Goal: Task Accomplishment & Management: Use online tool/utility

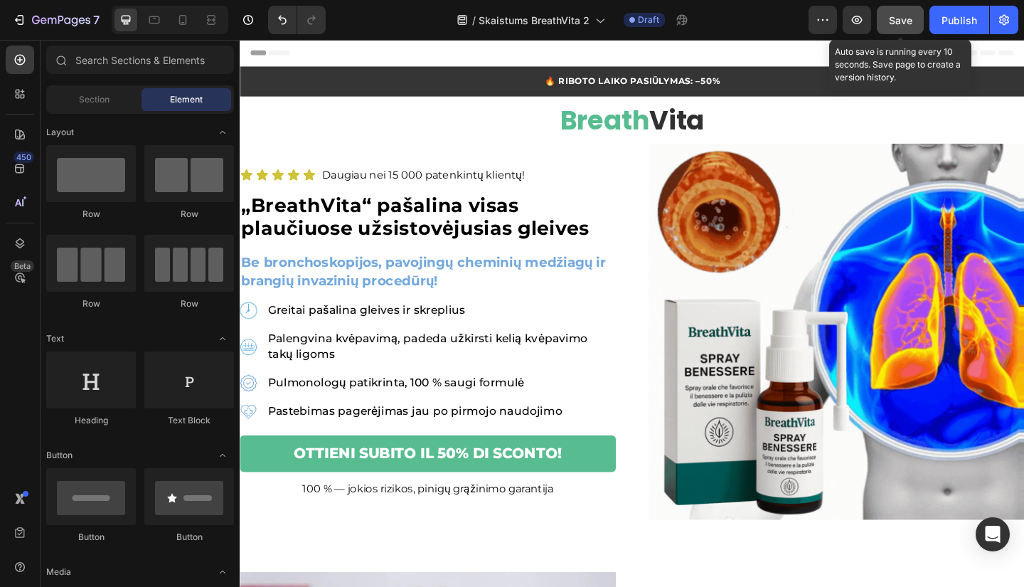
click at [898, 29] on button "Save" at bounding box center [900, 20] width 47 height 28
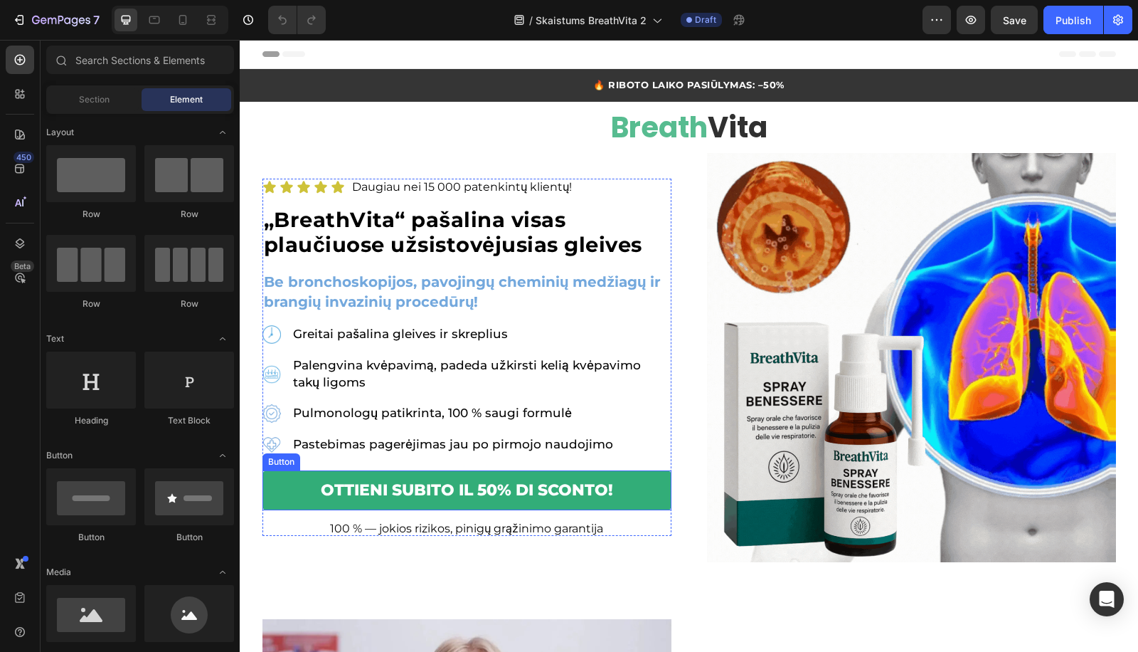
click at [474, 478] on button "OTTIENI SUBITO IL 50% DI SCONTO!" at bounding box center [466, 490] width 409 height 40
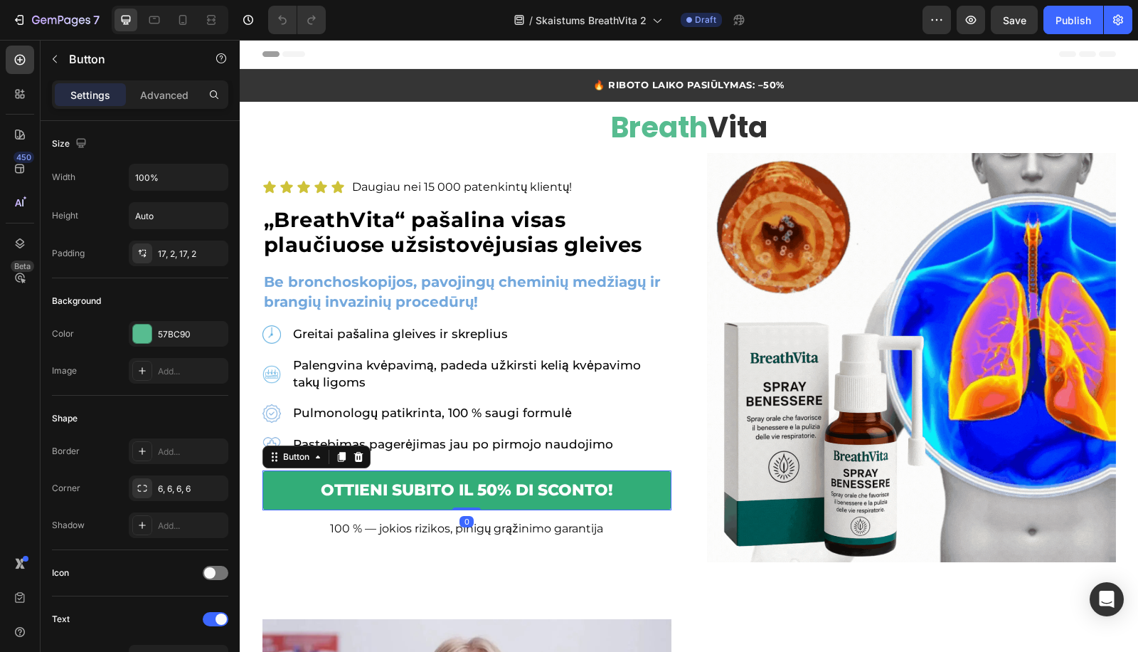
click at [474, 478] on button "OTTIENI SUBITO IL 50% DI SCONTO!" at bounding box center [466, 490] width 409 height 40
click at [469, 498] on button "OTTIENI SUBITO IL 50% DI SCONTO!" at bounding box center [466, 490] width 409 height 40
click at [471, 489] on p "OTTIENI SUBITO IL 50% DI SCONTO!" at bounding box center [467, 490] width 292 height 16
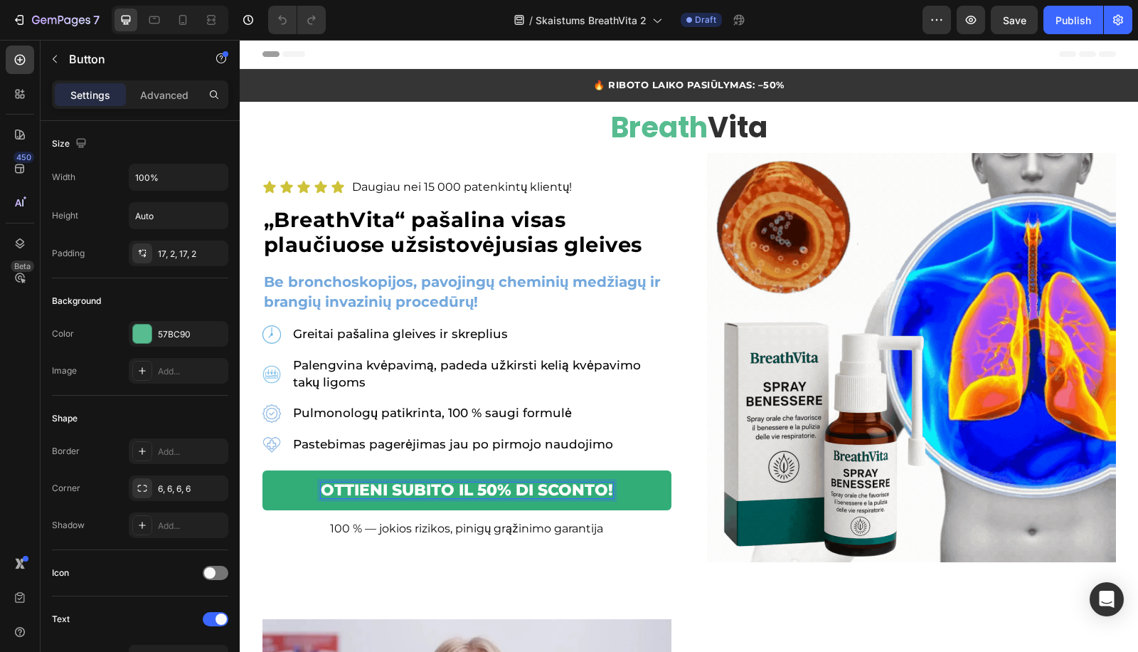
click at [471, 486] on p "OTTIENI SUBITO IL 50% DI SCONTO!" at bounding box center [467, 490] width 292 height 16
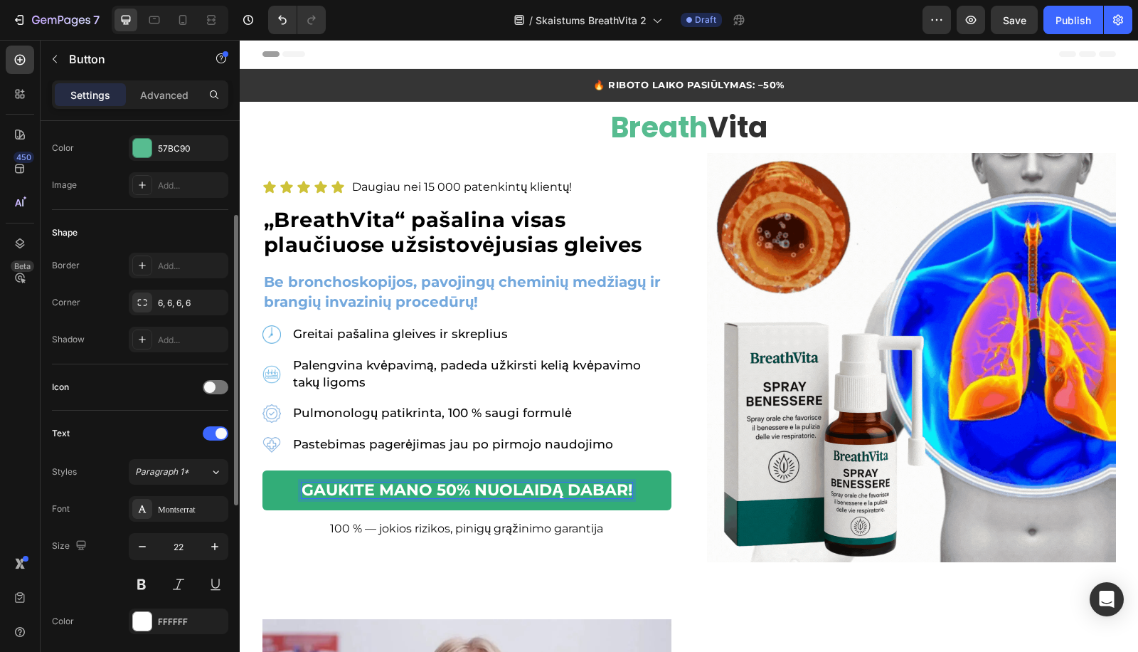
scroll to position [555, 0]
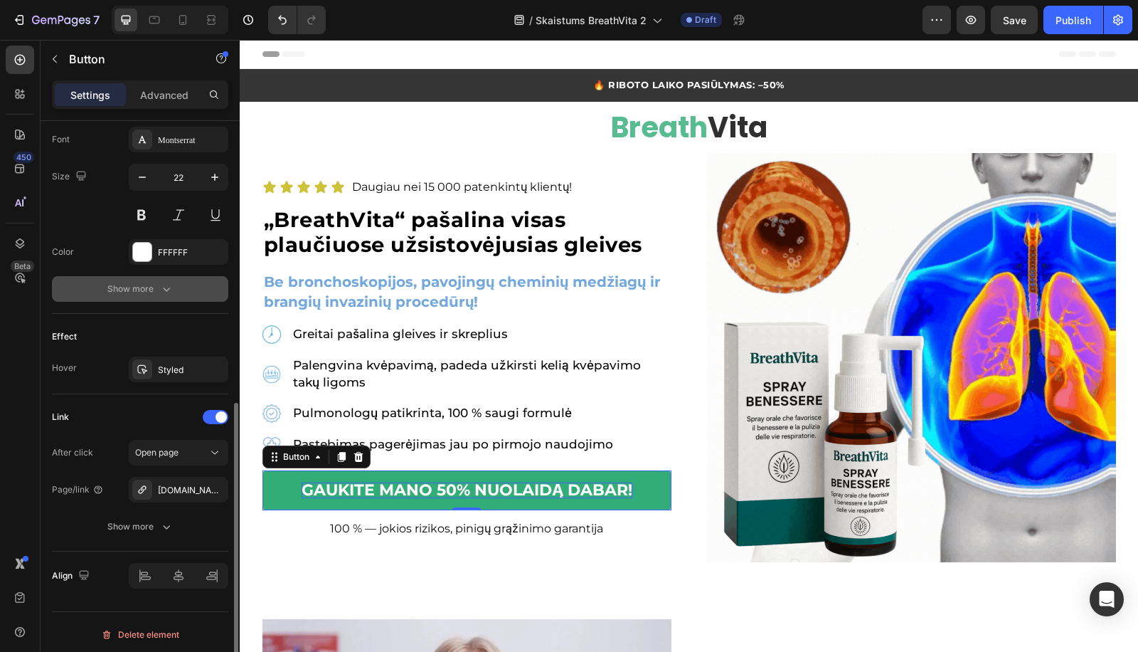
click at [154, 282] on div "Show more" at bounding box center [140, 289] width 66 height 14
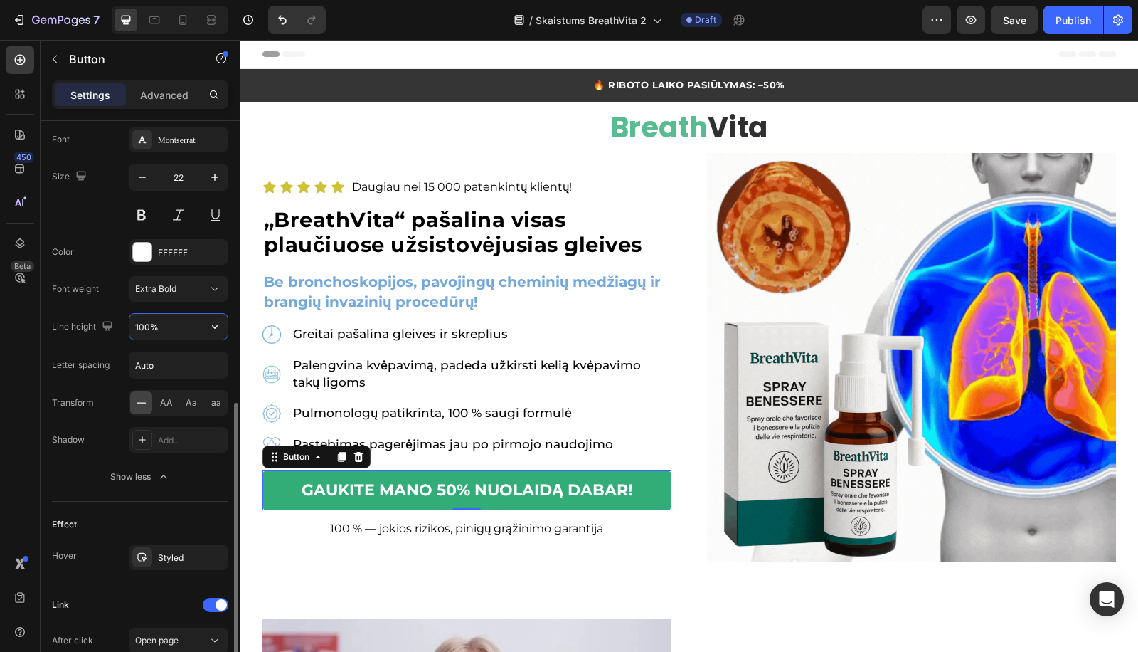
click at [142, 319] on input "100%" at bounding box center [178, 327] width 98 height 26
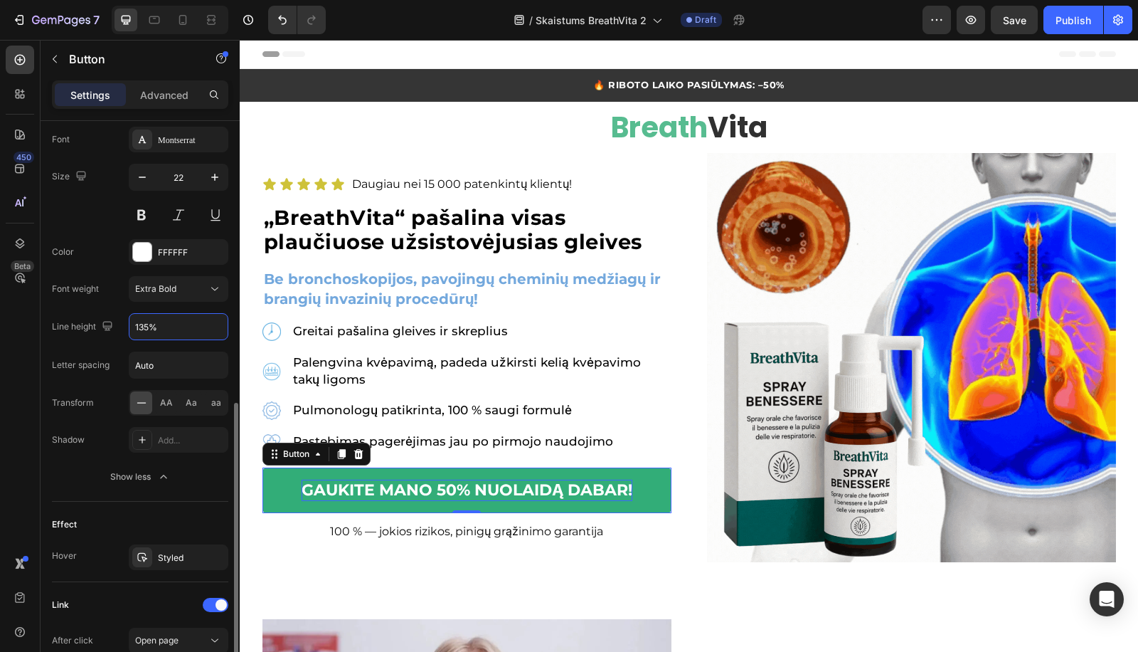
scroll to position [186, 0]
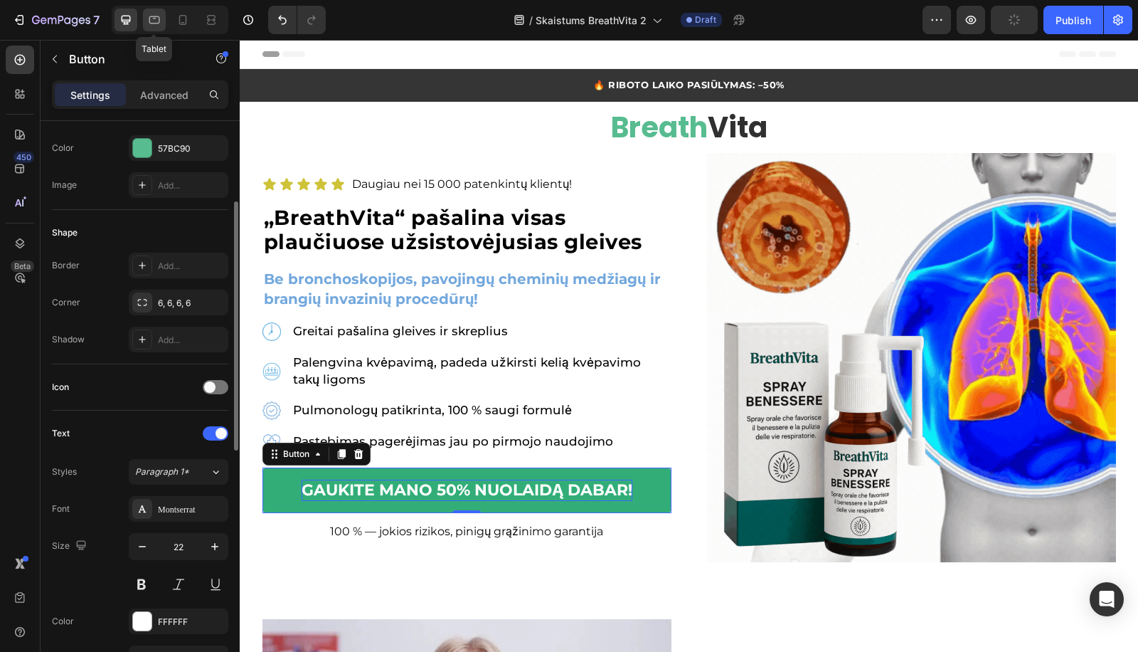
type input "135%"
click at [150, 23] on icon at bounding box center [154, 20] width 11 height 8
type input "Auto"
type input "18"
type input "180%"
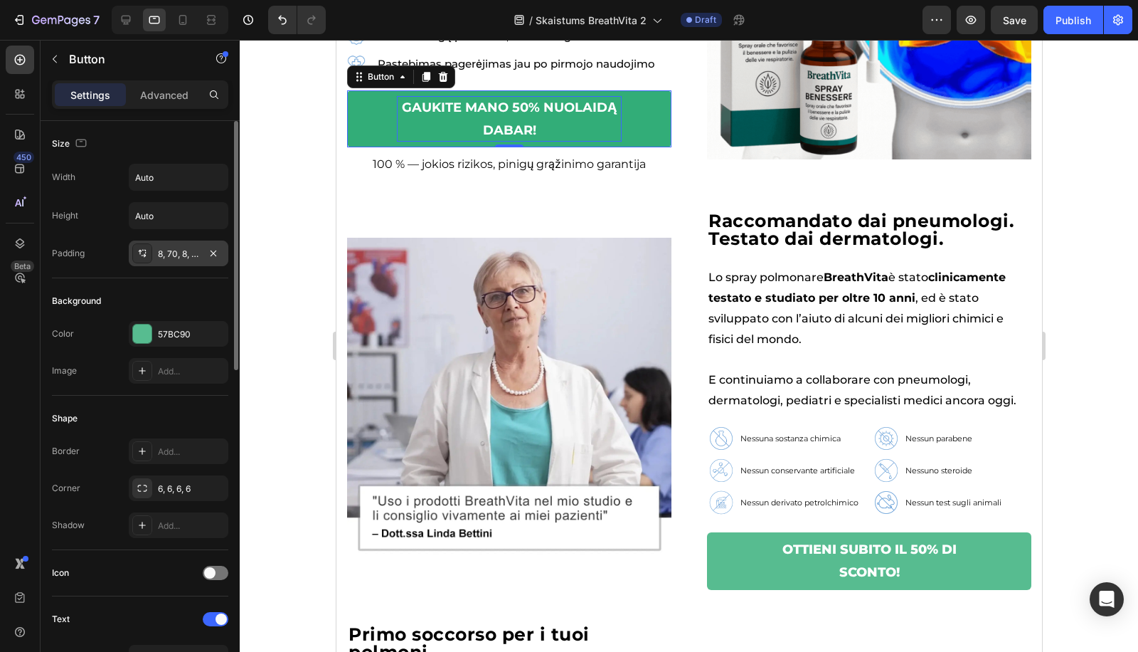
click at [164, 251] on div "8, 70, 8, 70" at bounding box center [178, 254] width 41 height 13
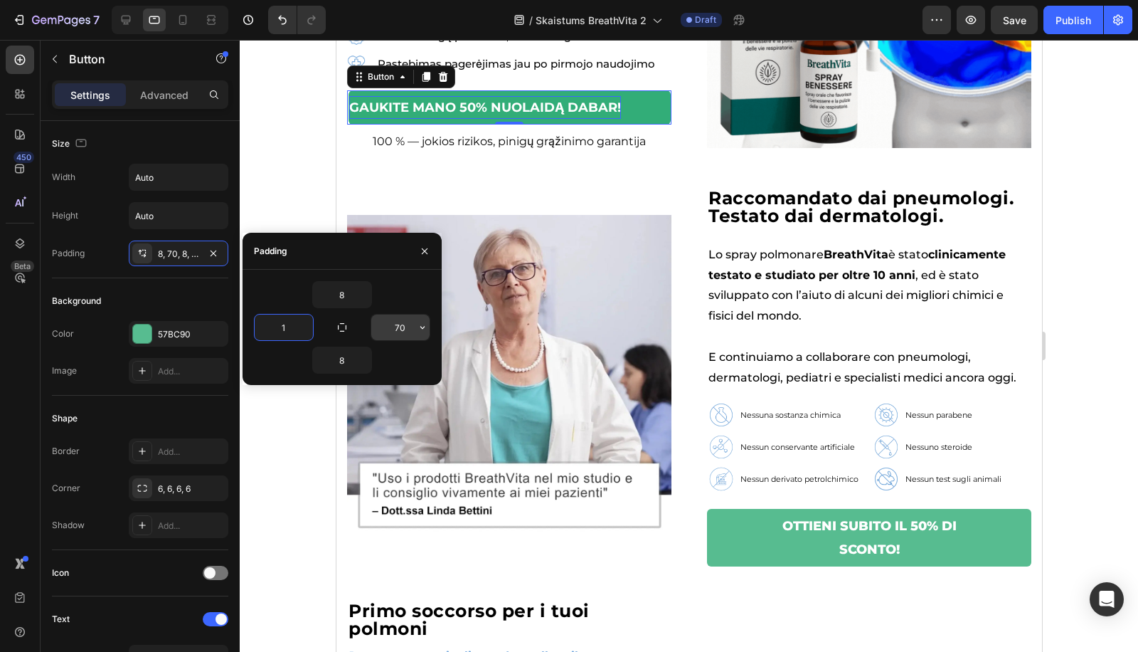
type input "1"
click at [381, 327] on input "70" at bounding box center [400, 327] width 58 height 26
type input "1"
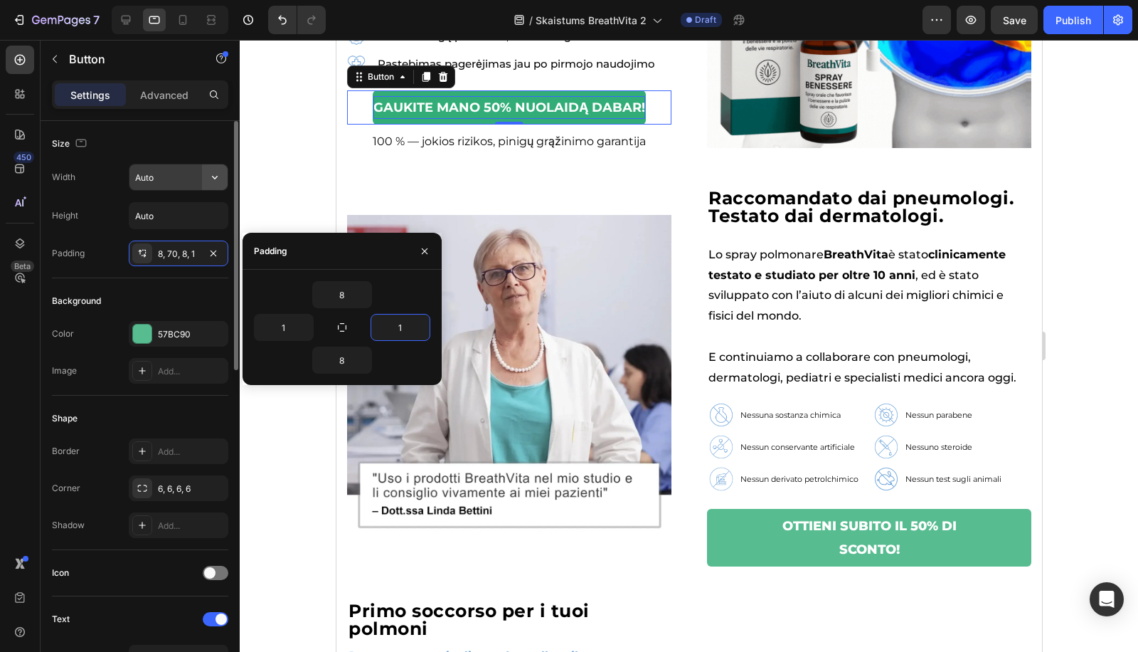
drag, startPoint x: 208, startPoint y: 166, endPoint x: 215, endPoint y: 174, distance: 9.6
click at [214, 174] on icon "button" at bounding box center [215, 177] width 14 height 14
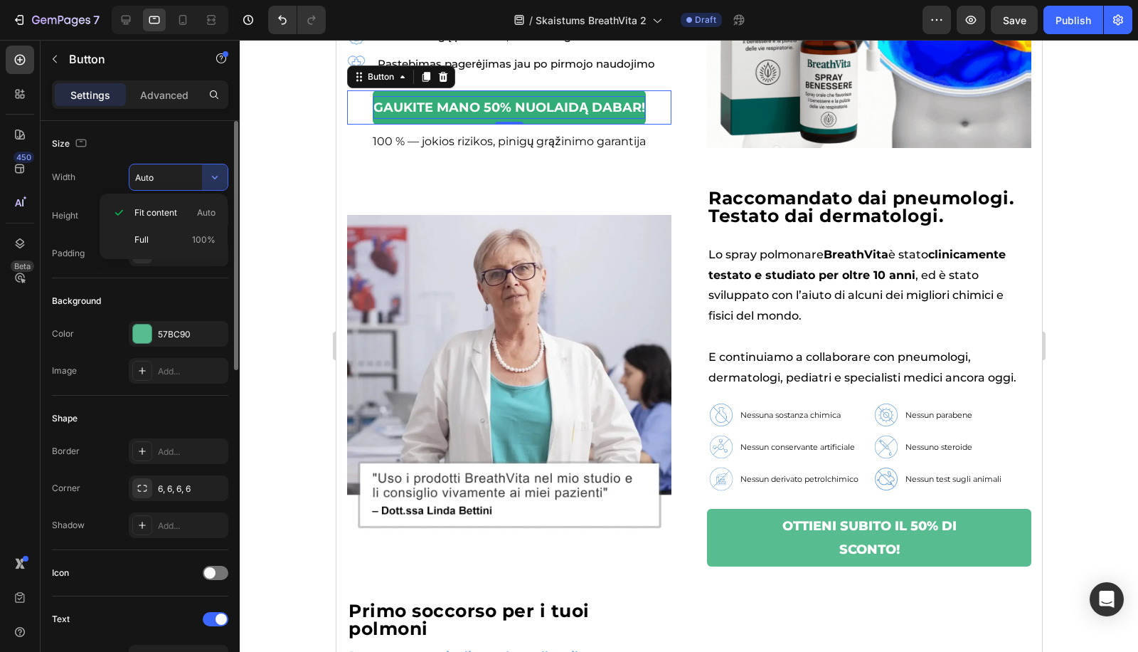
drag, startPoint x: 158, startPoint y: 237, endPoint x: 161, endPoint y: 225, distance: 11.9
click at [159, 237] on p "Full 100%" at bounding box center [174, 239] width 81 height 13
type input "100%"
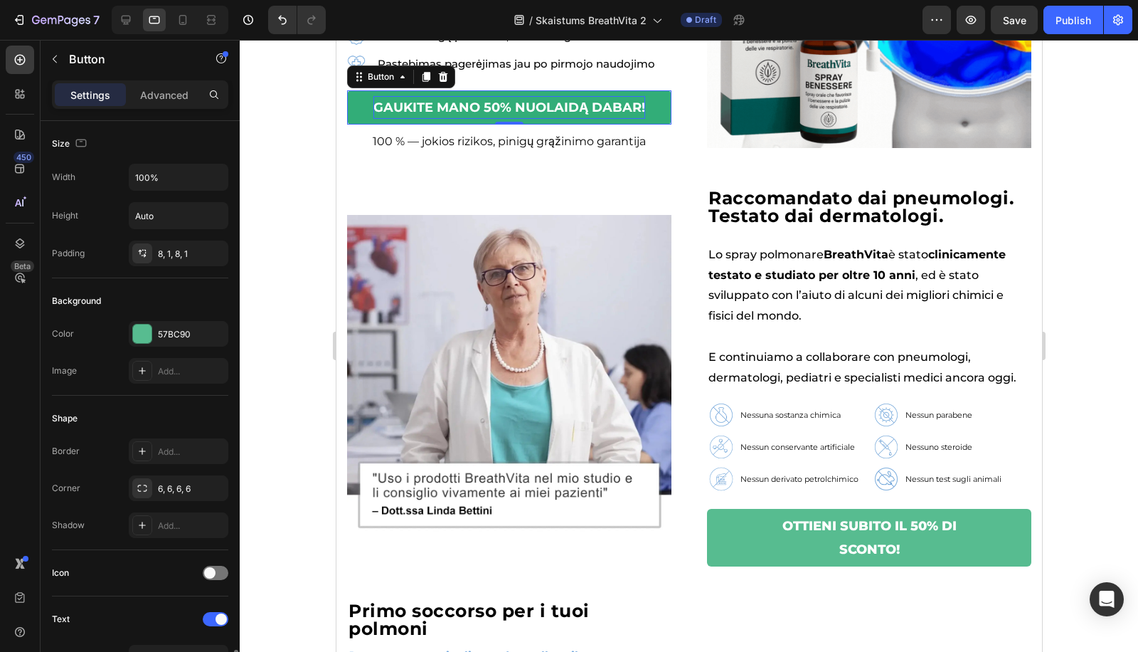
scroll to position [368, 0]
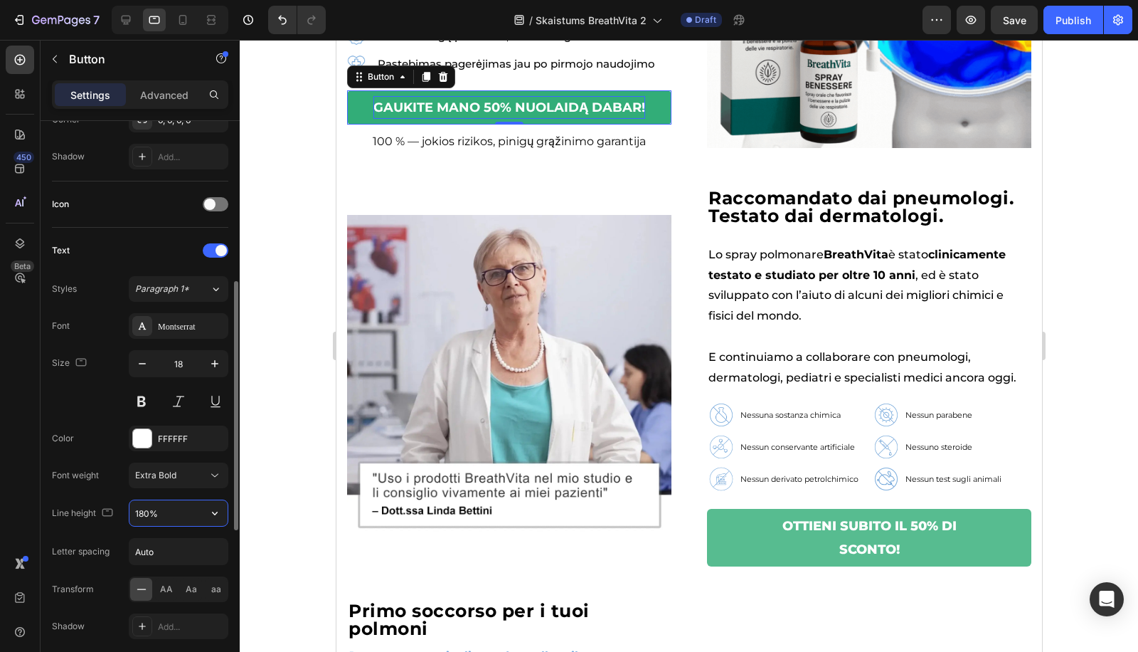
click at [146, 503] on input "180%" at bounding box center [178, 513] width 98 height 26
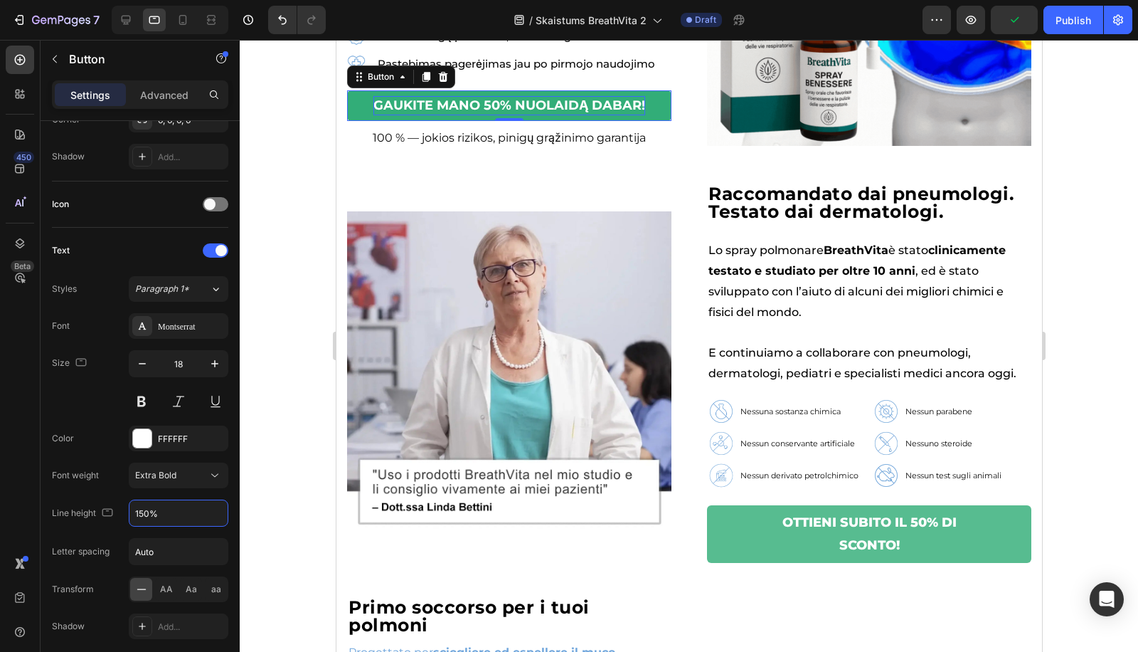
scroll to position [0, 0]
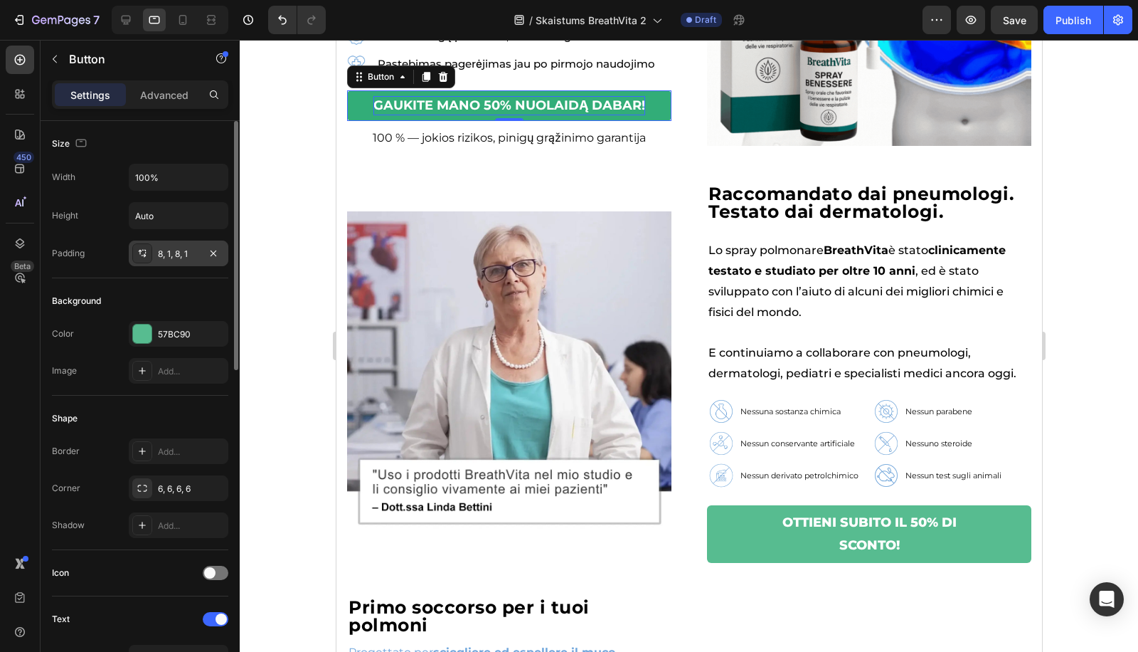
type input "150%"
click at [174, 254] on div "8, 1, 8, 1" at bounding box center [178, 254] width 41 height 13
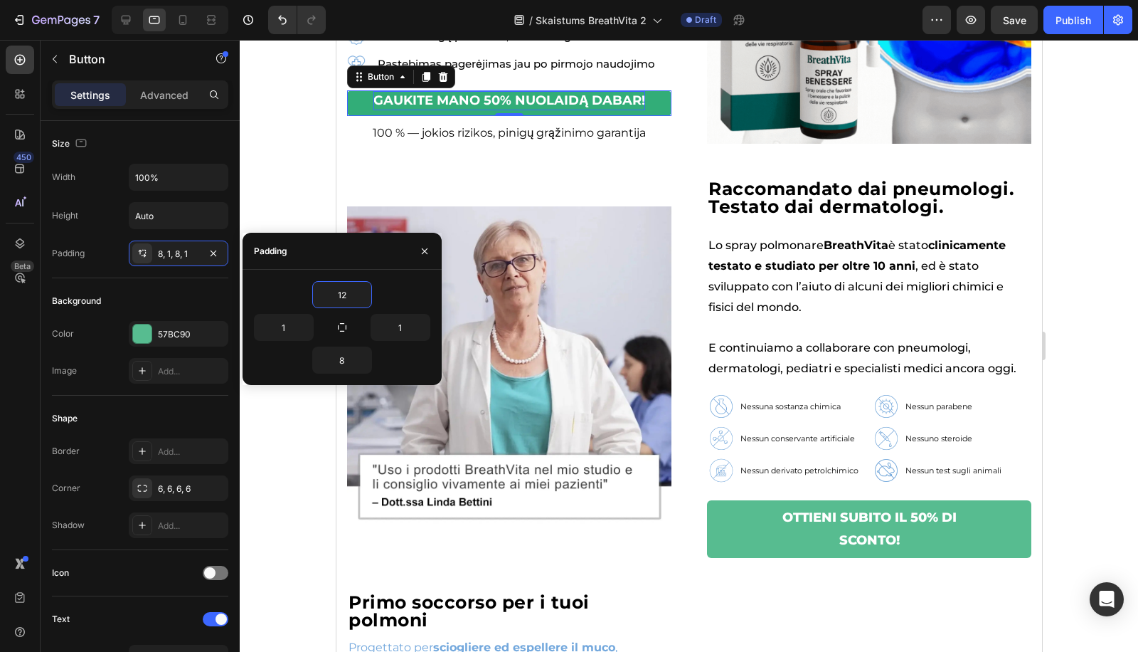
type input "1"
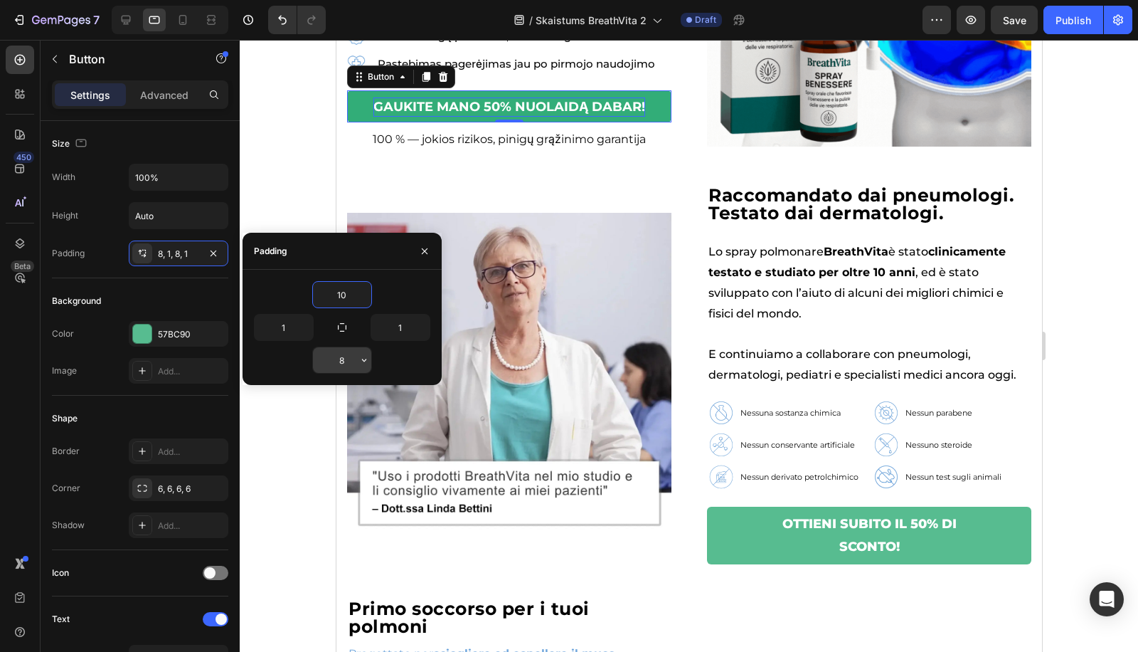
type input "10"
click at [339, 355] on input "8" at bounding box center [342, 360] width 58 height 26
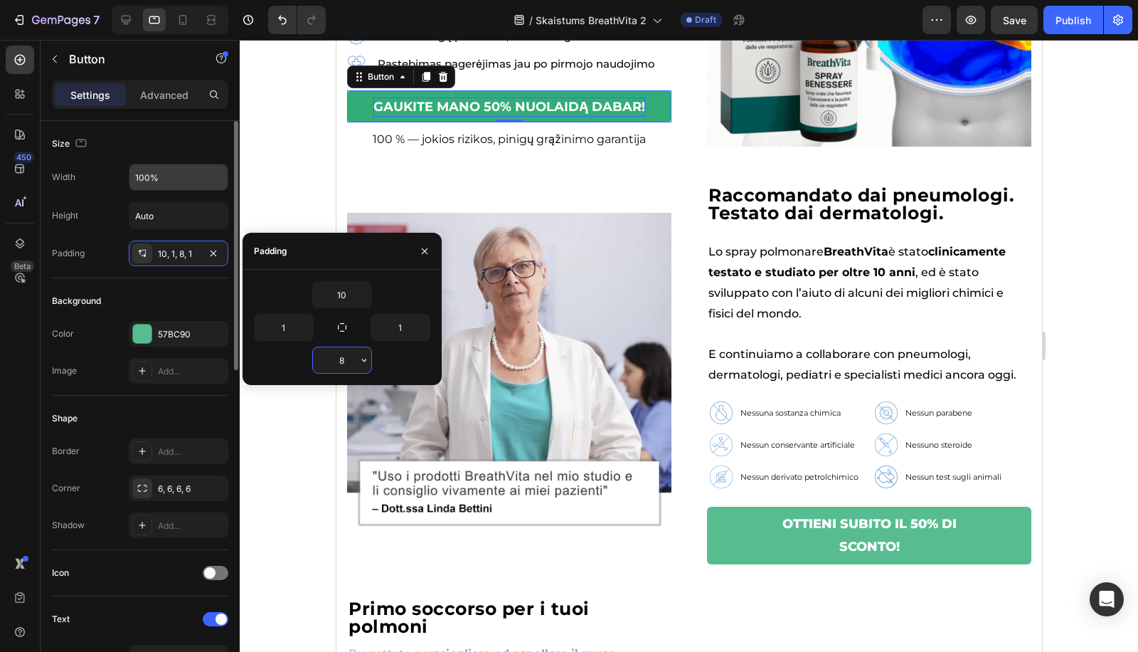
paste input "10"
type input "10"
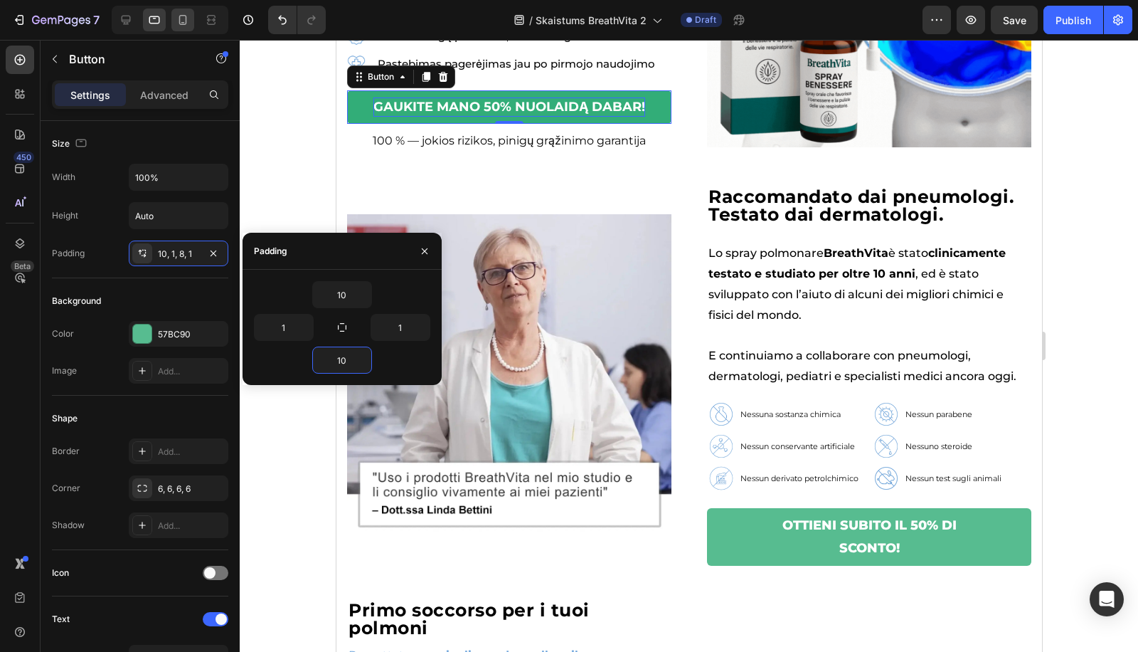
click at [181, 20] on icon at bounding box center [183, 20] width 14 height 14
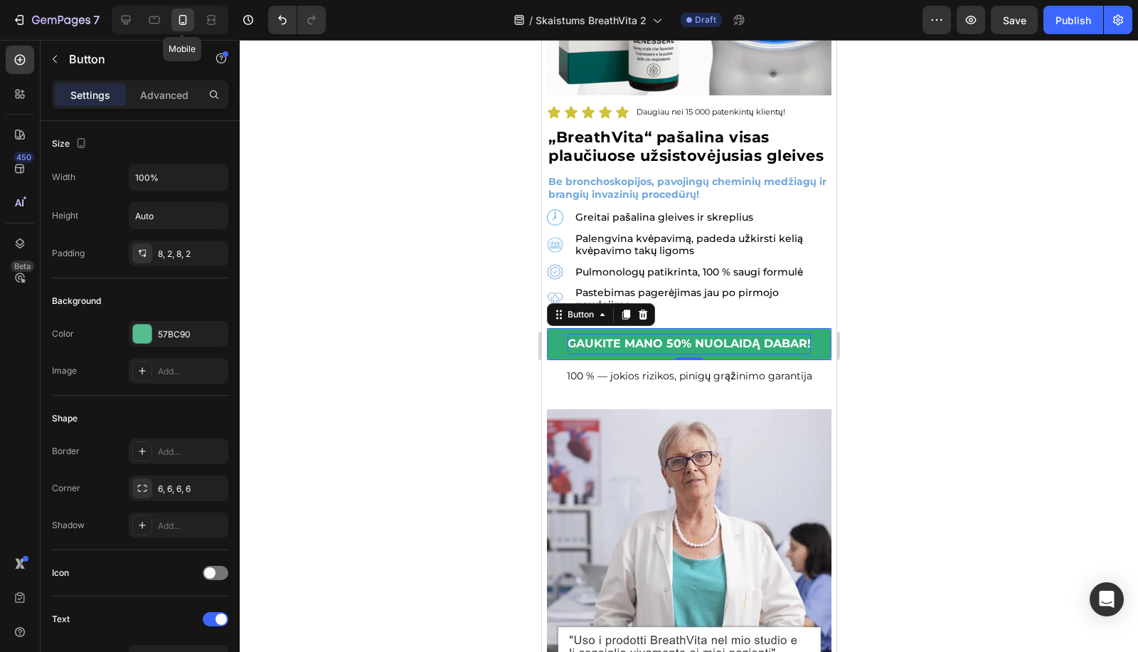
type input "16"
type input "180%"
type input "8"
type input "2"
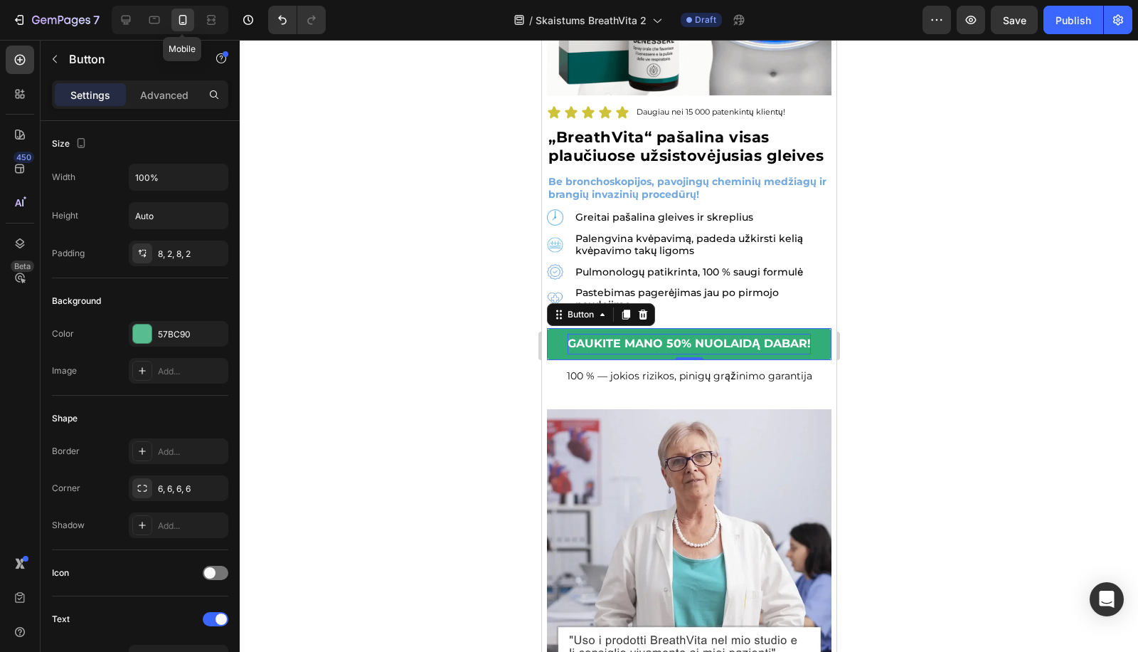
type input "8"
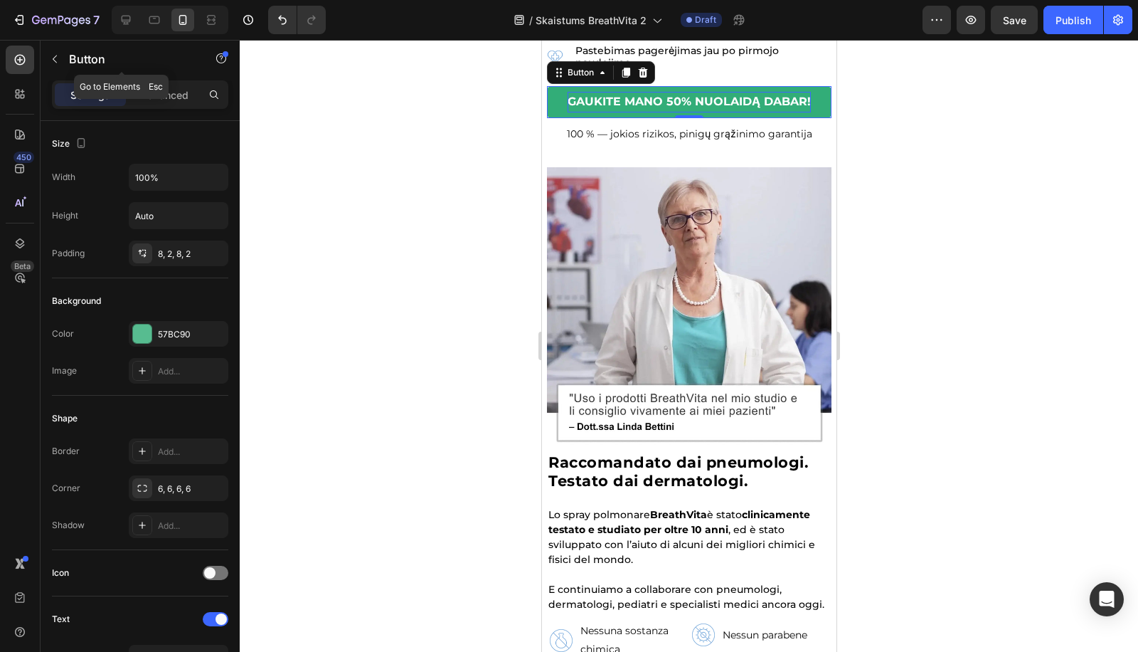
scroll to position [568, 0]
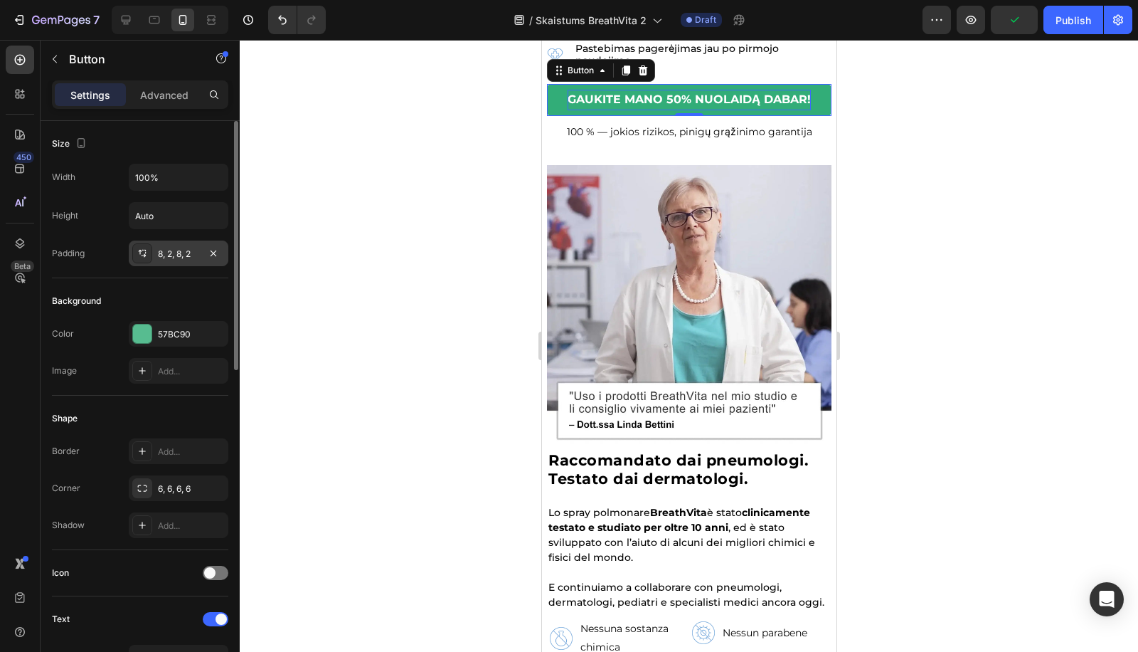
click at [152, 257] on div "8, 2, 8, 2" at bounding box center [179, 253] width 100 height 26
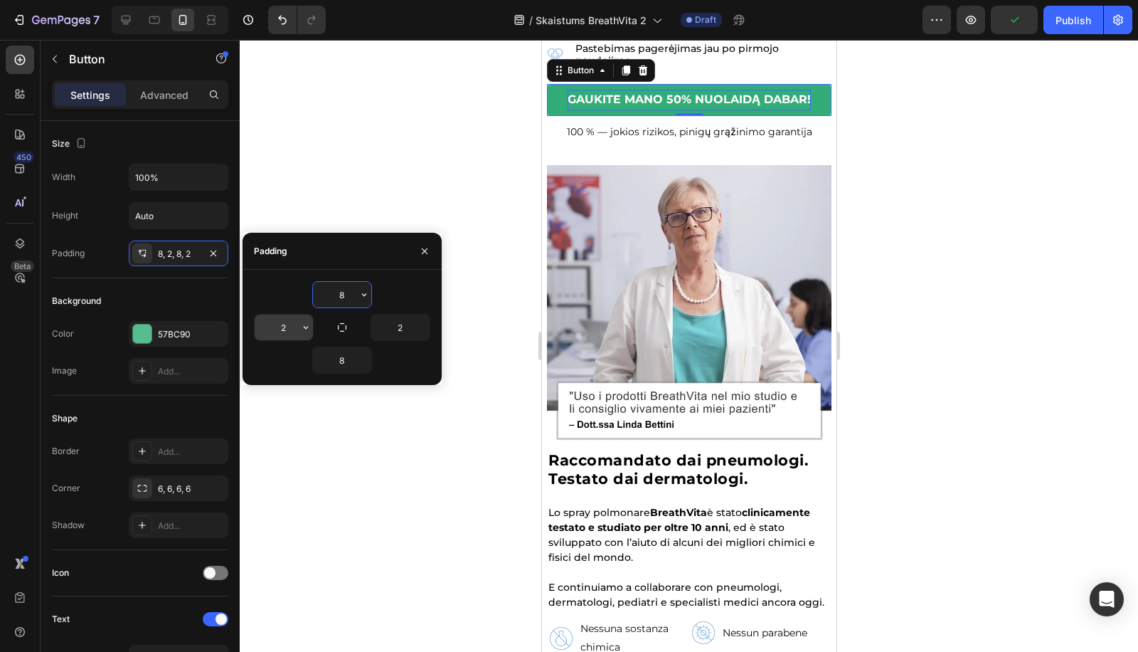
click at [279, 326] on input "2" at bounding box center [284, 327] width 58 height 26
type input "1"
click at [404, 334] on input "2" at bounding box center [400, 327] width 58 height 26
type input "1"
click at [121, 22] on icon at bounding box center [126, 20] width 14 height 14
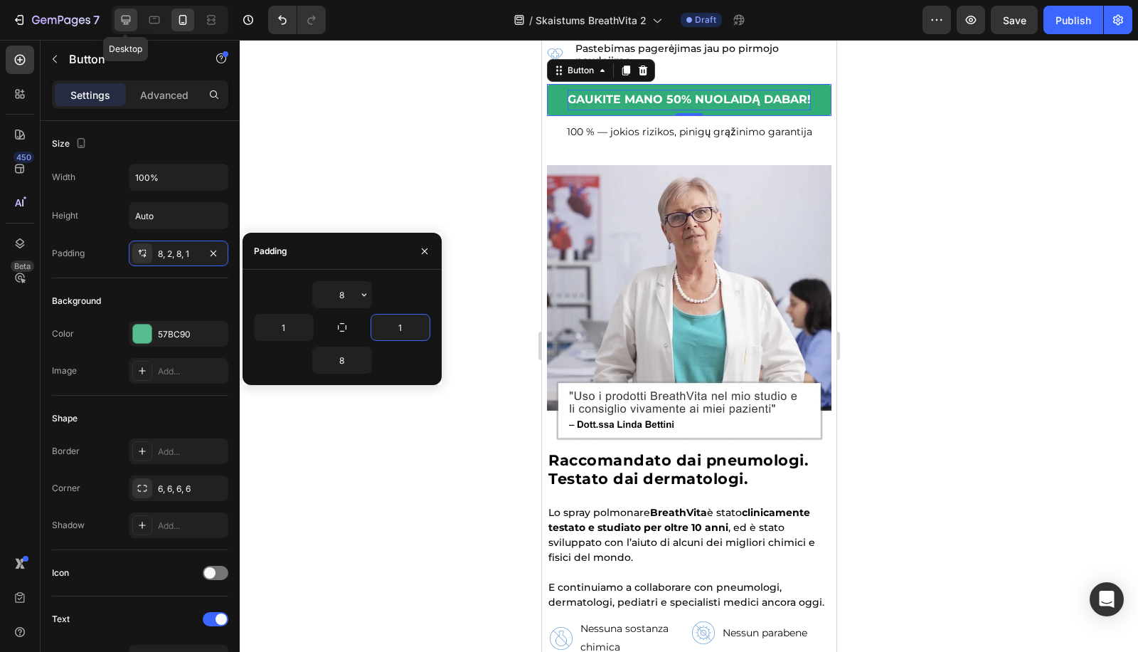
type input "22"
type input "135%"
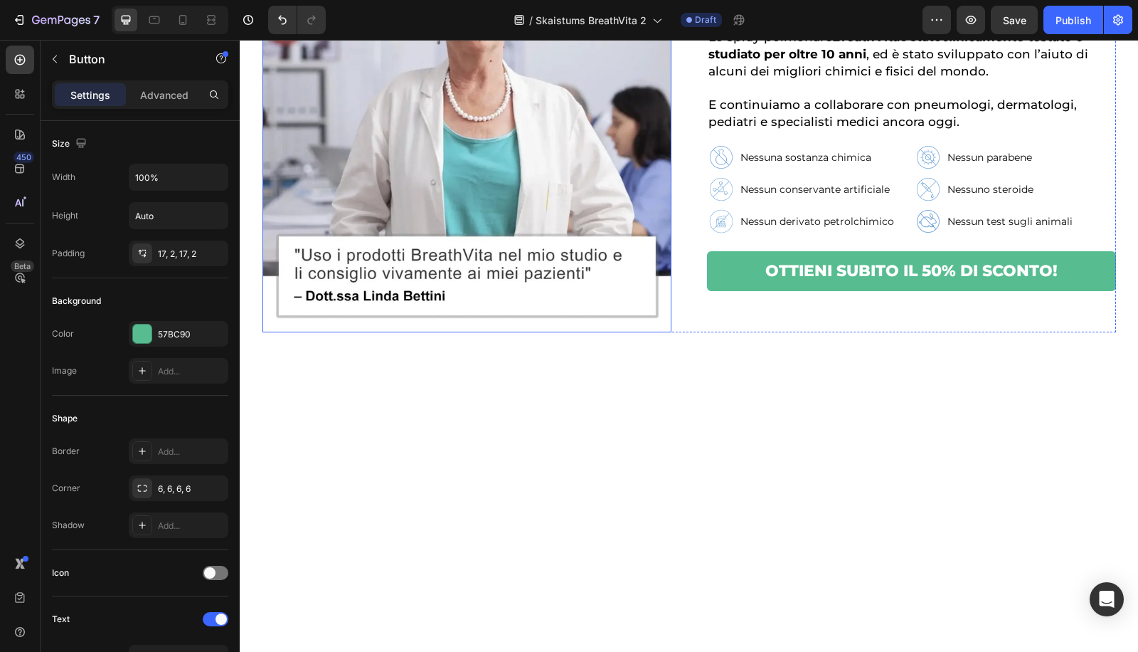
scroll to position [316, 0]
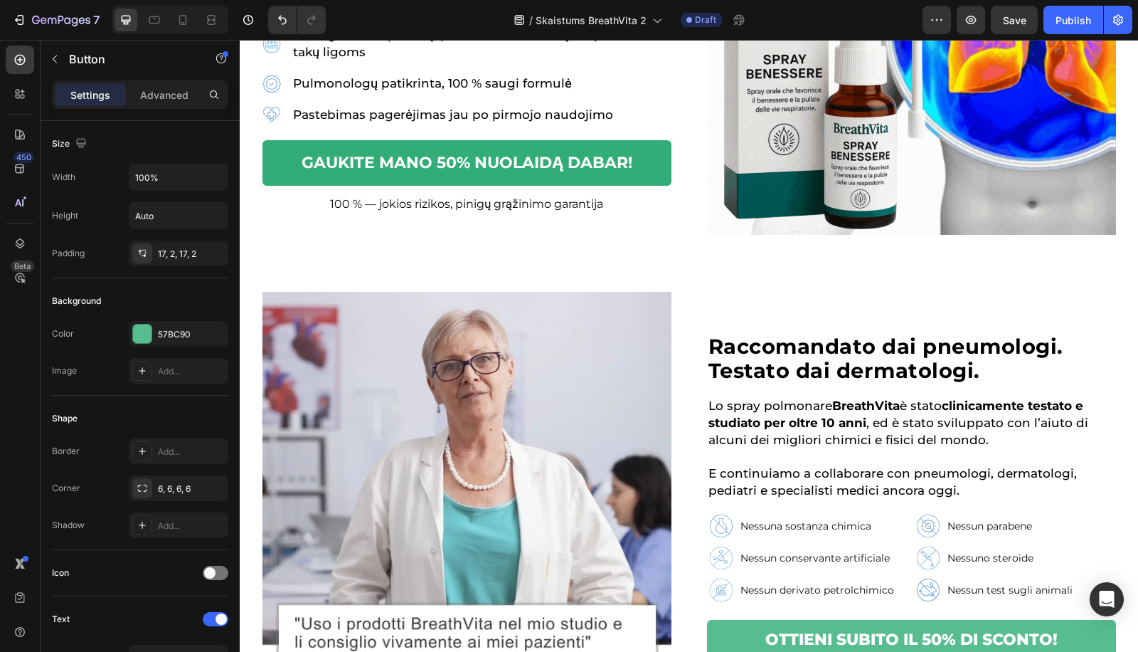
click at [504, 174] on button "GAUKITE MANO 50% NUOLAIDĄ DABAR!" at bounding box center [466, 163] width 409 height 46
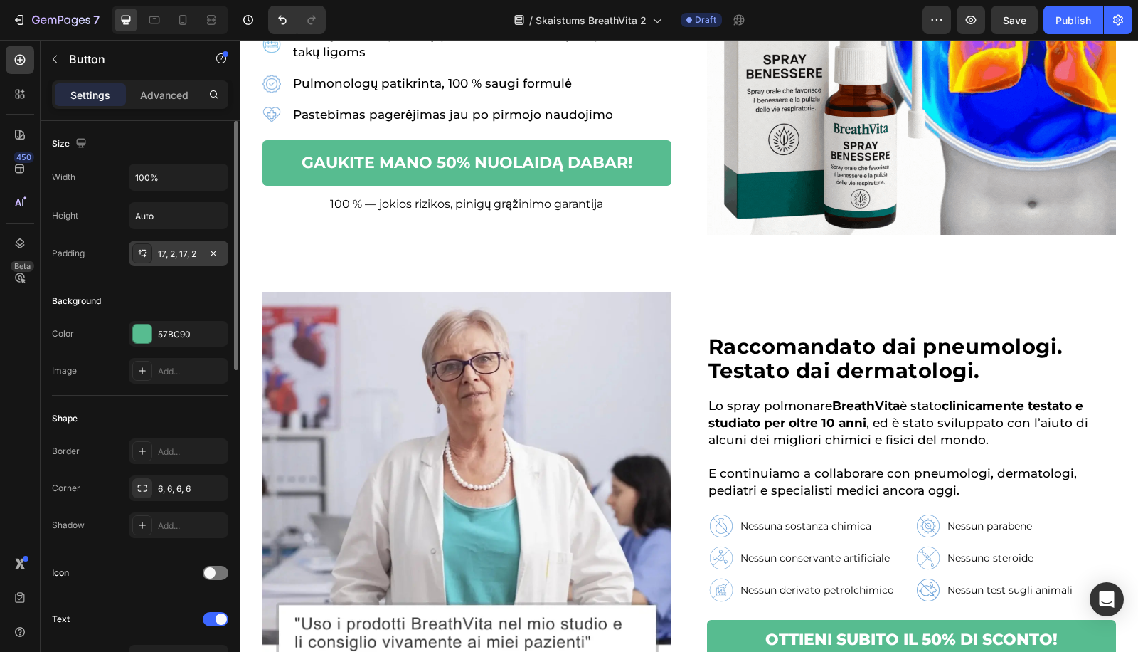
click at [167, 248] on div "17, 2, 17, 2" at bounding box center [178, 254] width 41 height 13
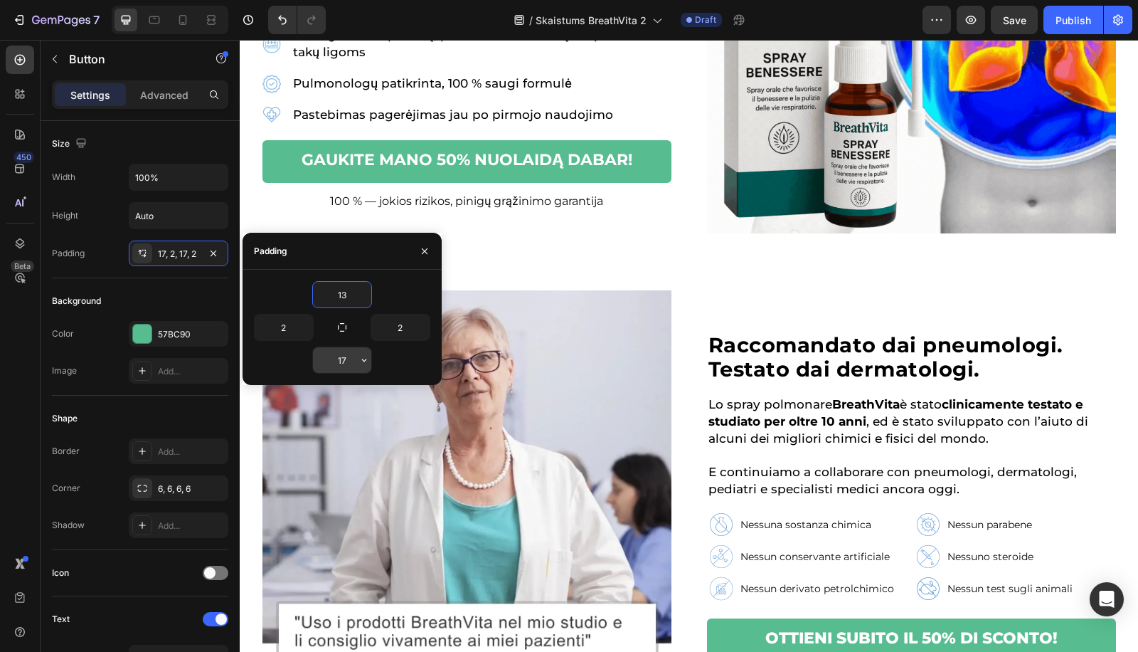
type input "13"
click at [341, 357] on input "17" at bounding box center [342, 360] width 58 height 26
type input "13"
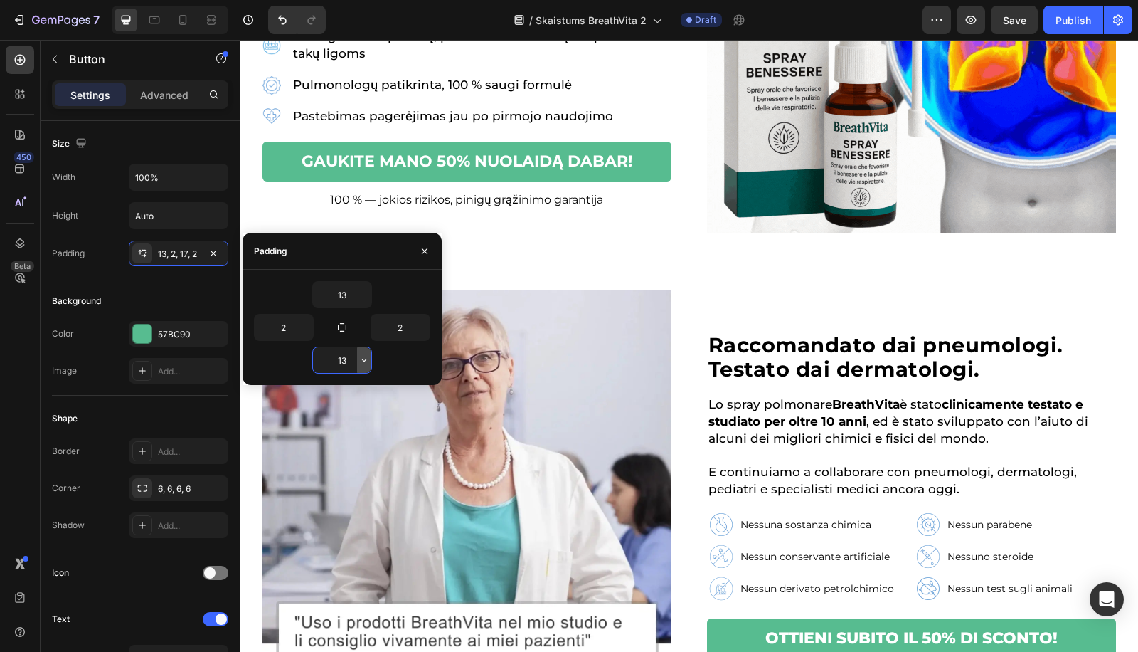
scroll to position [319, 0]
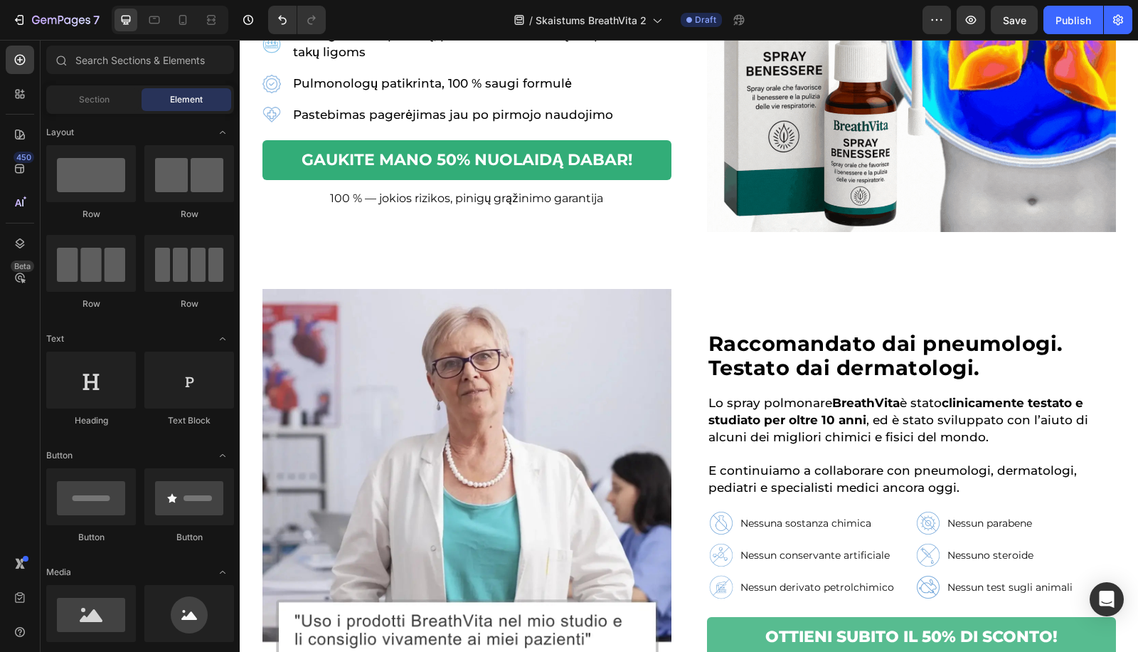
click at [619, 177] on button "GAUKITE MANO 50% NUOLAIDĄ DABAR!" at bounding box center [466, 160] width 409 height 40
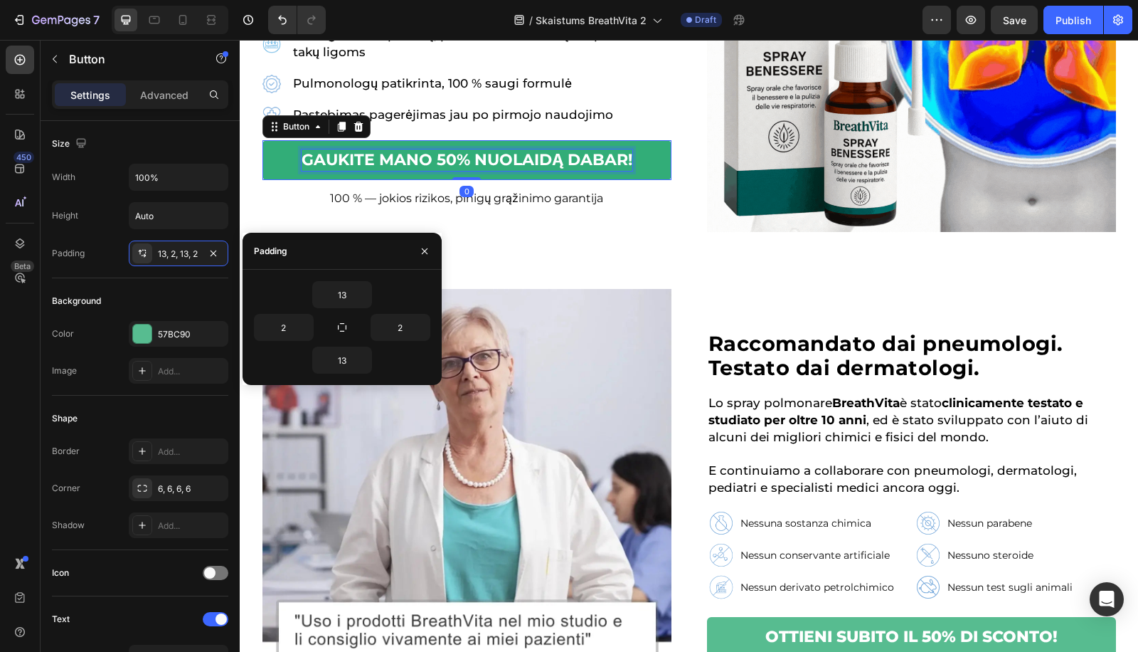
click at [620, 167] on strong "GAUKITE MANO 50% NUOLAIDĄ DABAR!" at bounding box center [467, 159] width 331 height 19
click at [631, 167] on button "GAUKITE MANO 50% NUOLAIDĄ DABAR!" at bounding box center [466, 160] width 409 height 40
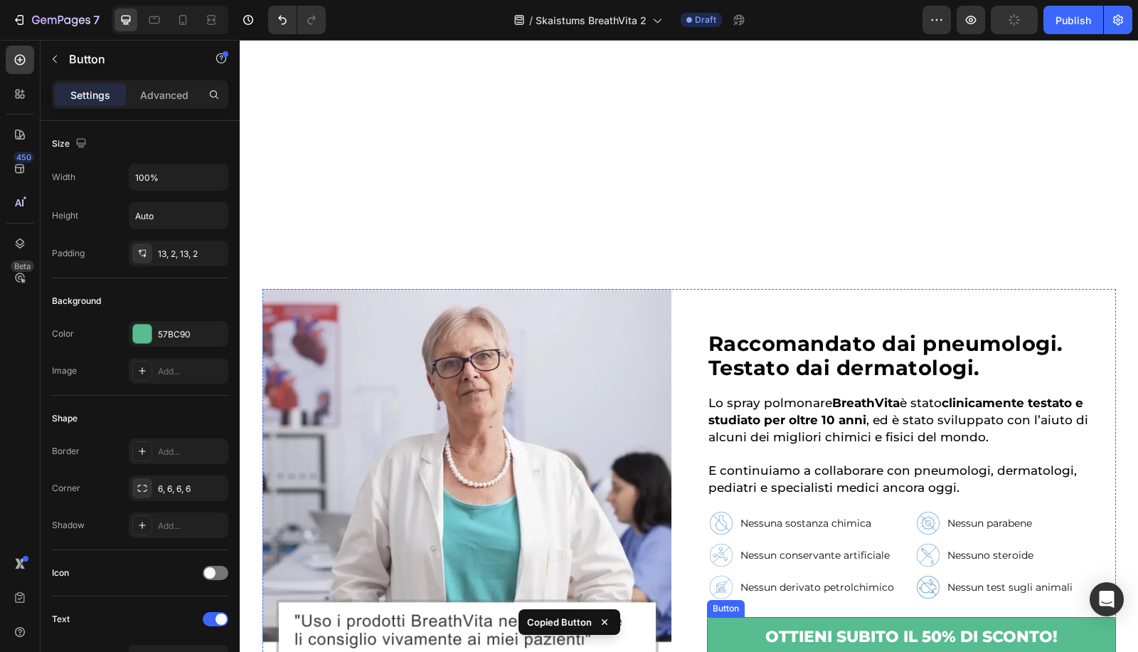
scroll to position [687, 0]
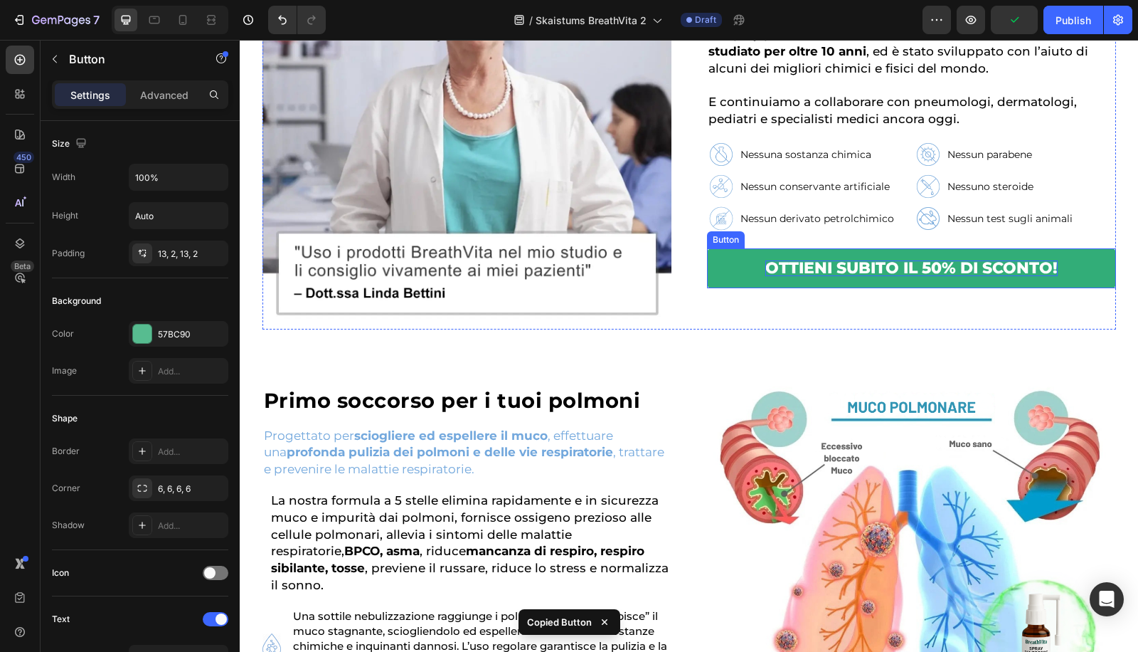
drag, startPoint x: 721, startPoint y: 271, endPoint x: 898, endPoint y: 272, distance: 177.1
click at [721, 271] on button "OTTIENI SUBITO IL 50% DI SCONTO!" at bounding box center [911, 268] width 409 height 40
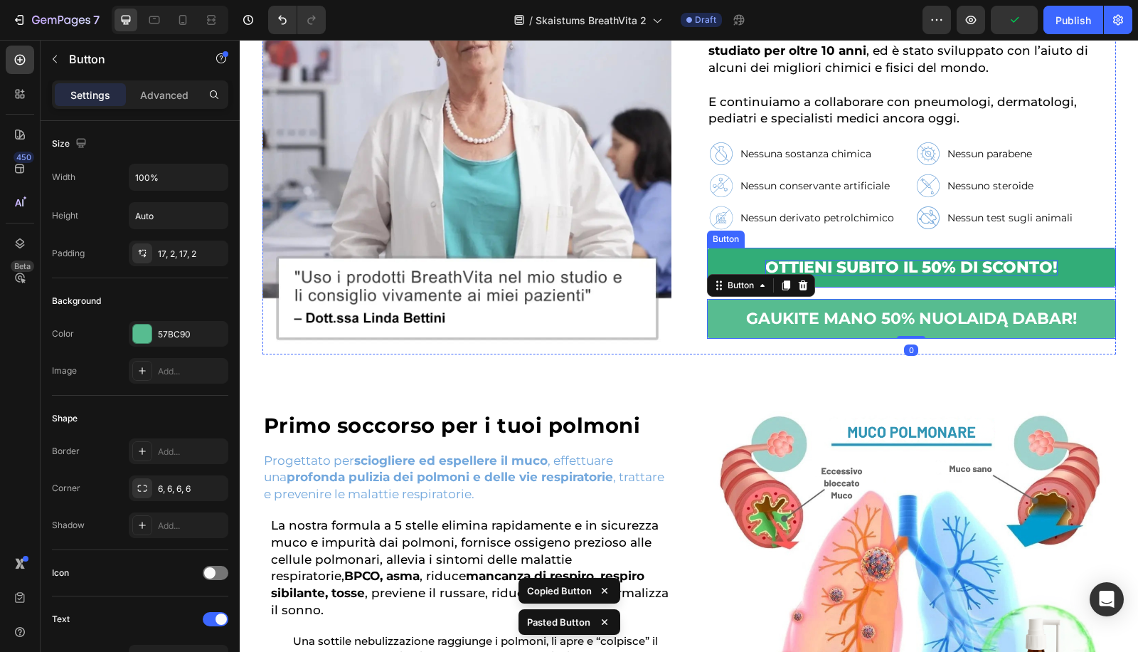
click at [903, 267] on p "OTTIENI SUBITO IL 50% DI SCONTO!" at bounding box center [911, 268] width 292 height 16
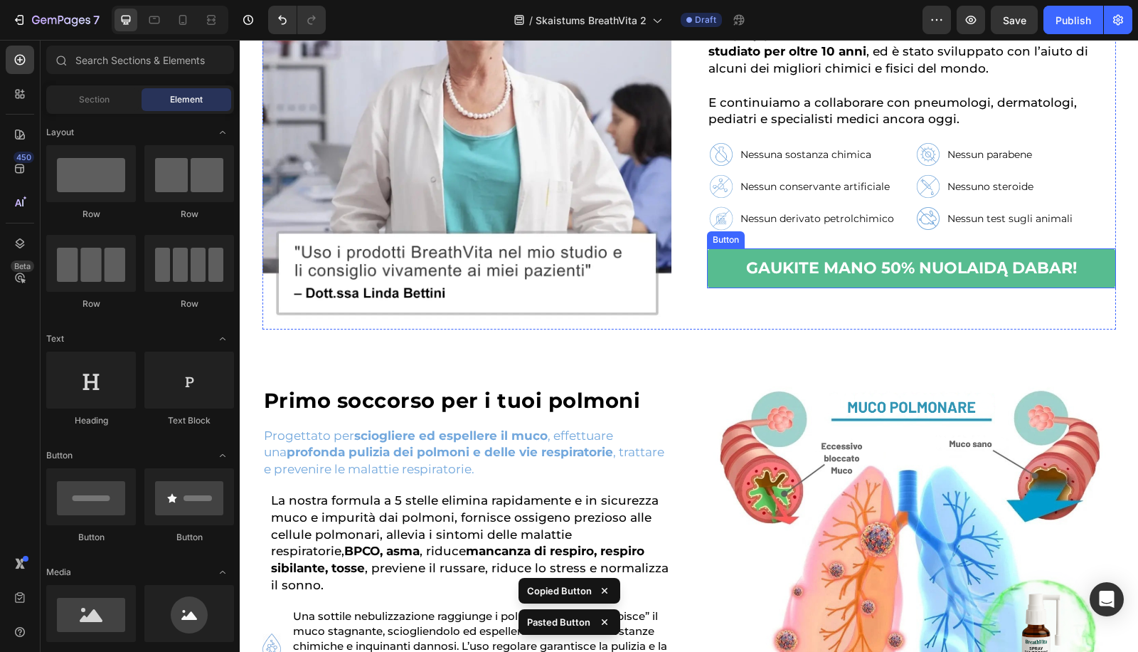
scroll to position [1056, 0]
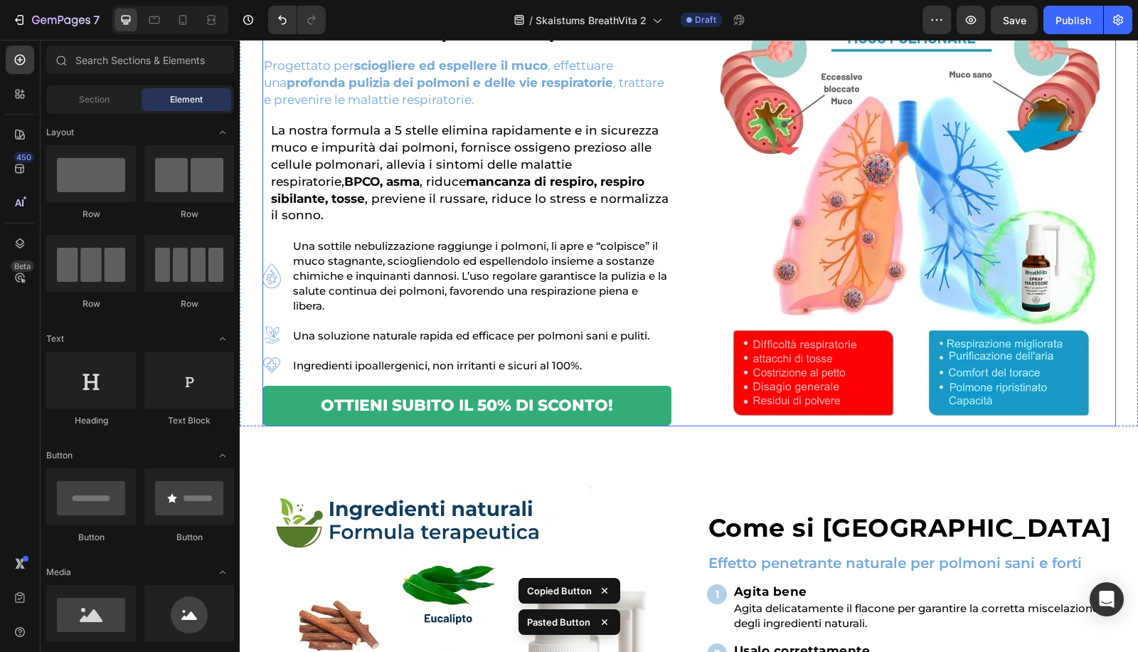
click at [629, 391] on button "OTTIENI SUBITO IL 50% DI SCONTO!" at bounding box center [466, 406] width 409 height 40
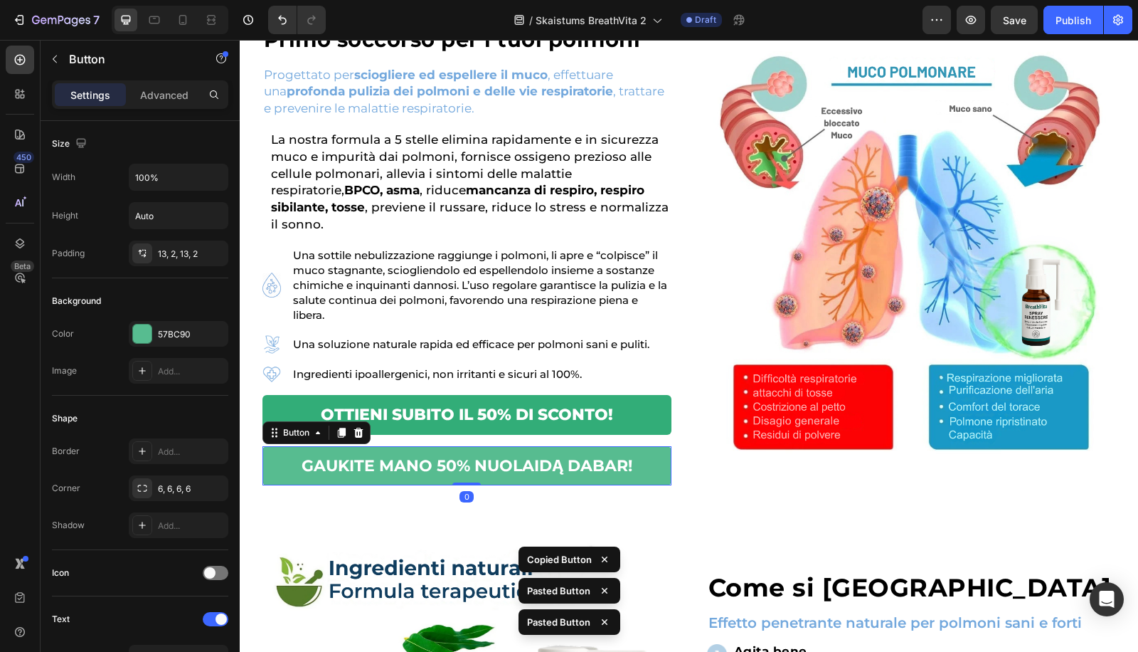
drag, startPoint x: 627, startPoint y: 389, endPoint x: 620, endPoint y: 390, distance: 7.1
click at [627, 395] on button "OTTIENI SUBITO IL 50% DI SCONTO!" at bounding box center [466, 415] width 409 height 40
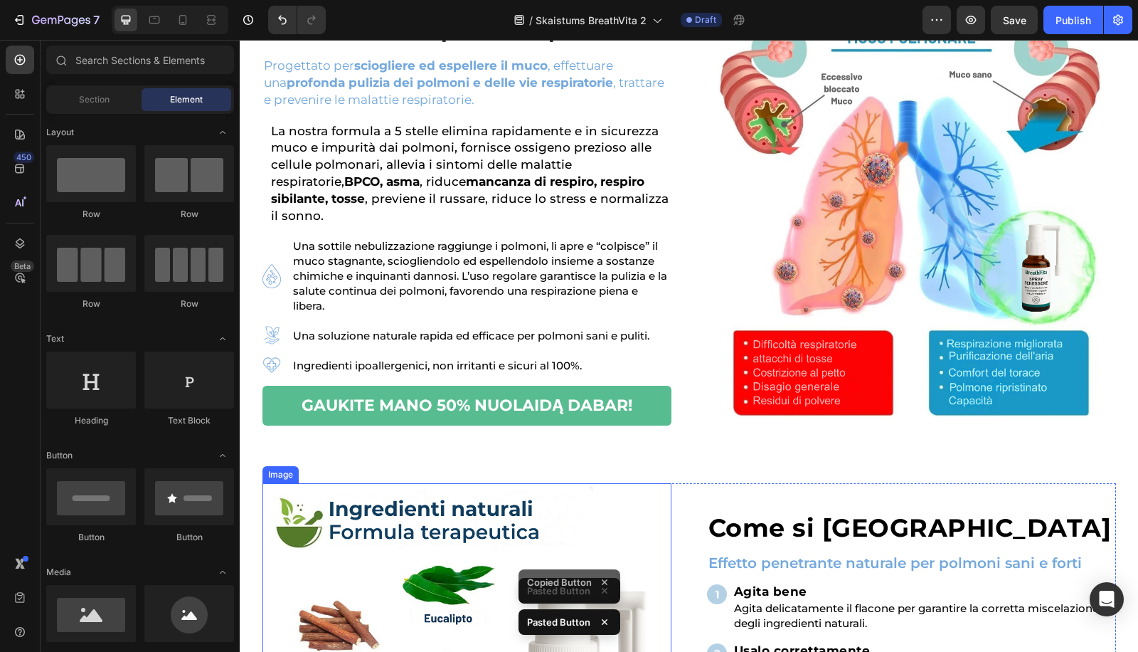
scroll to position [1425, 0]
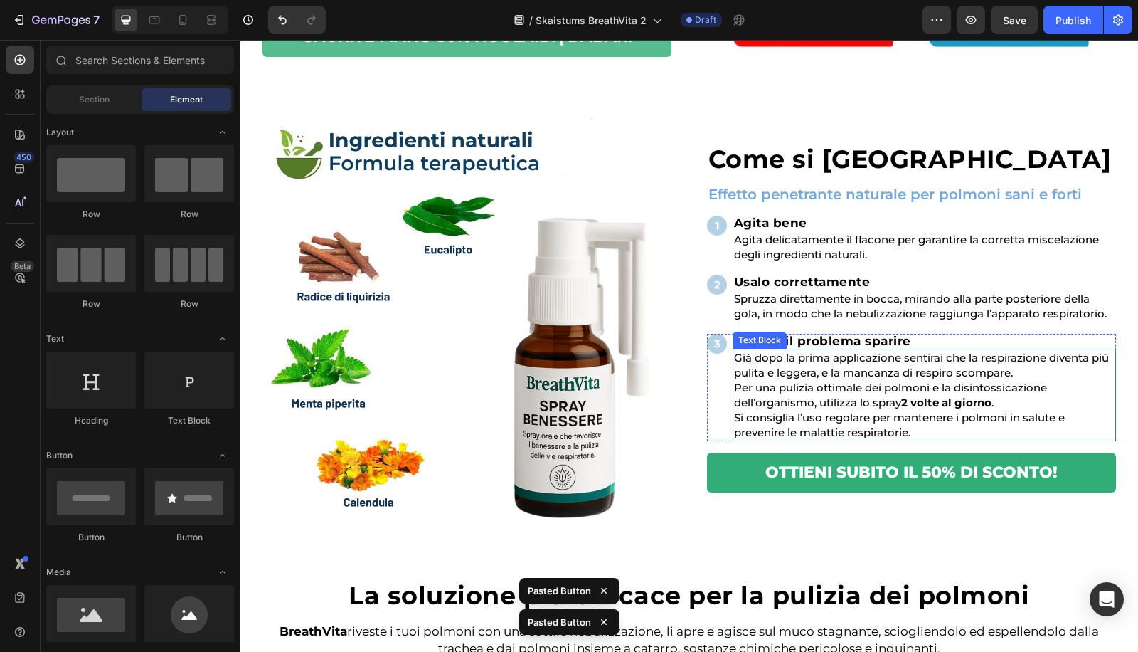
click at [794, 480] on button "OTTIENI SUBITO IL 50% DI SCONTO!" at bounding box center [911, 472] width 409 height 40
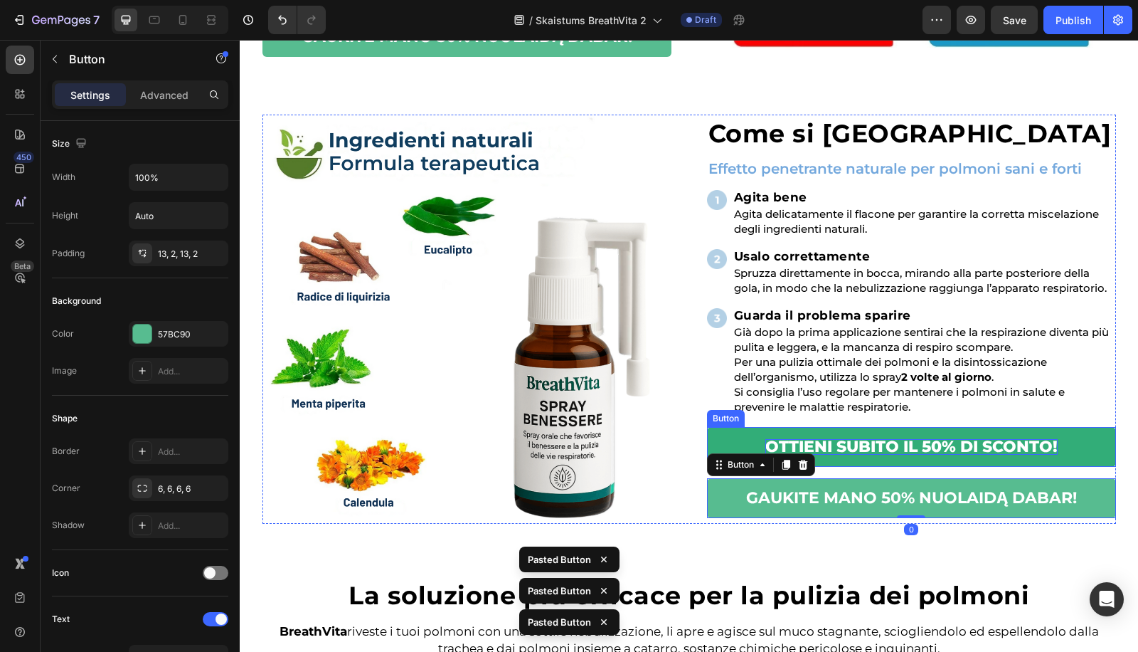
click at [870, 452] on p "OTTIENI SUBITO IL 50% DI SCONTO!" at bounding box center [911, 447] width 292 height 16
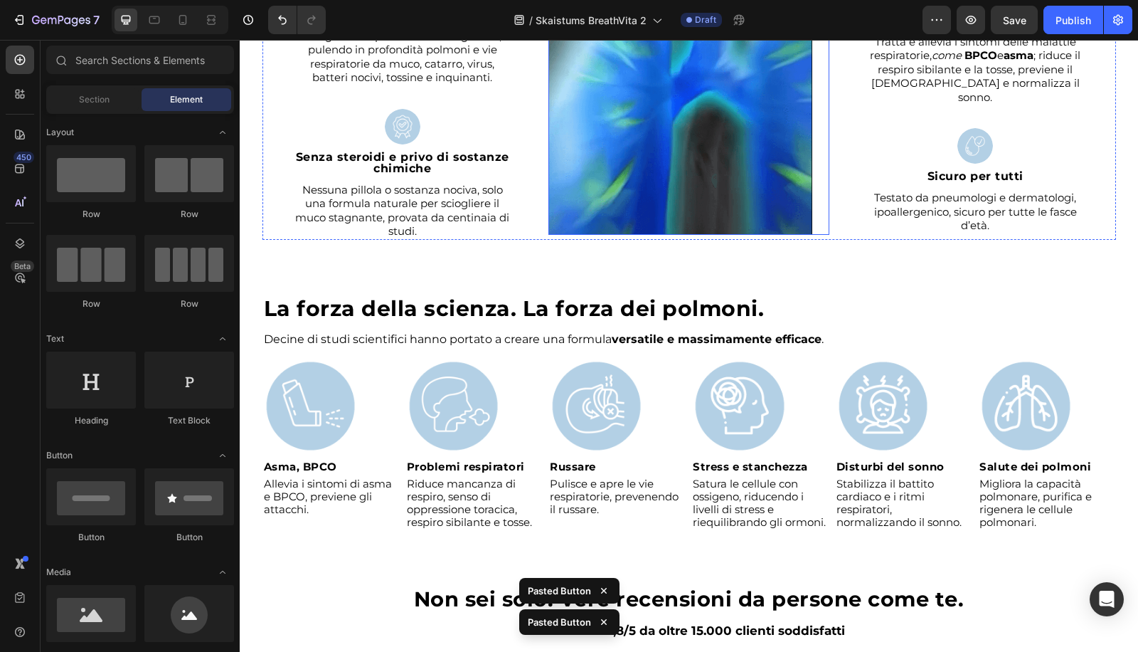
scroll to position [1794, 0]
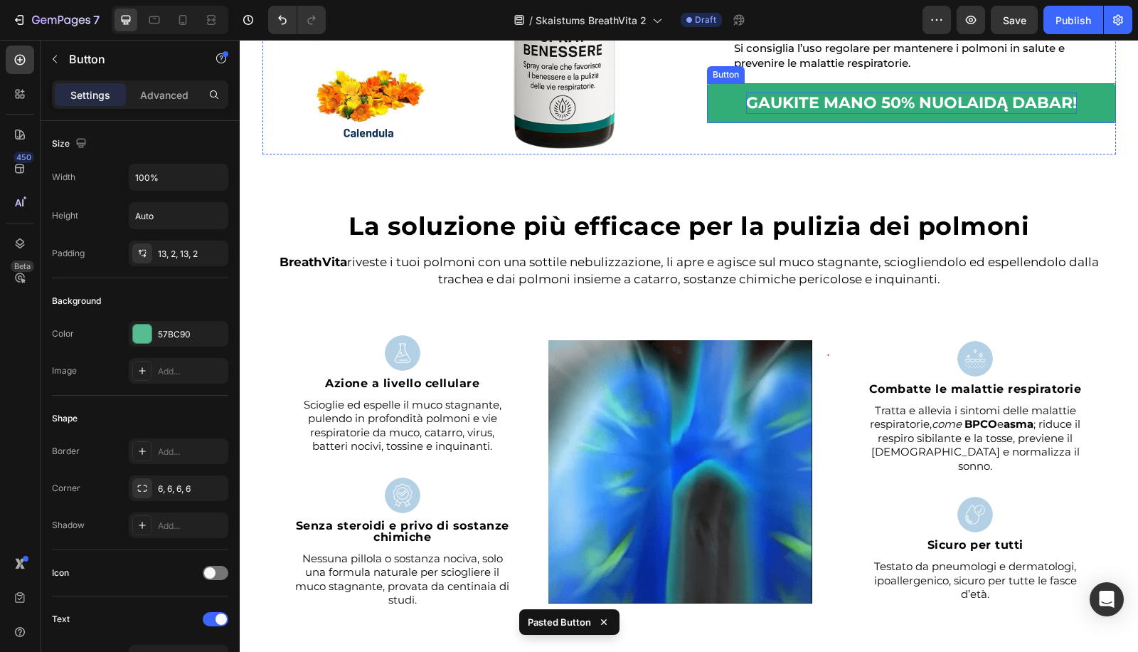
click at [826, 102] on strong "GAUKITE MANO 50% NUOLAIDĄ DABAR!" at bounding box center [911, 102] width 331 height 19
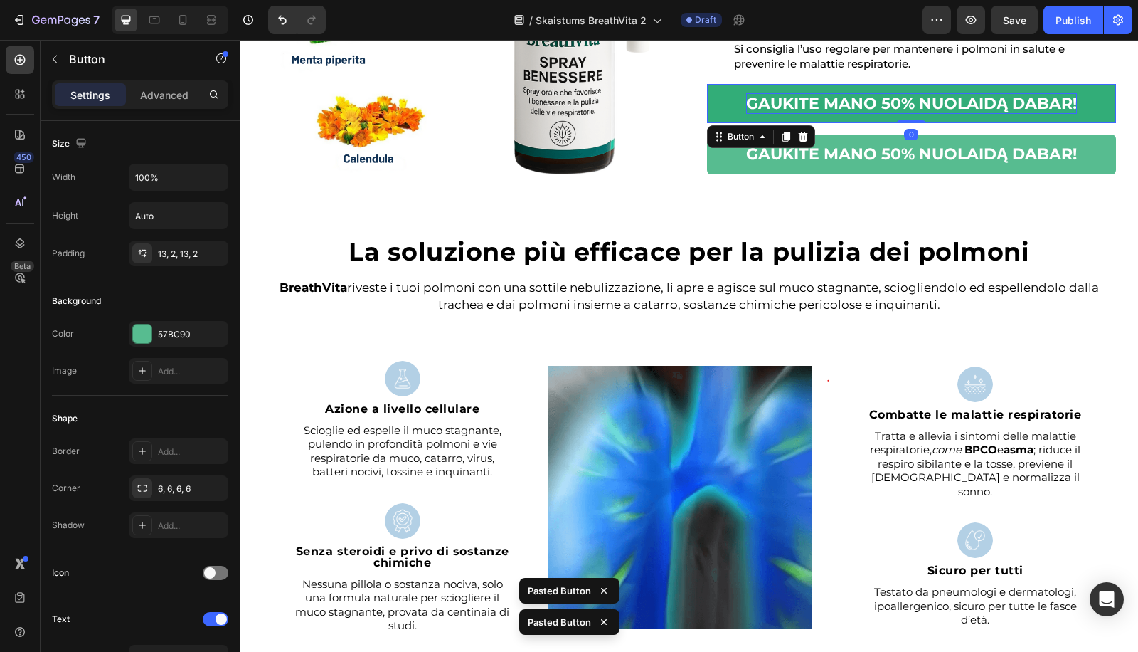
click at [847, 95] on strong "GAUKITE MANO 50% NUOLAIDĄ DABAR!" at bounding box center [911, 103] width 331 height 19
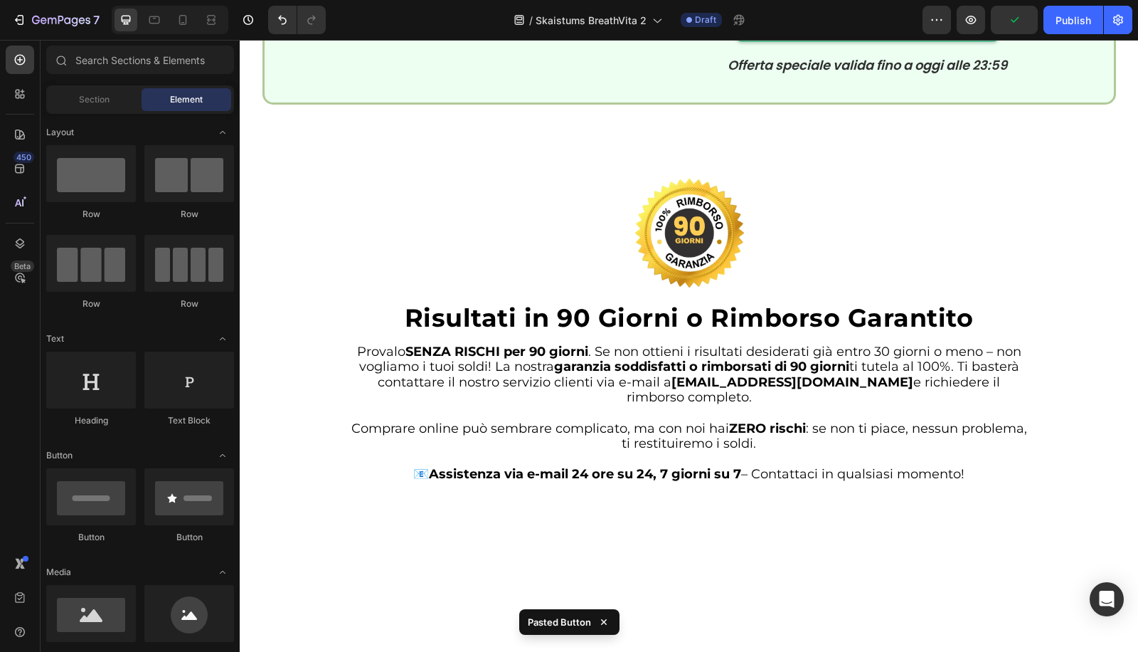
scroll to position [3269, 0]
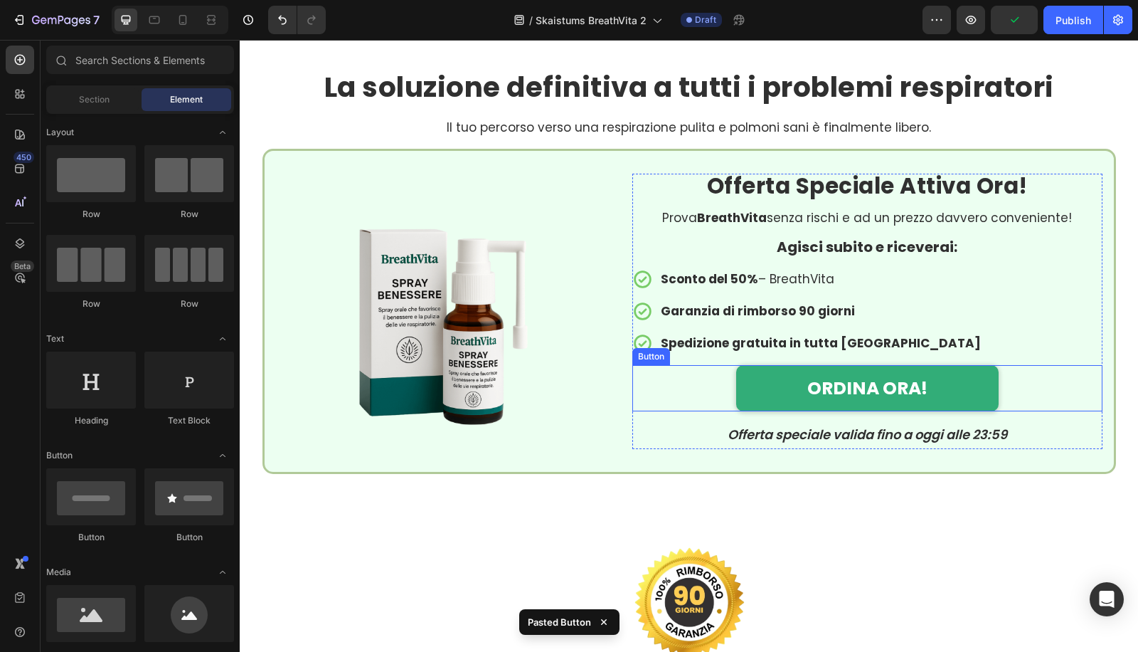
click at [791, 381] on button "ORDINA ORA!" at bounding box center [867, 388] width 262 height 46
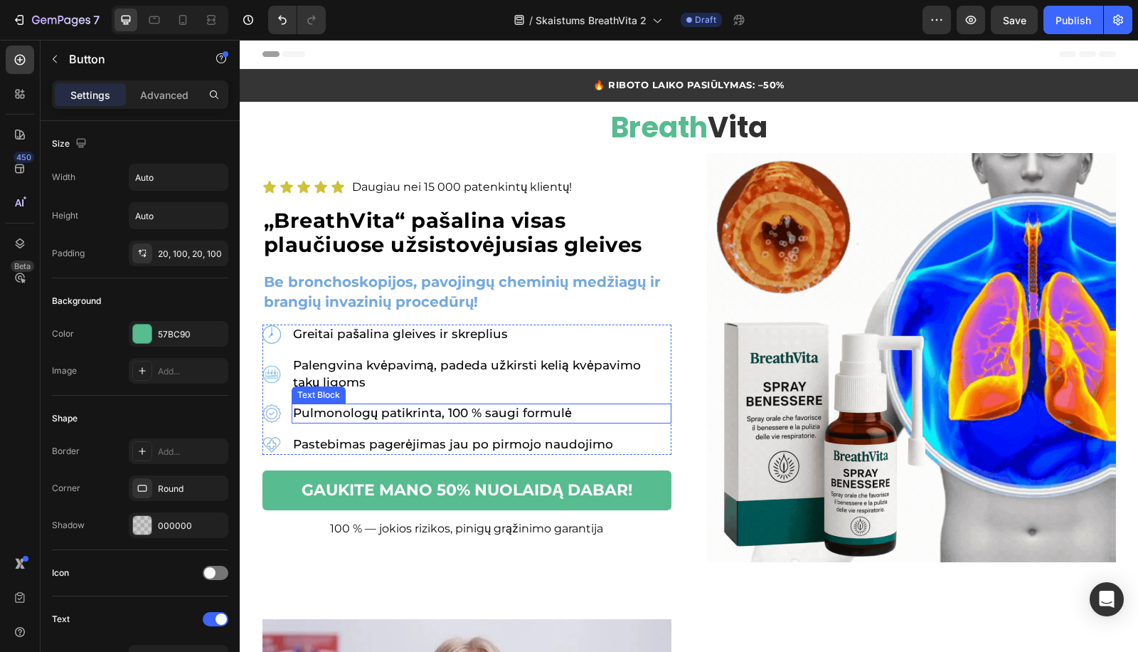
scroll to position [368, 0]
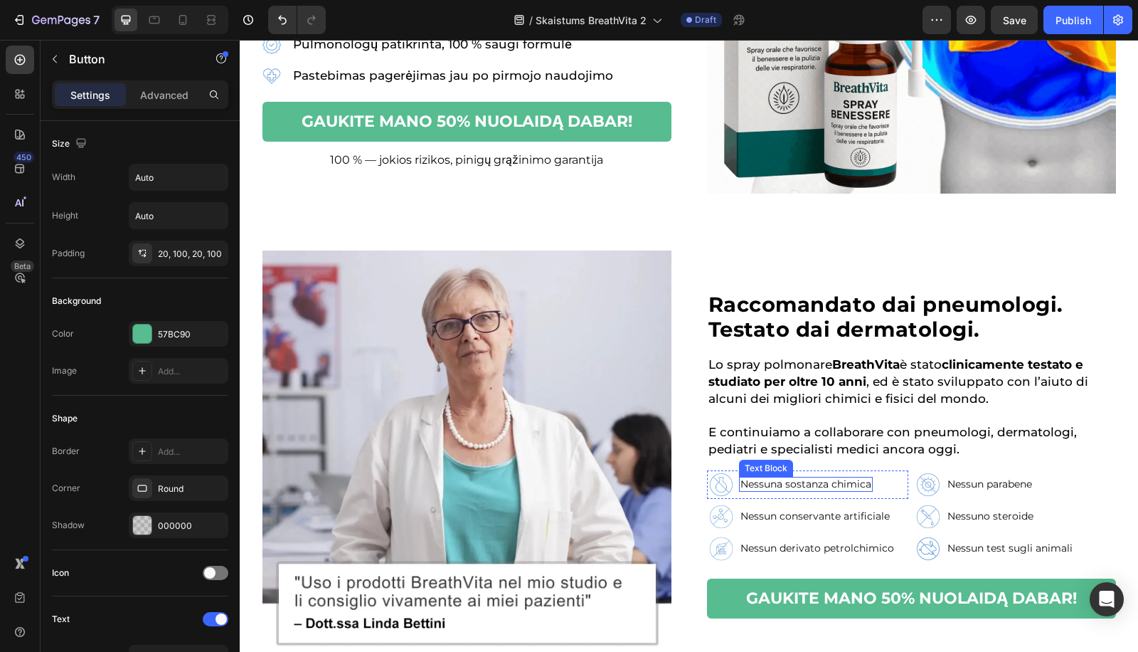
click at [781, 478] on p "Nessuna sostanza chimica" at bounding box center [805, 484] width 131 height 12
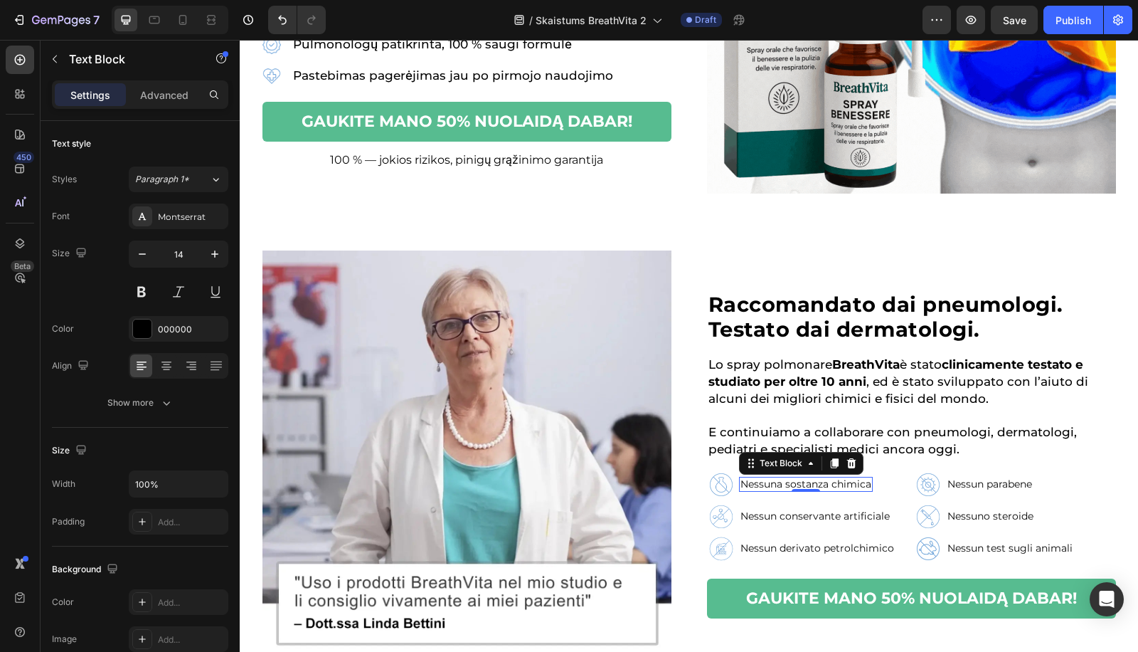
click at [781, 478] on p "Nessuna sostanza chimica" at bounding box center [805, 484] width 131 height 12
click at [770, 512] on p "Nessun conservante artificiale" at bounding box center [814, 516] width 149 height 12
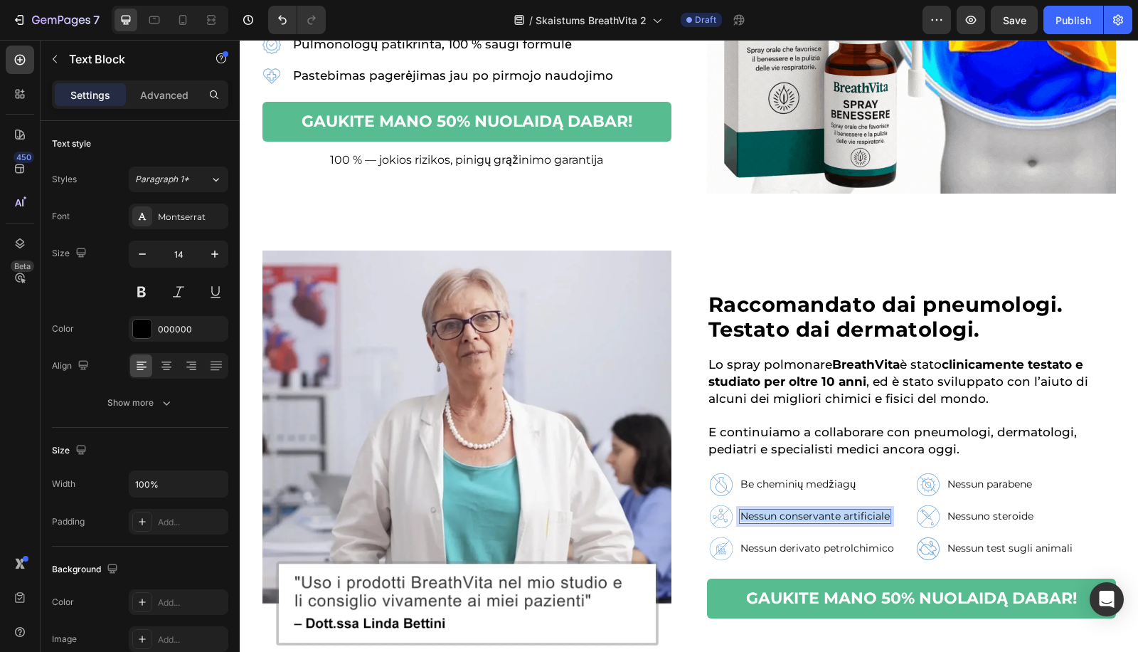
click at [770, 512] on p "Nessun conservante artificiale" at bounding box center [814, 516] width 149 height 12
click at [762, 548] on p "Nessun derivato petrolchimico" at bounding box center [817, 548] width 154 height 12
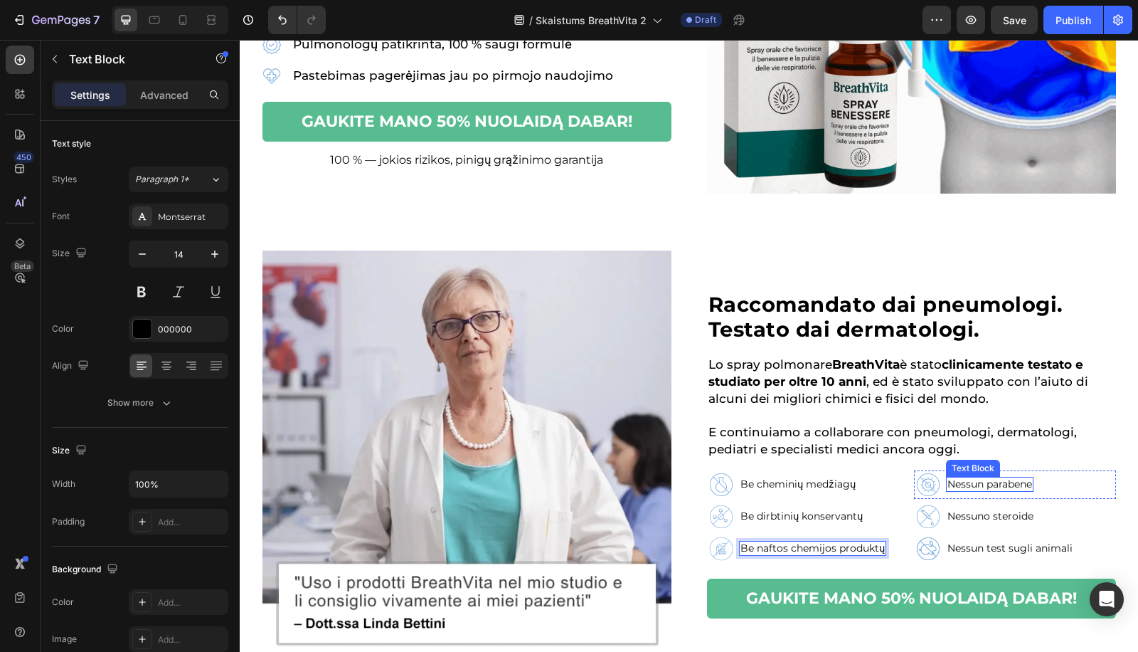
click at [973, 487] on p "Nessun parabene" at bounding box center [989, 484] width 85 height 12
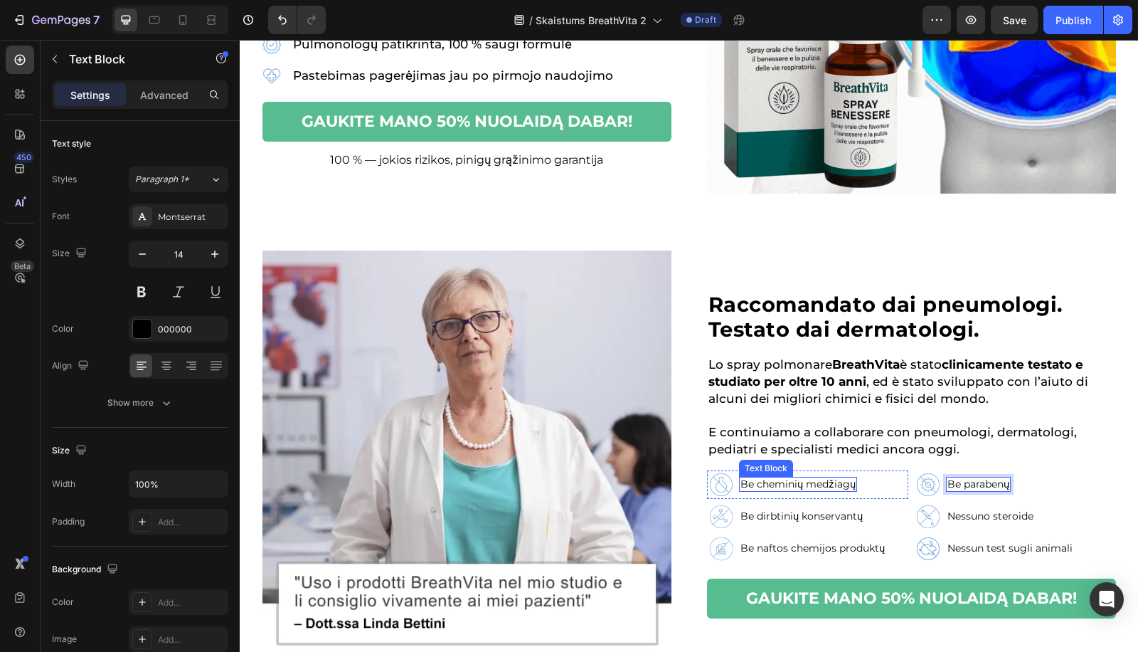
click at [756, 479] on p "Be cheminių medžiagų" at bounding box center [797, 484] width 115 height 12
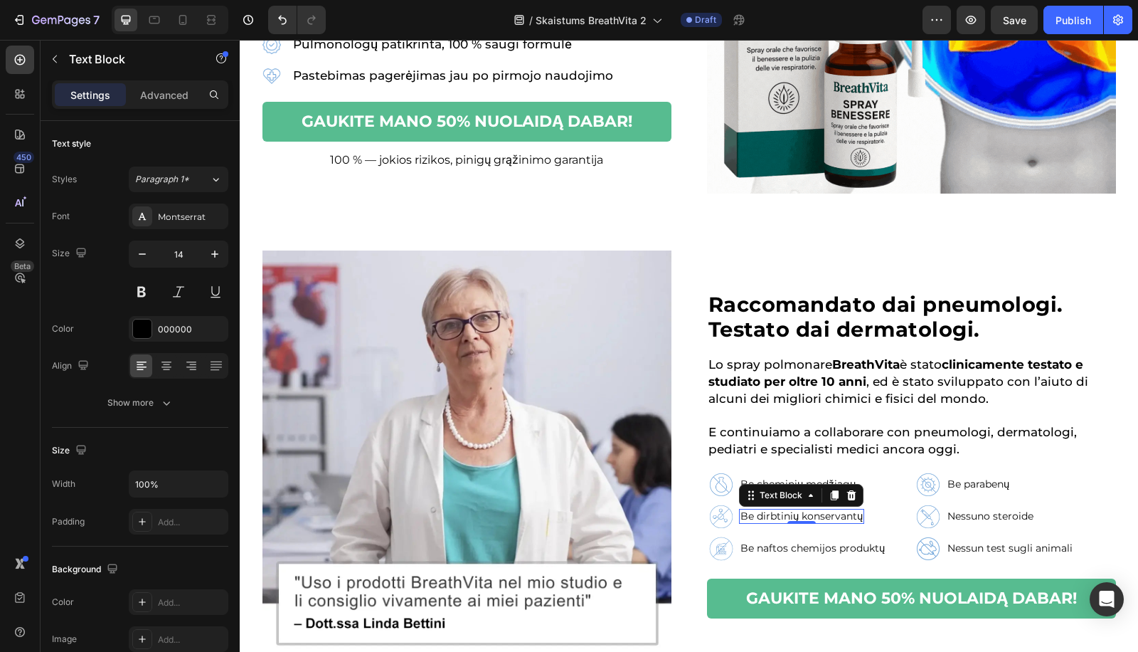
click at [828, 518] on p "Be dirbtinių konservantų" at bounding box center [801, 516] width 122 height 12
click at [768, 516] on p "Be dirbtinių konservantų" at bounding box center [801, 516] width 122 height 12
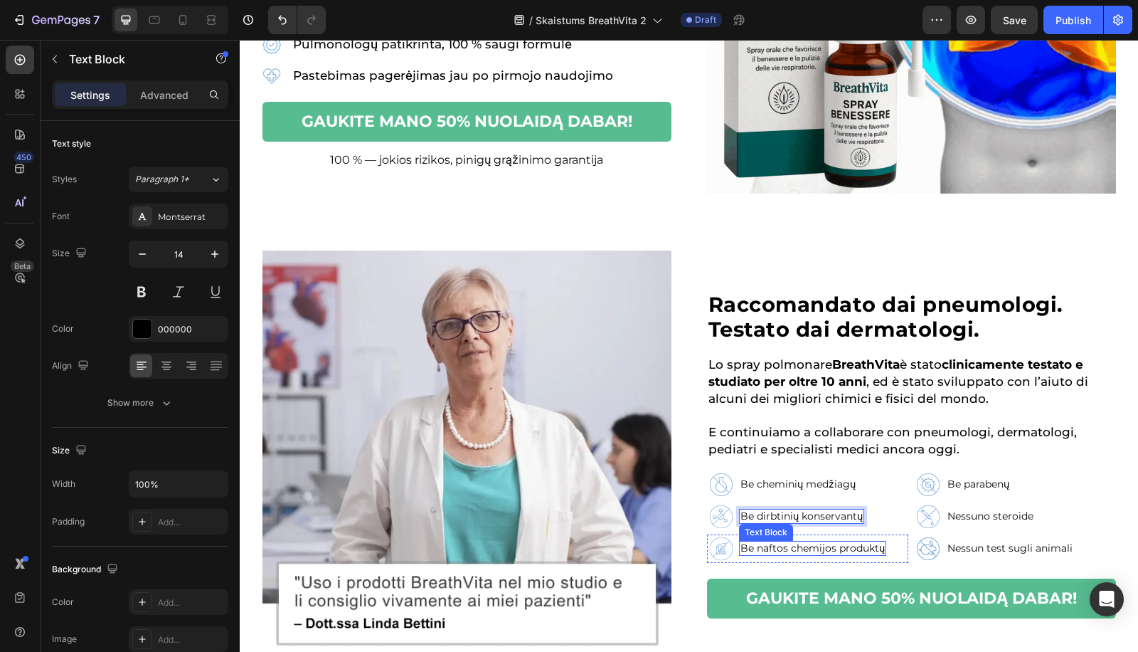
click at [763, 541] on div "Be naftos chemijos produktų" at bounding box center [812, 548] width 147 height 15
click at [760, 550] on p "Be naftos chemijos produktų" at bounding box center [812, 548] width 144 height 12
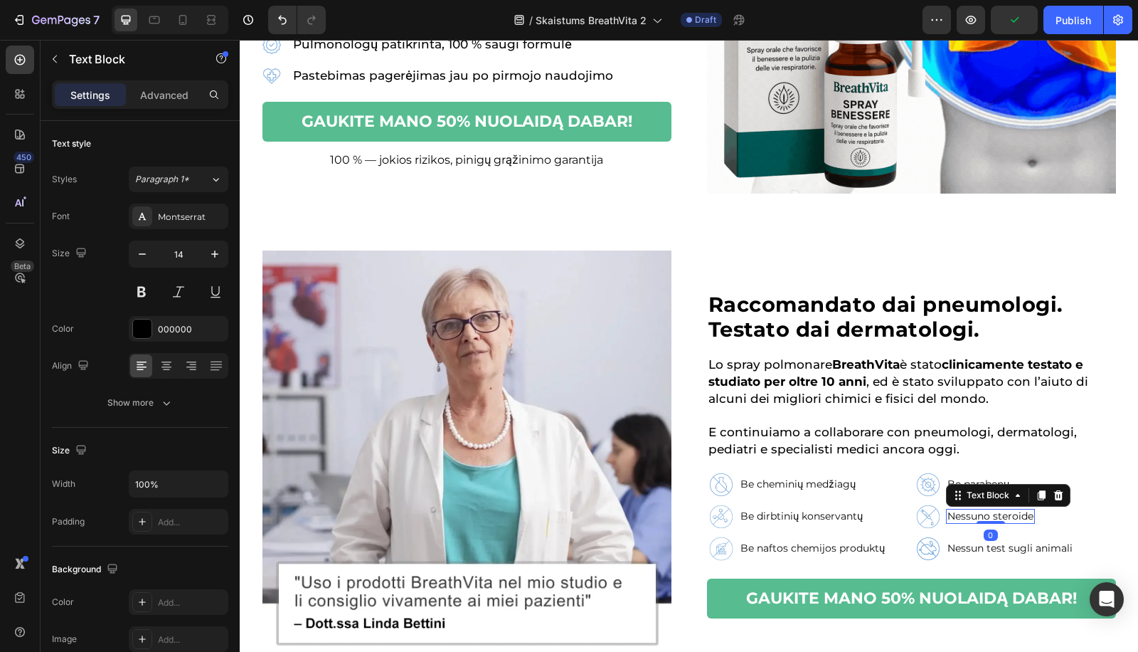
click at [1015, 518] on p "Nessuno steroide" at bounding box center [990, 516] width 86 height 12
click at [967, 548] on p "Nessun test sugli animali" at bounding box center [1009, 548] width 125 height 12
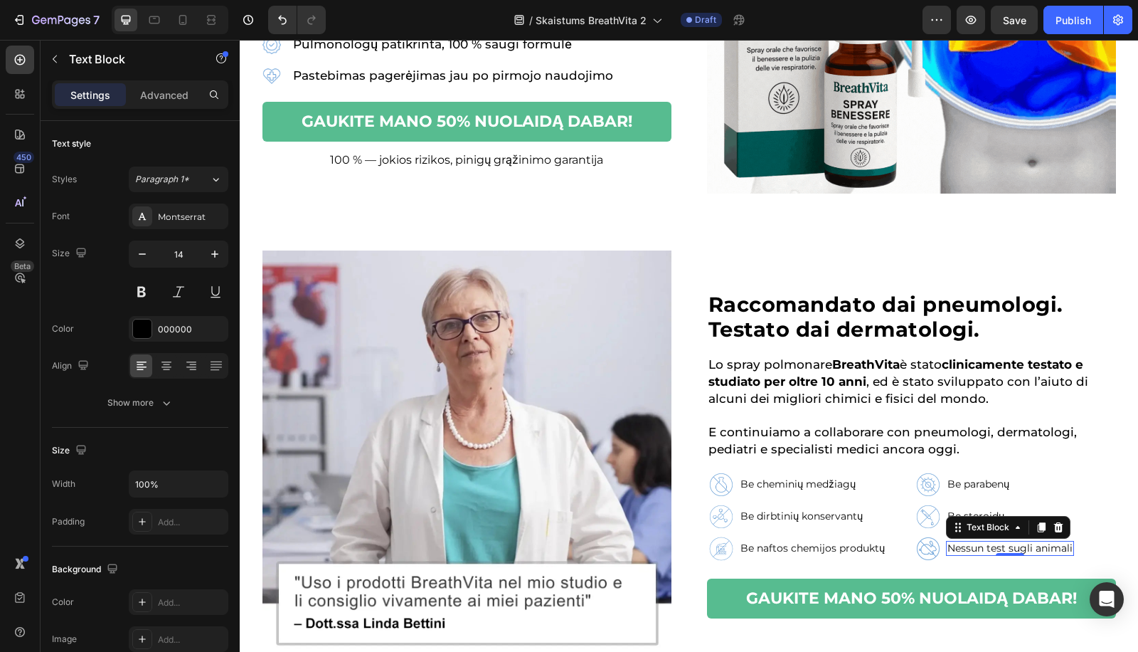
click at [967, 548] on p "Nessun test sugli animali" at bounding box center [1009, 548] width 125 height 12
click at [180, 11] on div at bounding box center [182, 20] width 23 height 23
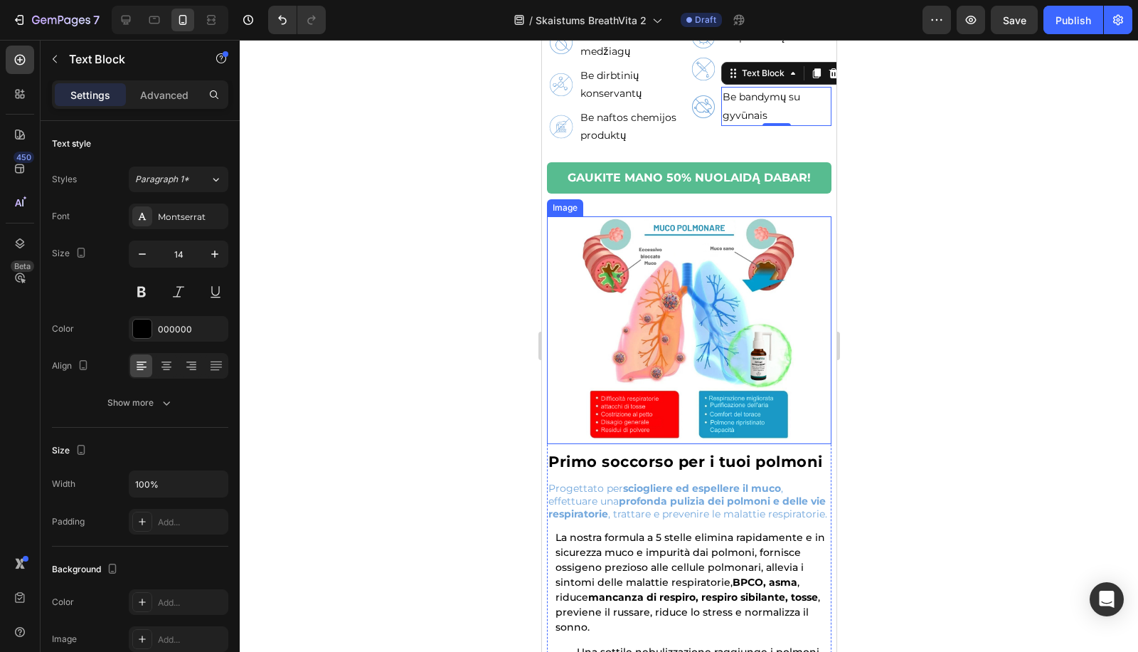
scroll to position [812, 0]
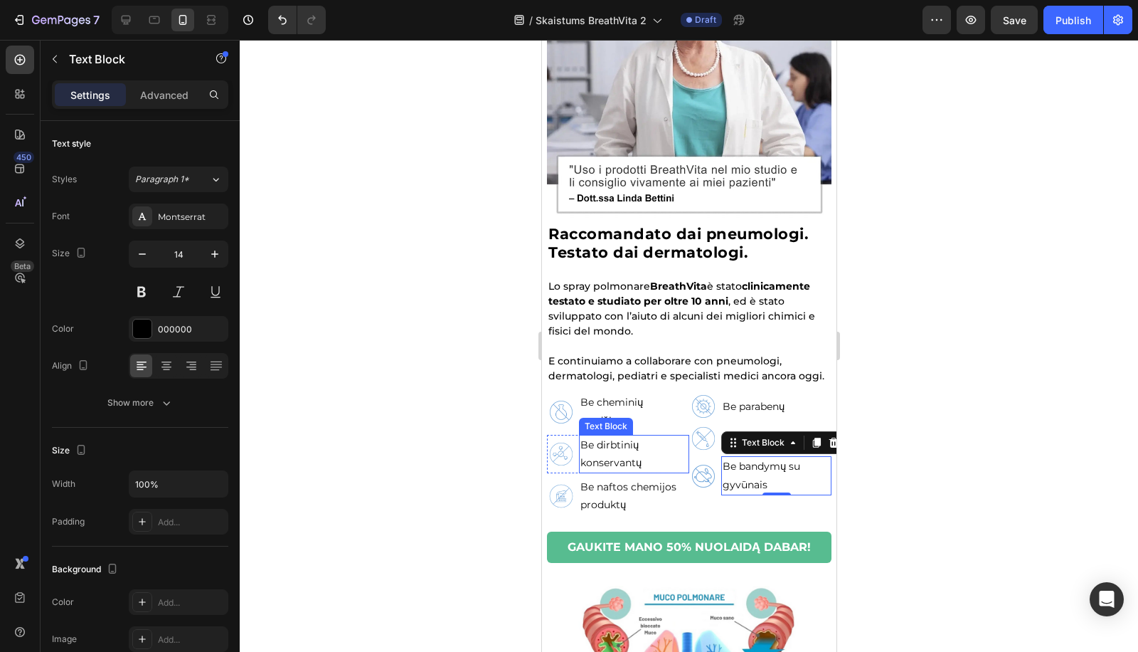
click at [678, 457] on p "Be dirbtinių konservantų" at bounding box center [633, 454] width 107 height 36
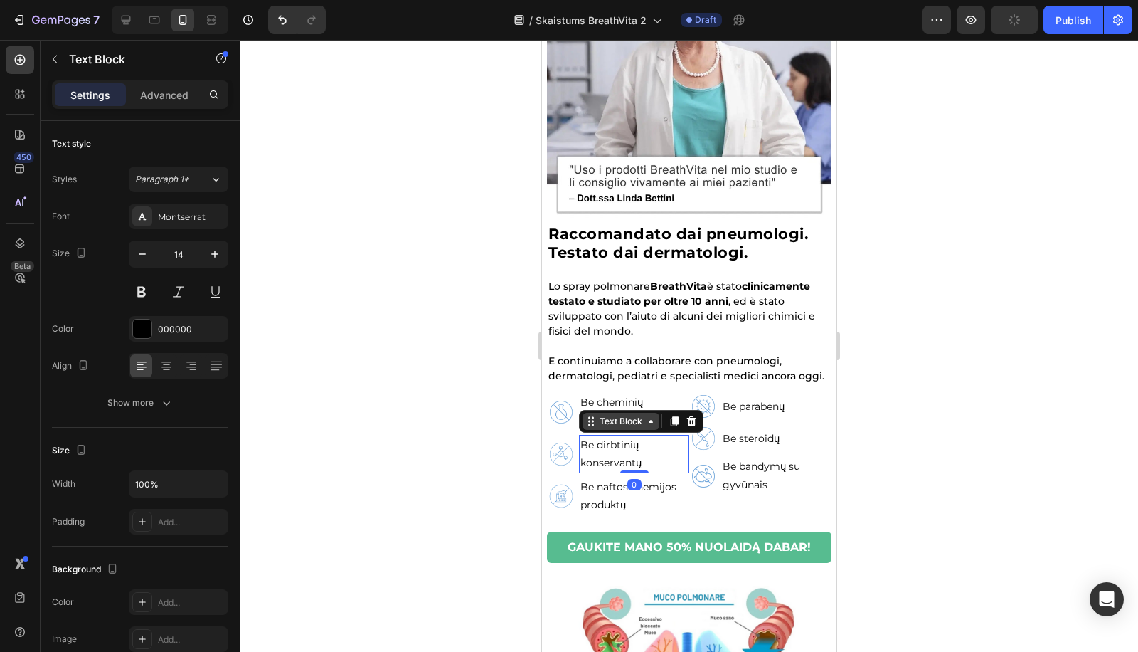
click at [632, 425] on div "Text Block" at bounding box center [620, 421] width 48 height 13
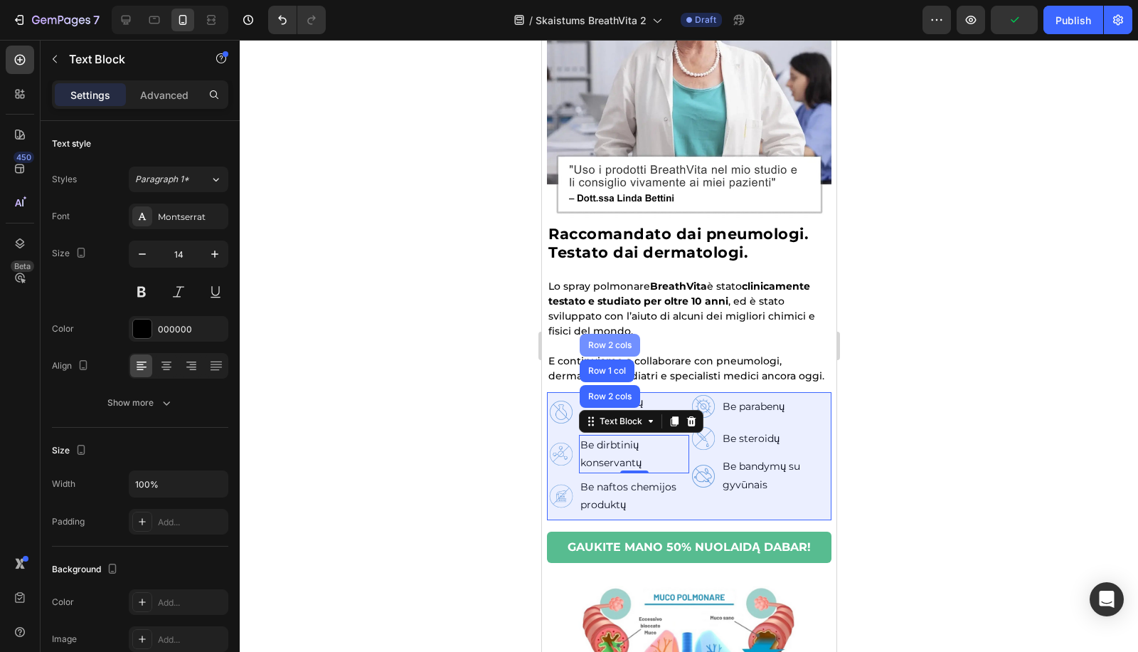
click at [620, 338] on div "Row 2 cols" at bounding box center [609, 345] width 60 height 23
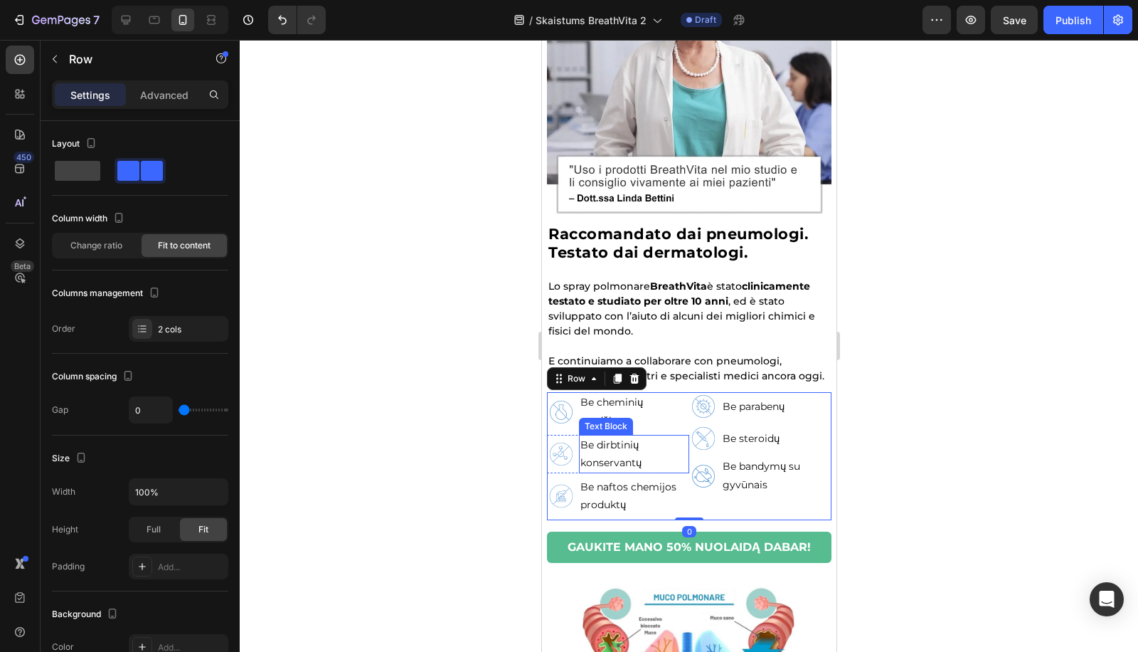
click at [664, 445] on p "Be dirbtinių konservantų" at bounding box center [633, 454] width 107 height 36
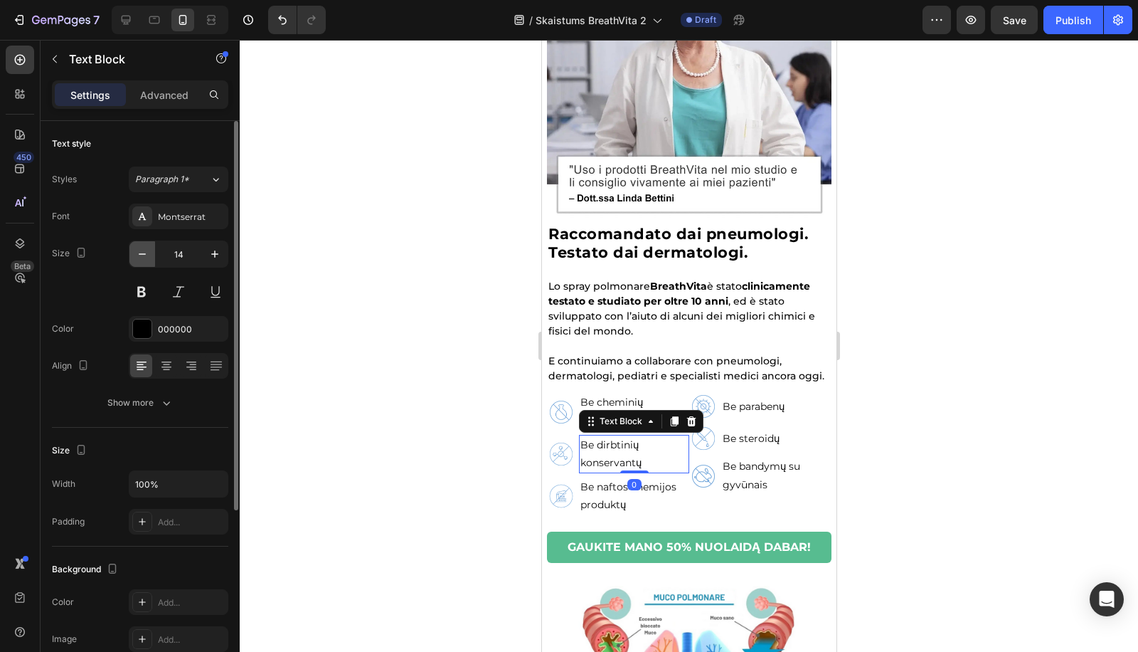
click at [149, 250] on icon "button" at bounding box center [142, 254] width 14 height 14
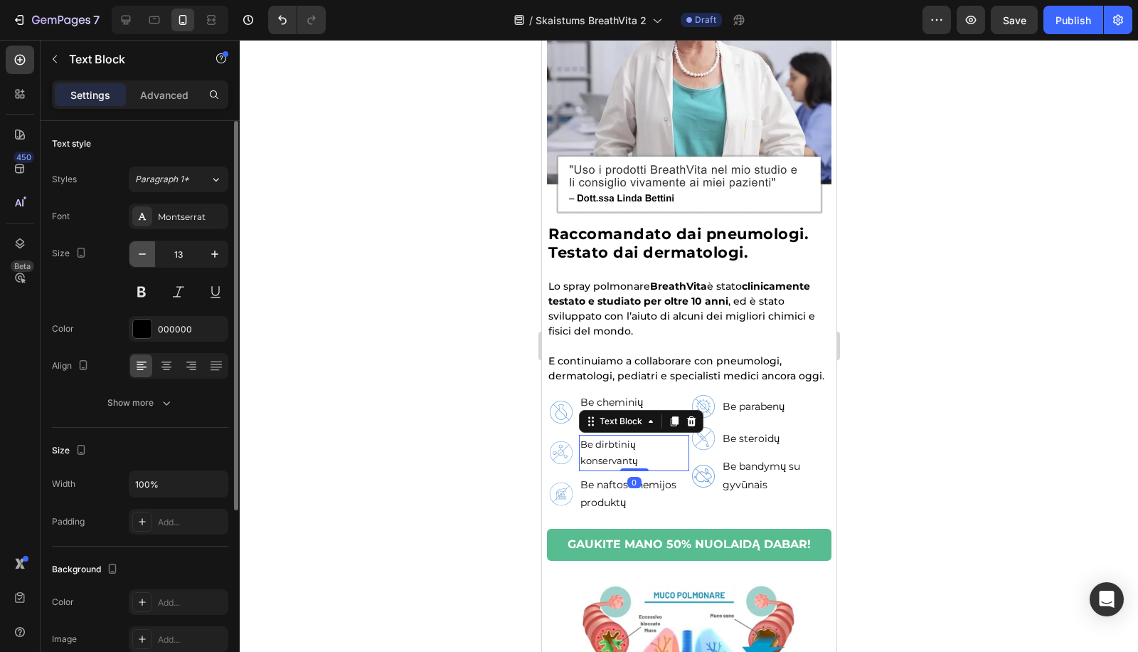
click at [149, 250] on icon "button" at bounding box center [142, 254] width 14 height 14
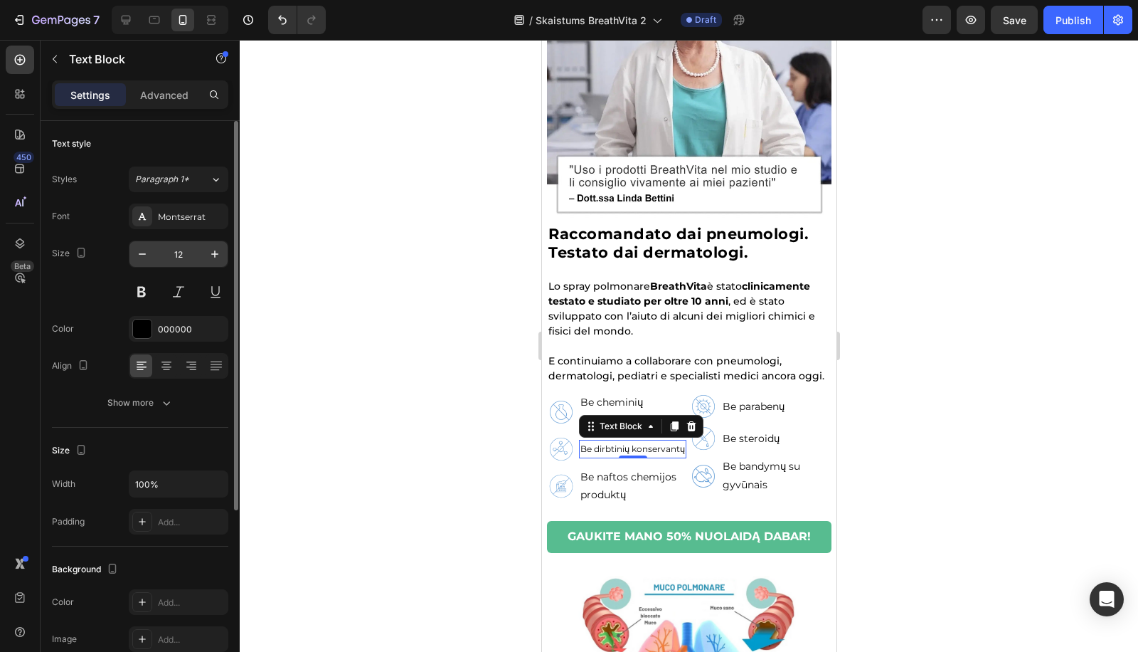
click at [199, 259] on input "12" at bounding box center [178, 254] width 47 height 26
click at [206, 258] on button "button" at bounding box center [215, 254] width 26 height 26
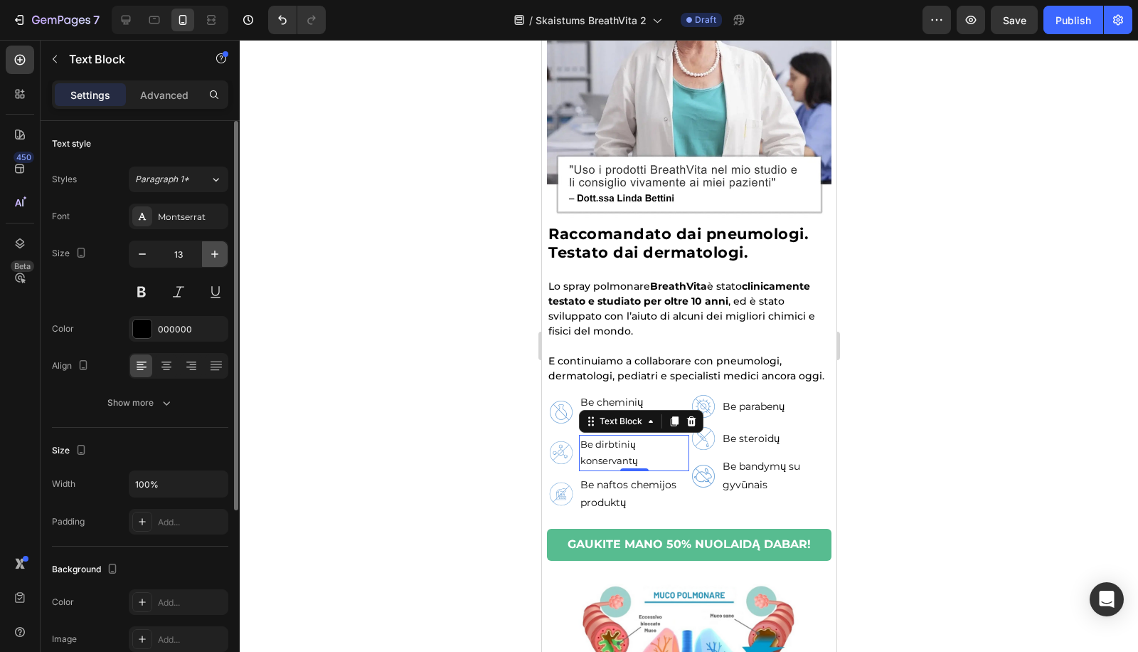
type input "14"
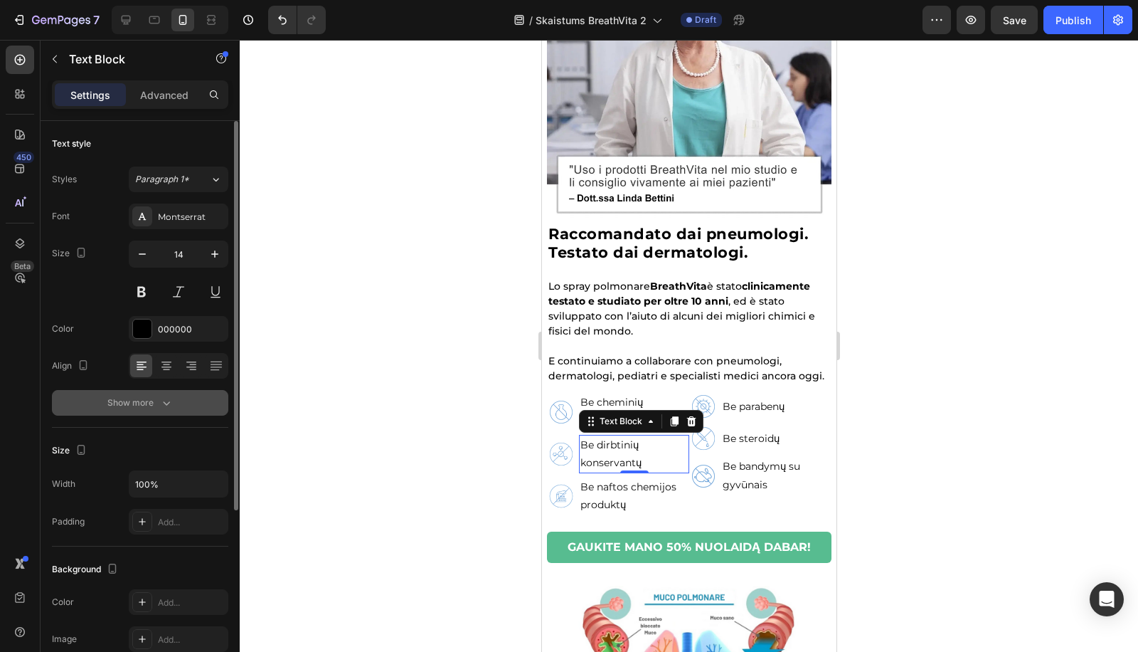
click at [122, 406] on div "Show more" at bounding box center [140, 402] width 66 height 14
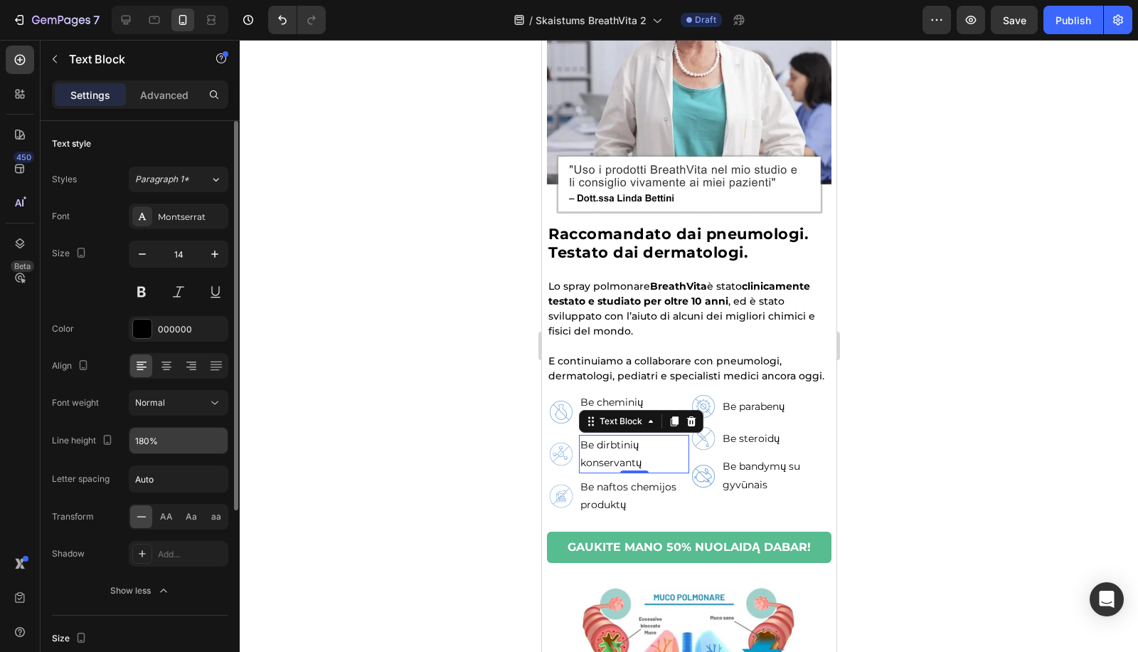
click at [143, 433] on input "180%" at bounding box center [178, 441] width 98 height 26
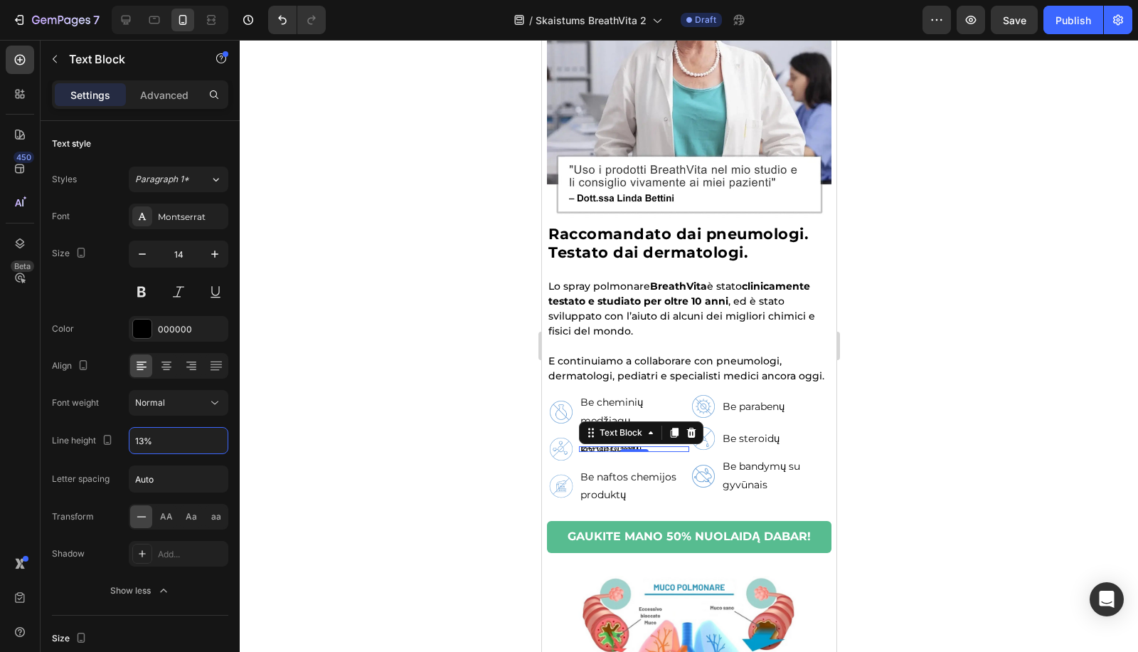
type input "130%"
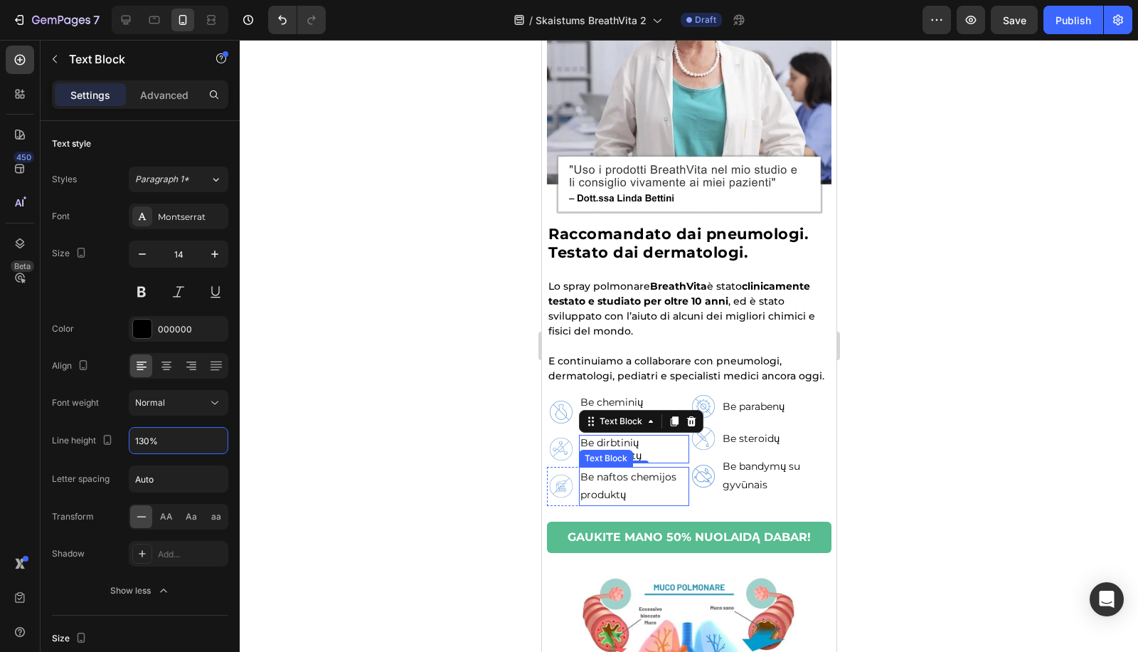
click at [603, 482] on p "Be naftos chemijos produktų" at bounding box center [633, 486] width 107 height 36
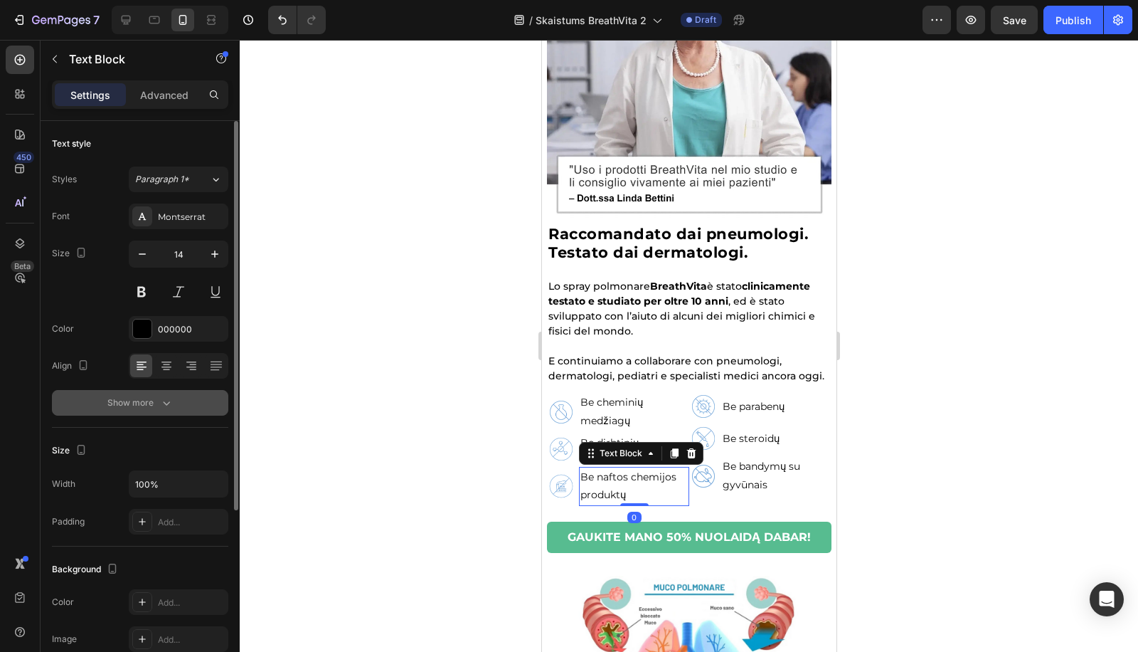
click at [161, 404] on icon "button" at bounding box center [166, 402] width 14 height 14
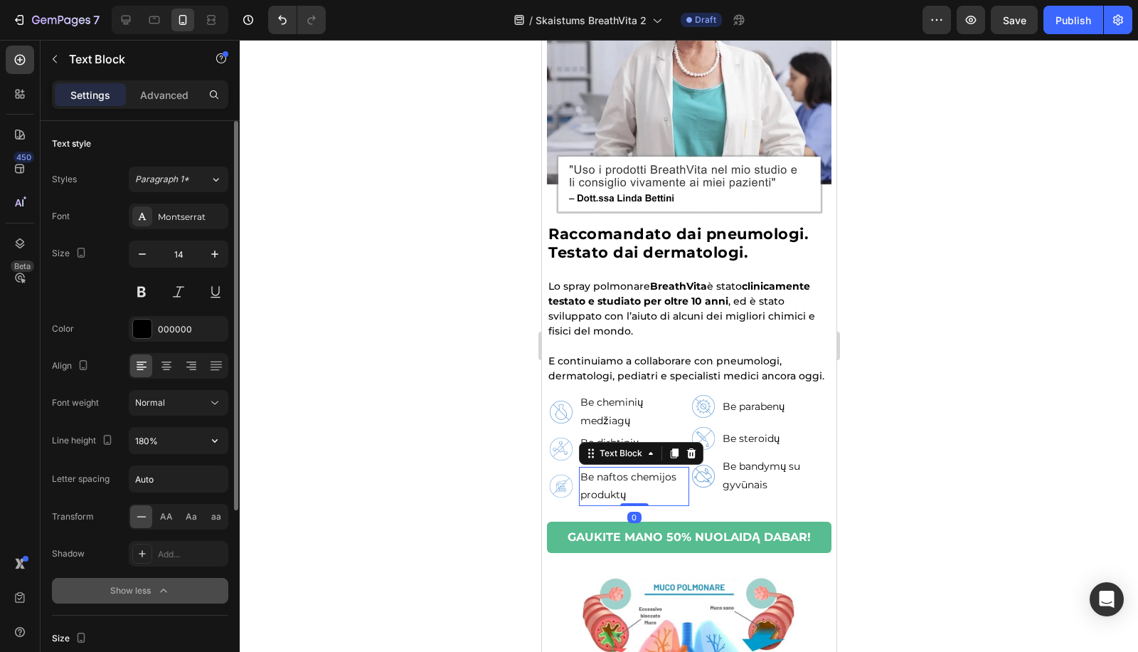
click at [149, 447] on input "180%" at bounding box center [178, 441] width 98 height 26
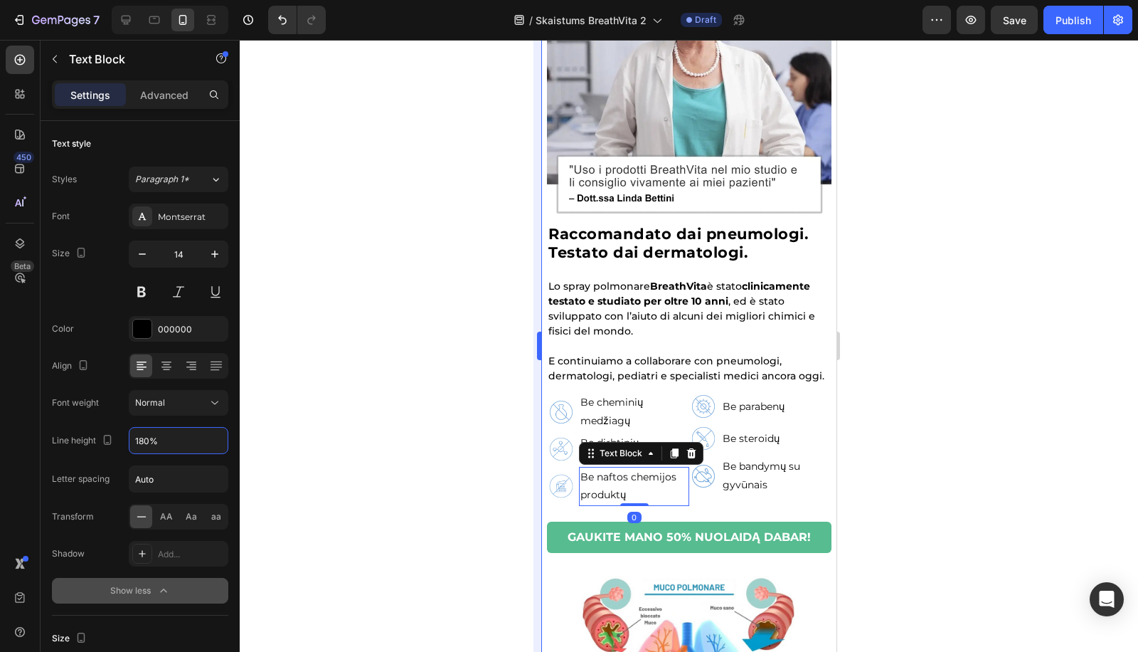
paste input "3"
type input "130%"
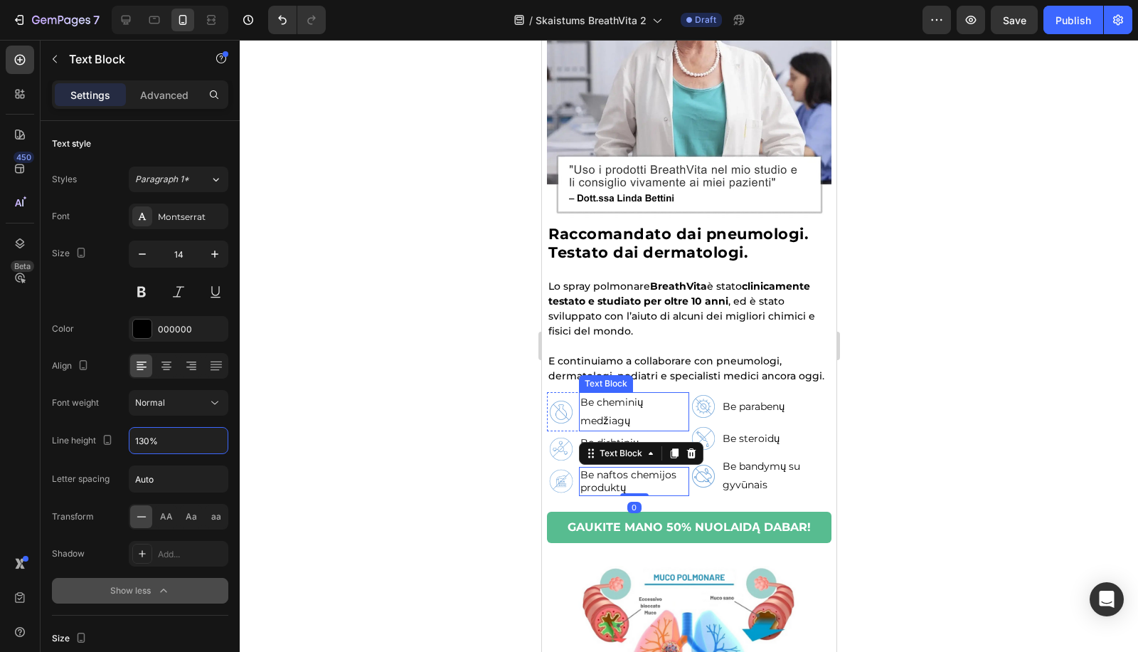
click at [618, 415] on p "Be cheminių medžiagų" at bounding box center [633, 411] width 107 height 36
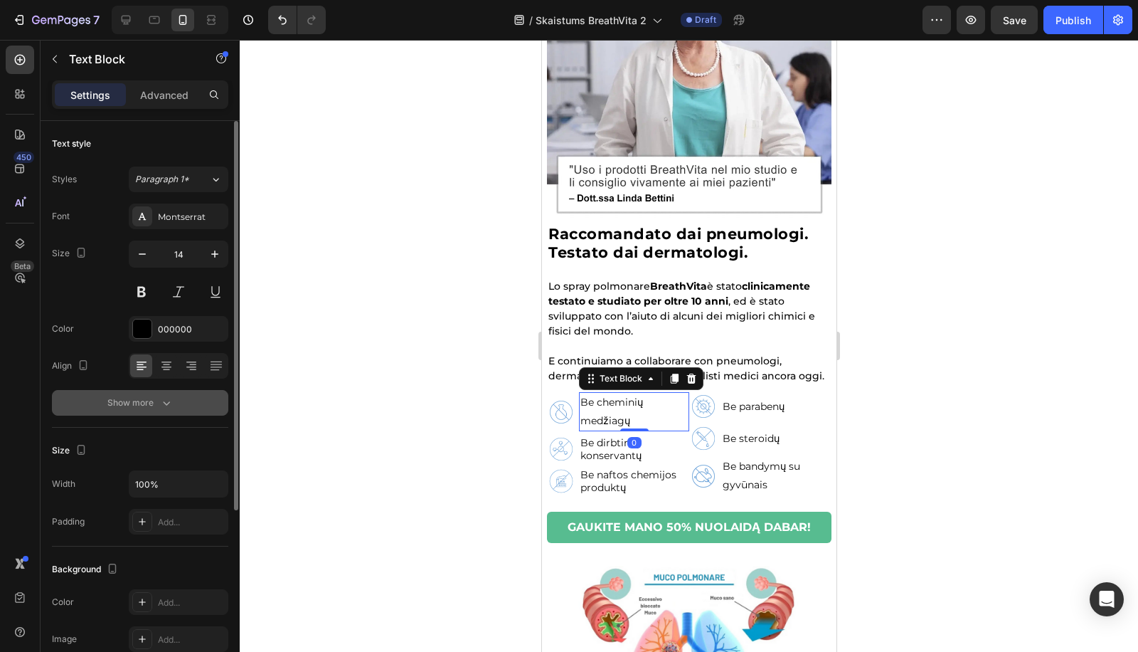
click at [208, 406] on button "Show more" at bounding box center [140, 403] width 176 height 26
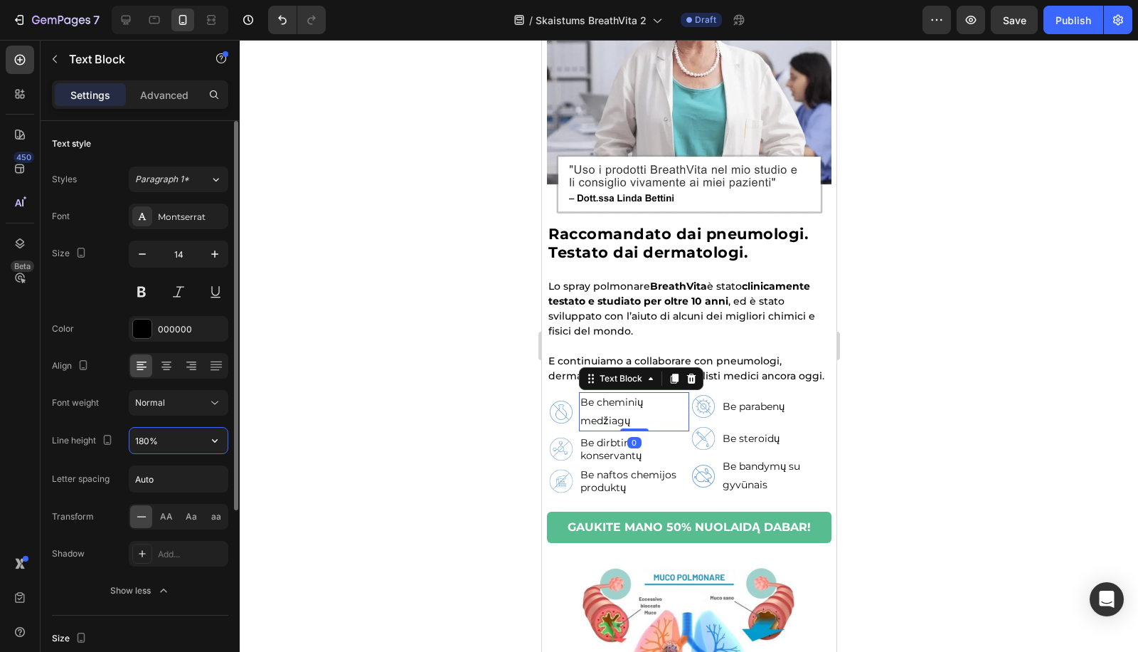
click at [149, 434] on input "180%" at bounding box center [178, 441] width 98 height 26
paste input "30%"
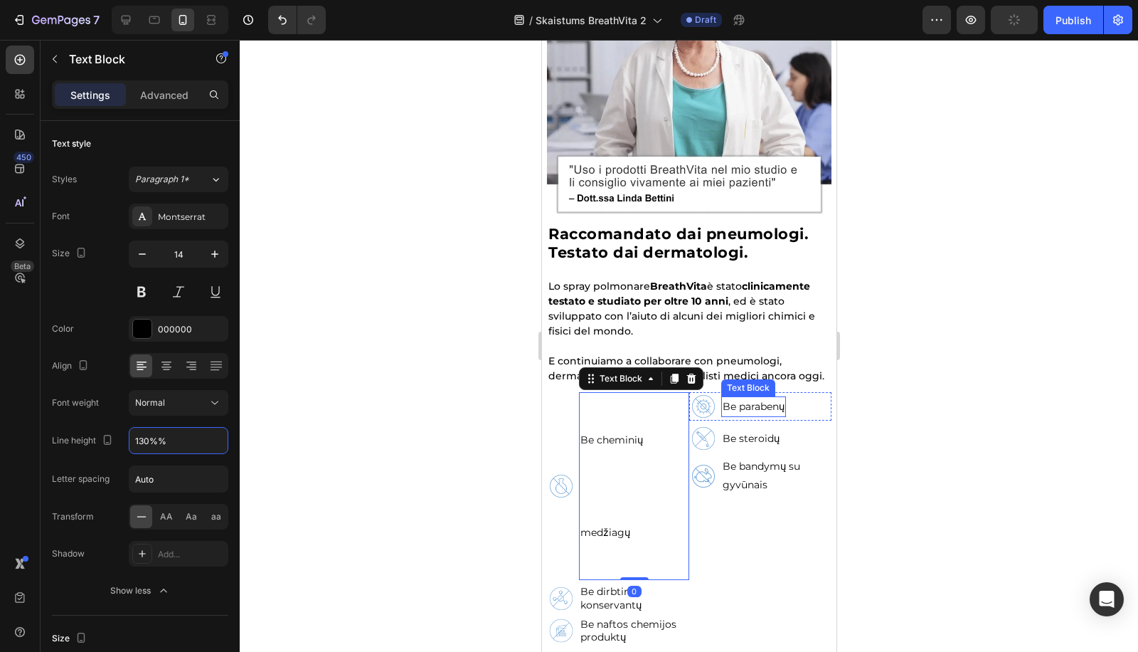
paste input "text"
type input "130%"
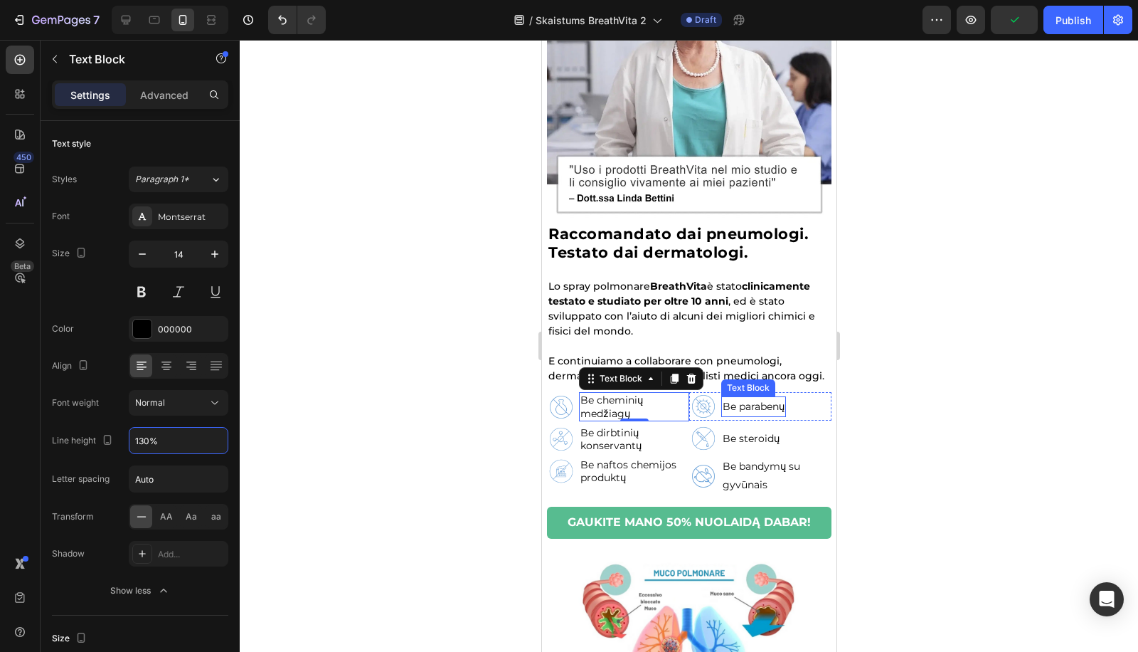
click at [750, 409] on p "Be parabenų" at bounding box center [753, 407] width 62 height 18
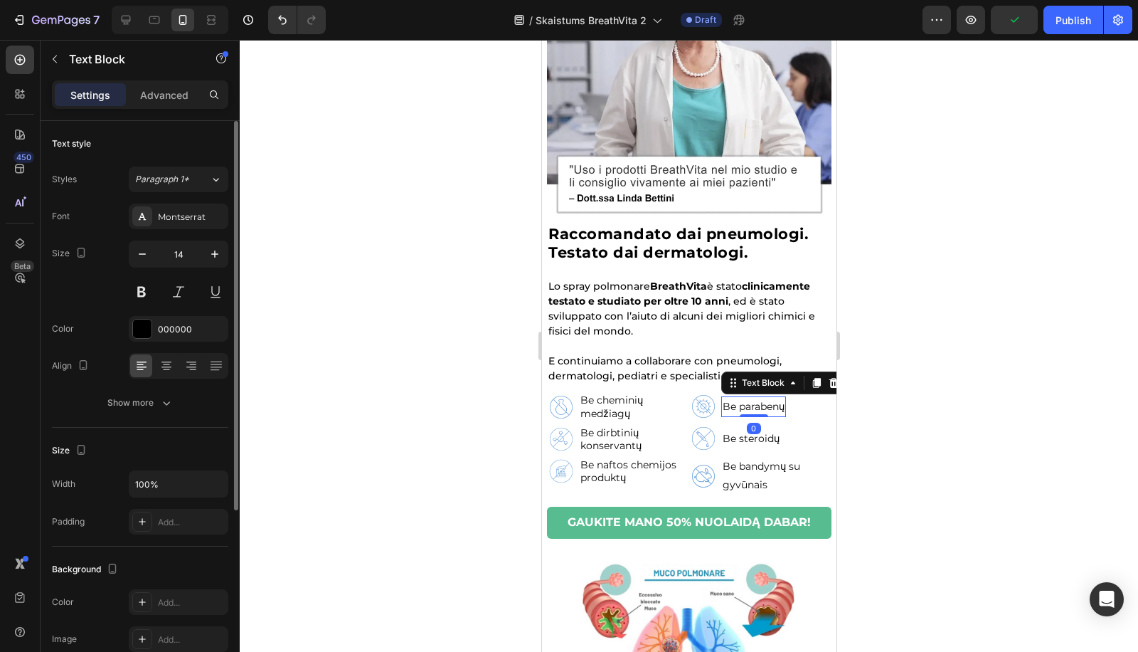
click at [149, 388] on div "Font Montserrat Size 14 Color 000000 Align Show more" at bounding box center [140, 309] width 176 height 212
click at [147, 405] on div "Show more" at bounding box center [140, 402] width 66 height 14
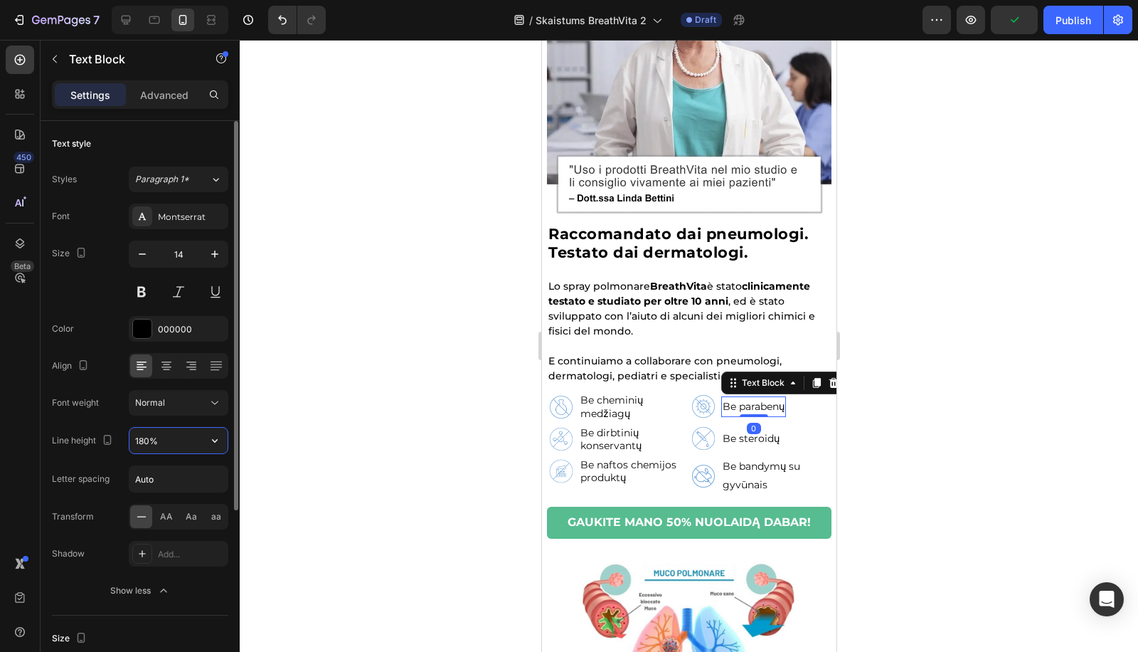
click at [147, 431] on input "180%" at bounding box center [178, 441] width 98 height 26
paste input "3"
type input "130%"
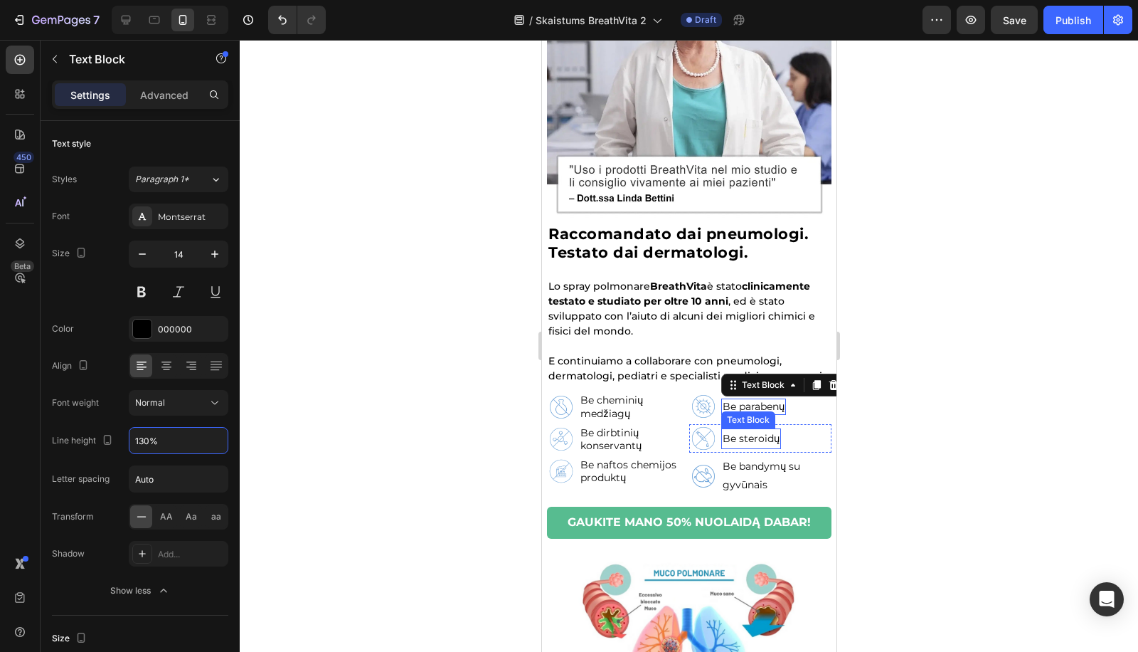
drag, startPoint x: 738, startPoint y: 435, endPoint x: 715, endPoint y: 436, distance: 22.8
click at [736, 435] on p "Be steroidų" at bounding box center [750, 439] width 57 height 18
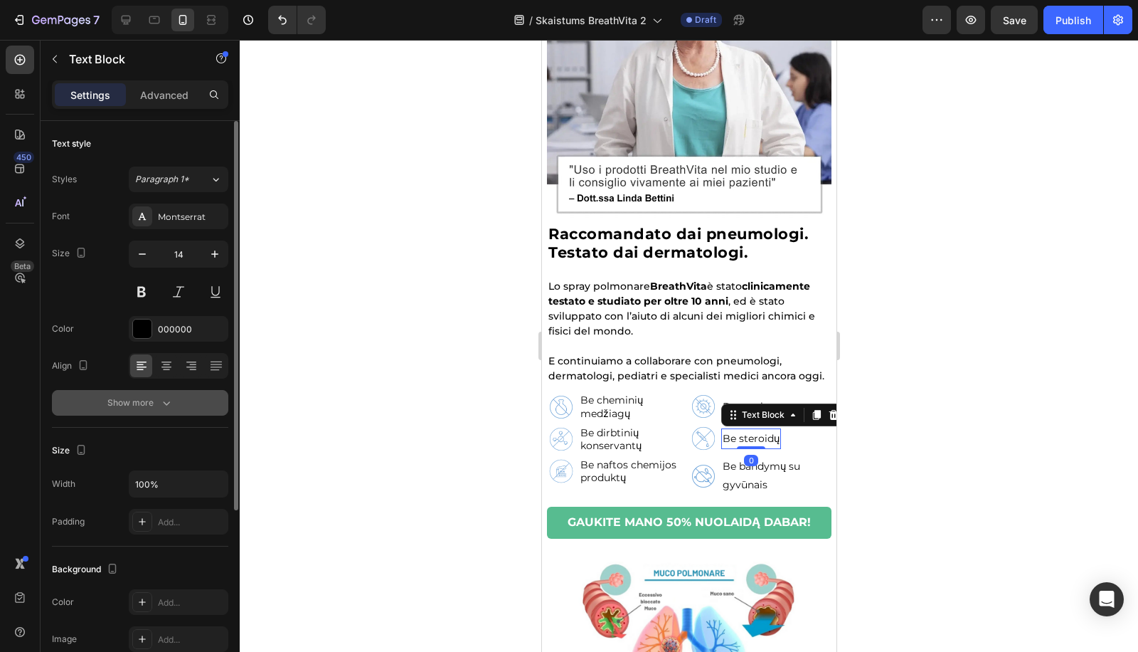
click at [161, 390] on button "Show more" at bounding box center [140, 403] width 176 height 26
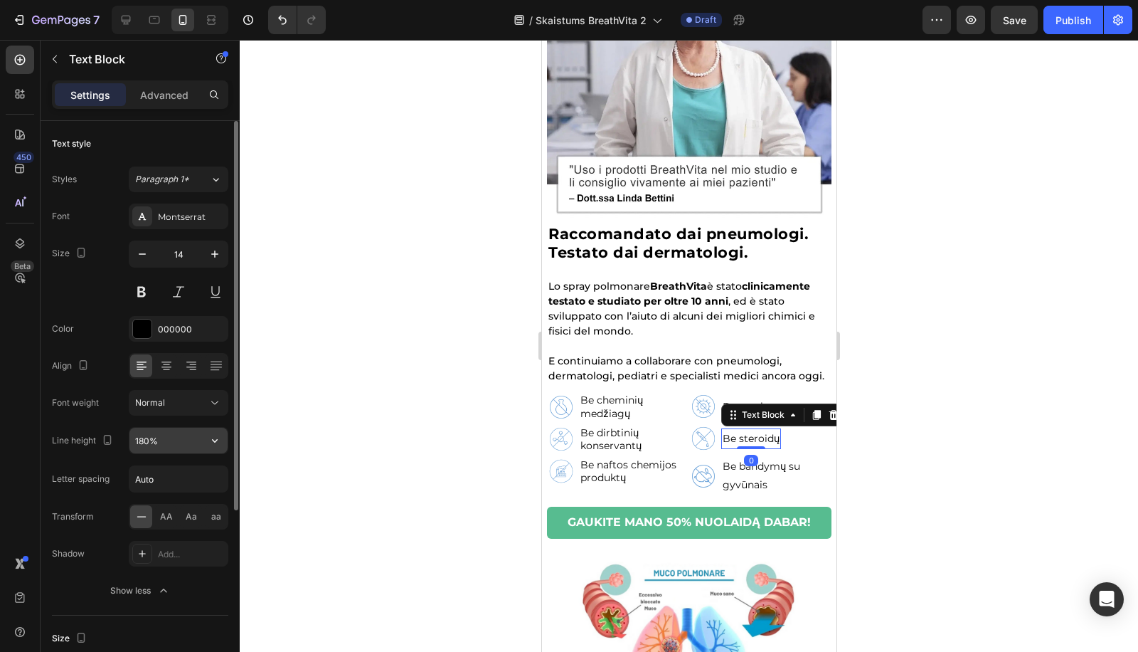
click at [142, 441] on input "180%" at bounding box center [178, 441] width 98 height 26
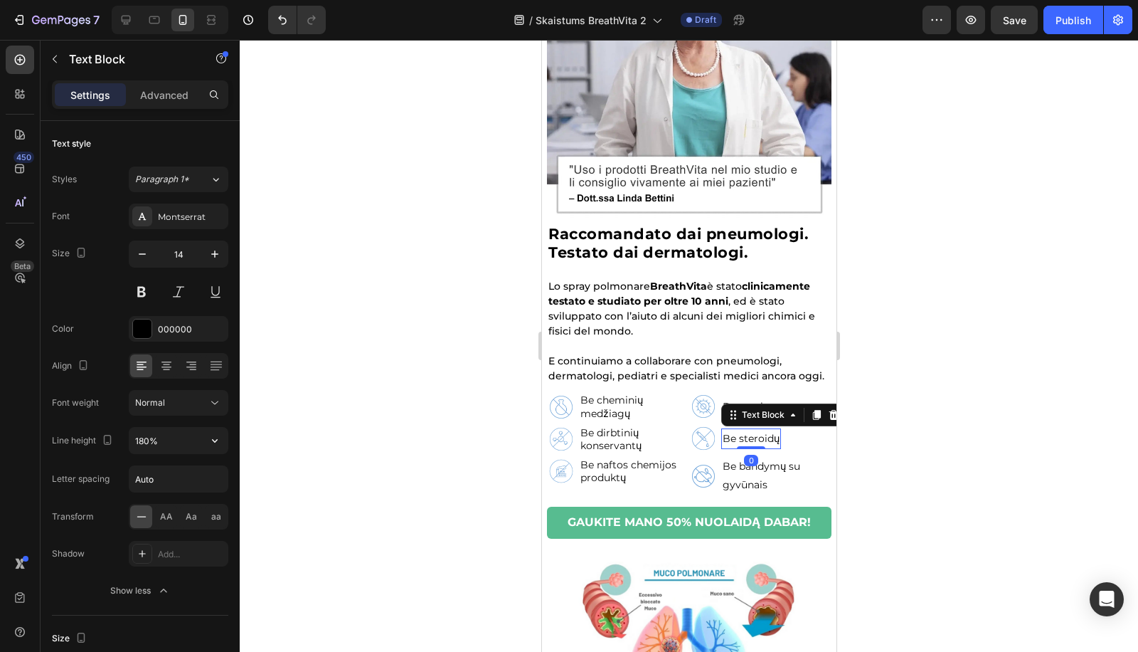
paste input "3"
type input "130%"
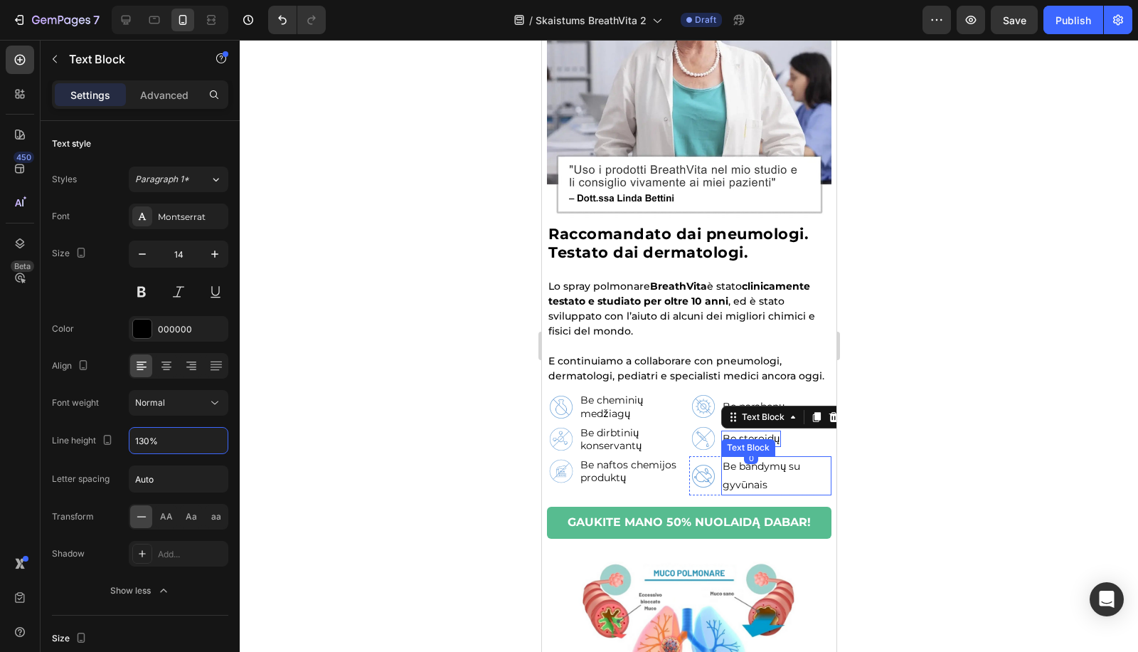
click at [743, 470] on p "Be bandymų su gyvūnais" at bounding box center [775, 475] width 107 height 36
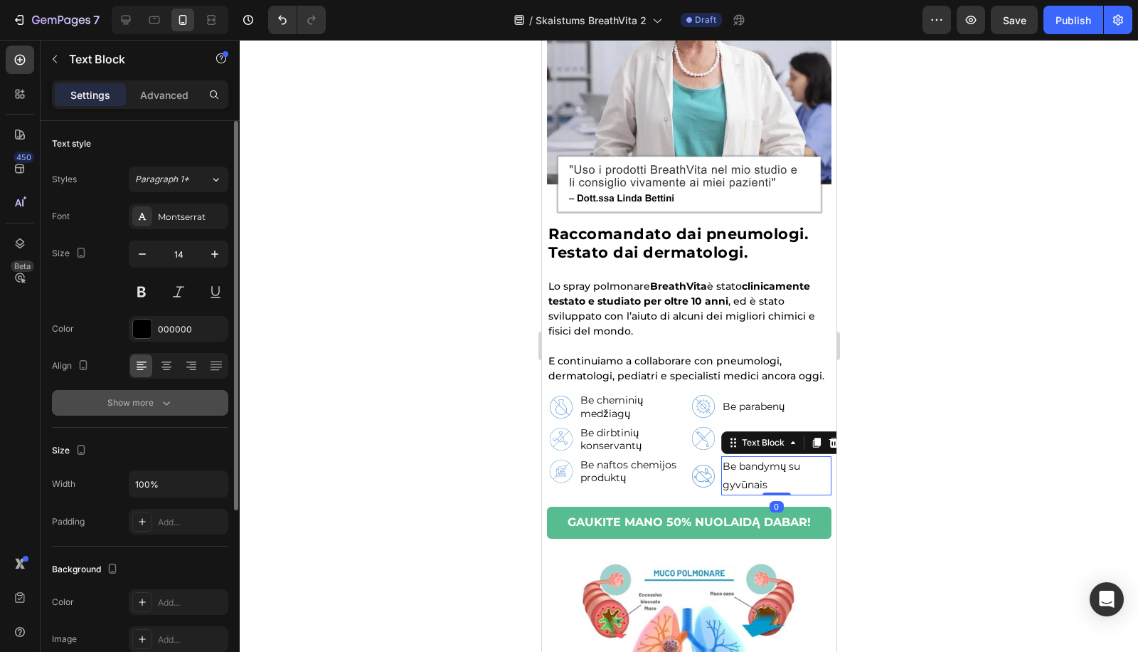
click at [122, 401] on div "Show more" at bounding box center [140, 402] width 66 height 14
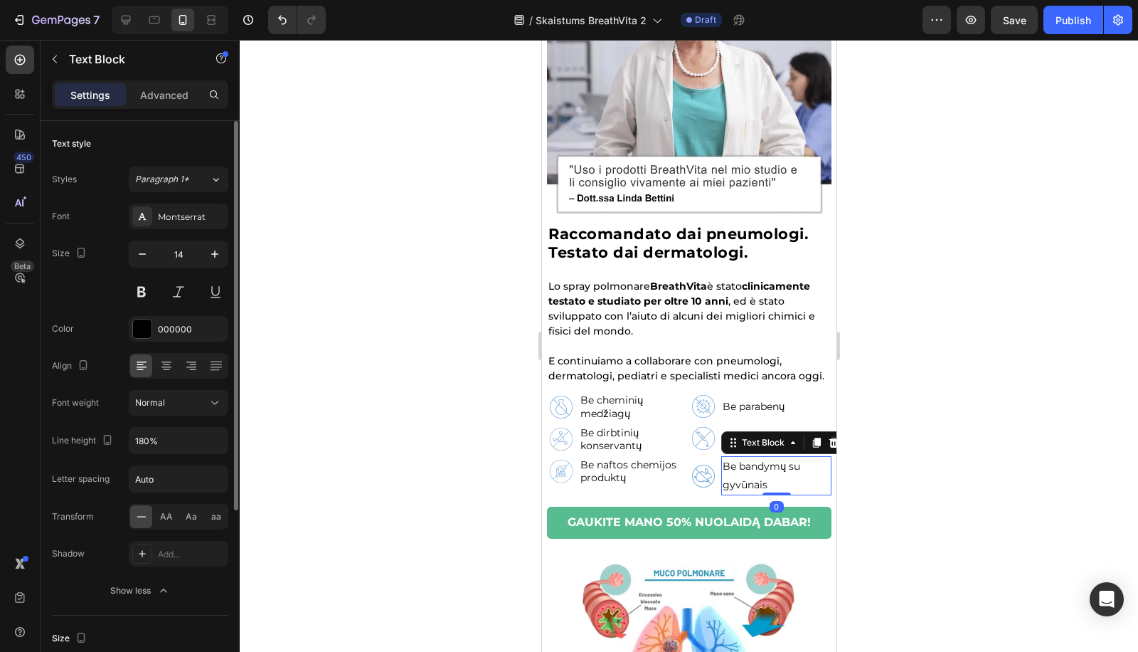
click at [132, 423] on div "Font Montserrat Size 14 Color 000000 Align Font weight Normal Line height 180% …" at bounding box center [140, 403] width 176 height 400
click at [144, 437] on input "180%" at bounding box center [178, 441] width 98 height 26
paste input "3"
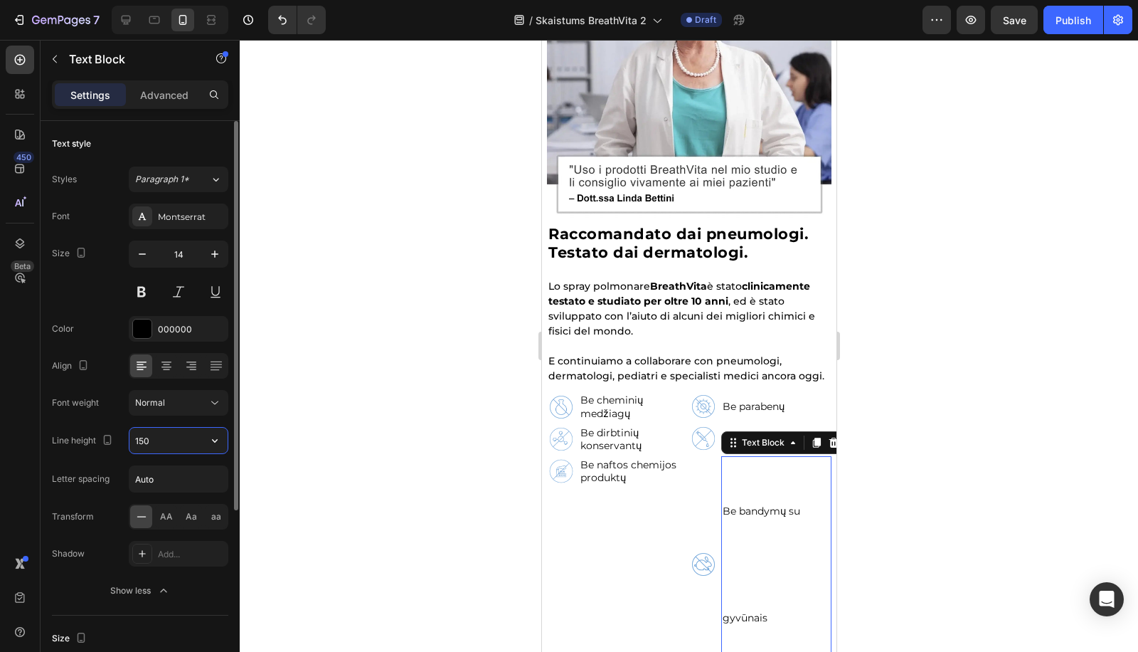
type input "150%"
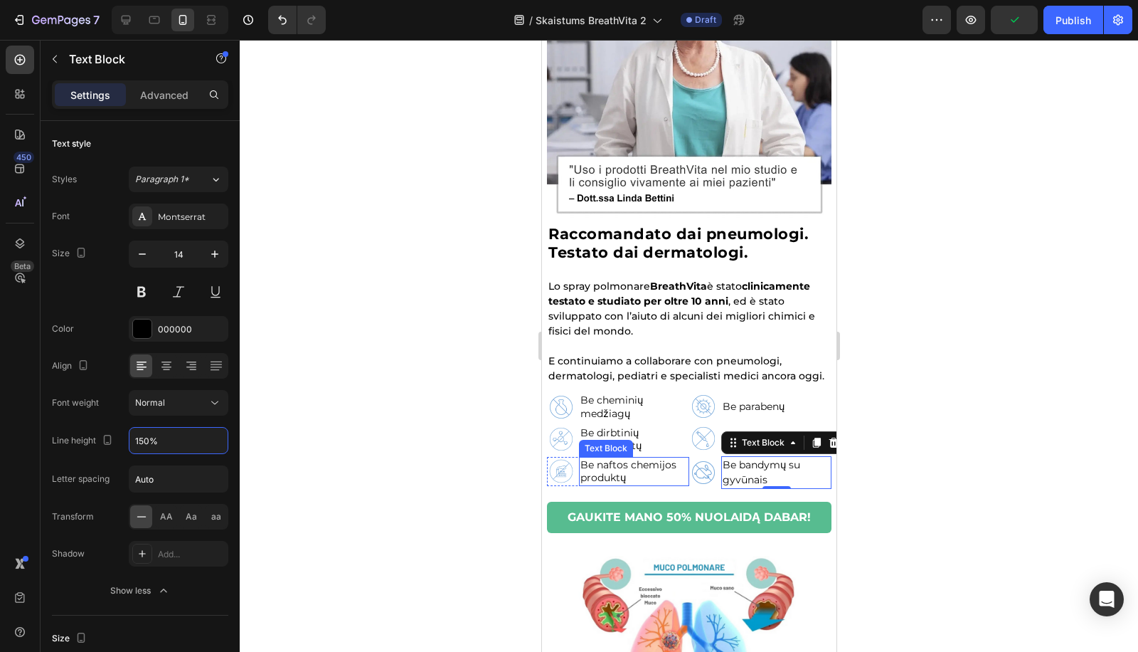
click at [631, 476] on p "Be naftos chemijos produktų" at bounding box center [633, 471] width 107 height 26
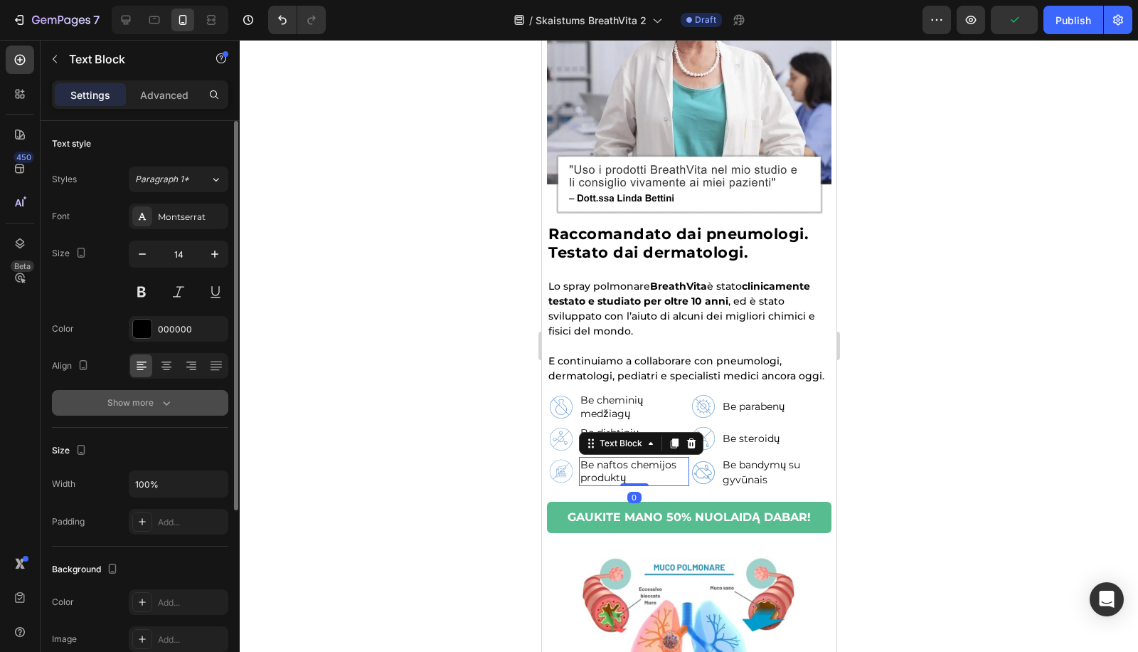
click at [170, 409] on button "Show more" at bounding box center [140, 403] width 176 height 26
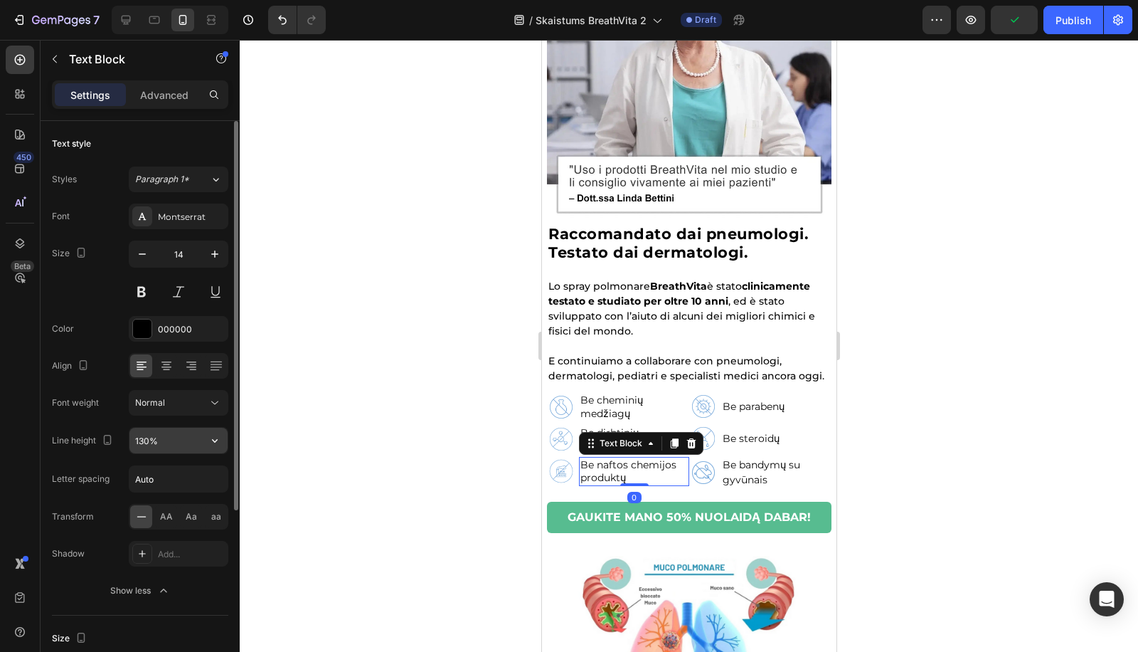
click at [156, 445] on input "130%" at bounding box center [178, 441] width 98 height 26
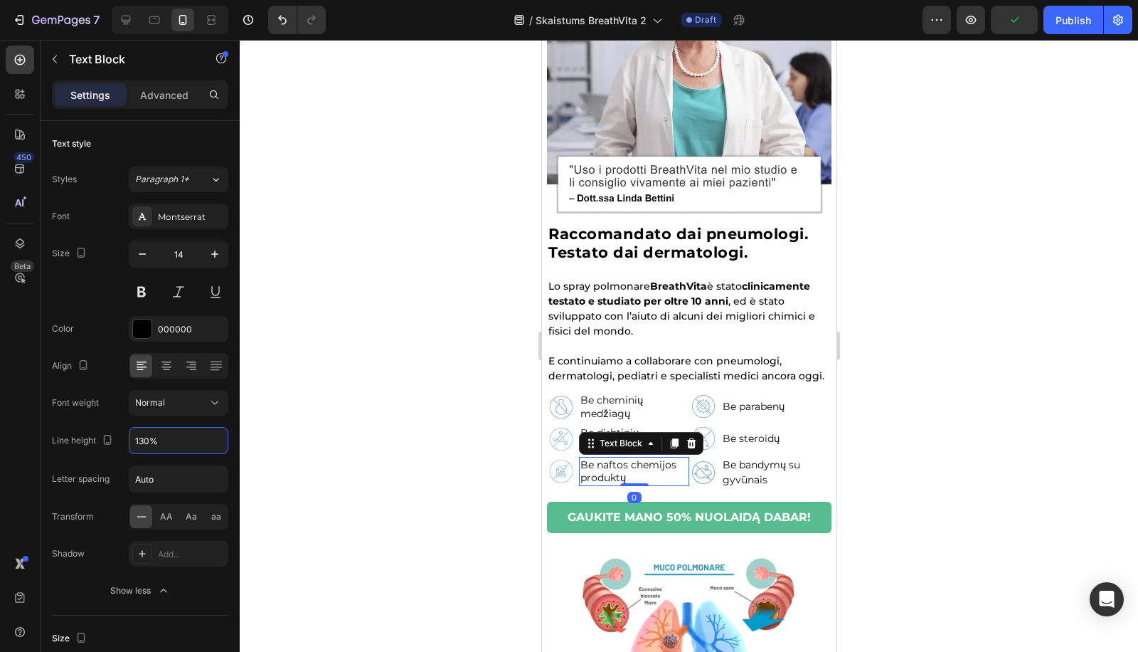
paste input "5"
type input "150%"
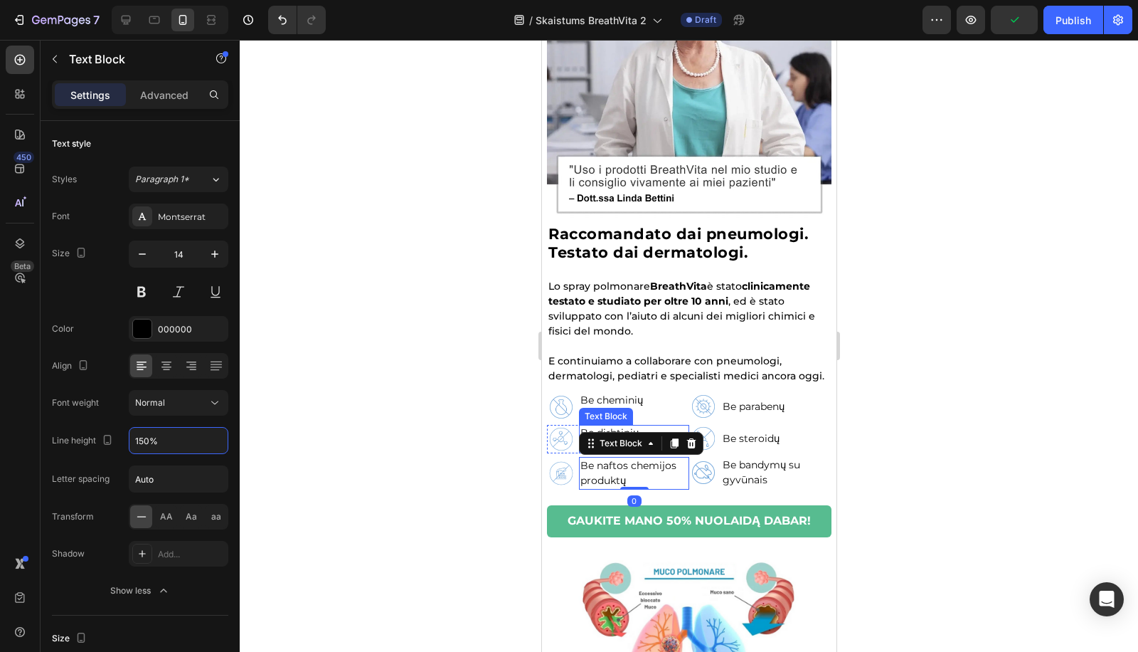
click at [626, 421] on div "Text Block" at bounding box center [605, 416] width 54 height 17
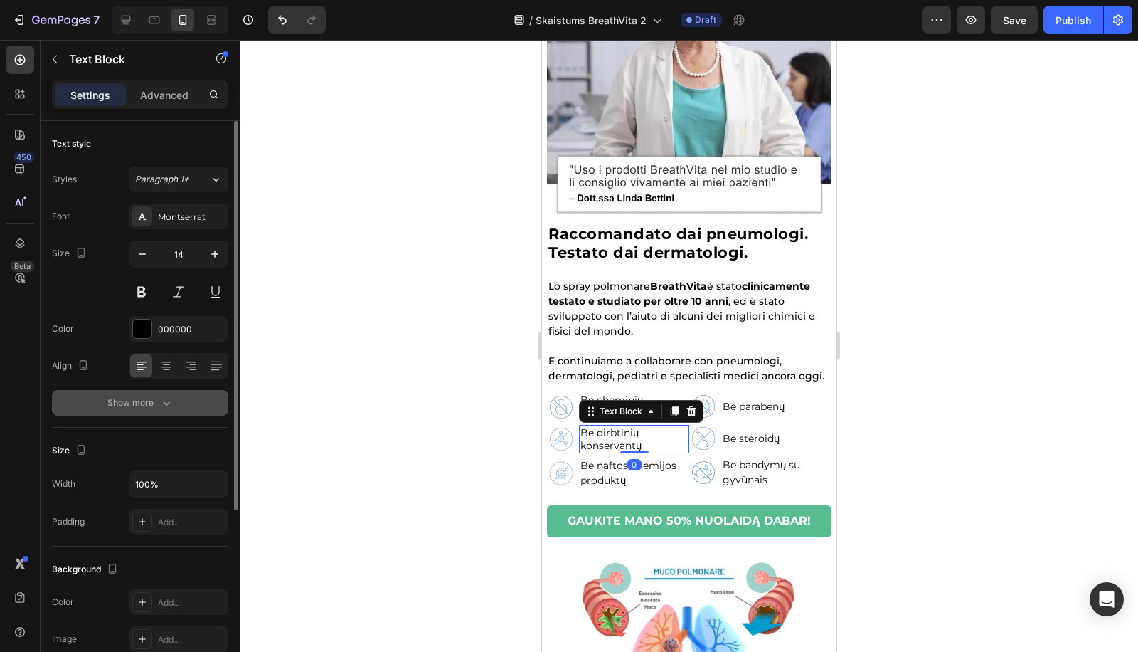
click at [165, 411] on button "Show more" at bounding box center [140, 403] width 176 height 26
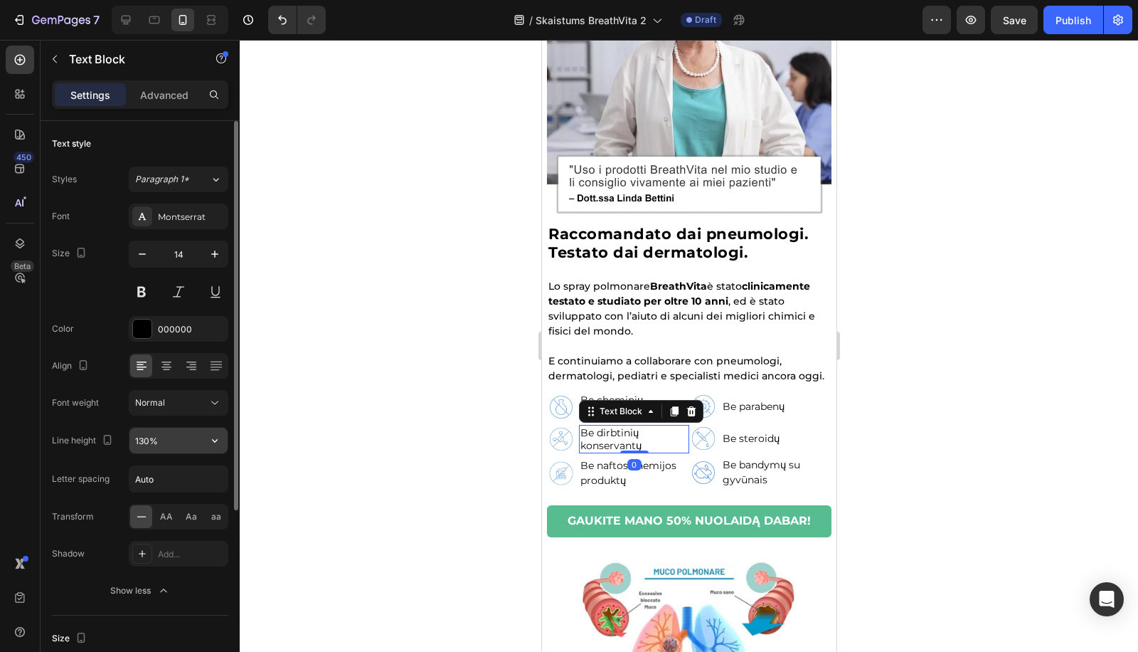
click at [150, 450] on input "130%" at bounding box center [178, 441] width 98 height 26
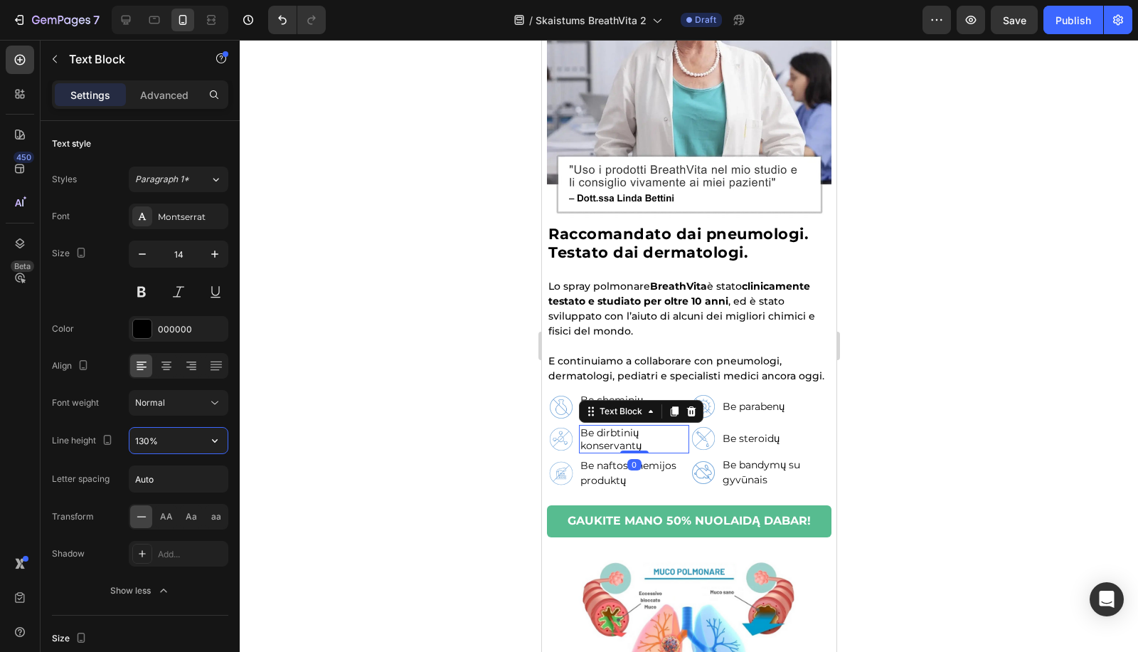
paste input "5"
type input "150%"
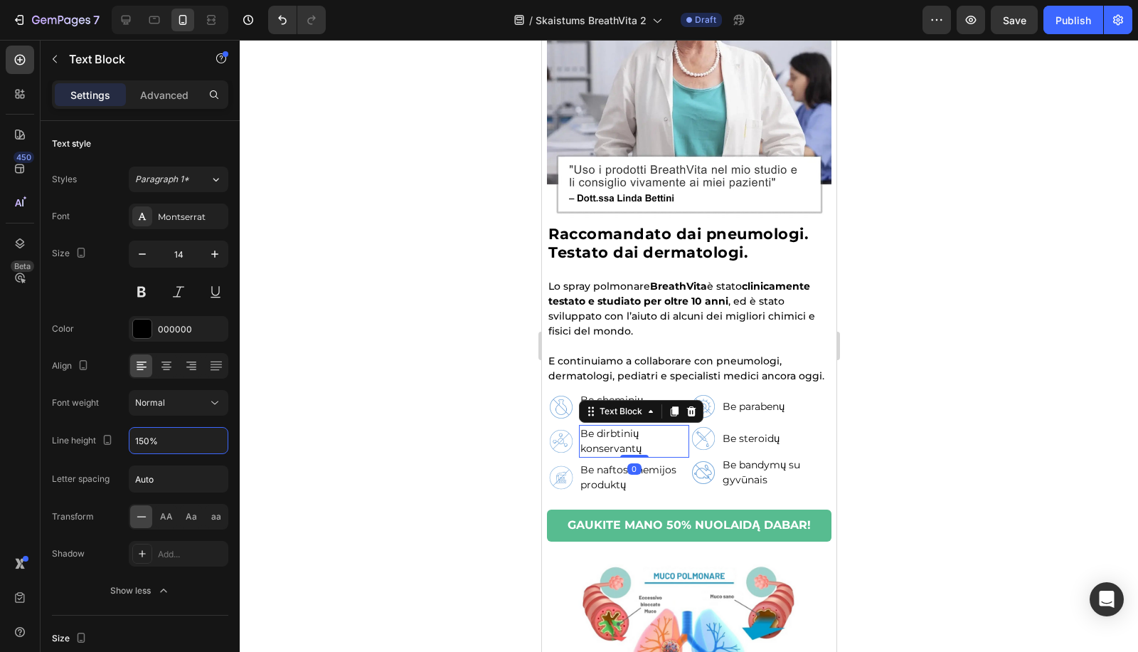
drag, startPoint x: 423, startPoint y: 371, endPoint x: 515, endPoint y: 363, distance: 92.0
click at [425, 371] on div at bounding box center [689, 346] width 898 height 612
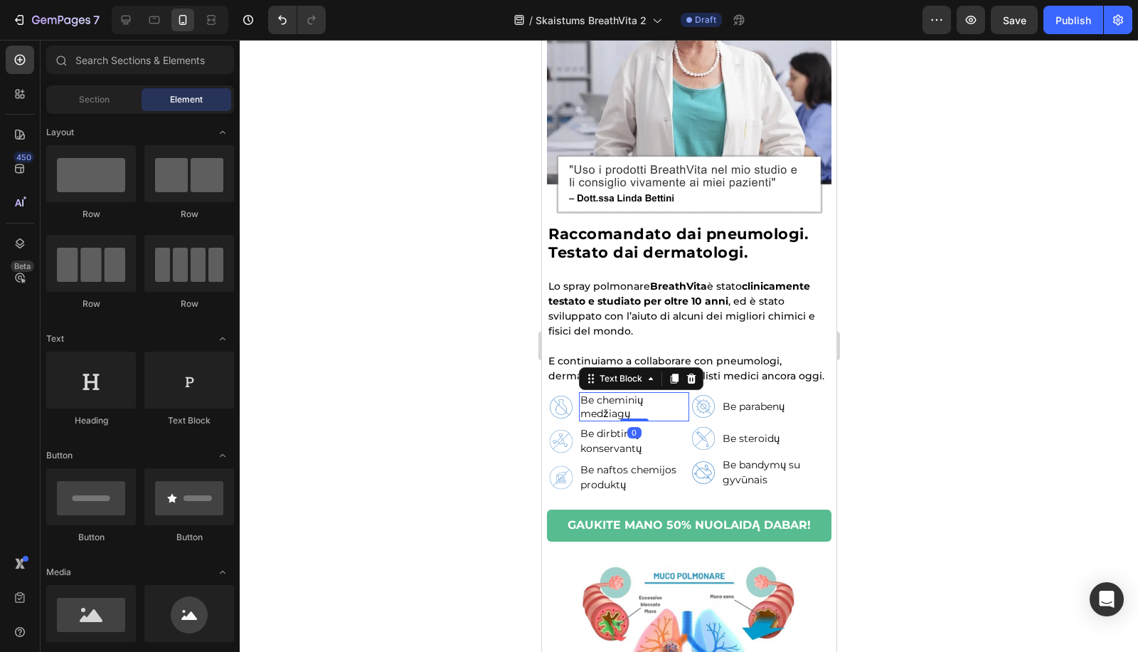
click at [595, 406] on p "Be cheminių medžiagų" at bounding box center [633, 406] width 107 height 26
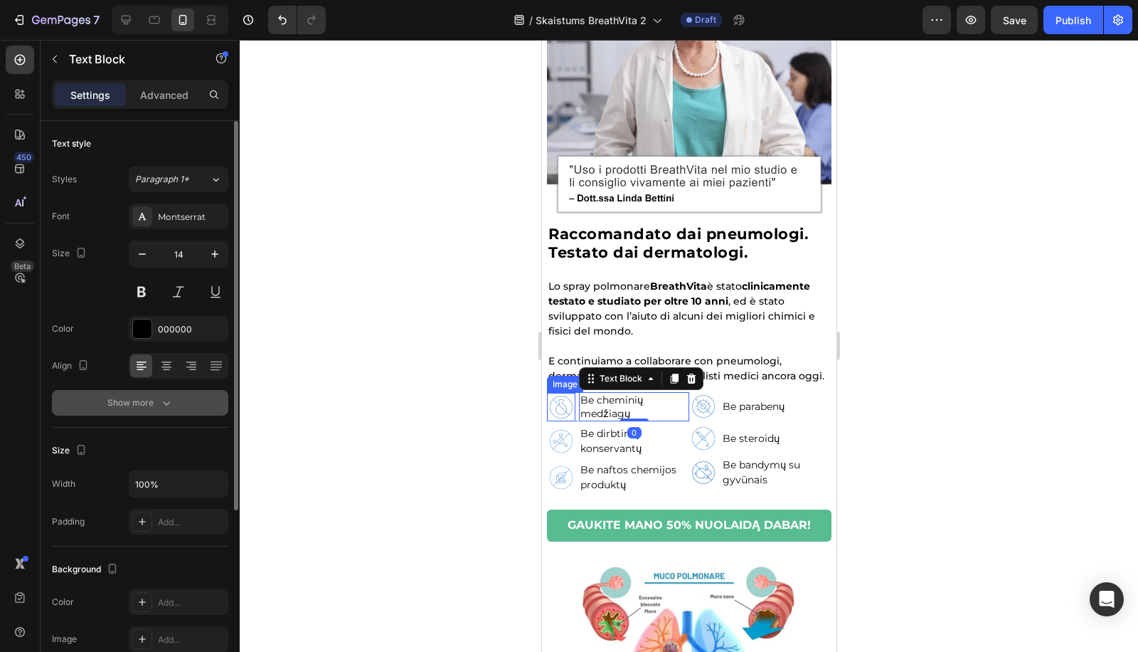
click at [153, 408] on div "Show more" at bounding box center [140, 402] width 66 height 14
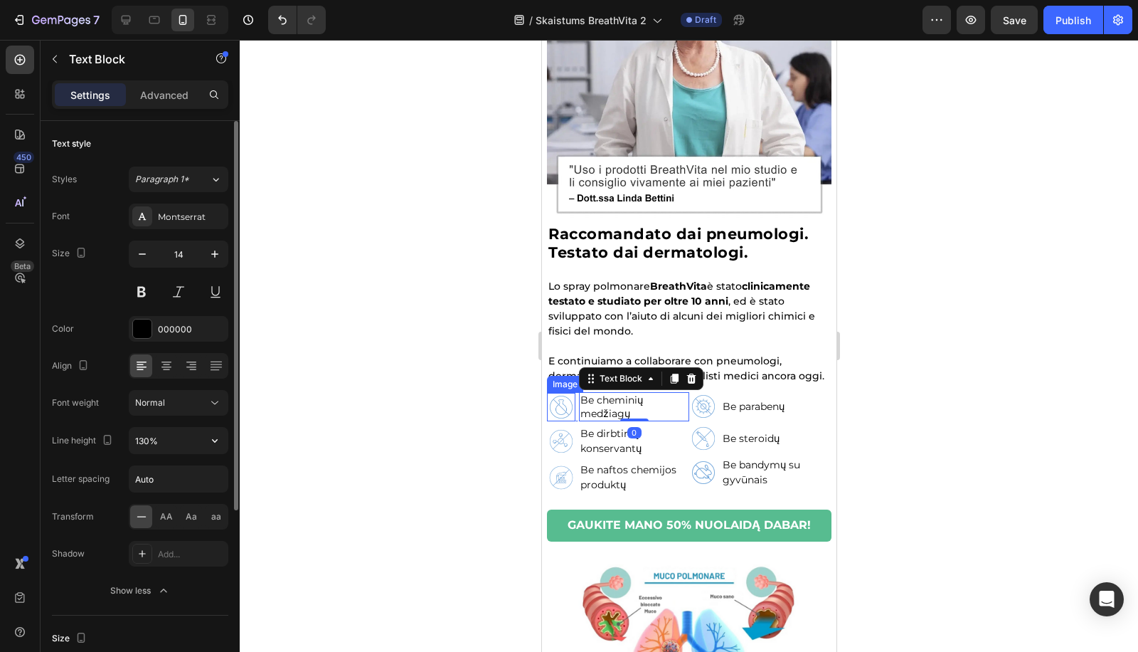
click at [154, 442] on input "130%" at bounding box center [178, 441] width 98 height 26
paste input "5"
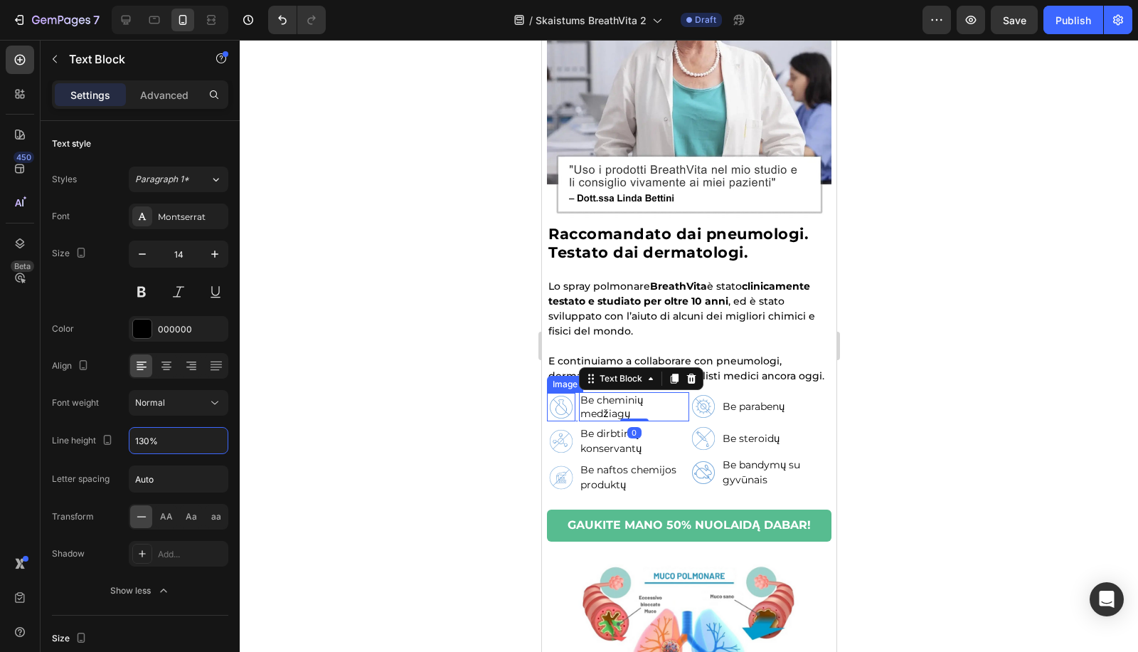
type input "150%"
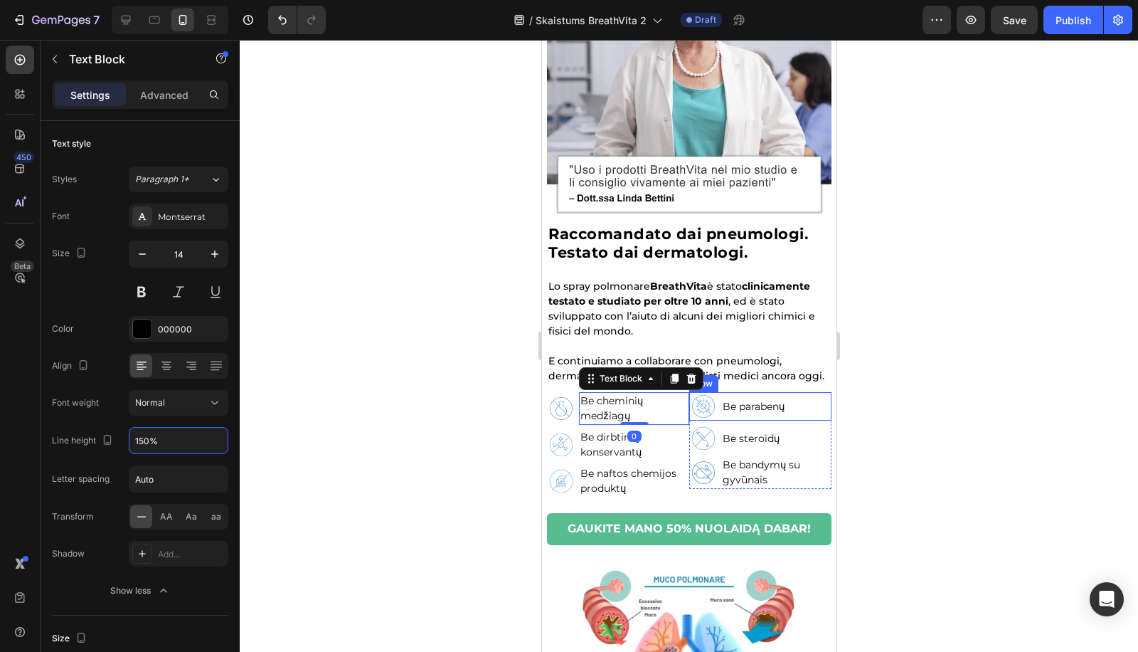
click at [755, 418] on div "Be parabenų Text Block" at bounding box center [753, 406] width 65 height 28
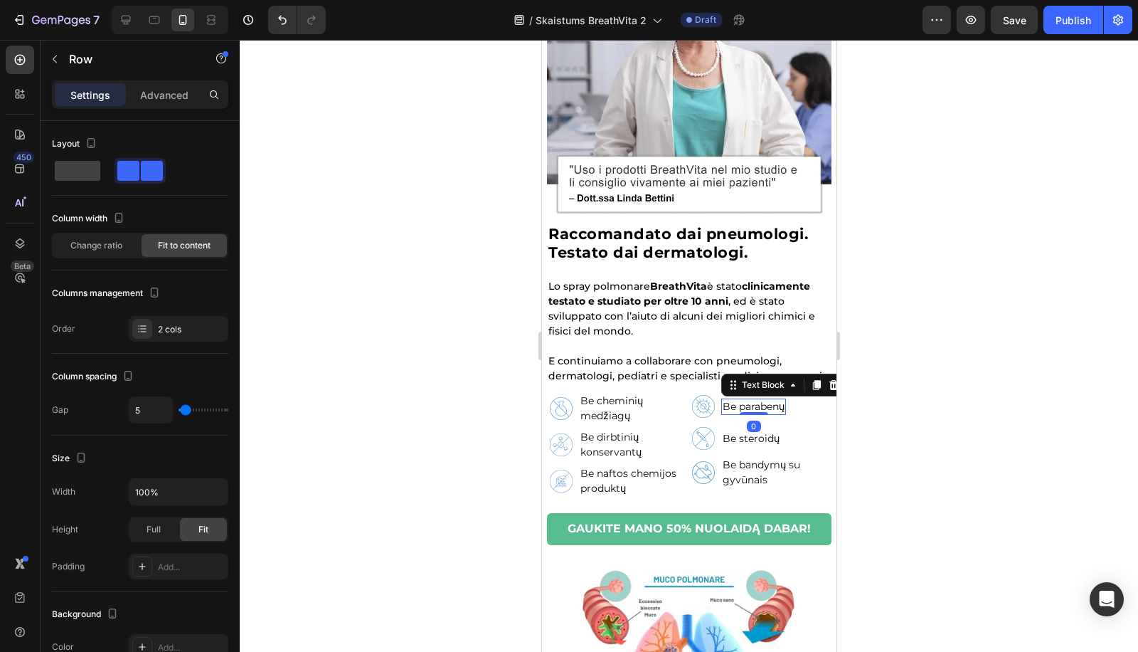
click at [762, 410] on p "Be parabenų" at bounding box center [753, 406] width 62 height 13
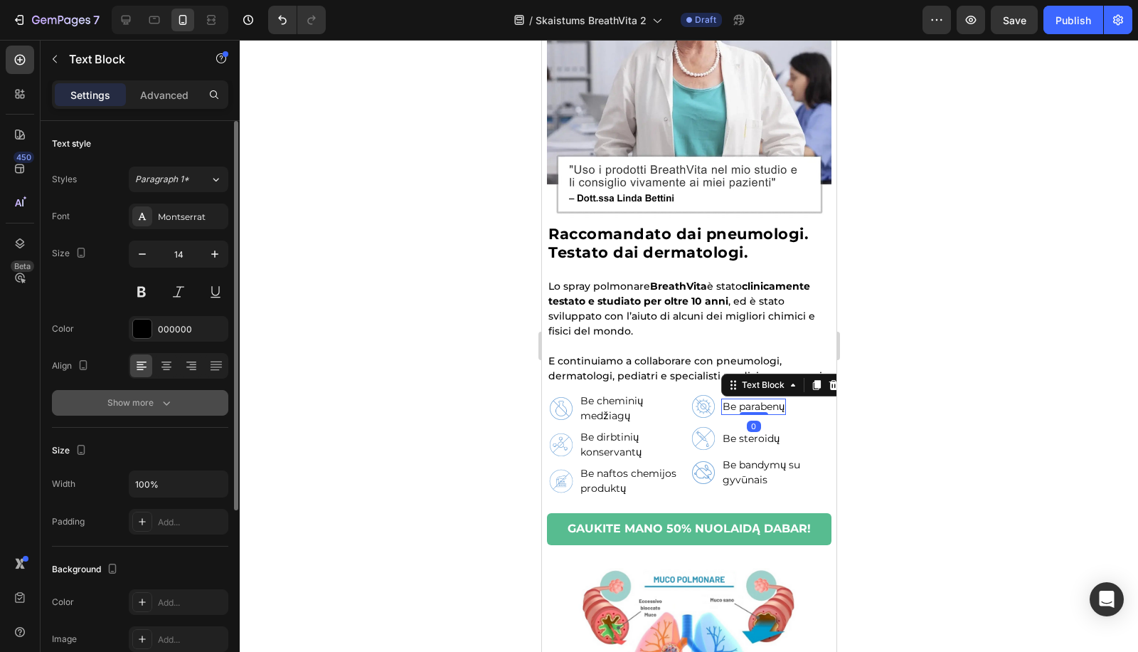
click at [139, 395] on div "Show more" at bounding box center [140, 402] width 66 height 14
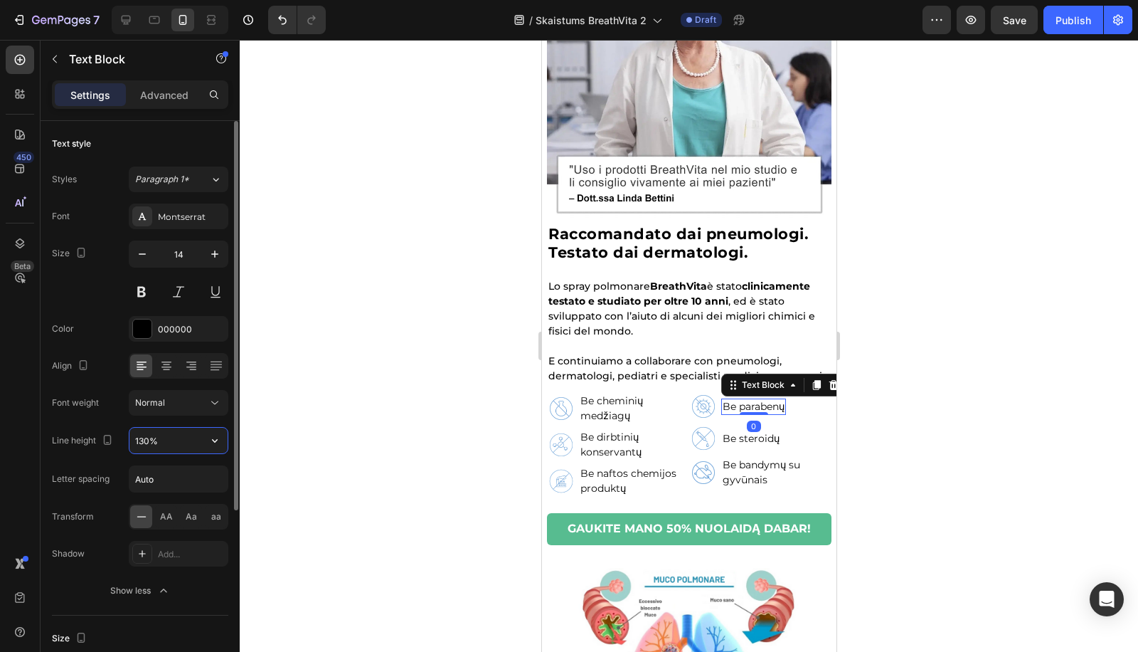
click at [142, 430] on input "130%" at bounding box center [178, 441] width 98 height 26
type input "150%"
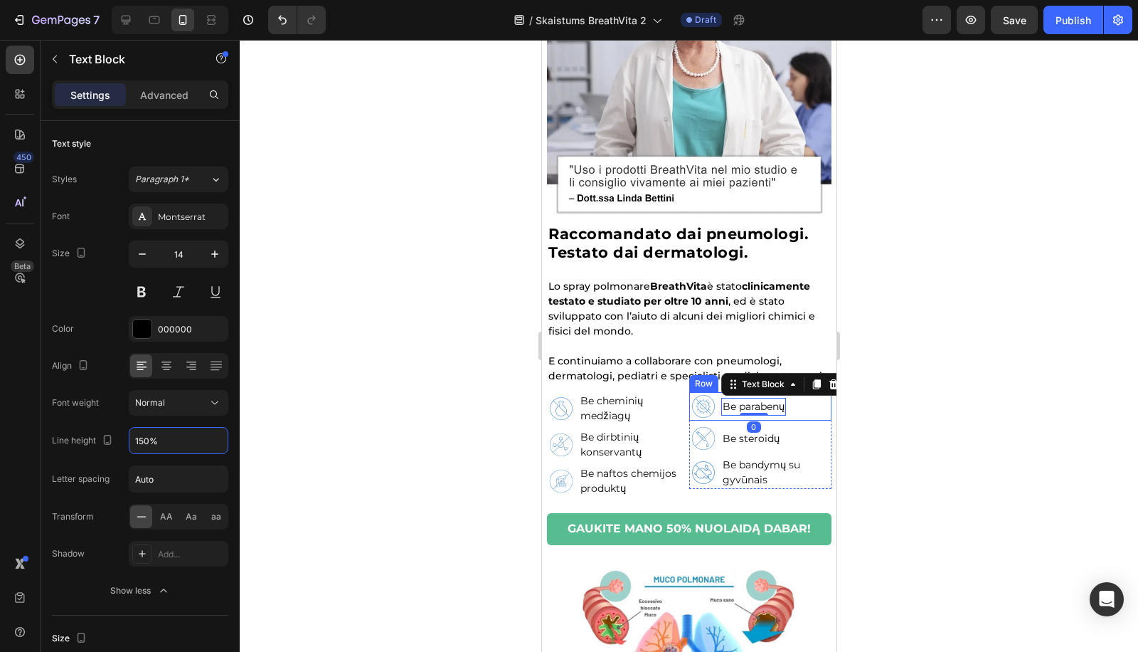
click at [745, 441] on p "Be steroidų" at bounding box center [750, 438] width 57 height 13
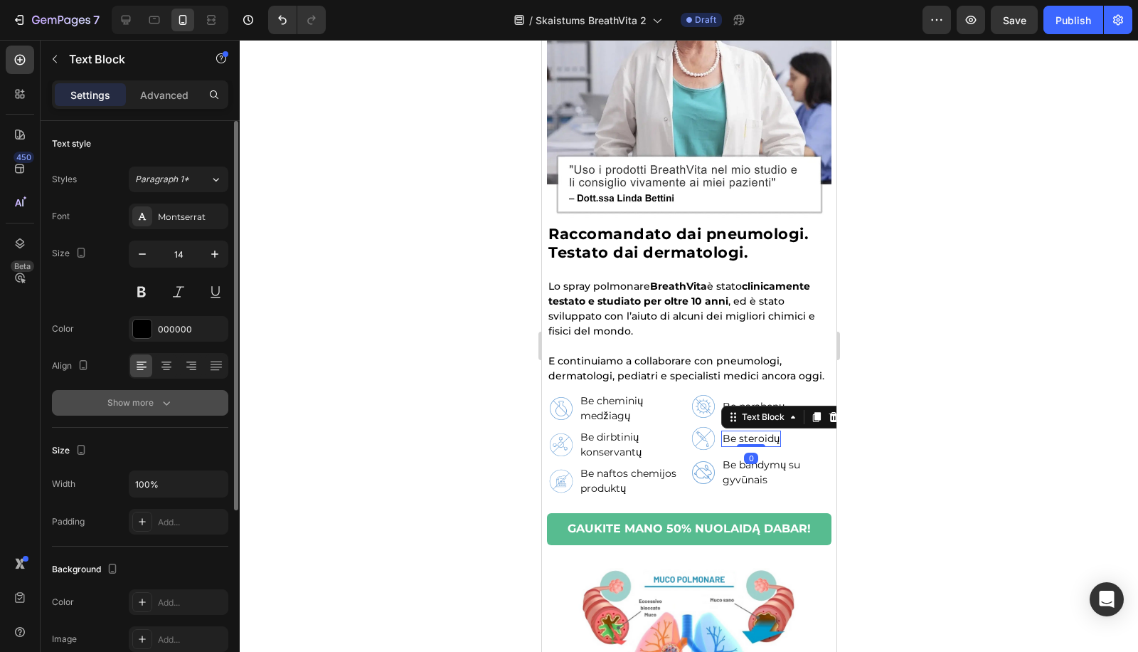
click at [144, 395] on div "Show more" at bounding box center [140, 402] width 66 height 14
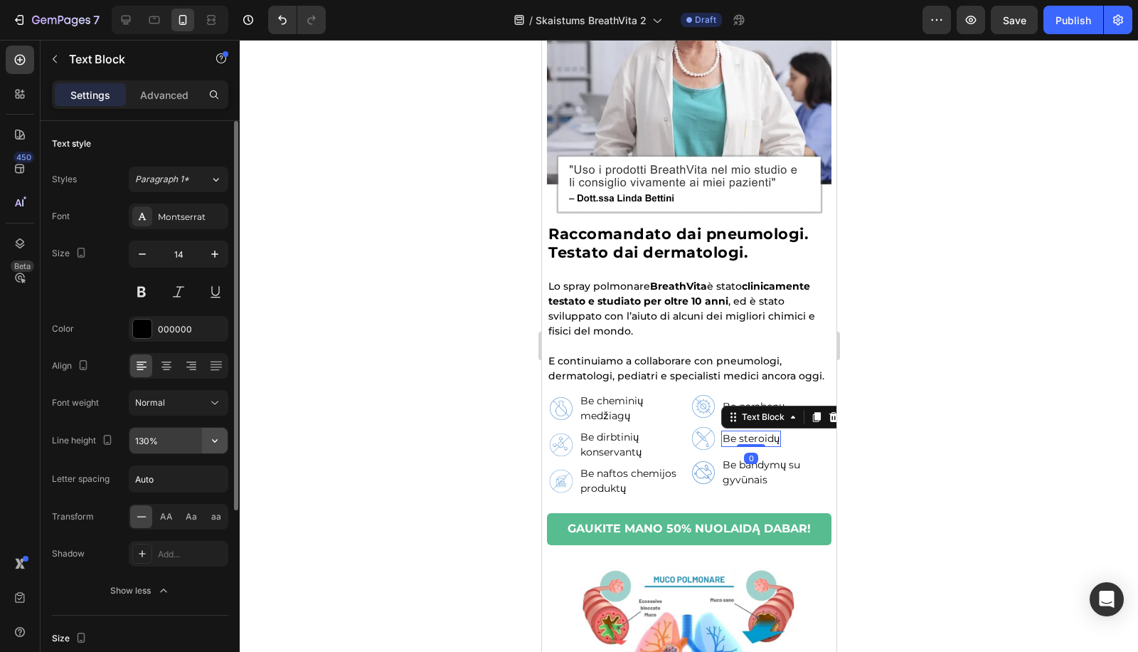
drag, startPoint x: 133, startPoint y: 442, endPoint x: 211, endPoint y: 443, distance: 77.5
click at [134, 442] on input "130%" at bounding box center [178, 441] width 98 height 26
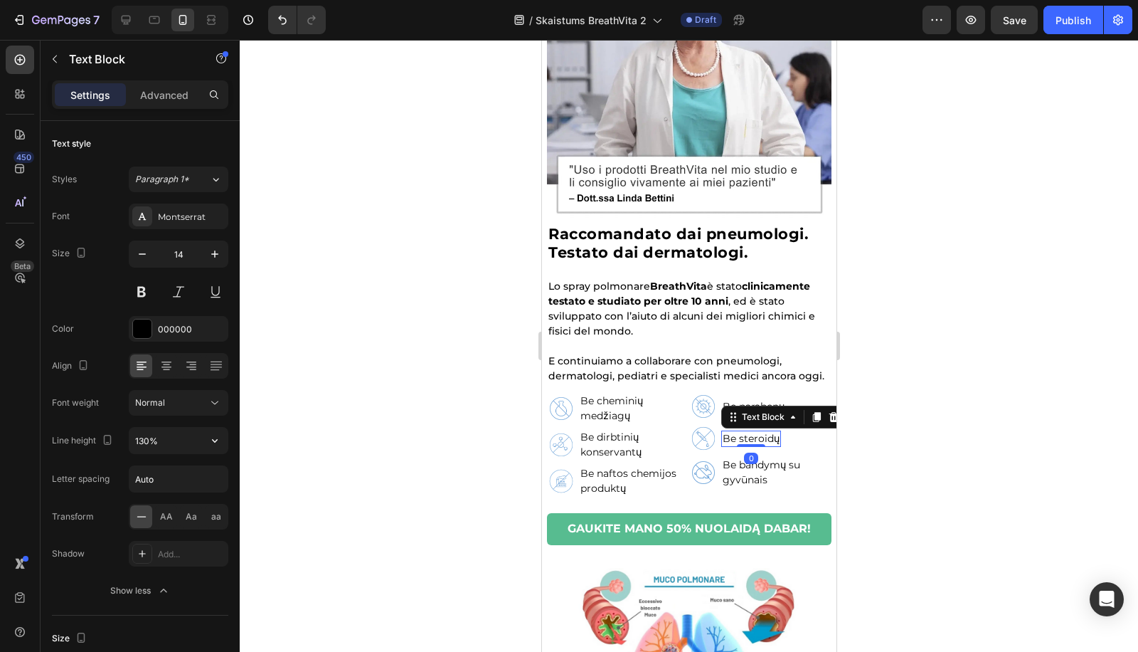
paste input "5"
type input "150%"
click at [743, 477] on p "Be bandymų su gyvūnais" at bounding box center [775, 472] width 107 height 30
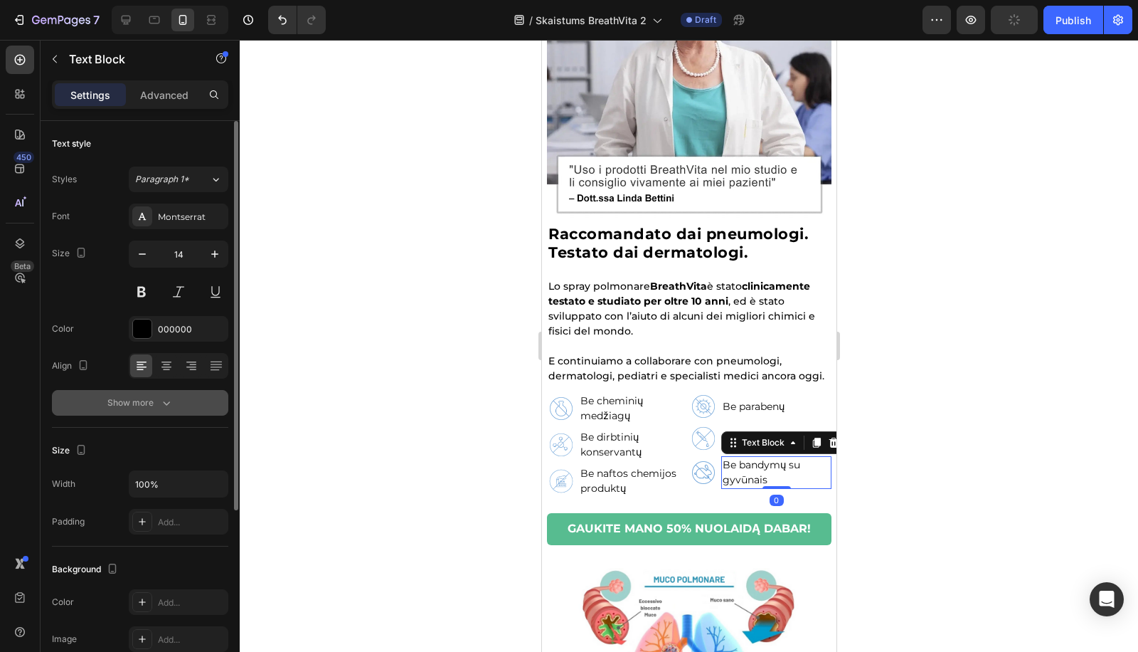
click at [112, 400] on div "Show more" at bounding box center [140, 402] width 66 height 14
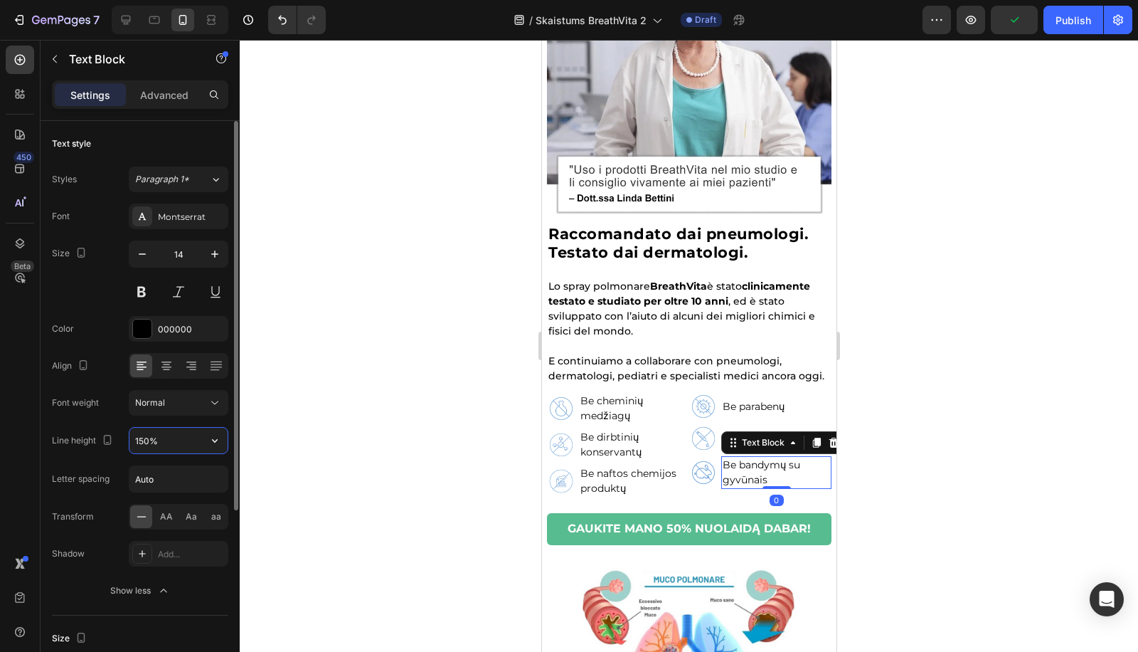
click at [148, 435] on input "150%" at bounding box center [178, 441] width 98 height 26
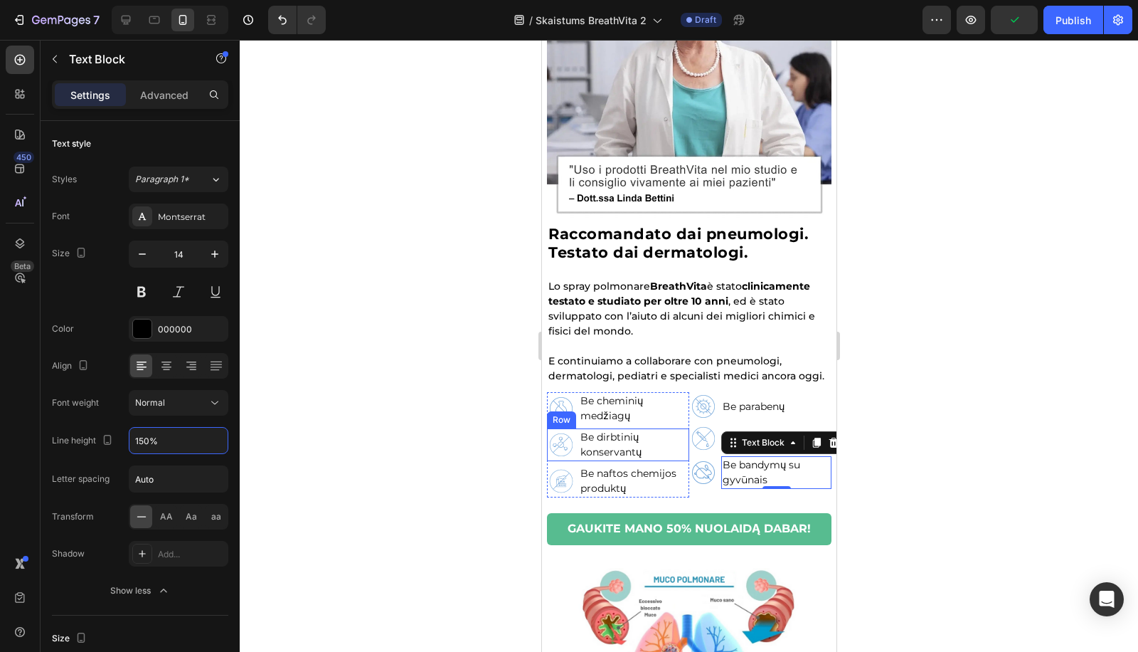
click at [571, 440] on img at bounding box center [560, 444] width 28 height 28
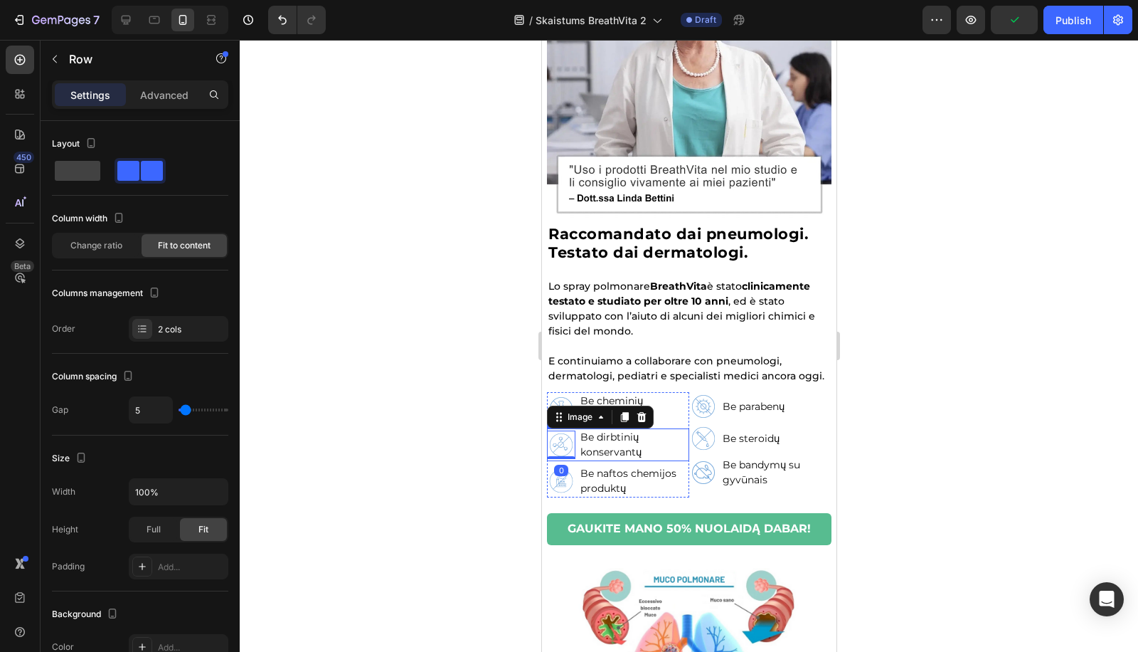
click at [578, 444] on div "Image 0 Be dirbtinių konservantų Text Block Row" at bounding box center [617, 444] width 142 height 33
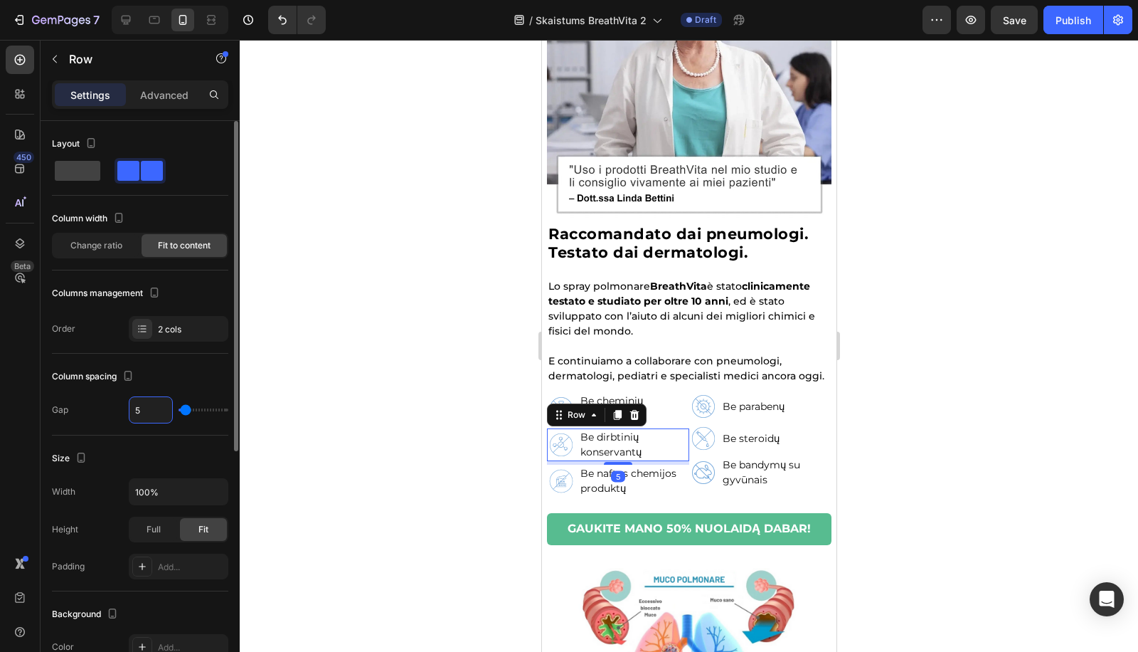
click at [142, 412] on input "5" at bounding box center [150, 410] width 43 height 26
type input "2"
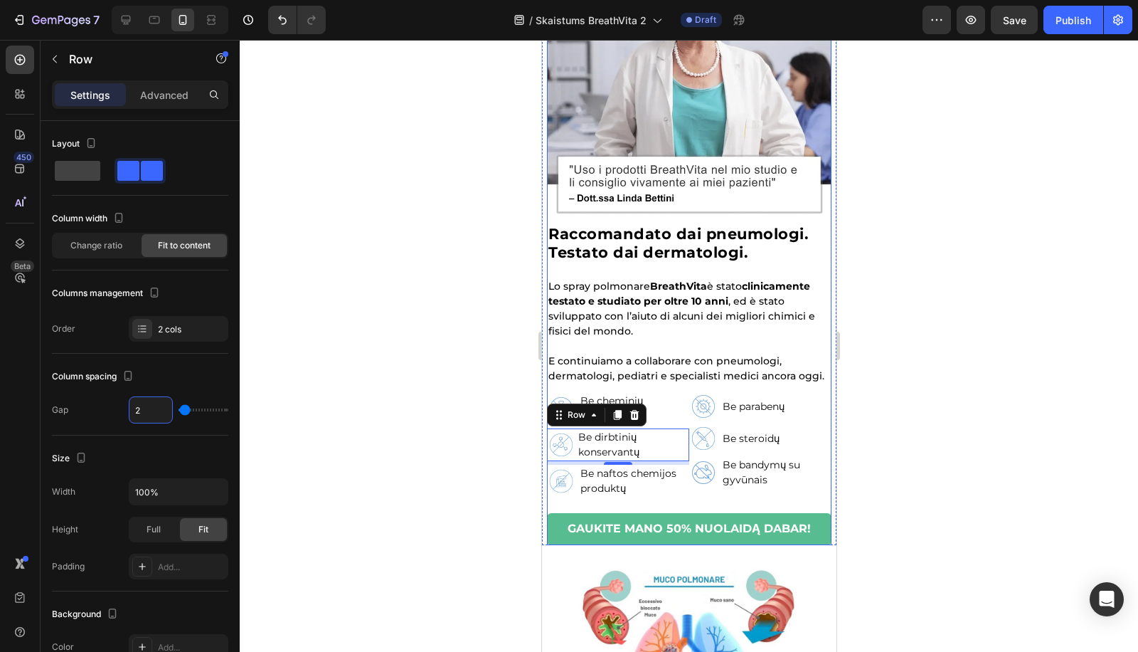
click at [672, 493] on p "Be naftos chemijos produktų" at bounding box center [633, 481] width 107 height 30
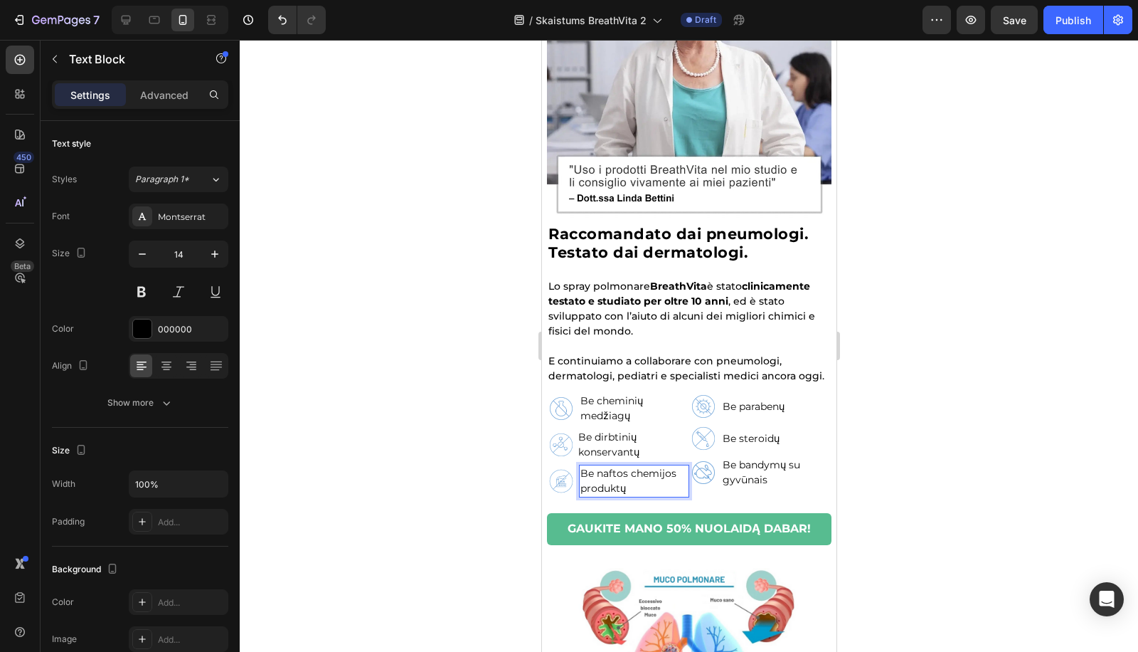
click at [577, 495] on div "Image Be naftos chemijos produktų Text Block 0 Row" at bounding box center [617, 480] width 142 height 33
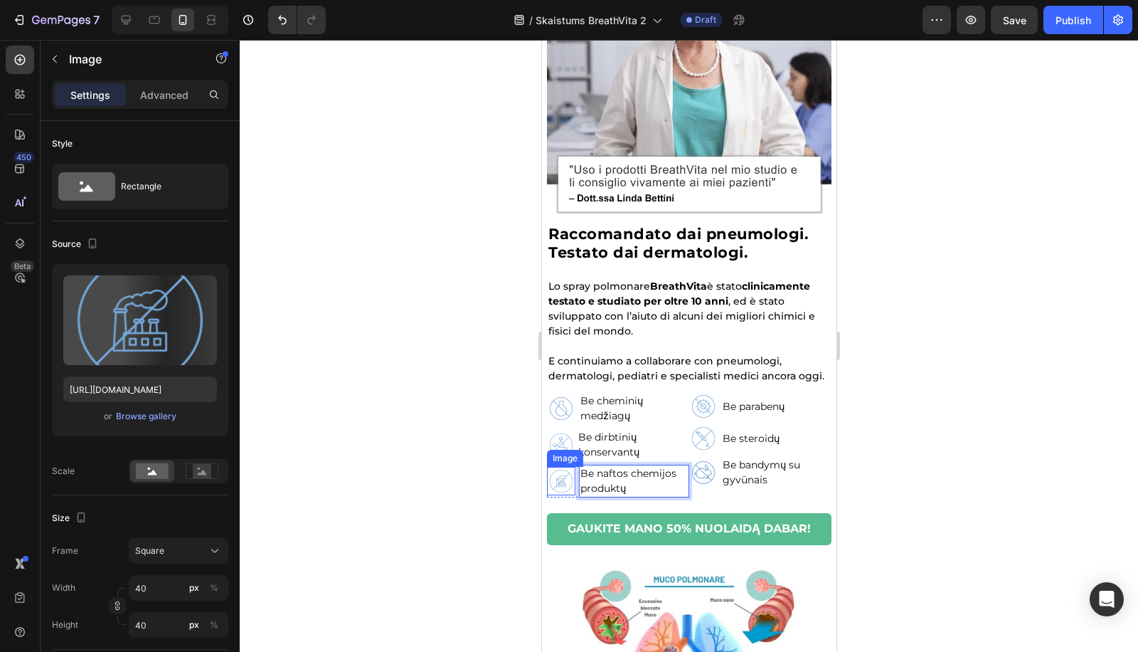
click at [573, 495] on div "Image" at bounding box center [560, 481] width 28 height 28
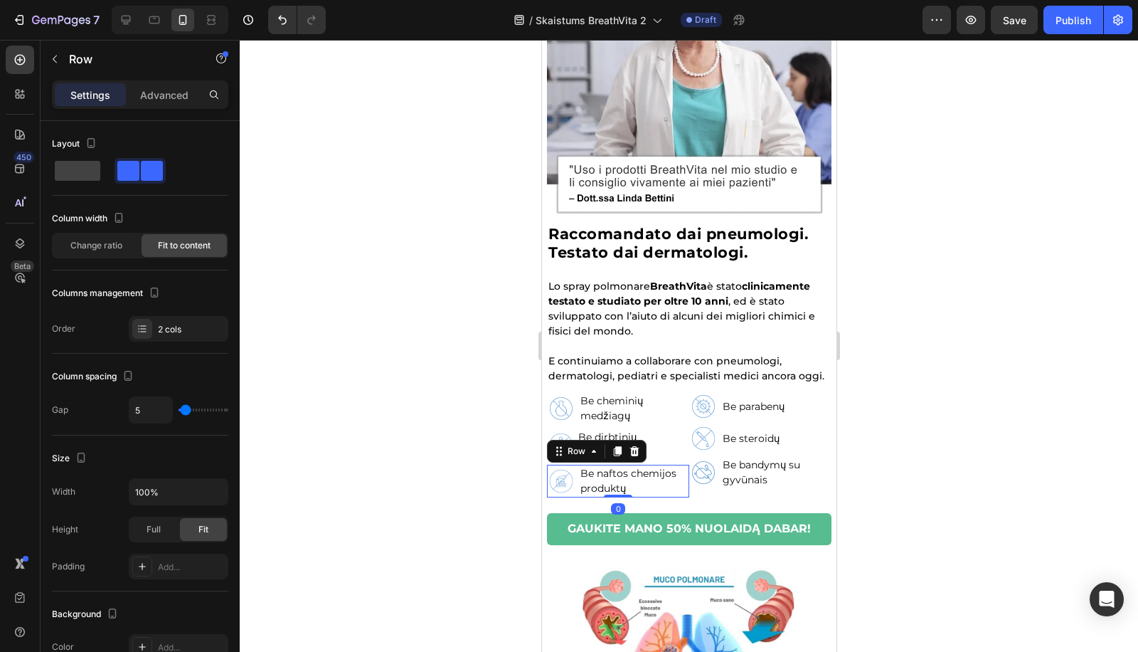
click at [578, 485] on div "Image Be naftos chemijos produktų Text Block Row 0" at bounding box center [617, 480] width 142 height 33
drag, startPoint x: 153, startPoint y: 411, endPoint x: 449, endPoint y: 403, distance: 296.0
click at [153, 411] on input "5" at bounding box center [150, 410] width 43 height 26
paste input "2"
type input "2"
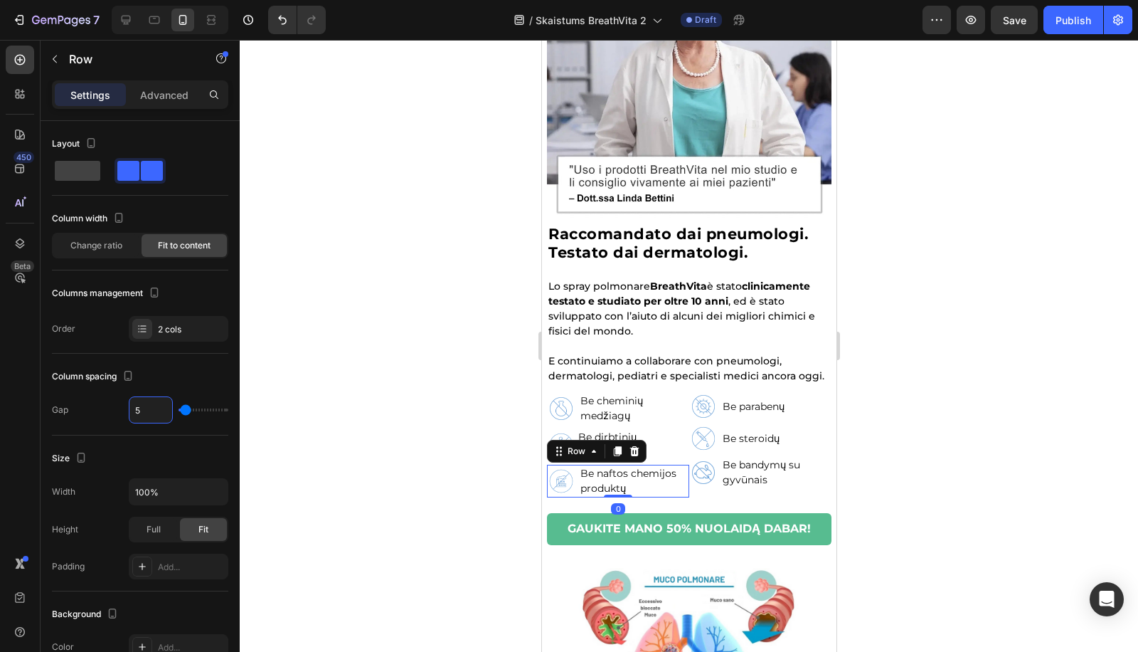
type input "2"
click at [711, 409] on img at bounding box center [703, 406] width 28 height 28
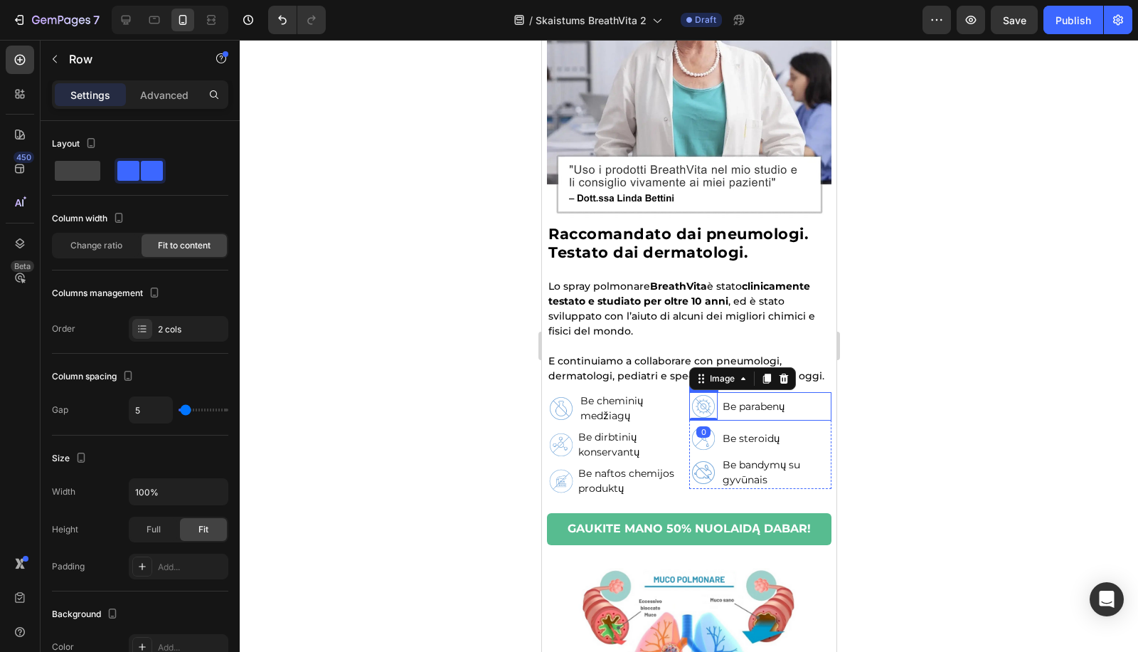
click at [713, 410] on div "Image 0 Be parabenų Text Block Row" at bounding box center [760, 406] width 142 height 28
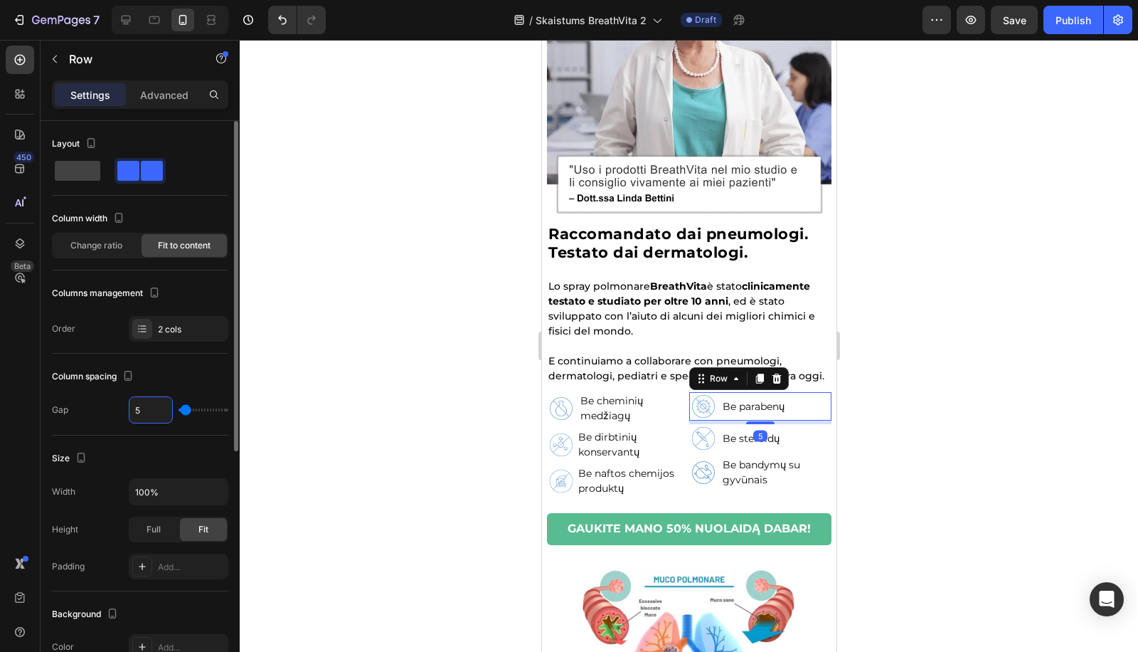
click at [157, 415] on input "5" at bounding box center [150, 410] width 43 height 26
paste input "2"
type input "2"
click at [711, 442] on div "Image Be steroidų Text Block Row" at bounding box center [760, 438] width 142 height 28
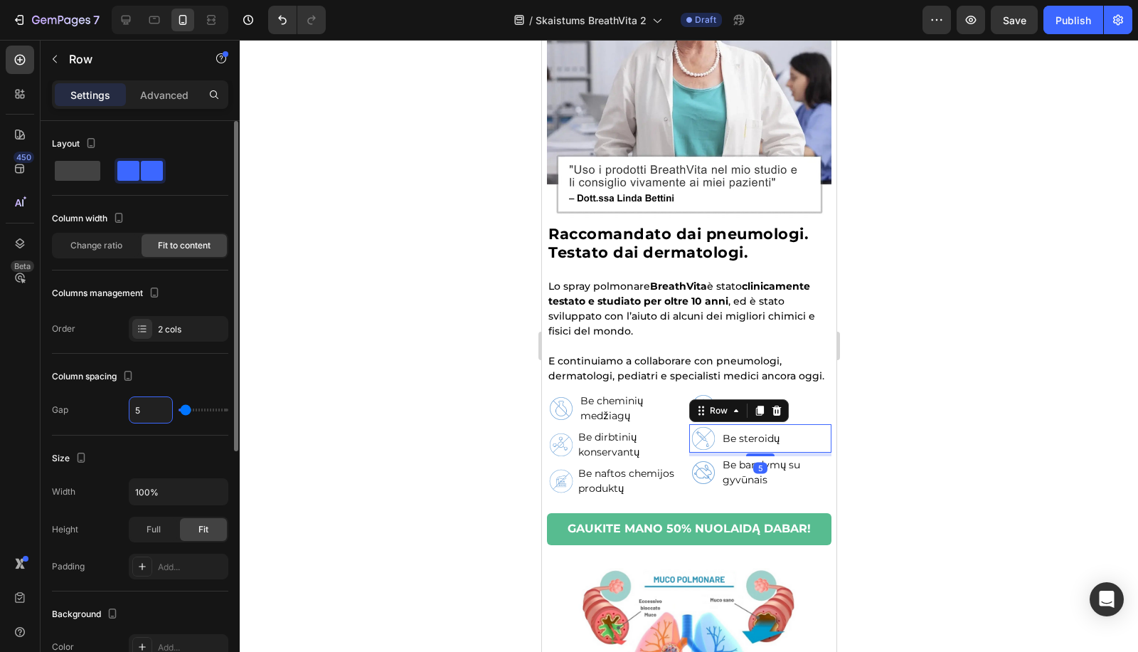
click at [146, 411] on input "5" at bounding box center [150, 410] width 43 height 26
type input "2"
click at [712, 479] on div "Image Be bandymų su gyvūnais Text Block Row" at bounding box center [760, 472] width 142 height 33
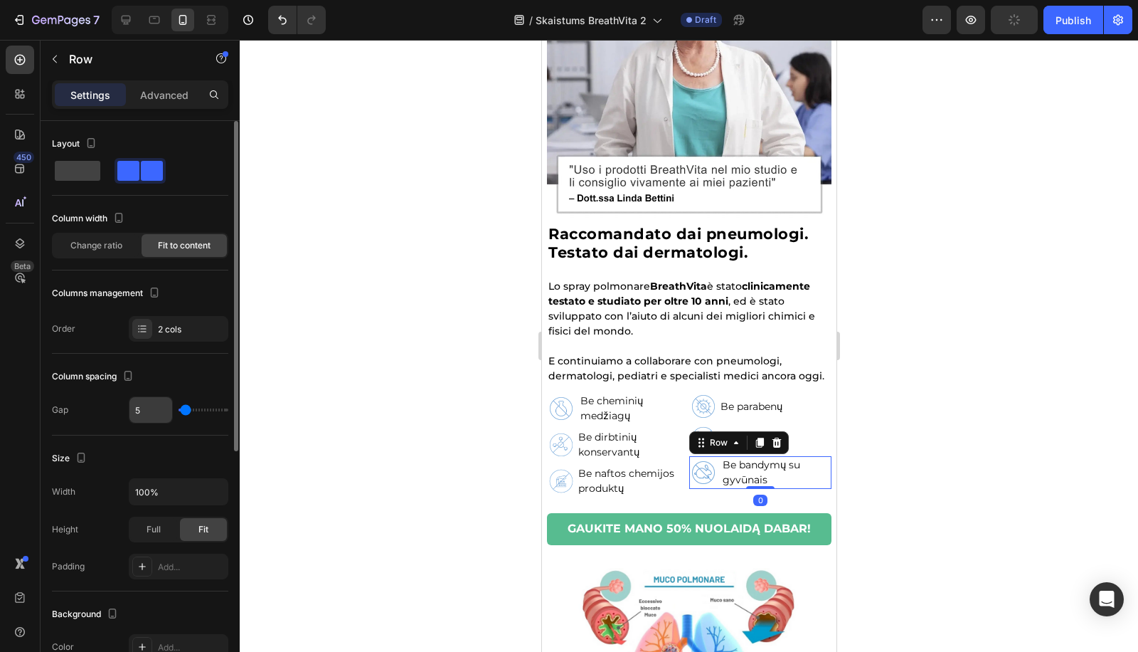
click at [168, 406] on input "5" at bounding box center [150, 410] width 43 height 26
type input "2"
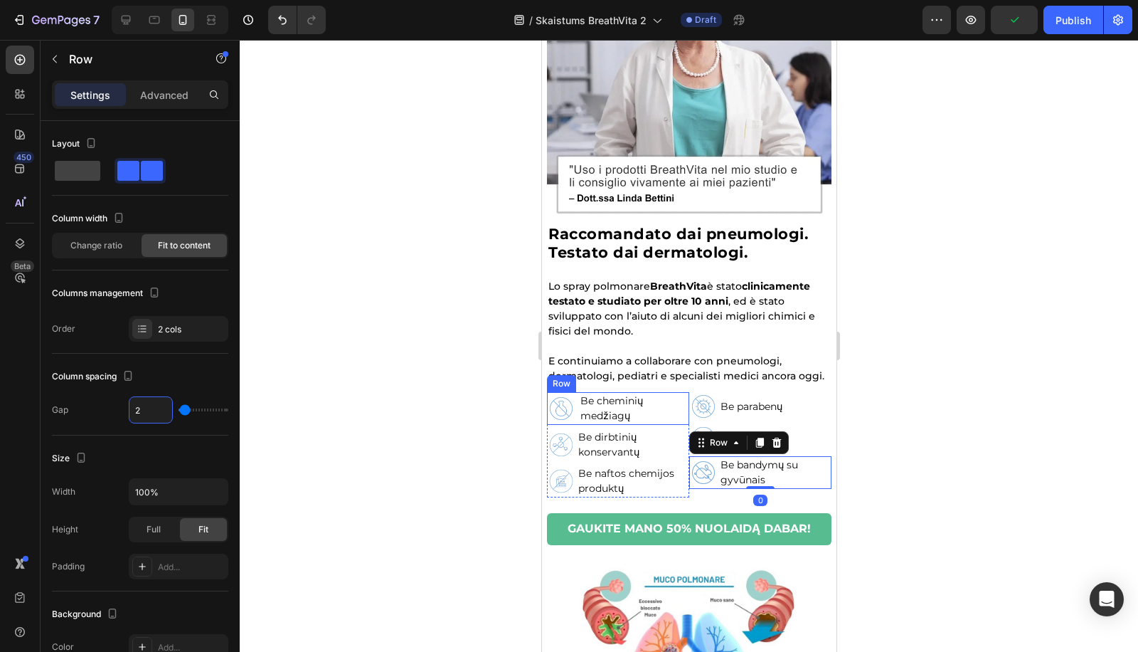
click at [576, 412] on div "Image Be cheminių medžiagų Text Block Row" at bounding box center [617, 408] width 142 height 33
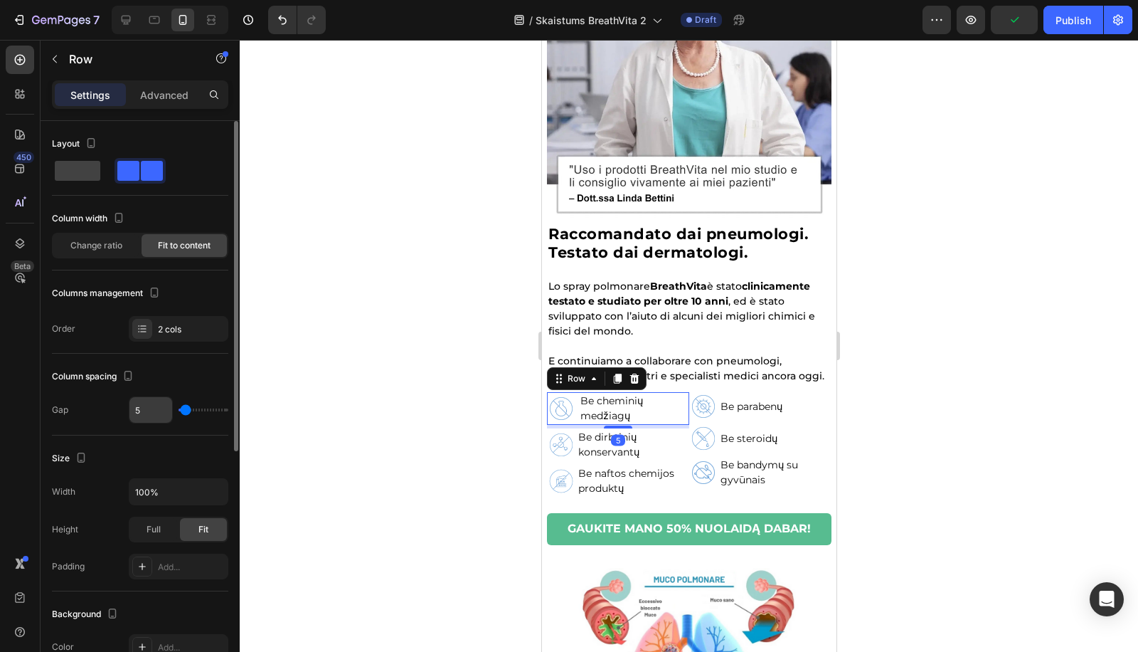
click at [147, 406] on input "5" at bounding box center [150, 410] width 43 height 26
type input "2"
click at [381, 417] on div at bounding box center [689, 346] width 898 height 612
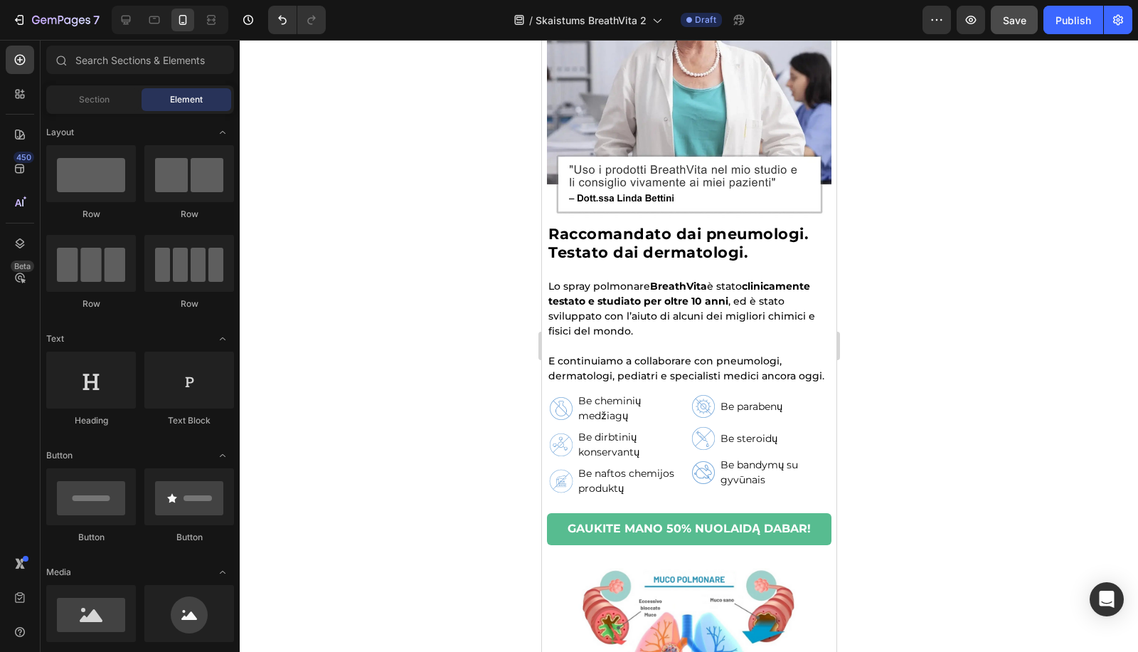
click at [1021, 30] on button "Save" at bounding box center [1014, 20] width 47 height 28
click at [1024, 33] on button "Publish" at bounding box center [1074, 20] width 60 height 28
click at [1024, 168] on div at bounding box center [689, 346] width 898 height 612
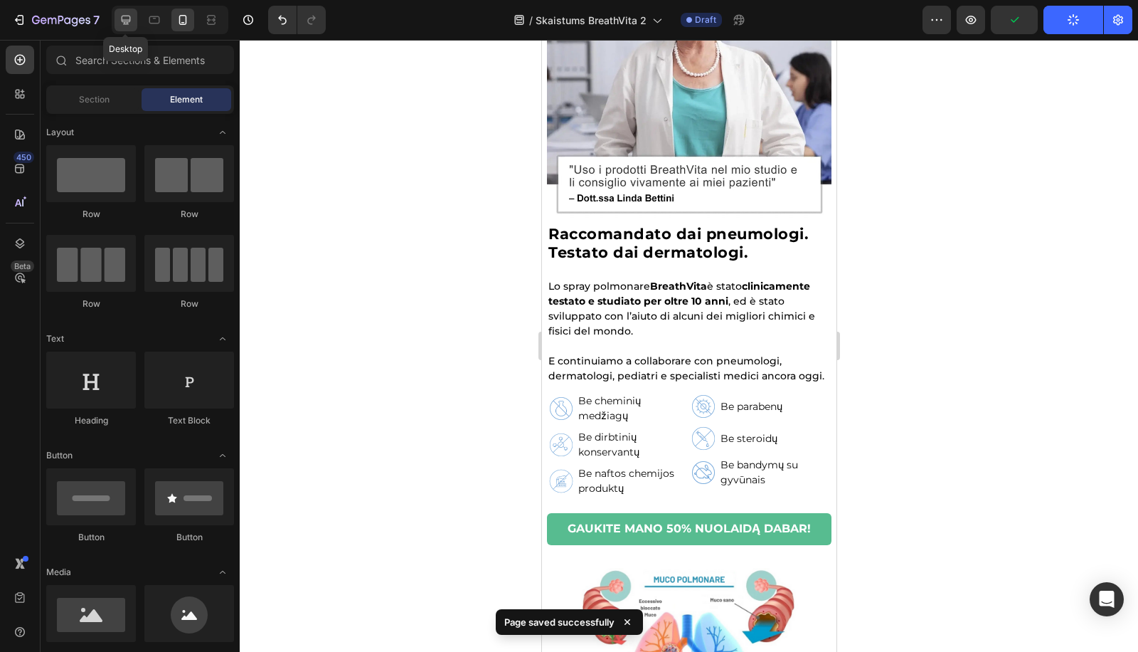
click at [126, 23] on icon at bounding box center [126, 20] width 9 height 9
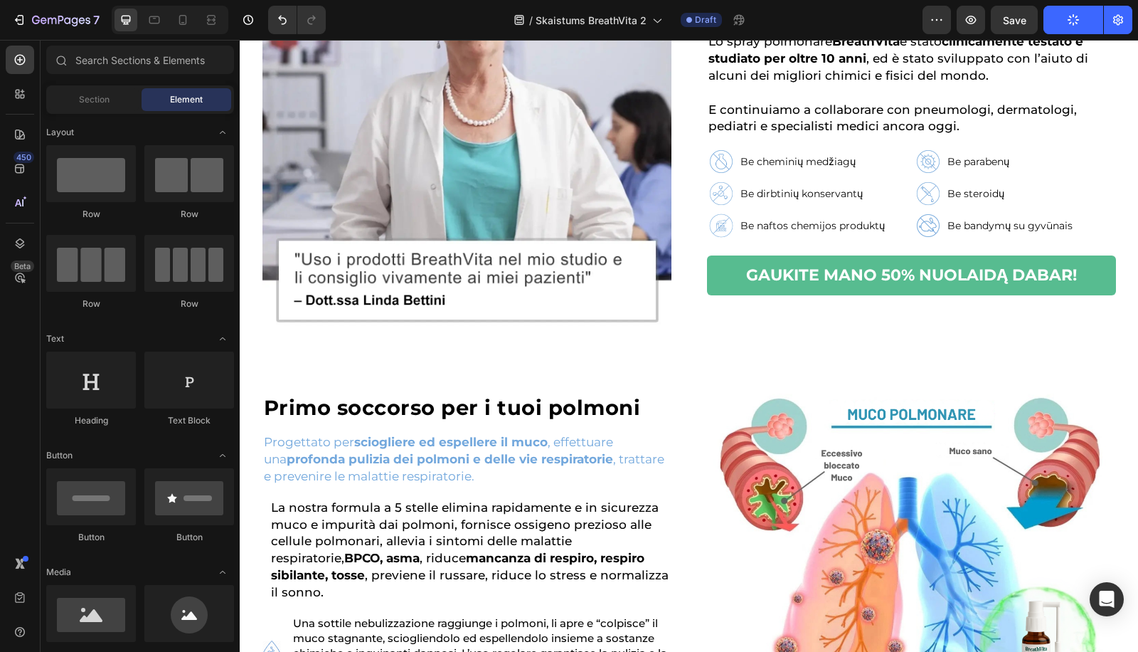
scroll to position [580, 0]
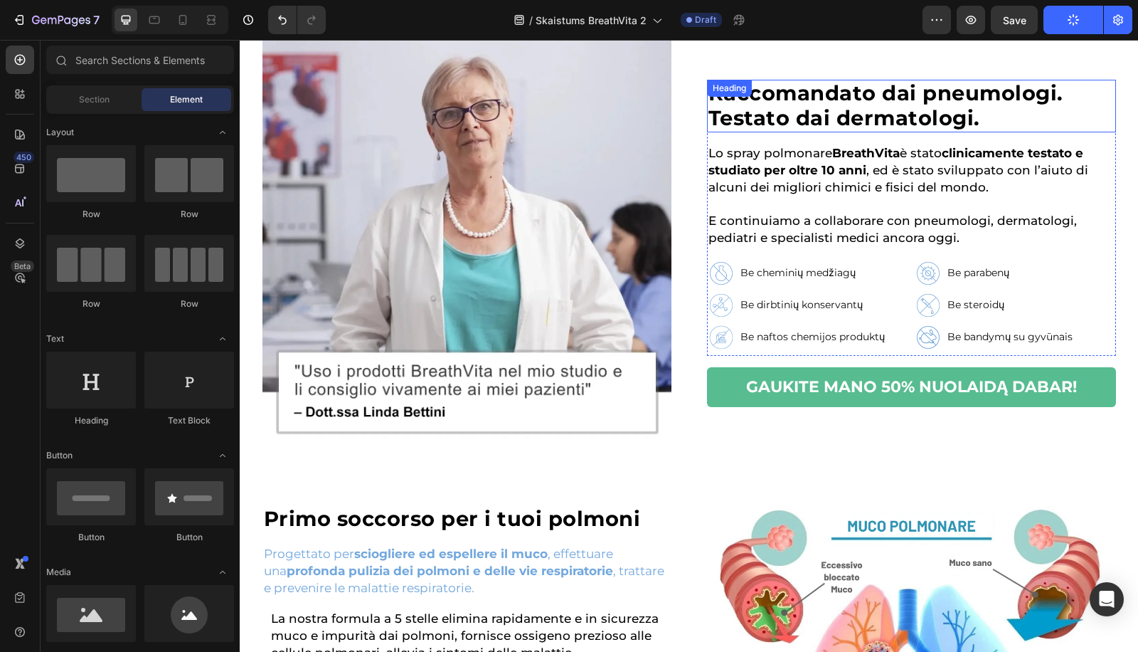
click at [915, 99] on h2 "Raccomandato dai pneumologi. Testato dai dermatologi." at bounding box center [911, 106] width 409 height 53
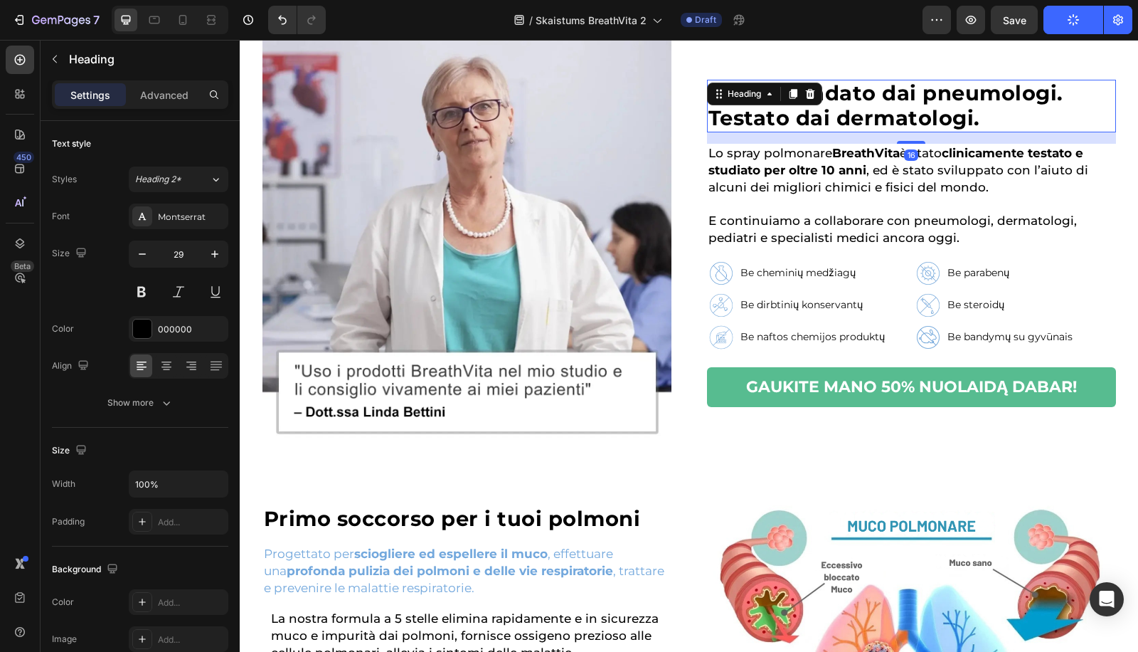
click at [915, 99] on h2 "Raccomandato dai pneumologi. Testato dai dermatologi." at bounding box center [911, 106] width 409 height 53
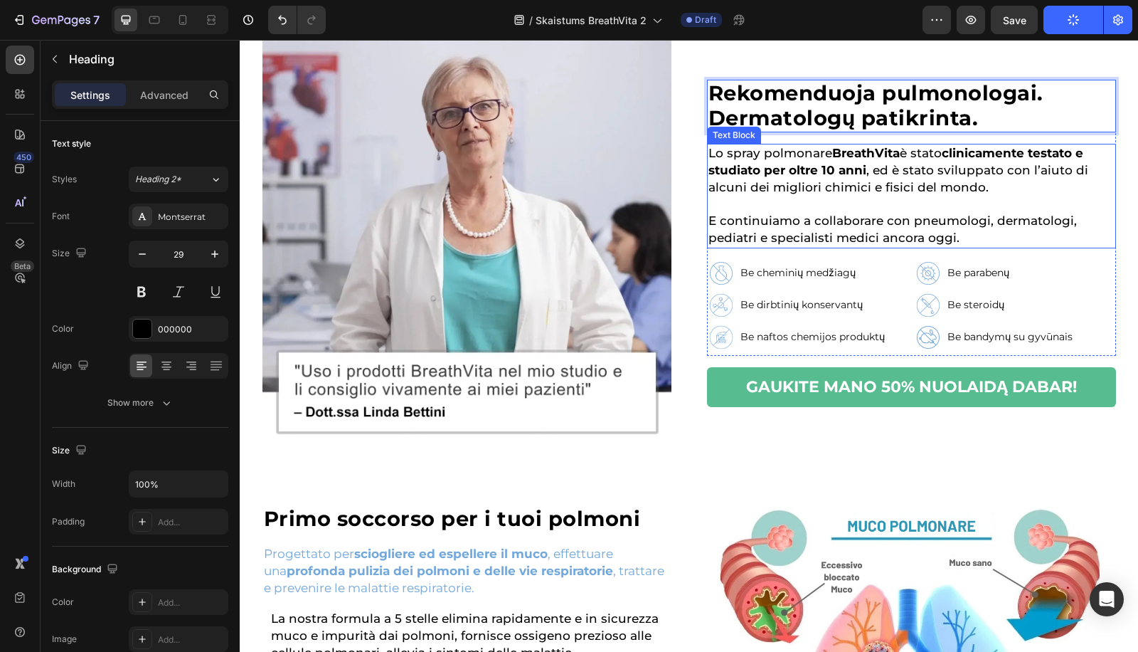
click at [797, 193] on p "Lo spray polmonare BreathVita è stato clinicamente testato e studiato per oltre…" at bounding box center [911, 170] width 406 height 51
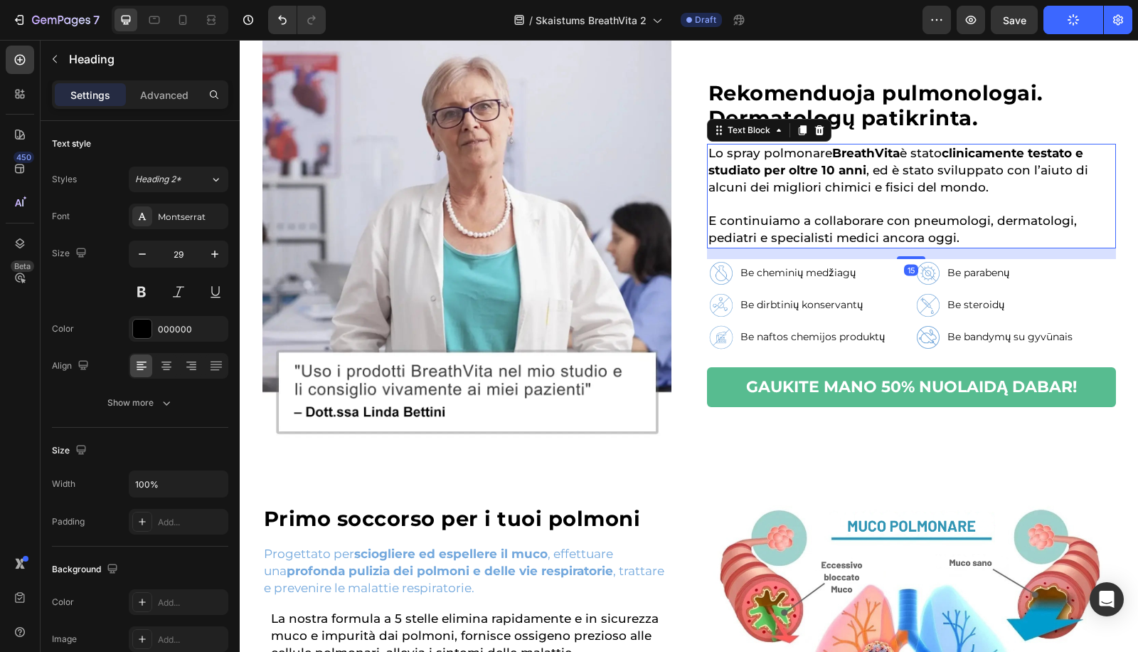
click at [797, 193] on p "Lo spray polmonare BreathVita è stato clinicamente testato e studiato per oltre…" at bounding box center [911, 170] width 406 height 51
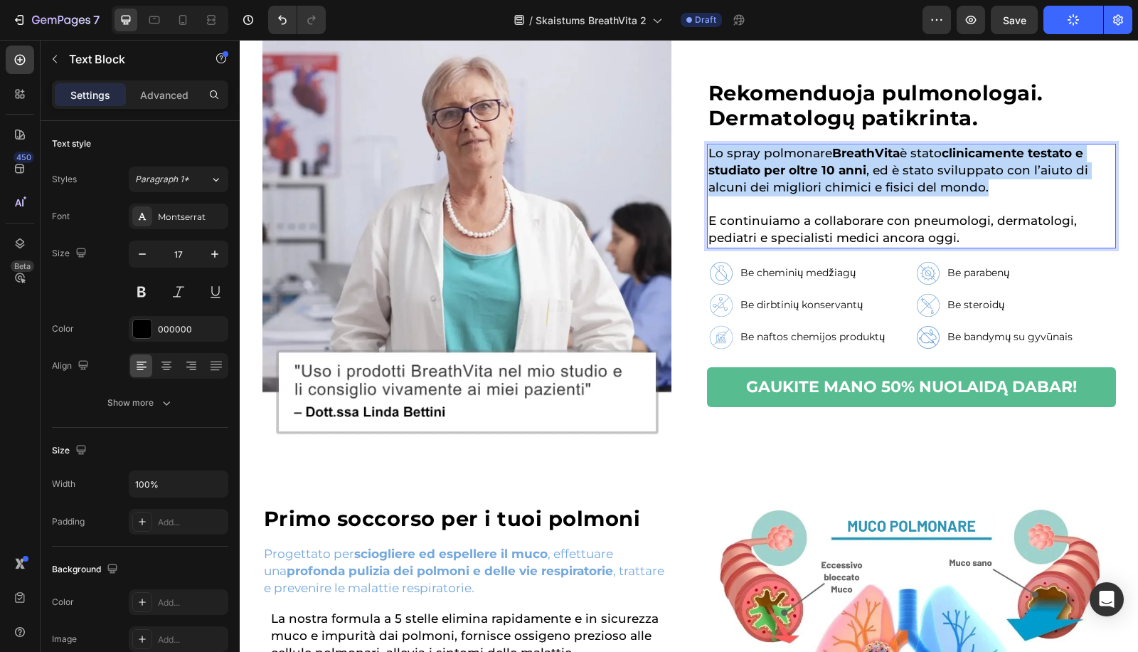
click at [797, 193] on p "Lo spray polmonare BreathVita è stato clinicamente testato e studiato per oltre…" at bounding box center [911, 170] width 406 height 51
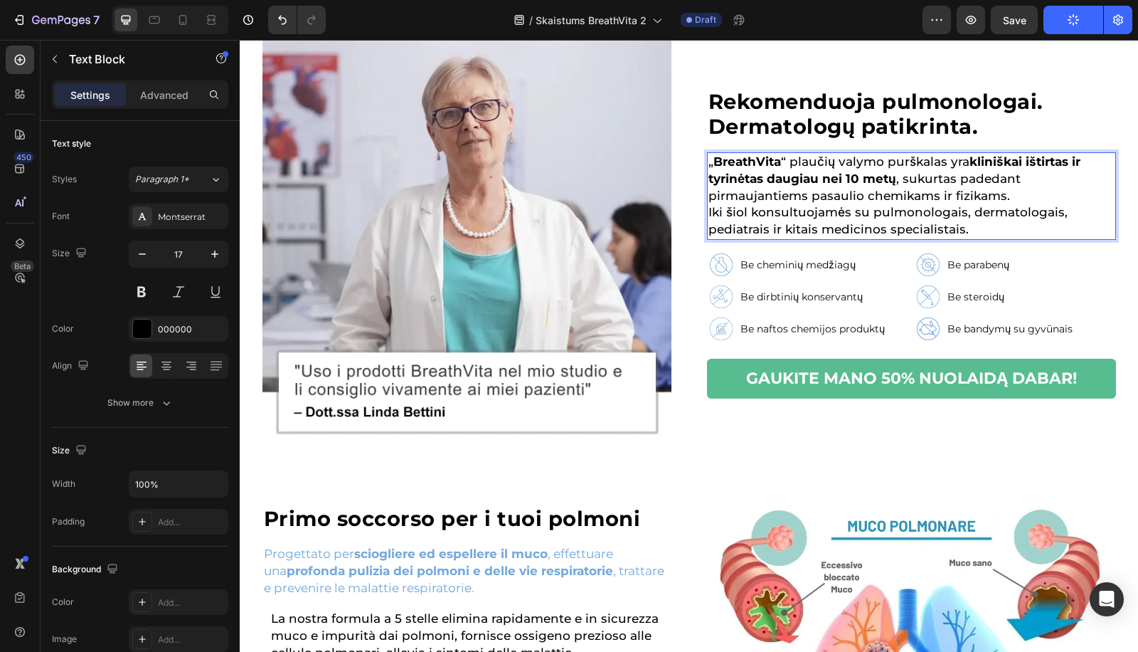
scroll to position [588, 0]
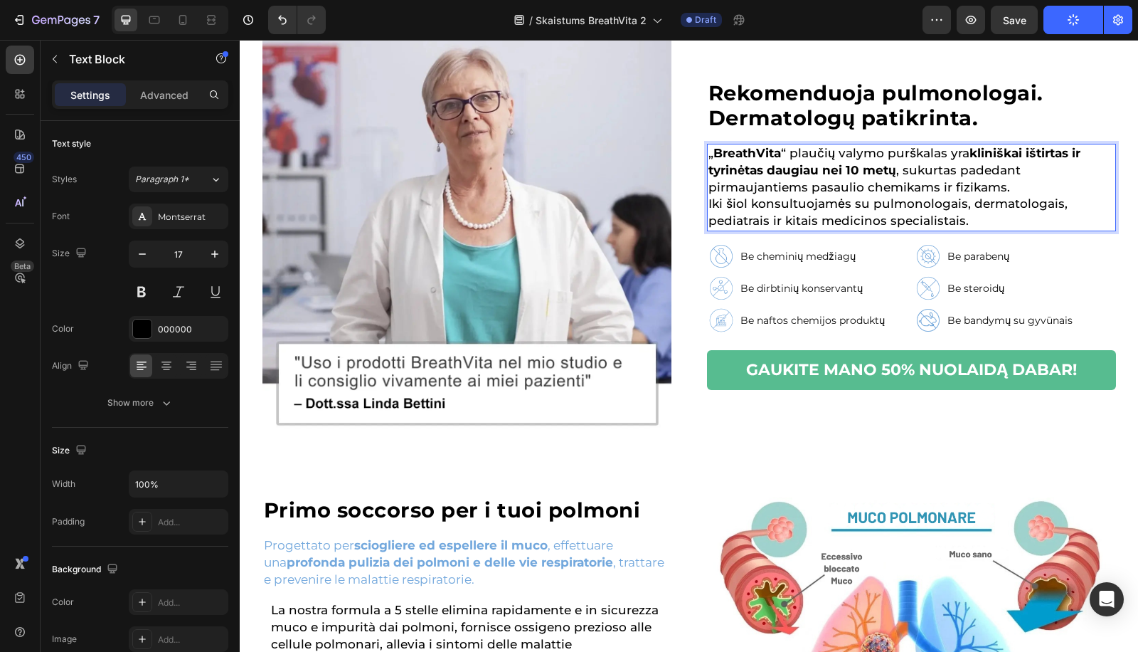
drag, startPoint x: 1038, startPoint y: 196, endPoint x: 1032, endPoint y: 183, distance: 14.0
click at [1024, 196] on p "Iki šiol konsultuojamės su pulmonologais, dermatologais, pediatrais ir kitais m…" at bounding box center [911, 213] width 406 height 34
click at [1024, 182] on p "„ BreathVita “ plaučių valymo purškalas yra kliniškai ištirtas ir tyrinėtas dau…" at bounding box center [911, 170] width 406 height 51
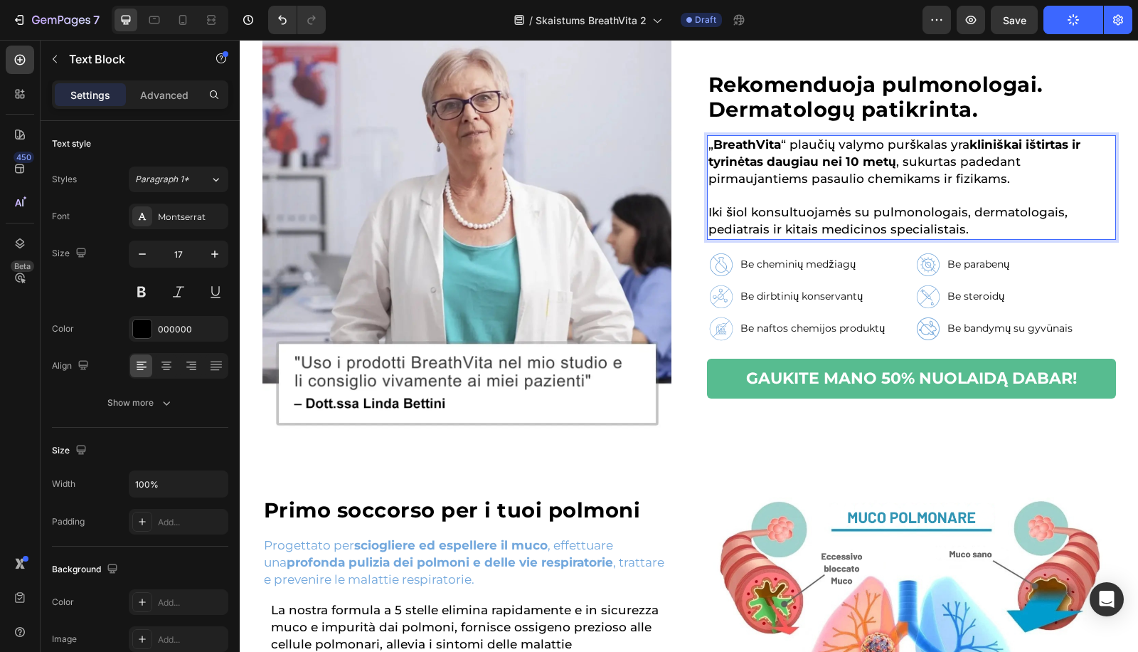
scroll to position [580, 0]
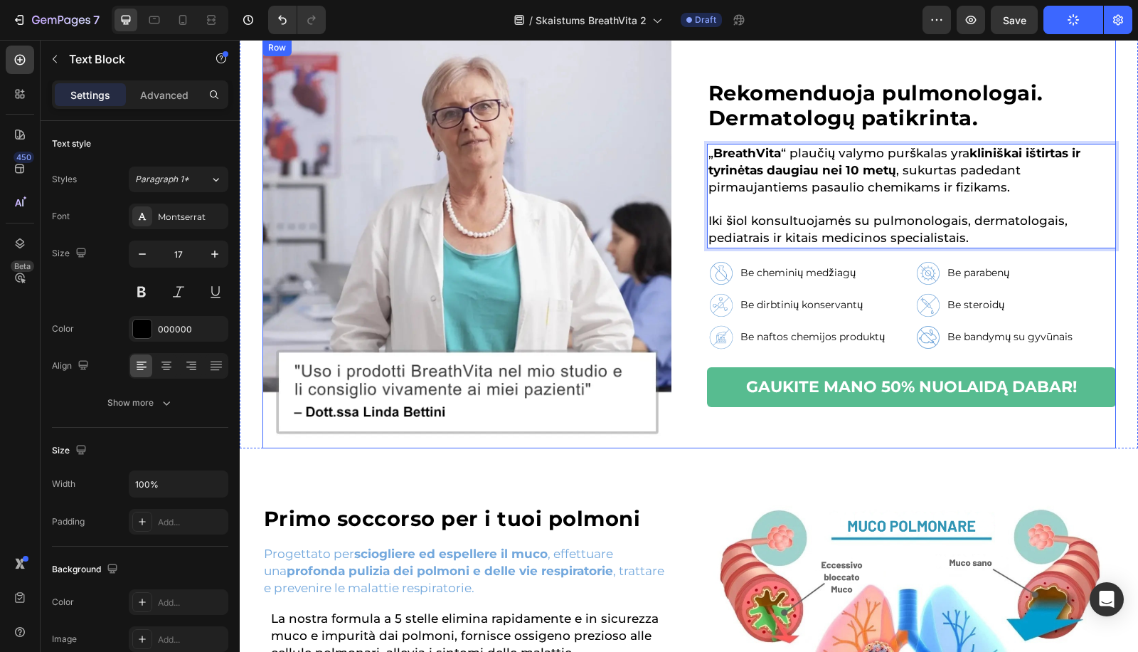
click at [678, 173] on div "⁠⁠⁠⁠⁠⁠⁠ Rekomenduoja pulmonologai. Dermatologų patikrinta. Heading „ BreathVita…" at bounding box center [689, 243] width 854 height 409
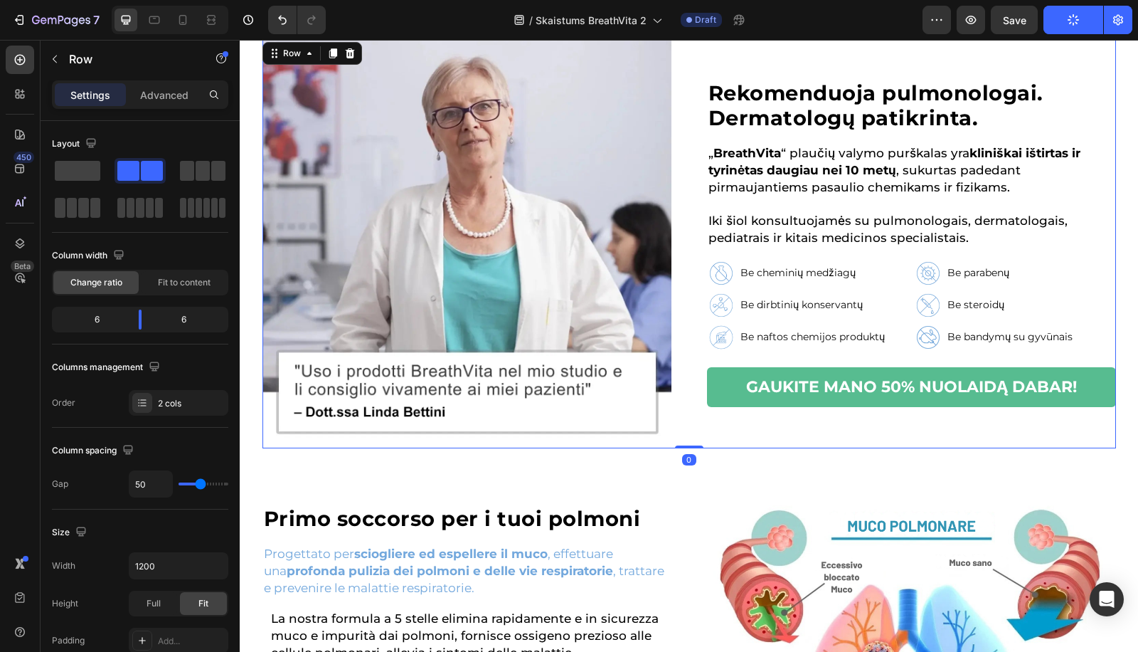
scroll to position [949, 0]
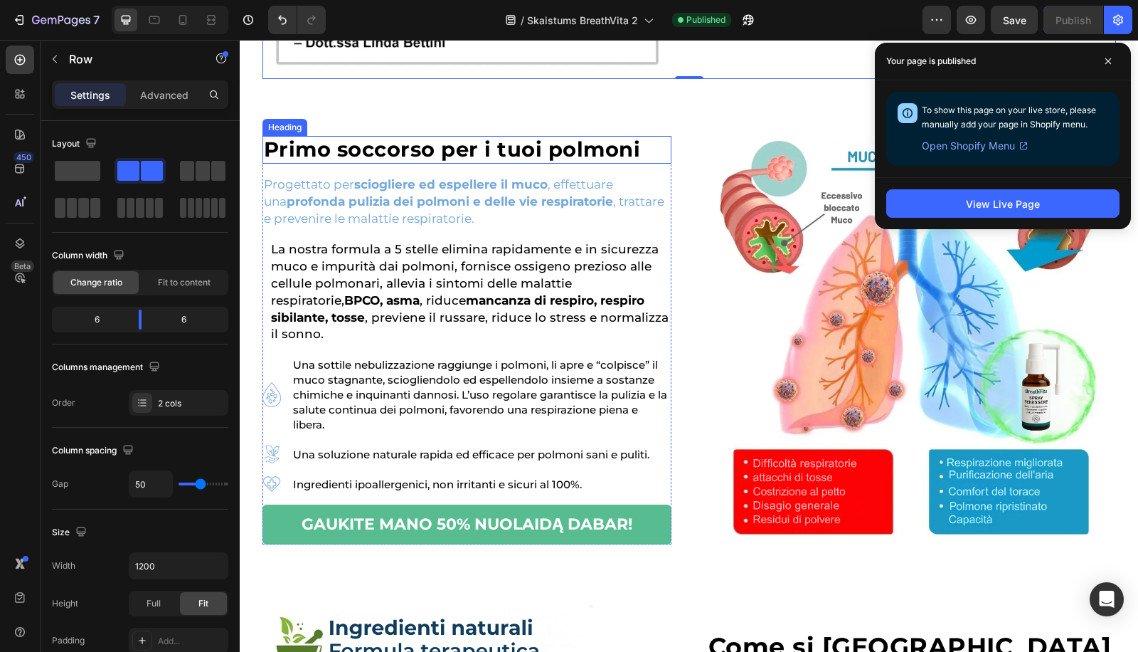
click at [403, 164] on h2 "Primo soccorso per i tuoi polmoni" at bounding box center [466, 150] width 409 height 28
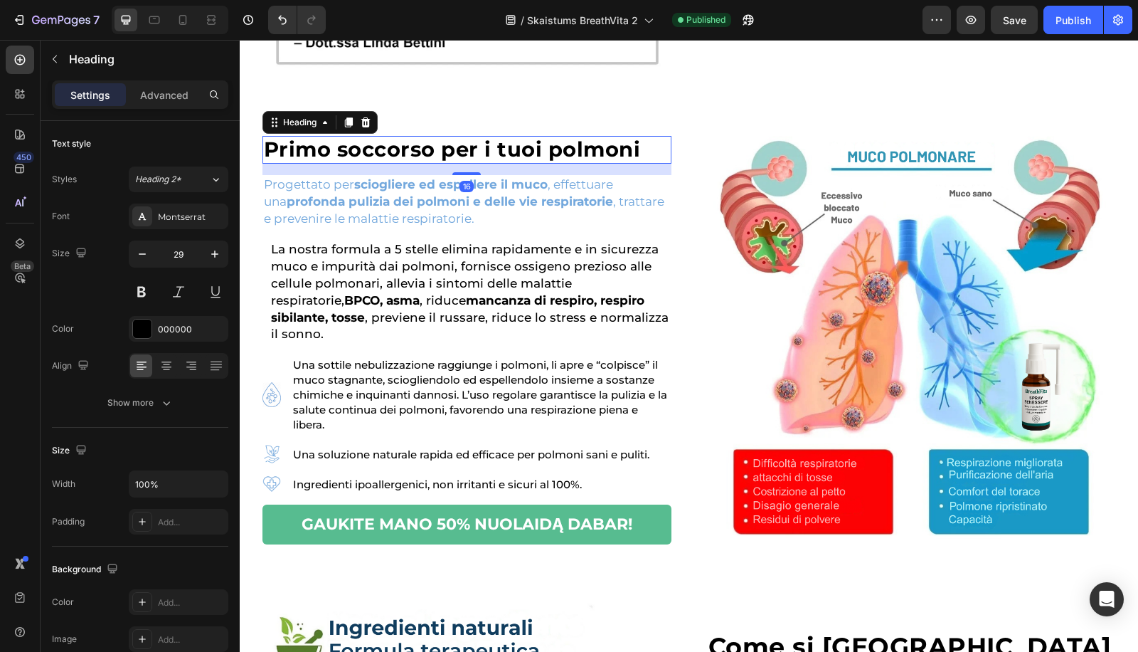
click at [403, 164] on h2 "Primo soccorso per i tuoi polmoni" at bounding box center [466, 150] width 409 height 28
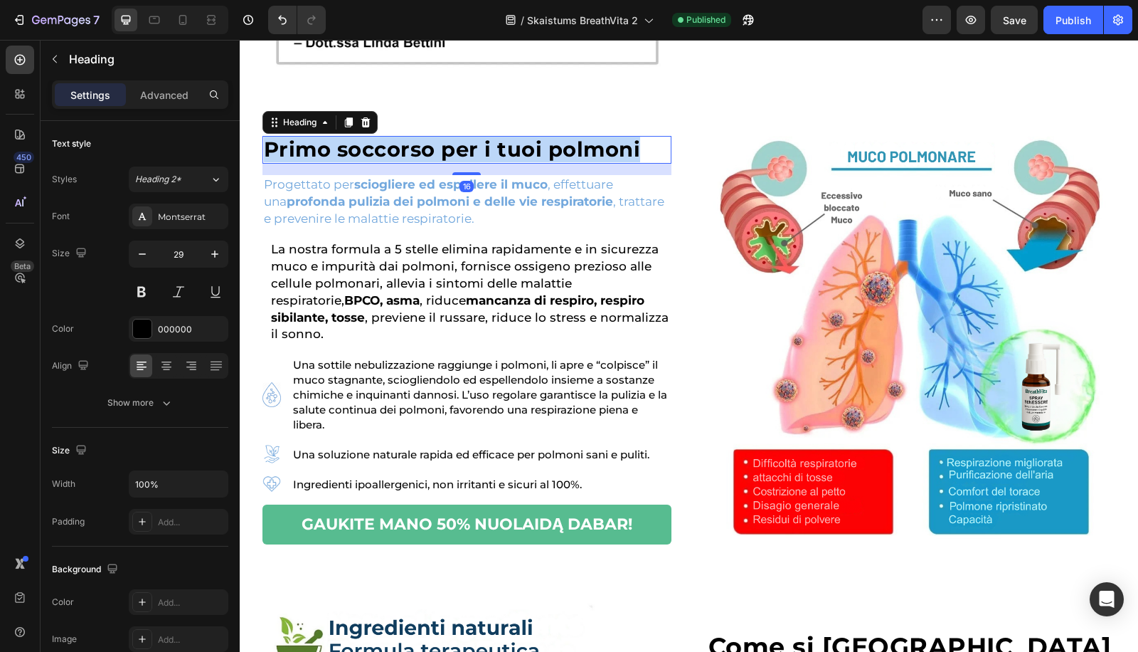
click at [403, 162] on p "Primo soccorso per i tuoi polmoni" at bounding box center [467, 149] width 406 height 25
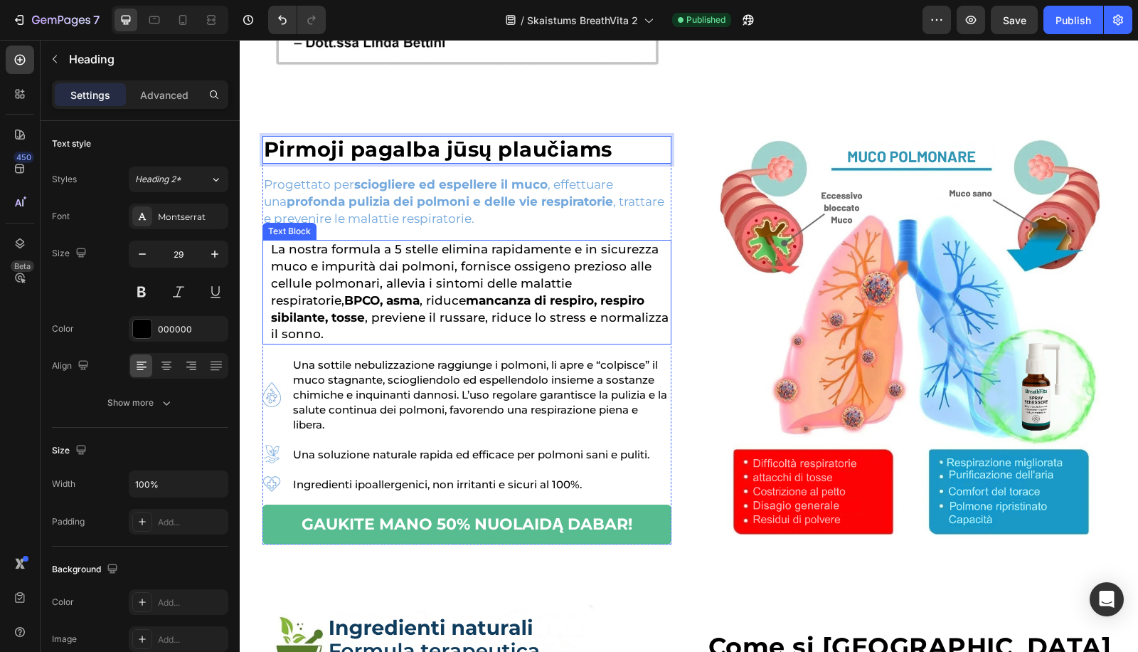
click at [429, 218] on p "Progettato per sciogliere ed espellere il muco , effettuare una profonda pulizi…" at bounding box center [467, 201] width 406 height 51
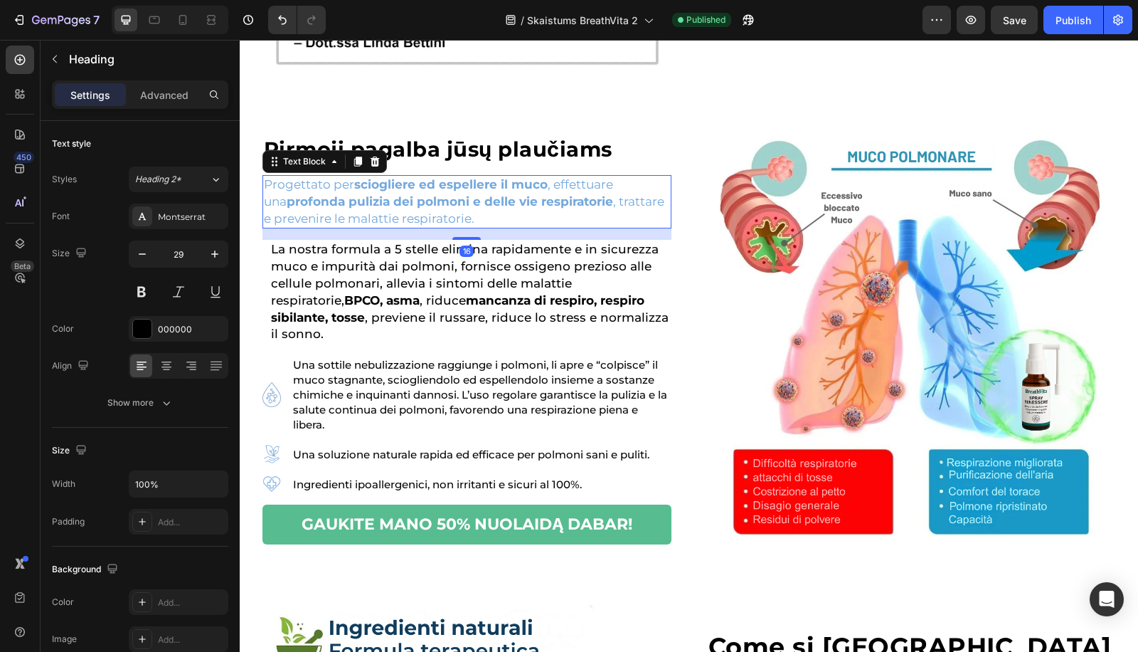
click at [429, 218] on p "Progettato per sciogliere ed espellere il muco , effettuare una profonda pulizi…" at bounding box center [467, 201] width 406 height 51
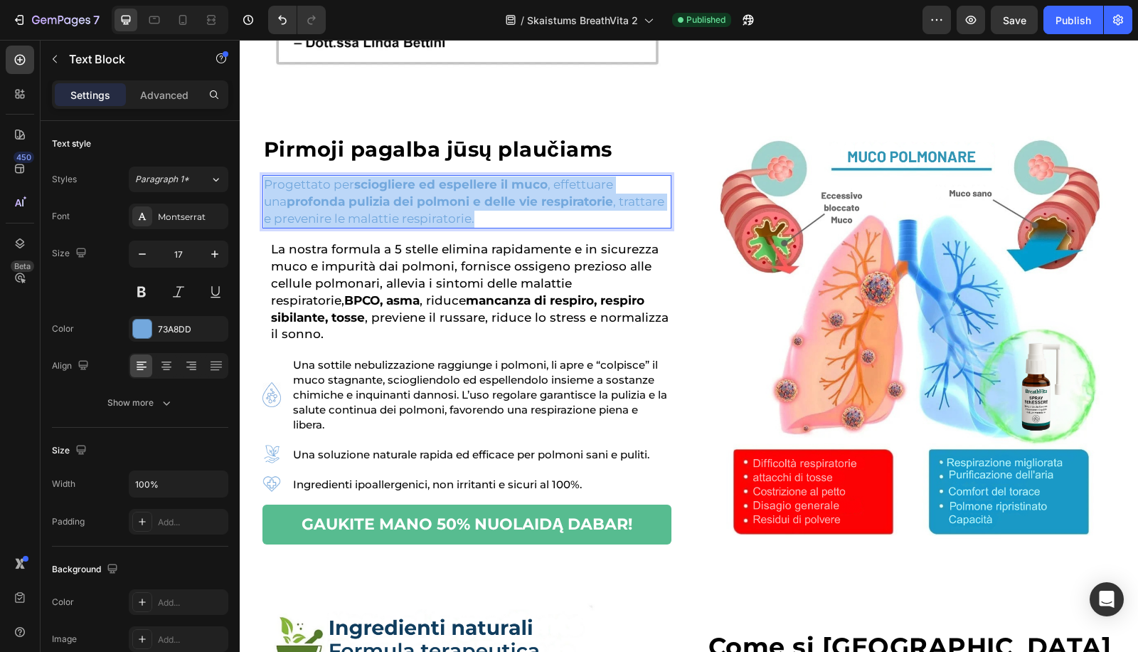
click at [429, 218] on p "Progettato per sciogliere ed espellere il muco , effettuare una profonda pulizi…" at bounding box center [467, 201] width 406 height 51
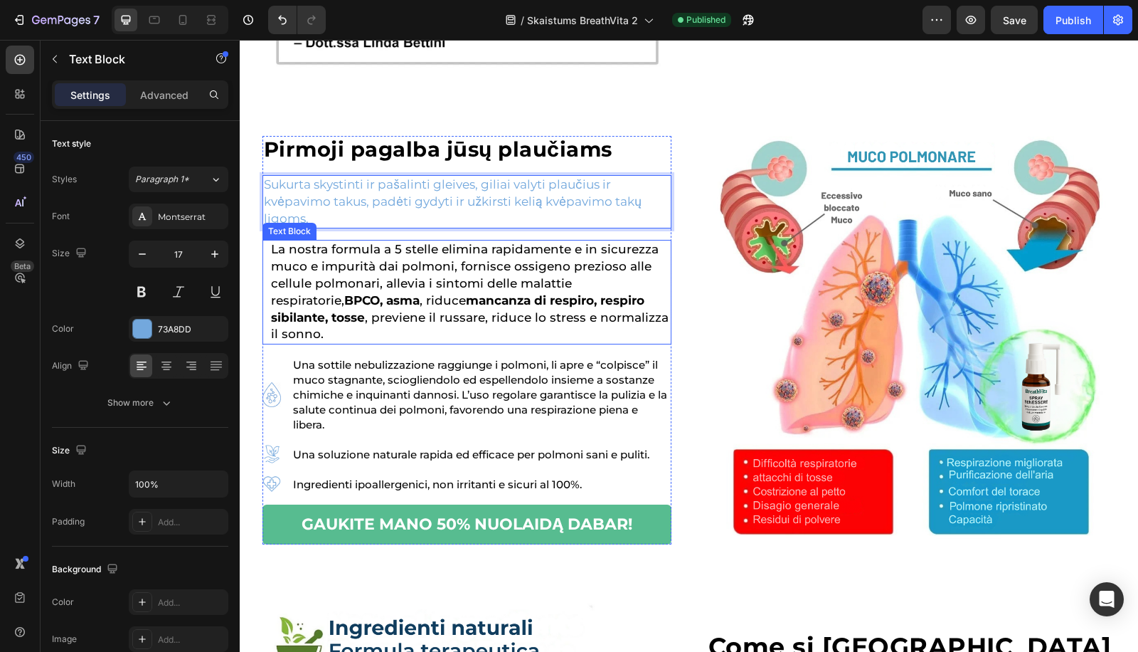
click at [381, 289] on p "La nostra formula a 5 stelle elimina rapidamente e in sicurezza muco e impurità…" at bounding box center [470, 292] width 399 height 102
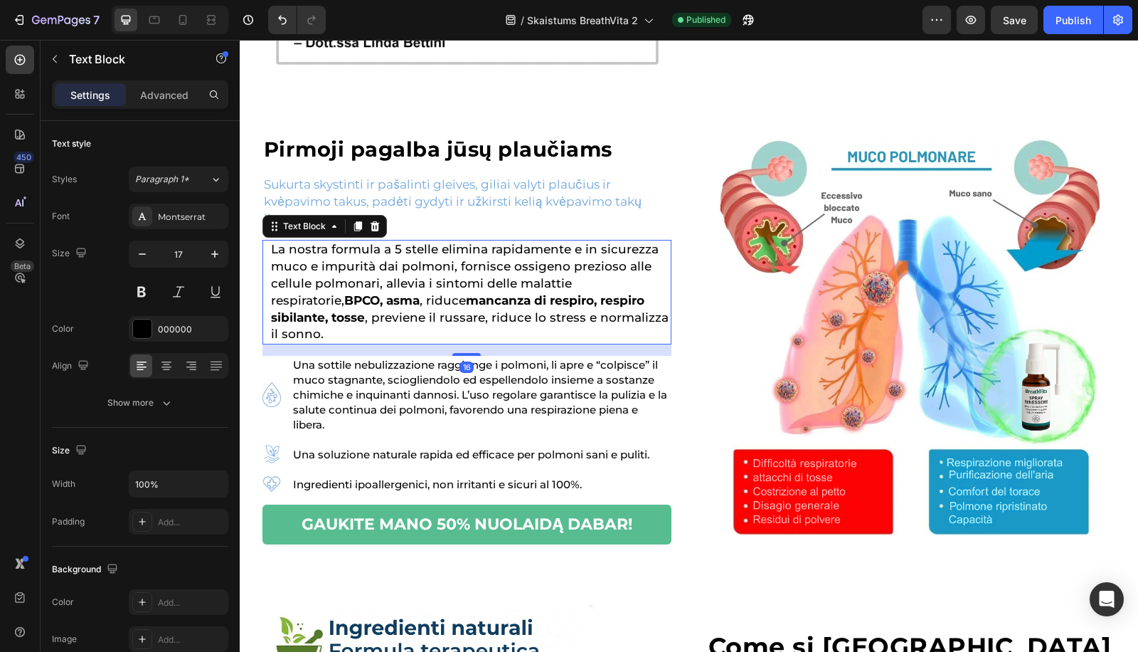
click at [381, 289] on p "La nostra formula a 5 stelle elimina rapidamente e in sicurezza muco e impurità…" at bounding box center [470, 292] width 399 height 102
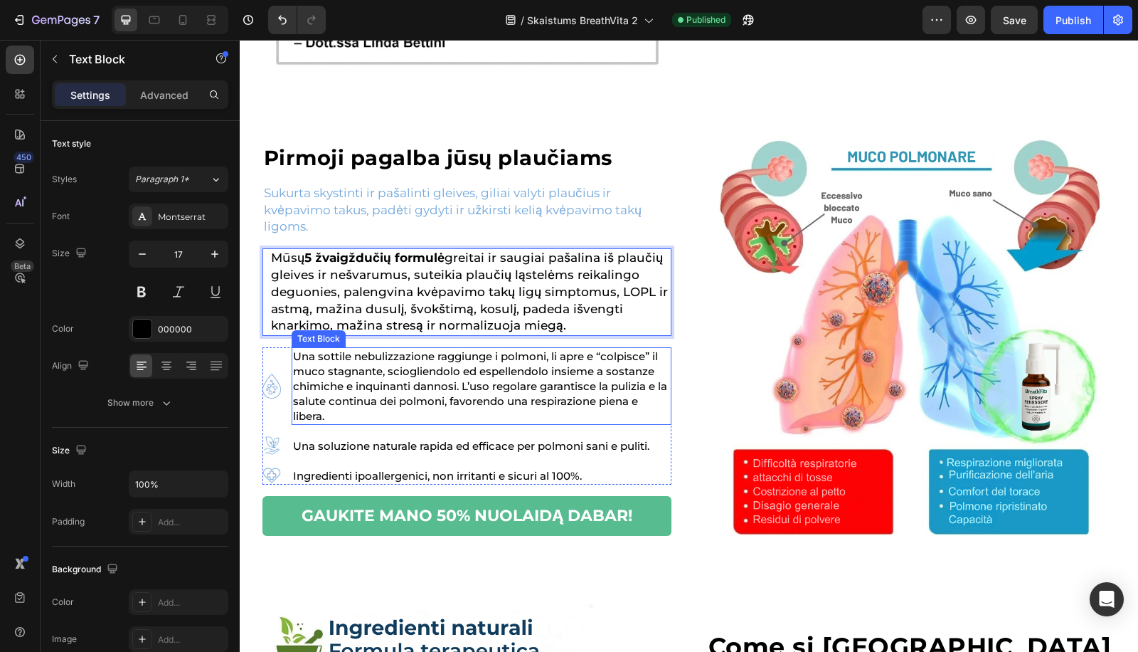
click at [366, 387] on p "Una sottile nebulizzazione raggiunge i polmoni, li apre e “colpisce” il muco st…" at bounding box center [481, 386] width 377 height 75
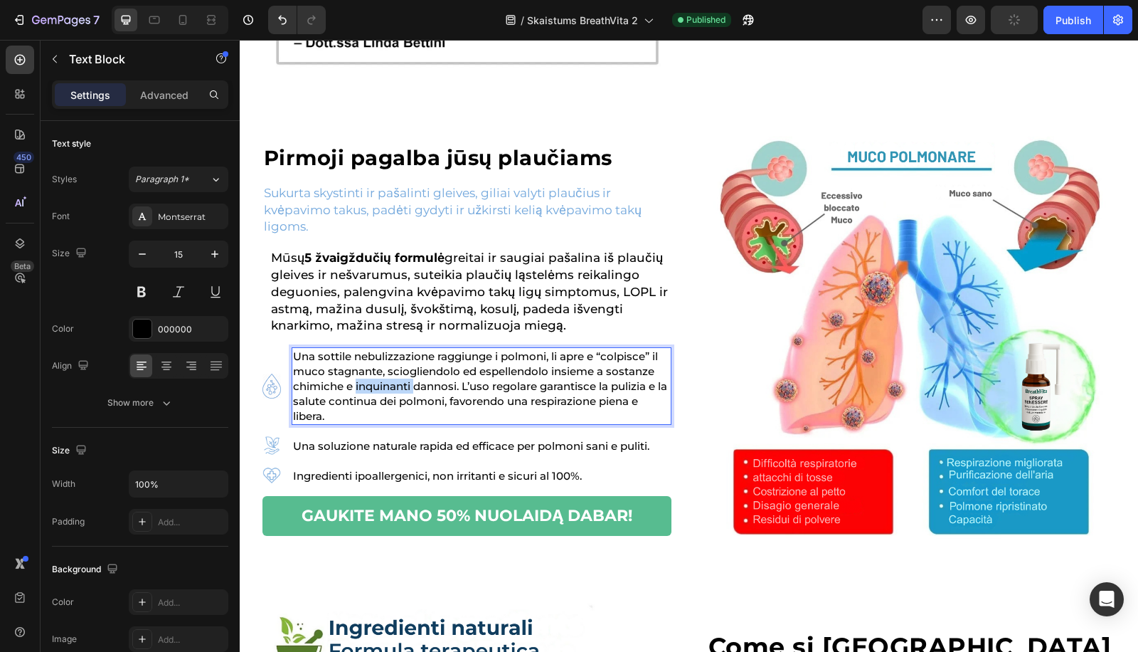
click at [366, 386] on p "Una sottile nebulizzazione raggiunge i polmoni, li apre e “colpisce” il muco st…" at bounding box center [481, 386] width 377 height 75
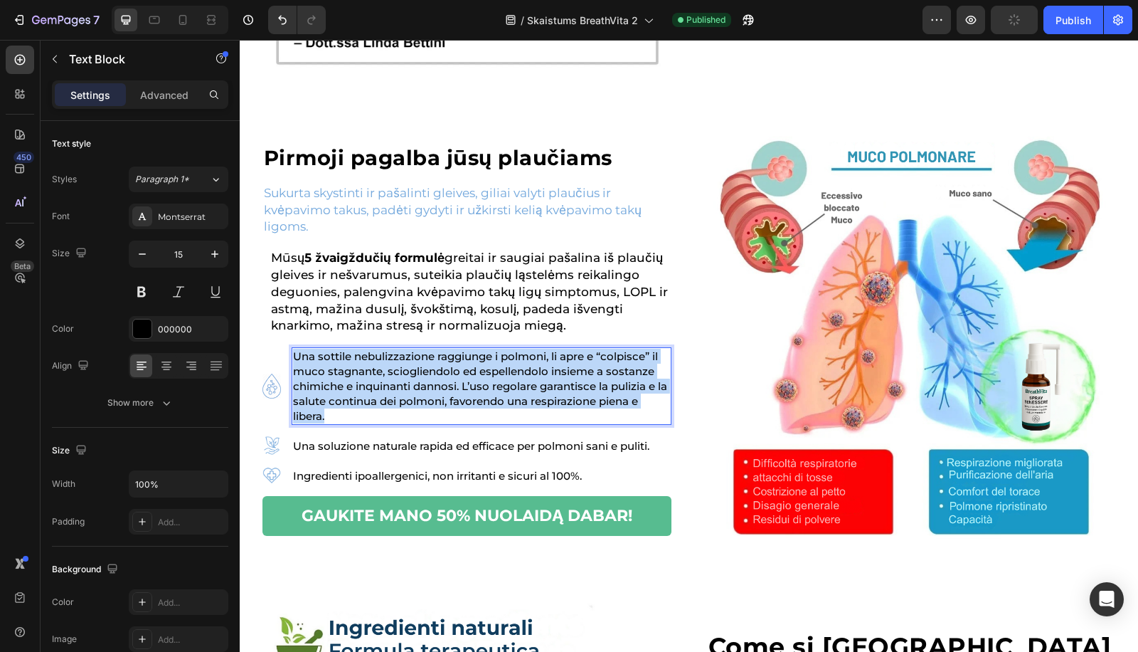
click at [366, 386] on p "Una sottile nebulizzazione raggiunge i polmoni, li apre e “colpisce” il muco st…" at bounding box center [481, 386] width 377 height 75
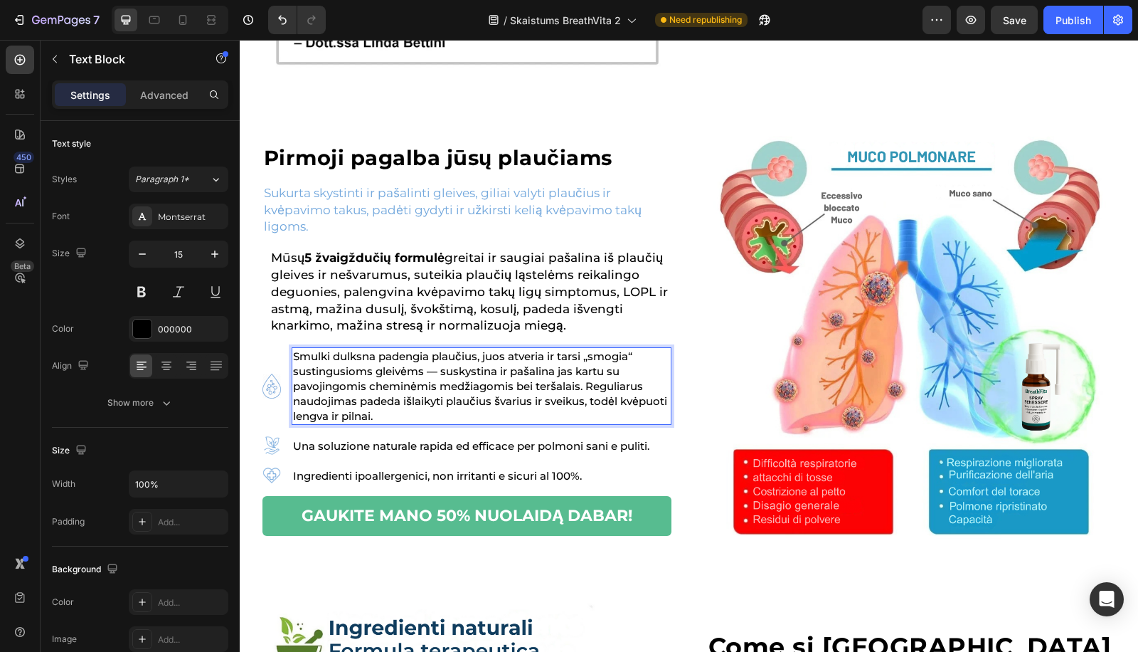
click at [336, 439] on p "Una soluzione naturale rapida ed efficace per polmoni sani e puliti." at bounding box center [481, 445] width 377 height 15
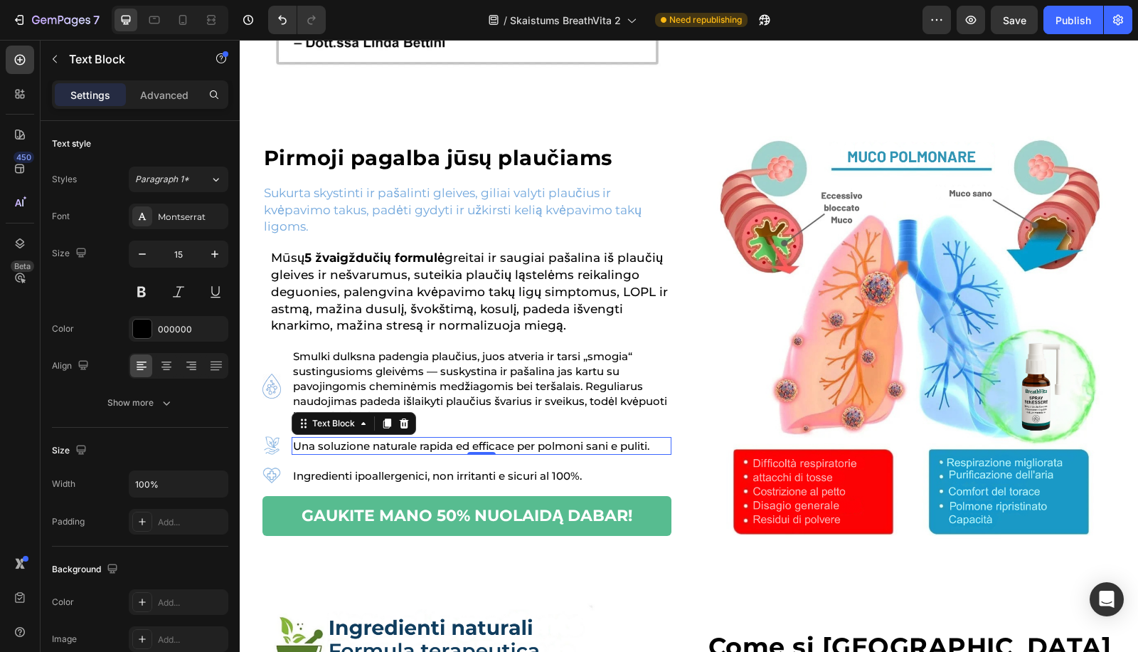
click at [336, 439] on p "Una soluzione naturale rapida ed efficace per polmoni sani e puliti." at bounding box center [481, 445] width 377 height 15
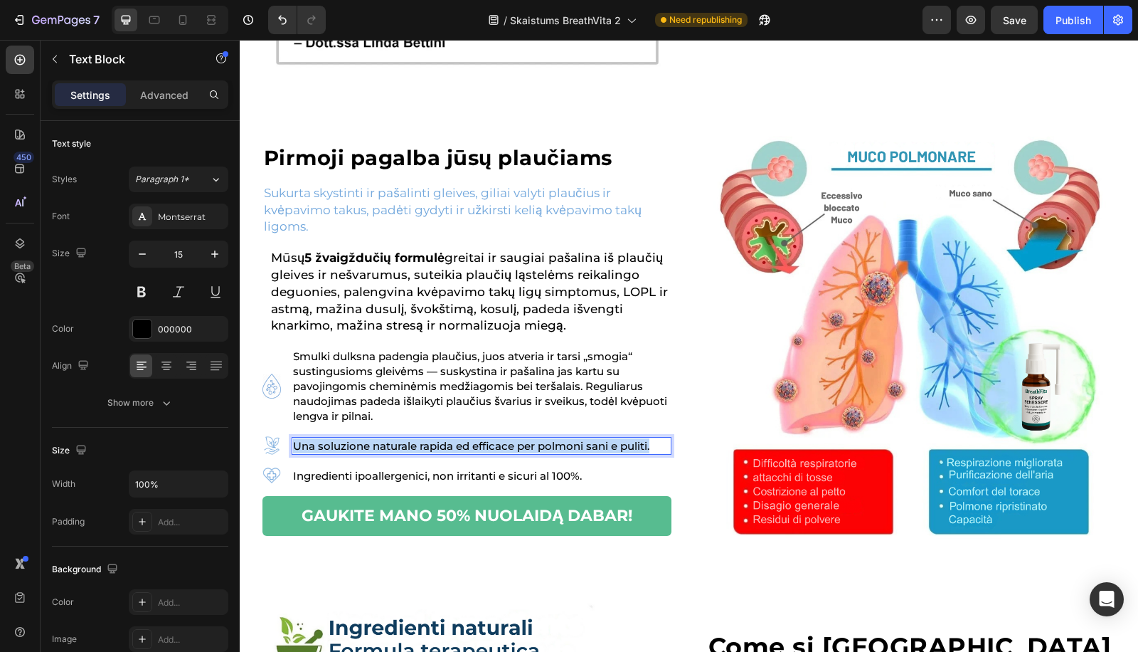
click at [336, 439] on p "Una soluzione naturale rapida ed efficace per polmoni sani e puliti." at bounding box center [481, 445] width 377 height 15
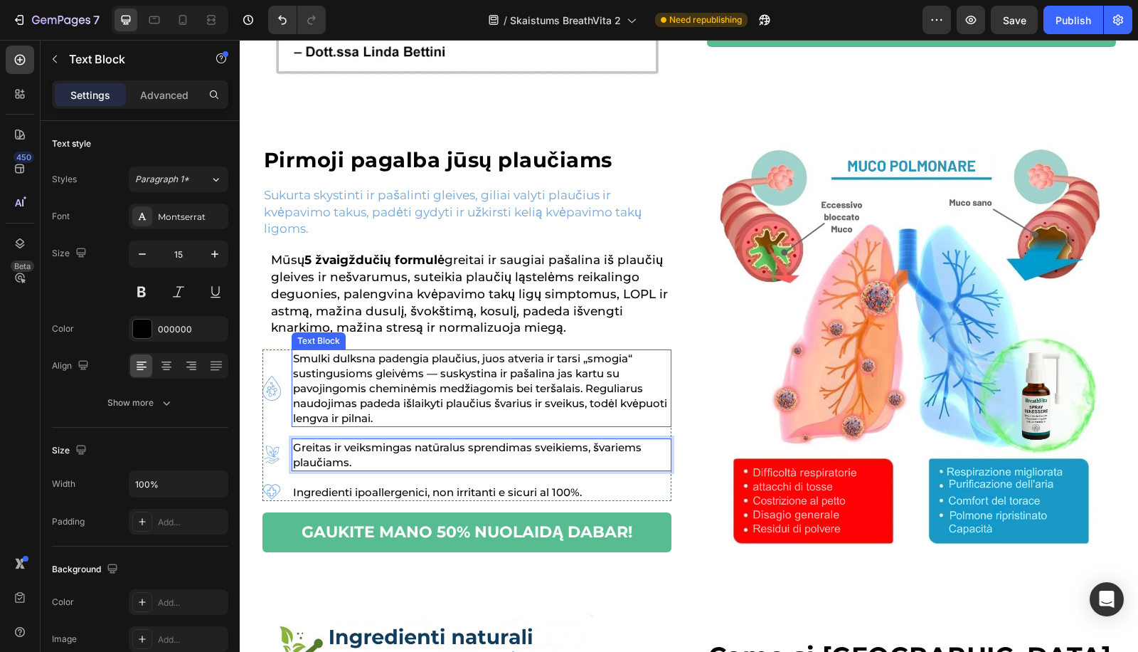
scroll to position [942, 0]
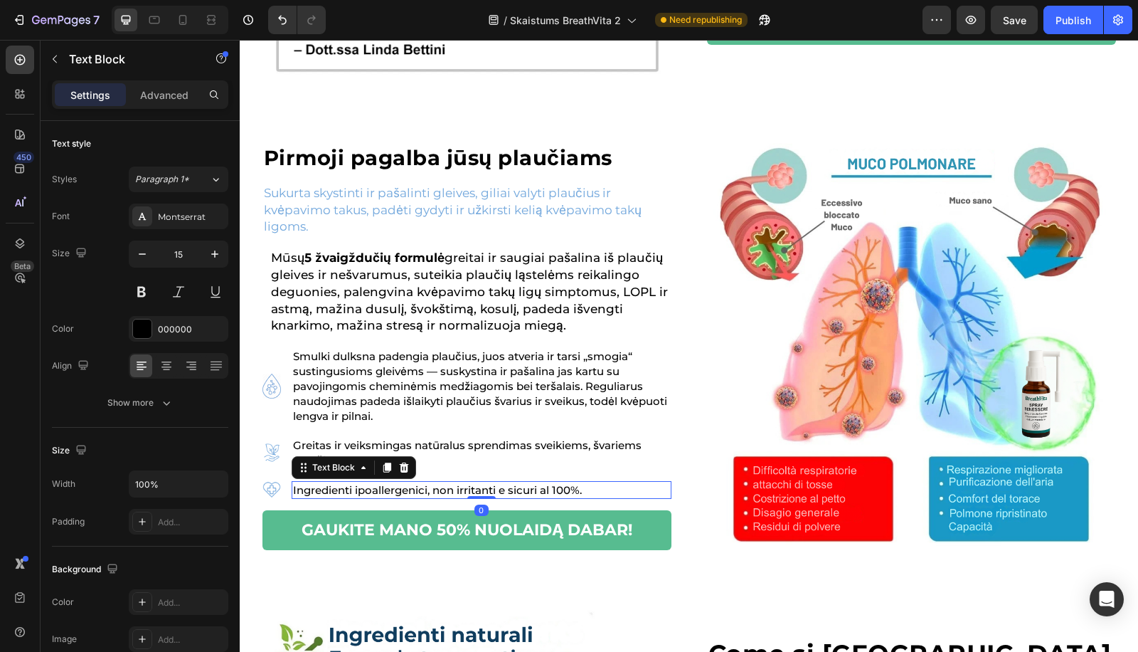
click at [363, 488] on p "Ingredienti ipoallergenici, non irritanti e sicuri al 100%." at bounding box center [481, 489] width 377 height 15
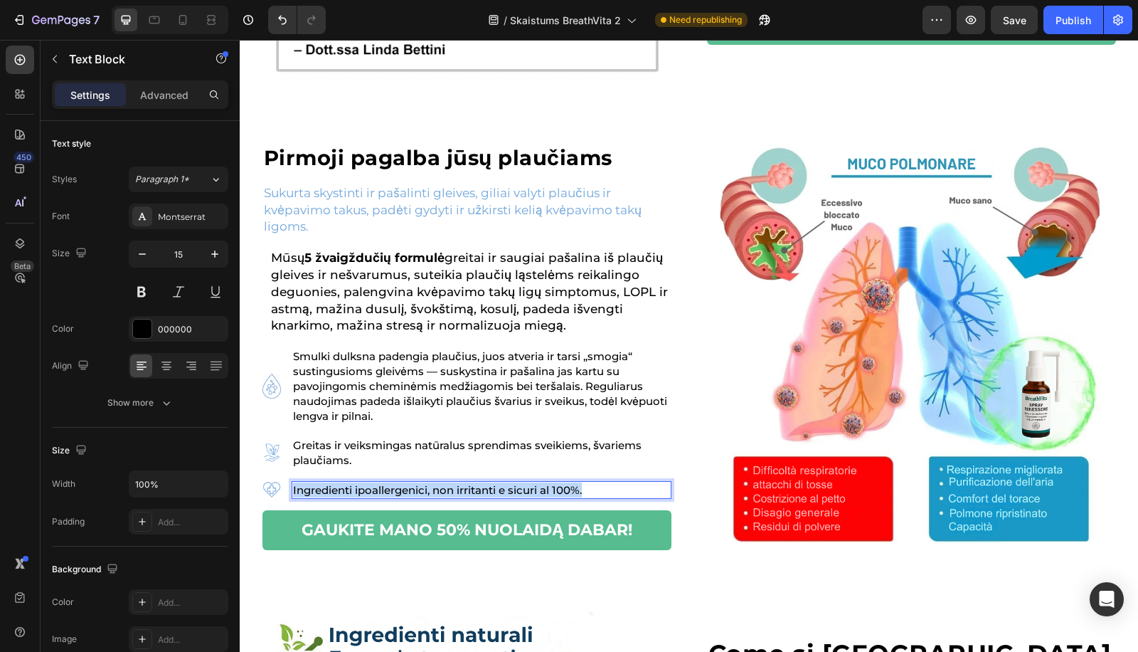
click at [363, 488] on p "Ingredienti ipoallergenici, non irritanti e sicuri al 100%." at bounding box center [481, 489] width 377 height 15
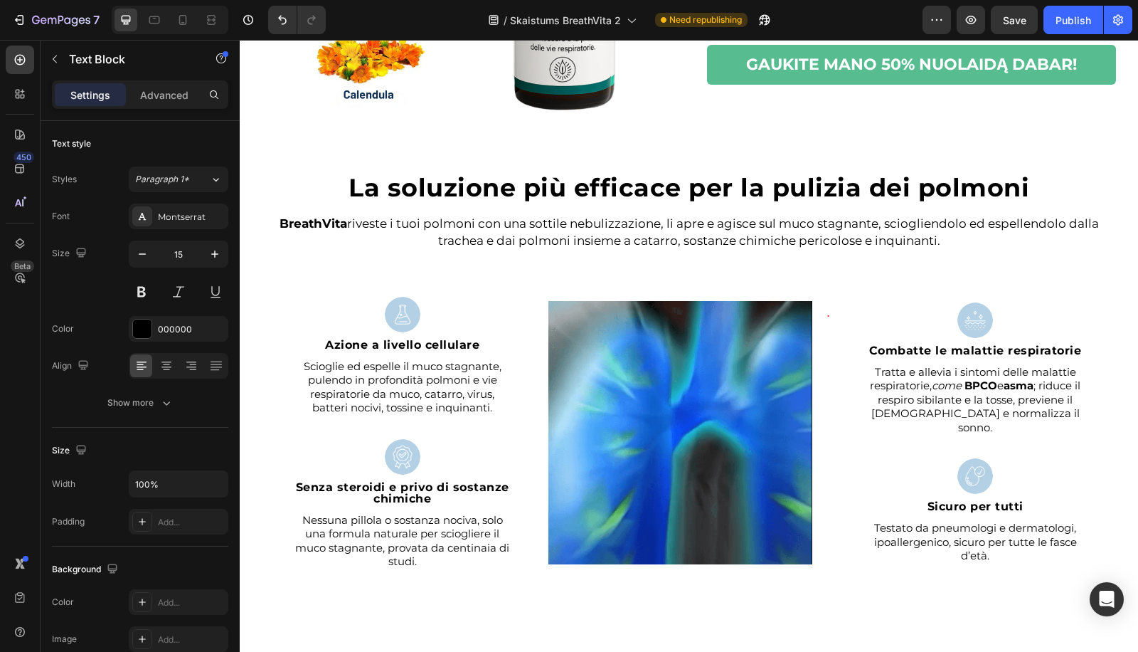
scroll to position [1475, 0]
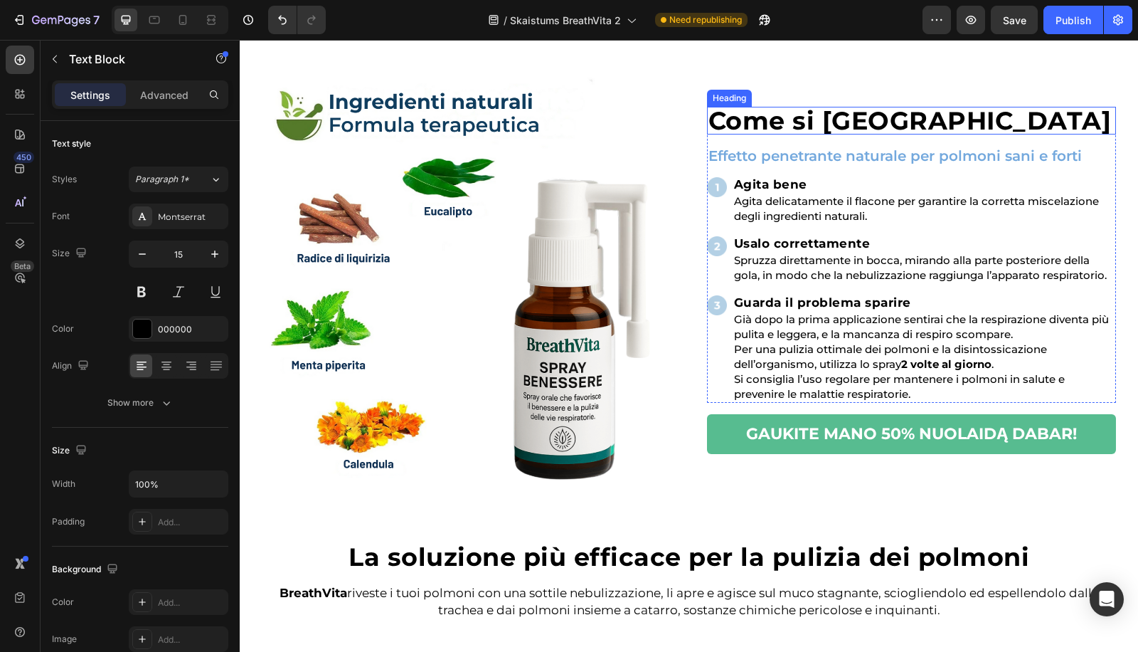
click at [802, 117] on h2 "Come si usa" at bounding box center [911, 121] width 409 height 28
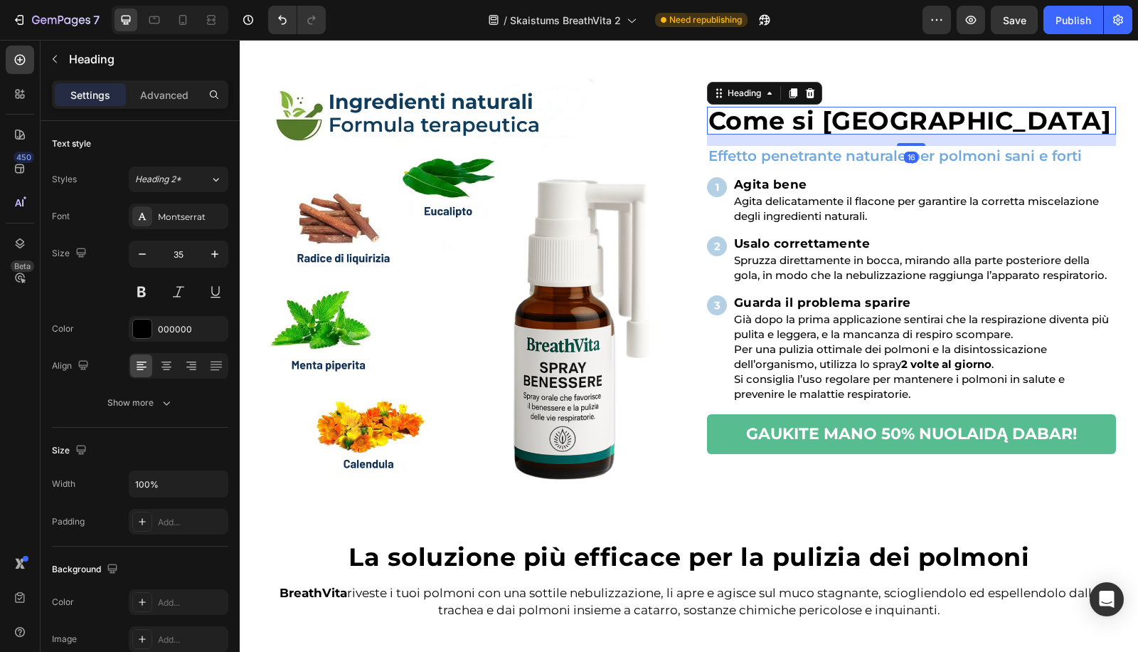
click at [802, 117] on h2 "Come si usa" at bounding box center [911, 121] width 409 height 28
click at [802, 117] on p "Come si usa" at bounding box center [911, 120] width 406 height 25
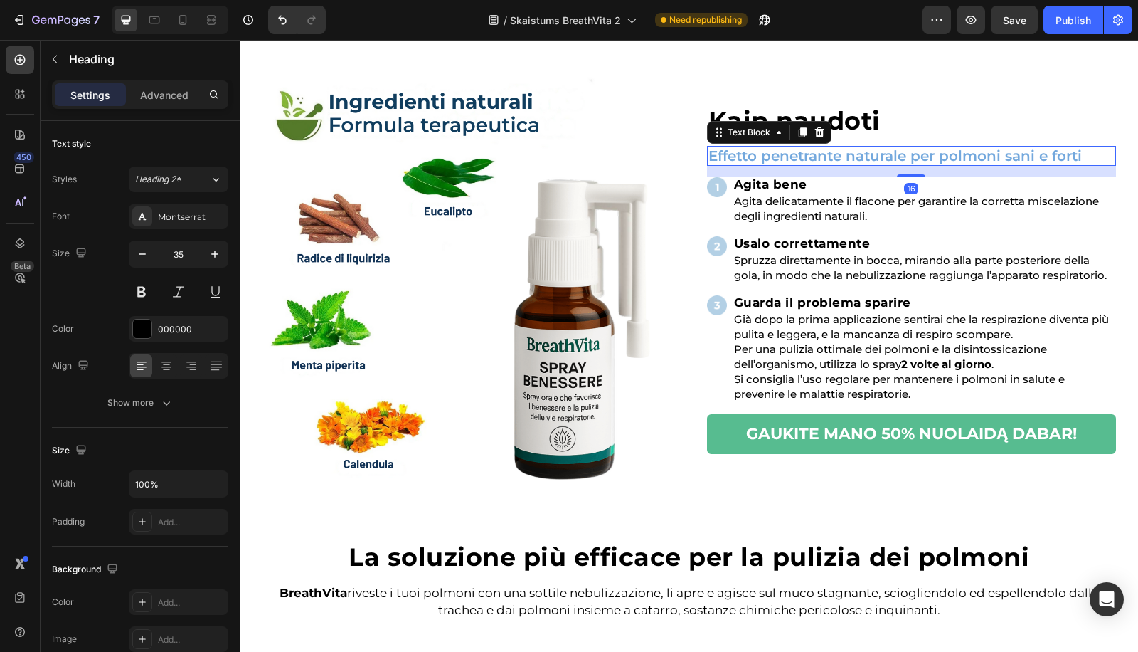
click at [815, 155] on p "Effetto penetrante naturale per polmoni sani e forti" at bounding box center [911, 155] width 406 height 17
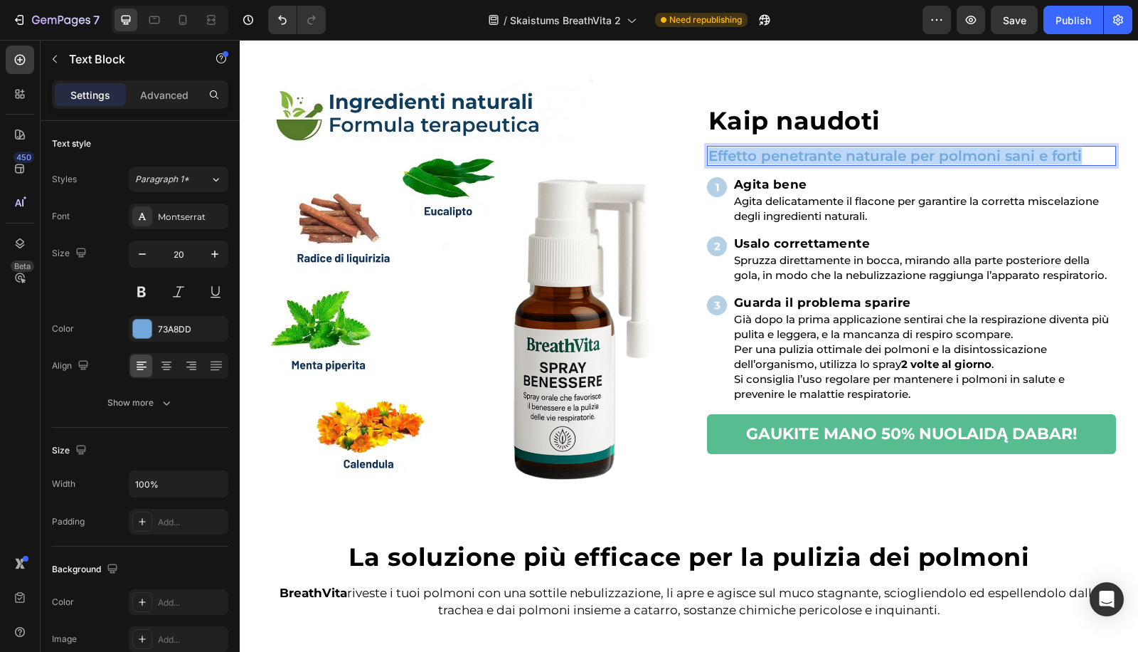
click at [815, 155] on p "Effetto penetrante naturale per polmoni sani e forti" at bounding box center [911, 155] width 406 height 17
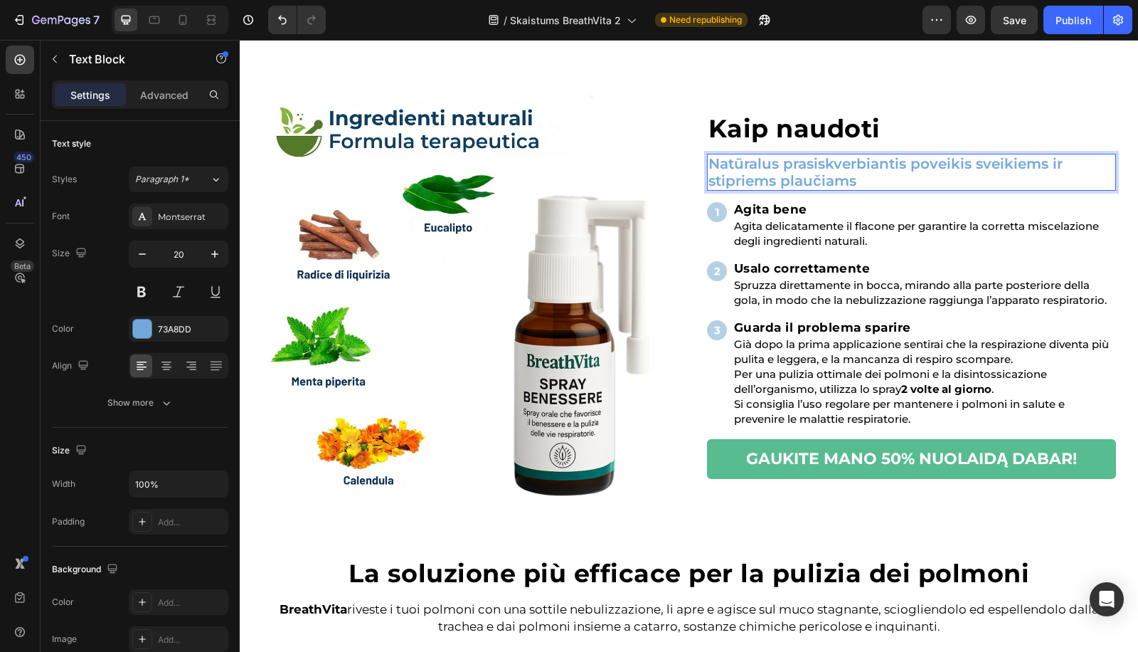
scroll to position [1467, 0]
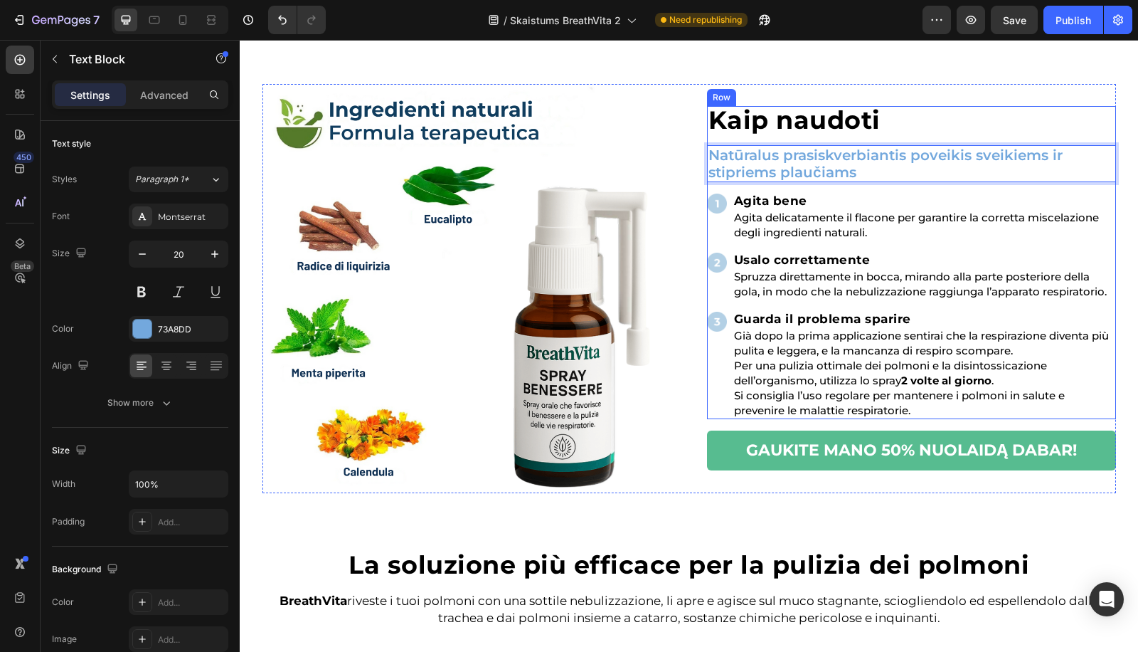
click at [789, 193] on h2 "Agita bene" at bounding box center [924, 200] width 383 height 15
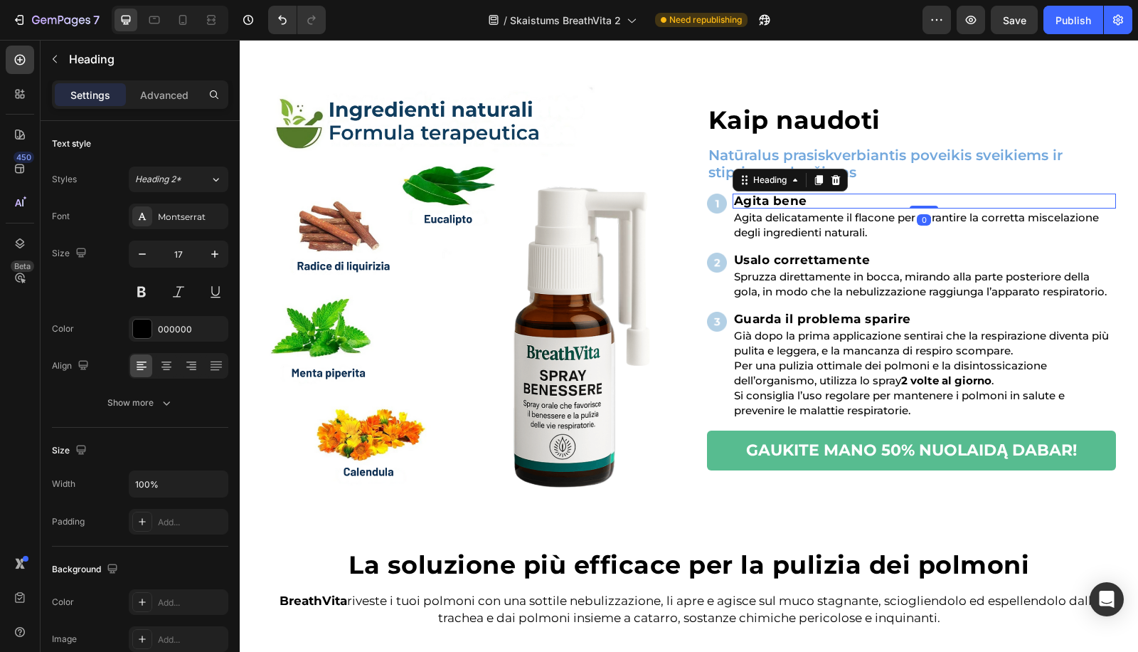
click at [782, 198] on h2 "Agita bene" at bounding box center [924, 200] width 383 height 15
click at [782, 198] on p "Agita bene" at bounding box center [924, 201] width 381 height 12
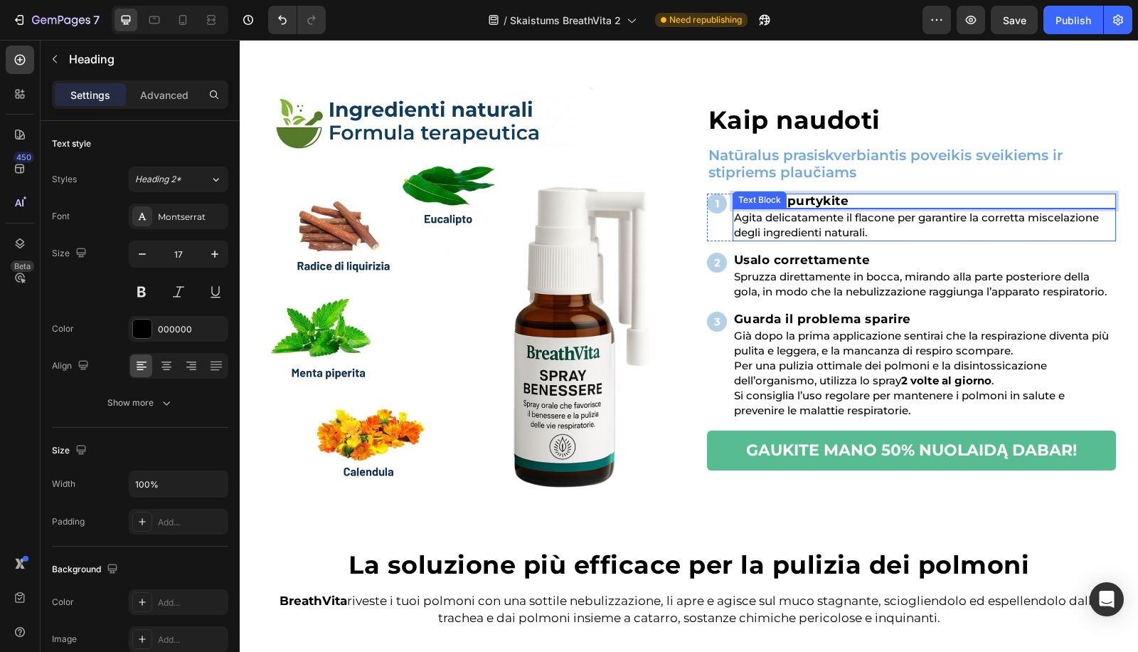
click at [801, 224] on p "Agita delicatamente il flacone per garantire la corretta miscelazione degli ing…" at bounding box center [924, 225] width 381 height 30
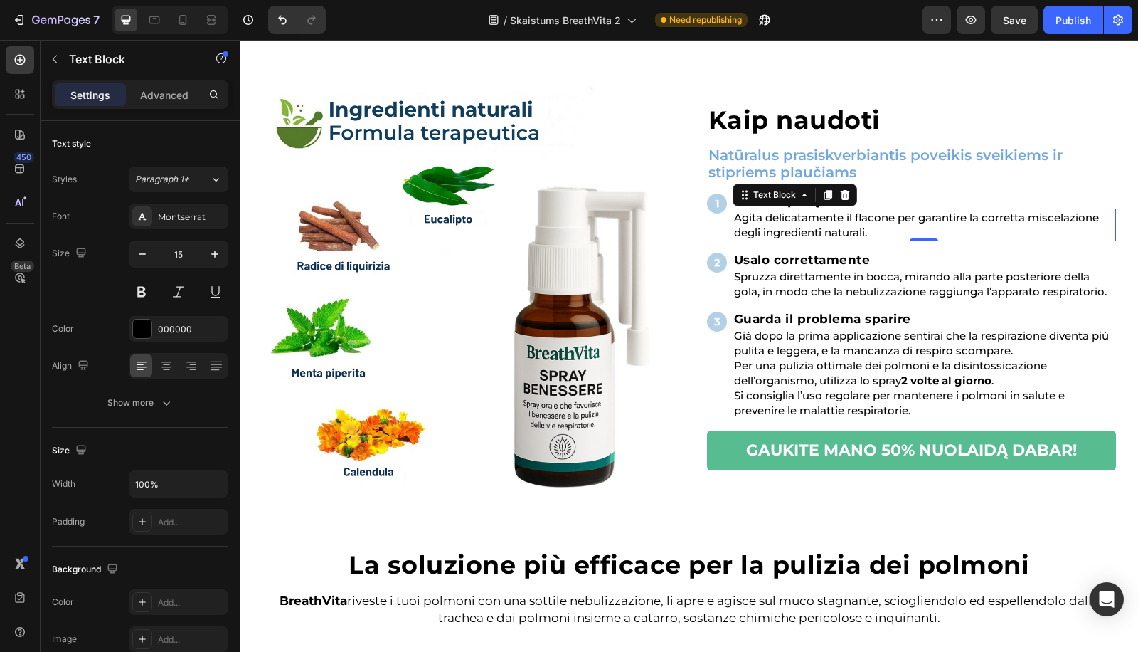
click at [801, 224] on p "Agita delicatamente il flacone per garantire la corretta miscelazione degli ing…" at bounding box center [924, 225] width 381 height 30
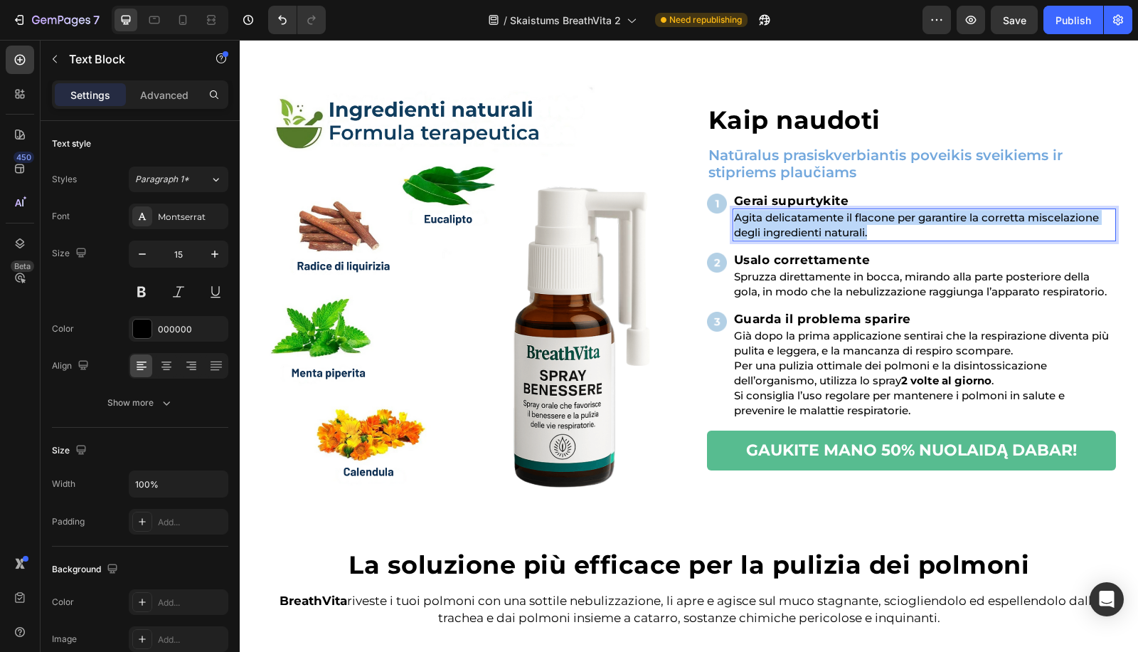
click at [801, 224] on p "Agita delicatamente il flacone per garantire la corretta miscelazione degli ing…" at bounding box center [924, 225] width 381 height 30
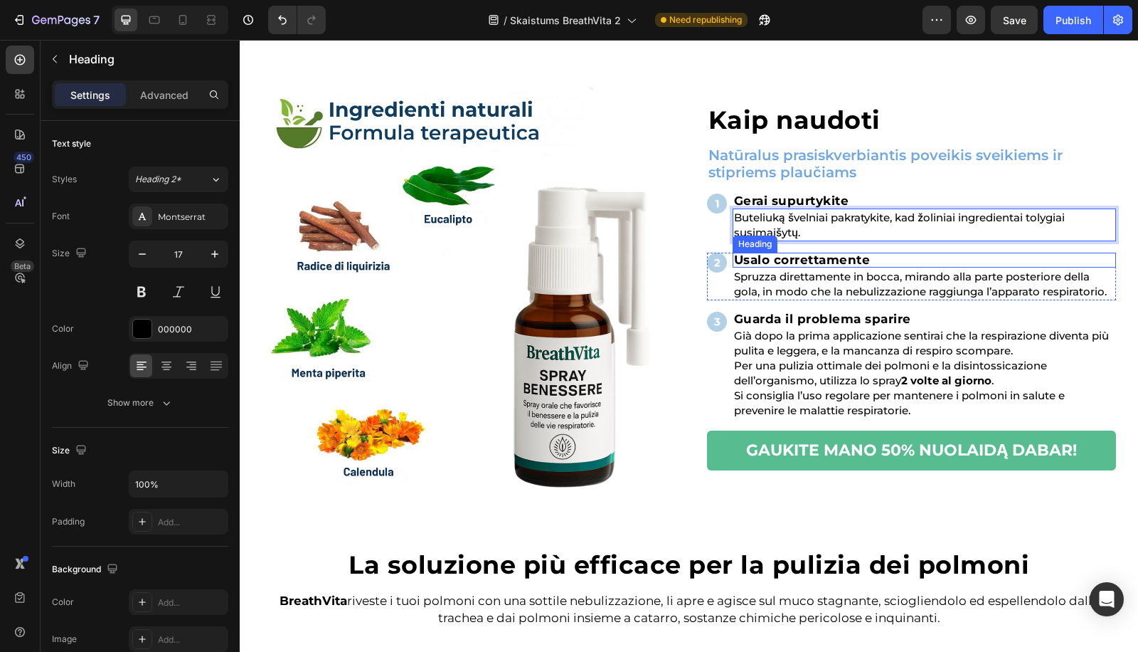
click at [821, 262] on h2 "Usalo correttamente" at bounding box center [924, 260] width 383 height 15
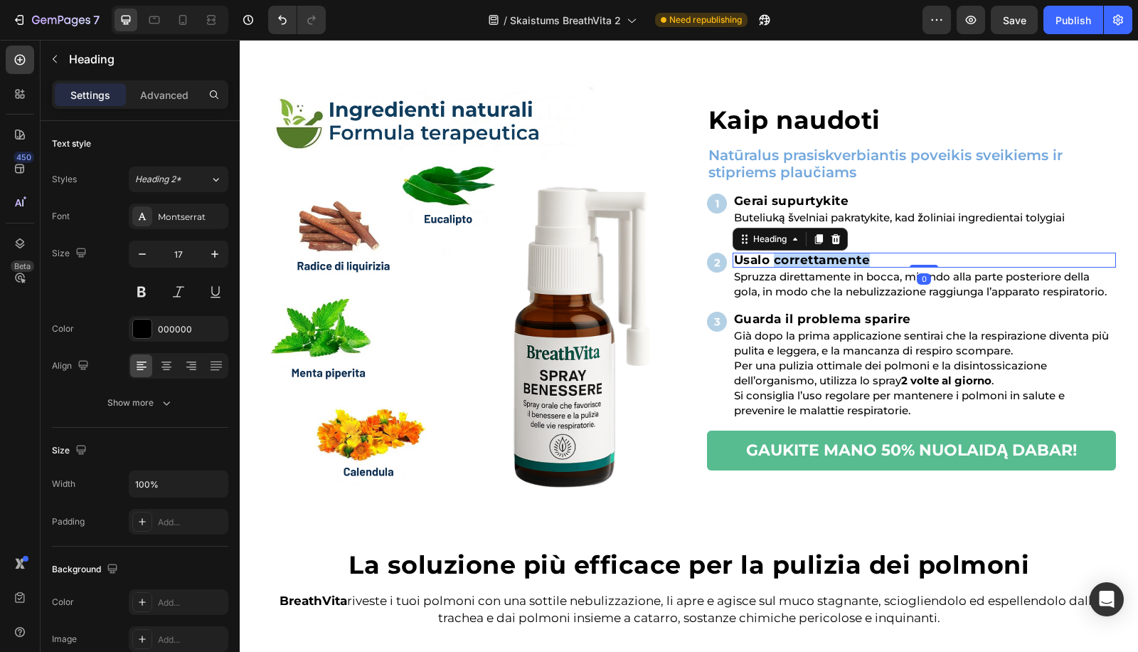
click at [821, 262] on h2 "Usalo correttamente" at bounding box center [924, 260] width 383 height 15
click at [821, 262] on p "Usalo correttamente" at bounding box center [924, 260] width 381 height 12
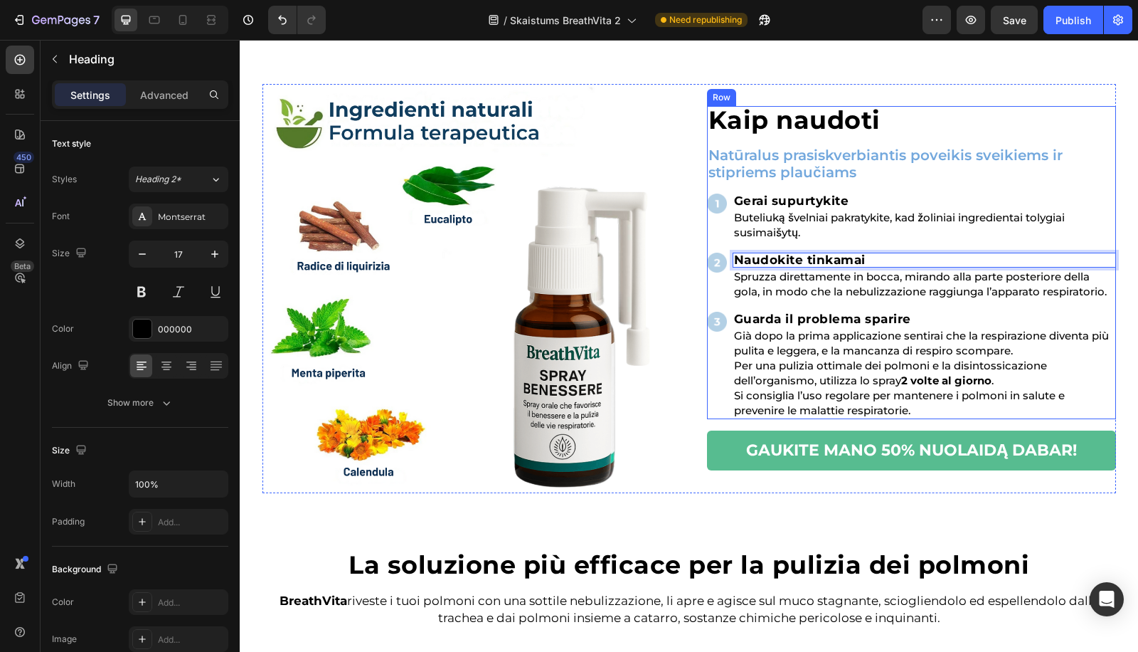
click at [798, 286] on p "Spruzza direttamente in bocca, mirando alla parte posteriore della gola, in mod…" at bounding box center [924, 284] width 381 height 30
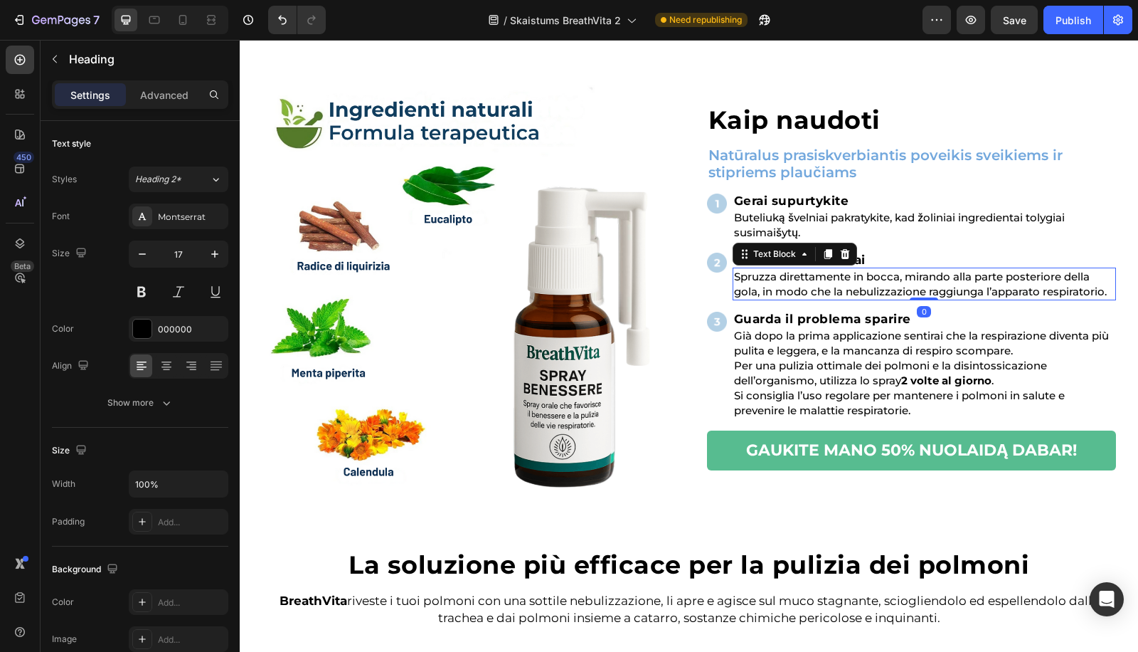
click at [798, 286] on p "Spruzza direttamente in bocca, mirando alla parte posteriore della gola, in mod…" at bounding box center [924, 284] width 381 height 30
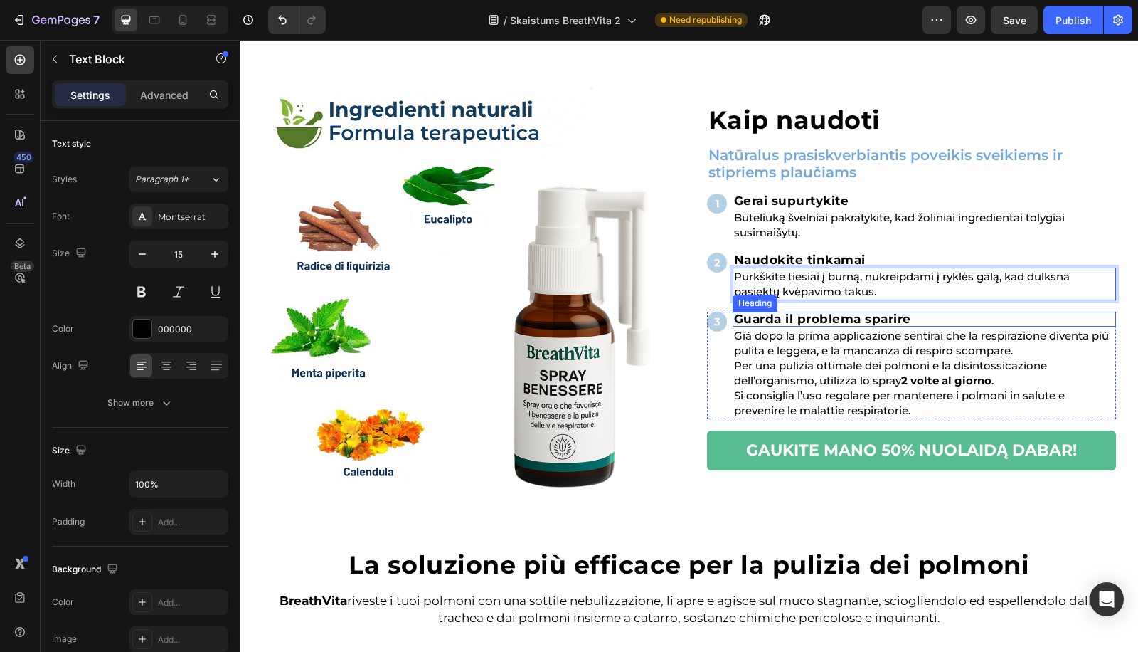
click at [830, 319] on h2 "Guarda il problema sparire" at bounding box center [924, 319] width 383 height 15
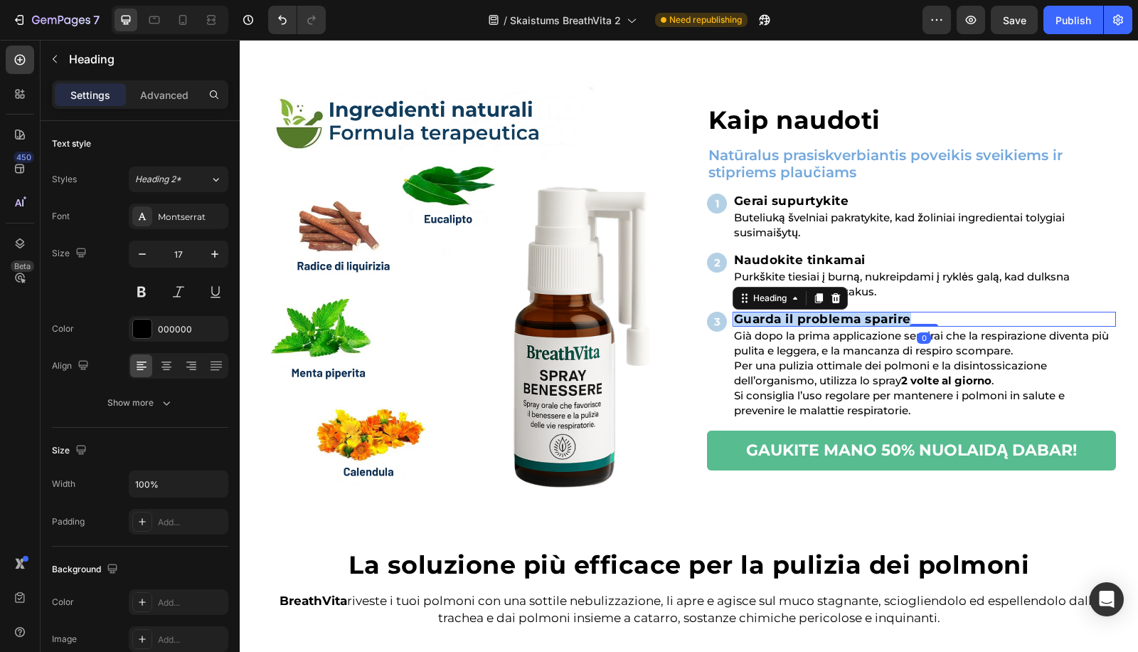
click at [830, 319] on p "Guarda il problema sparire" at bounding box center [924, 319] width 381 height 12
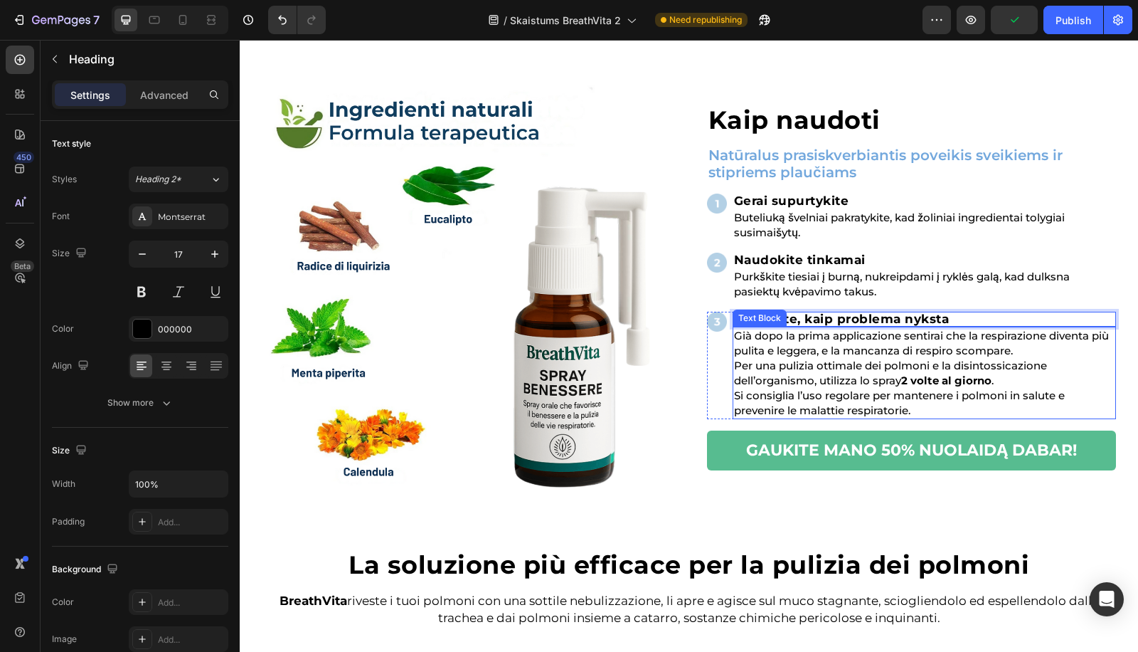
click at [824, 363] on p "Già dopo la prima applicazione sentirai che la respirazione diventa più pulita …" at bounding box center [924, 373] width 381 height 90
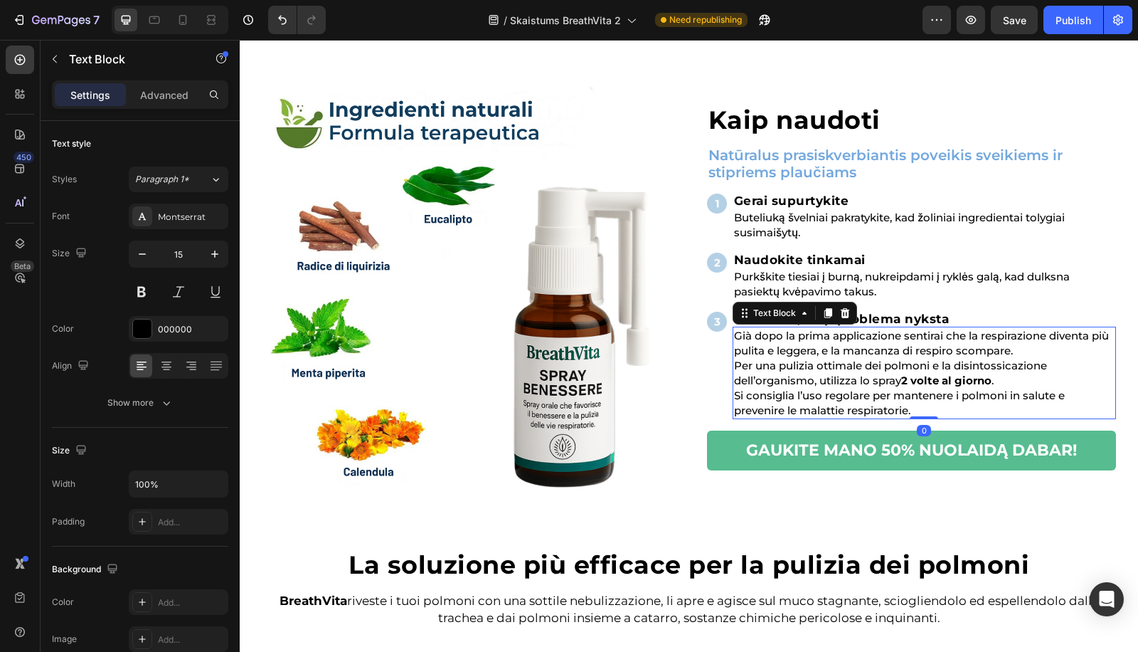
click at [824, 363] on p "Già dopo la prima applicazione sentirai che la respirazione diventa più pulita …" at bounding box center [924, 373] width 381 height 90
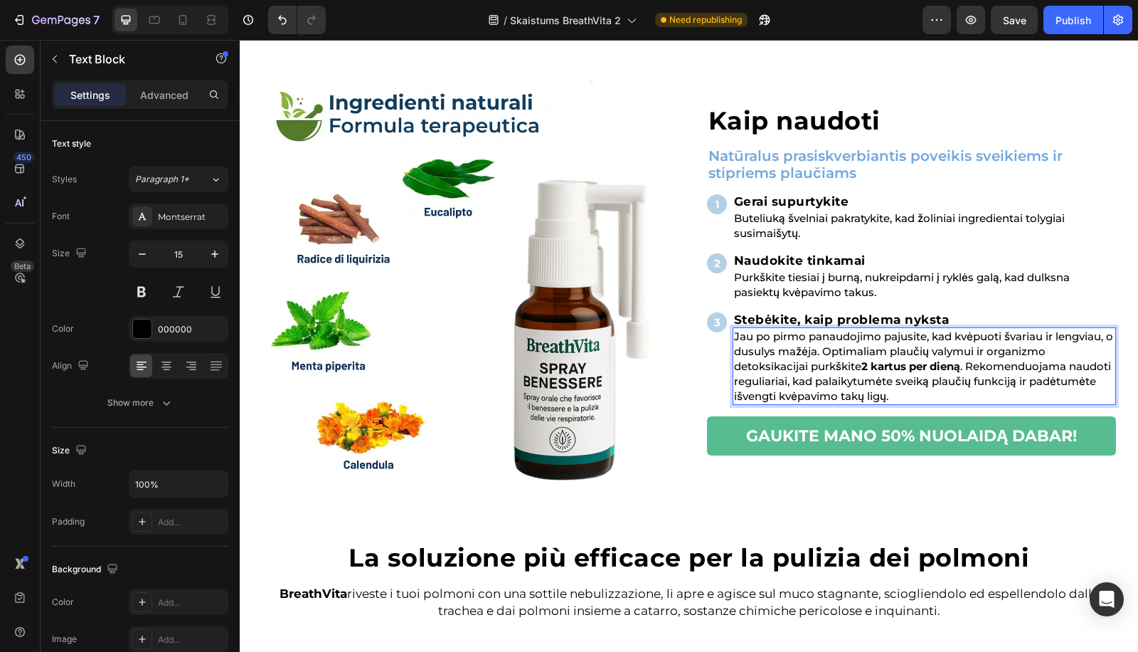
scroll to position [1843, 0]
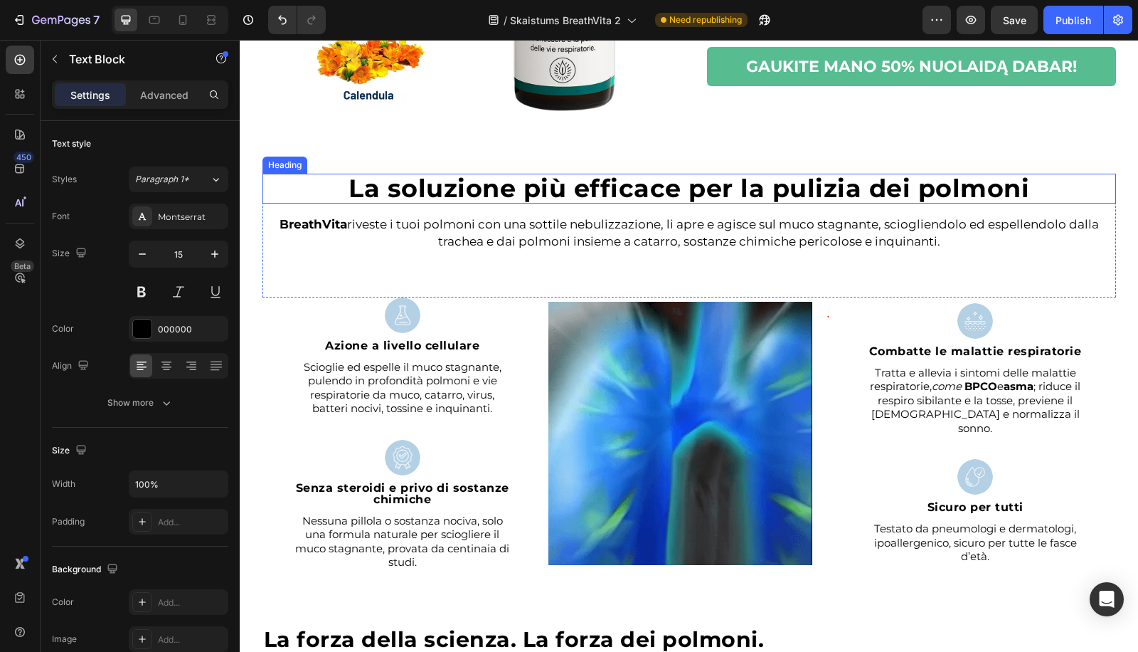
click at [464, 184] on strong "La soluzione più efficace per la pulizia dei polmoni" at bounding box center [689, 188] width 681 height 31
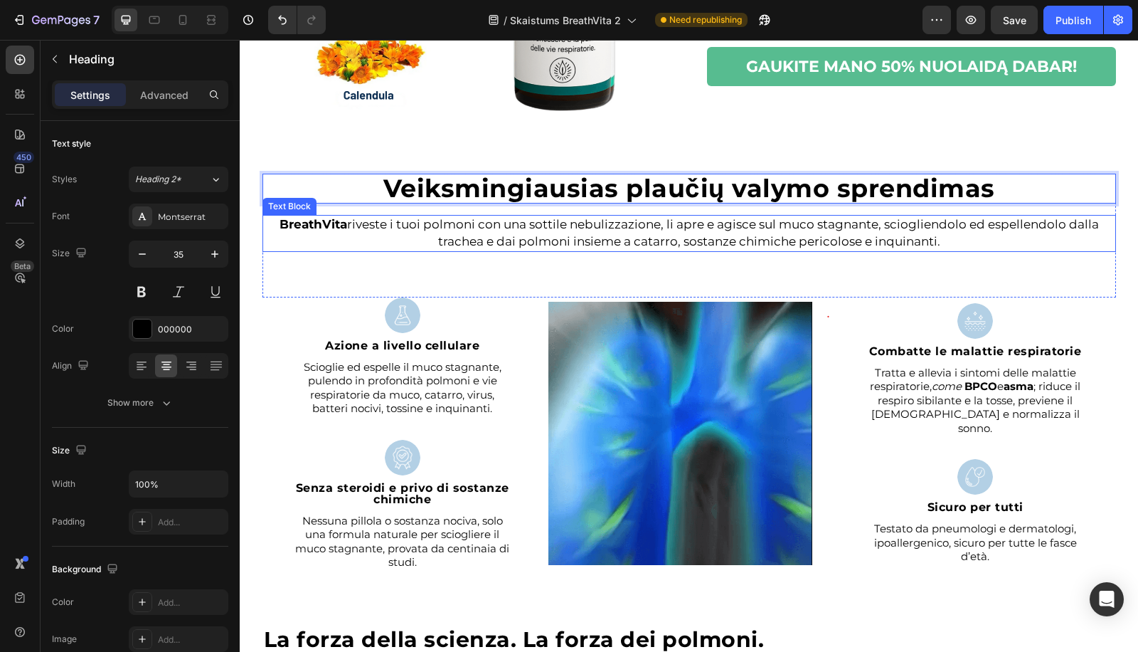
click at [533, 235] on p "BreathVita riveste i tuoi polmoni con una sottile nebulizzazione, li apre e agi…" at bounding box center [689, 233] width 851 height 34
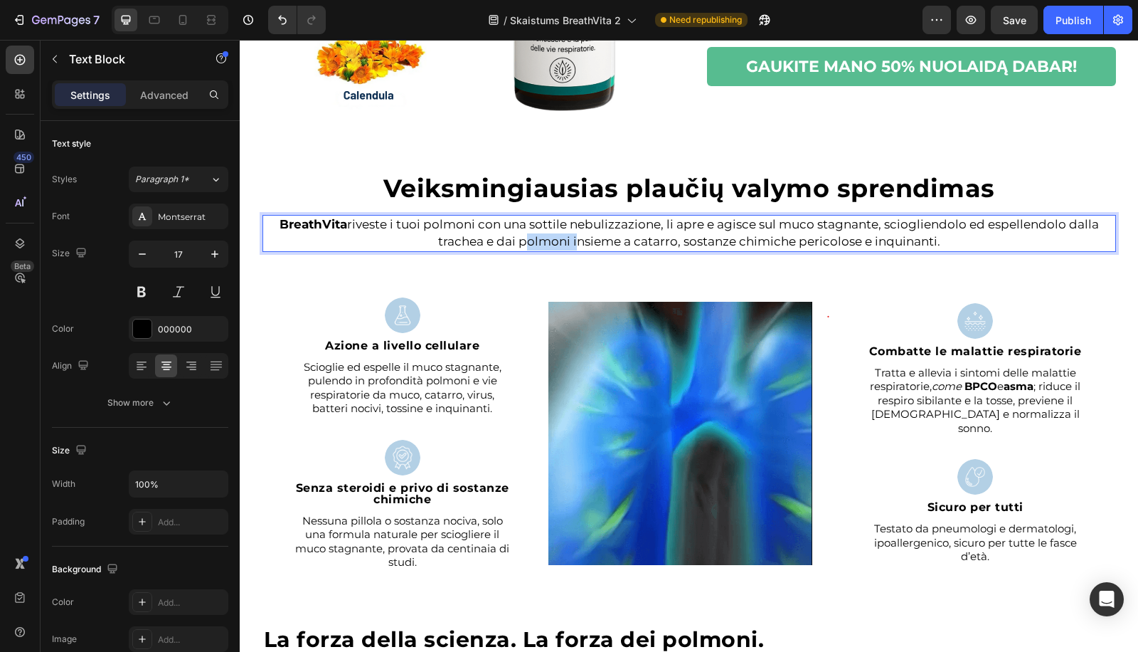
click at [533, 235] on p "BreathVita riveste i tuoi polmoni con una sottile nebulizzazione, li apre e agi…" at bounding box center [689, 233] width 851 height 34
click at [281, 223] on p "„BreathVita“ padengia plaučius smulkia dulksna, juos atveria ir veikia sustingu…" at bounding box center [689, 233] width 851 height 34
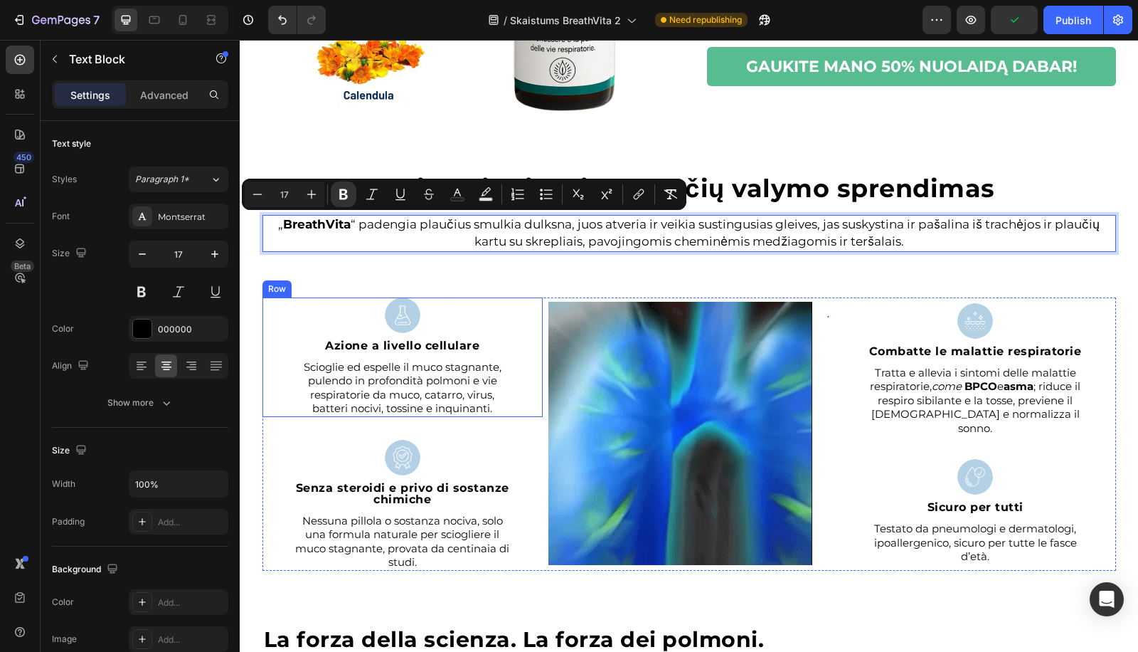
click at [399, 346] on strong "Azione a livello cellulare" at bounding box center [402, 346] width 154 height 14
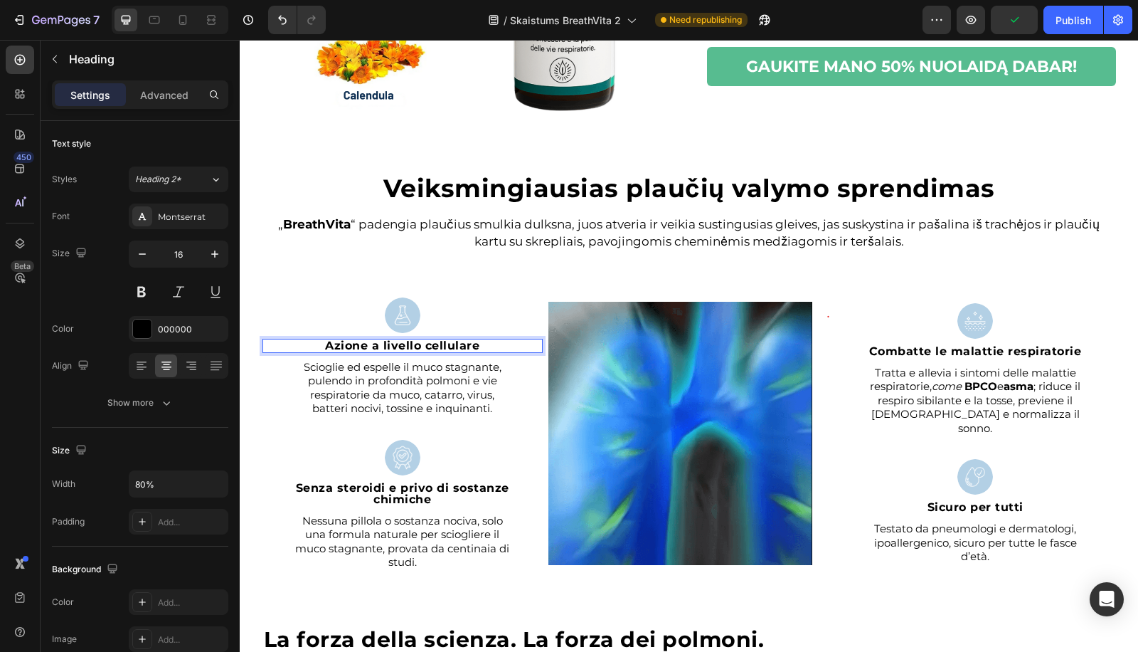
click at [399, 346] on strong "Azione a livello cellulare" at bounding box center [402, 346] width 154 height 14
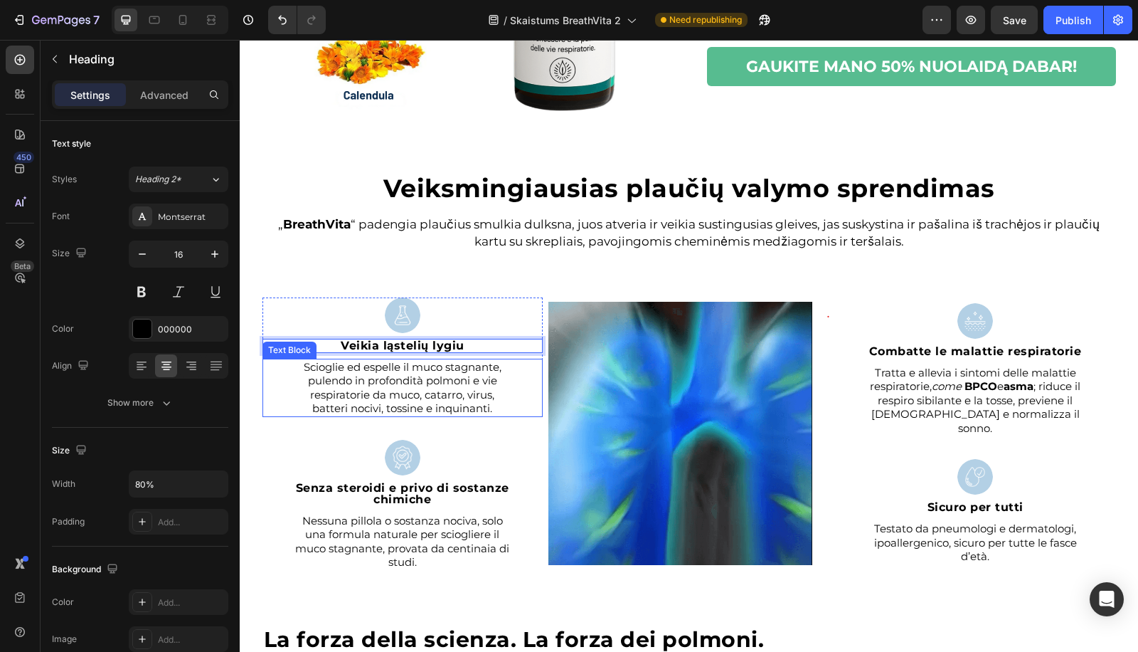
click at [361, 385] on p "Scioglie ed espelle il muco stagnante, pulendo in profondità polmoni e vie resp…" at bounding box center [403, 387] width 222 height 55
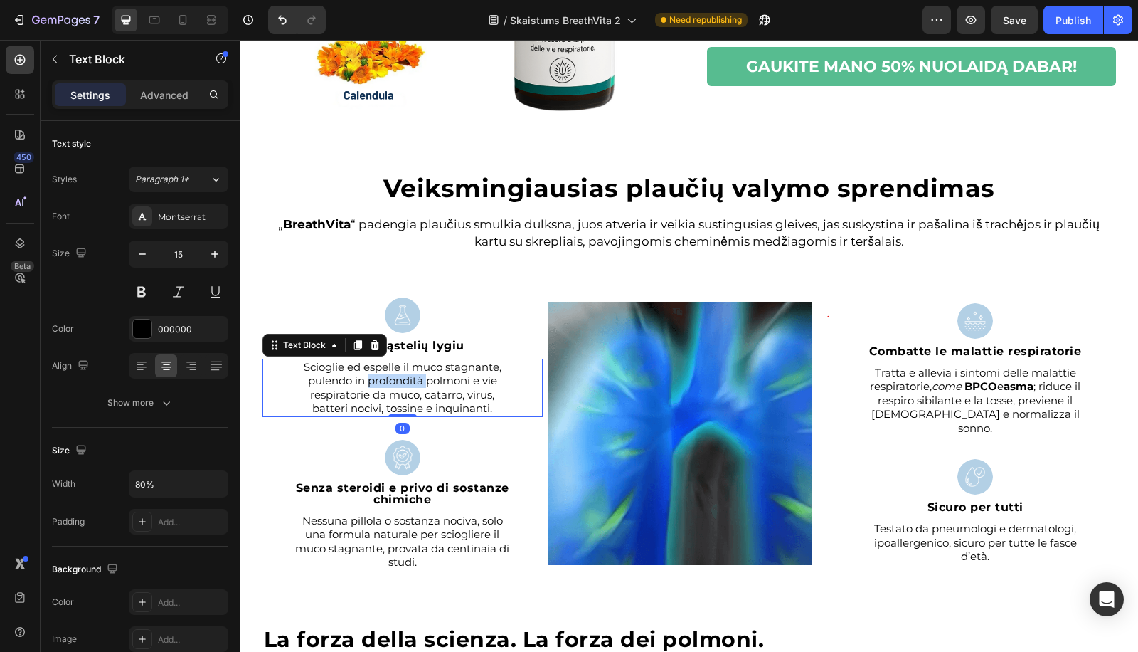
click at [361, 385] on p "Scioglie ed espelle il muco stagnante, pulendo in profondità polmoni e vie resp…" at bounding box center [403, 387] width 222 height 55
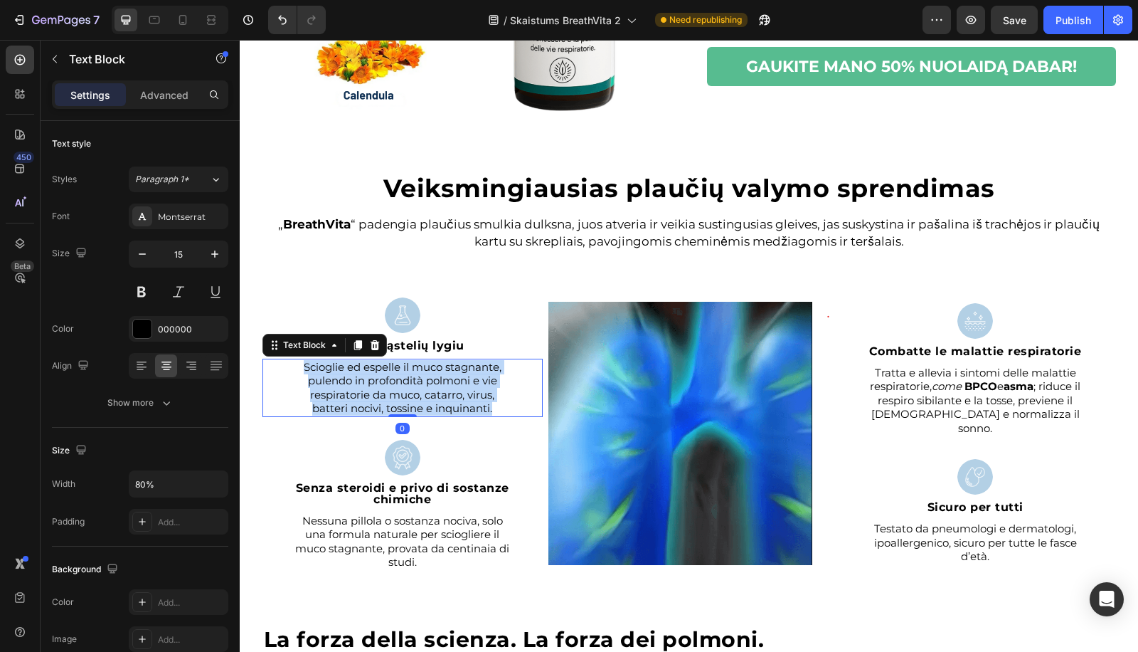
click at [361, 385] on p "Scioglie ed espelle il muco stagnante, pulendo in profondità polmoni e vie resp…" at bounding box center [403, 387] width 222 height 55
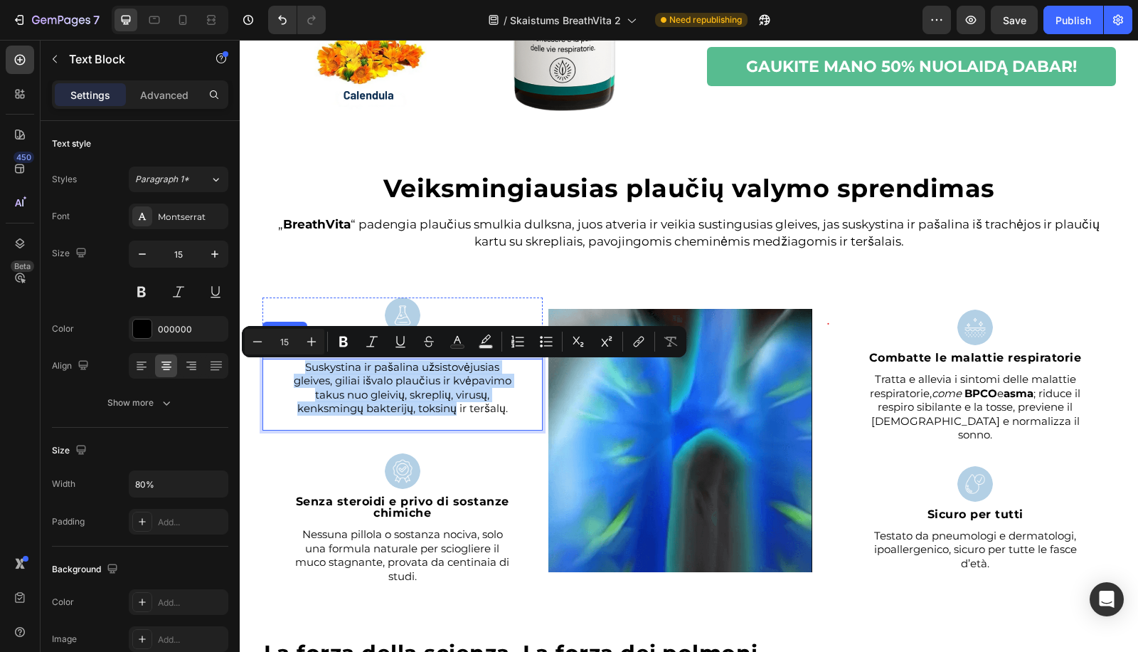
scroll to position [1839, 0]
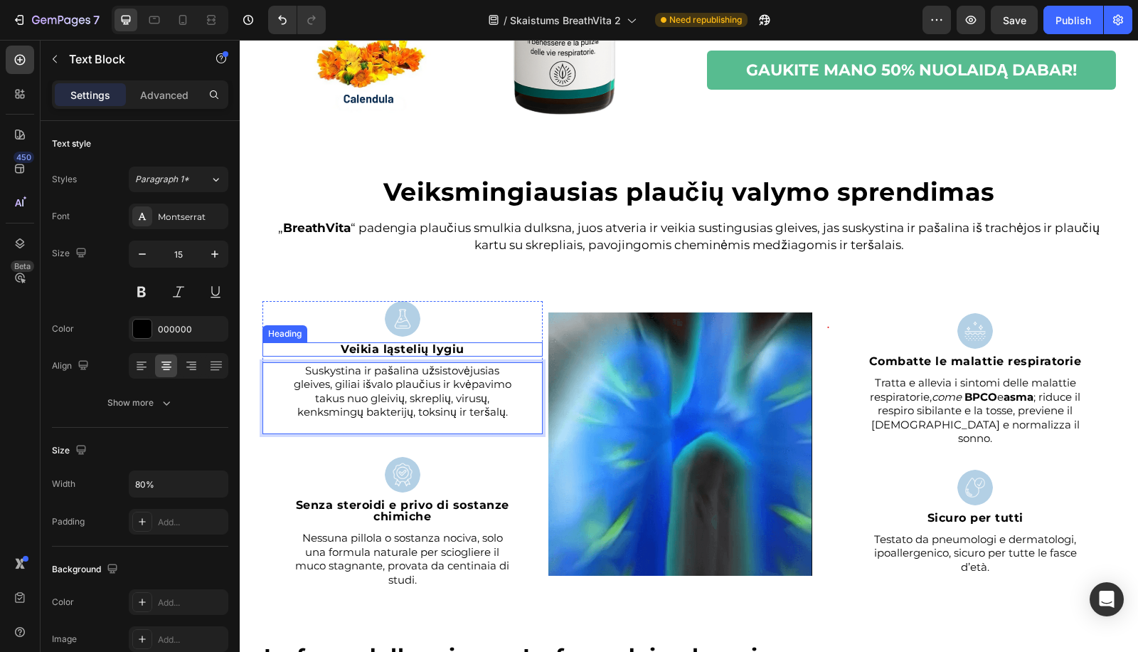
click at [439, 349] on strong "Veikia ląstelių lygiu" at bounding box center [403, 349] width 124 height 14
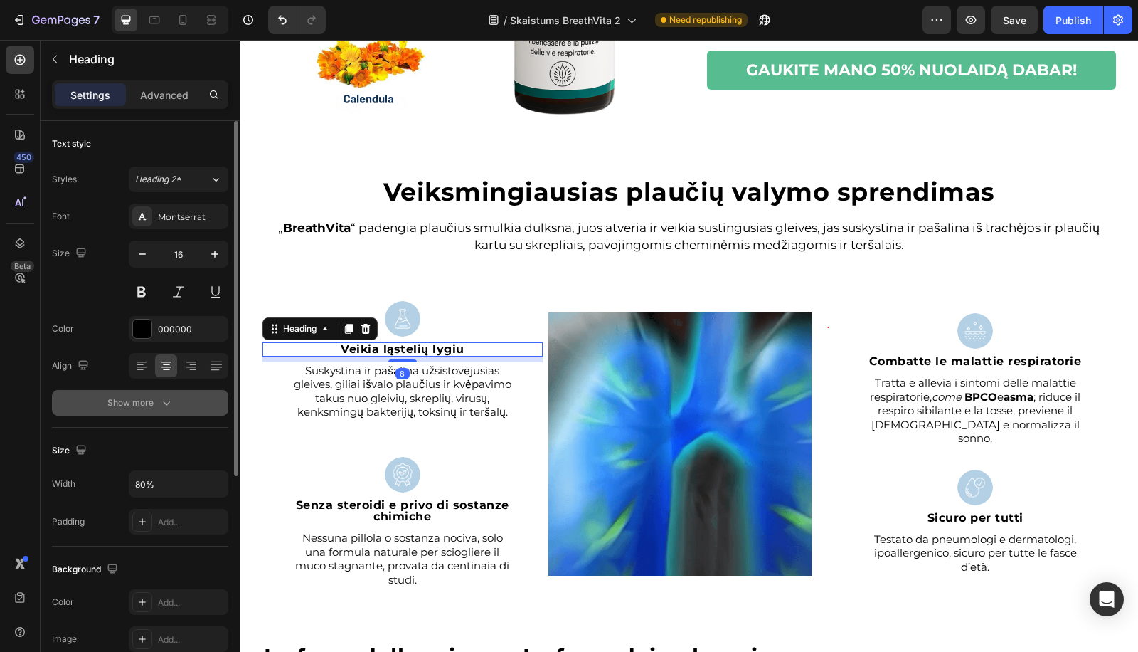
click at [167, 397] on icon "button" at bounding box center [166, 402] width 14 height 14
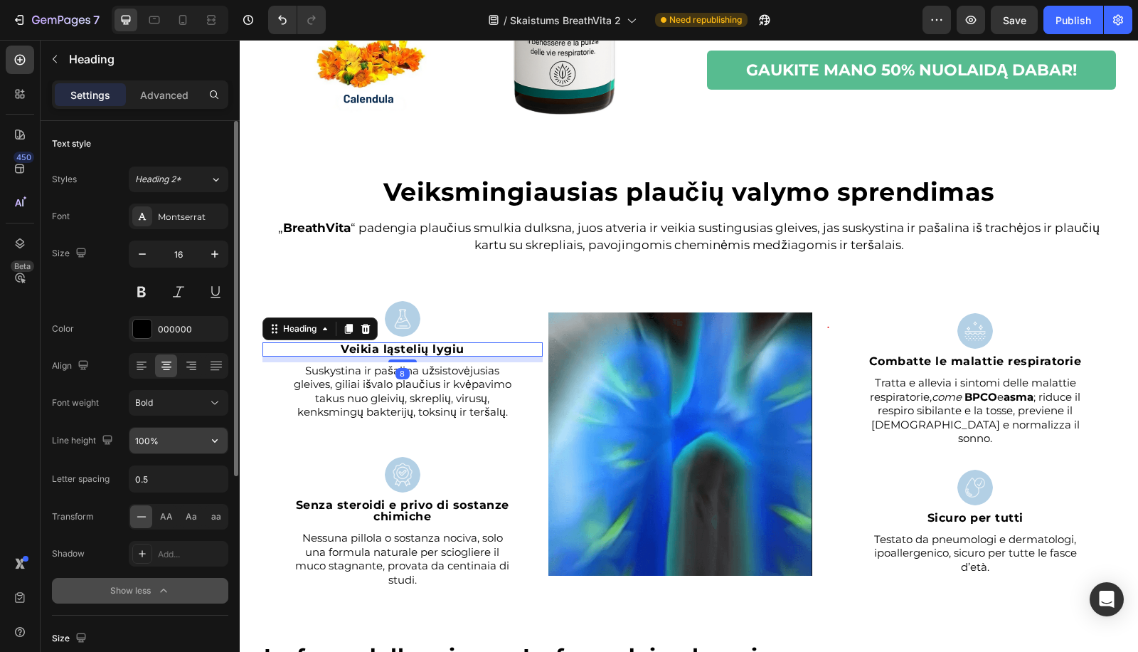
click at [143, 437] on input "100%" at bounding box center [178, 441] width 98 height 26
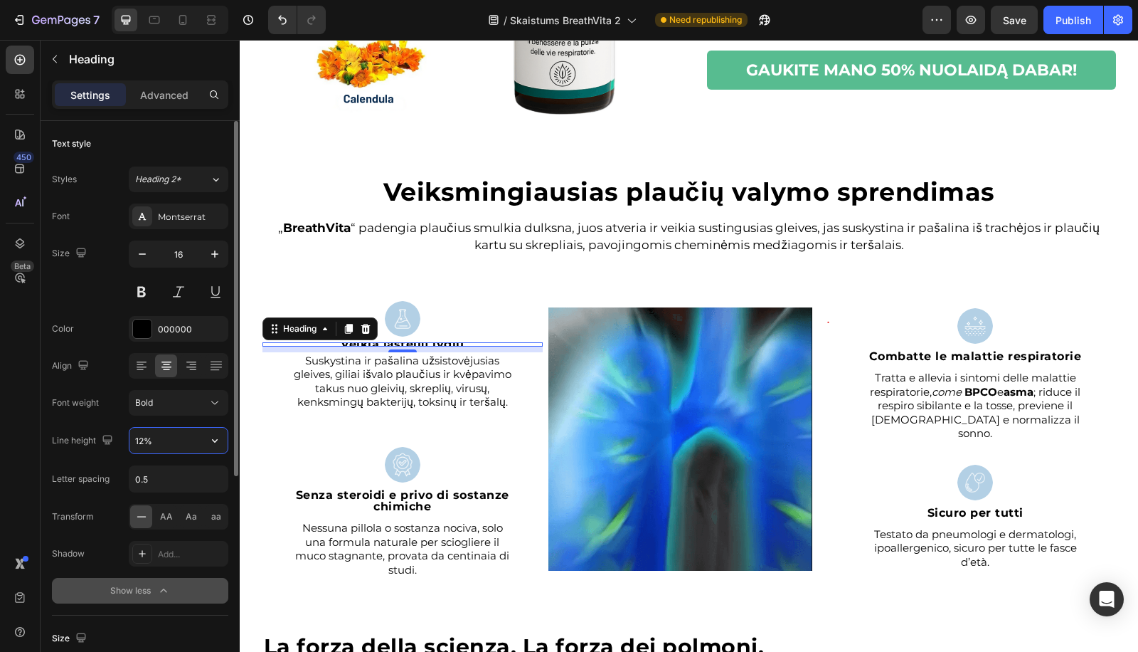
type input "120%"
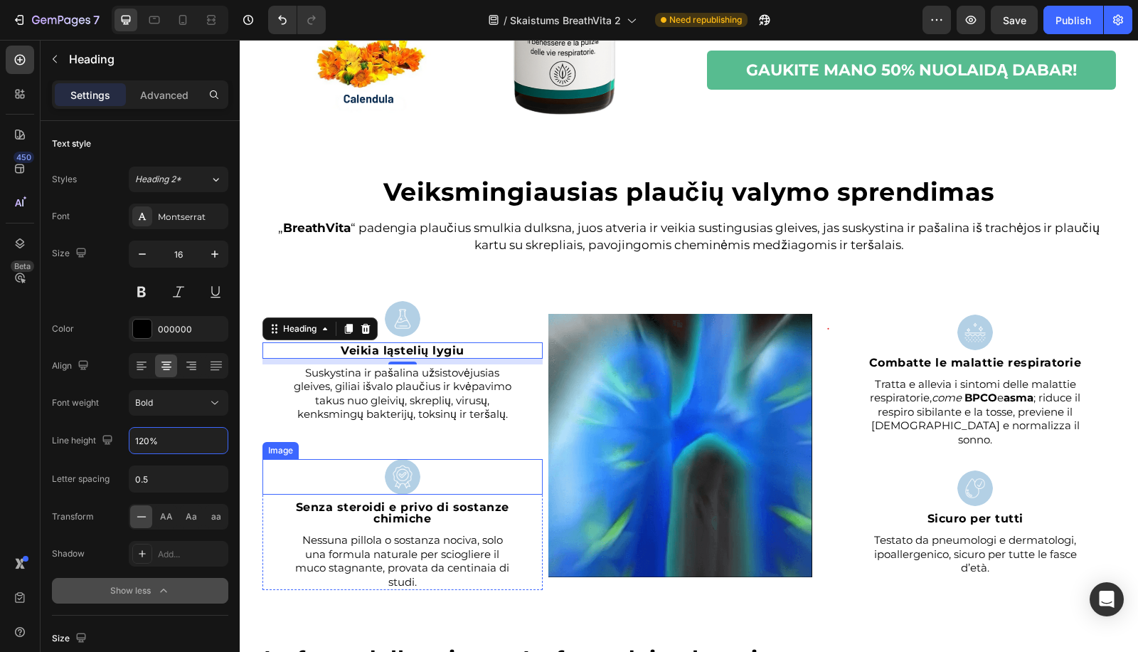
click at [334, 504] on strong "Senza steroidi e privo di sostanze chimiche" at bounding box center [402, 512] width 213 height 25
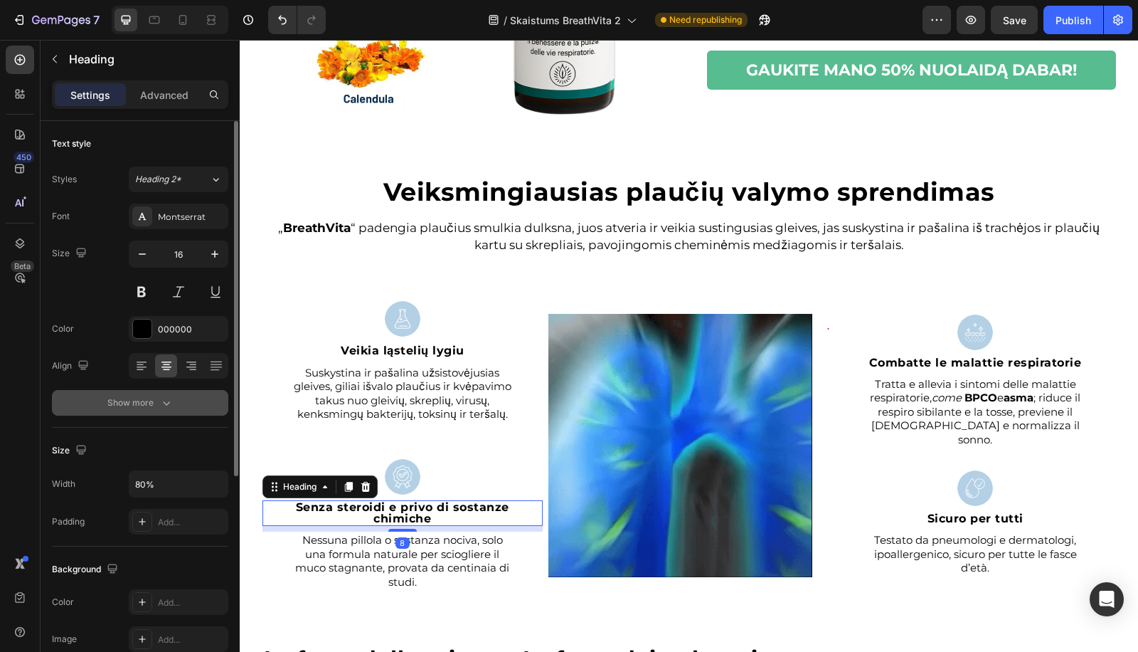
click at [165, 409] on button "Show more" at bounding box center [140, 403] width 176 height 26
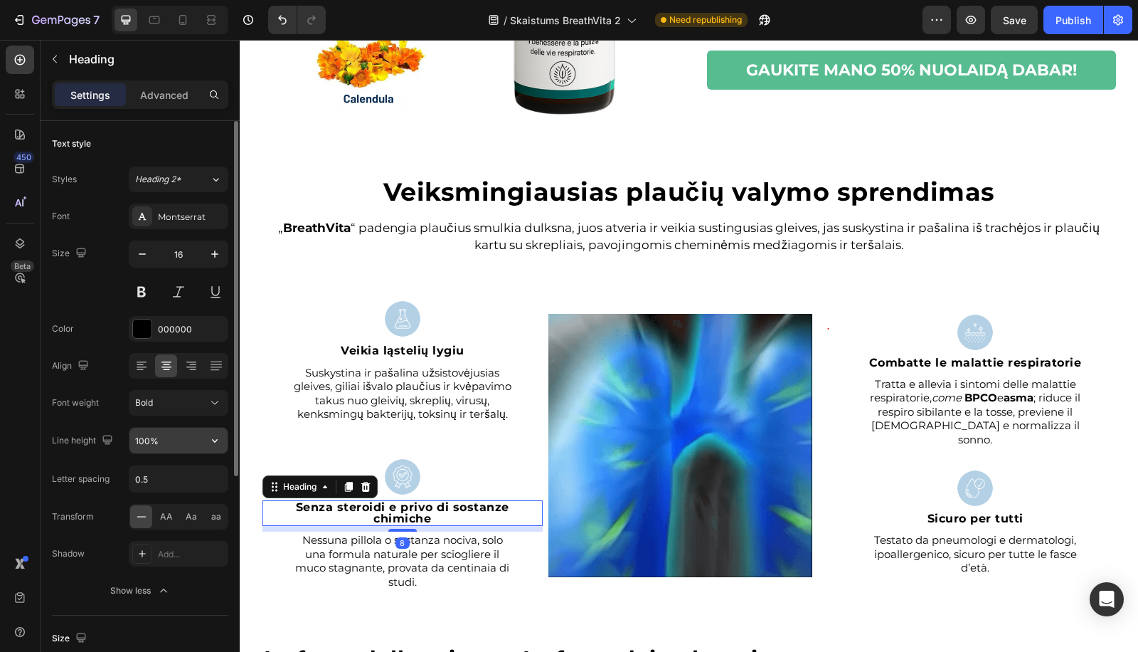
click at [144, 442] on input "100%" at bounding box center [178, 441] width 98 height 26
paste input "2"
type input "120%"
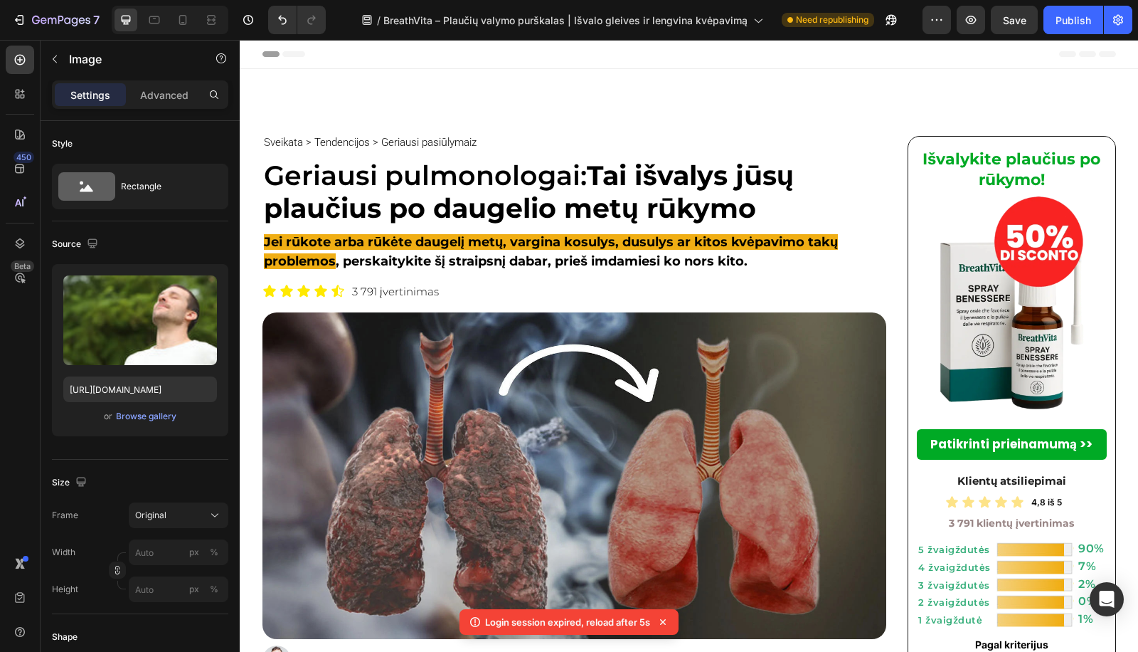
scroll to position [1651, 0]
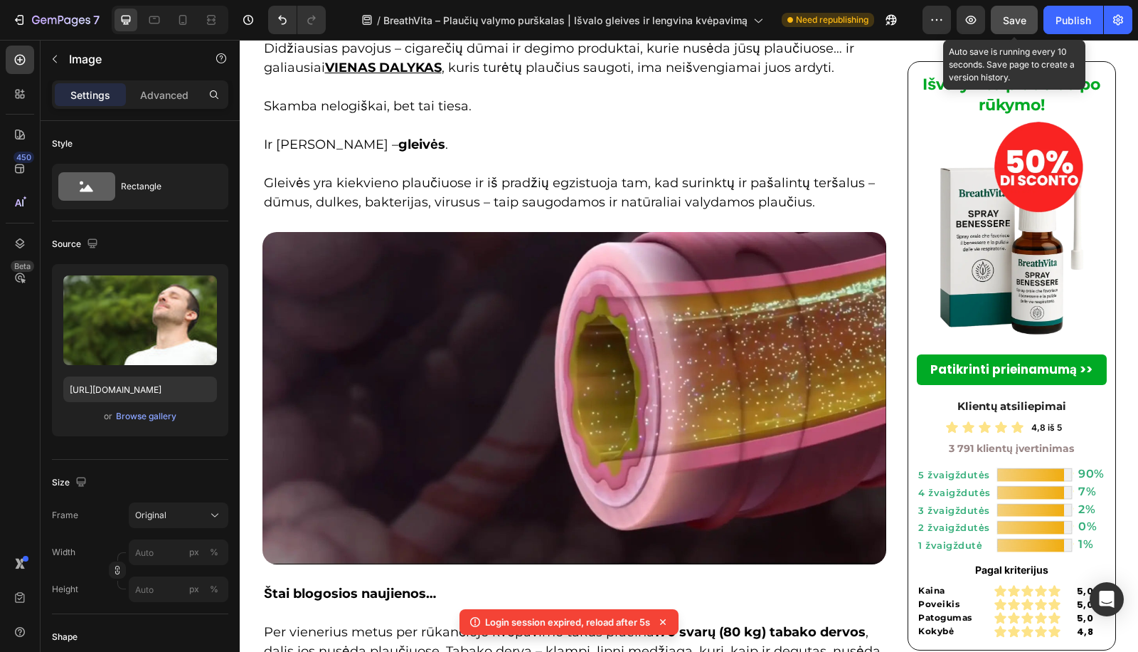
click at [1028, 25] on button "Save" at bounding box center [1014, 20] width 47 height 28
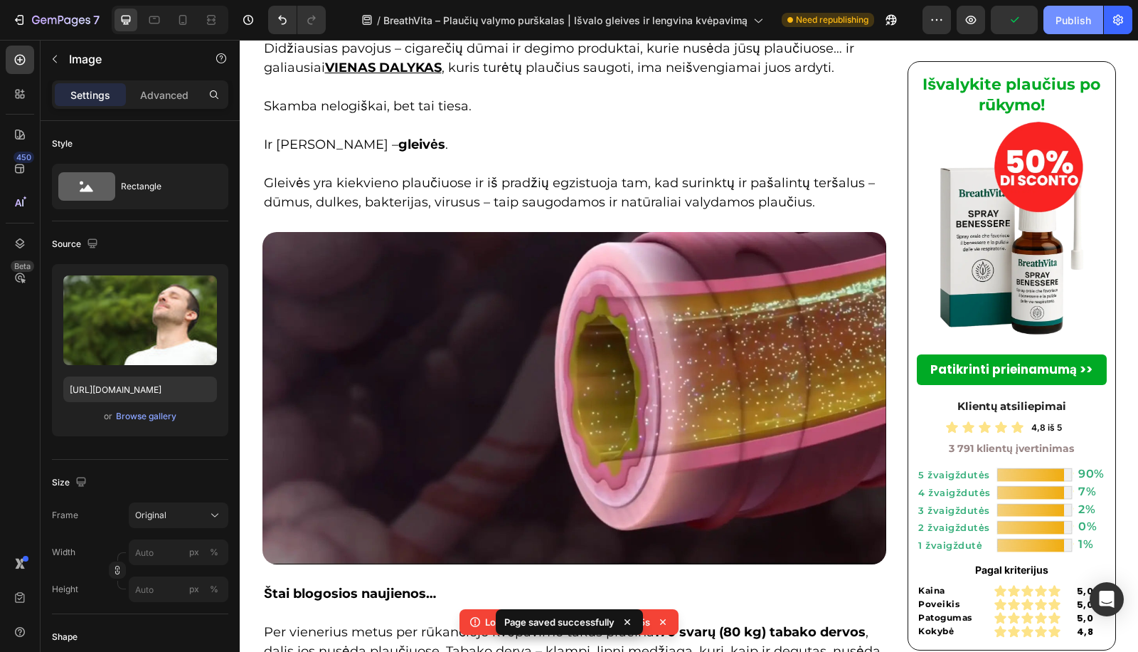
click at [1051, 23] on button "Publish" at bounding box center [1074, 20] width 60 height 28
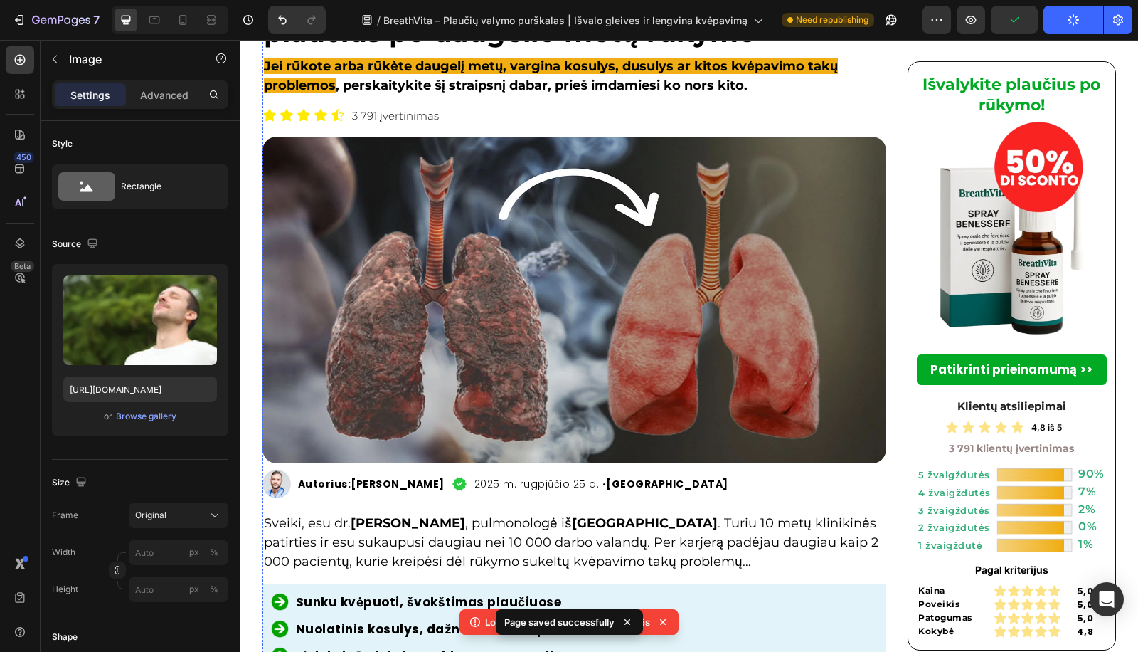
scroll to position [0, 0]
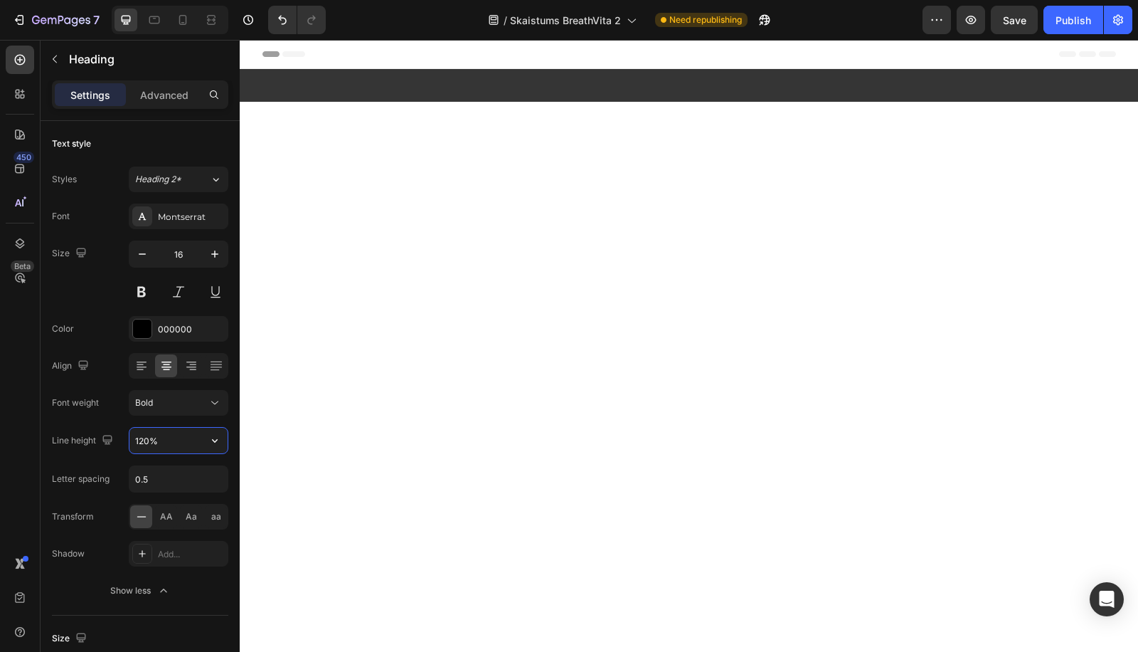
scroll to position [1839, 0]
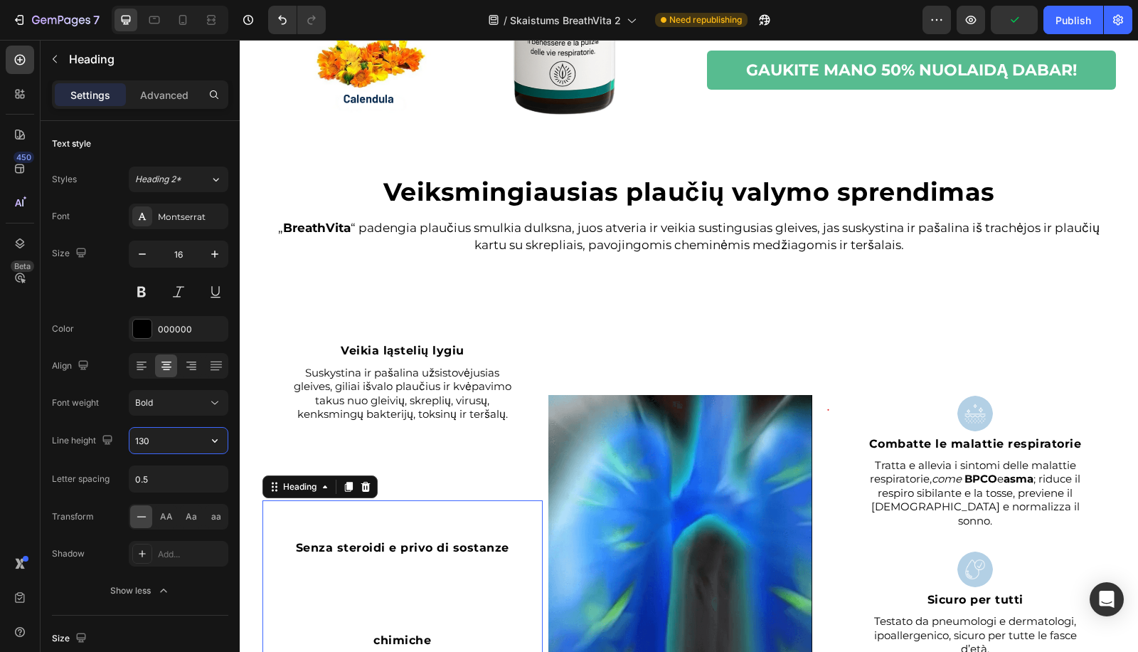
type input "130%"
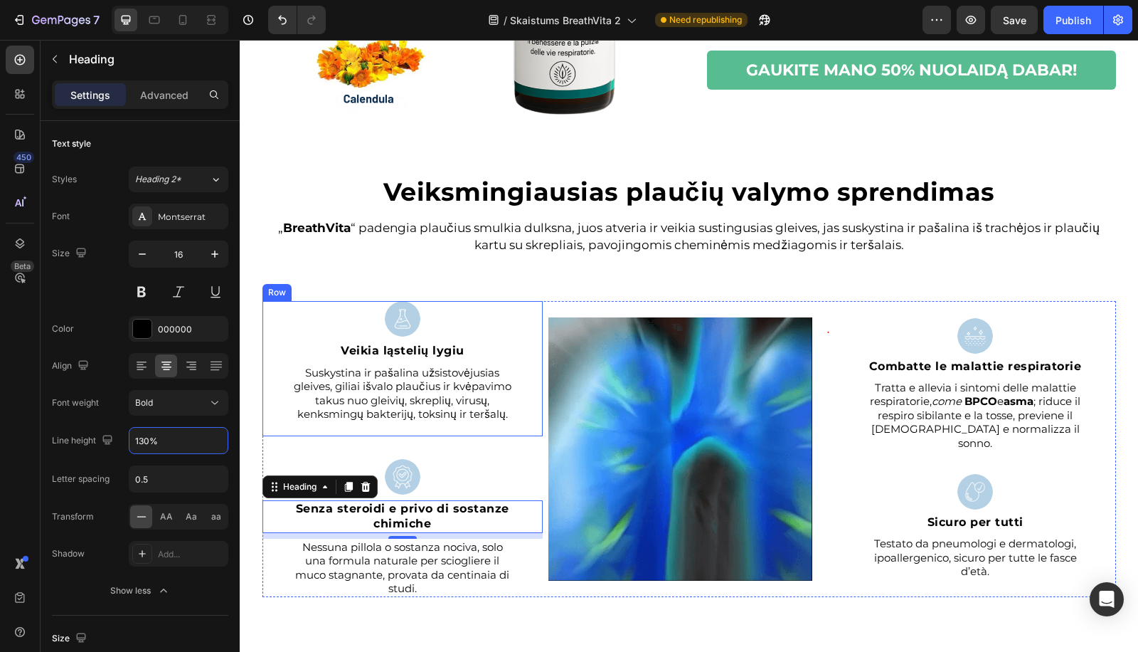
click at [374, 339] on div "Image ⁠⁠⁠⁠⁠⁠⁠ Veikia ląstelių lygiu Heading Suskystina ir pašalina užsistovėjus…" at bounding box center [402, 369] width 281 height 136
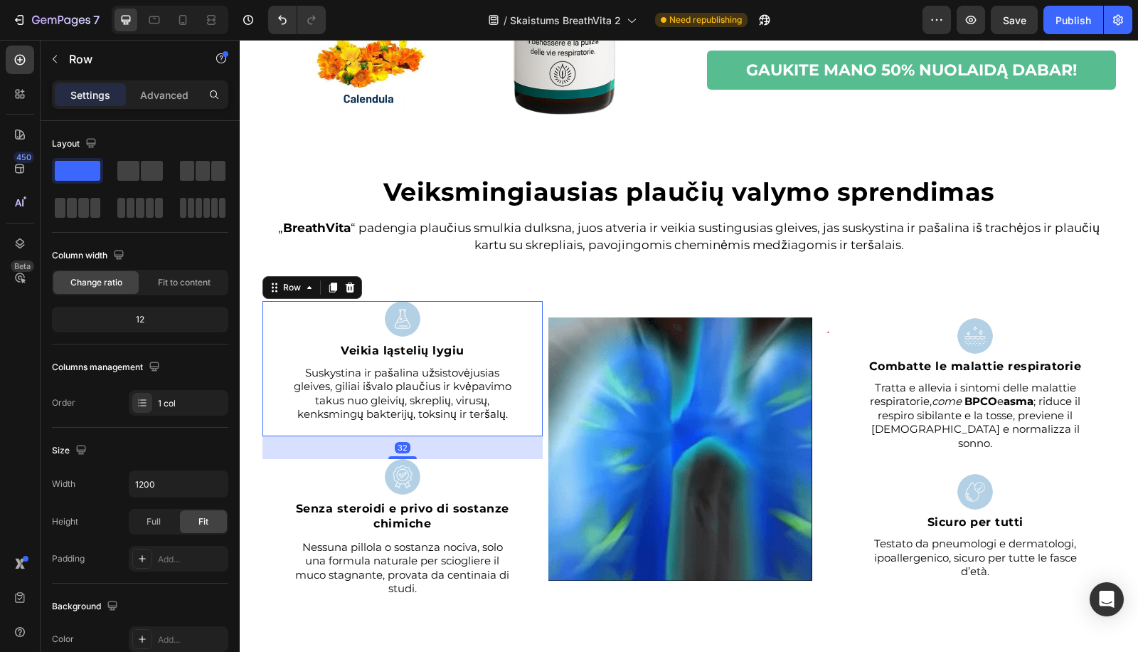
click at [371, 344] on strong "Veikia ląstelių lygiu" at bounding box center [403, 351] width 124 height 14
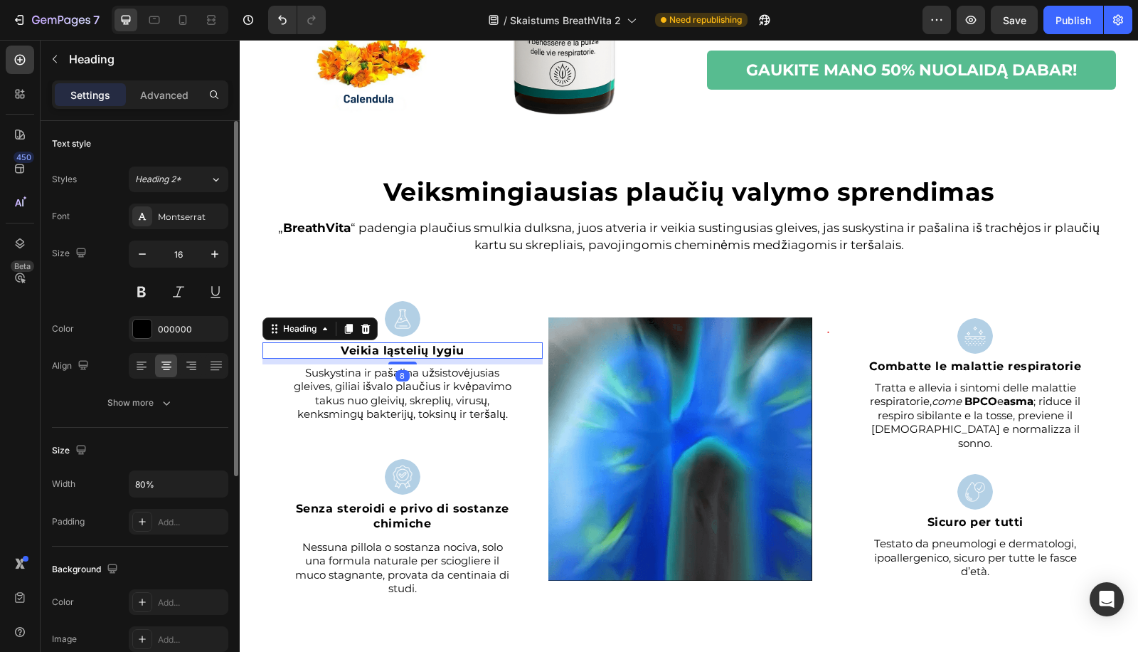
click at [179, 386] on div "Font Montserrat Size 16 Color 000000 Align Show more" at bounding box center [140, 309] width 176 height 212
click at [166, 395] on icon "button" at bounding box center [166, 402] width 14 height 14
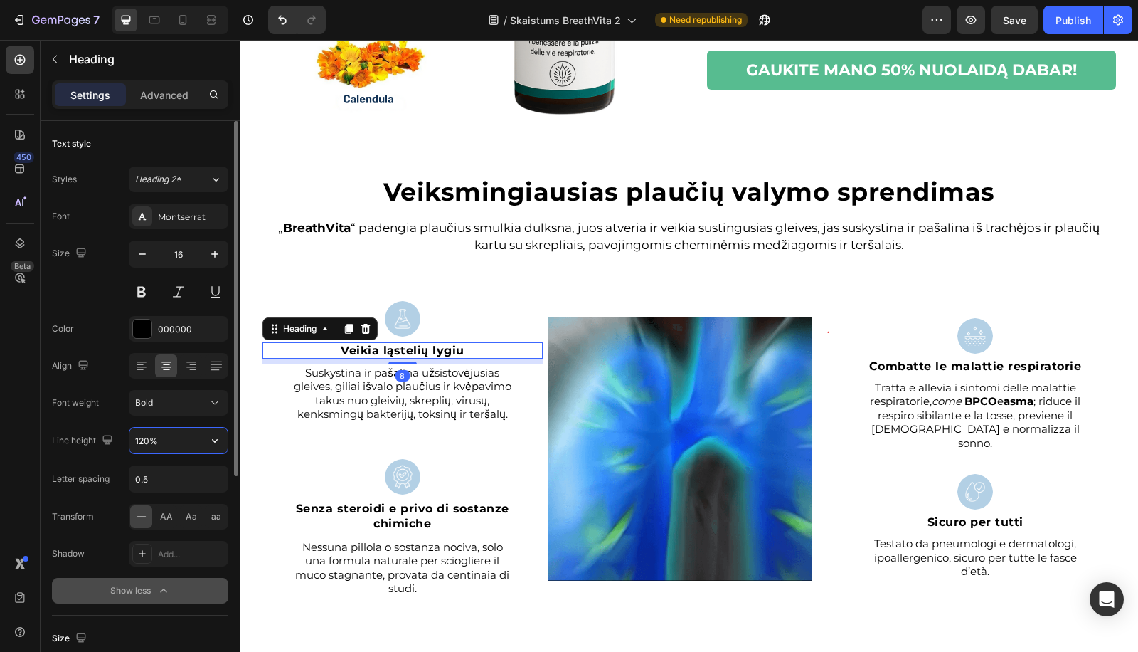
click at [153, 435] on input "120%" at bounding box center [178, 441] width 98 height 26
paste input "3"
type input "130%"
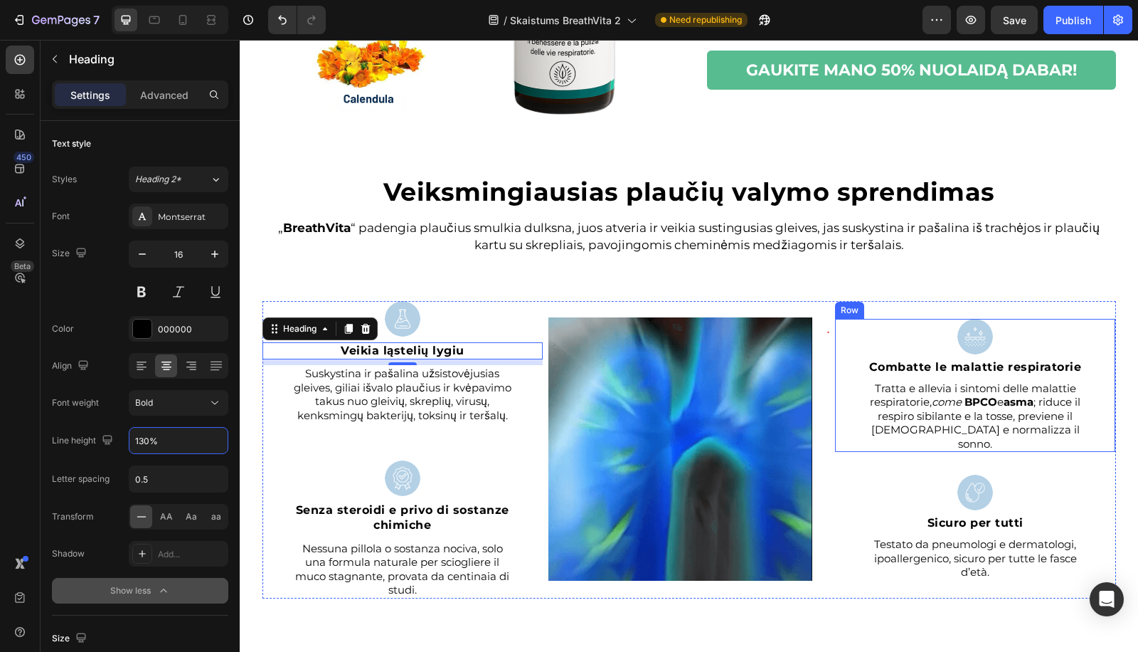
click at [918, 373] on strong "Combatte le malattie respiratorie" at bounding box center [975, 367] width 213 height 14
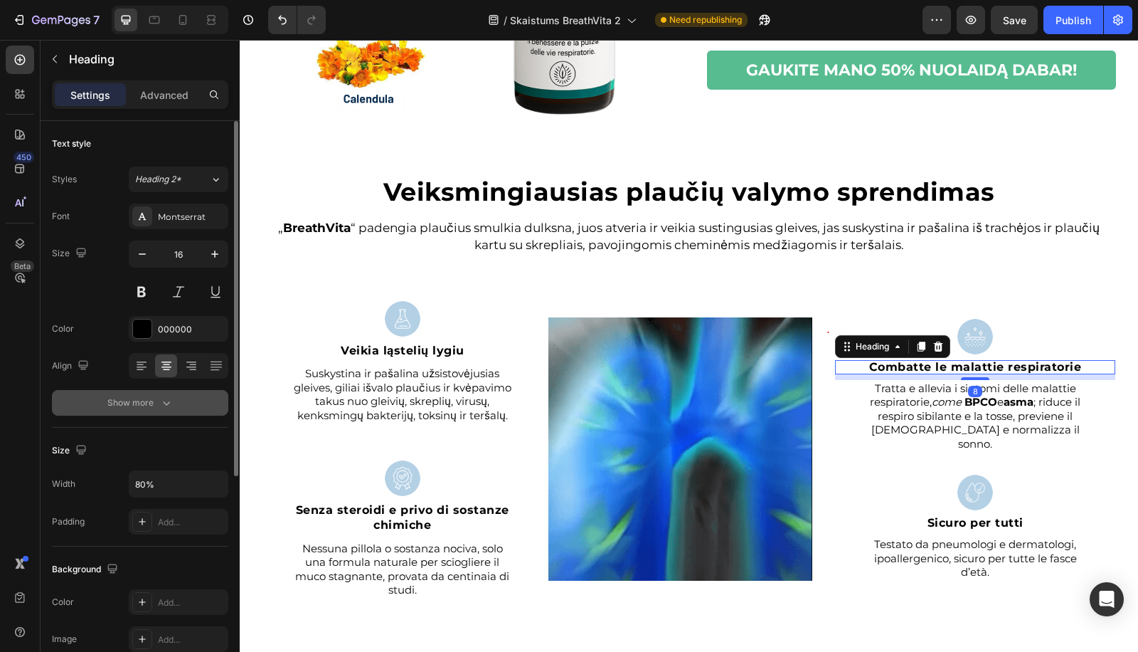
click at [148, 397] on div "Show more" at bounding box center [140, 402] width 66 height 14
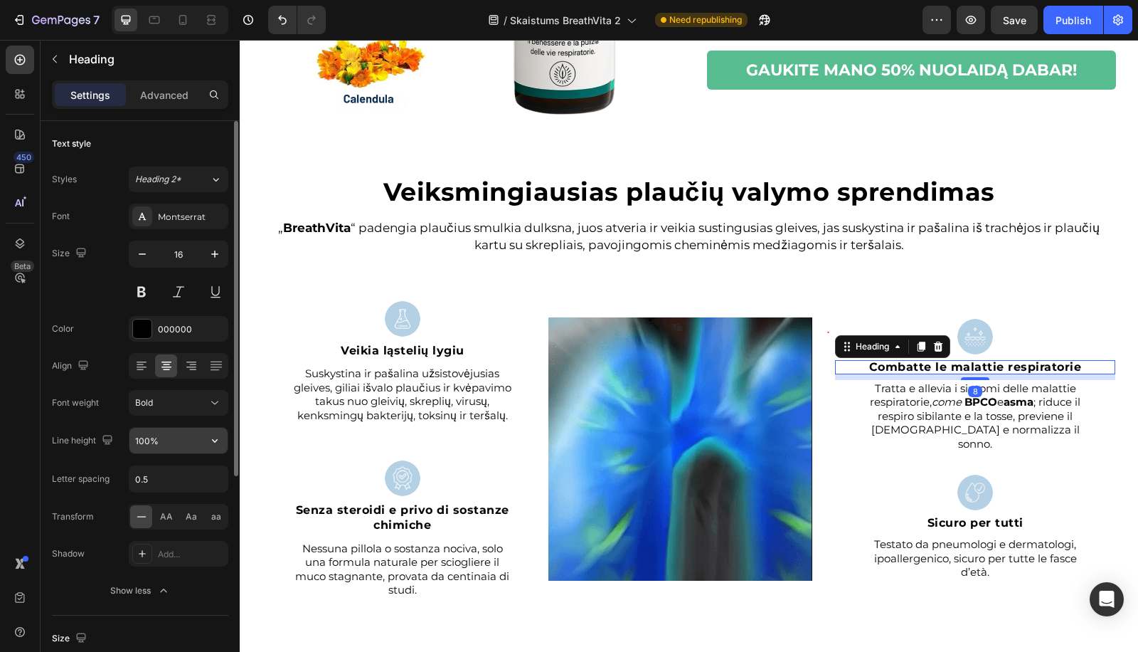
click at [149, 436] on input "100%" at bounding box center [178, 441] width 98 height 26
paste input "3"
type input "130%"
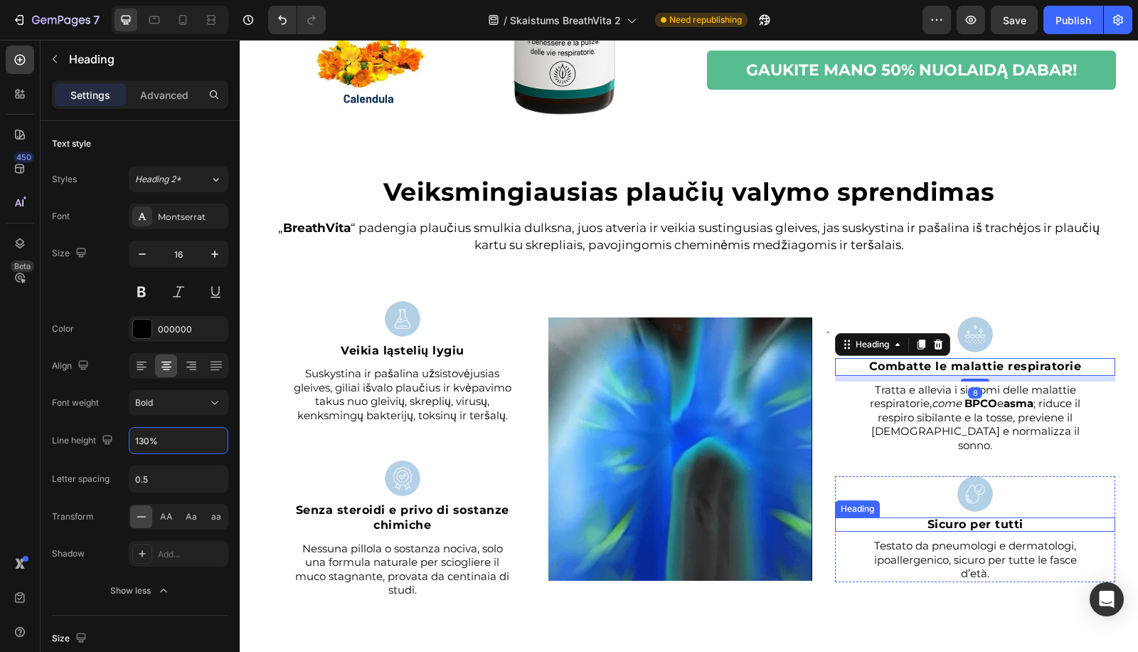
click at [943, 507] on div "Image Sicuro per tutti Heading Testato da pneumologi e dermatologi, ipoallergen…" at bounding box center [975, 529] width 281 height 106
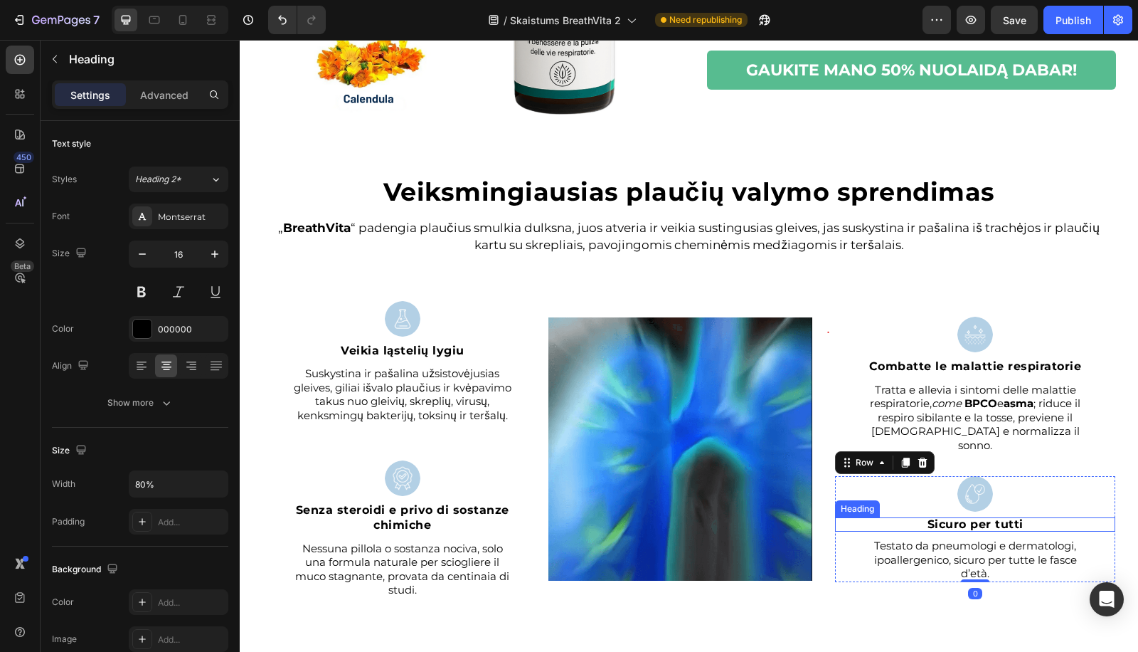
click at [933, 517] on strong "Sicuro per tutti" at bounding box center [976, 524] width 96 height 14
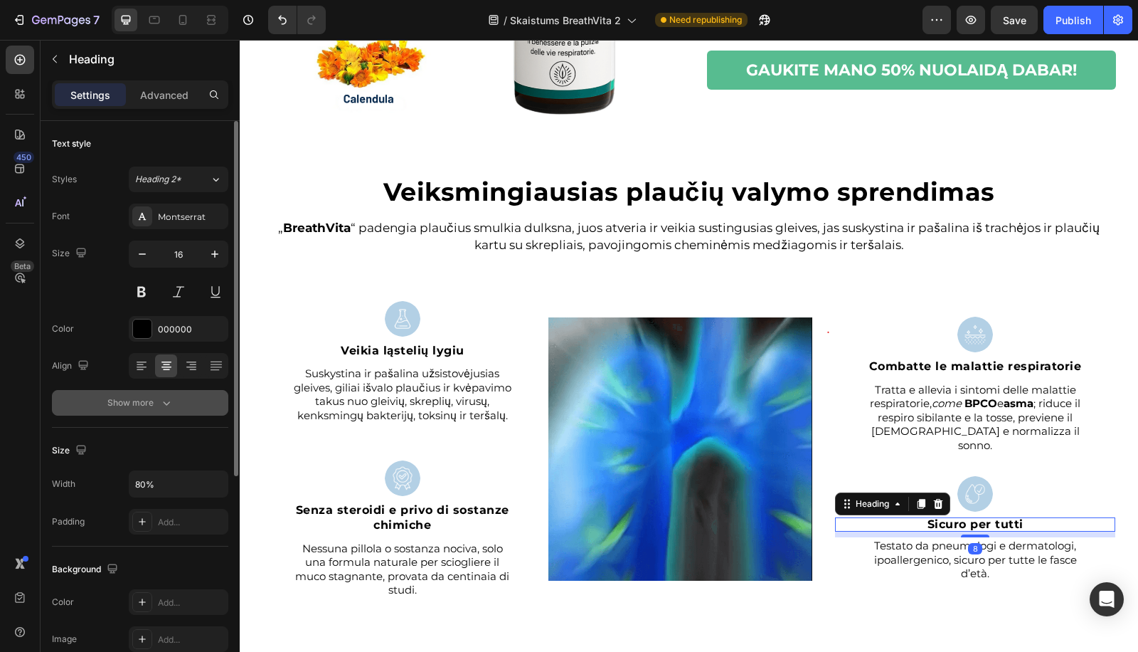
click at [139, 404] on div "Show more" at bounding box center [140, 402] width 66 height 14
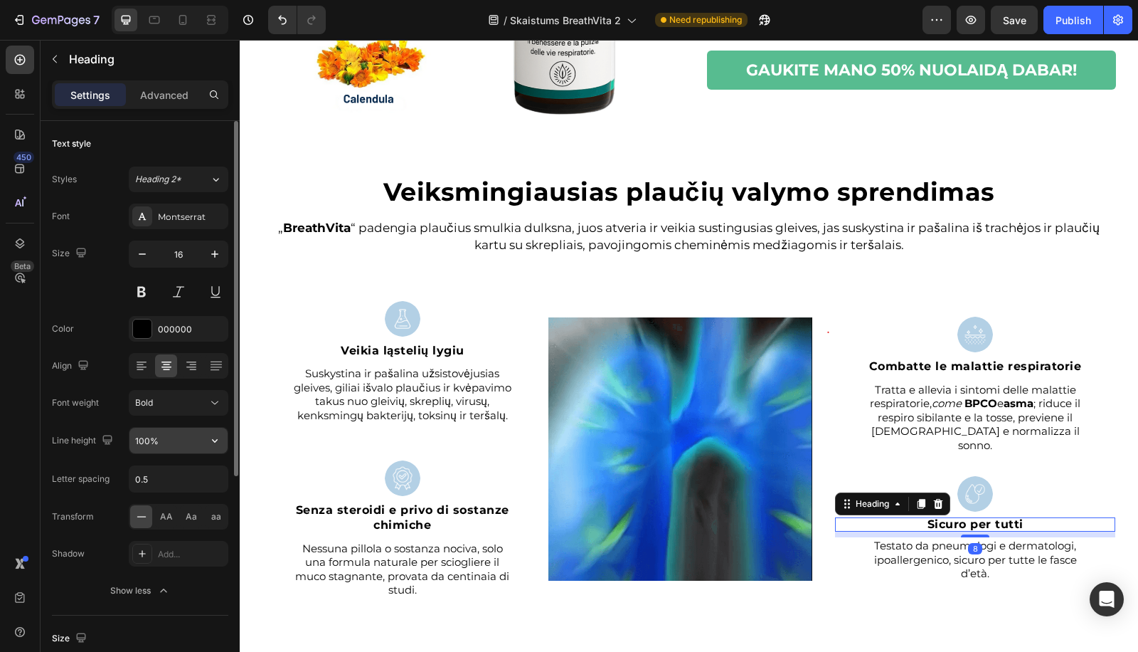
click at [137, 437] on input "100%" at bounding box center [178, 441] width 98 height 26
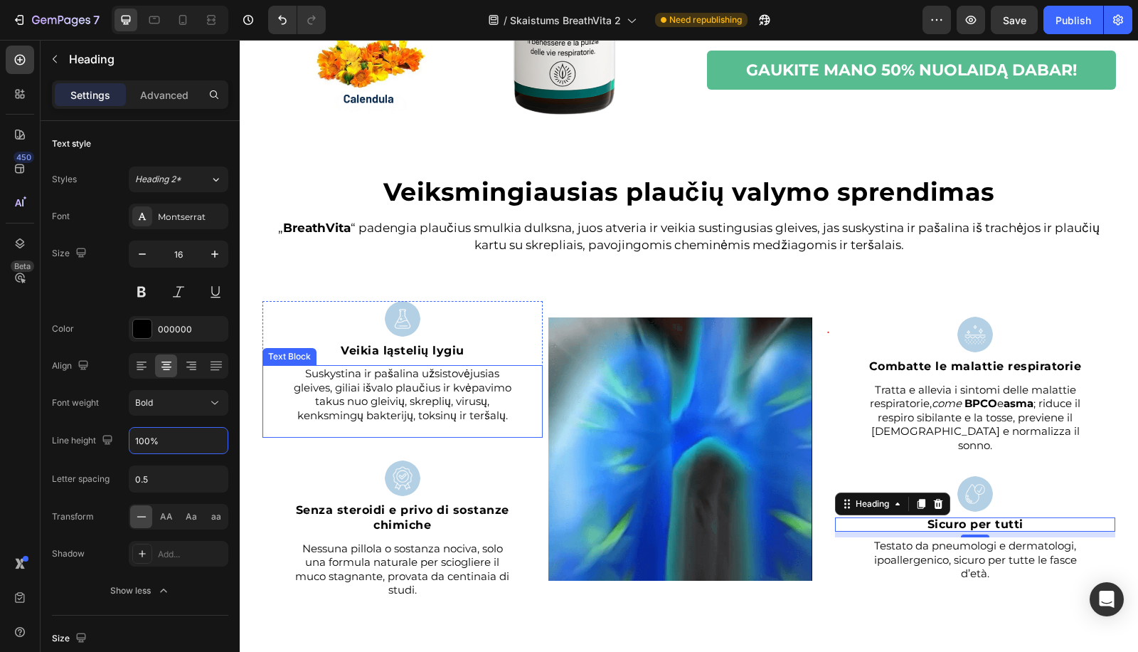
paste input "3"
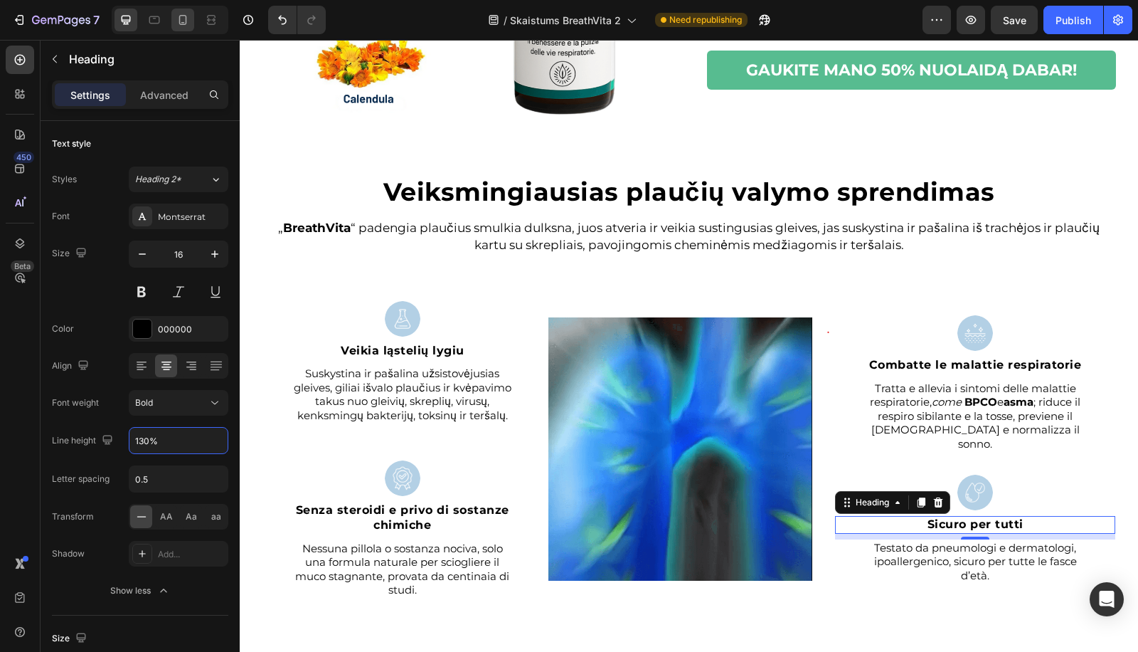
type input "130%"
click at [180, 23] on icon at bounding box center [183, 20] width 14 height 14
type input "41"
type input "Auto"
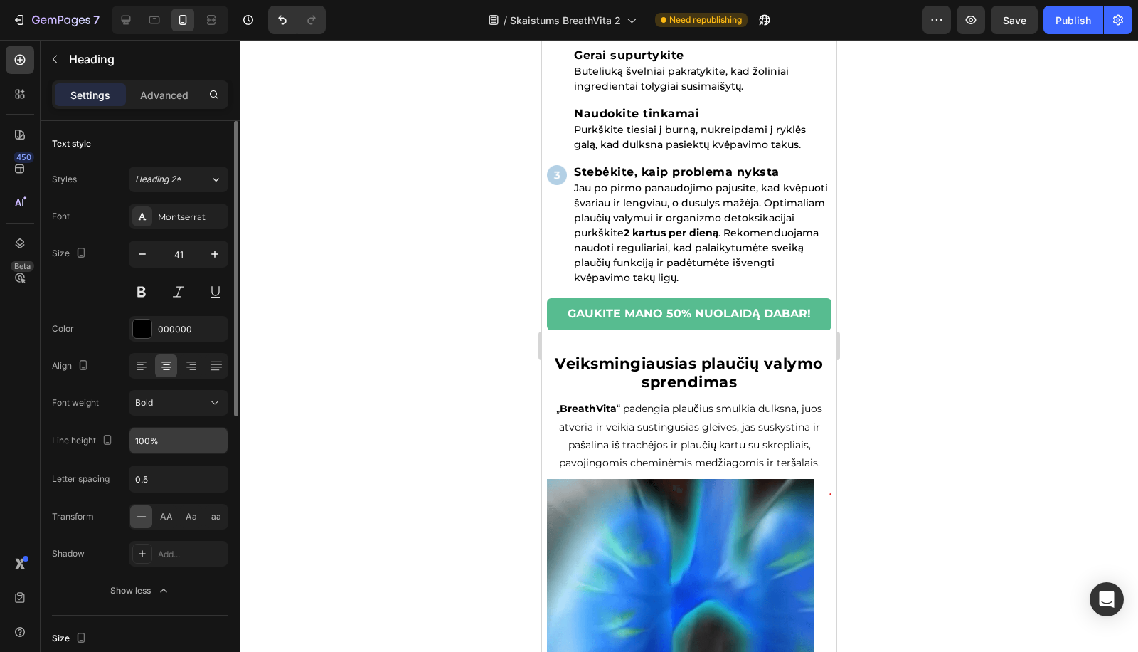
scroll to position [1650, 0]
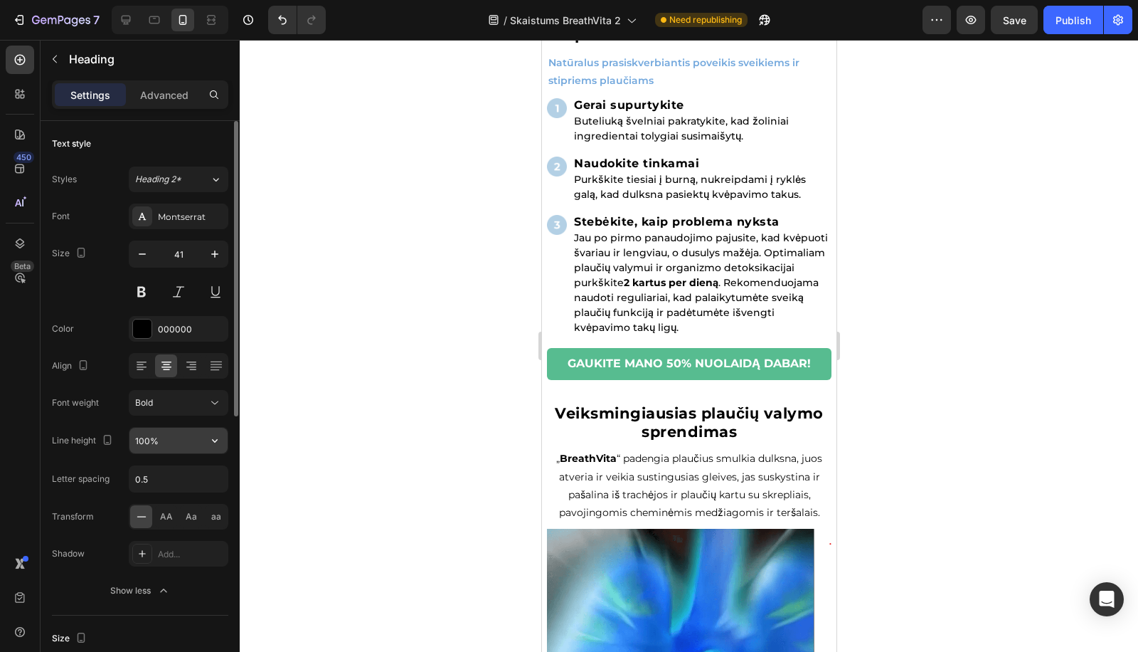
click at [144, 438] on input "100%" at bounding box center [178, 441] width 98 height 26
paste input "3"
type input "130%"
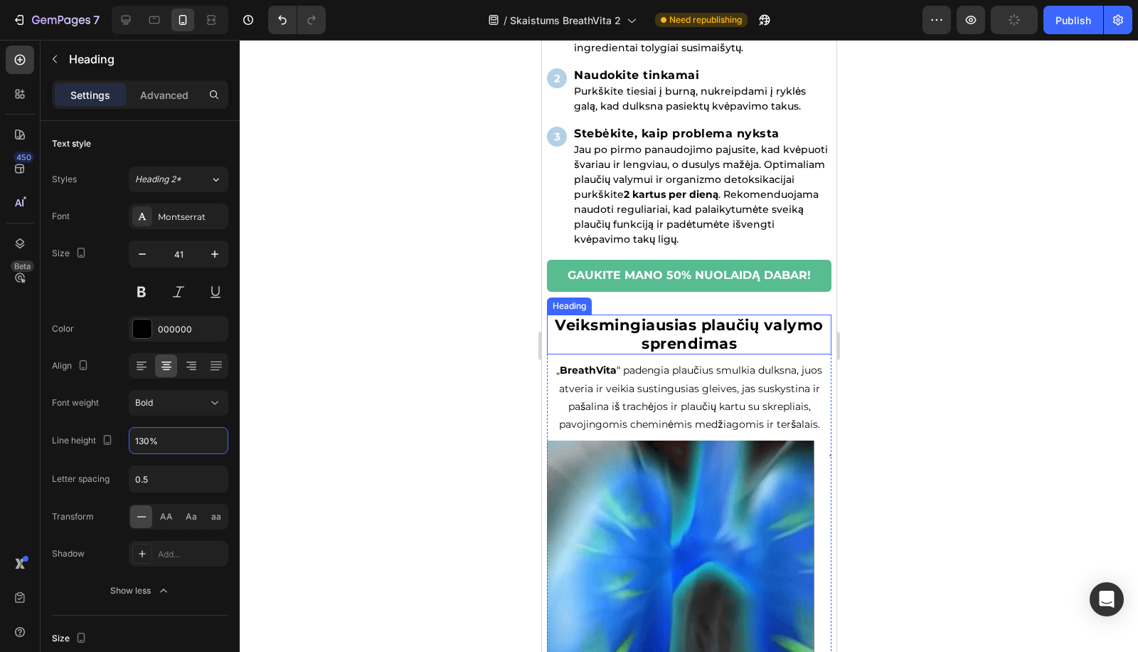
scroll to position [2019, 0]
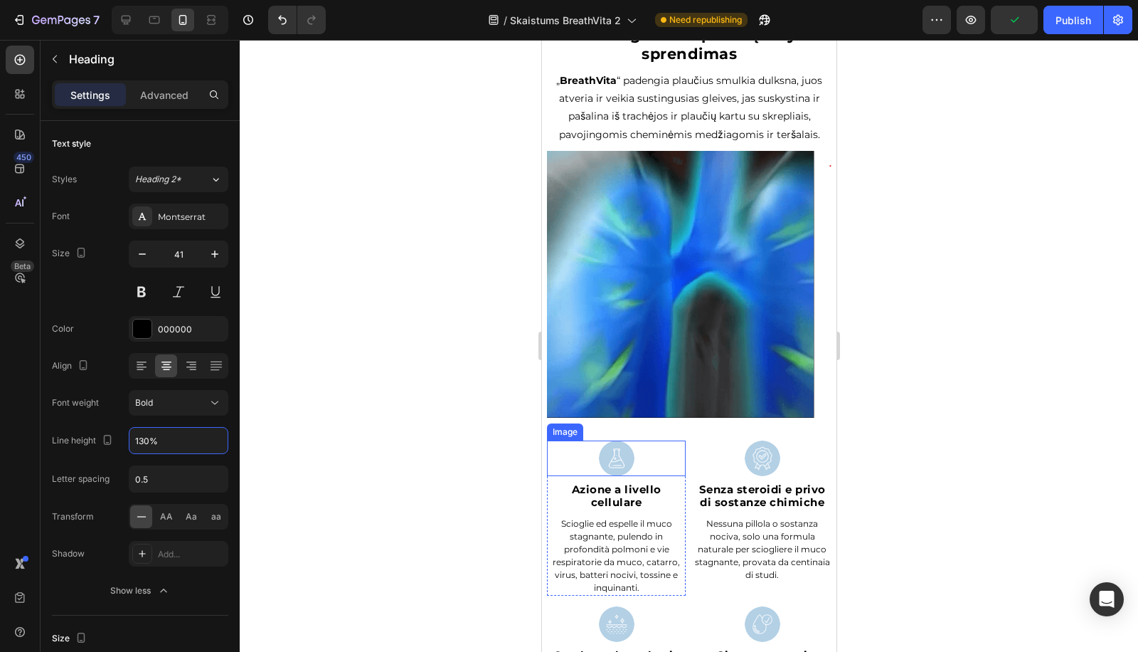
click at [625, 488] on strong "Azione a livello cellulare" at bounding box center [616, 495] width 90 height 26
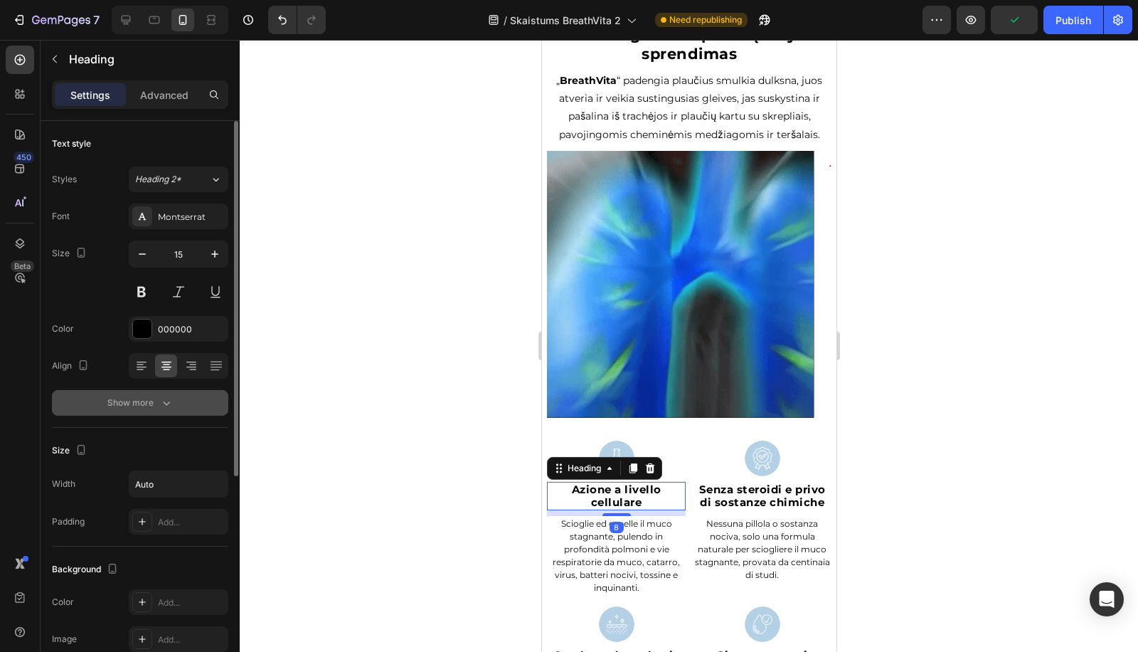
click at [152, 409] on button "Show more" at bounding box center [140, 403] width 176 height 26
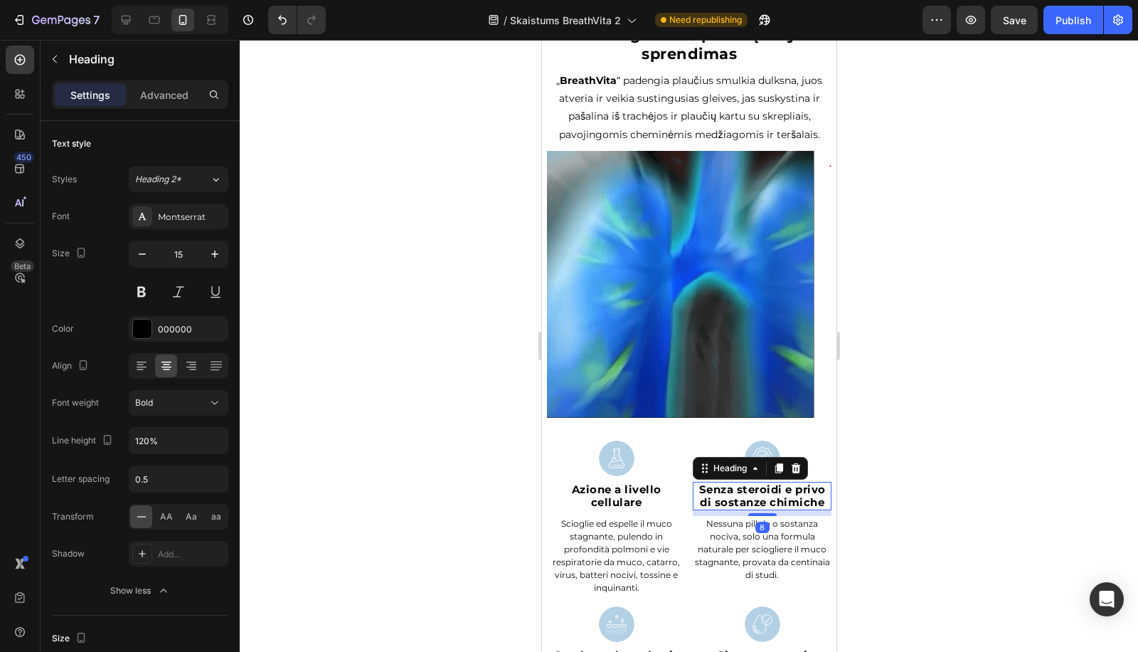
click at [708, 496] on strong "Senza steroidi e privo di sostanze chimiche" at bounding box center [762, 495] width 127 height 26
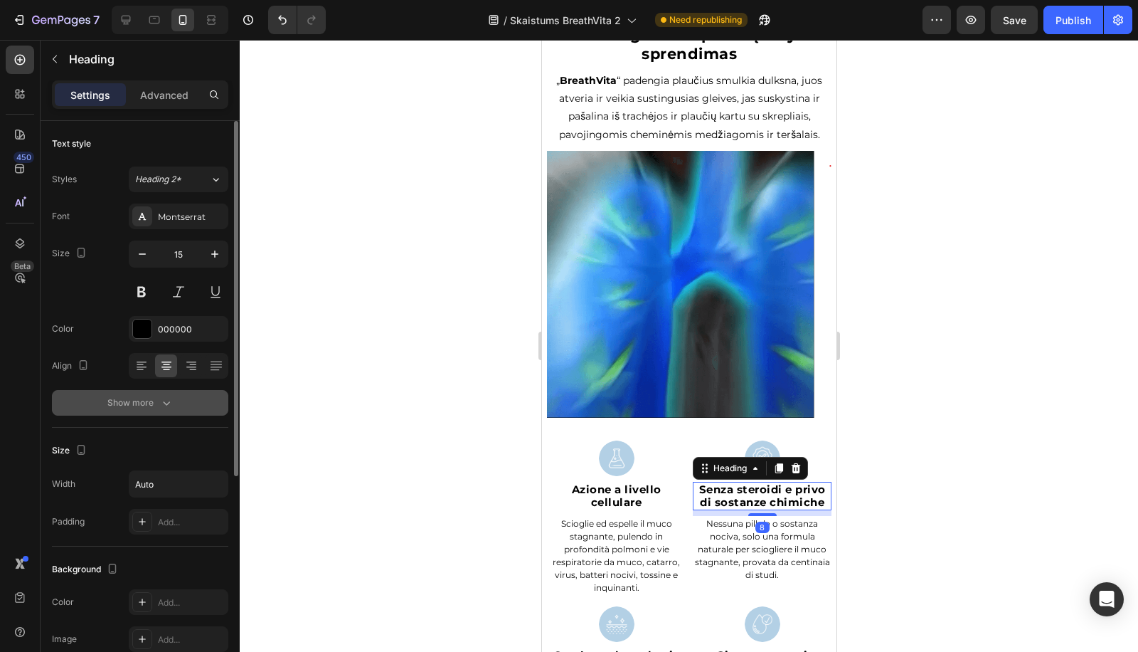
click at [154, 404] on div "Show more" at bounding box center [140, 402] width 66 height 14
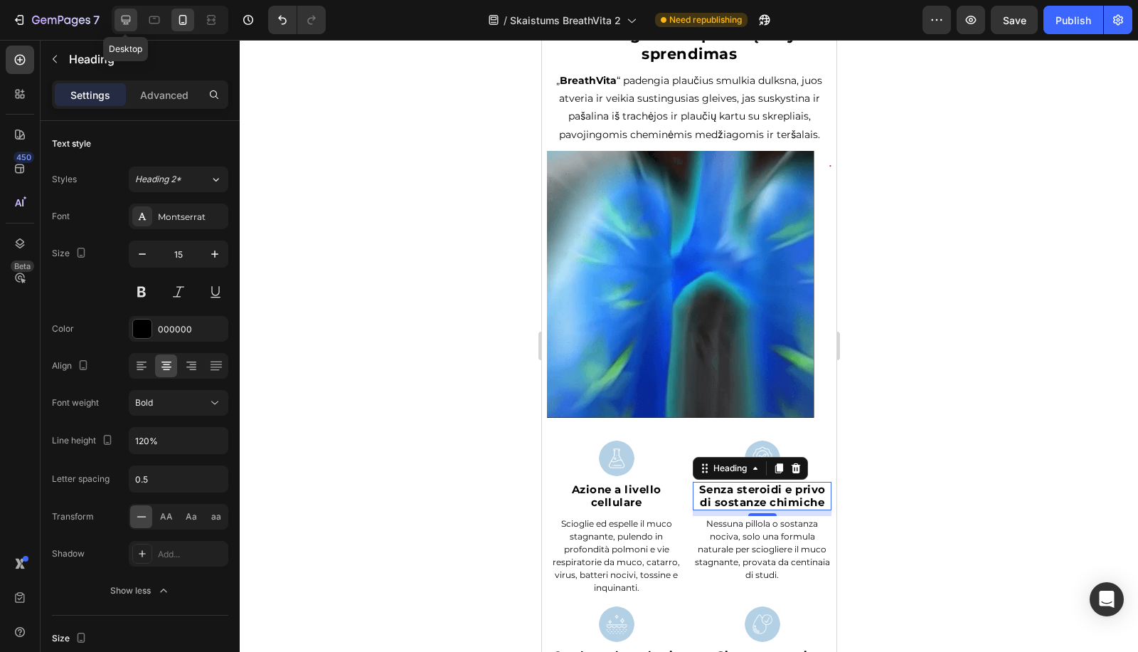
click at [132, 26] on icon at bounding box center [126, 20] width 14 height 14
type input "16"
type input "80%"
type input "100%"
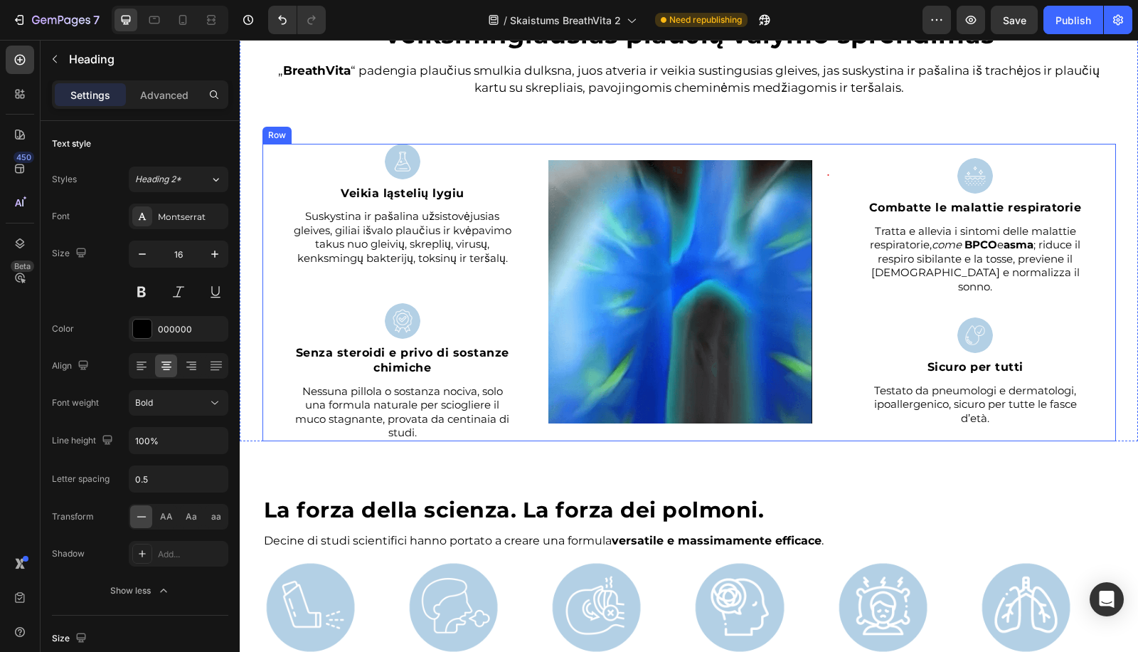
scroll to position [1991, 0]
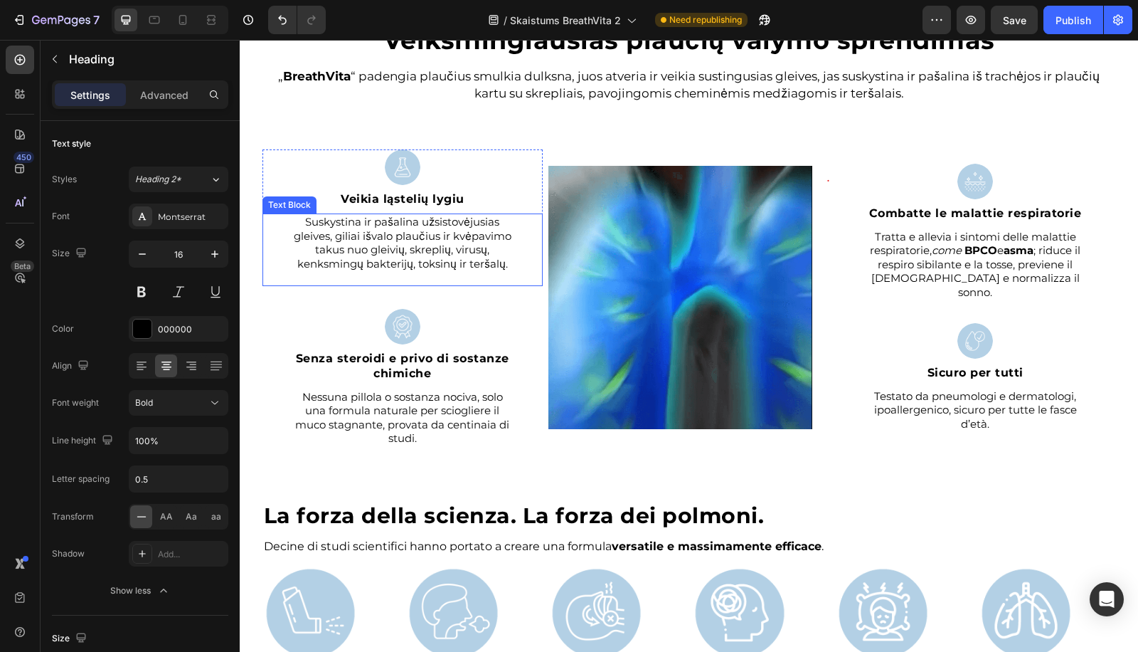
click at [384, 253] on p "Suskystina ir pašalina užsistovėjusias gleives, giliai išvalo plaučius ir kvėpa…" at bounding box center [403, 242] width 222 height 55
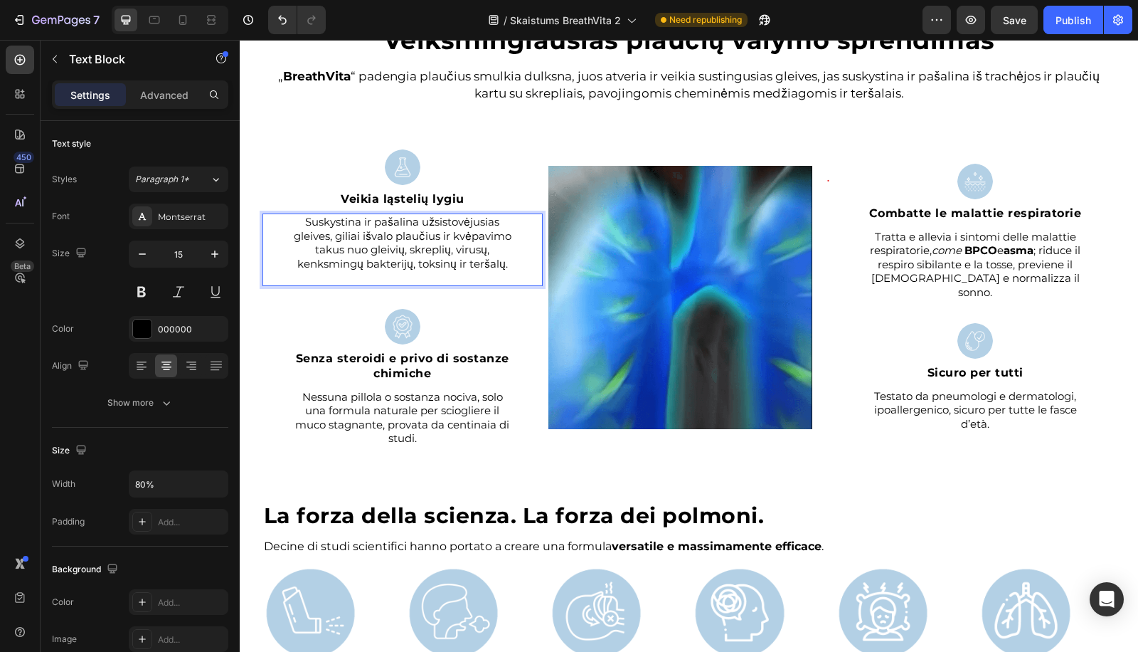
click at [386, 253] on p "Suskystina ir pašalina užsistovėjusias gleives, giliai išvalo plaučius ir kvėpa…" at bounding box center [403, 242] width 222 height 55
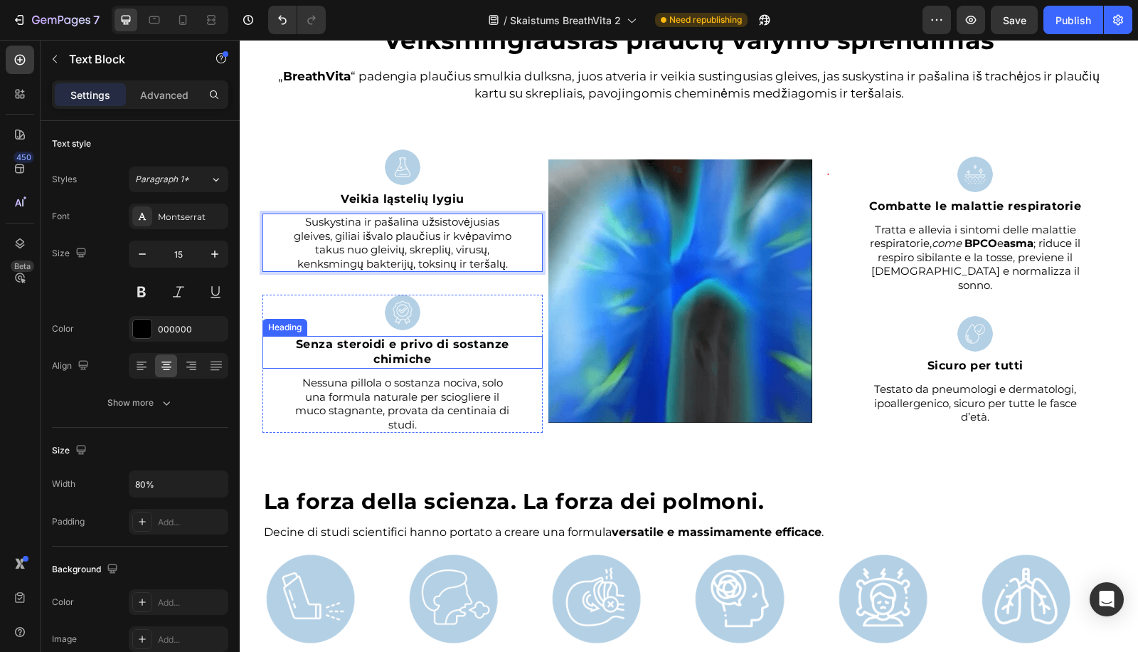
click at [430, 346] on strong "Senza steroidi e privo di sostanze chimiche" at bounding box center [402, 351] width 213 height 28
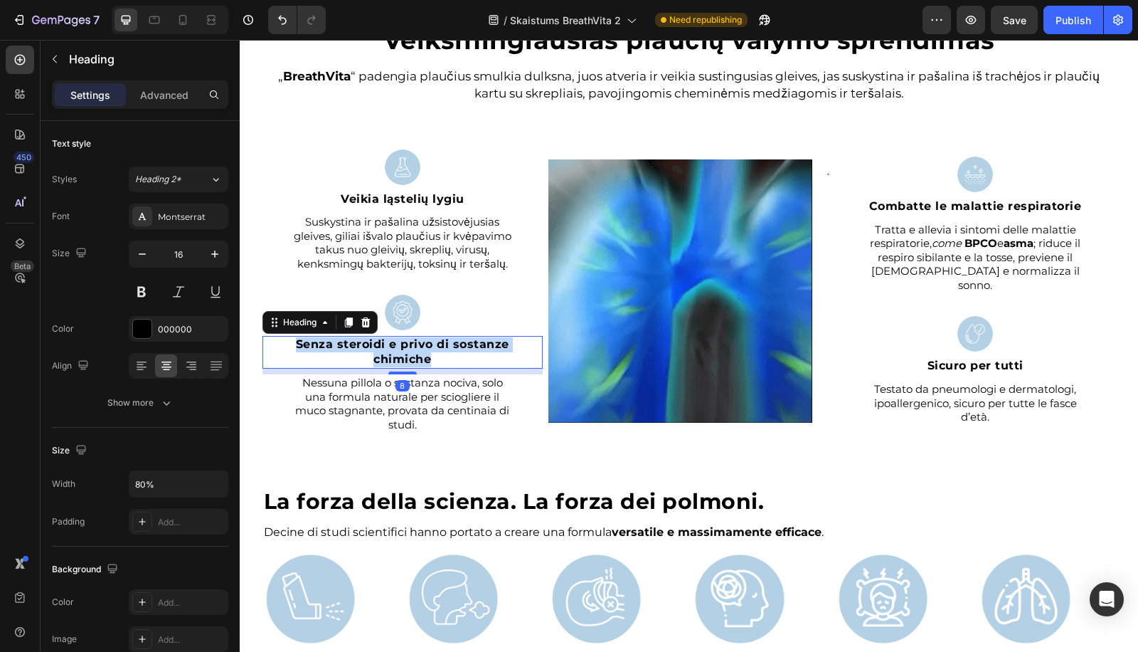
click at [430, 346] on strong "Senza steroidi e privo di sostanze chimiche" at bounding box center [402, 351] width 213 height 28
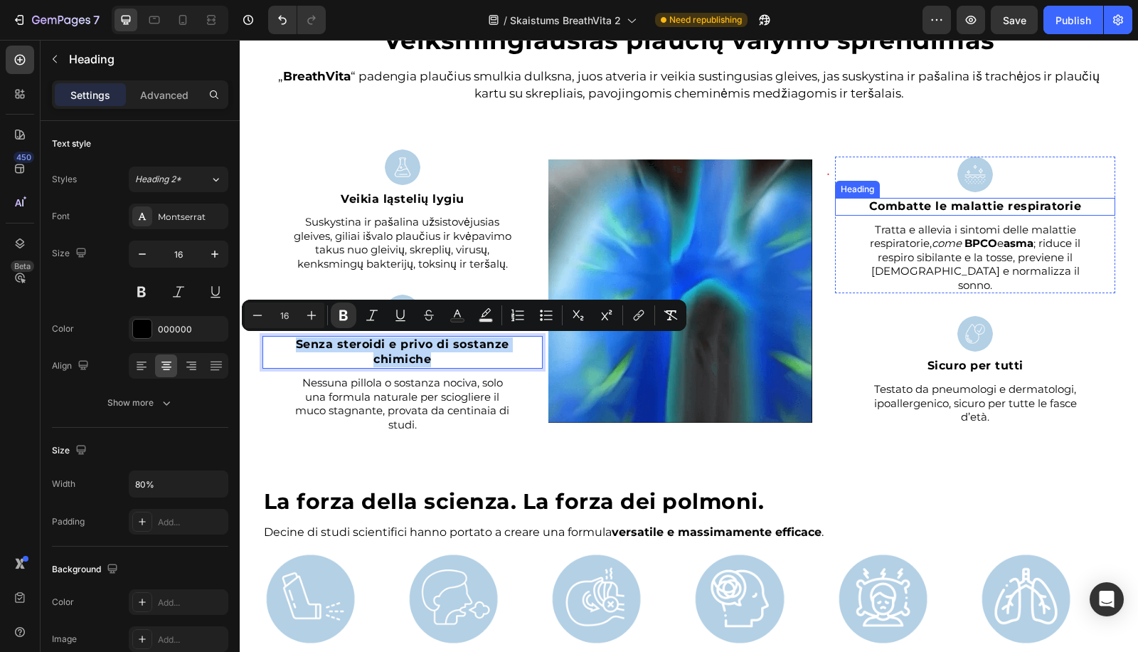
click at [965, 207] on strong "Combatte le malattie respiratorie" at bounding box center [975, 206] width 213 height 14
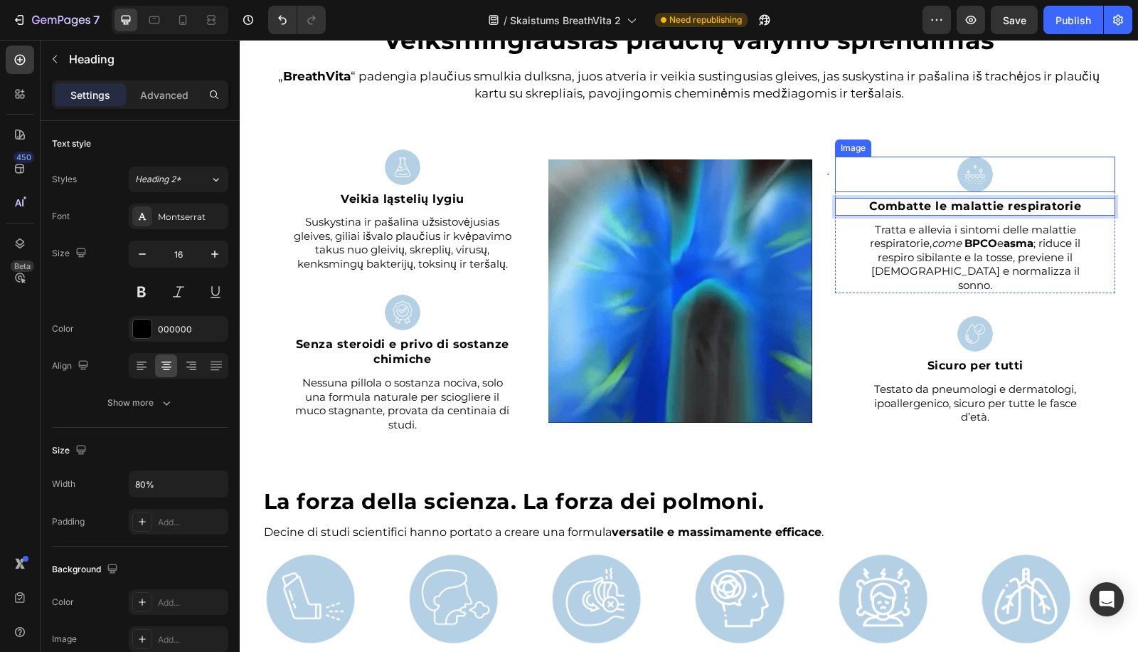
scroll to position [1983, 0]
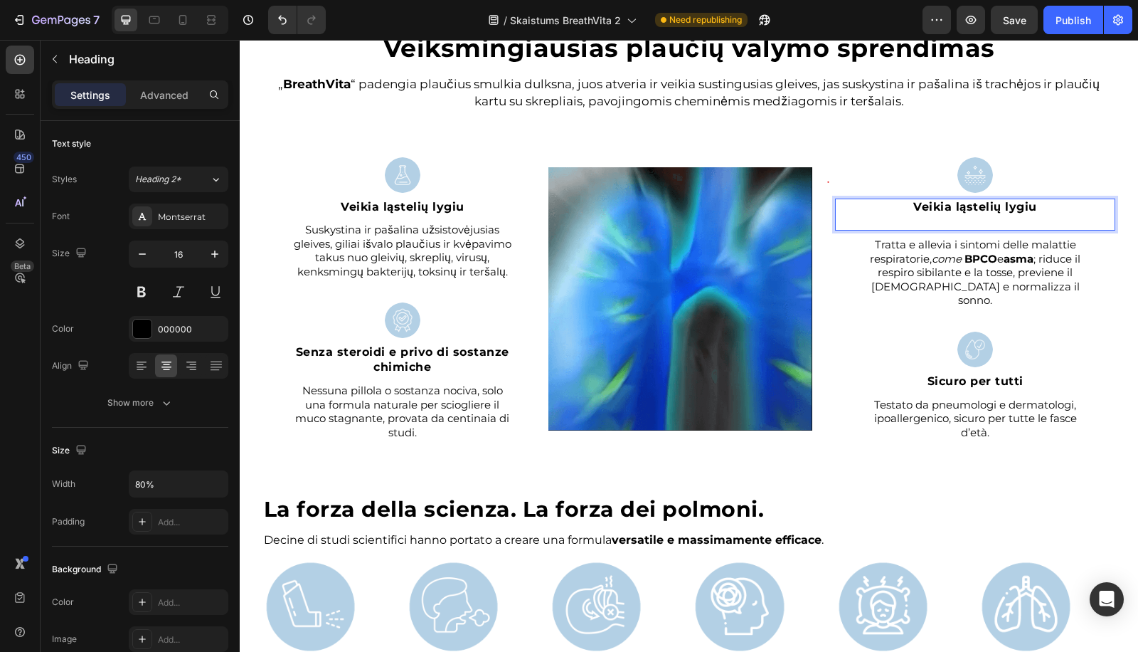
click at [965, 213] on strong "Veikia ląstelių lygiu" at bounding box center [975, 207] width 124 height 14
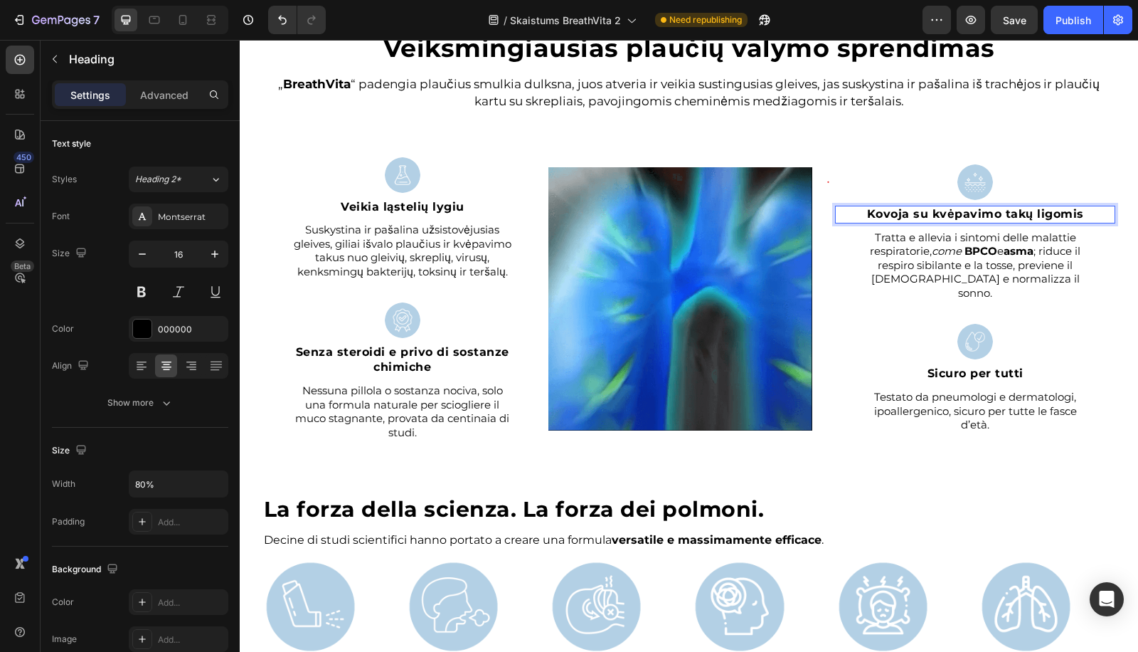
scroll to position [1991, 0]
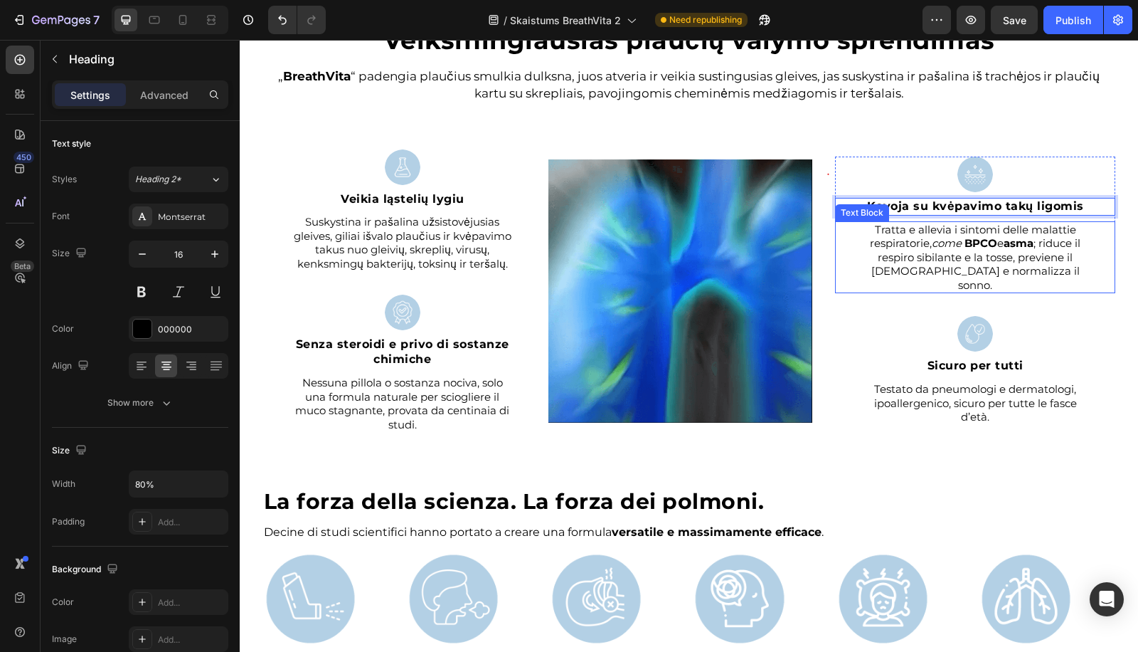
click at [972, 250] on strong "BPCO" at bounding box center [981, 243] width 33 height 14
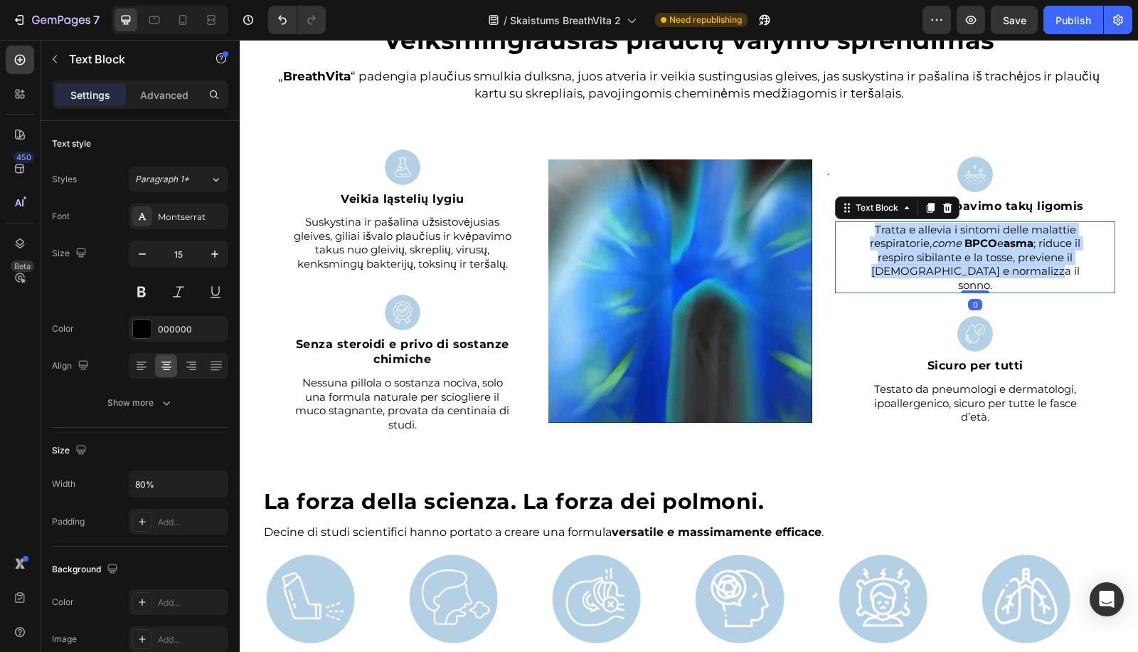
click at [972, 250] on strong "BPCO" at bounding box center [981, 243] width 33 height 14
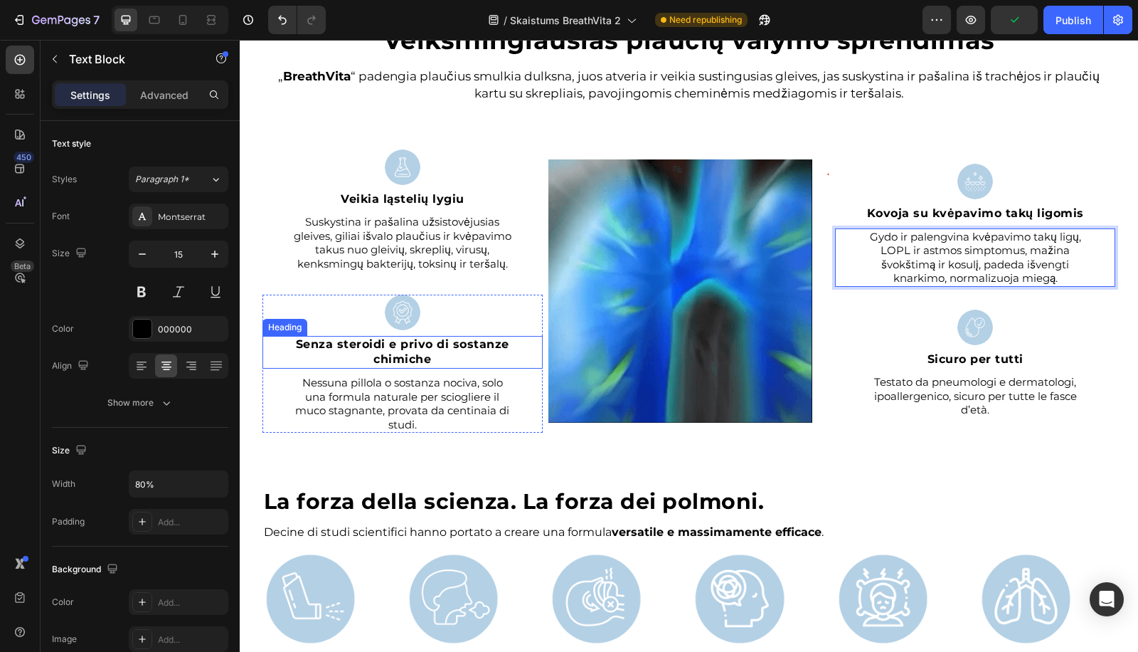
click at [398, 349] on strong "Senza steroidi e privo di sostanze chimiche" at bounding box center [402, 351] width 213 height 28
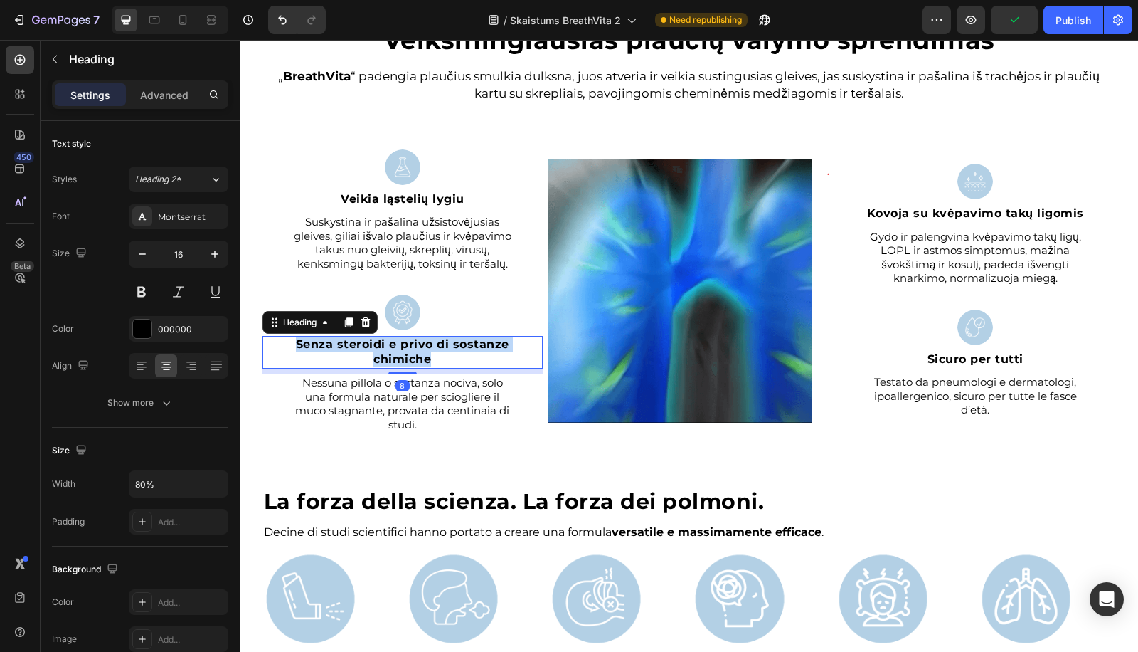
click at [400, 349] on strong "Senza steroidi e privo di sostanze chimiche" at bounding box center [402, 351] width 213 height 28
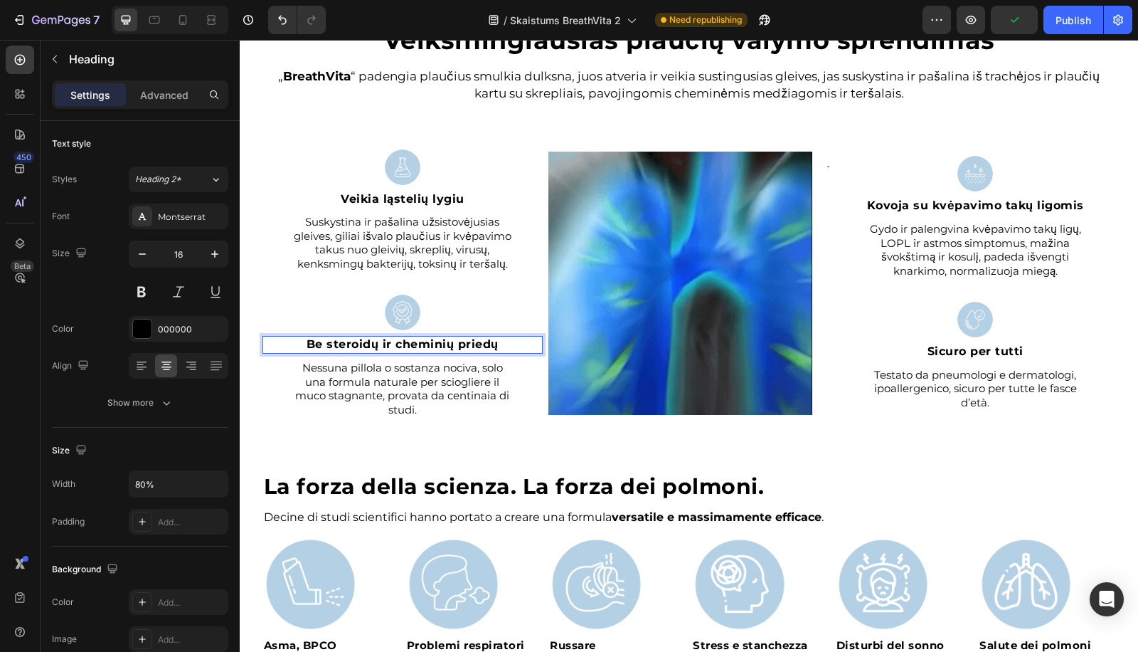
scroll to position [1997, 0]
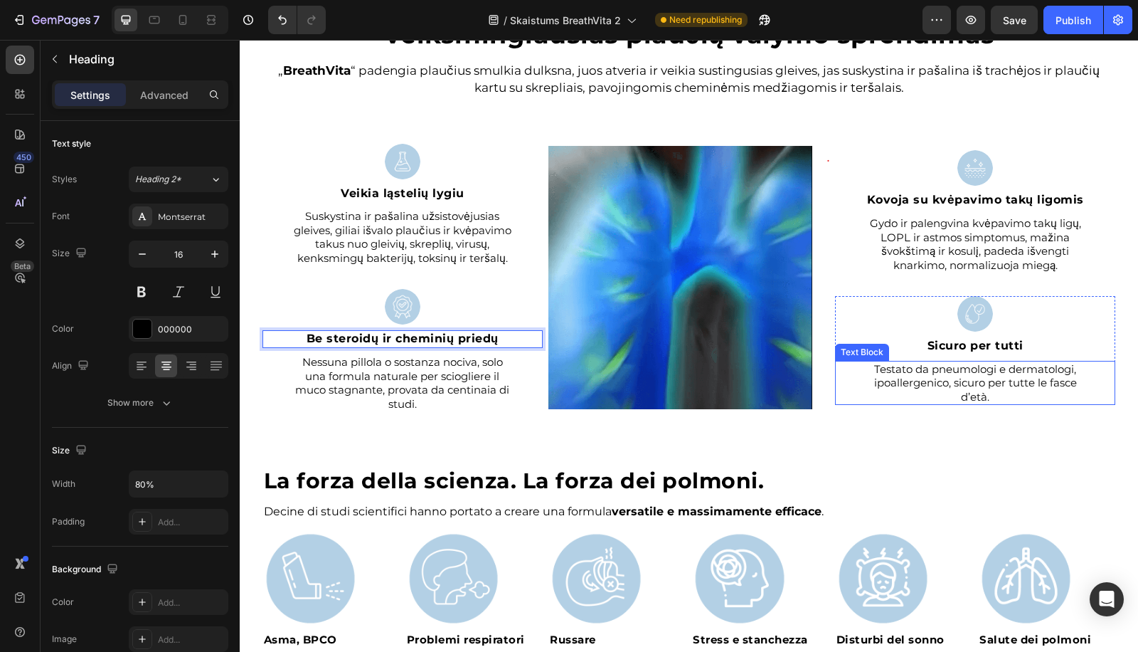
click at [911, 389] on p "Testato da pneumologi e dermatologi, ipoallergenico, sicuro per tutte le fasce …" at bounding box center [975, 383] width 222 height 42
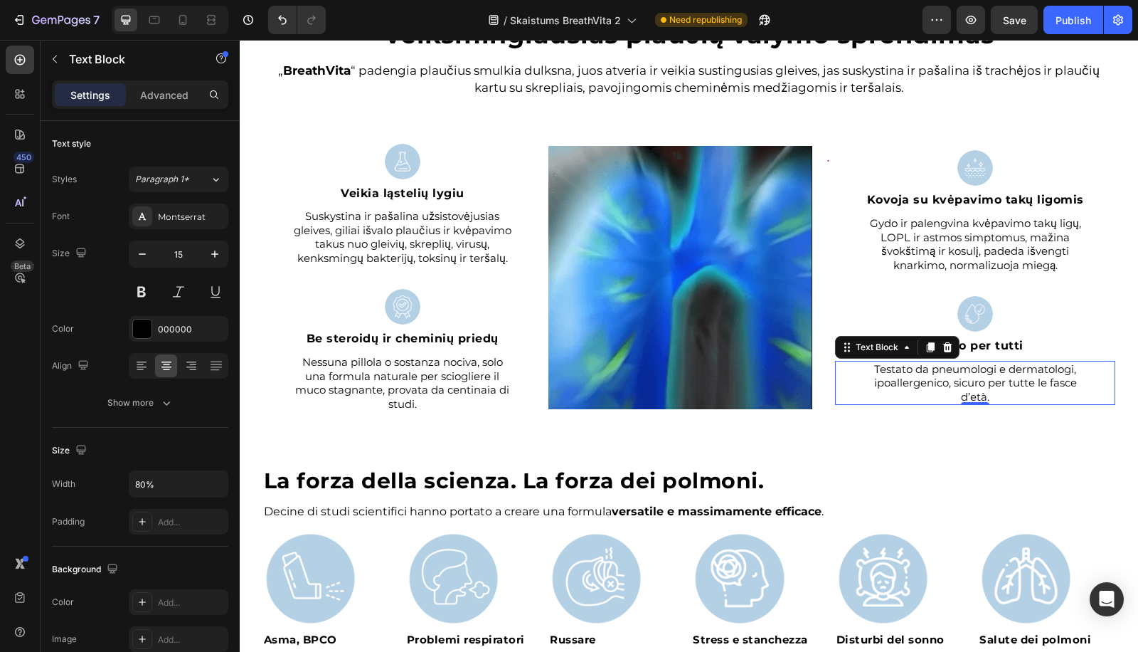
click at [911, 389] on p "Testato da pneumologi e dermatologi, ipoallergenico, sicuro per tutte le fasce …" at bounding box center [975, 383] width 222 height 42
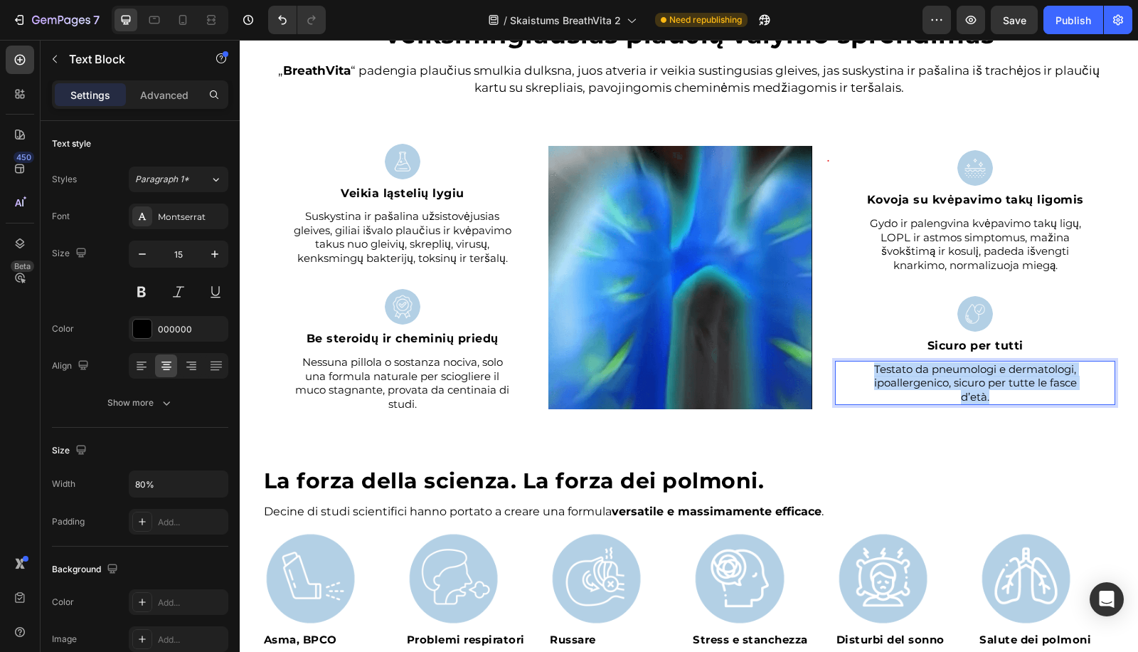
click at [912, 389] on p "Testato da pneumologi e dermatologi, ipoallergenico, sicuro per tutte le fasce …" at bounding box center [975, 383] width 222 height 42
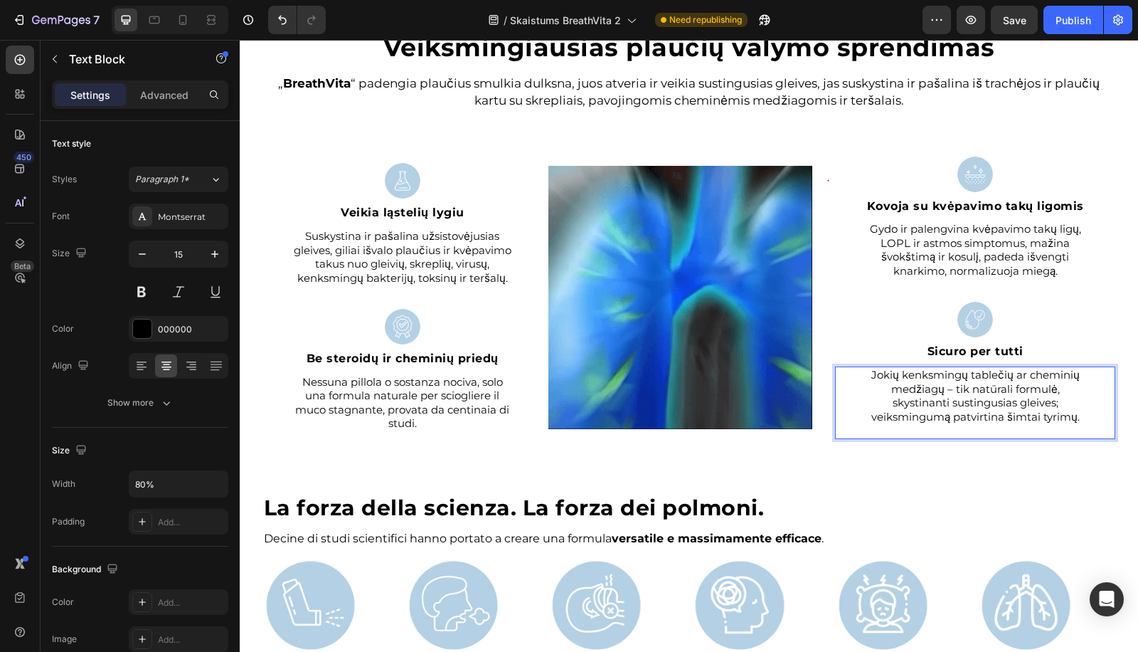
click at [973, 350] on strong "Sicuro per tutti" at bounding box center [976, 351] width 96 height 14
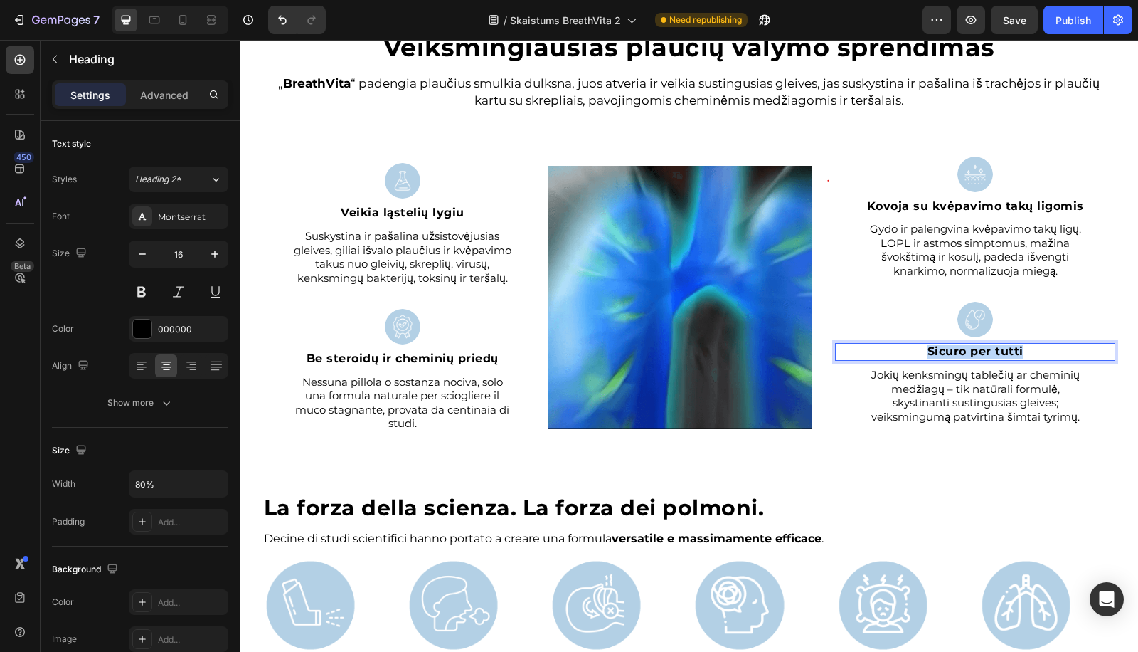
click at [973, 349] on strong "Sicuro per tutti" at bounding box center [976, 351] width 96 height 14
click at [960, 452] on div "⁠⁠⁠⁠⁠⁠⁠ Veiksmingiausias plaučių valymo sprendimas Heading „ BreathVita “ paden…" at bounding box center [689, 395] width 898 height 4621
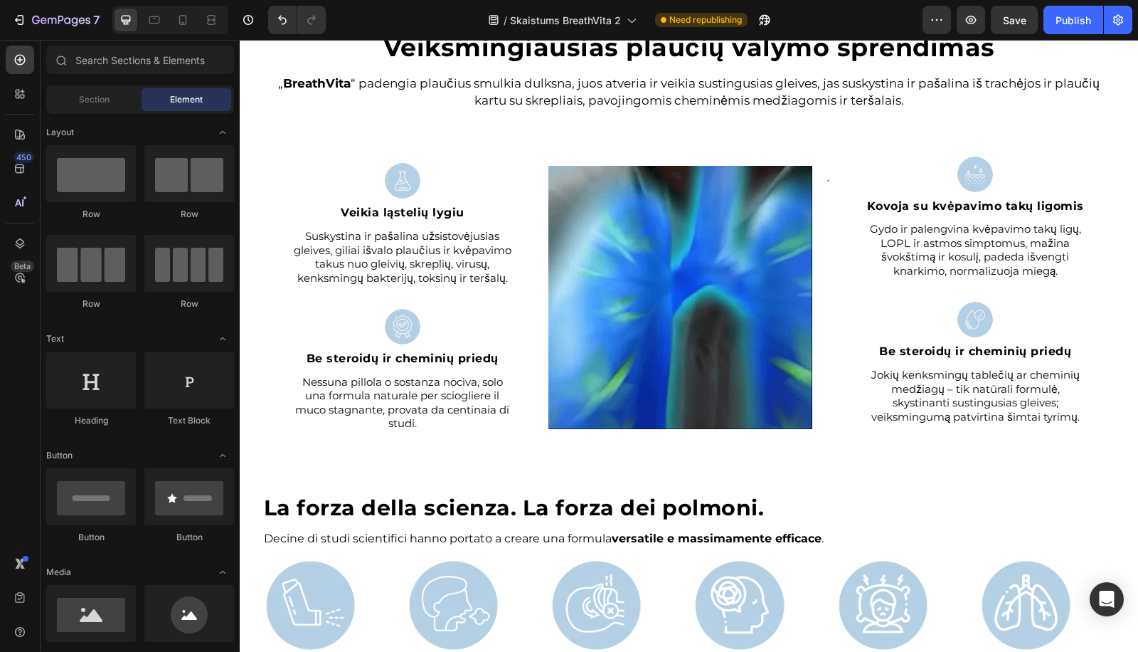
click at [982, 434] on p "Rich Text Editor. Editing area: main" at bounding box center [975, 430] width 222 height 14
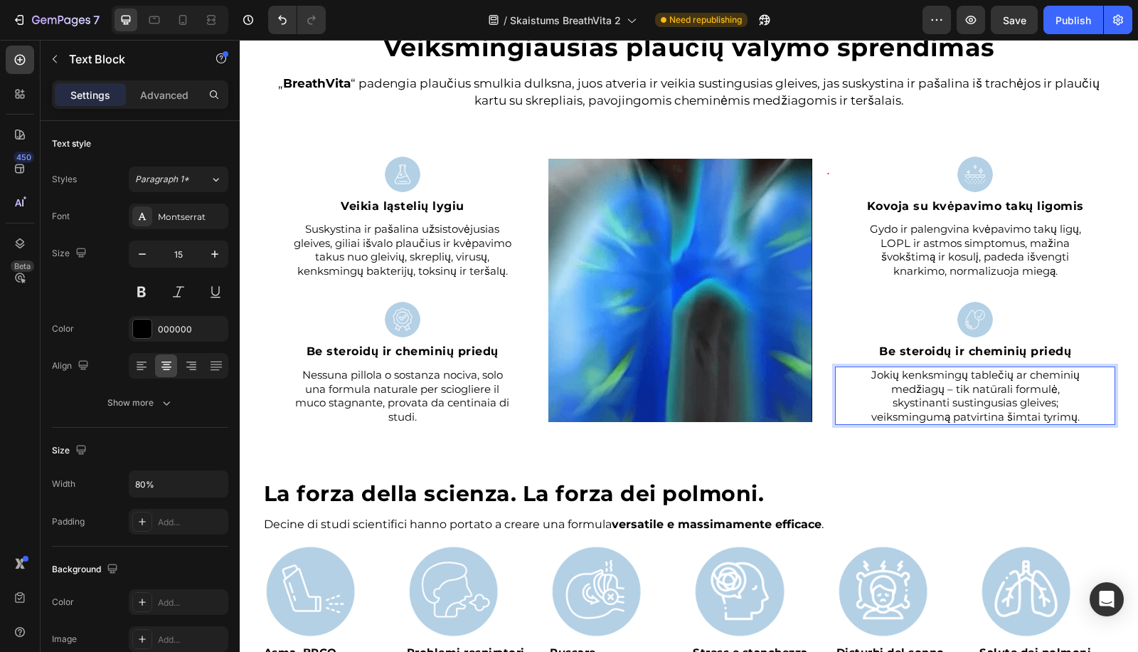
scroll to position [1990, 0]
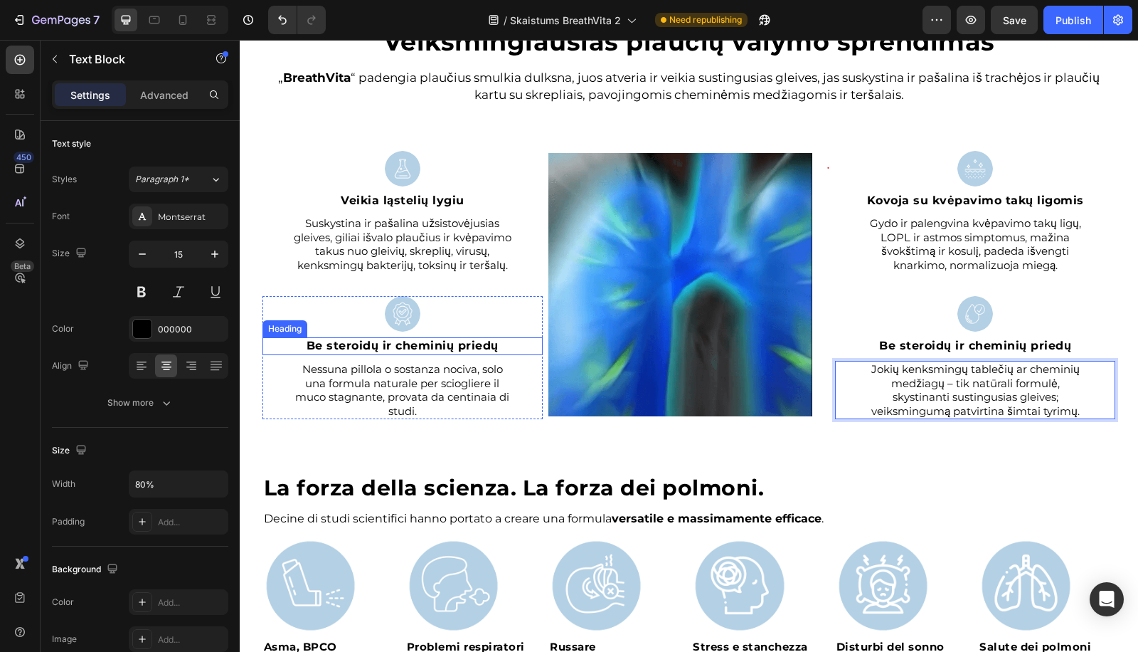
click at [419, 352] on strong "Be steroidų ir cheminių priedų" at bounding box center [403, 346] width 192 height 14
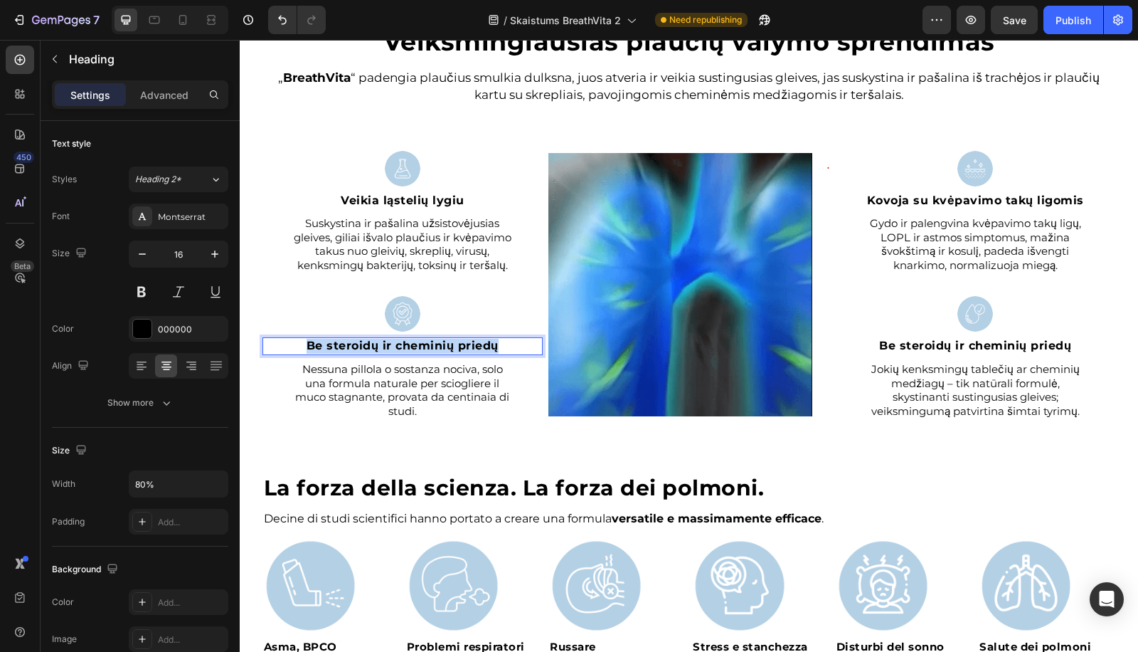
click at [420, 352] on strong "Be steroidų ir cheminių priedų" at bounding box center [403, 346] width 192 height 14
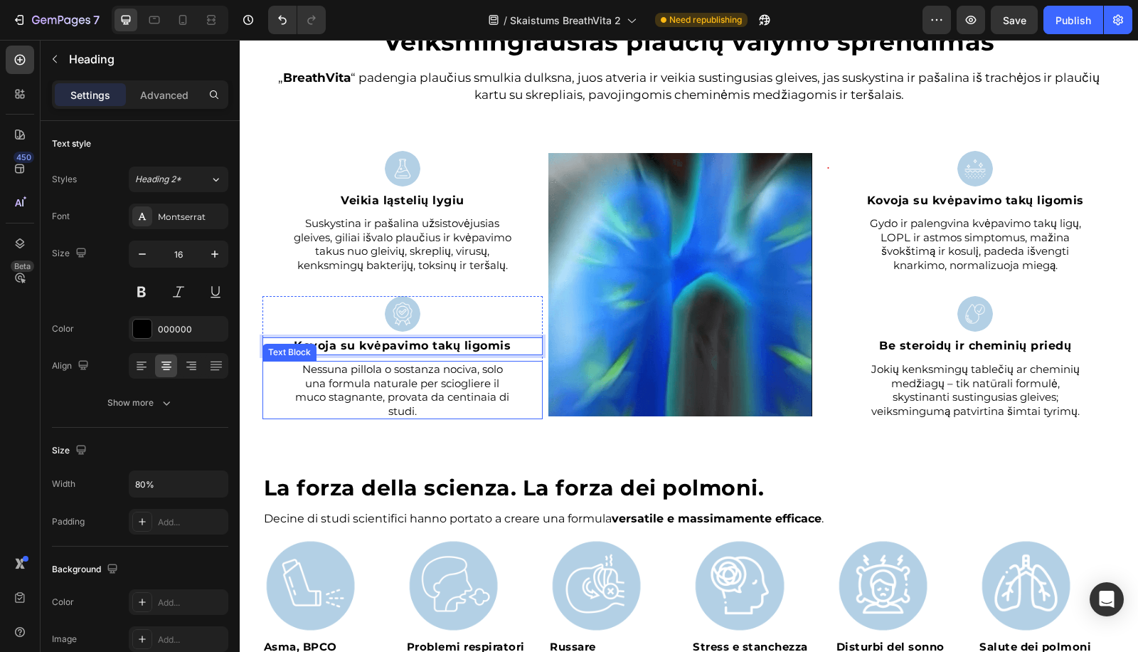
click at [425, 393] on p "Nessuna pillola o sostanza nociva, solo una formula naturale per sciogliere il …" at bounding box center [403, 389] width 222 height 55
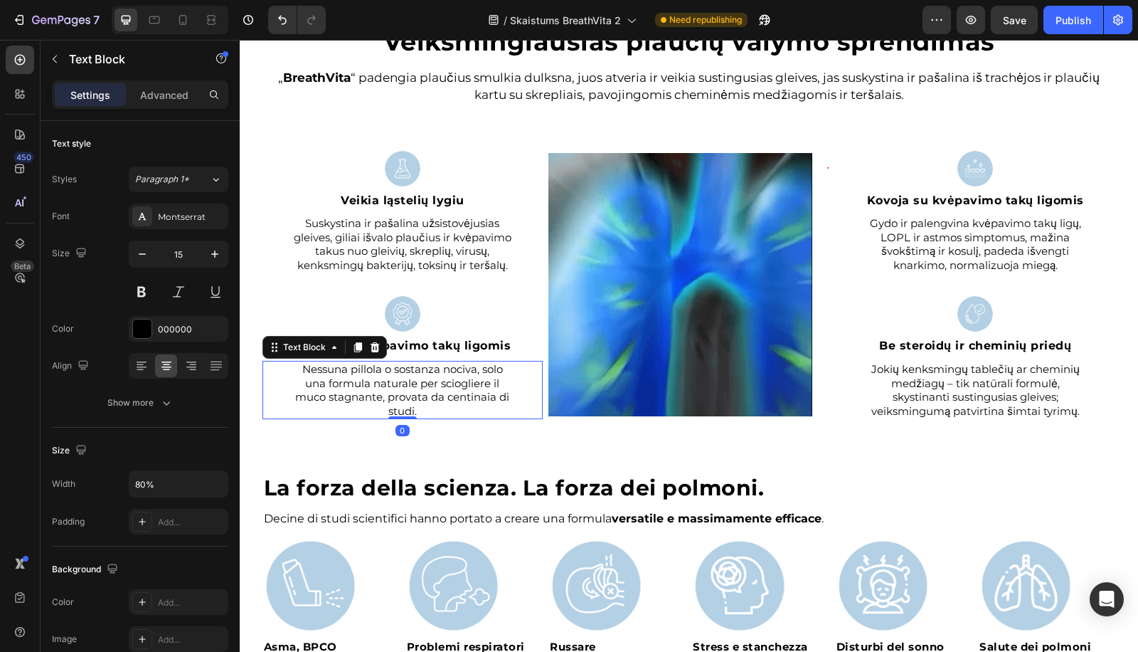
click at [425, 393] on p "Nessuna pillola o sostanza nociva, solo una formula naturale per sciogliere il …" at bounding box center [403, 389] width 222 height 55
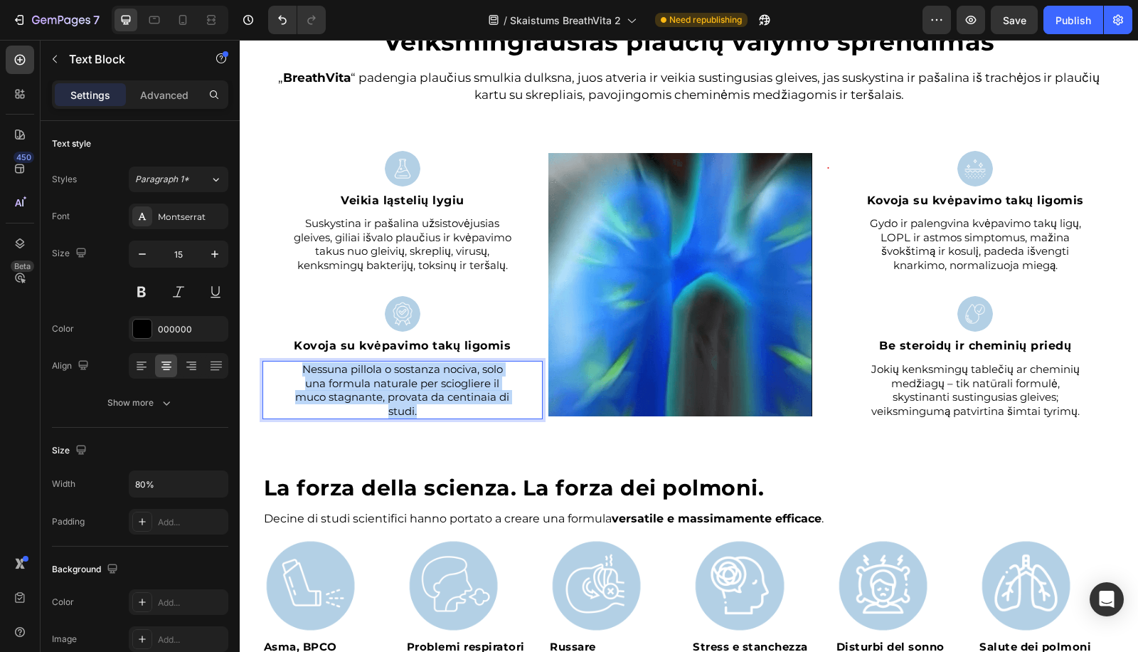
click at [425, 393] on p "Nessuna pillola o sostanza nociva, solo una formula naturale per sciogliere il …" at bounding box center [403, 389] width 222 height 55
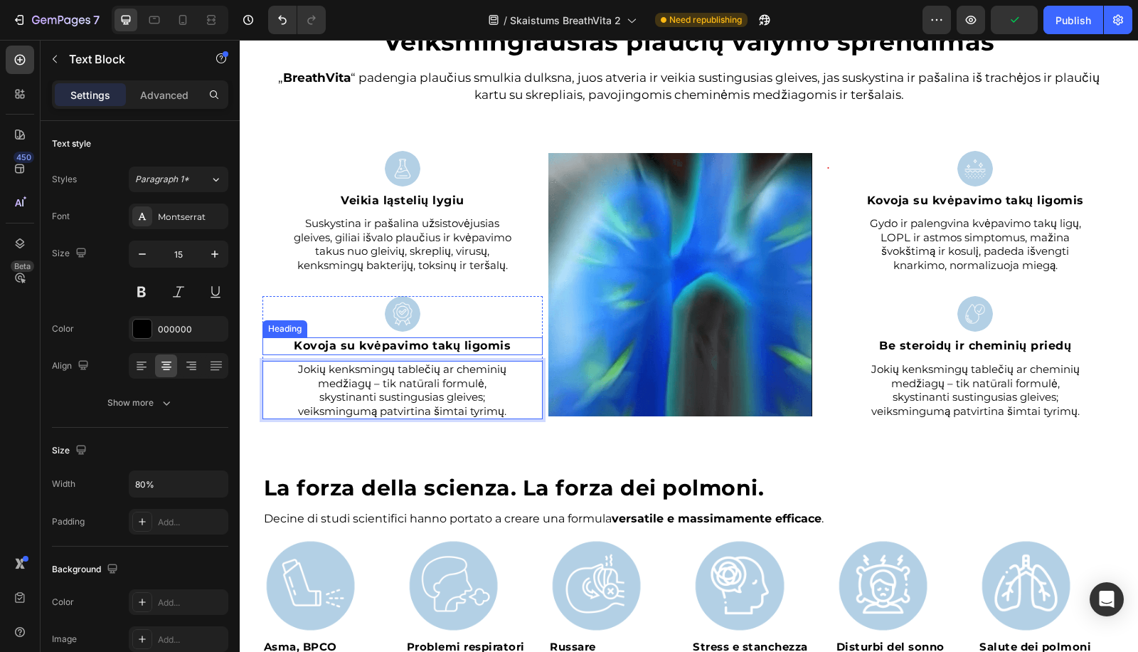
click at [370, 349] on strong "Kovoja su kvėpavimo takų ligomis" at bounding box center [402, 346] width 217 height 14
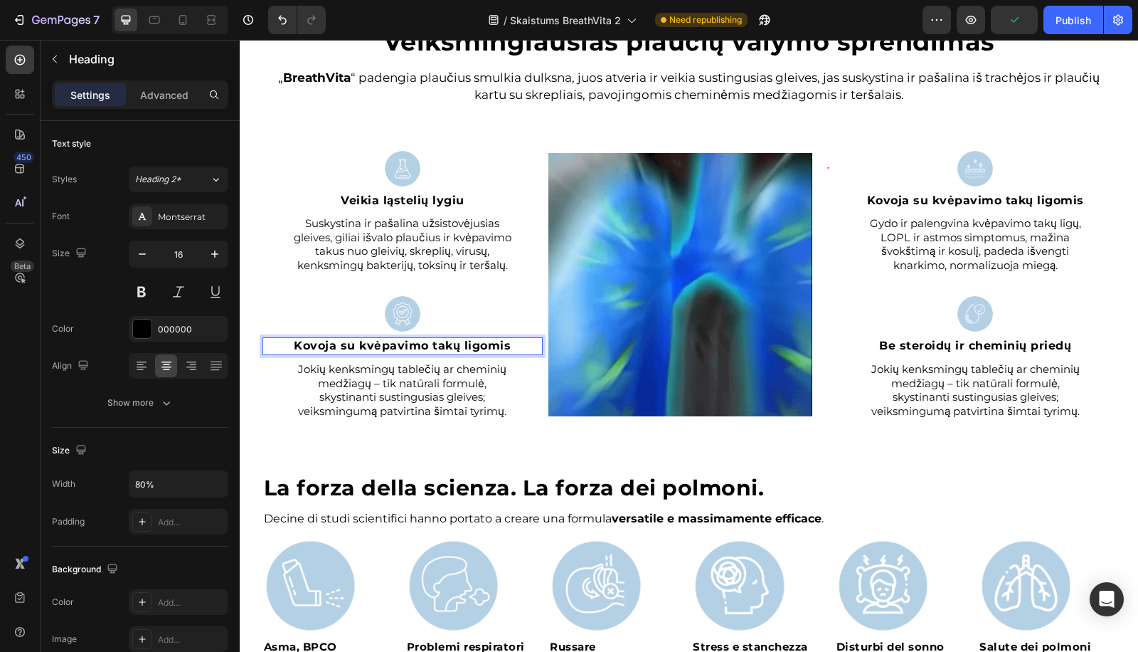
click at [369, 349] on strong "Kovoja su kvėpavimo takų ligomis" at bounding box center [402, 346] width 217 height 14
click at [984, 352] on strong "Be steroidų ir cheminių priedų" at bounding box center [975, 346] width 192 height 14
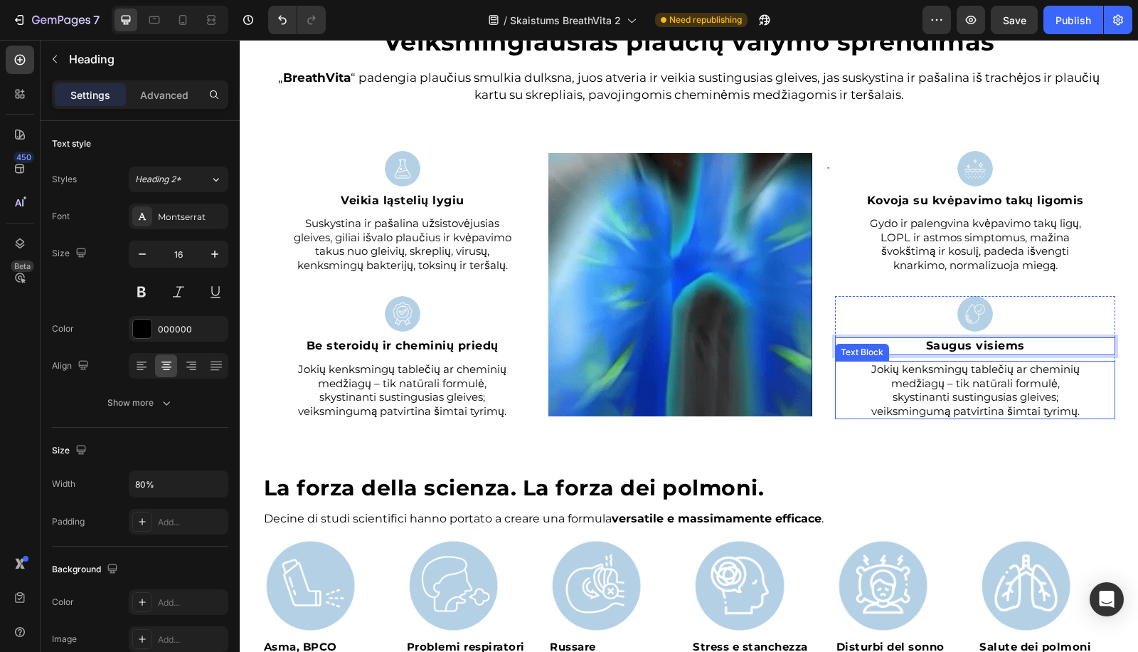
click at [1008, 405] on p "Jokių kenksmingų tablečių ar cheminių medžiagų – tik natūrali formulė, skystina…" at bounding box center [975, 389] width 222 height 55
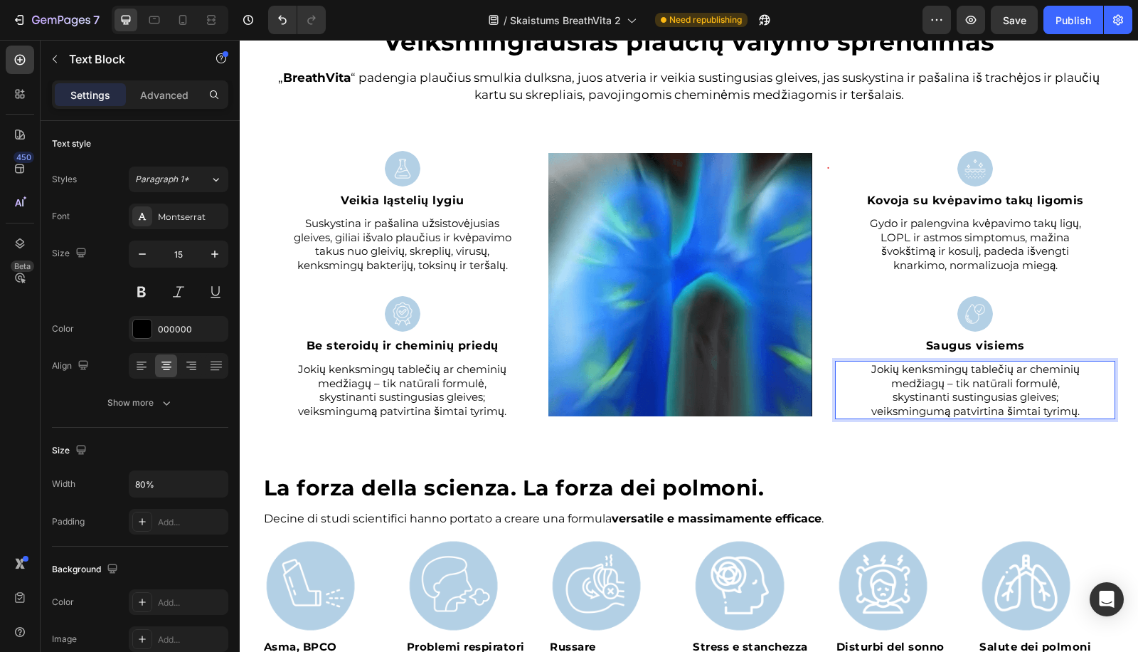
click at [1008, 405] on p "Jokių kenksmingų tablečių ar cheminių medžiagų – tik natūrali formulė, skystina…" at bounding box center [975, 389] width 222 height 55
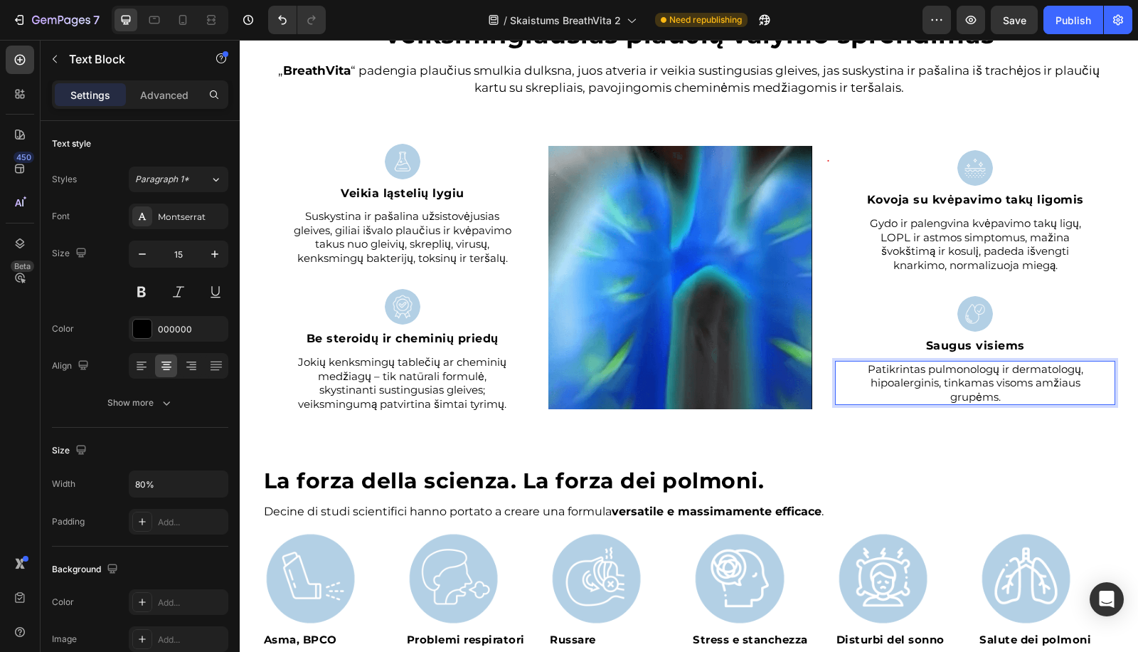
scroll to position [2366, 0]
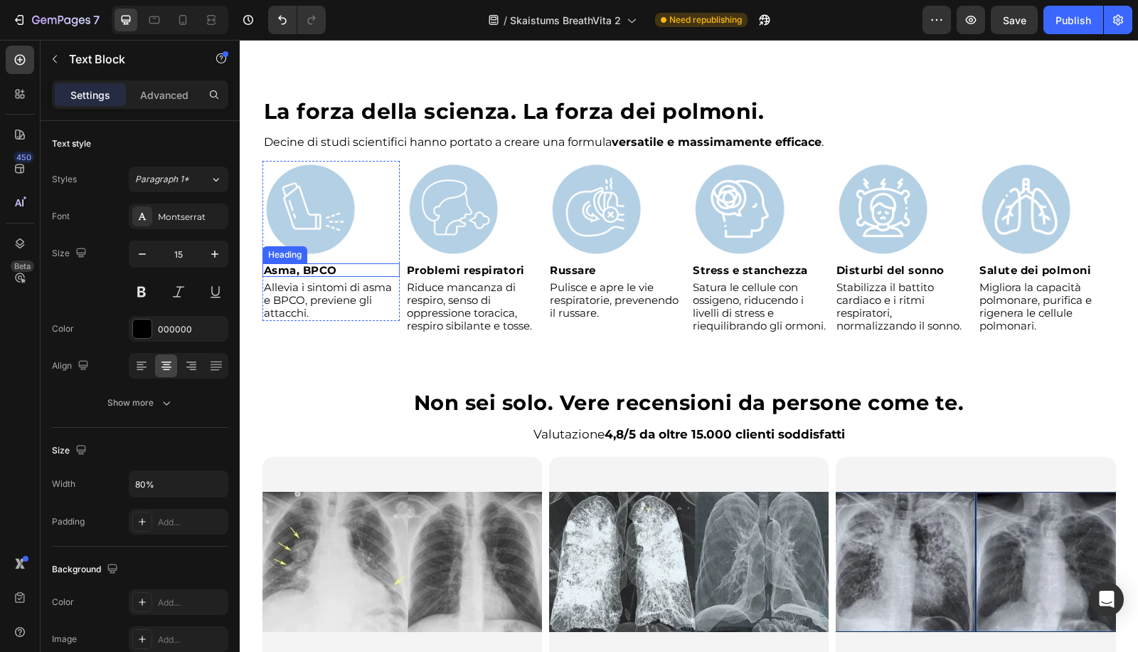
click at [310, 277] on strong "Asma, BPCO" at bounding box center [300, 270] width 73 height 14
click at [309, 304] on p "Allevia i sintomi di asma e BPCO, previene gli attacchi." at bounding box center [331, 300] width 134 height 38
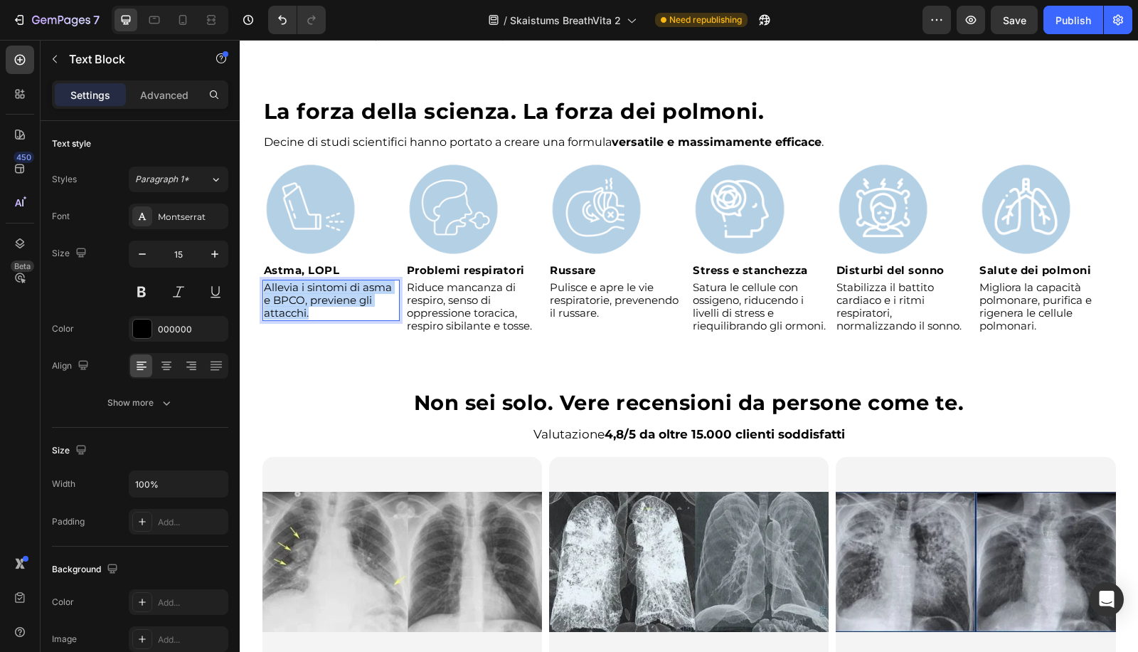
click at [309, 304] on p "Allevia i sintomi di asma e BPCO, previene gli attacchi." at bounding box center [331, 300] width 134 height 38
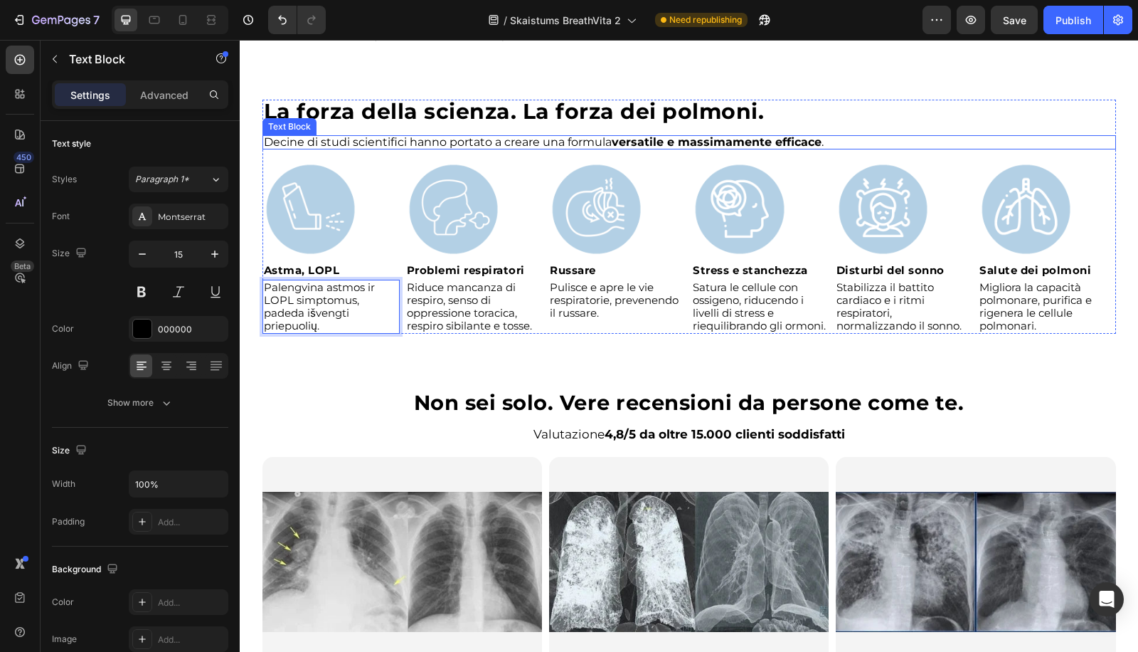
click at [391, 148] on p "Decine di studi scientifici hanno portato a creare una formula versatile e mass…" at bounding box center [604, 142] width 680 height 11
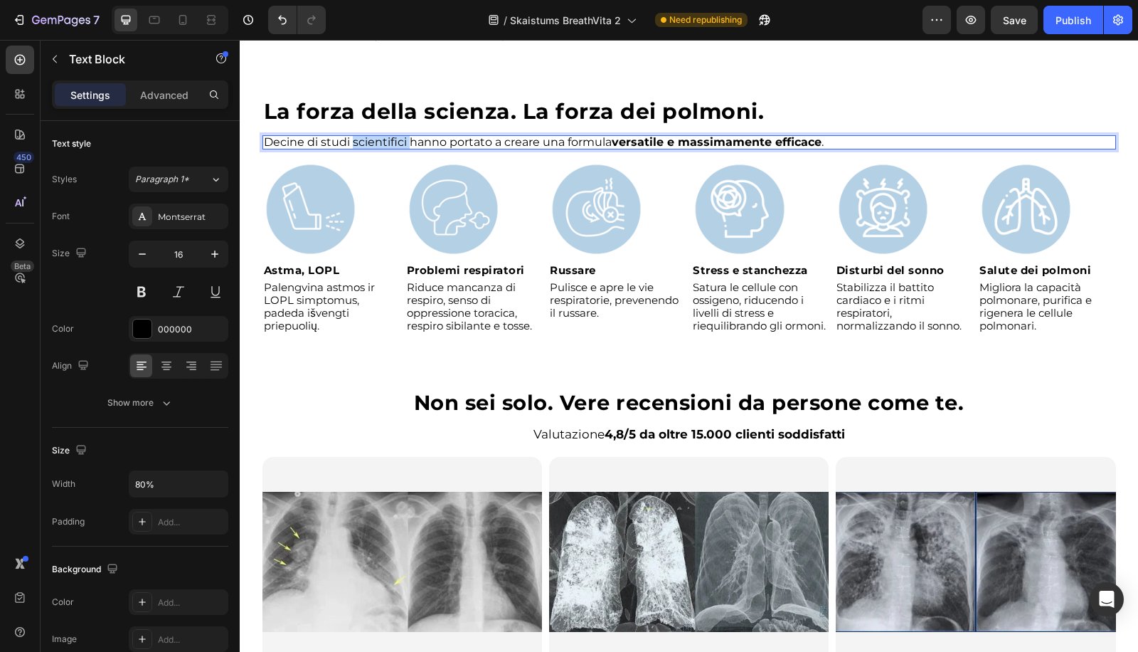
click at [391, 148] on p "Decine di studi scientifici hanno portato a creare una formula versatile e mass…" at bounding box center [604, 142] width 680 height 11
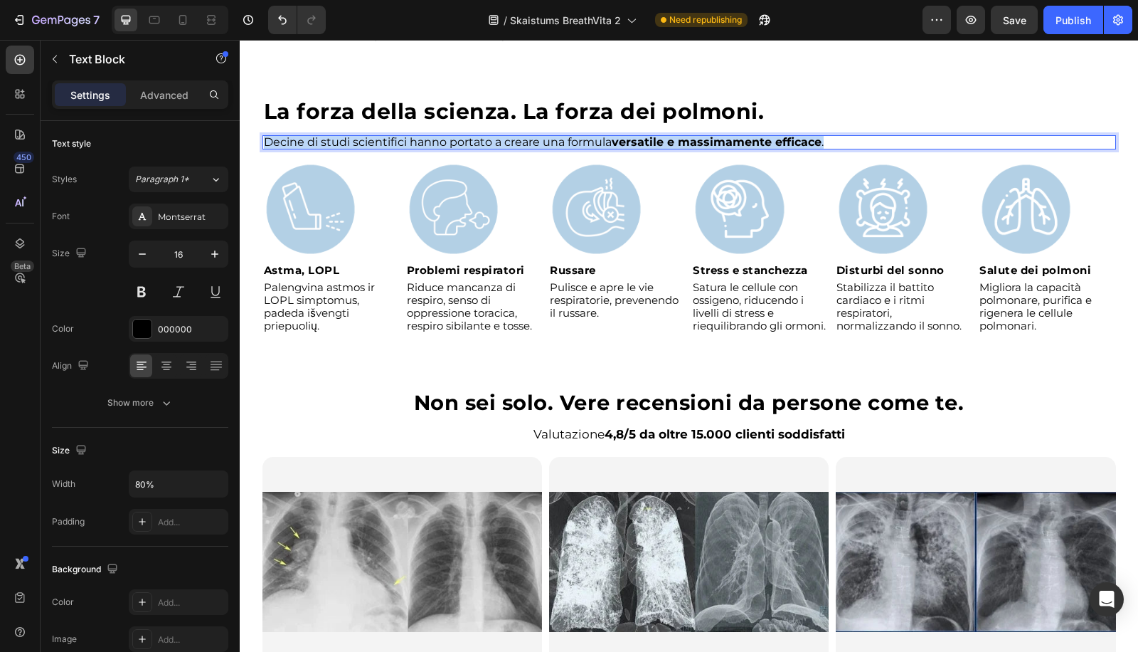
click at [391, 148] on p "Decine di studi scientifici hanno portato a creare una formula versatile e mass…" at bounding box center [604, 142] width 680 height 11
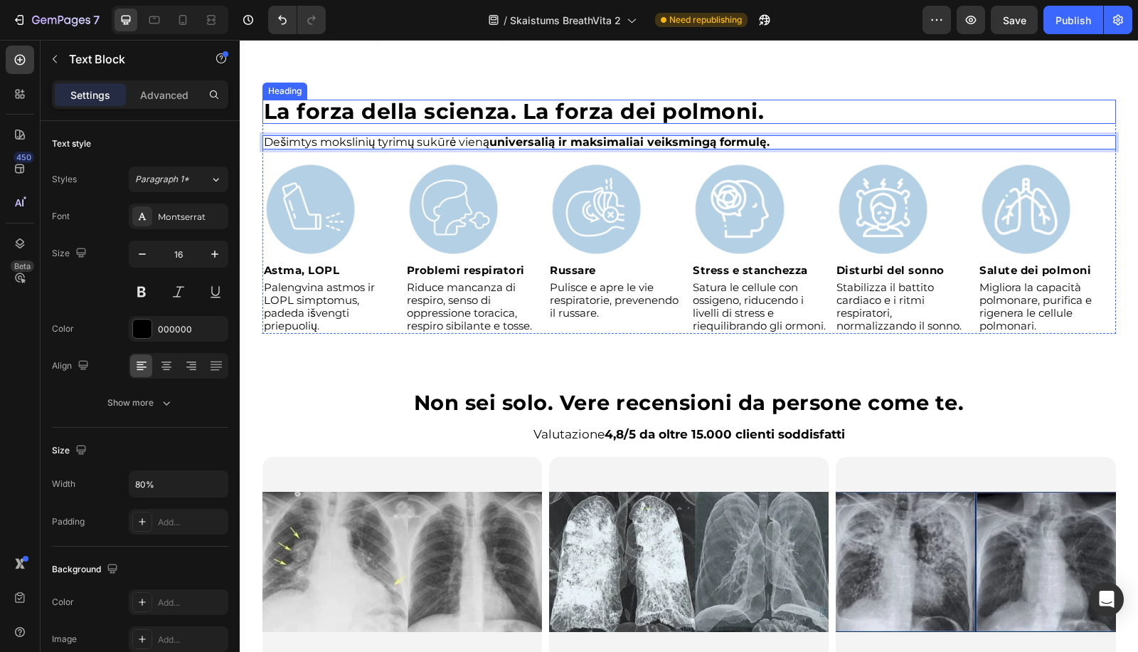
click at [391, 124] on strong "La forza della scienza. La forza dei polmoni." at bounding box center [514, 111] width 501 height 26
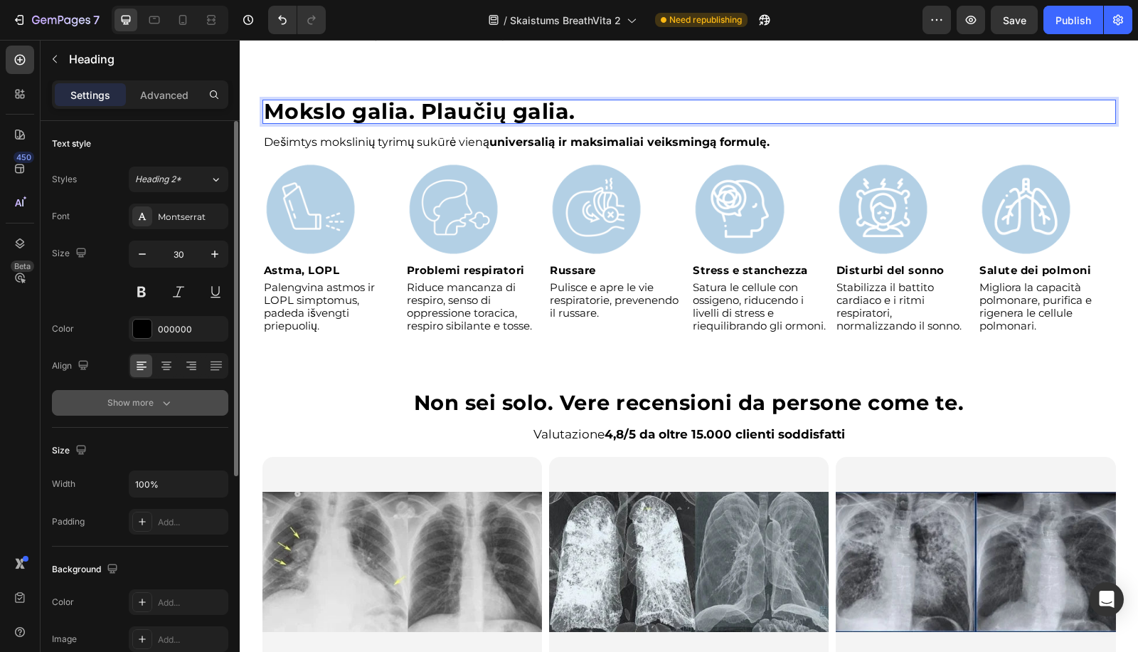
click at [135, 401] on div "Show more" at bounding box center [140, 402] width 66 height 14
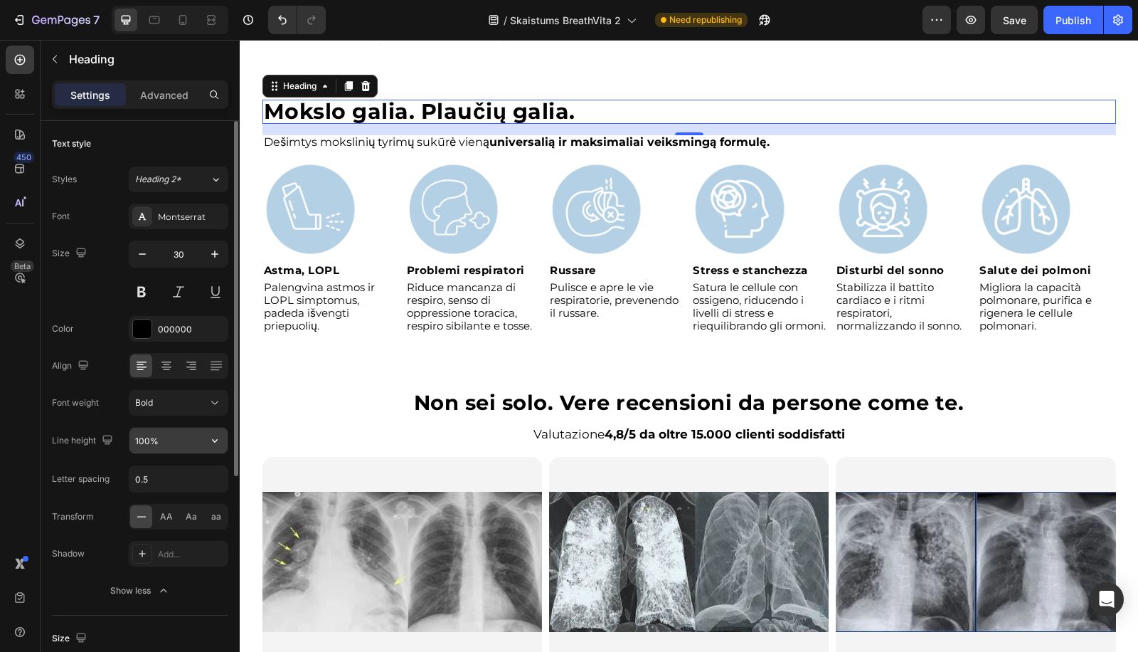
click at [140, 435] on input "100%" at bounding box center [178, 441] width 98 height 26
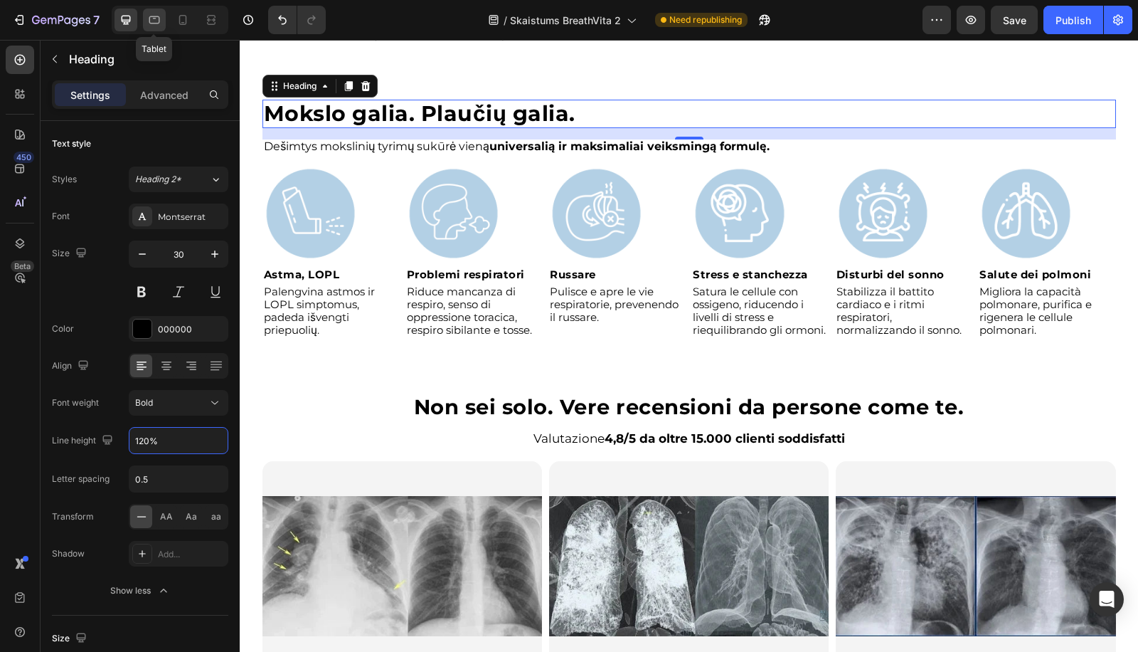
type input "120%"
click at [157, 9] on div at bounding box center [154, 20] width 23 height 23
type input "25"
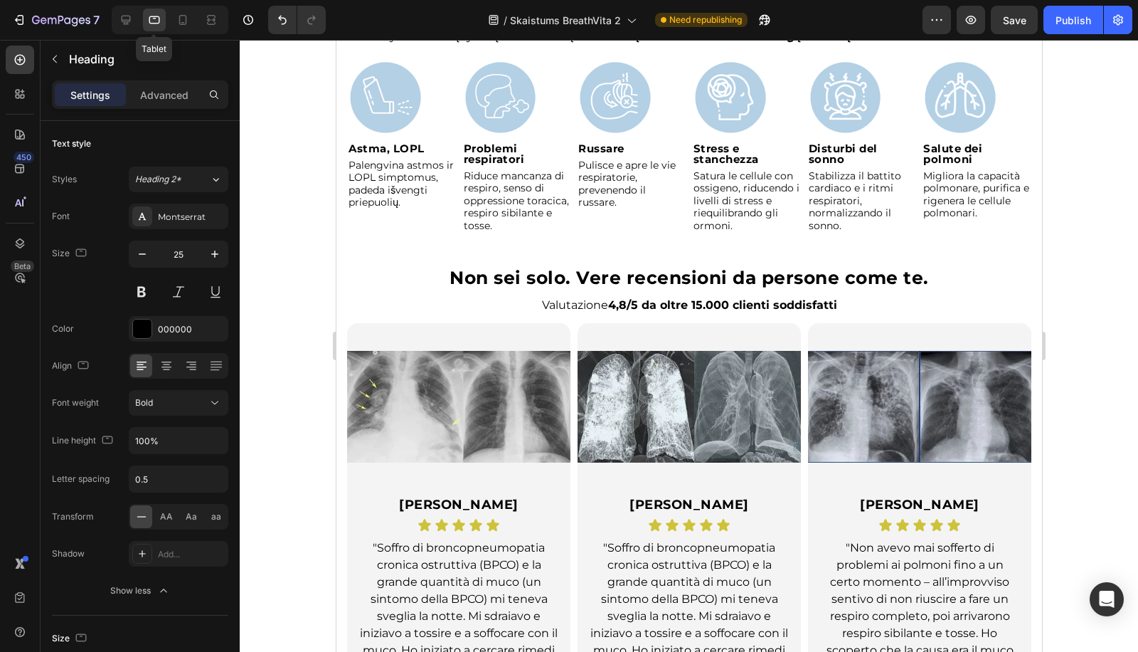
click at [157, 16] on icon at bounding box center [154, 20] width 14 height 14
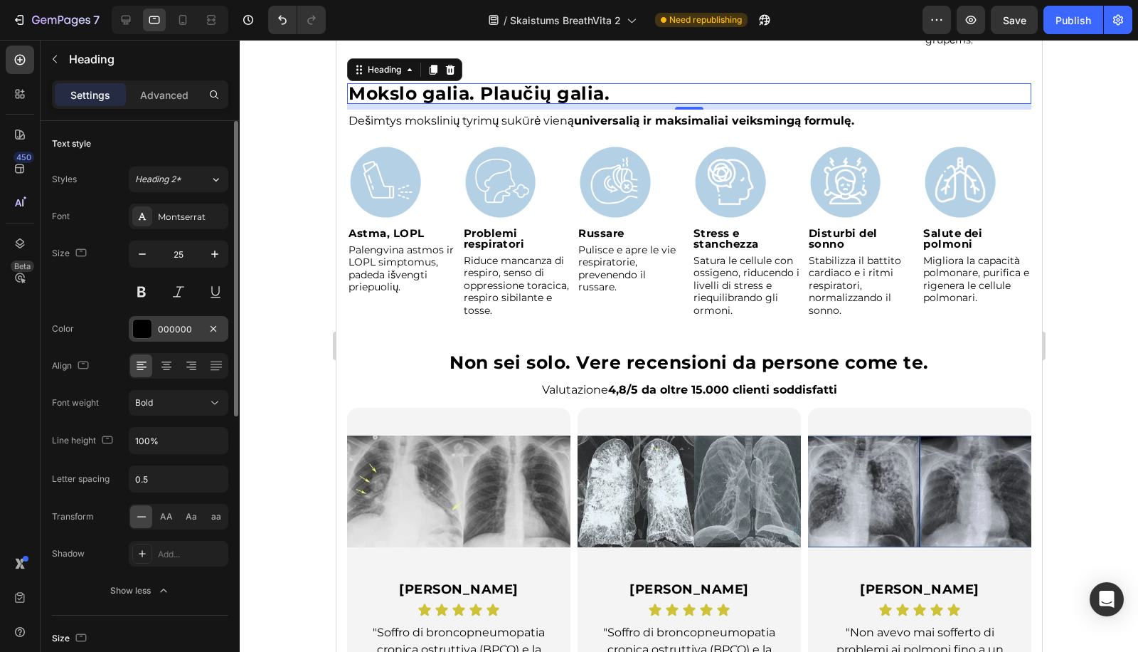
scroll to position [2310, 0]
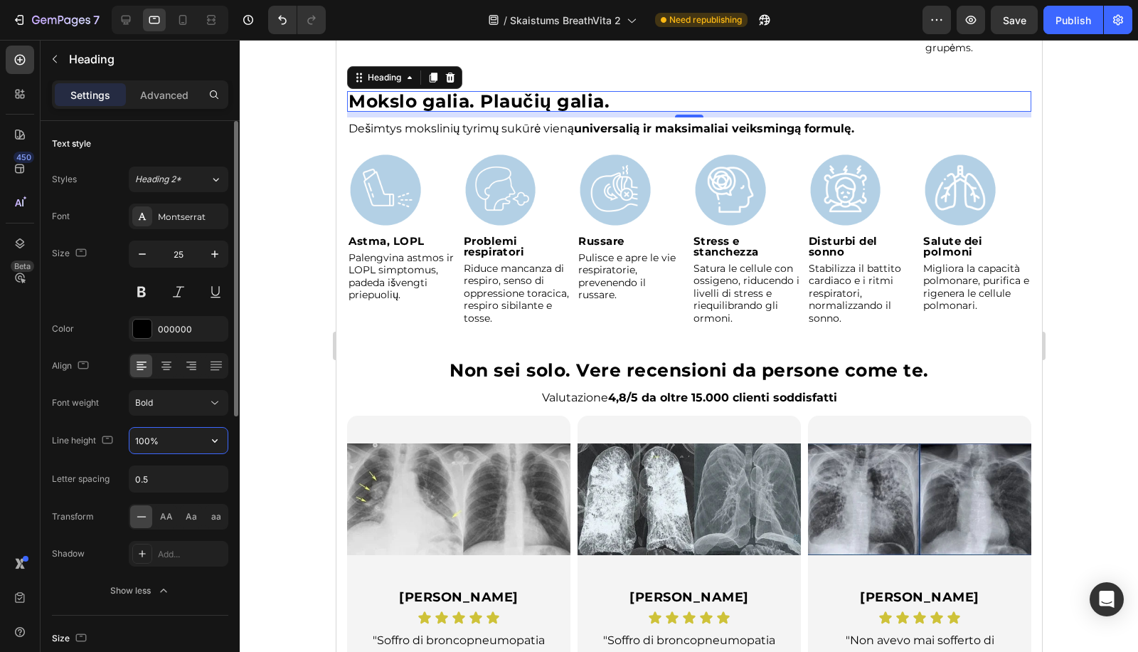
click at [142, 432] on input "100%" at bounding box center [178, 441] width 98 height 26
paste input "2"
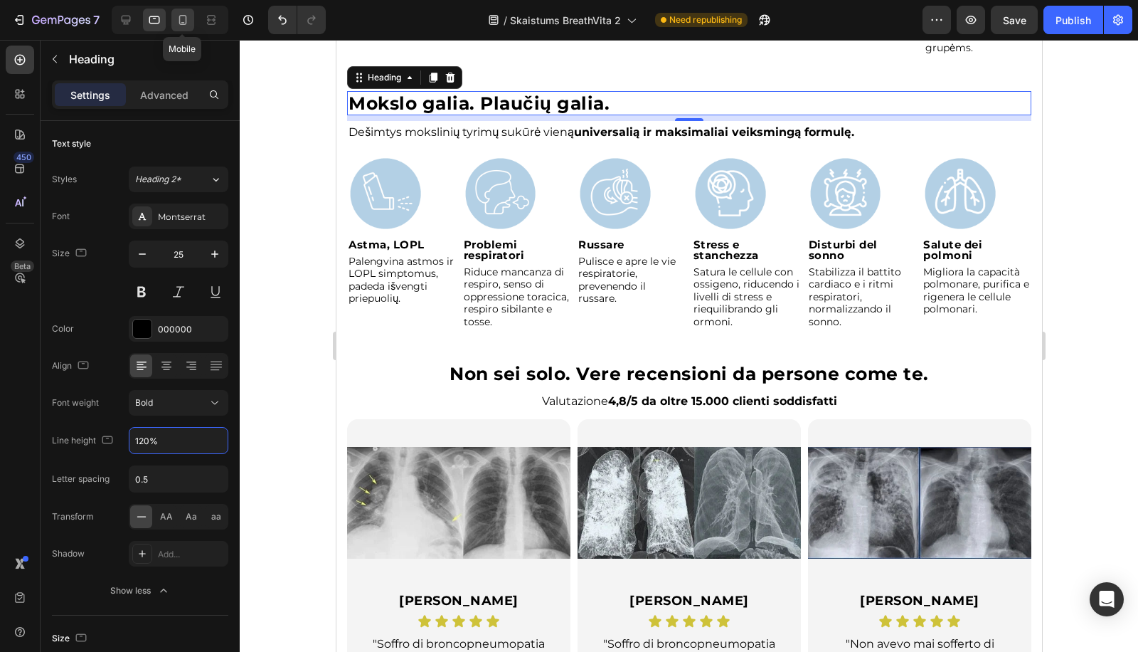
type input "120%"
click at [179, 18] on icon at bounding box center [183, 20] width 8 height 10
type input "21"
type input "Auto"
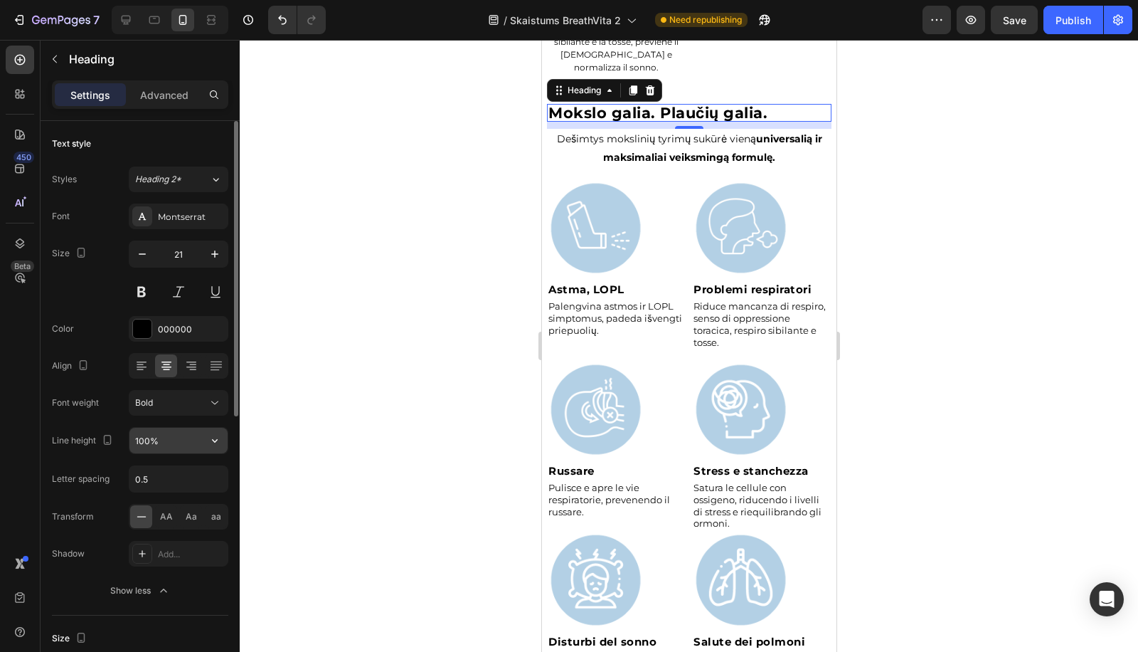
scroll to position [2540, 0]
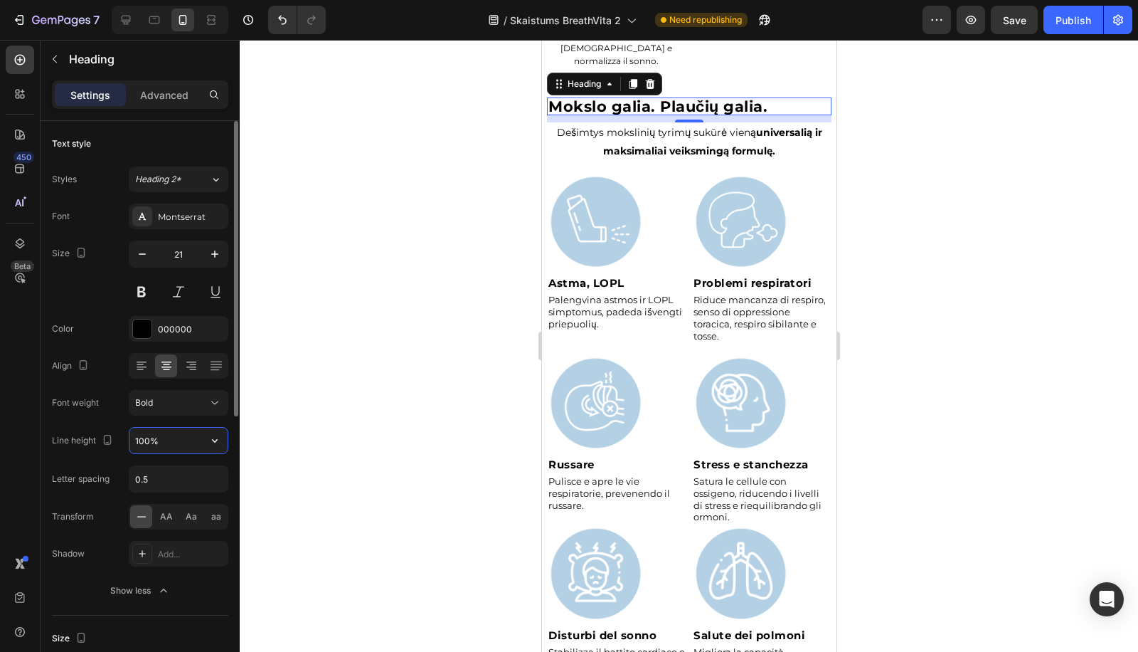
click at [147, 437] on input "100%" at bounding box center [178, 441] width 98 height 26
paste input "2"
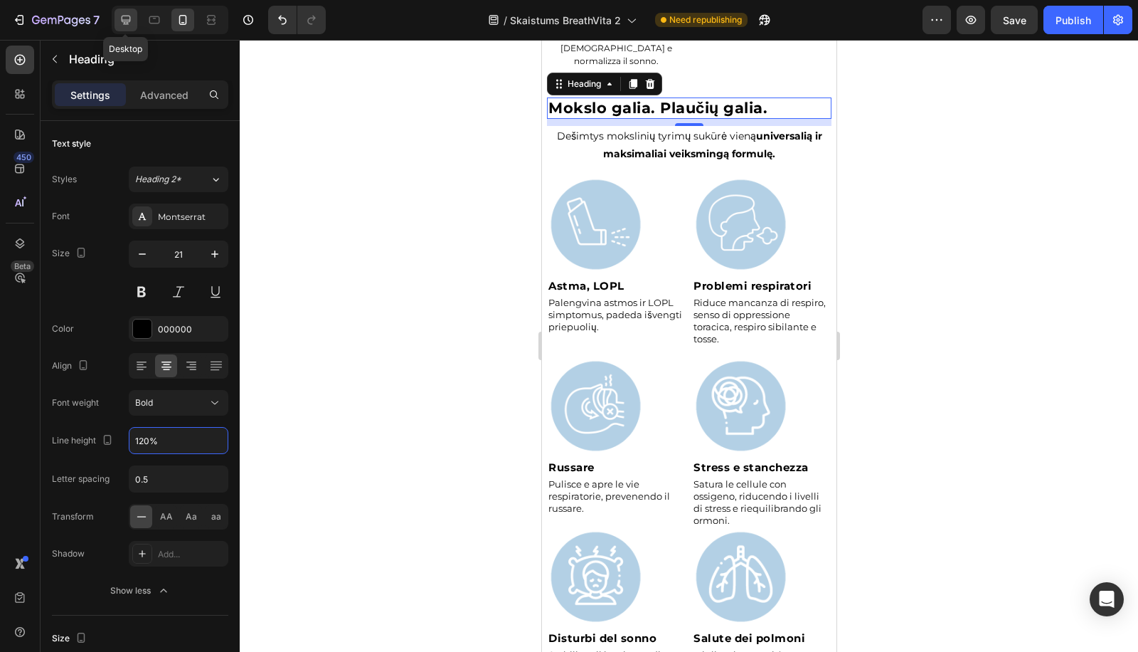
type input "120%"
click at [124, 17] on icon at bounding box center [126, 20] width 14 height 14
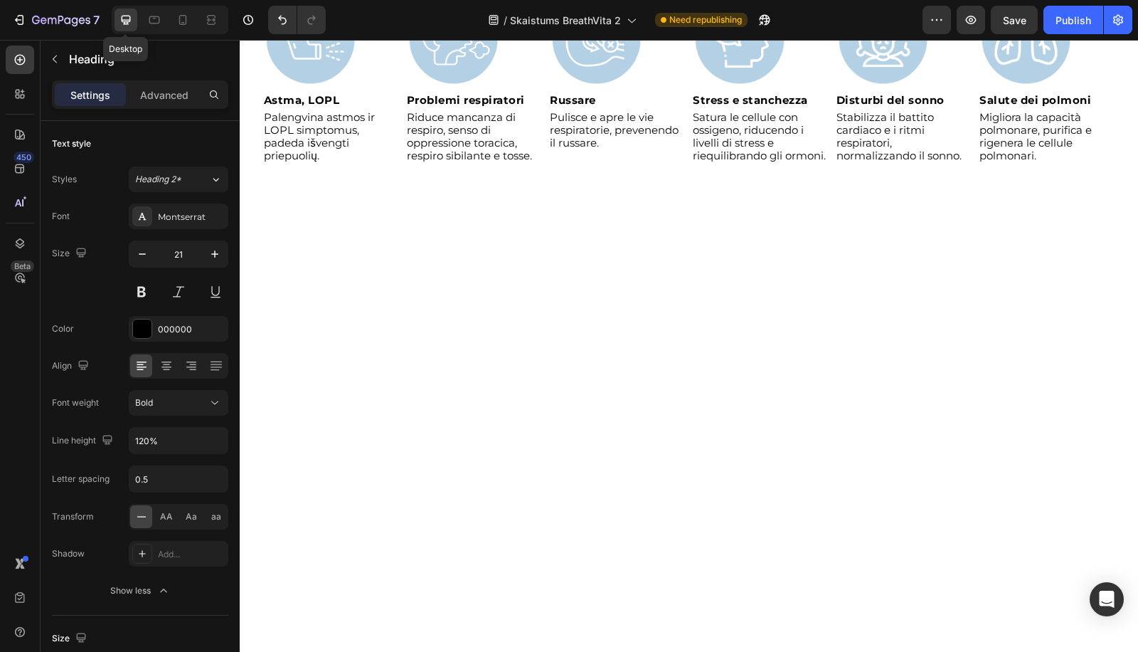
type input "30"
type input "100%"
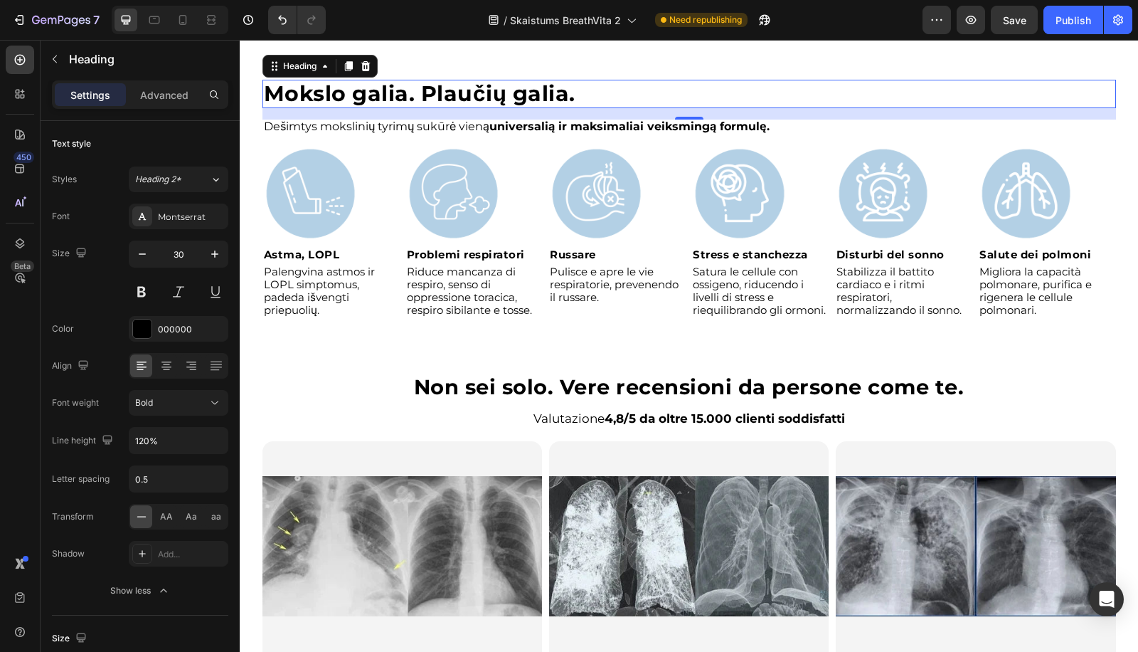
scroll to position [2452, 0]
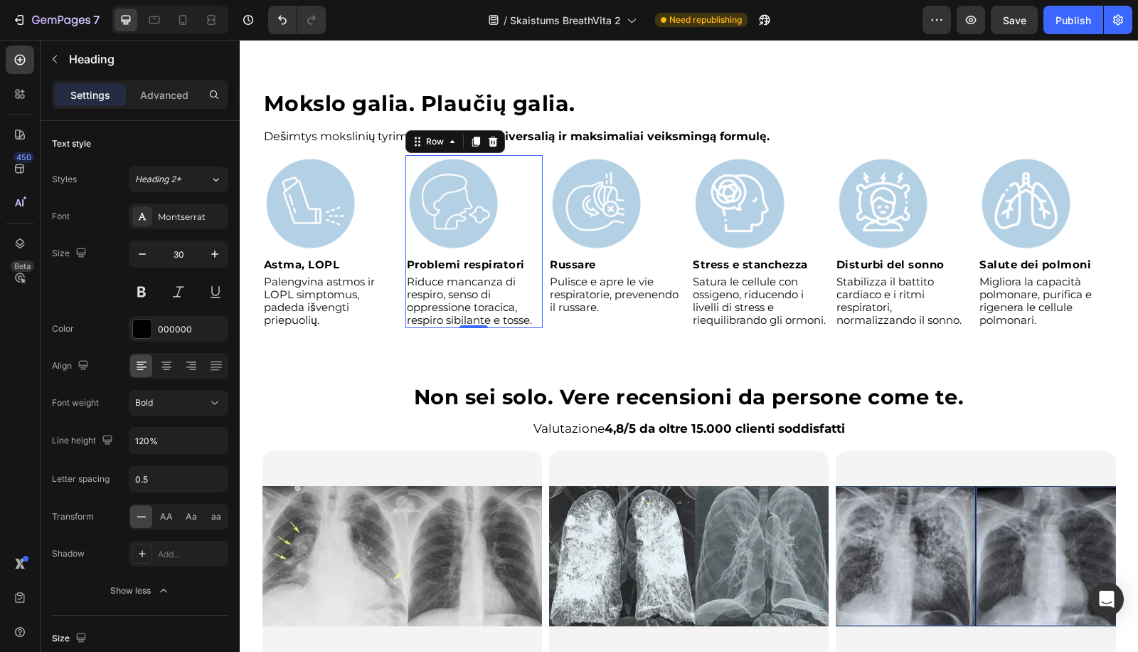
click at [475, 255] on div "Image Problemi respiratori Heading Riduce mancanza di respiro, senso di oppress…" at bounding box center [473, 241] width 137 height 172
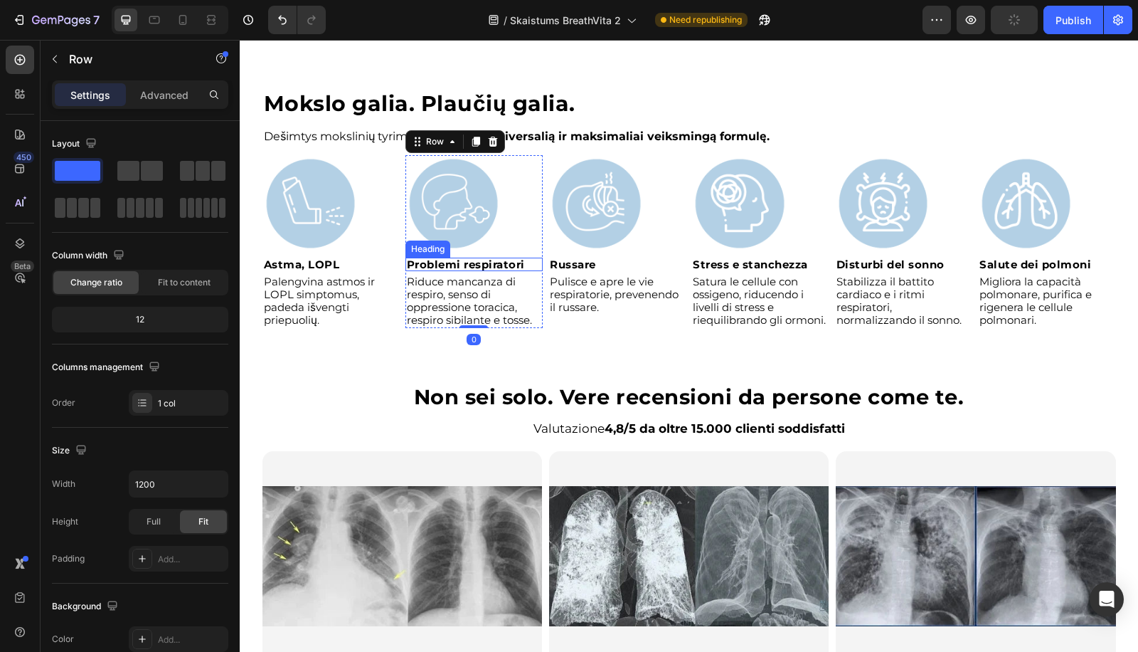
click at [478, 263] on strong "Problemi respiratori" at bounding box center [466, 265] width 118 height 14
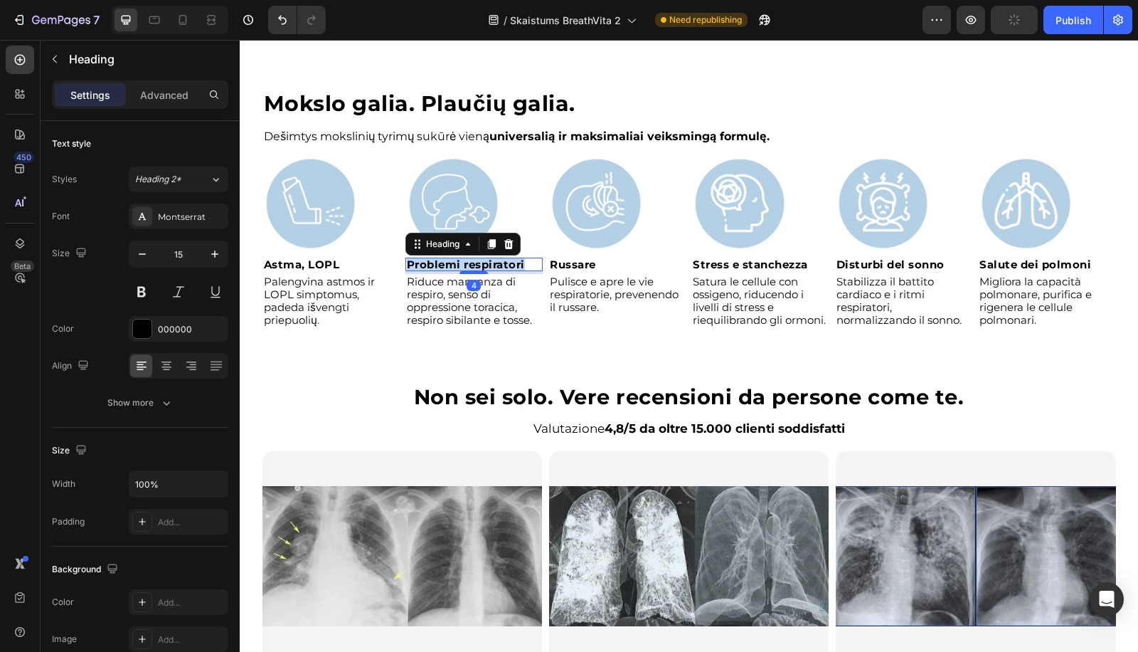
click at [478, 263] on strong "Problemi respiratori" at bounding box center [466, 265] width 118 height 14
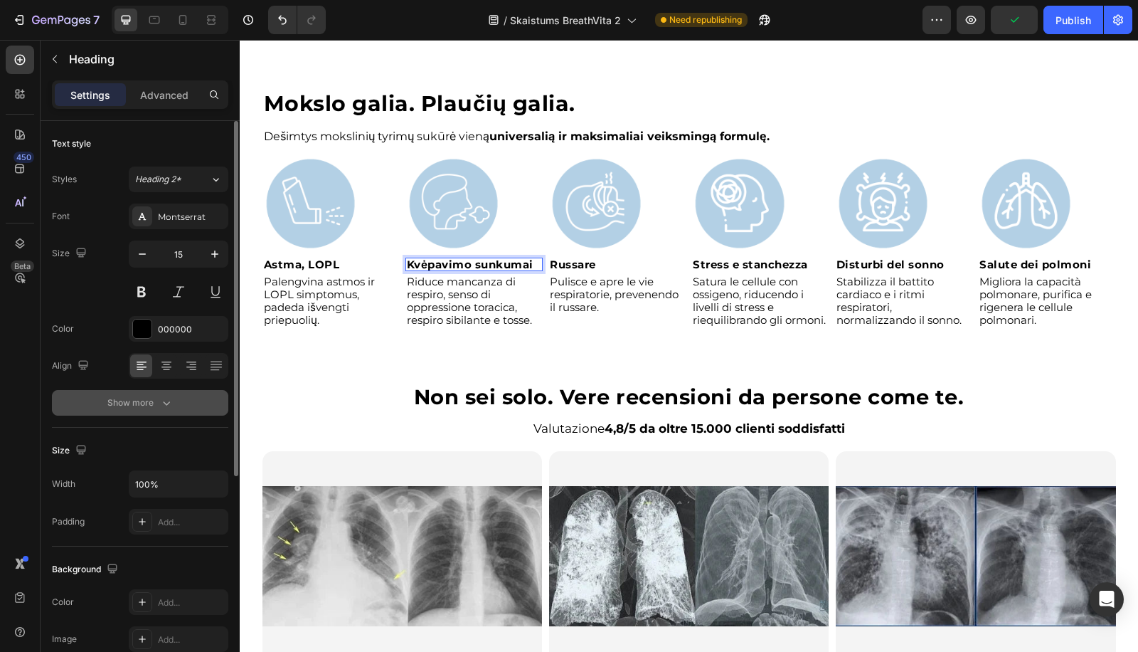
click at [157, 400] on div "Show more" at bounding box center [140, 402] width 66 height 14
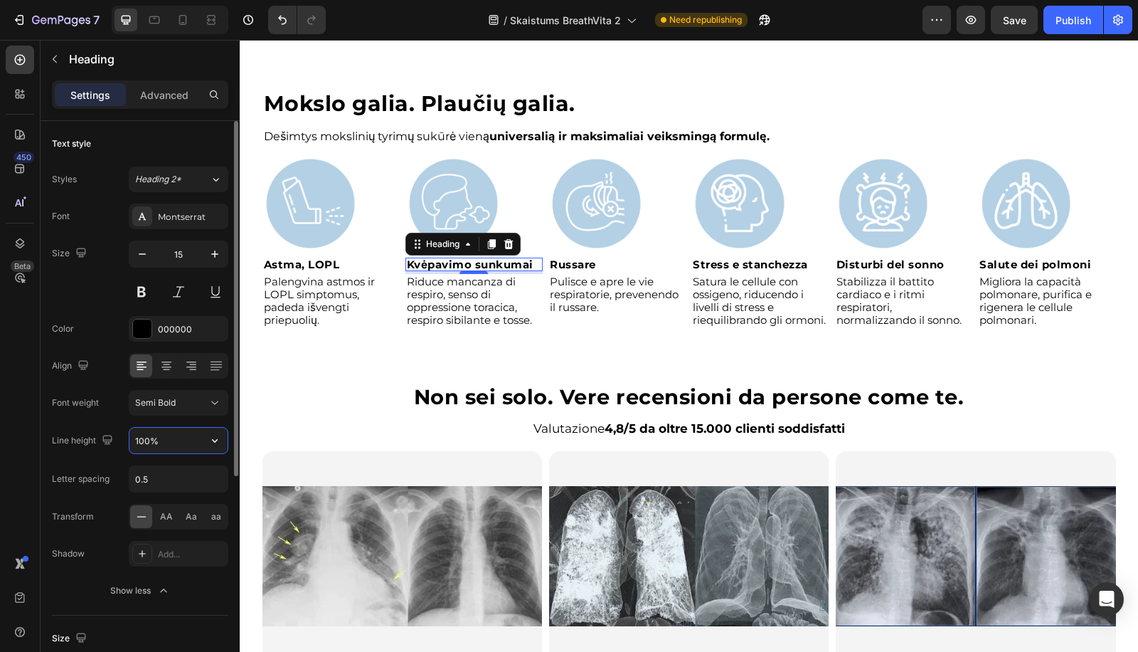
click at [139, 430] on input "100%" at bounding box center [178, 441] width 98 height 26
type input "120%"
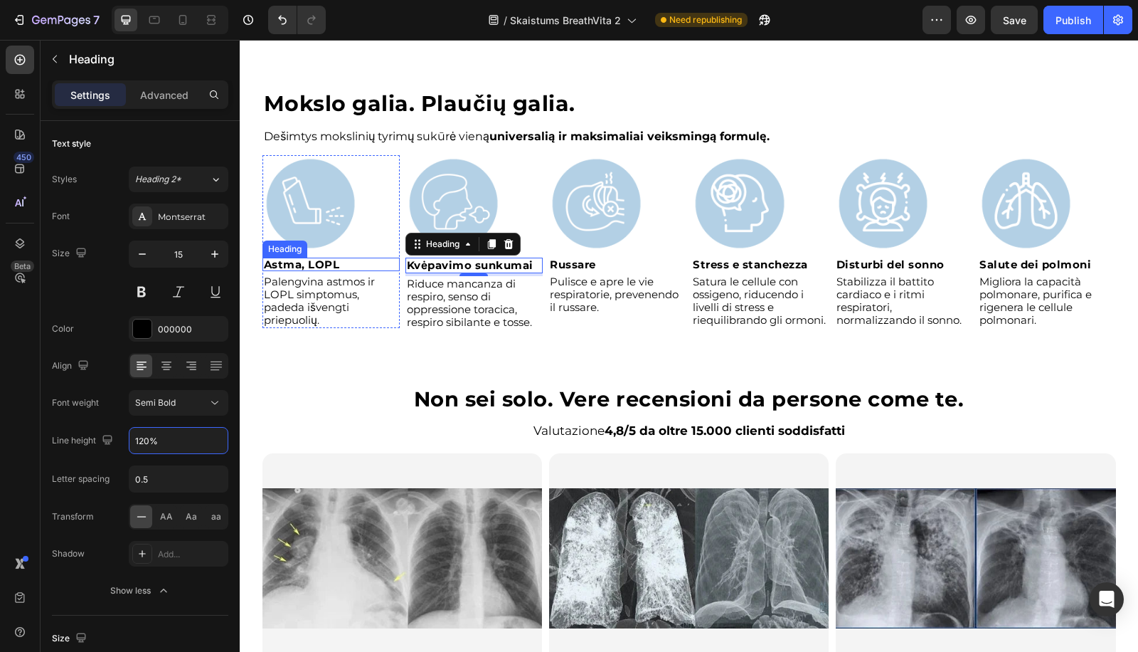
drag, startPoint x: 338, startPoint y: 264, endPoint x: 297, endPoint y: 280, distance: 44.4
click at [339, 264] on p "⁠⁠⁠⁠⁠⁠⁠ Astma, LOPL" at bounding box center [331, 264] width 134 height 11
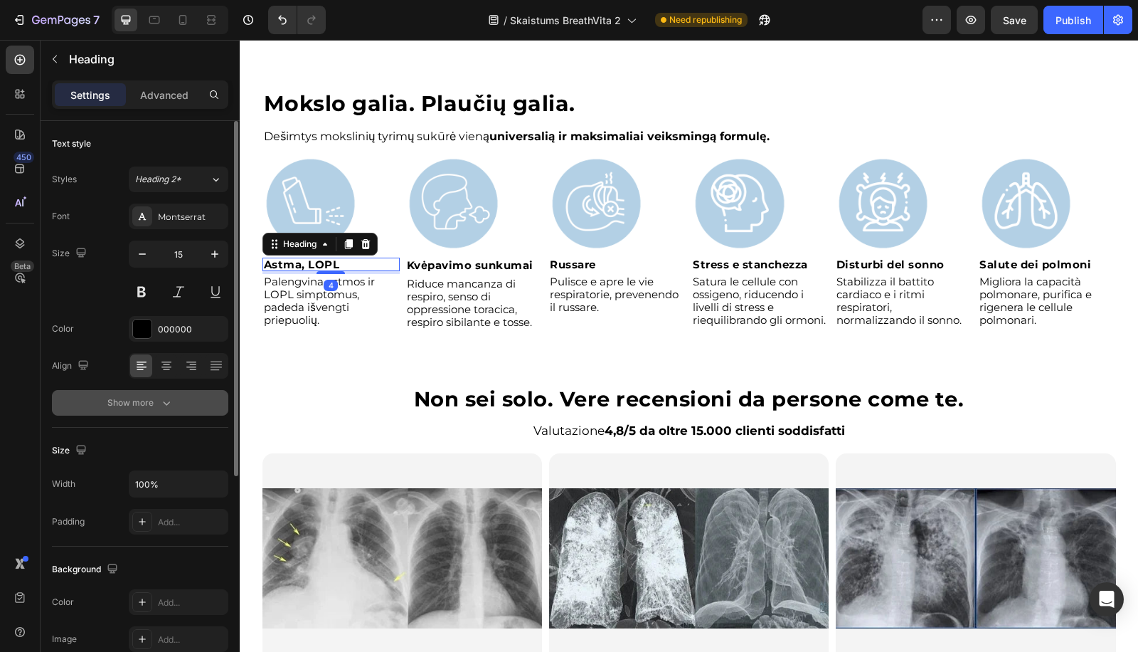
click at [129, 398] on div "Show more" at bounding box center [140, 402] width 66 height 14
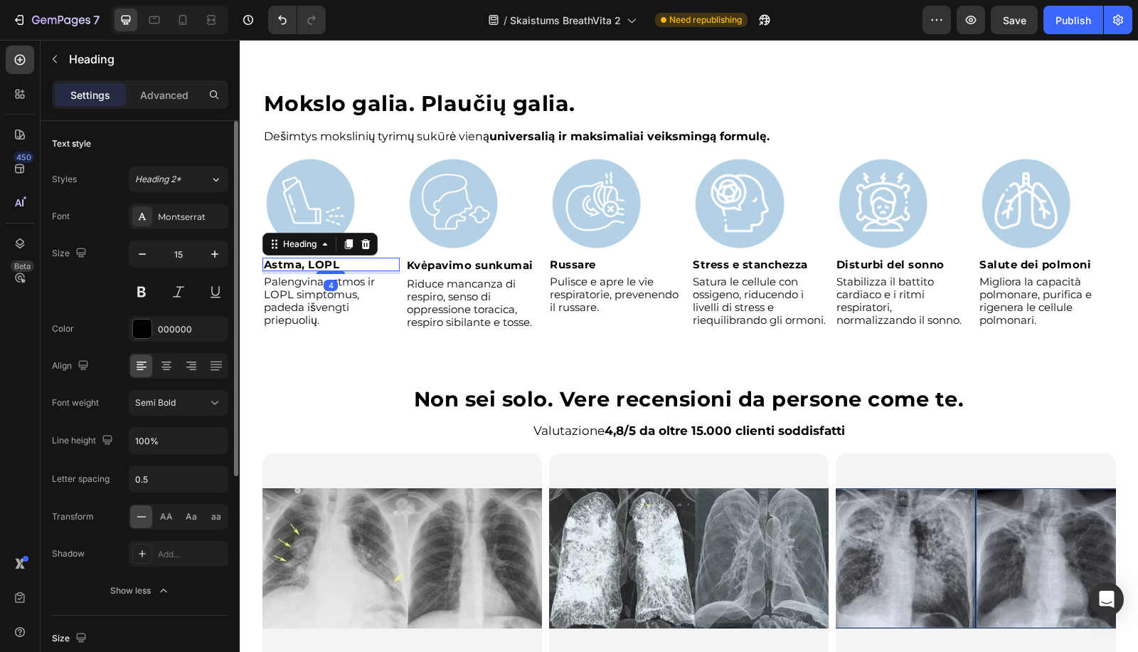
click at [136, 419] on div "Font Montserrat Size 15 Color 000000 Align Font weight Semi Bold Line height 10…" at bounding box center [140, 403] width 176 height 400
drag, startPoint x: 152, startPoint y: 435, endPoint x: 160, endPoint y: 428, distance: 11.1
click at [153, 435] on input "100%" at bounding box center [178, 441] width 98 height 26
paste input "2"
type input "120%"
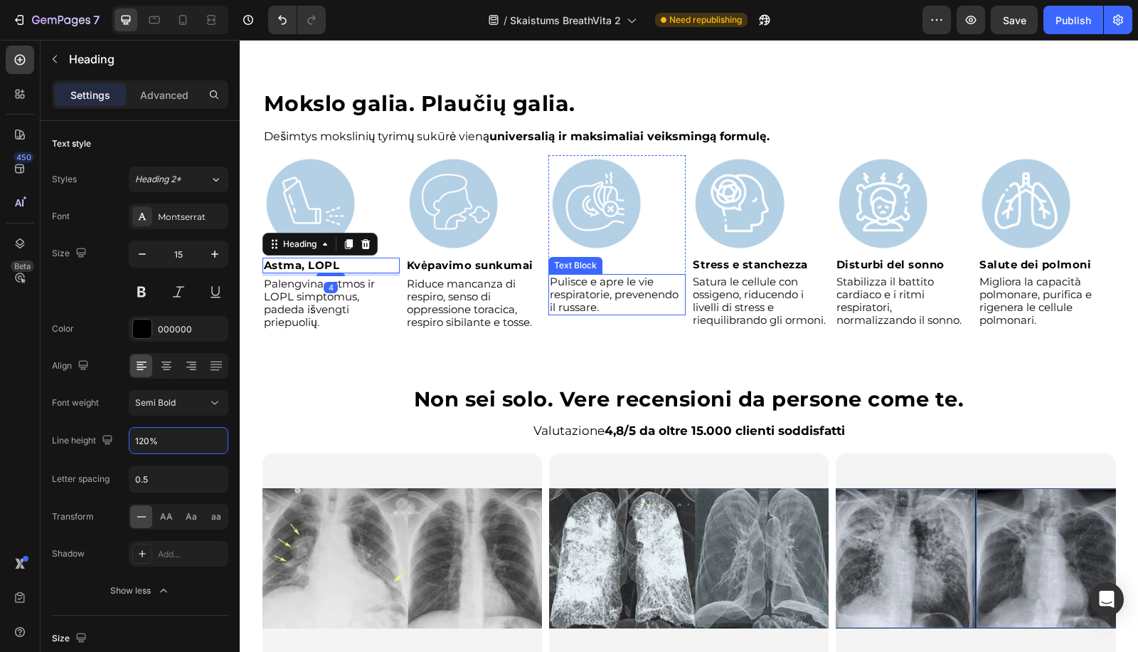
click at [580, 264] on div "Text Block" at bounding box center [575, 265] width 48 height 13
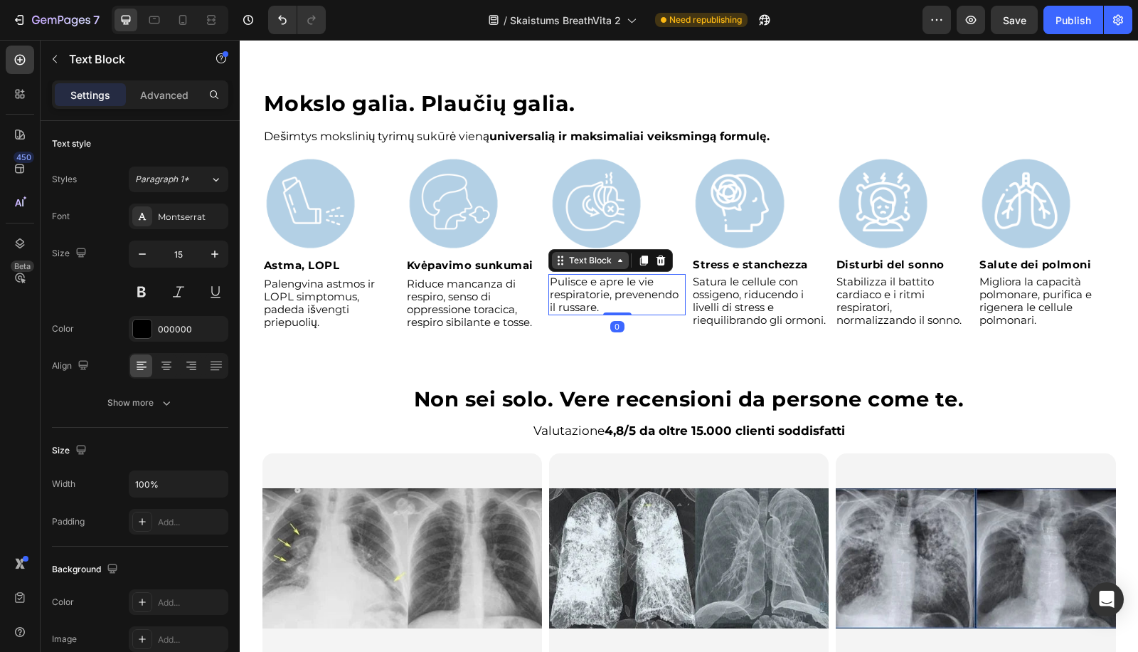
click at [620, 264] on div "Text Block" at bounding box center [590, 260] width 77 height 17
click at [662, 270] on div "Text Block Row 1 col Row 2 cols Row 3 cols" at bounding box center [610, 260] width 124 height 23
click at [672, 260] on h2 "Russare" at bounding box center [616, 265] width 137 height 14
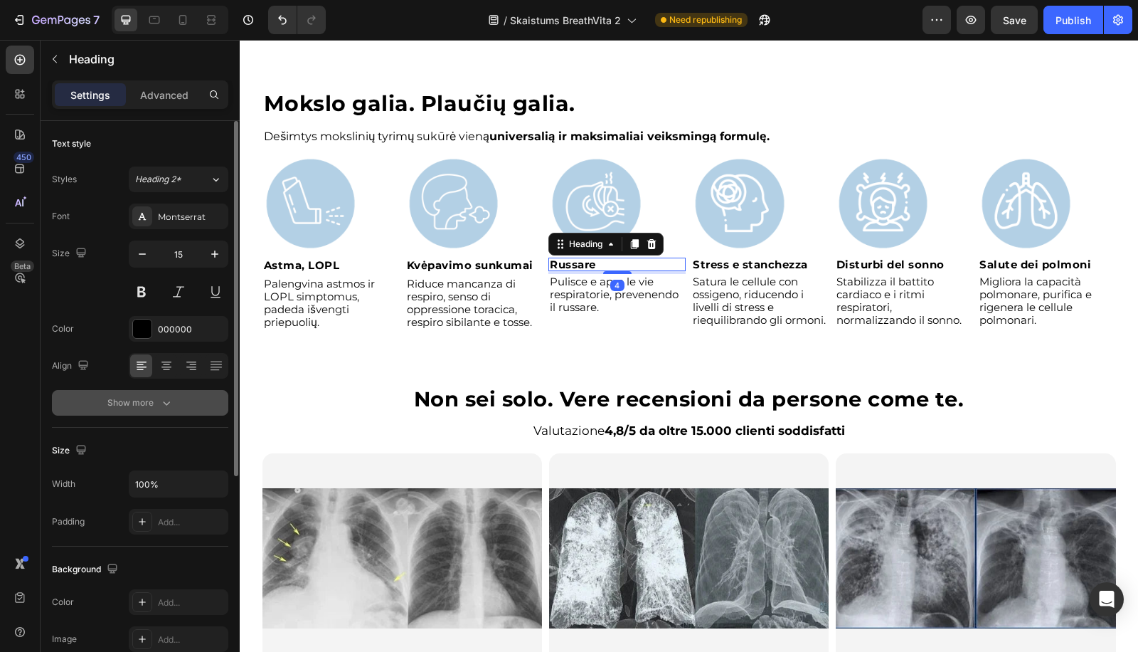
click at [148, 406] on div "Show more" at bounding box center [140, 402] width 66 height 14
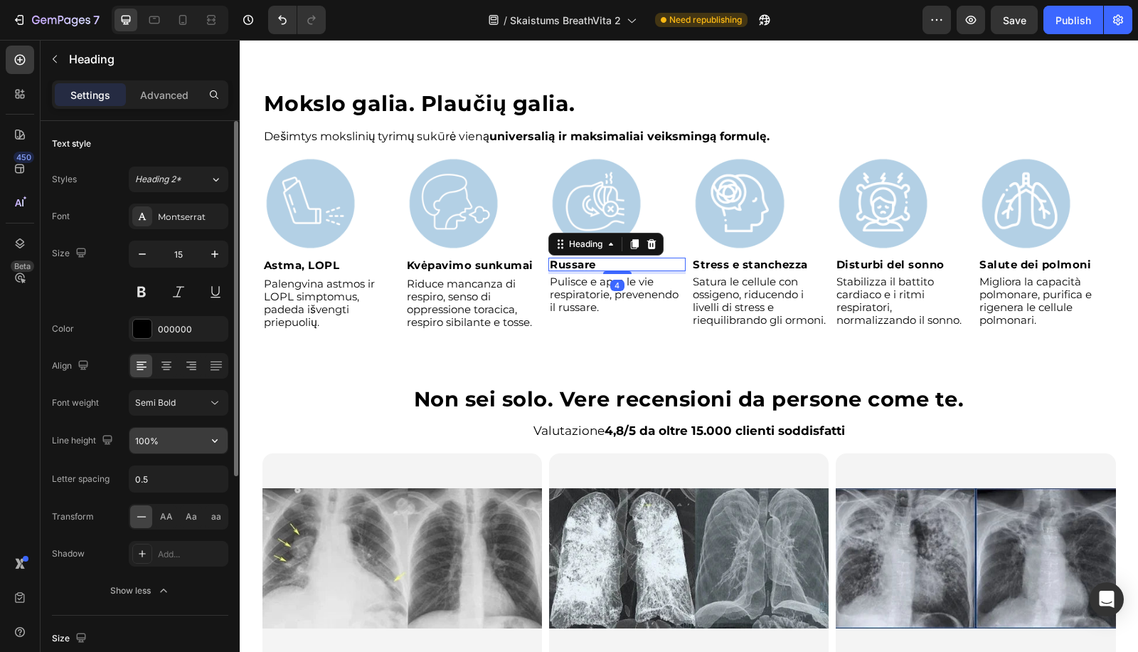
click at [181, 433] on input "100%" at bounding box center [178, 441] width 98 height 26
paste input "2"
type input "120%"
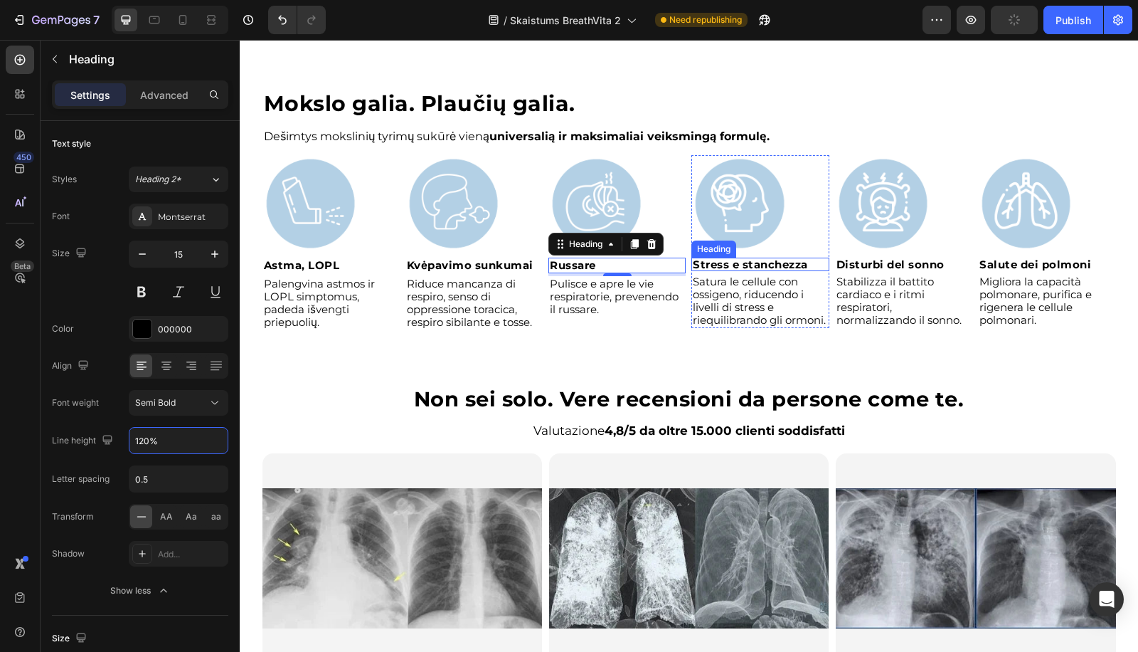
click at [784, 263] on strong "Stress e stanchezza" at bounding box center [750, 265] width 115 height 14
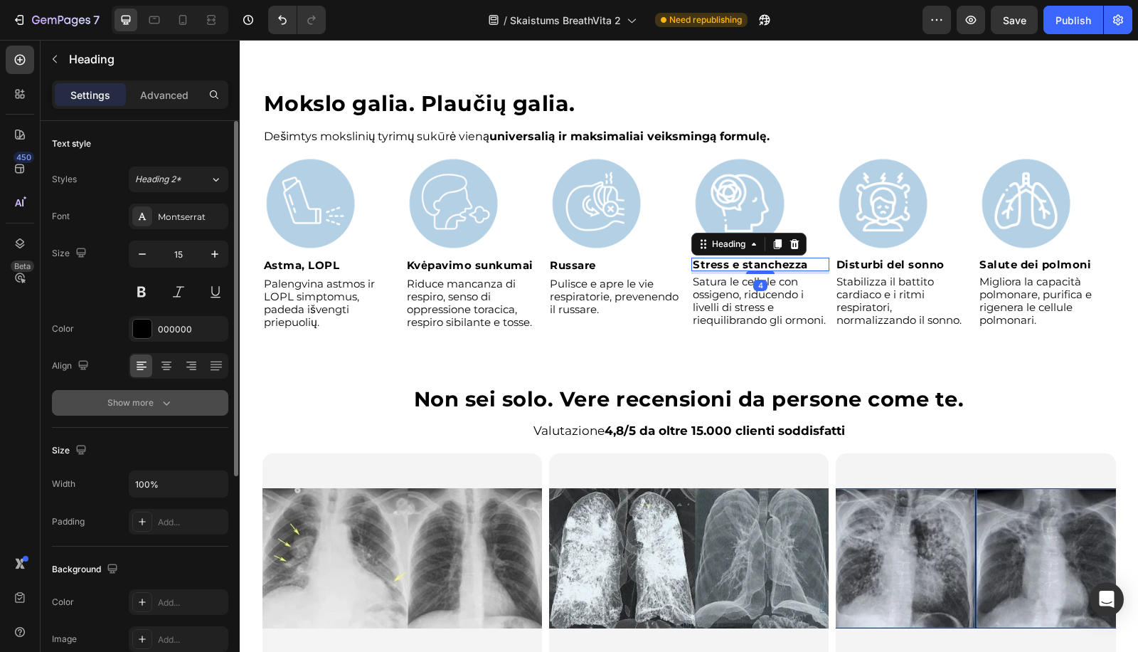
click at [146, 401] on div "Show more" at bounding box center [140, 402] width 66 height 14
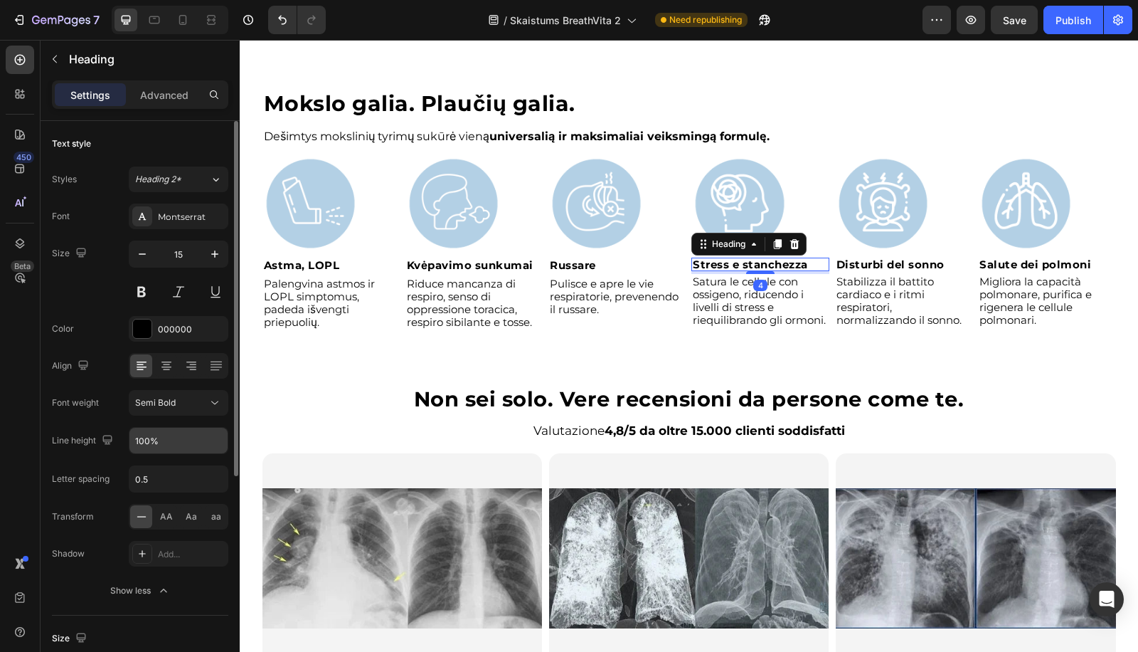
drag, startPoint x: 144, startPoint y: 431, endPoint x: 152, endPoint y: 431, distance: 7.8
click at [144, 431] on input "100%" at bounding box center [178, 441] width 98 height 26
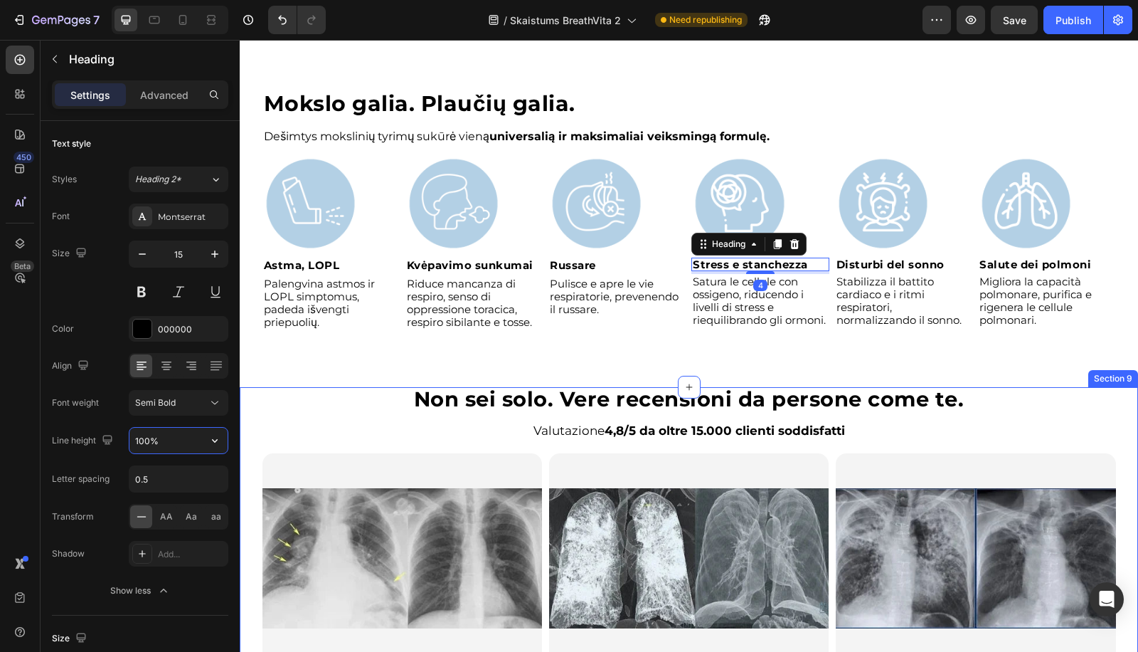
paste input "2"
type input "120%"
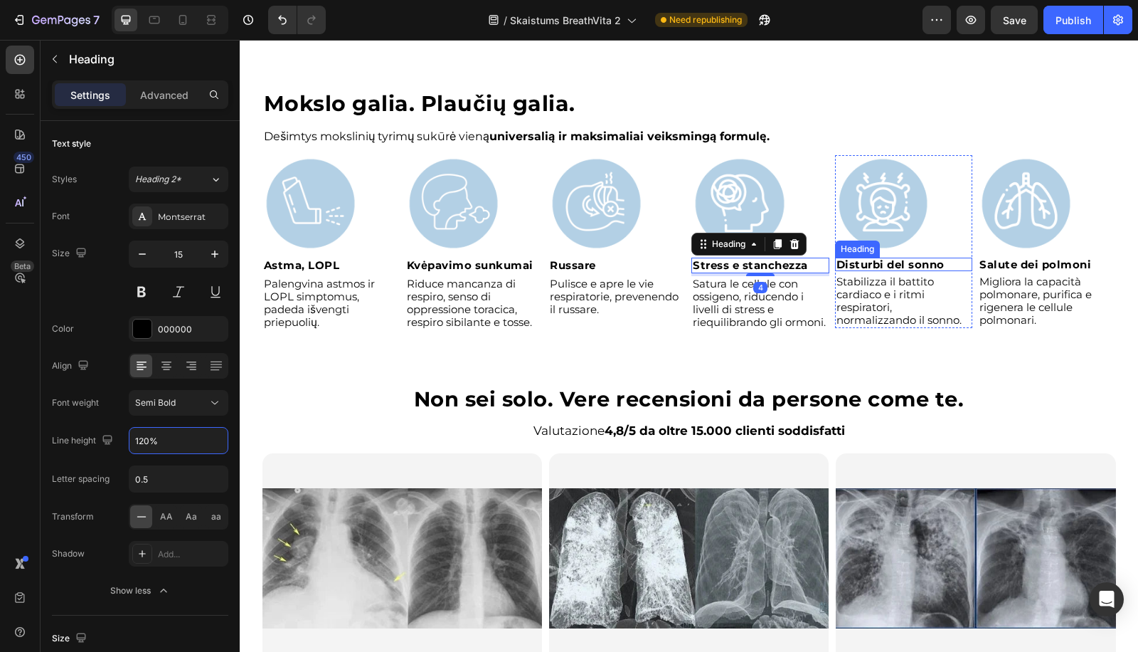
click at [930, 262] on strong "Disturbi del sonno" at bounding box center [891, 265] width 108 height 14
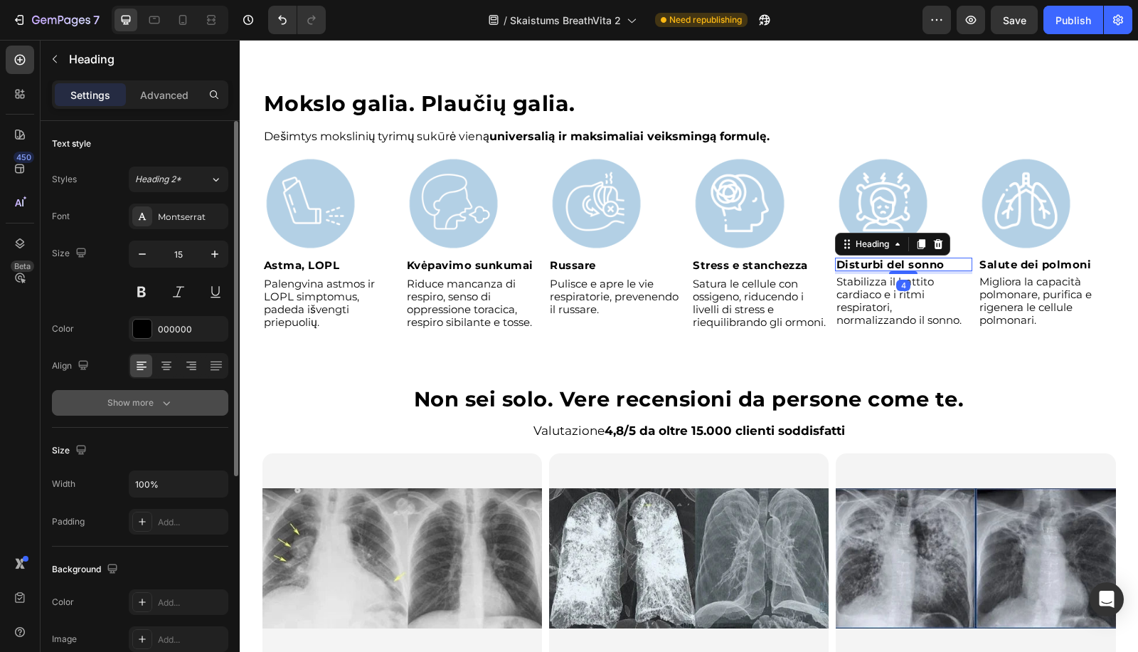
click at [149, 408] on button "Show more" at bounding box center [140, 403] width 176 height 26
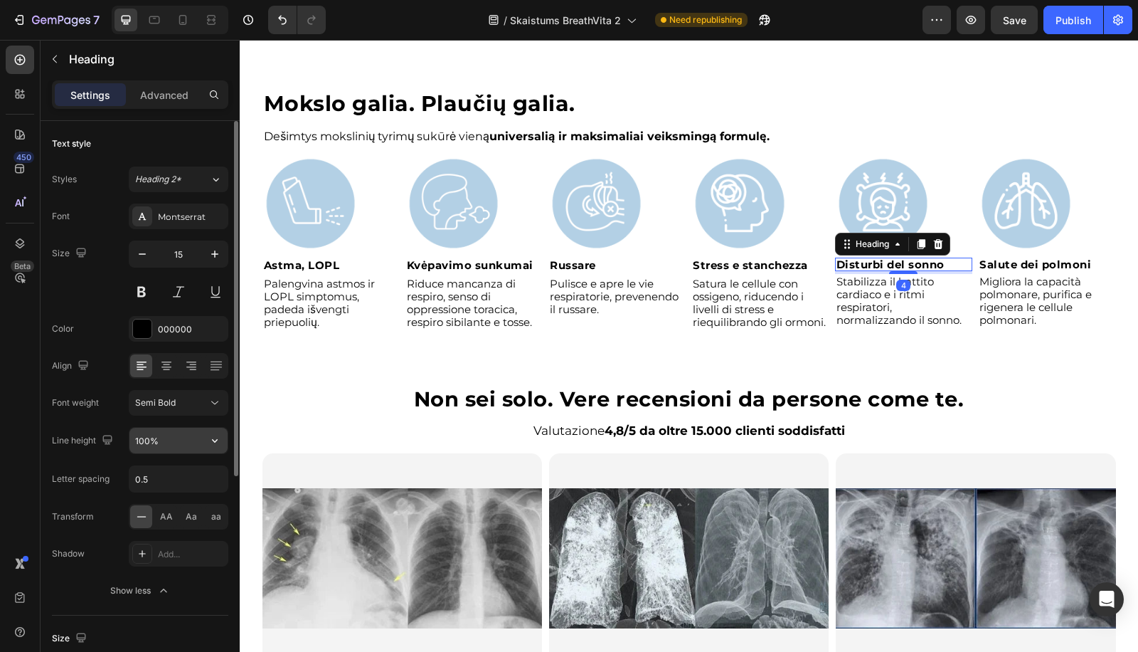
click at [139, 436] on input "100%" at bounding box center [178, 441] width 98 height 26
paste input "2"
type input "120%"
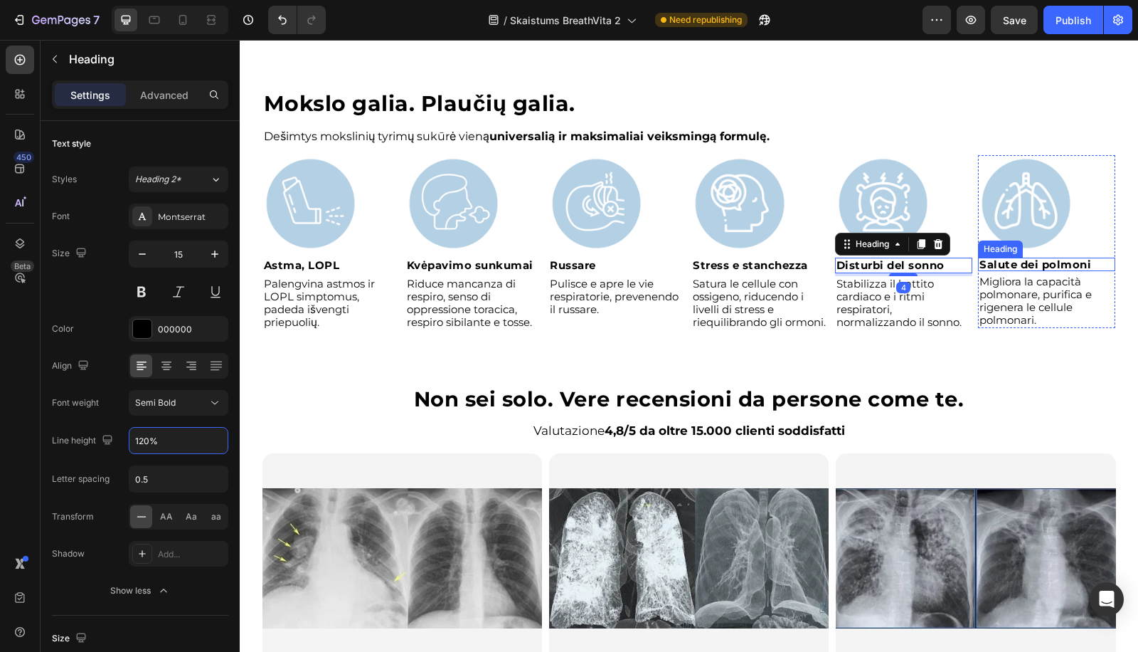
click at [1051, 258] on strong "Salute dei polmoni" at bounding box center [1035, 265] width 112 height 14
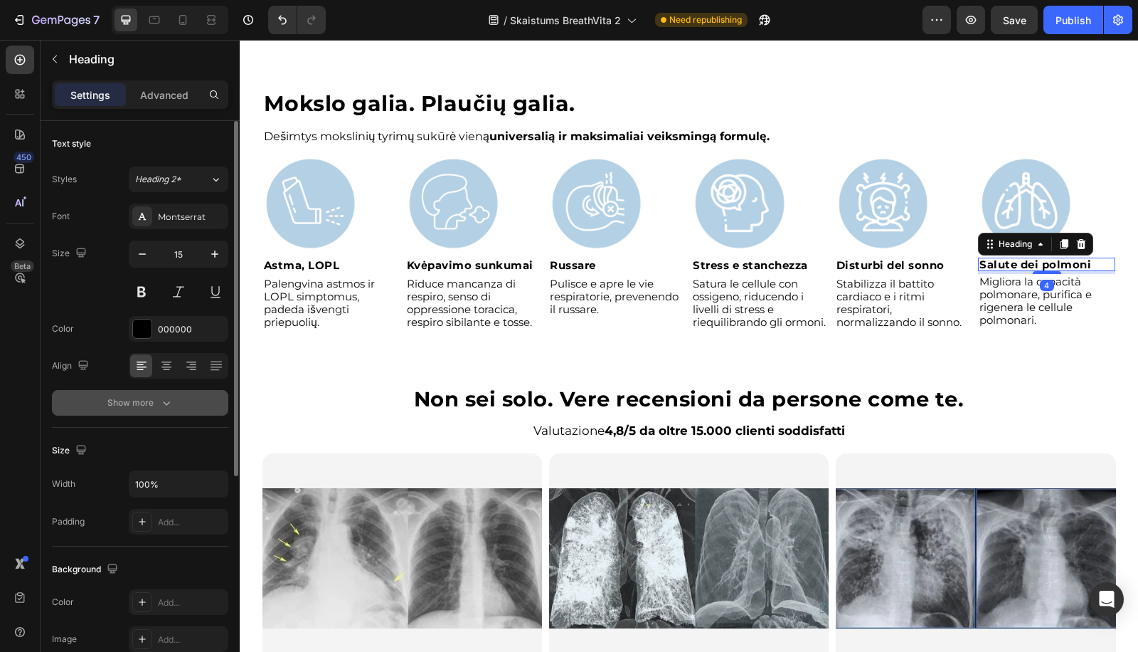
click at [157, 402] on div "Show more" at bounding box center [140, 402] width 66 height 14
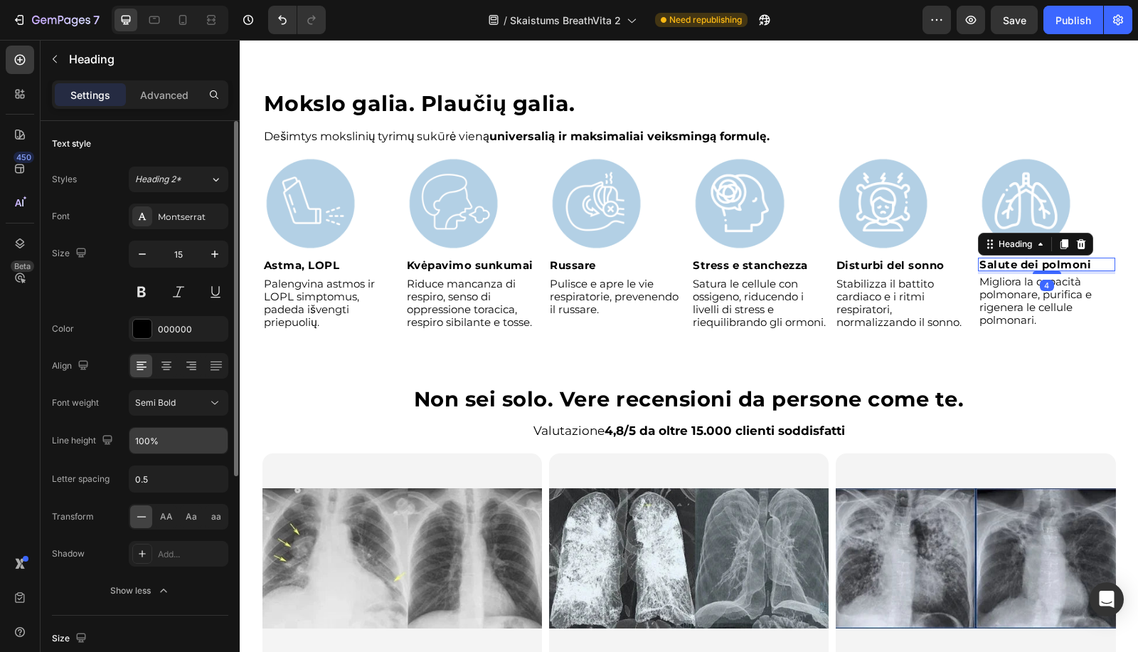
click at [147, 442] on input "100%" at bounding box center [178, 441] width 98 height 26
paste input "2"
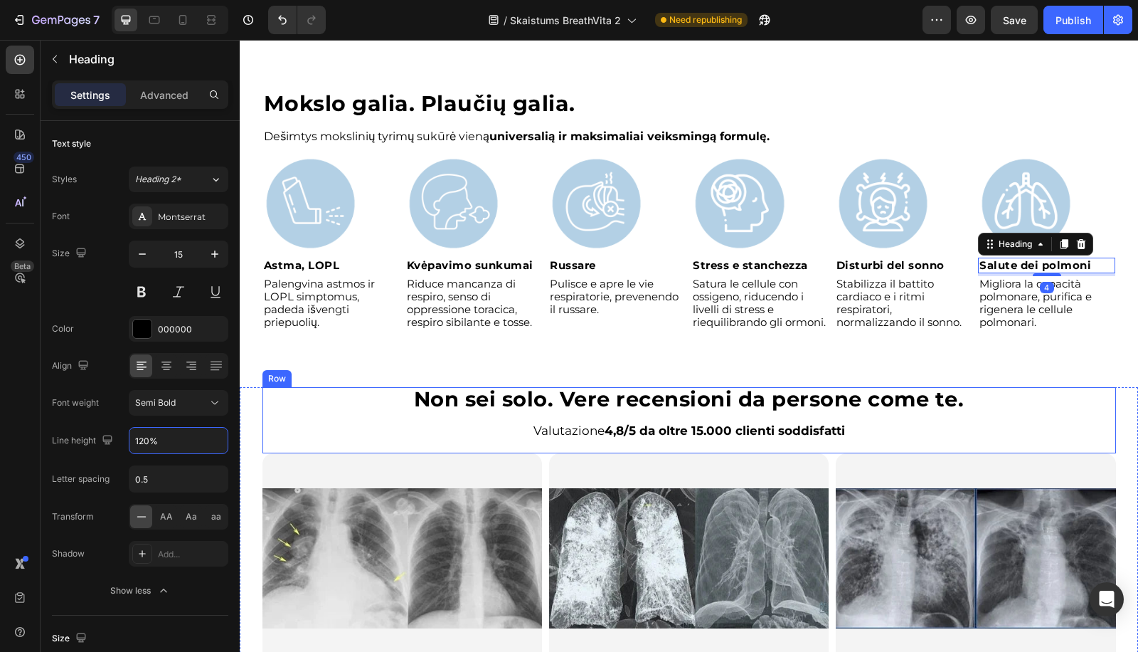
type input "120%"
click at [481, 308] on p "Riduce mancanza di respiro, senso di oppressione toracica, respiro sibilante e …" at bounding box center [474, 302] width 134 height 51
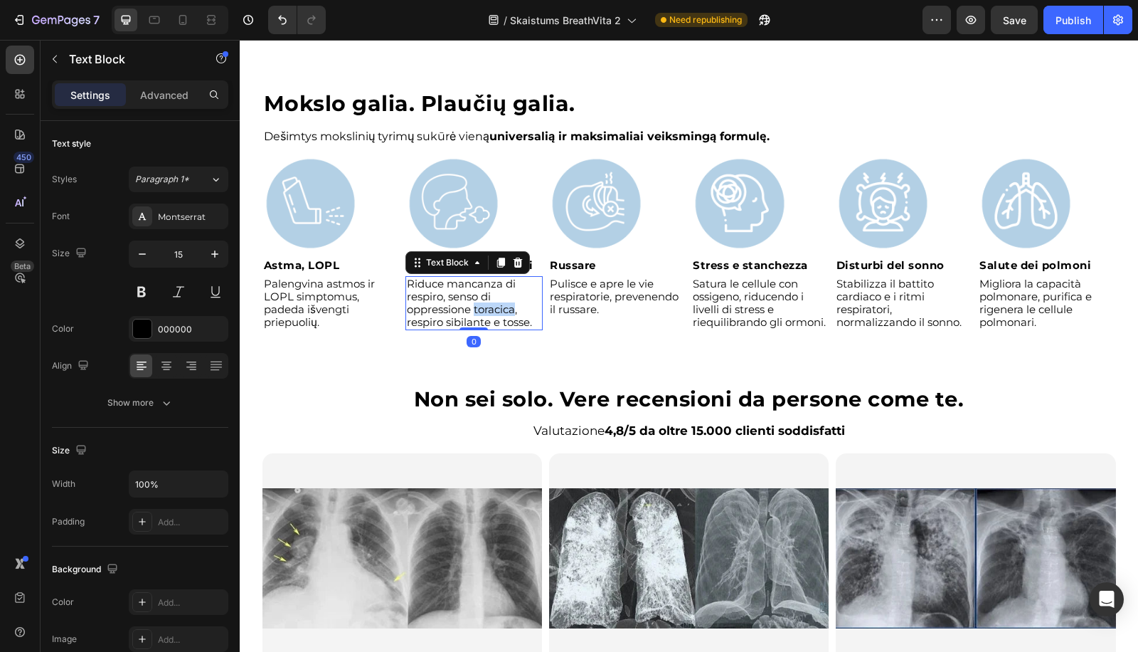
click at [481, 308] on p "Riduce mancanza di respiro, senso di oppressione toracica, respiro sibilante e …" at bounding box center [474, 302] width 134 height 51
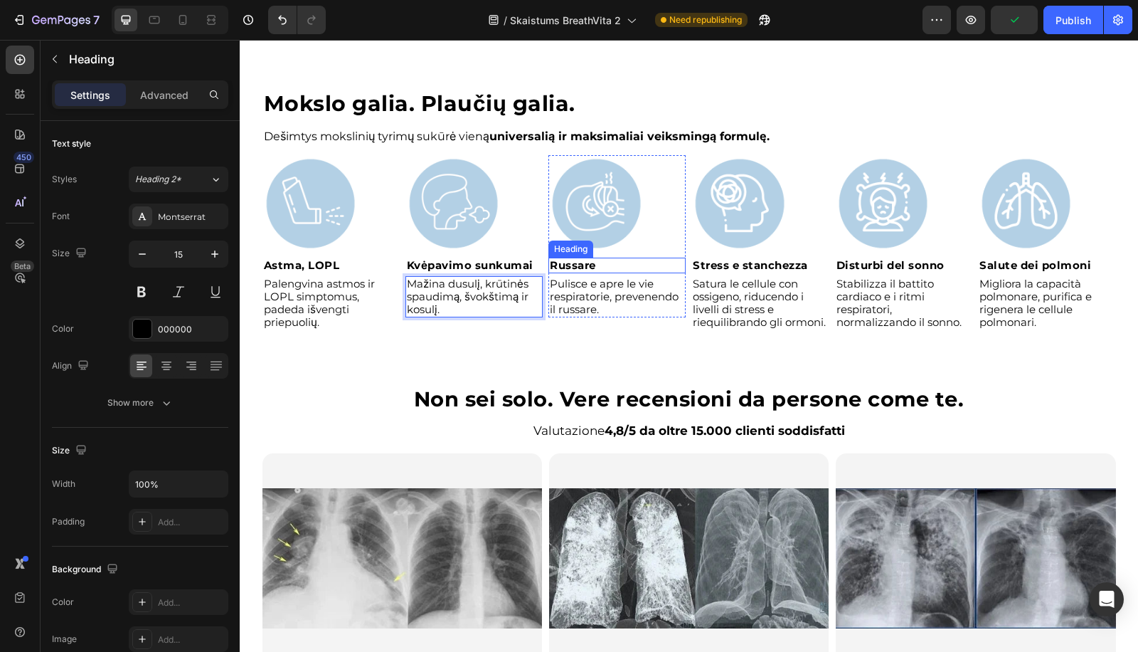
click at [617, 271] on h2 "Russare" at bounding box center [616, 266] width 137 height 16
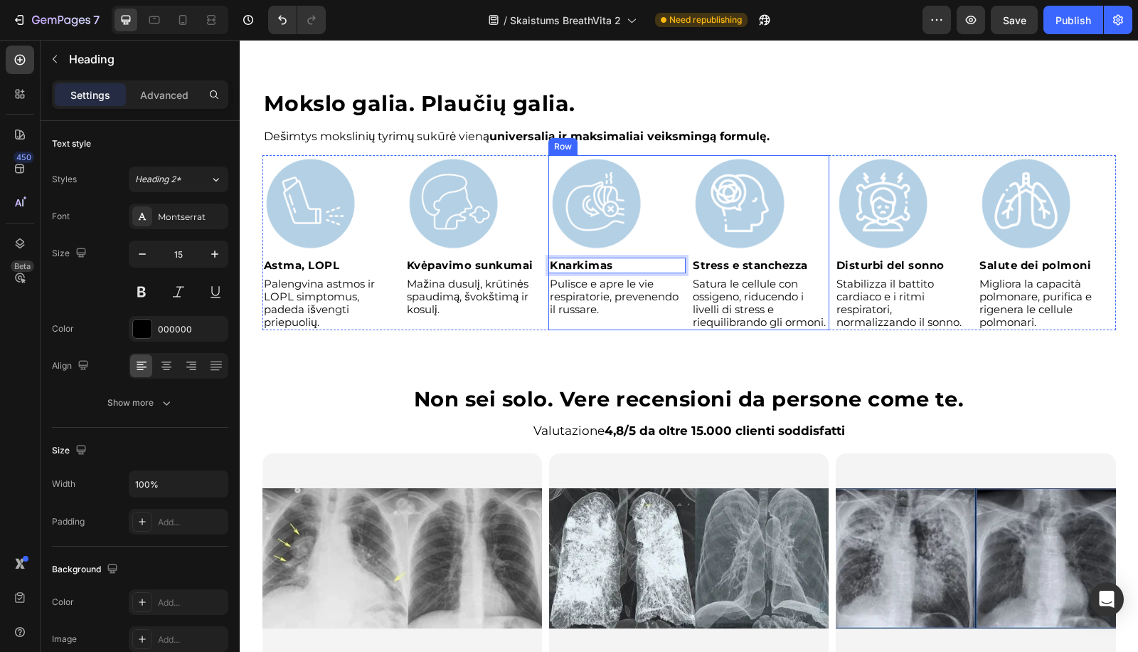
click at [599, 321] on div "Image Knarkimas Heading 4 Pulisce e apre le vie respiratorie, prevenendo il rus…" at bounding box center [616, 242] width 137 height 174
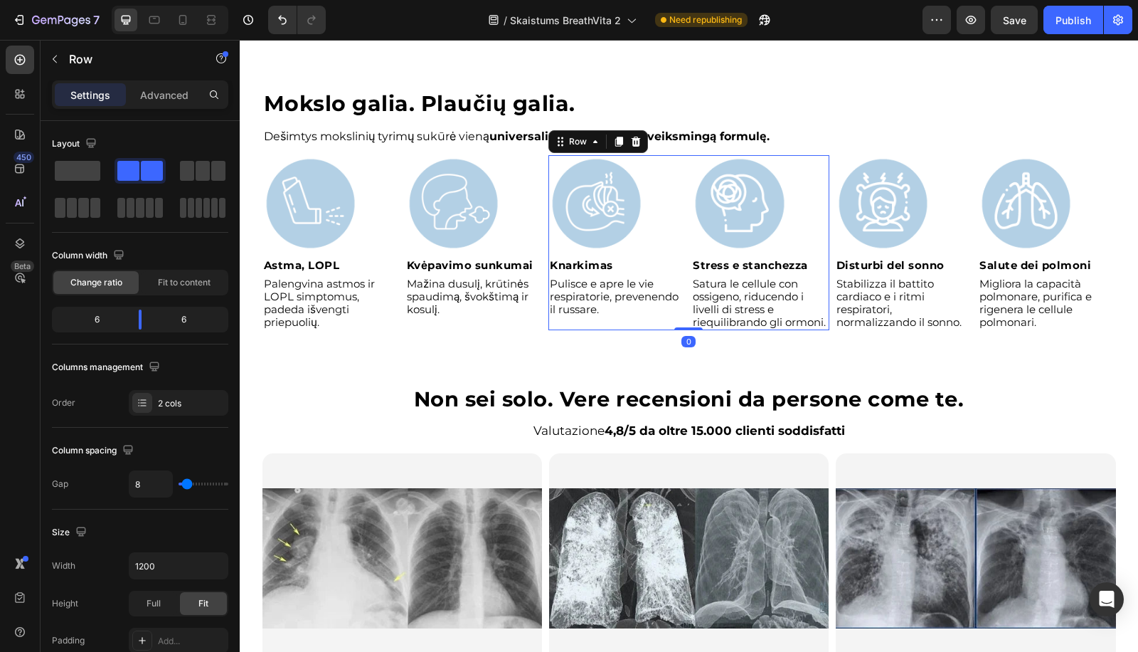
click at [599, 321] on div "Image ⁠⁠⁠⁠⁠⁠⁠ Knarkimas Heading Pulisce e apre le vie respiratorie, prevenendo …" at bounding box center [616, 242] width 137 height 174
click at [603, 302] on p "Pulisce e apre le vie respiratorie, prevenendo il russare." at bounding box center [617, 296] width 134 height 38
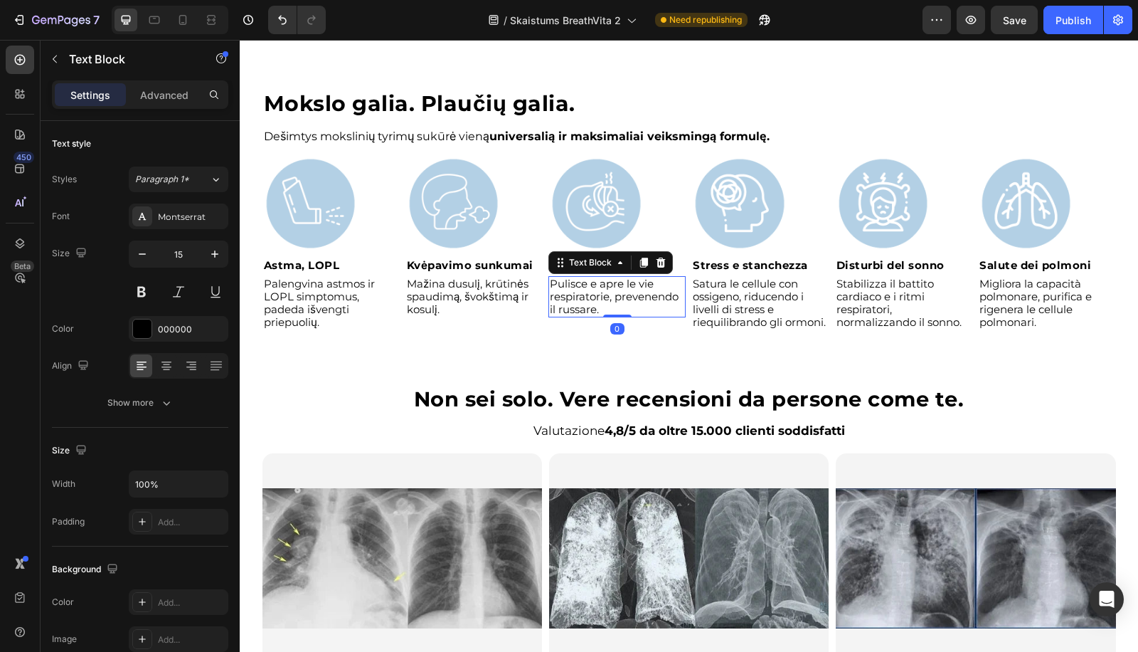
click at [603, 302] on p "Pulisce e apre le vie respiratorie, prevenendo il russare." at bounding box center [617, 296] width 134 height 38
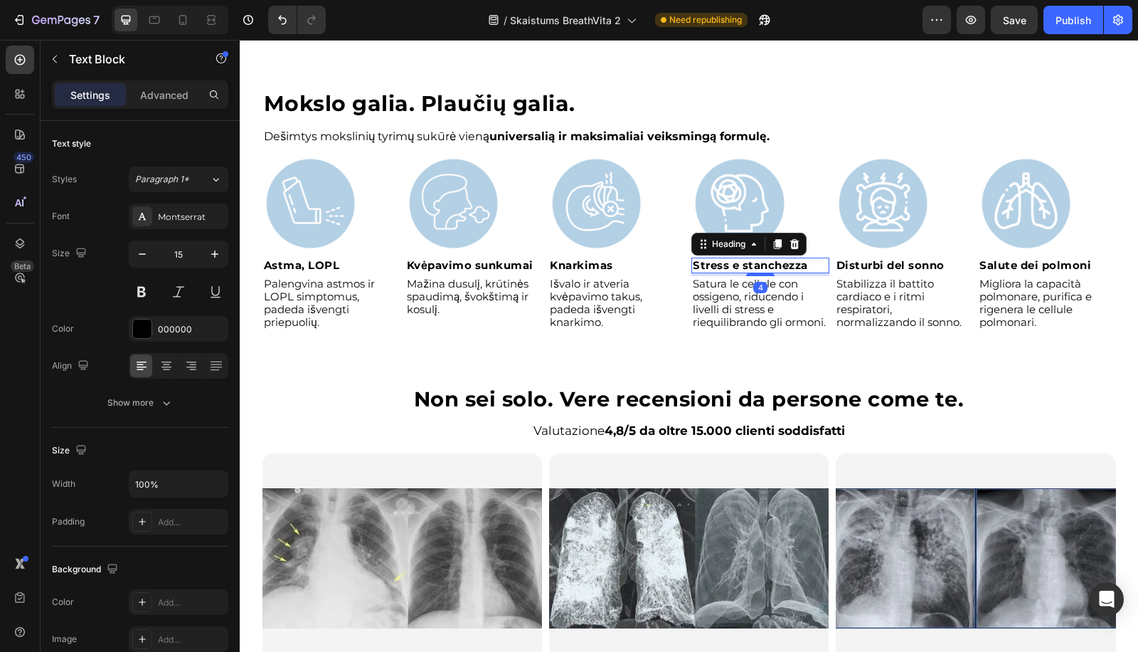
click at [765, 258] on h2 "Stress e stanchezza" at bounding box center [759, 266] width 137 height 16
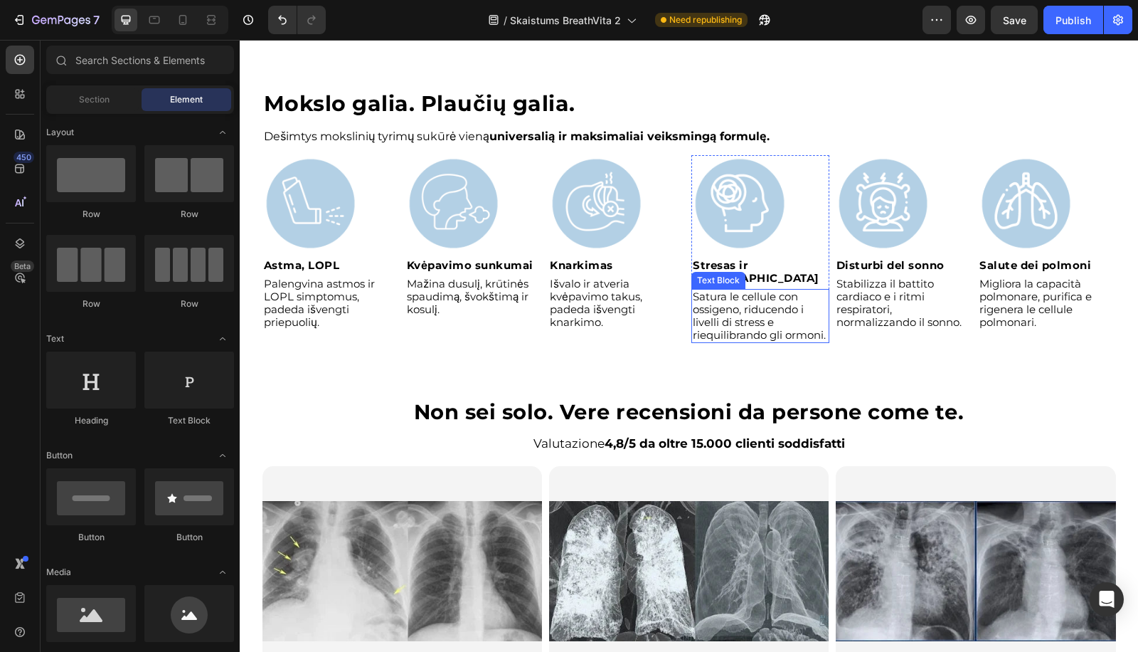
click at [758, 311] on p "Satura le cellule con ossigeno, riducendo i livelli di stress e riequilibrando …" at bounding box center [760, 315] width 134 height 51
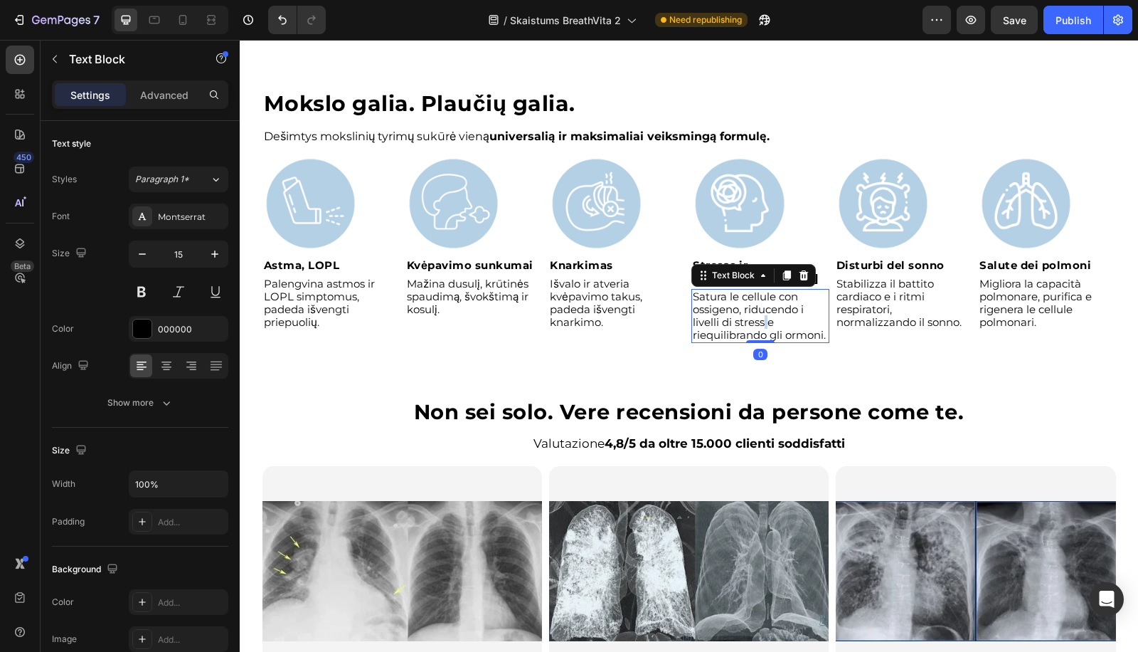
click at [758, 311] on p "Satura le cellule con ossigeno, riducendo i livelli di stress e riequilibrando …" at bounding box center [760, 315] width 134 height 51
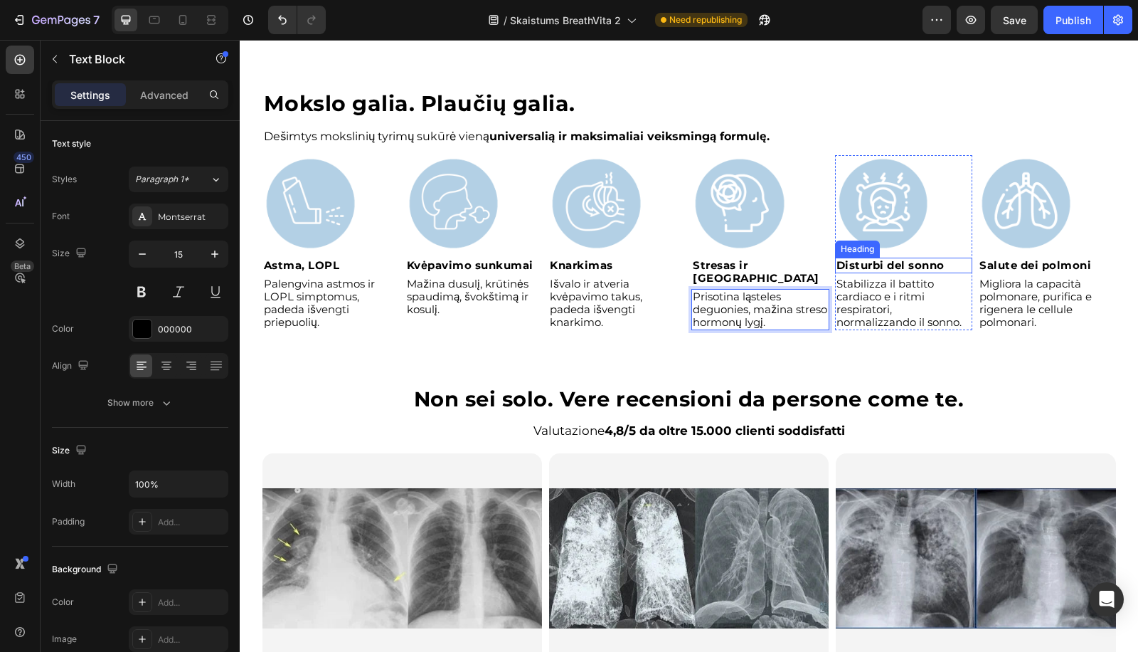
click at [923, 266] on strong "Disturbi del sonno" at bounding box center [891, 265] width 108 height 14
click at [898, 282] on p "Stabilizza il battito cardiaco e i ritmi respiratori, normalizzando il sonno." at bounding box center [904, 302] width 134 height 51
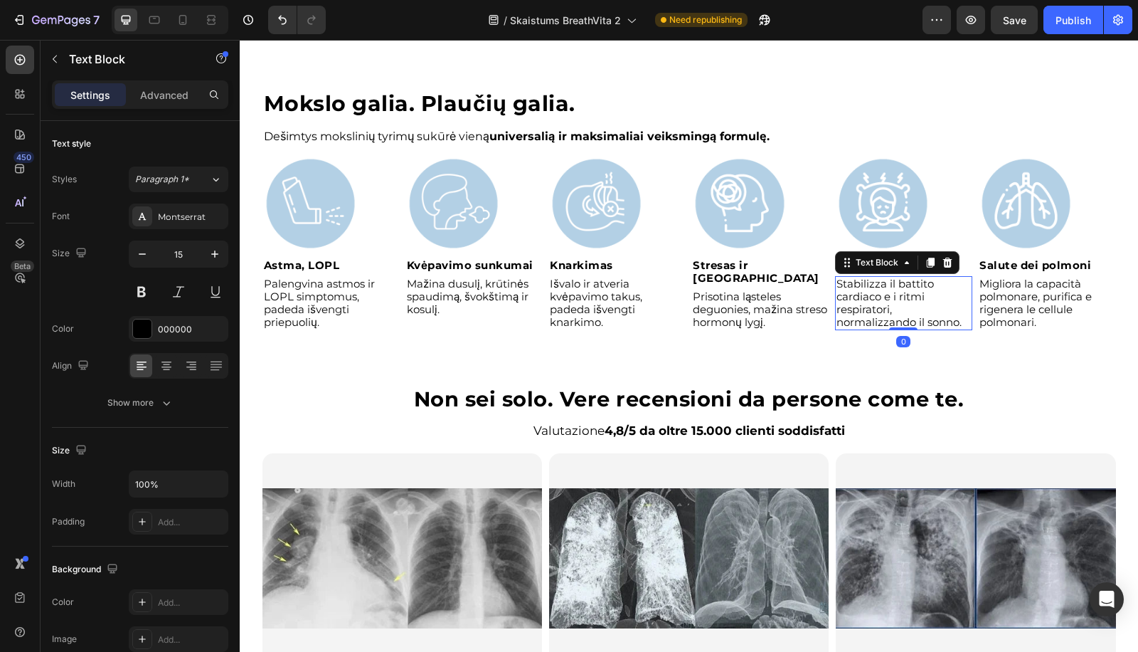
click at [898, 282] on p "Stabilizza il battito cardiaco e i ritmi respiratori, normalizzando il sonno." at bounding box center [904, 302] width 134 height 51
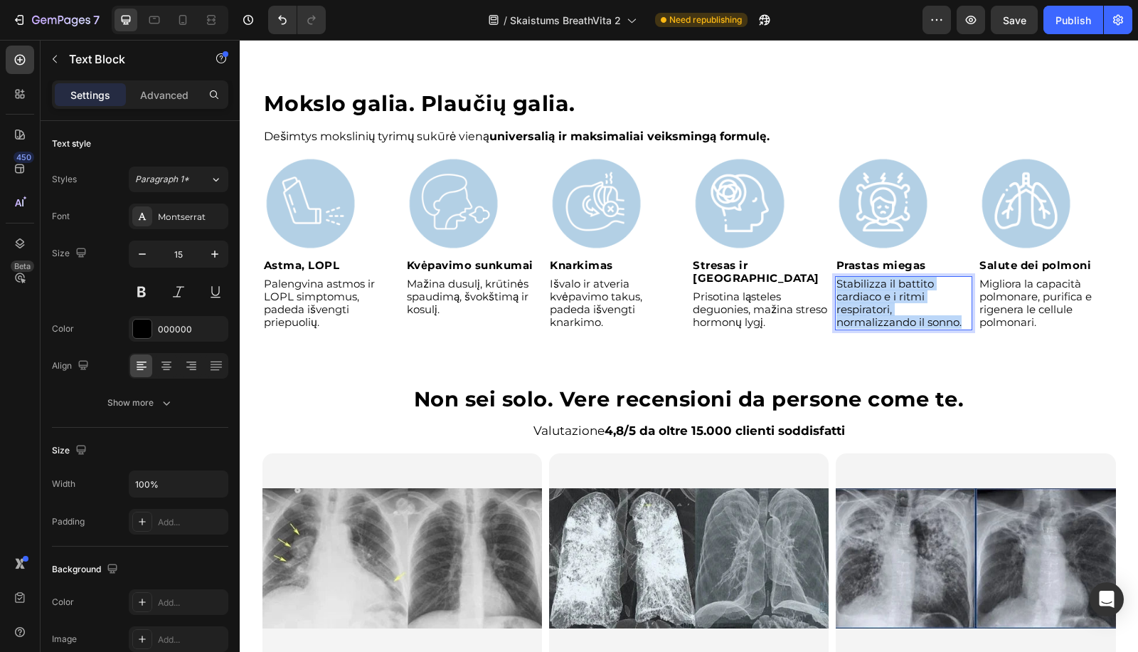
click at [898, 282] on p "Stabilizza il battito cardiaco e i ritmi respiratori, normalizzando il sonno." at bounding box center [904, 302] width 134 height 51
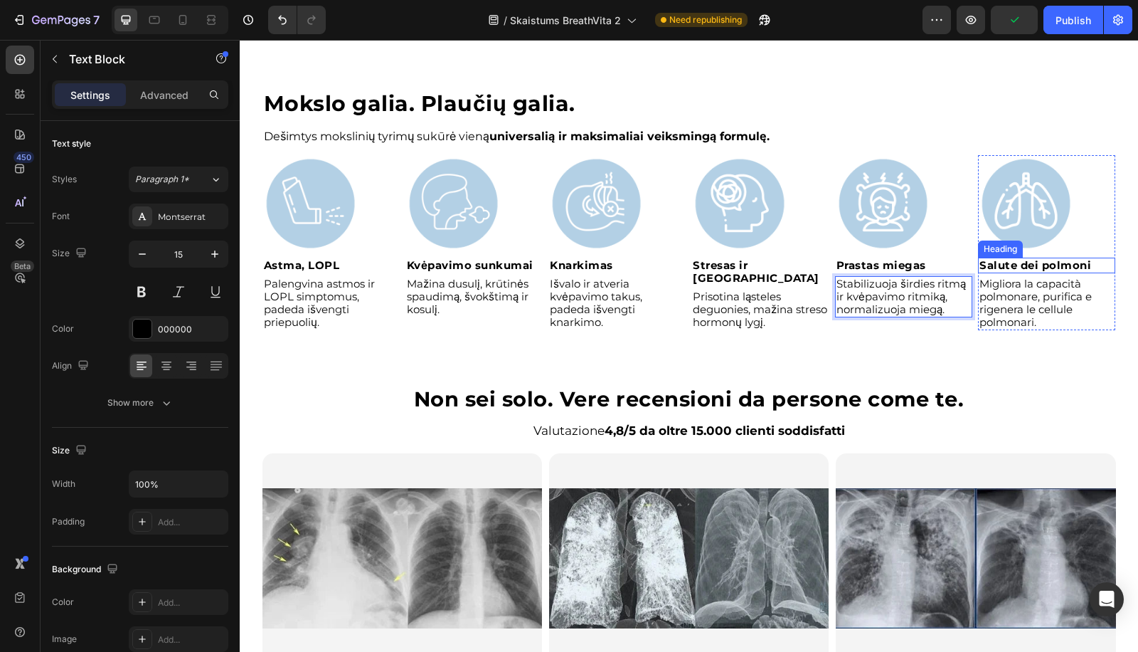
click at [1058, 258] on h2 "Salute dei polmoni" at bounding box center [1046, 266] width 137 height 16
click at [1030, 280] on p "Migliora la capacità polmonare, purifica e rigenera le cellule polmonari." at bounding box center [1046, 302] width 134 height 51
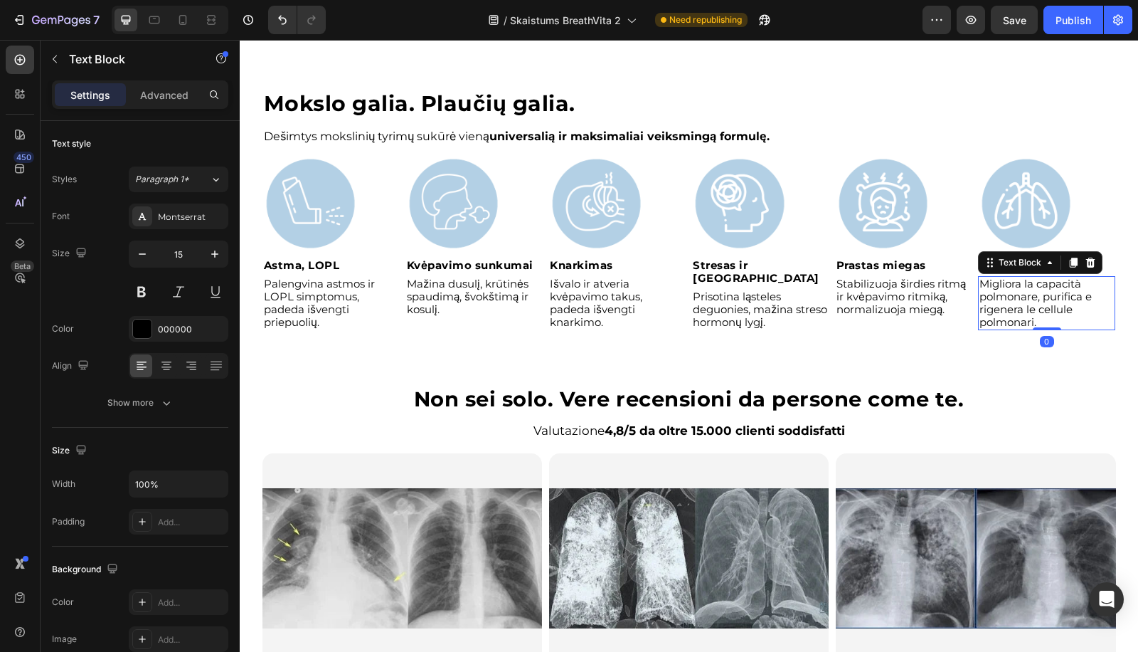
click at [1030, 280] on p "Migliora la capacità polmonare, purifica e rigenera le cellule polmonari." at bounding box center [1046, 302] width 134 height 51
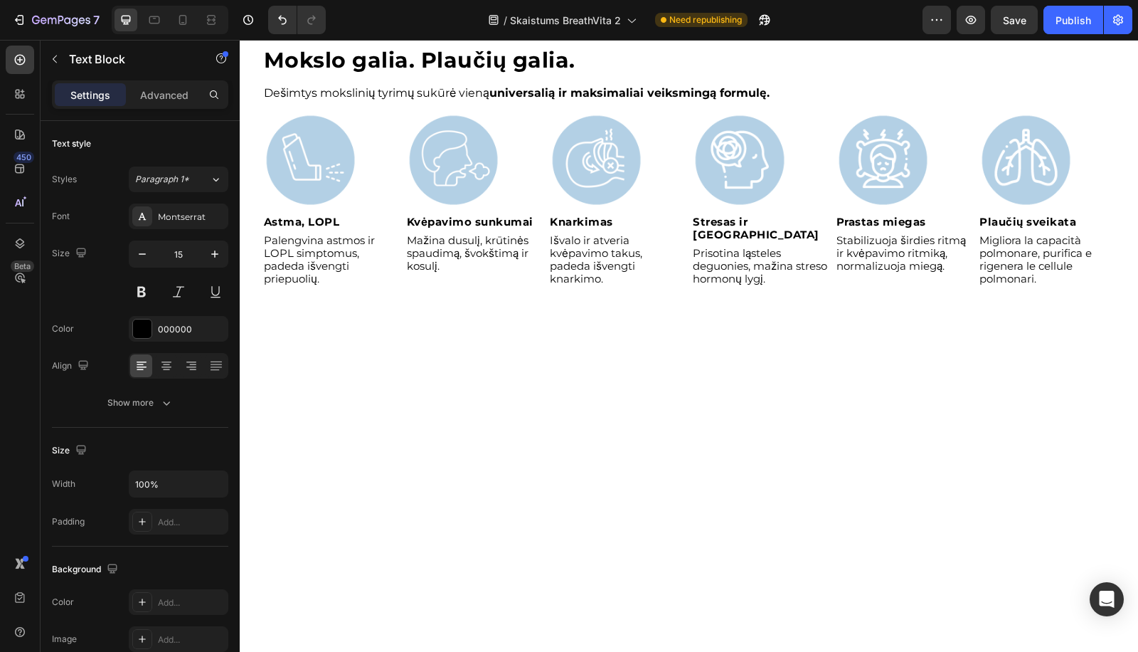
scroll to position [2431, 0]
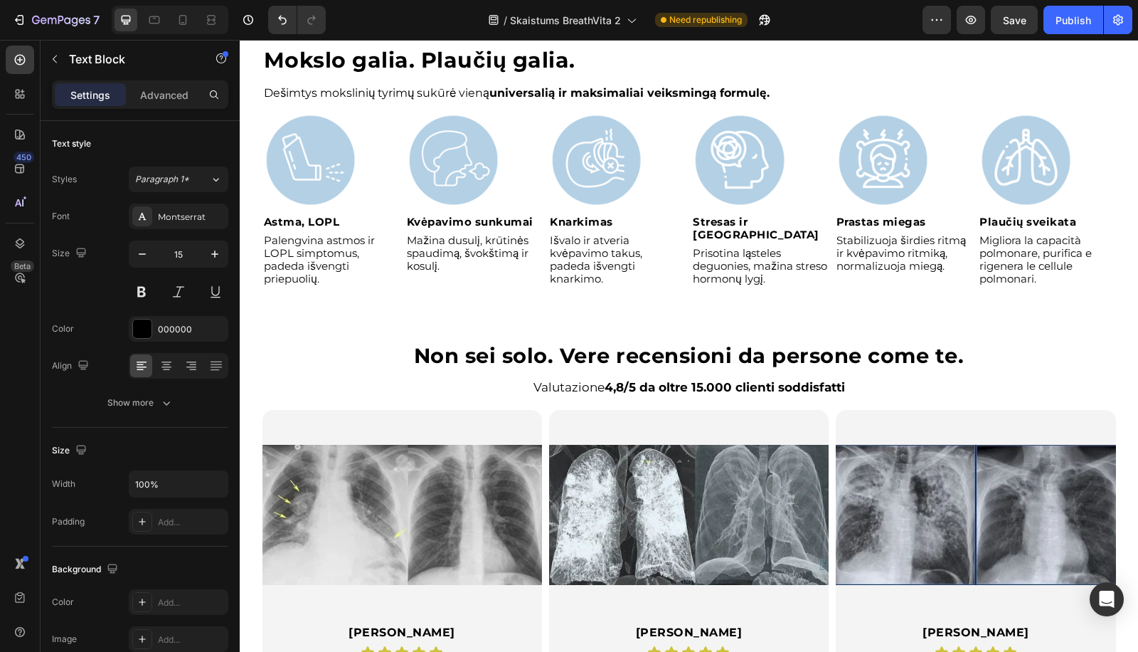
click at [1036, 268] on p "Migliora la capacità polmonare, purifica e rigenera le cellule polmonari." at bounding box center [1046, 259] width 134 height 51
click at [178, 21] on icon at bounding box center [183, 20] width 14 height 14
type input "13"
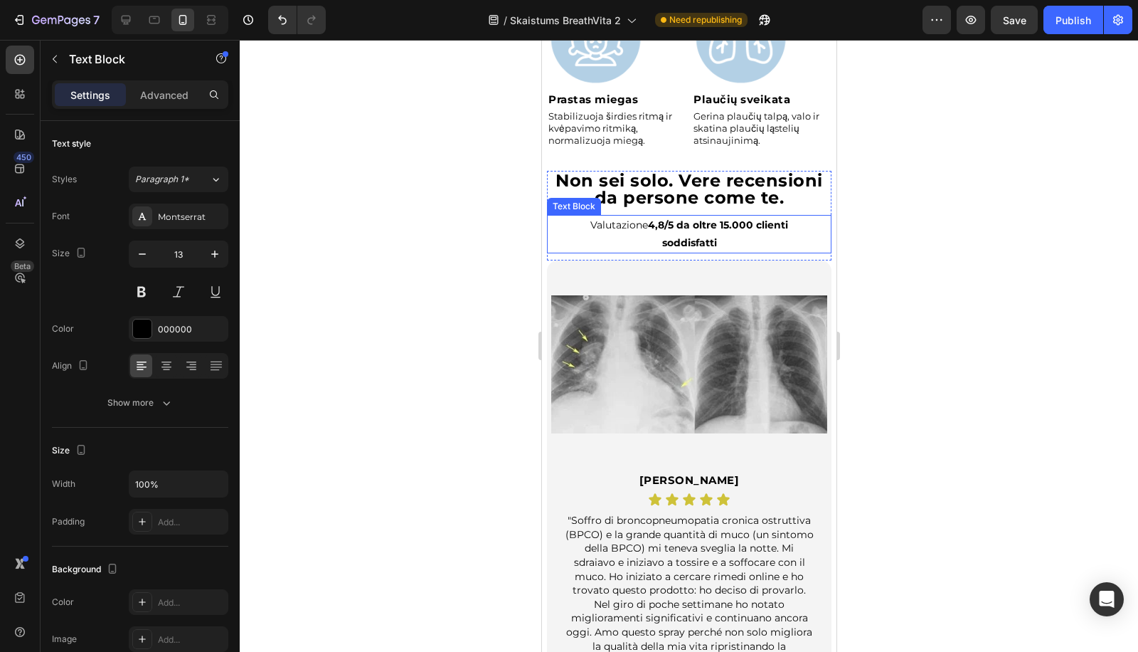
scroll to position [3036, 0]
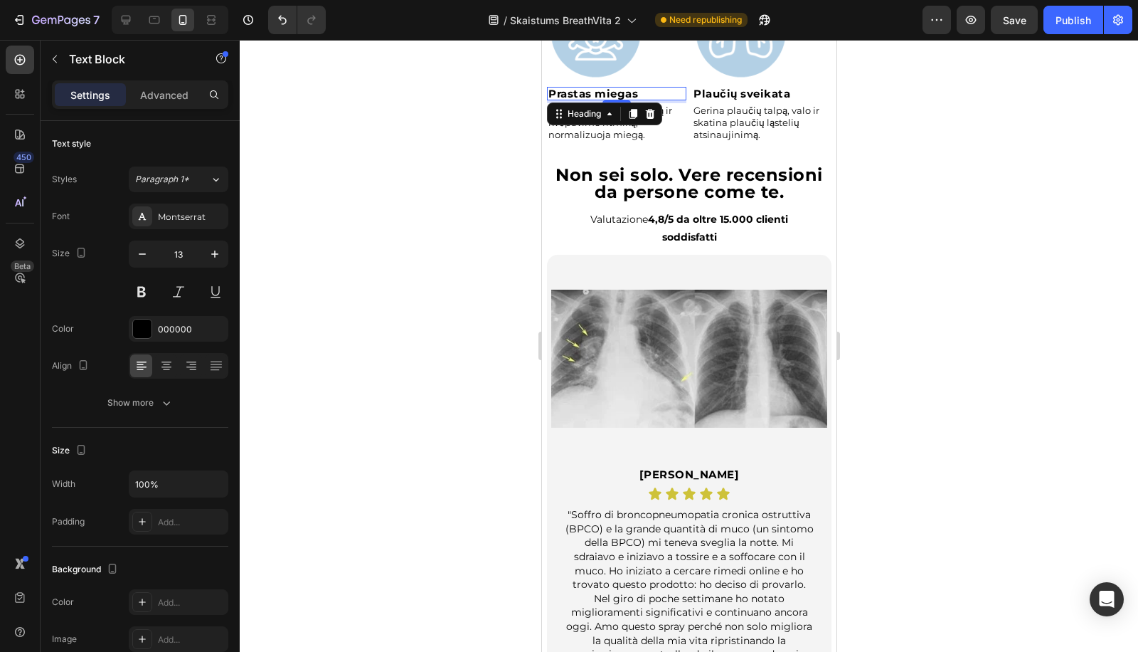
click at [622, 87] on strong "Prastas miegas" at bounding box center [593, 94] width 90 height 14
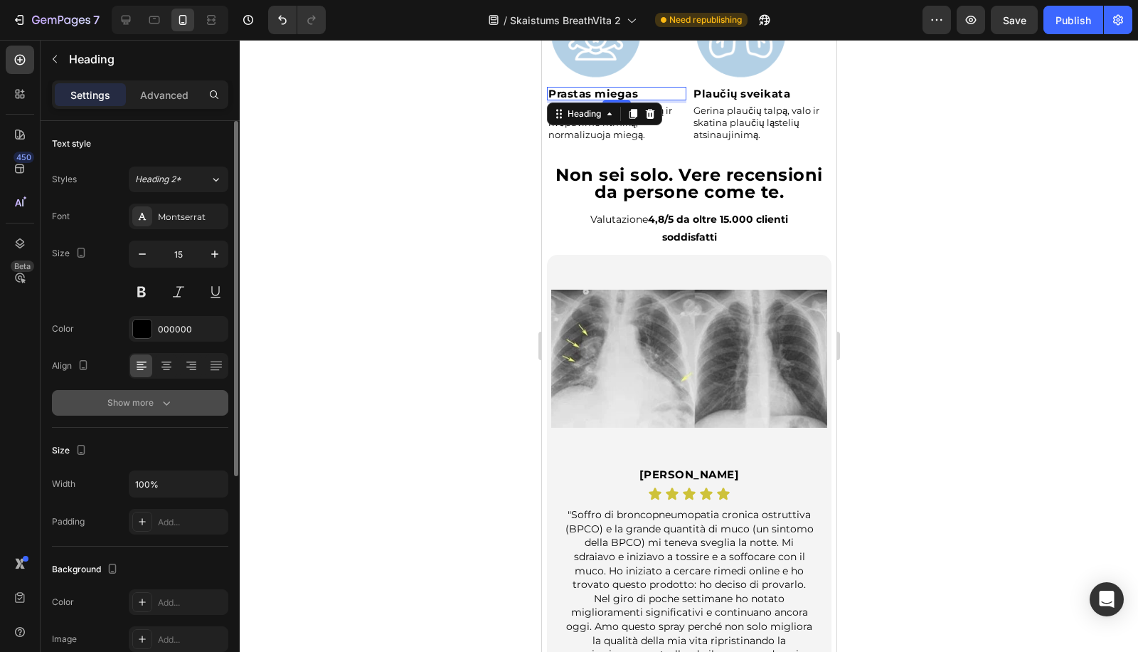
drag, startPoint x: 165, startPoint y: 431, endPoint x: 169, endPoint y: 406, distance: 25.1
click at [165, 428] on div "Size Width 100% Padding Add..." at bounding box center [140, 487] width 176 height 119
click at [169, 405] on icon "button" at bounding box center [166, 402] width 14 height 14
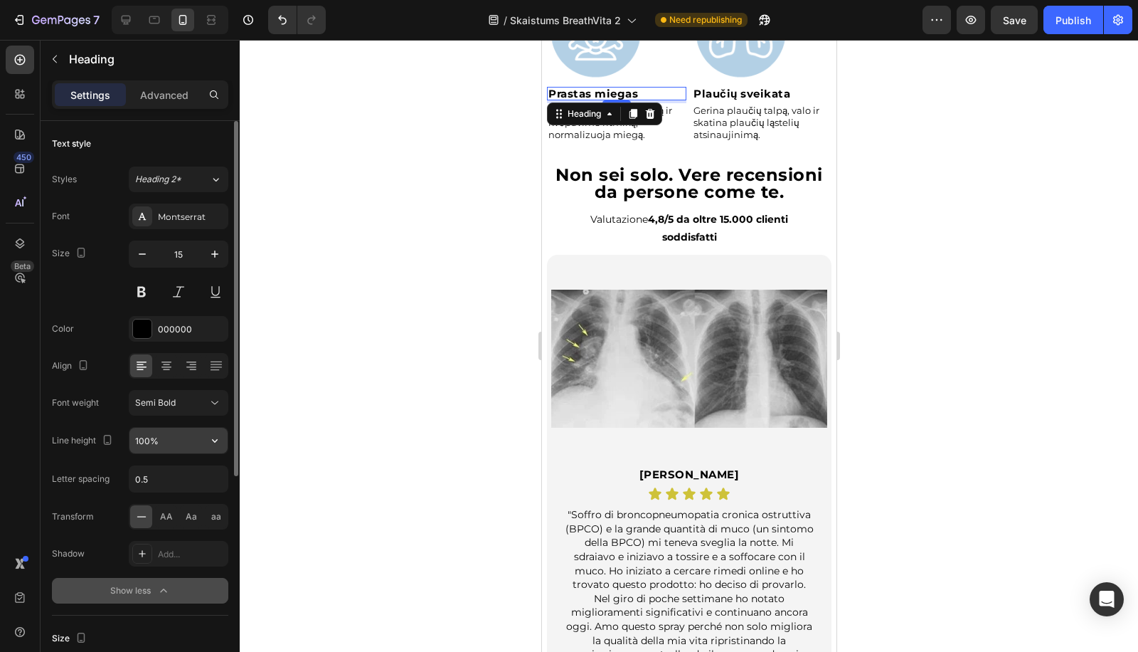
click at [154, 431] on input "100%" at bounding box center [178, 441] width 98 height 26
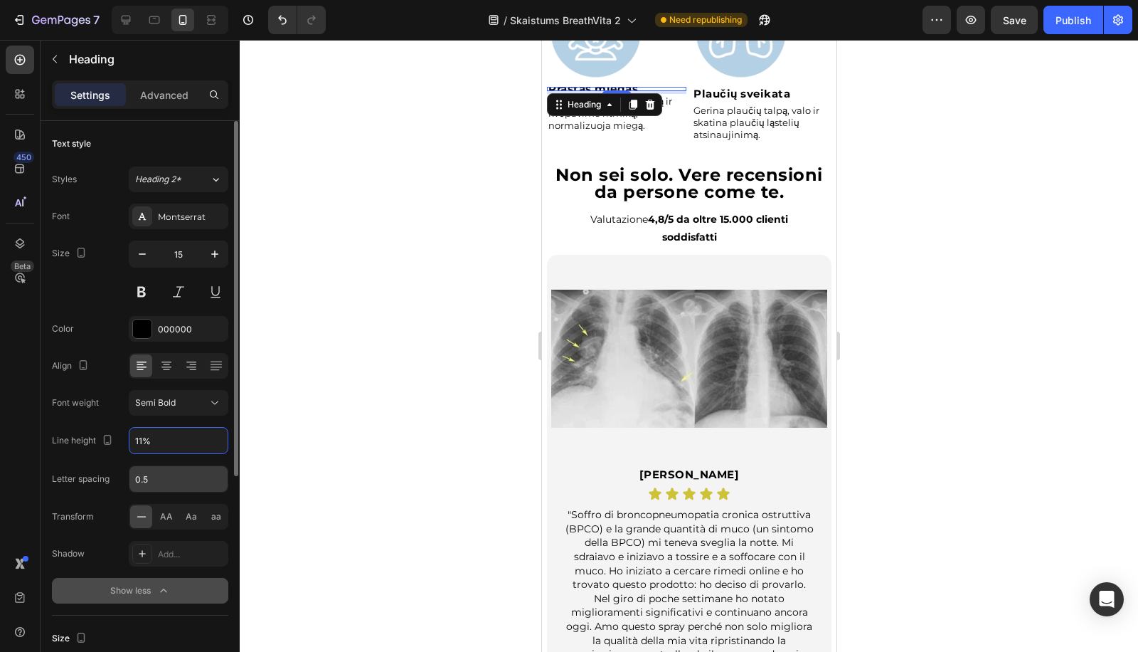
type input "110%"
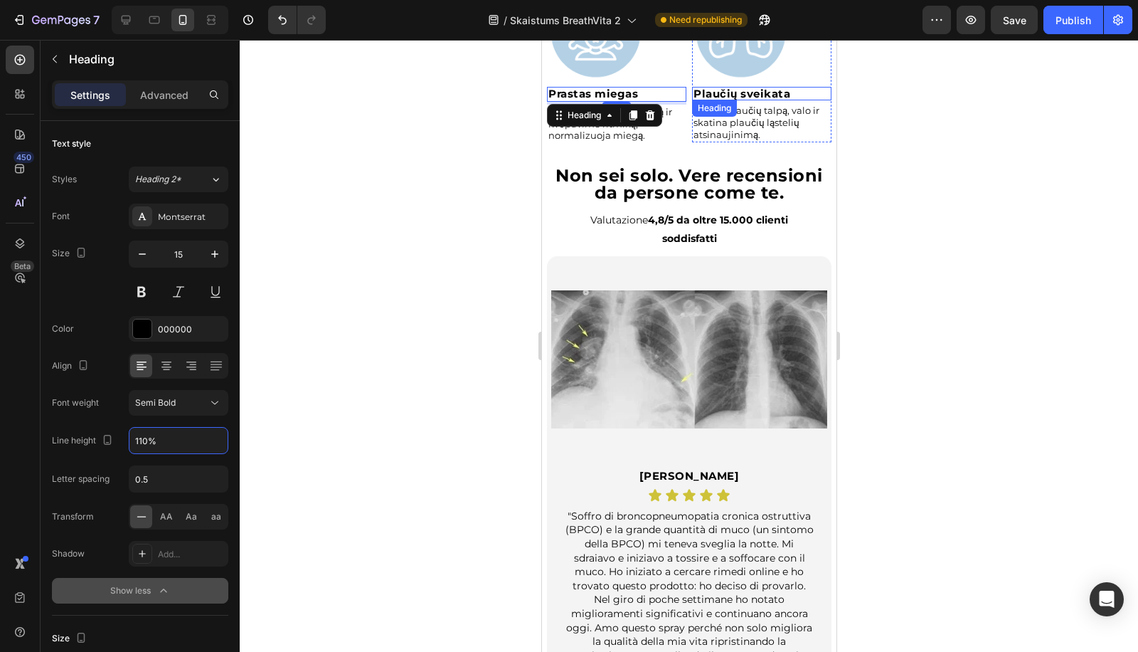
click at [766, 87] on strong "Plaučių sveikata" at bounding box center [741, 94] width 97 height 14
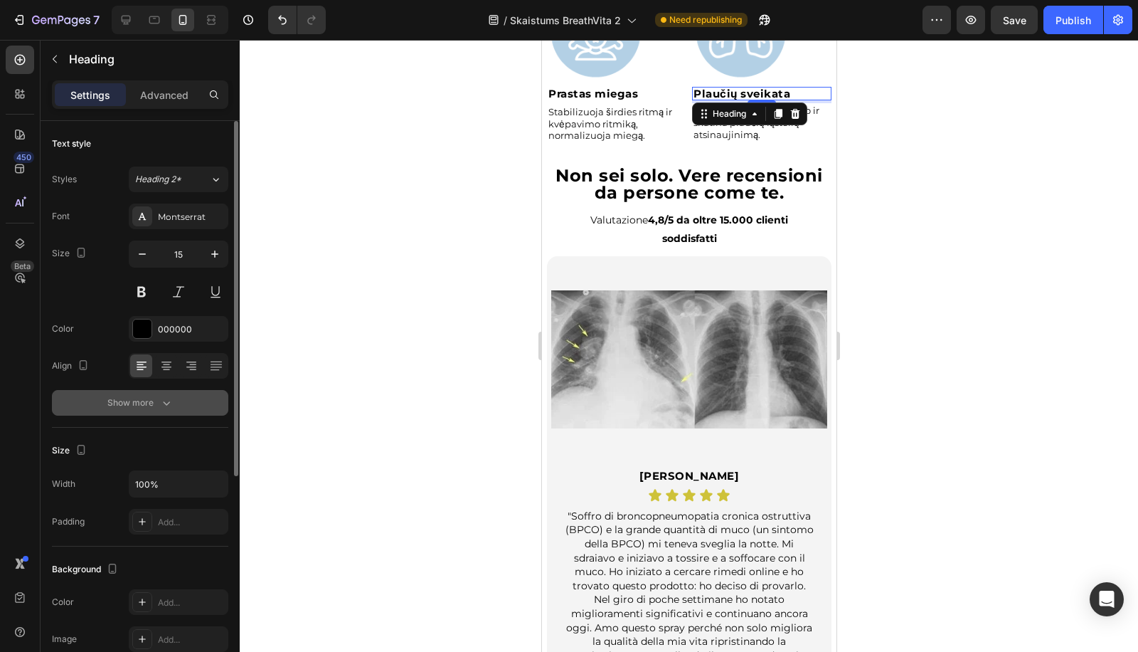
click at [151, 403] on div "Show more" at bounding box center [140, 402] width 66 height 14
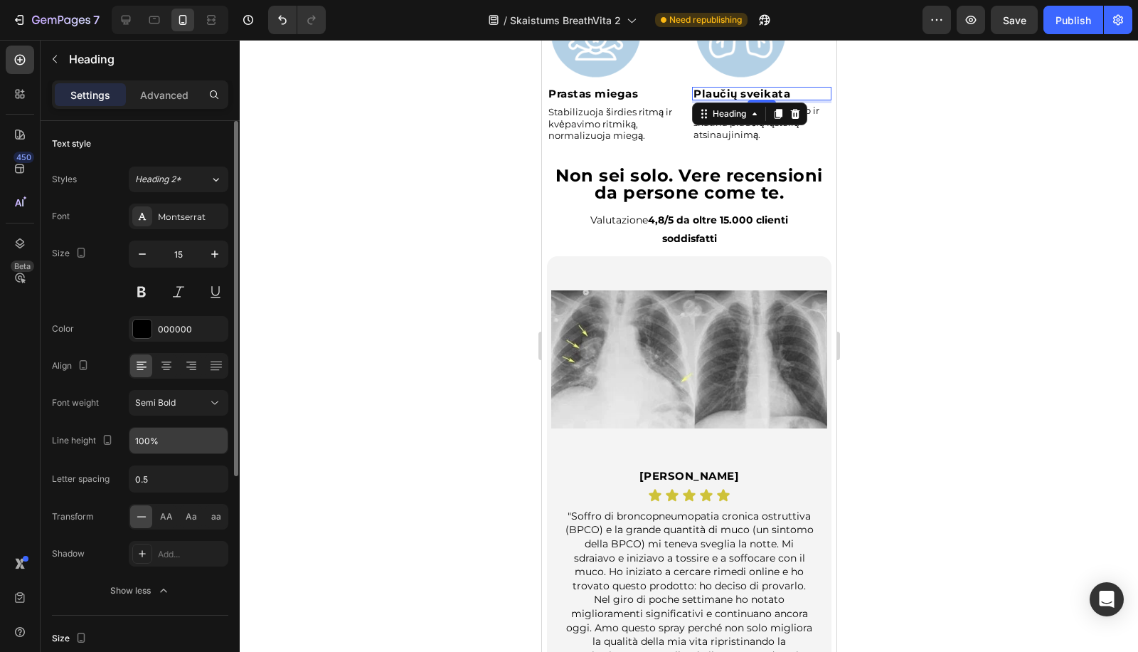
click at [148, 435] on input "100%" at bounding box center [178, 441] width 98 height 26
paste input "1"
type input "110%"
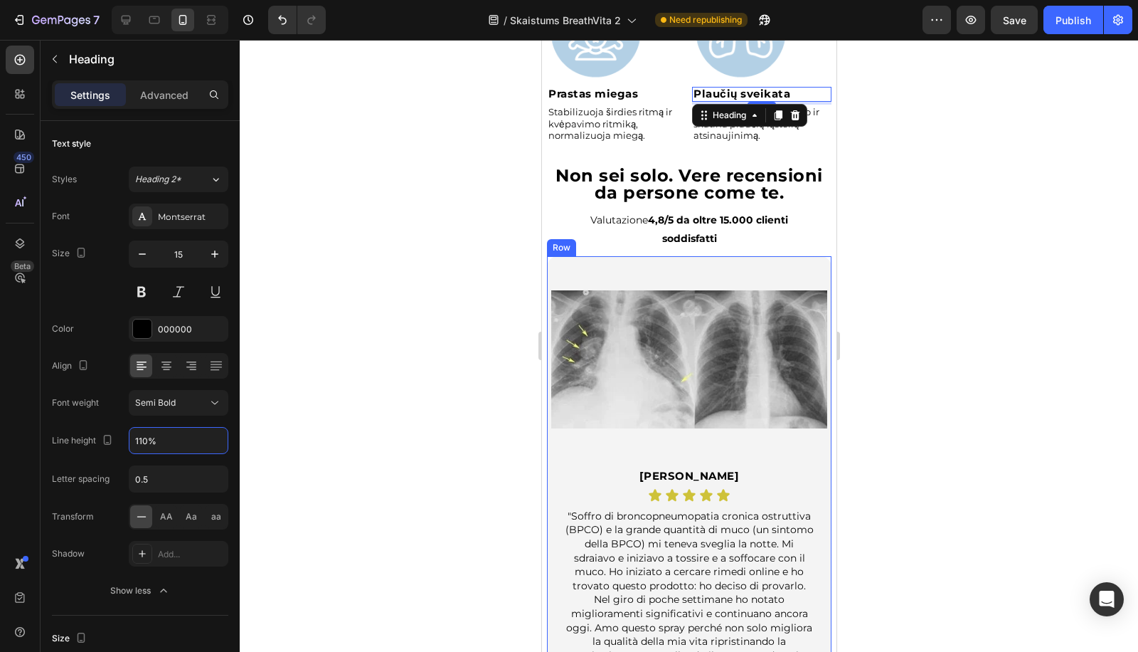
scroll to position [2667, 0]
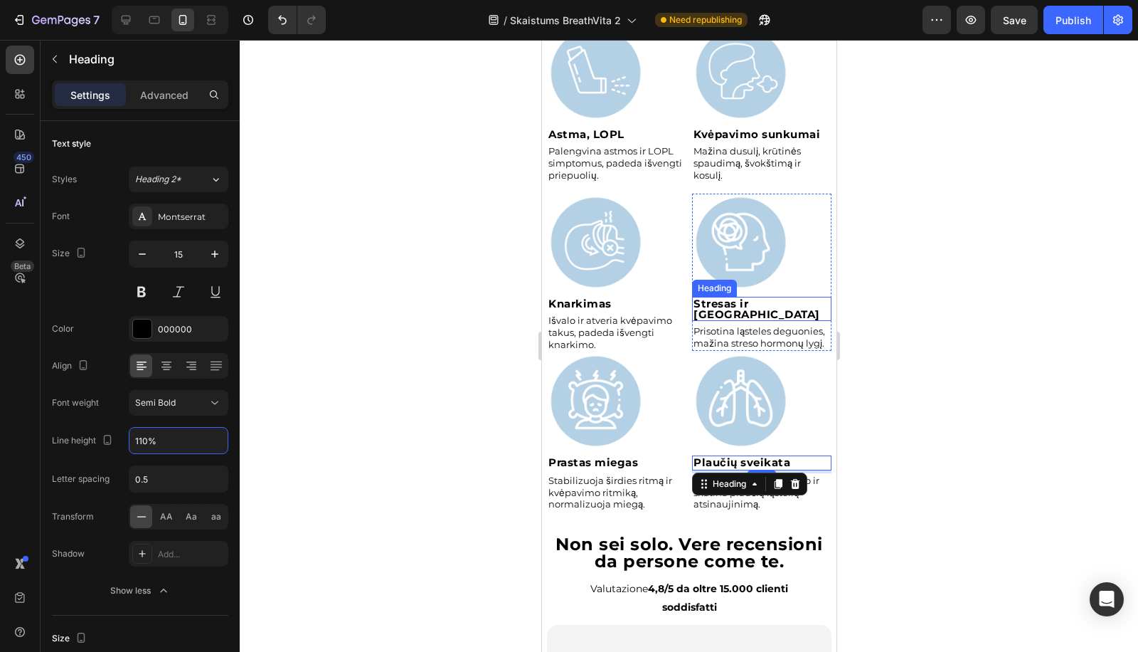
click at [766, 297] on strong "Stresas ir [GEOGRAPHIC_DATA]" at bounding box center [756, 309] width 127 height 24
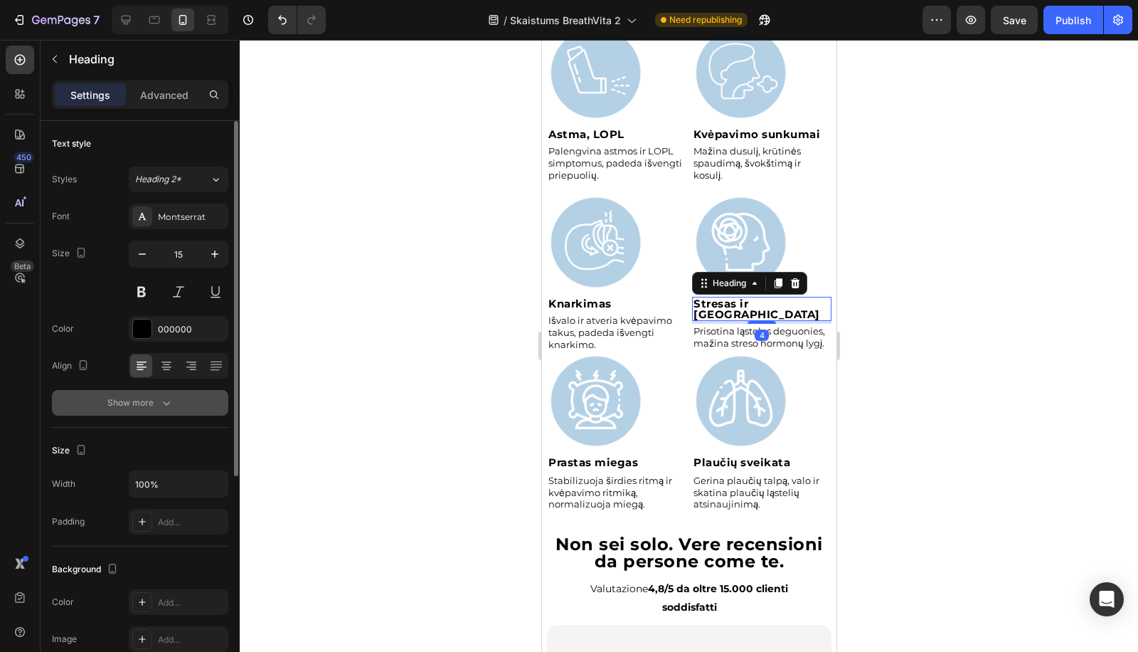
click at [137, 402] on div "Show more" at bounding box center [140, 402] width 66 height 14
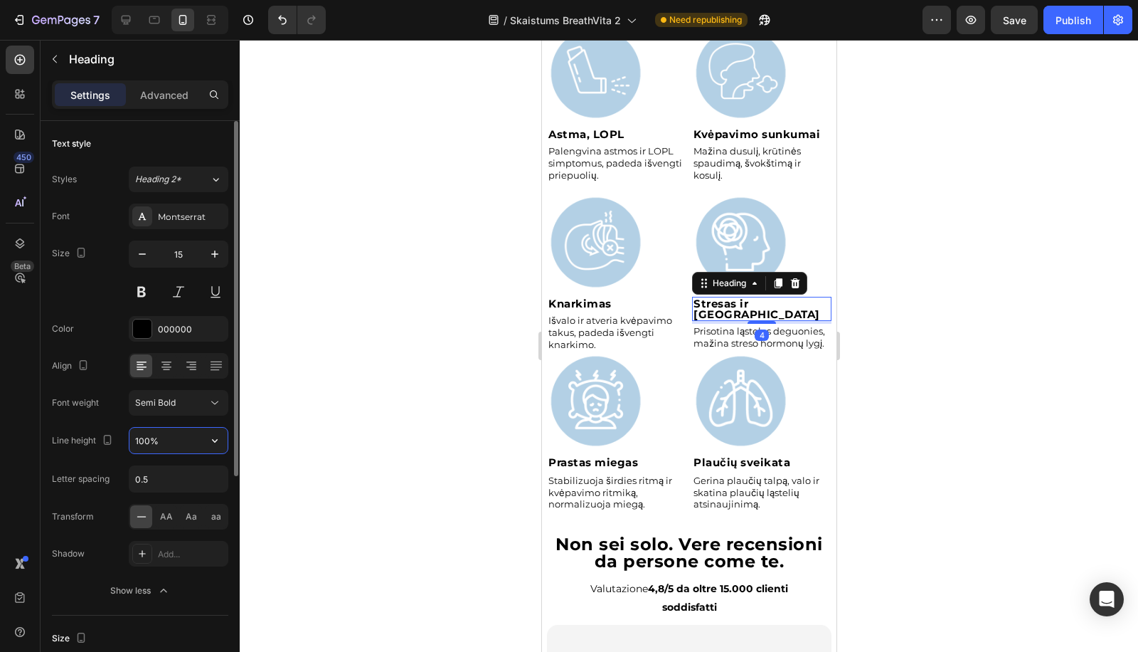
click at [144, 430] on input "100%" at bounding box center [178, 441] width 98 height 26
type input "110%"
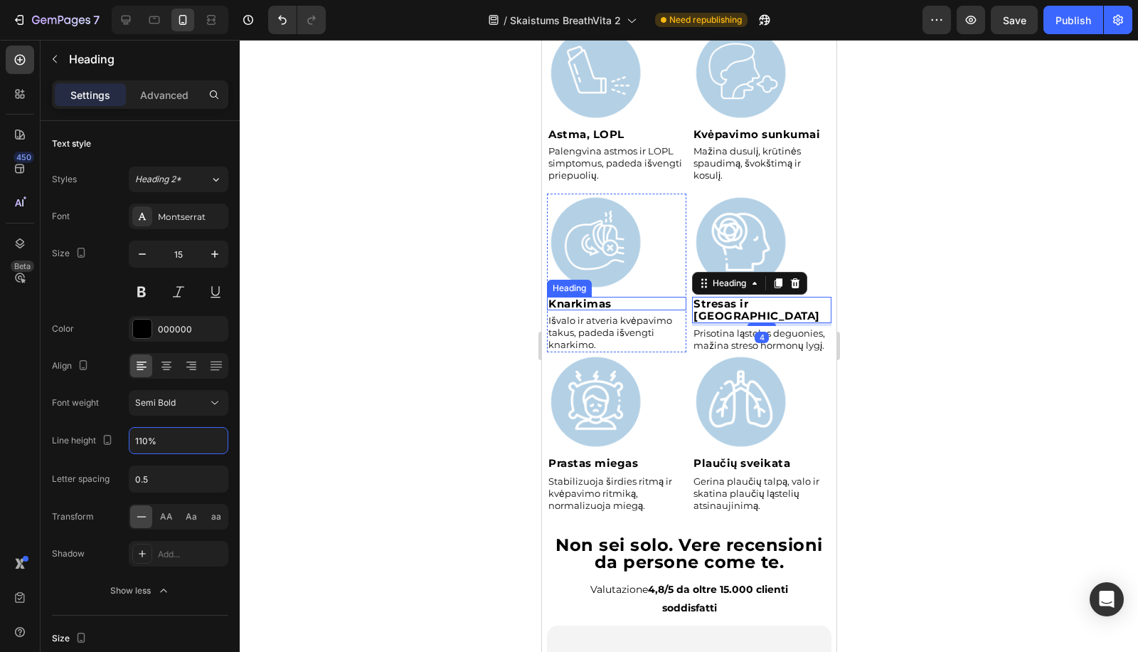
click at [610, 297] on strong "Knarkimas" at bounding box center [579, 304] width 63 height 14
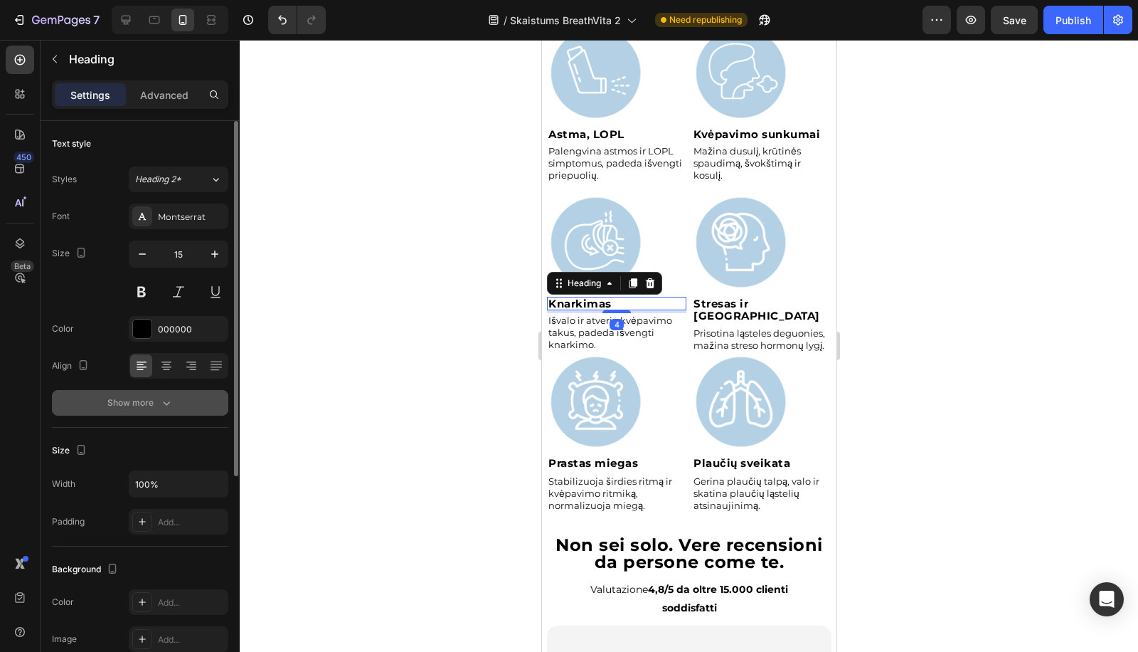
click at [151, 396] on div "Show more" at bounding box center [140, 402] width 66 height 14
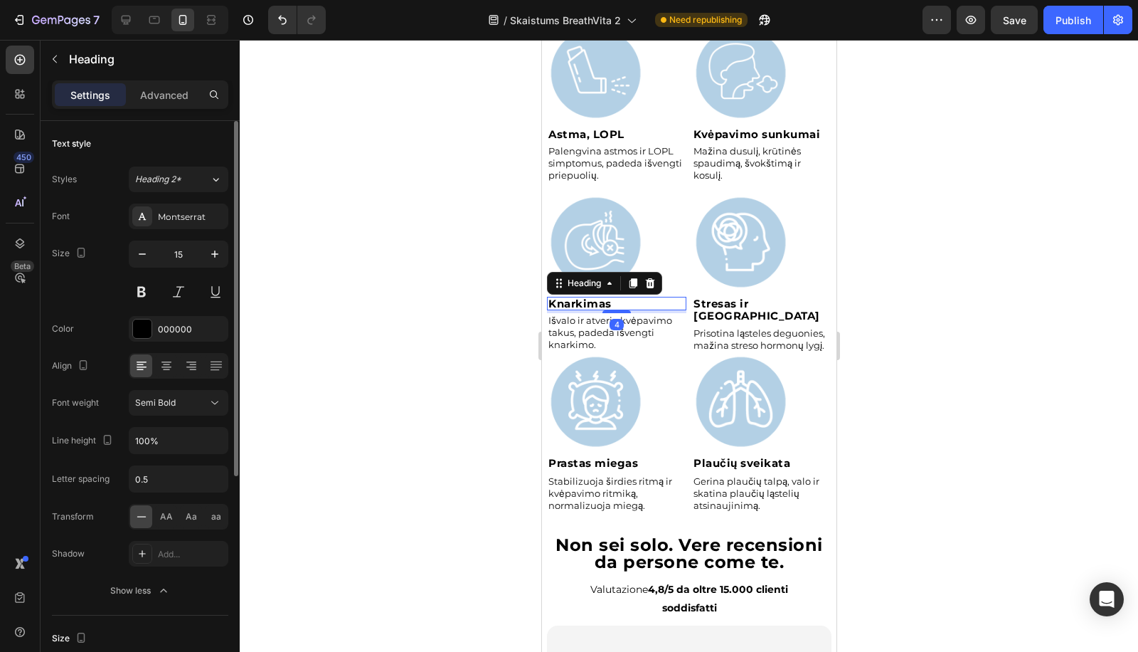
click at [151, 425] on div "Font Montserrat Size 15 Color 000000 Align Font weight Semi Bold Line height 10…" at bounding box center [140, 403] width 176 height 400
click at [153, 432] on input "100%" at bounding box center [178, 441] width 98 height 26
paste input "1"
type input "110%"
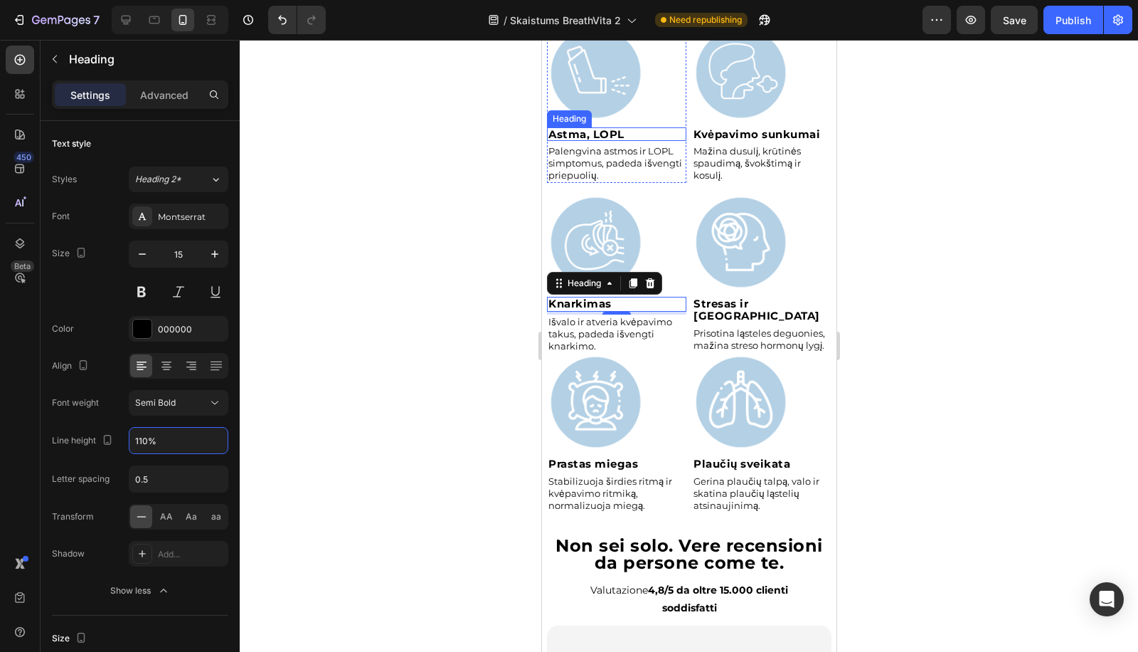
click at [641, 129] on h2 "Astma, LOPL" at bounding box center [615, 134] width 139 height 14
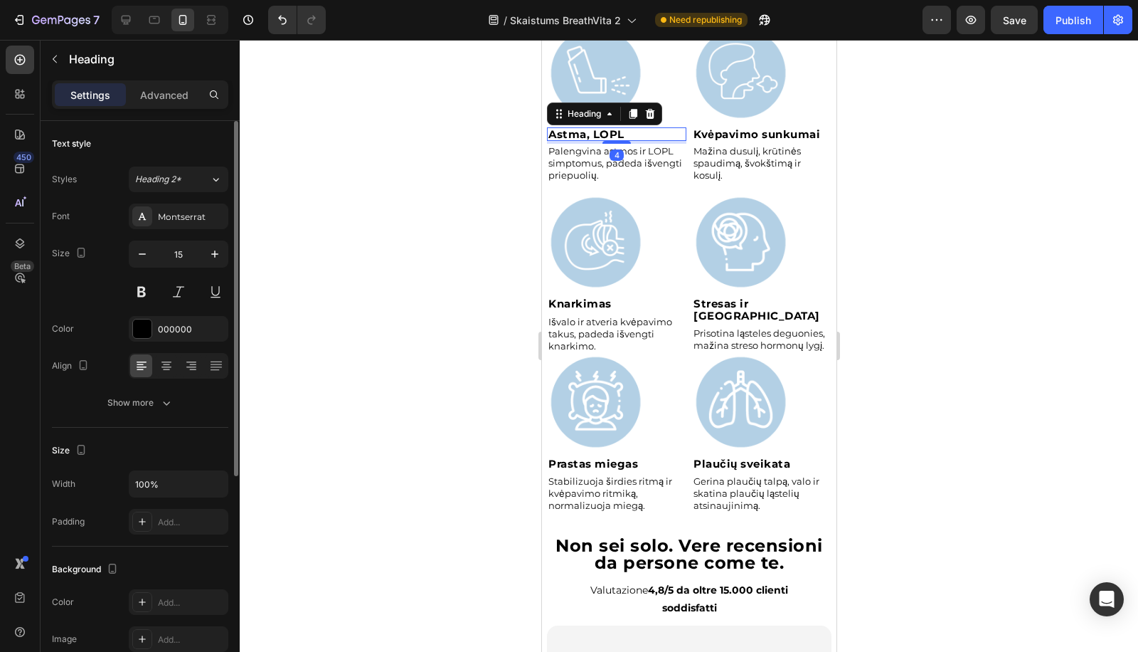
click at [141, 546] on div "Text style Styles Heading 2* Font Montserrat Size 15 Color 000000 Align Show mo…" at bounding box center [140, 604] width 176 height 117
click at [156, 399] on div "Show more" at bounding box center [140, 402] width 66 height 14
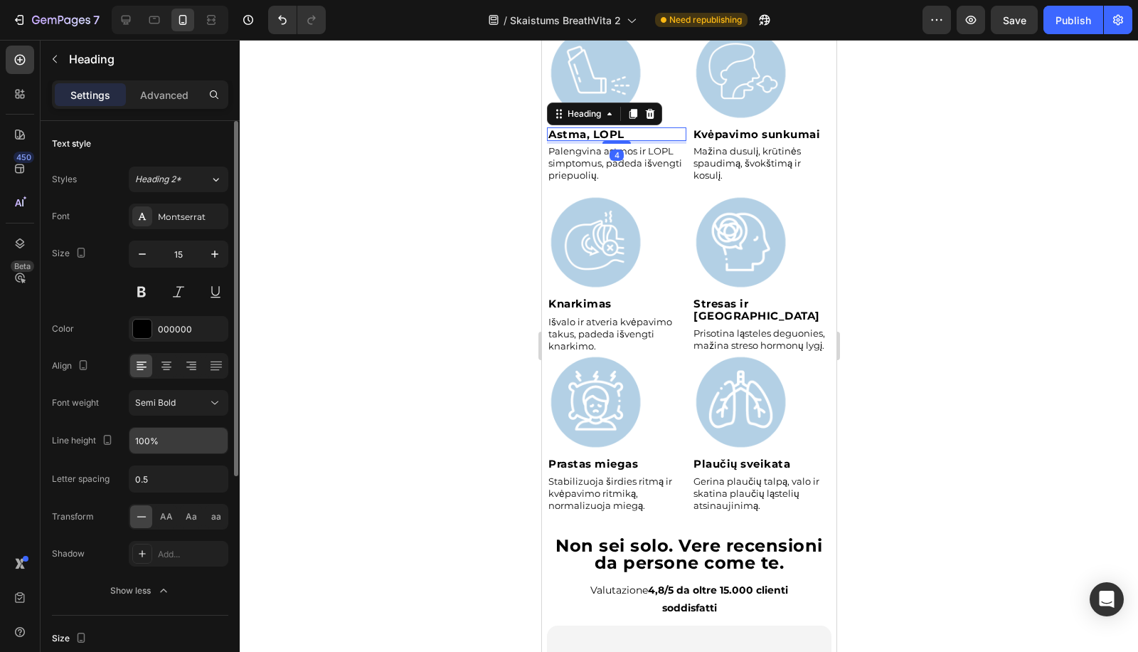
paste input "1"
type input "110%"
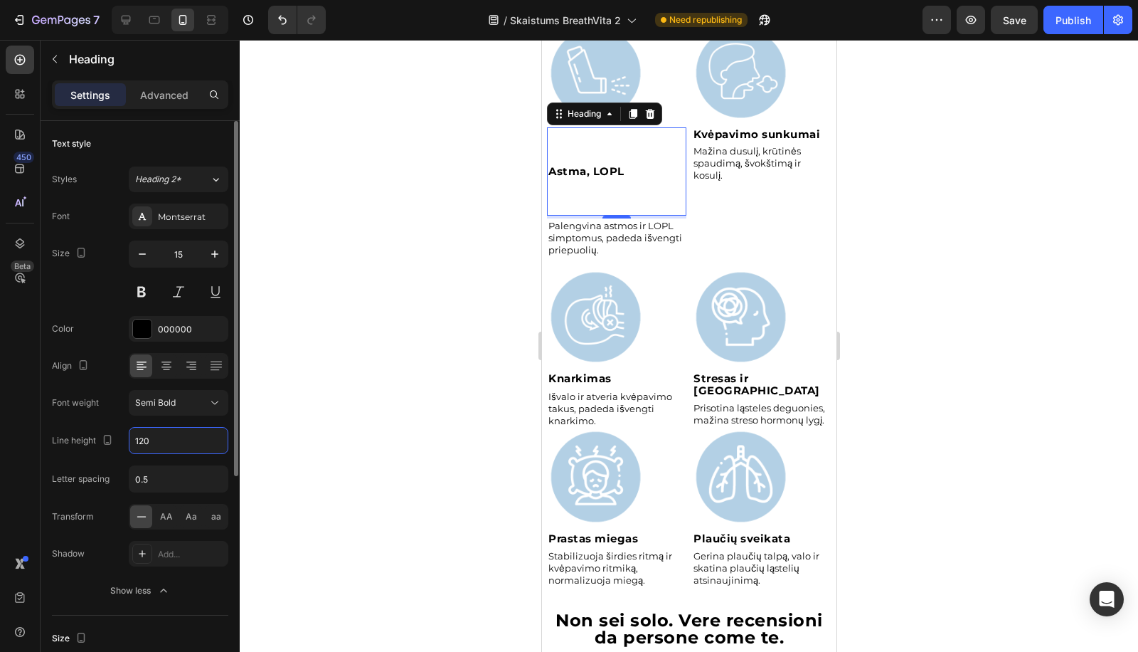
type input "120%"
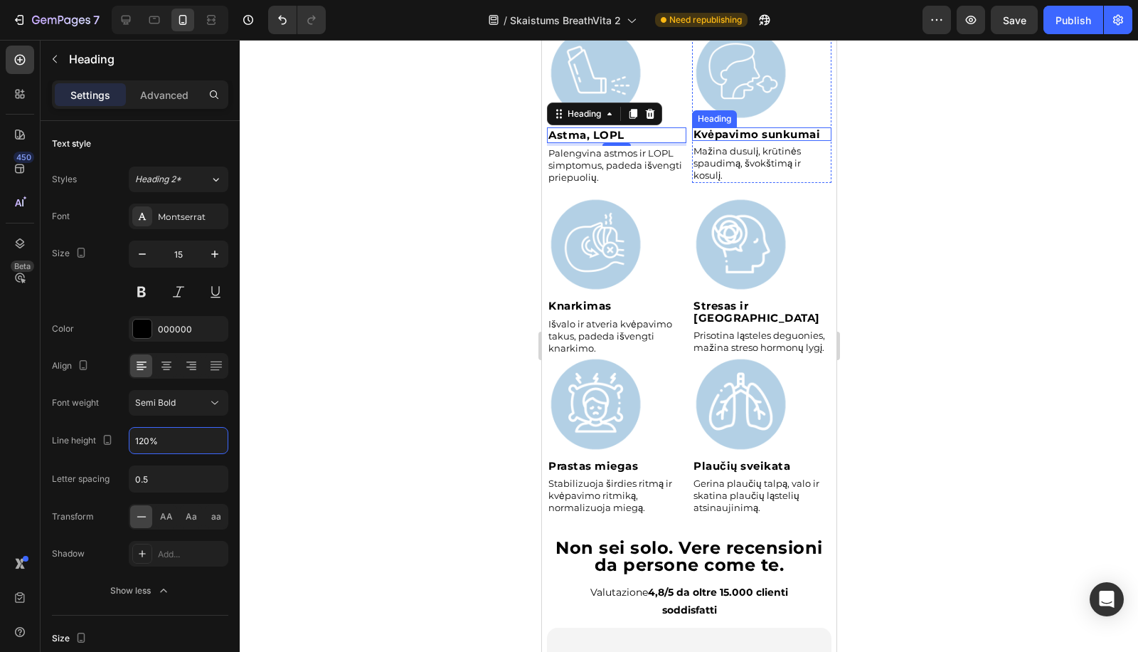
click at [780, 120] on div "Image Kvėpavimo sunkumai Heading Mažina dusulį, krūtinės spaudimą, švokštimą ir…" at bounding box center [760, 103] width 139 height 159
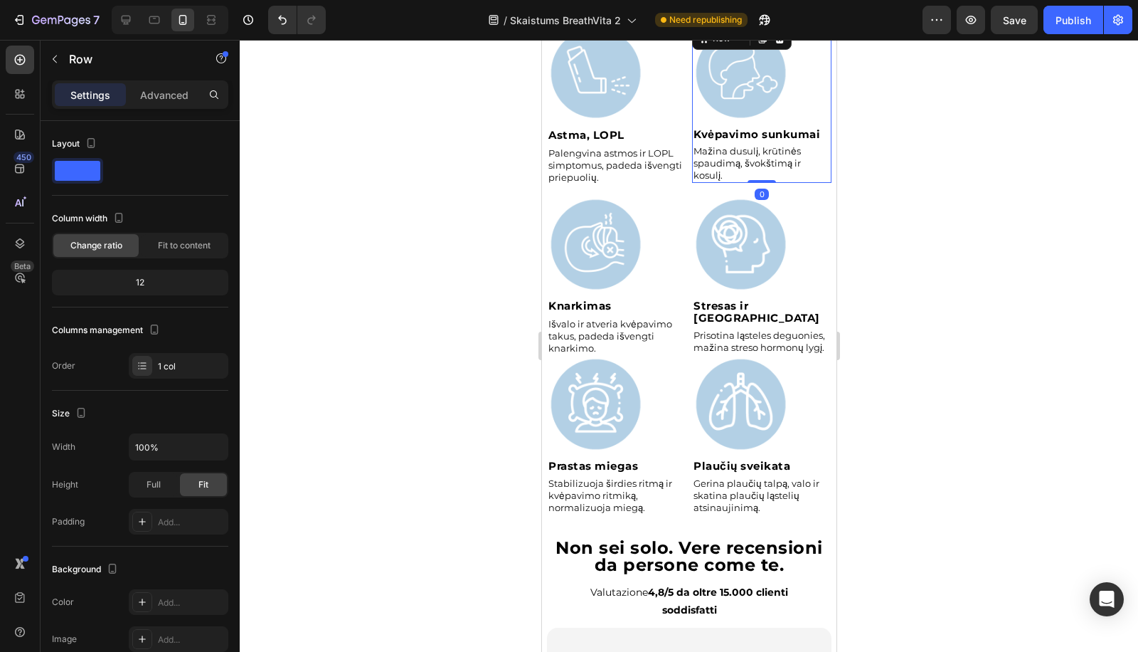
click at [775, 137] on div "Image Kvėpavimo sunkumai Heading Mažina dusulį, krūtinės spaudimą, švokštimą ir…" at bounding box center [760, 103] width 139 height 159
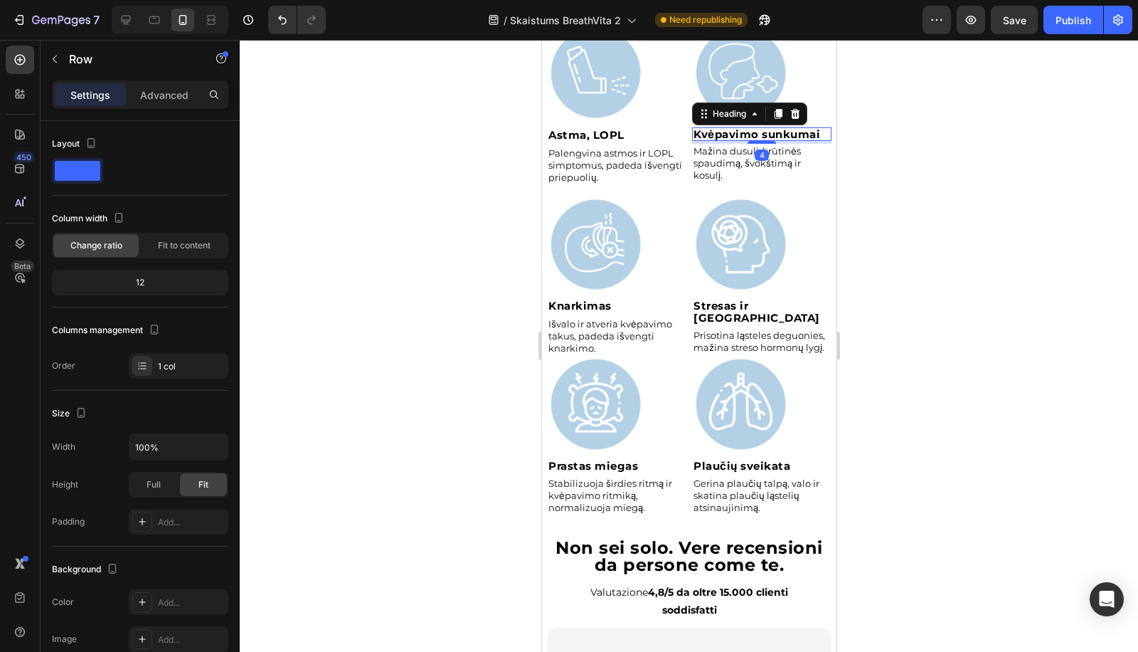
click at [779, 129] on strong "Kvėpavimo sunkumai" at bounding box center [756, 134] width 127 height 14
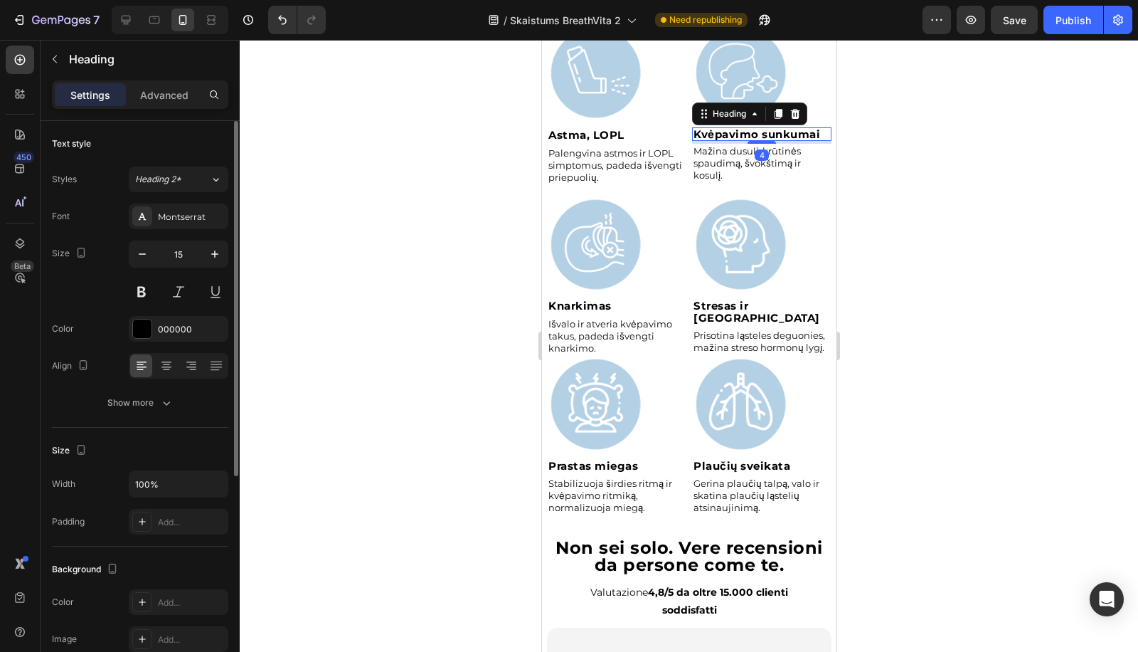
drag, startPoint x: 131, startPoint y: 391, endPoint x: 132, endPoint y: 415, distance: 24.2
click at [132, 391] on button "Show more" at bounding box center [140, 403] width 176 height 26
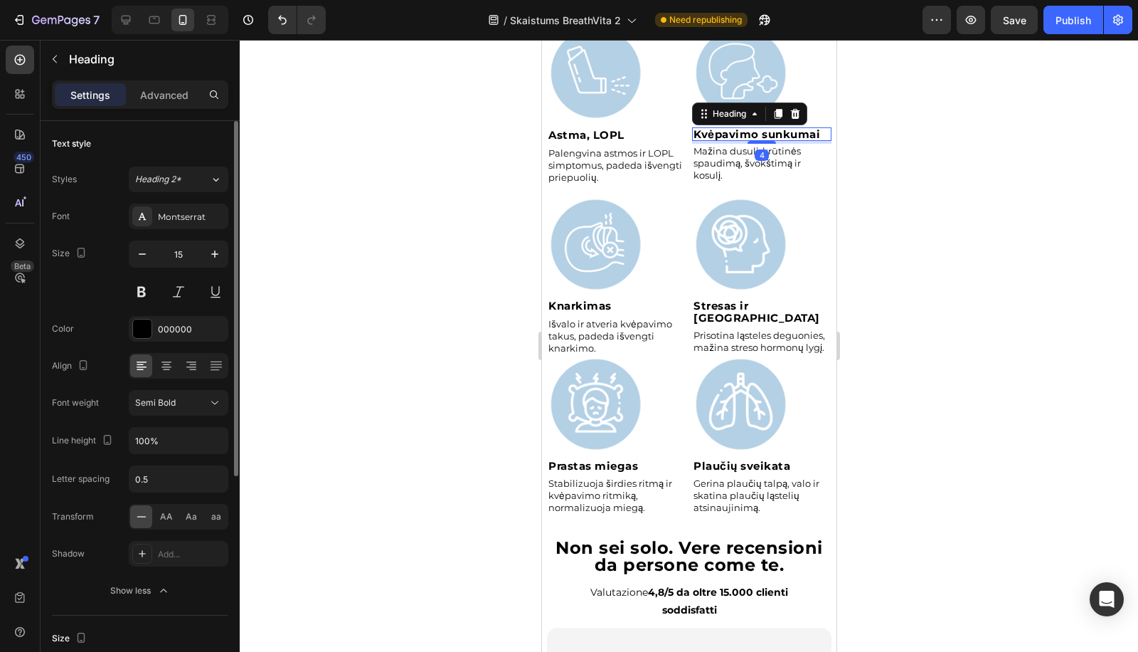
click at [133, 416] on div "Font Montserrat Size 15 Color 000000 Align Font weight Semi Bold Line height 10…" at bounding box center [140, 403] width 176 height 400
click at [144, 408] on div "Semi Bold" at bounding box center [178, 402] width 87 height 14
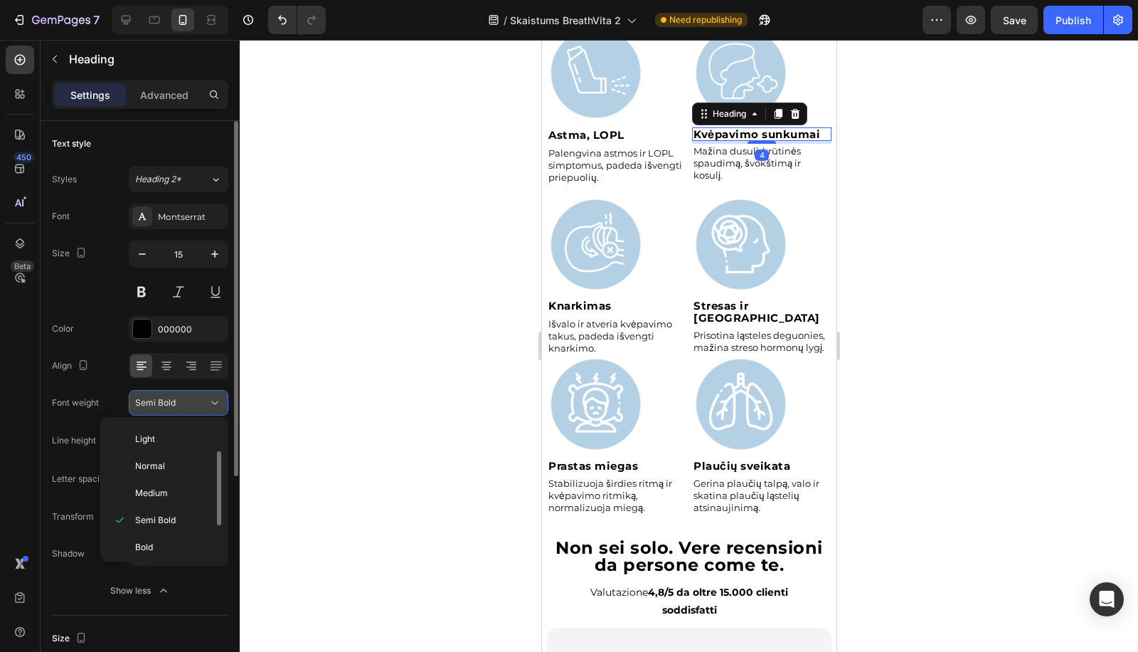
click at [149, 409] on button "Semi Bold" at bounding box center [179, 403] width 100 height 26
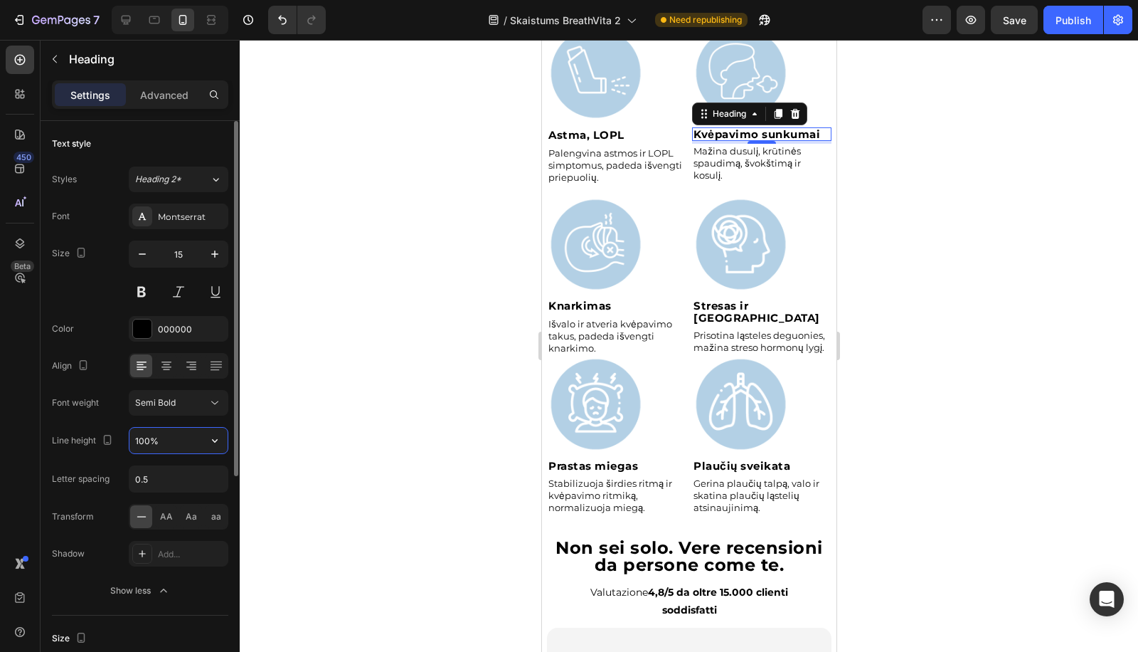
click at [144, 437] on input "100%" at bounding box center [178, 441] width 98 height 26
paste input "2"
type input "120%"
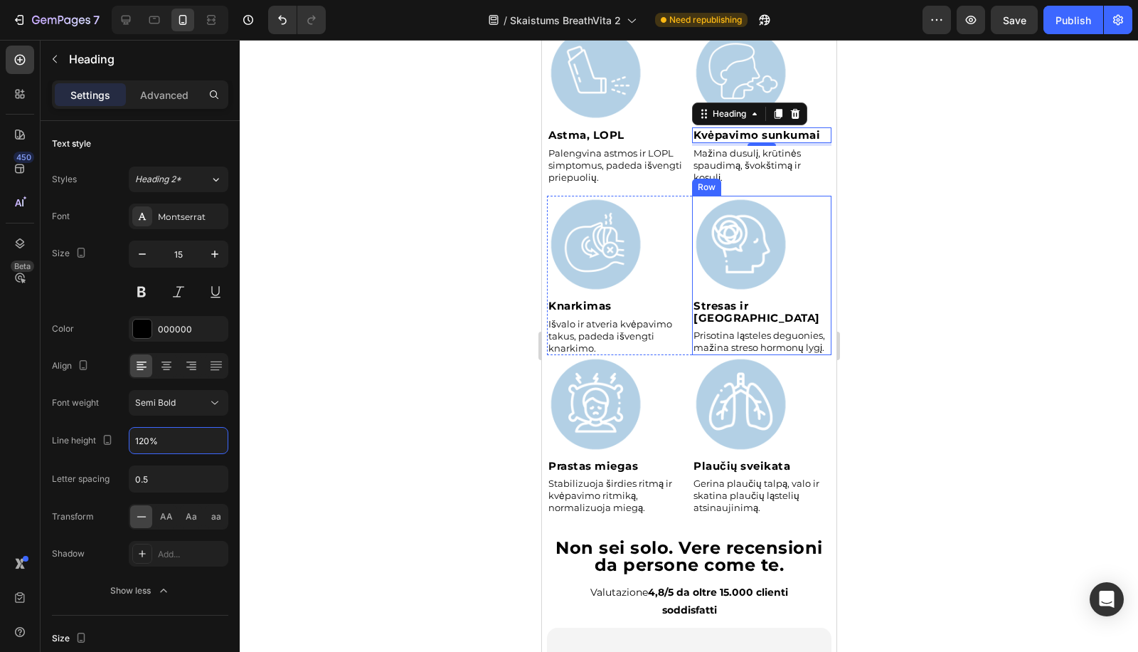
click at [781, 299] on strong "Stresas ir [GEOGRAPHIC_DATA]" at bounding box center [756, 312] width 127 height 26
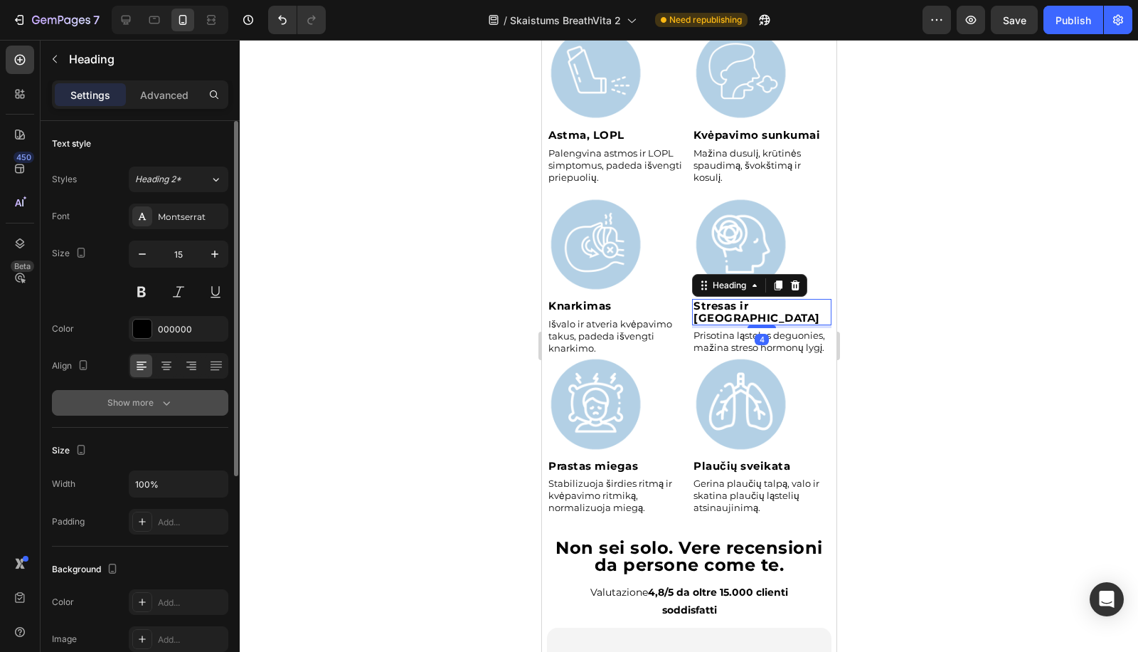
click at [170, 405] on icon "button" at bounding box center [166, 402] width 14 height 14
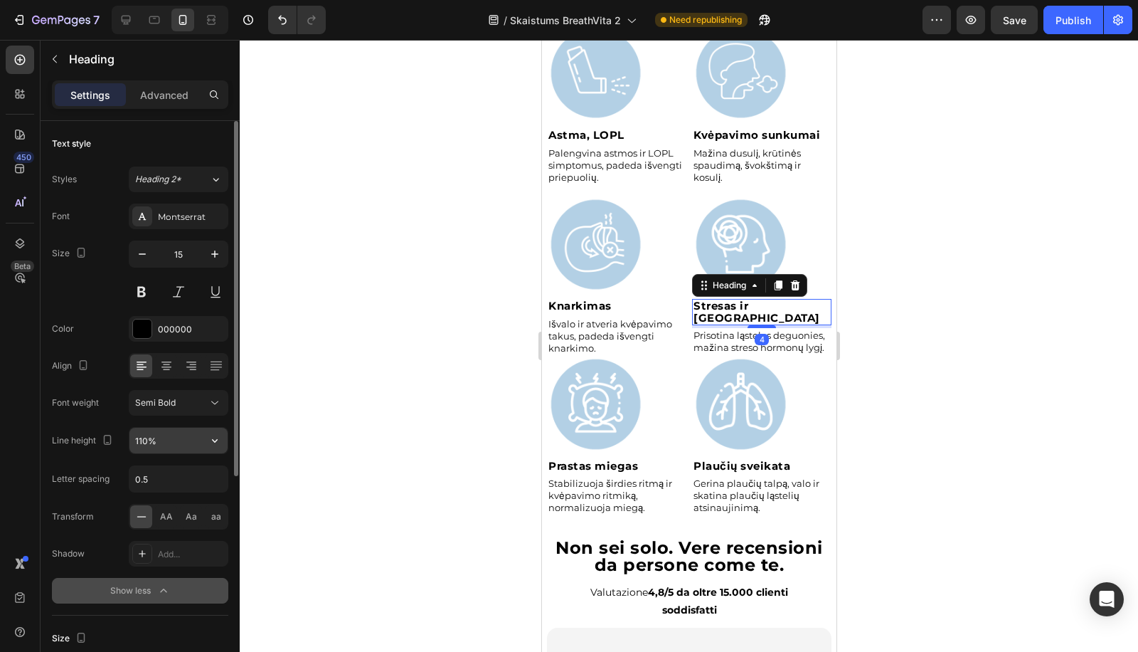
click at [140, 444] on input "110%" at bounding box center [178, 441] width 98 height 26
paste input "2"
type input "120%"
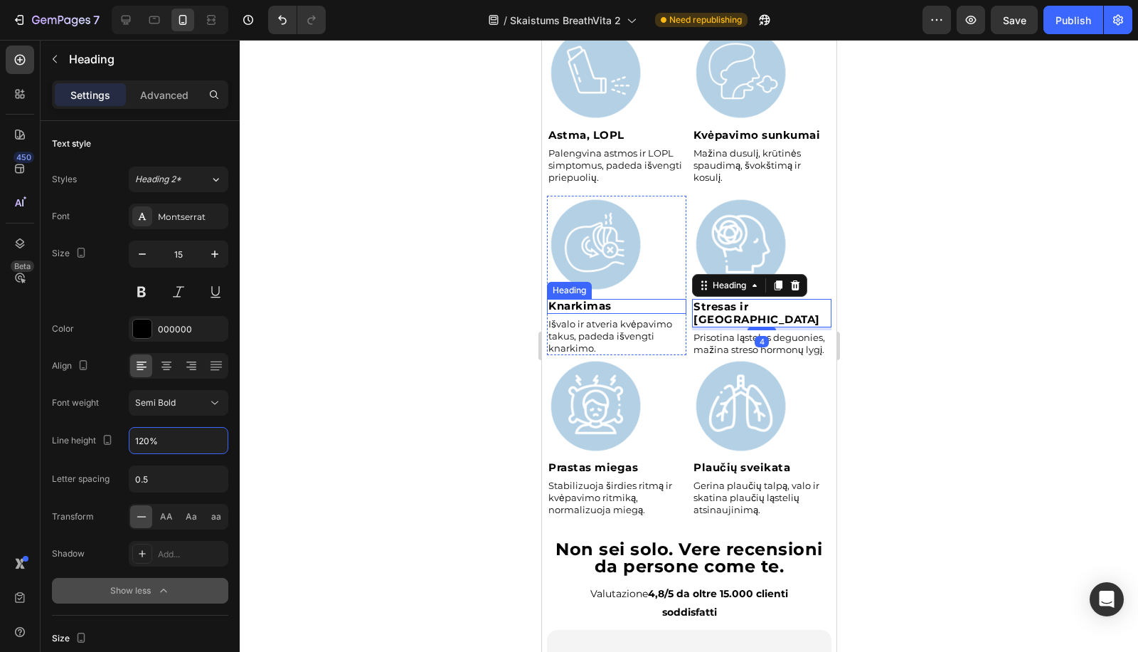
click at [630, 299] on h2 "Knarkimas" at bounding box center [615, 306] width 139 height 15
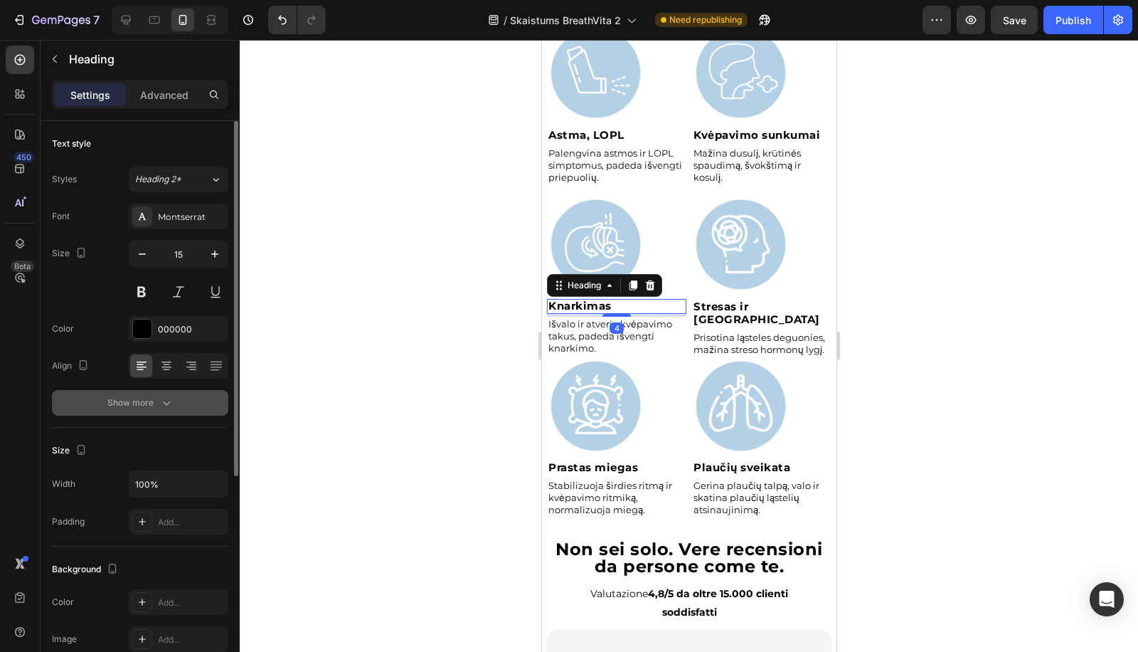
click at [165, 403] on icon "button" at bounding box center [166, 403] width 7 height 4
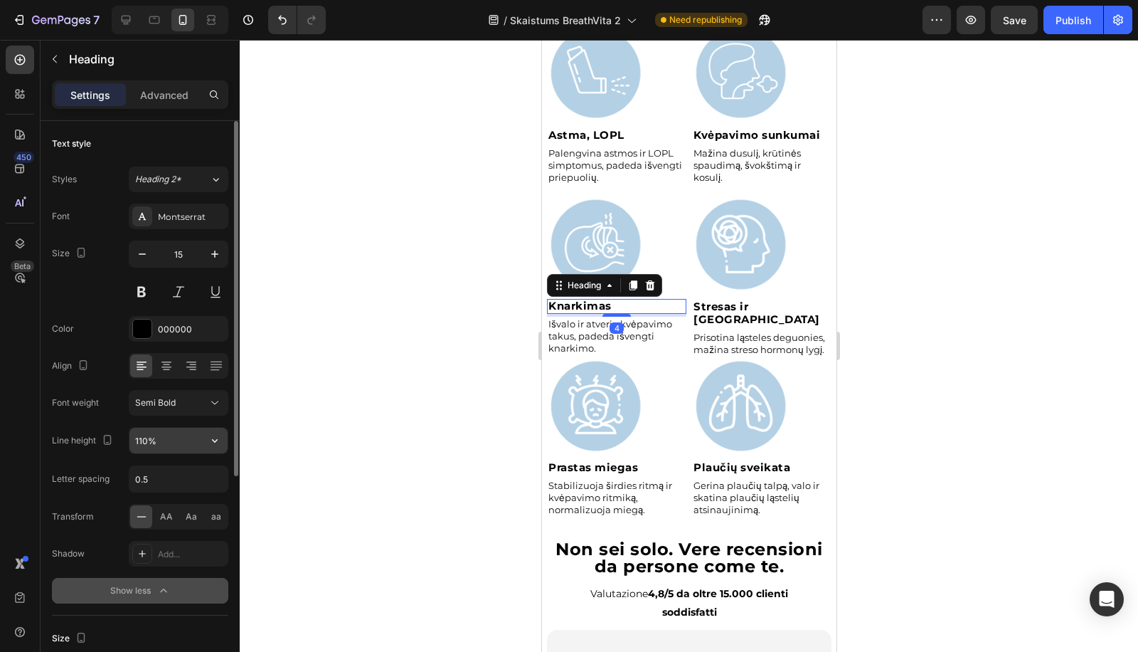
click at [147, 445] on input "110%" at bounding box center [178, 441] width 98 height 26
paste input "20%"
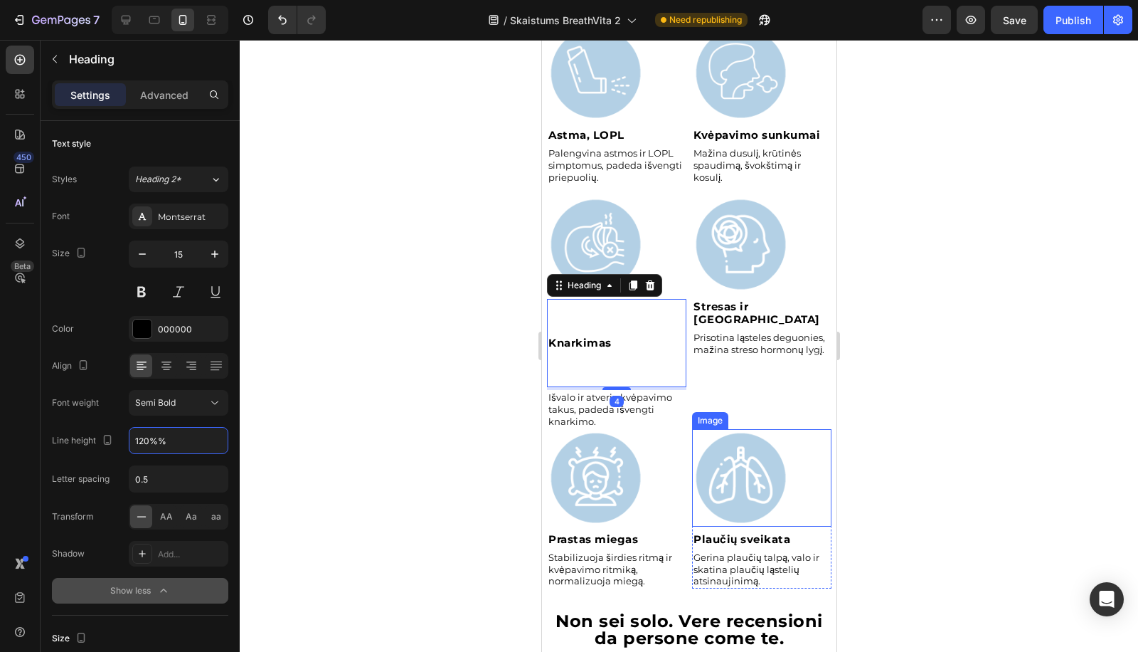
paste input "text"
type input "120%"
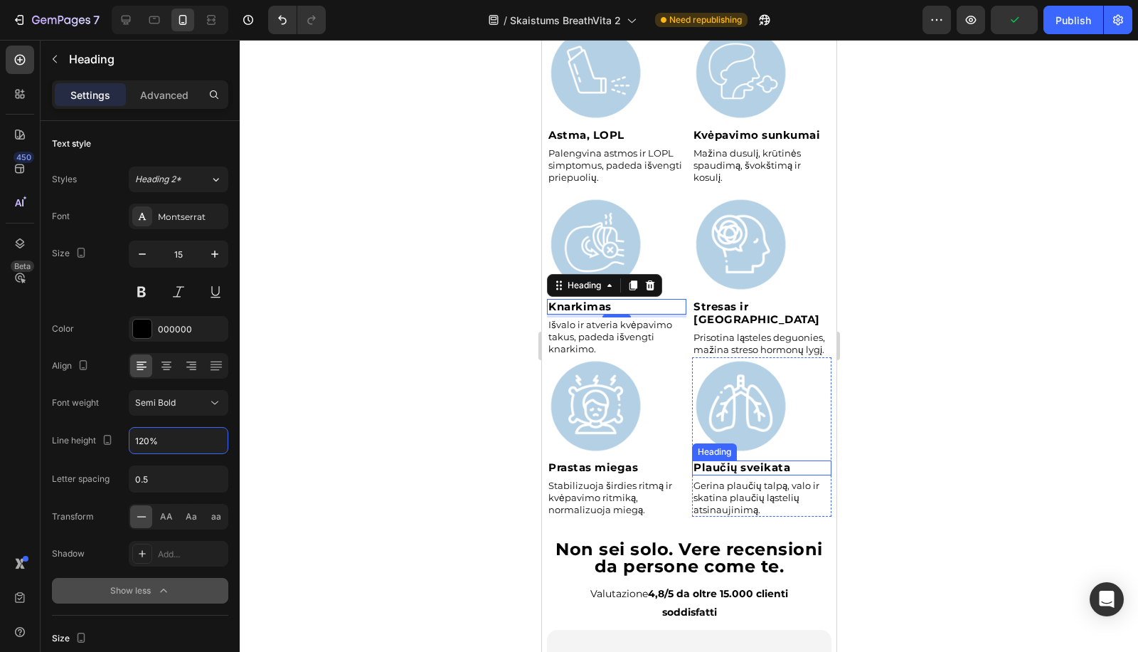
click at [792, 460] on h2 "Plaučių sveikata" at bounding box center [760, 467] width 139 height 15
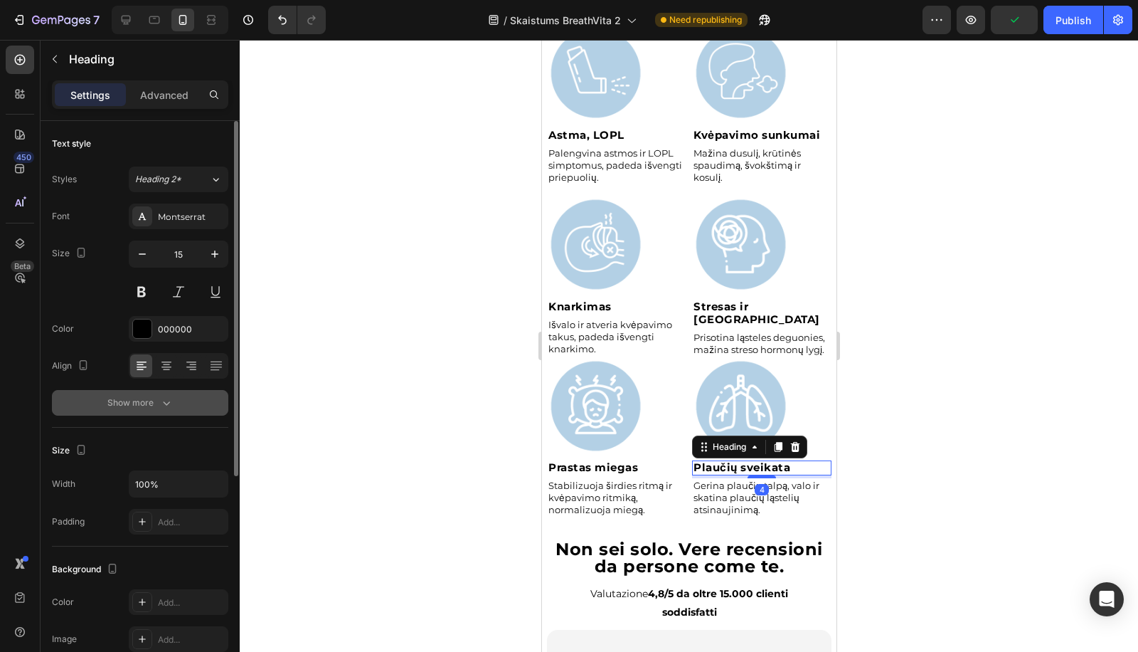
click at [174, 407] on button "Show more" at bounding box center [140, 403] width 176 height 26
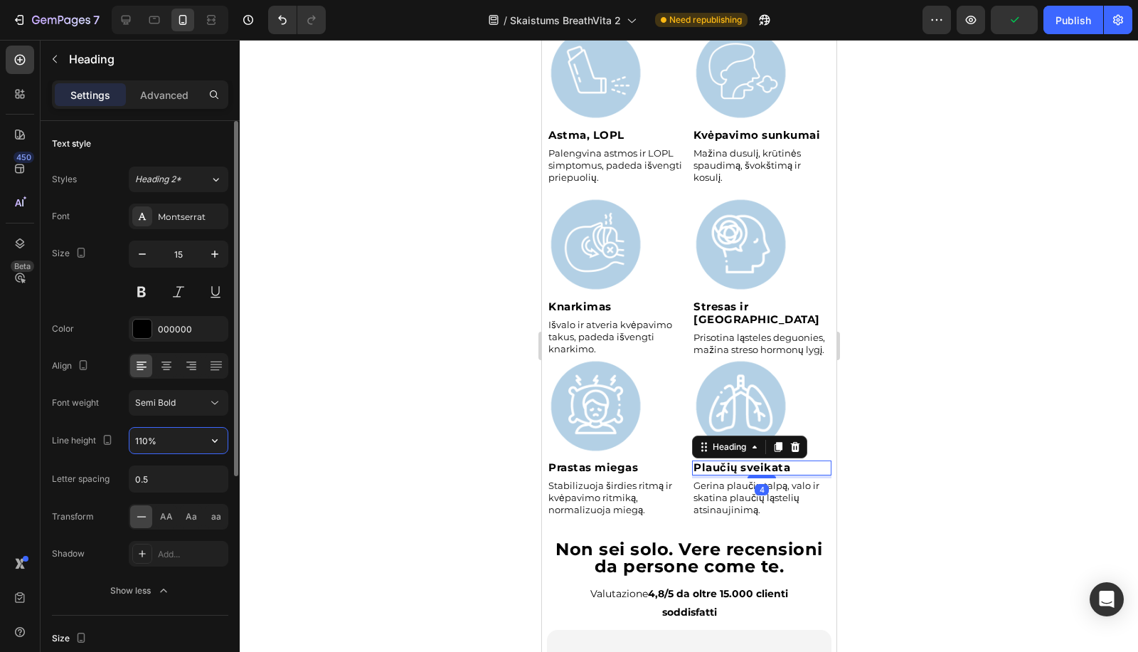
click at [154, 440] on input "110%" at bounding box center [178, 441] width 98 height 26
paste input "2"
type input "120%"
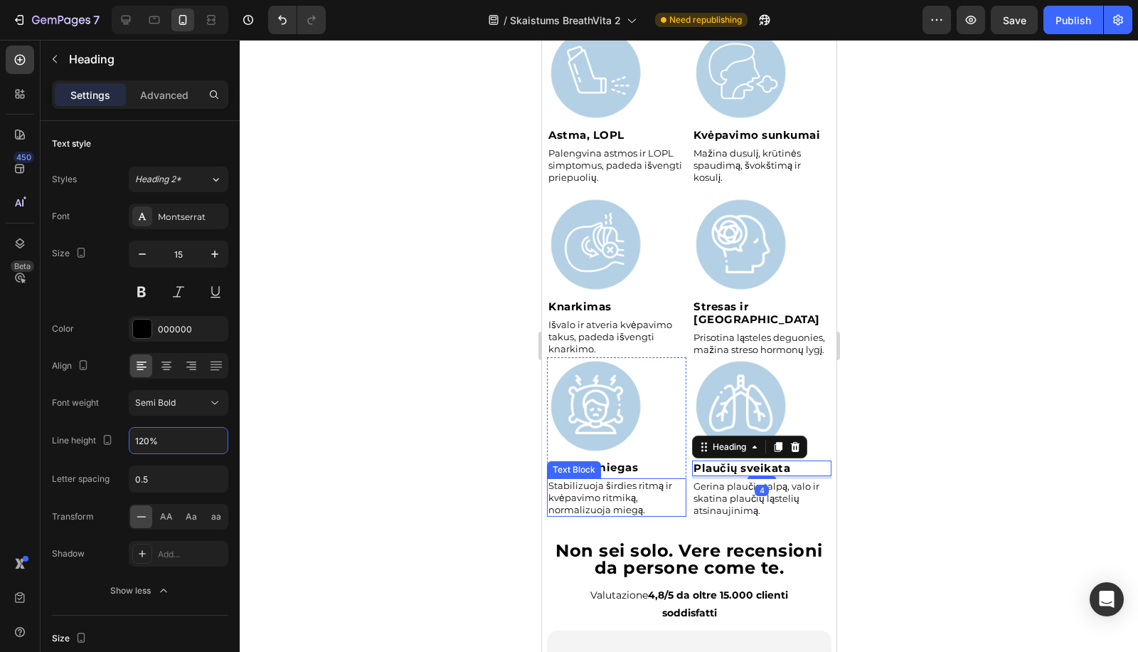
click at [619, 460] on strong "Prastas miegas" at bounding box center [593, 467] width 90 height 14
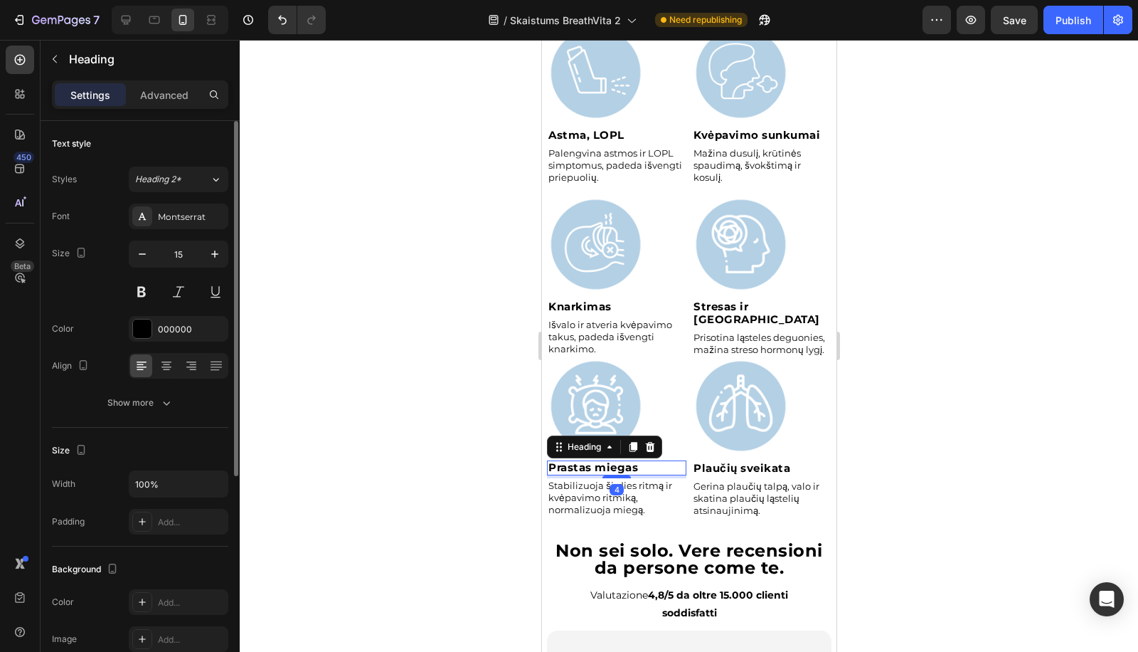
drag, startPoint x: 149, startPoint y: 411, endPoint x: 152, endPoint y: 423, distance: 12.3
click at [149, 411] on button "Show more" at bounding box center [140, 403] width 176 height 26
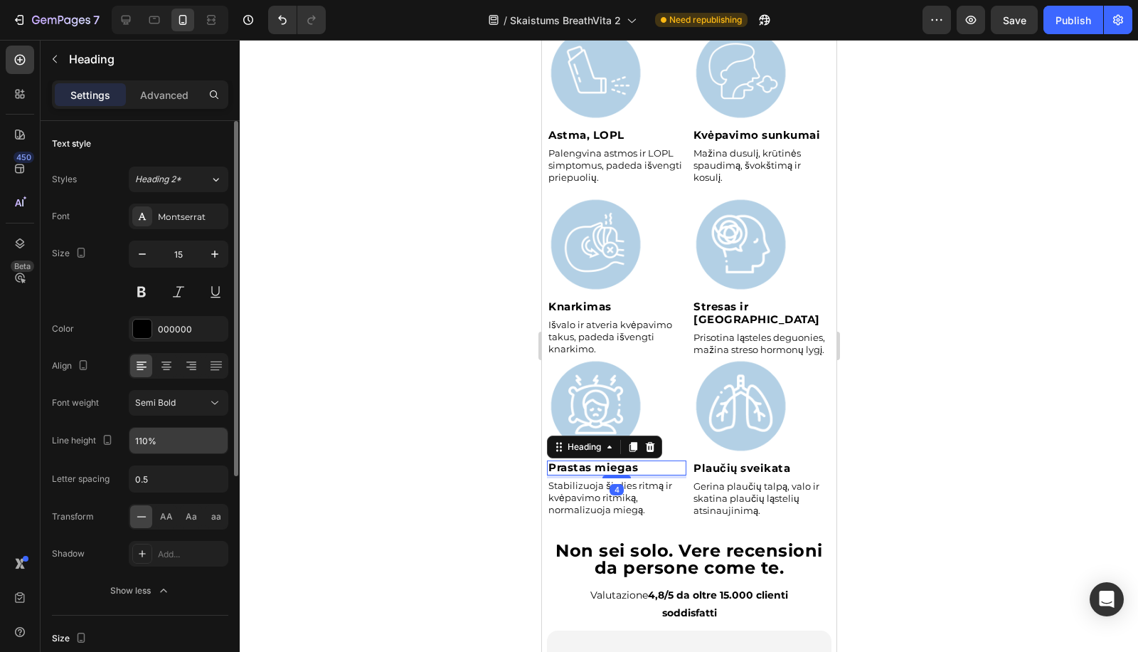
click at [151, 438] on input "110%" at bounding box center [178, 441] width 98 height 26
paste input "2"
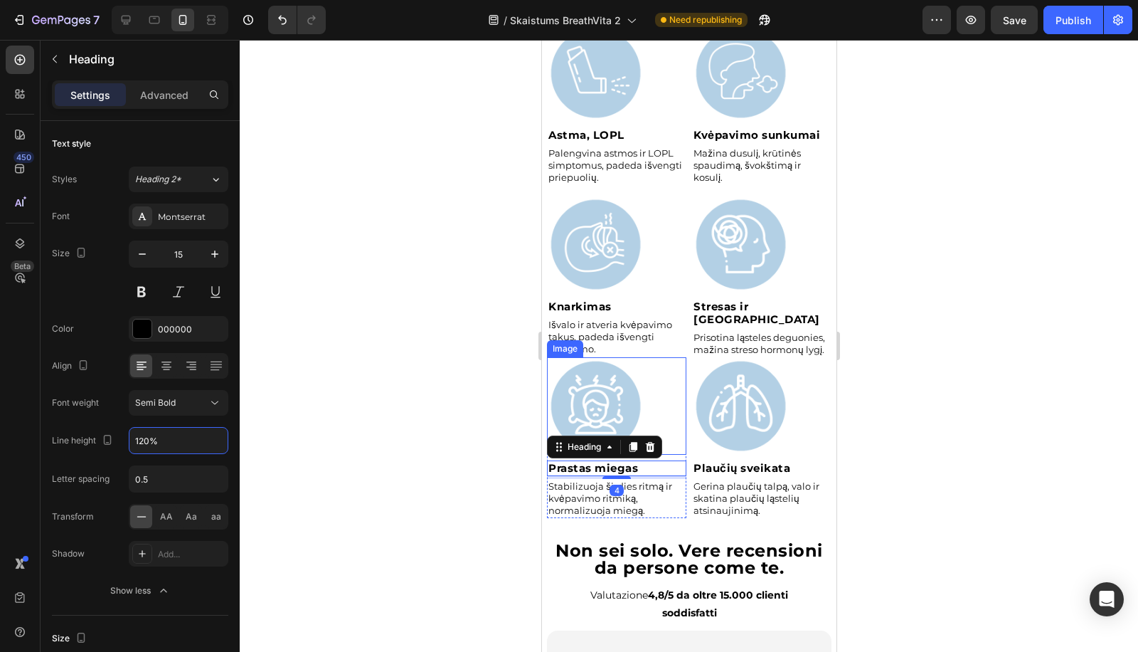
type input "120%"
click at [873, 400] on div at bounding box center [689, 346] width 898 height 612
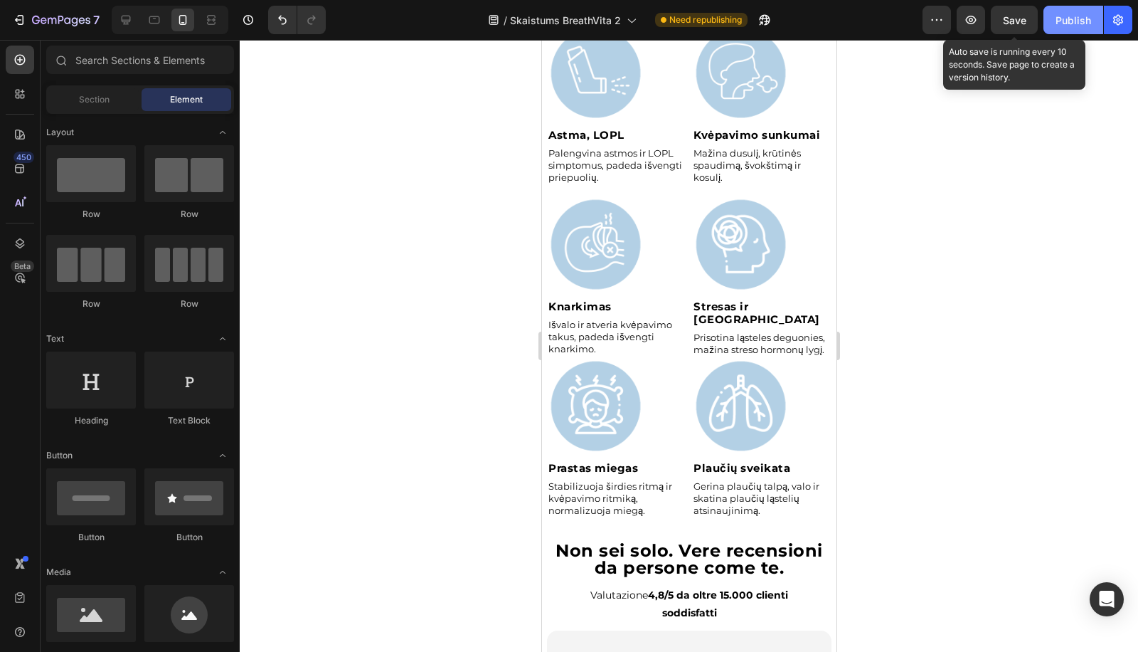
click at [1021, 25] on span "Save" at bounding box center [1014, 20] width 23 height 12
click at [1074, 28] on button "Publish" at bounding box center [1074, 20] width 60 height 28
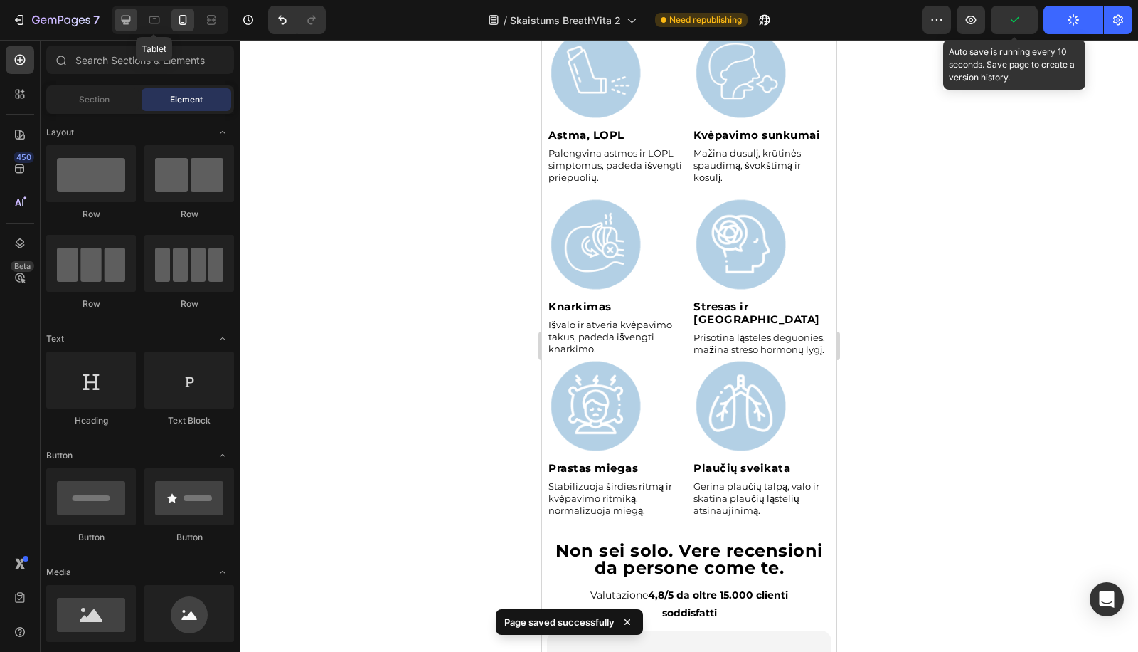
drag, startPoint x: 127, startPoint y: 17, endPoint x: 164, endPoint y: 48, distance: 48.5
click at [127, 17] on icon at bounding box center [126, 20] width 14 height 14
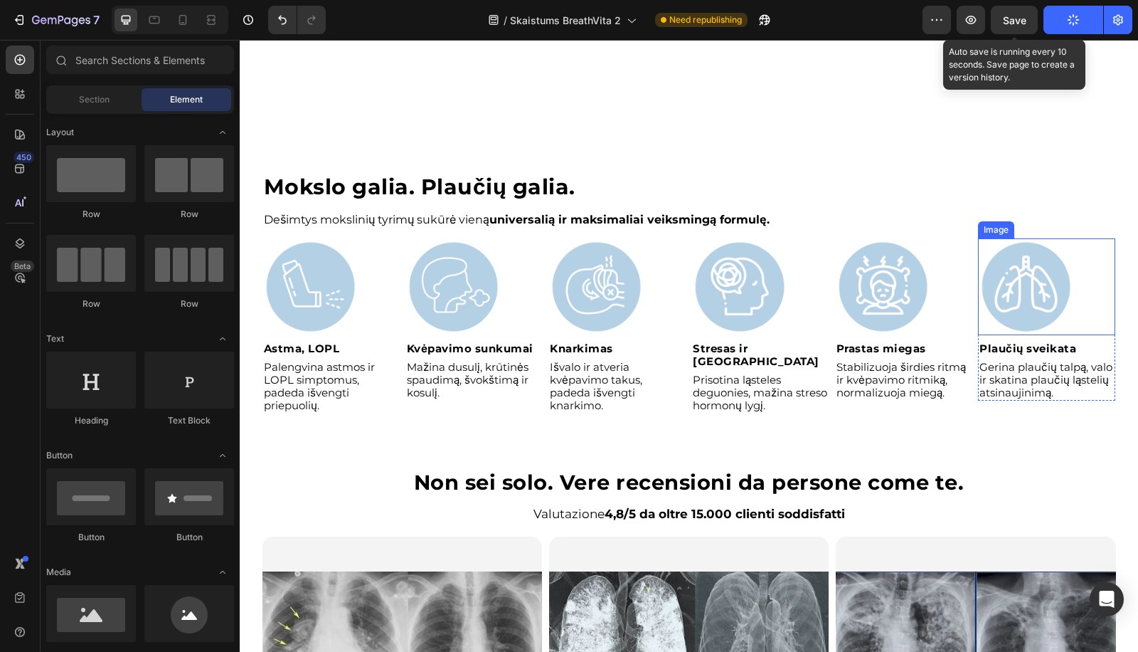
scroll to position [2674, 0]
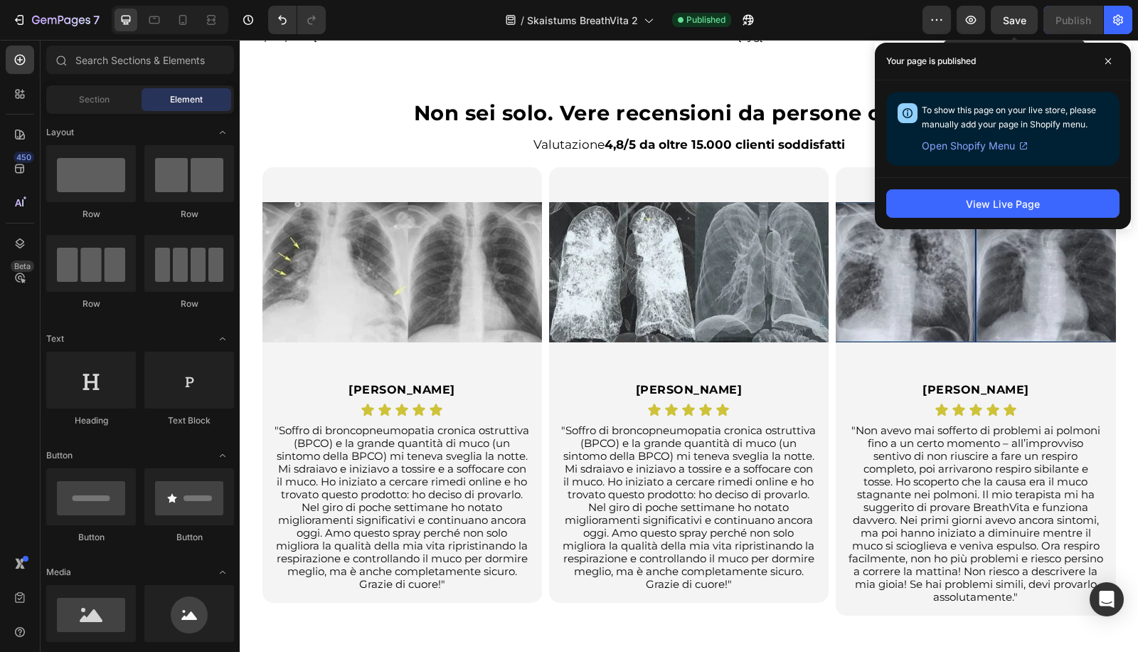
click at [504, 102] on strong "Non sei solo. Vere recensioni da persone come te." at bounding box center [689, 112] width 551 height 25
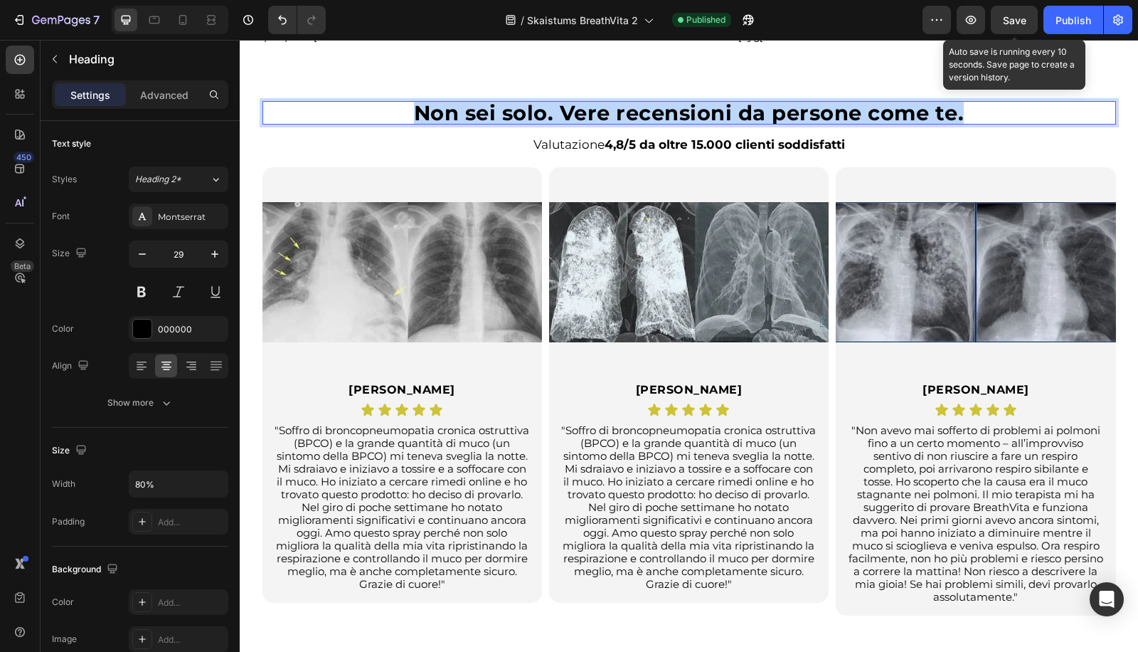
click at [504, 102] on strong "Non sei solo. Vere recensioni da persone come te." at bounding box center [689, 112] width 551 height 25
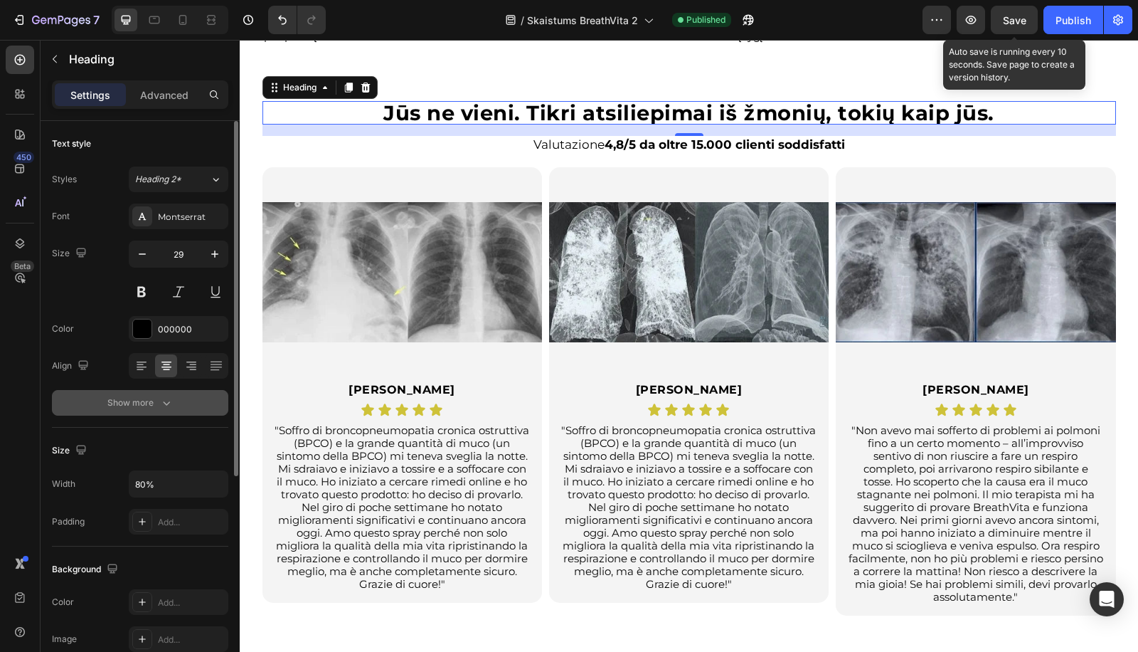
click at [144, 400] on div "Show more" at bounding box center [140, 402] width 66 height 14
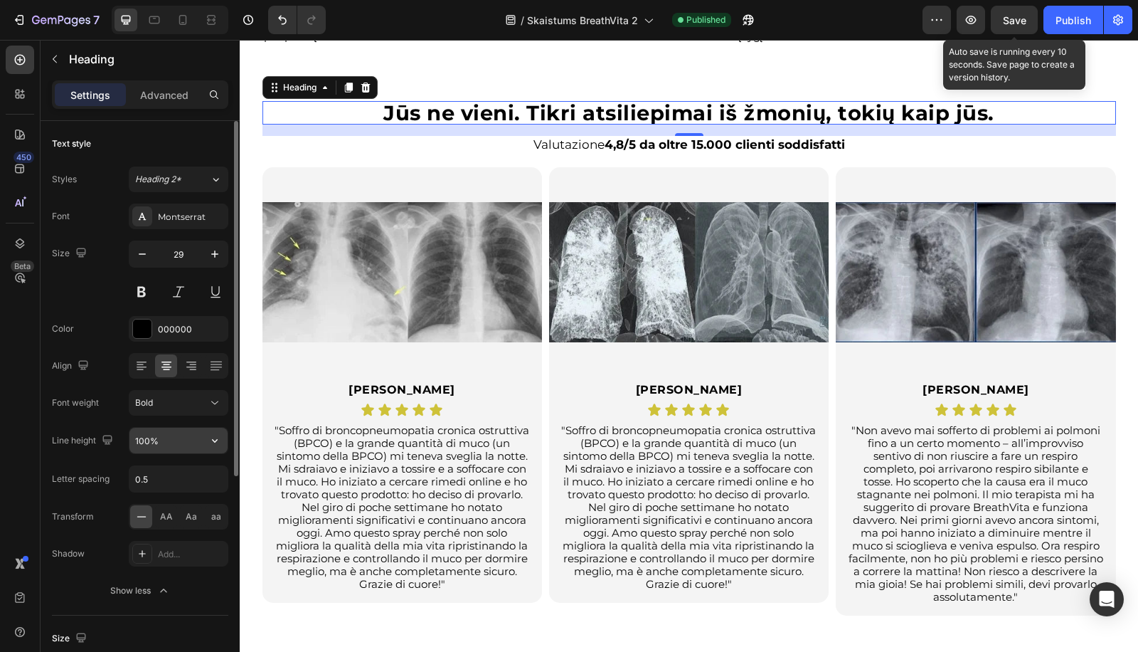
click at [140, 430] on input "100%" at bounding box center [178, 441] width 98 height 26
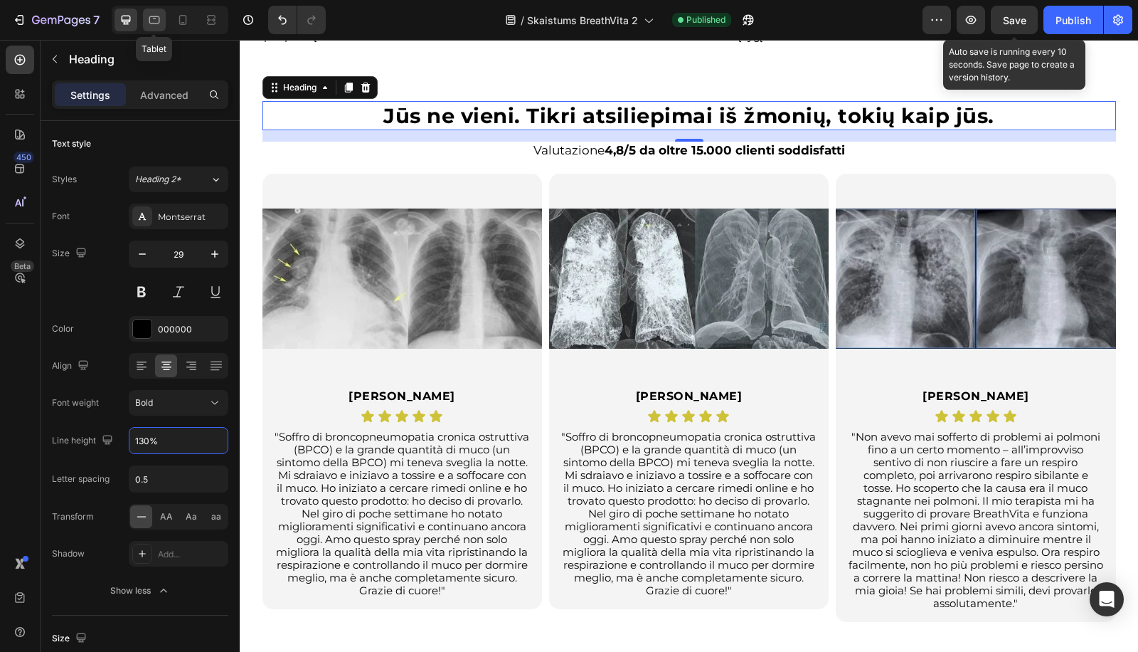
type input "130%"
click at [152, 17] on icon at bounding box center [154, 20] width 14 height 14
type input "25"
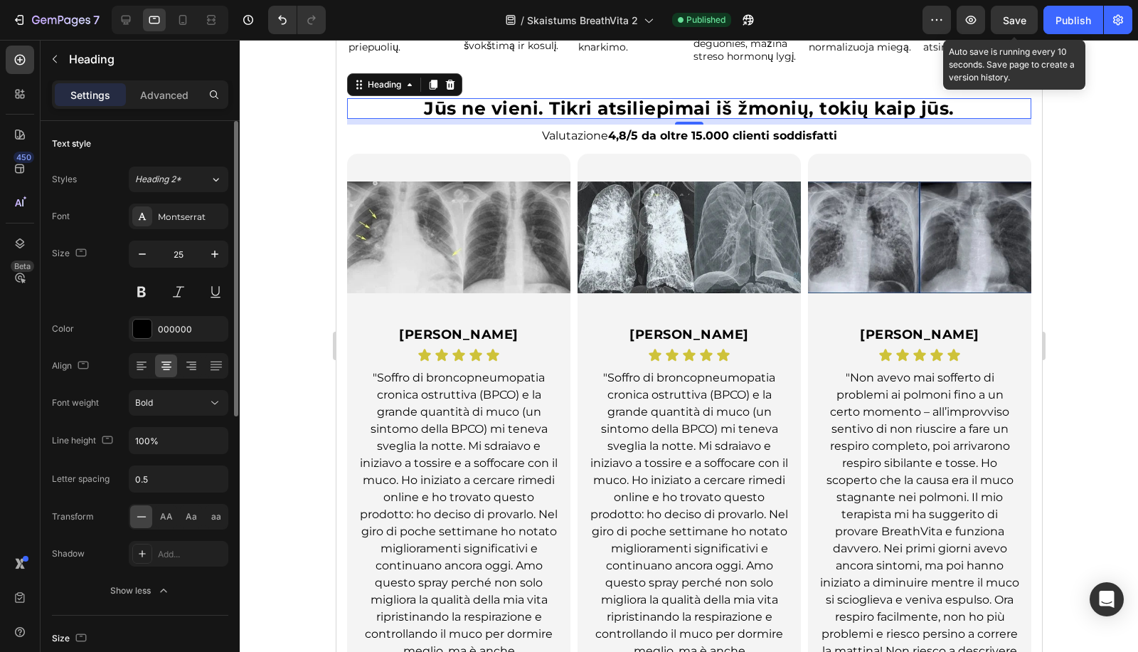
scroll to position [2522, 0]
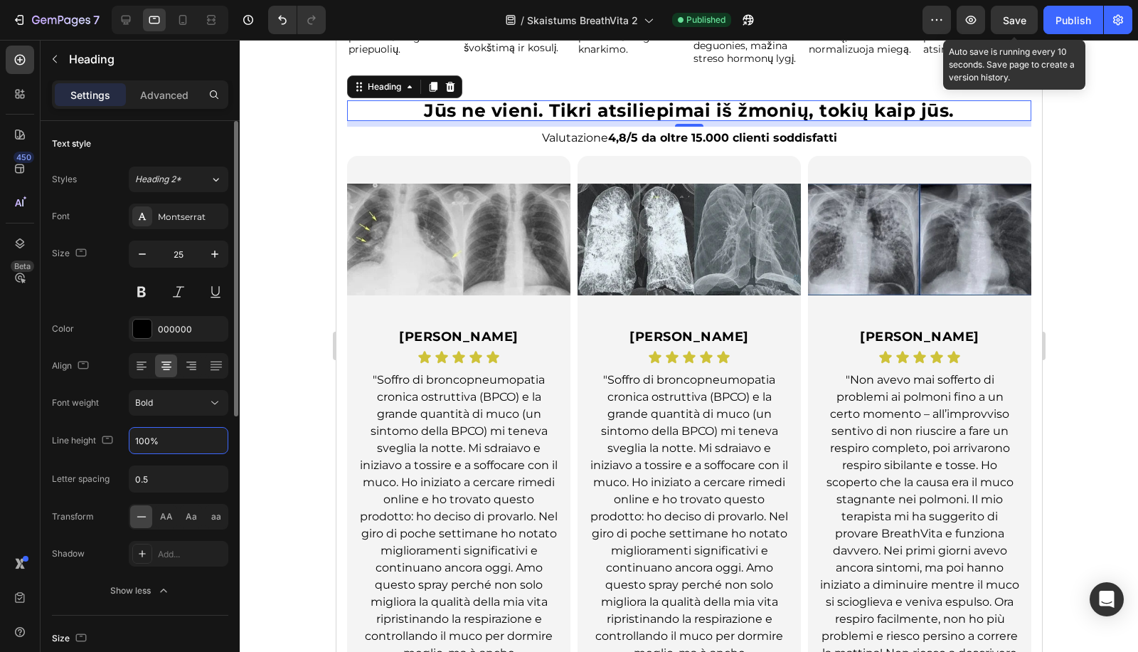
paste input "3"
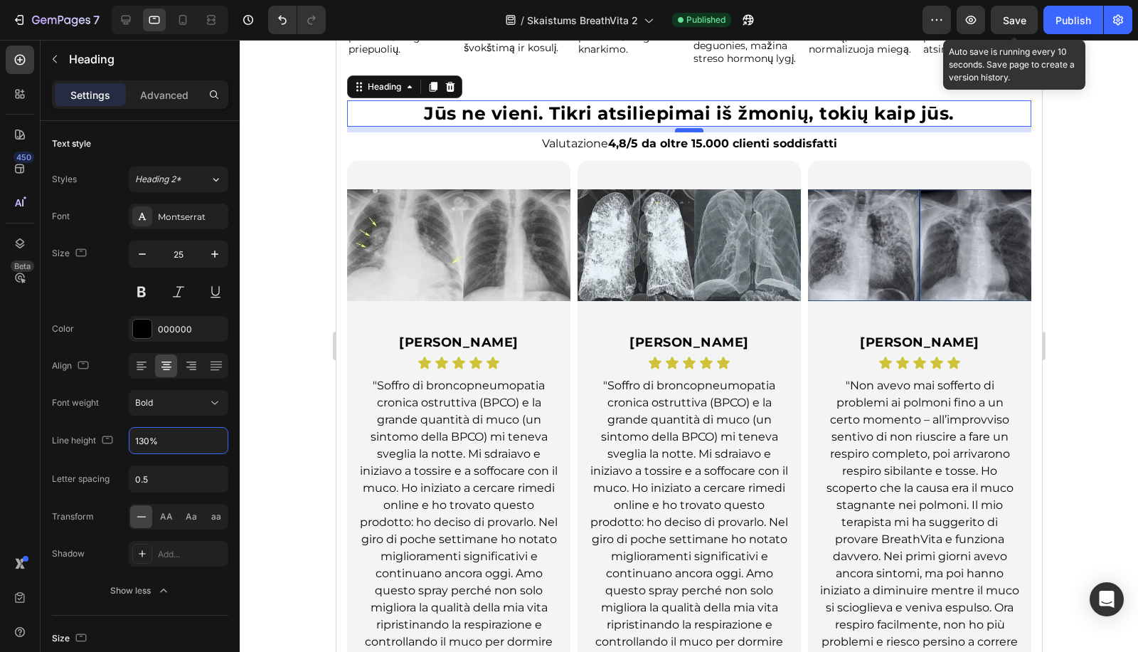
type input "130%"
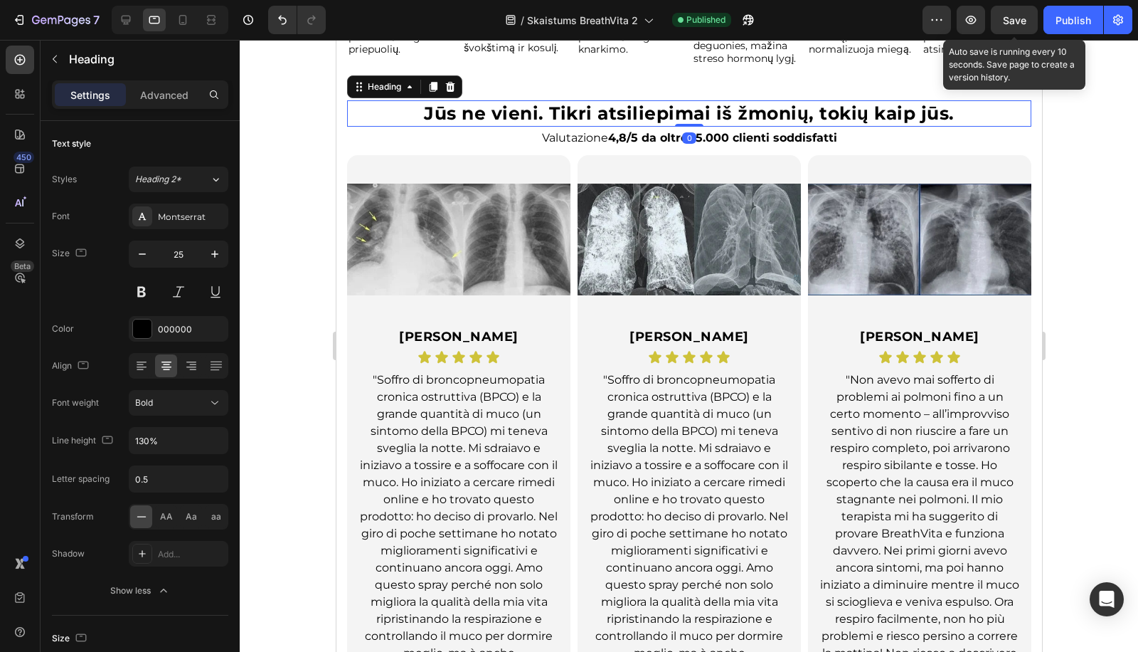
drag, startPoint x: 681, startPoint y: 119, endPoint x: 632, endPoint y: 55, distance: 79.7
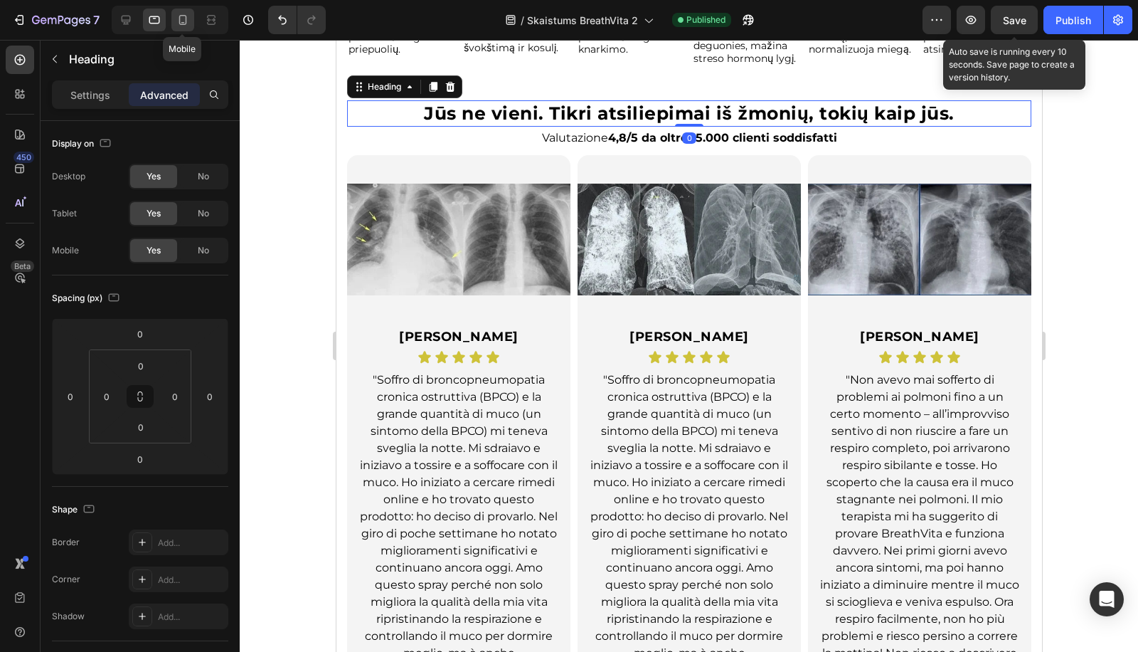
click at [182, 21] on icon at bounding box center [183, 20] width 14 height 14
type input "10"
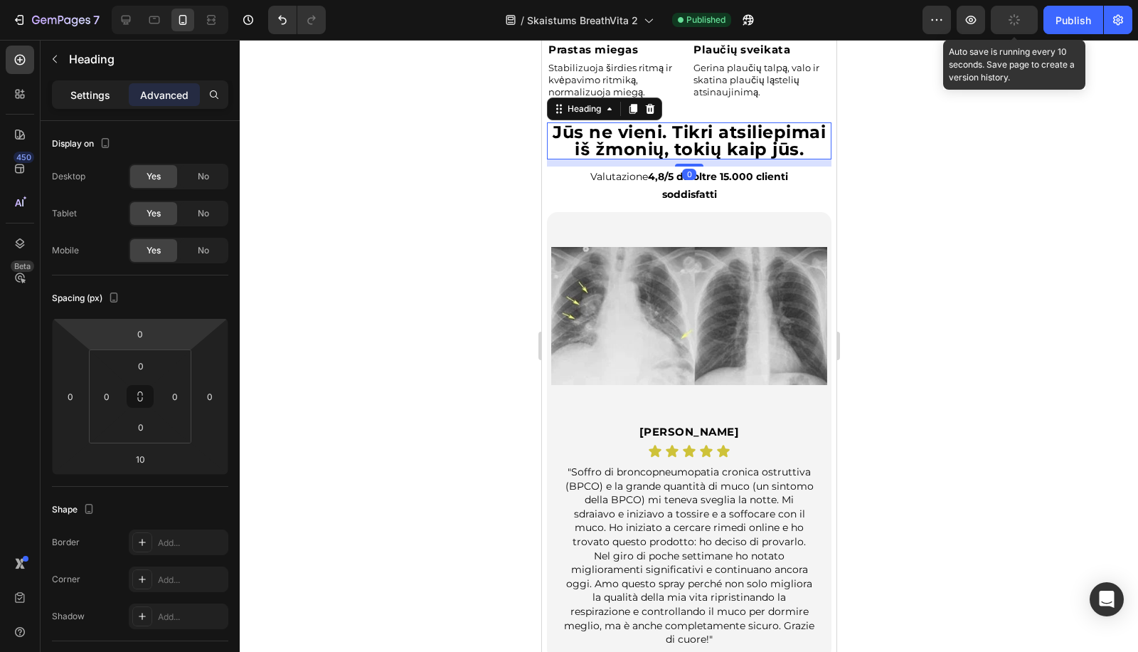
scroll to position [2773, 0]
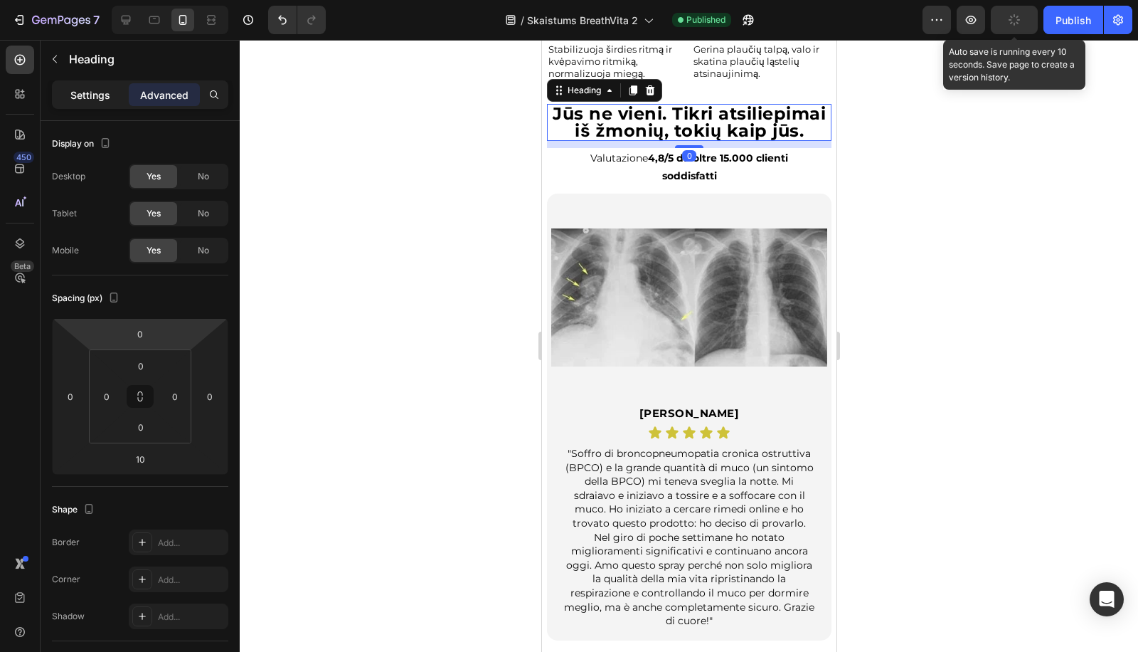
click at [109, 95] on p "Settings" at bounding box center [90, 94] width 40 height 15
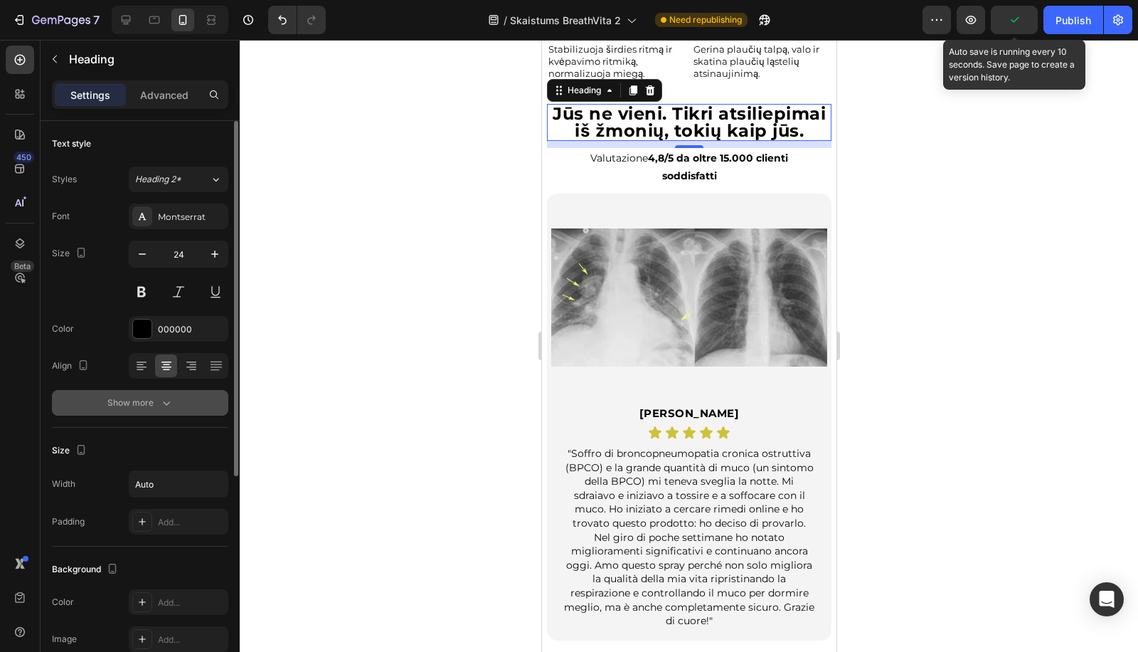
click at [142, 402] on div "Show more" at bounding box center [140, 402] width 66 height 14
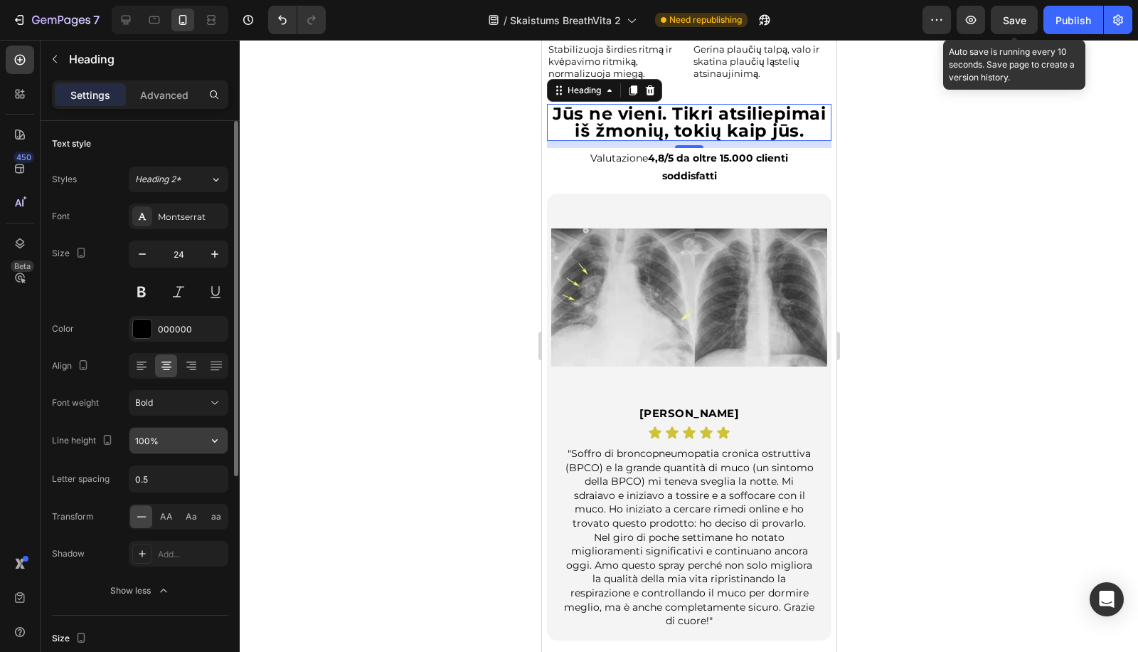
click at [146, 440] on input "100%" at bounding box center [178, 441] width 98 height 26
paste input "3"
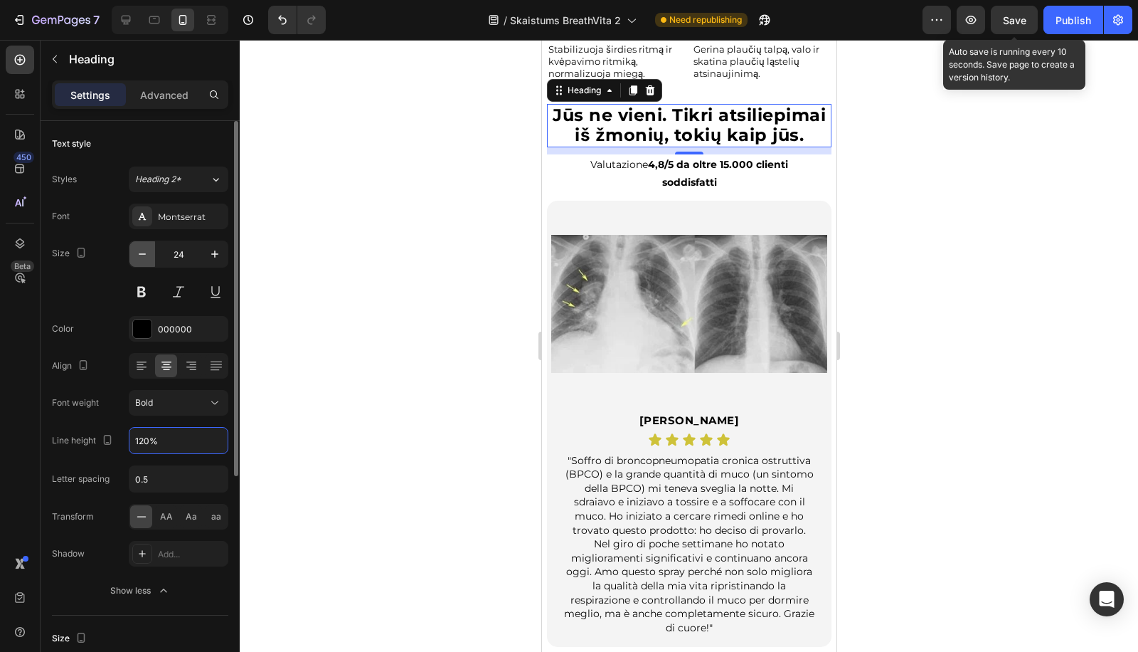
type input "120%"
click at [145, 259] on icon "button" at bounding box center [142, 254] width 14 height 14
type input "22"
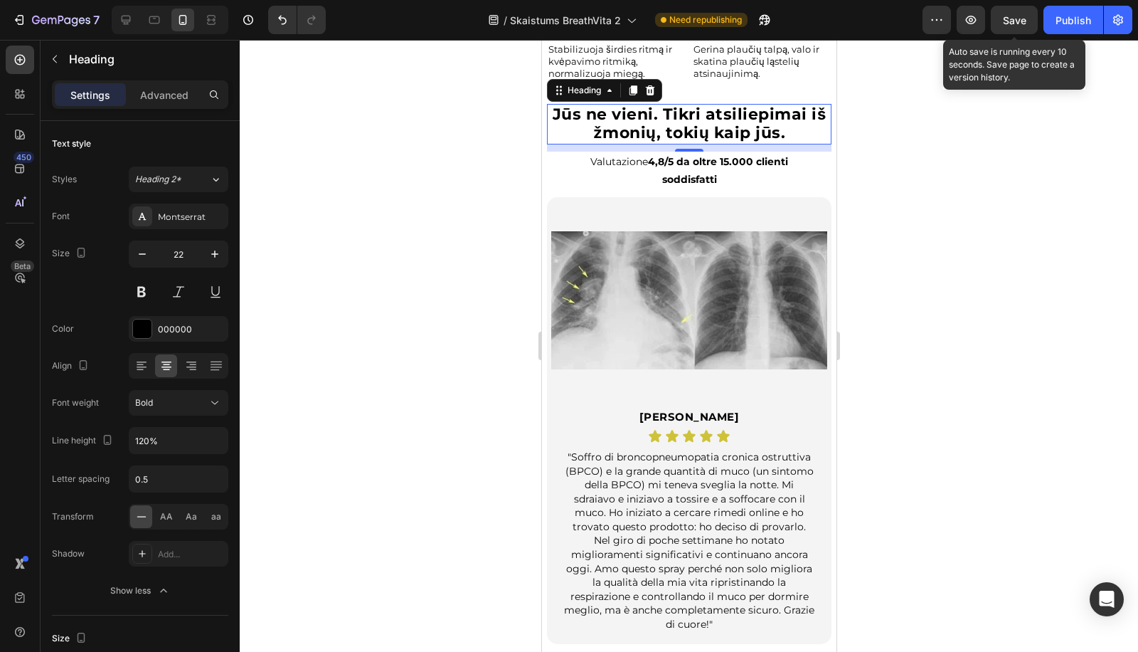
click at [399, 137] on div at bounding box center [689, 346] width 898 height 612
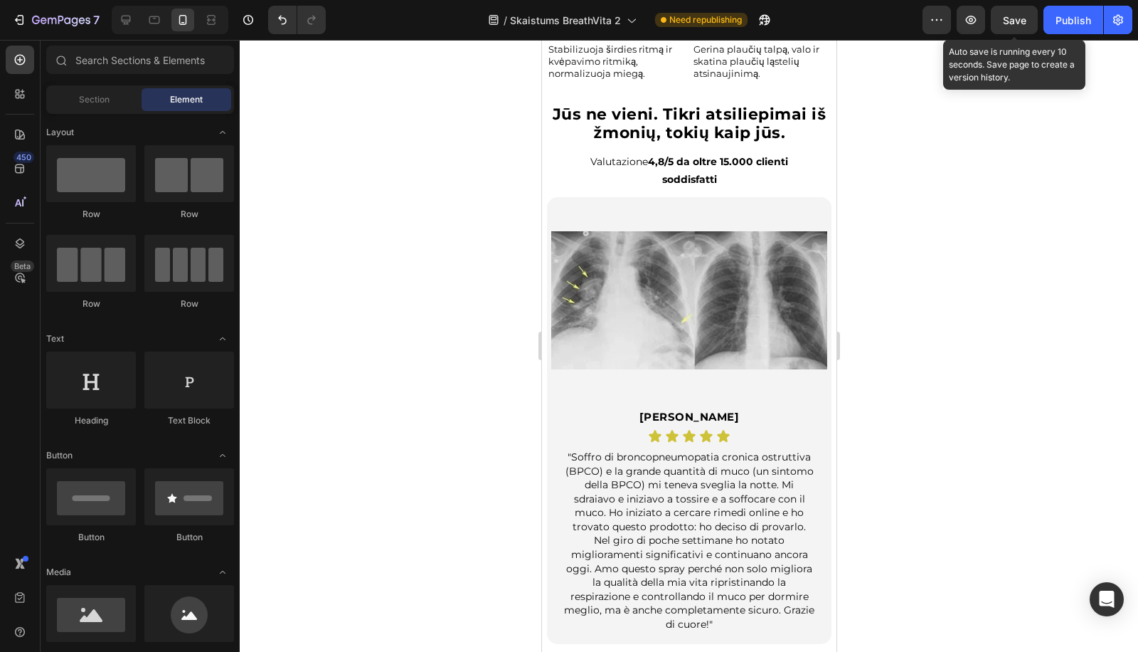
click at [748, 105] on strong "Jūs ne vieni. Tikri atsiliepimai iš žmonių, tokių kaip jūs." at bounding box center [689, 124] width 274 height 38
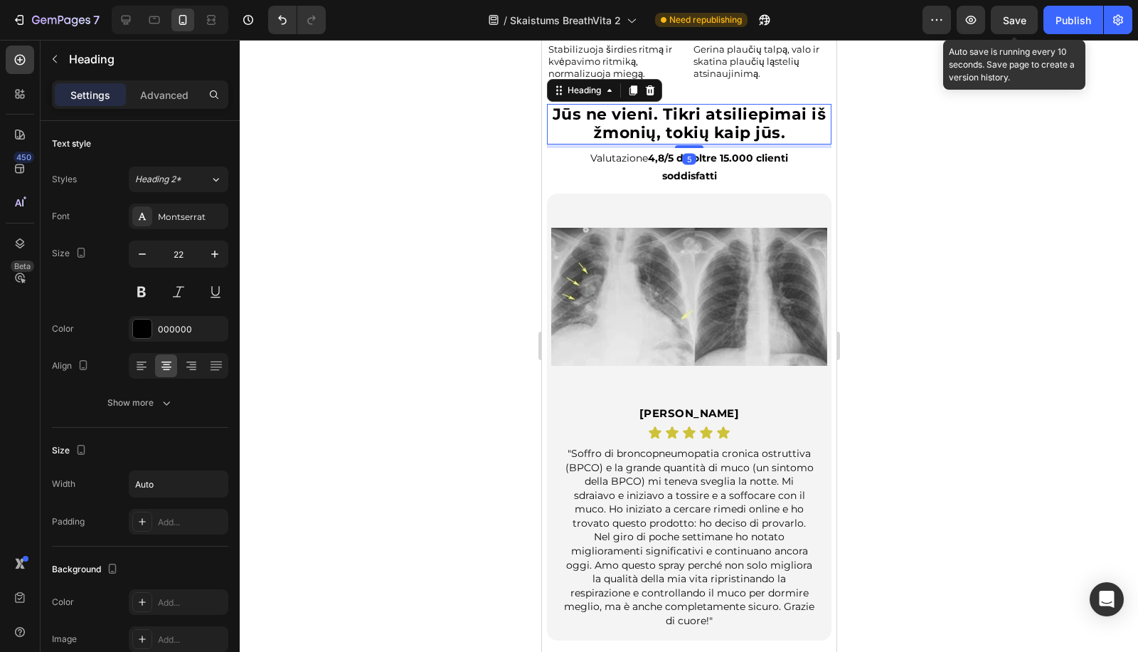
click at [699, 144] on div "5" at bounding box center [688, 144] width 285 height 0
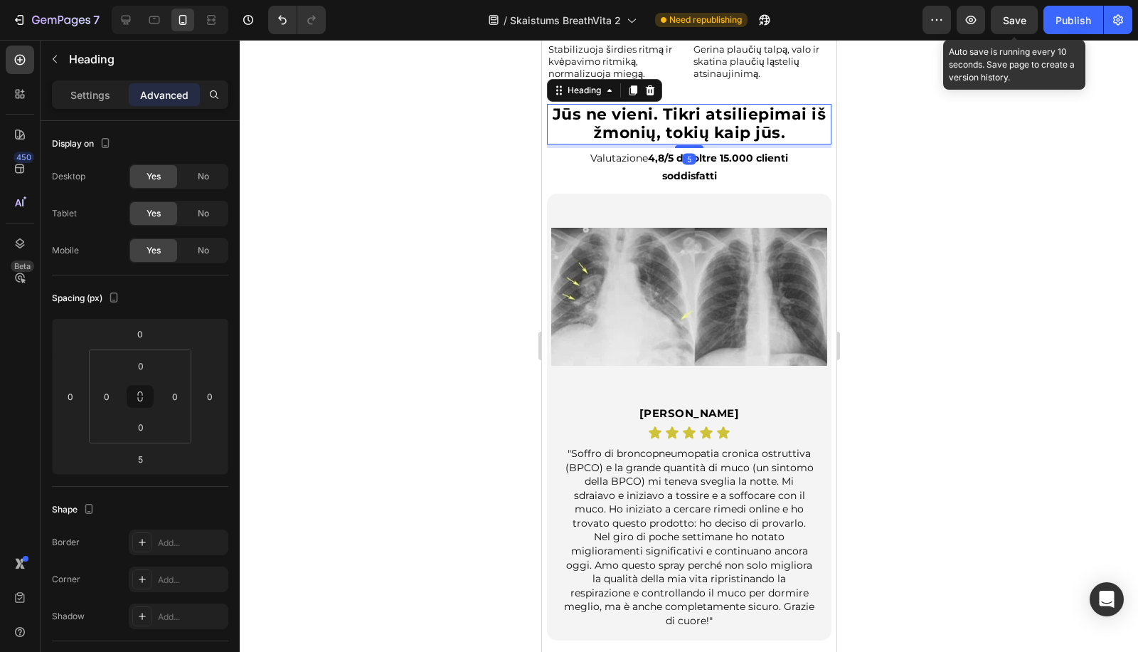
click at [954, 140] on div at bounding box center [689, 346] width 898 height 612
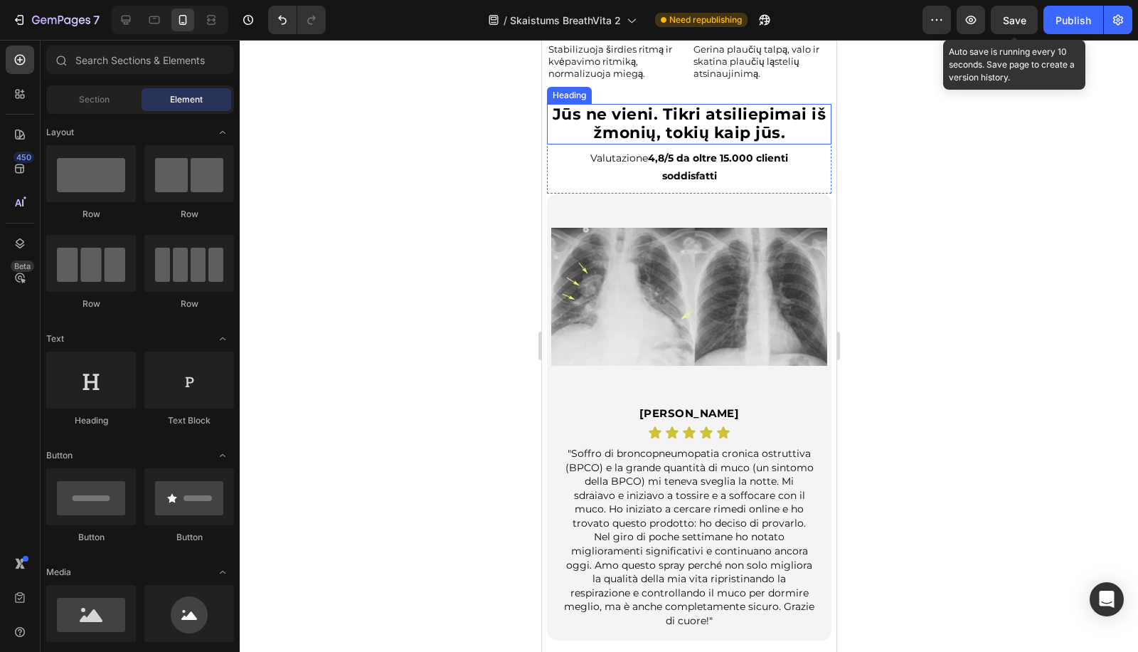
click at [728, 105] on strong "Jūs ne vieni. Tikri atsiliepimai iš žmonių, tokių kaip jūs." at bounding box center [689, 124] width 274 height 38
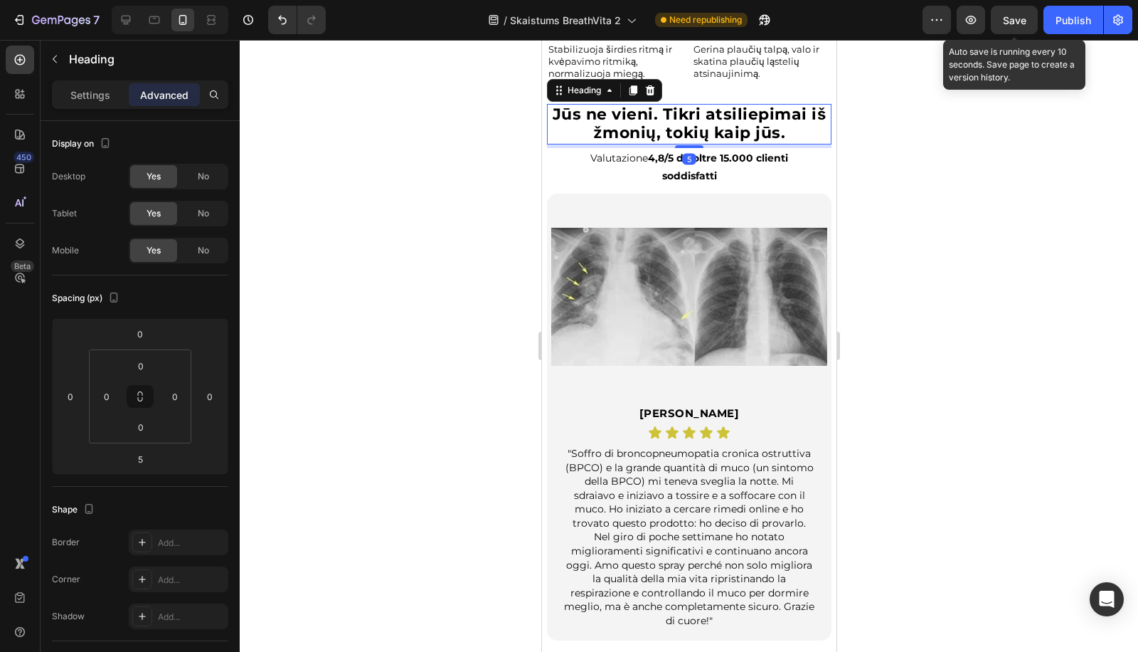
click at [93, 79] on div "Heading" at bounding box center [133, 60] width 185 height 41
click at [88, 83] on div "Settings" at bounding box center [90, 94] width 71 height 23
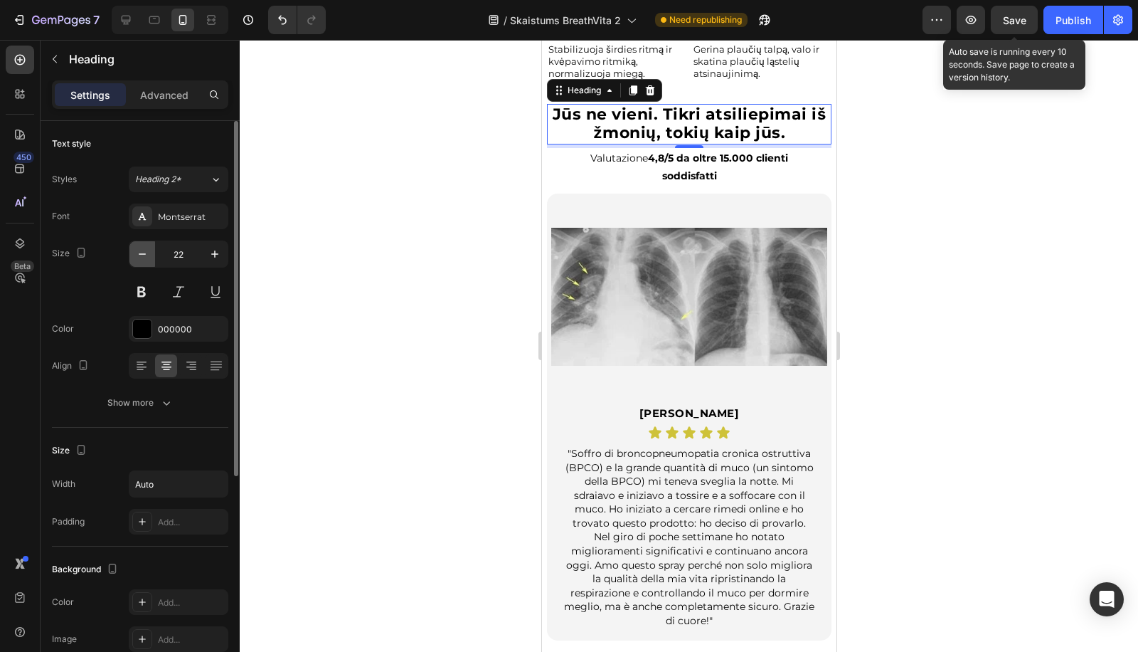
click at [133, 247] on button "button" at bounding box center [142, 254] width 26 height 26
type input "21"
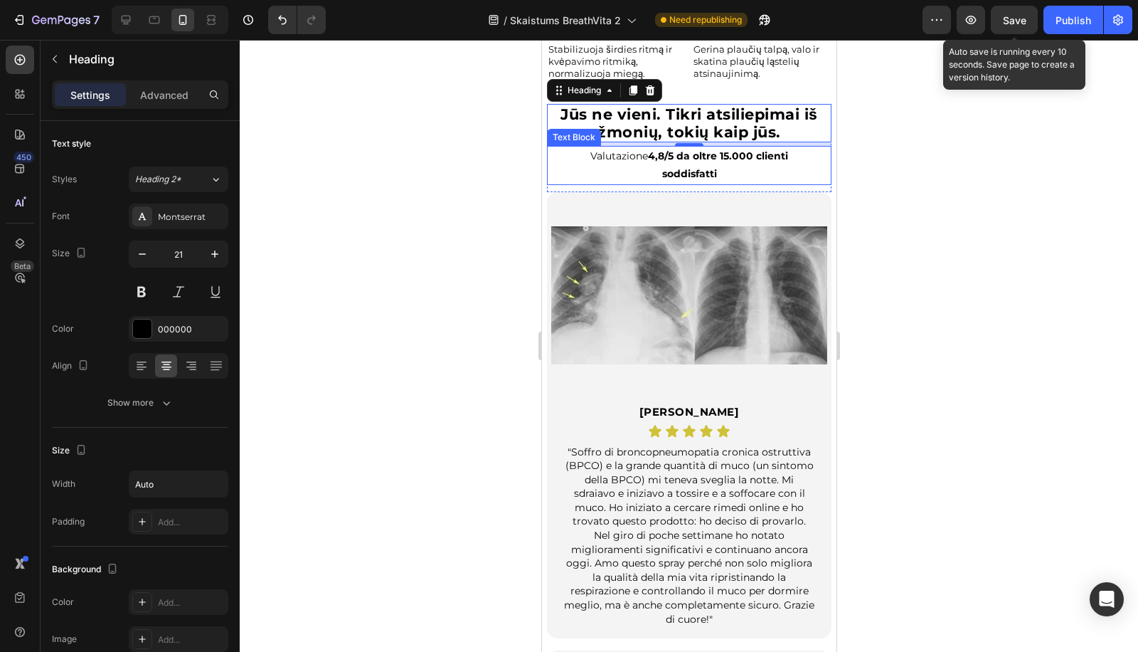
click at [667, 163] on strong "4,8/5 da oltre 15.000 clienti soddisfatti" at bounding box center [717, 164] width 140 height 31
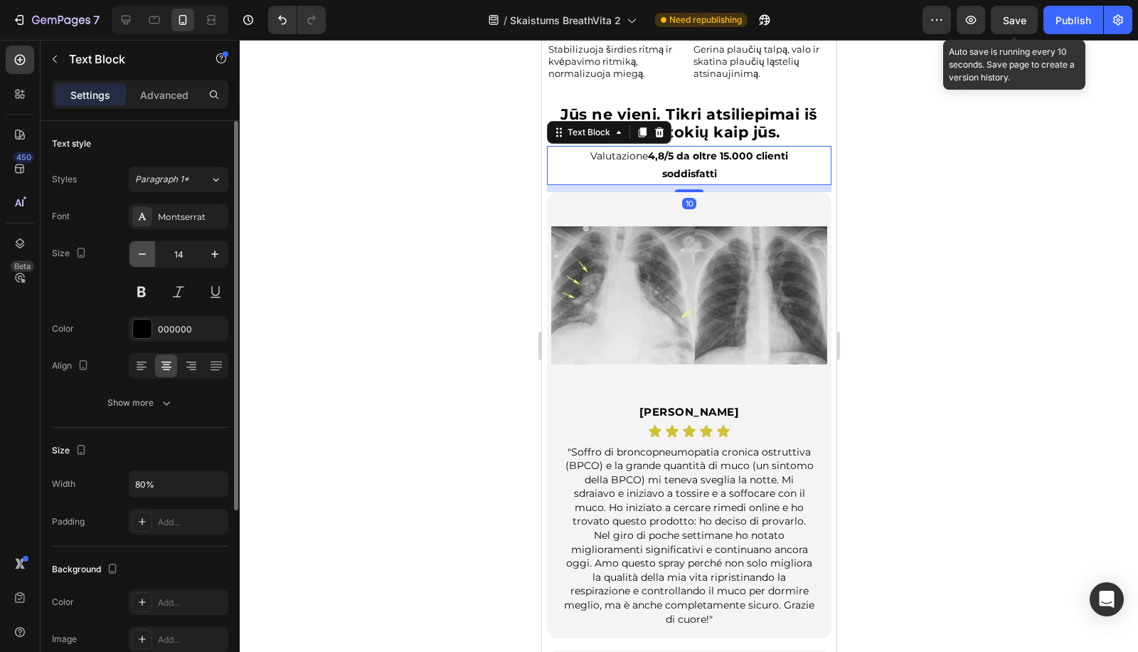
click at [144, 248] on icon "button" at bounding box center [142, 254] width 14 height 14
type input "13"
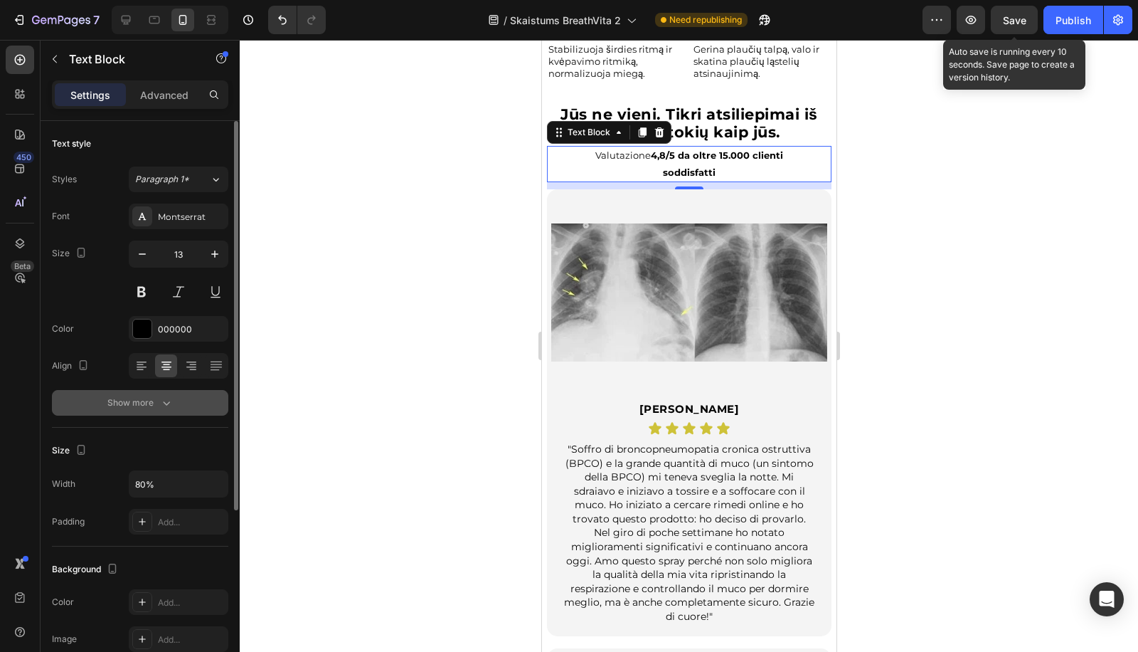
click at [129, 398] on div "Show more" at bounding box center [140, 402] width 66 height 14
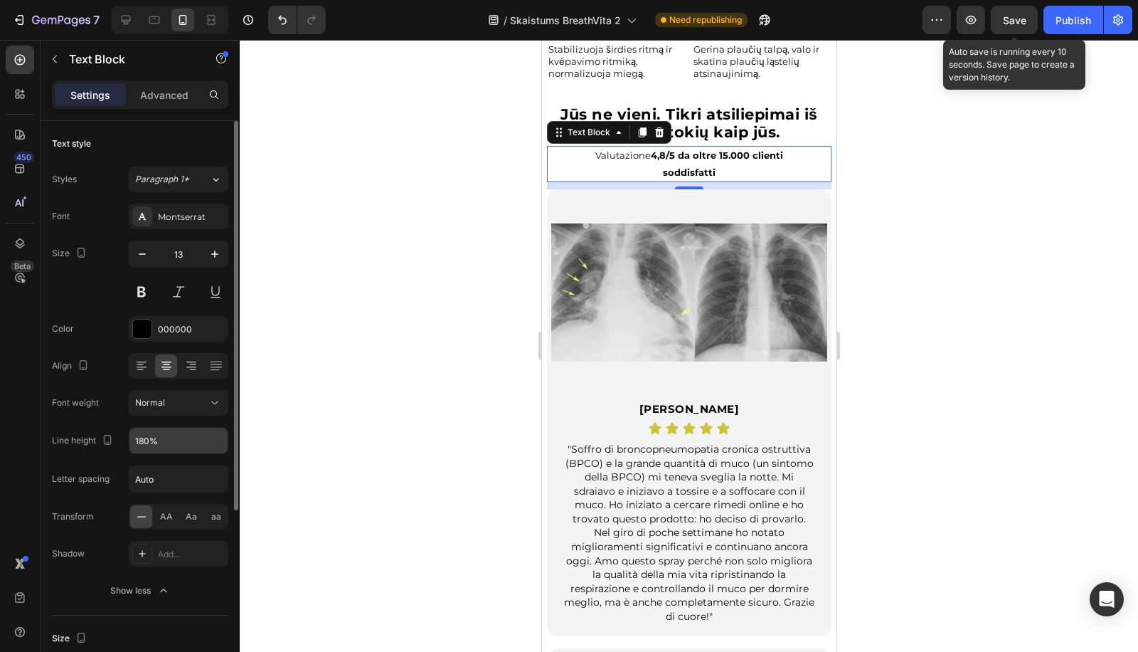
click at [144, 437] on input "180%" at bounding box center [178, 441] width 98 height 26
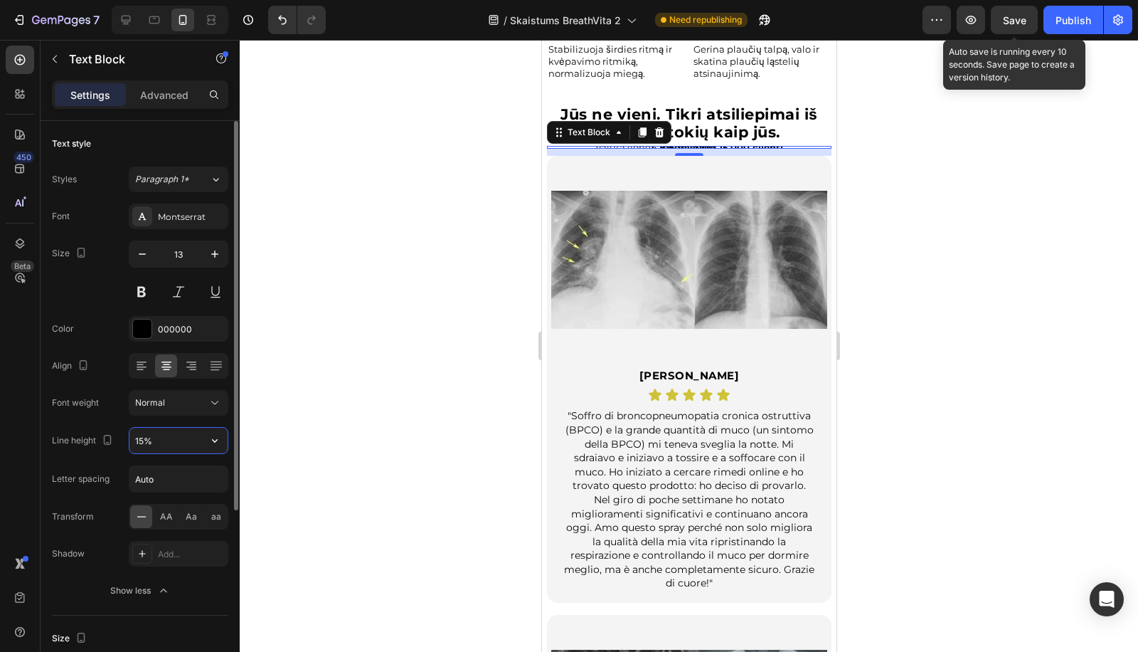
type input "150%"
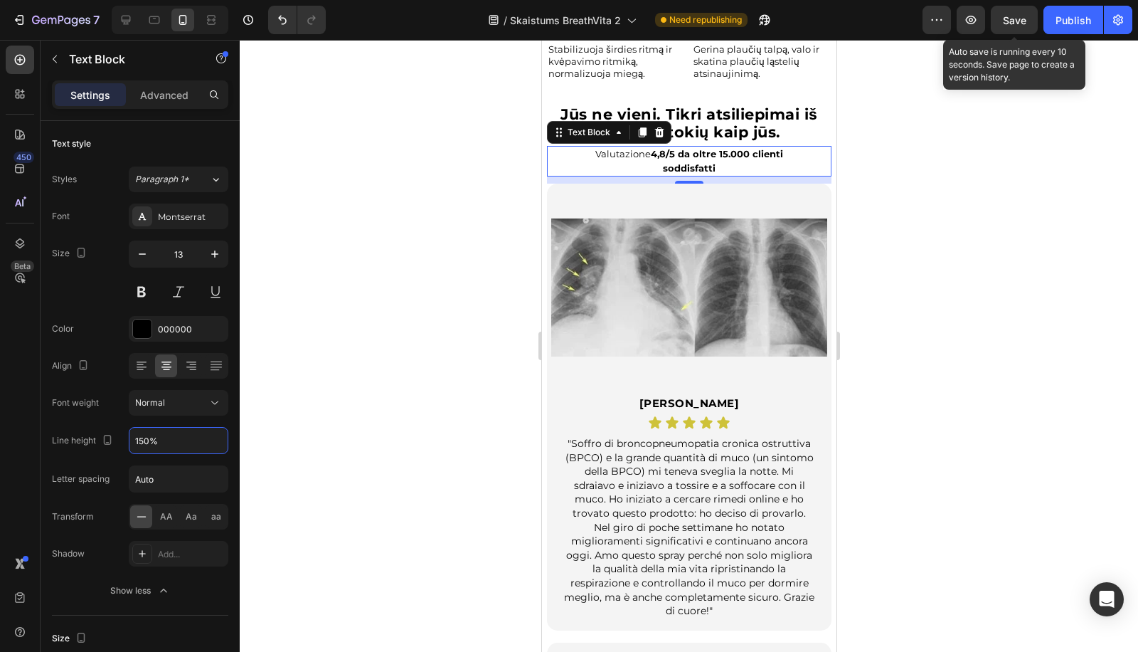
click at [390, 90] on div at bounding box center [689, 346] width 898 height 612
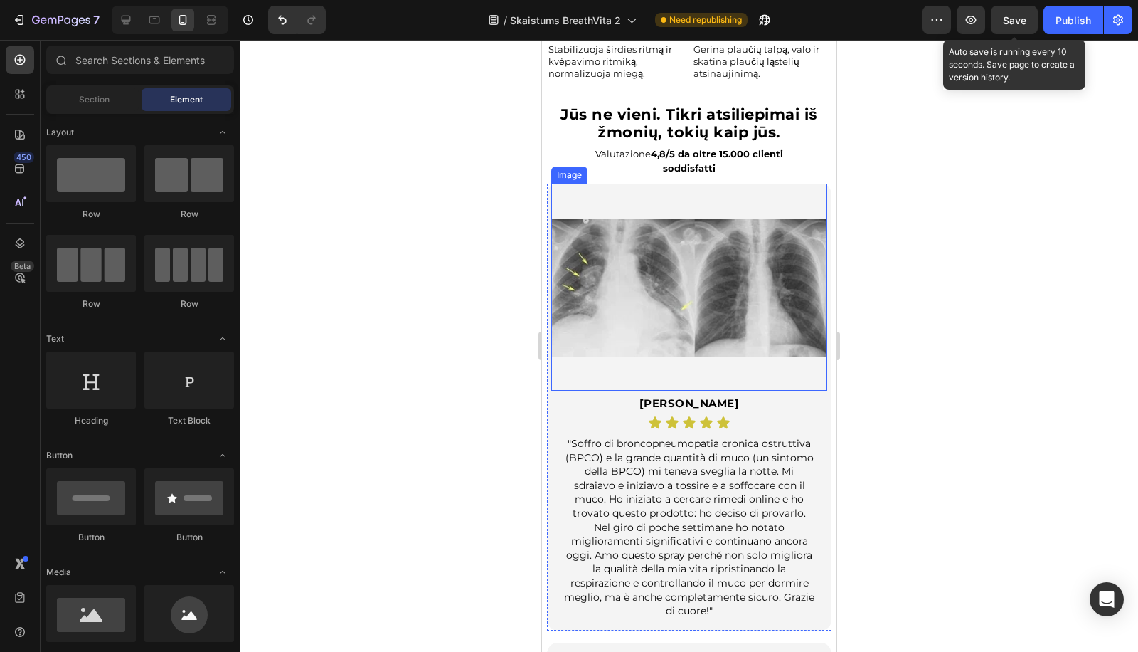
click at [630, 169] on div "⁠⁠⁠⁠⁠⁠⁠ Jūs ne vieni. Tikri atsiliepimai iš žmonių, tokių kaip jūs. Heading Val…" at bounding box center [688, 144] width 285 height 80
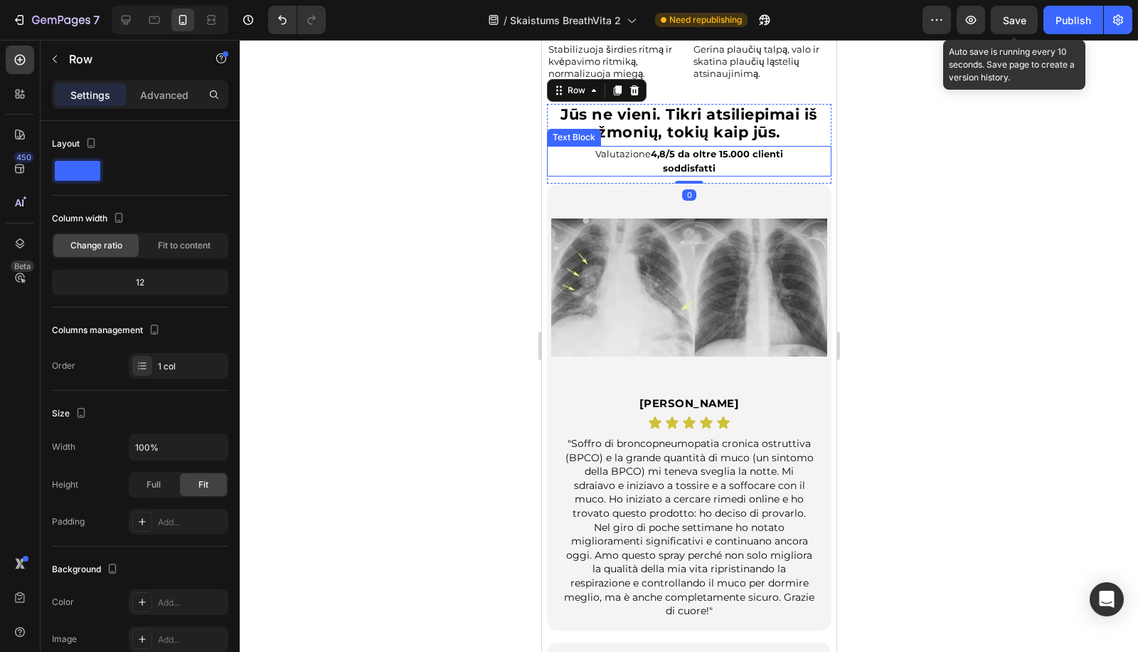
click at [649, 156] on p "Valutazione 4,8/5 da oltre 15.000 clienti soddisfatti" at bounding box center [688, 161] width 225 height 28
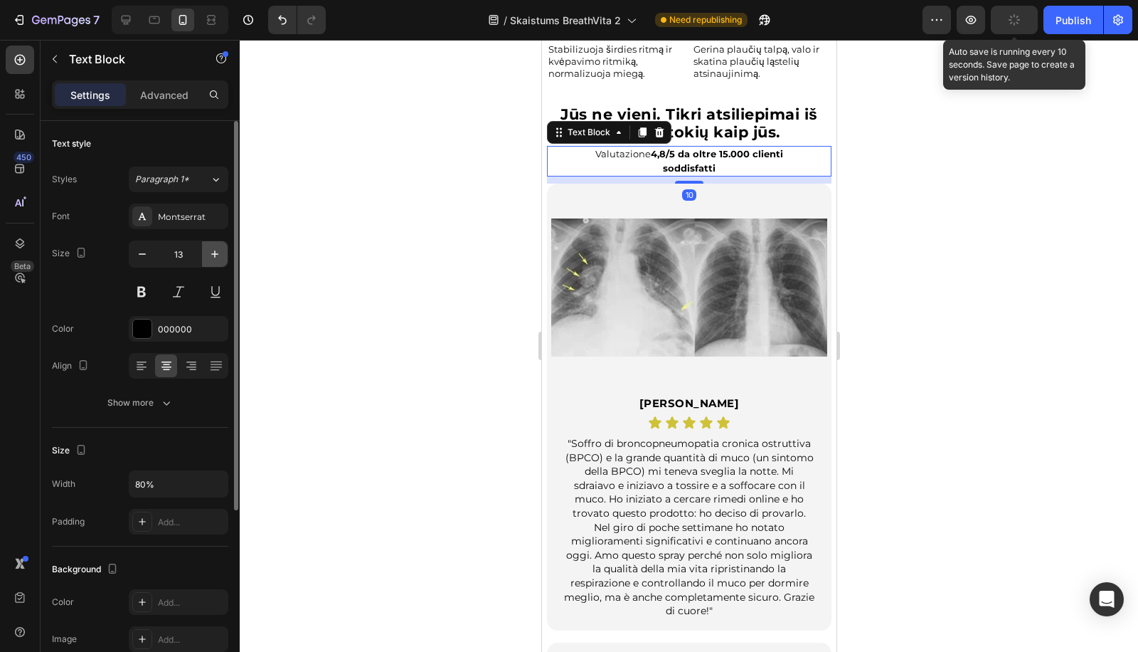
click at [216, 248] on icon "button" at bounding box center [215, 254] width 14 height 14
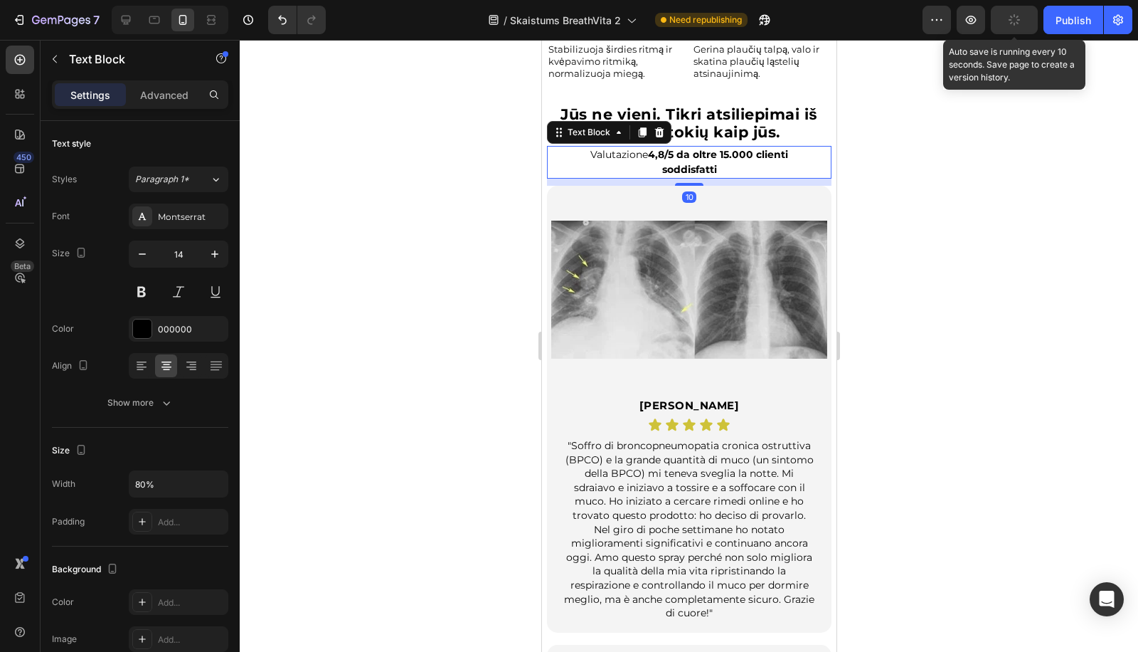
type input "15"
drag, startPoint x: 361, startPoint y: 218, endPoint x: 358, endPoint y: 94, distance: 124.5
click at [361, 218] on div at bounding box center [689, 346] width 898 height 612
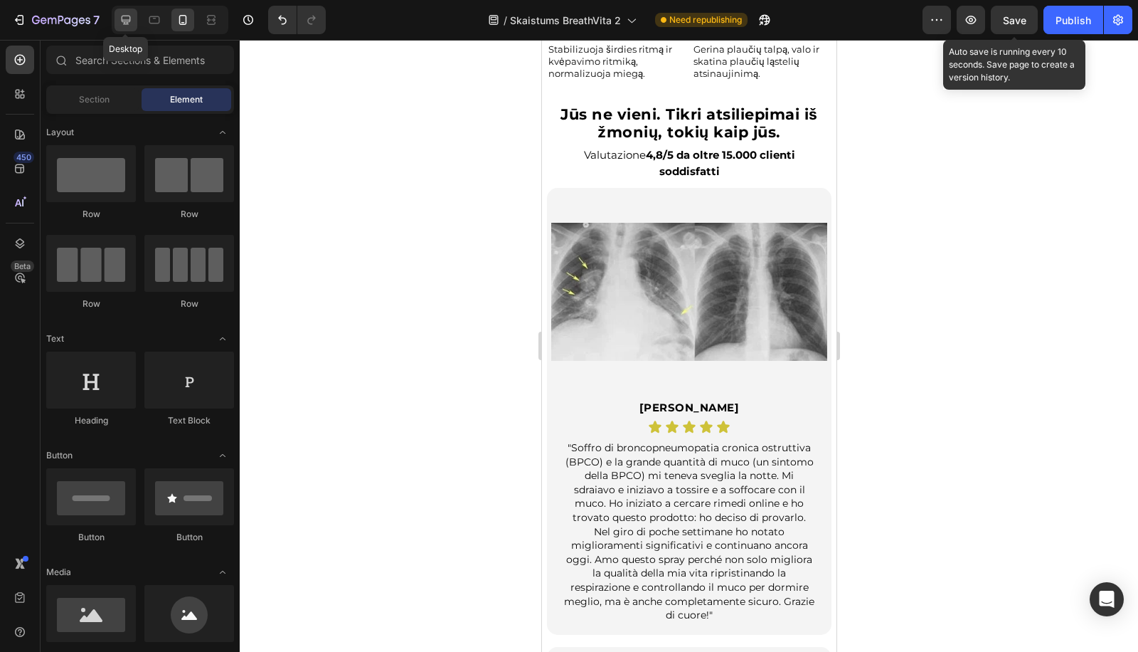
click at [123, 28] on div at bounding box center [126, 20] width 23 height 23
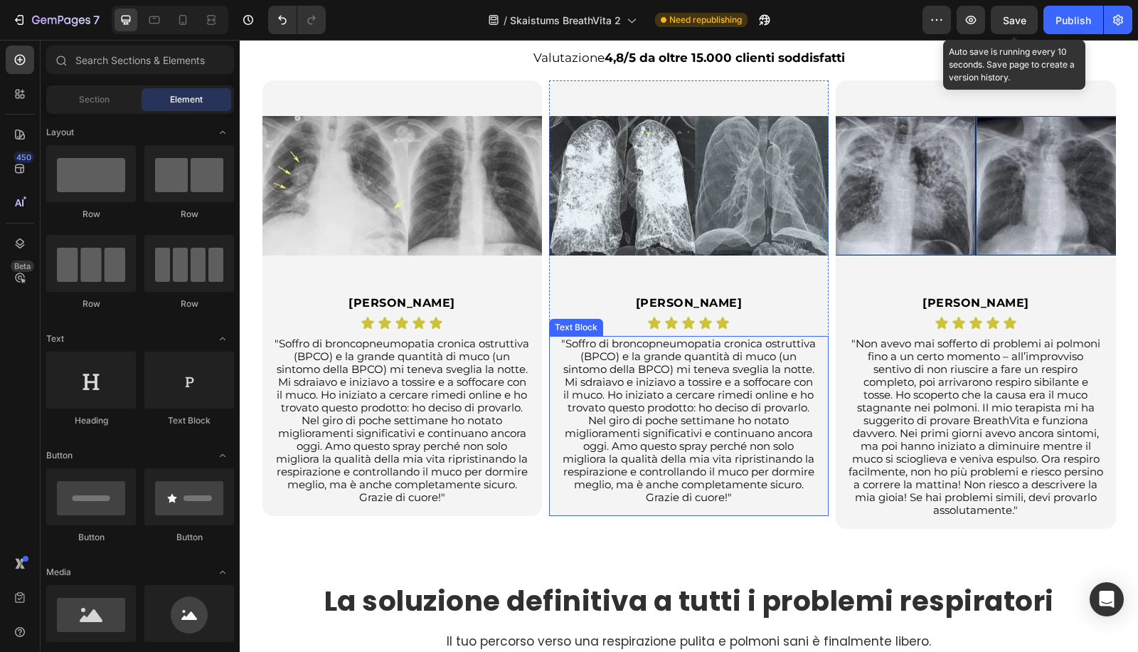
scroll to position [2492, 0]
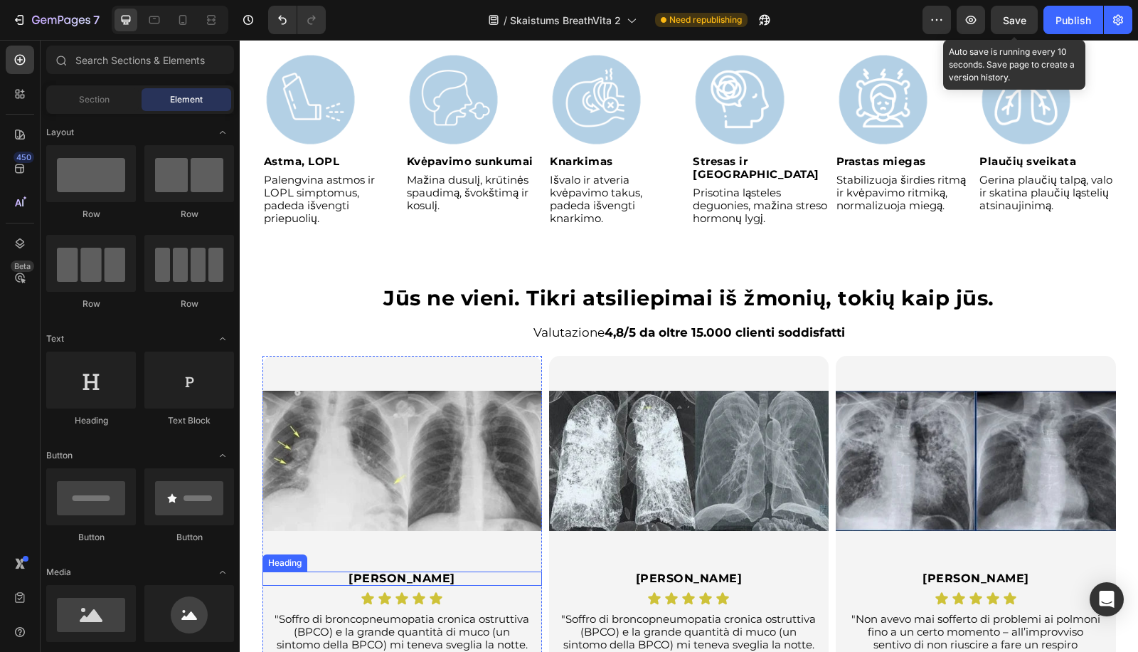
click at [416, 573] on h2 "Giacomo" at bounding box center [402, 578] width 224 height 14
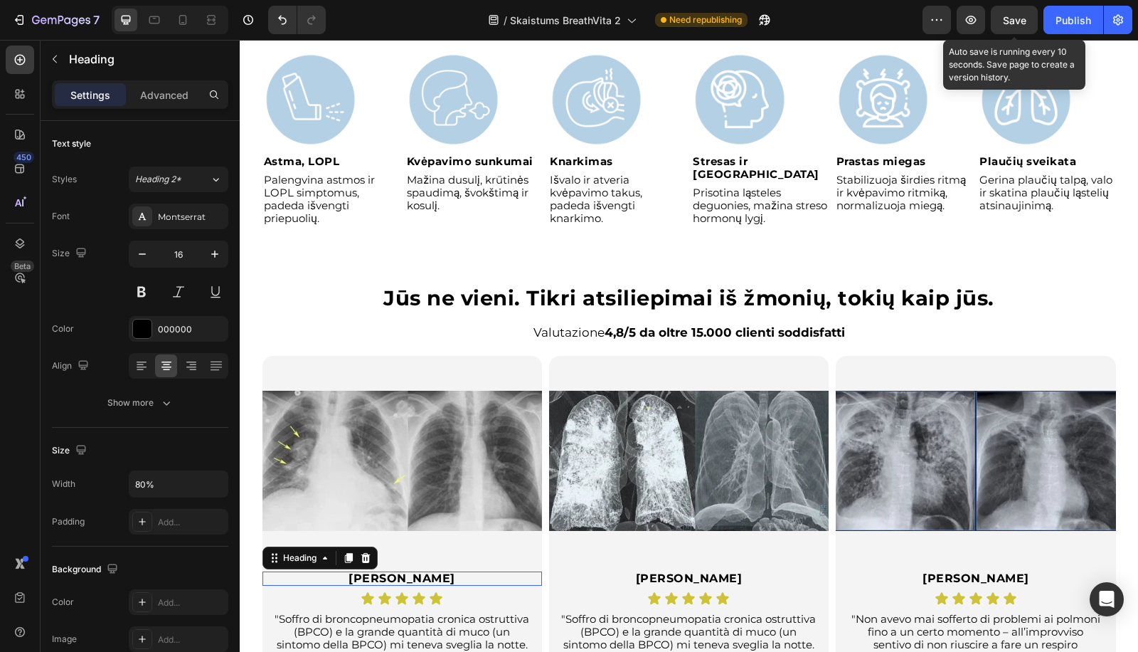
click at [415, 573] on h2 "Giacomo" at bounding box center [402, 578] width 224 height 14
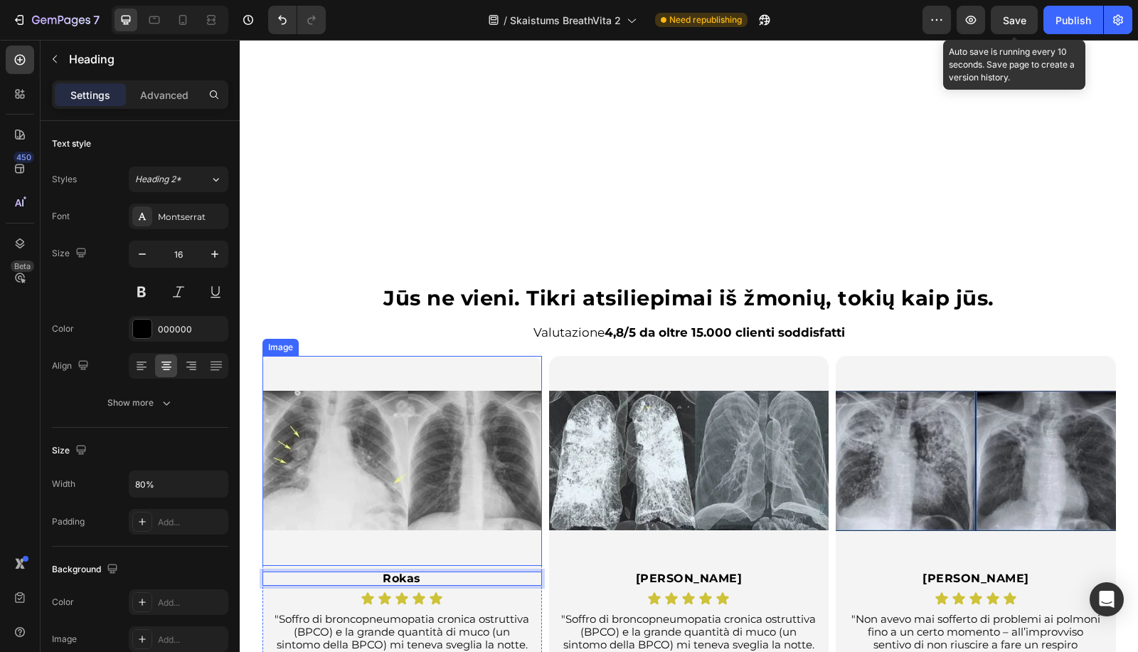
scroll to position [2860, 0]
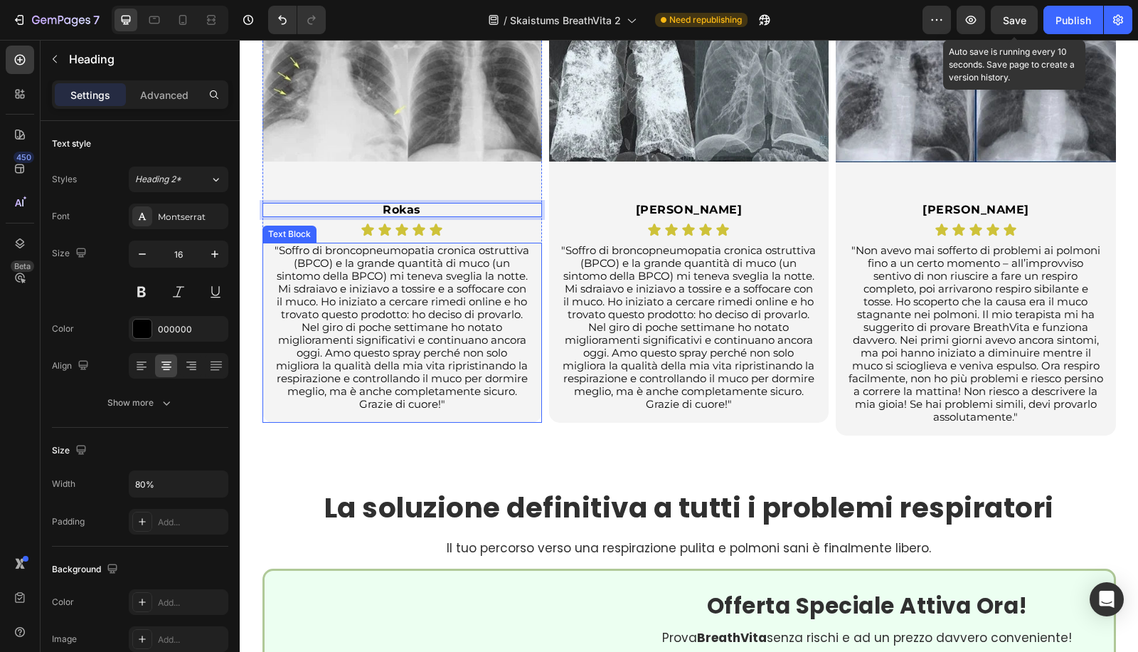
click at [347, 346] on p ""Soffro di broncopneumopatia cronica ostruttiva (BPCO) e la grande quantità di …" at bounding box center [402, 327] width 255 height 166
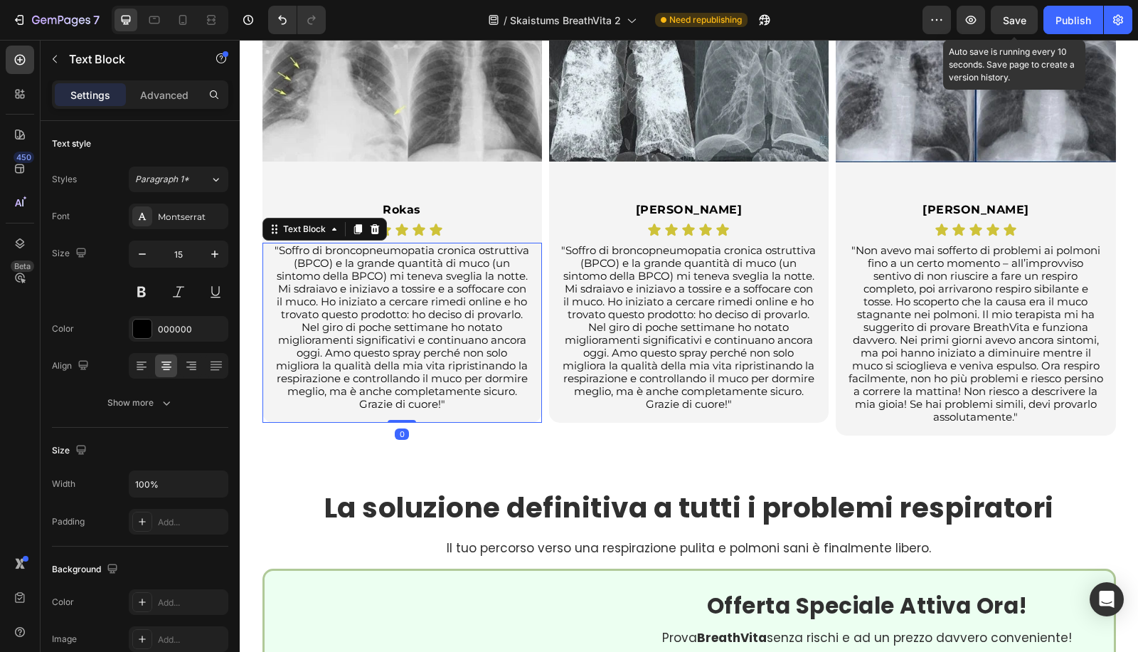
click at [347, 346] on p ""Soffro di broncopneumopatia cronica ostruttiva (BPCO) e la grande quantità di …" at bounding box center [402, 327] width 255 height 166
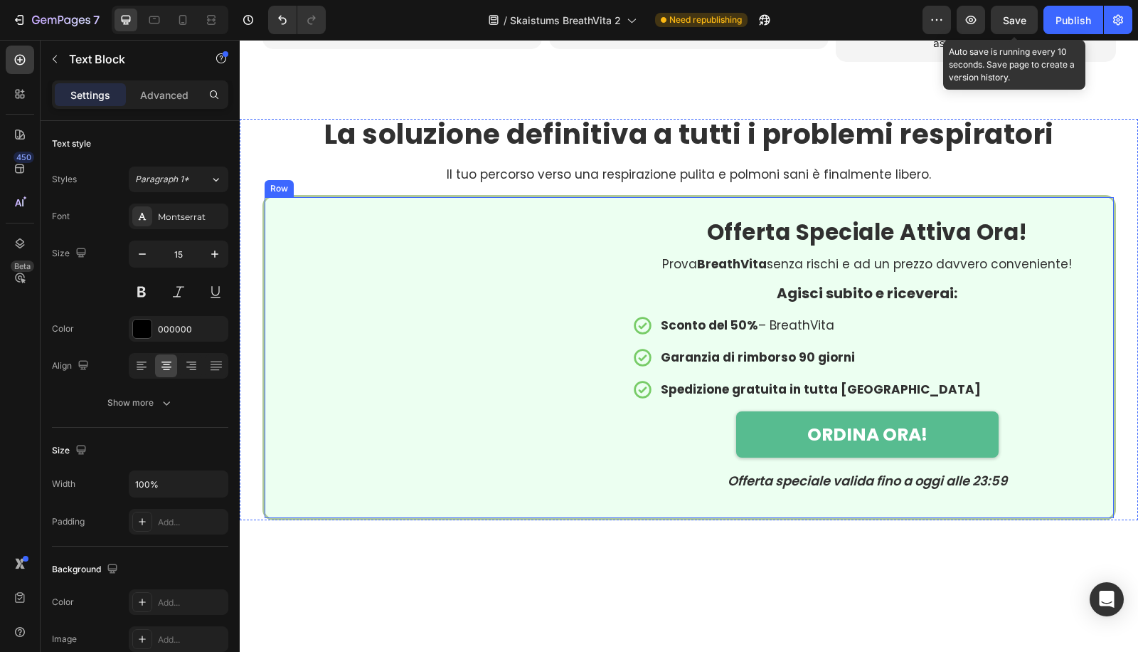
scroll to position [2953, 0]
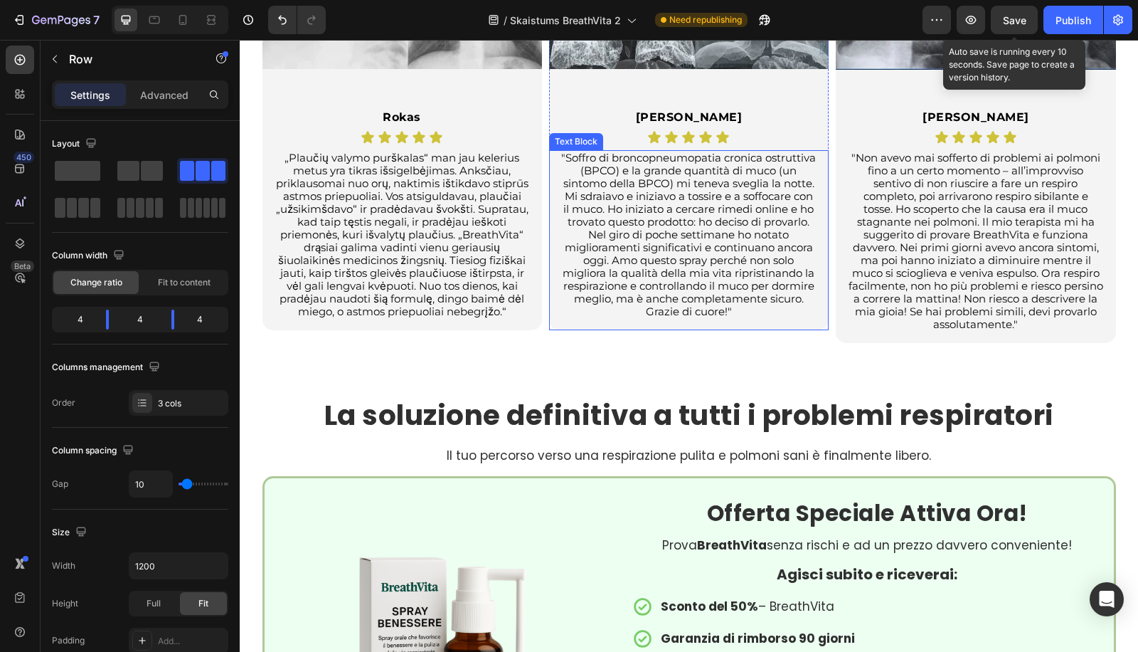
click at [559, 333] on div "Image Jessa Heading Icon Icon Icon Icon Icon Icon List "Soffro di broncopneumop…" at bounding box center [689, 119] width 280 height 448
click at [684, 115] on h2 "Jessa" at bounding box center [689, 117] width 224 height 14
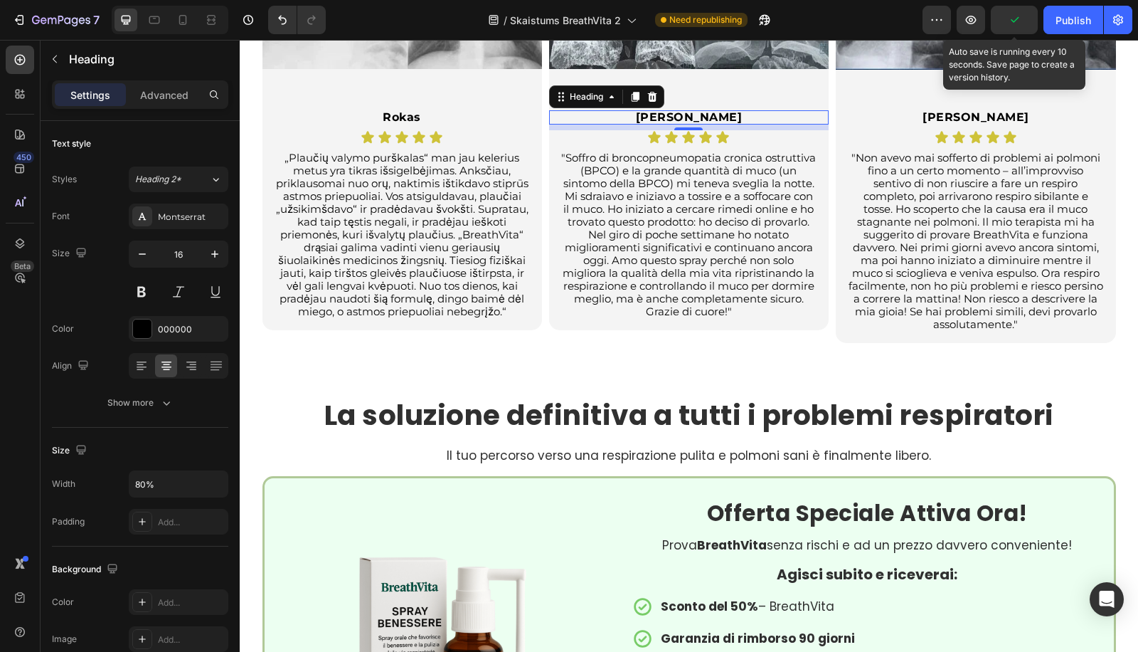
click at [684, 115] on h2 "Jessa" at bounding box center [689, 117] width 224 height 14
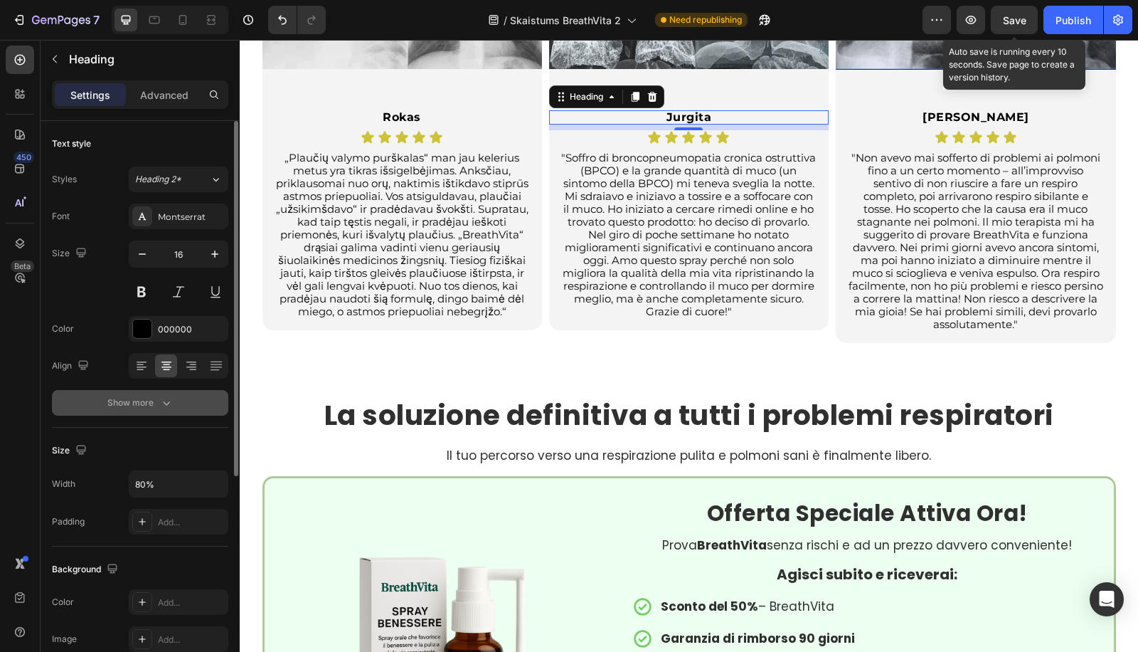
click at [92, 409] on button "Show more" at bounding box center [140, 403] width 176 height 26
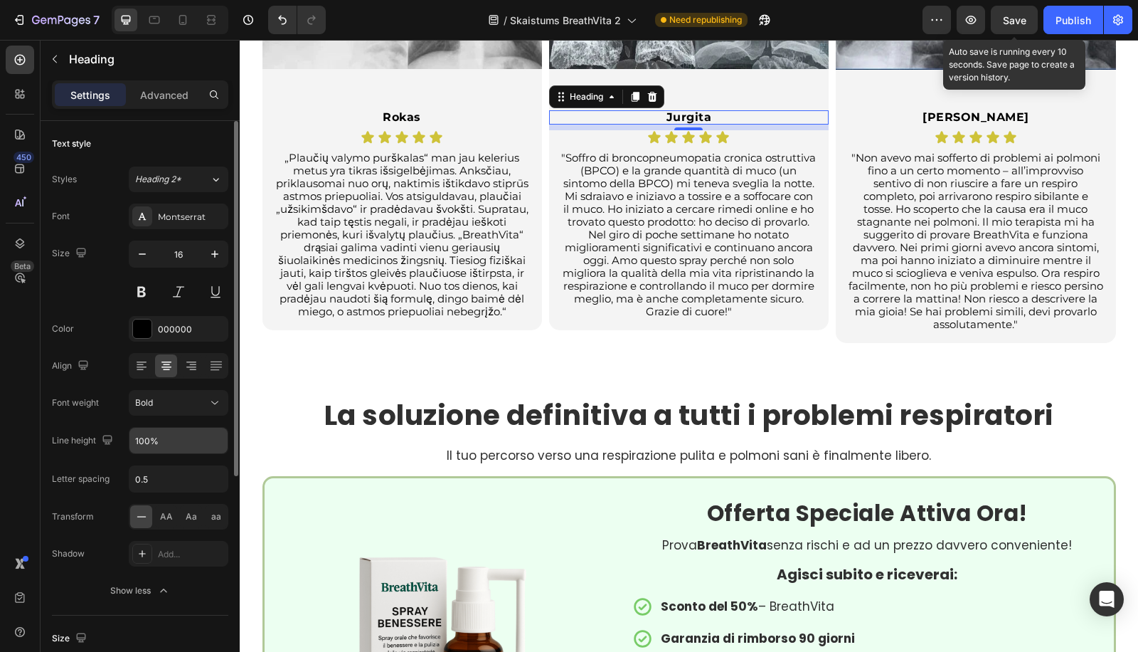
click at [129, 435] on div "Line height 100%" at bounding box center [140, 440] width 176 height 27
drag, startPoint x: 136, startPoint y: 436, endPoint x: 122, endPoint y: 436, distance: 13.5
click at [135, 436] on input "100%" at bounding box center [178, 441] width 98 height 26
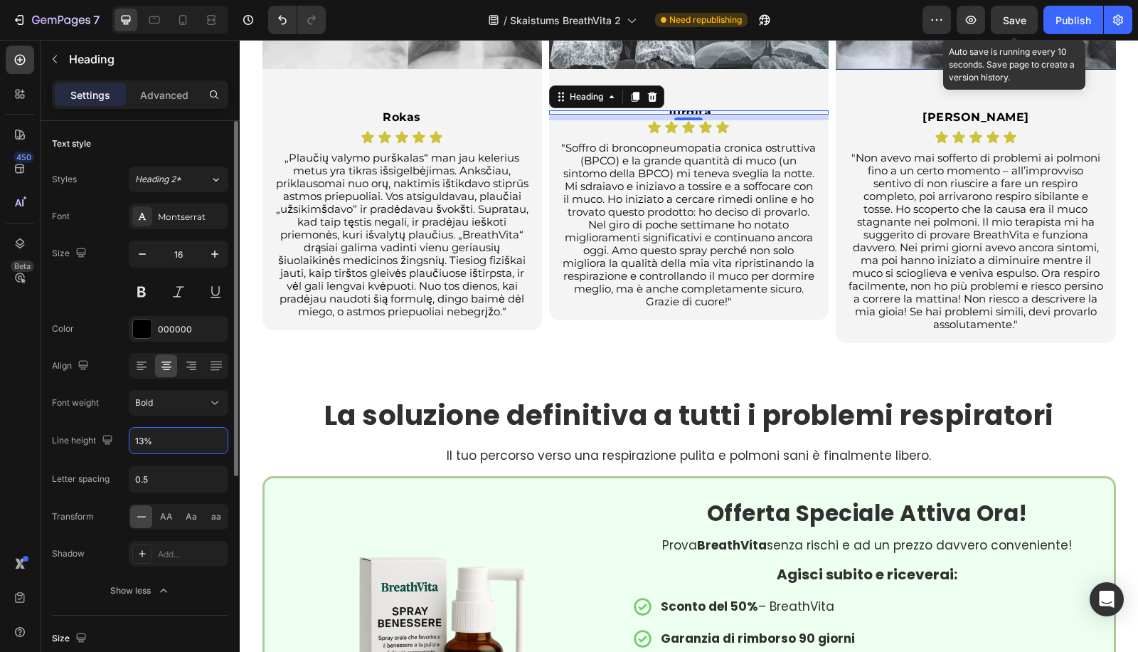
type input "130%"
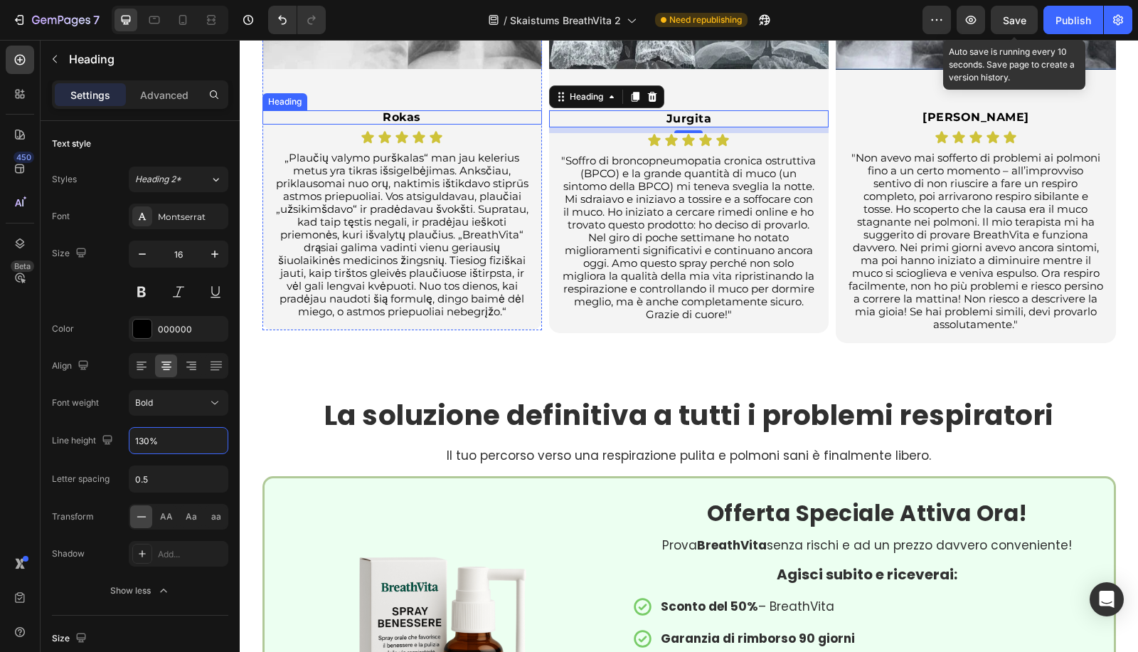
click at [397, 114] on h2 "Rokas" at bounding box center [402, 117] width 224 height 14
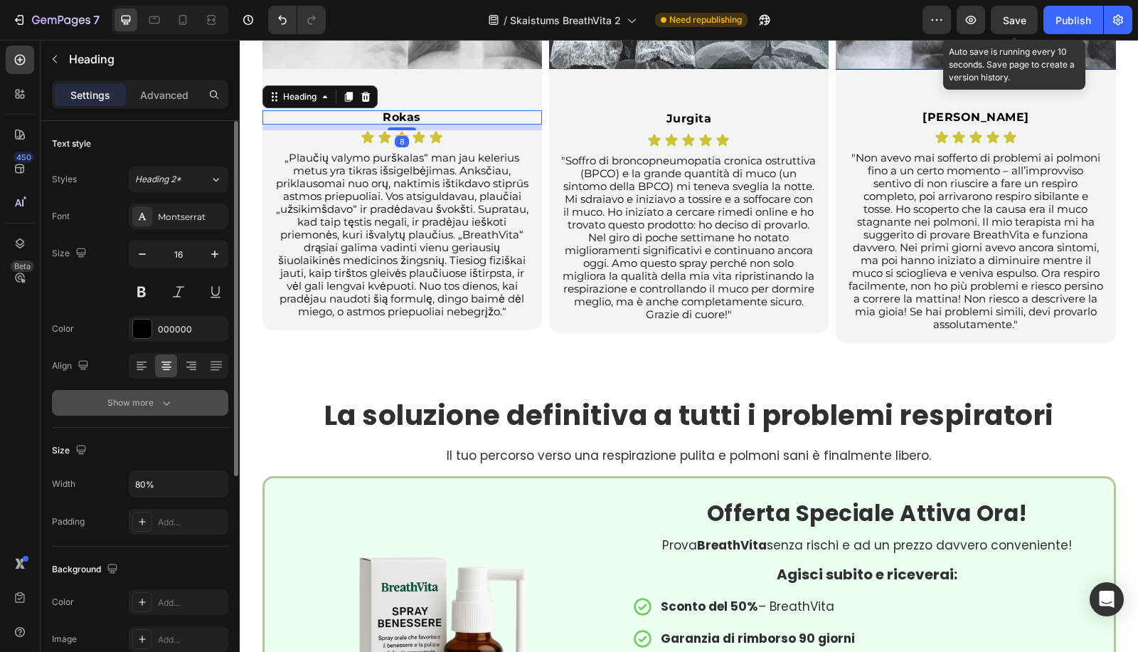
click at [136, 404] on div "Show more" at bounding box center [140, 402] width 66 height 14
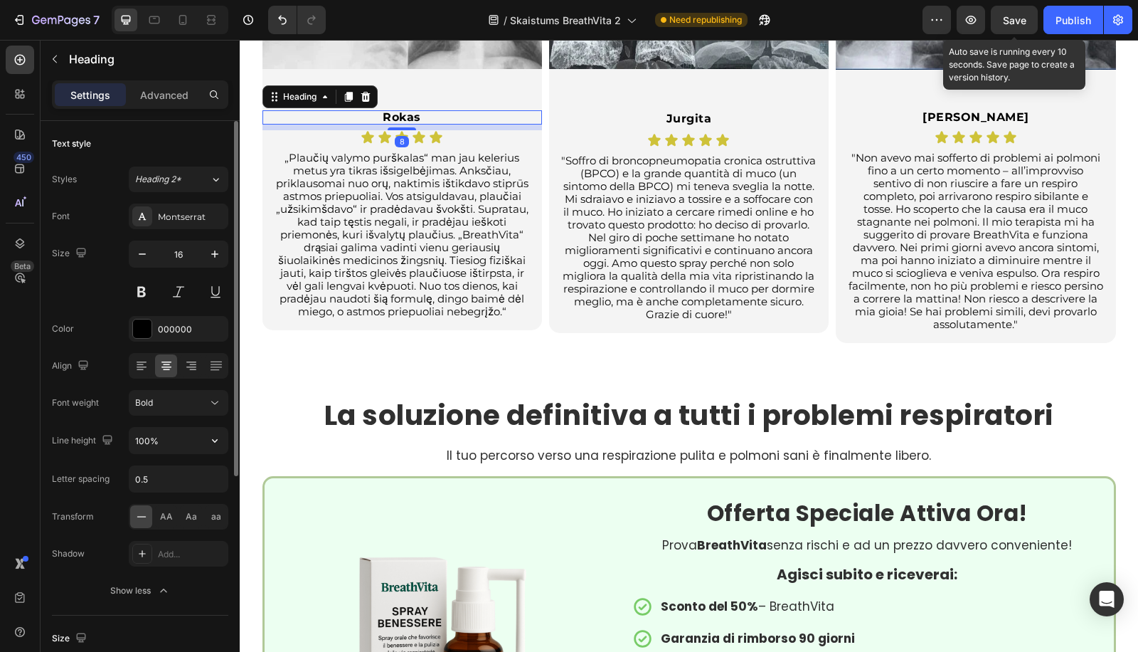
drag, startPoint x: 138, startPoint y: 450, endPoint x: 226, endPoint y: 420, distance: 92.9
click at [139, 450] on input "100%" at bounding box center [178, 441] width 98 height 26
paste input "3"
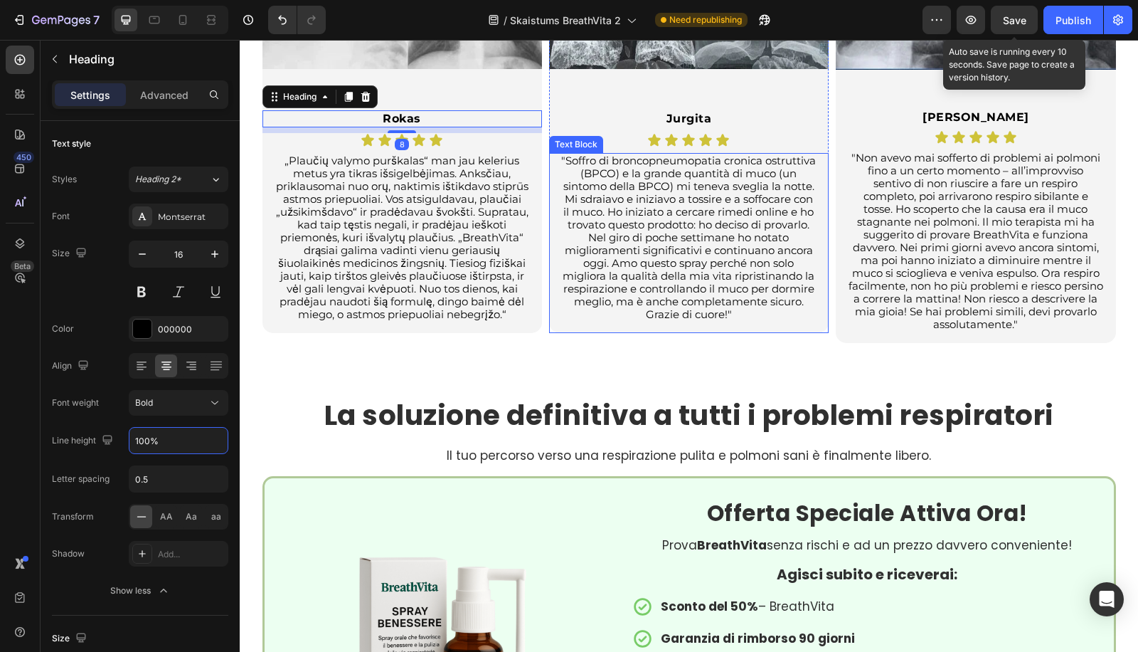
type input "130%"
click at [965, 117] on h2 "Bruno" at bounding box center [976, 117] width 224 height 14
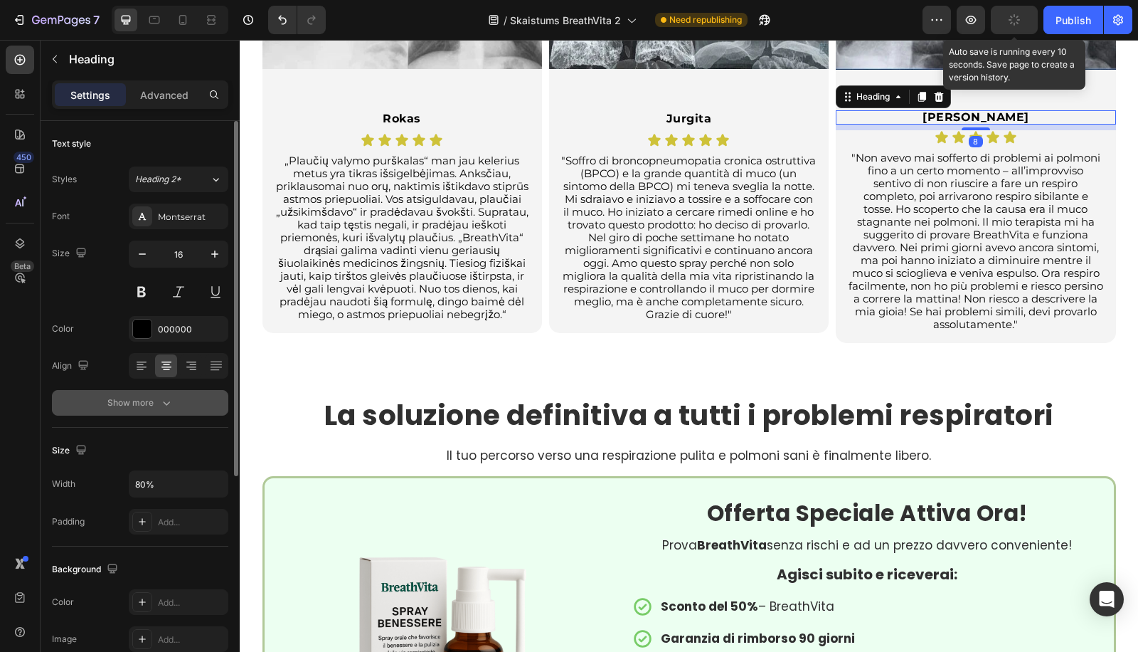
click at [134, 390] on button "Show more" at bounding box center [140, 403] width 176 height 26
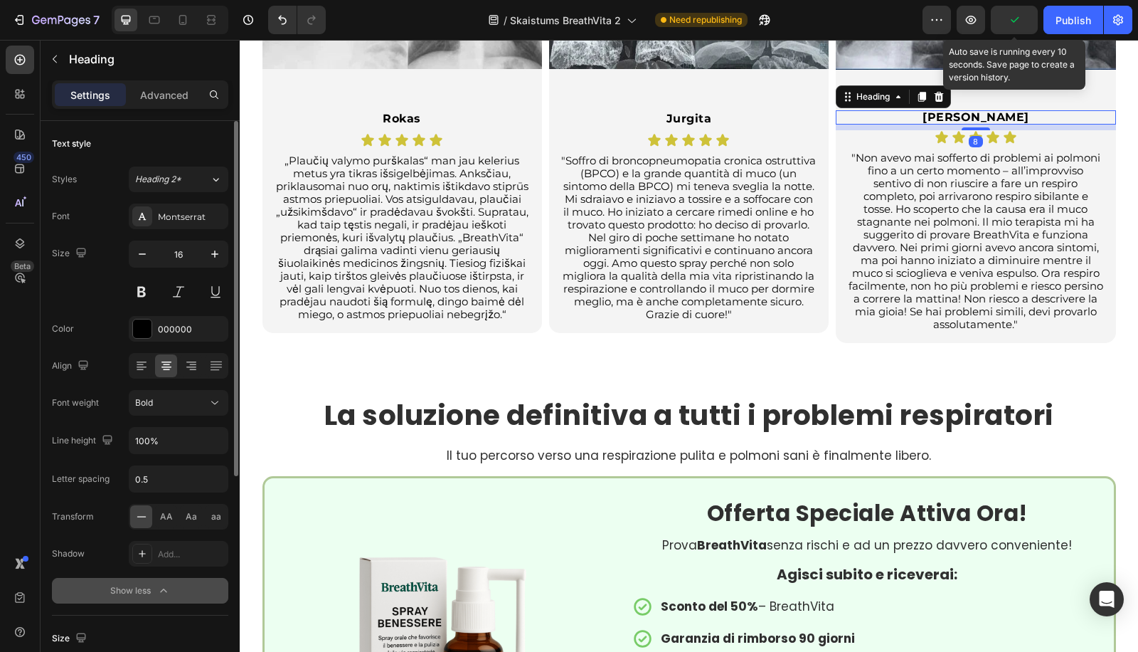
click at [137, 401] on span "Bold" at bounding box center [144, 402] width 18 height 11
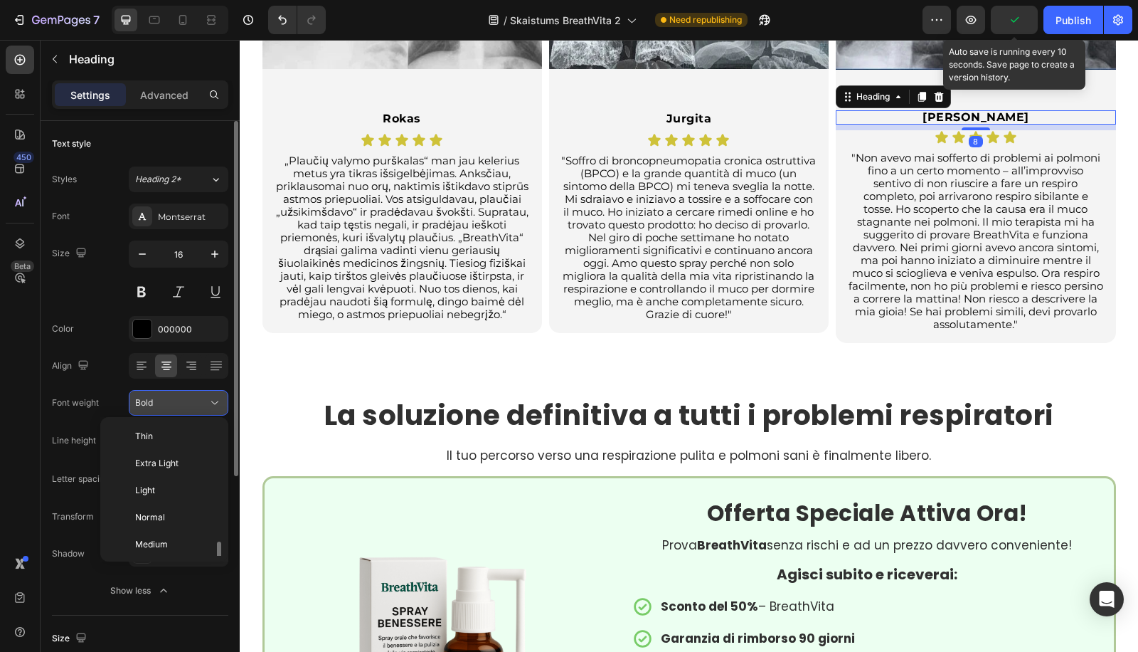
scroll to position [76, 0]
click at [100, 392] on div "Font weight Bold" at bounding box center [140, 403] width 176 height 26
click at [137, 410] on button "Bold" at bounding box center [179, 403] width 100 height 26
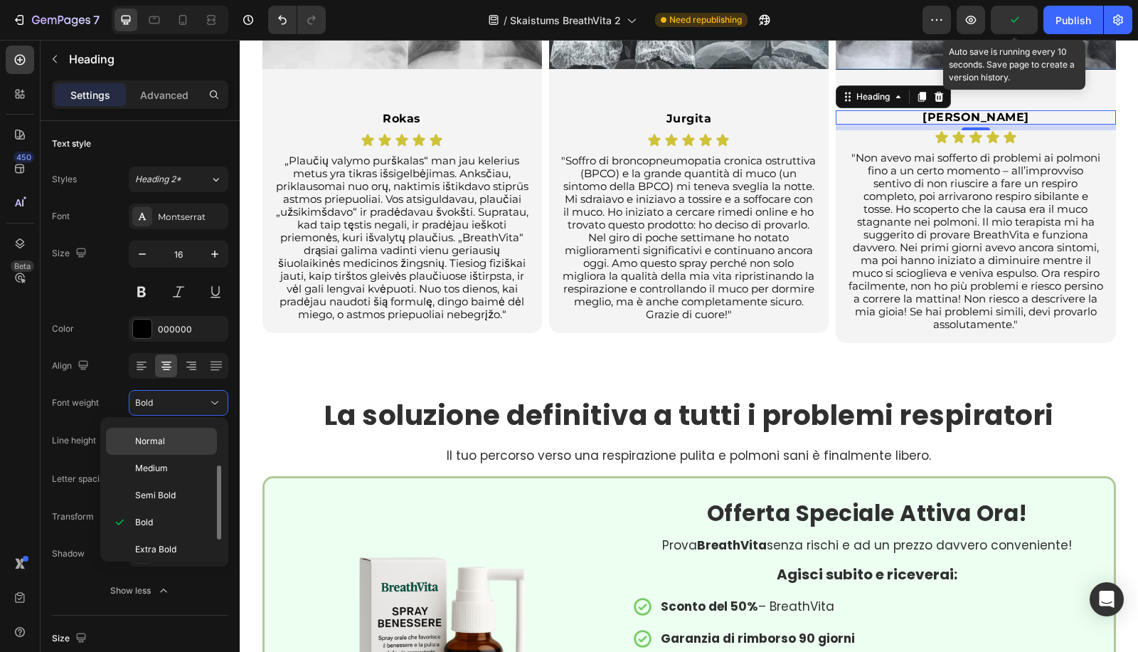
click at [149, 441] on span "Normal" at bounding box center [150, 441] width 30 height 13
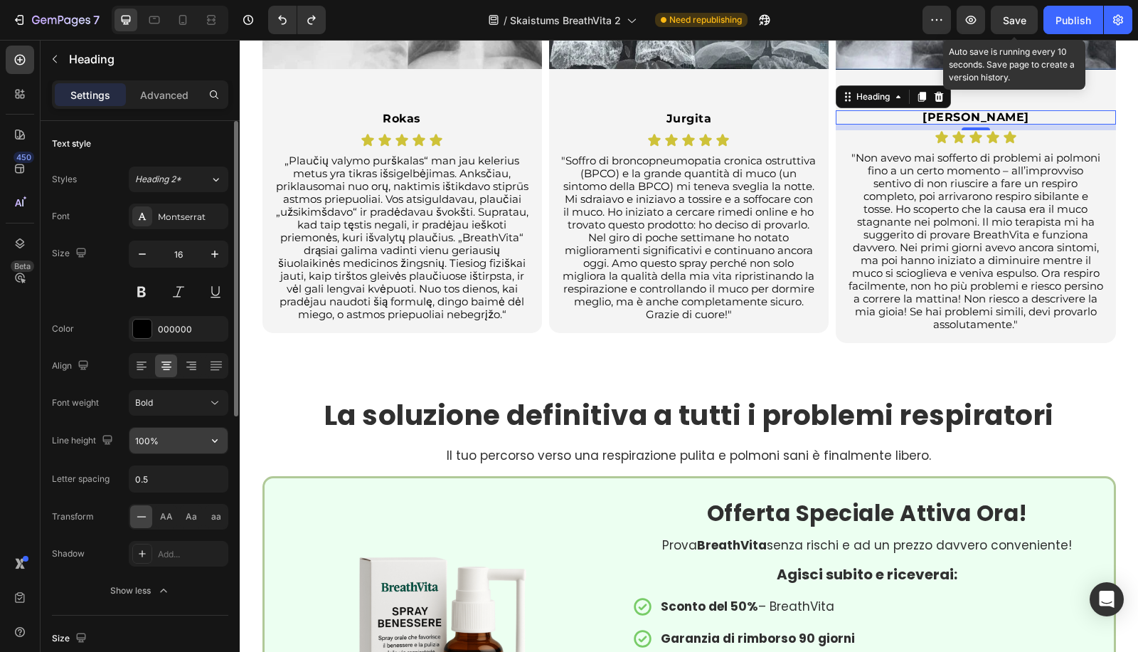
click at [154, 440] on input "100%" at bounding box center [178, 441] width 98 height 26
paste input "3"
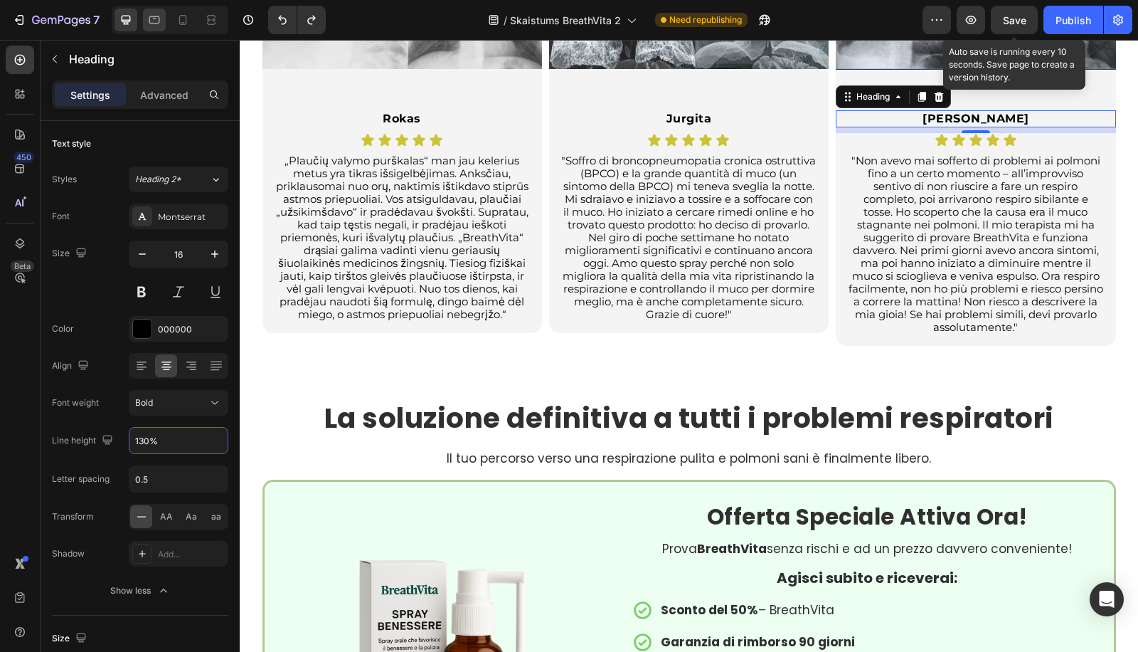
type input "130%"
click at [147, 13] on icon at bounding box center [154, 20] width 14 height 14
type input "18"
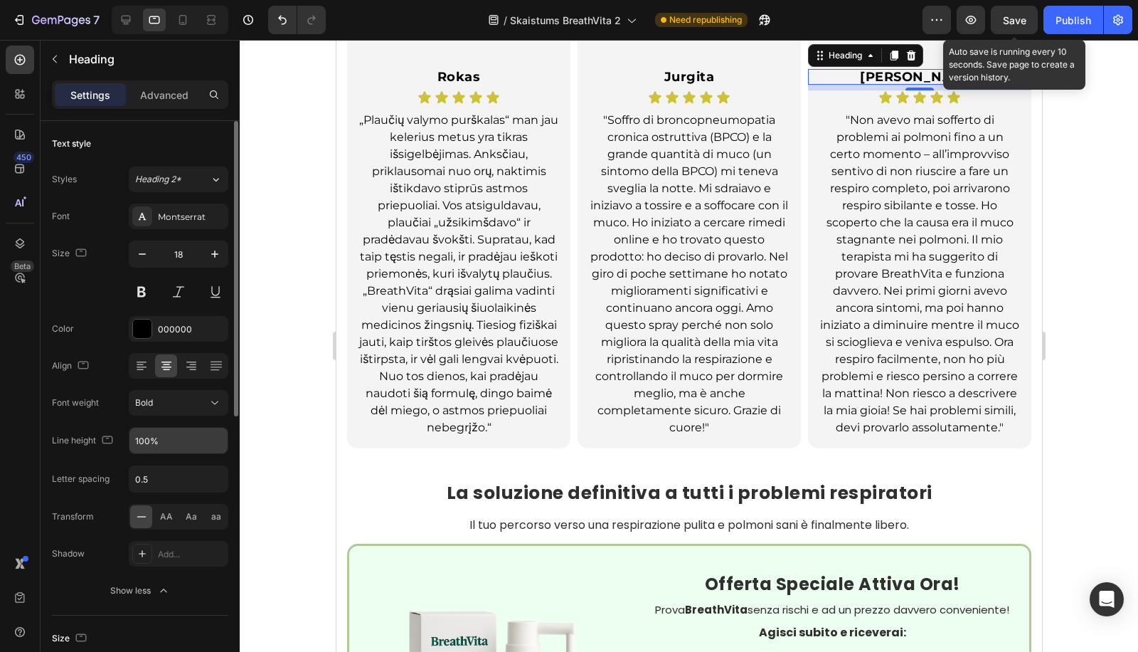
scroll to position [2773, 0]
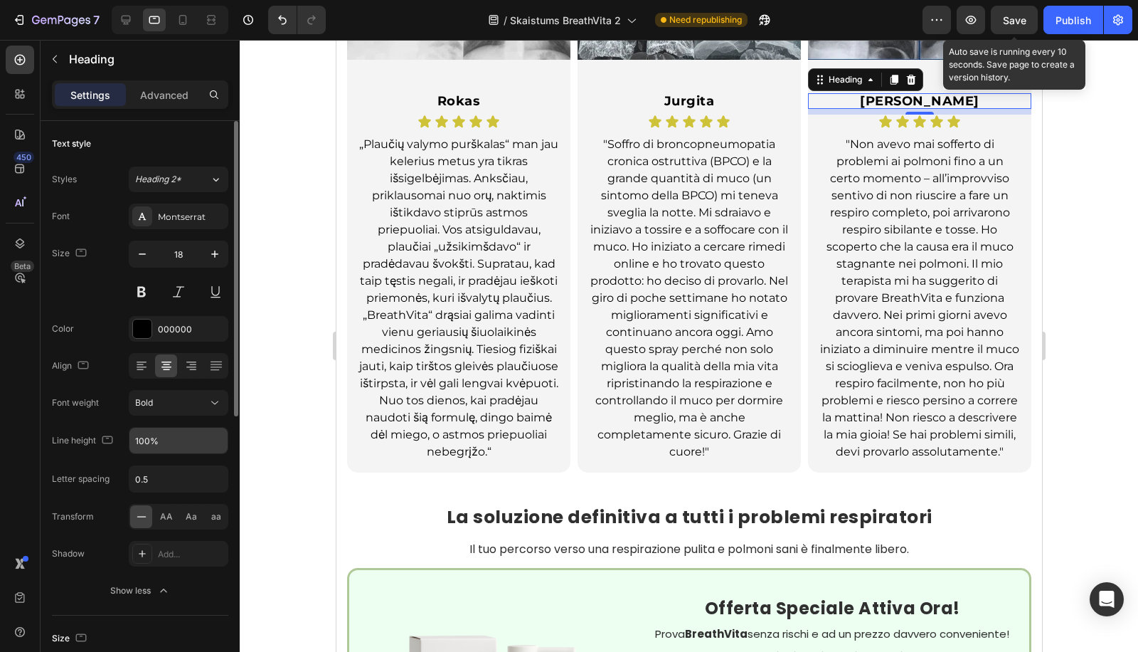
click at [142, 428] on input "100%" at bounding box center [178, 441] width 98 height 26
paste input "3"
type input "130%"
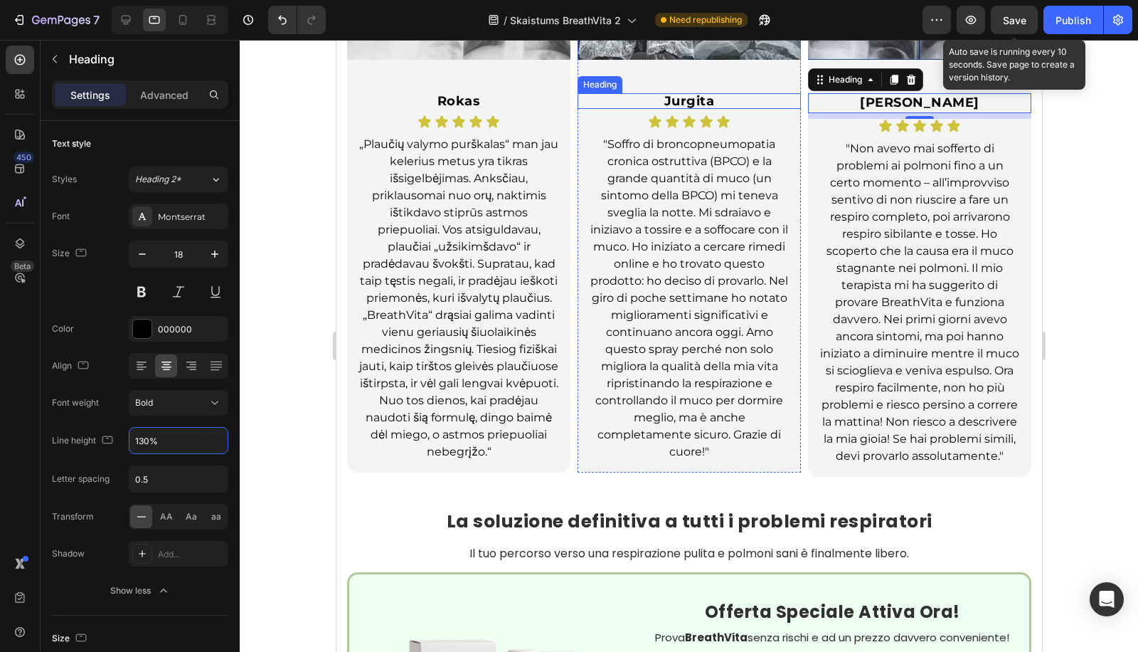
click at [691, 98] on p "Jurgita" at bounding box center [688, 101] width 176 height 13
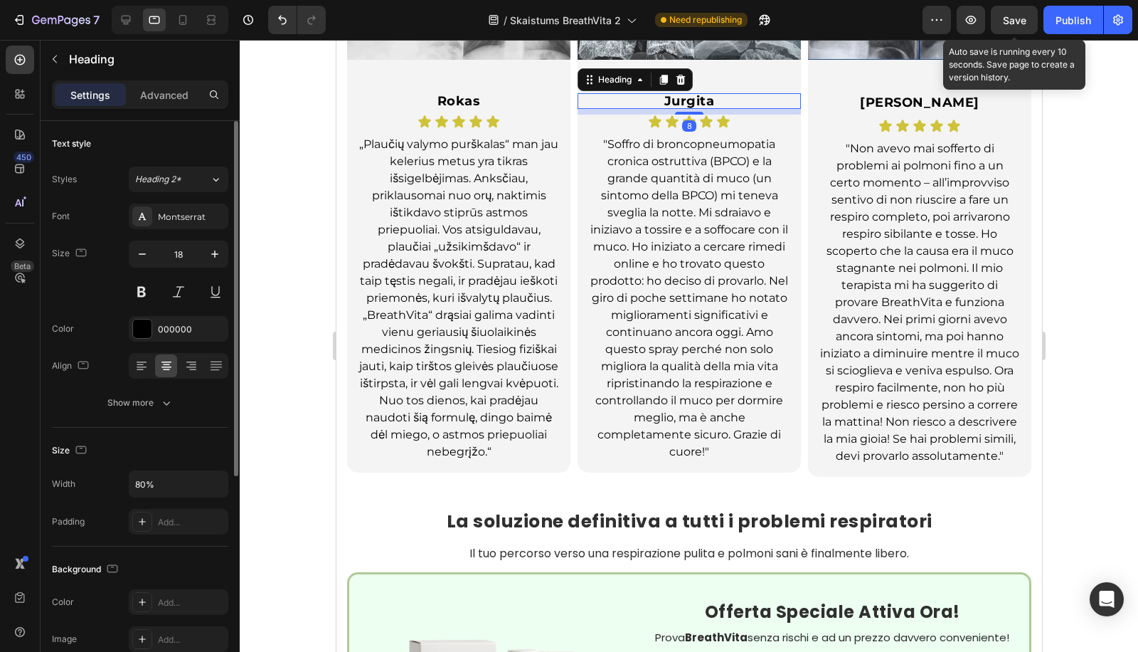
click at [178, 384] on div "Font Montserrat Size 18 Color 000000 Align Show more" at bounding box center [140, 309] width 176 height 212
click at [164, 395] on icon "button" at bounding box center [166, 402] width 14 height 14
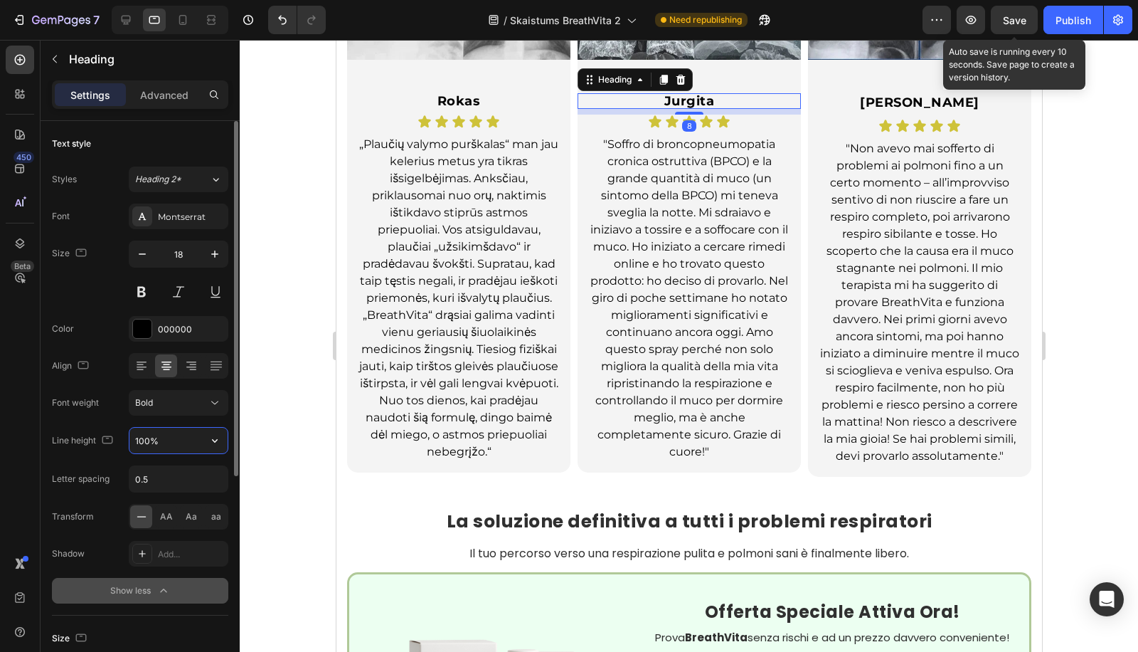
click at [147, 432] on input "100%" at bounding box center [178, 441] width 98 height 26
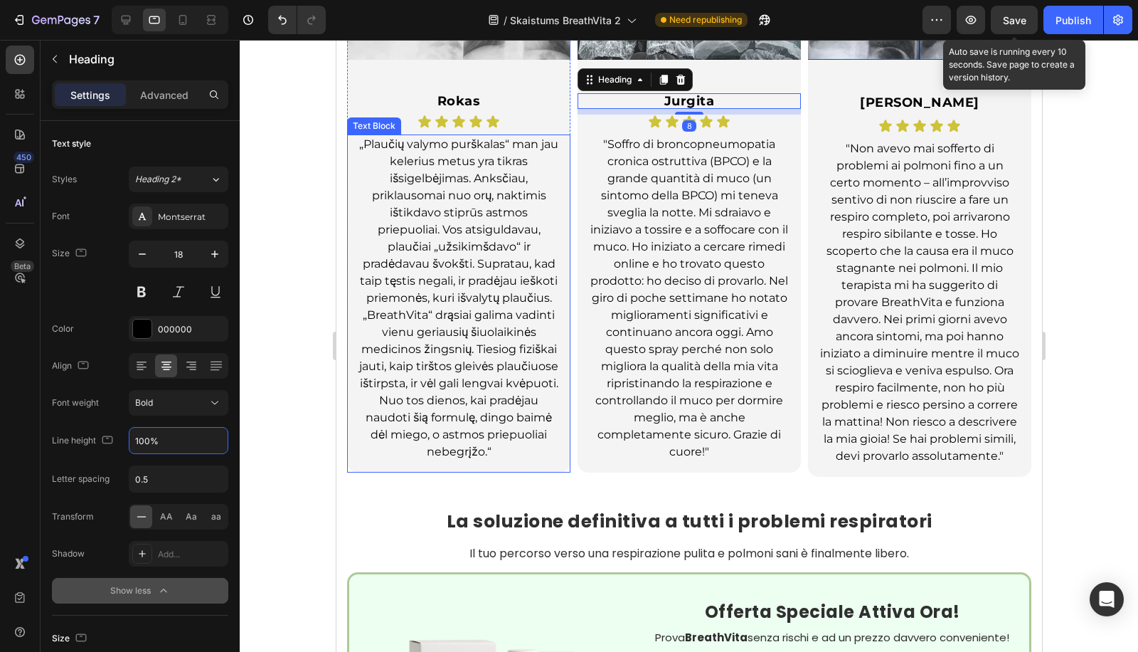
paste input "3"
type input "130%"
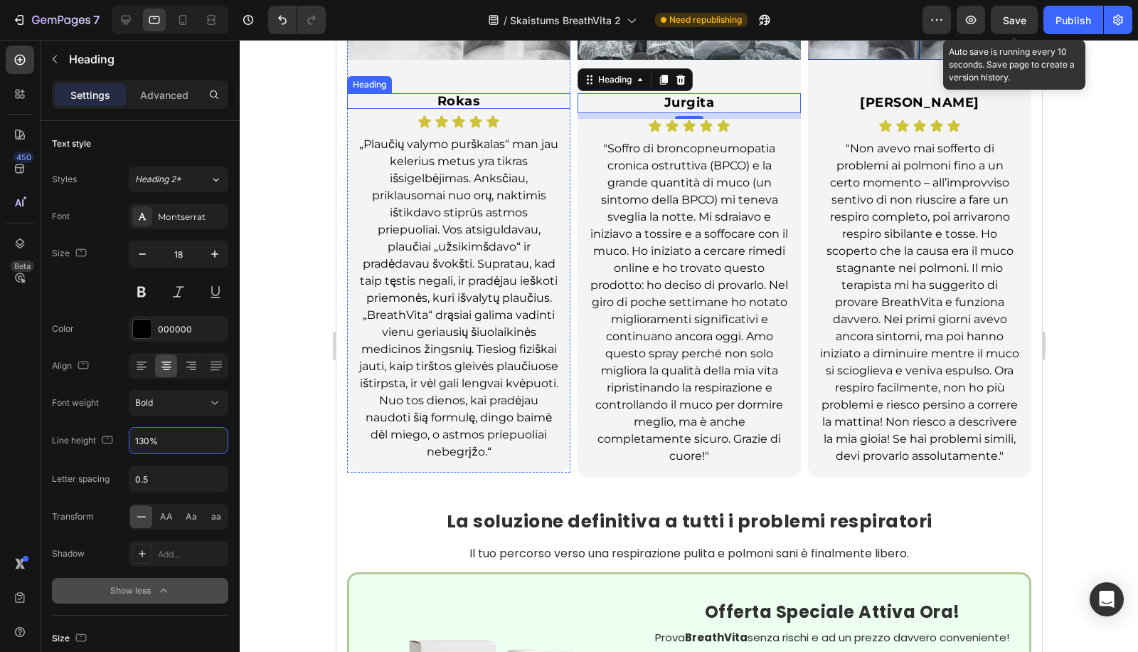
click at [467, 97] on h2 "Rokas" at bounding box center [457, 101] width 179 height 16
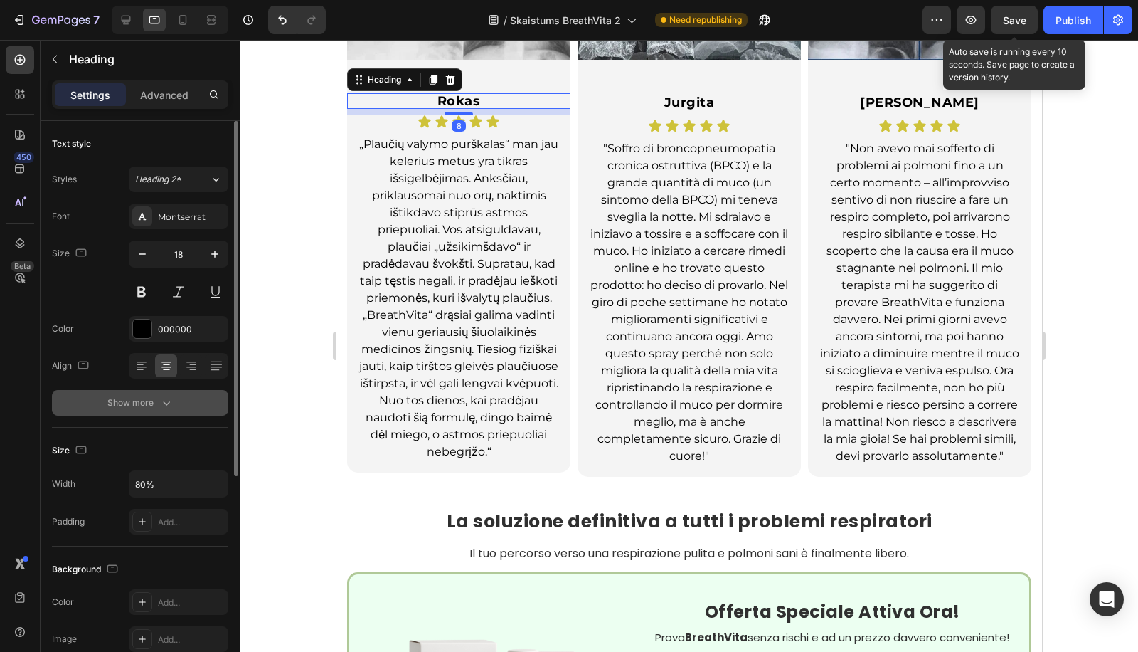
click at [156, 398] on div "Show more" at bounding box center [140, 402] width 66 height 14
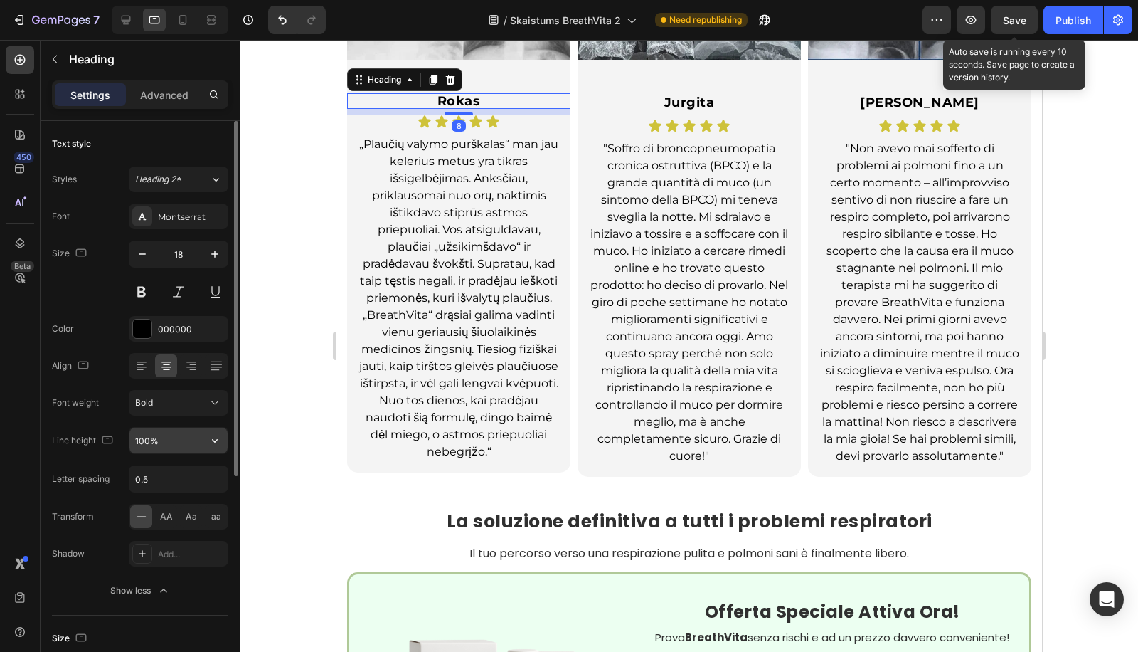
click at [137, 439] on input "100%" at bounding box center [178, 441] width 98 height 26
paste input "3"
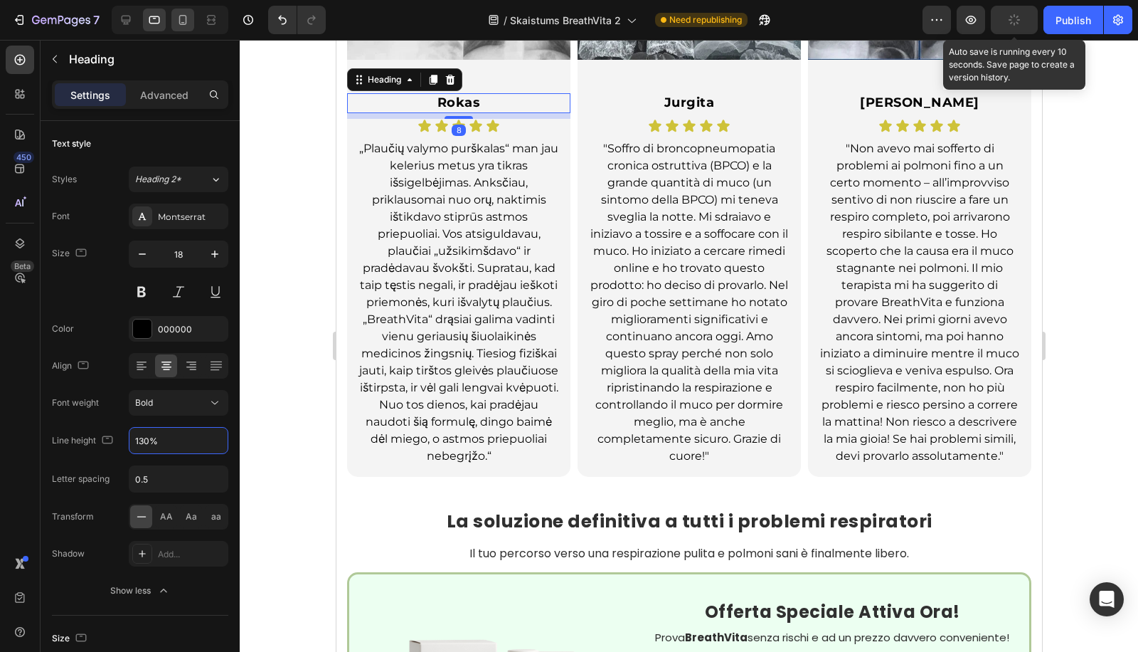
type input "130%"
click at [184, 30] on div at bounding box center [182, 20] width 23 height 23
type input "15"
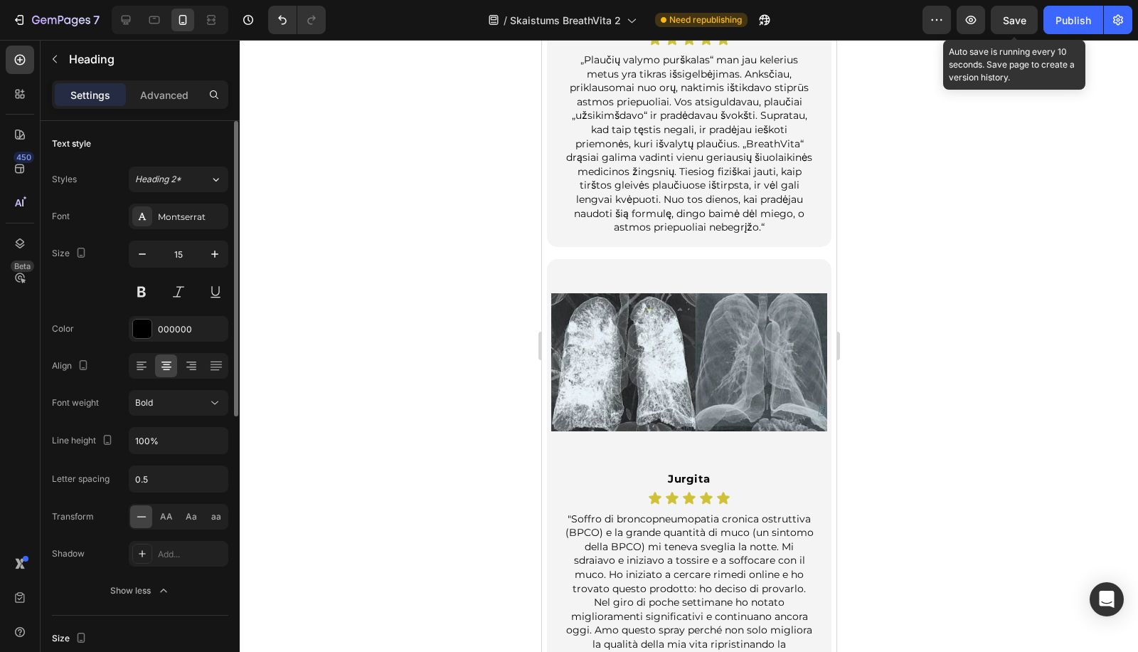
scroll to position [2743, 0]
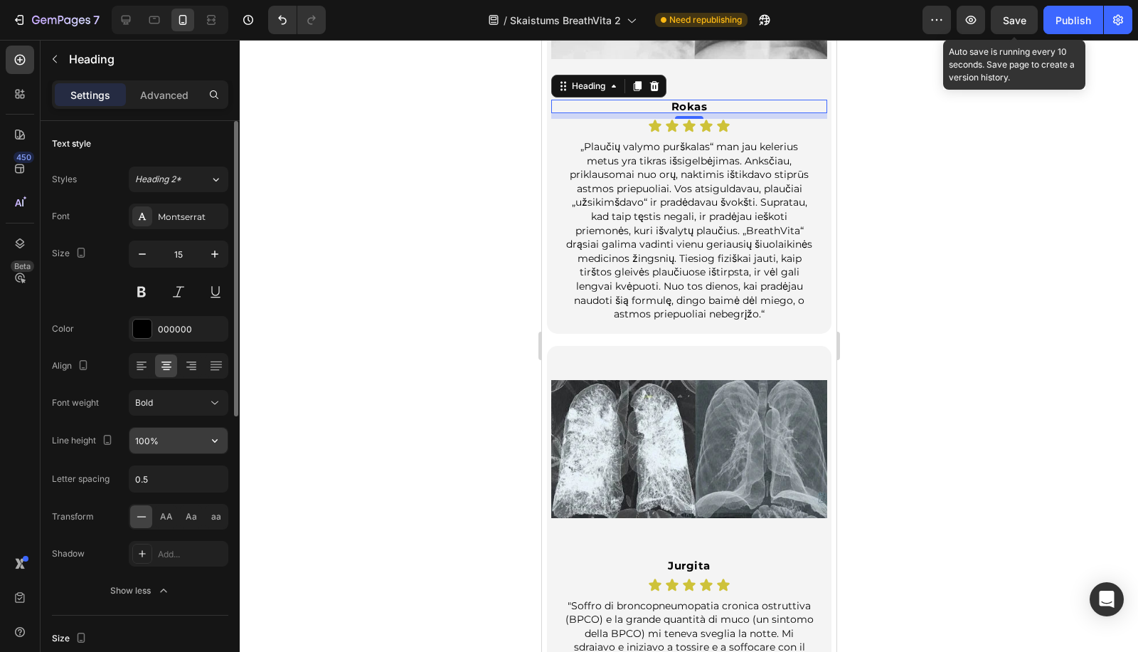
click at [142, 428] on input "100%" at bounding box center [178, 441] width 98 height 26
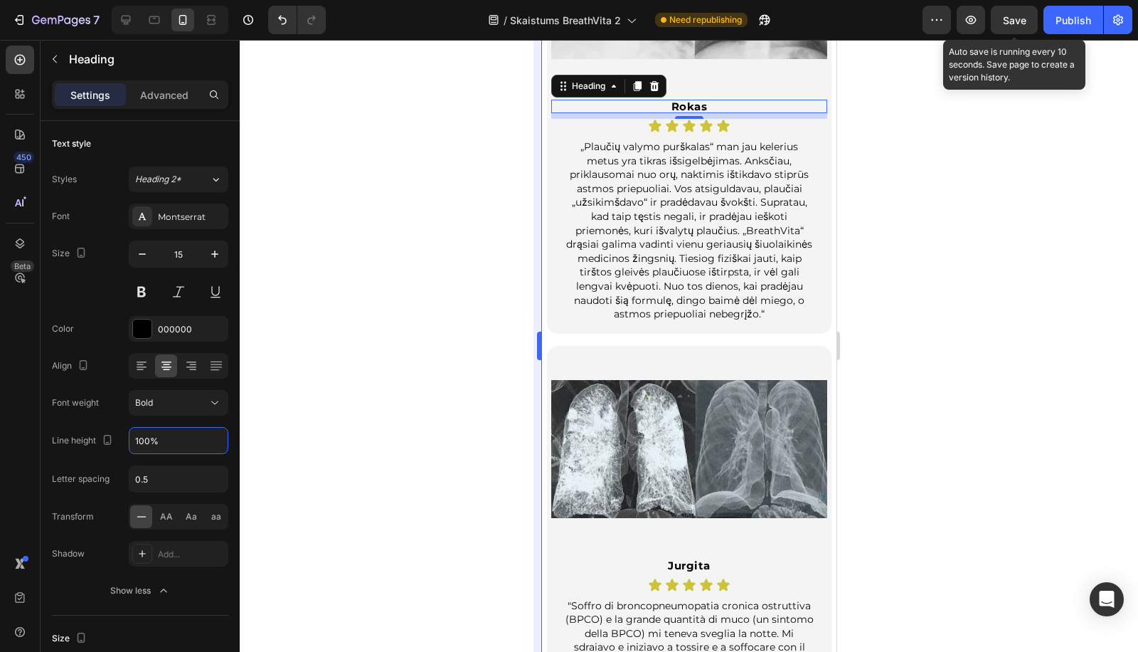
paste input "3"
type input "130%"
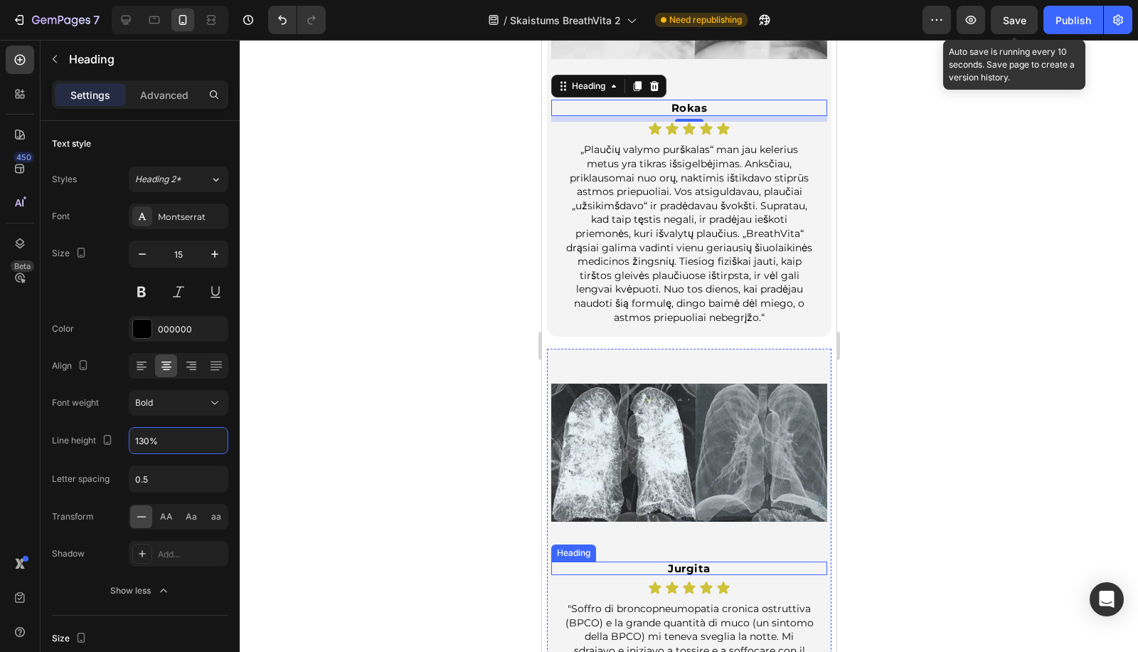
click at [678, 563] on p "Jurgita" at bounding box center [689, 568] width 218 height 11
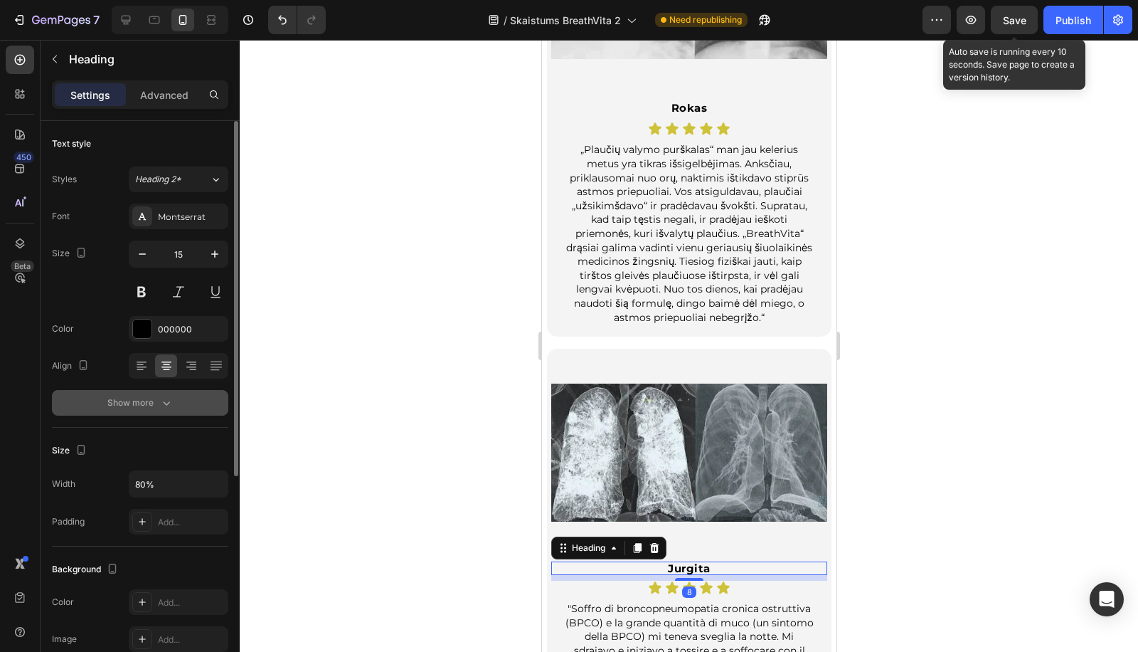
click at [137, 408] on div "Show more" at bounding box center [140, 402] width 66 height 14
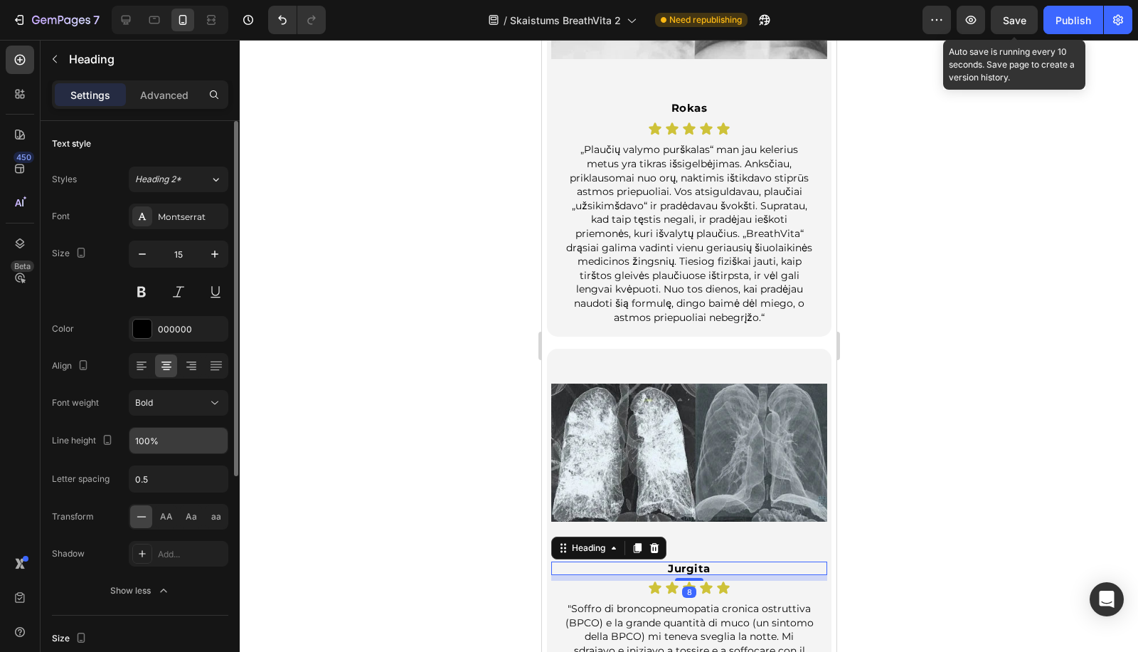
click at [139, 439] on input "100%" at bounding box center [178, 441] width 98 height 26
paste input "3"
type input "130%"
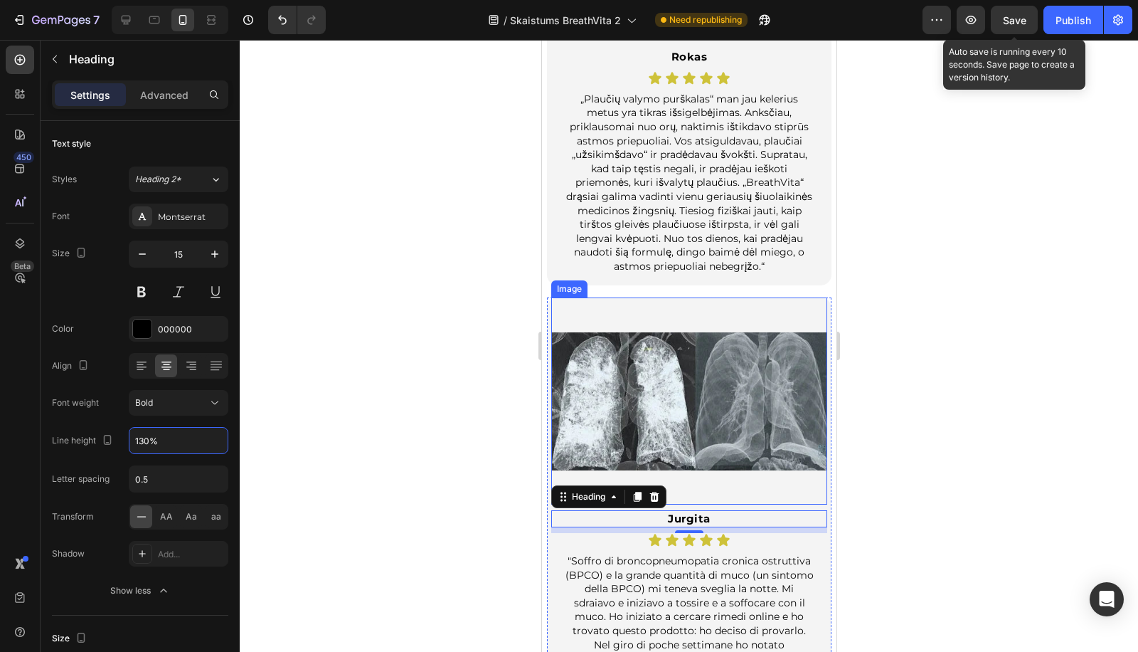
scroll to position [3481, 0]
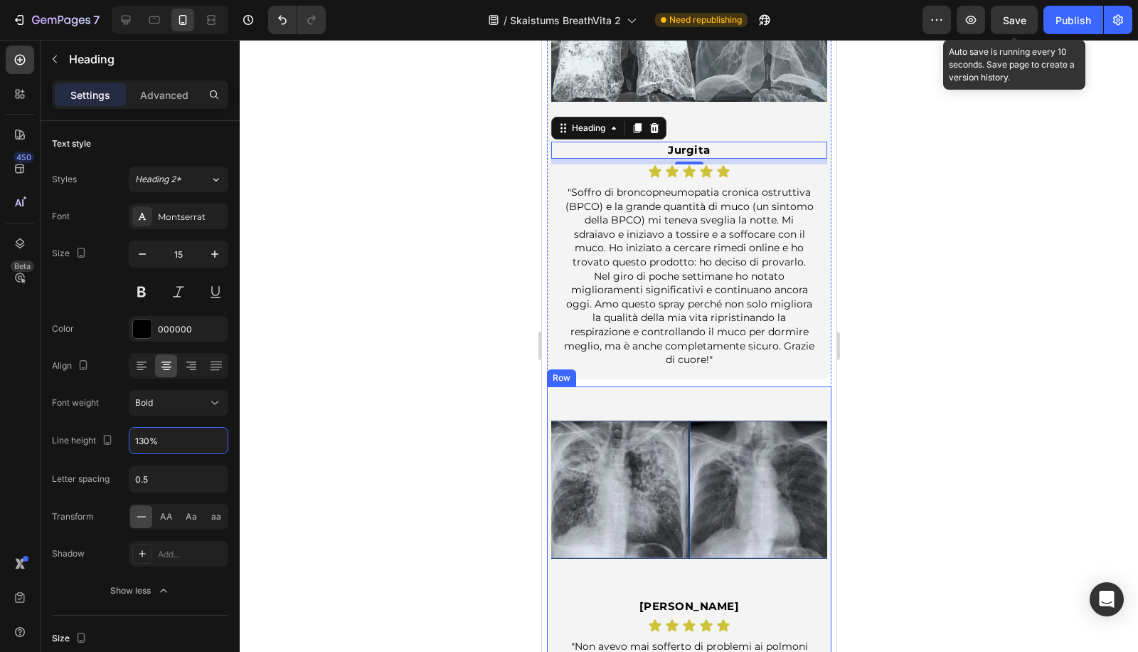
click at [681, 599] on h2 "Bruno" at bounding box center [688, 606] width 221 height 14
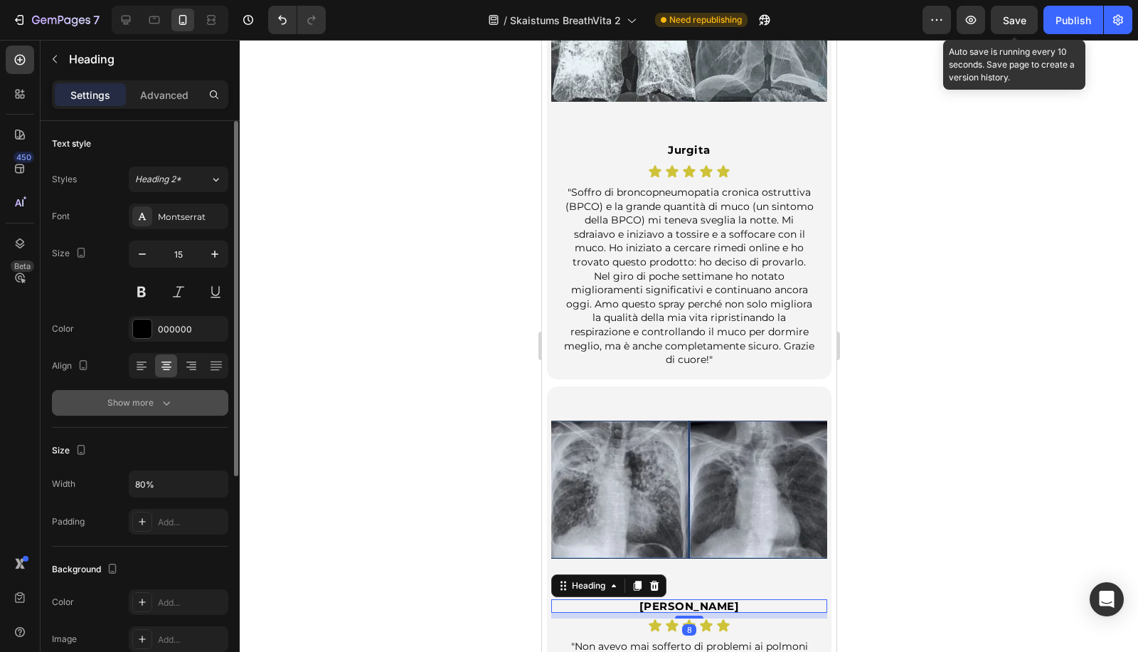
click at [141, 408] on div "Show more" at bounding box center [140, 402] width 66 height 14
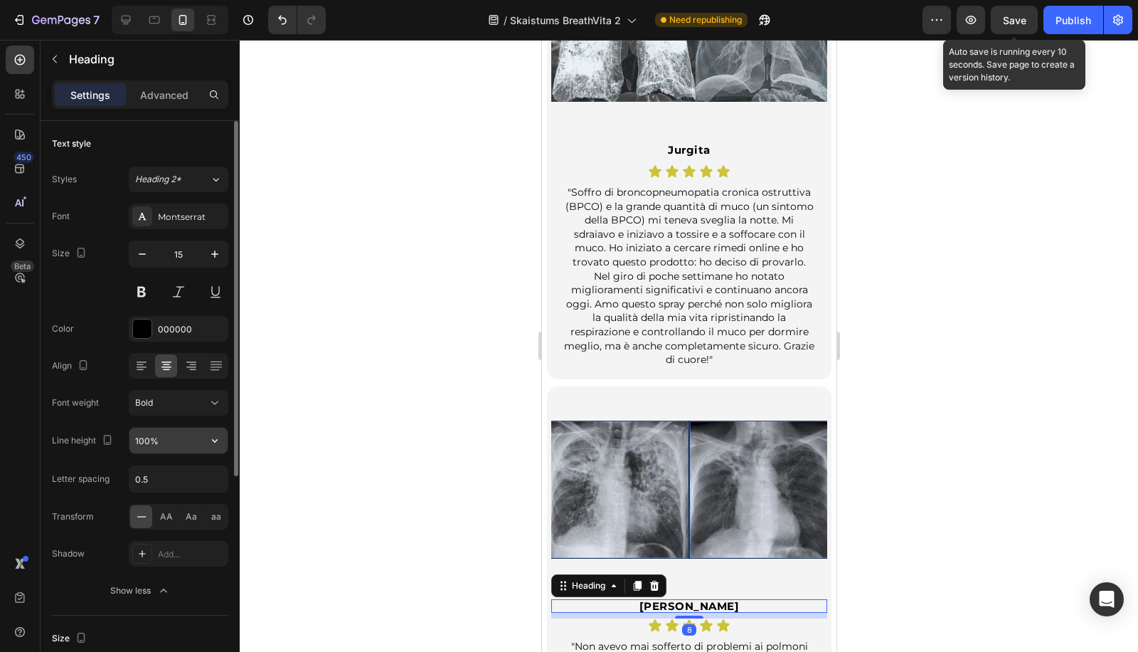
click at [152, 443] on input "100%" at bounding box center [178, 441] width 98 height 26
paste input "3"
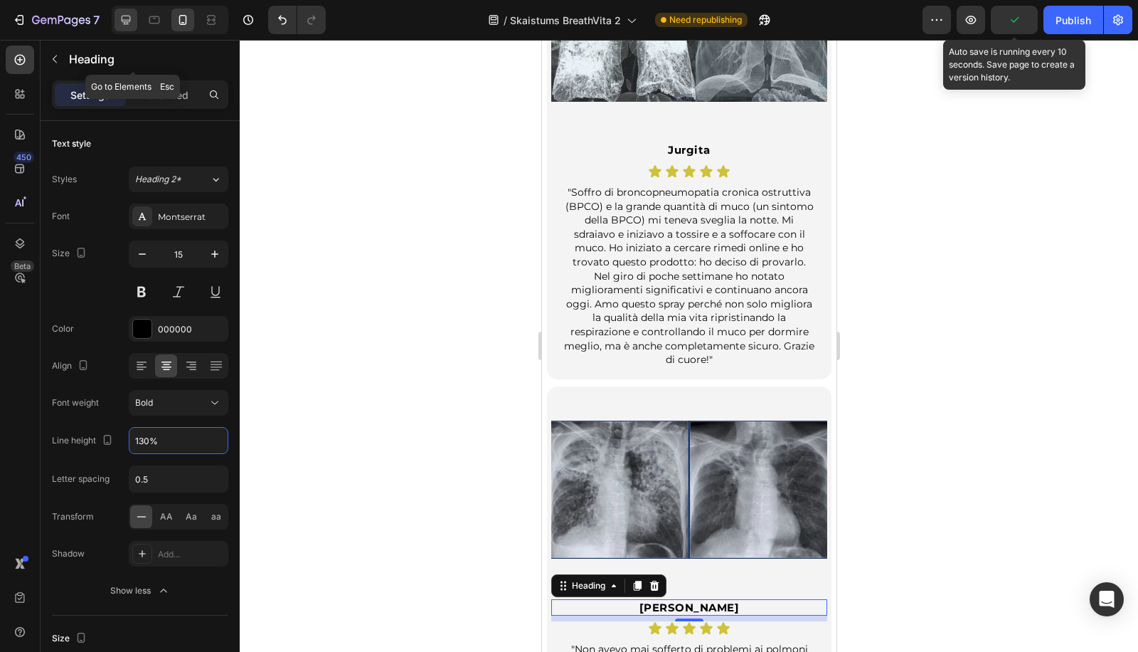
type input "130%"
click at [129, 26] on icon at bounding box center [126, 20] width 14 height 14
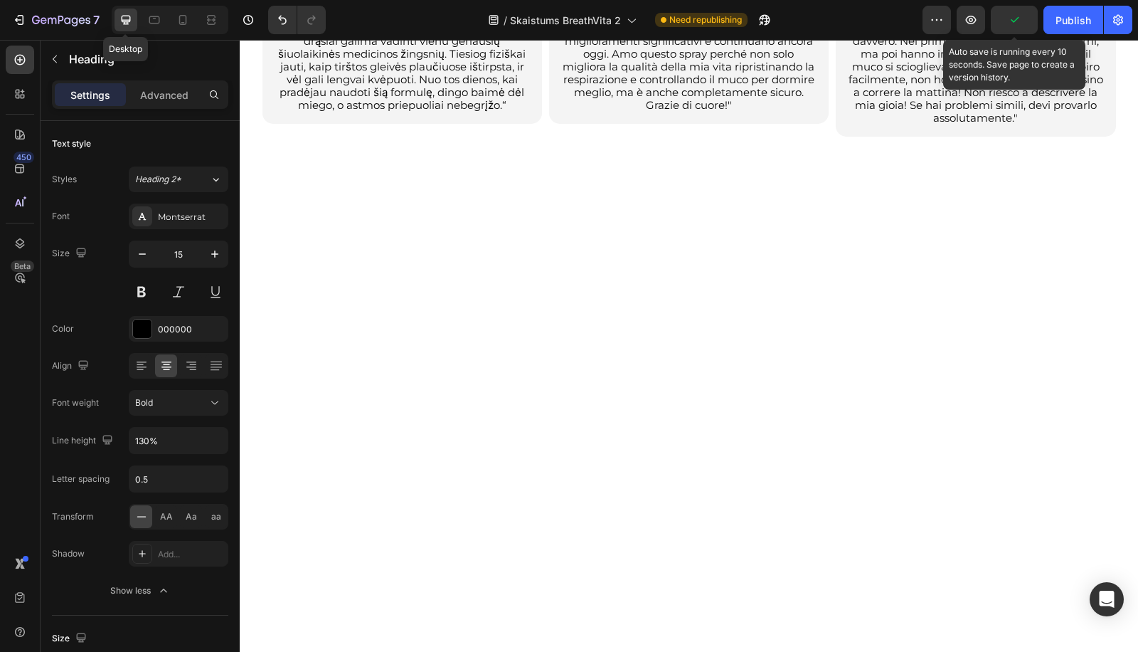
type input "16"
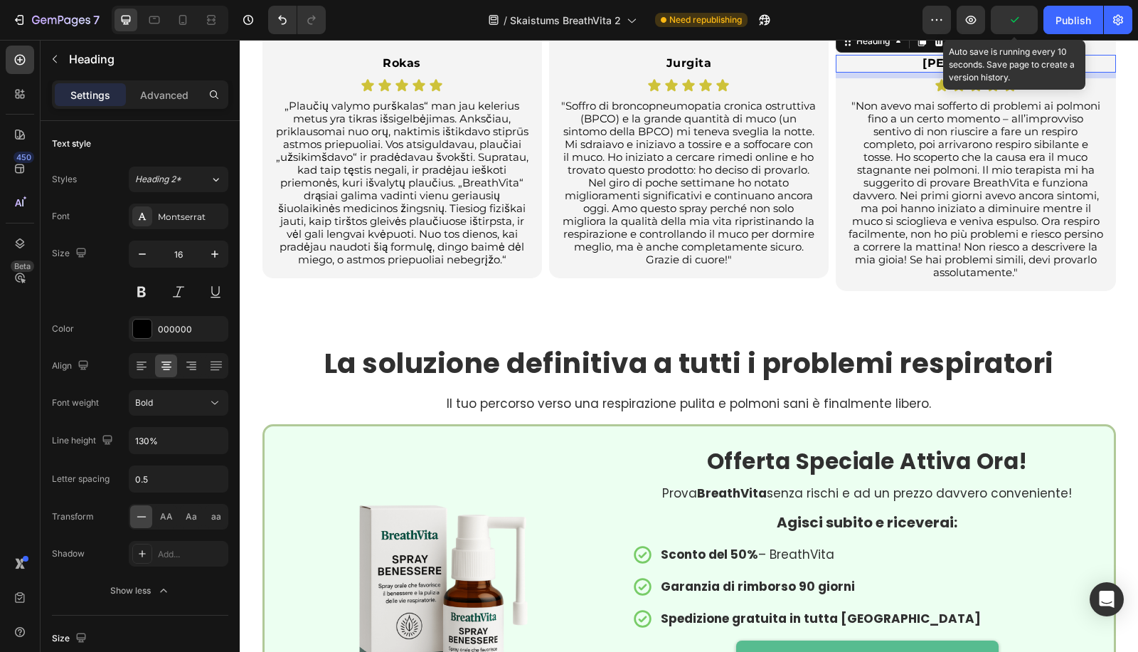
scroll to position [3291, 0]
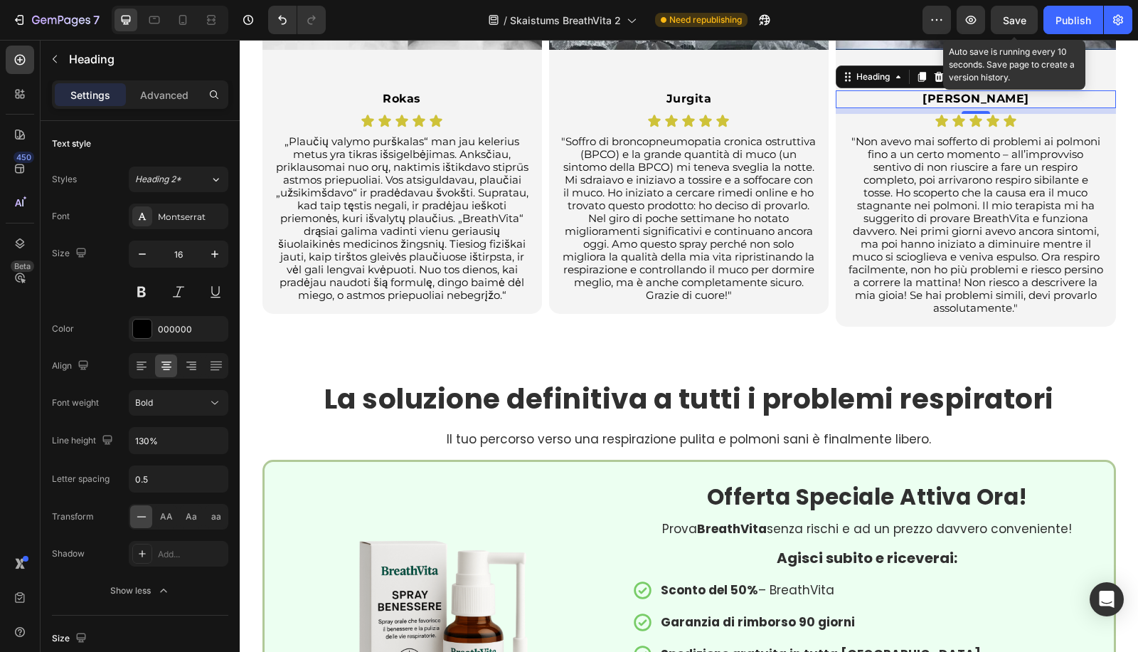
click at [971, 99] on h2 "Bruno" at bounding box center [976, 99] width 224 height 18
click at [971, 99] on p "Bruno" at bounding box center [975, 99] width 221 height 15
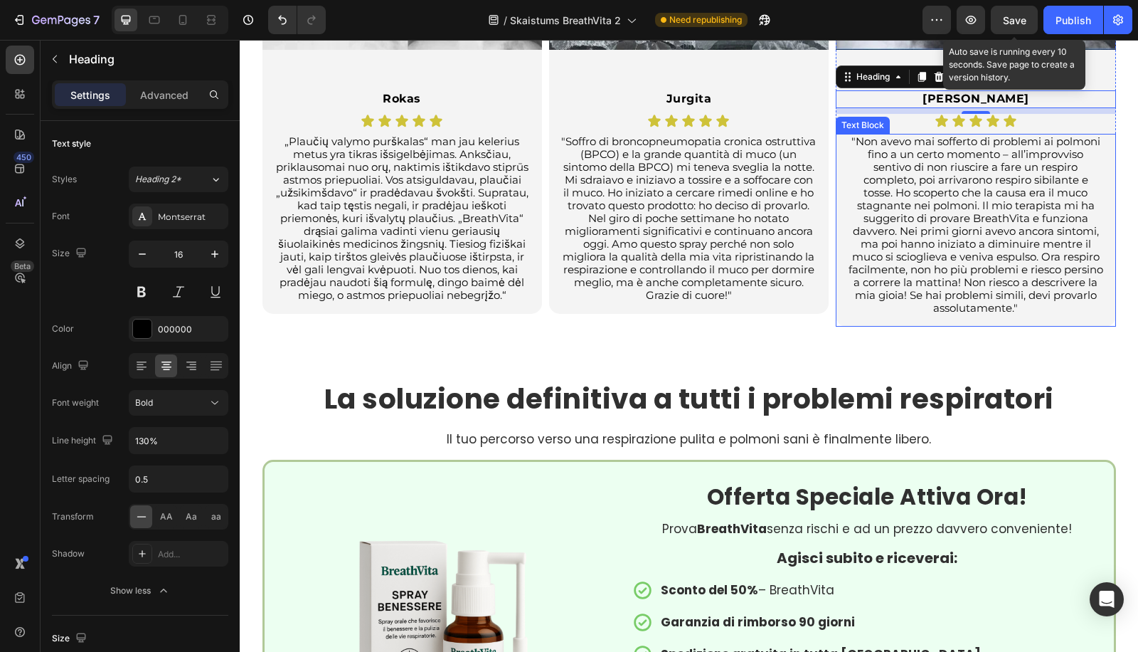
click at [923, 277] on p ""Non avevo mai sofferto di problemi ai polmoni fino a un certo momento – all’im…" at bounding box center [975, 224] width 255 height 179
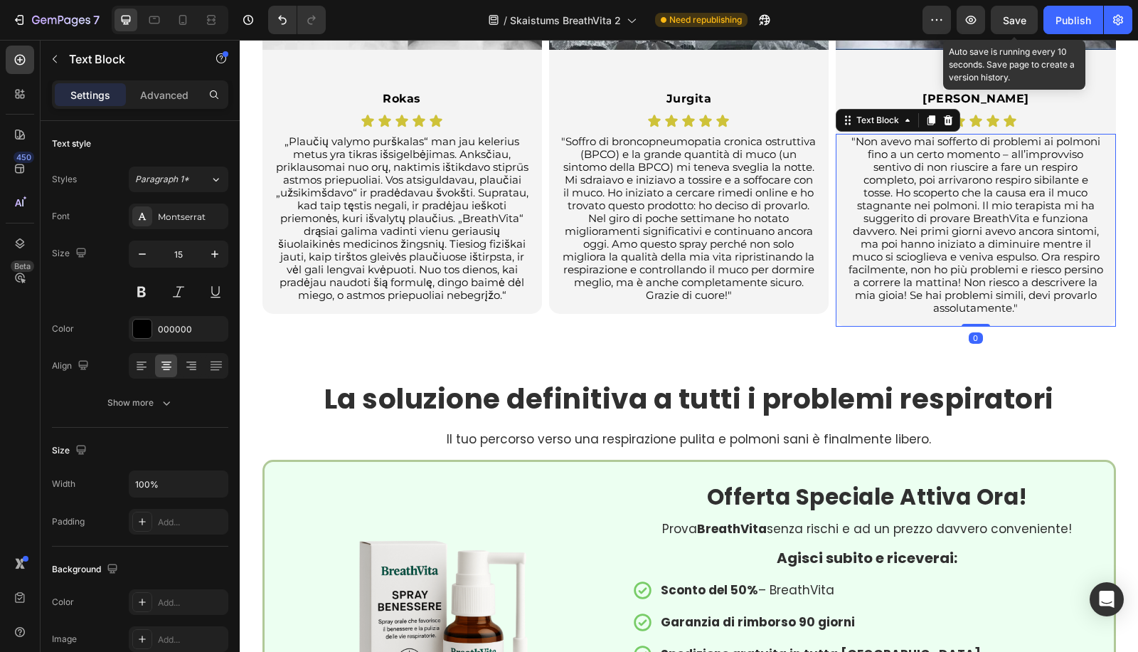
click at [923, 277] on p ""Non avevo mai sofferto di problemi ai polmoni fino a un certo momento – all’im…" at bounding box center [975, 224] width 255 height 179
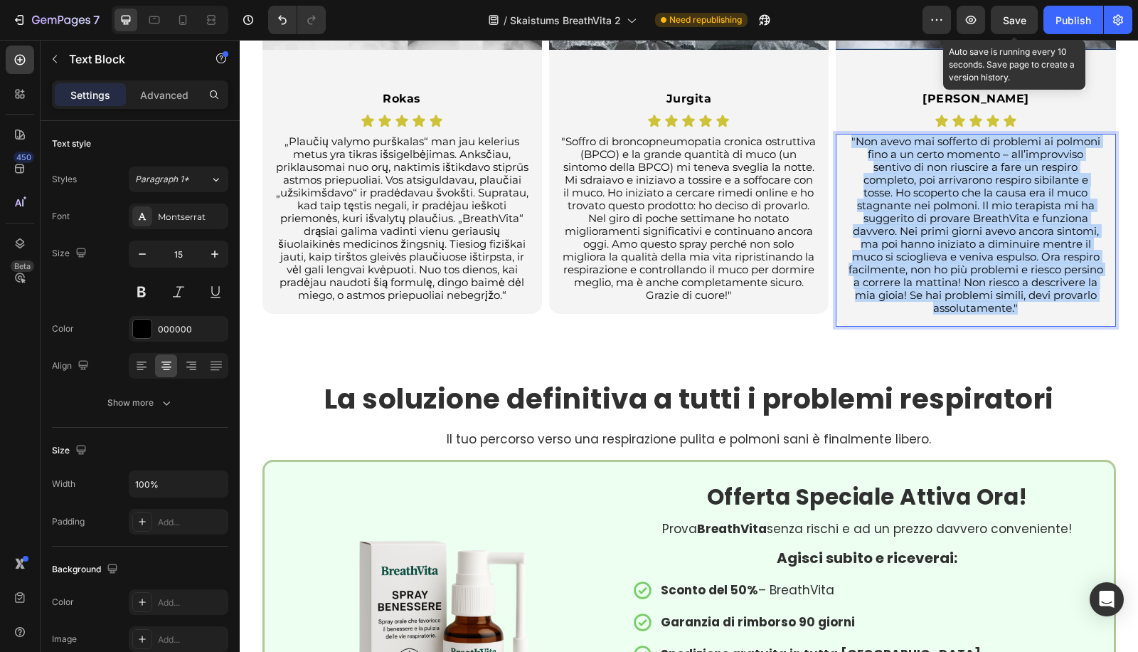
click at [923, 277] on p ""Non avevo mai sofferto di problemi ai polmoni fino a un certo momento – all’im…" at bounding box center [975, 224] width 255 height 179
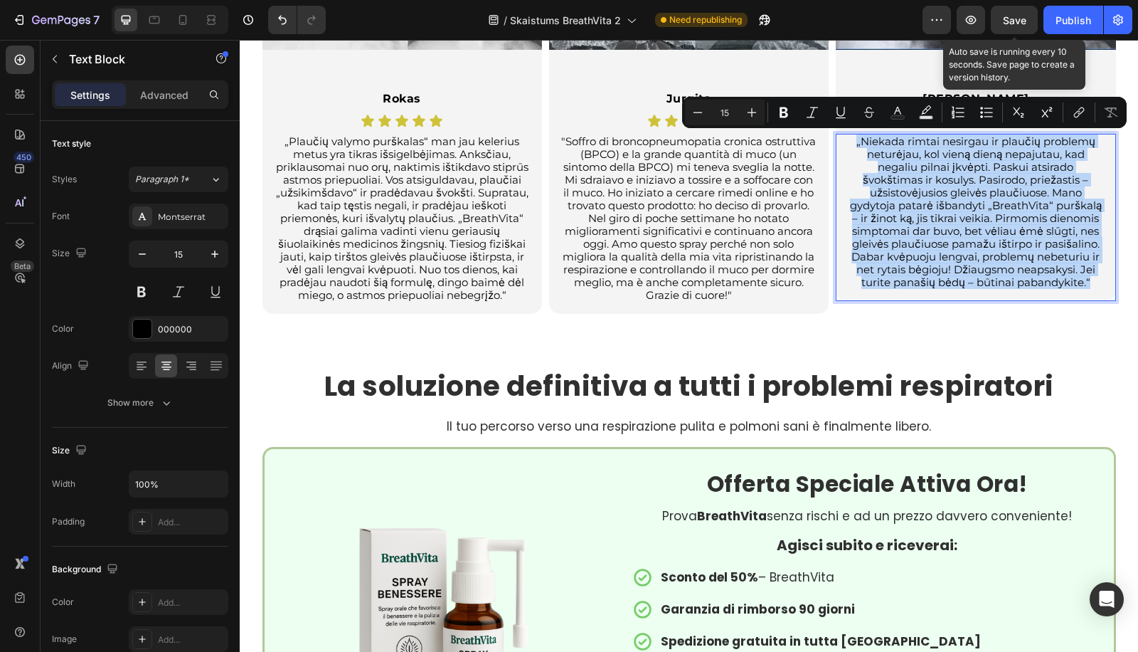
click at [972, 299] on div "„Niekada rimtai nesirgau ir plaučių problemų neturėjau, kol vieną dieną nepajut…" at bounding box center [976, 217] width 280 height 167
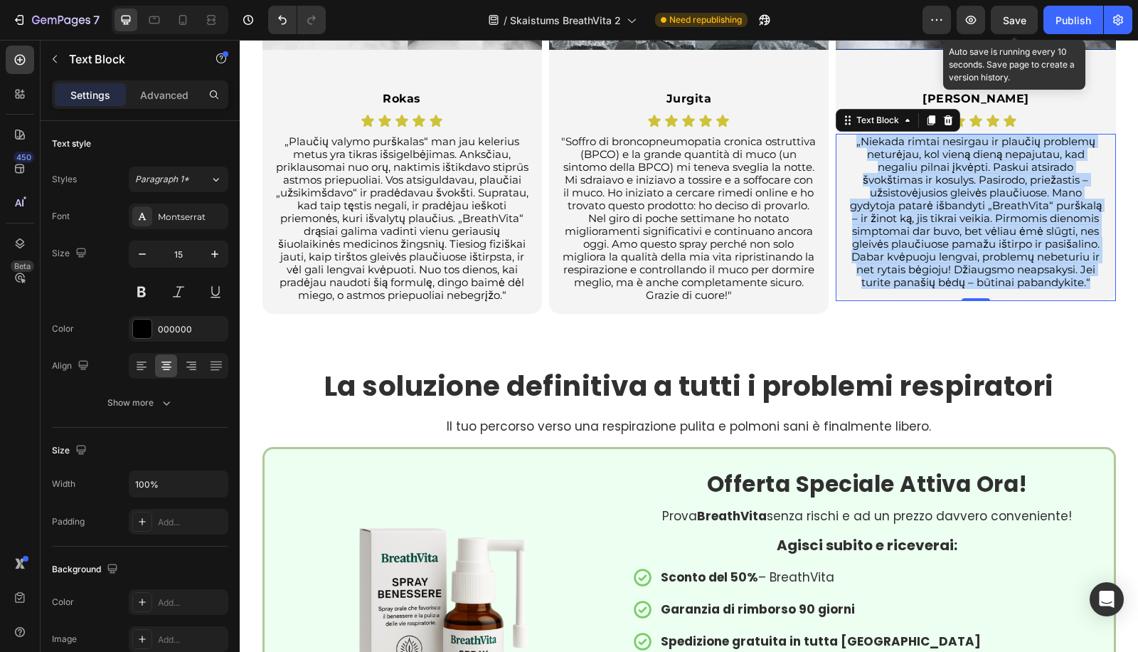
click at [978, 292] on div "„Niekada rimtai nesirgau ir plaučių problemų neturėjau, kol vieną dieną nepajut…" at bounding box center [976, 217] width 280 height 167
click at [637, 228] on p ""Soffro di broncopneumopatia cronica ostruttiva (BPCO) e la grande quantità di …" at bounding box center [688, 218] width 255 height 166
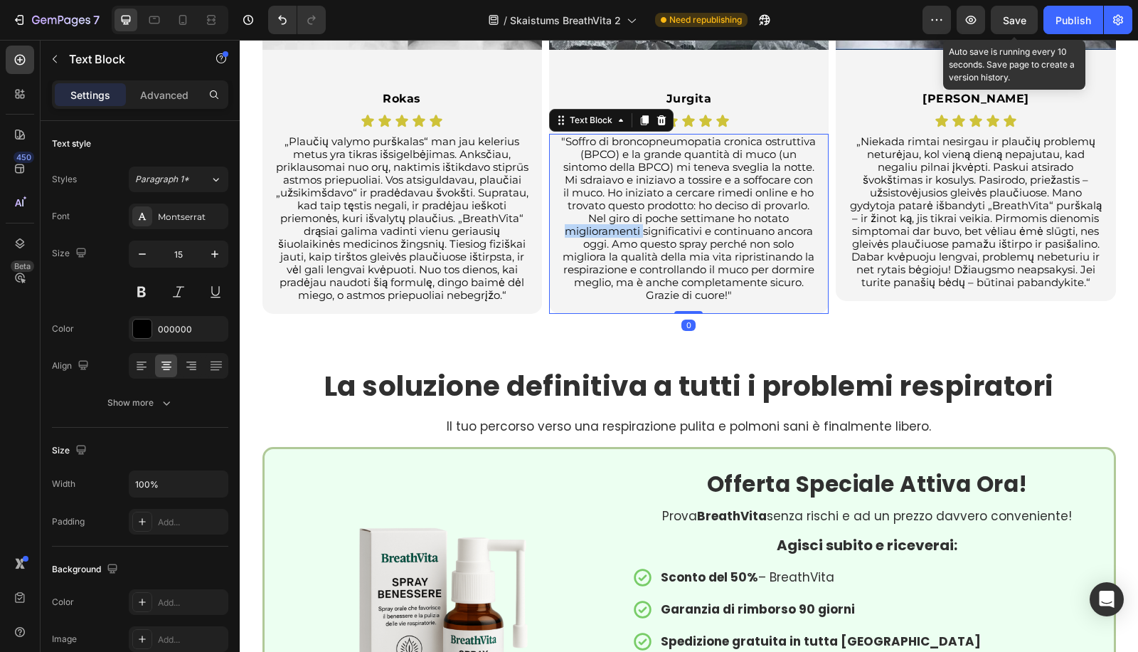
click at [637, 228] on p ""Soffro di broncopneumopatia cronica ostruttiva (BPCO) e la grande quantità di …" at bounding box center [688, 218] width 255 height 166
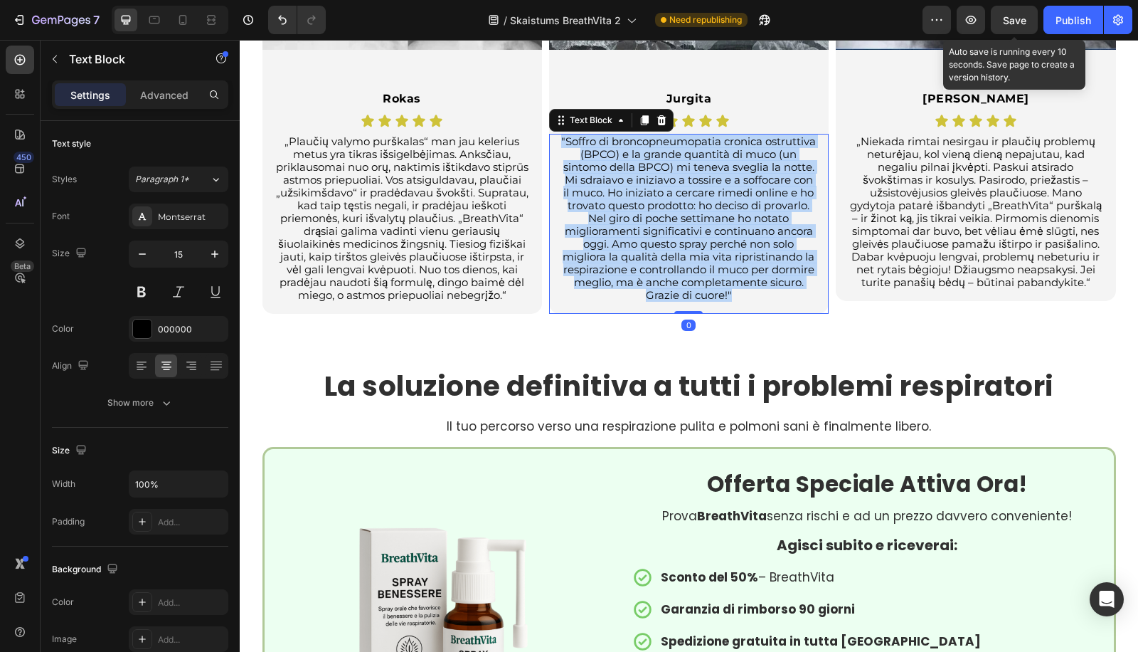
click at [637, 228] on p ""Soffro di broncopneumopatia cronica ostruttiva (BPCO) e la grande quantità di …" at bounding box center [688, 218] width 255 height 166
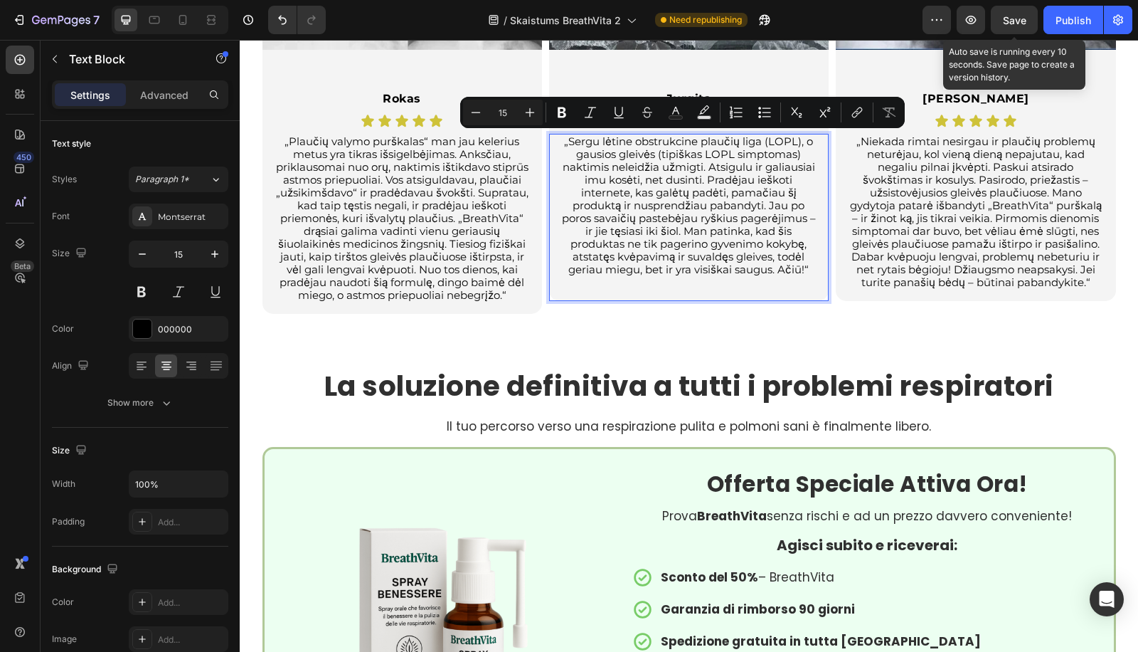
click at [682, 281] on p "Rich Text Editor. Editing area: main" at bounding box center [688, 282] width 255 height 13
click at [684, 290] on div "„Sergu lėtine obstrukcine plaučių liga (LOPL), o gausios gleivės (tipiškas LOPL…" at bounding box center [689, 217] width 280 height 167
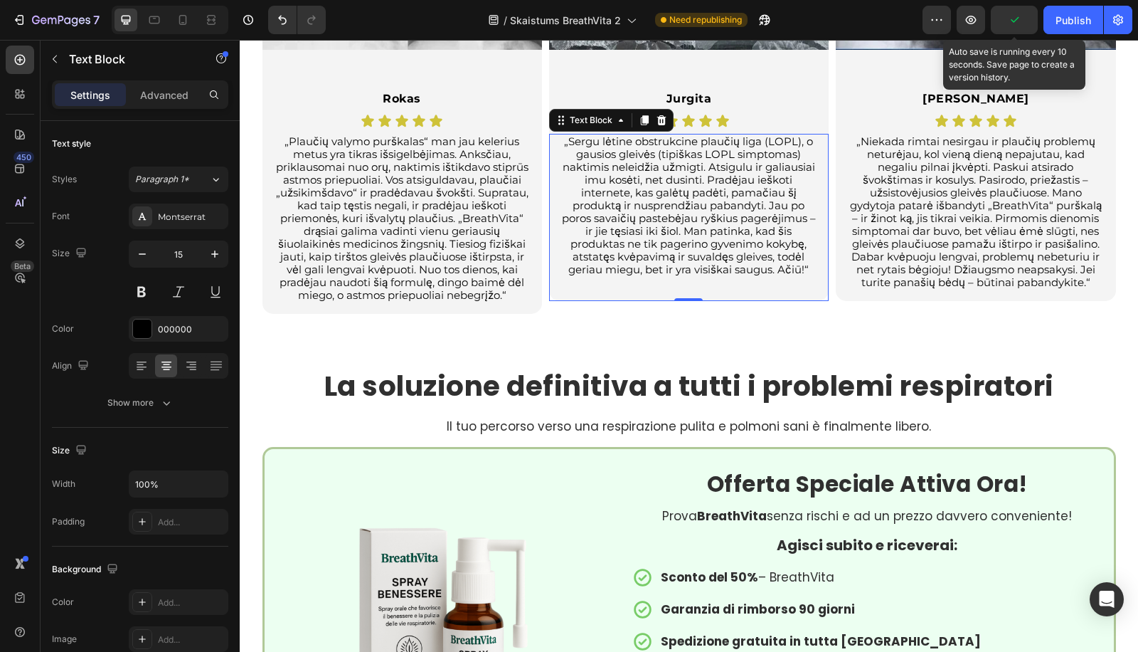
click at [674, 291] on div "„Sergu lėtine obstrukcine plaučių liga (LOPL), o gausios gleivės (tipiškas LOPL…" at bounding box center [689, 217] width 280 height 167
click at [726, 262] on p "„Sergu lėtine obstrukcine plaučių liga (LOPL), o gausios gleivės (tipiškas LOPL…" at bounding box center [688, 205] width 255 height 141
click at [734, 288] on div "„Sergu lėtine obstrukcine plaučių liga (LOPL), o gausios gleivės (tipiškas LOPL…" at bounding box center [689, 212] width 258 height 156
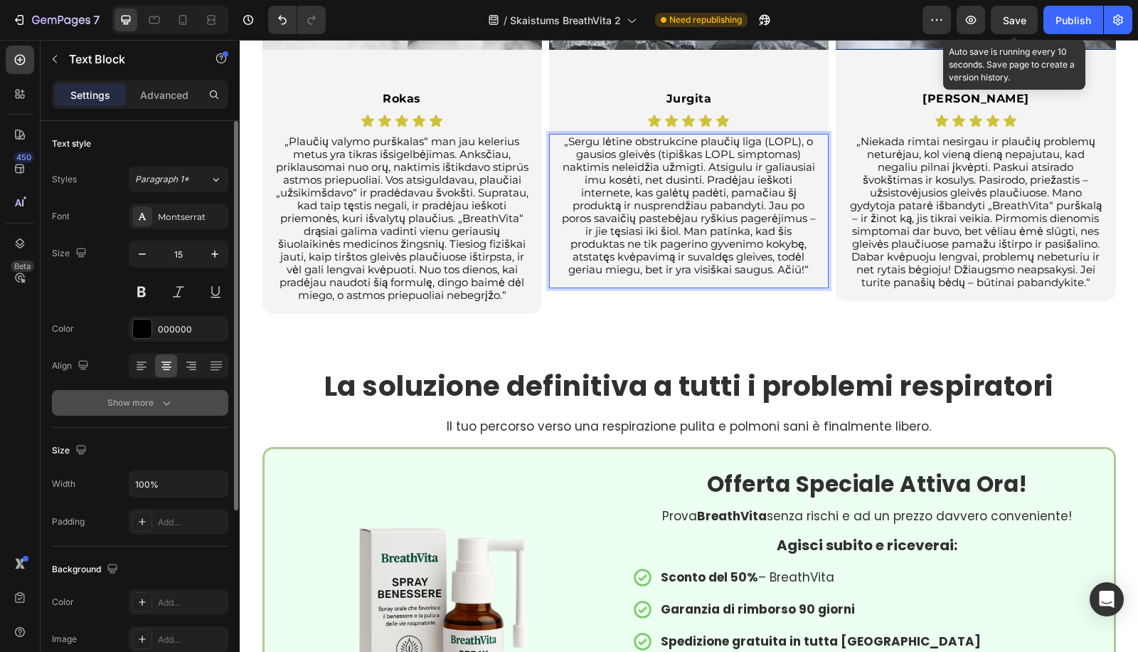
click at [137, 399] on div "Show more" at bounding box center [140, 402] width 66 height 14
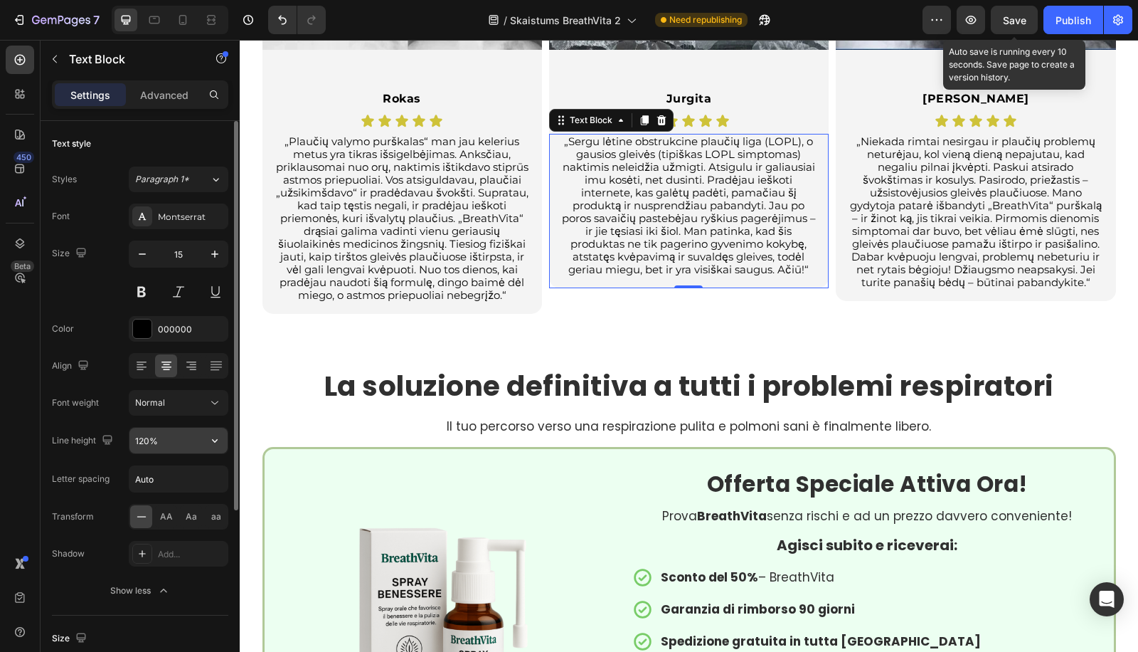
click at [150, 431] on input "120%" at bounding box center [178, 441] width 98 height 26
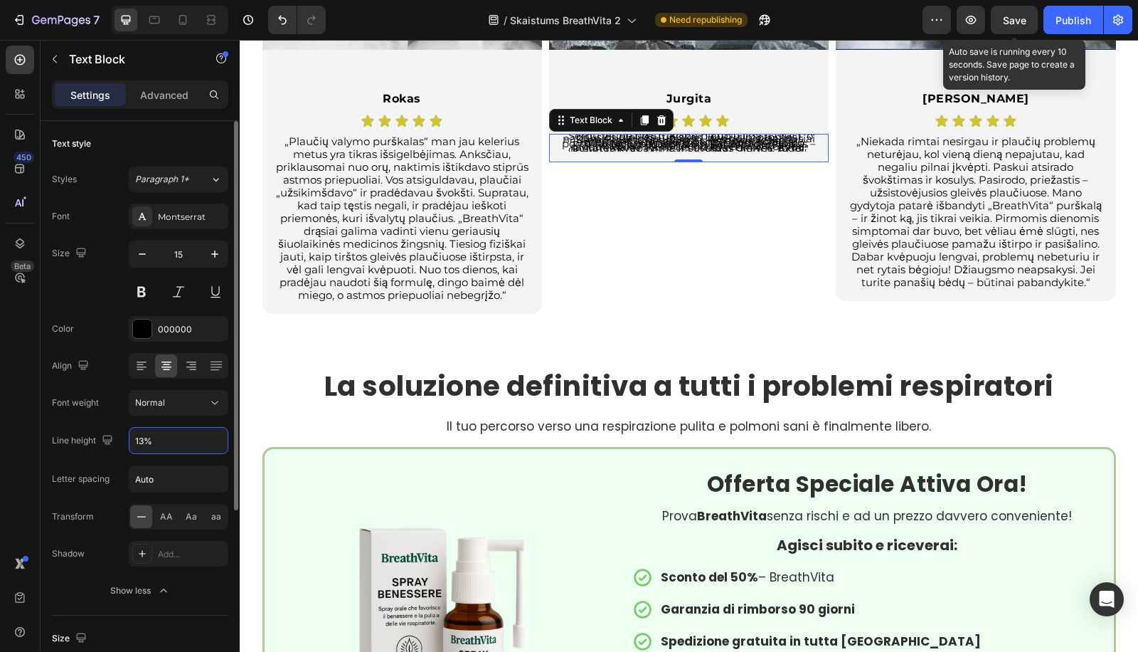
type input "135%"
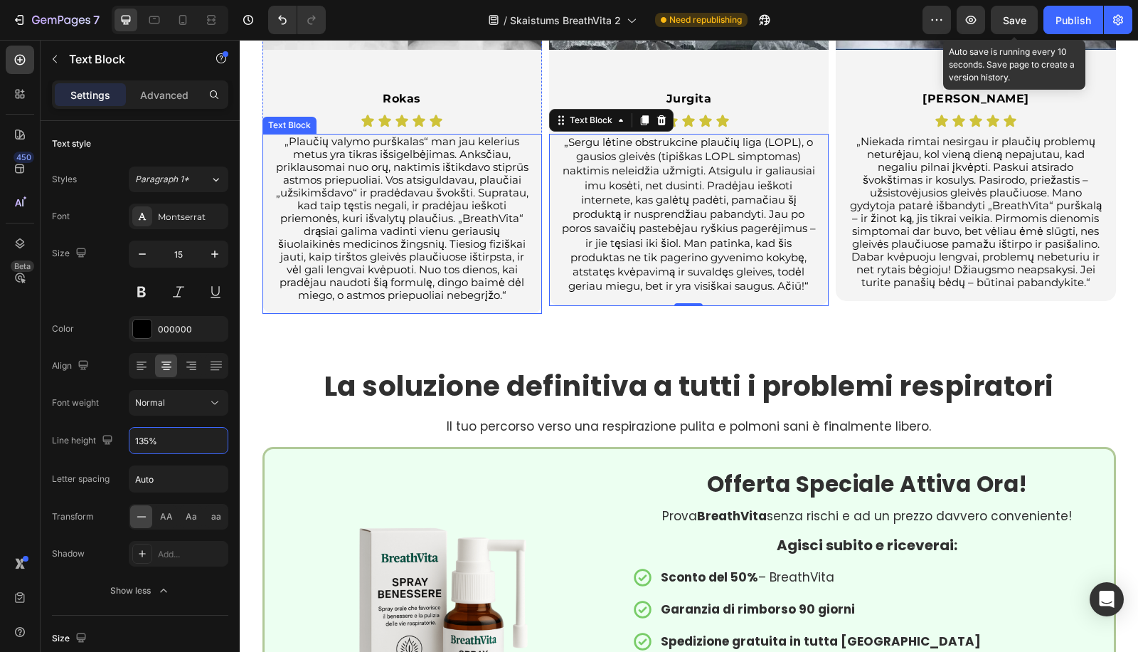
click at [417, 250] on p "„Plaučių valymo purškalas“ man jau kelerius metus yra tikras išsigelbėjimas. An…" at bounding box center [402, 218] width 255 height 166
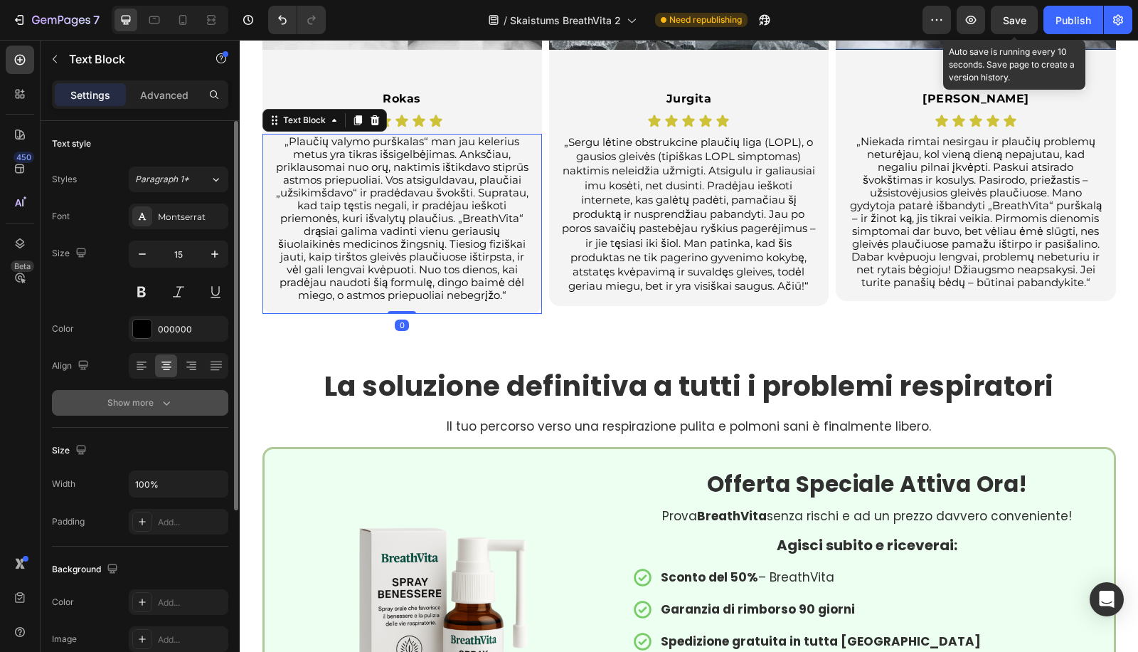
click at [156, 403] on div "Show more" at bounding box center [140, 402] width 66 height 14
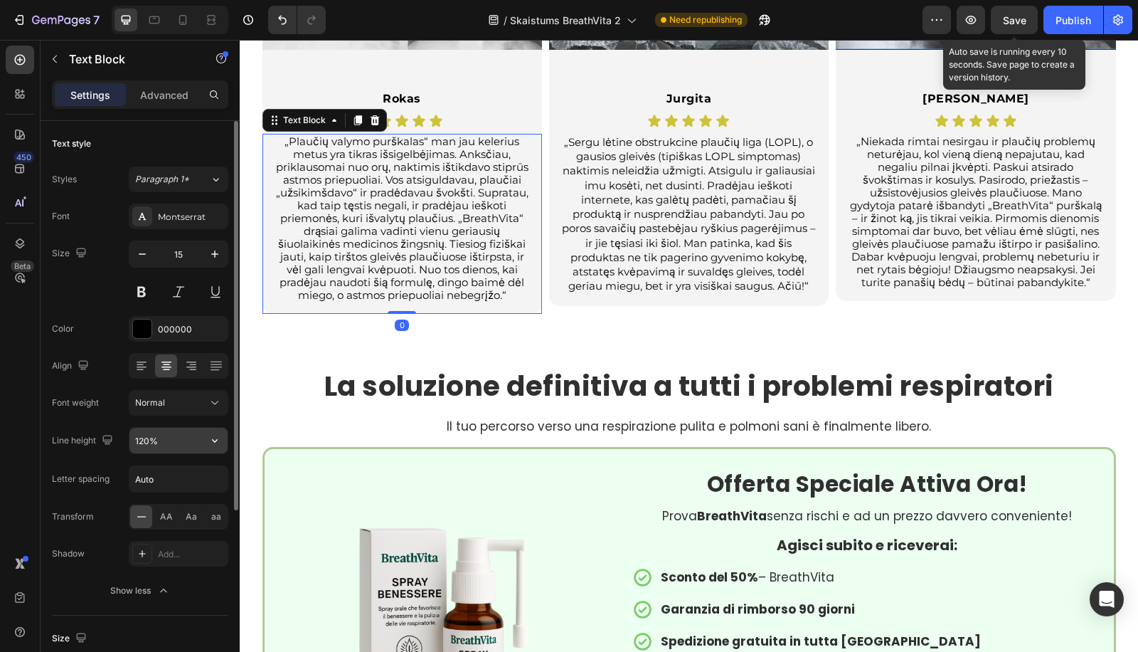
click at [137, 436] on input "120%" at bounding box center [178, 441] width 98 height 26
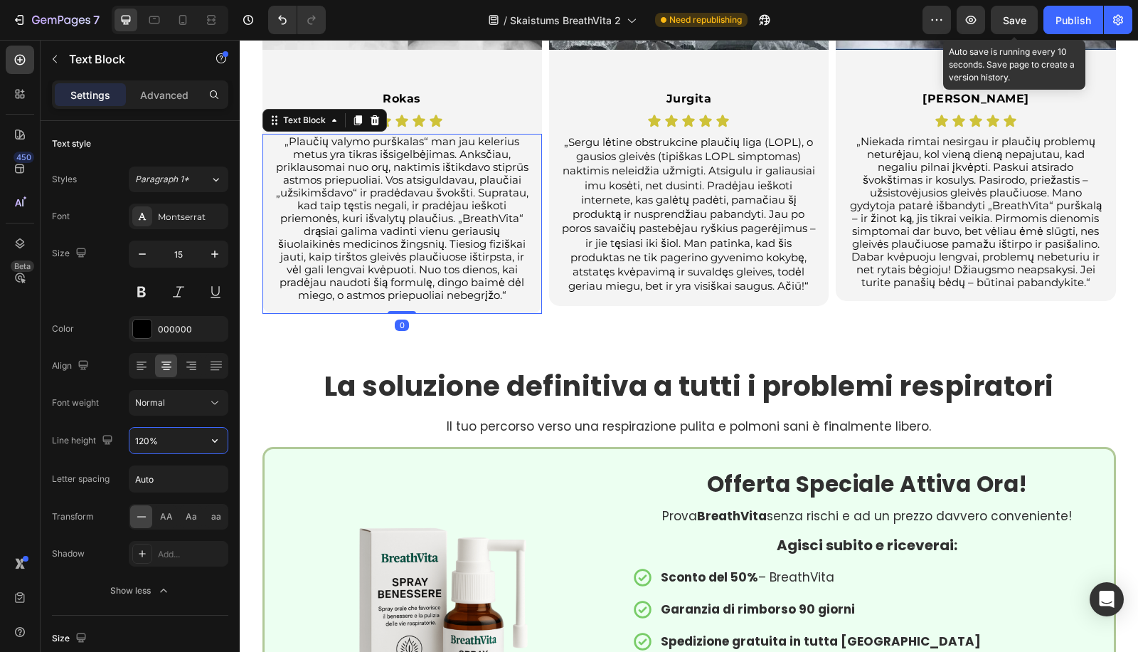
paste input "35"
type input "135%"
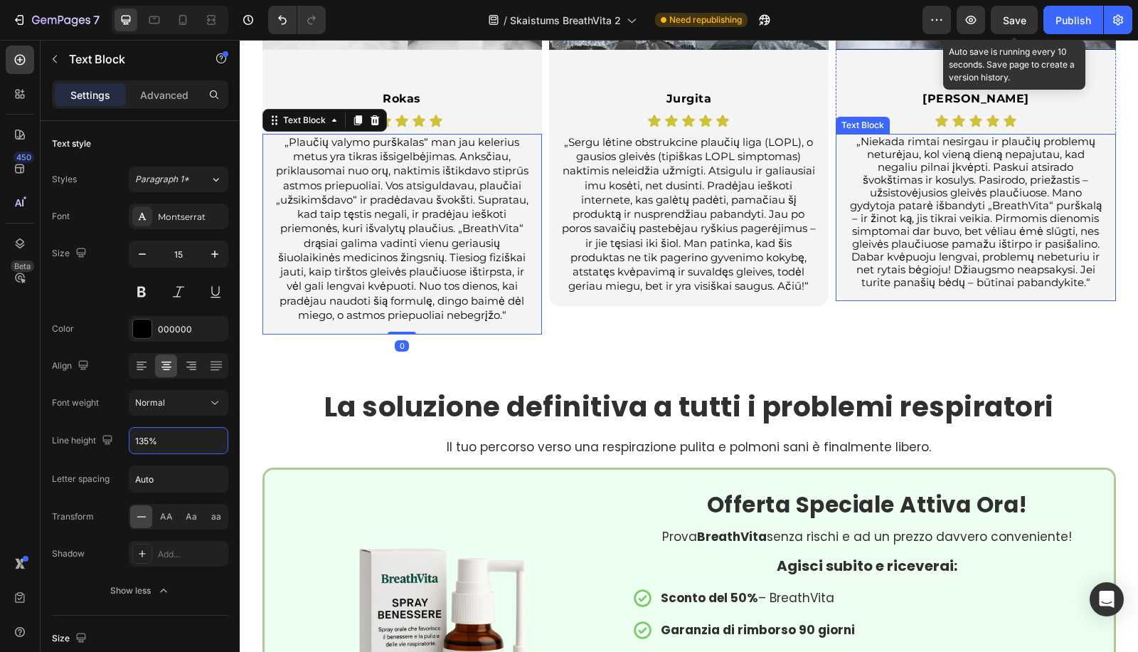
click at [883, 258] on p "„Niekada rimtai nesirgau ir plaučių problemų neturėjau, kol vieną dieną nepajut…" at bounding box center [975, 212] width 255 height 154
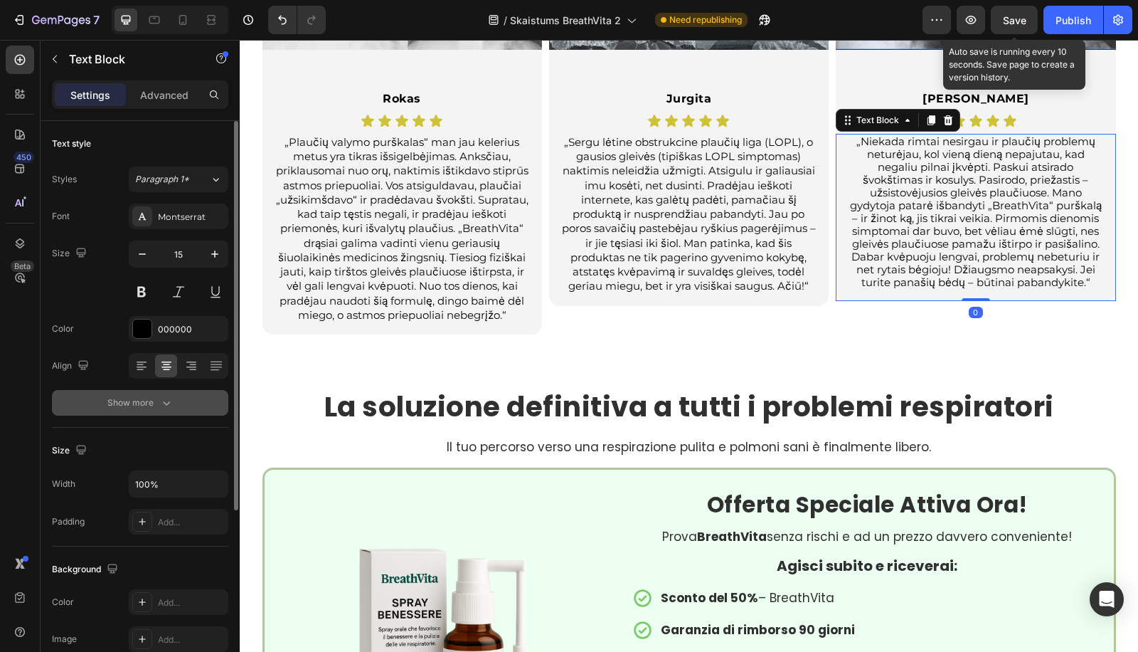
click at [139, 407] on div "Show more" at bounding box center [140, 402] width 66 height 14
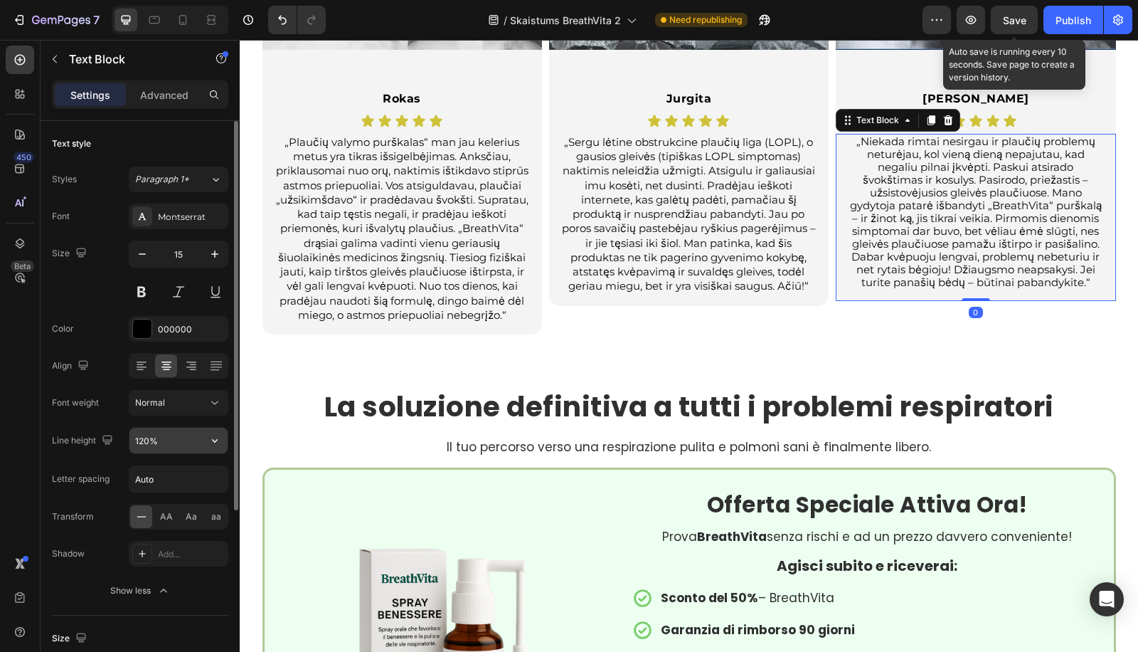
click at [147, 452] on div "120%" at bounding box center [179, 440] width 100 height 27
click at [148, 435] on input "120%" at bounding box center [178, 441] width 98 height 26
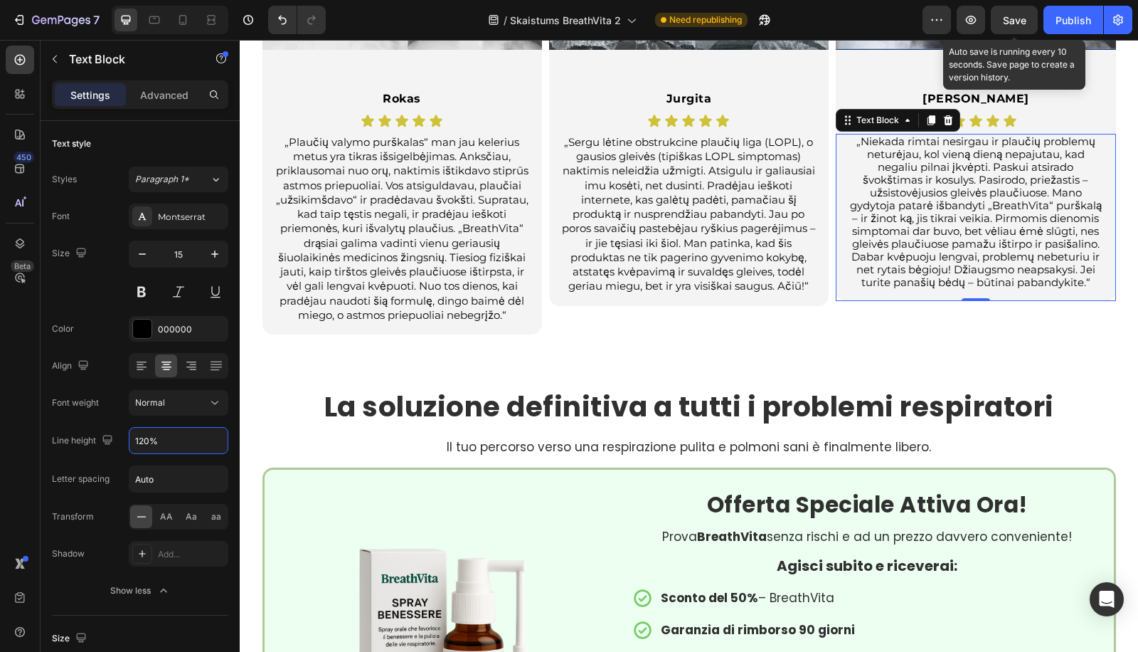
paste input "35"
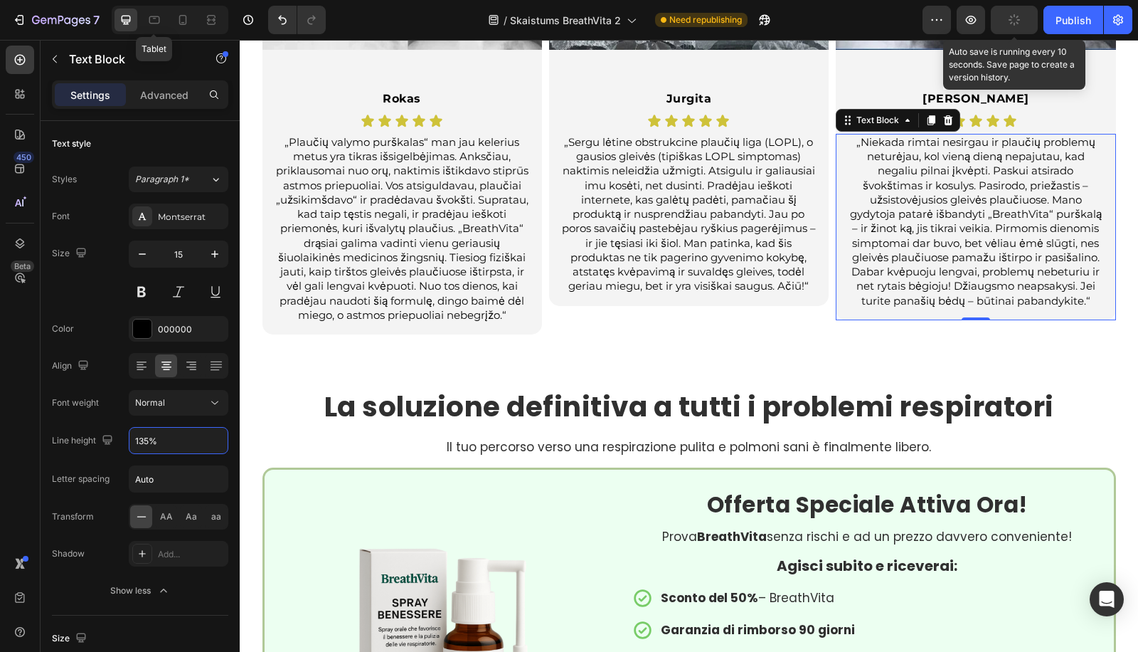
type input "135%"
click at [155, 21] on icon at bounding box center [154, 20] width 14 height 14
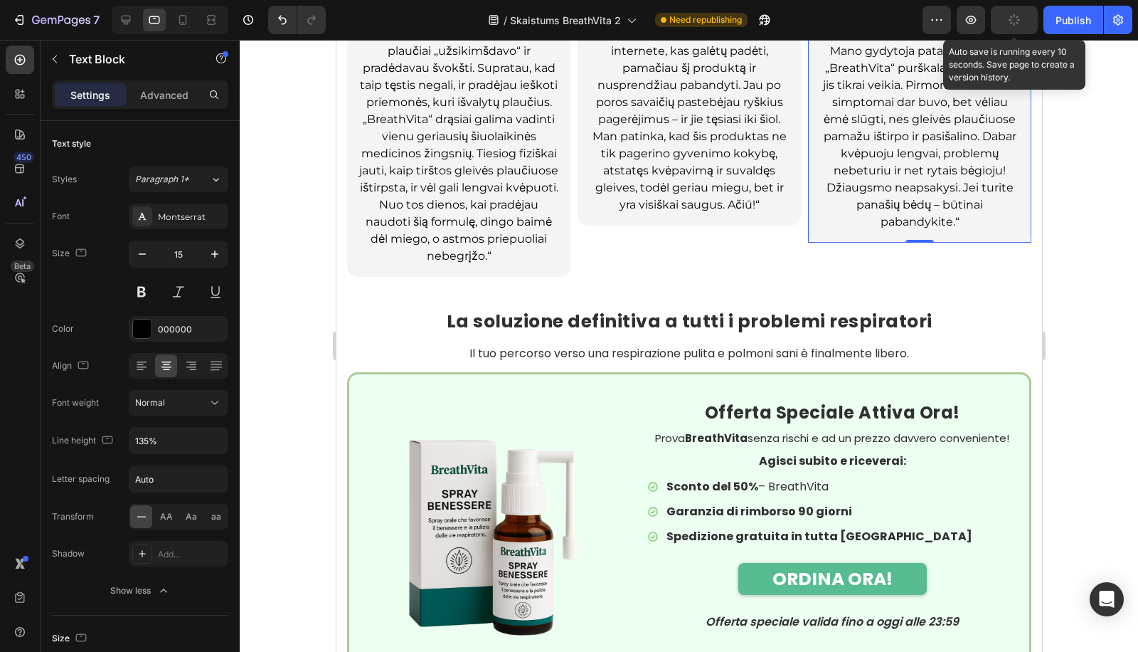
type input "16"
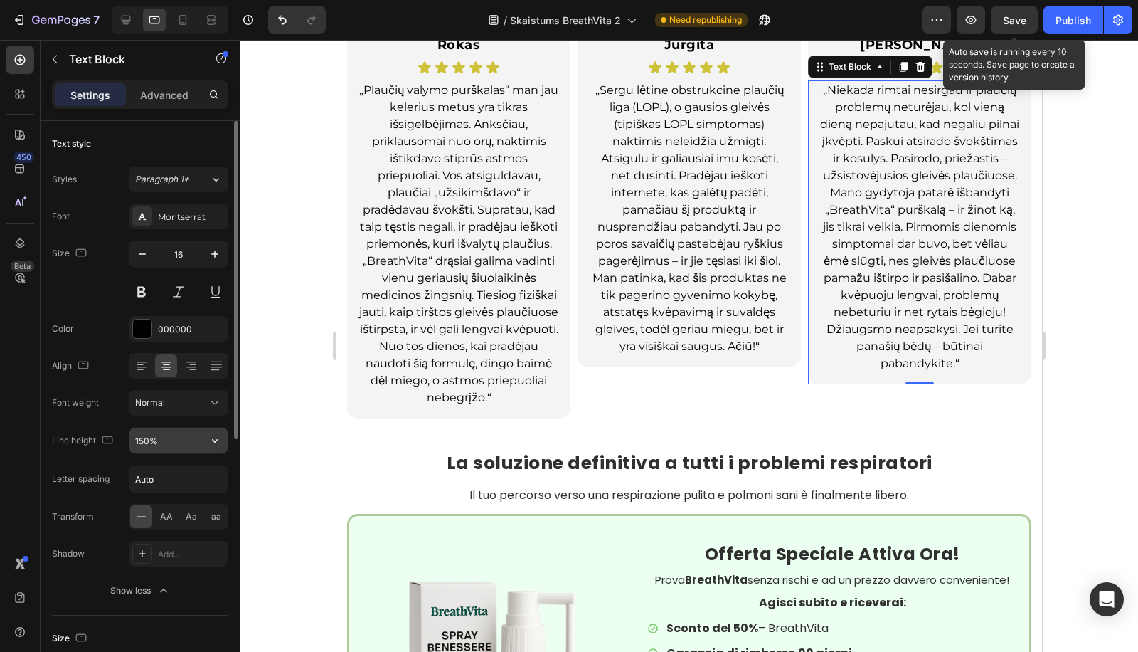
scroll to position [3136, 0]
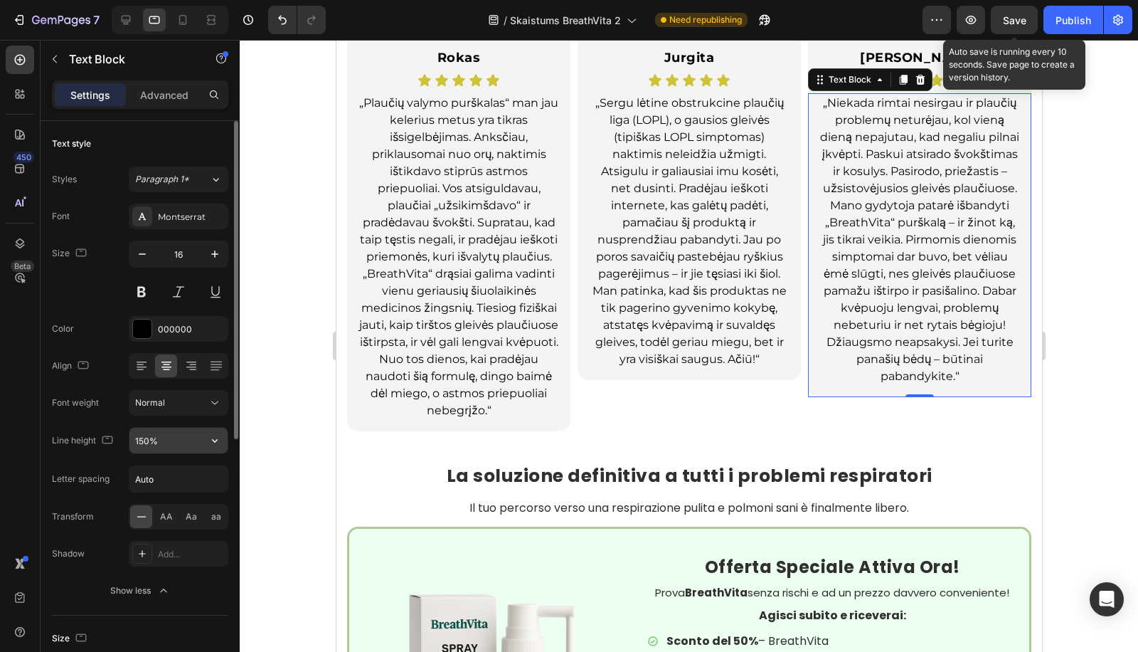
click at [140, 432] on input "150%" at bounding box center [178, 441] width 98 height 26
paste input "35"
type input "135%"
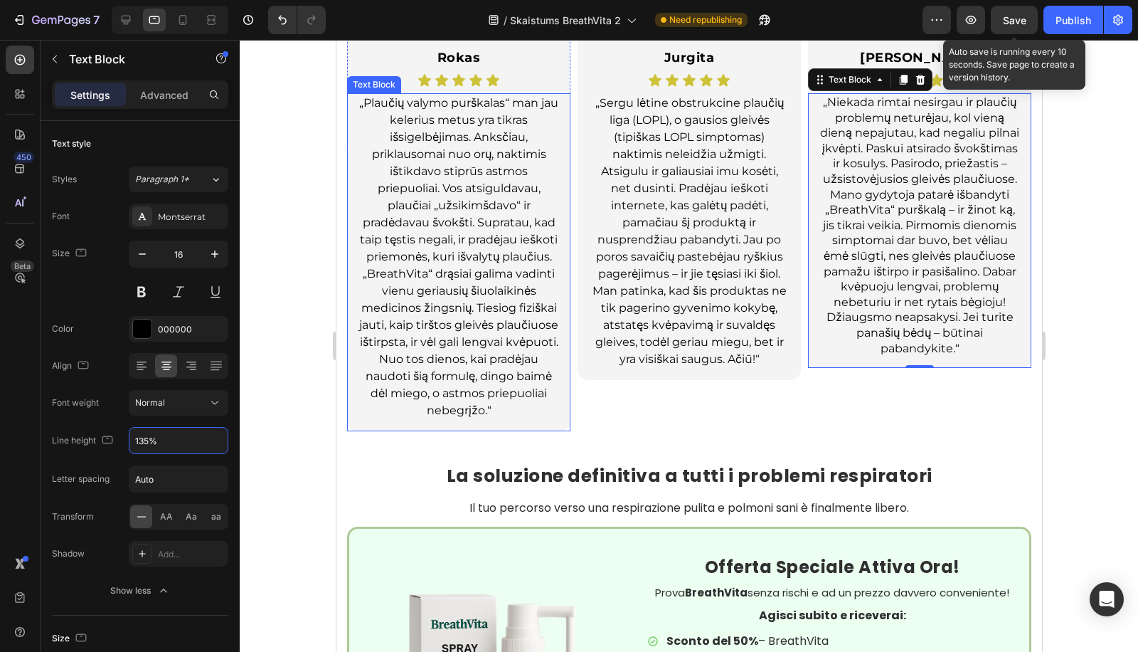
click at [493, 253] on p "„Plaučių valymo purškalas“ man jau kelerius metus yra tikras išsigelbėjimas. An…" at bounding box center [458, 257] width 199 height 324
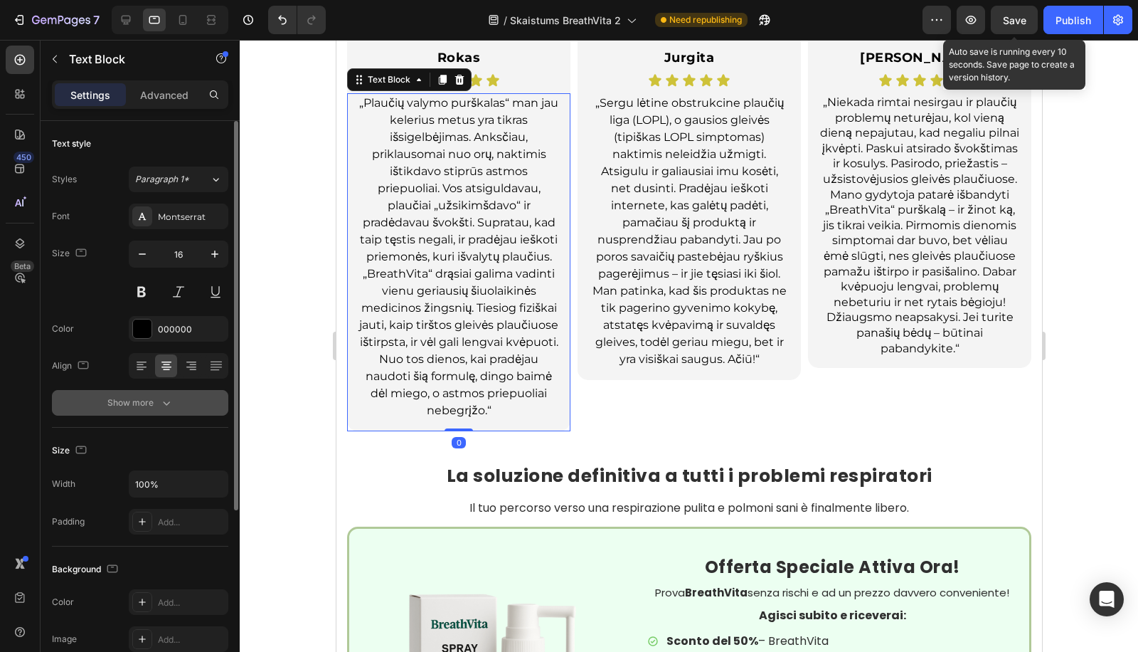
click at [175, 405] on button "Show more" at bounding box center [140, 403] width 176 height 26
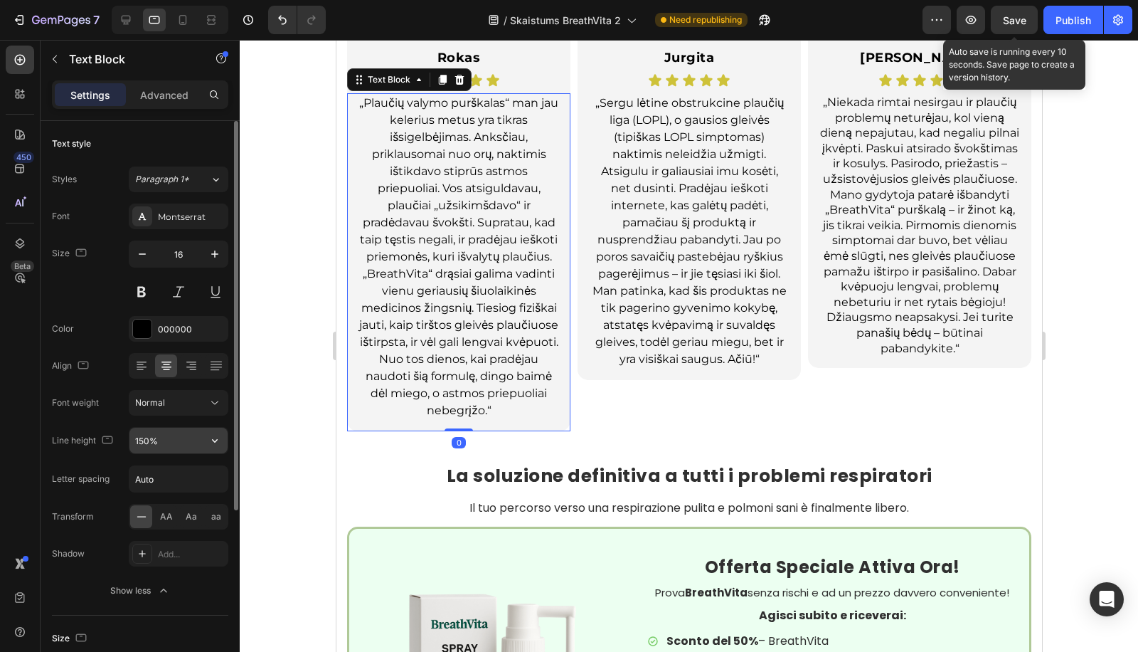
click at [159, 430] on input "150%" at bounding box center [178, 441] width 98 height 26
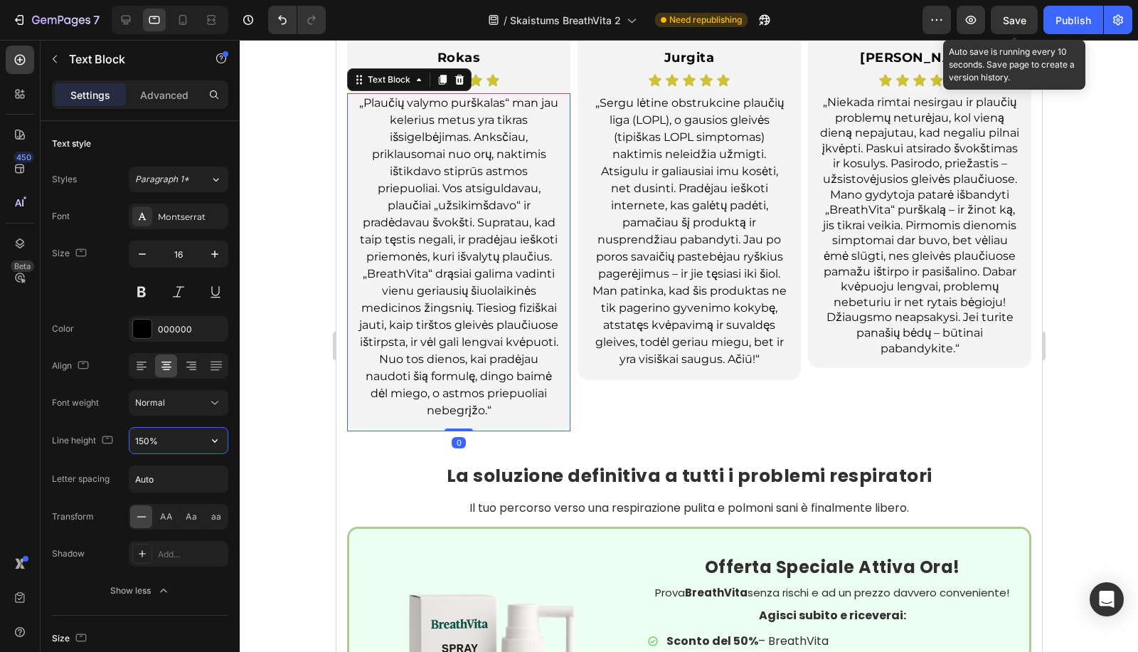
paste input "35"
type input "135%"
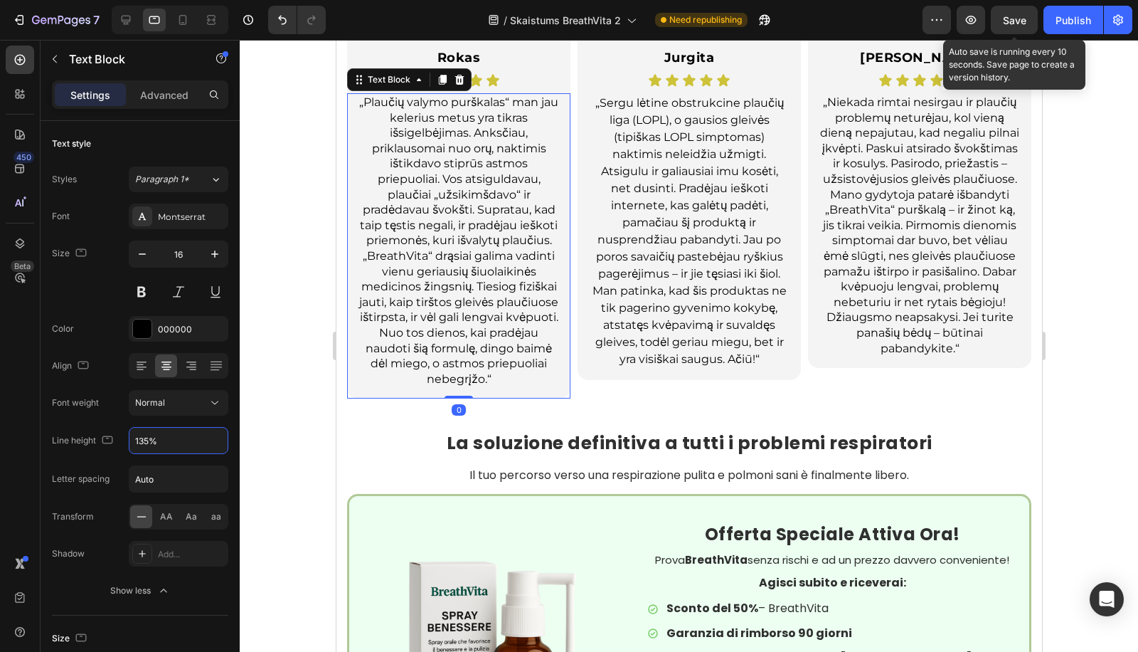
click at [608, 253] on p "„Sergu lėtine obstrukcine plaučių liga (LOPL), o gausios gleivės (tipiškas LOPL…" at bounding box center [688, 231] width 199 height 273
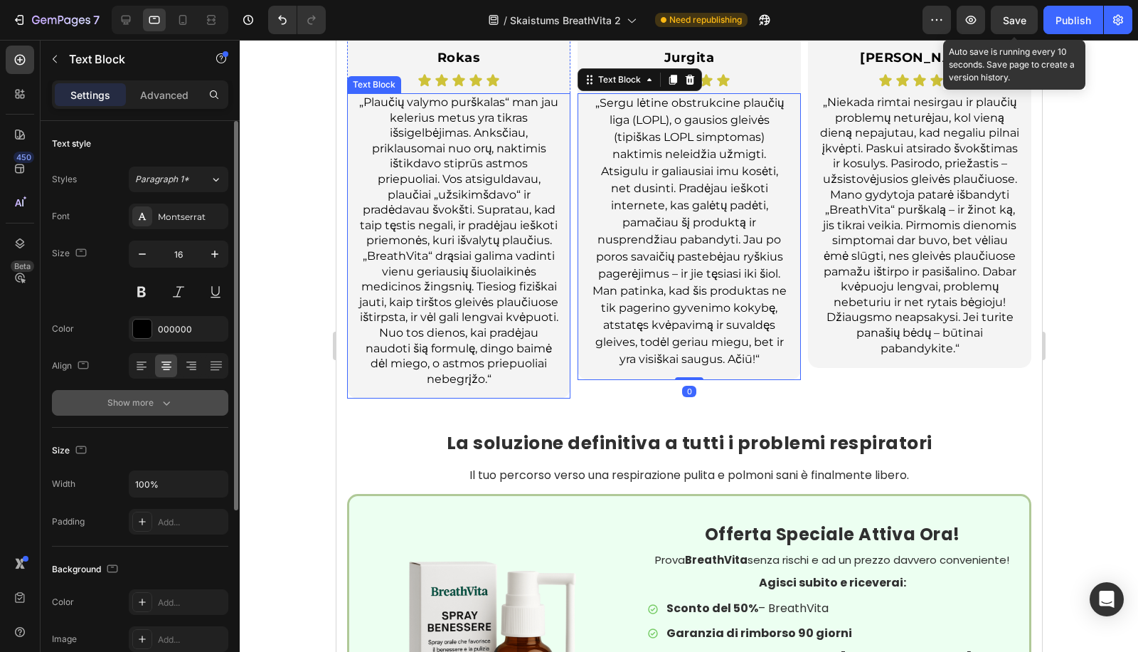
click at [142, 403] on div "Show more" at bounding box center [140, 402] width 66 height 14
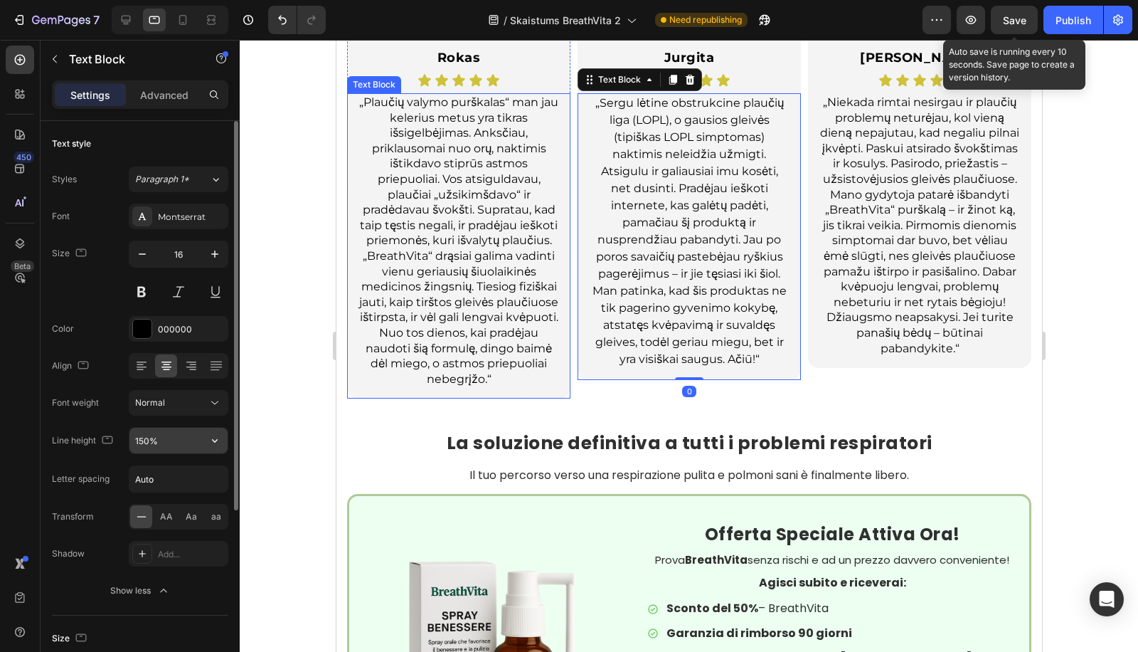
click at [149, 439] on input "150%" at bounding box center [178, 441] width 98 height 26
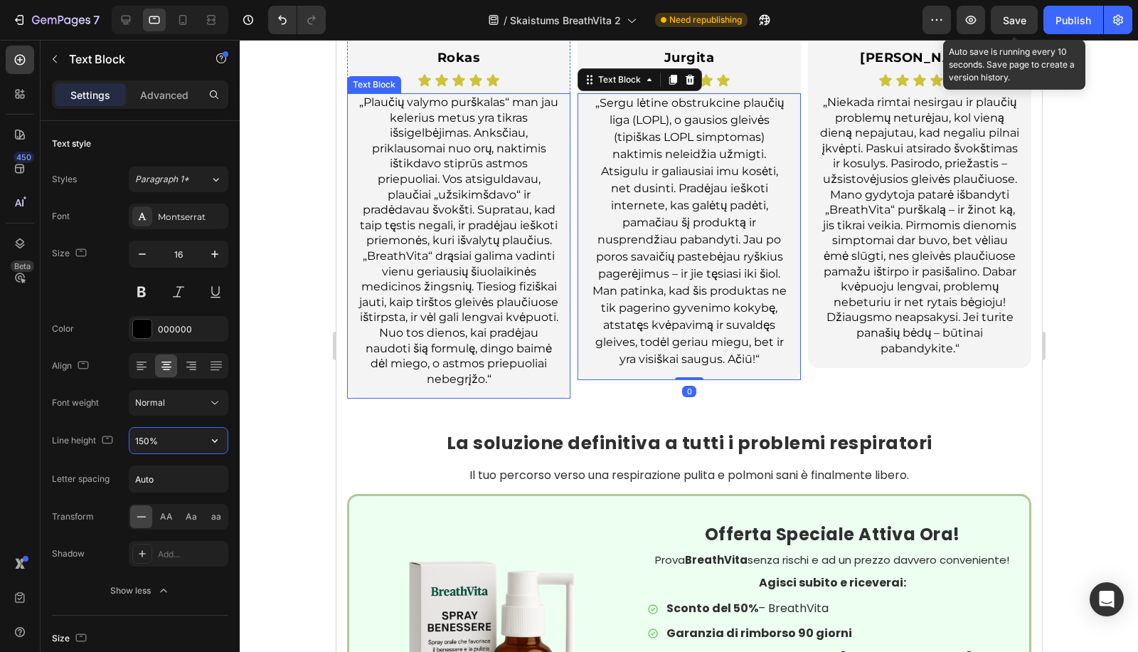
paste input "35"
type input "135%"
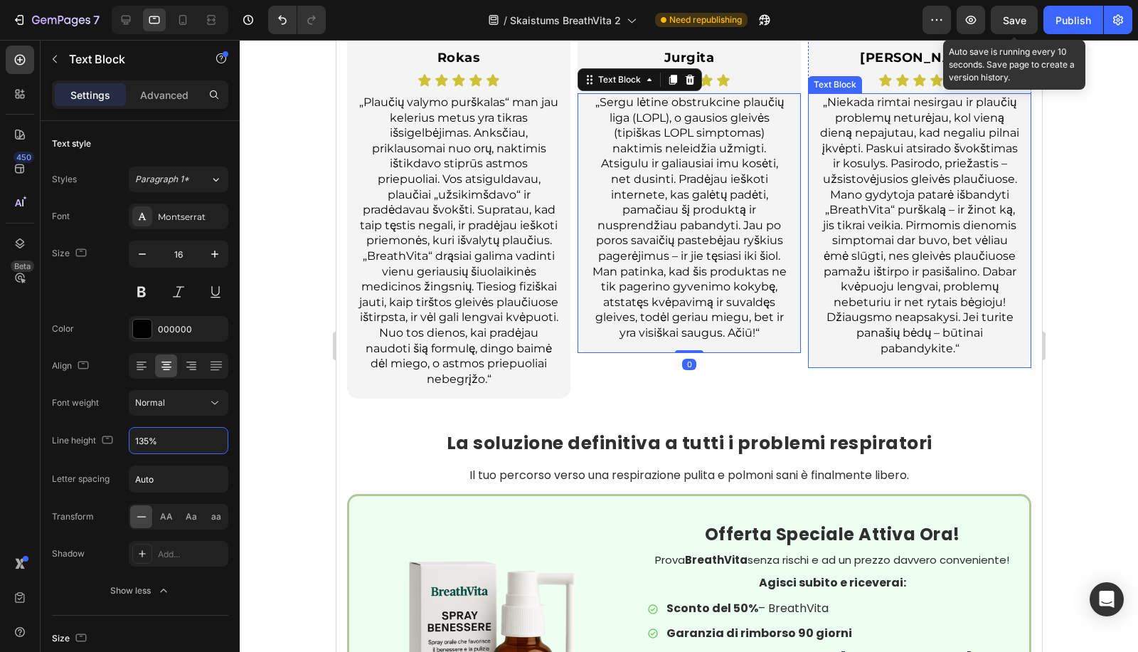
click at [891, 250] on p "„Niekada rimtai nesirgau ir plaučių problemų neturėjau, kol vieną dieną nepajut…" at bounding box center [918, 225] width 199 height 261
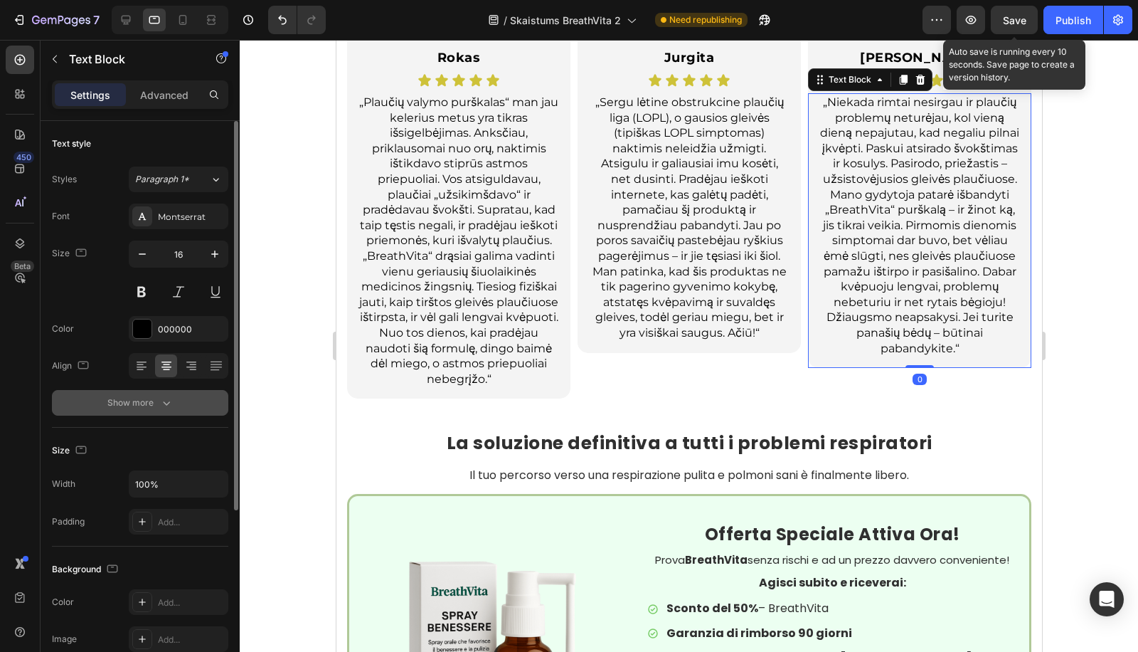
click at [124, 411] on button "Show more" at bounding box center [140, 403] width 176 height 26
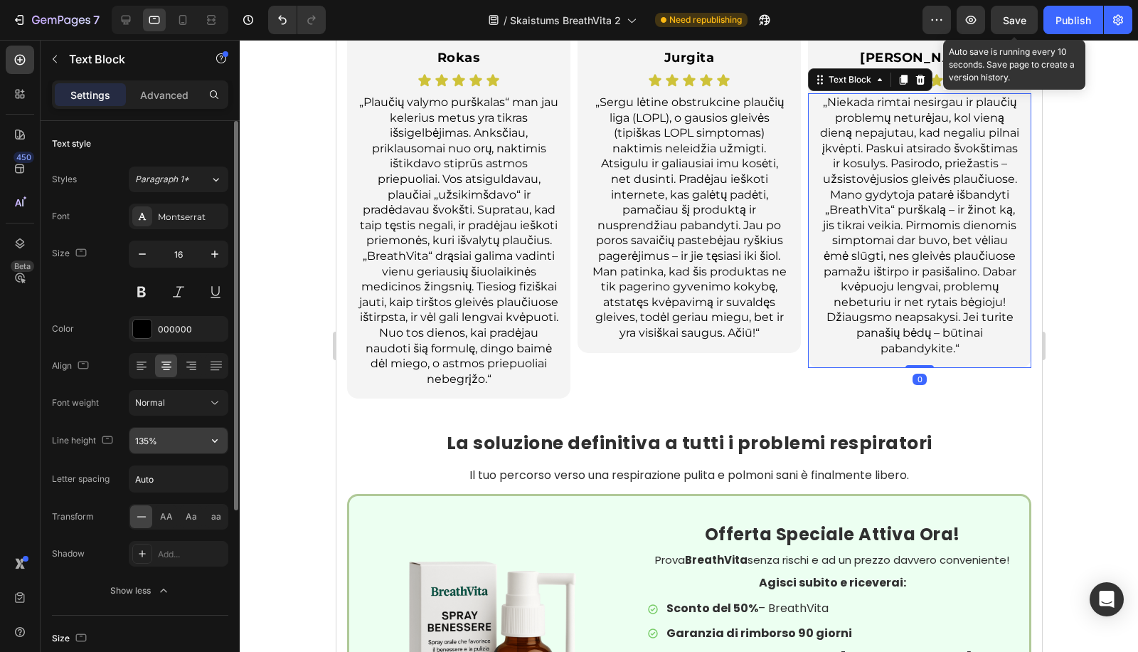
click at [148, 435] on input "135%" at bounding box center [178, 441] width 98 height 26
click at [203, 431] on button "button" at bounding box center [215, 441] width 26 height 26
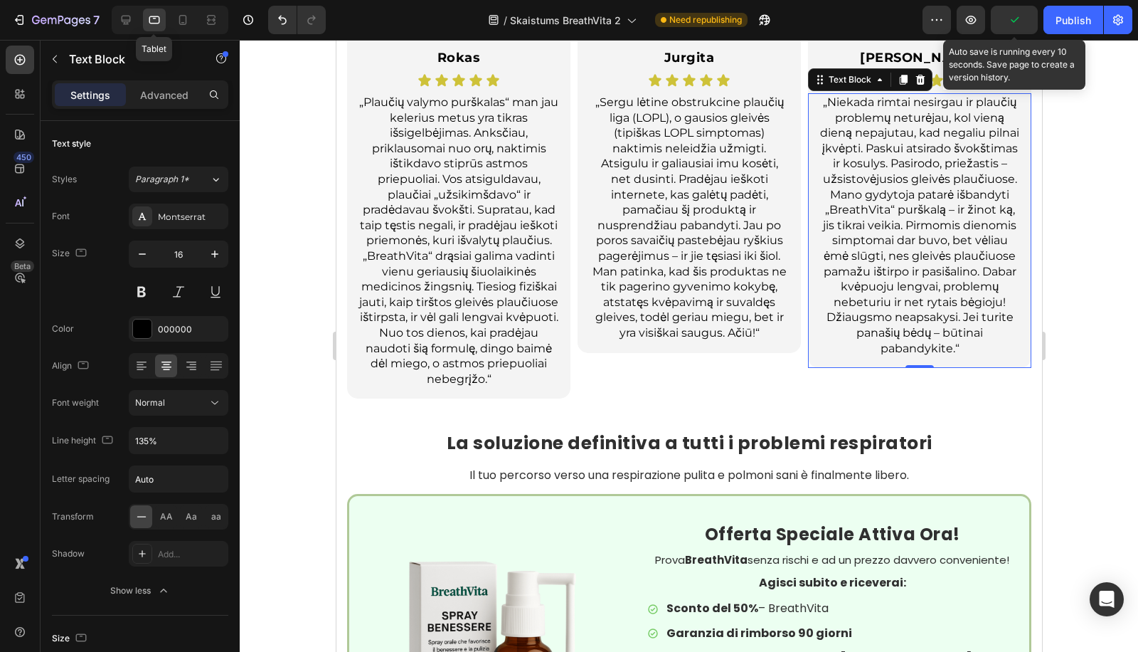
click at [156, 21] on icon at bounding box center [154, 20] width 14 height 14
click at [124, 18] on icon at bounding box center [126, 20] width 14 height 14
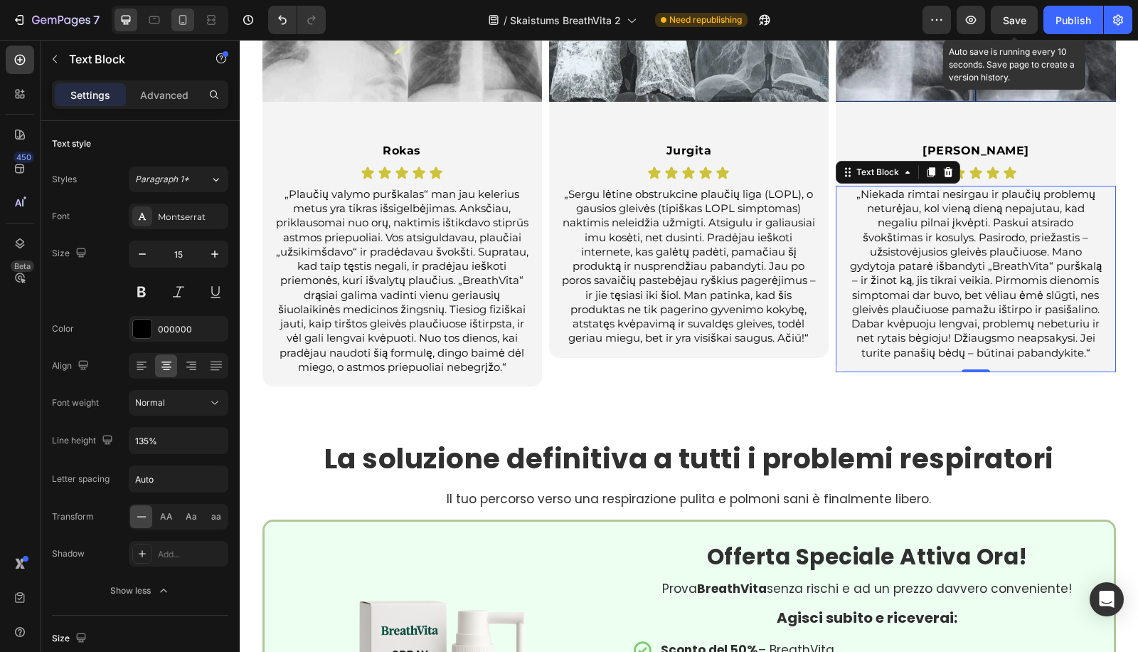
click at [176, 22] on icon at bounding box center [183, 20] width 14 height 14
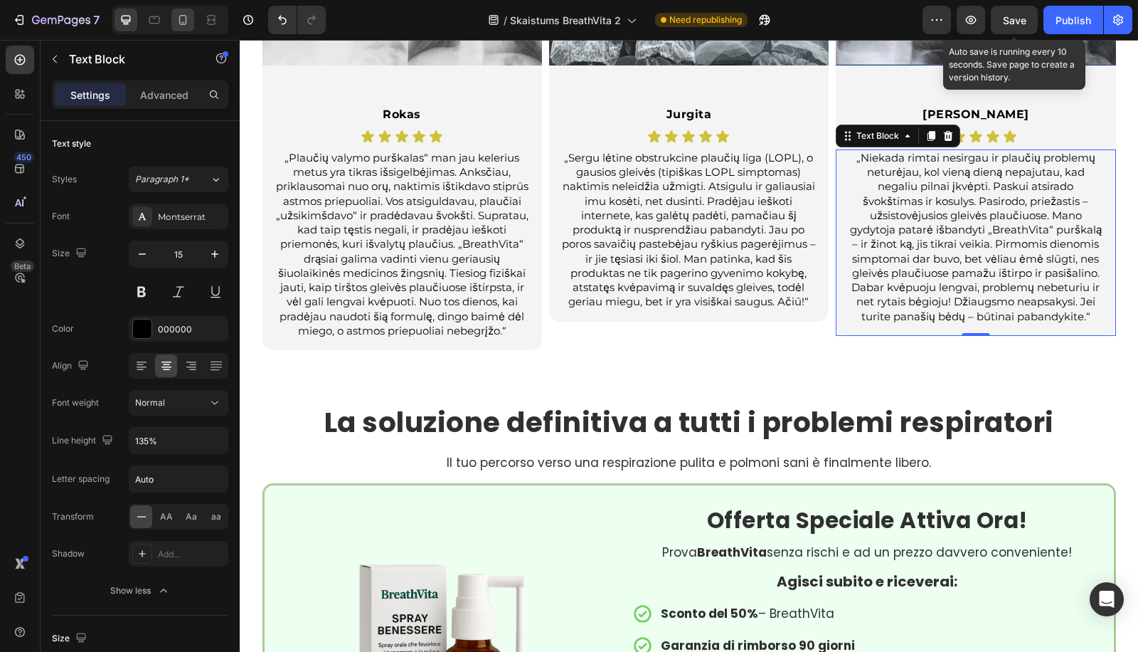
type input "14"
type input "140%"
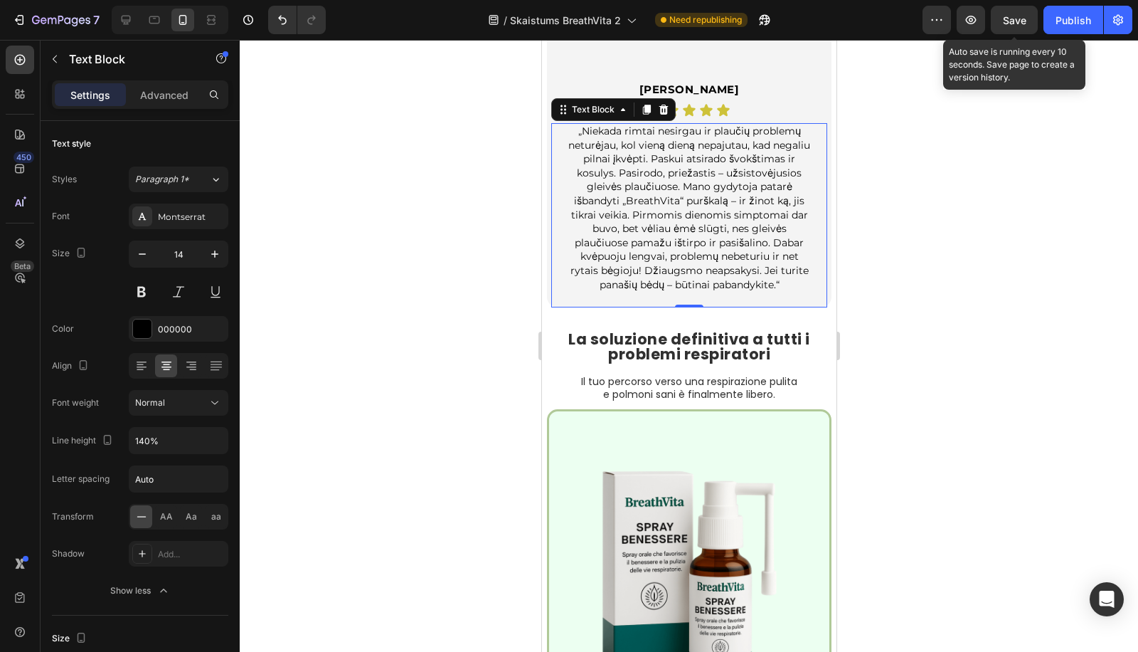
scroll to position [3977, 0]
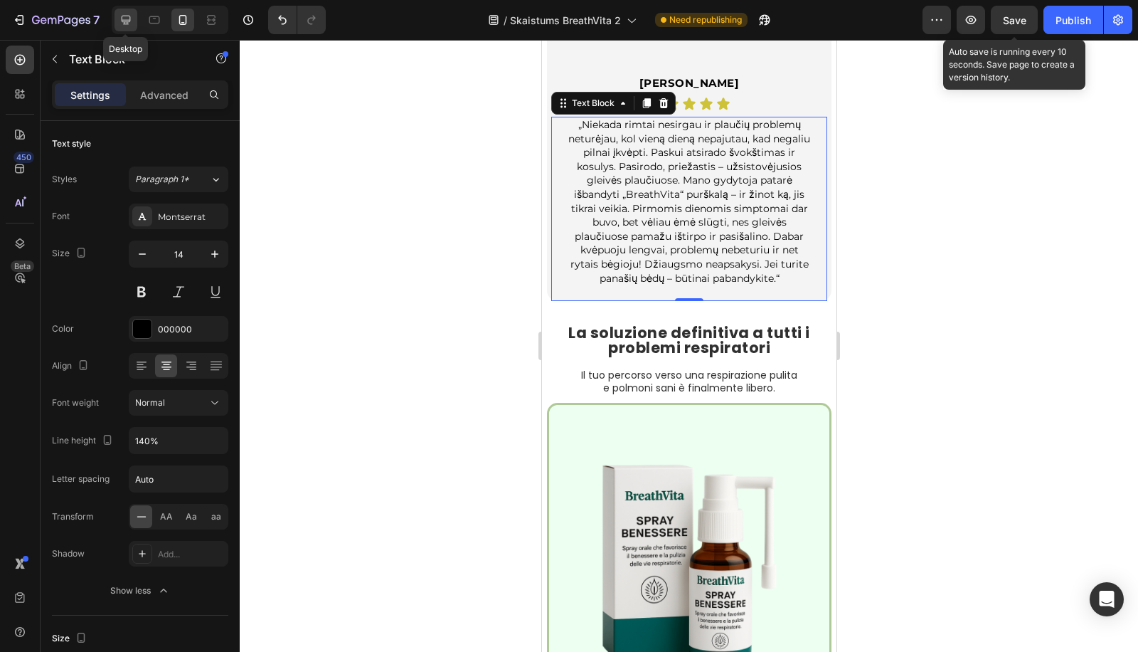
click at [126, 28] on div at bounding box center [126, 20] width 23 height 23
type input "15"
type input "135%"
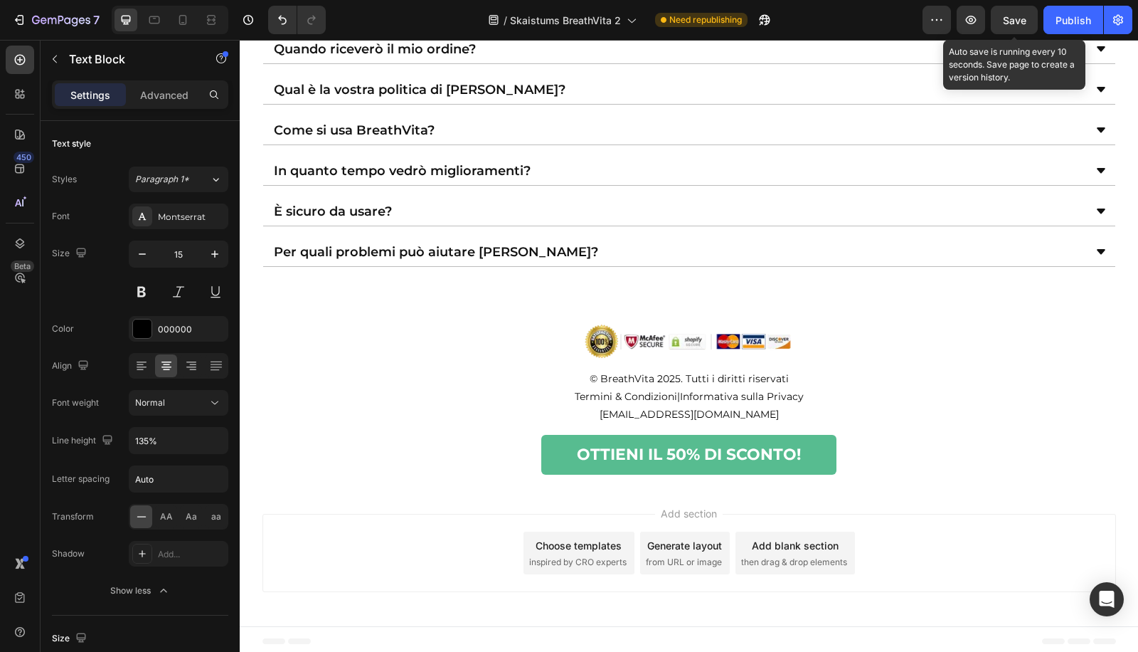
scroll to position [4410, 0]
click at [589, 260] on div "Per quali problemi può aiutare [PERSON_NAME]?" at bounding box center [678, 251] width 812 height 17
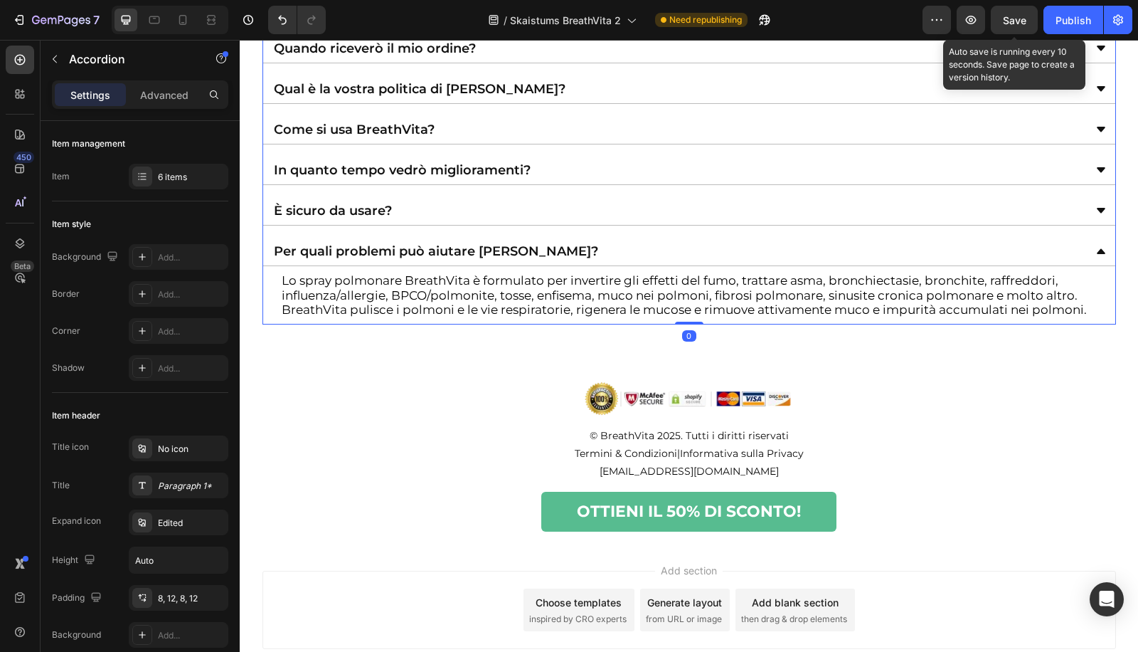
click at [594, 225] on div "È sicuro da usare?" at bounding box center [689, 210] width 852 height 29
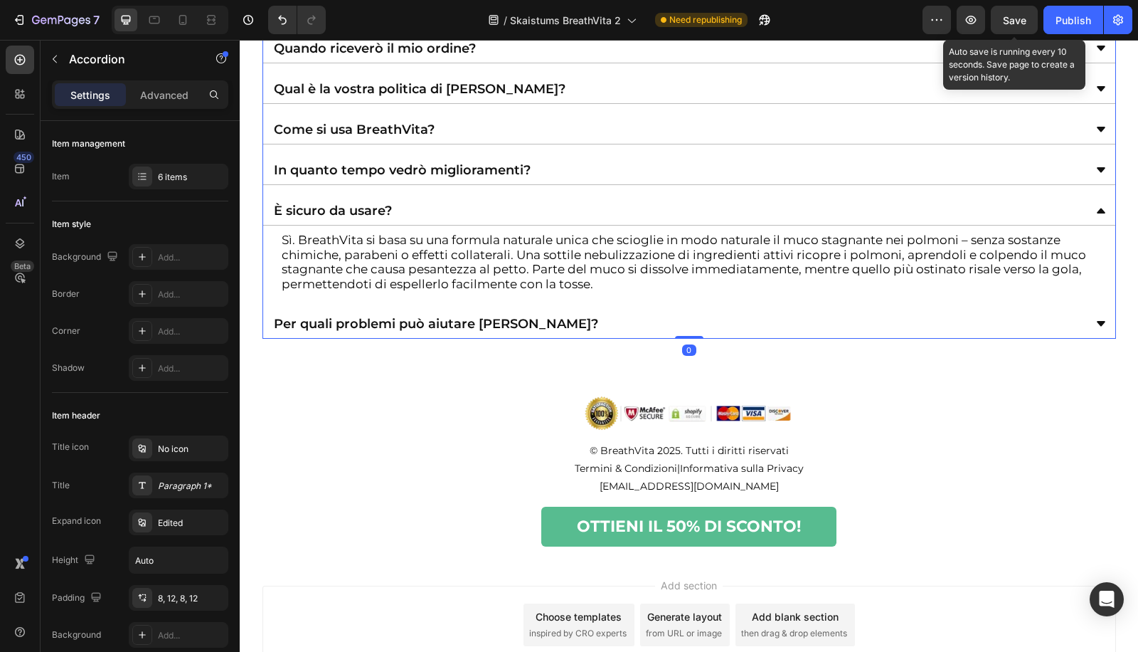
click at [627, 179] on div "In quanto tempo vedrò miglioramenti?" at bounding box center [678, 169] width 812 height 17
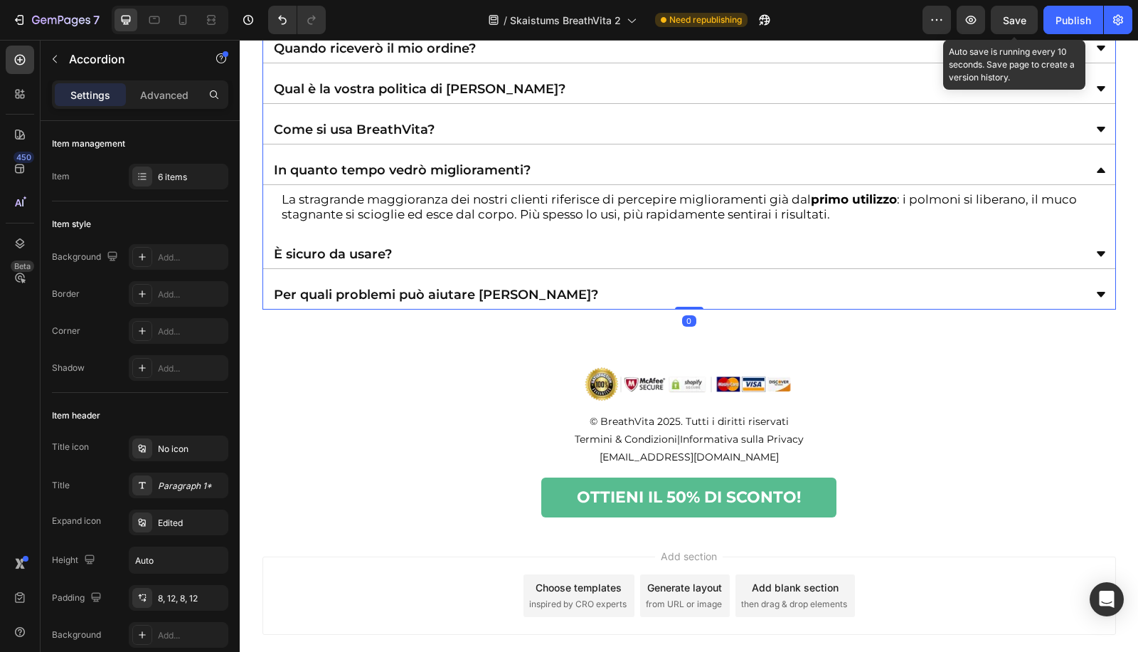
click at [669, 138] on div "Come si usa BreathVita?" at bounding box center [678, 129] width 812 height 17
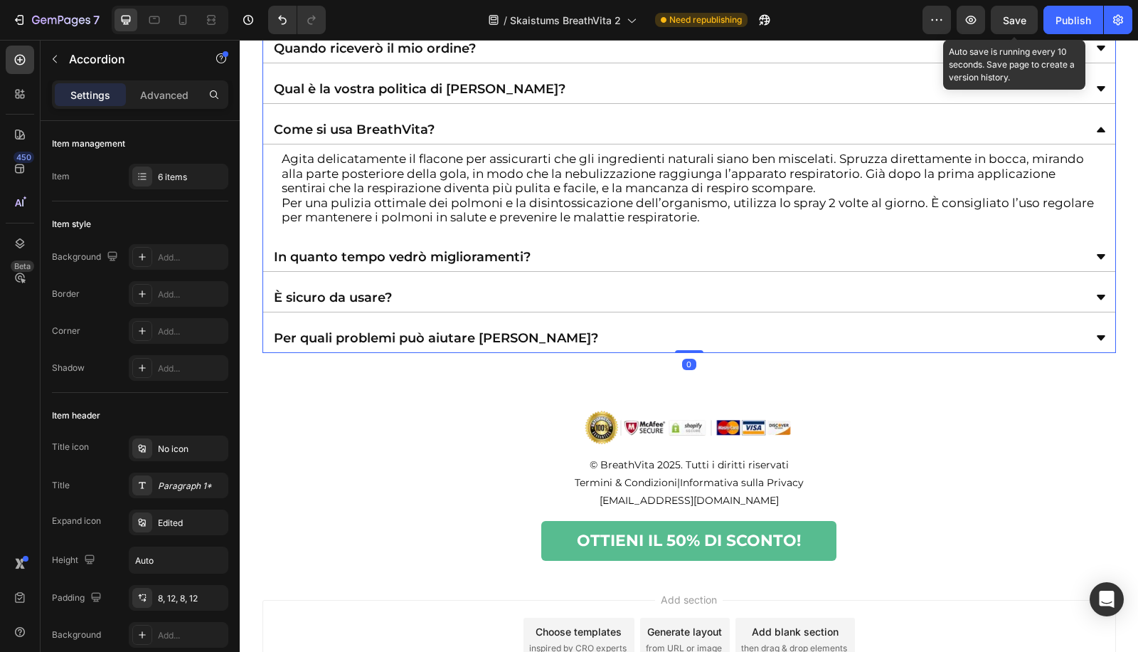
click at [685, 97] on div "Qual è la vostra politica di rimborso?" at bounding box center [678, 88] width 812 height 17
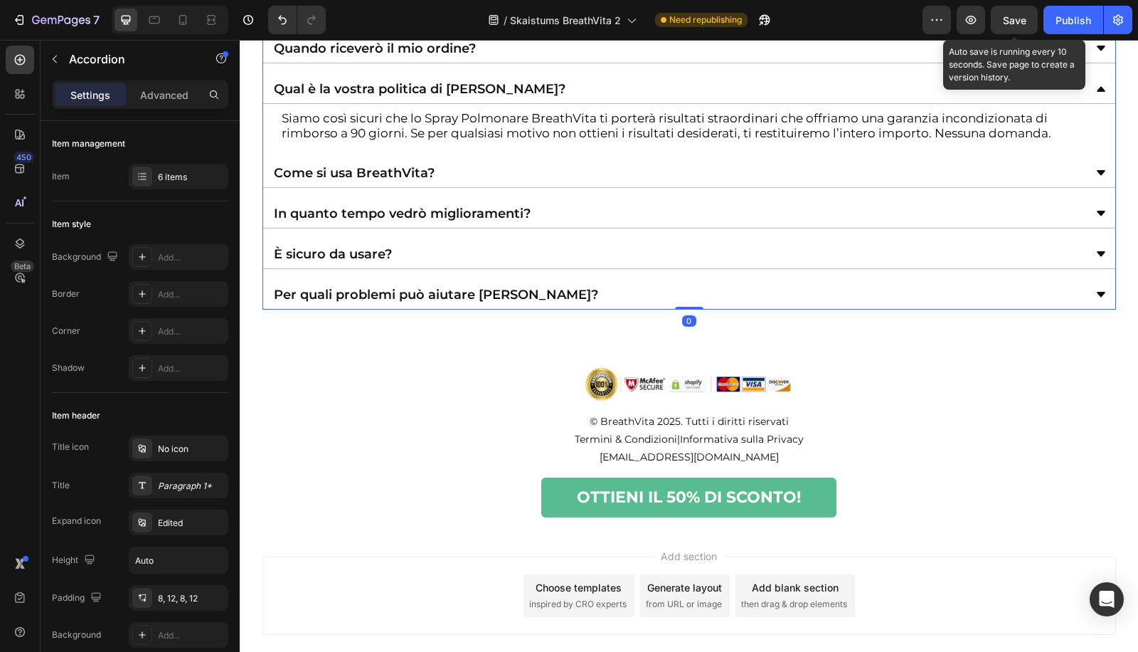
click at [698, 57] on div "Quando riceverò il mio ordine?" at bounding box center [678, 48] width 812 height 17
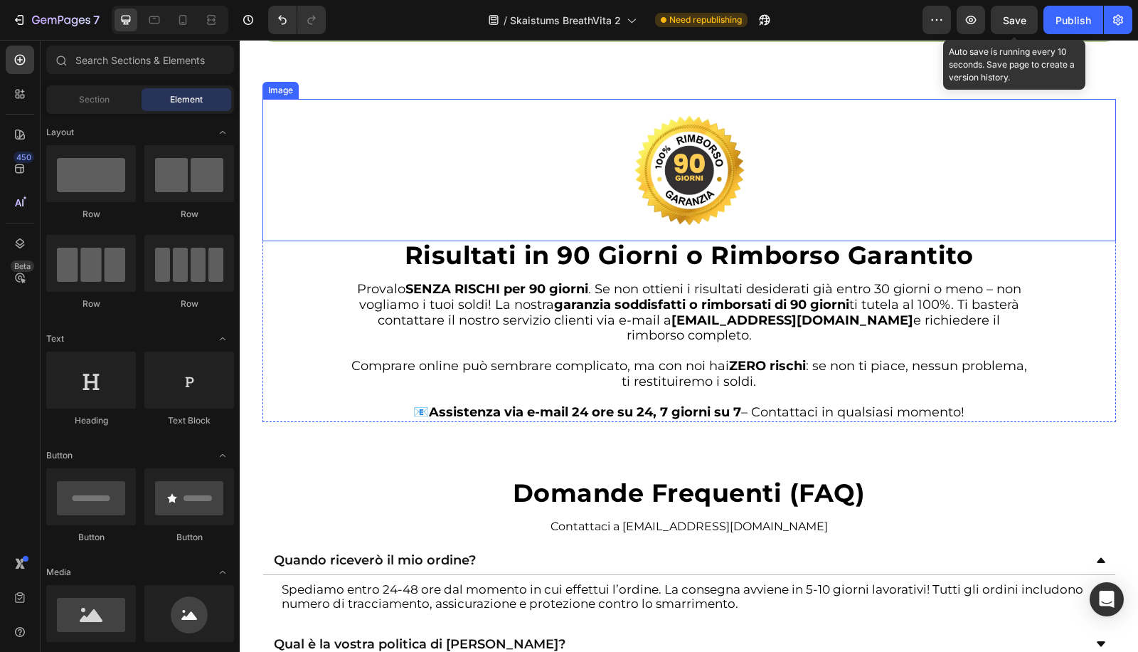
scroll to position [3672, 0]
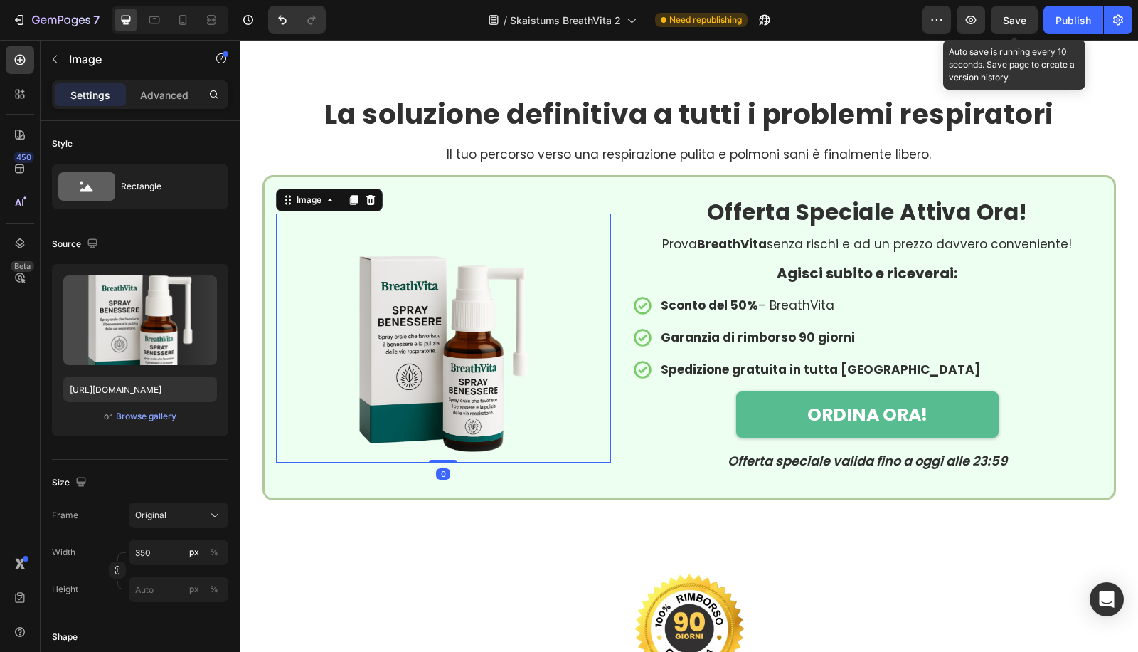
drag, startPoint x: 383, startPoint y: 228, endPoint x: 382, endPoint y: 200, distance: 28.5
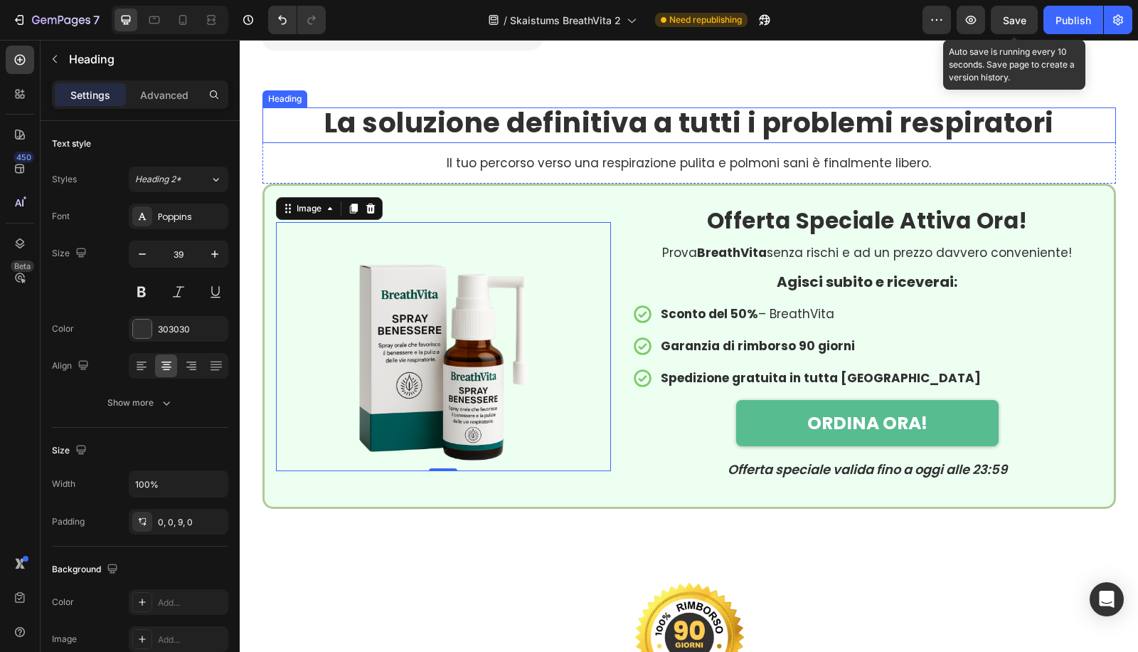
click at [678, 110] on strong "La soluzione definitiva a tutti i problemi respiratori" at bounding box center [689, 122] width 730 height 39
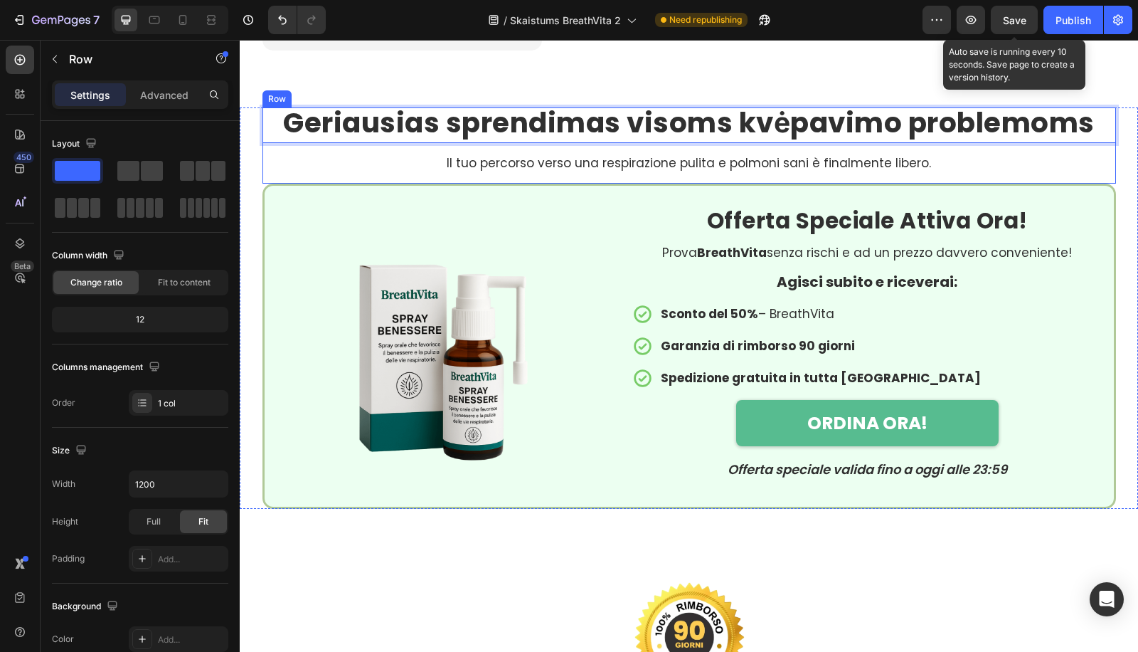
click at [635, 144] on div "Geriausias sprendimas visoms kvėpavimo problemoms Heading 16 Il tuo percorso ve…" at bounding box center [689, 145] width 854 height 76
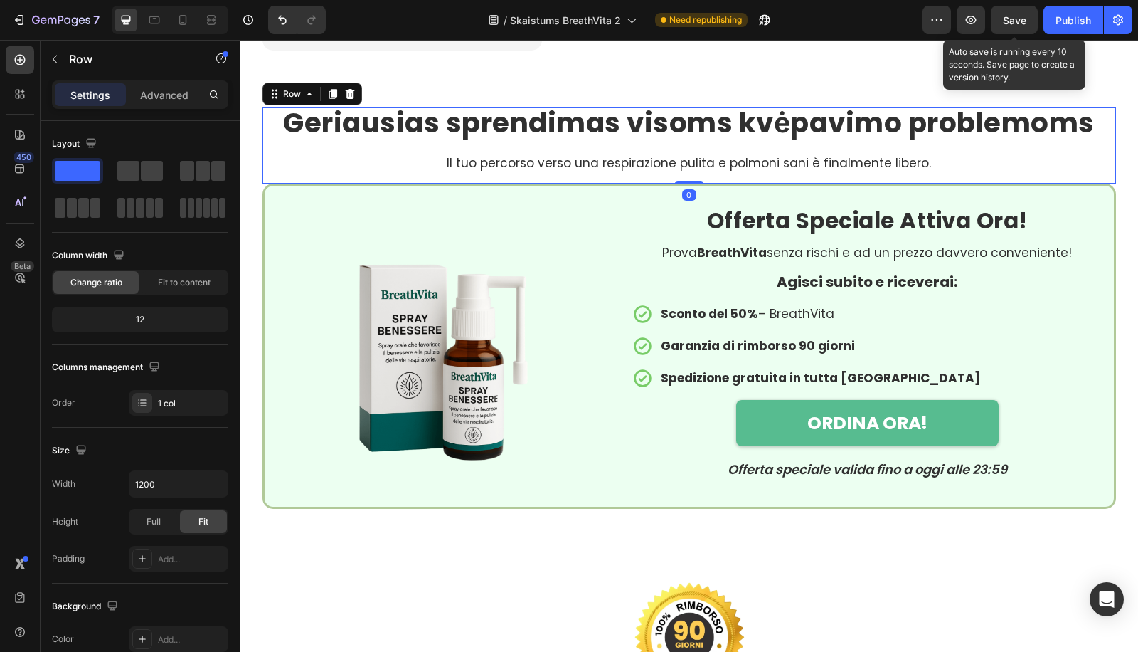
click at [628, 166] on p "Il tuo percorso verso una respirazione pulita e polmoni sani è finalmente liber…" at bounding box center [689, 163] width 680 height 14
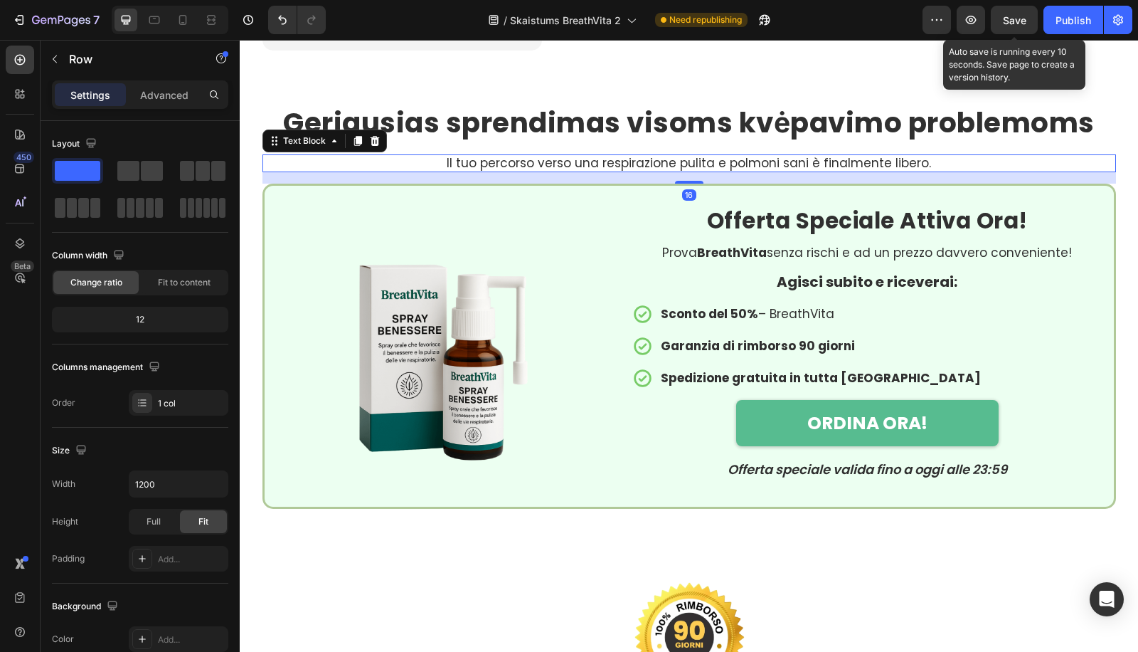
click at [628, 166] on p "Il tuo percorso verso una respirazione pulita e polmoni sani è finalmente liber…" at bounding box center [689, 163] width 680 height 14
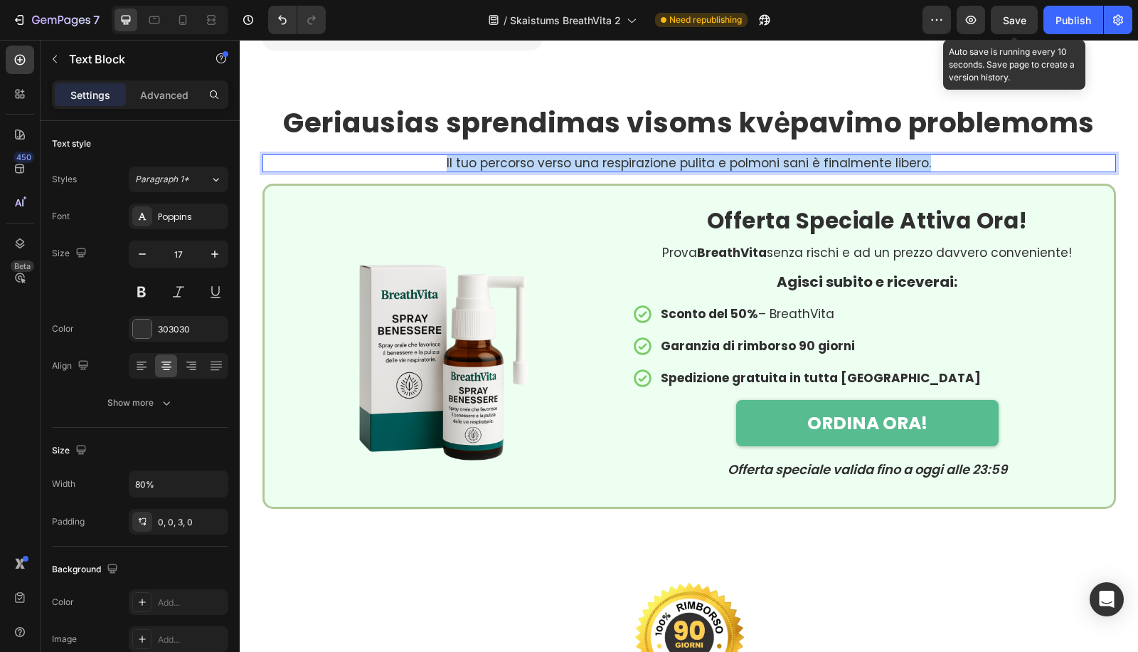
click at [630, 166] on p "Il tuo percorso verso una respirazione pulita e polmoni sani è finalmente liber…" at bounding box center [689, 163] width 680 height 14
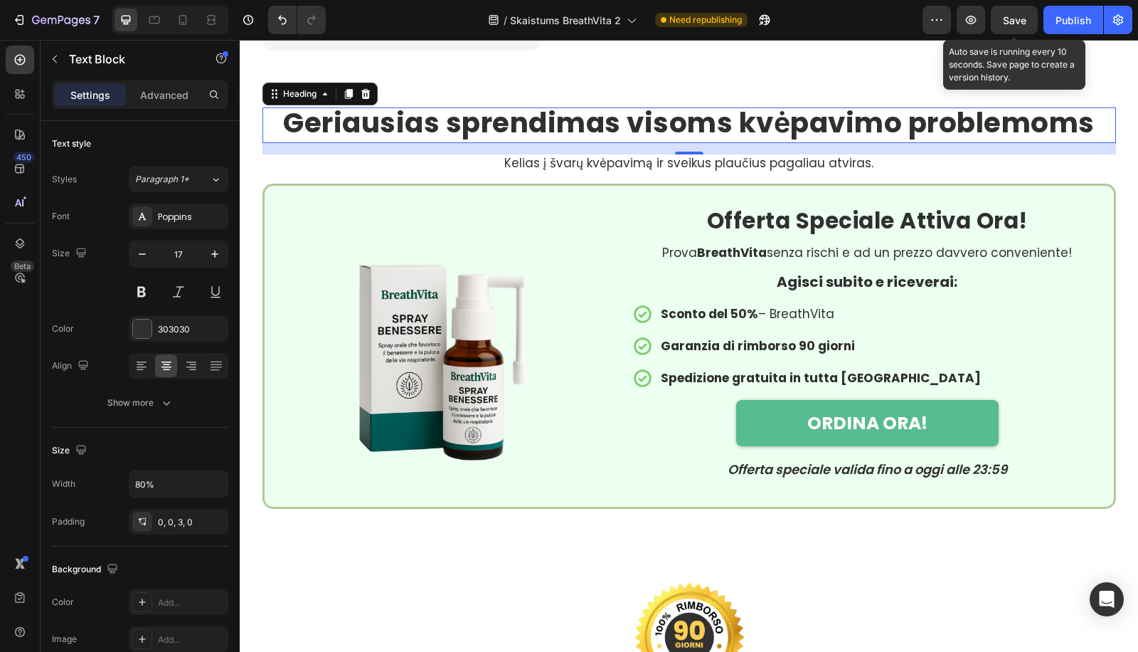
click at [580, 110] on strong "Geriausias sprendimas visoms kvėpavimo problemoms" at bounding box center [689, 122] width 812 height 39
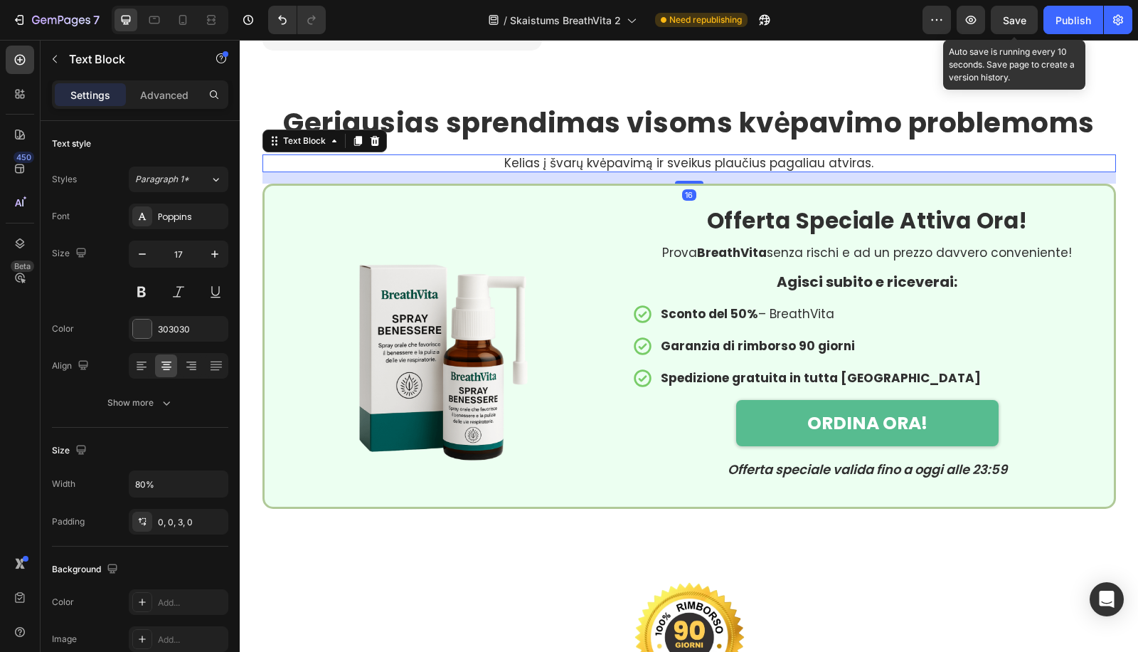
click at [682, 156] on p "Kelias į švarų kvėpavimą ir sveikus plaučius pagaliau atviras." at bounding box center [689, 163] width 680 height 14
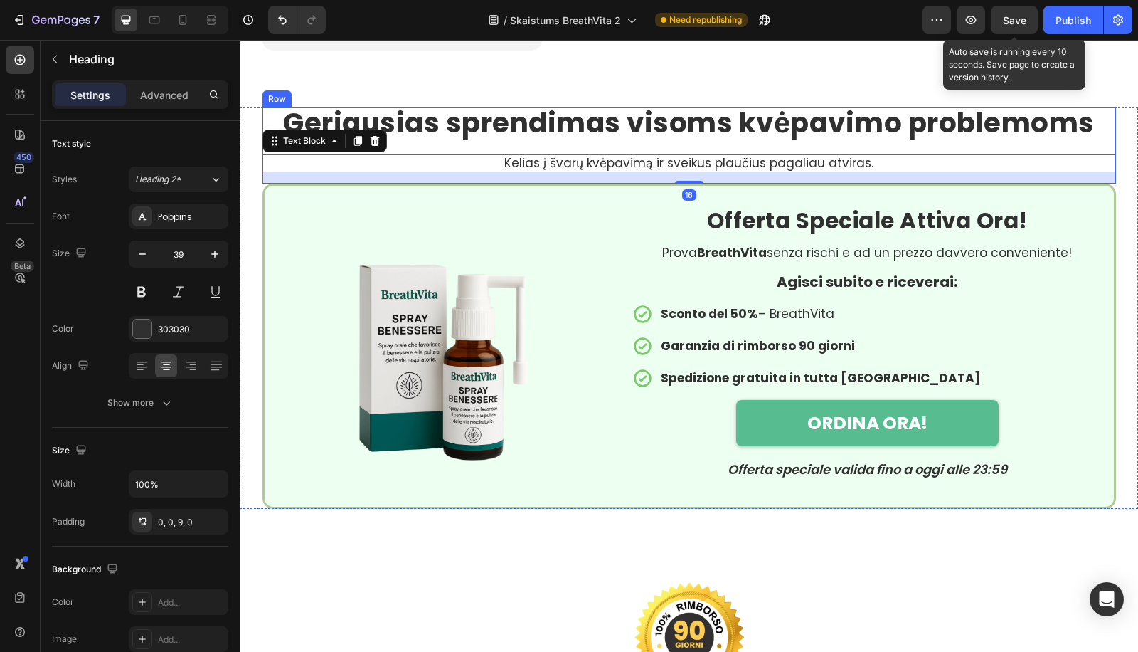
click at [690, 135] on strong "Geriausias sprendimas visoms kvėpavimo problemoms" at bounding box center [689, 122] width 812 height 39
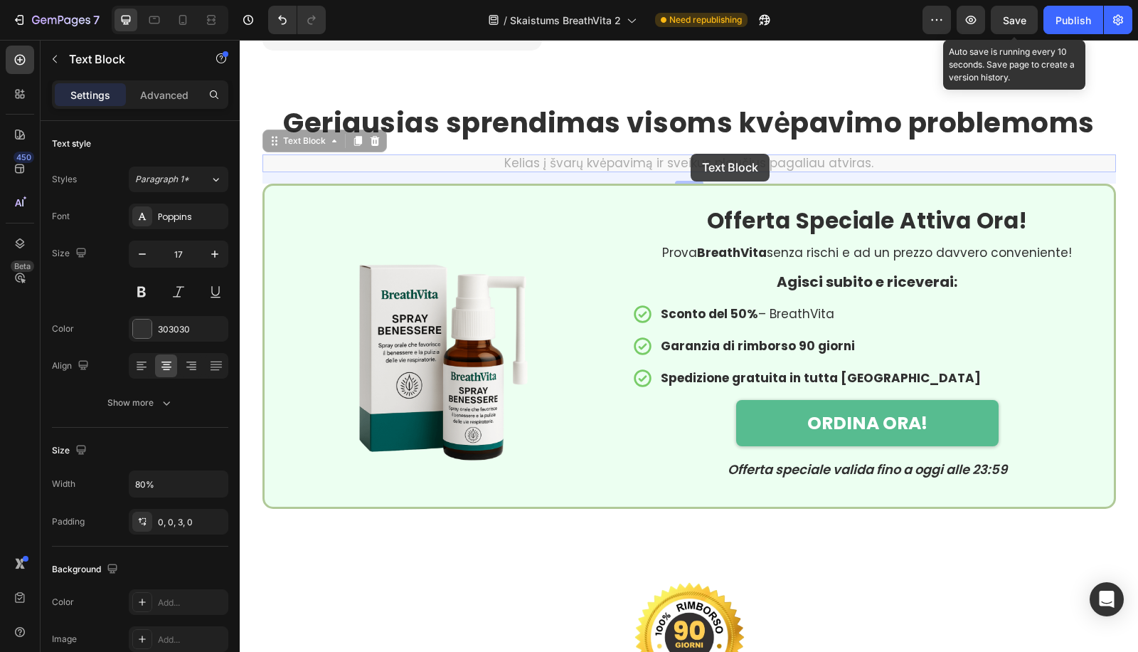
drag, startPoint x: 691, startPoint y: 154, endPoint x: 697, endPoint y: 139, distance: 15.6
click at [697, 139] on div "⁠⁠⁠⁠⁠⁠⁠ Geriausias sprendimas visoms kvėpavimo problemoms Heading Kelias į švar…" at bounding box center [689, 145] width 854 height 76
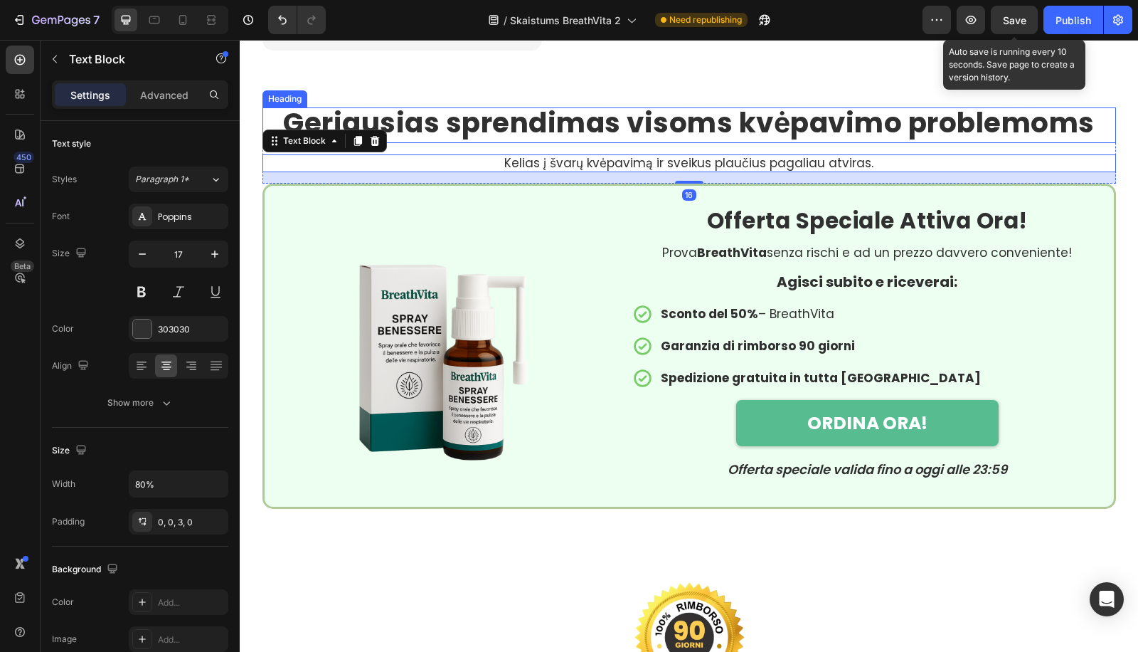
click at [699, 124] on strong "Geriausias sprendimas visoms kvėpavimo problemoms" at bounding box center [689, 122] width 812 height 39
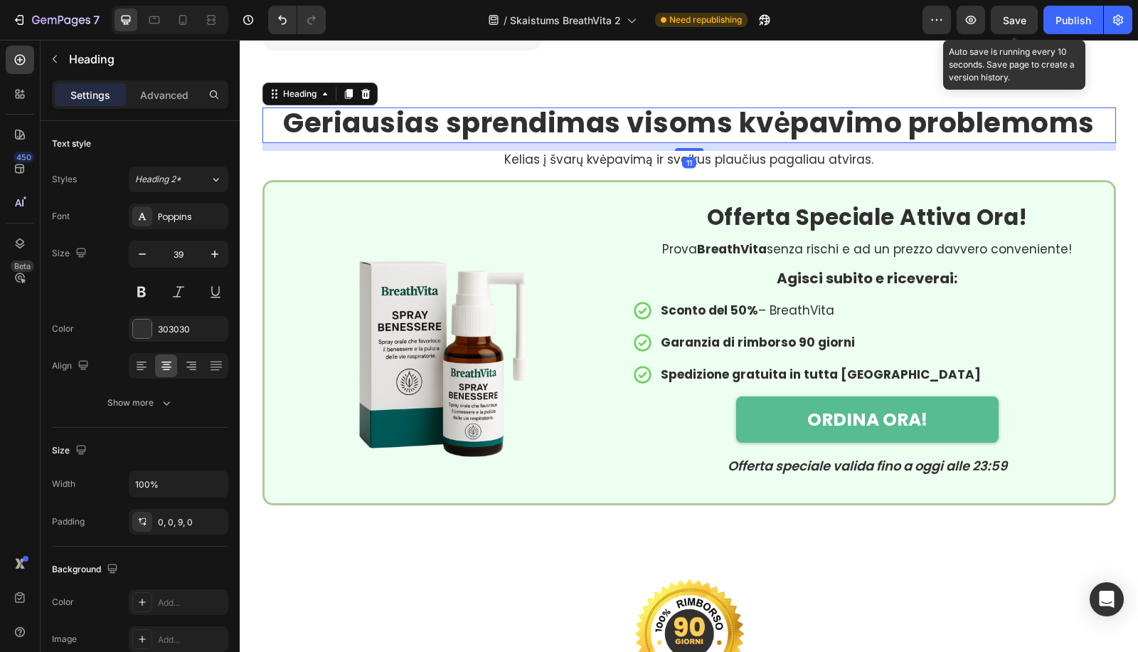
drag, startPoint x: 694, startPoint y: 150, endPoint x: 648, endPoint y: 193, distance: 63.4
click at [706, 143] on div "11" at bounding box center [689, 143] width 854 height 0
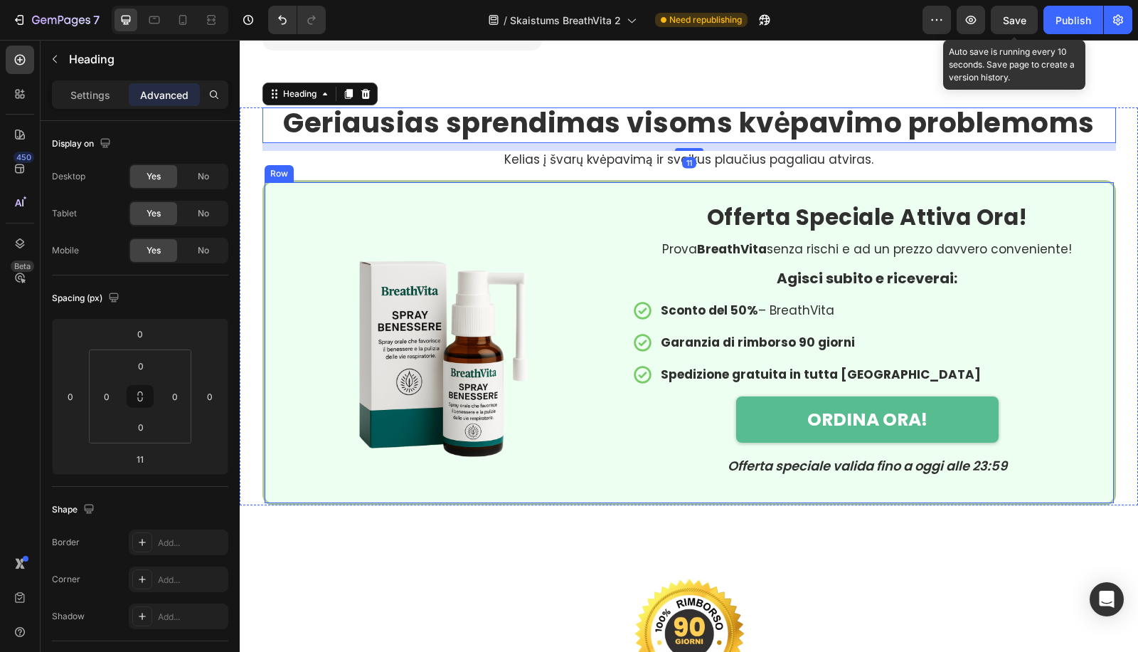
click at [626, 203] on div "Image Row Offerta Speciale Attiva Ora! Heading Prova BreathVita senza rischi e …" at bounding box center [689, 342] width 854 height 325
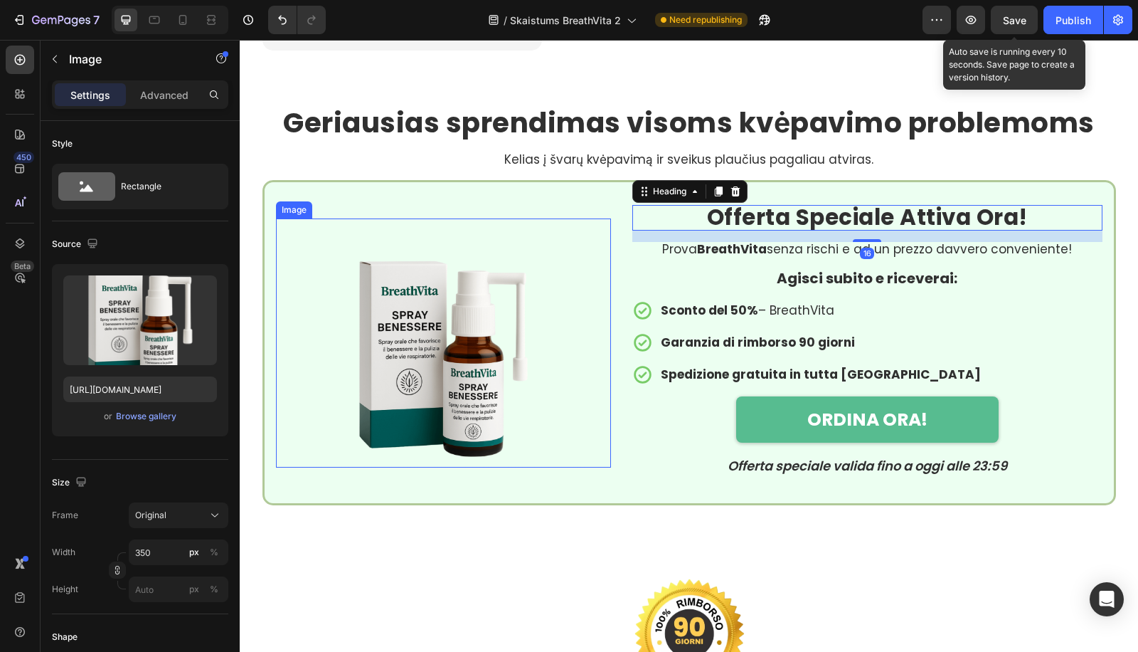
click at [558, 307] on img at bounding box center [443, 342] width 249 height 249
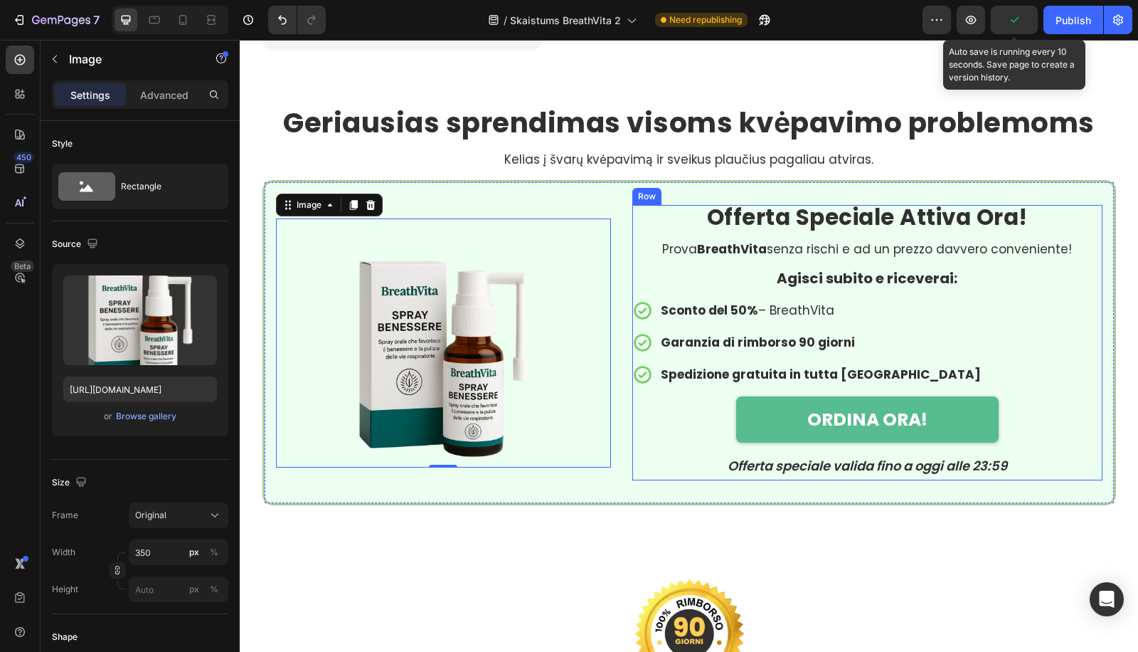
click at [925, 217] on strong "Offerta Speciale Attiva Ora!" at bounding box center [867, 216] width 321 height 31
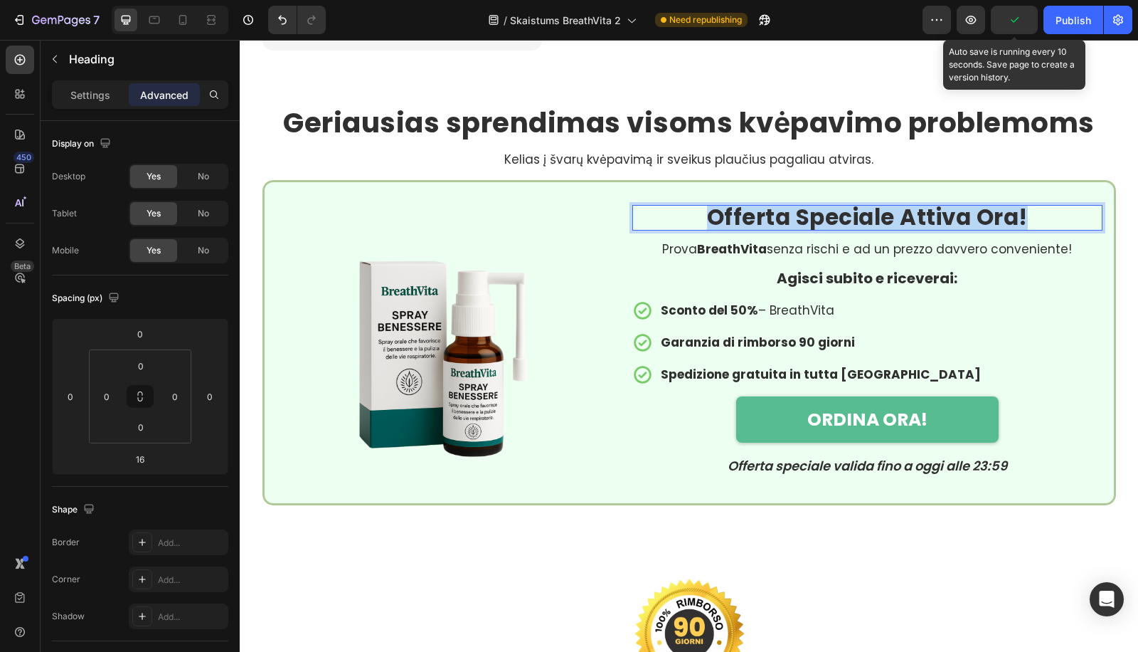
click at [925, 217] on strong "Offerta Speciale Attiva Ora!" at bounding box center [867, 216] width 321 height 31
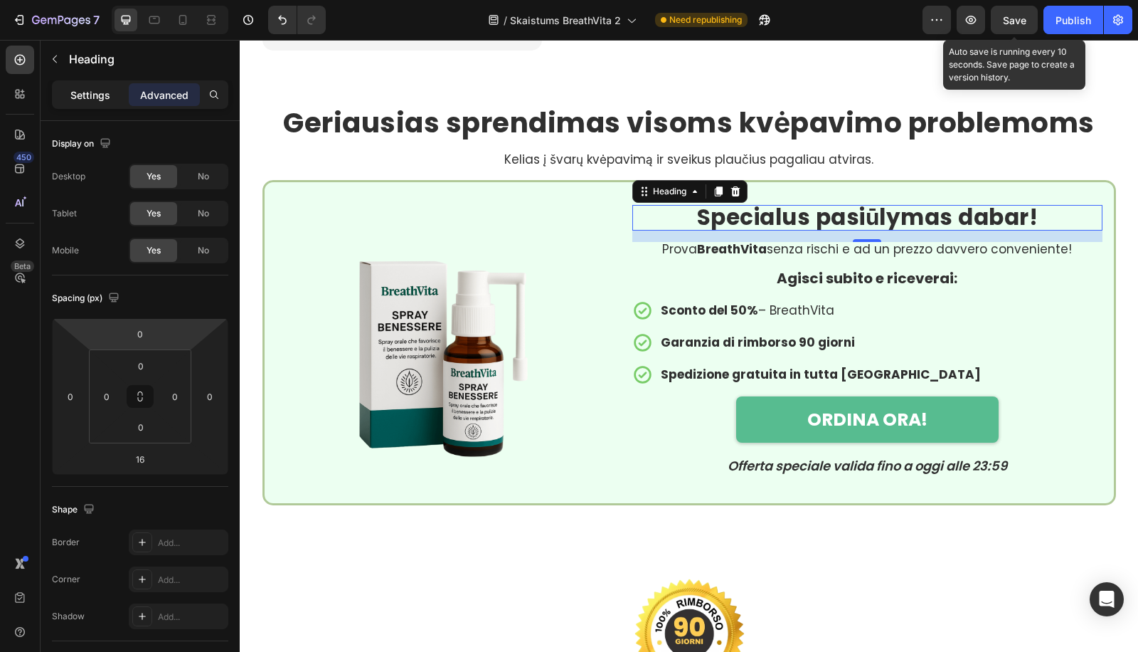
click at [107, 90] on p "Settings" at bounding box center [90, 94] width 40 height 15
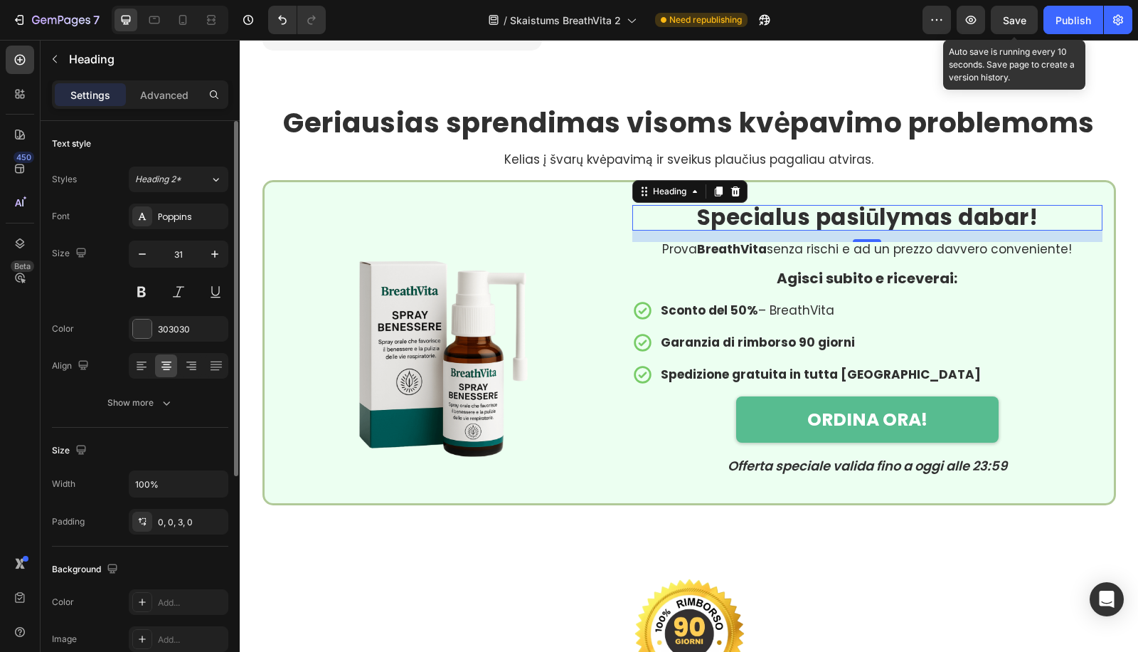
click at [139, 386] on div "Font Poppins Size 31 Color 303030 Align Show more" at bounding box center [140, 309] width 176 height 212
click at [142, 396] on div "Show more" at bounding box center [140, 402] width 66 height 14
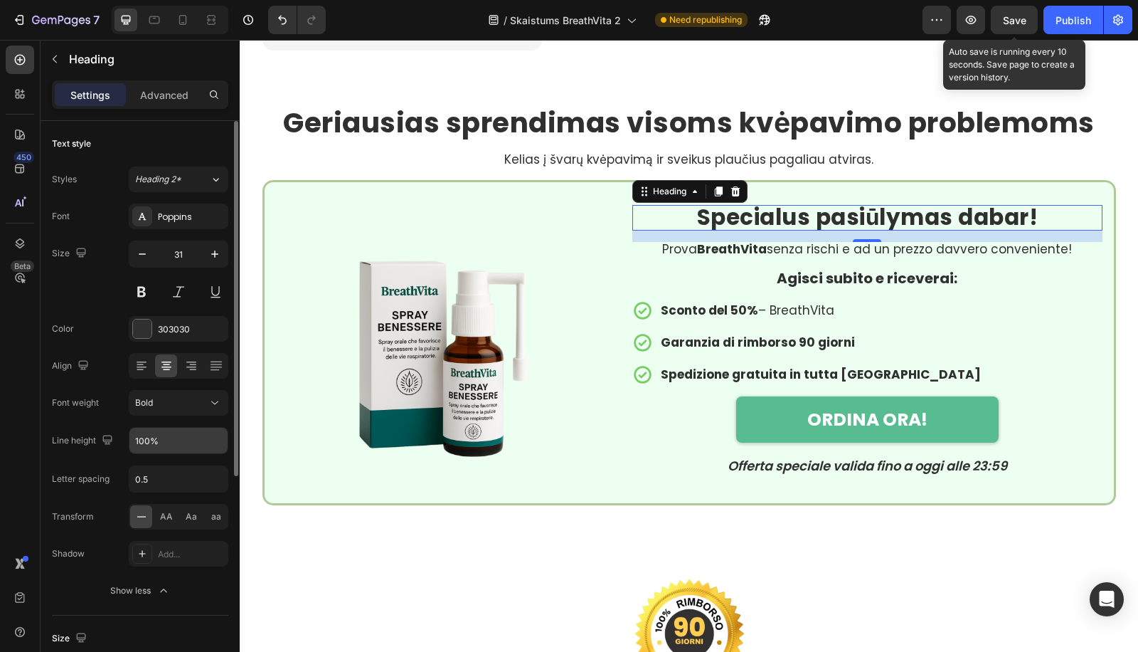
click at [146, 429] on input "100%" at bounding box center [178, 441] width 98 height 26
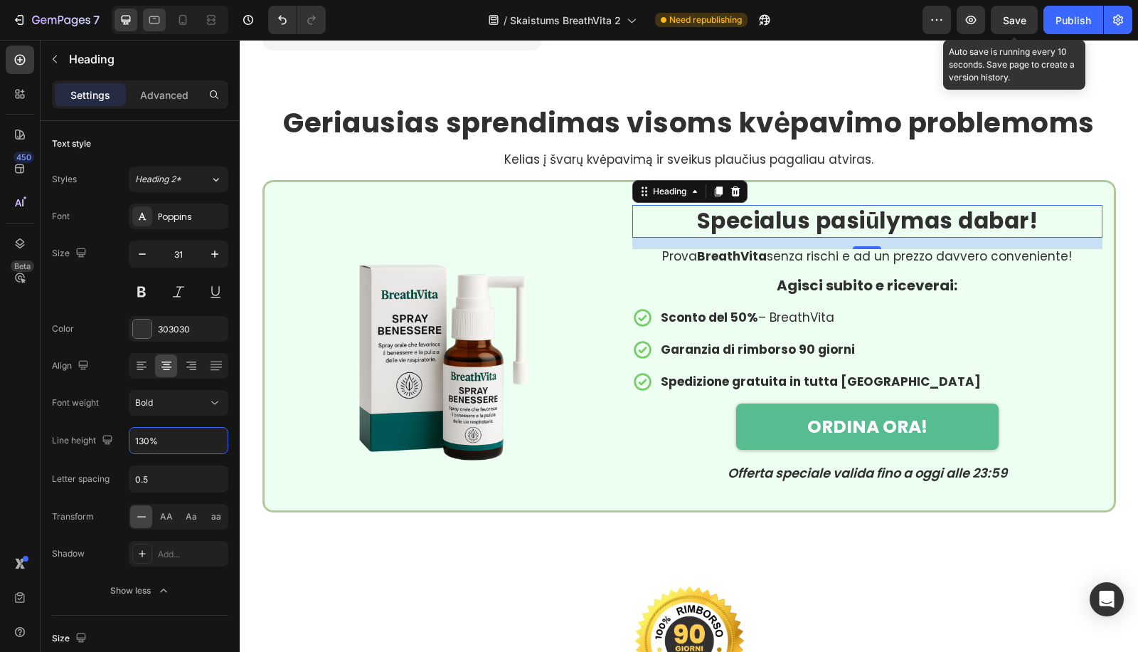
type input "130%"
click at [161, 27] on div at bounding box center [154, 20] width 23 height 23
type input "24"
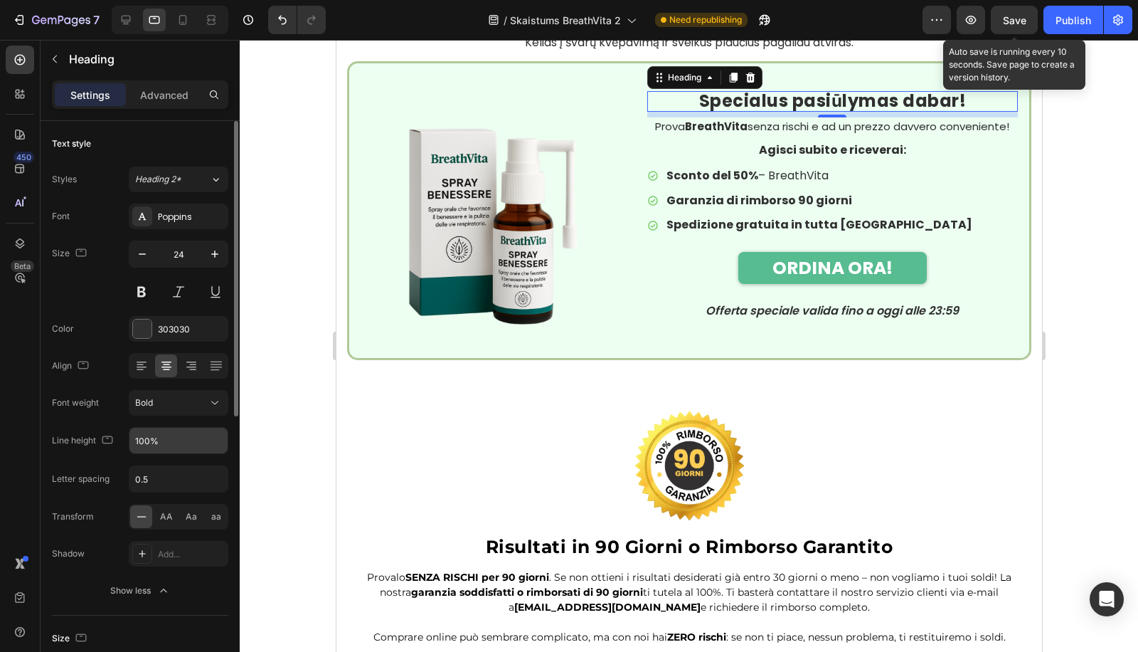
scroll to position [3569, 0]
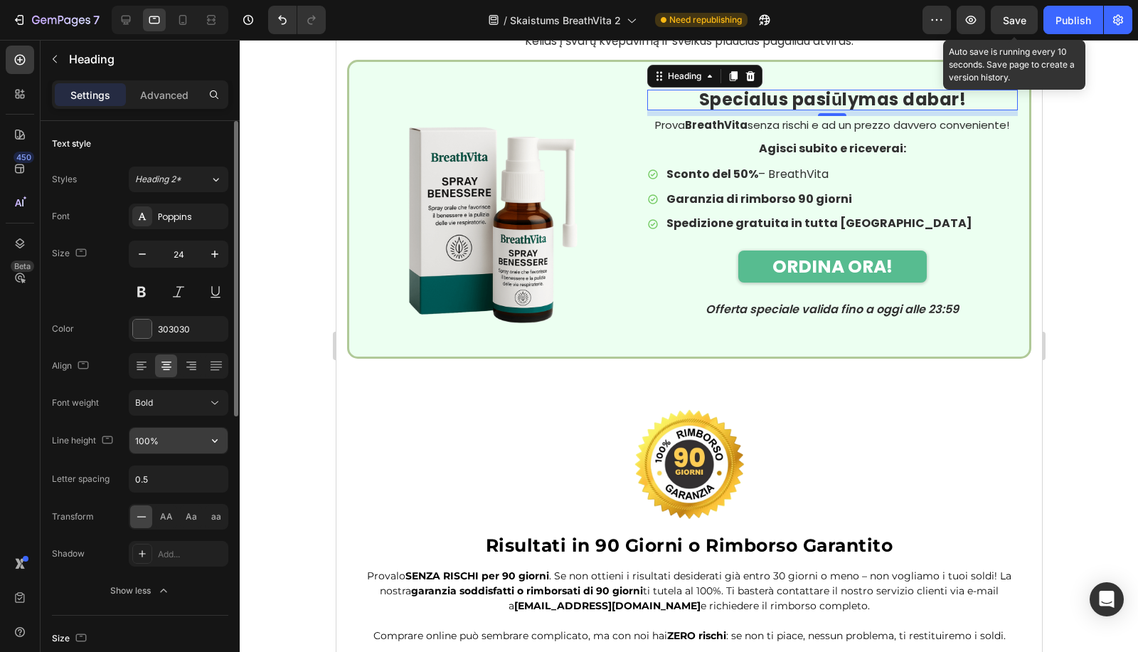
click at [140, 437] on input "100%" at bounding box center [178, 441] width 98 height 26
paste input "3"
type input "130%"
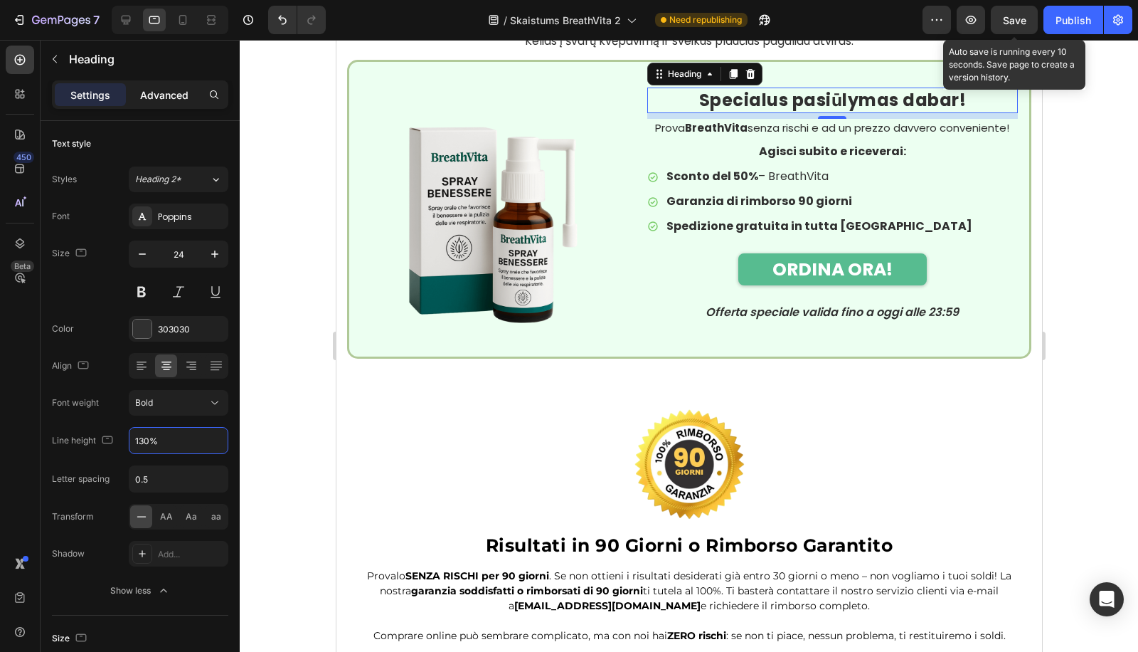
click at [179, 91] on p "Advanced" at bounding box center [164, 94] width 48 height 15
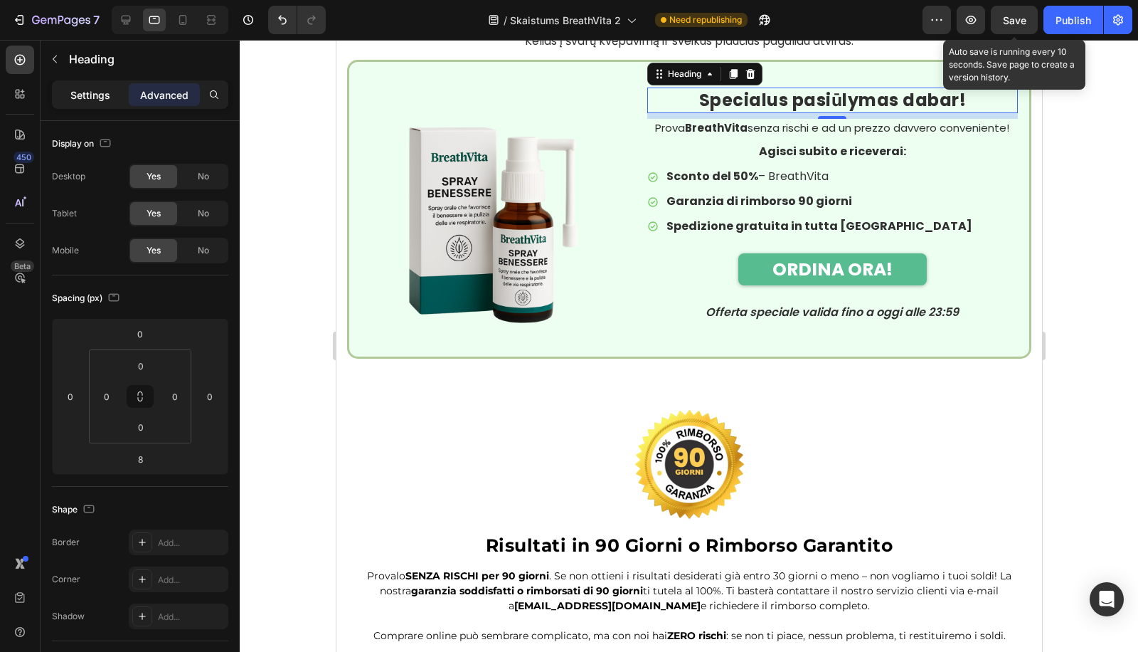
click at [107, 96] on p "Settings" at bounding box center [90, 94] width 40 height 15
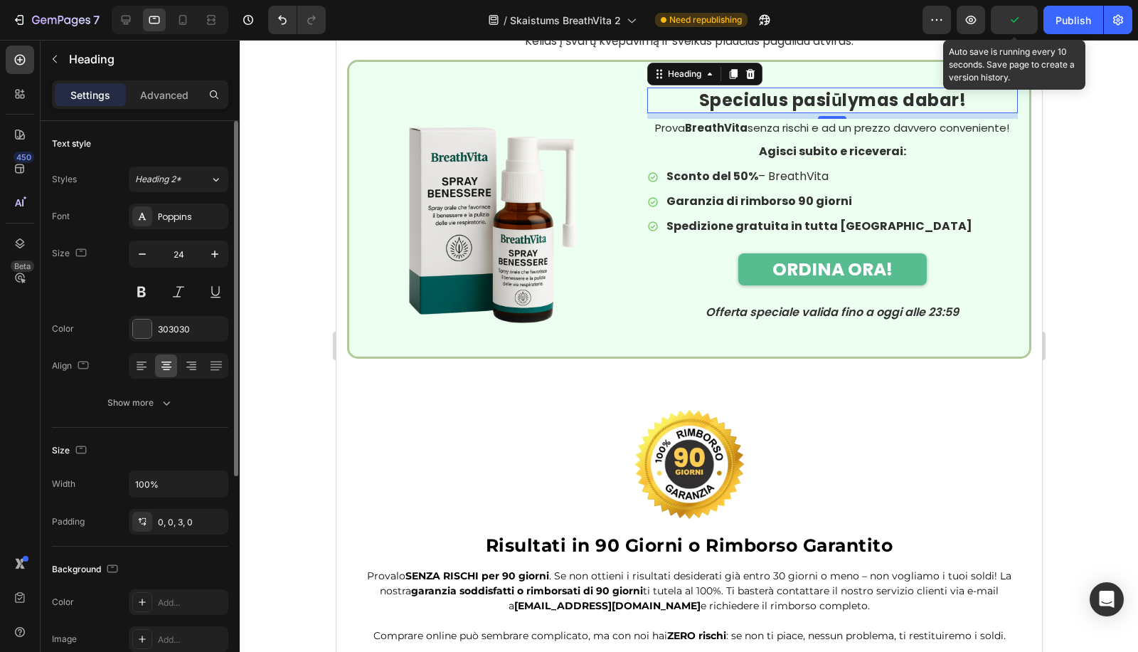
click at [156, 386] on div "Font Poppins Size 24 Color 303030 Align Show more" at bounding box center [140, 309] width 176 height 212
click at [178, 21] on icon at bounding box center [183, 20] width 14 height 14
type input "22"
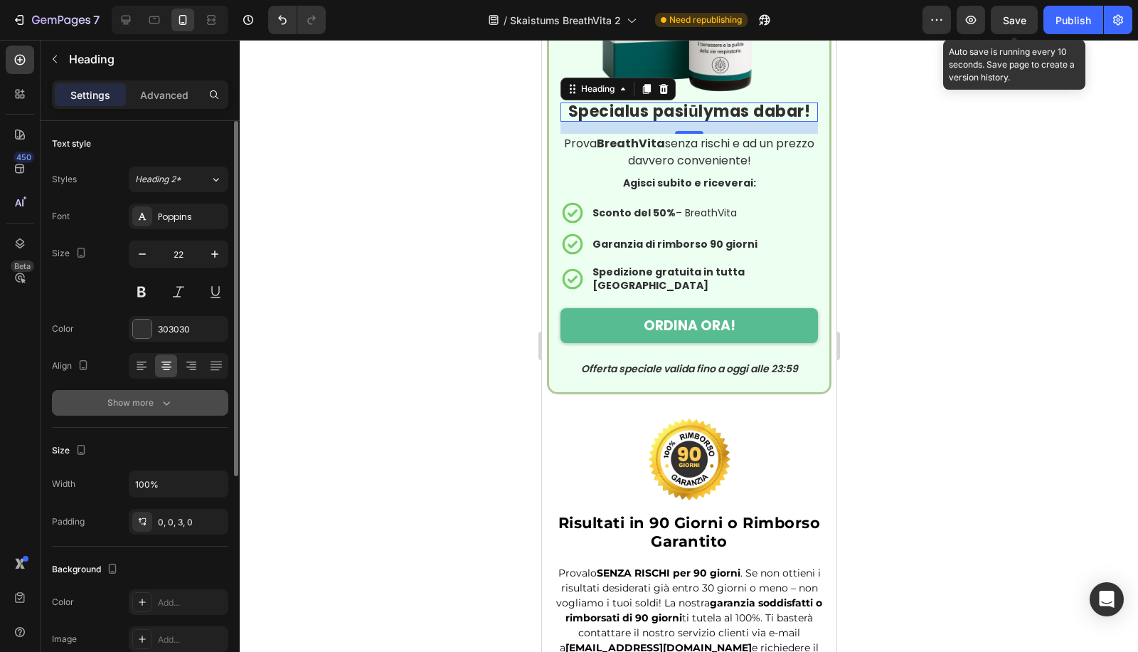
click at [134, 408] on div "Show more" at bounding box center [140, 402] width 66 height 14
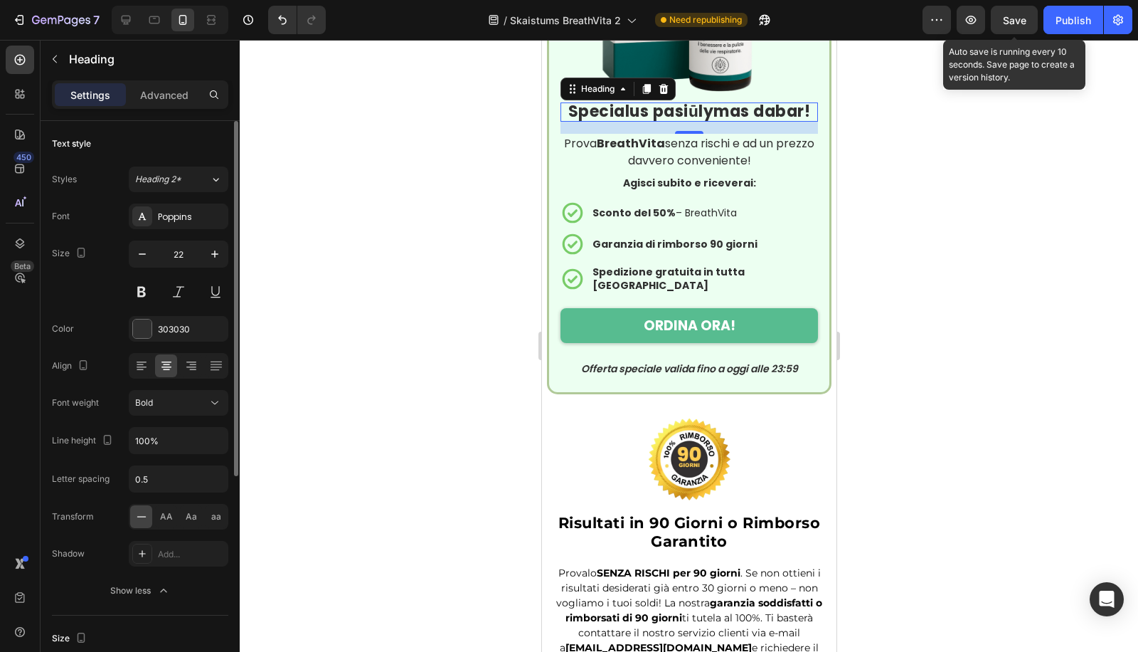
scroll to position [3716, 0]
click at [167, 402] on div "Bold" at bounding box center [171, 402] width 73 height 13
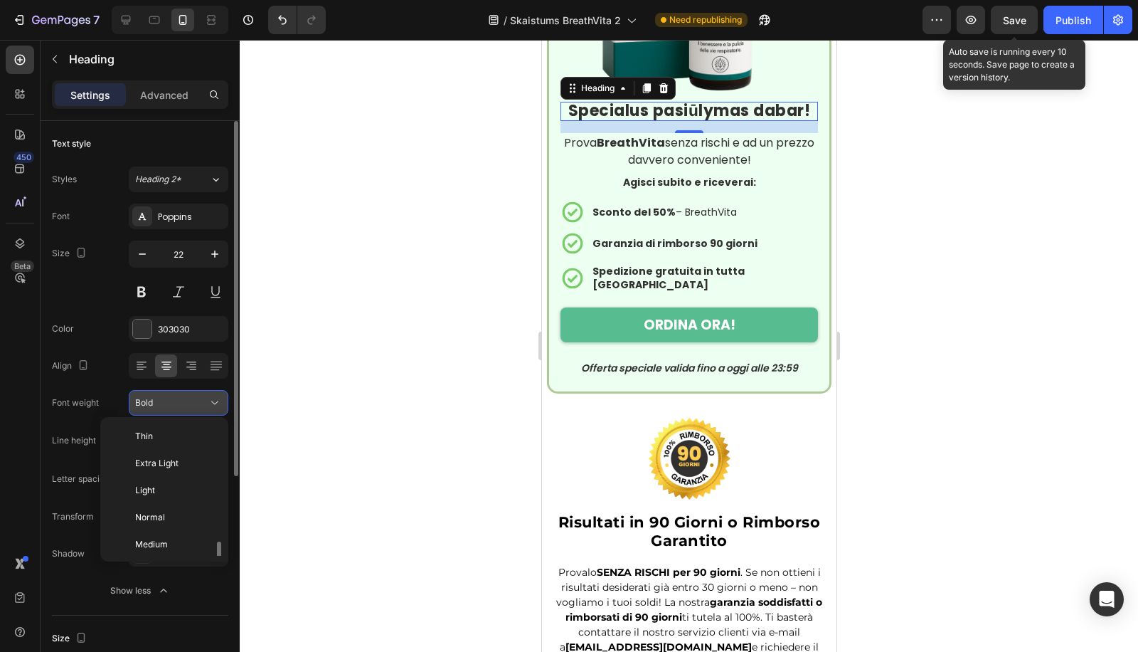
scroll to position [76, 0]
click at [169, 396] on div "Bold" at bounding box center [171, 402] width 73 height 13
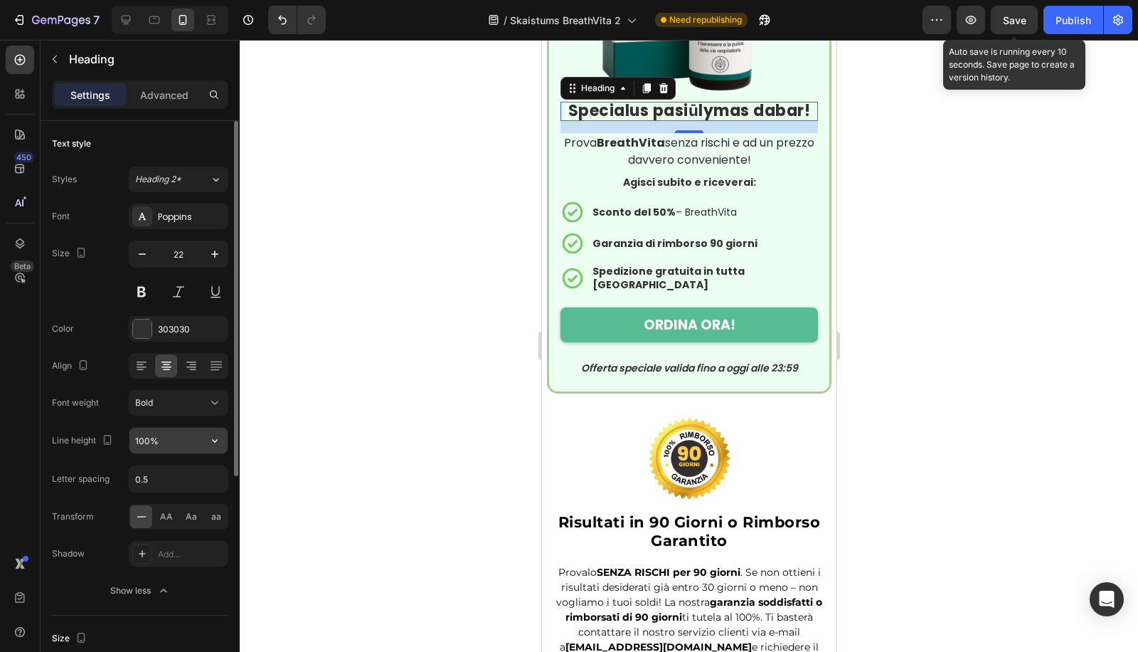
click at [151, 438] on input "100%" at bounding box center [178, 441] width 98 height 26
paste input "3"
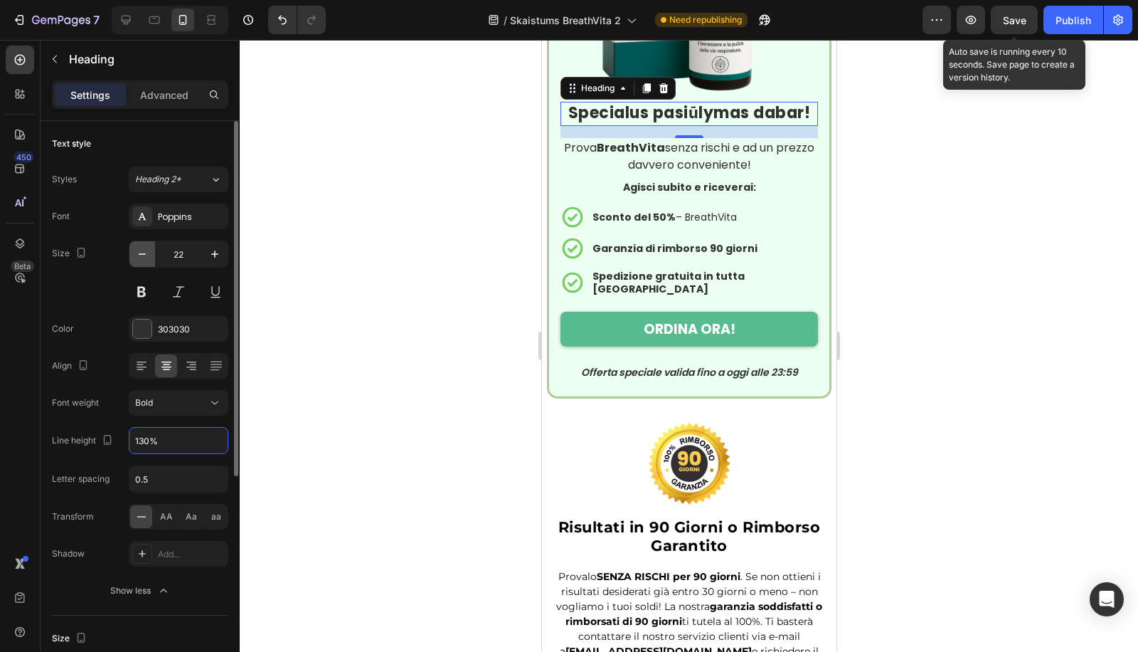
type input "130%"
click at [148, 259] on icon "button" at bounding box center [142, 254] width 14 height 14
click at [146, 259] on icon "button" at bounding box center [142, 254] width 14 height 14
type input "20"
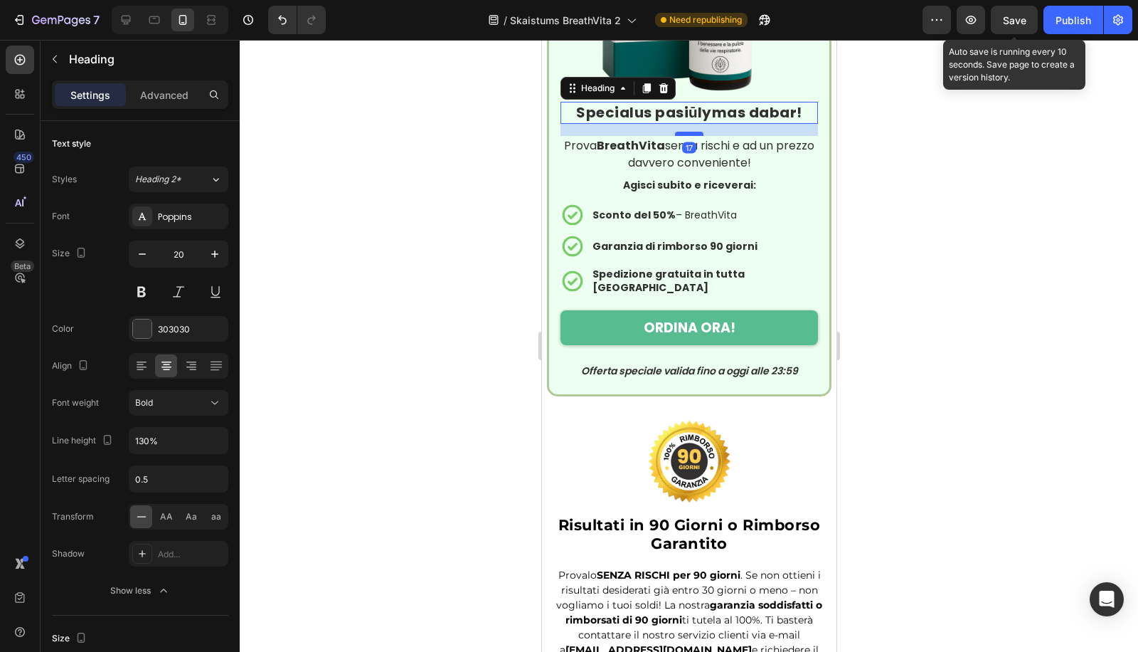
drag, startPoint x: 675, startPoint y: 122, endPoint x: 1484, endPoint y: 209, distance: 813.4
click at [688, 132] on div at bounding box center [688, 134] width 28 height 4
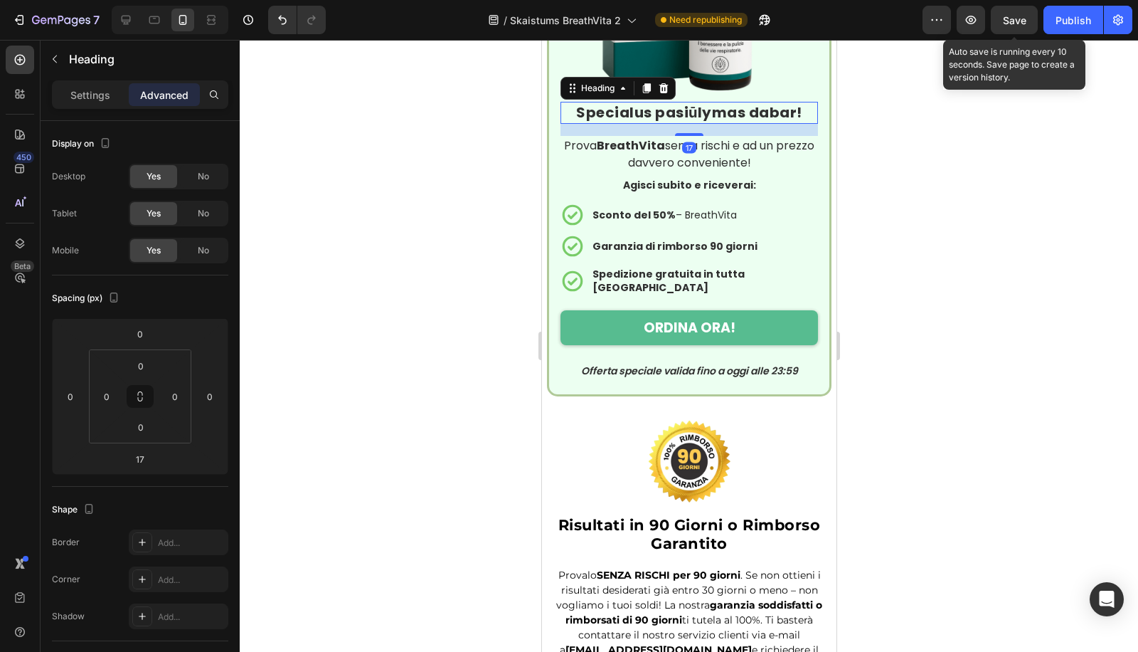
click at [943, 169] on div at bounding box center [689, 346] width 898 height 612
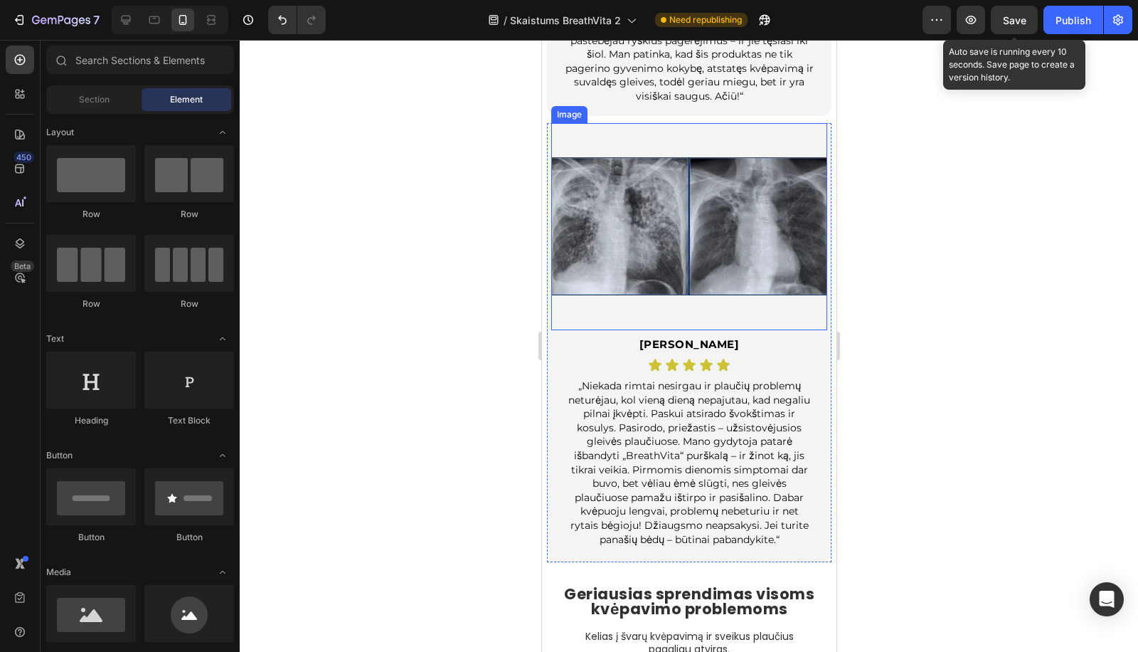
scroll to position [4084, 0]
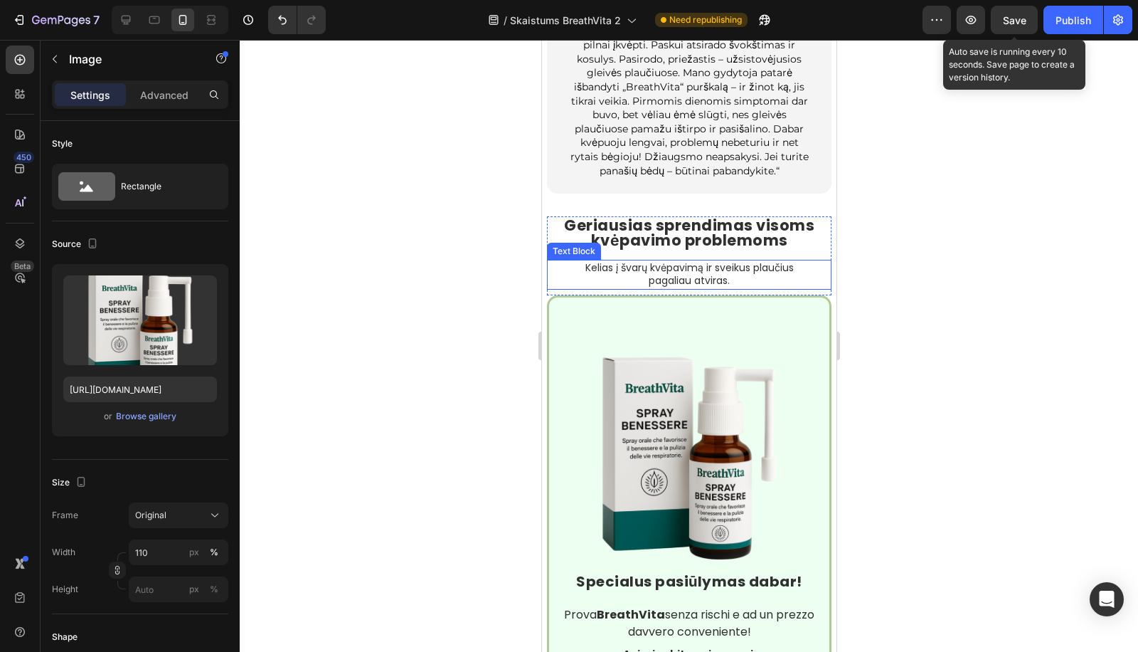
click at [655, 313] on img at bounding box center [689, 442] width 258 height 258
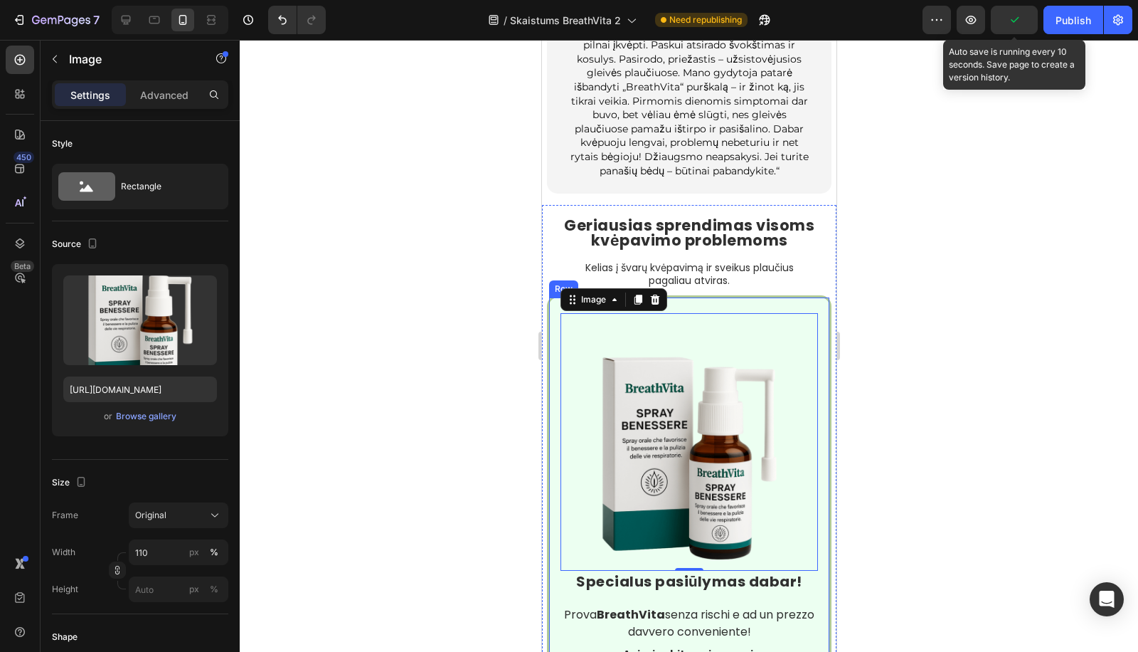
click at [549, 309] on div "Image 0 Row Specialus pasiūlymas dabar! Heading Prova BreathVita senza rischi e…" at bounding box center [688, 580] width 285 height 570
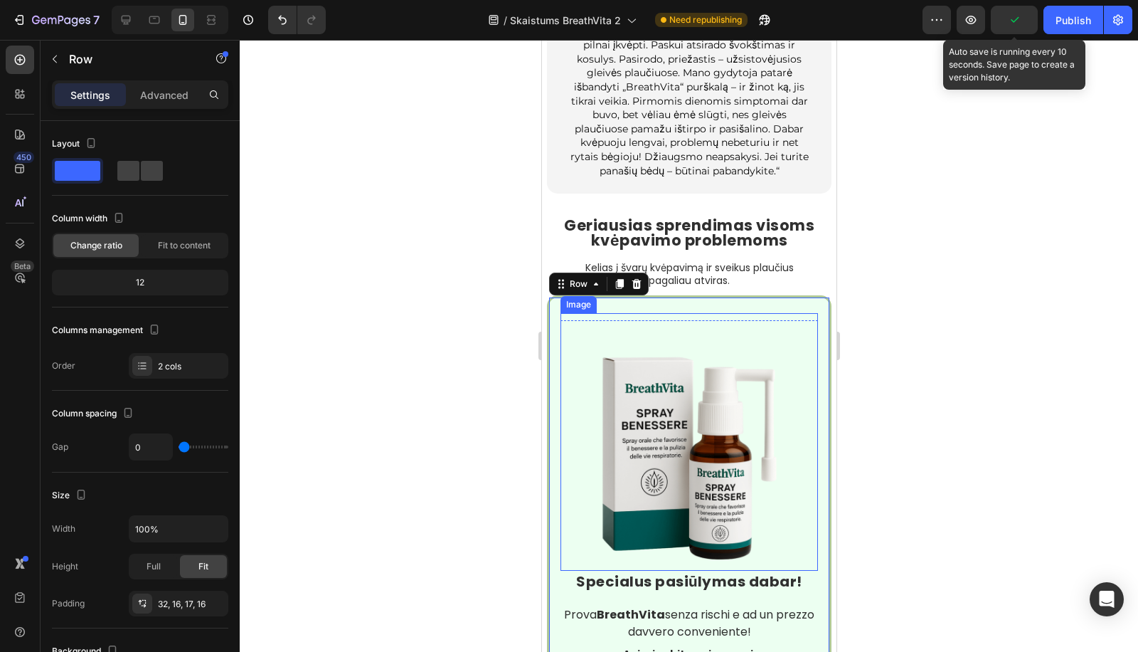
click at [587, 319] on img at bounding box center [689, 442] width 258 height 258
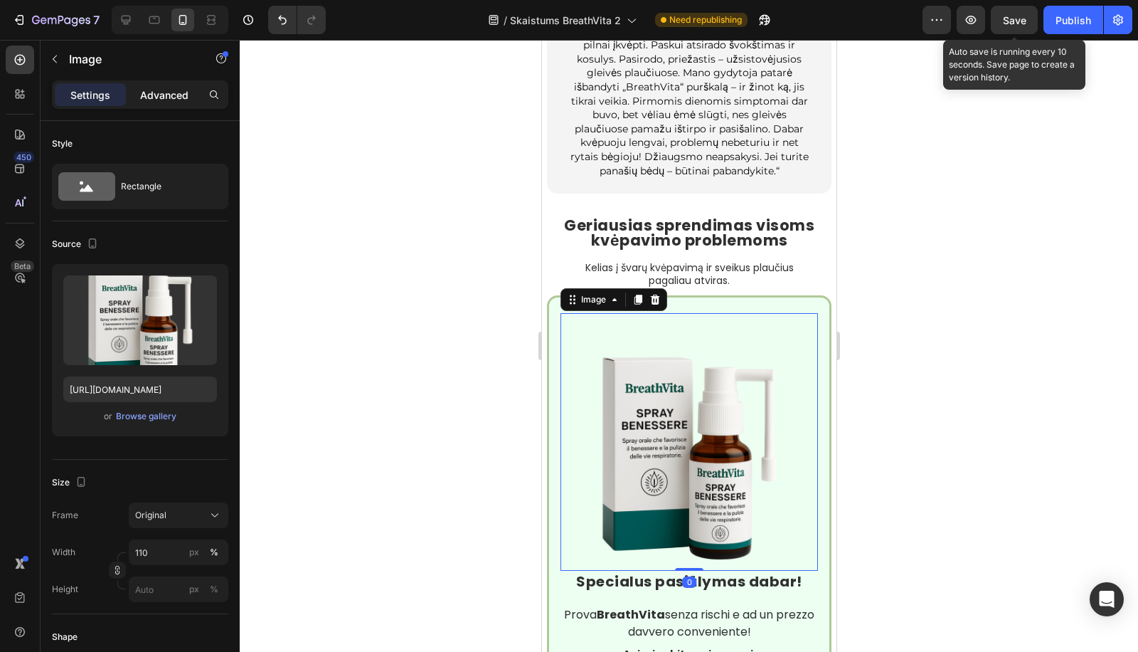
click at [164, 89] on p "Advanced" at bounding box center [164, 94] width 48 height 15
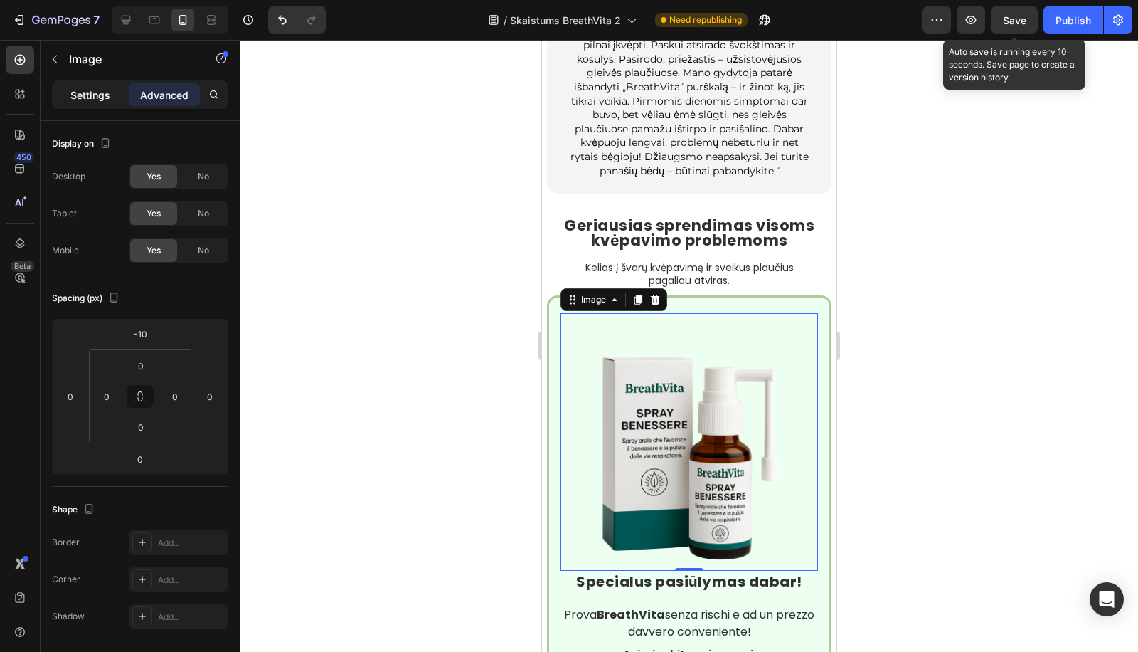
click at [110, 97] on div "Settings" at bounding box center [90, 94] width 71 height 23
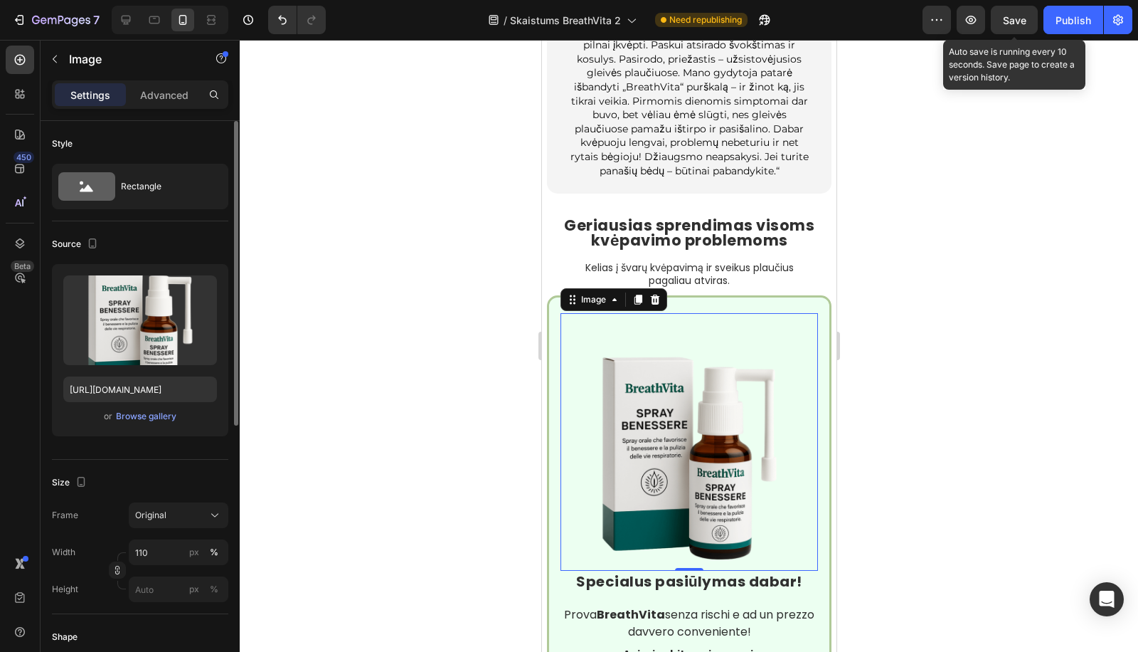
scroll to position [368, 0]
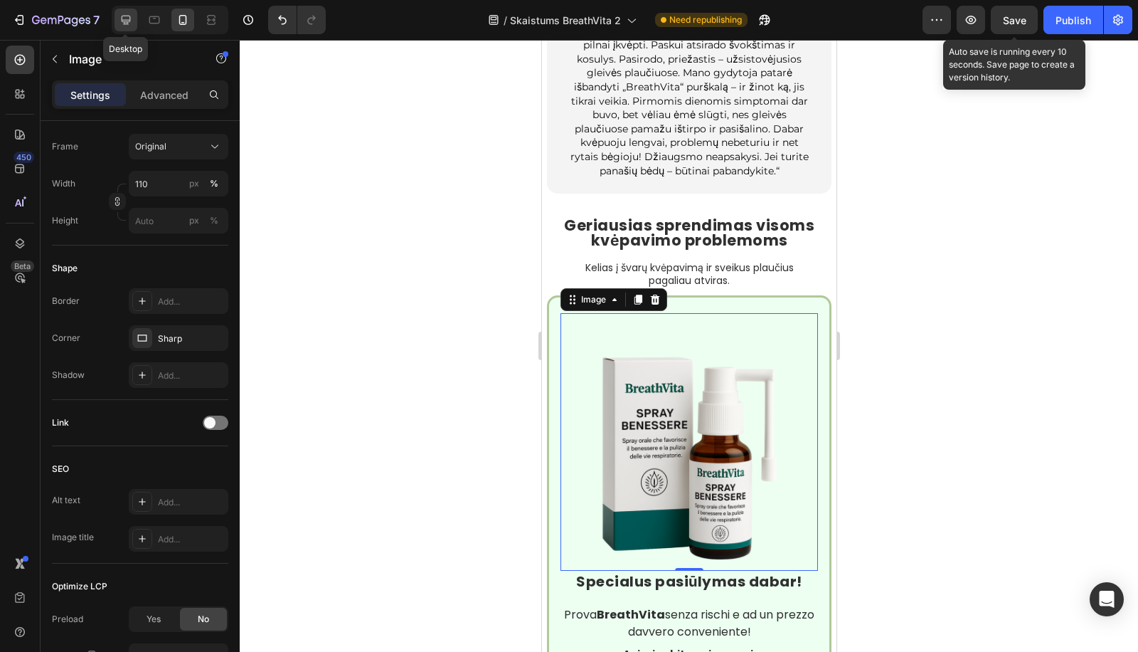
click at [135, 28] on div at bounding box center [126, 20] width 23 height 23
type input "350"
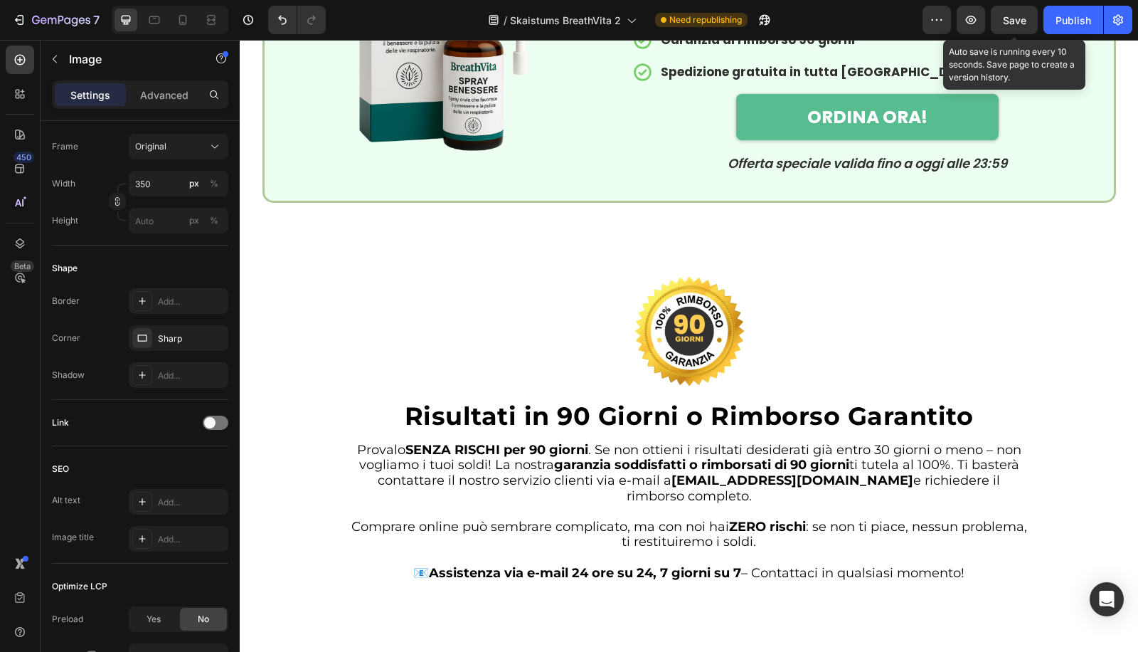
scroll to position [3522, 0]
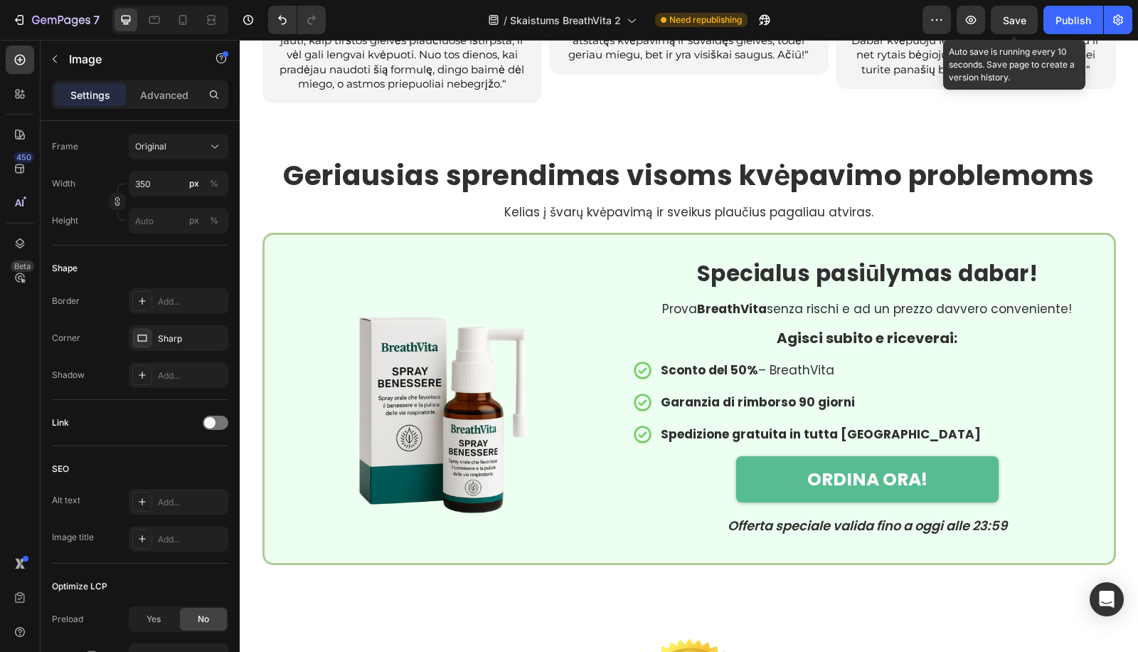
click at [475, 309] on img at bounding box center [443, 399] width 249 height 249
click at [834, 310] on p "Prova BreathVita senza rischi e ad un prezzo davvero conveniente!" at bounding box center [867, 309] width 467 height 12
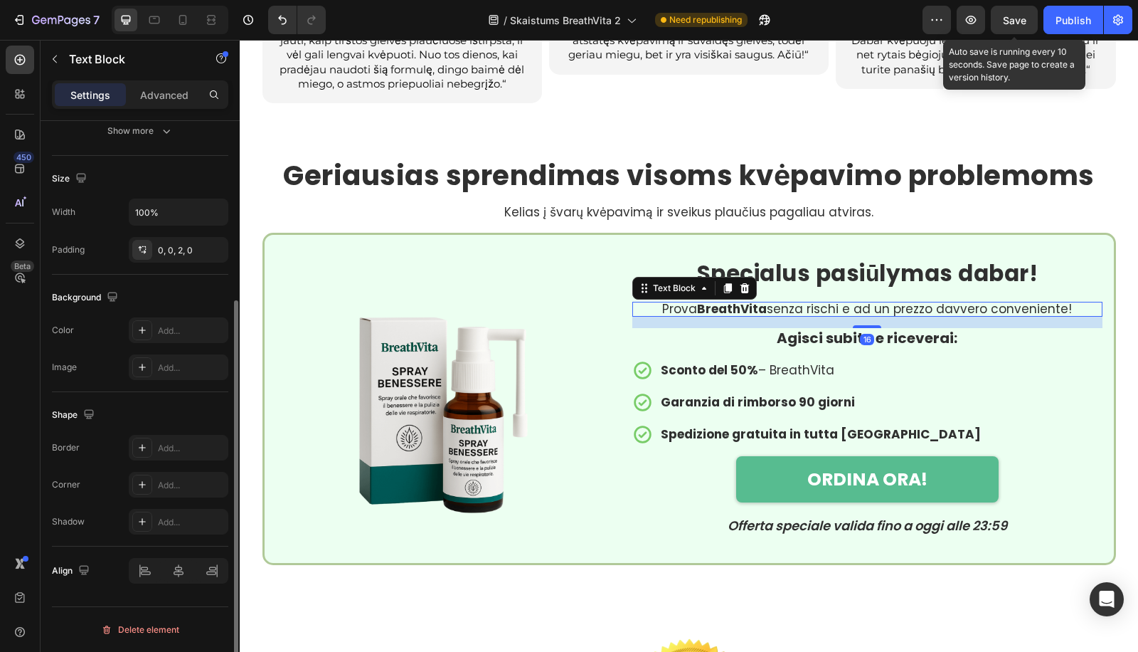
scroll to position [0, 0]
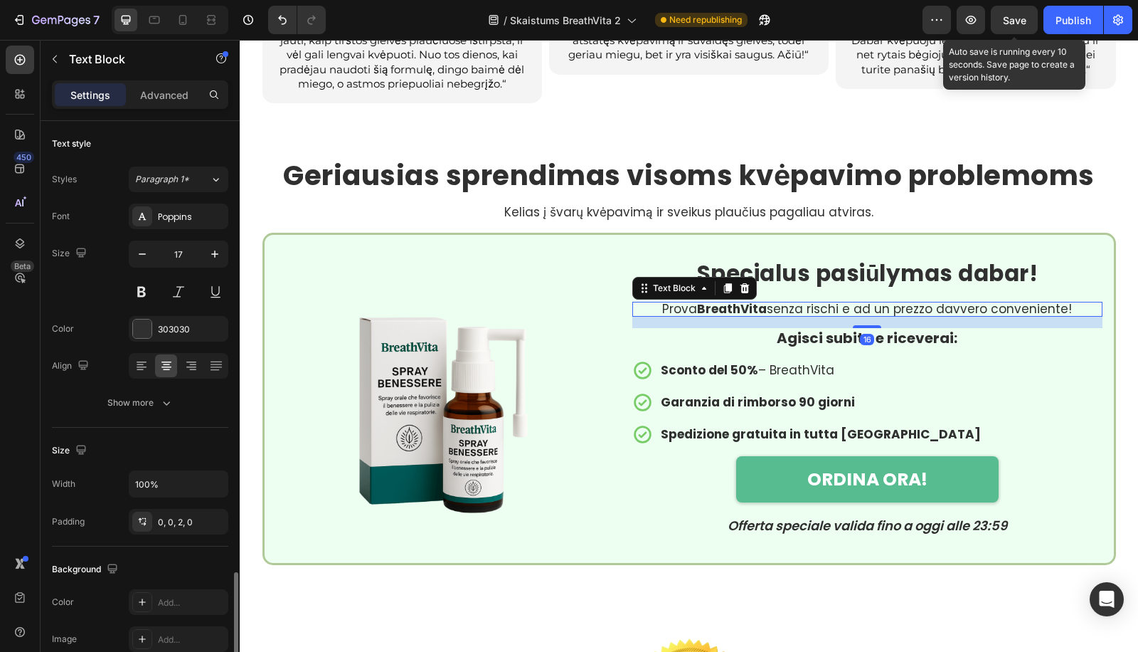
click at [834, 310] on p "Prova BreathVita senza rischi e ad un prezzo davvero conveniente!" at bounding box center [867, 309] width 467 height 12
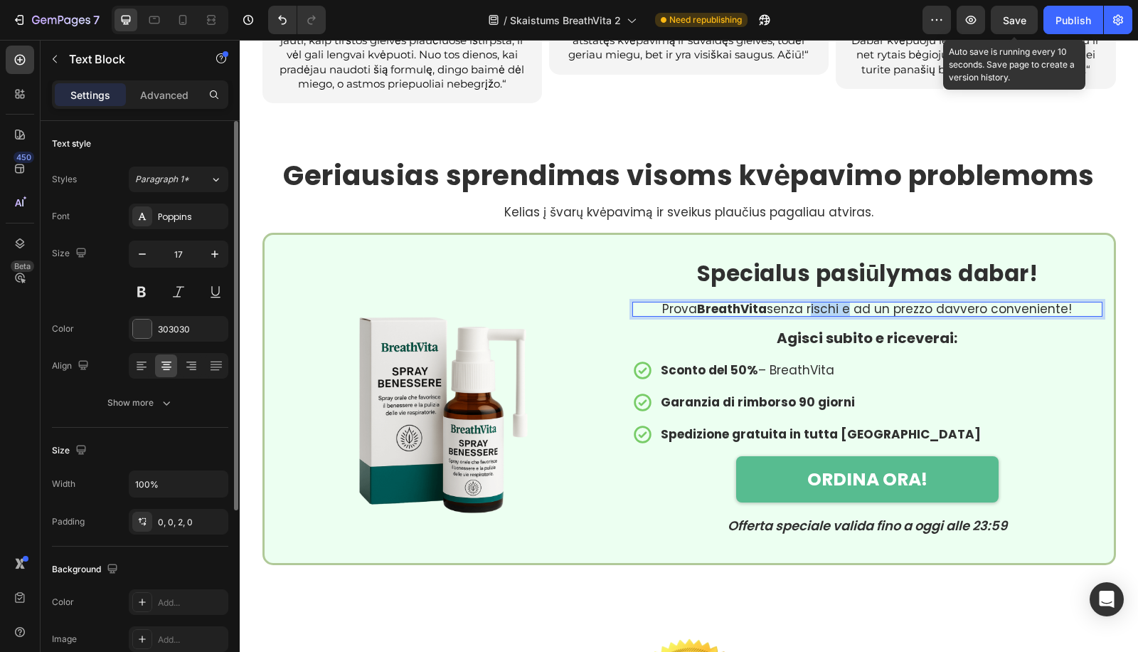
click at [834, 310] on p "Prova BreathVita senza rischi e ad un prezzo davvero conveniente!" at bounding box center [867, 309] width 467 height 12
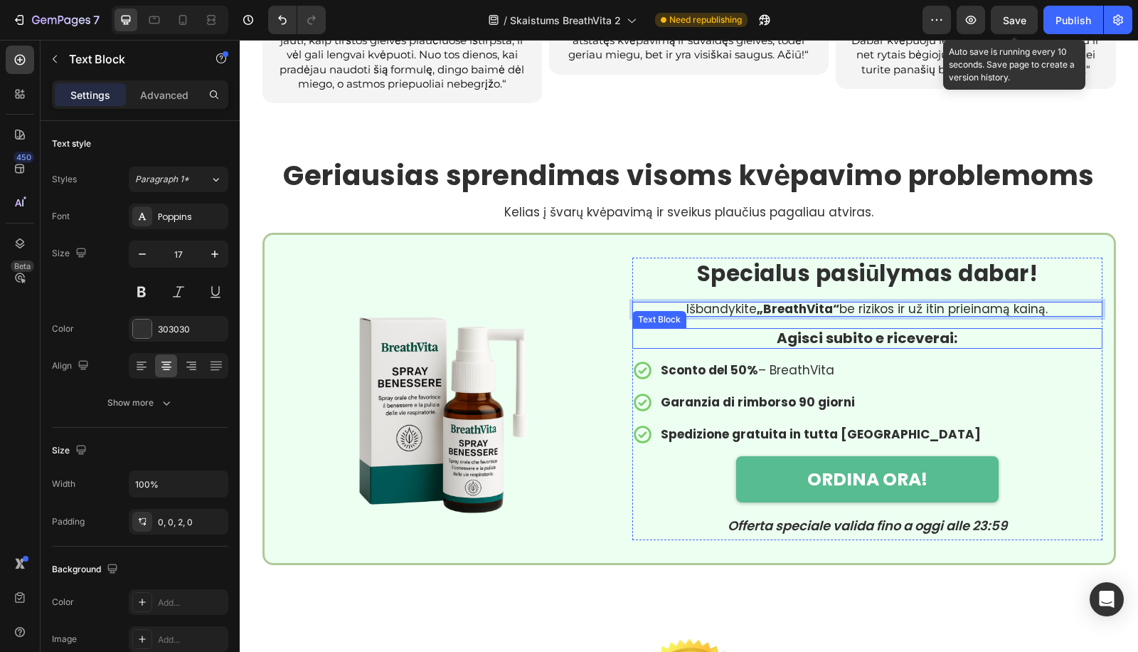
click at [863, 331] on strong "Agisci subito e riceverai:" at bounding box center [867, 338] width 181 height 20
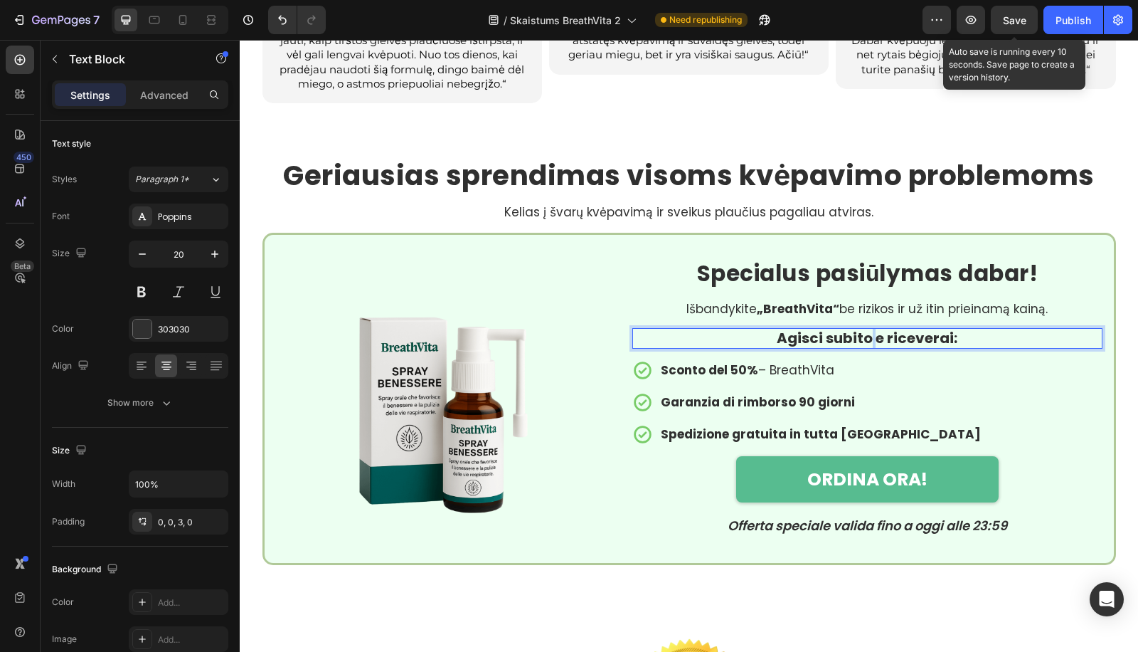
click at [863, 331] on strong "Agisci subito e riceverai:" at bounding box center [867, 338] width 181 height 20
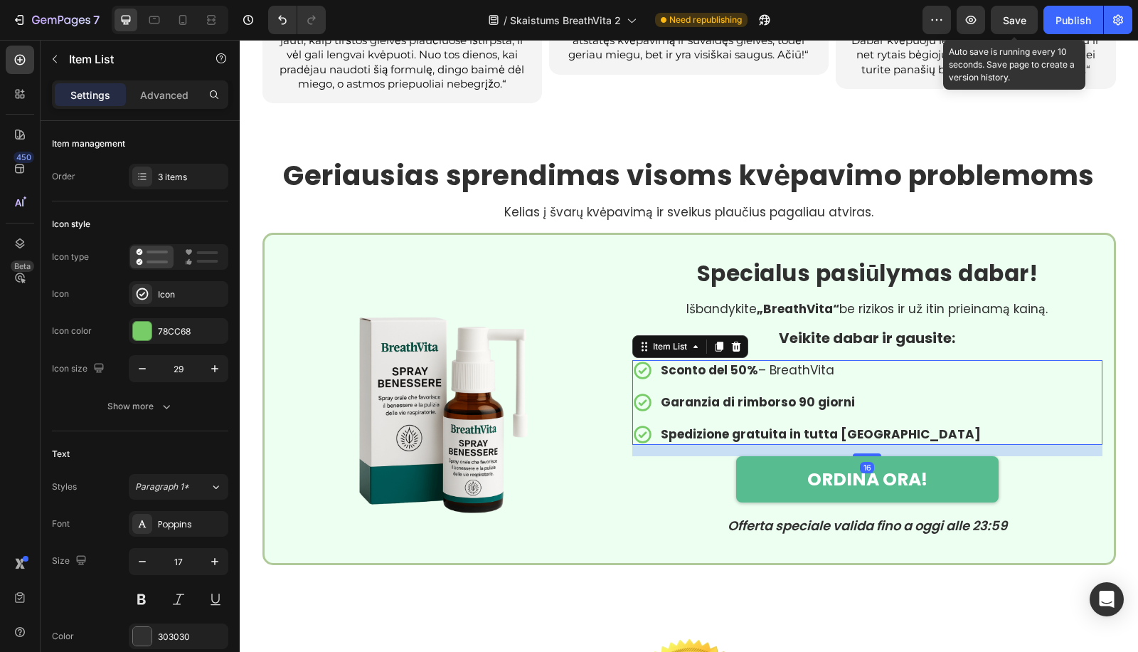
click at [792, 371] on p "Sconto del 50% – BreathVita" at bounding box center [821, 370] width 320 height 12
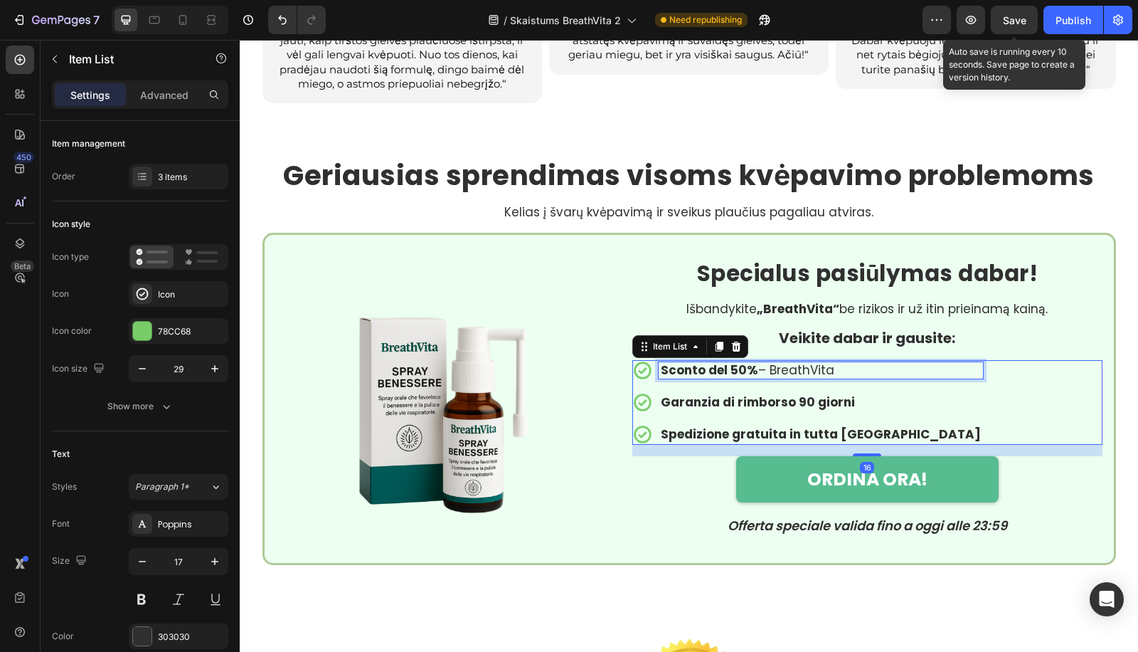
click at [789, 364] on p "Sconto del 50% – BreathVita" at bounding box center [821, 370] width 320 height 12
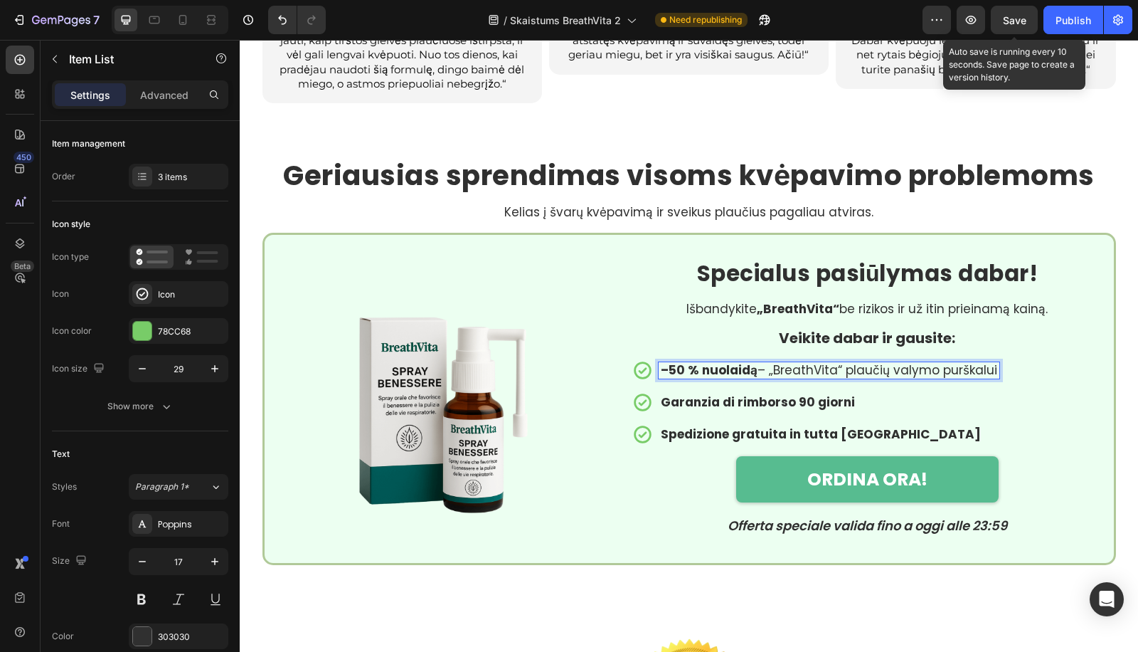
click at [759, 399] on strong "Garanzia di rimborso 90 giorni" at bounding box center [758, 401] width 194 height 17
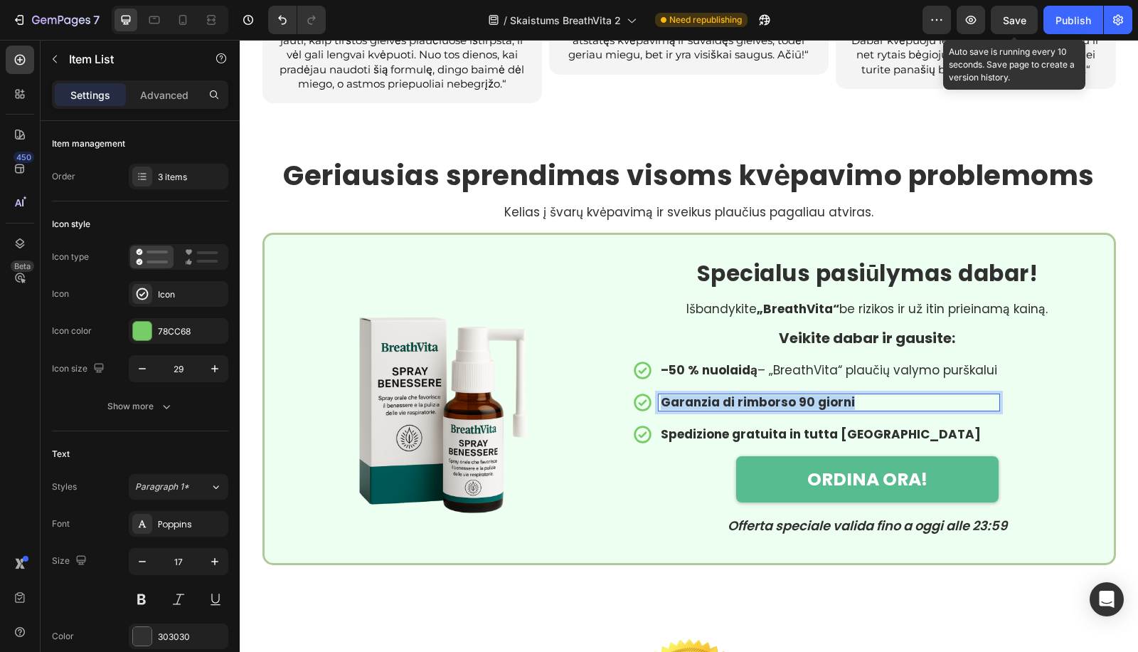
click at [759, 399] on strong "Garanzia di rimborso 90 giorni" at bounding box center [758, 401] width 194 height 17
click at [690, 428] on strong "Spedizione gratuita in tutta Italia" at bounding box center [821, 433] width 320 height 17
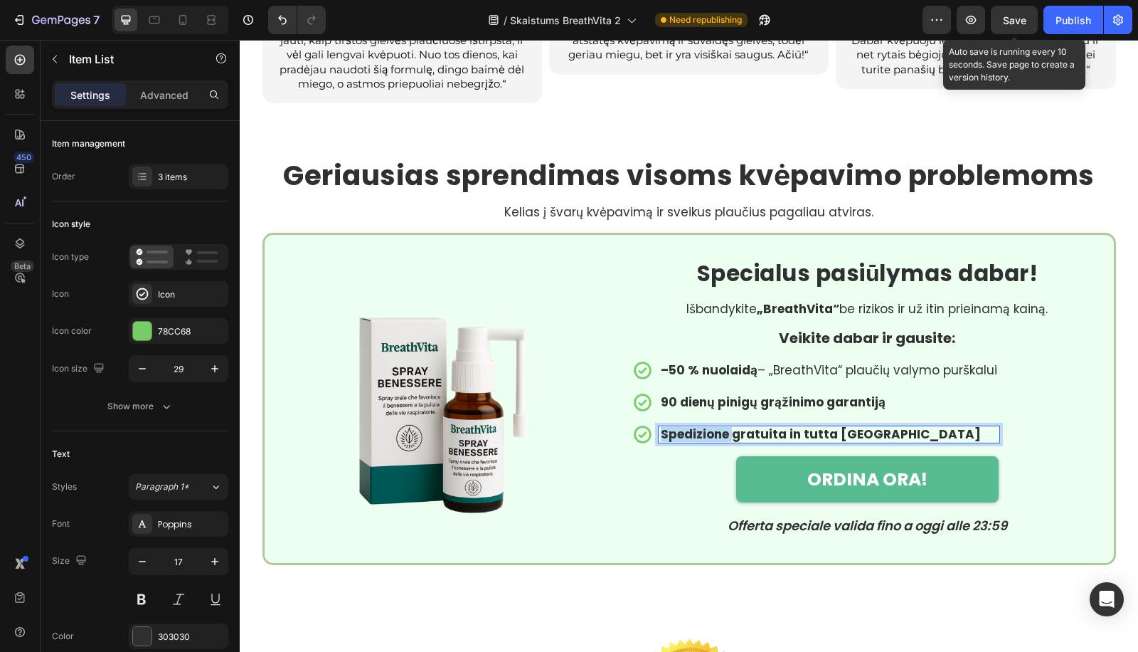
click at [690, 428] on strong "Spedizione gratuita in tutta Italia" at bounding box center [821, 433] width 320 height 17
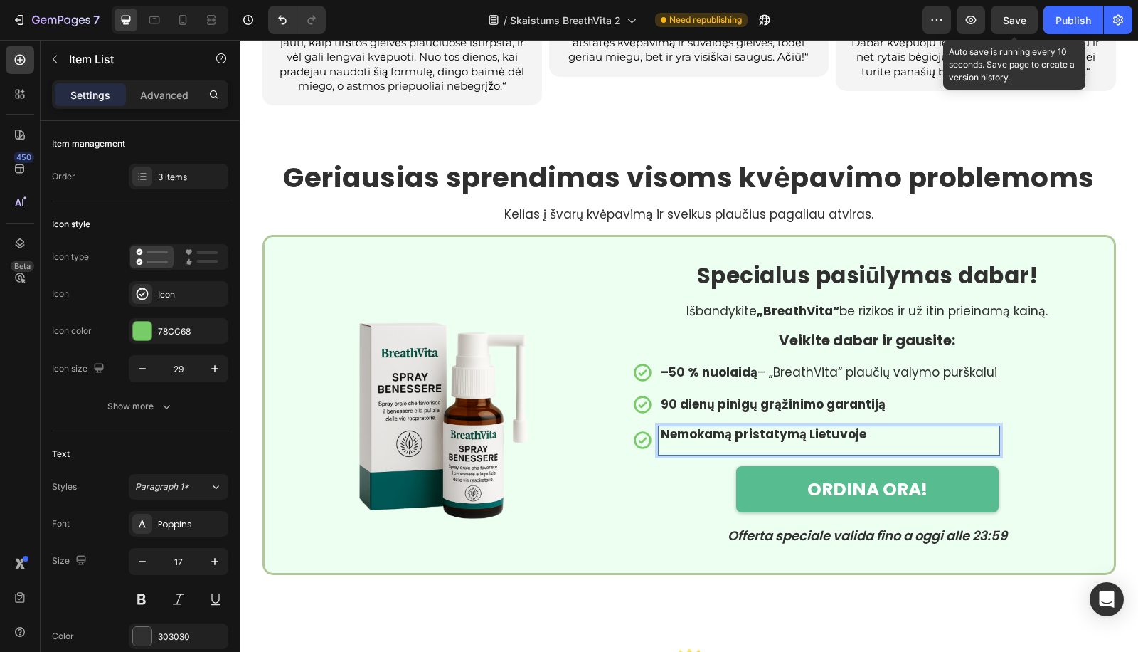
scroll to position [3522, 0]
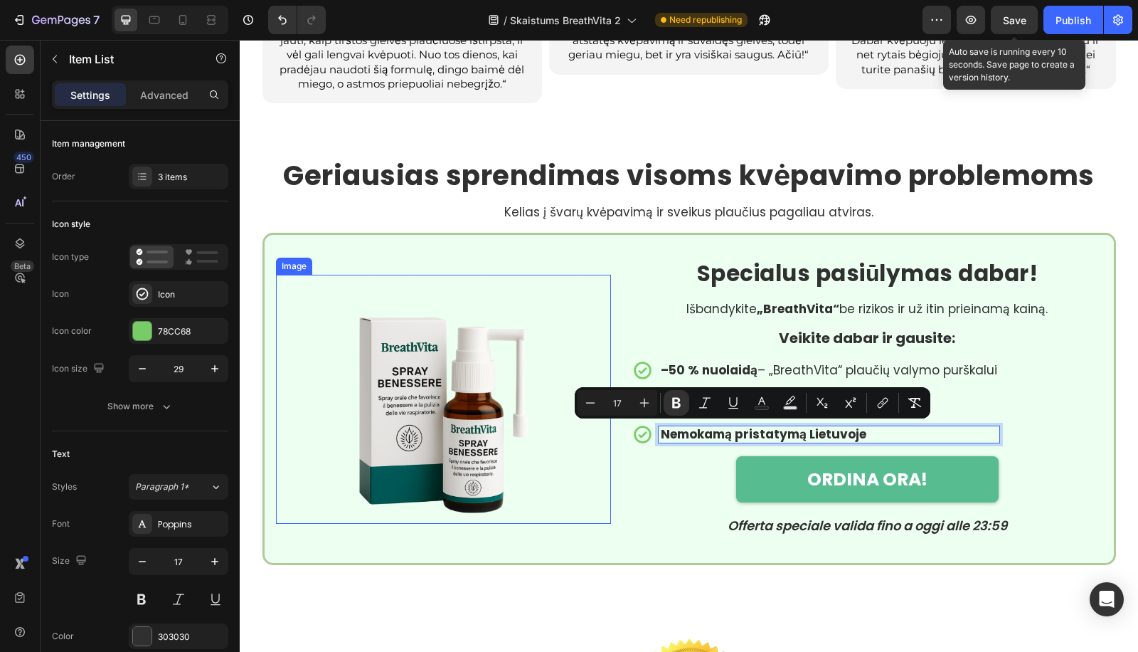
click at [570, 514] on div at bounding box center [444, 399] width 336 height 249
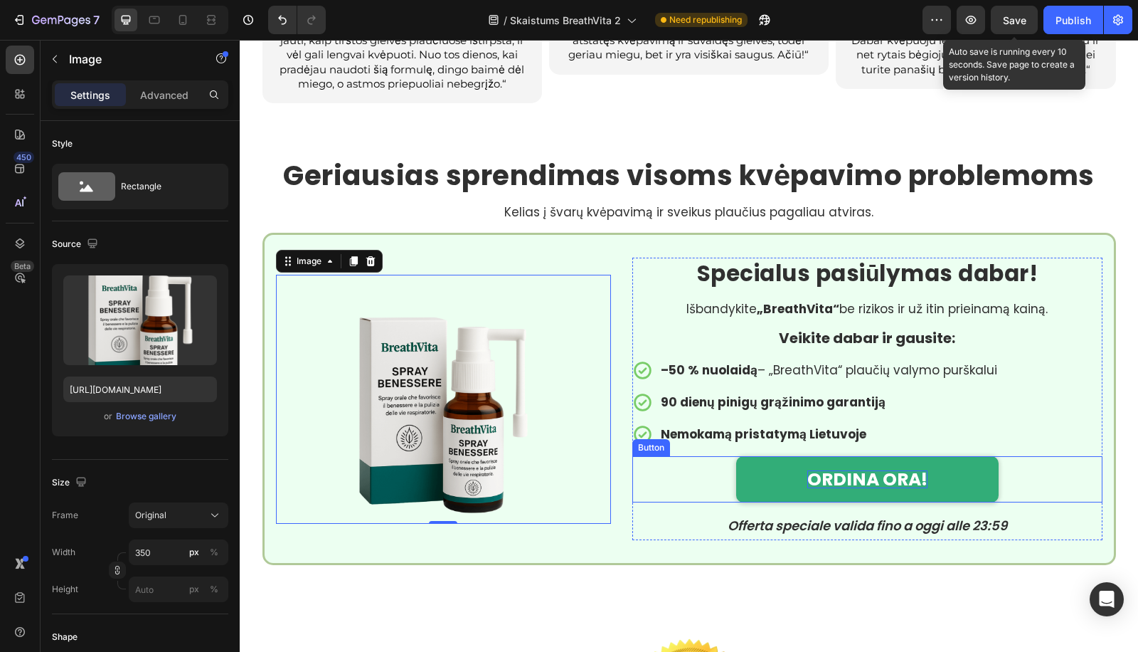
click at [856, 477] on p "ORDINA ORA!" at bounding box center [867, 479] width 120 height 18
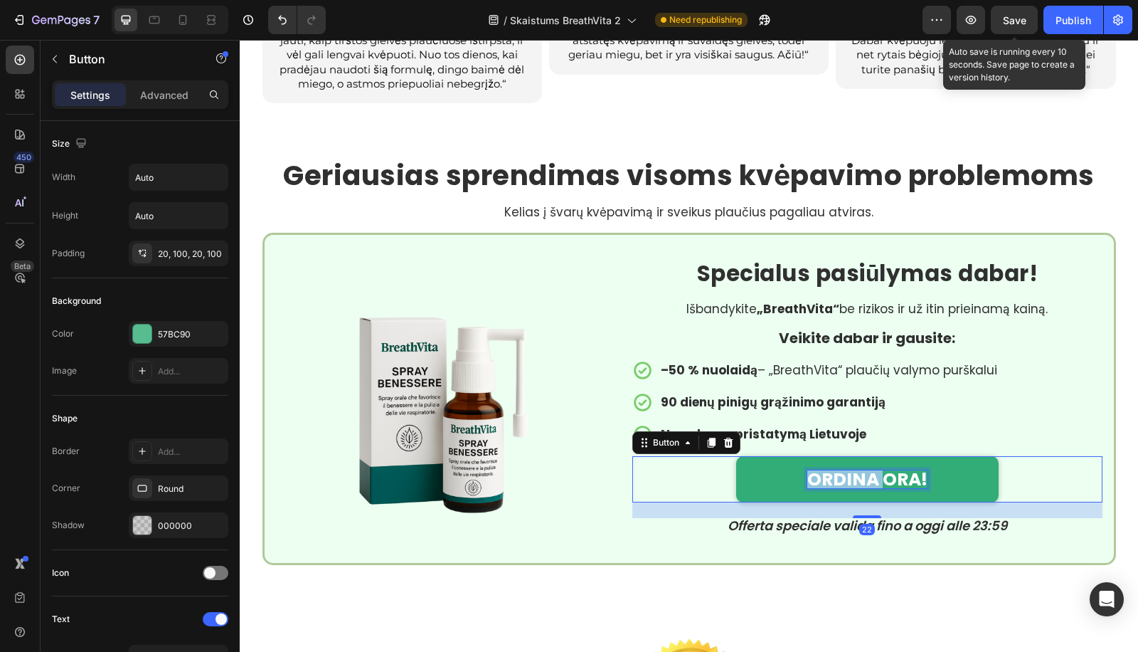
click at [856, 477] on p "ORDINA ORA!" at bounding box center [867, 479] width 120 height 18
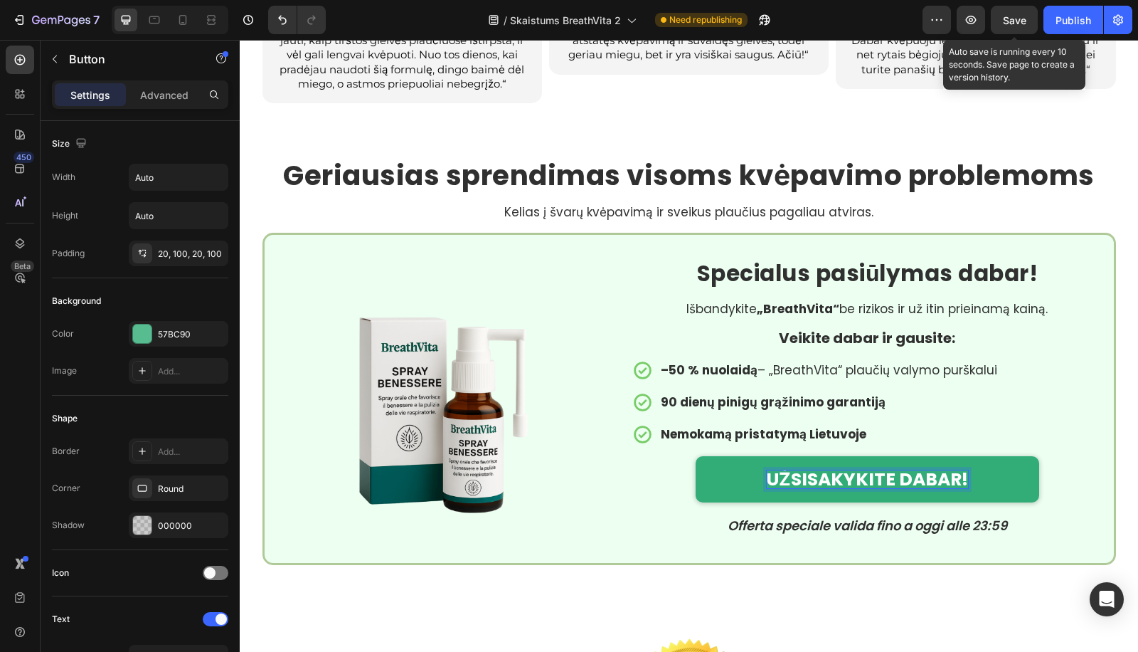
scroll to position [368, 0]
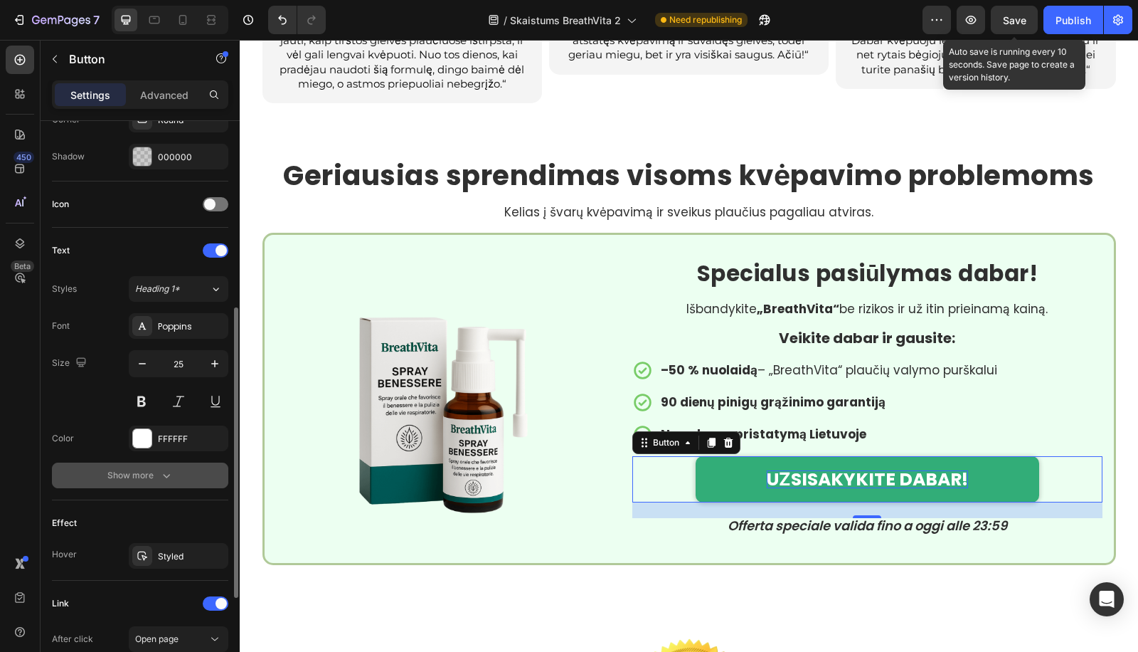
click at [154, 473] on div "Show more" at bounding box center [140, 475] width 66 height 14
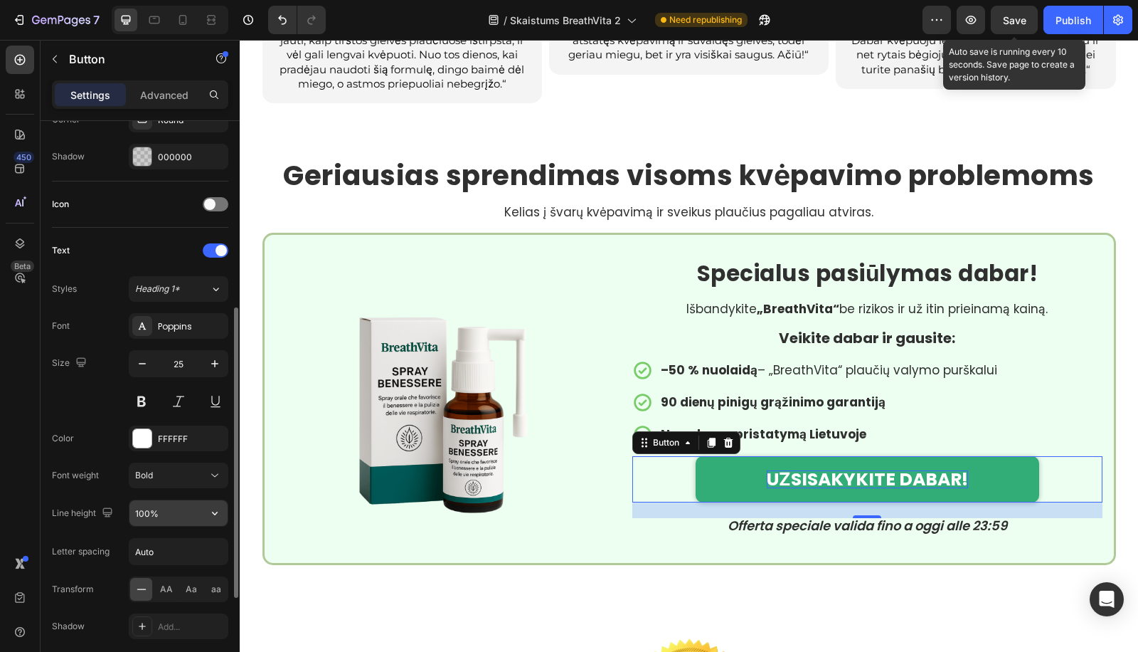
click at [148, 501] on input "100%" at bounding box center [178, 513] width 98 height 26
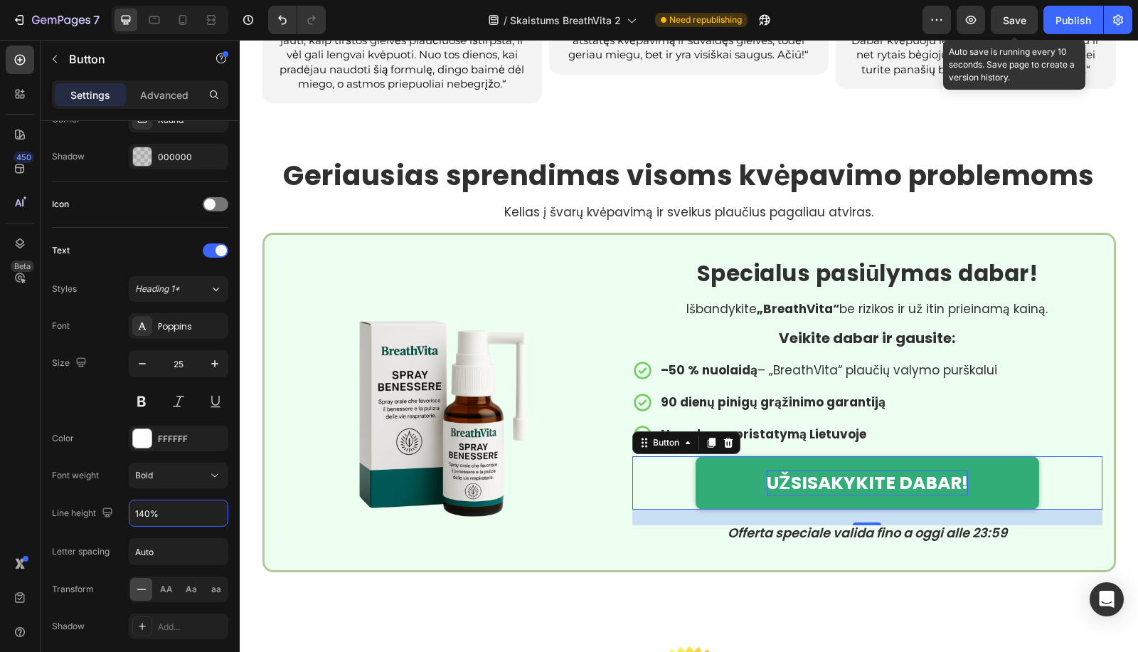
scroll to position [0, 0]
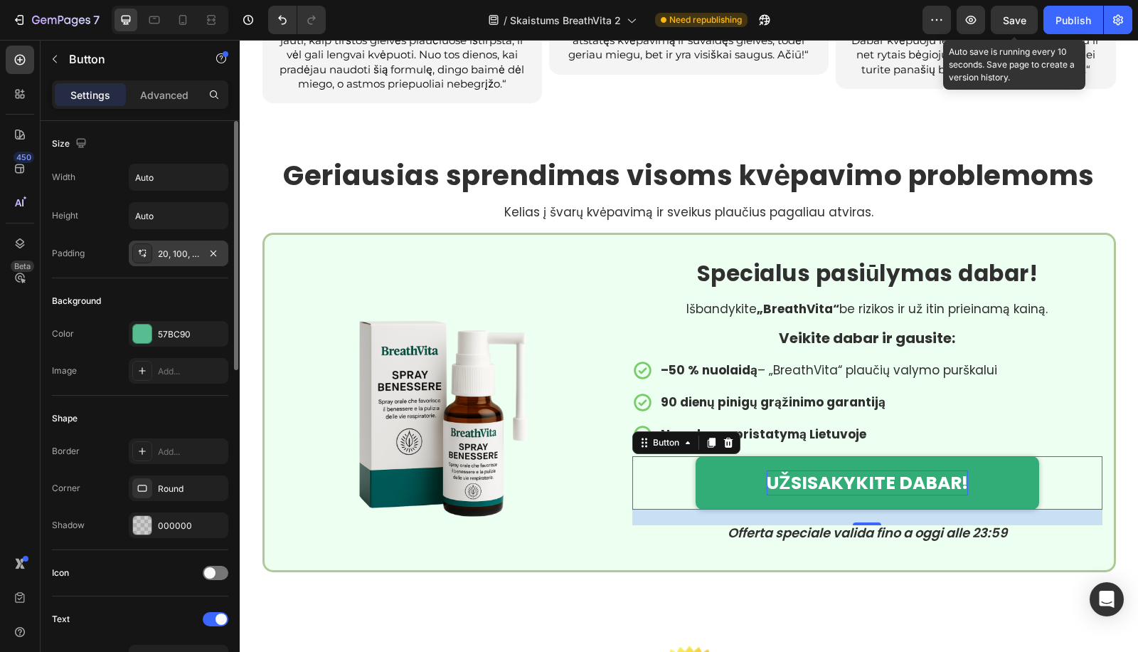
type input "140%"
click at [169, 256] on div "20, 100, 20, 100" at bounding box center [178, 254] width 41 height 13
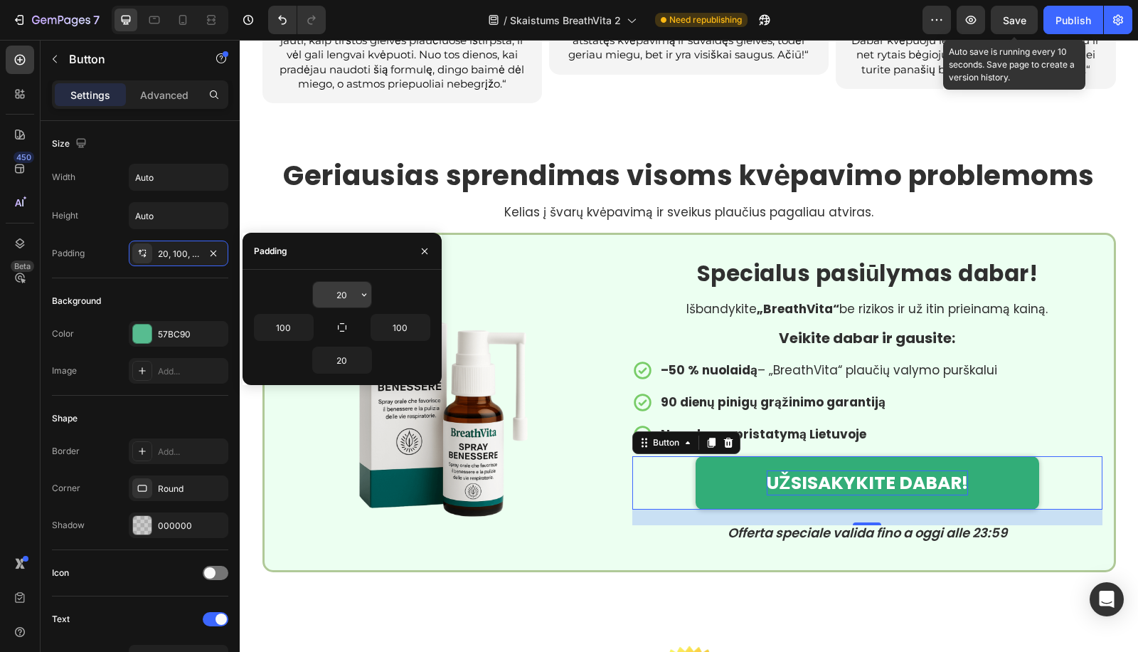
click at [331, 292] on input "20" at bounding box center [342, 295] width 58 height 26
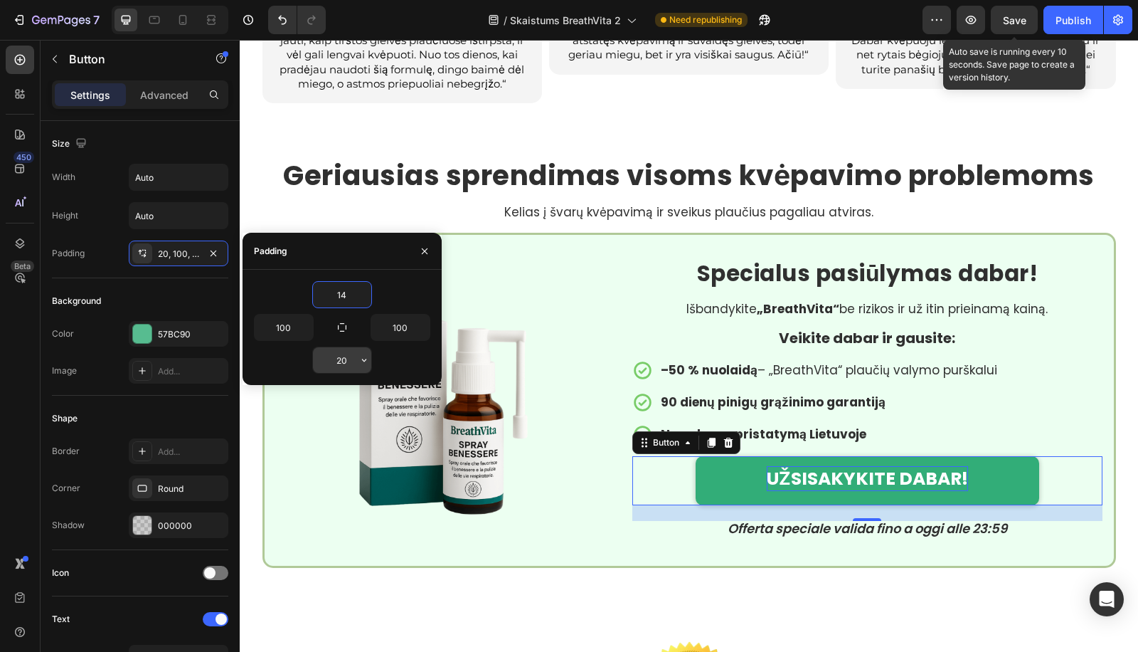
type input "14"
click at [346, 351] on input "20" at bounding box center [342, 360] width 58 height 26
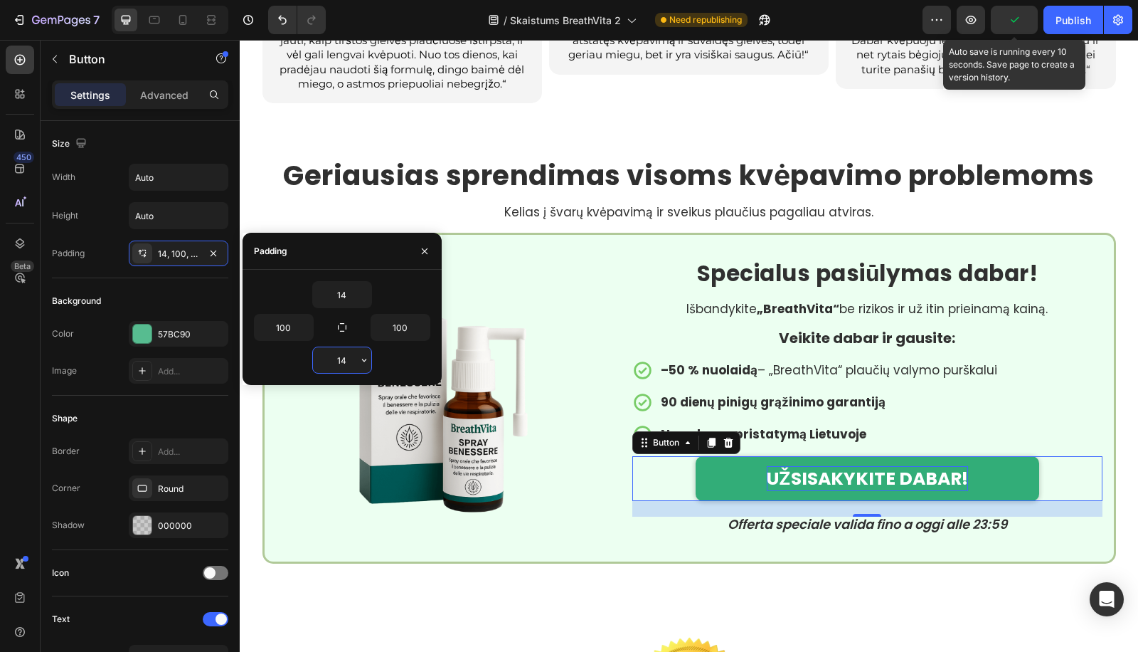
type input "1"
type input "12"
click at [355, 292] on input "14" at bounding box center [342, 295] width 58 height 26
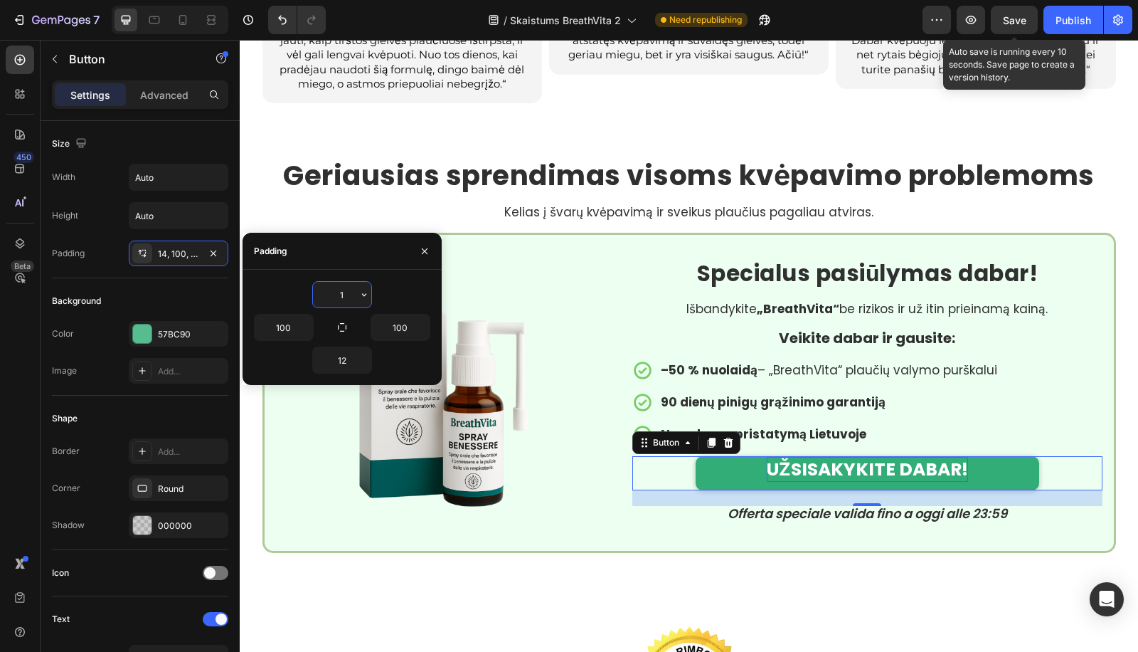
type input "12"
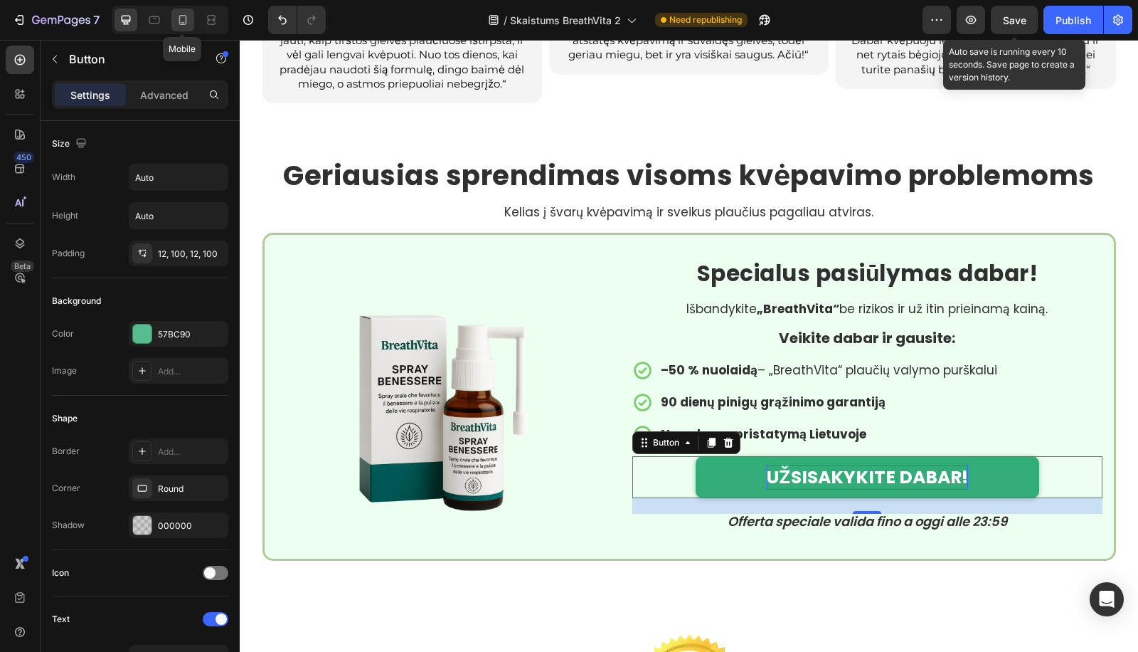
click at [190, 16] on div at bounding box center [182, 20] width 23 height 23
type input "100%"
type input "19"
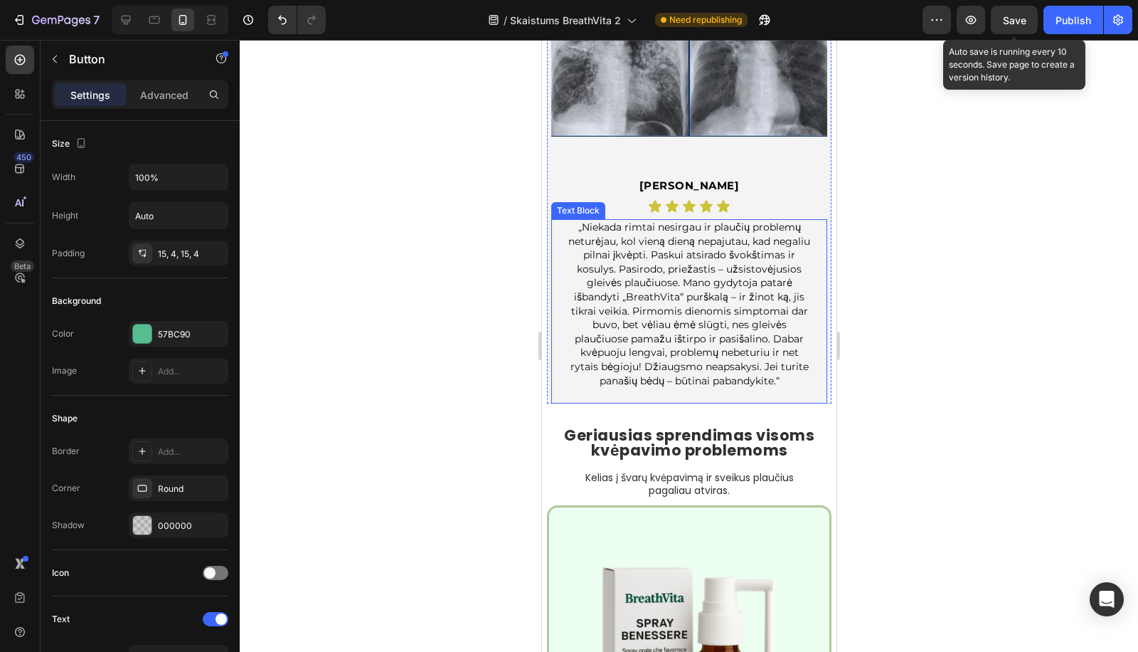
scroll to position [4243, 0]
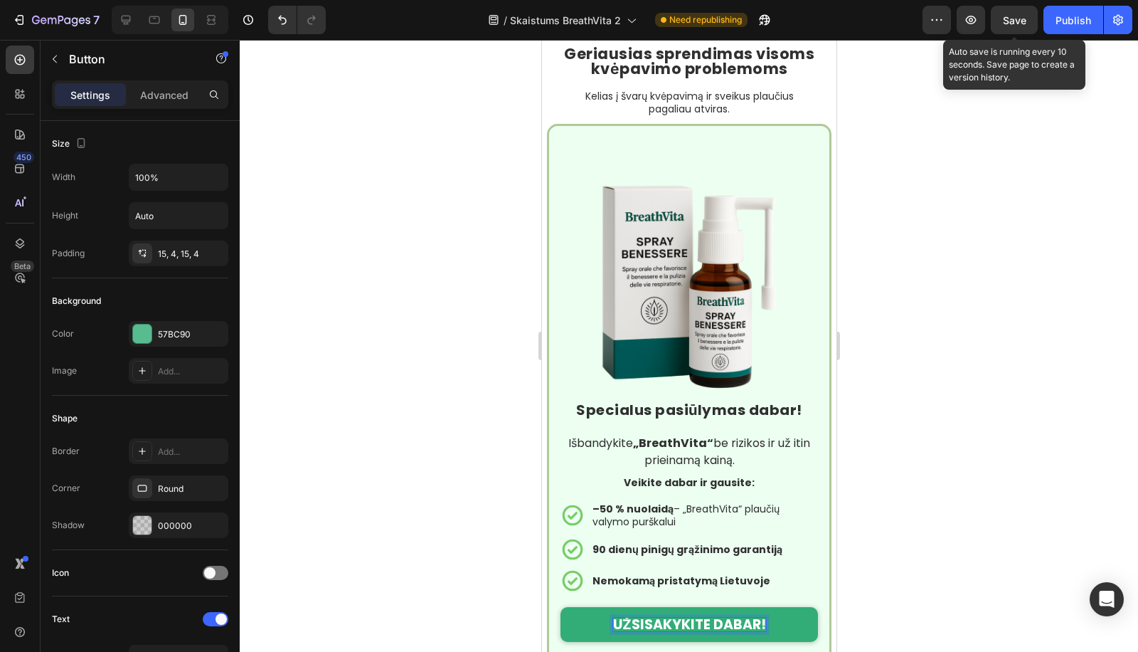
click at [644, 615] on strong "UŽSISAKYKITE DABAR!" at bounding box center [688, 624] width 153 height 19
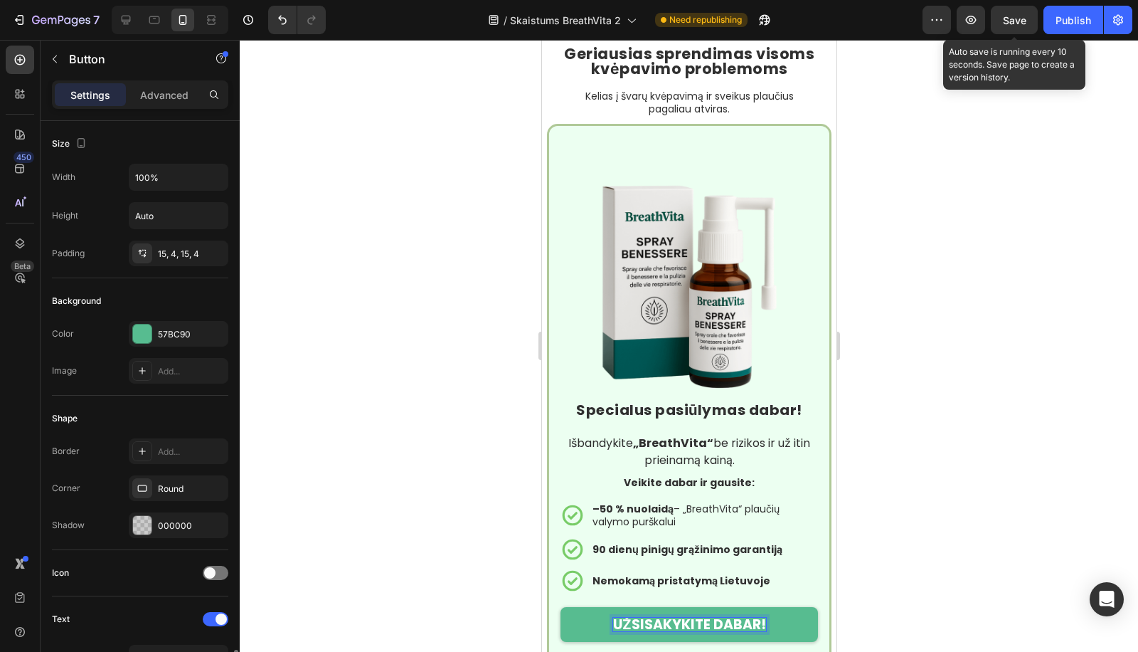
scroll to position [368, 0]
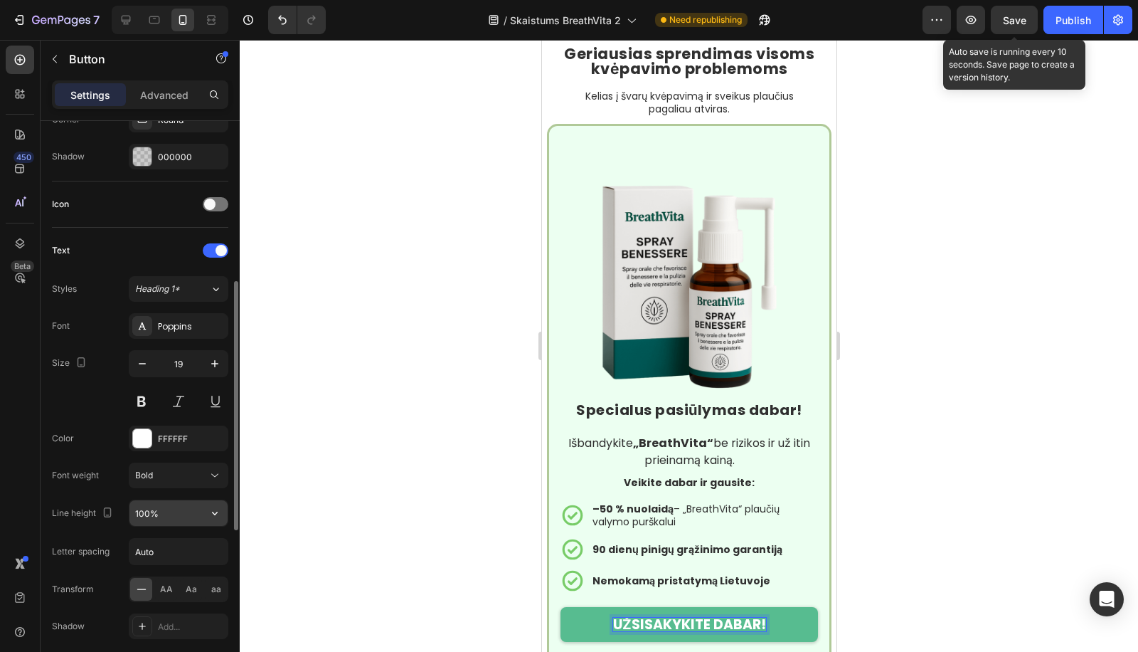
click at [141, 507] on input "100%" at bounding box center [178, 513] width 98 height 26
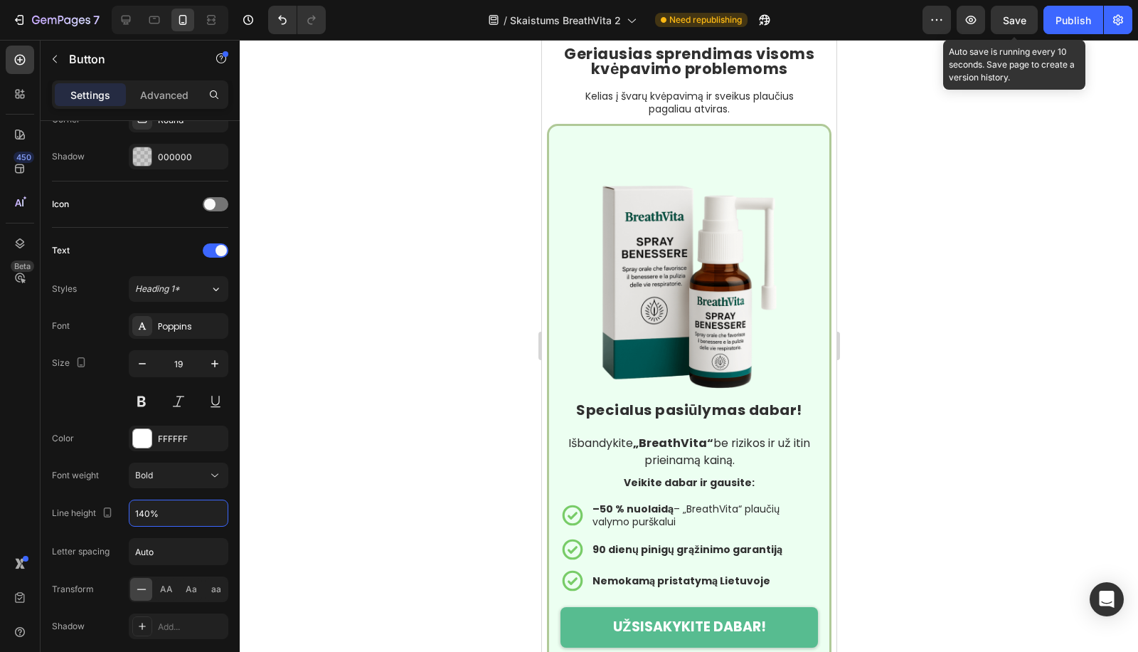
scroll to position [0, 0]
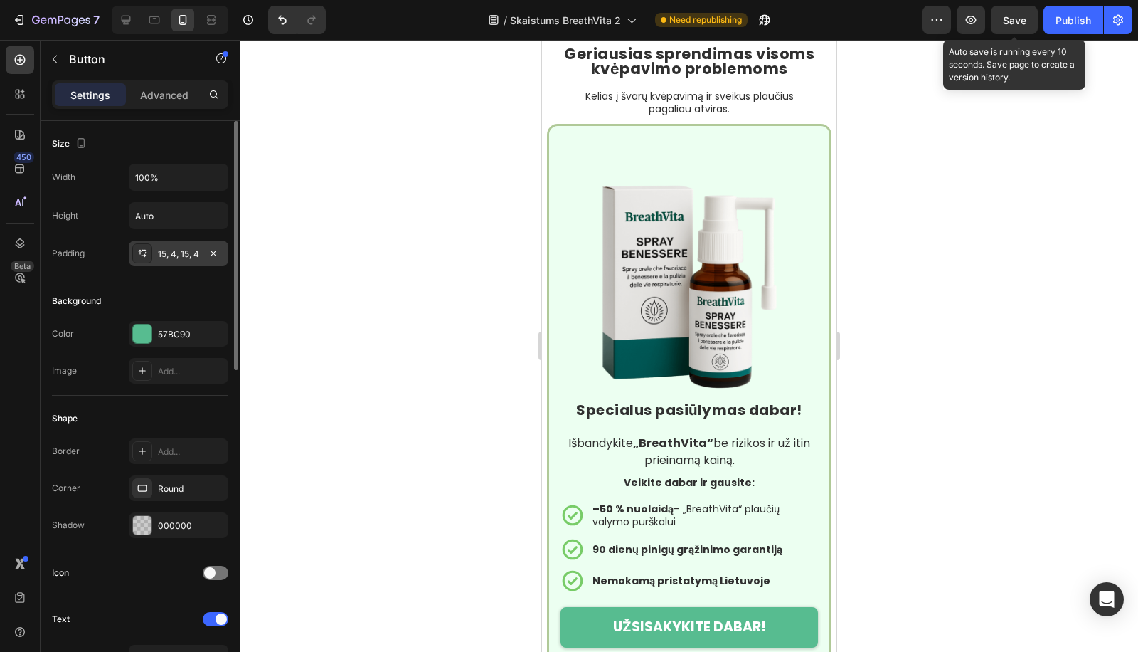
type input "140%"
click at [172, 248] on div "15, 4, 15, 4" at bounding box center [178, 254] width 41 height 13
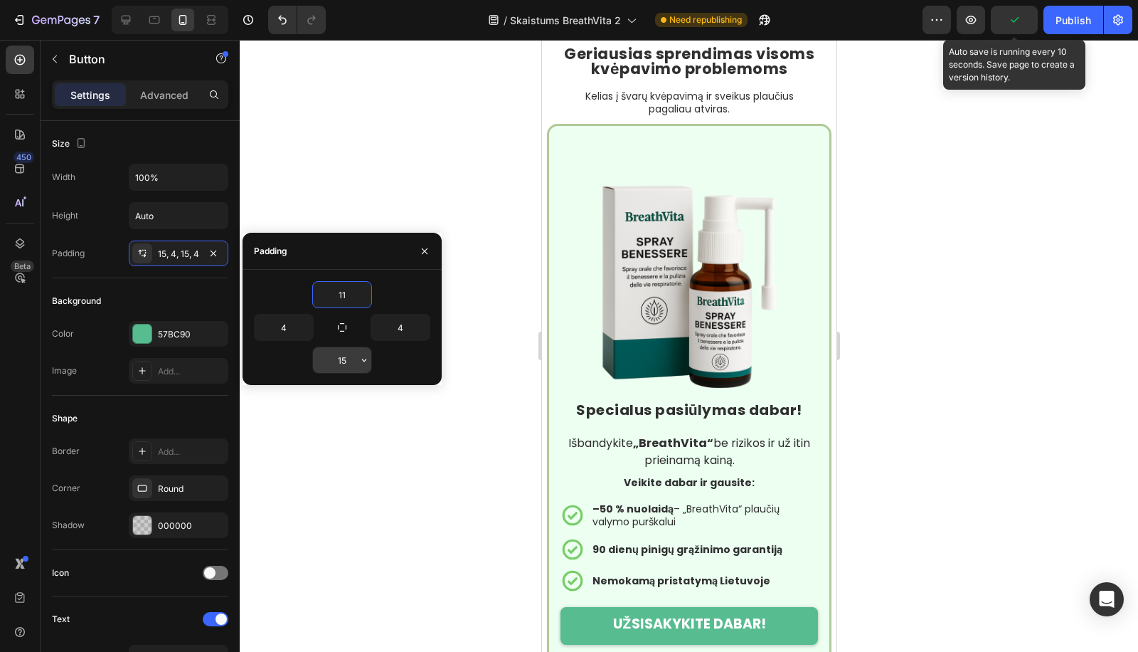
type input "11"
click at [343, 354] on input "15" at bounding box center [342, 360] width 58 height 26
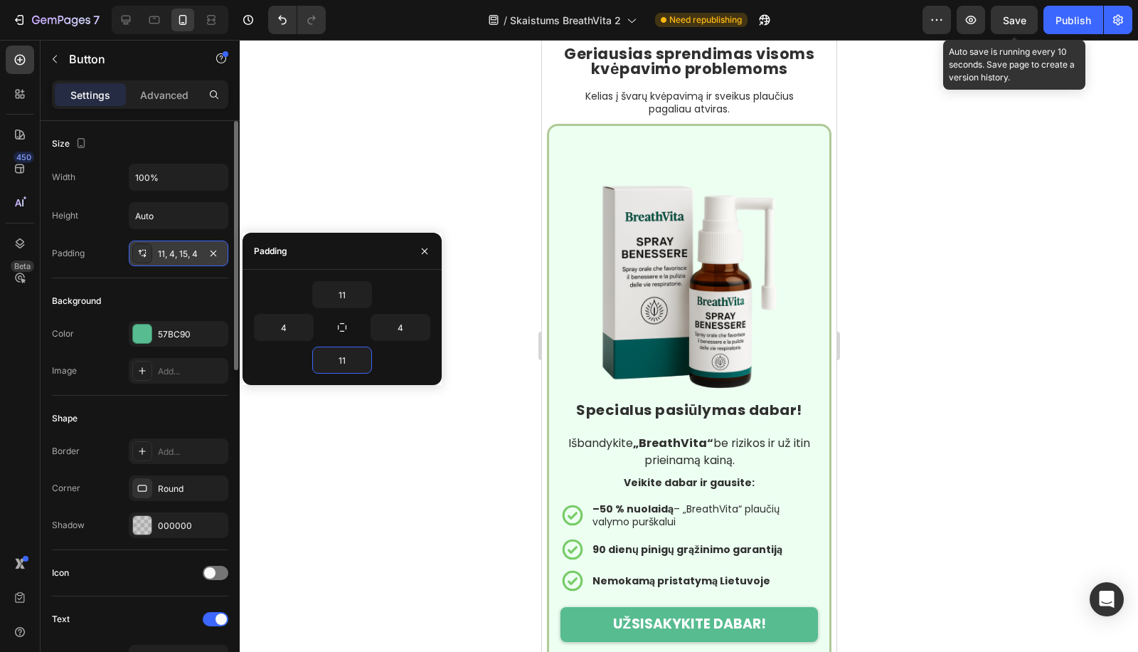
type input "11"
click at [167, 242] on div "11, 4, 15, 4" at bounding box center [179, 253] width 100 height 26
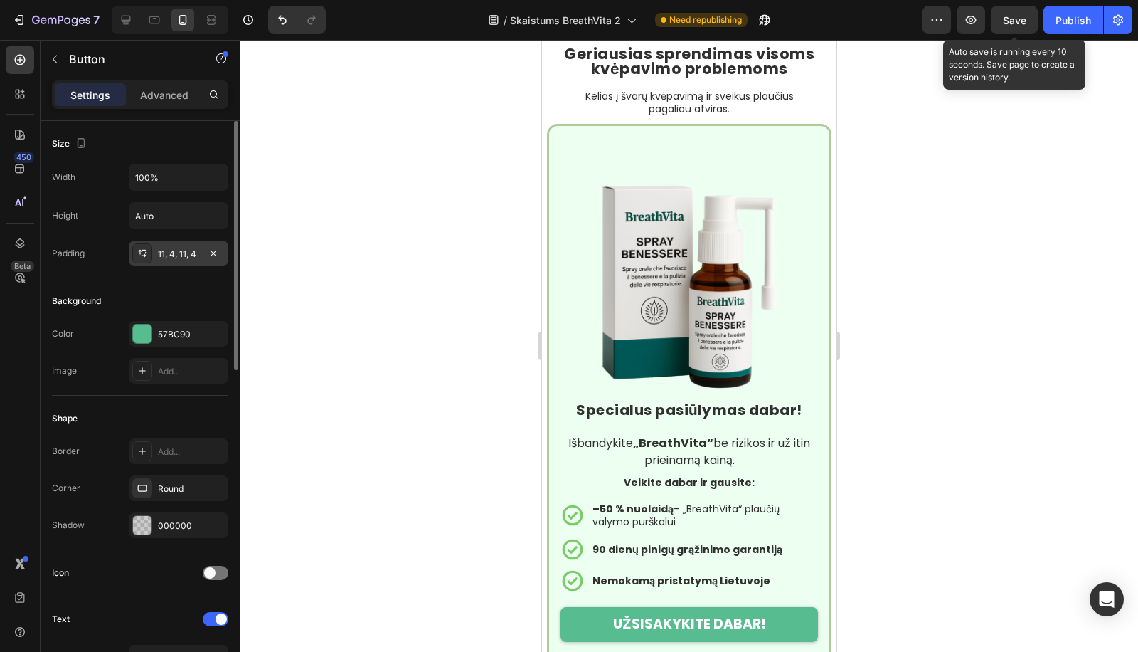
click at [169, 243] on div "11, 4, 11, 4" at bounding box center [179, 253] width 100 height 26
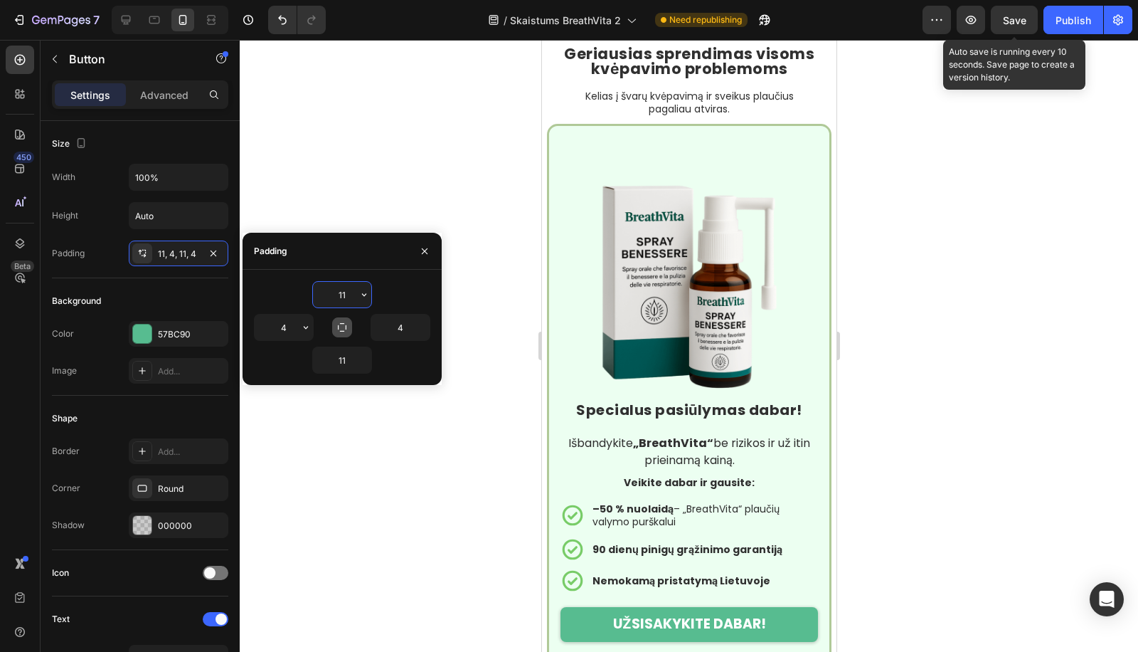
click at [297, 320] on input "4" at bounding box center [284, 327] width 58 height 26
type input "1"
click at [406, 324] on input "4" at bounding box center [400, 327] width 58 height 26
type input "1"
click at [156, 14] on icon at bounding box center [154, 20] width 14 height 14
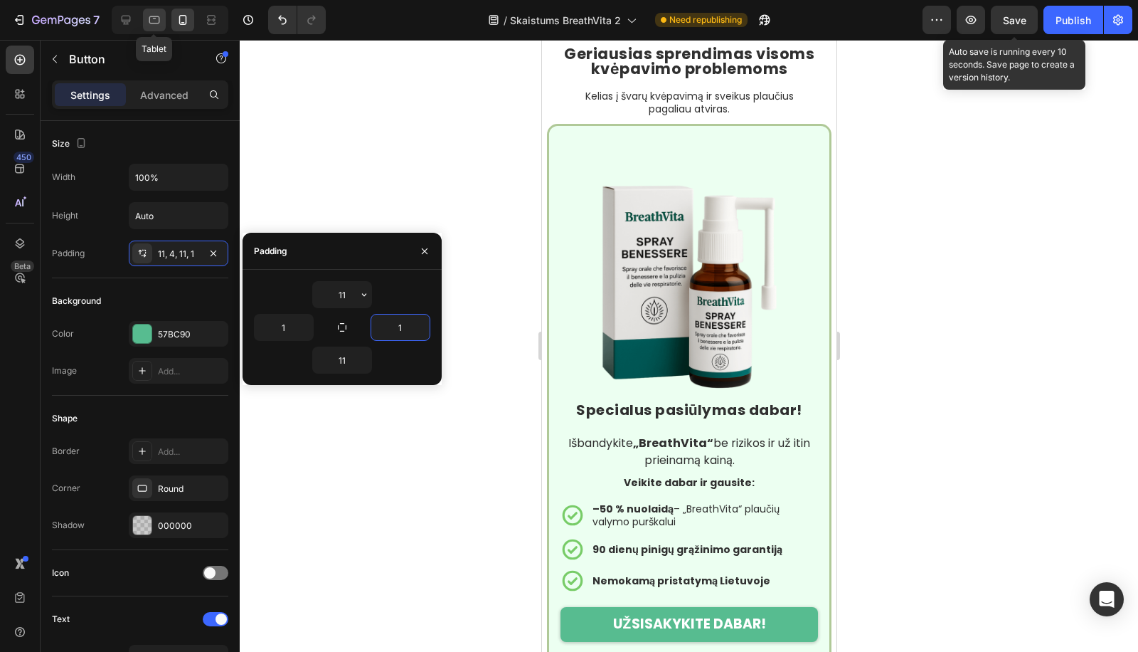
type input "Auto"
type input "25"
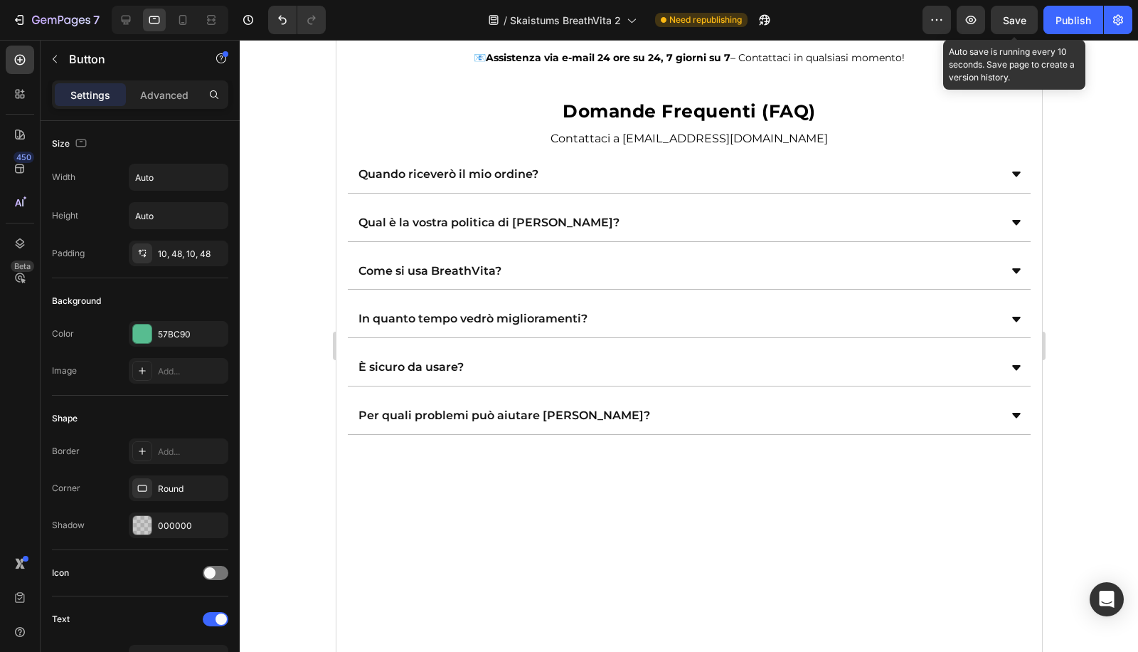
scroll to position [3468, 0]
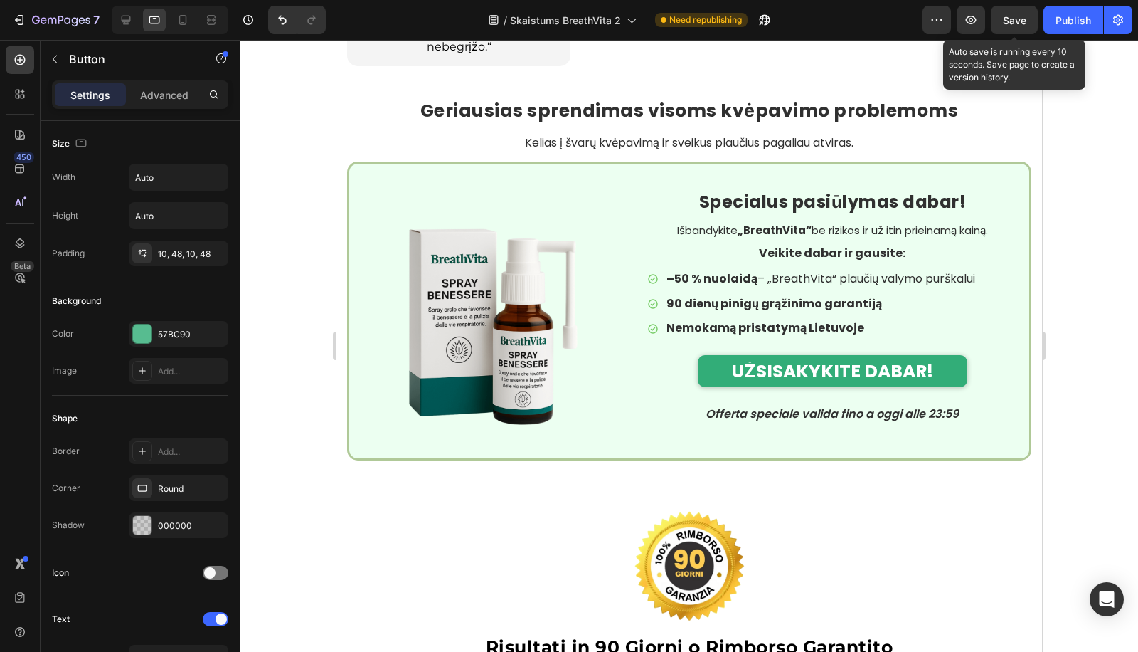
click at [708, 370] on button "UŽSISAKYKITE DABAR!" at bounding box center [832, 371] width 270 height 32
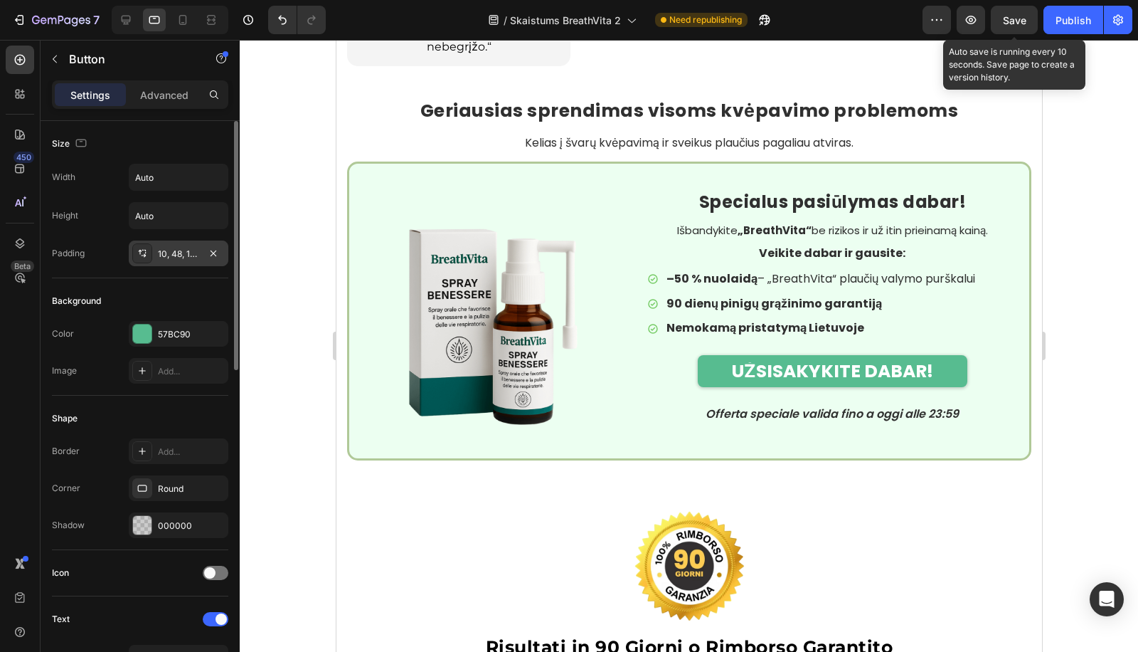
click at [169, 258] on div "10, 48, 10, 48" at bounding box center [179, 253] width 100 height 26
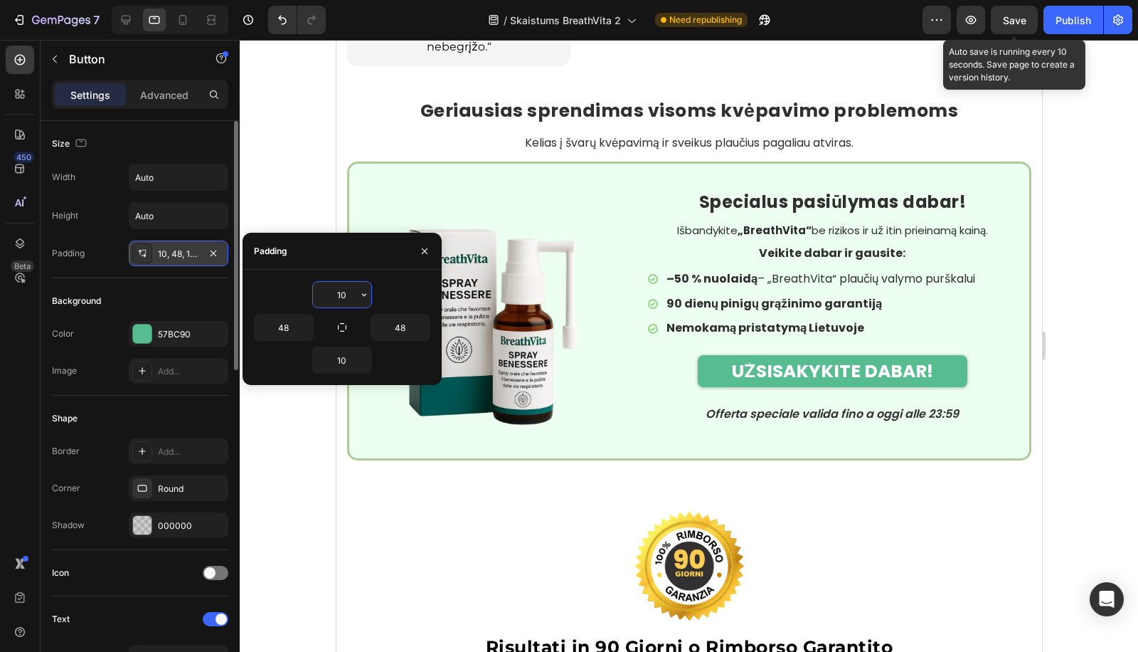
click at [166, 258] on div "10, 48, 10, 48" at bounding box center [179, 253] width 100 height 26
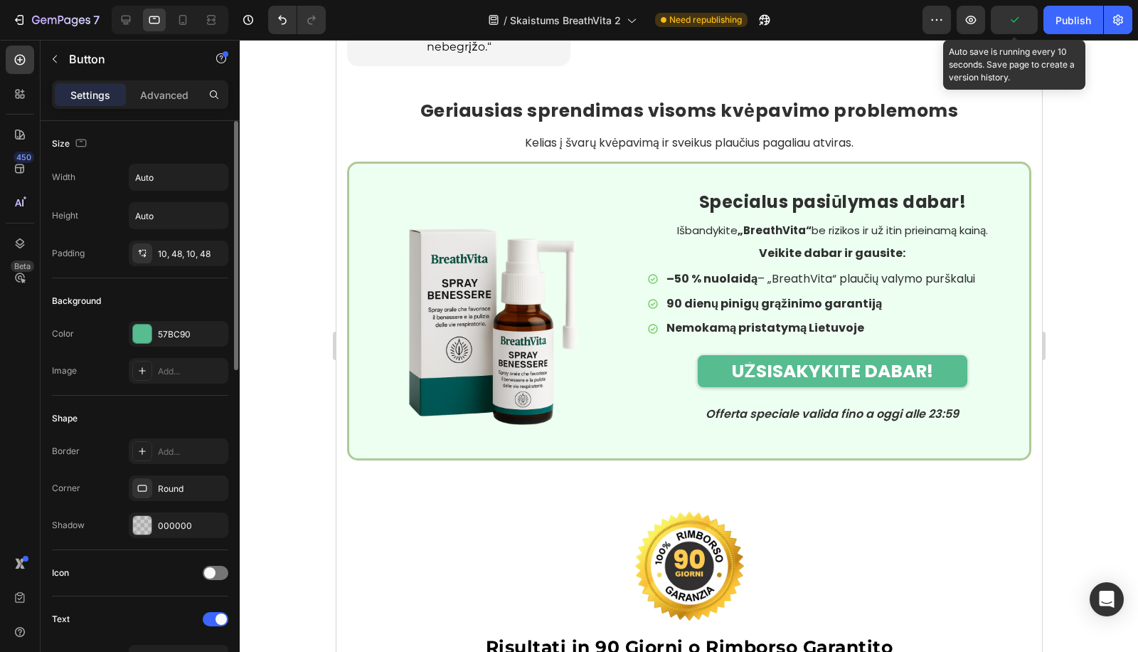
scroll to position [368, 0]
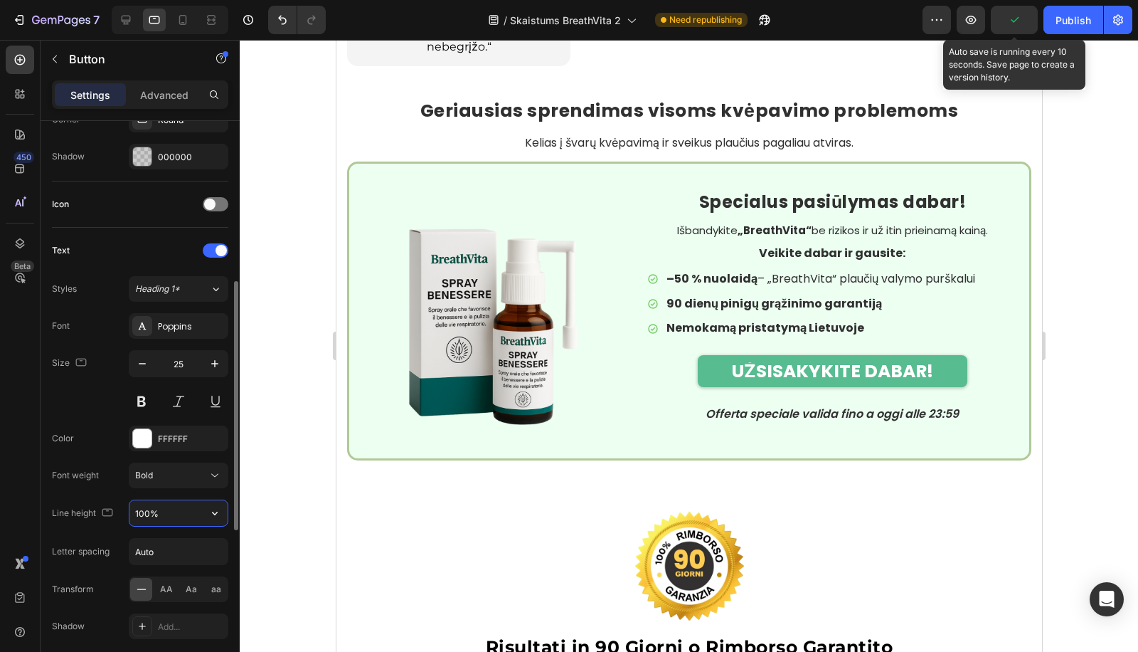
click at [142, 509] on input "100%" at bounding box center [178, 513] width 98 height 26
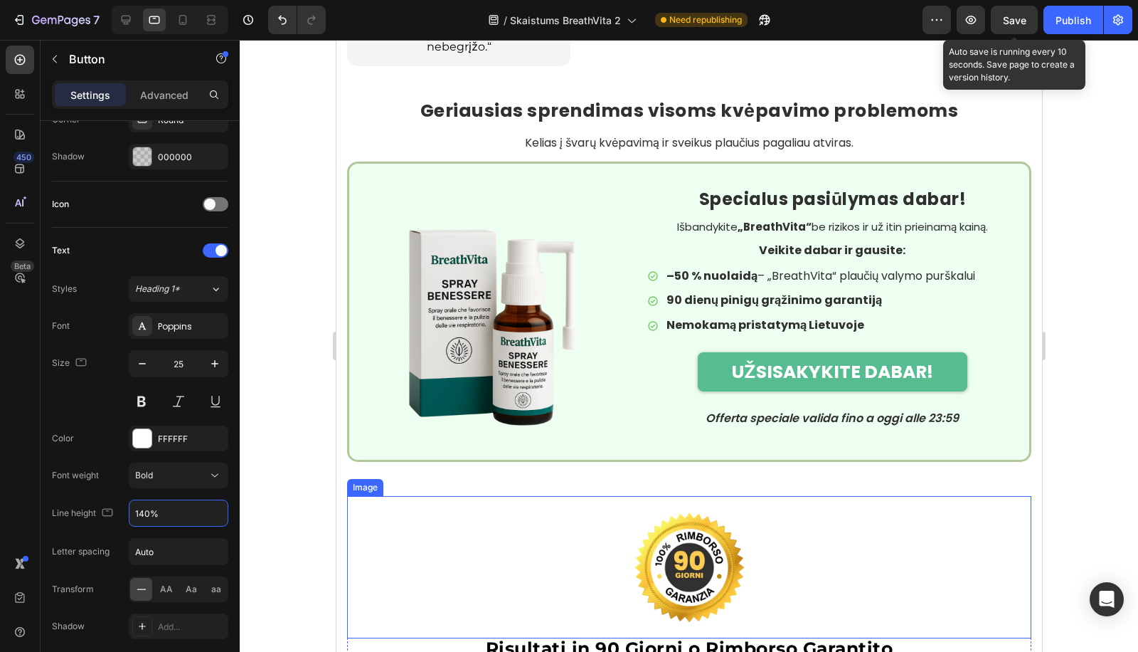
scroll to position [3837, 0]
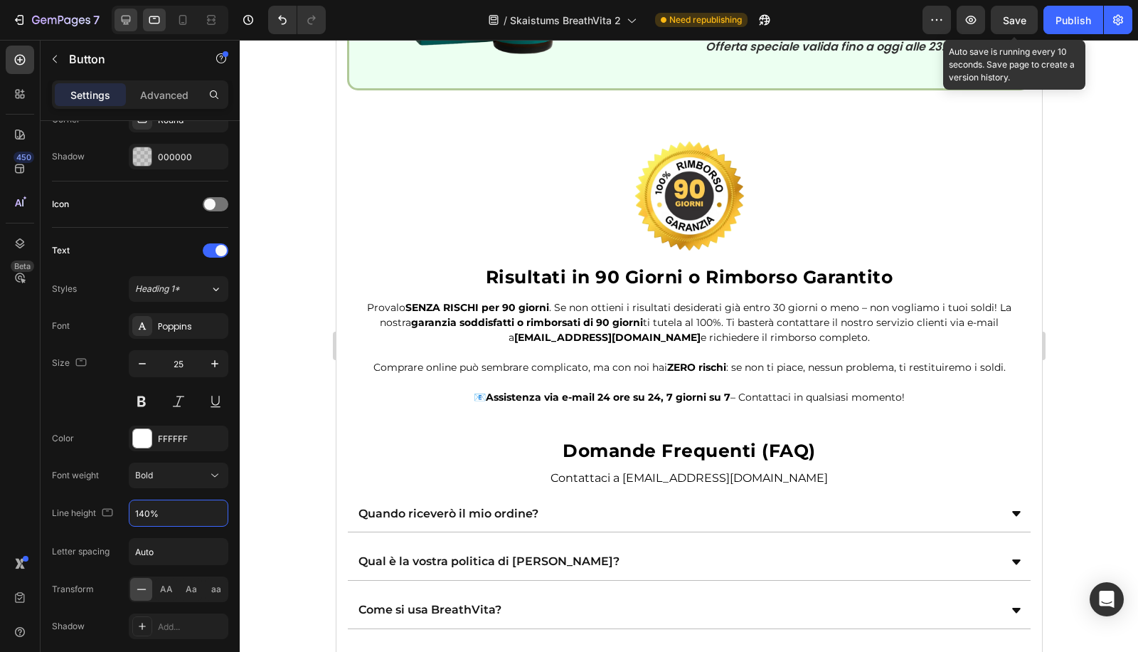
type input "140%"
click at [132, 11] on div at bounding box center [126, 20] width 23 height 23
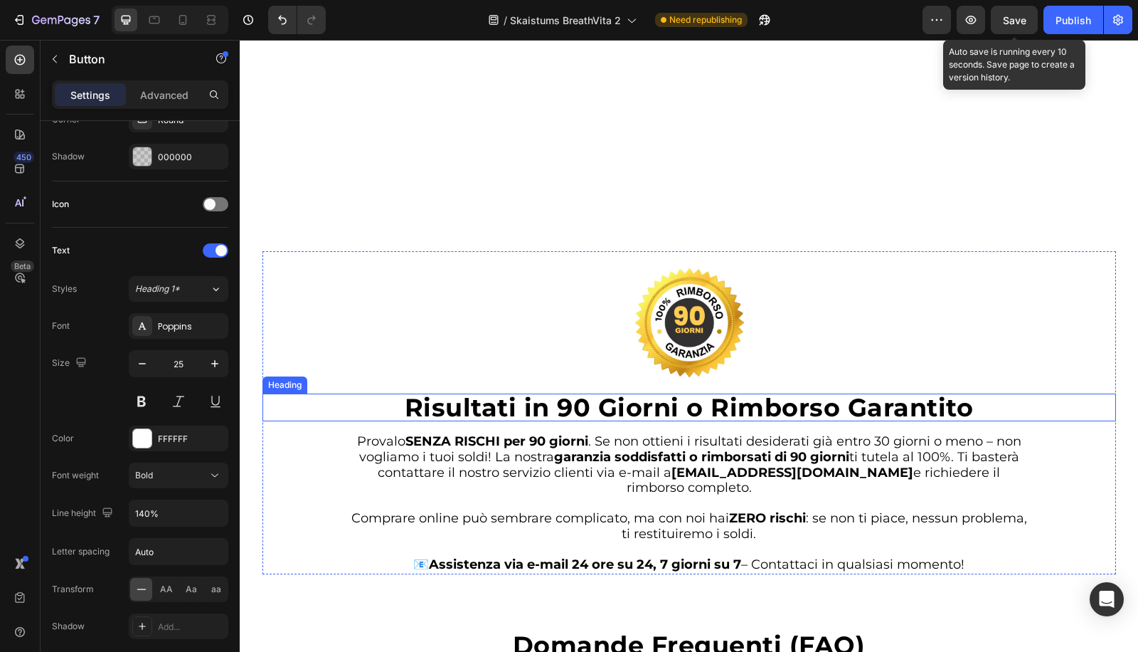
scroll to position [4299, 0]
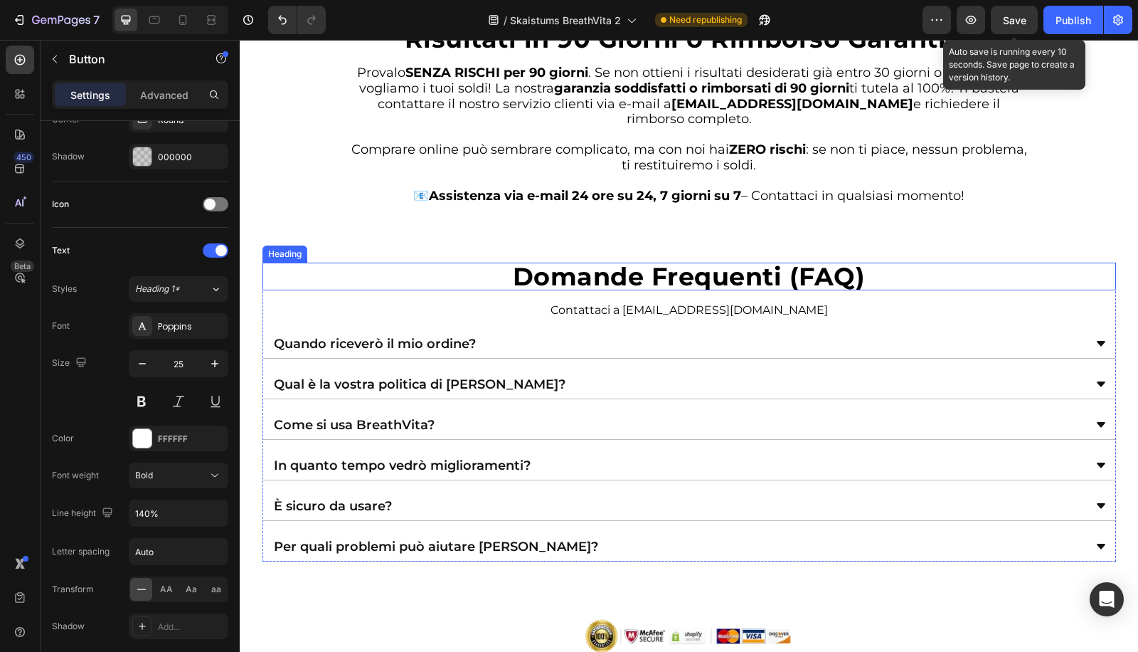
click at [617, 283] on strong "Domande Frequenti (FAQ)" at bounding box center [689, 276] width 353 height 31
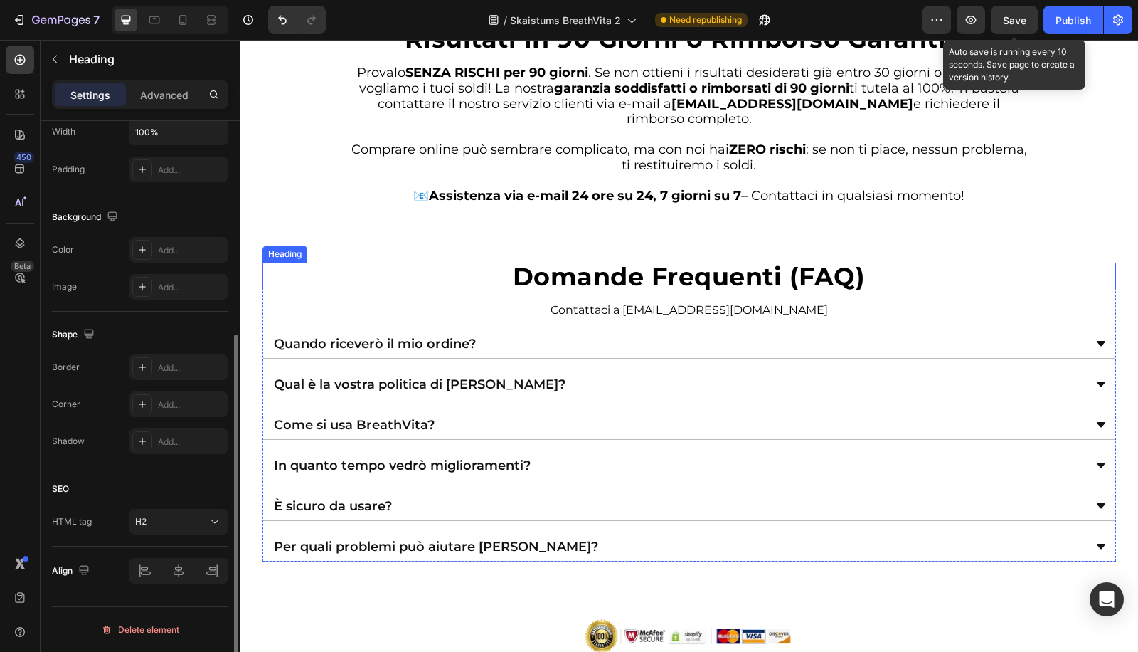
scroll to position [0, 0]
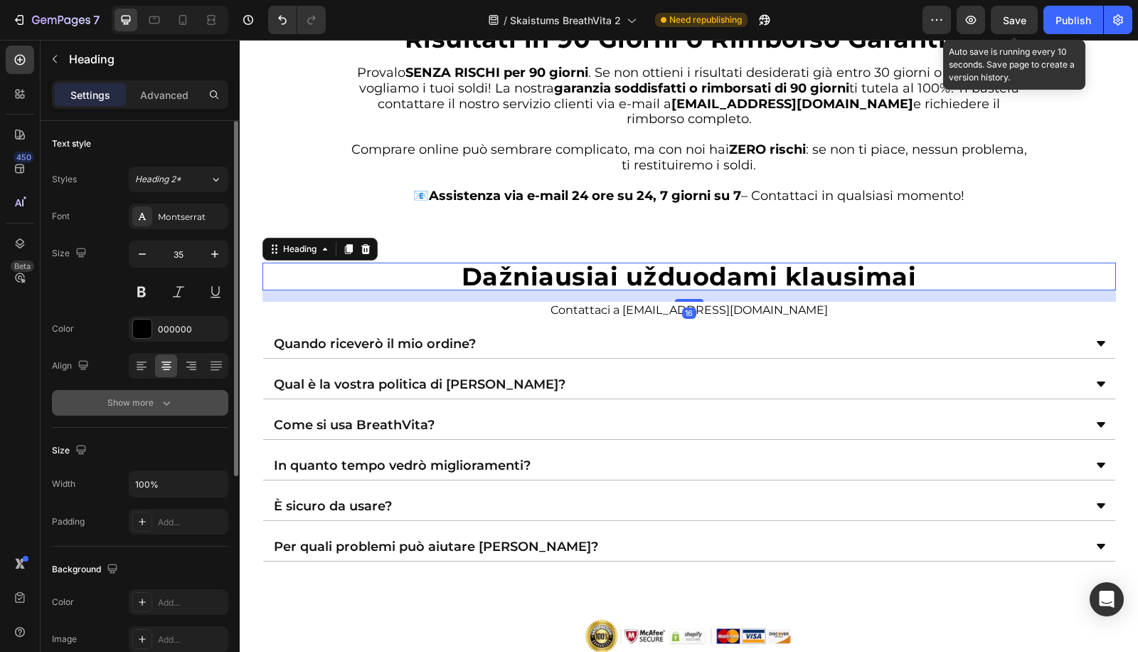
click at [135, 403] on div "Show more" at bounding box center [140, 402] width 66 height 14
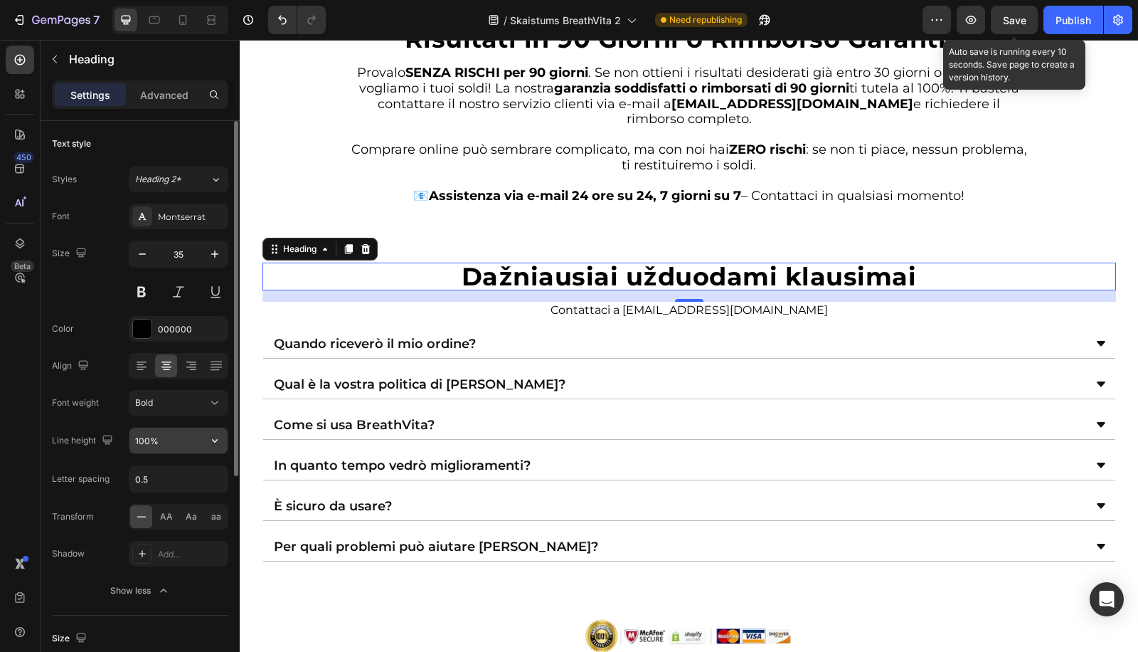
click at [139, 438] on input "100%" at bounding box center [178, 441] width 98 height 26
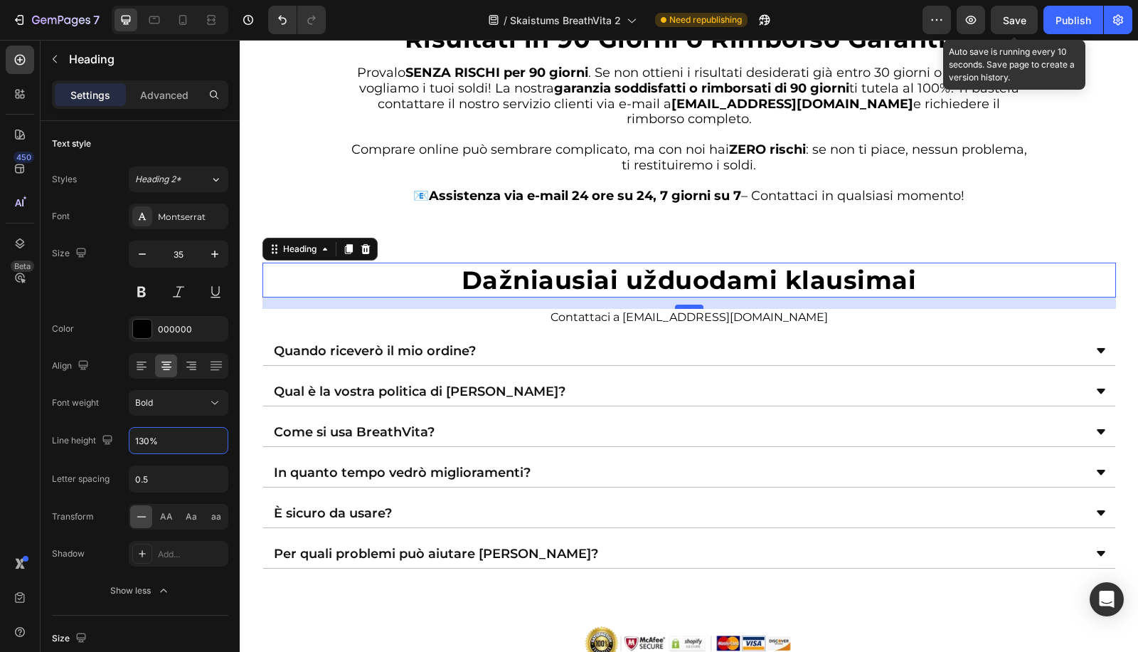
type input "130%"
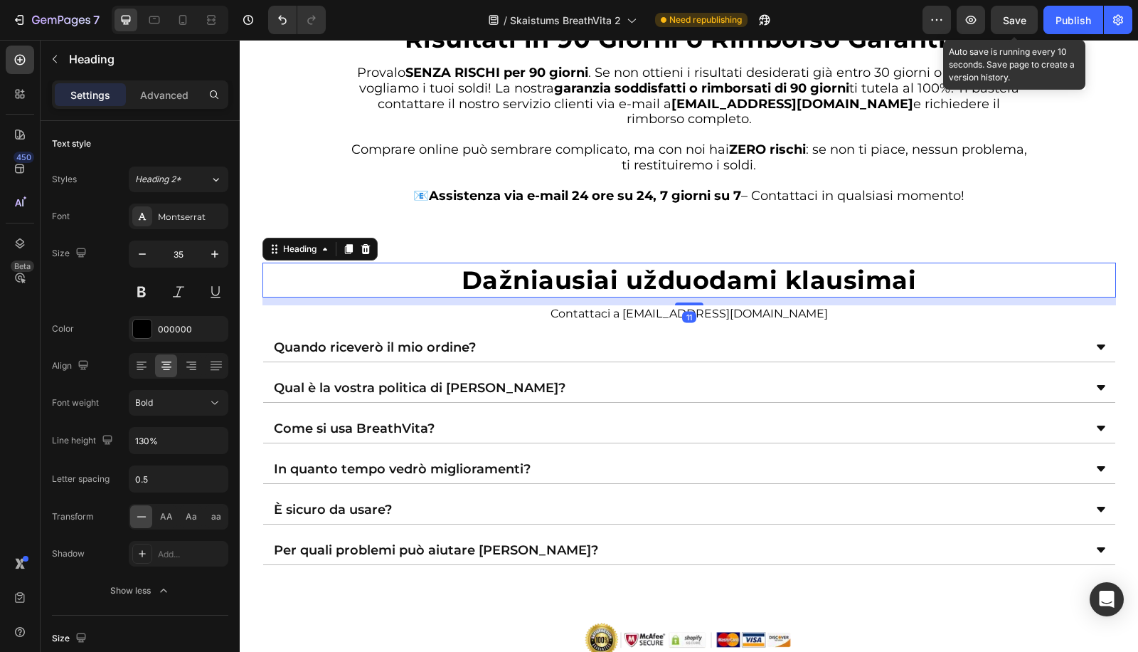
drag, startPoint x: 672, startPoint y: 306, endPoint x: 641, endPoint y: 293, distance: 33.8
click at [681, 302] on div at bounding box center [689, 303] width 28 height 3
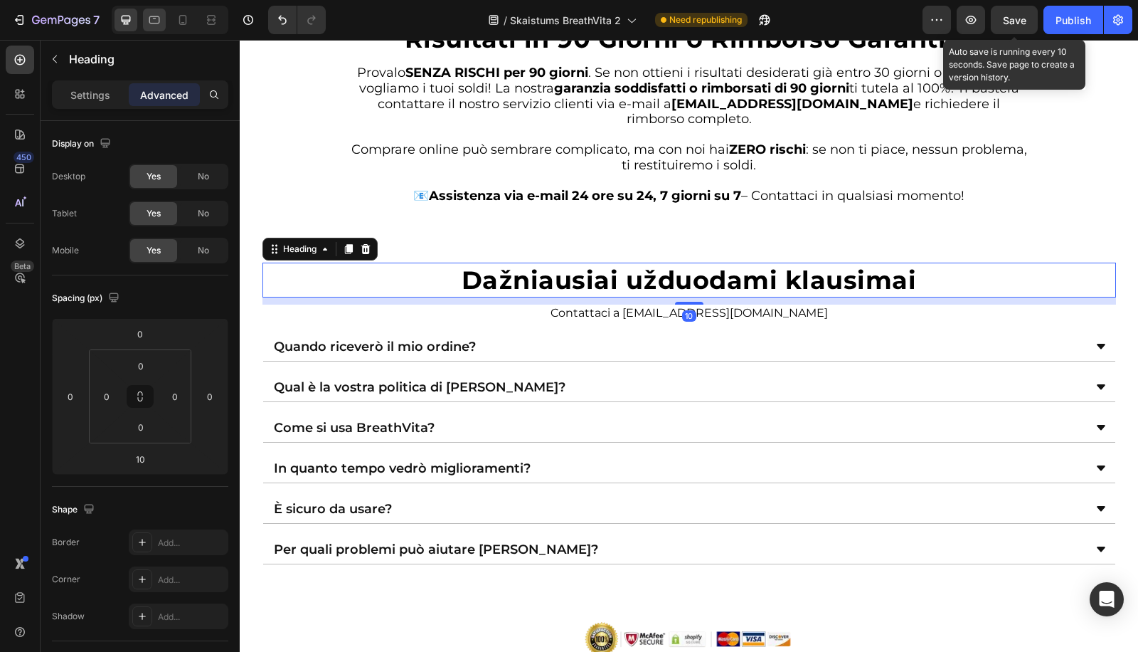
click at [155, 19] on icon at bounding box center [154, 20] width 14 height 14
type input "8"
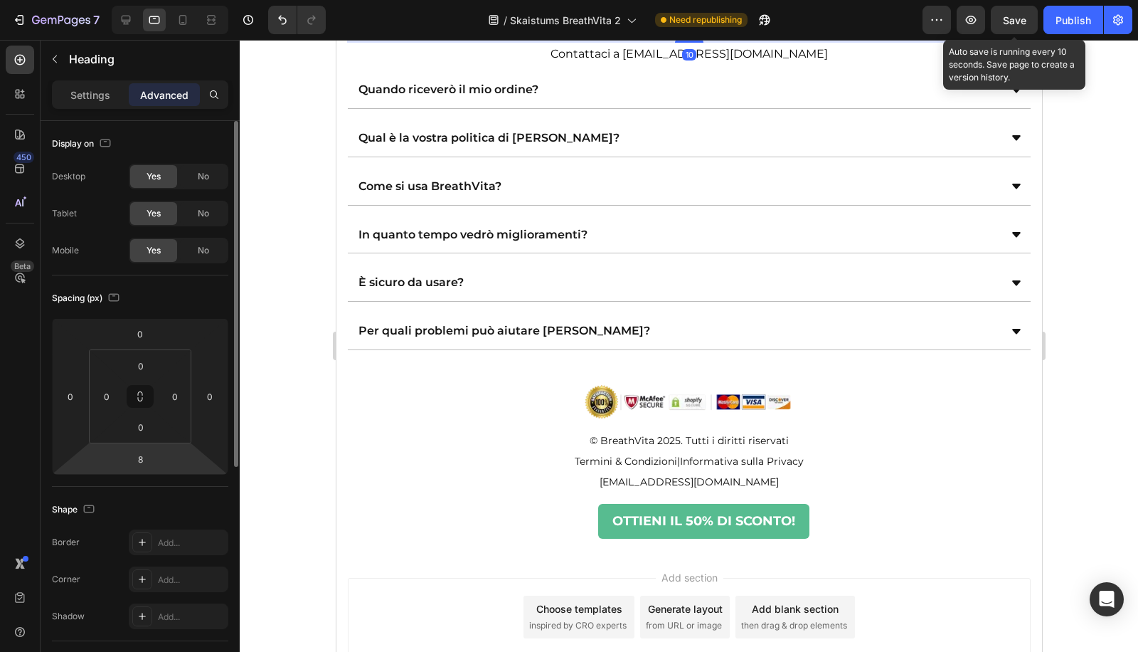
scroll to position [4226, 0]
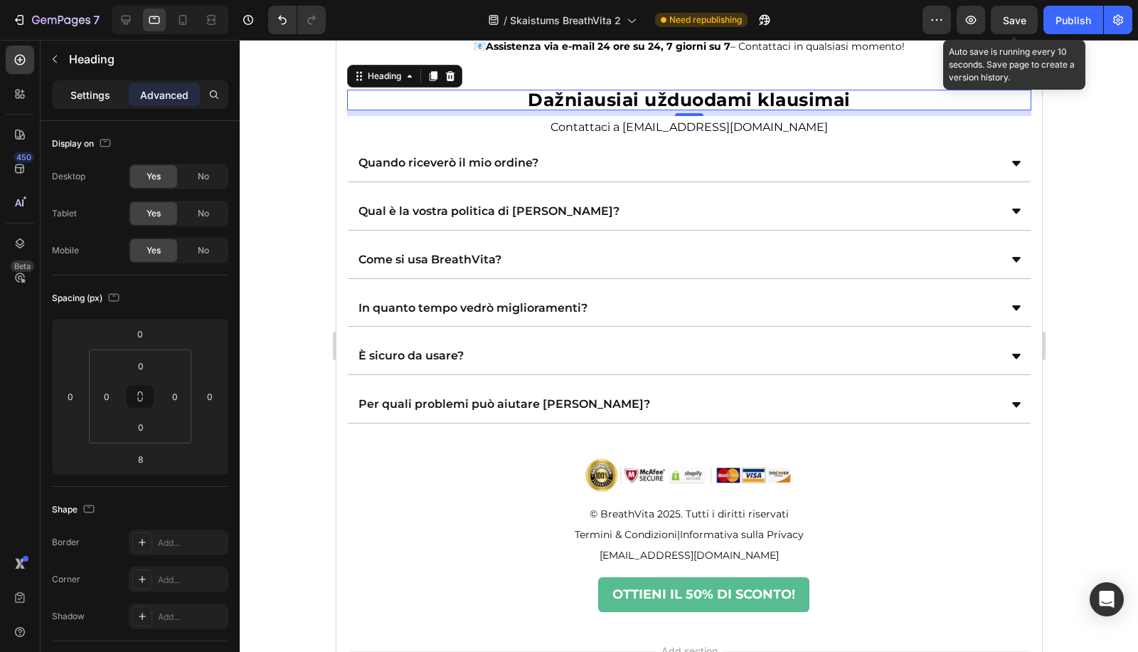
click at [90, 90] on p "Settings" at bounding box center [90, 94] width 40 height 15
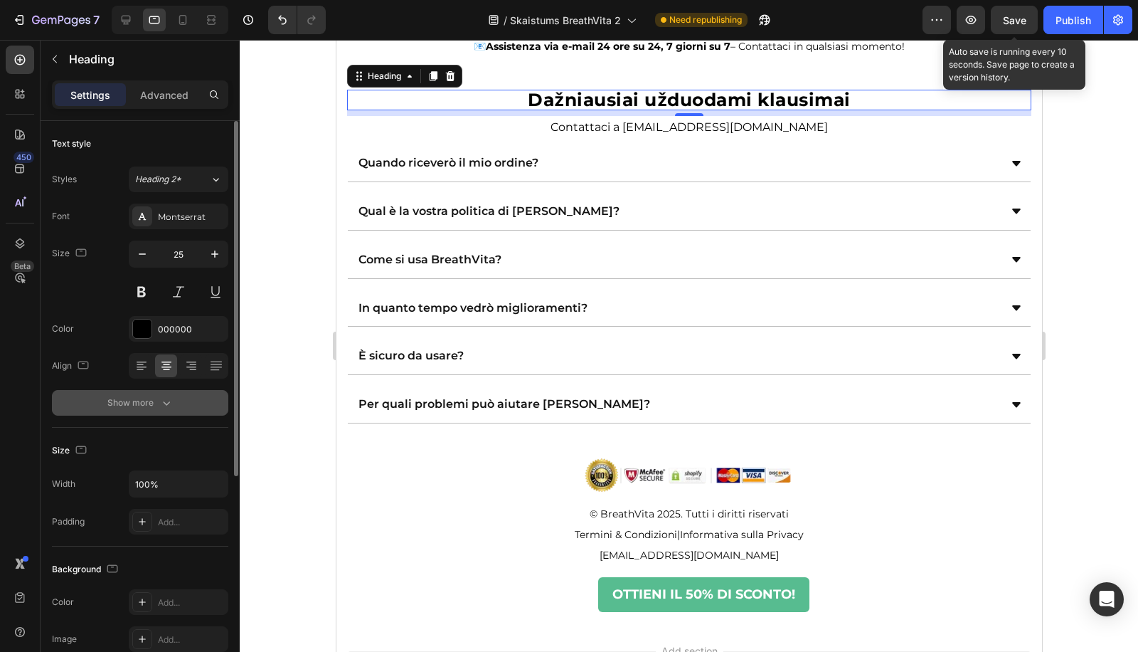
click at [157, 390] on button "Show more" at bounding box center [140, 403] width 176 height 26
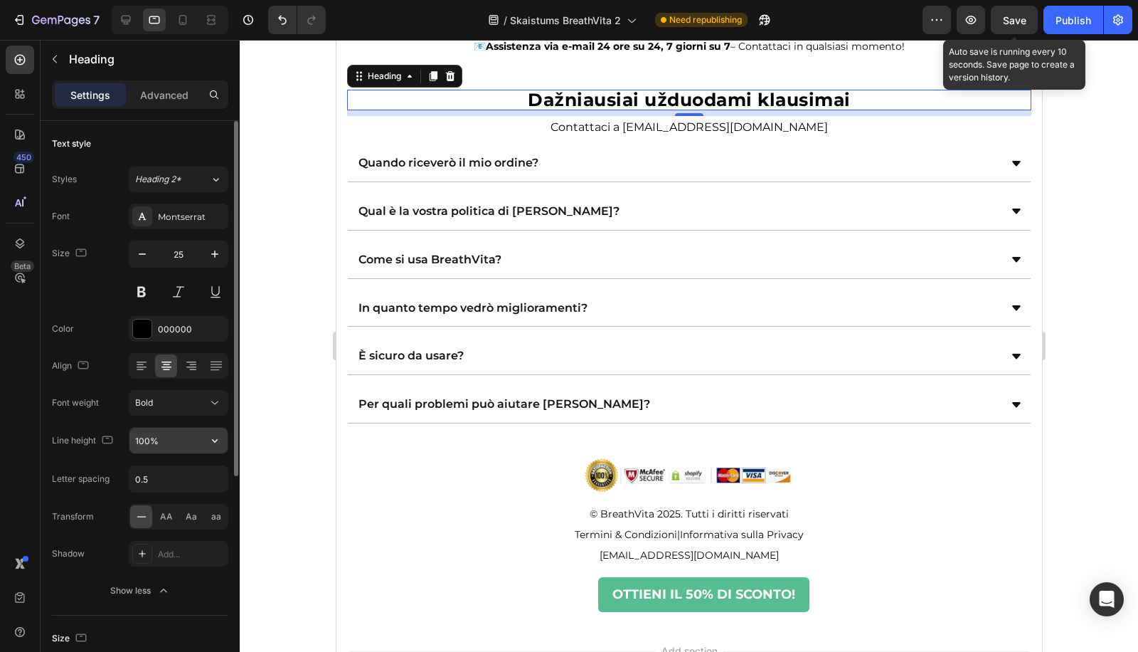
drag, startPoint x: 146, startPoint y: 440, endPoint x: 159, endPoint y: 431, distance: 16.0
click at [147, 440] on input "100%" at bounding box center [178, 441] width 98 height 26
paste input "3"
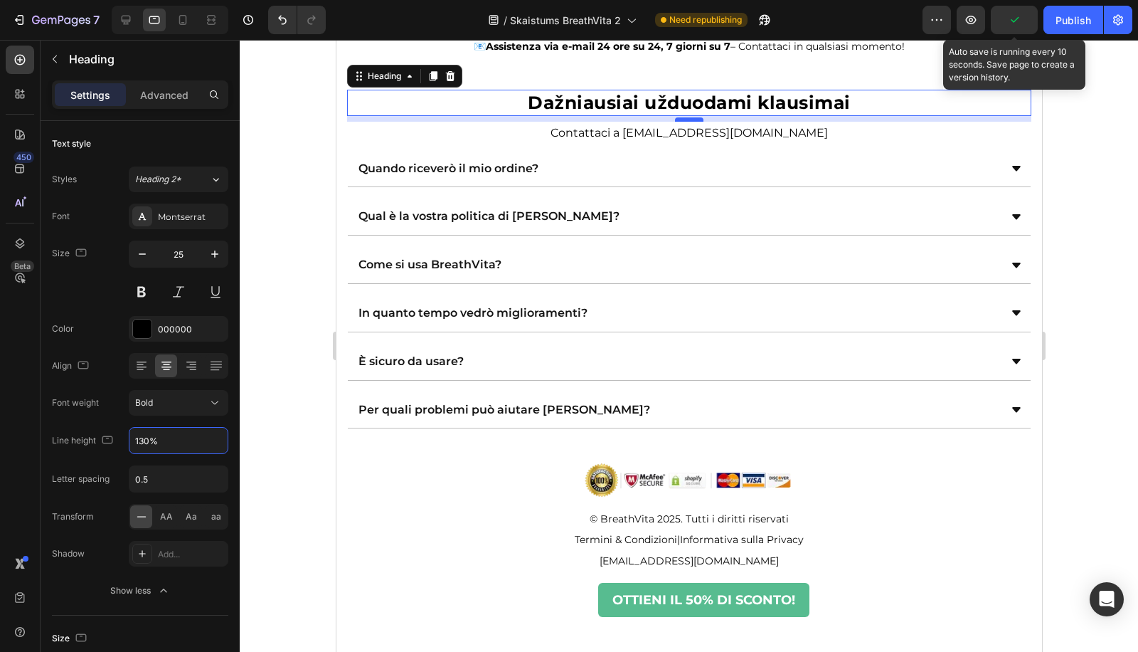
type input "130%"
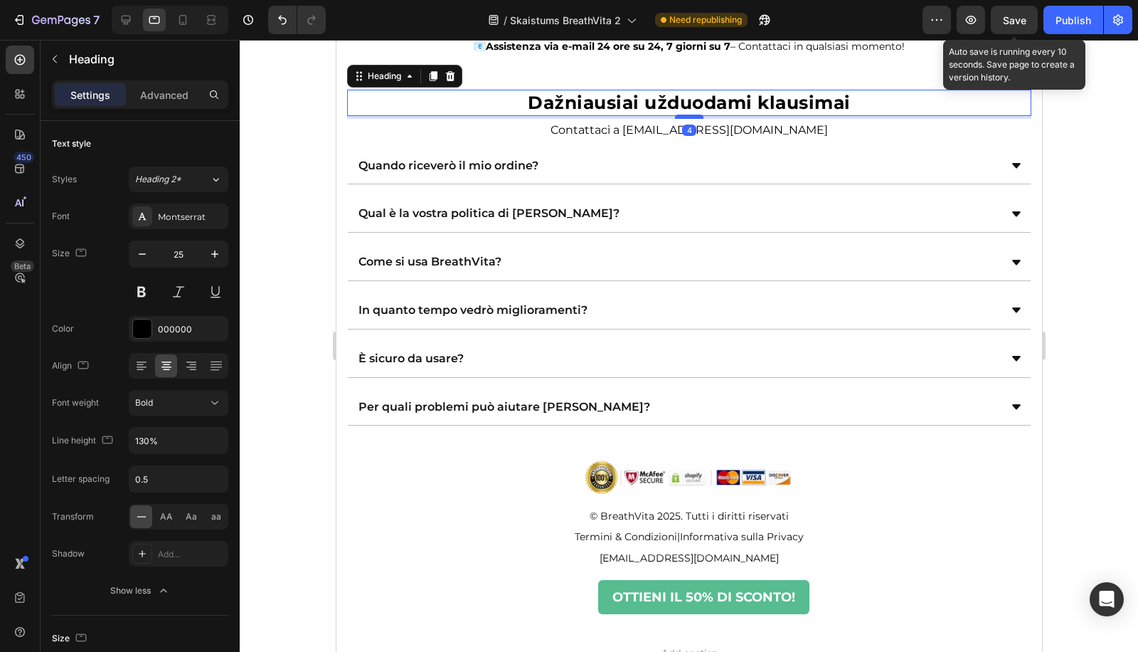
drag, startPoint x: 679, startPoint y: 118, endPoint x: 689, endPoint y: 115, distance: 9.9
click at [689, 115] on div at bounding box center [688, 117] width 28 height 4
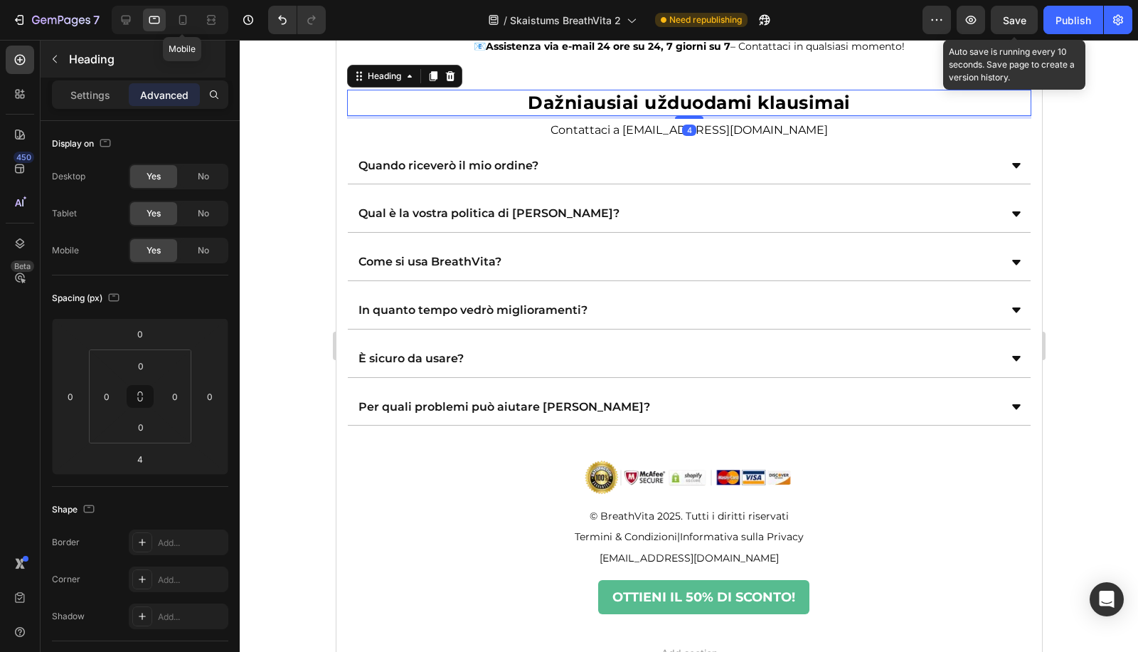
click at [184, 20] on icon at bounding box center [183, 20] width 14 height 14
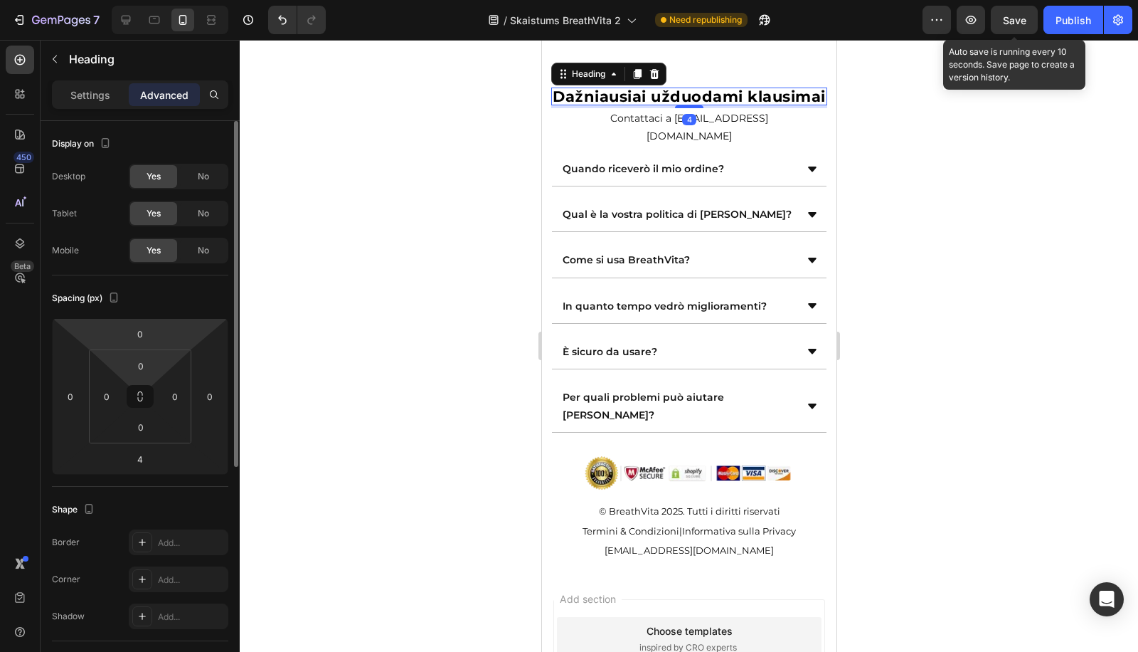
scroll to position [4083, 0]
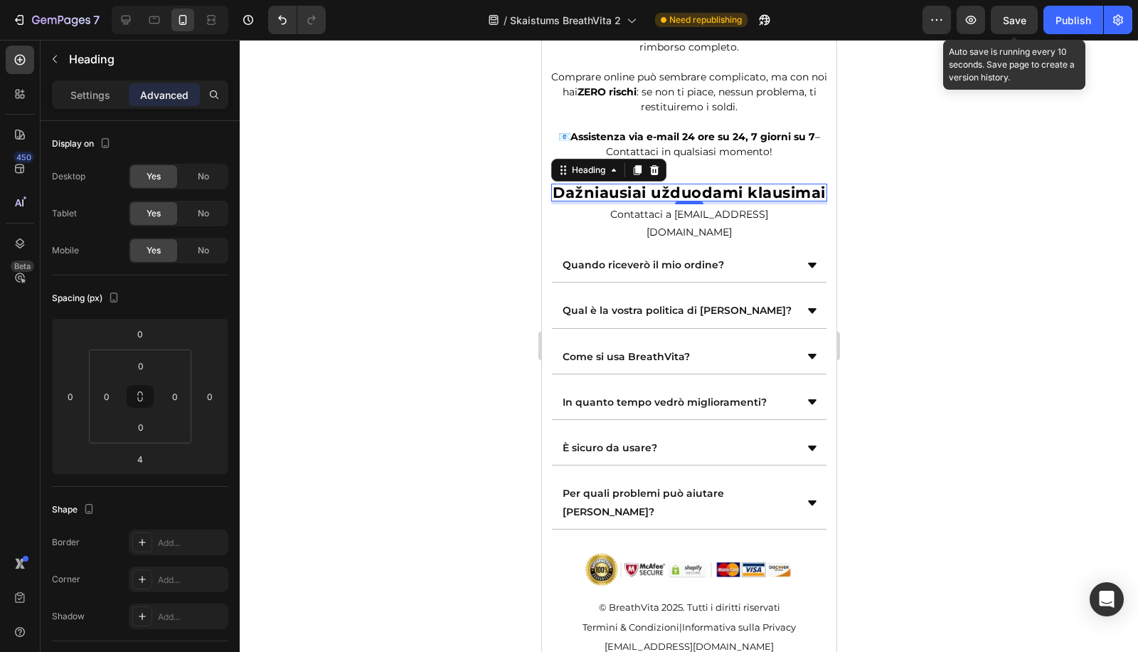
click at [97, 93] on p "Settings" at bounding box center [90, 94] width 40 height 15
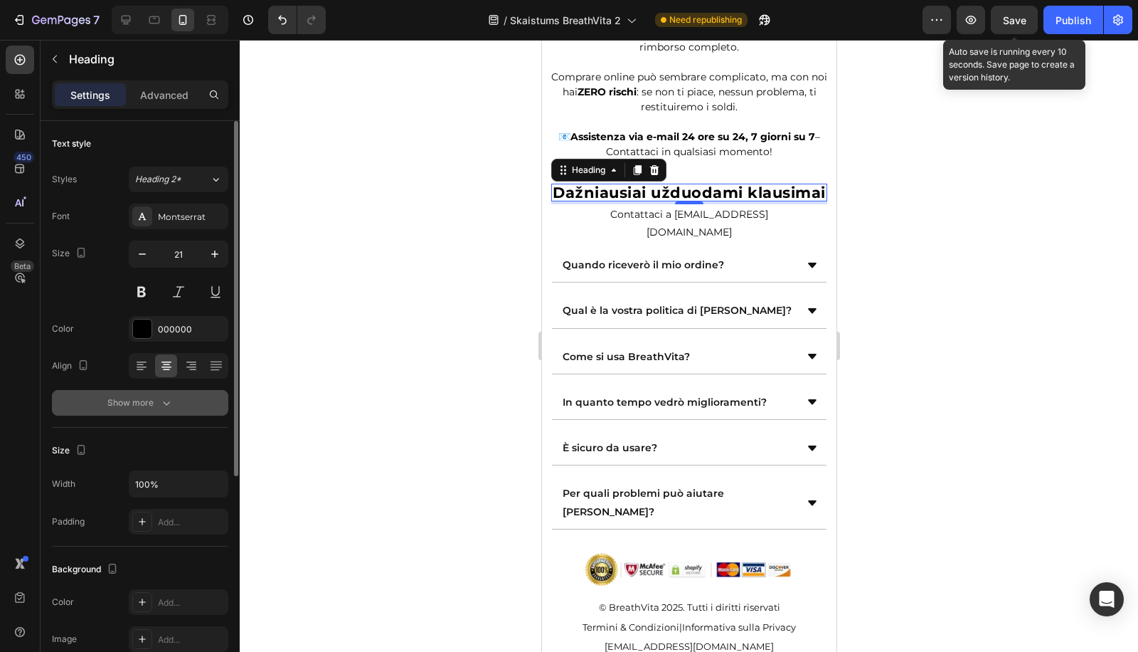
click at [129, 399] on div "Show more" at bounding box center [140, 402] width 66 height 14
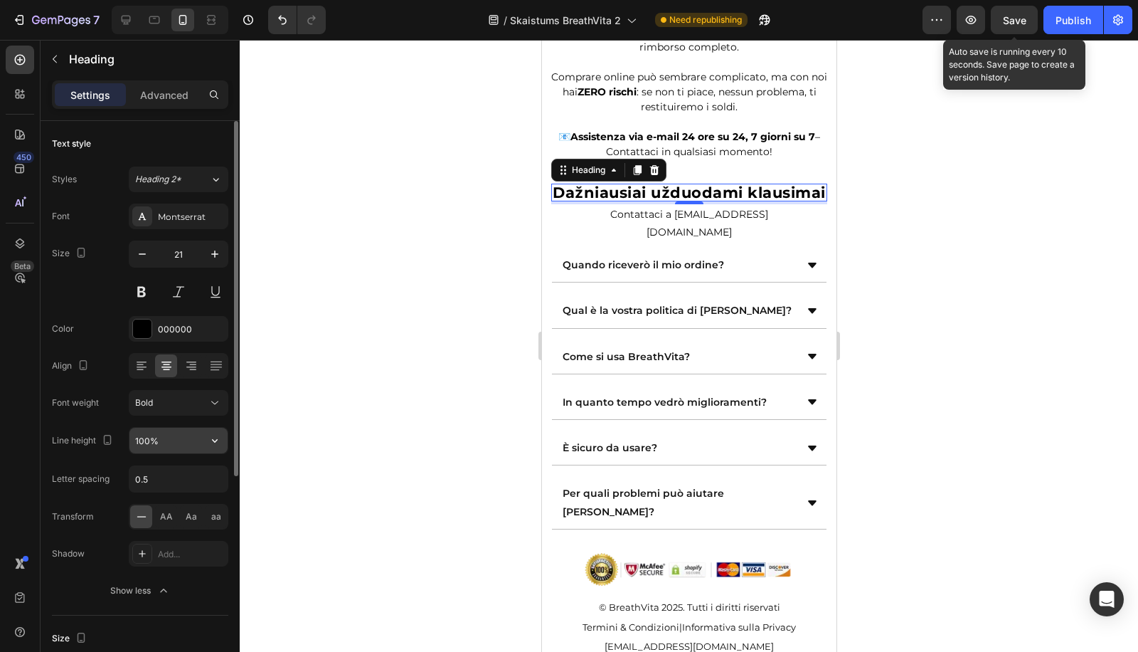
click at [135, 437] on input "100%" at bounding box center [178, 441] width 98 height 26
paste input "3"
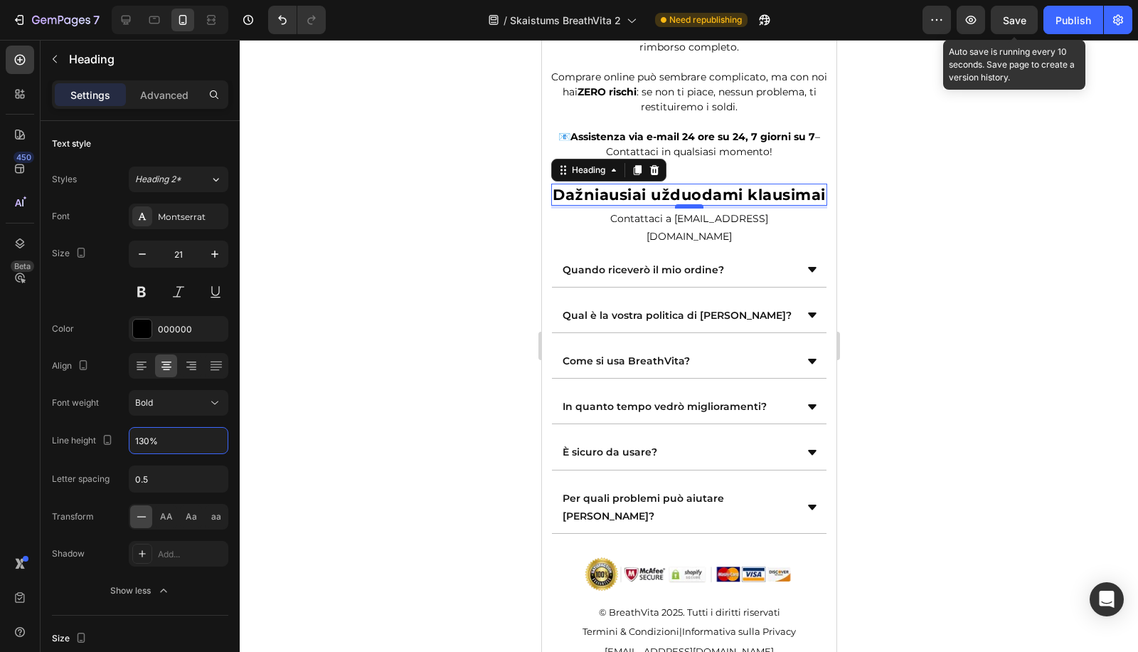
type input "130%"
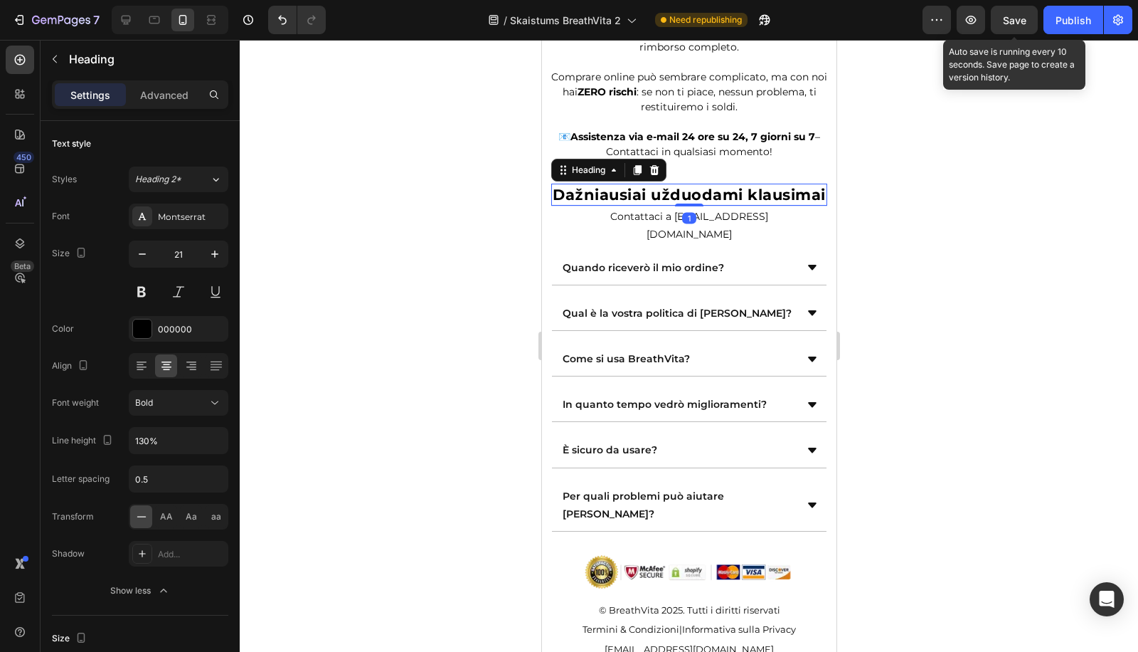
click at [696, 206] on div at bounding box center [688, 204] width 28 height 3
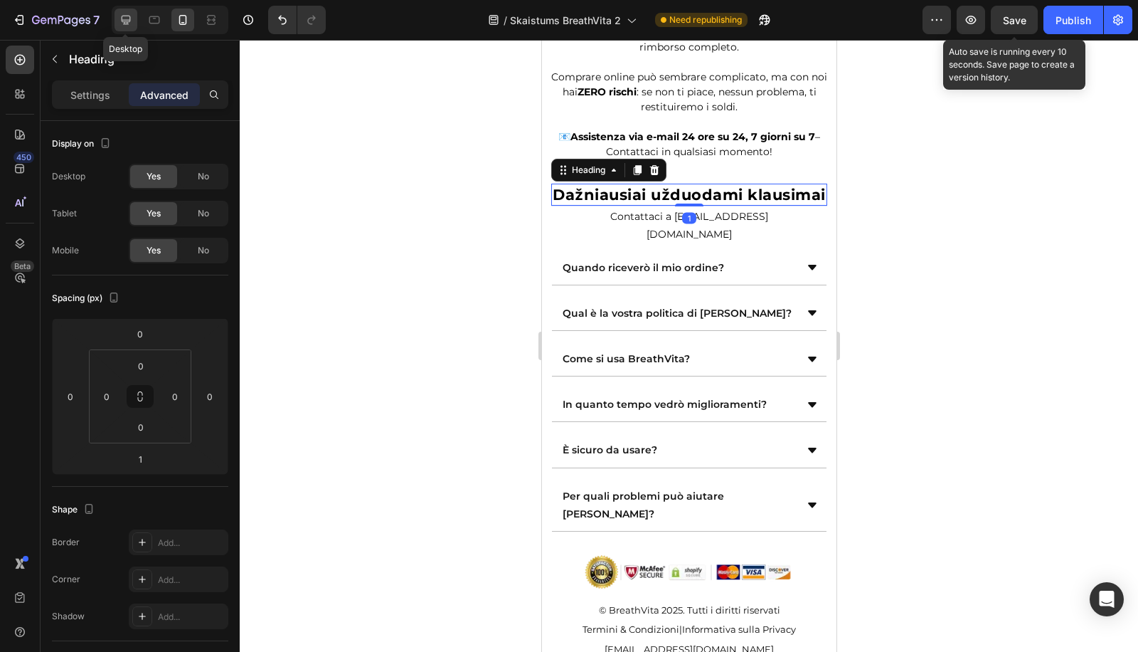
click at [115, 18] on div at bounding box center [126, 20] width 23 height 23
type input "10"
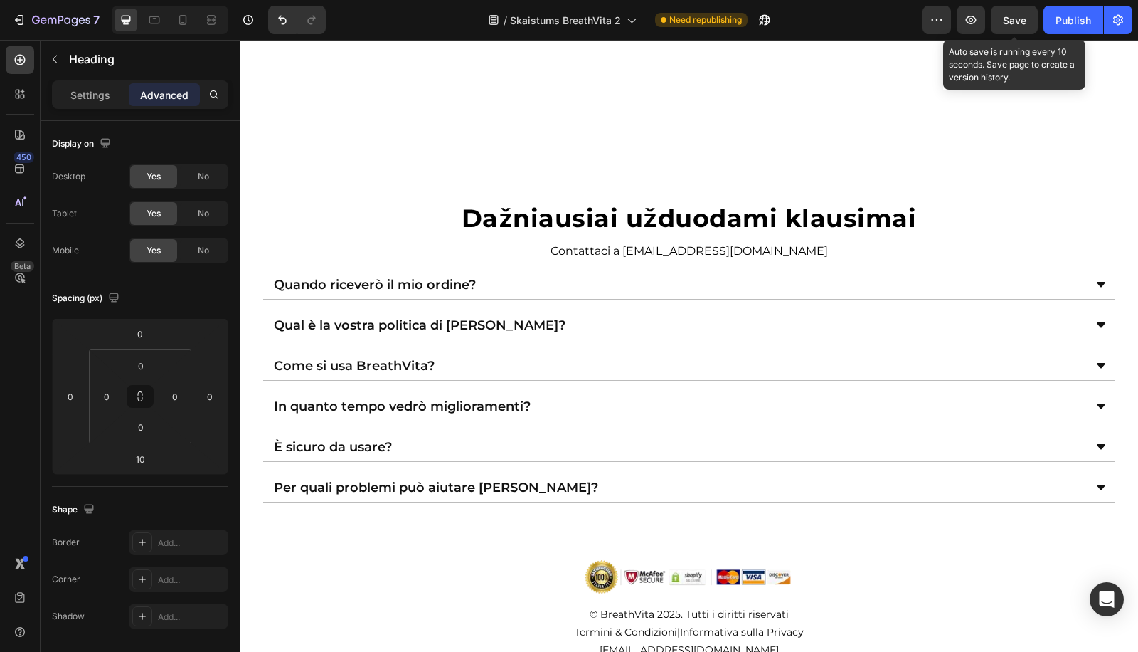
scroll to position [4593, 0]
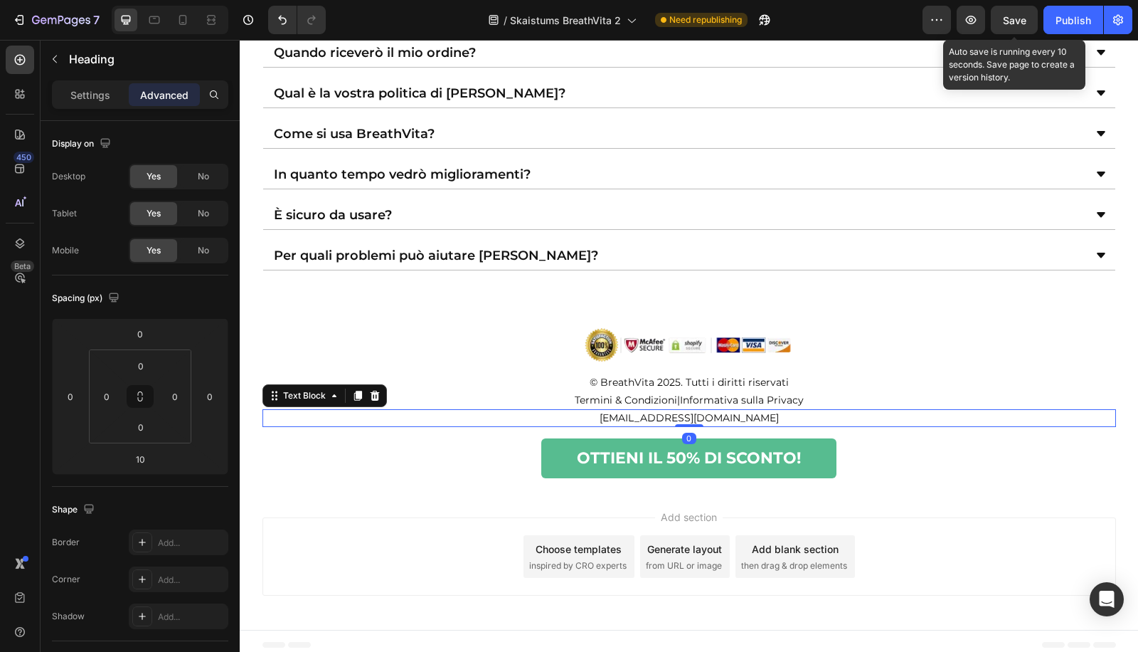
click at [674, 413] on p "supporto@puraneve.com" at bounding box center [689, 417] width 851 height 15
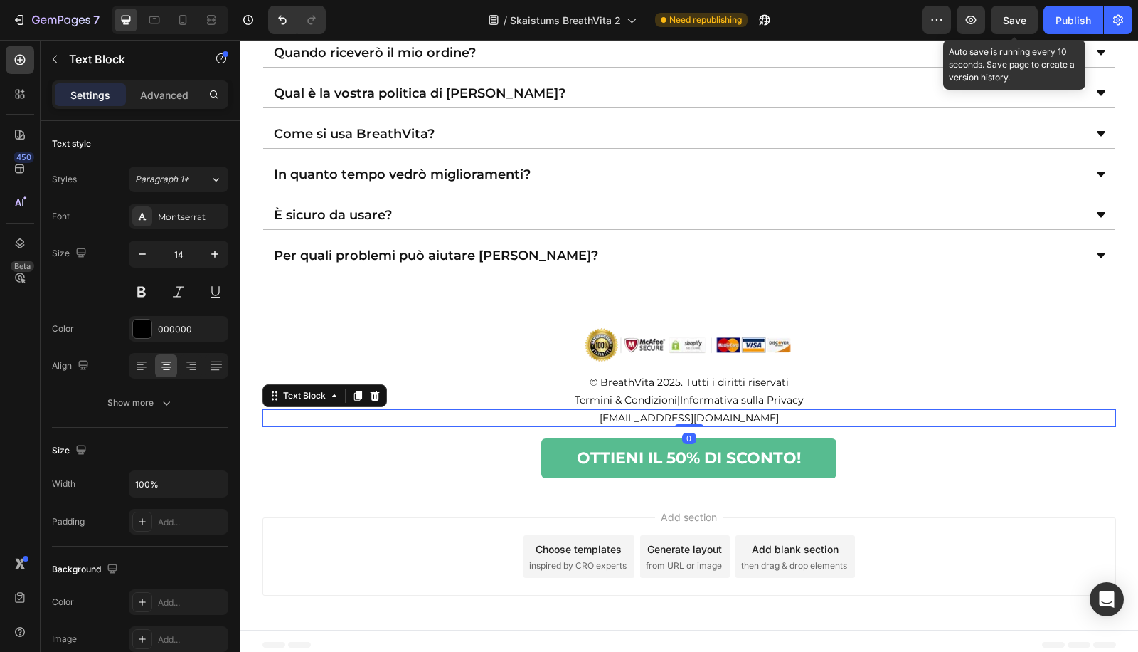
click at [674, 413] on p "supporto@puraneve.com" at bounding box center [689, 417] width 851 height 15
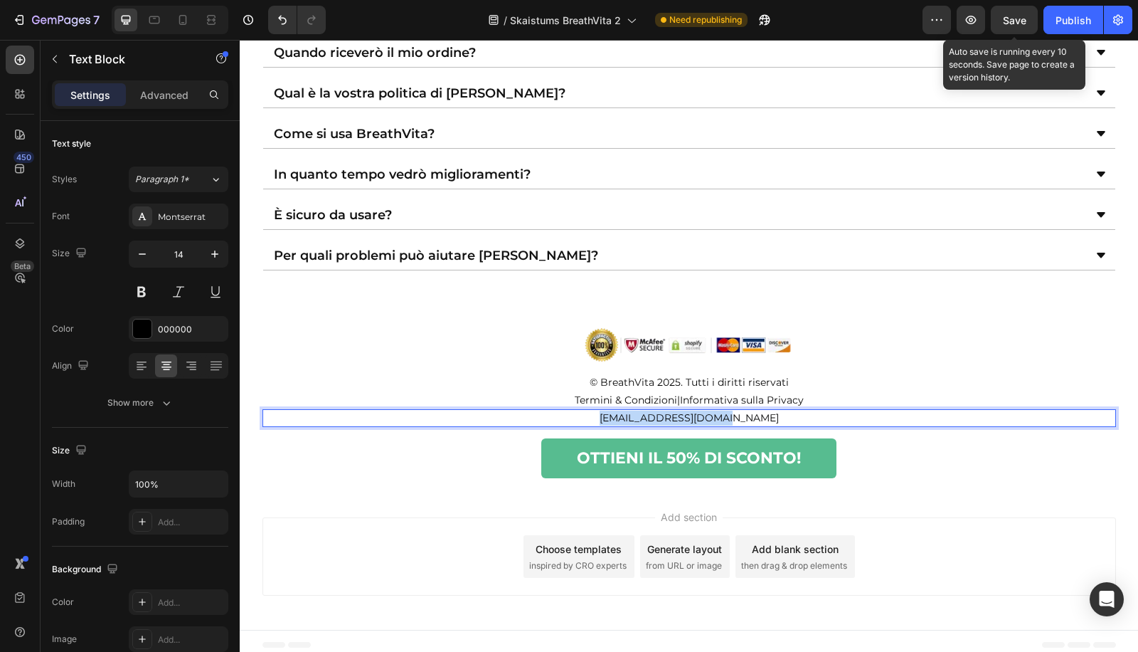
click at [674, 413] on p "supporto@puraneve.com" at bounding box center [689, 417] width 851 height 15
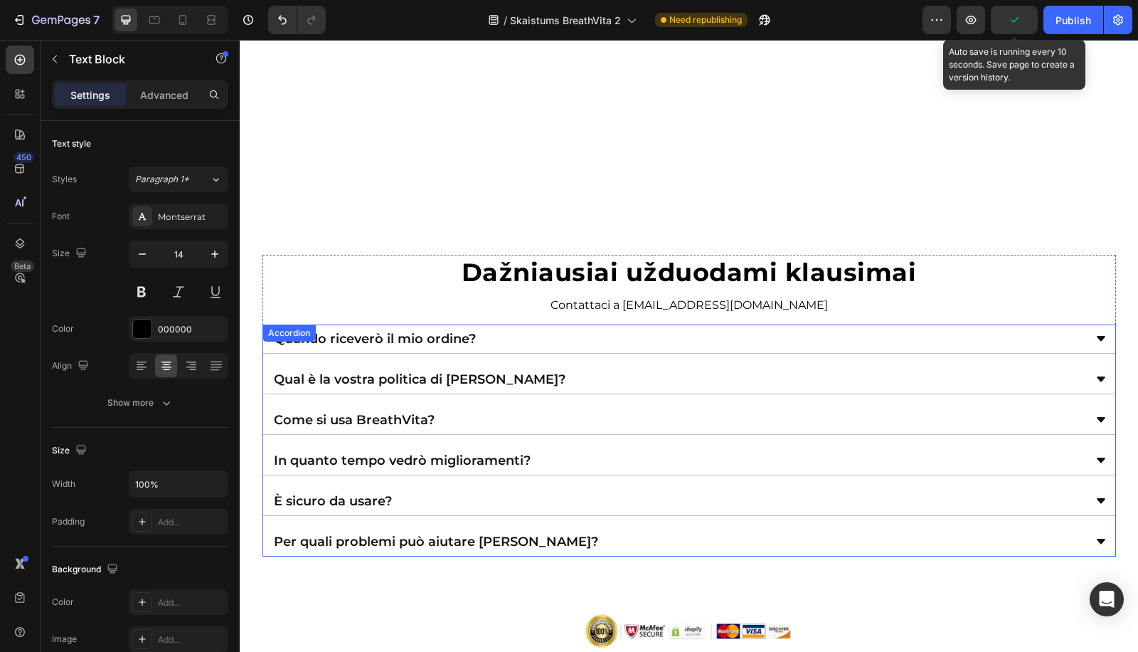
scroll to position [4366, 0]
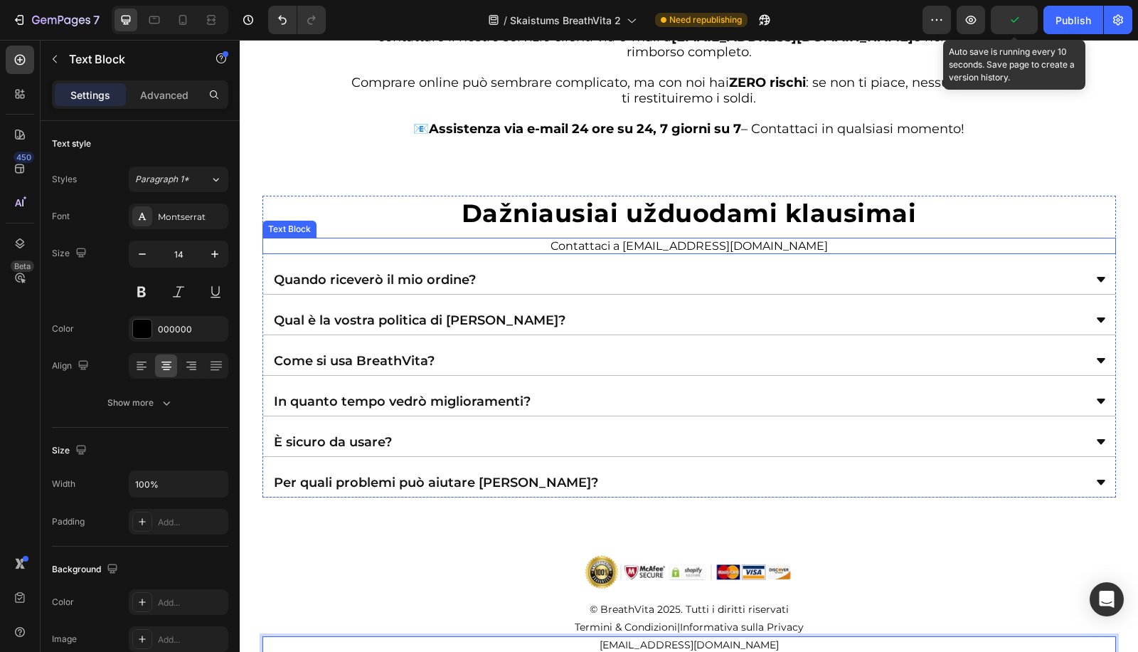
click at [617, 240] on p "Contattaci a supporto@puraneve.com" at bounding box center [689, 246] width 680 height 14
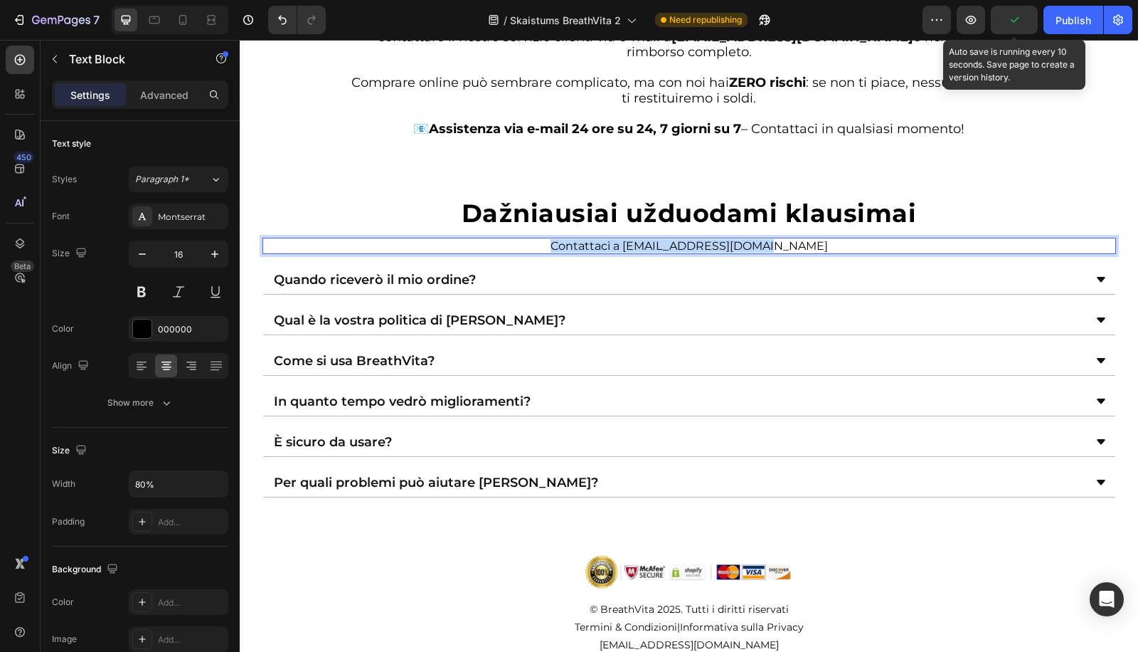
click at [617, 240] on p "Contattaci a supporto@puraneve.com" at bounding box center [689, 246] width 680 height 14
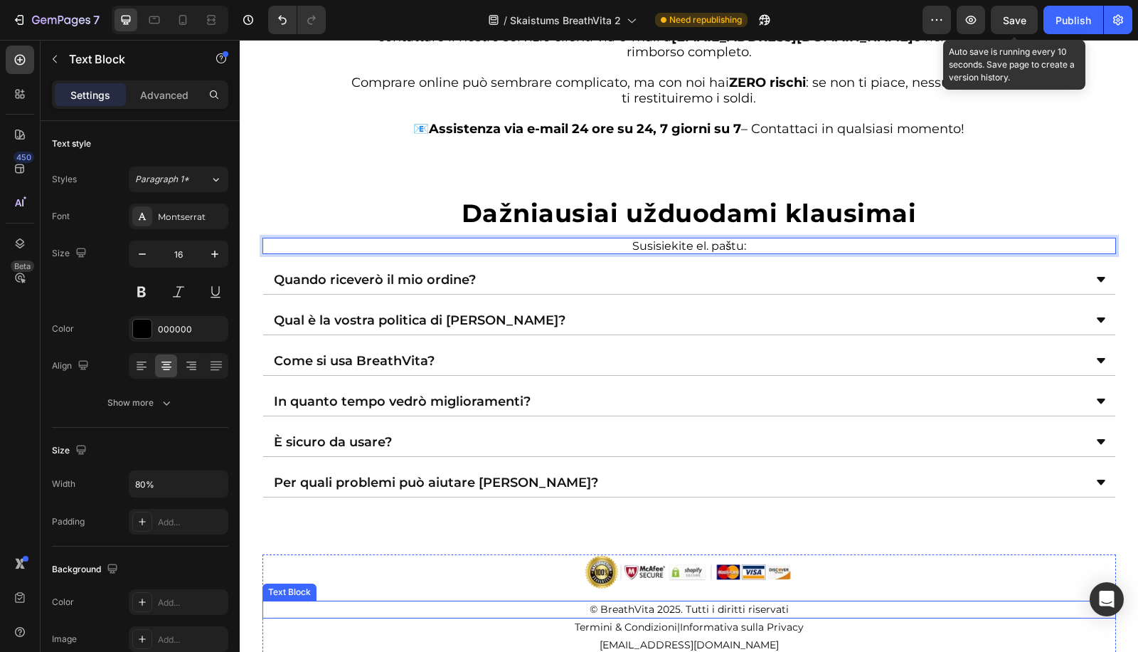
scroll to position [4593, 0]
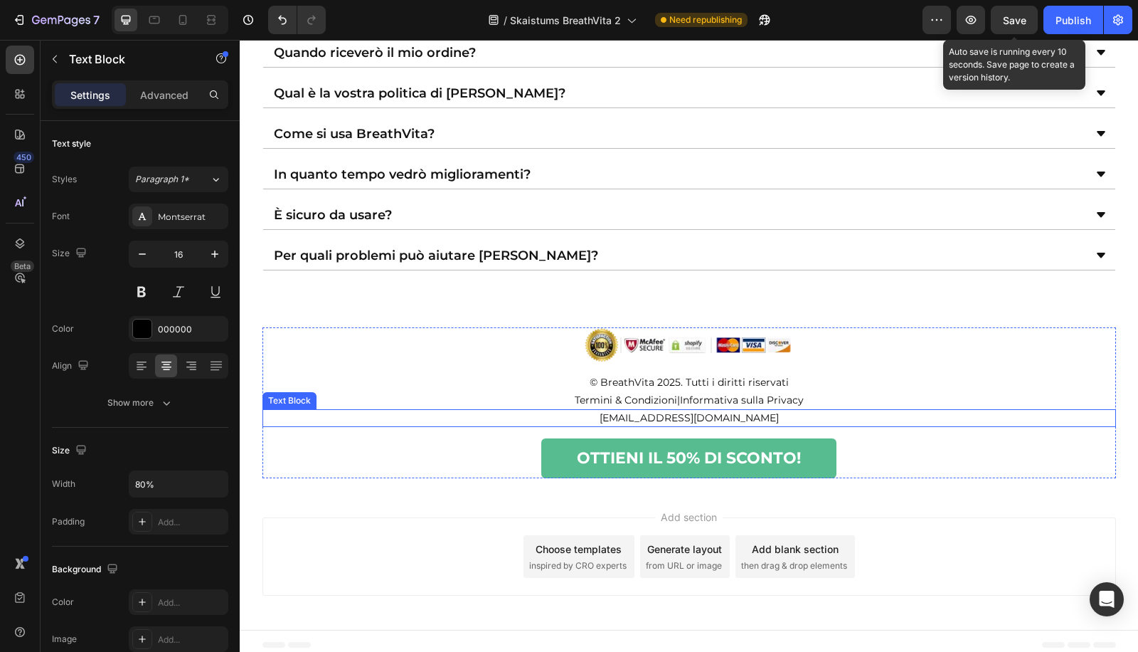
click at [684, 415] on p "[EMAIL_ADDRESS][DOMAIN_NAME]" at bounding box center [689, 417] width 851 height 15
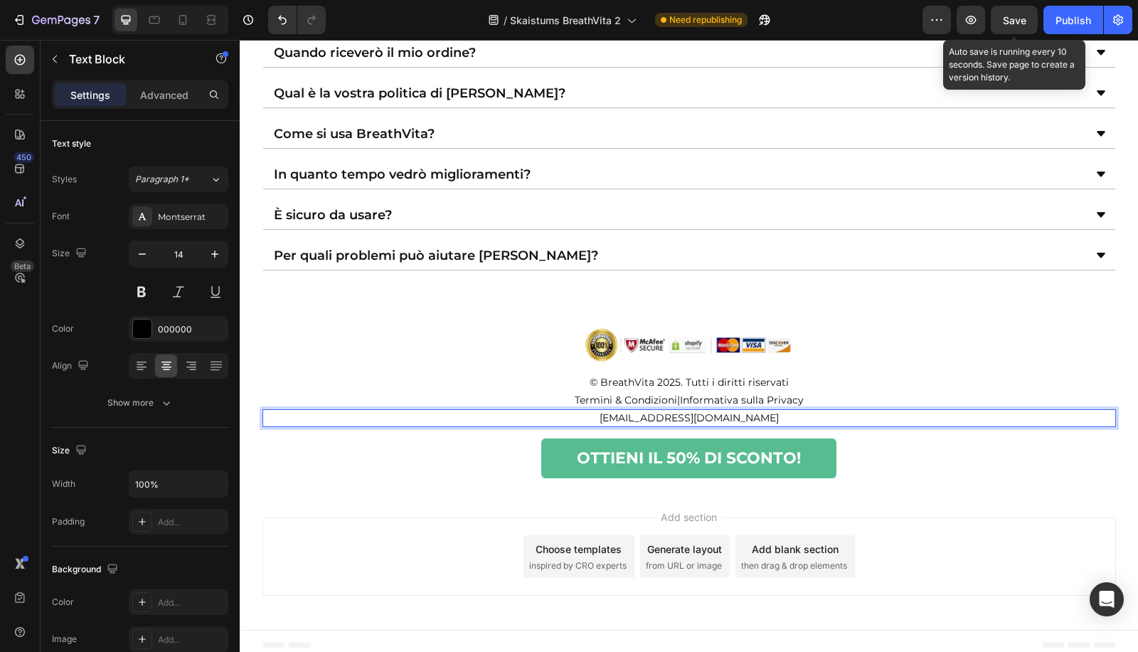
copy p "[EMAIL_ADDRESS][DOMAIN_NAME]"
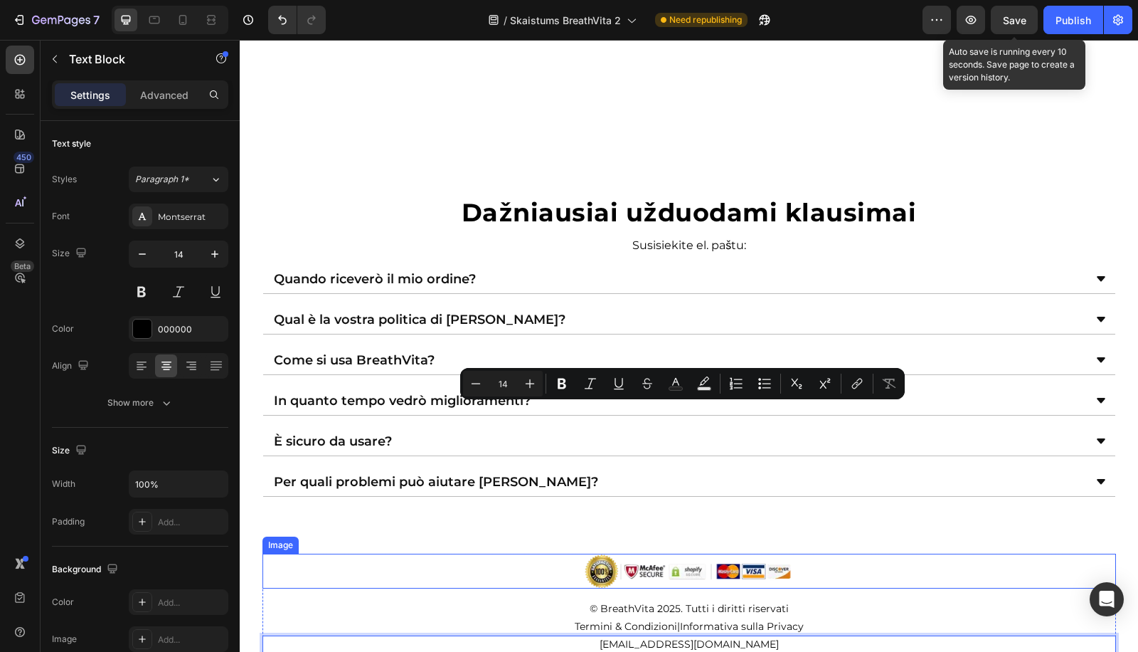
type input "16"
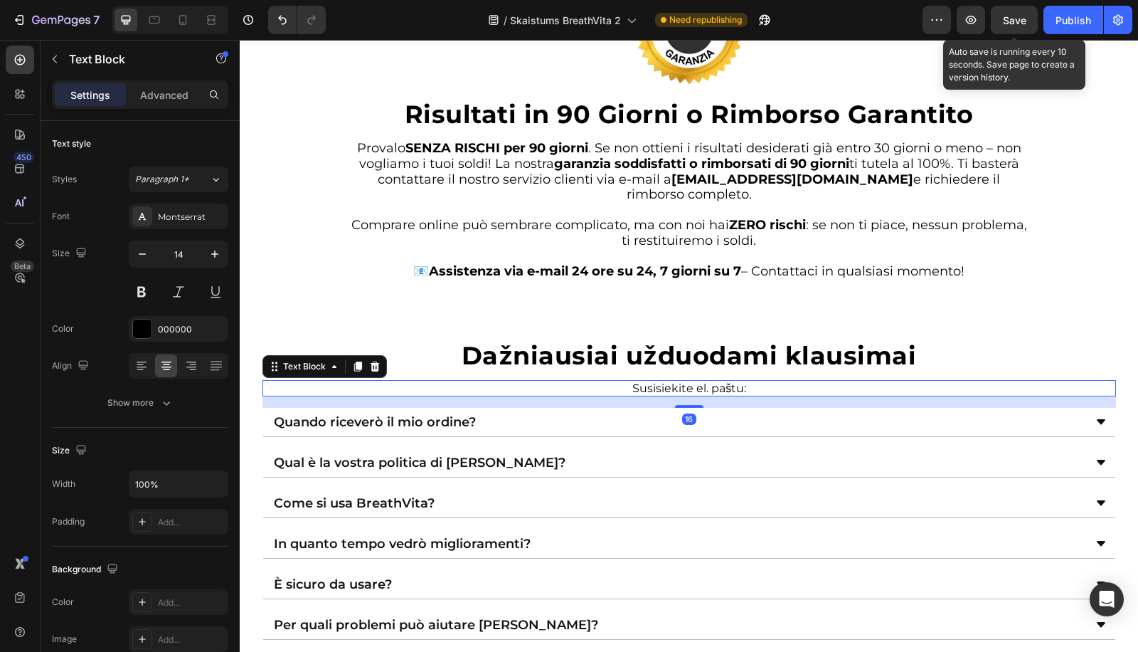
click at [724, 393] on p "Susisiekite el. paštu:" at bounding box center [689, 388] width 680 height 14
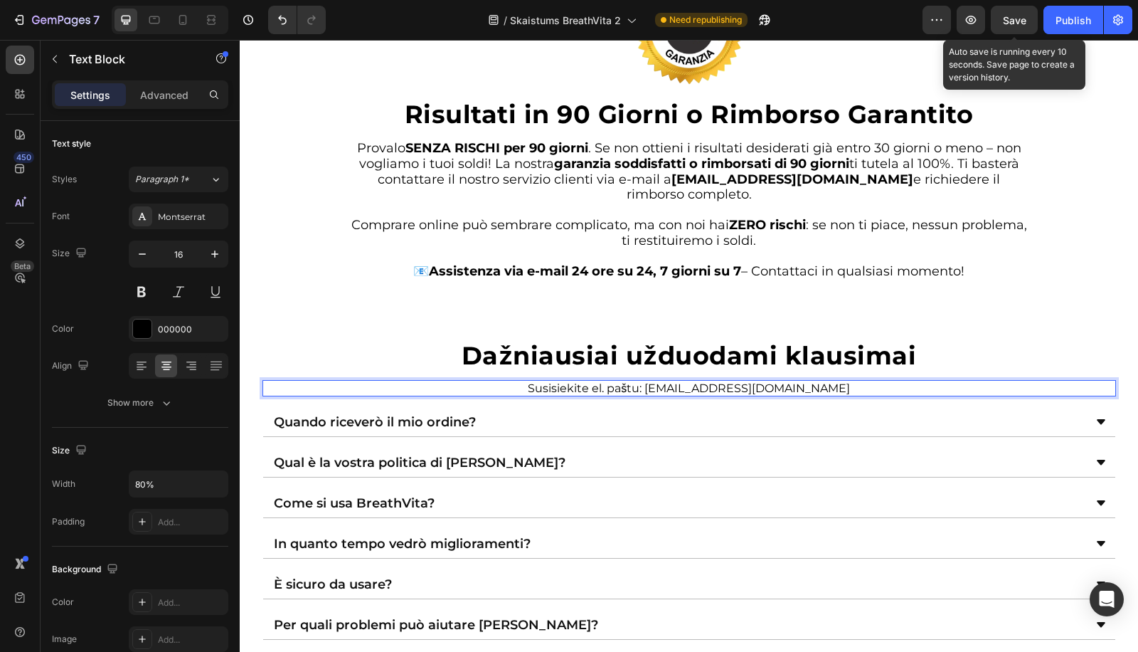
drag, startPoint x: 656, startPoint y: 385, endPoint x: 898, endPoint y: 388, distance: 242.6
click at [898, 388] on p "Susisiekite el. paštu: sveiki@skaistums-baltijas.com" at bounding box center [689, 388] width 680 height 14
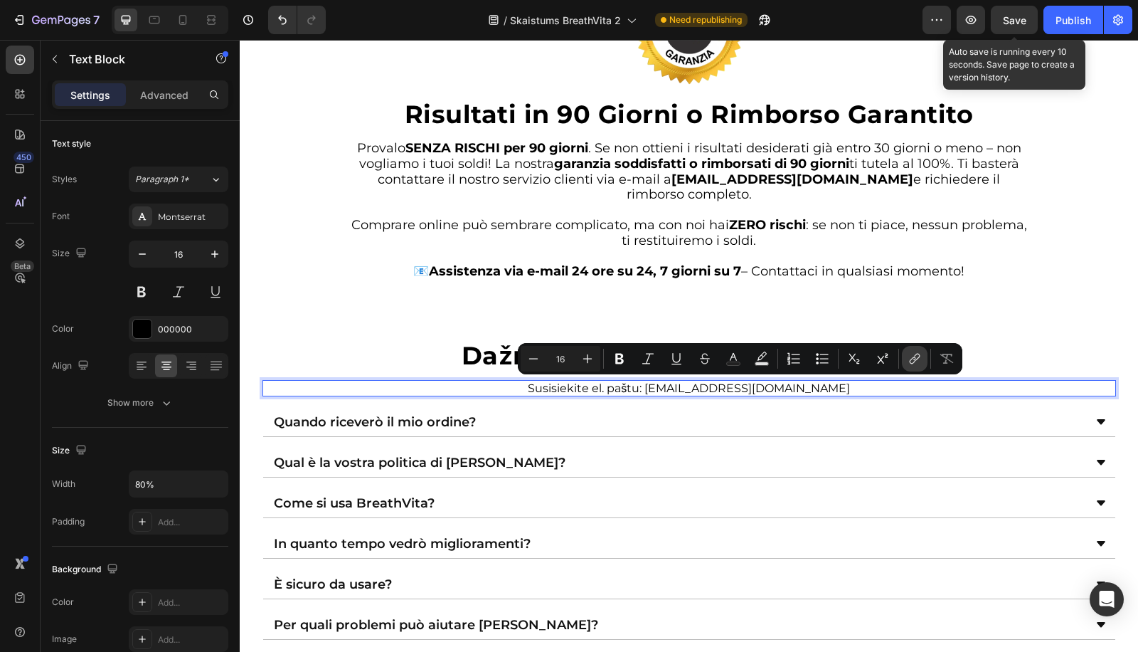
click at [915, 361] on icon "Editor contextual toolbar" at bounding box center [915, 358] width 14 height 14
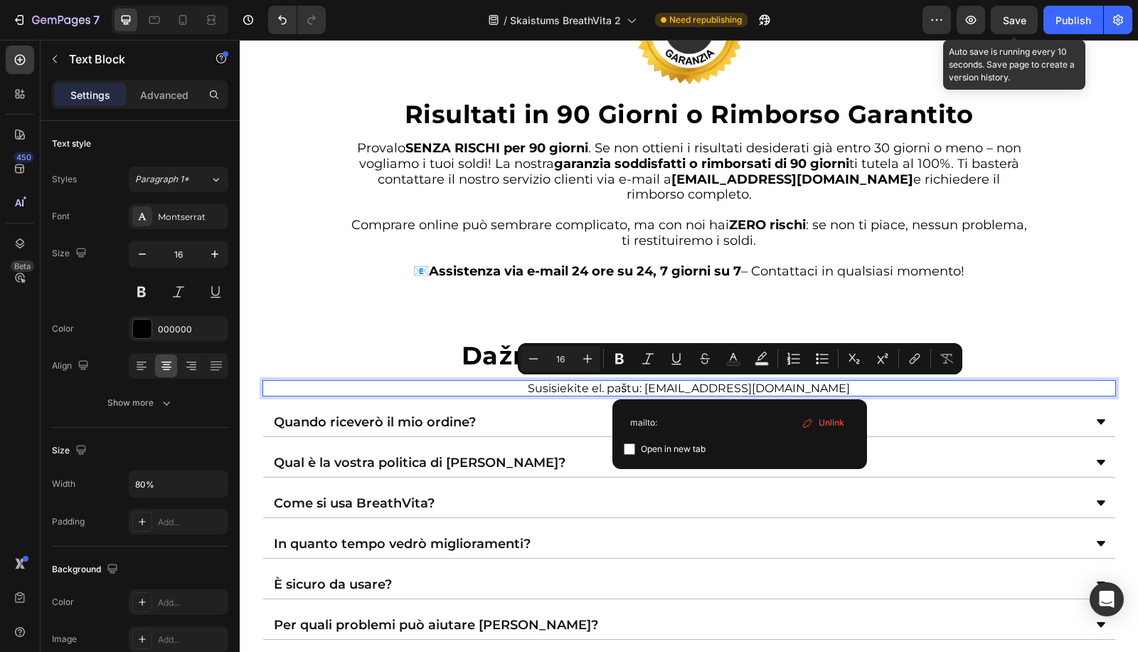
type input "mailto:sveiki@skaistums-baltijas.com"
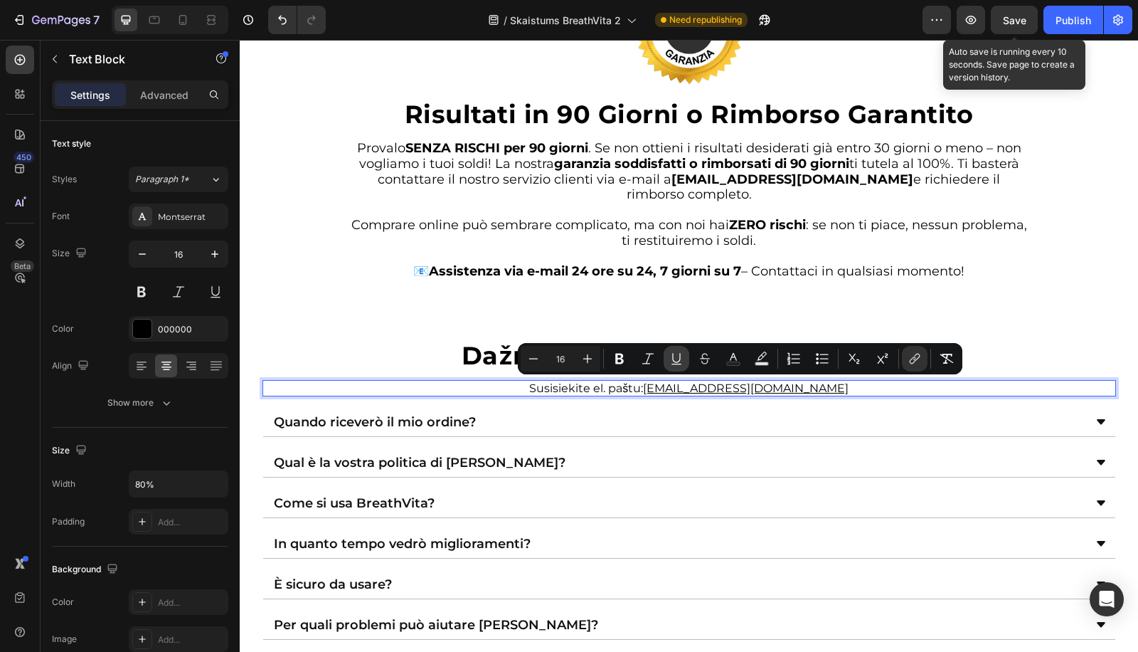
click at [686, 360] on button "Underline" at bounding box center [677, 359] width 26 height 26
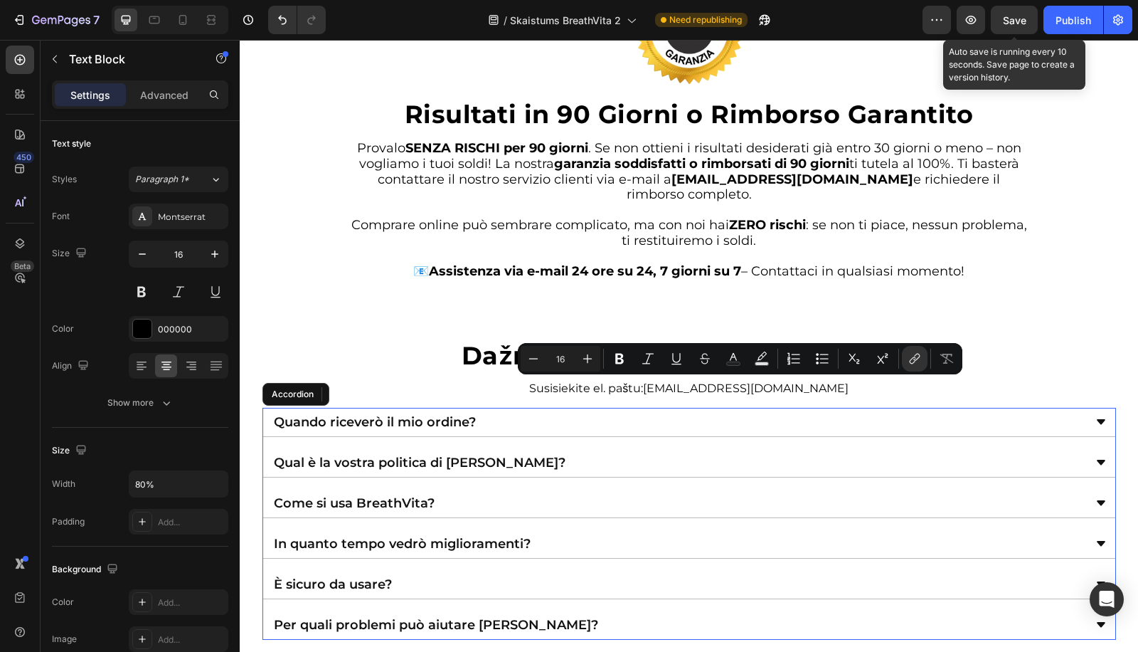
click at [541, 415] on div "Quando riceverò il mio ordine?" at bounding box center [678, 421] width 812 height 17
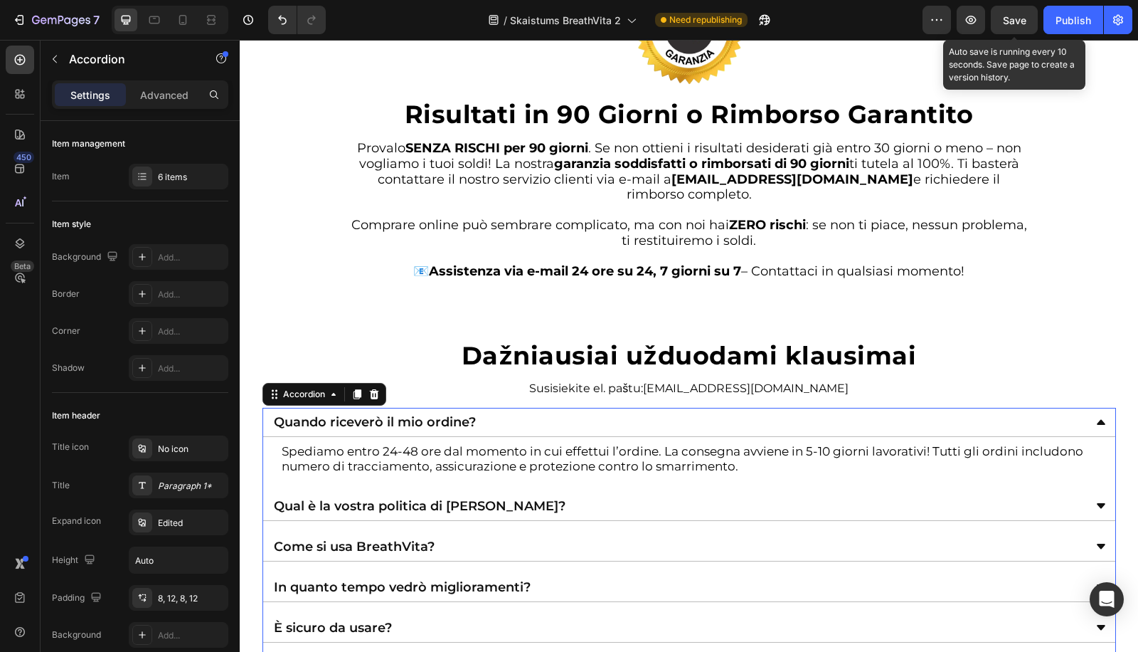
click at [461, 432] on div "Quando riceverò il mio ordine?" at bounding box center [689, 422] width 852 height 29
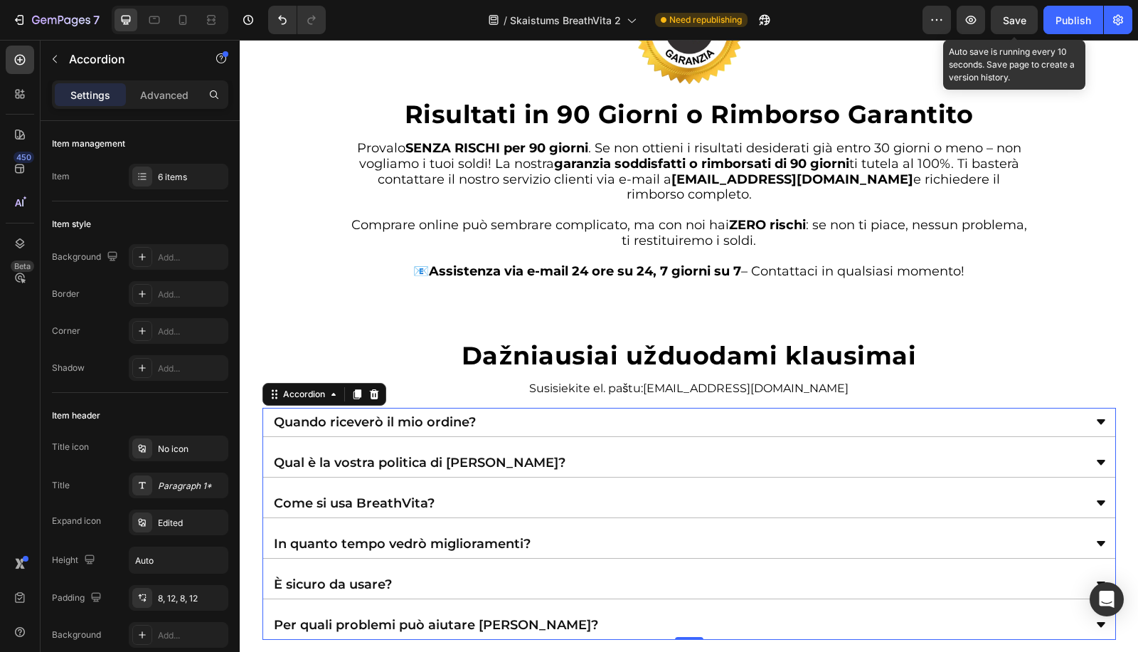
click at [445, 425] on p "Quando riceverò il mio ordine?" at bounding box center [375, 421] width 202 height 13
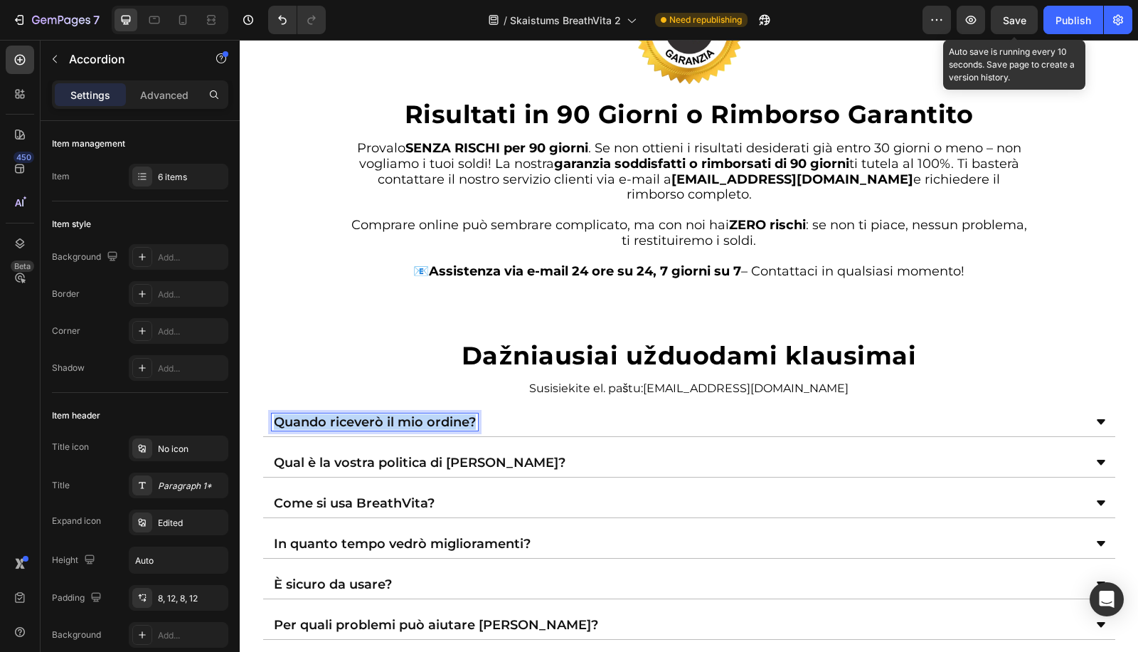
click at [445, 425] on p "Quando riceverò il mio ordine?" at bounding box center [375, 421] width 202 height 13
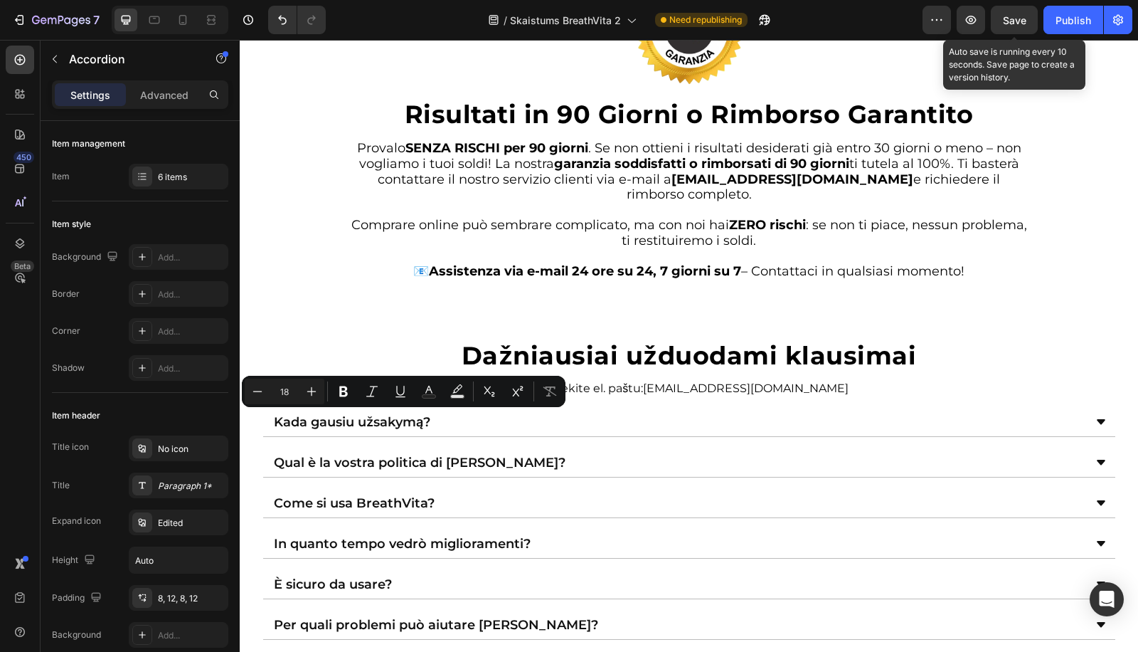
click at [536, 423] on div "Kada gausiu užsakymą?" at bounding box center [678, 421] width 812 height 17
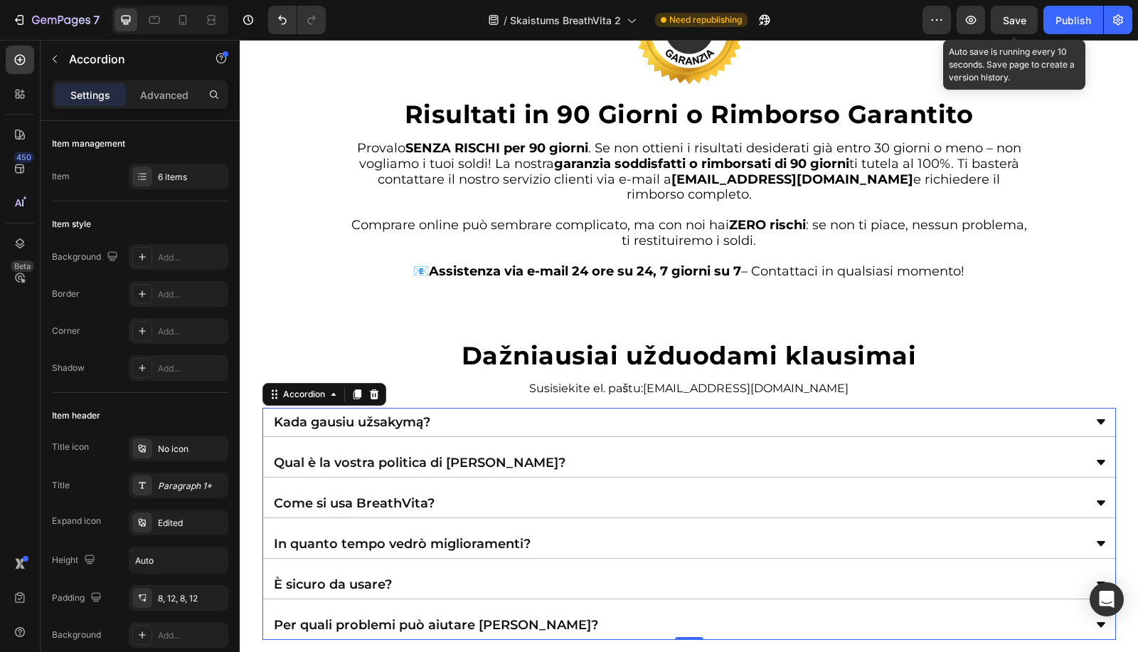
click at [580, 432] on div "Kada gausiu užsakymą?" at bounding box center [689, 422] width 852 height 29
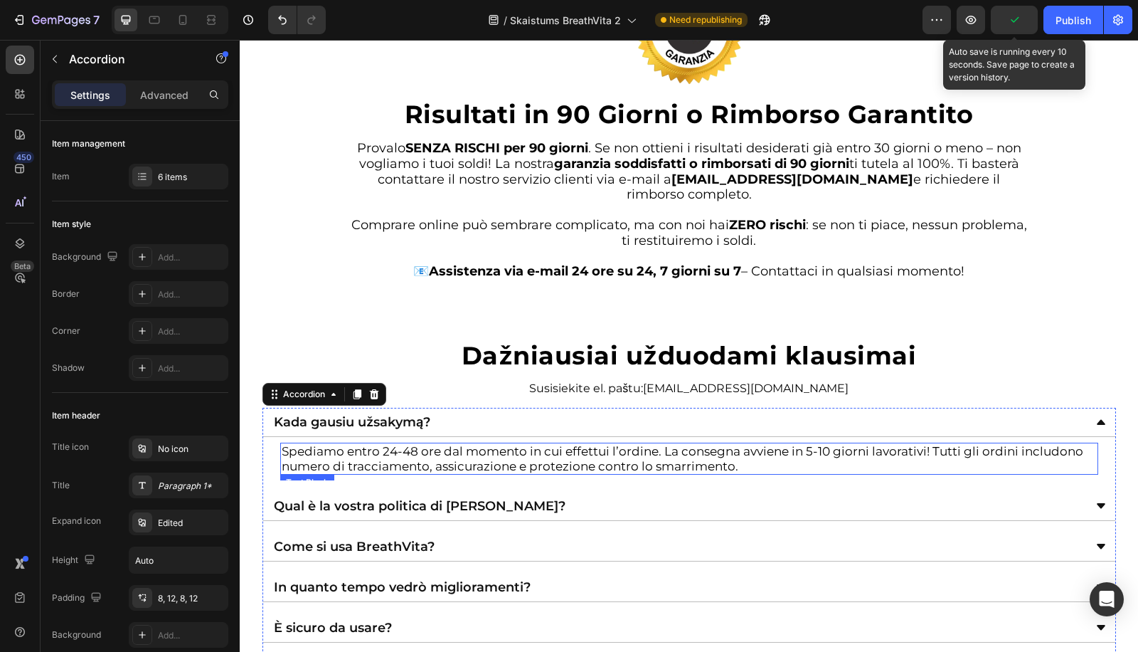
click at [556, 451] on p "Spediamo entro 24-48 ore dal momento in cui effettui l’ordine. La consegna avvi…" at bounding box center [689, 458] width 815 height 29
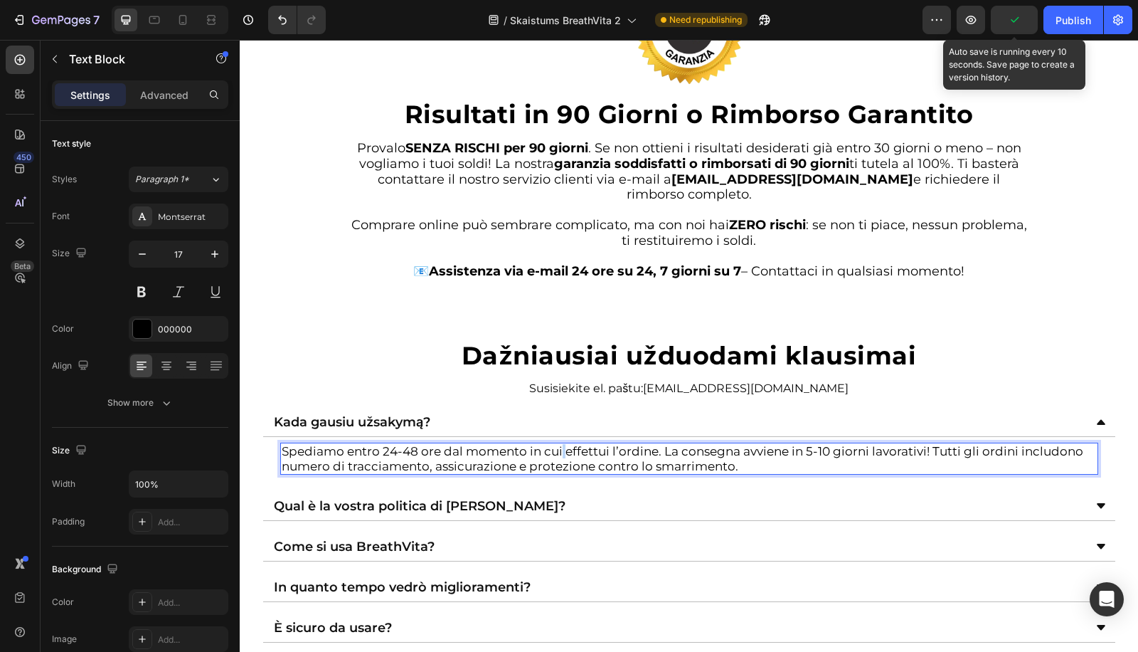
click at [556, 451] on p "Spediamo entro 24-48 ore dal momento in cui effettui l’ordine. La consegna avvi…" at bounding box center [689, 458] width 815 height 29
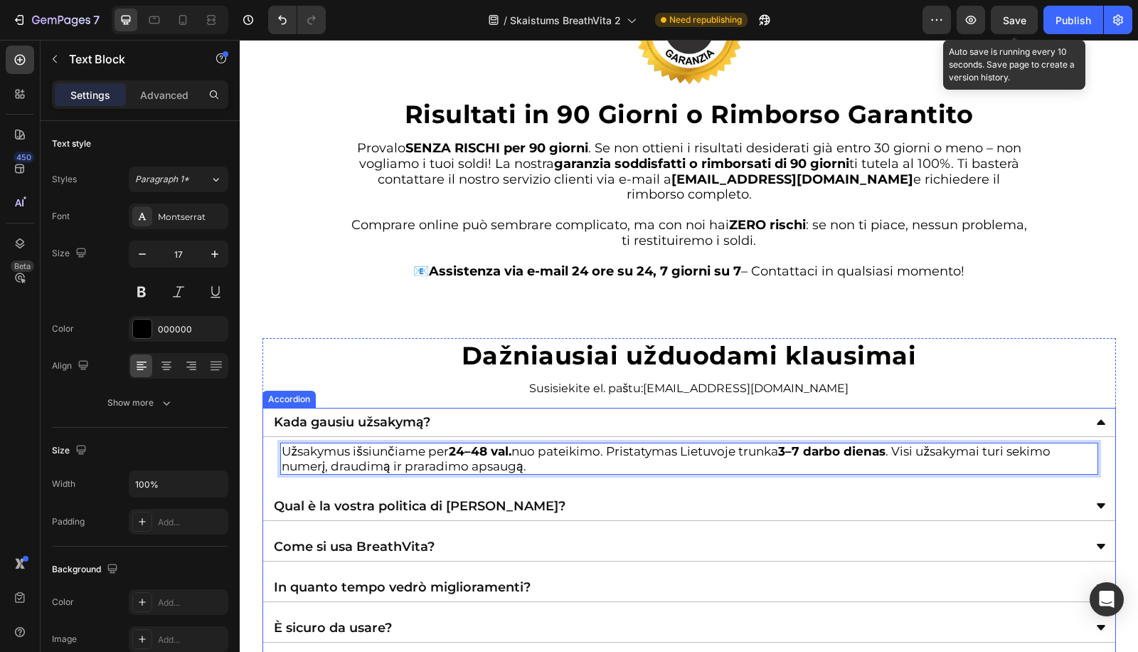
click at [375, 499] on p "Qual è la vostra politica di rimborso?" at bounding box center [420, 505] width 292 height 13
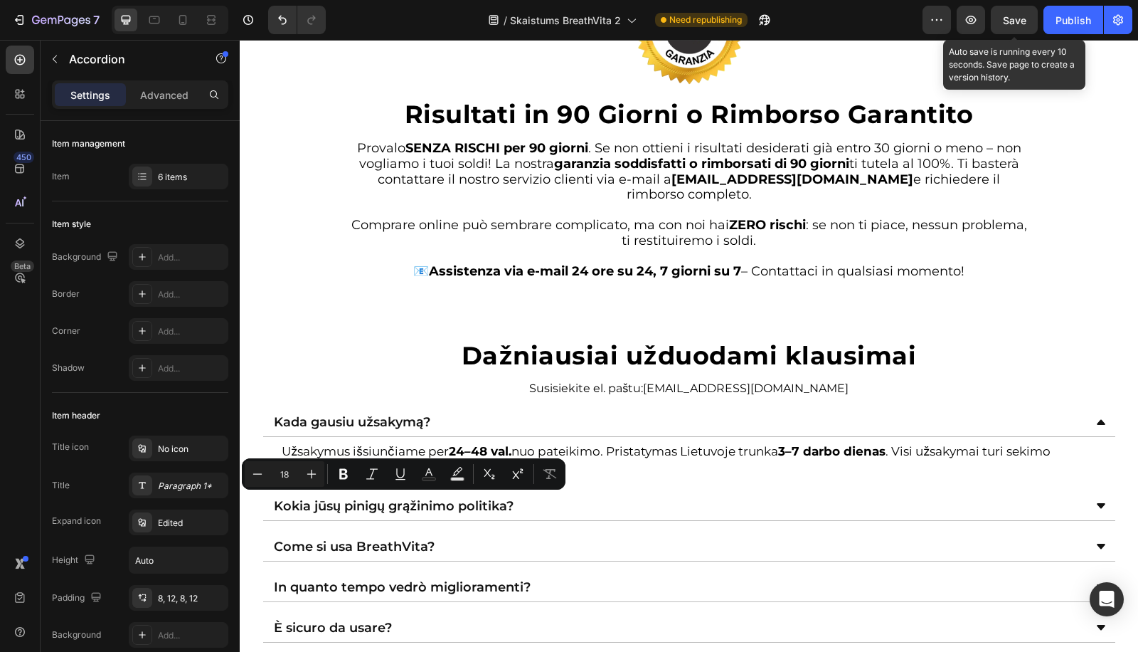
click at [605, 512] on div "Kokia jūsų pinigų grąžinimo politika?" at bounding box center [689, 506] width 852 height 29
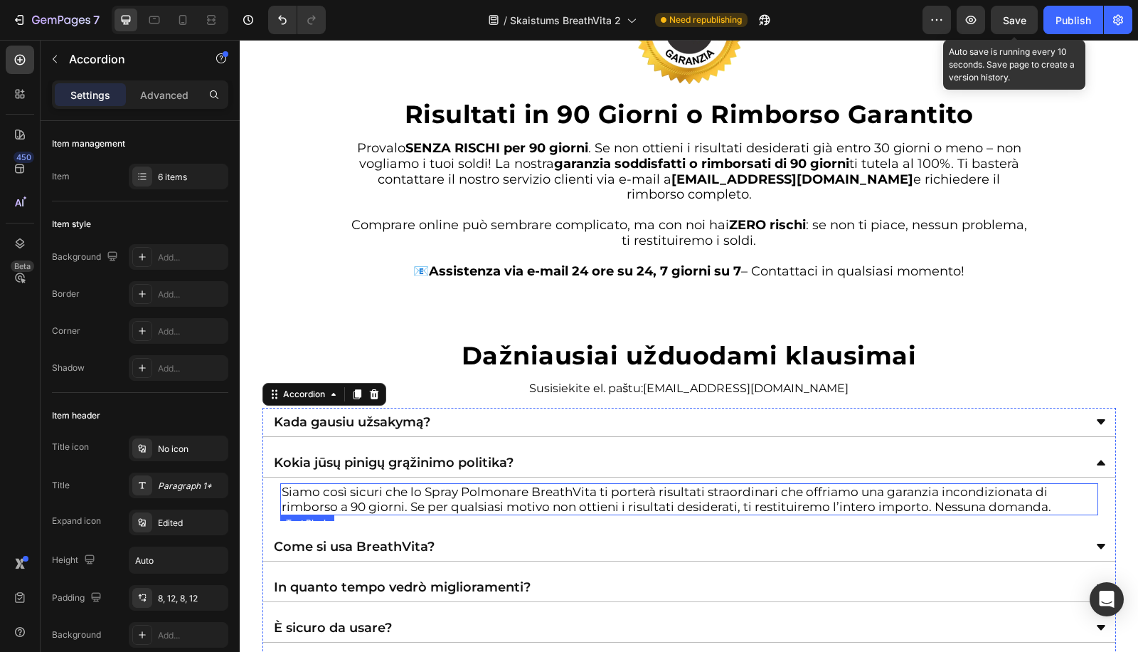
click at [480, 490] on p "Siamo così sicuri che lo Spray Polmonare BreathVita ti porterà risultati straor…" at bounding box center [689, 498] width 815 height 29
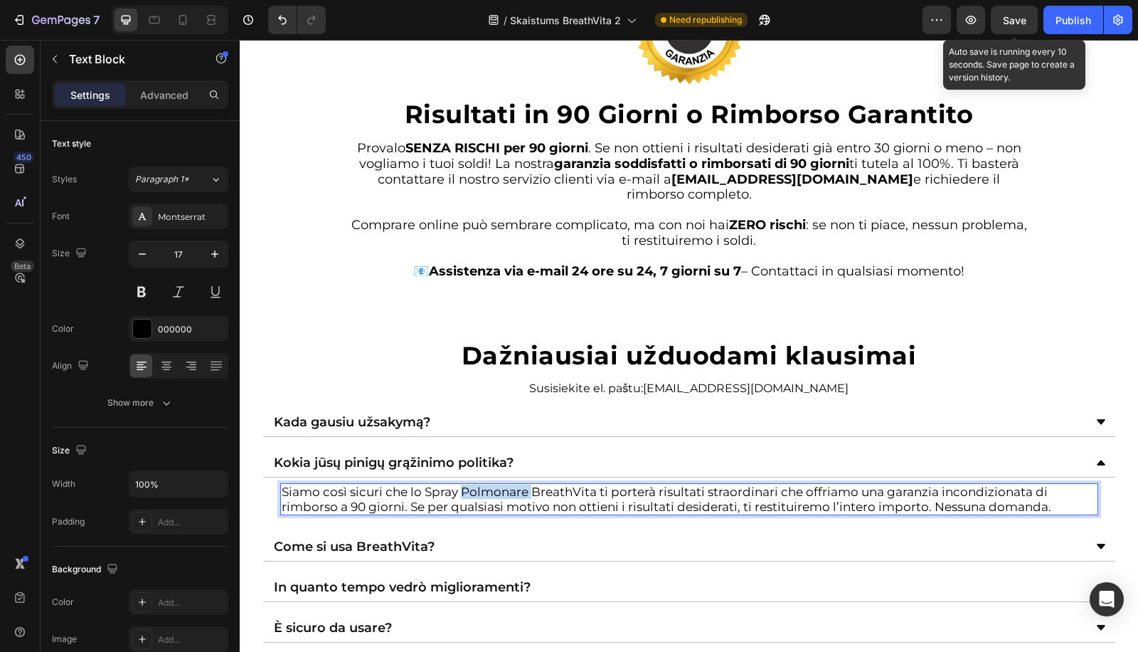
click at [480, 490] on p "Siamo così sicuri che lo Spray Polmonare BreathVita ti porterà risultati straor…" at bounding box center [689, 498] width 815 height 29
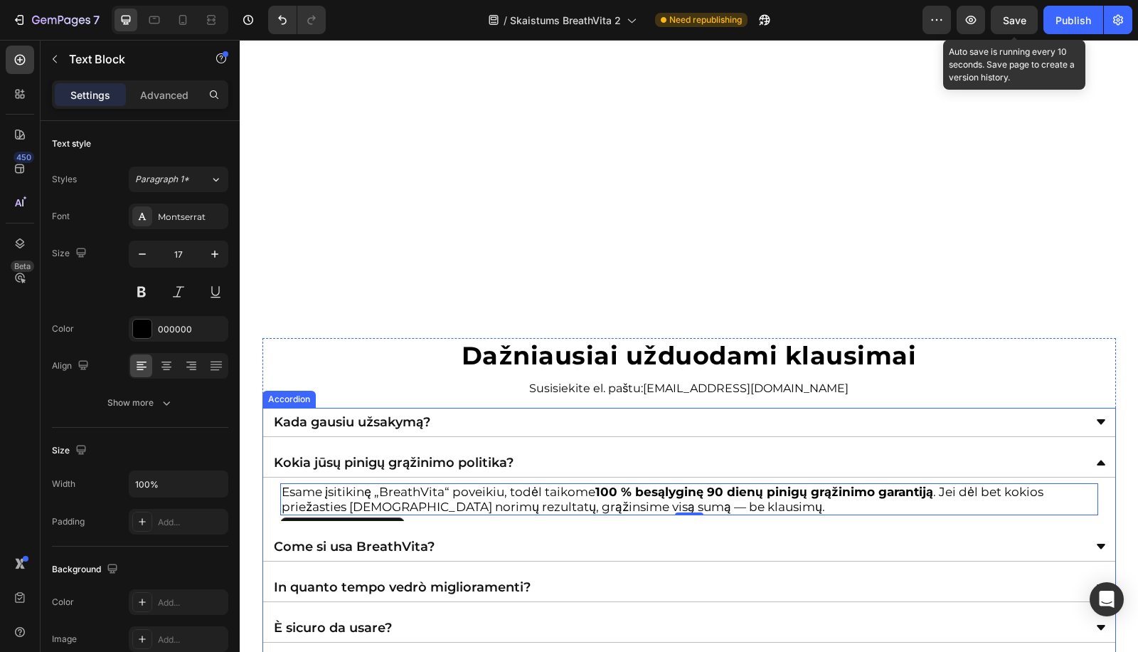
scroll to position [4593, 0]
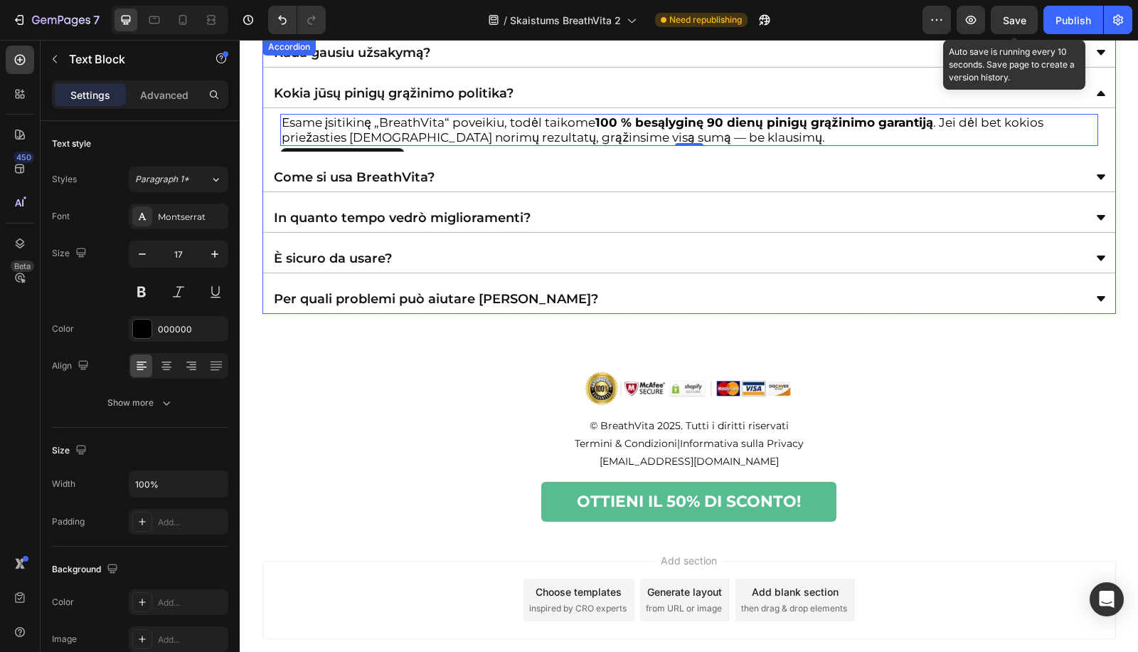
click at [490, 173] on div "Come si usa BreathVita?" at bounding box center [678, 177] width 812 height 17
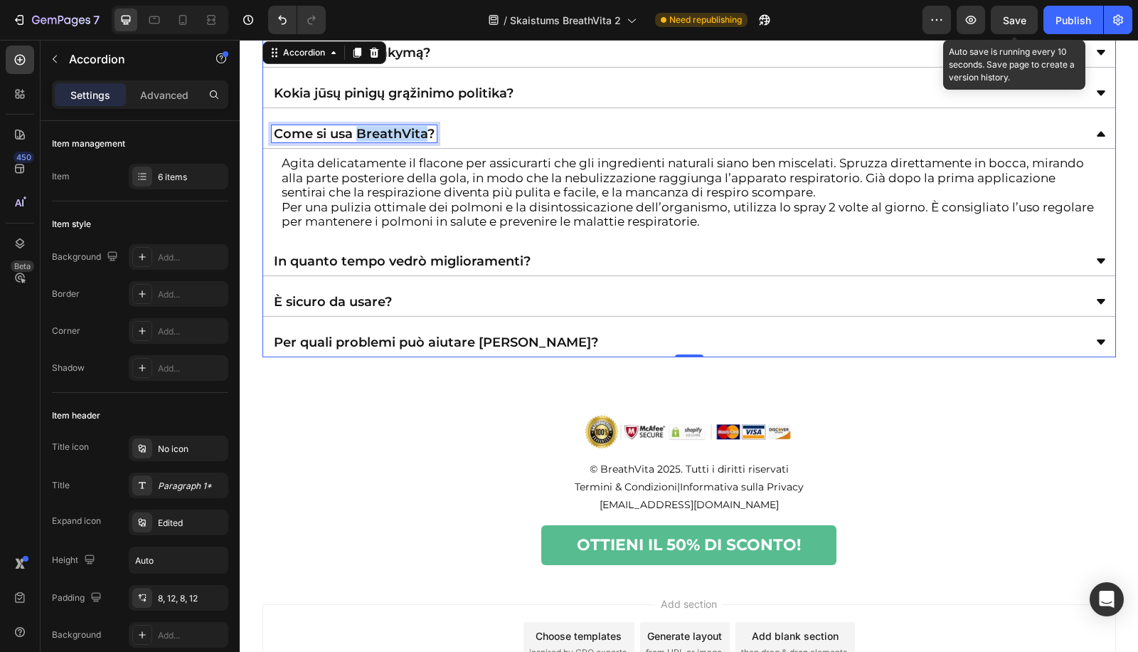
click at [385, 130] on p "Come si usa BreathVita?" at bounding box center [354, 133] width 161 height 13
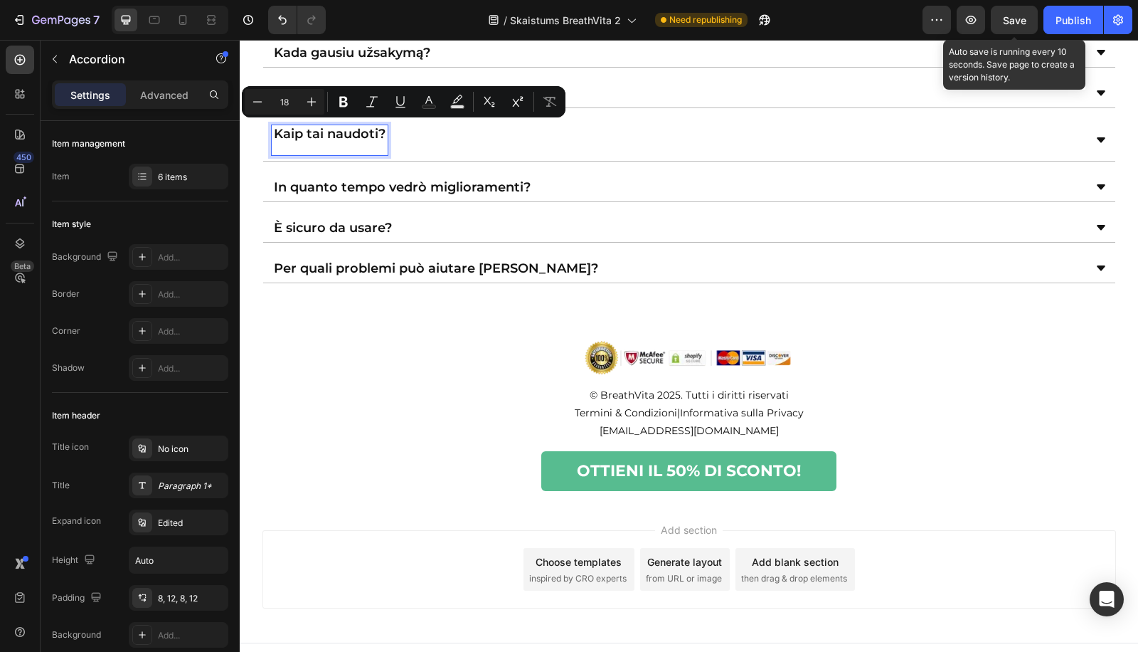
click at [305, 135] on p "Kaip tai naudoti?" at bounding box center [330, 140] width 112 height 26
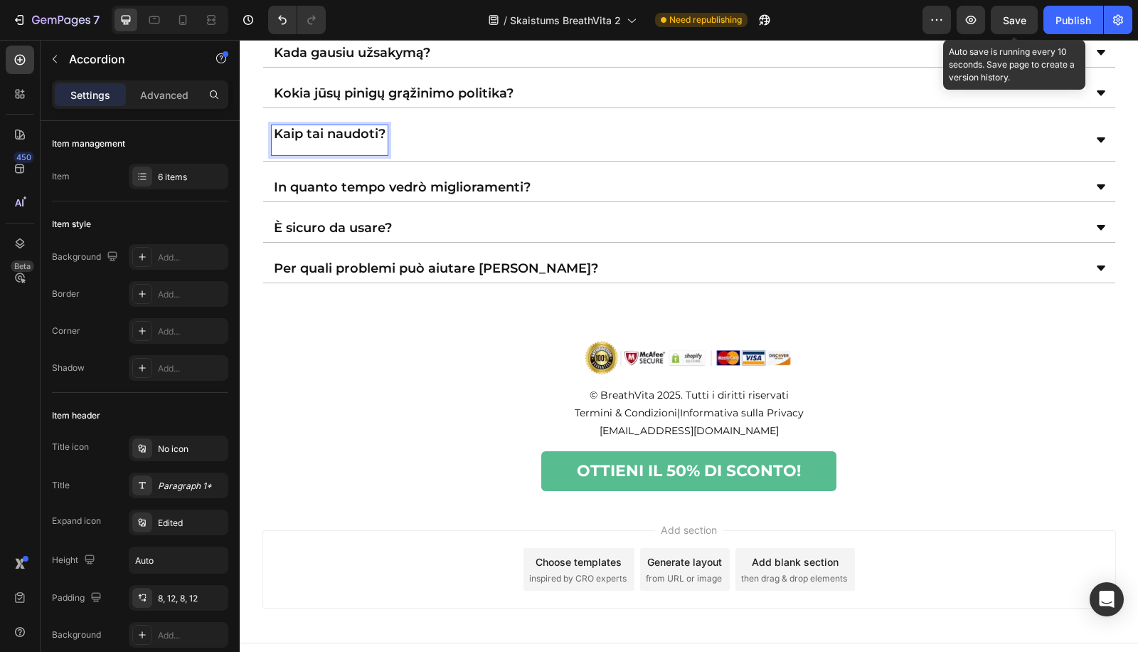
click at [306, 144] on p "Kaip tai naudoti?" at bounding box center [330, 140] width 112 height 26
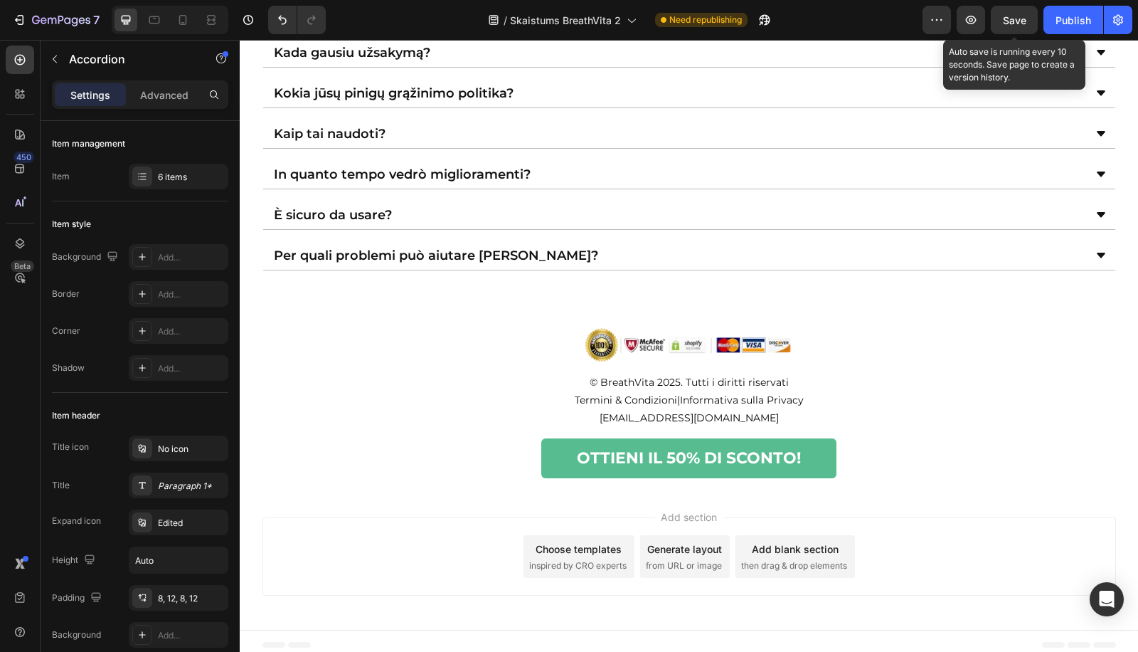
click at [397, 135] on div "Kaip tai naudoti?" at bounding box center [678, 133] width 812 height 17
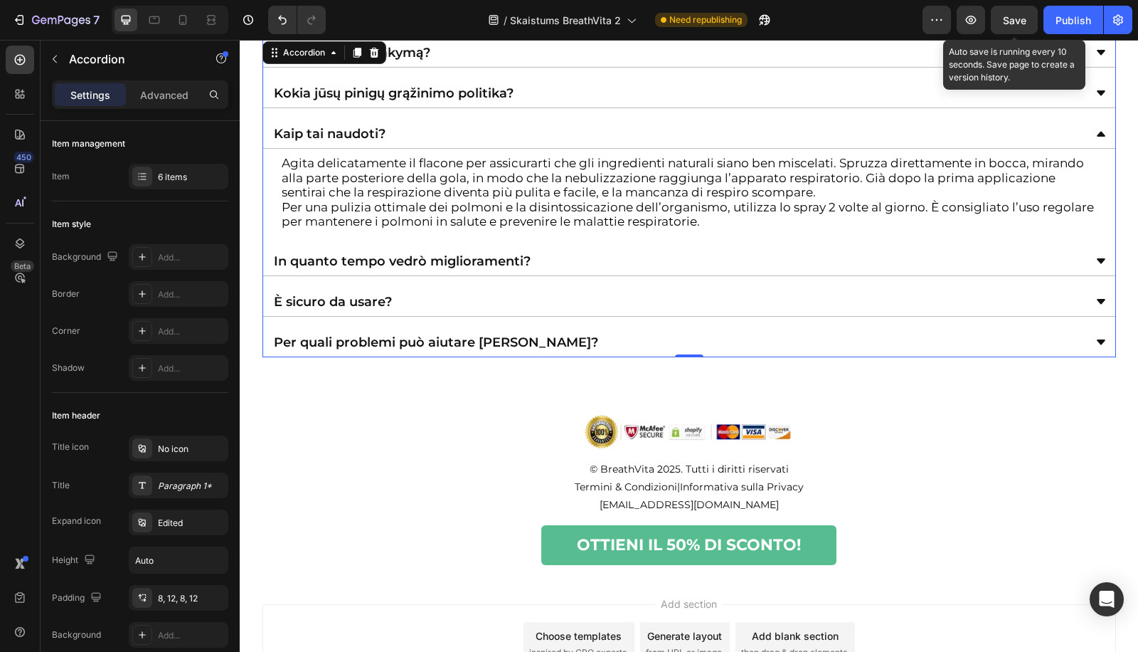
click at [398, 195] on p "Agita delicatamente il flacone per assicurarti che gli ingredienti naturali sia…" at bounding box center [689, 192] width 815 height 73
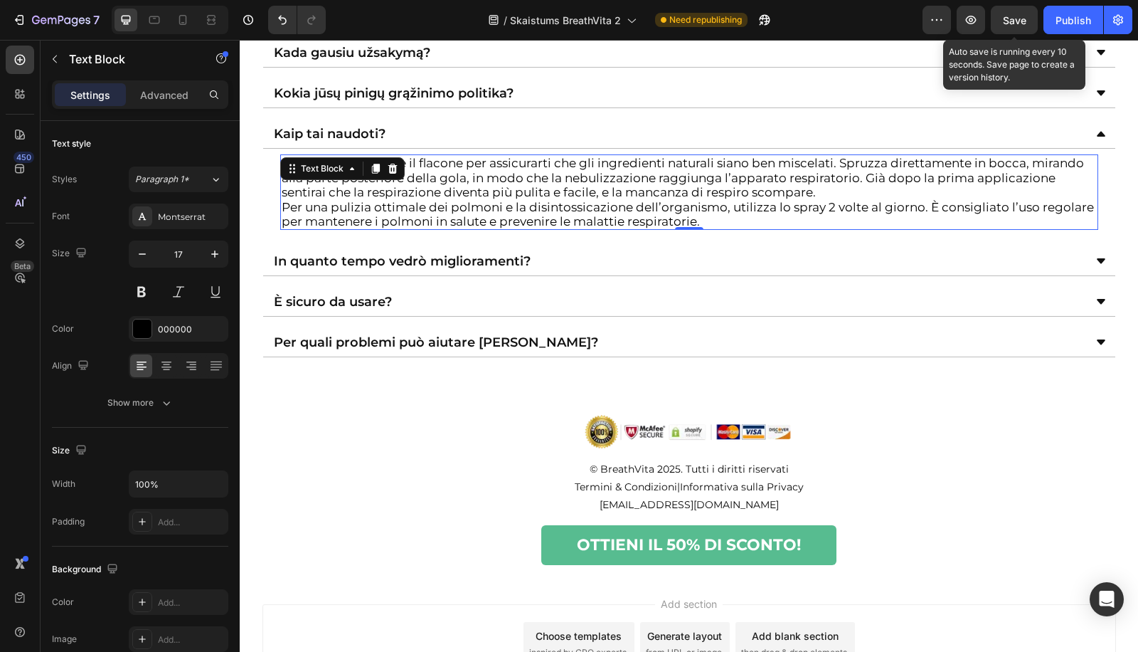
click at [398, 195] on p "Agita delicatamente il flacone per assicurarti che gli ingredienti naturali sia…" at bounding box center [689, 192] width 815 height 73
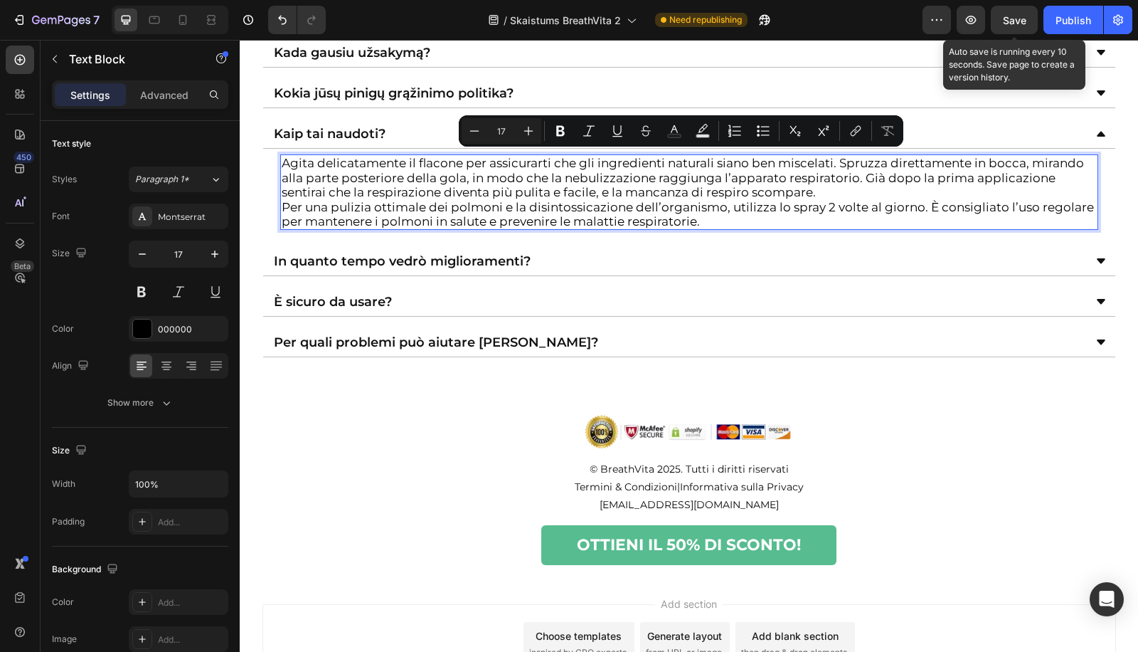
click at [449, 210] on p "Agita delicatamente il flacone per assicurarti che gli ingredienti naturali sia…" at bounding box center [689, 192] width 815 height 73
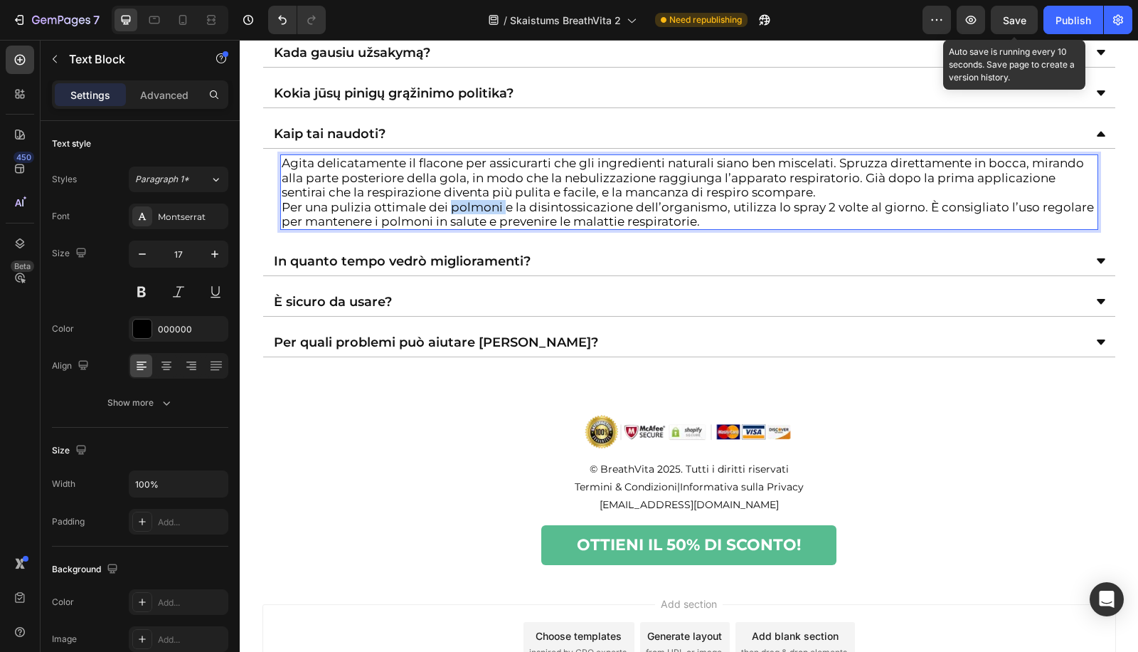
click at [449, 210] on p "Agita delicatamente il flacone per assicurarti che gli ingredienti naturali sia…" at bounding box center [689, 192] width 815 height 73
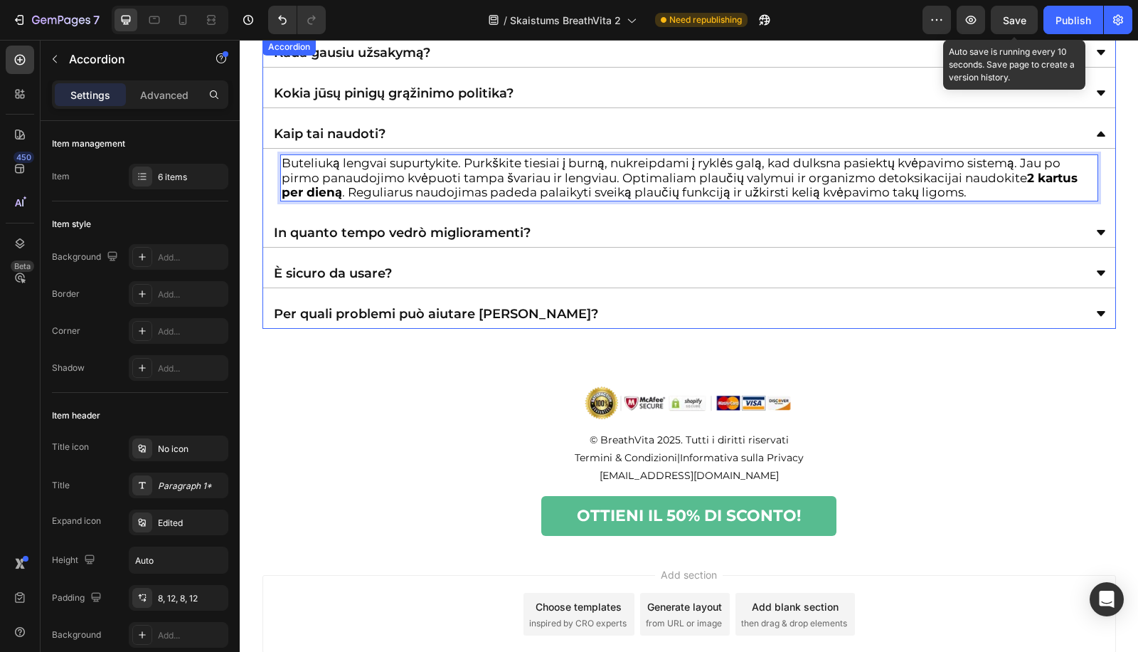
click at [589, 90] on div "Kokia jūsų pinigų grąžinimo politika?" at bounding box center [678, 93] width 812 height 17
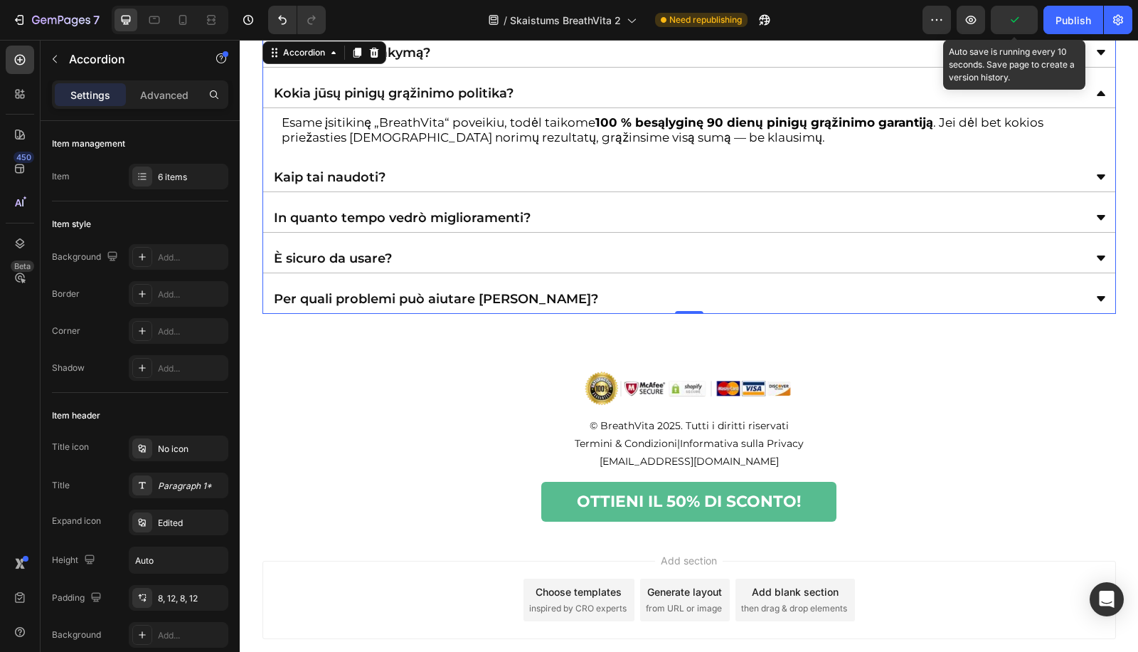
click at [649, 215] on div "In quanto tempo vedrò miglioramenti?" at bounding box center [678, 217] width 812 height 17
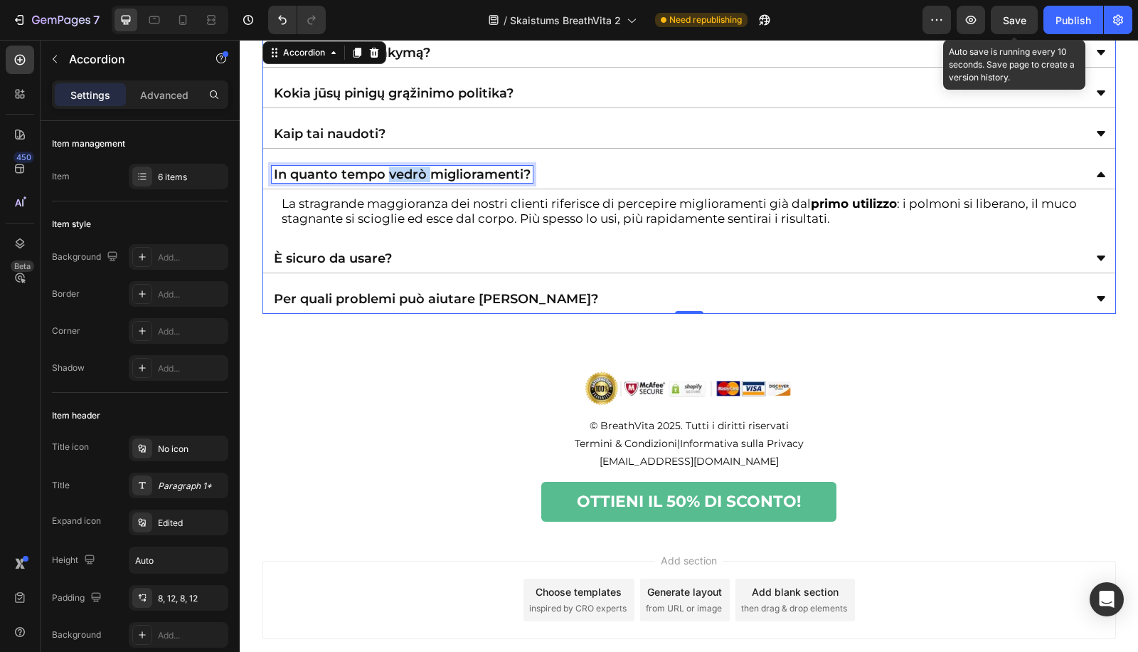
click at [385, 176] on p "In quanto tempo vedrò miglioramenti?" at bounding box center [402, 174] width 257 height 13
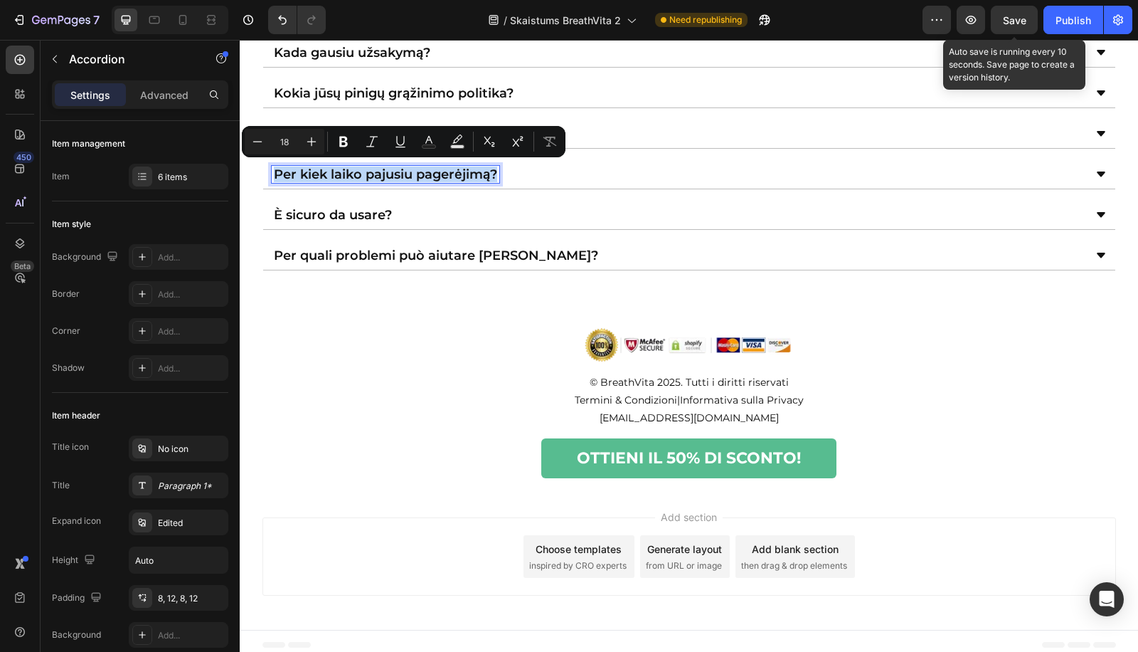
click at [593, 179] on div "Per kiek laiko pajusiu pagerėjimą?" at bounding box center [689, 174] width 852 height 29
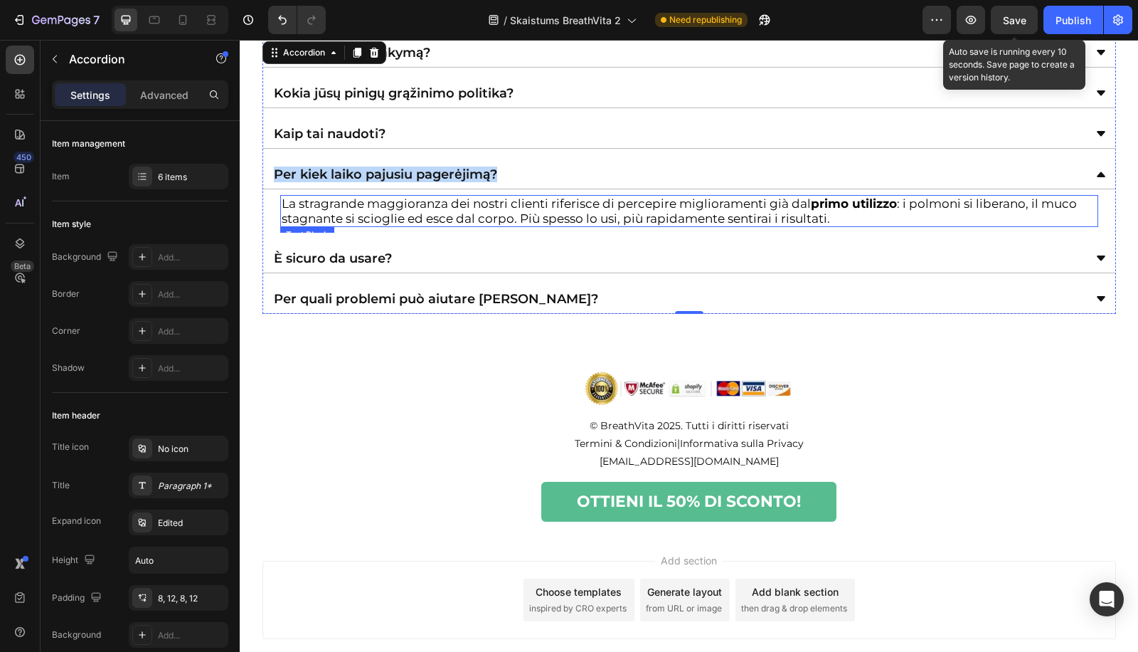
click at [573, 200] on p "La stragrande maggioranza dei nostri clienti riferisce di percepire miglioramen…" at bounding box center [689, 210] width 815 height 29
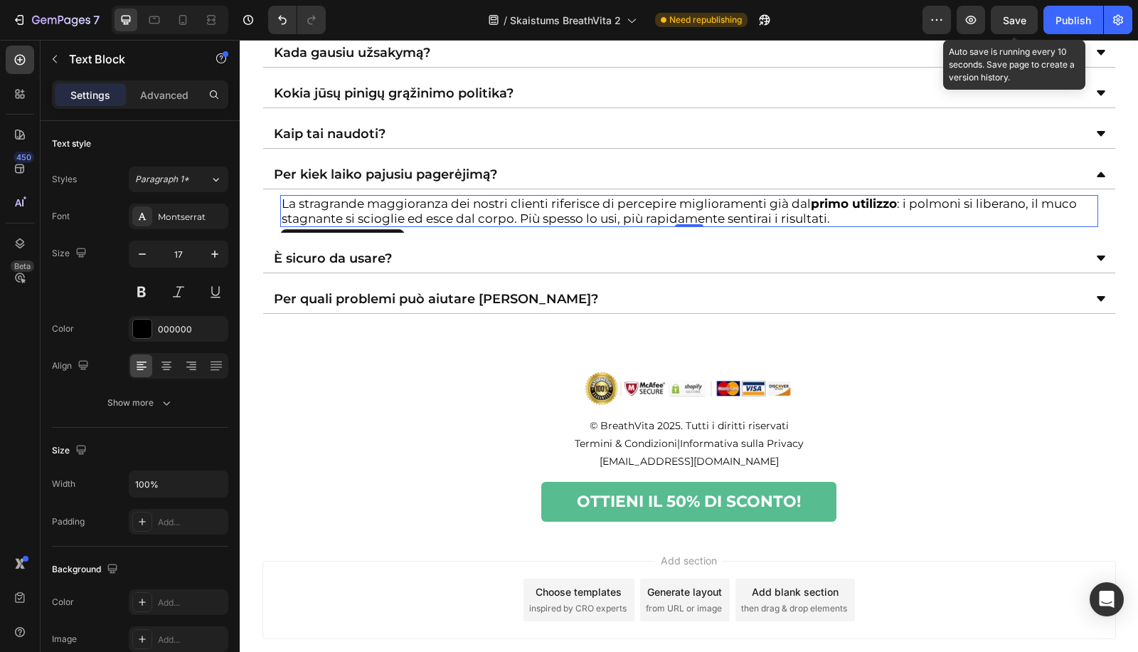
click at [397, 211] on p "La stragrande maggioranza dei nostri clienti riferisce di percepire miglioramen…" at bounding box center [689, 210] width 815 height 29
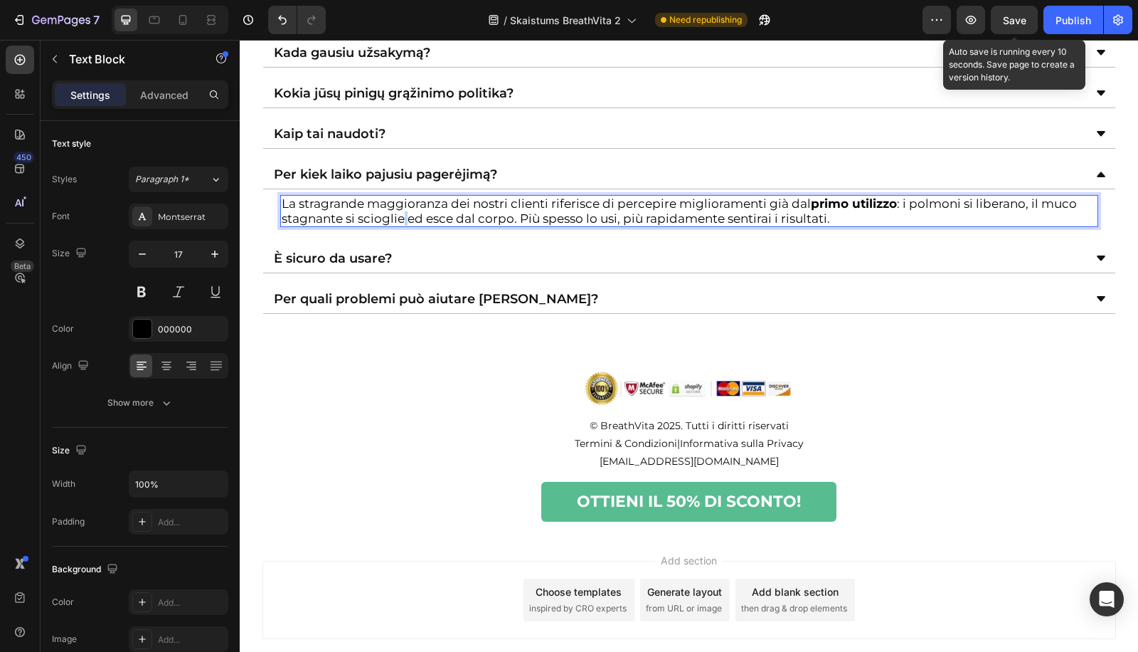
click at [397, 211] on p "La stragrande maggioranza dei nostri clienti riferisce di percepire miglioramen…" at bounding box center [689, 210] width 815 height 29
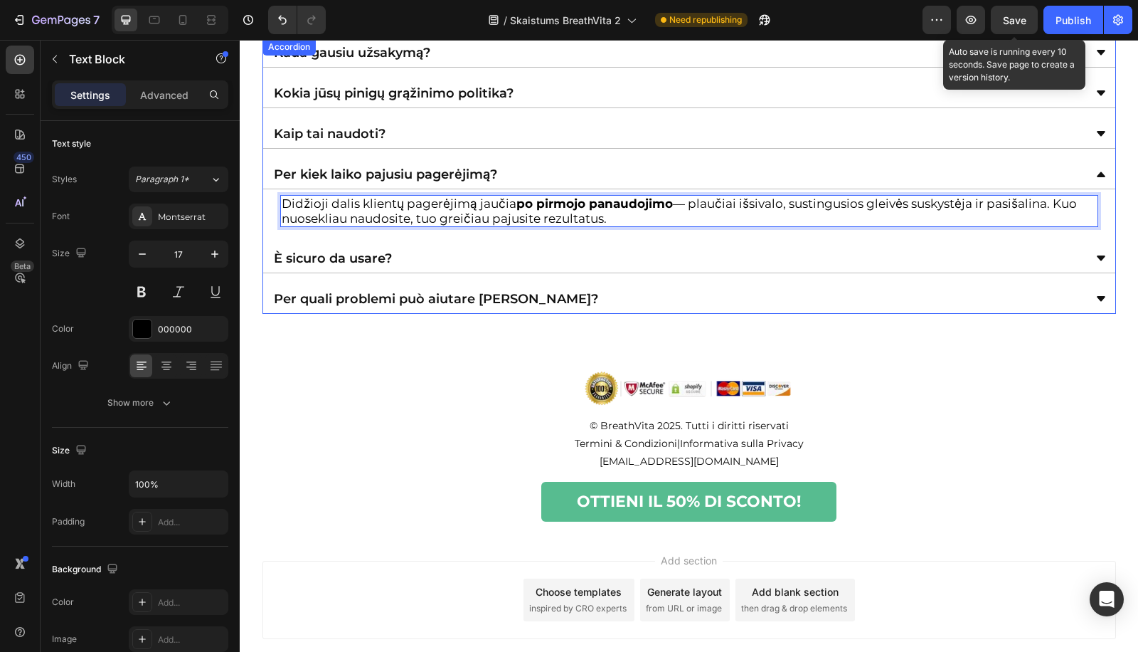
click at [290, 252] on p "È sicuro da usare?" at bounding box center [333, 258] width 118 height 13
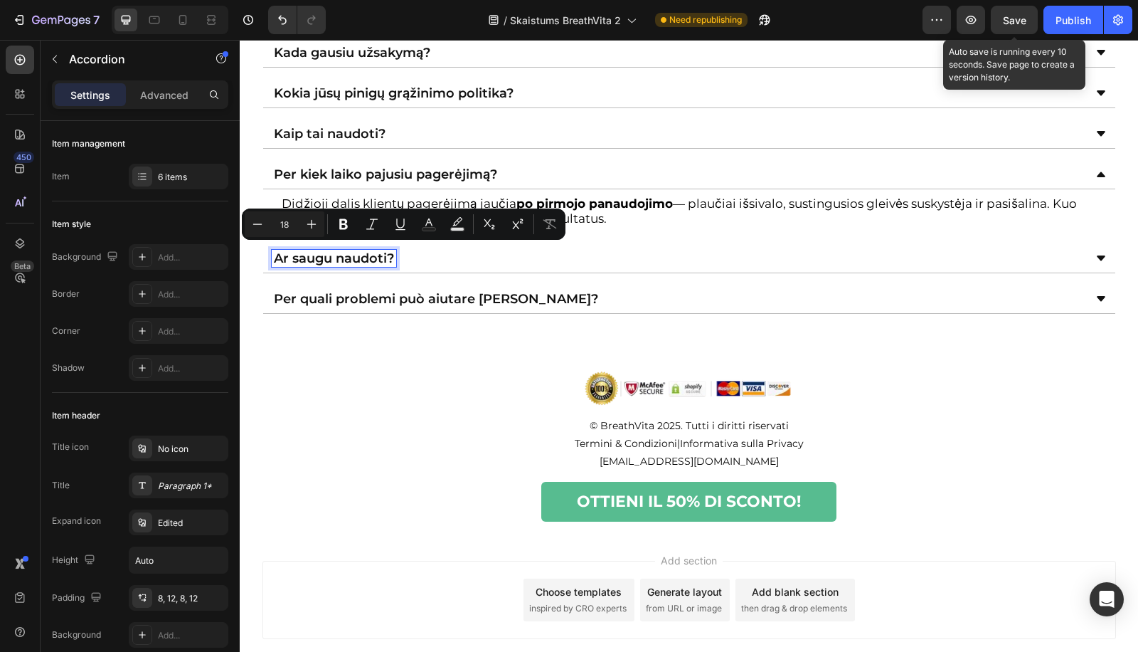
click at [487, 250] on div "Ar saugu naudoti?" at bounding box center [678, 258] width 812 height 17
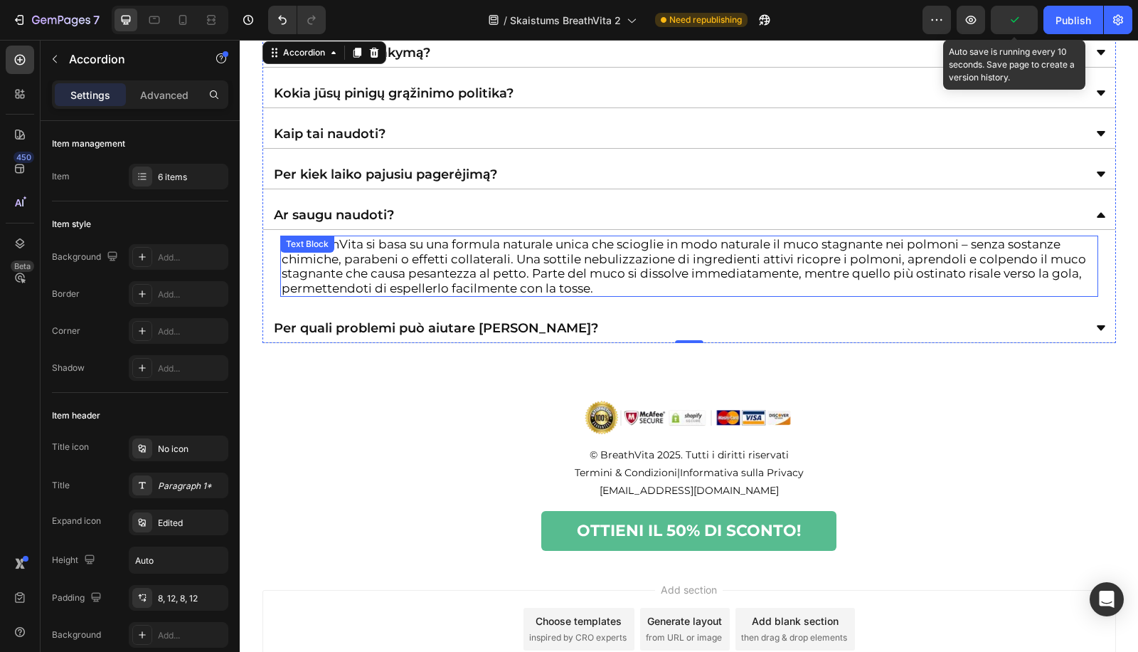
click at [503, 255] on p "Sì. BreathVita si basa su una formula naturale unica che scioglie in modo natur…" at bounding box center [689, 266] width 815 height 58
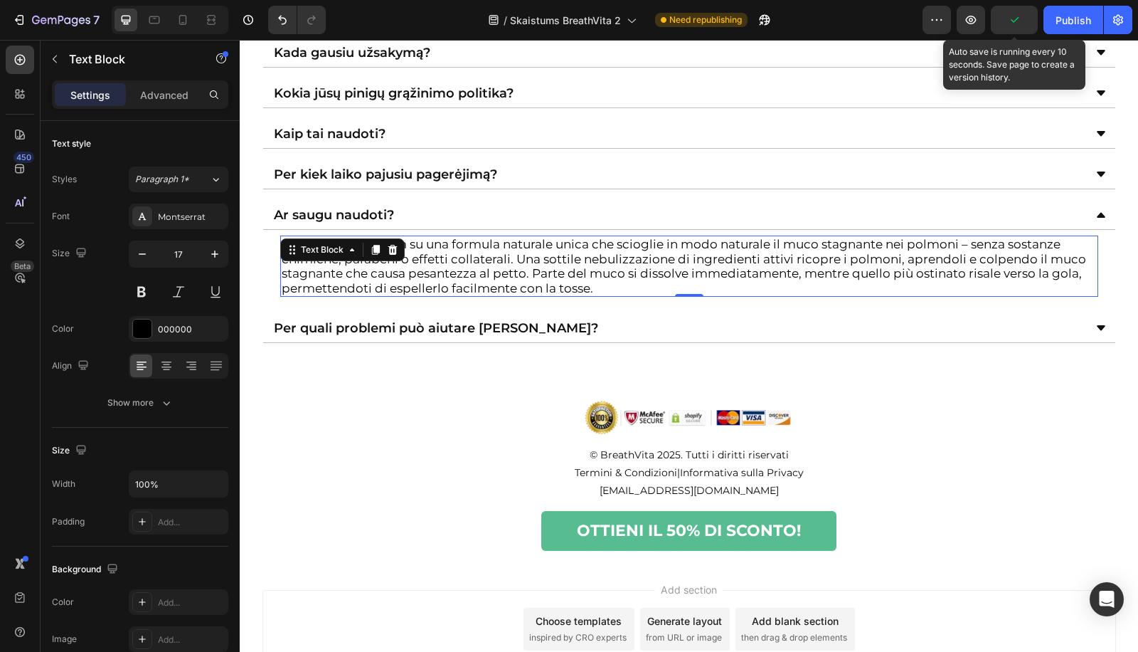
click at [503, 255] on p "Sì. BreathVita si basa su una formula naturale unica che scioglie in modo natur…" at bounding box center [689, 266] width 815 height 58
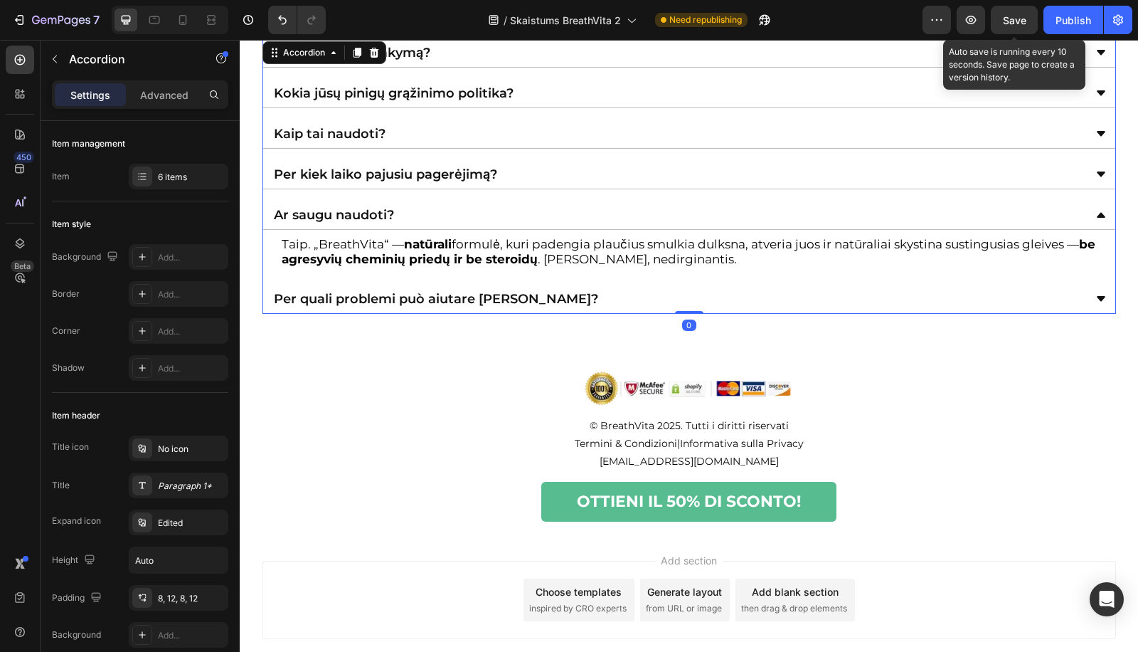
click at [336, 292] on p "Per quali problemi può aiutare [PERSON_NAME]?" at bounding box center [436, 298] width 324 height 13
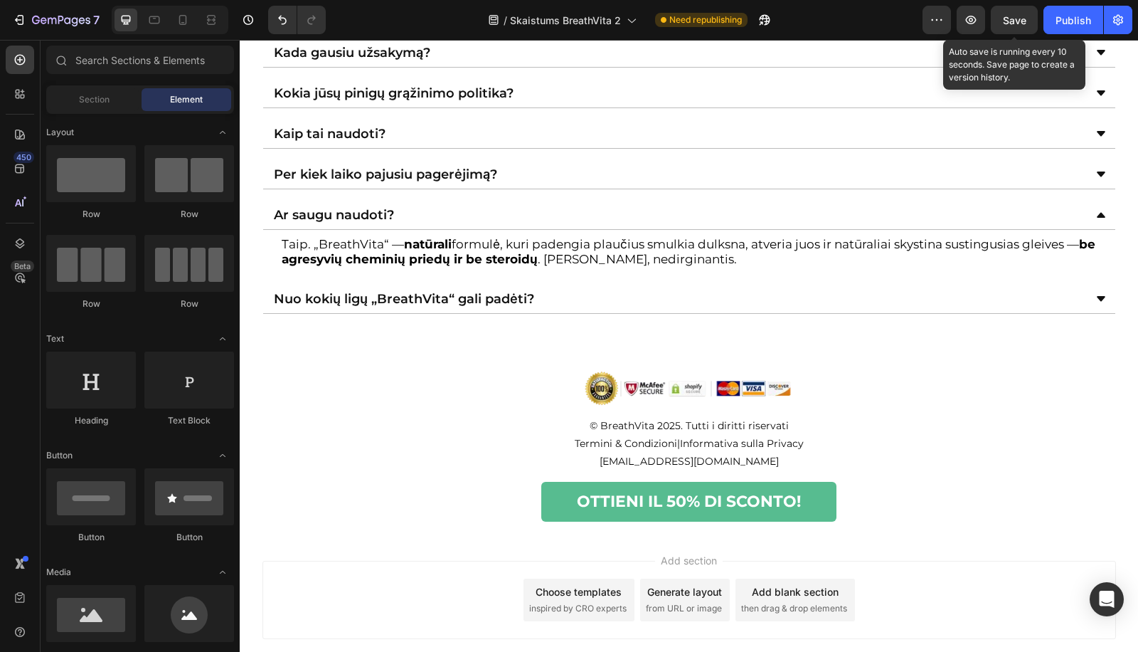
click at [743, 290] on div "Nuo kokių ligų „BreathVita“ gali padėti?" at bounding box center [678, 298] width 812 height 17
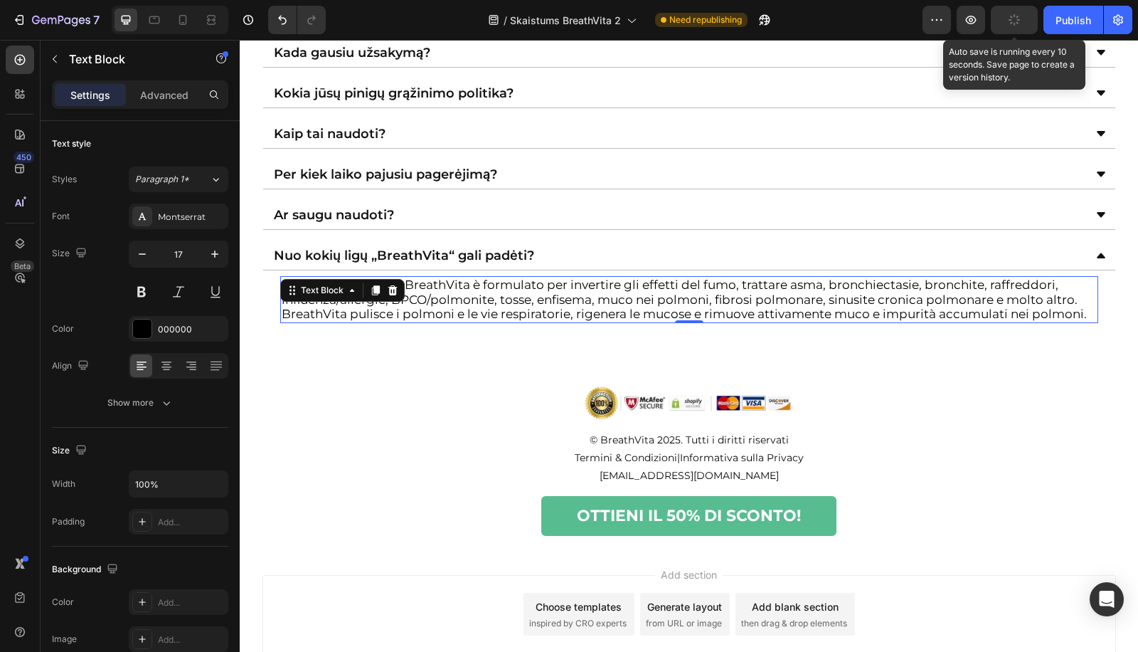
click at [381, 290] on div "Lo spray polmonare BreathVita è formulato per invertire gli effetti del fumo, t…" at bounding box center [689, 299] width 818 height 46
click at [384, 290] on div at bounding box center [392, 290] width 17 height 17
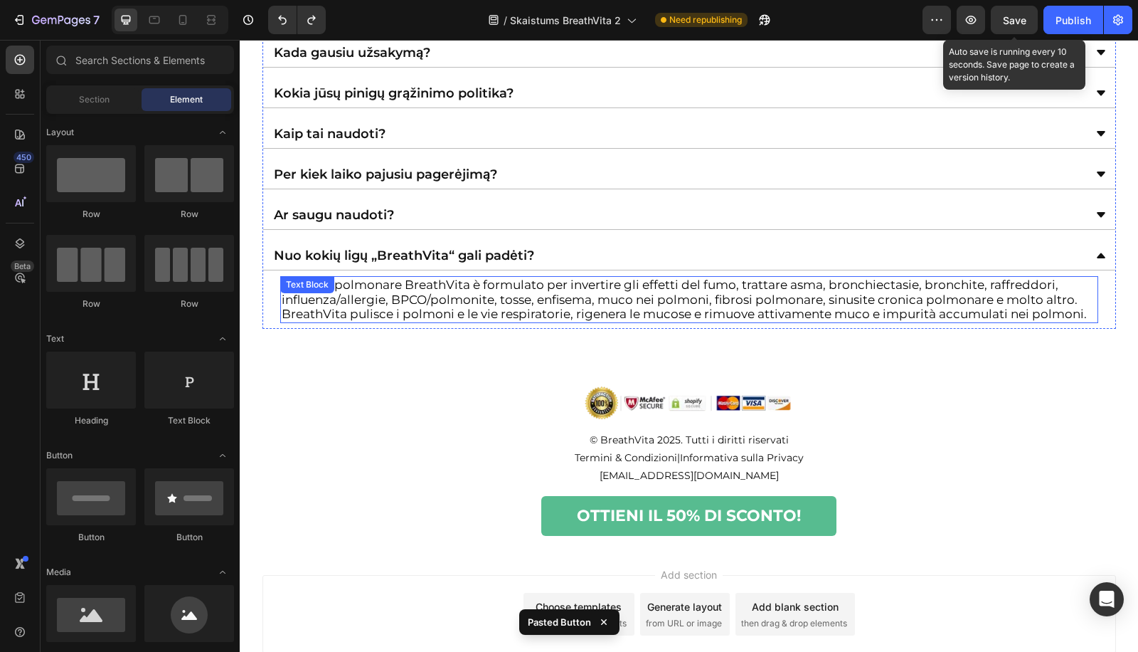
click at [424, 277] on p "Lo spray polmonare BreathVita è formulato per invertire gli effetti del fumo, t…" at bounding box center [689, 298] width 815 height 43
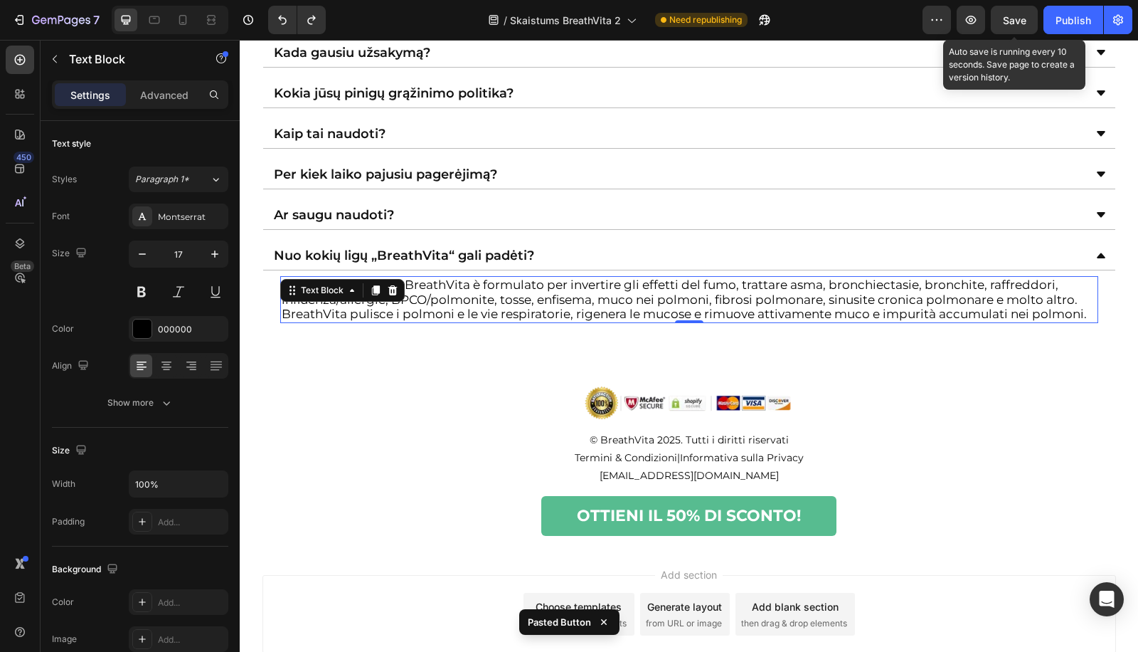
click at [424, 277] on p "Lo spray polmonare BreathVita è formulato per invertire gli effetti del fumo, t…" at bounding box center [689, 298] width 815 height 43
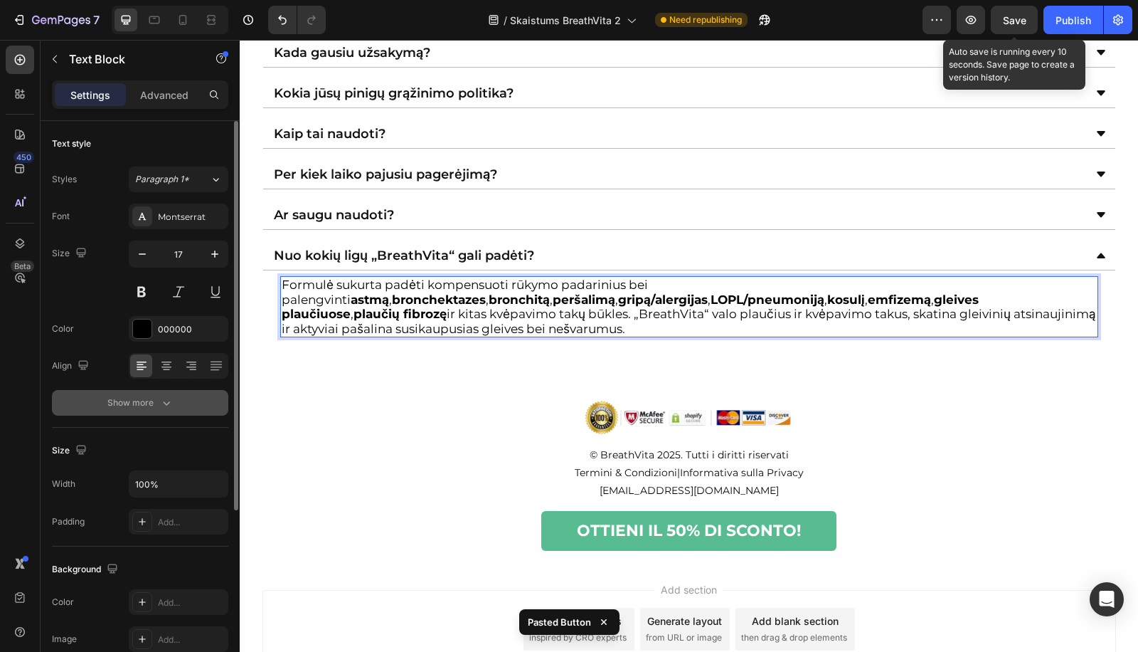
click at [128, 403] on div "Show more" at bounding box center [140, 402] width 66 height 14
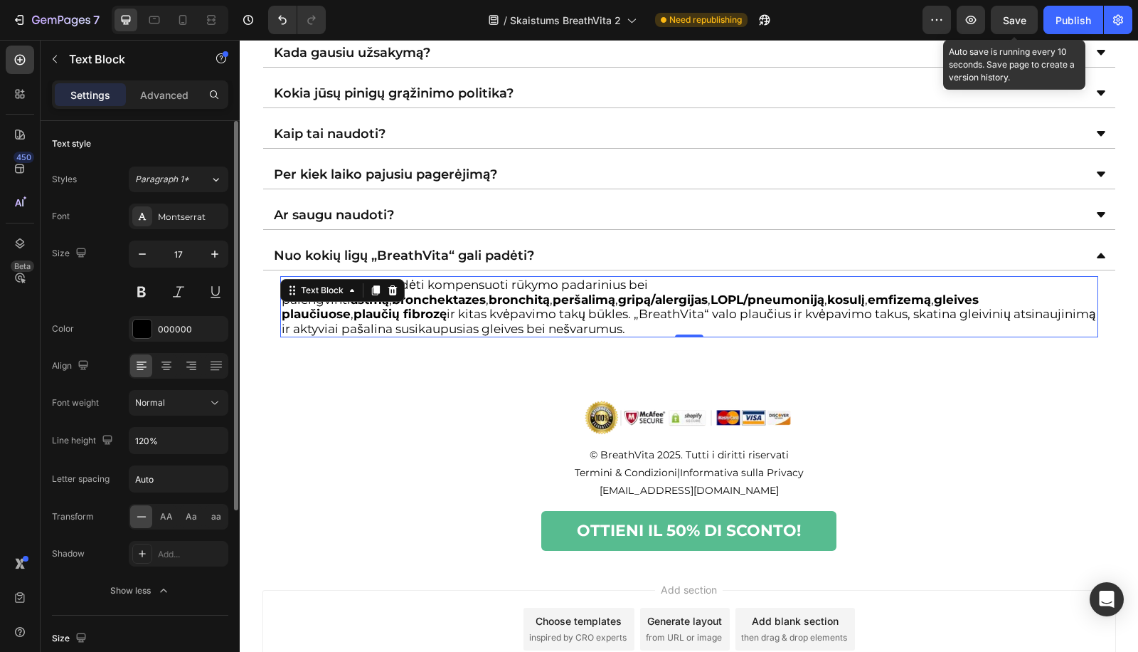
click at [125, 435] on div "Line height 120%" at bounding box center [140, 440] width 176 height 27
click at [146, 430] on input "120%" at bounding box center [178, 441] width 98 height 26
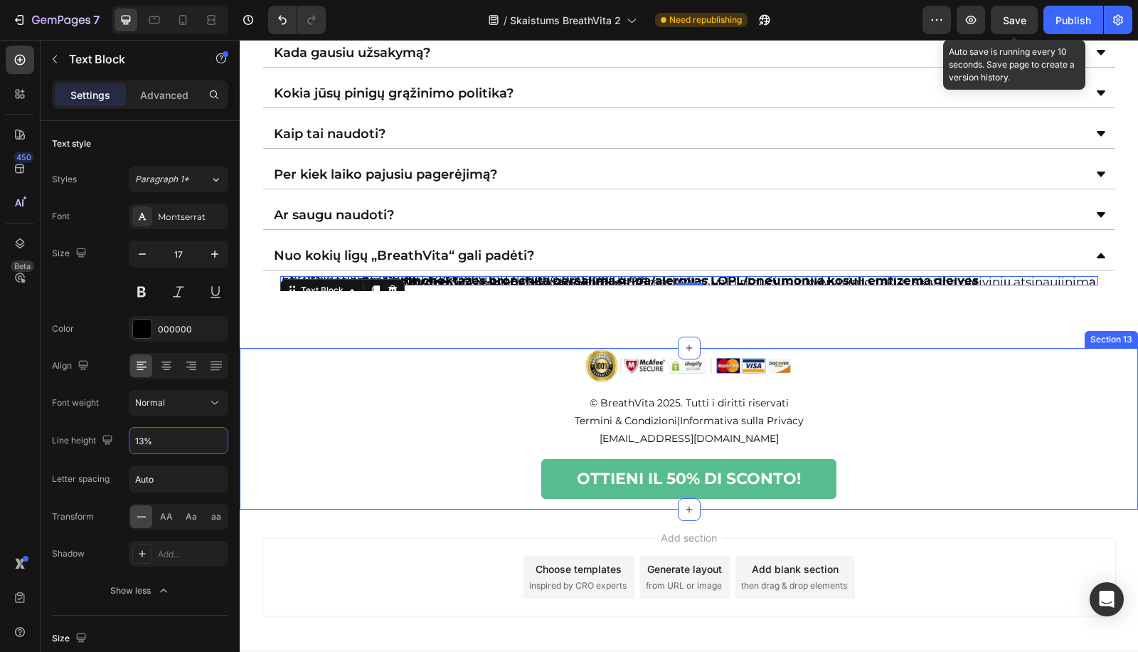
type input "130%"
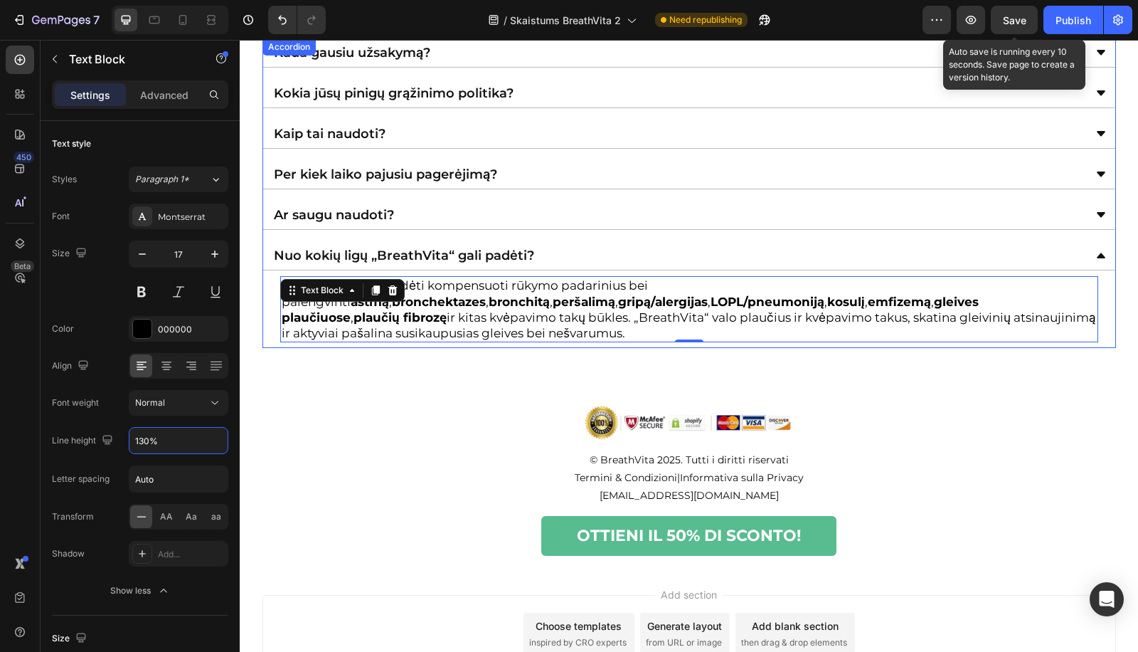
click at [469, 213] on div "Ar saugu naudoti?" at bounding box center [678, 214] width 812 height 17
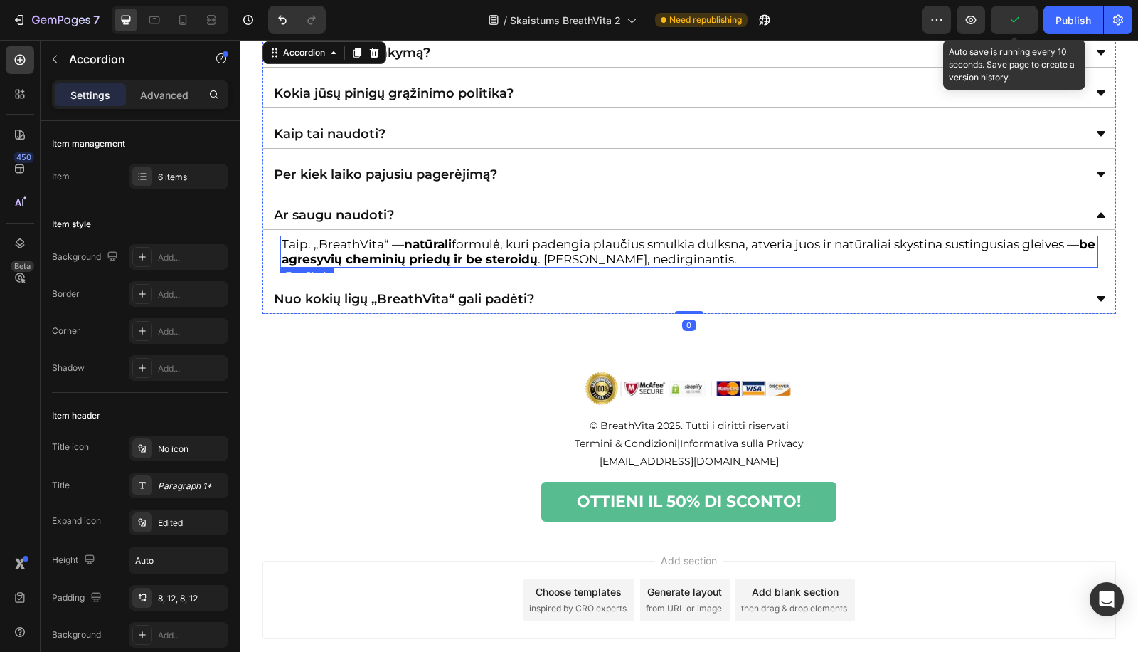
click at [413, 240] on strong "natūrali" at bounding box center [428, 244] width 48 height 14
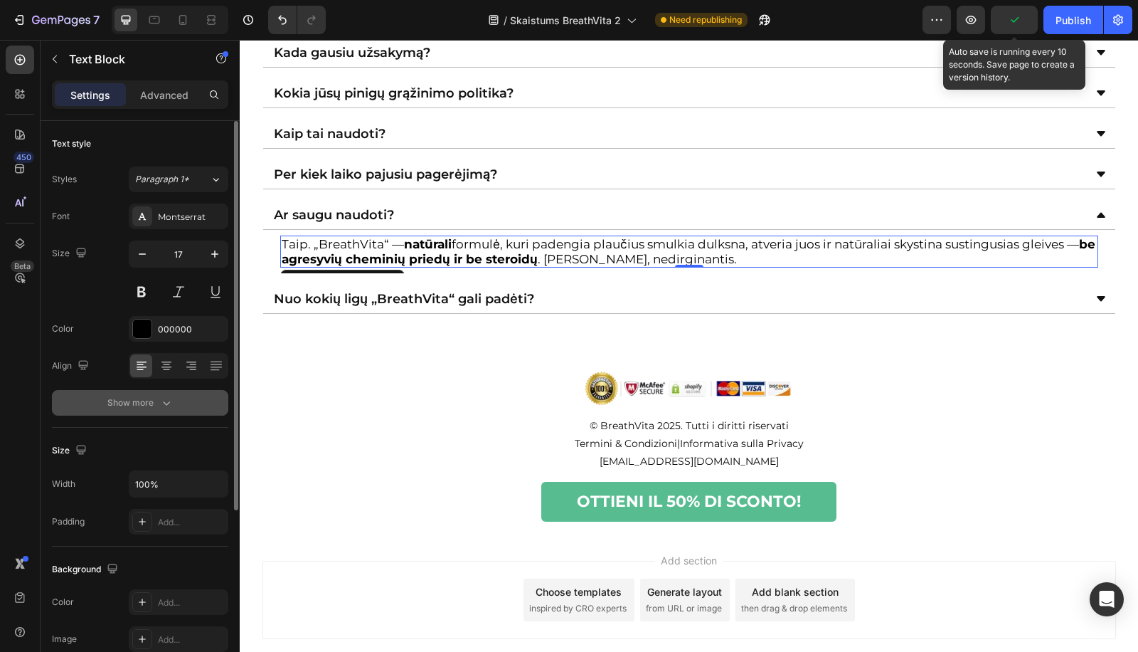
click at [129, 398] on div "Show more" at bounding box center [140, 402] width 66 height 14
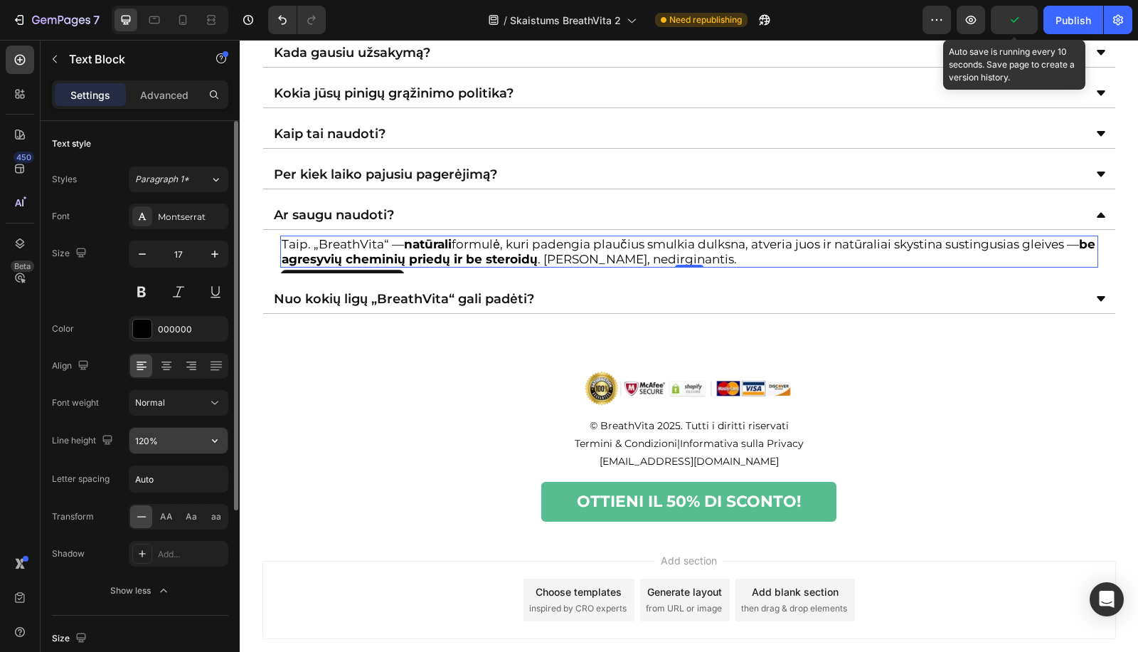
click at [141, 439] on input "120%" at bounding box center [178, 441] width 98 height 26
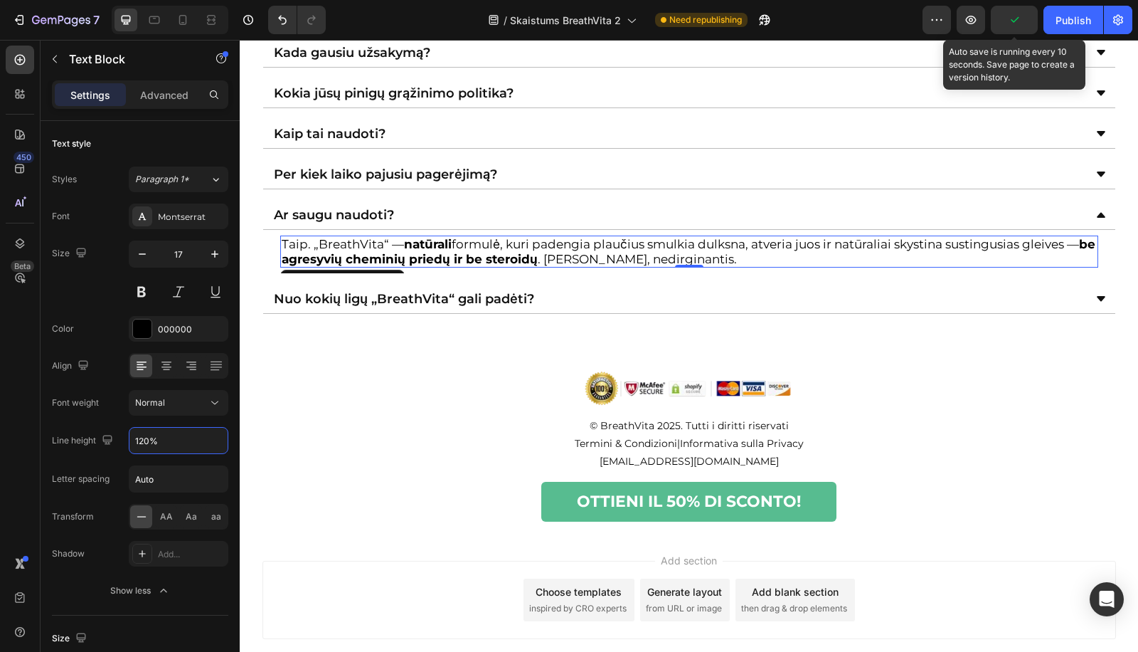
paste input "3"
type input "130%"
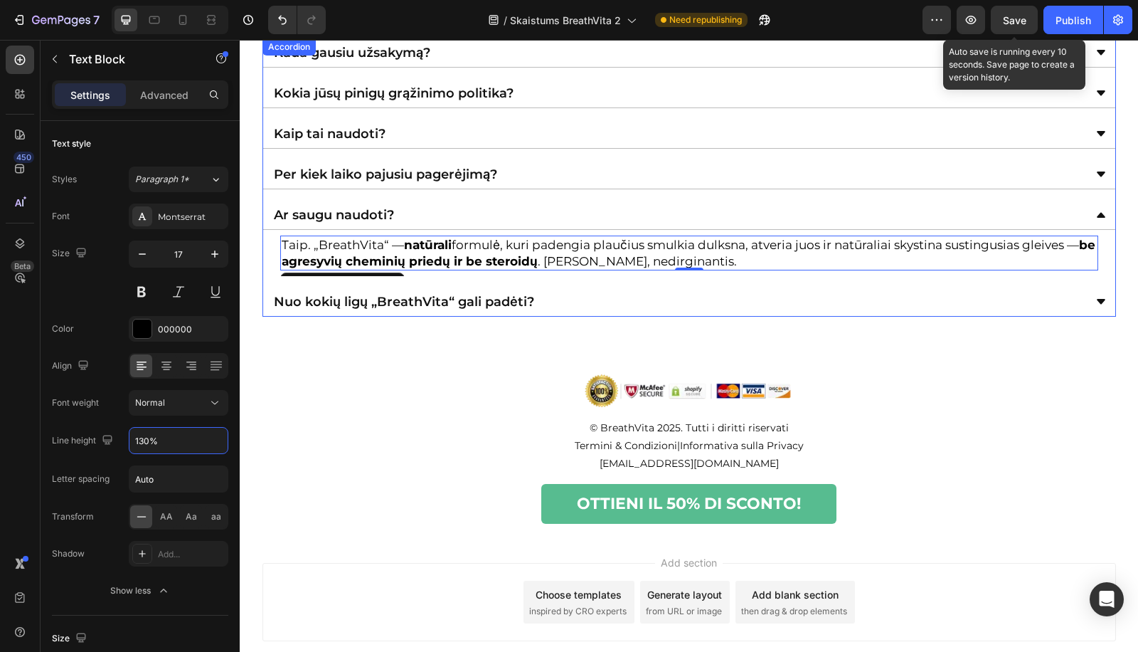
click at [529, 176] on div "Per kiek laiko pajusiu pagerėjimą?" at bounding box center [678, 174] width 812 height 17
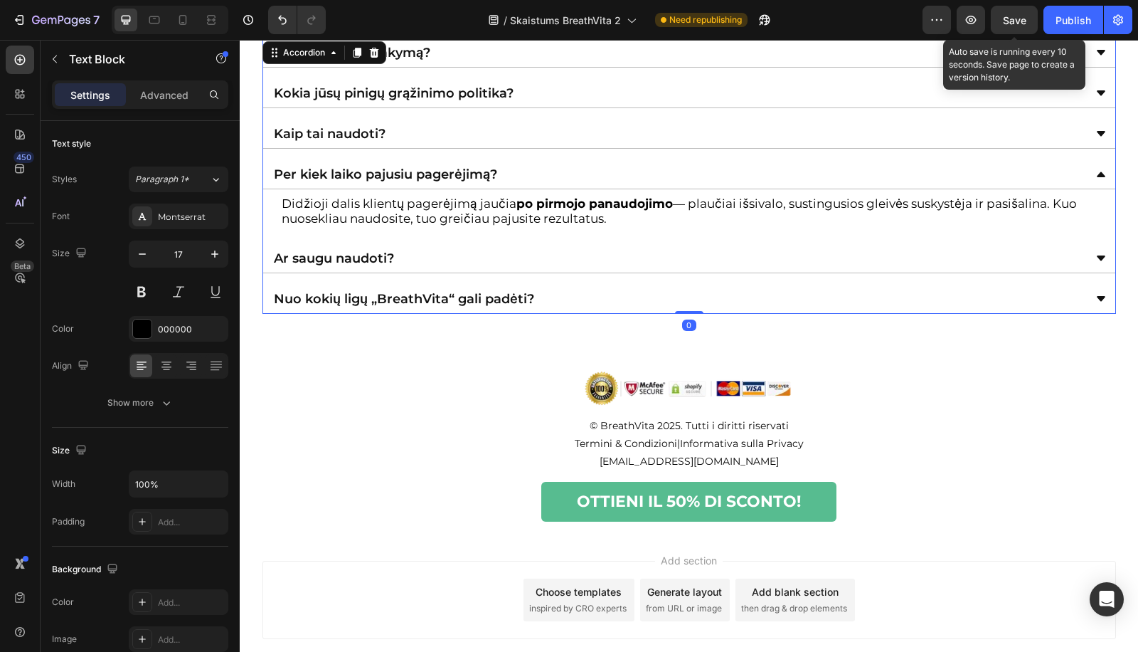
click at [408, 196] on p "Didžioji dalis klientų pagerėjimą jaučia po pirmojo panaudojimo — plaučiai išsi…" at bounding box center [689, 210] width 815 height 29
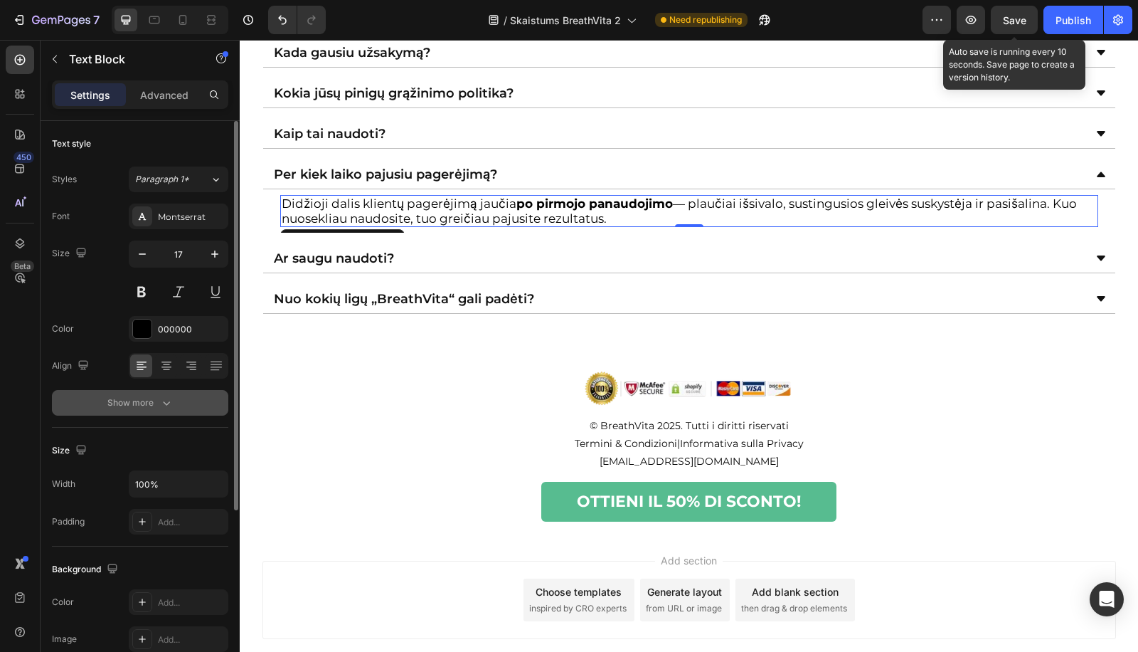
click at [119, 404] on div "Show more" at bounding box center [140, 402] width 66 height 14
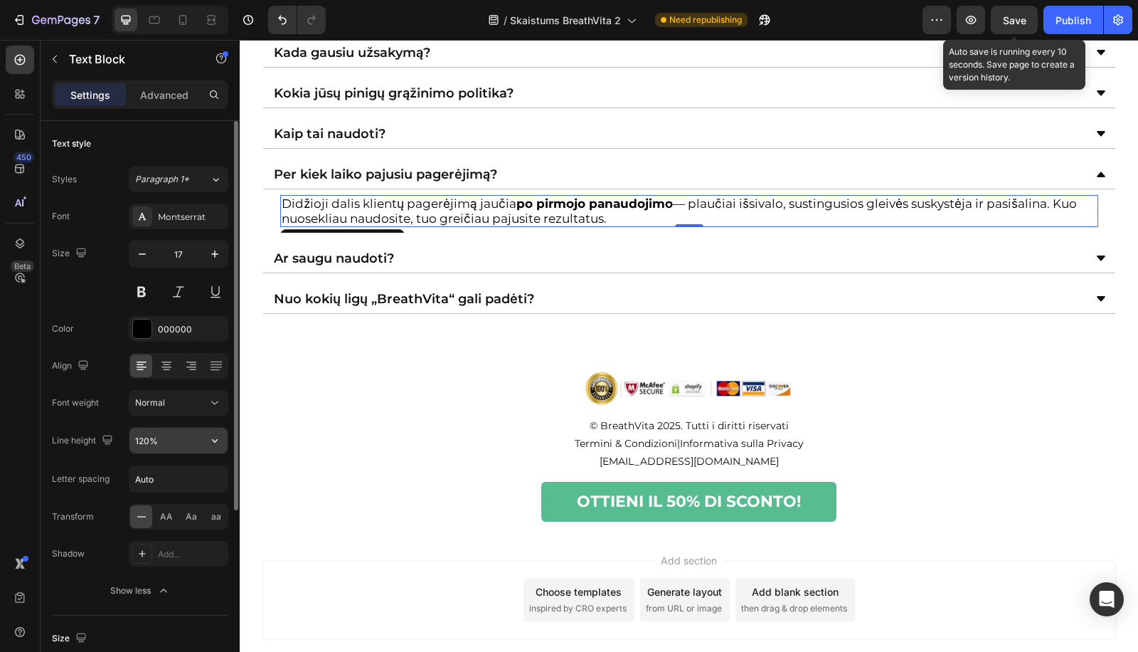
click at [165, 450] on input "120%" at bounding box center [178, 441] width 98 height 26
paste input "3"
type input "130%"
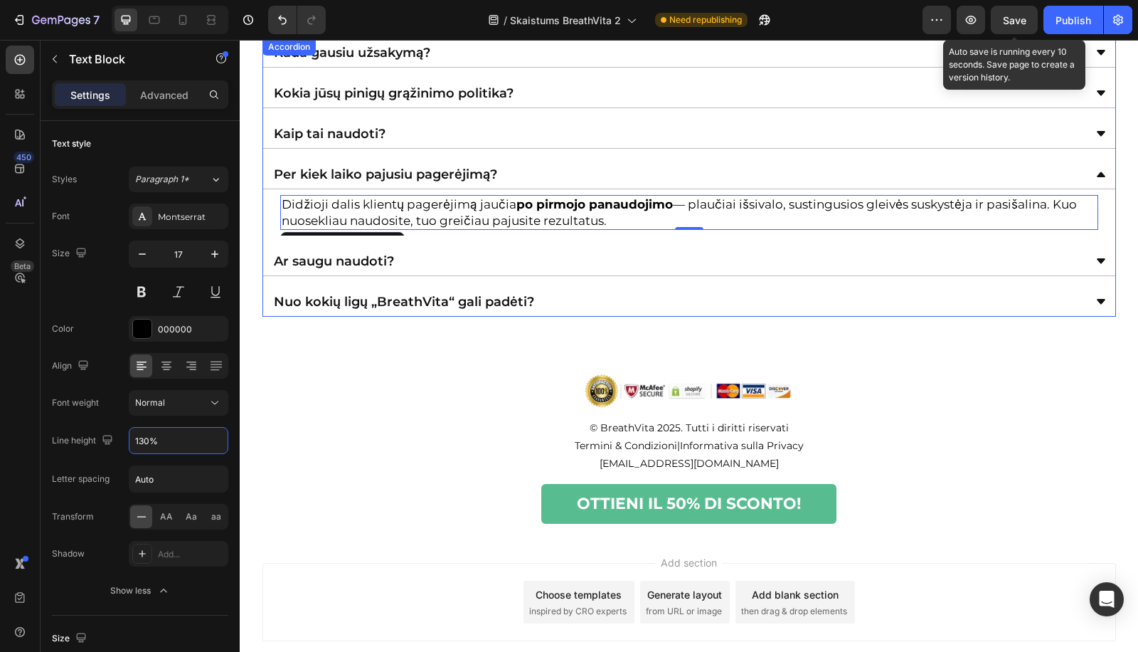
click at [521, 134] on div "Kaip tai naudoti?" at bounding box center [678, 133] width 812 height 17
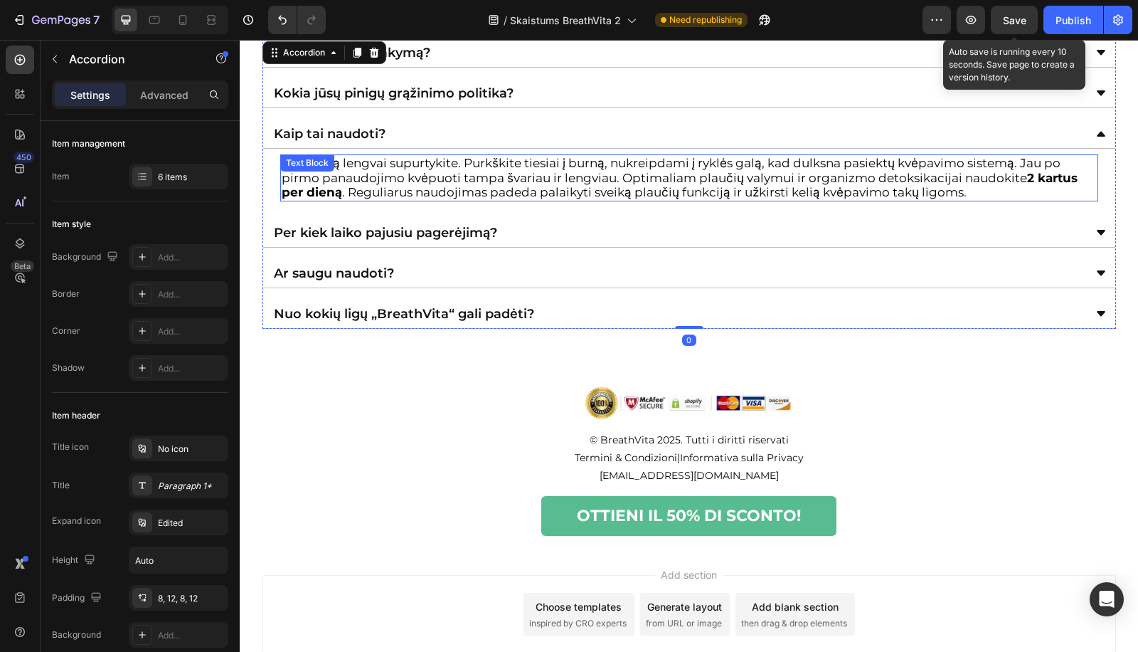
click at [443, 168] on p "Buteliuką lengvai supurtykite. Purkškite tiesiai į burną, nukreipdami į ryklės …" at bounding box center [689, 177] width 815 height 43
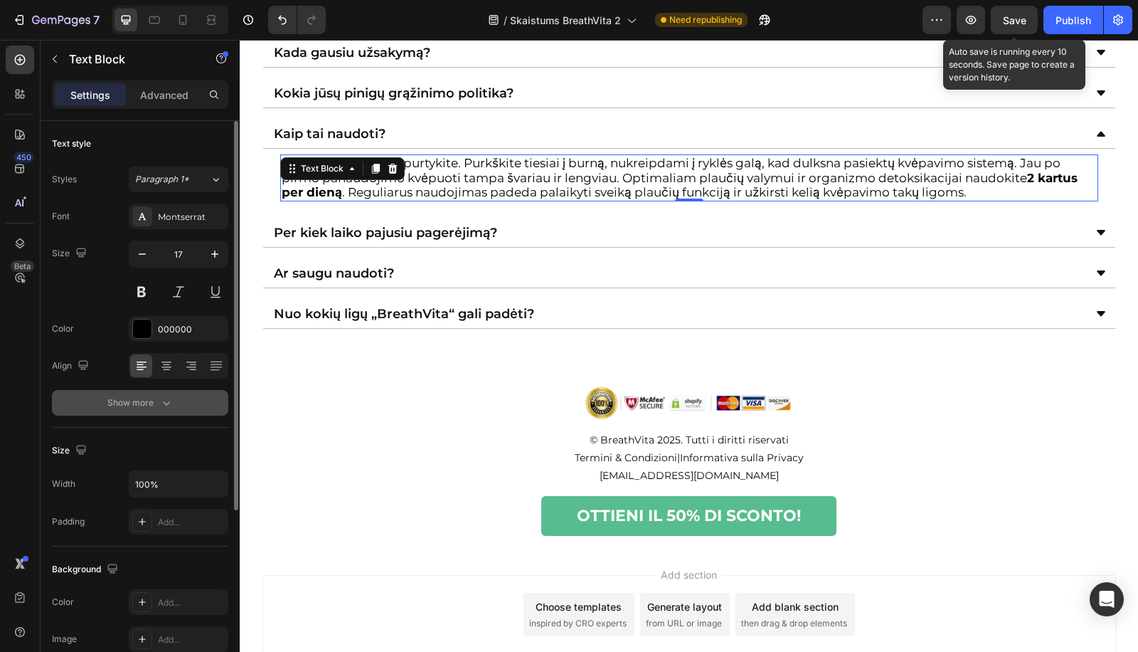
click at [153, 403] on div "Show more" at bounding box center [140, 402] width 66 height 14
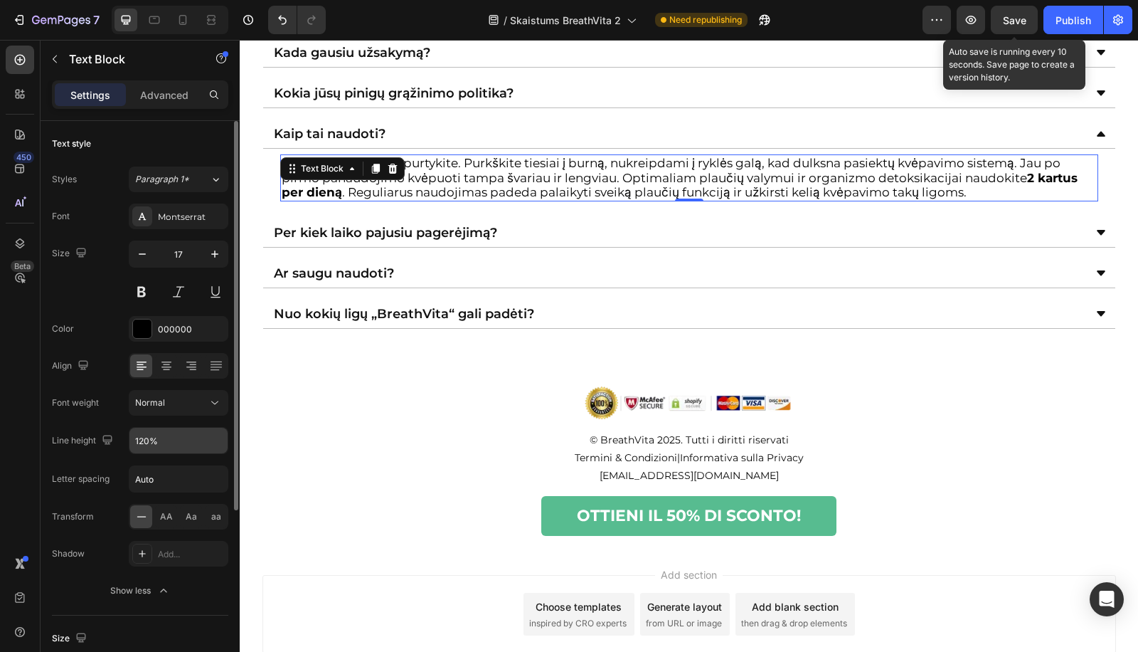
click at [136, 437] on input "120%" at bounding box center [178, 441] width 98 height 26
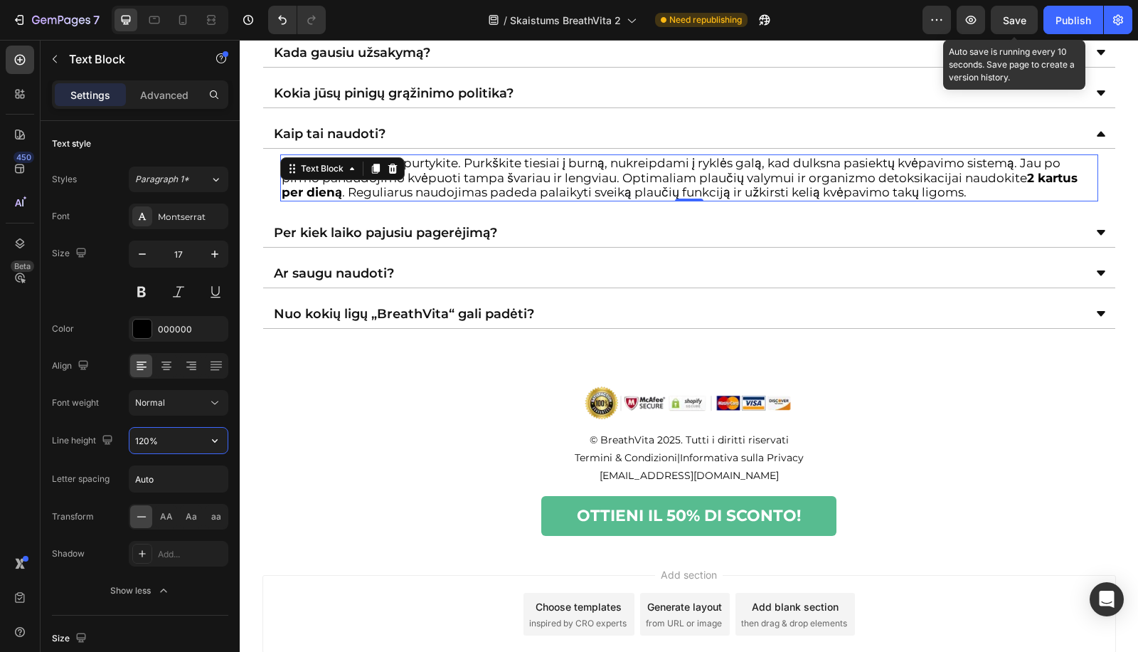
paste input "3"
type input "130%"
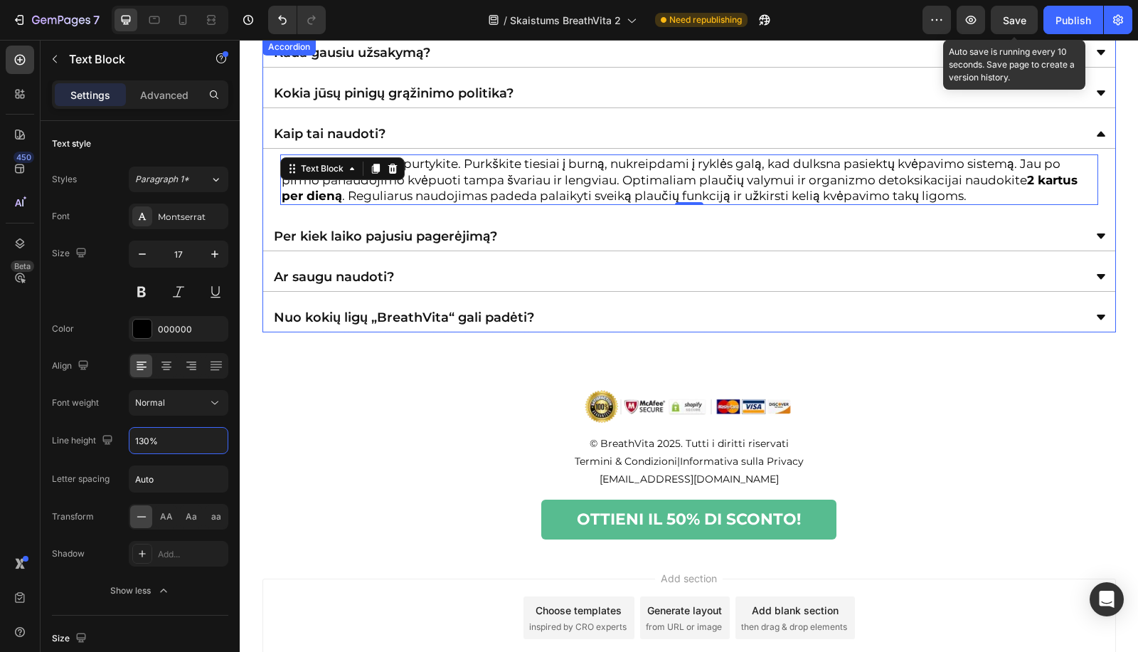
scroll to position [4366, 0]
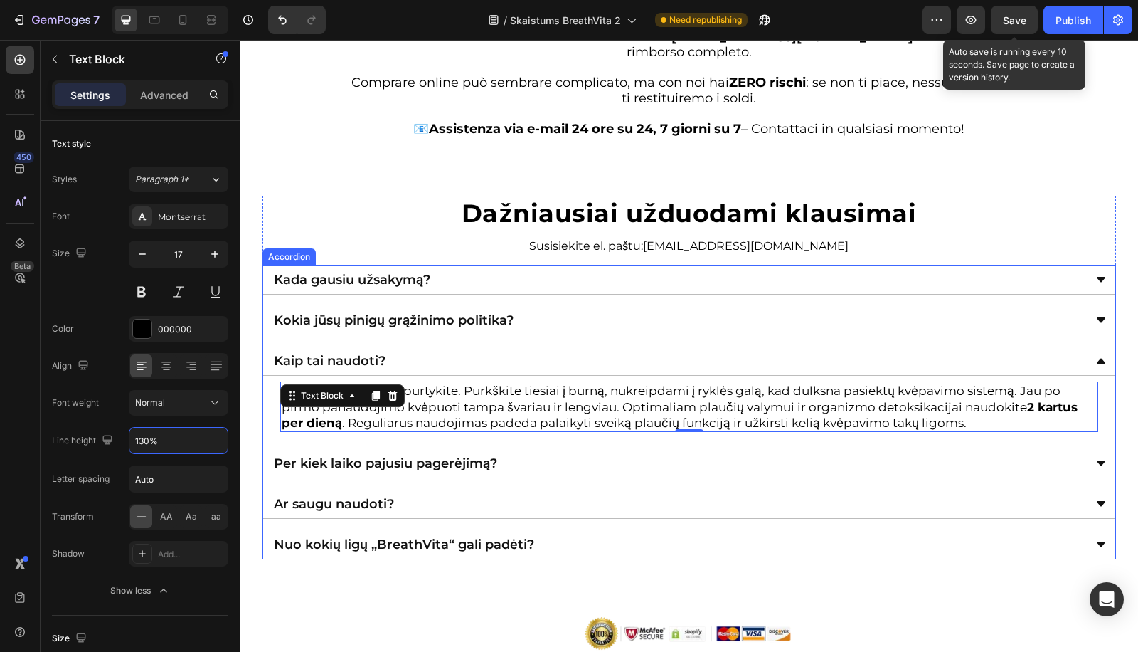
click at [596, 324] on div "Kokia jūsų pinigų grąžinimo politika?" at bounding box center [678, 320] width 812 height 17
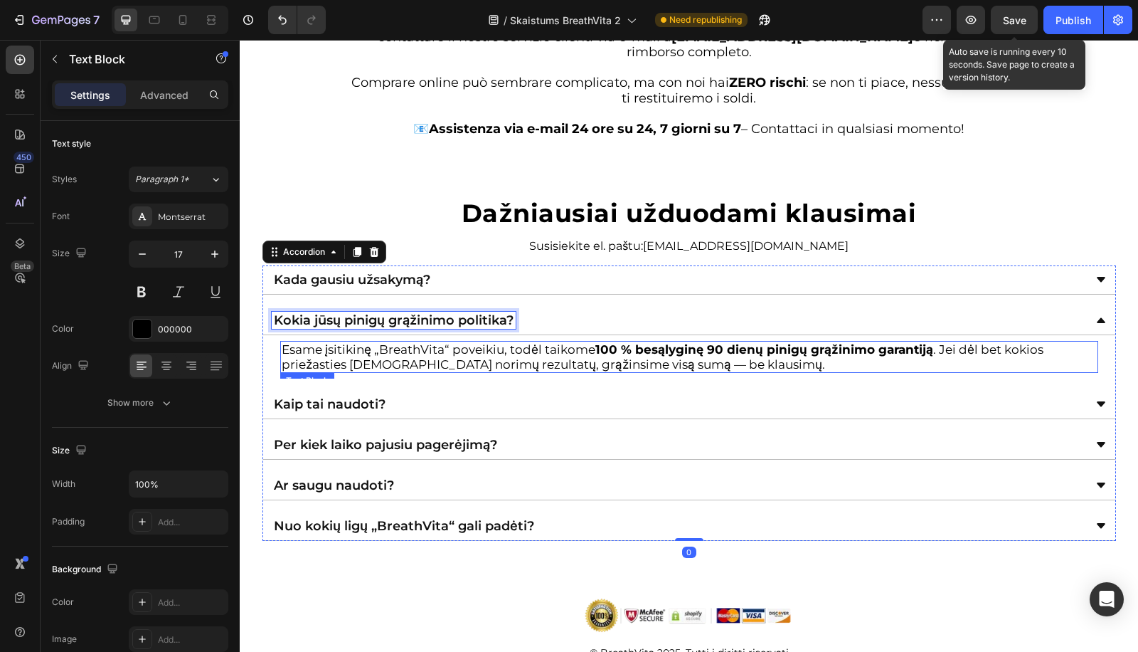
click at [391, 366] on p "Esame įsitikinę „BreathVita“ poveikiu, todėl taikome 100 % besąlyginę 90 dienų …" at bounding box center [689, 356] width 815 height 29
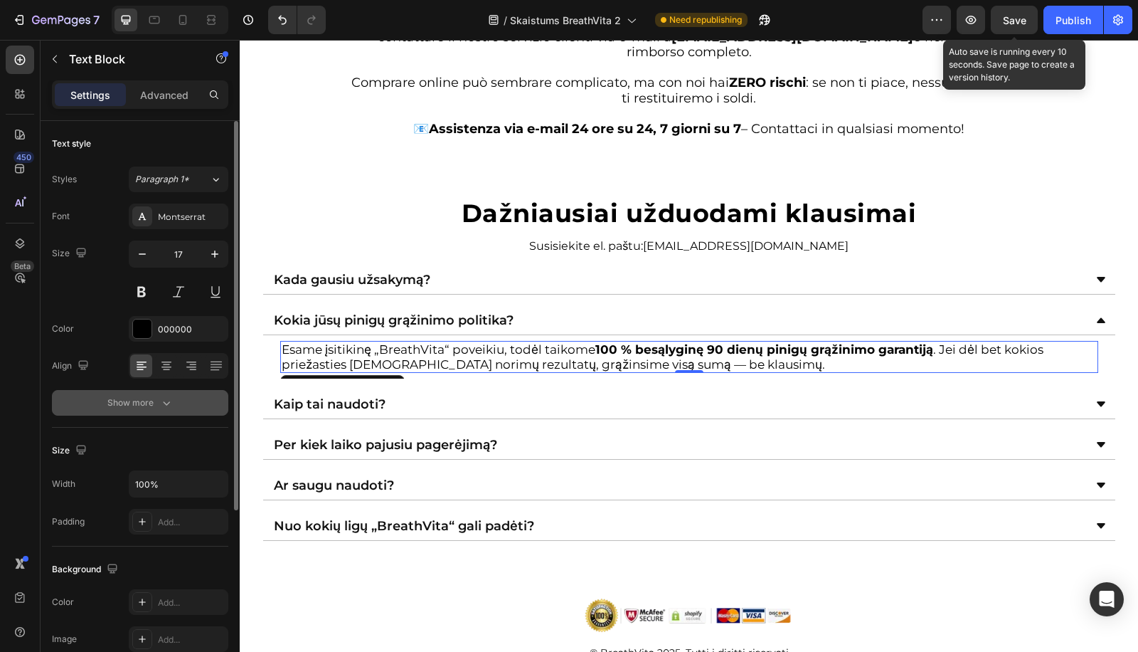
click at [127, 409] on button "Show more" at bounding box center [140, 403] width 176 height 26
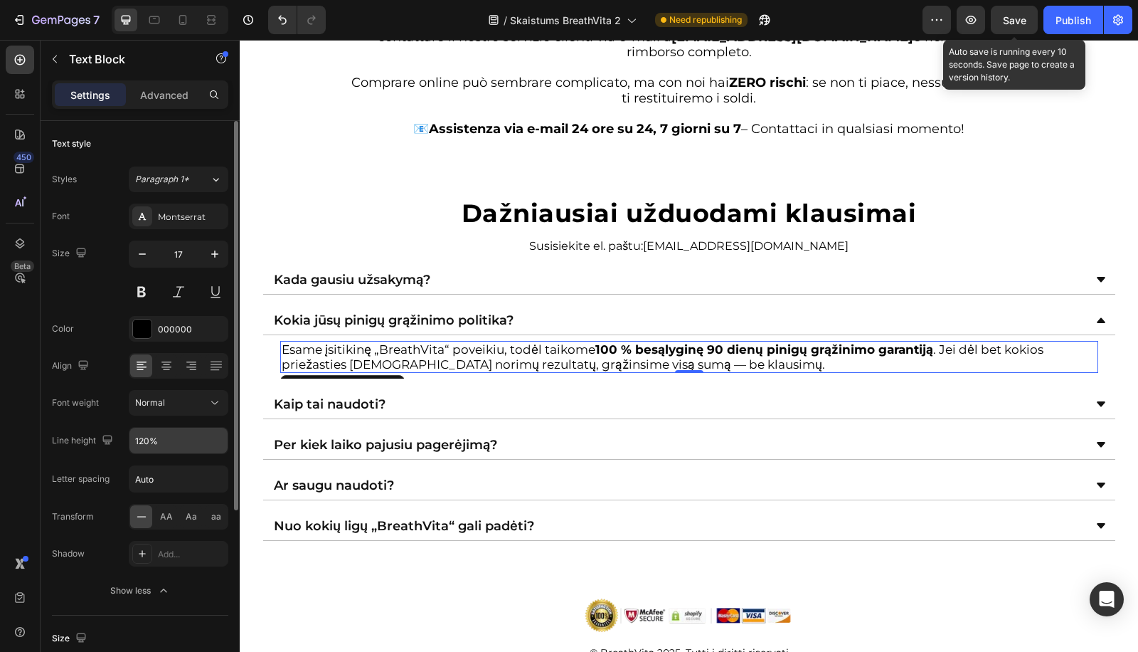
click at [123, 435] on div "Line height 120%" at bounding box center [140, 440] width 176 height 27
drag, startPoint x: 142, startPoint y: 436, endPoint x: 155, endPoint y: 430, distance: 14.7
click at [142, 436] on input "120%" at bounding box center [178, 441] width 98 height 26
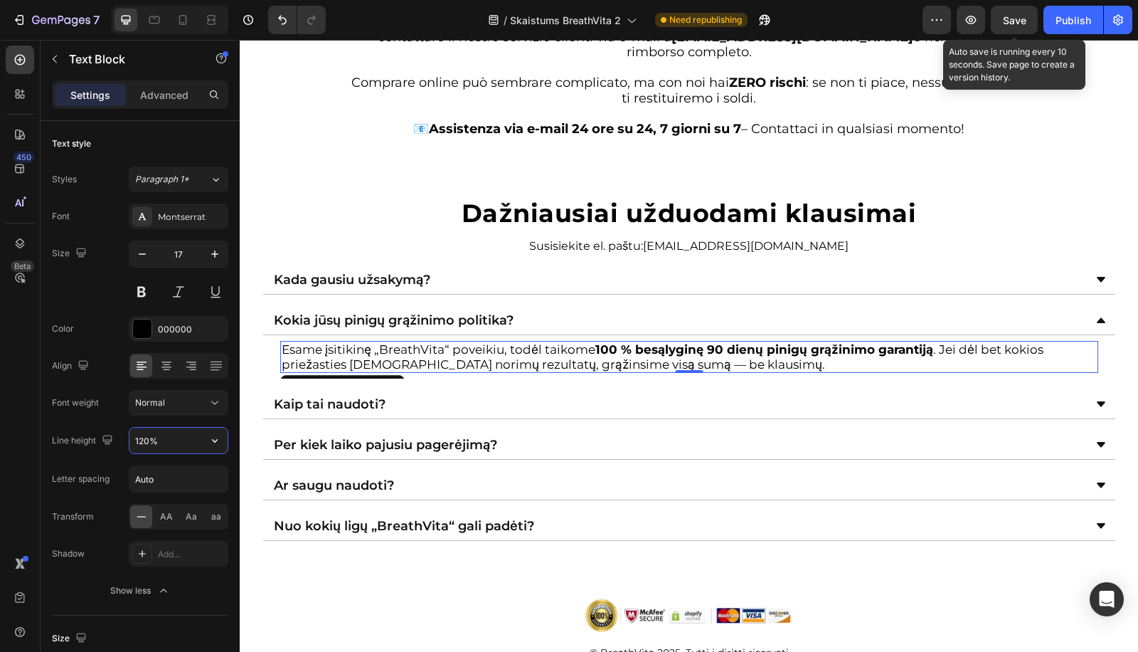
paste input "3"
type input "130%"
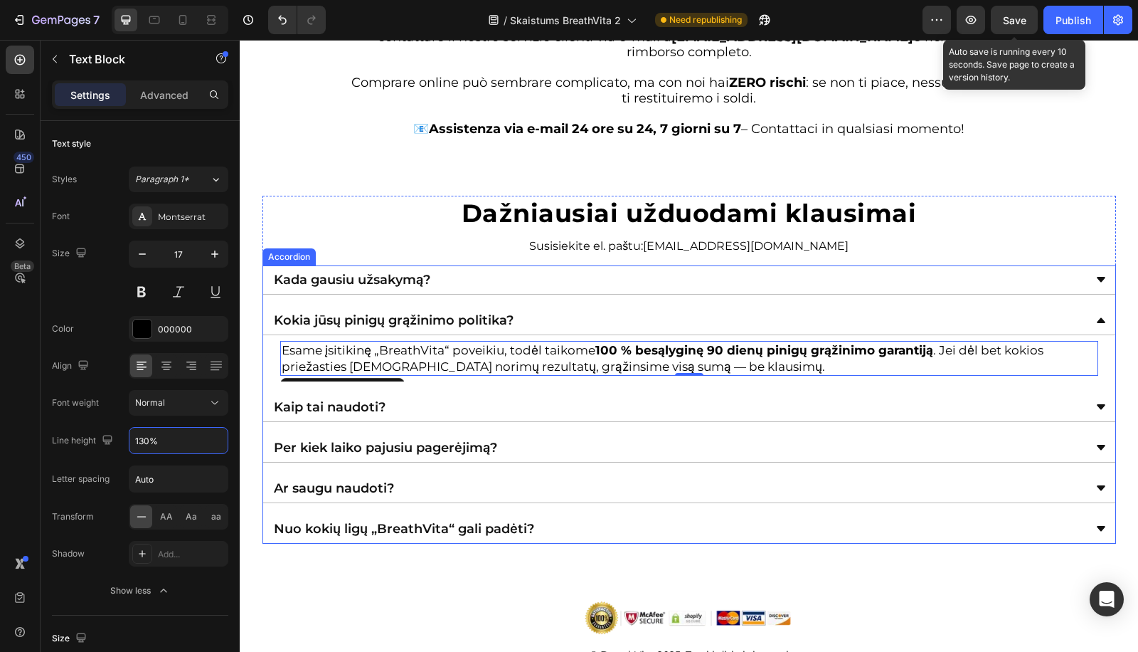
click at [504, 282] on div "Kada gausiu užsakymą?" at bounding box center [678, 279] width 812 height 17
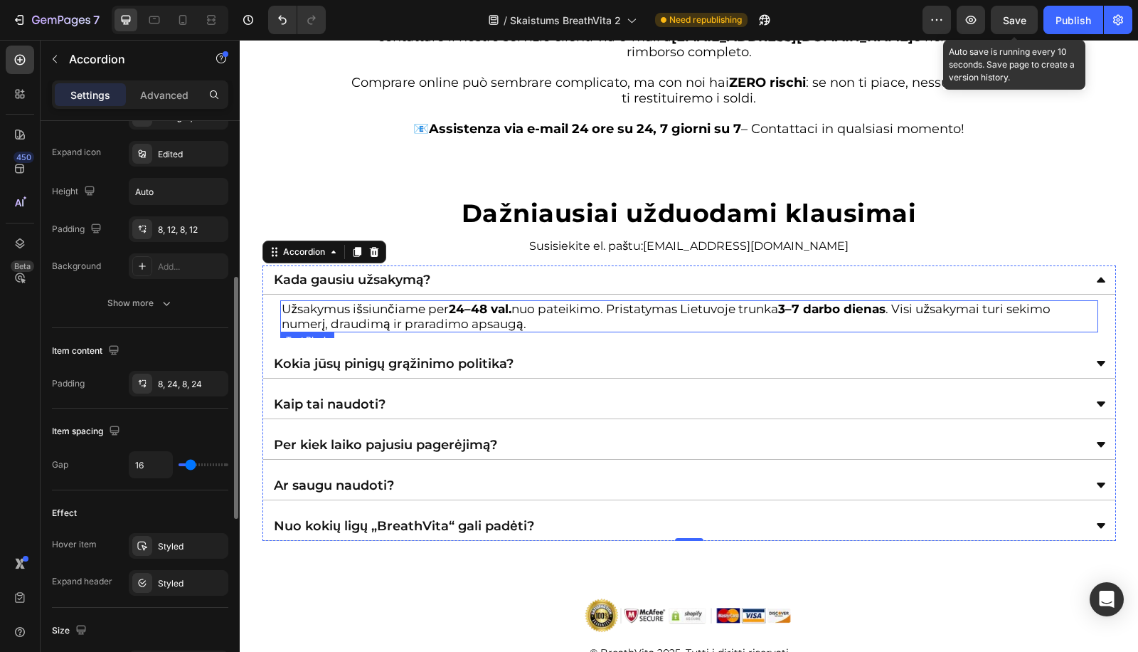
click at [467, 310] on strong "24–48 val." at bounding box center [480, 309] width 63 height 14
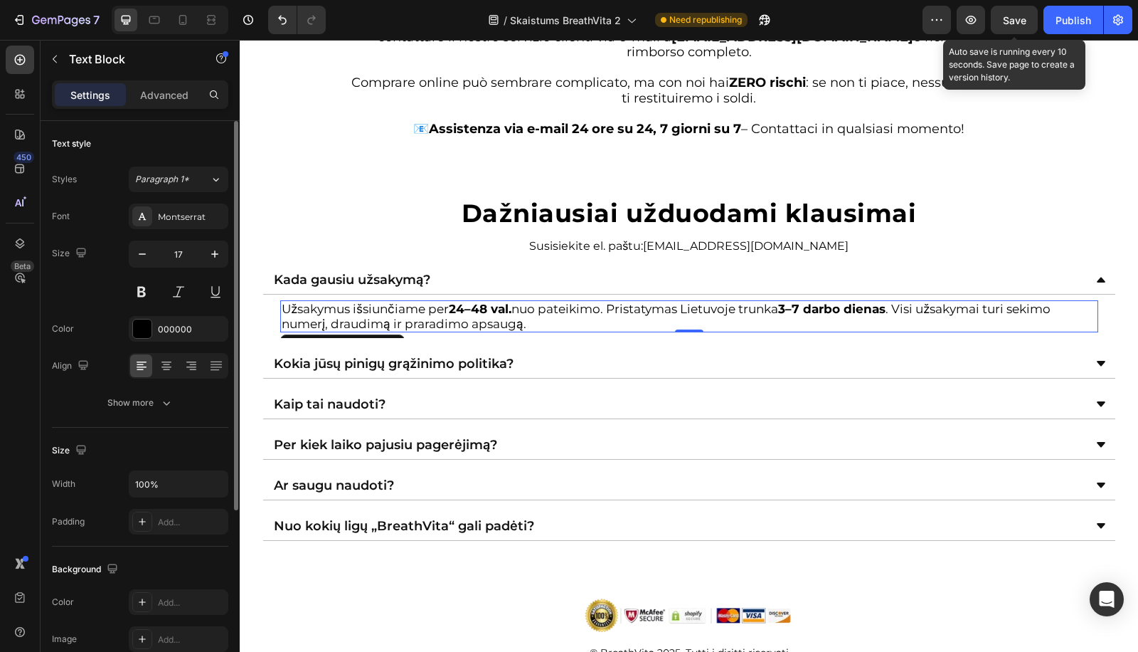
scroll to position [268, 0]
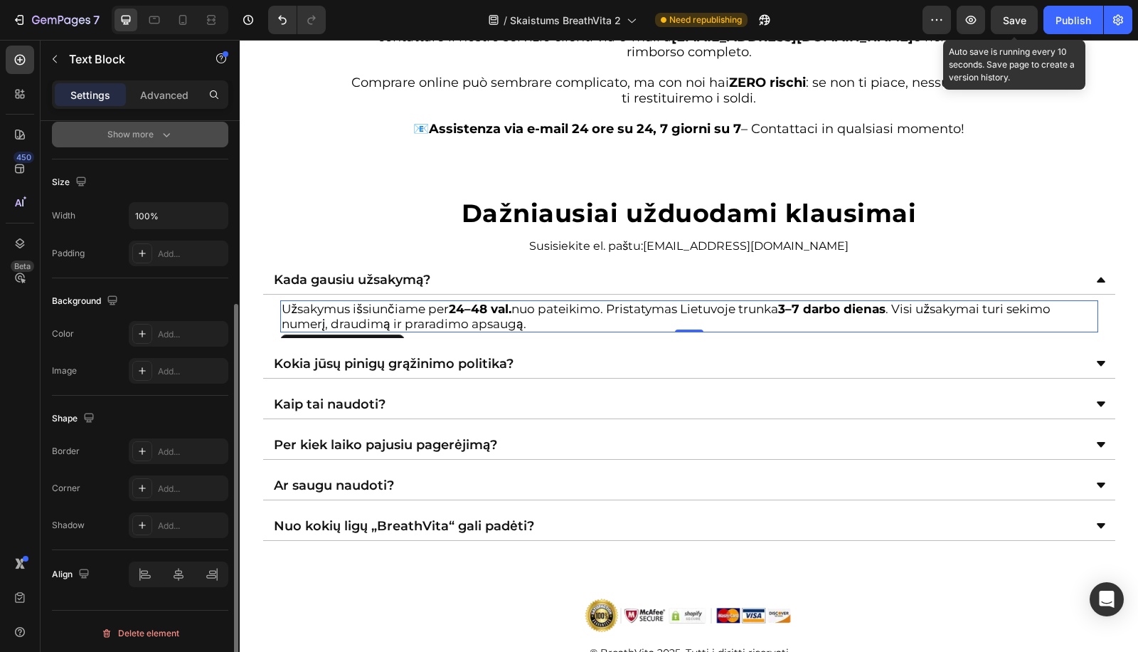
click at [150, 122] on button "Show more" at bounding box center [140, 135] width 176 height 26
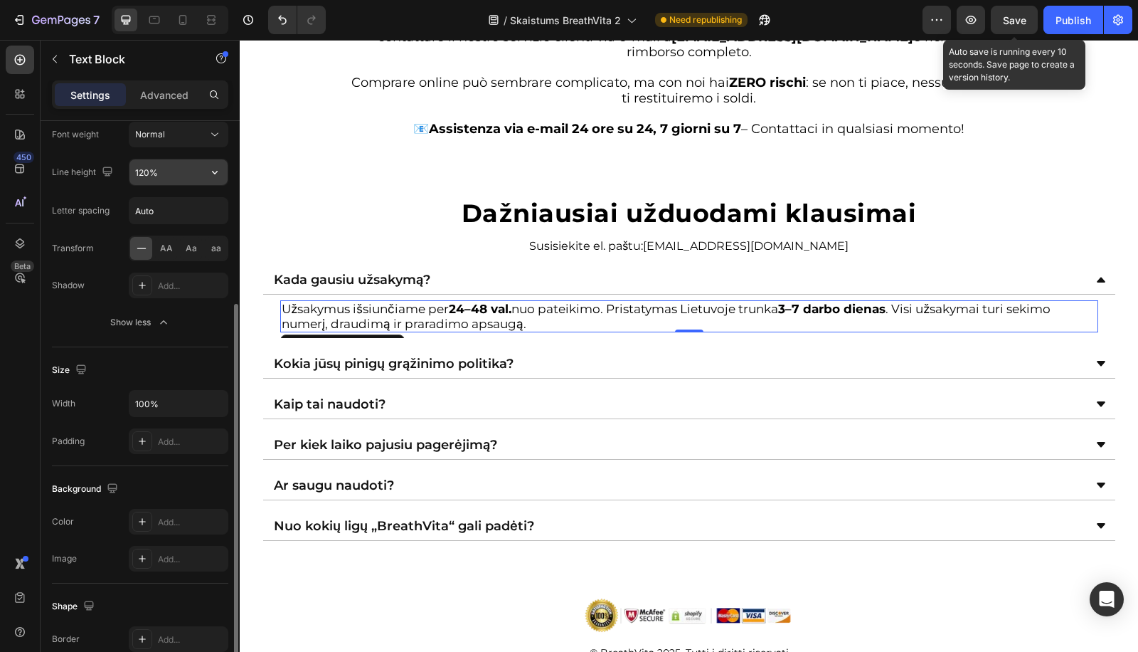
click at [159, 169] on input "120%" at bounding box center [178, 172] width 98 height 26
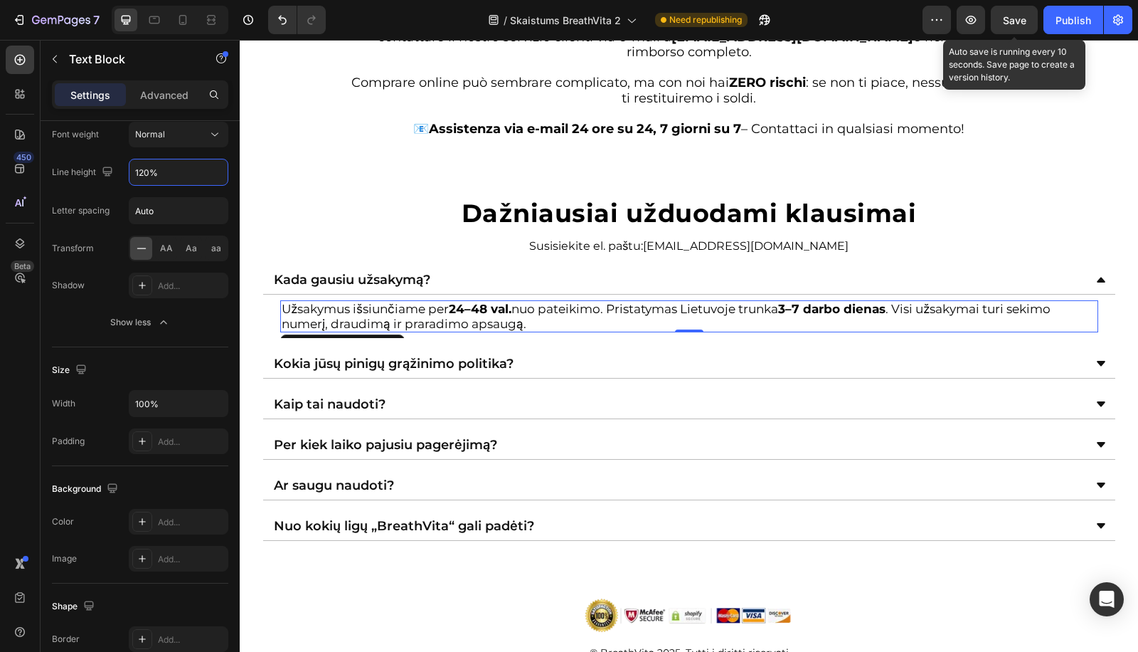
paste input "3"
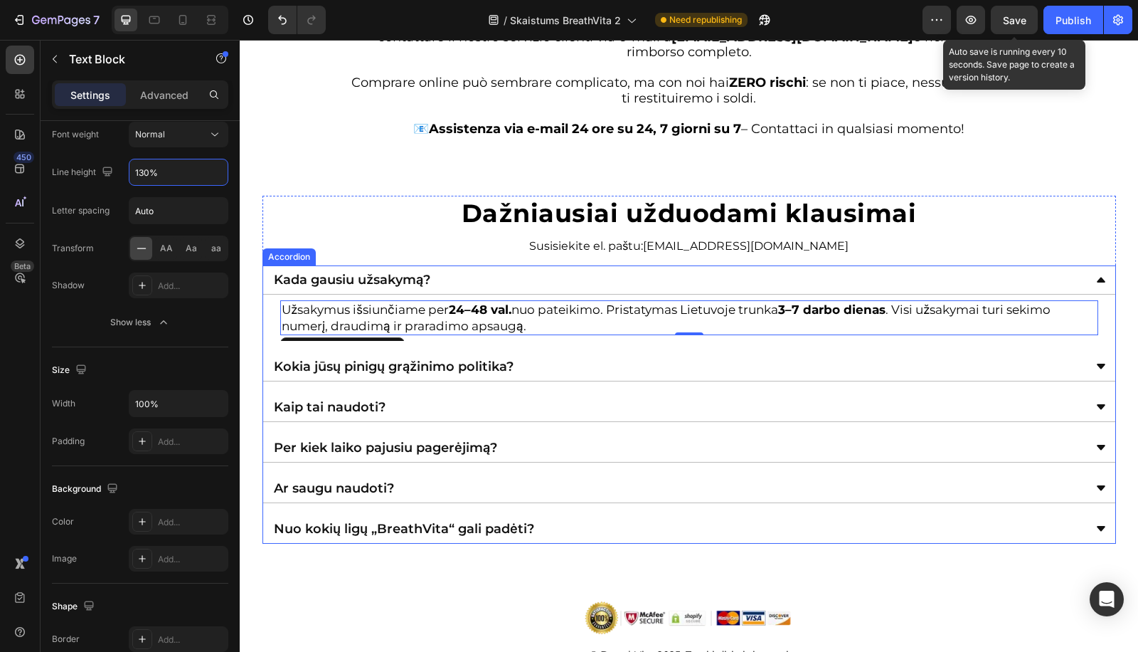
scroll to position [4639, 0]
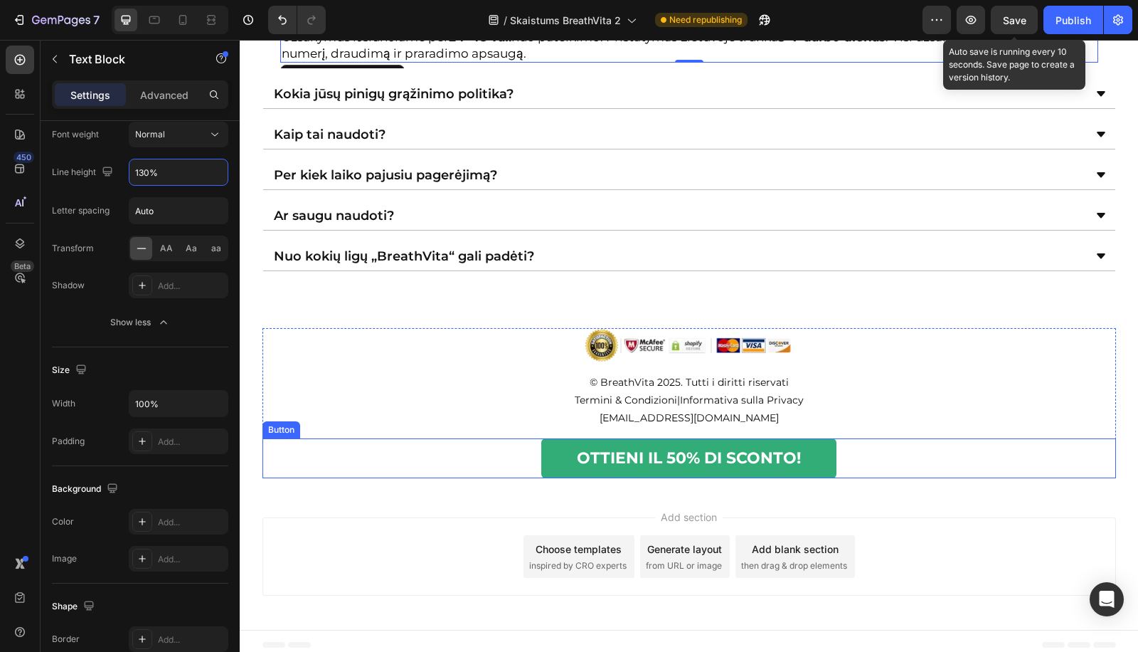
type input "130%"
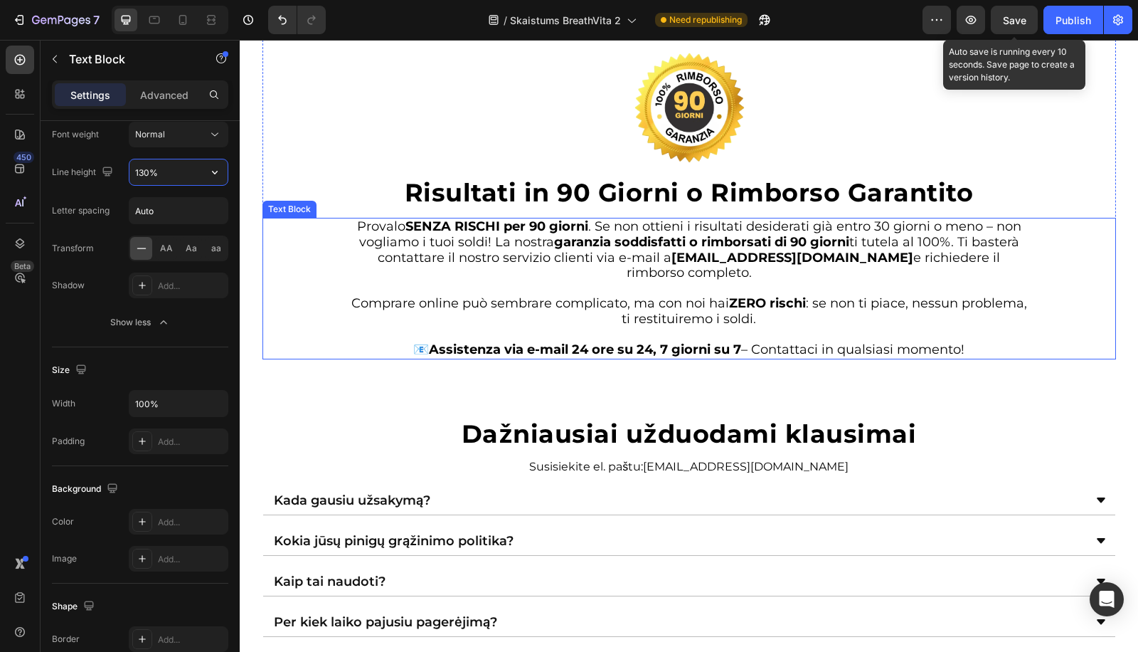
scroll to position [4593, 0]
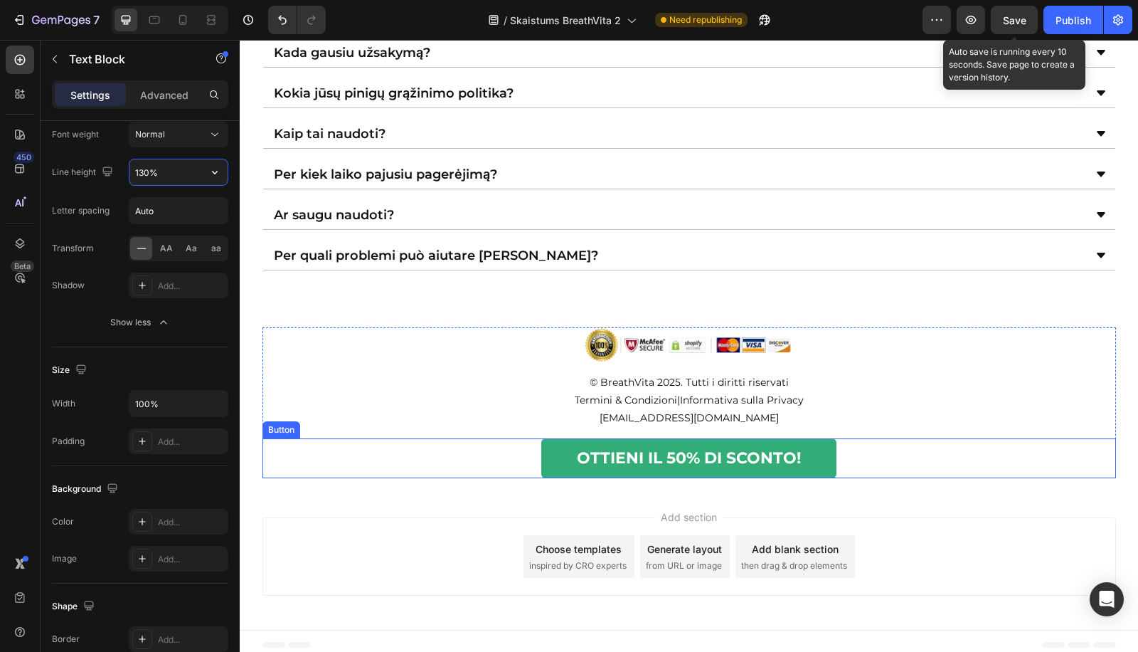
click at [627, 467] on button "OTTIENI IL 50% DI SCONTO!" at bounding box center [688, 458] width 295 height 40
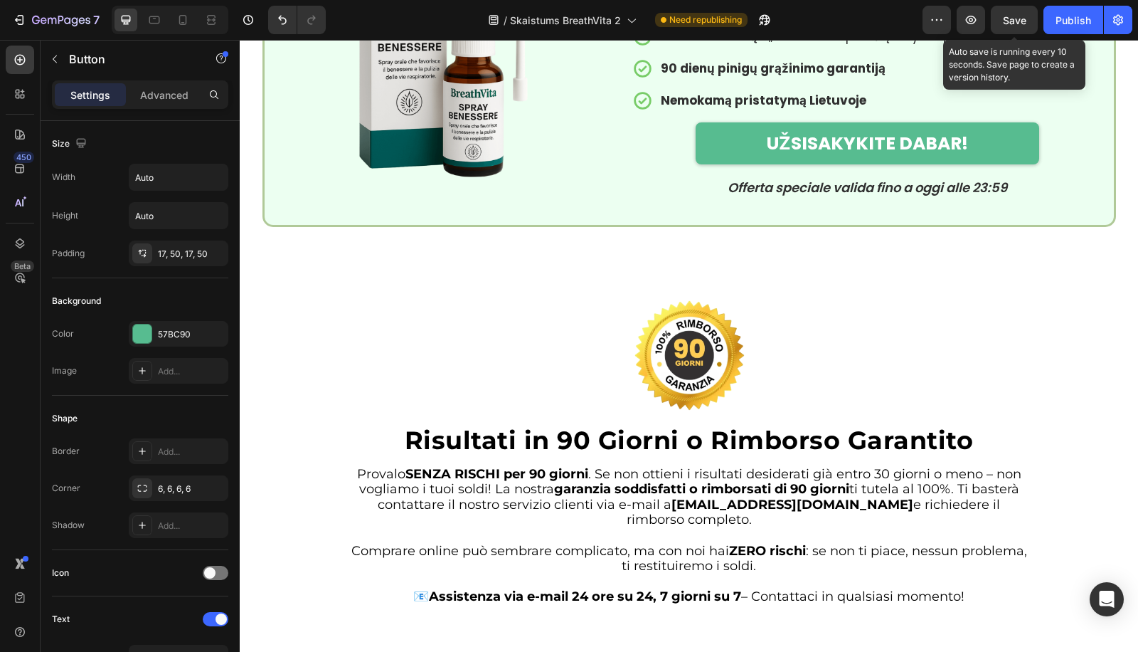
scroll to position [4224, 0]
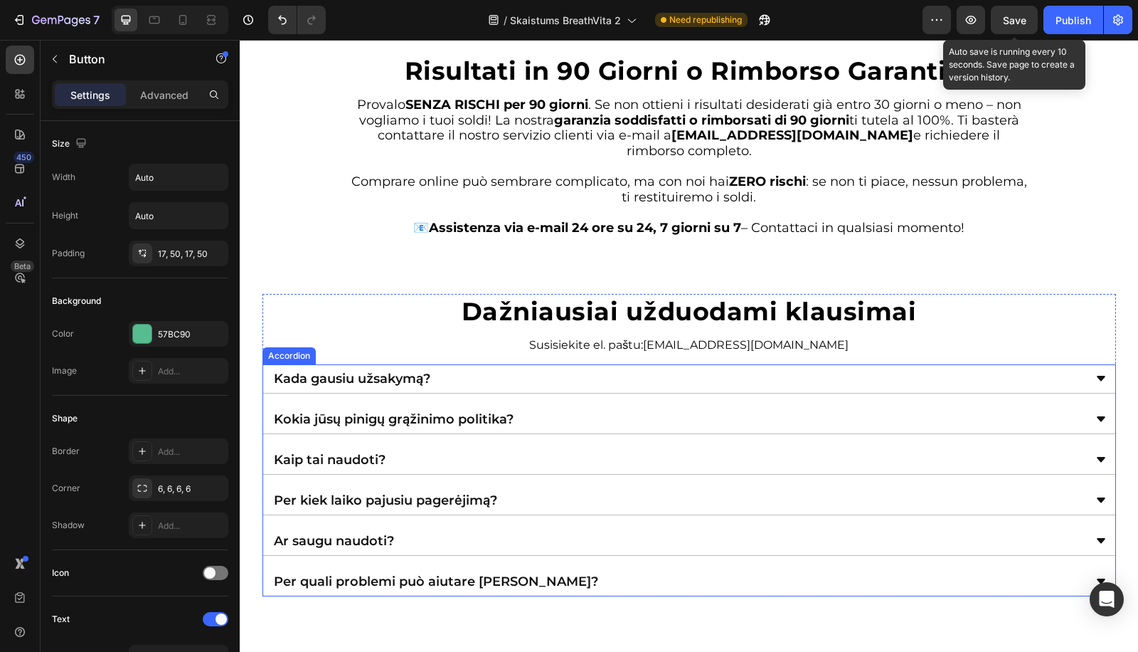
click at [466, 371] on div "Kada gausiu užsakymą?" at bounding box center [678, 378] width 812 height 17
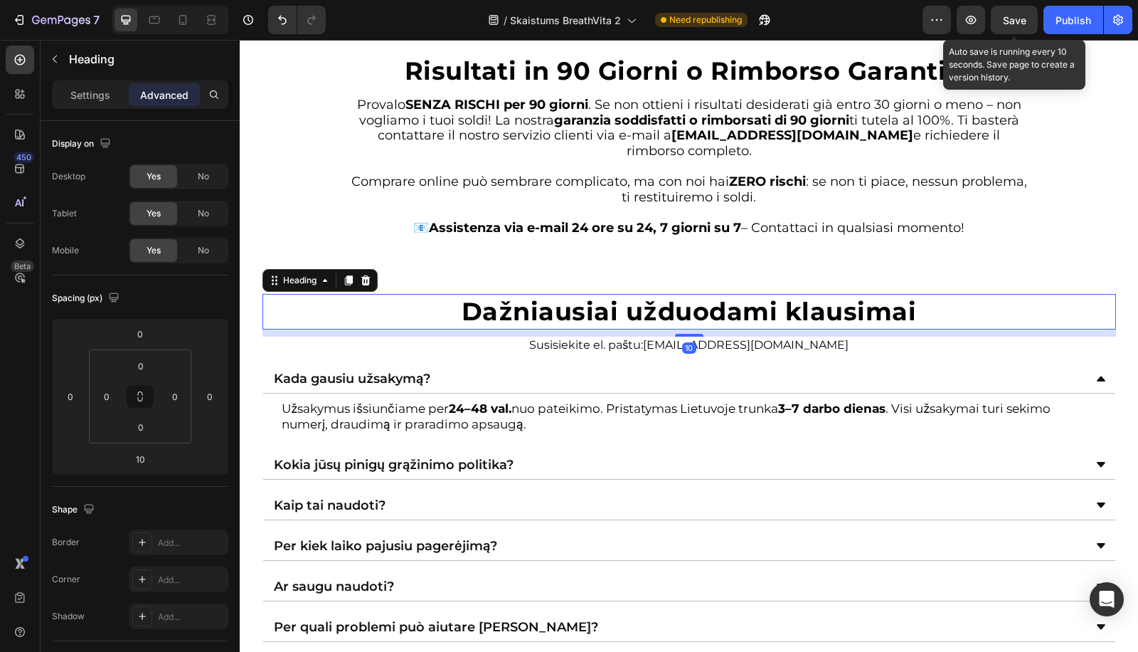
click at [545, 321] on strong "Dažniausiai užduodami klausimai" at bounding box center [689, 311] width 455 height 31
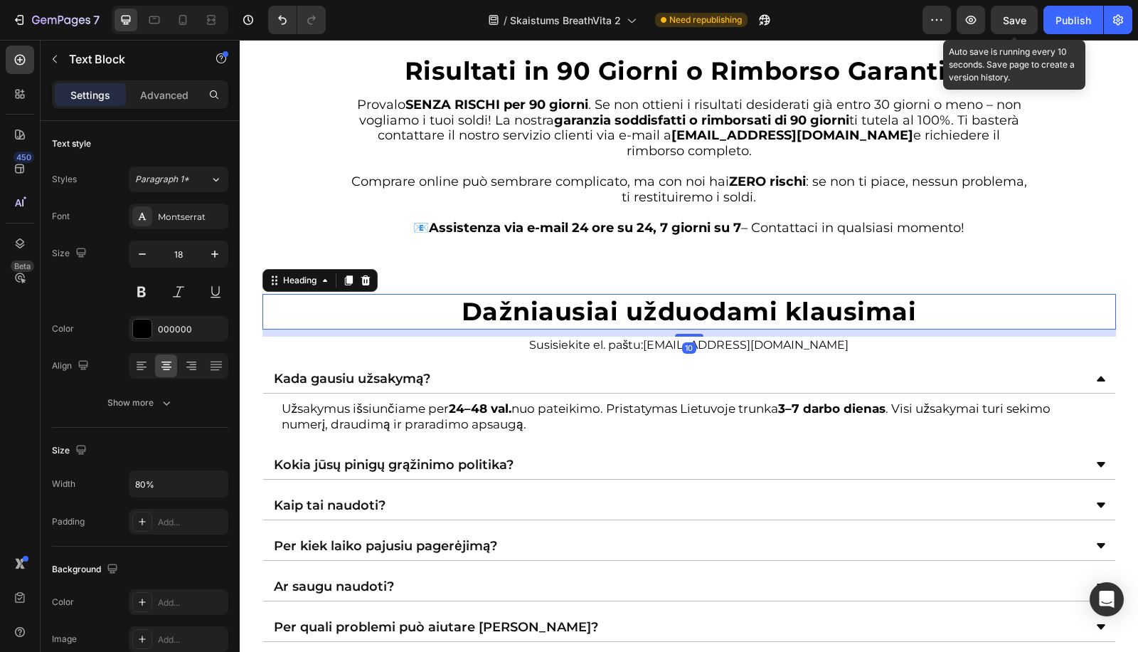
click at [600, 216] on p at bounding box center [689, 213] width 680 height 16
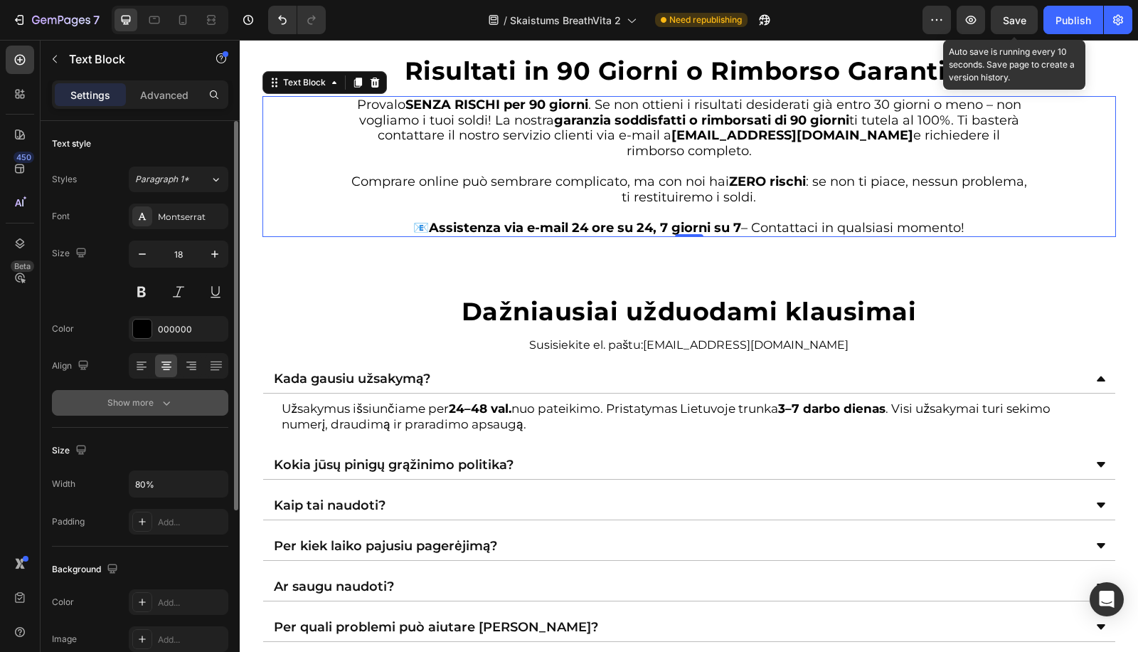
click at [120, 408] on button "Show more" at bounding box center [140, 403] width 176 height 26
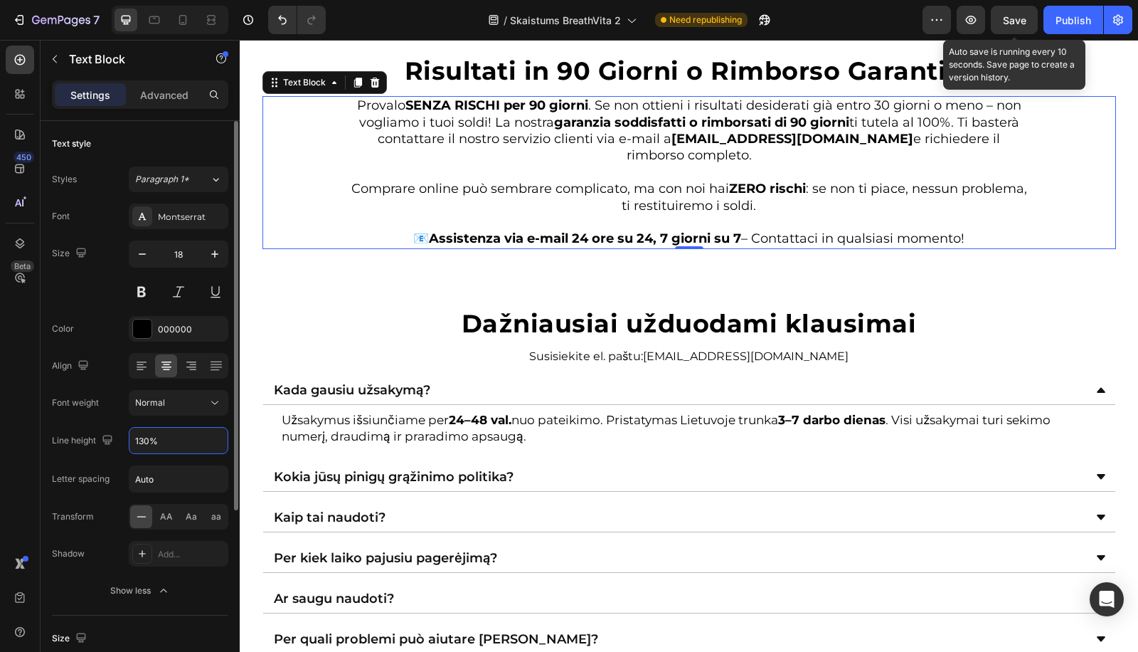
type input "130%"
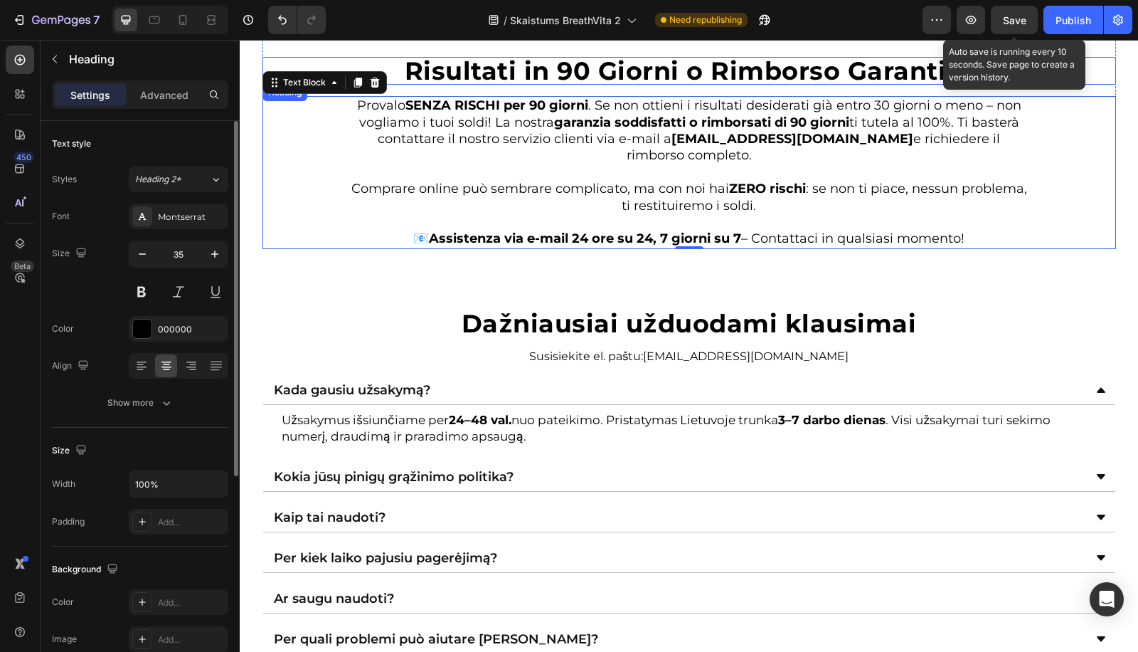
click at [630, 55] on strong "Risultati in 90 Giorni o Rimborso Garantito" at bounding box center [689, 70] width 569 height 31
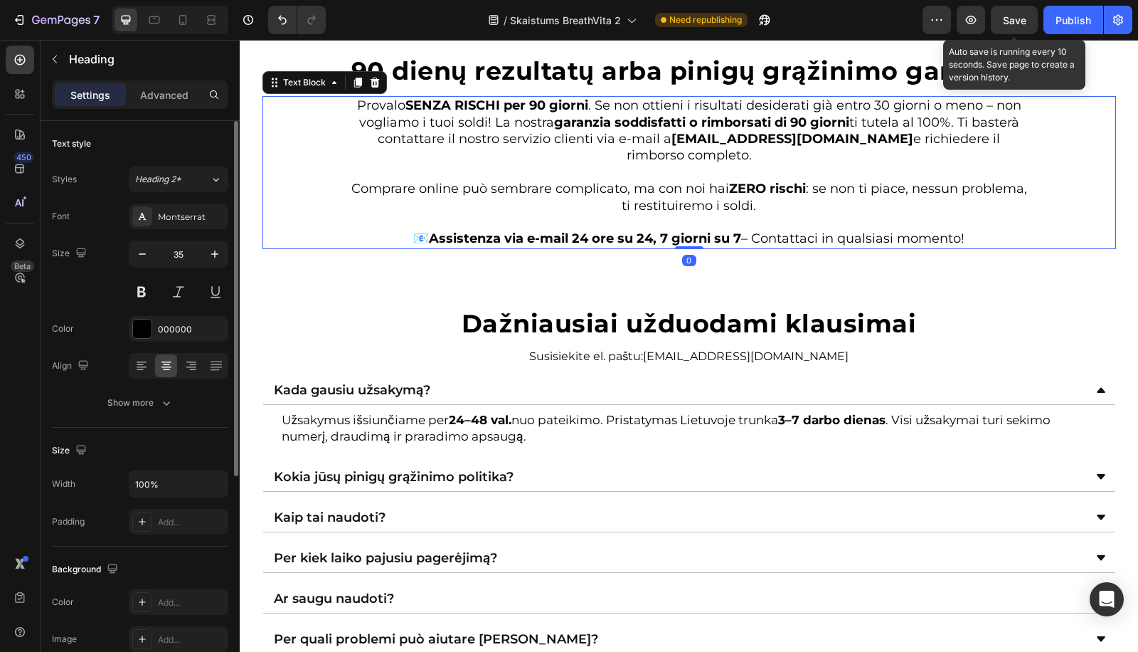
click at [587, 134] on p "Provalo SENZA RISCHI per 90 giorni . Se non ottieni i risultati desiderati già …" at bounding box center [689, 130] width 680 height 67
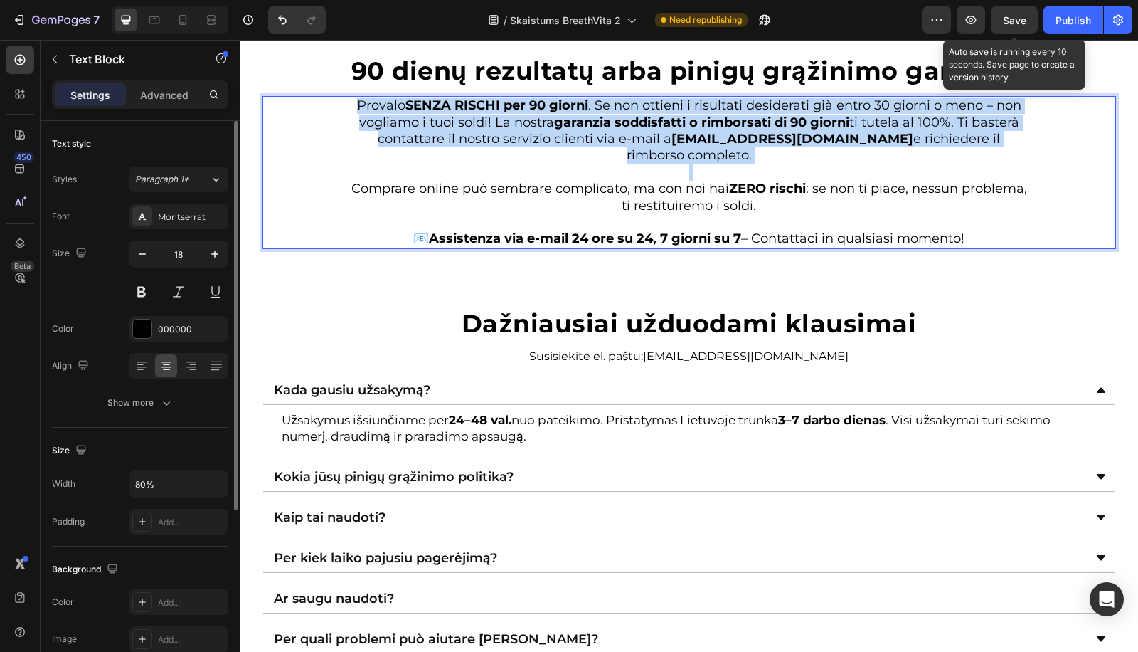
click at [587, 134] on p "Provalo SENZA RISCHI per 90 giorni . Se non ottieni i risultati desiderati già …" at bounding box center [689, 130] width 680 height 67
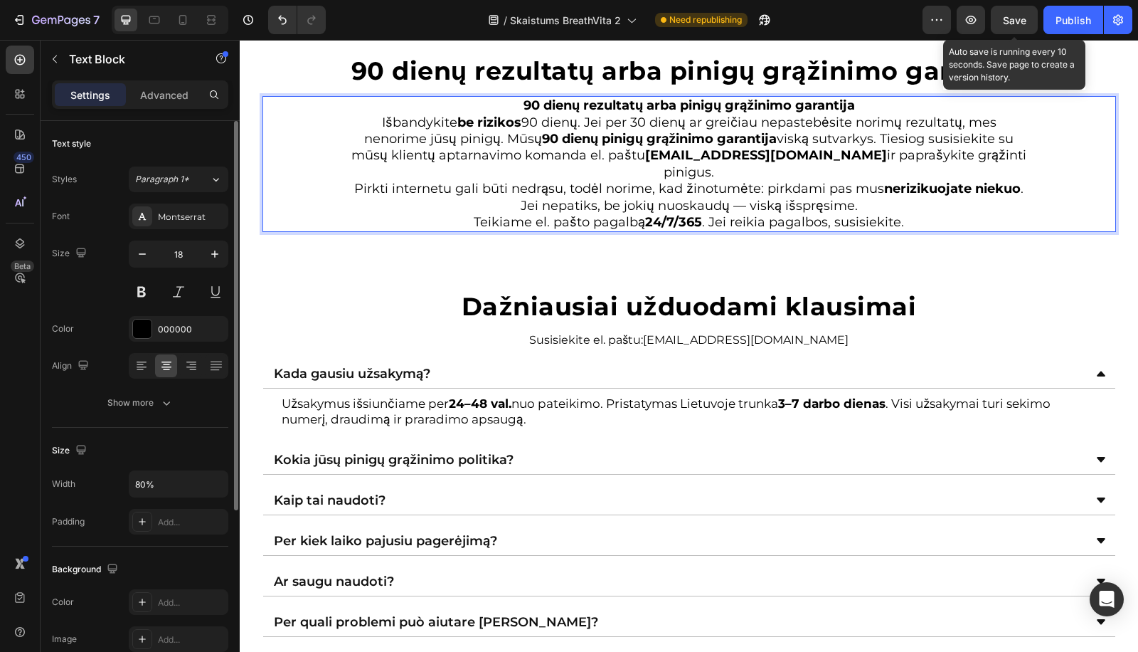
click at [797, 158] on strong "support@breathvita.com" at bounding box center [766, 155] width 242 height 16
click at [802, 154] on strong "support@breathvita.com" at bounding box center [766, 155] width 242 height 16
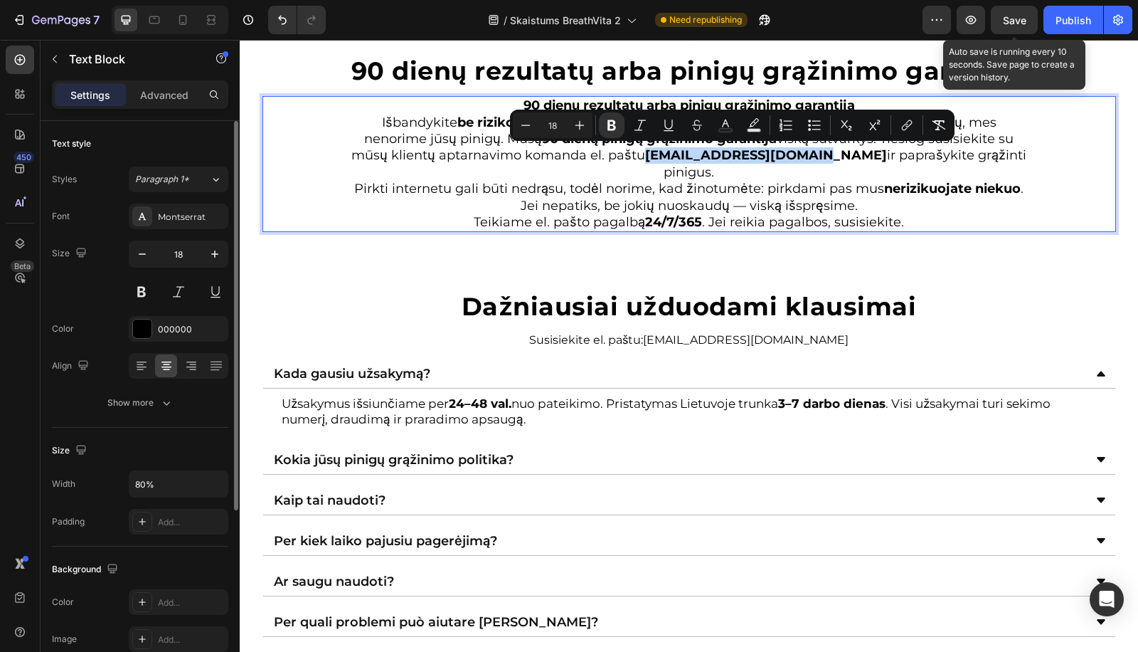
drag, startPoint x: 814, startPoint y: 154, endPoint x: 650, endPoint y: 158, distance: 164.4
click at [650, 158] on strong "support@breathvita.com" at bounding box center [766, 155] width 242 height 16
click at [704, 214] on p "Teikiame el. pašto pagalbą 24/7/365 . Jei reikia pagalbos, susisiekite." at bounding box center [689, 222] width 680 height 16
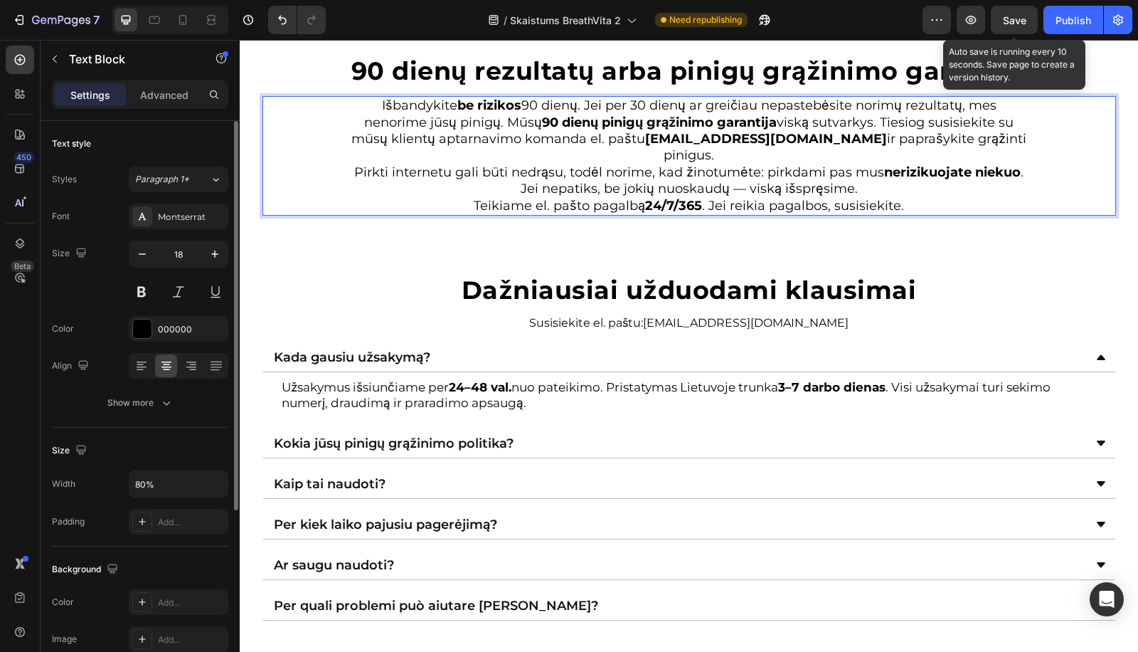
click at [1018, 139] on p "Išbandykite be rizikos 90 dienų. Jei per 30 dienų ar greičiau nepastebėsite nor…" at bounding box center [689, 130] width 680 height 67
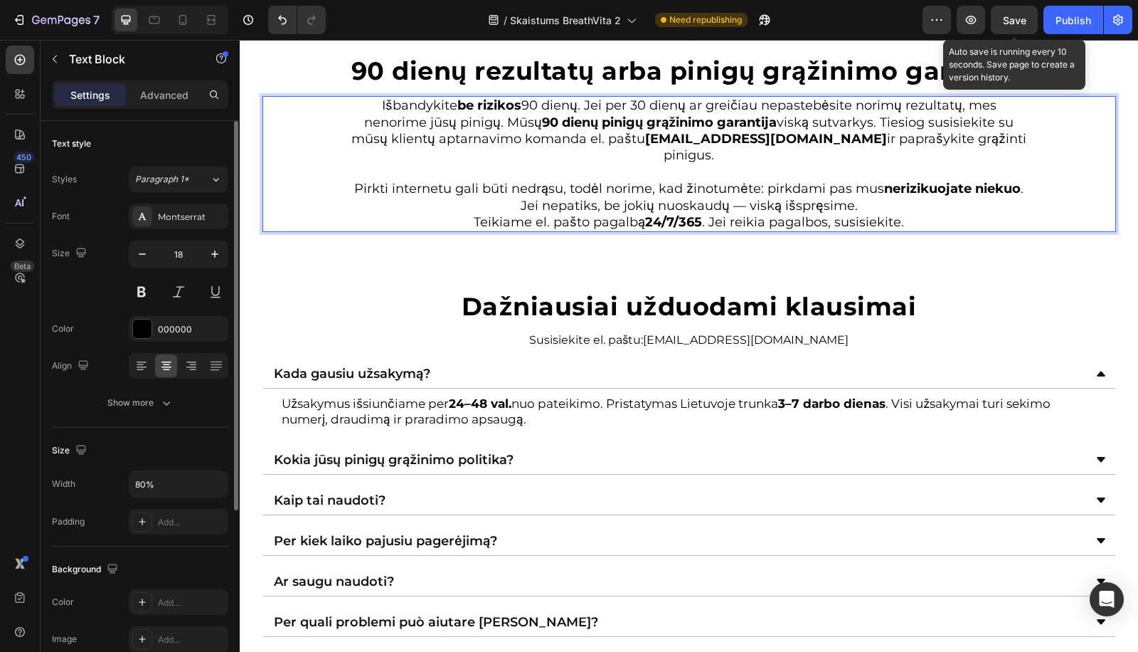
click at [951, 185] on p "Pirkti internetu gali būti nedrąsu, todėl norime, kad žinotumėte: pirkdami pas …" at bounding box center [689, 197] width 680 height 33
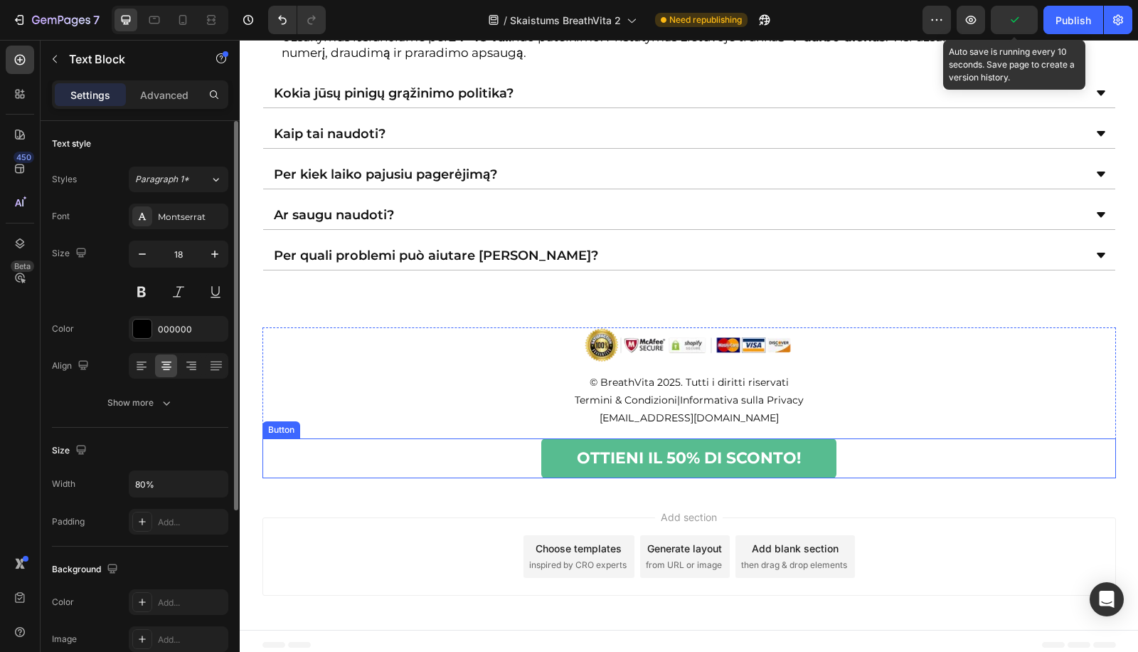
scroll to position [4222, 0]
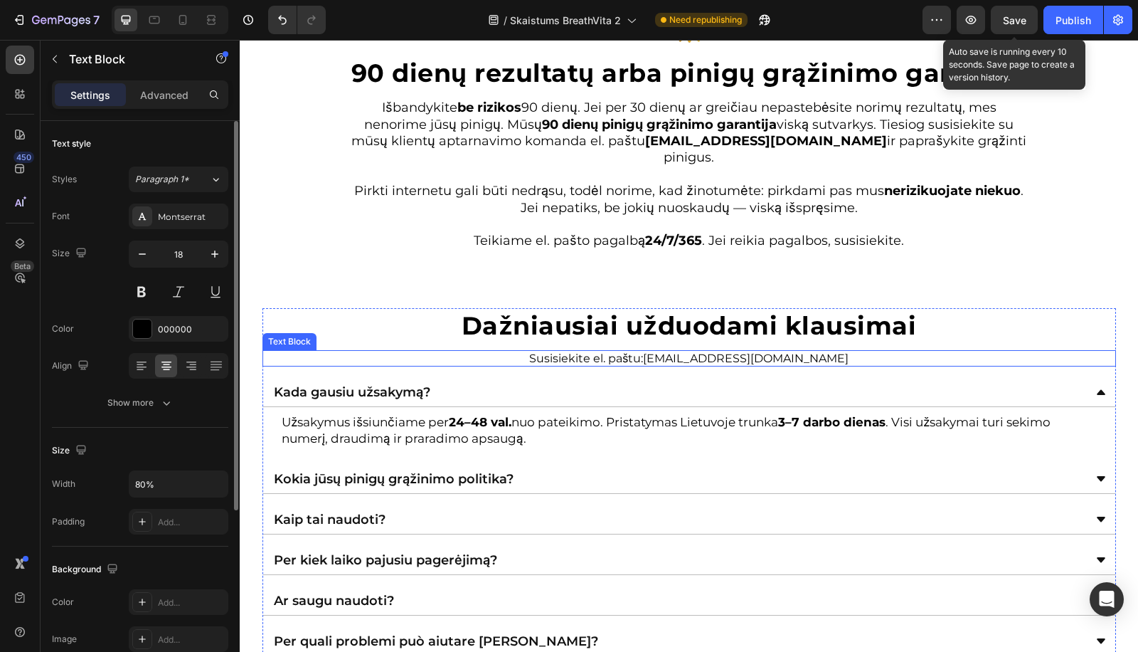
click at [650, 351] on p "Susisiekite el. paštu: sveiki@skaistums-baltijas.com" at bounding box center [689, 358] width 680 height 14
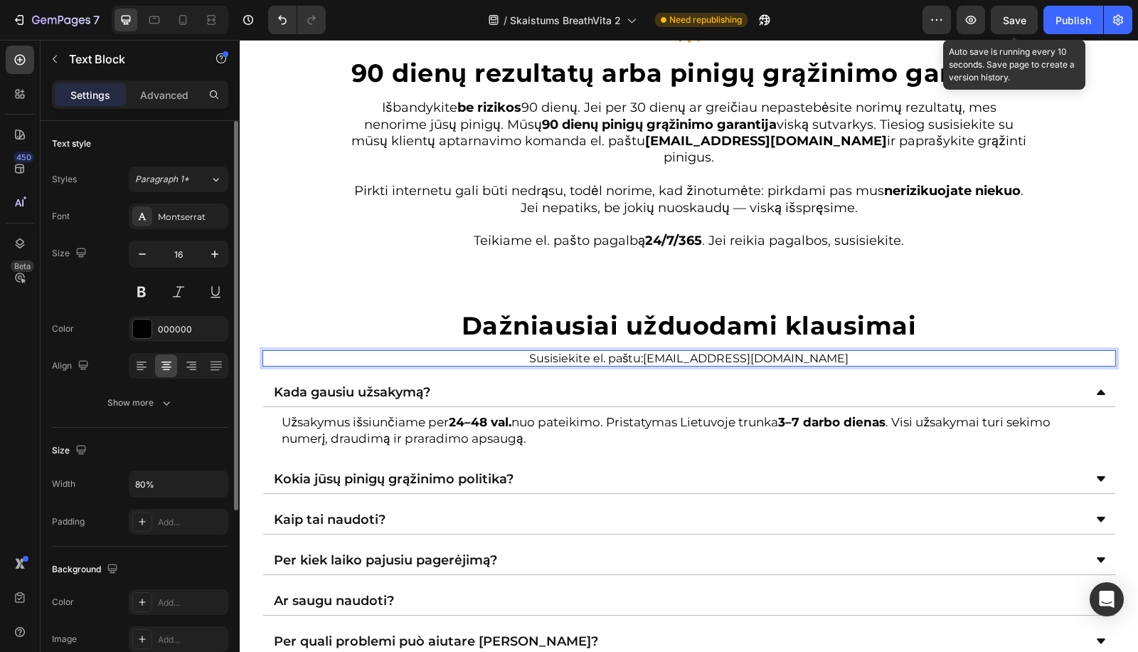
drag, startPoint x: 654, startPoint y: 343, endPoint x: 861, endPoint y: 348, distance: 207.1
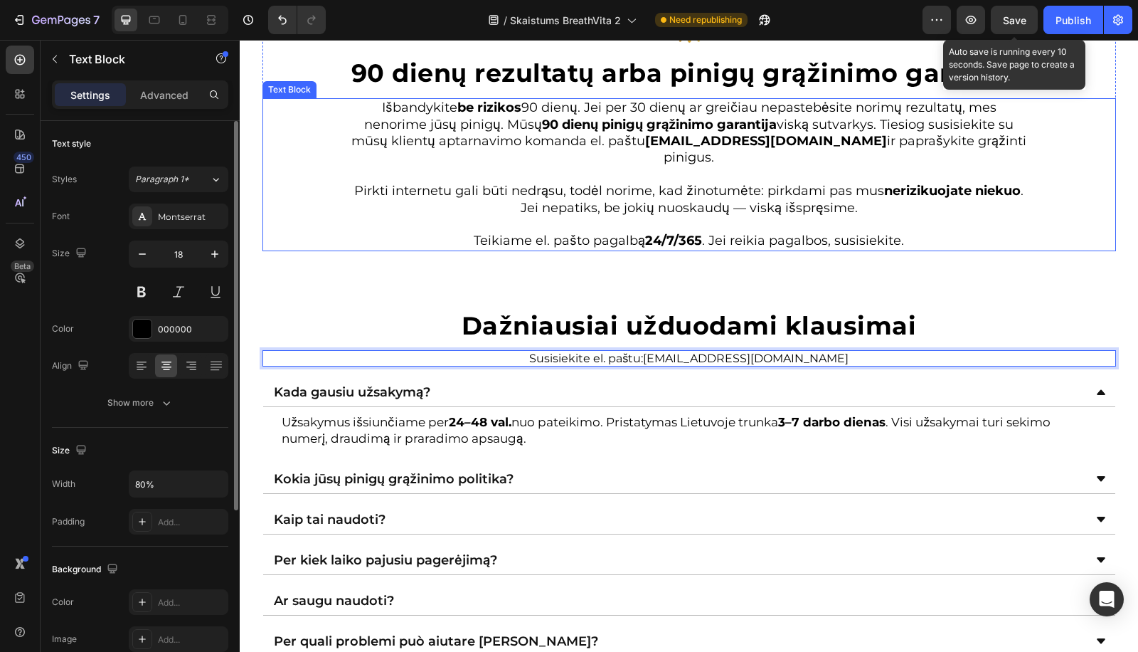
click at [660, 120] on strong "90 dienų pinigų grąžinimo garantija" at bounding box center [659, 125] width 235 height 16
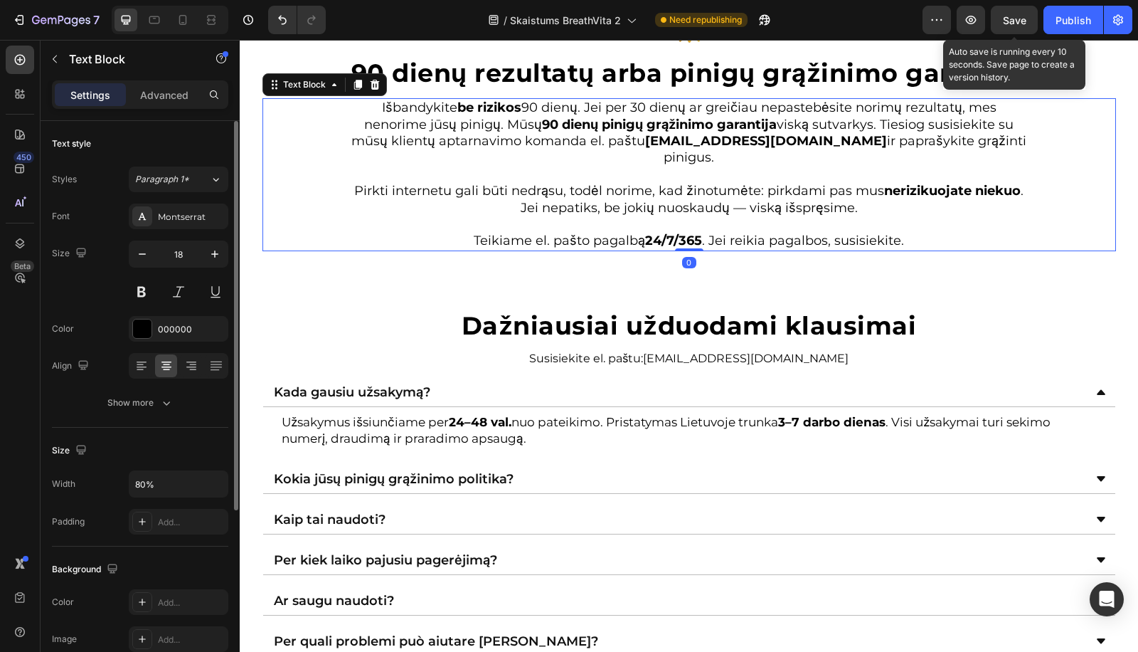
click at [662, 137] on strong "support@breathvita.com" at bounding box center [766, 141] width 242 height 16
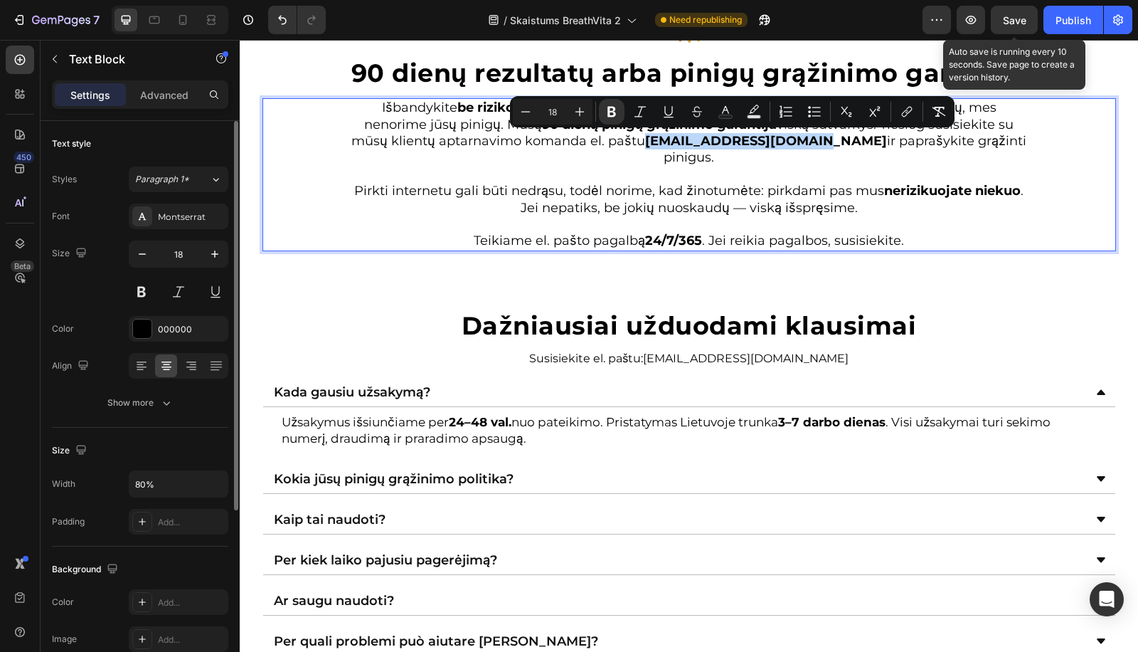
drag, startPoint x: 652, startPoint y: 144, endPoint x: 812, endPoint y: 145, distance: 160.1
click at [812, 145] on strong "support@breathvita.com" at bounding box center [766, 141] width 242 height 16
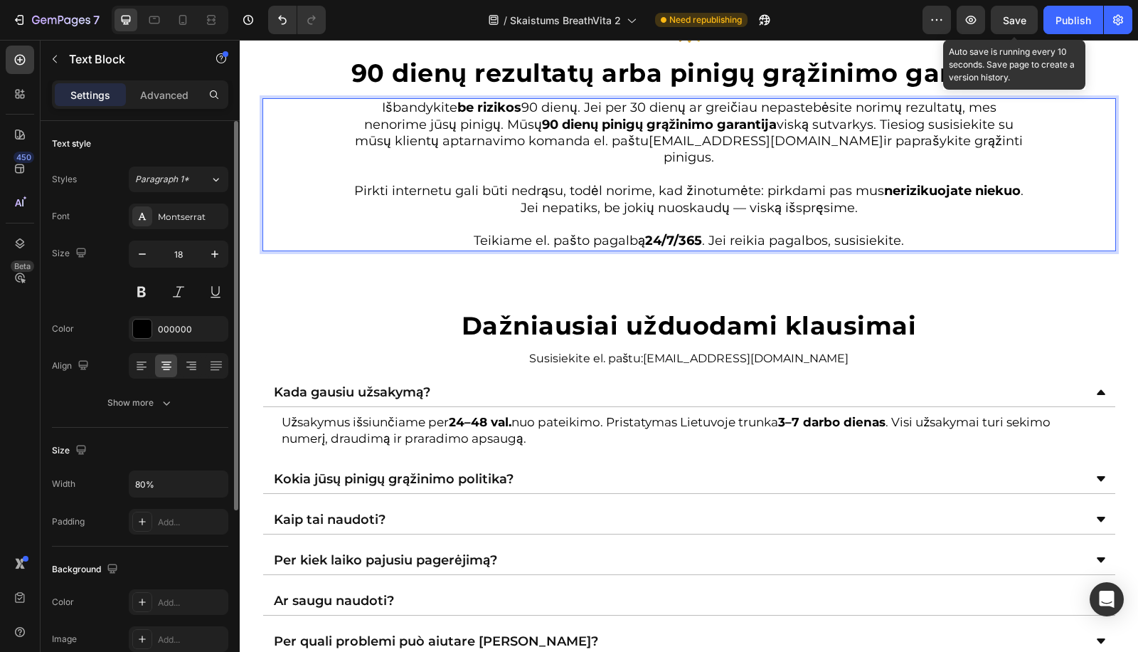
drag, startPoint x: 664, startPoint y: 141, endPoint x: 777, endPoint y: 131, distance: 112.8
click at [853, 143] on link "[EMAIL_ADDRESS][DOMAIN_NAME]" at bounding box center [766, 141] width 235 height 16
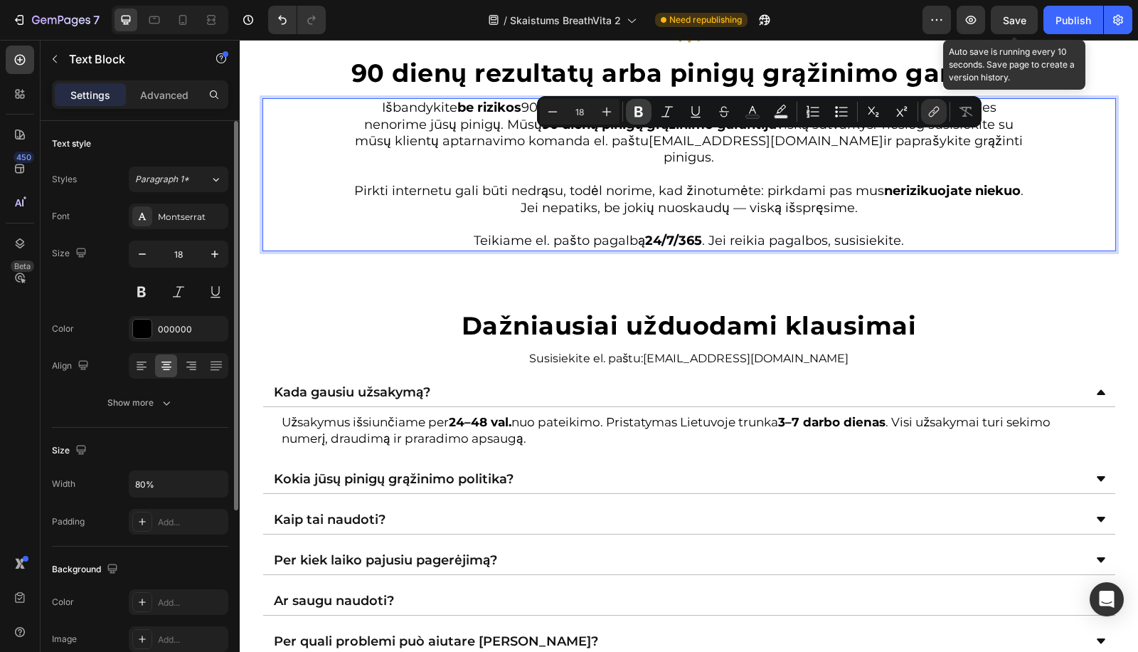
click at [635, 117] on icon "Editor contextual toolbar" at bounding box center [639, 112] width 9 height 11
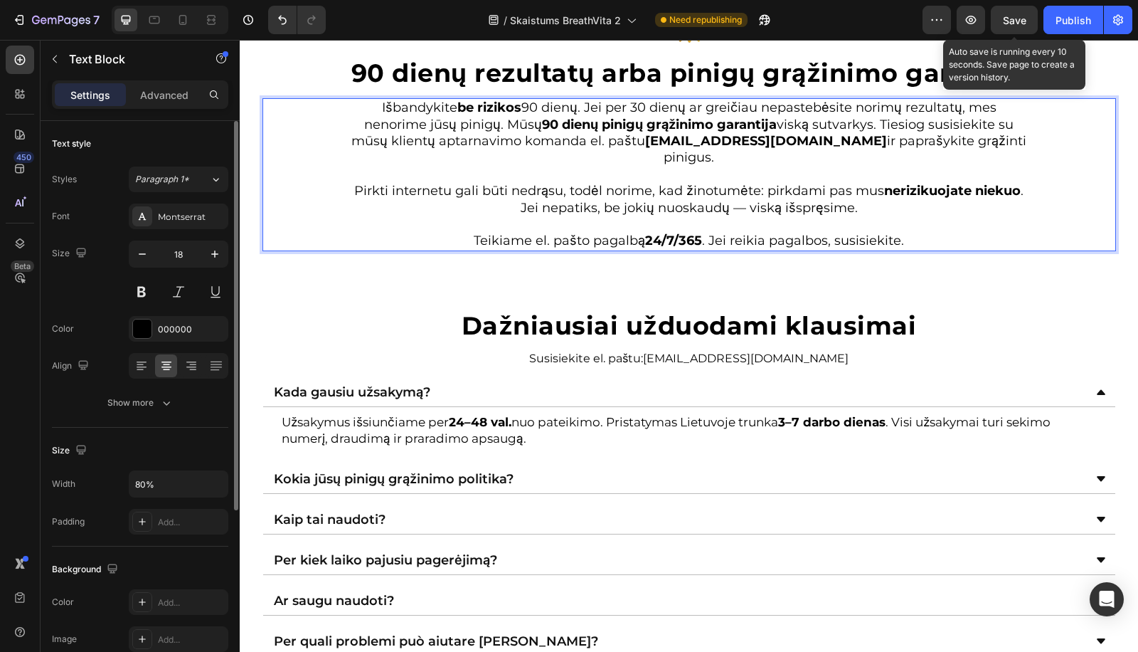
click at [630, 166] on p "Rich Text Editor. Editing area: main" at bounding box center [689, 174] width 680 height 16
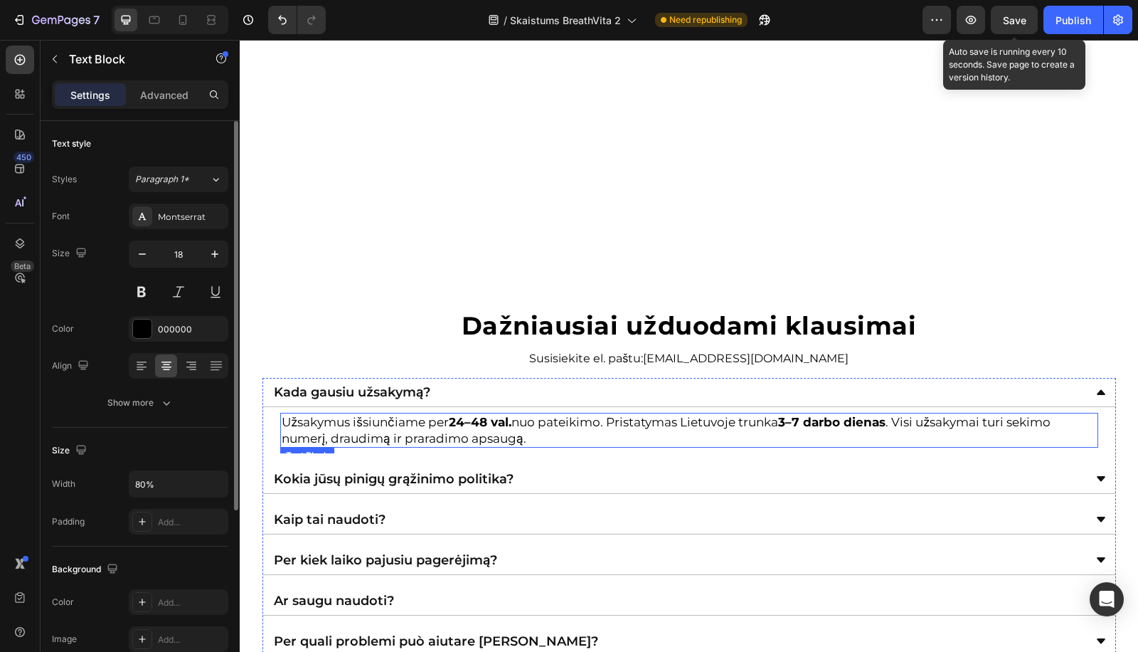
scroll to position [4590, 0]
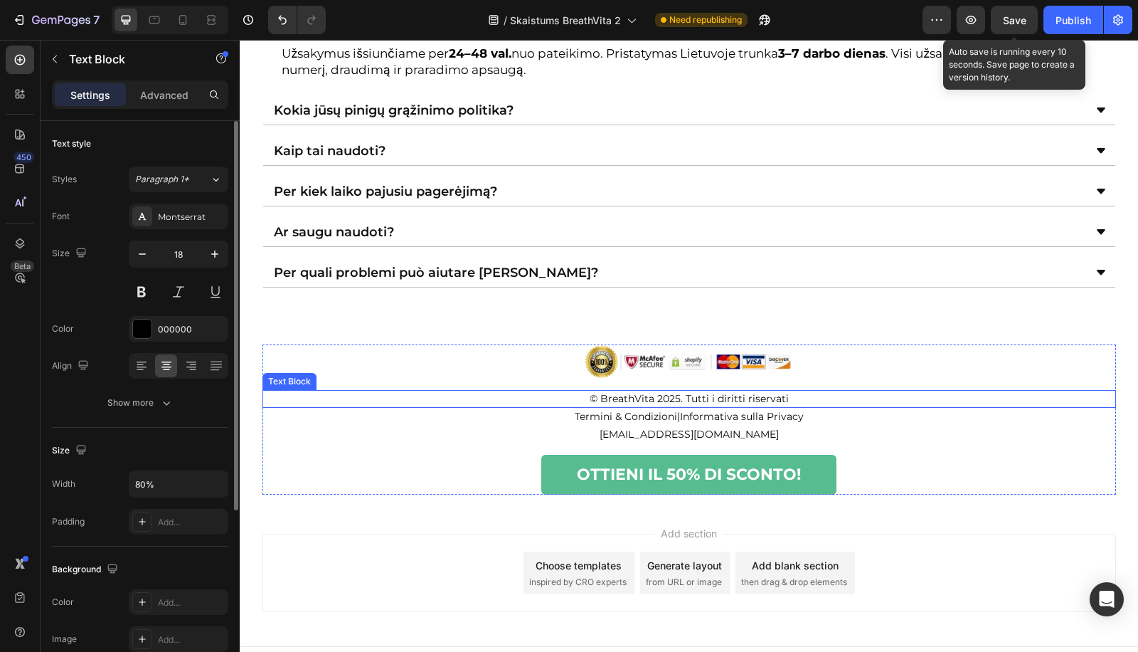
click at [681, 397] on p "© BreathVita 2025. Tutti i diritti riservati" at bounding box center [689, 398] width 851 height 15
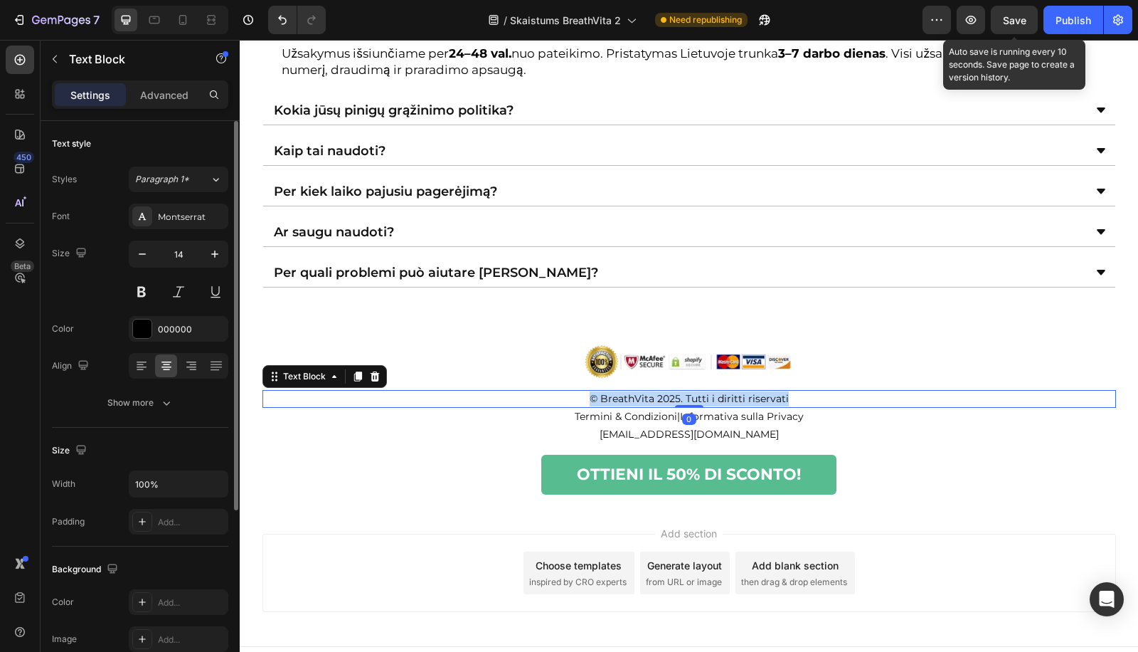
click at [681, 397] on p "© BreathVita 2025. Tutti i diritti riservati" at bounding box center [689, 398] width 851 height 15
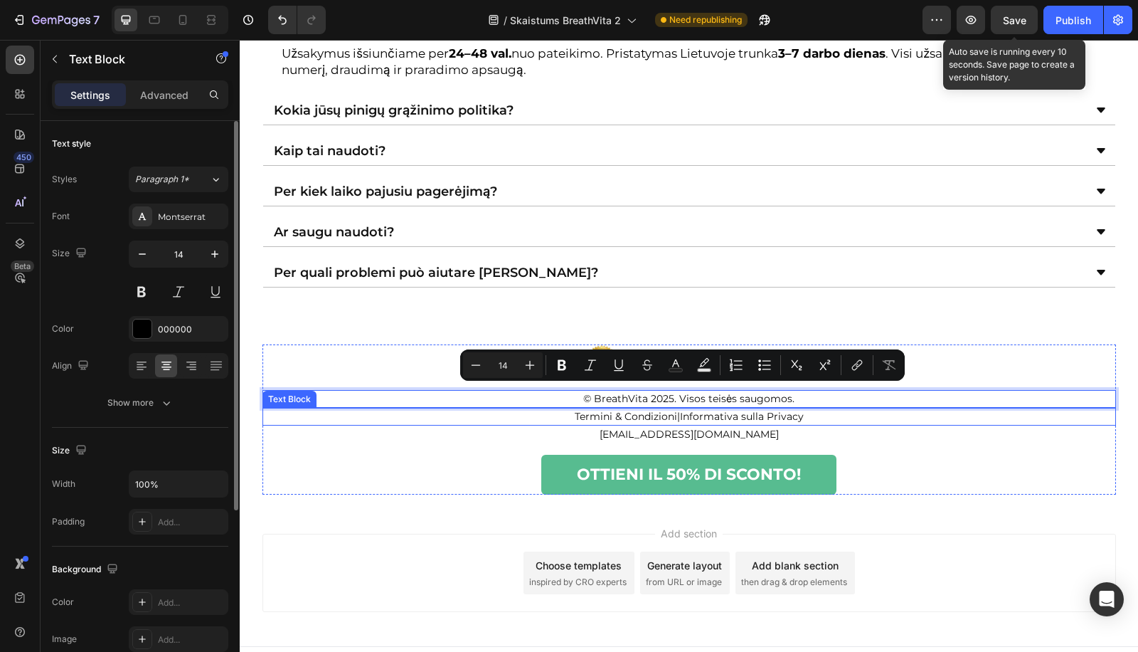
click at [612, 410] on link "Termini & Condizioni" at bounding box center [626, 416] width 102 height 13
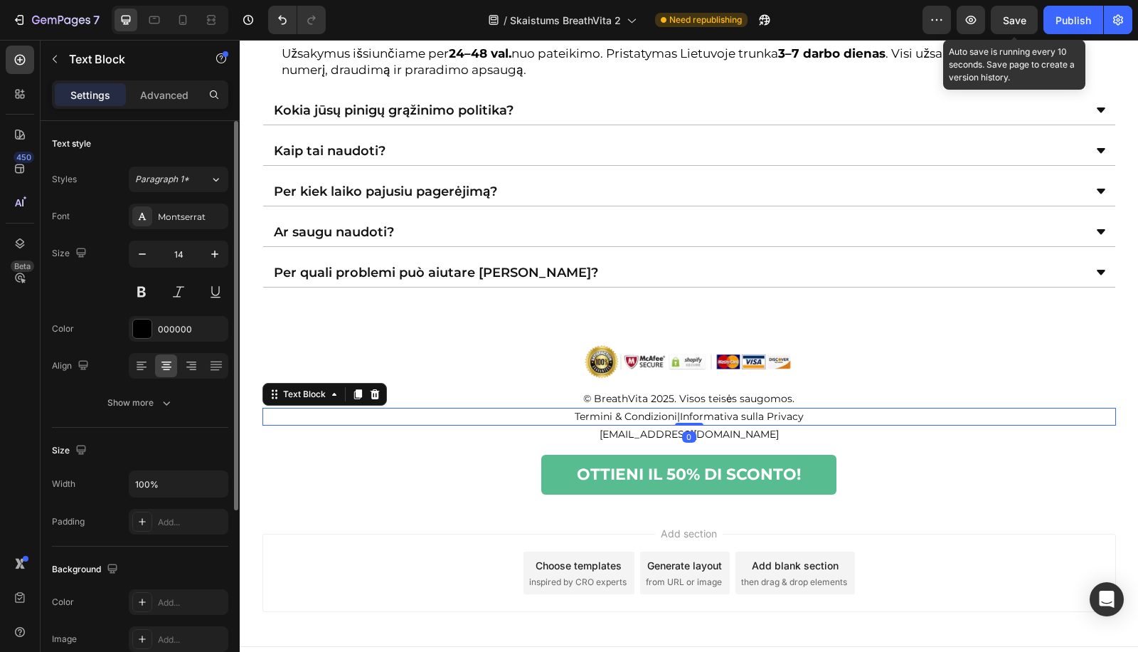
click at [612, 410] on link "Termini & Condizioni" at bounding box center [626, 416] width 102 height 13
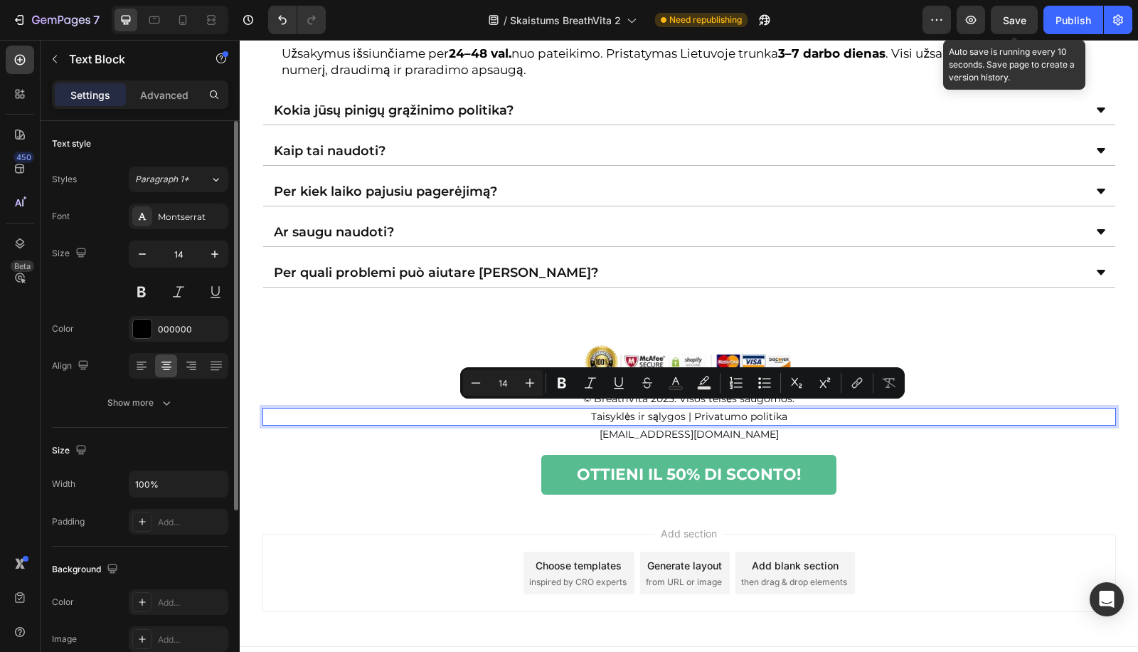
click at [758, 409] on p "Taisyklės ir sąlygos | Privatumo politika" at bounding box center [689, 416] width 851 height 15
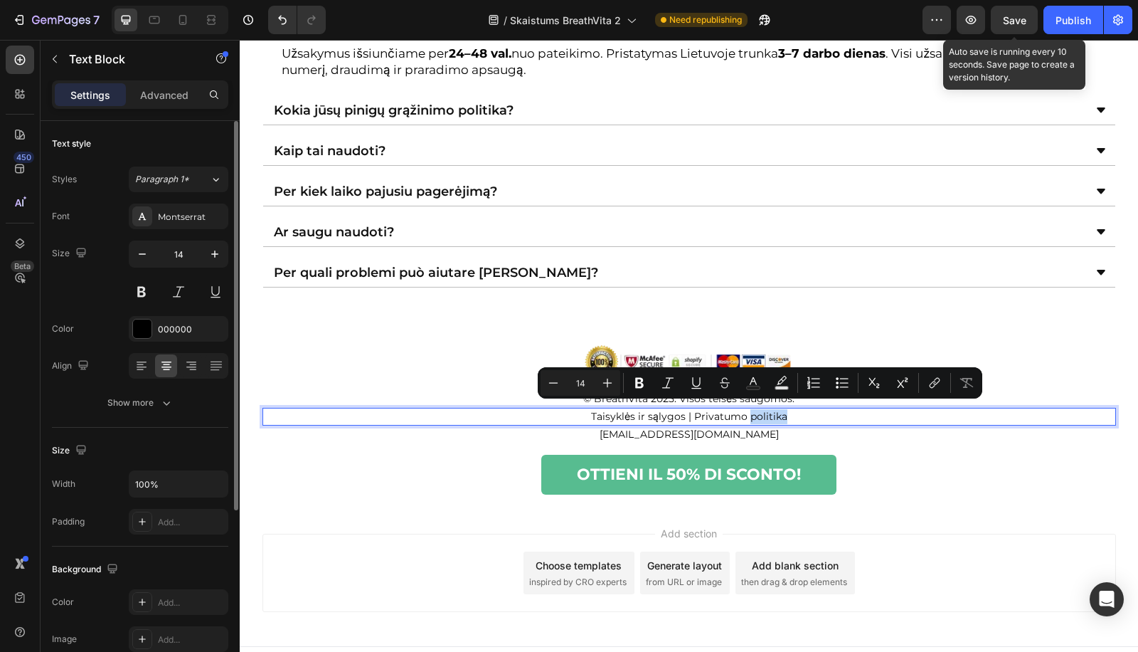
click at [795, 413] on p "Taisyklės ir sąlygos | Privatumo politika" at bounding box center [689, 416] width 851 height 15
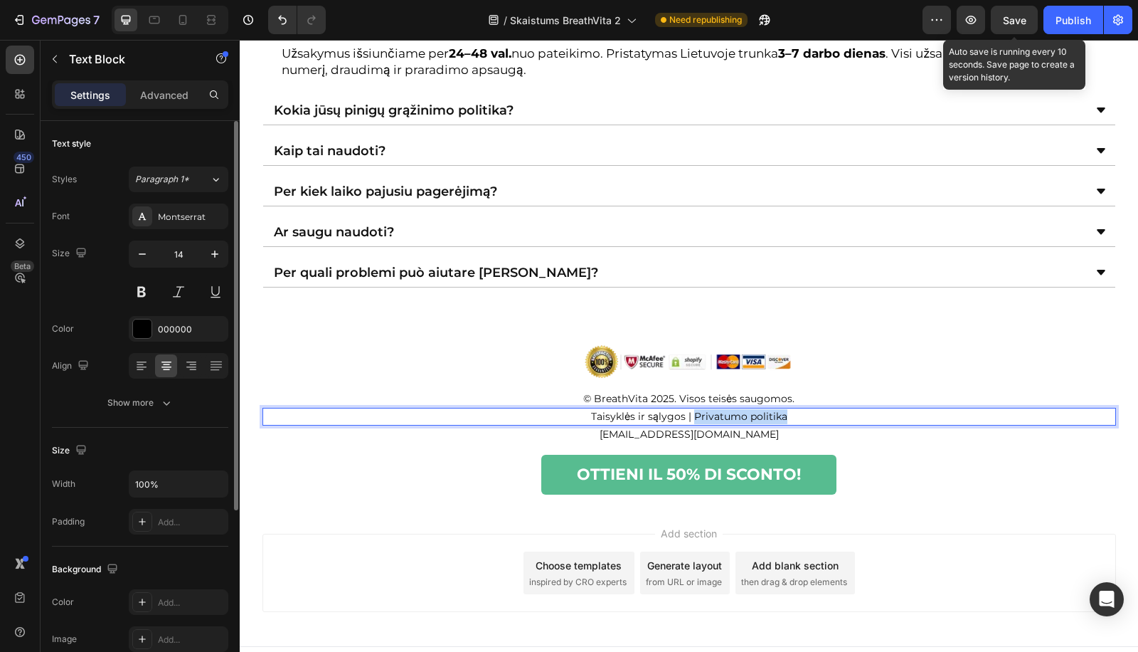
drag, startPoint x: 786, startPoint y: 410, endPoint x: 802, endPoint y: 410, distance: 16.4
click at [687, 416] on p "Taisyklės ir sąlygos | Privatumo politika" at bounding box center [689, 416] width 851 height 15
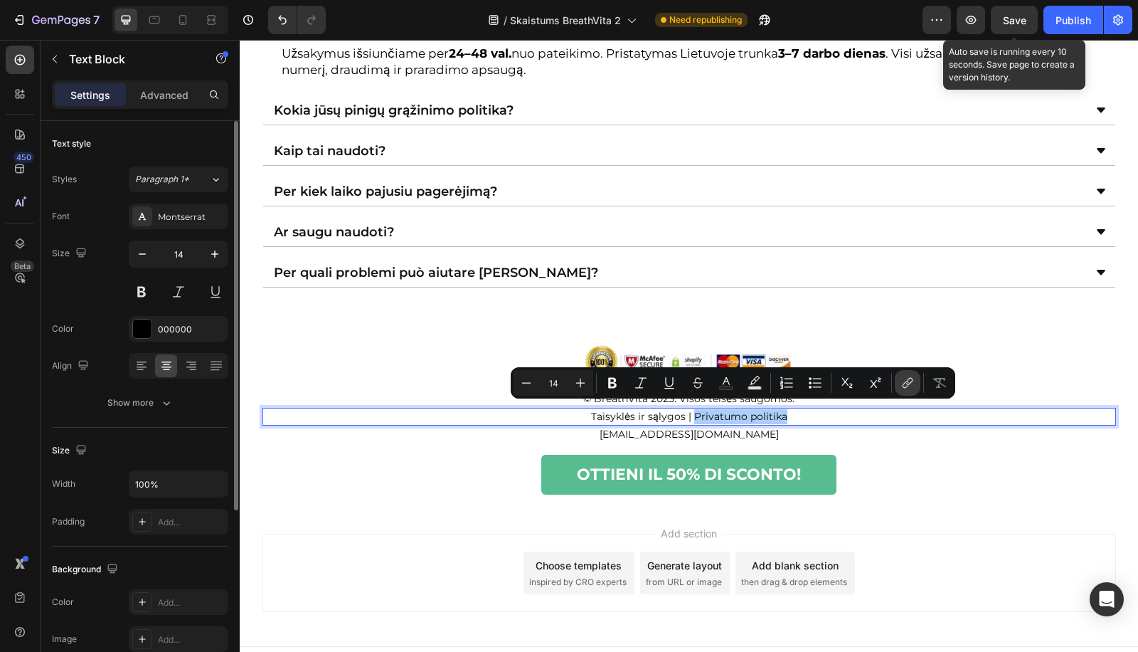
click at [901, 377] on button "link" at bounding box center [908, 383] width 26 height 26
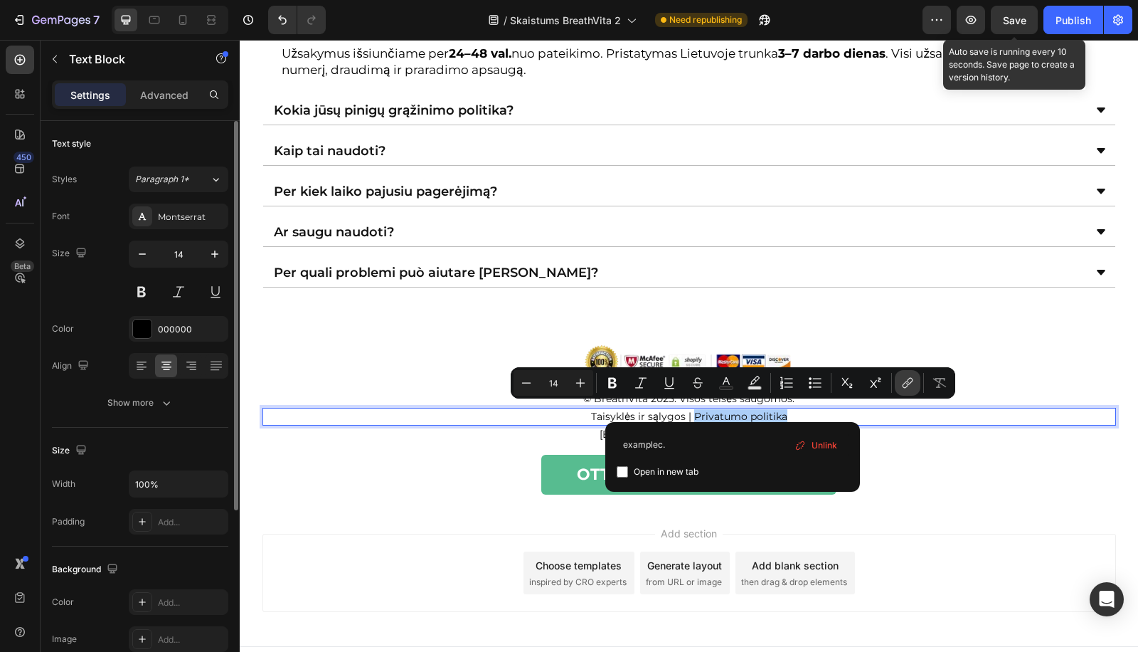
type input "examplec.o"
type input "example.com"
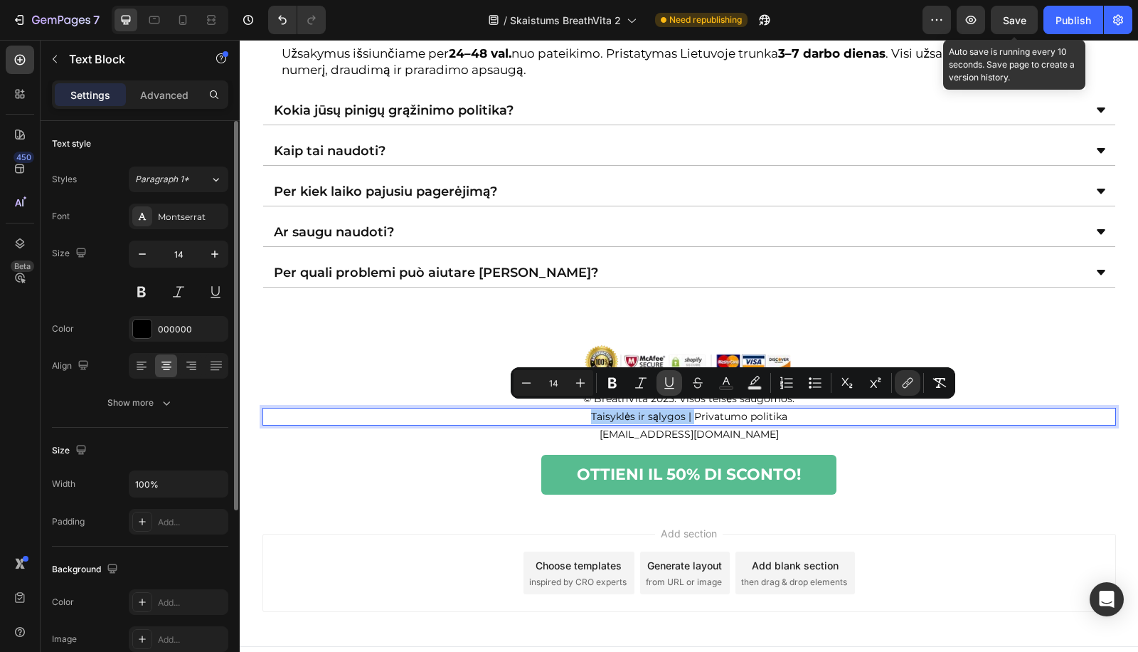
click at [671, 383] on icon "Editor contextual toolbar" at bounding box center [669, 383] width 14 height 14
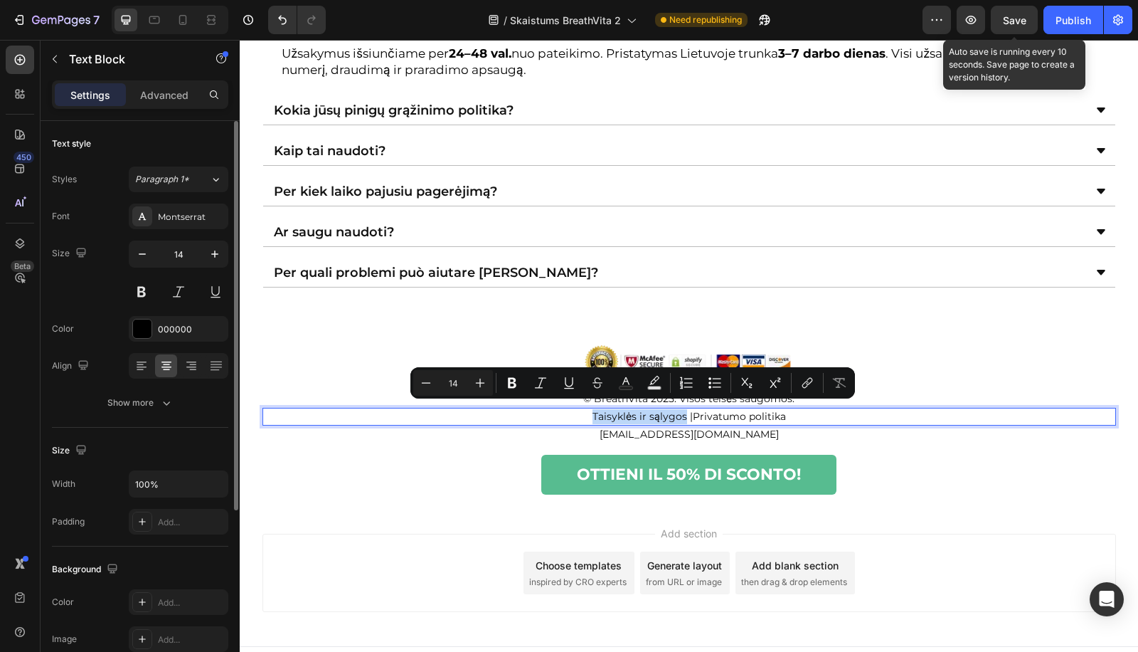
drag, startPoint x: 587, startPoint y: 403, endPoint x: 679, endPoint y: 415, distance: 93.3
click at [679, 415] on p "Taisyklės ir sąlygos | Privatumo politika" at bounding box center [689, 416] width 851 height 15
click at [812, 383] on icon "Editor contextual toolbar" at bounding box center [807, 383] width 14 height 14
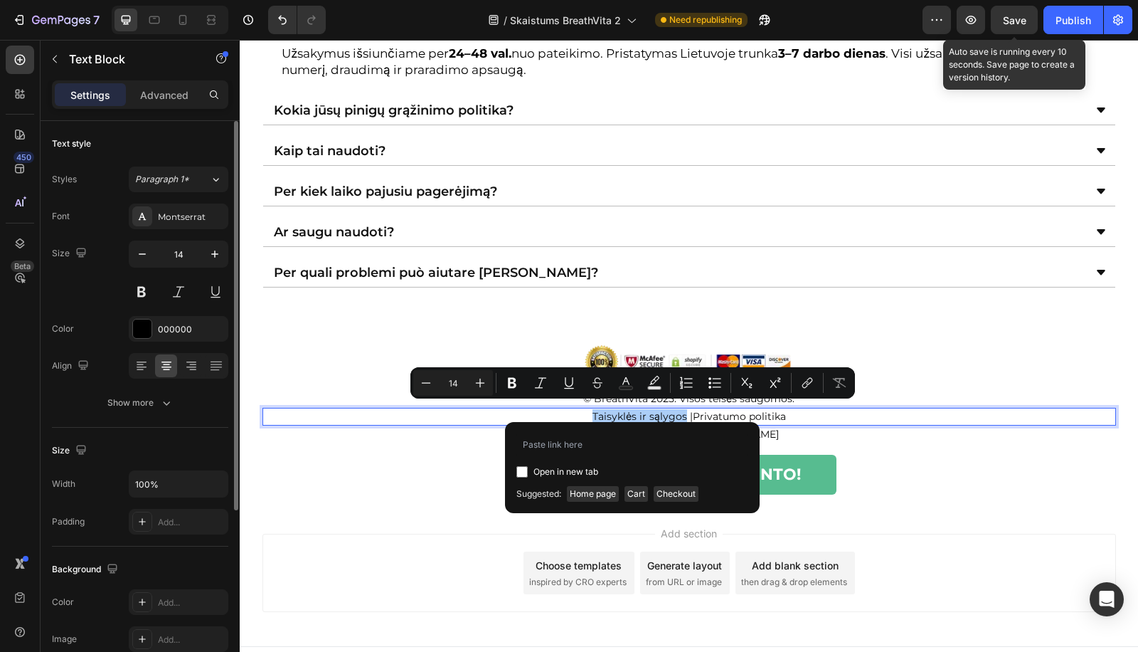
type input "example.com"
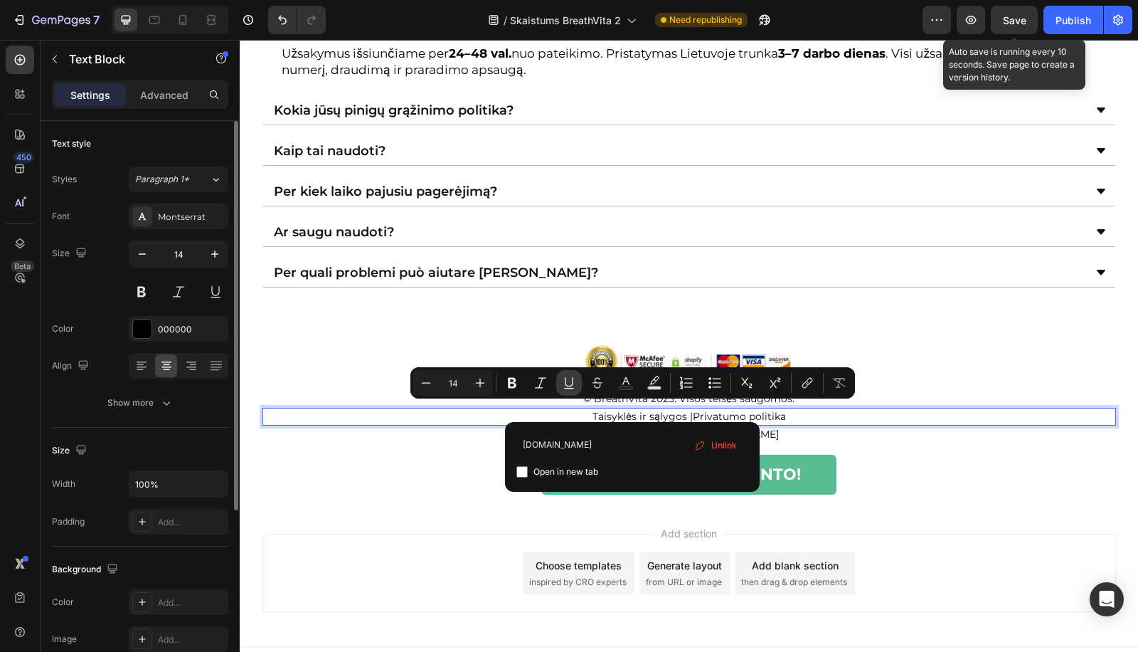
click at [566, 376] on icon "Editor contextual toolbar" at bounding box center [569, 383] width 14 height 14
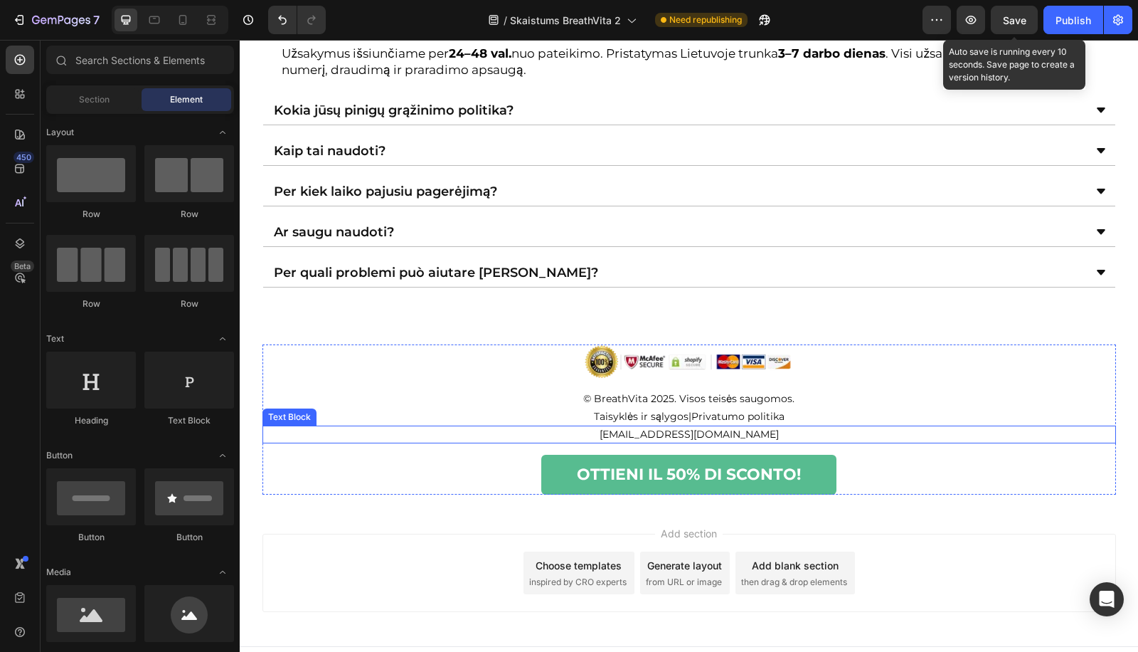
click at [713, 431] on p "[EMAIL_ADDRESS][DOMAIN_NAME]" at bounding box center [689, 434] width 851 height 15
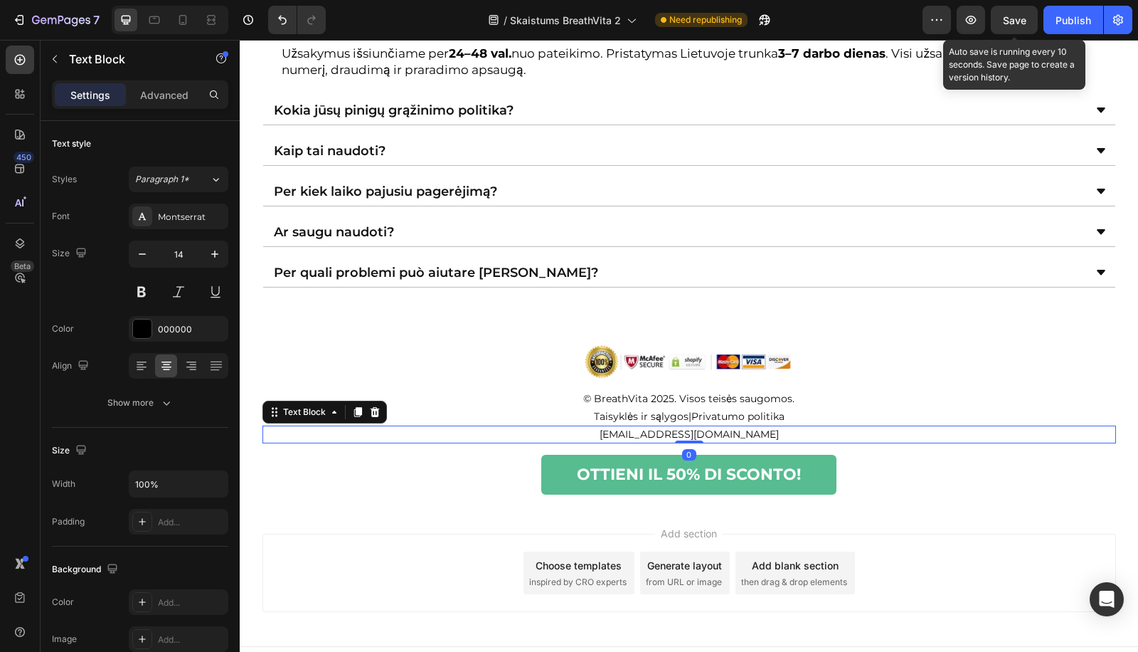
click at [713, 431] on p "[EMAIL_ADDRESS][DOMAIN_NAME]" at bounding box center [689, 434] width 851 height 15
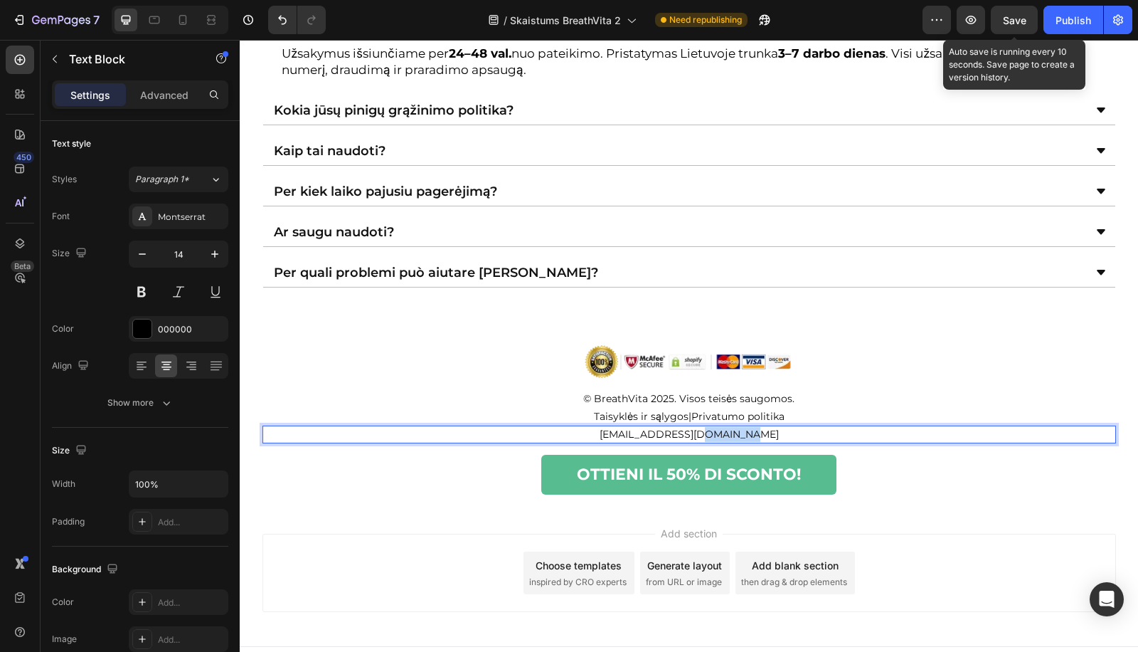
click at [713, 431] on p "[EMAIL_ADDRESS][DOMAIN_NAME]" at bounding box center [689, 434] width 851 height 15
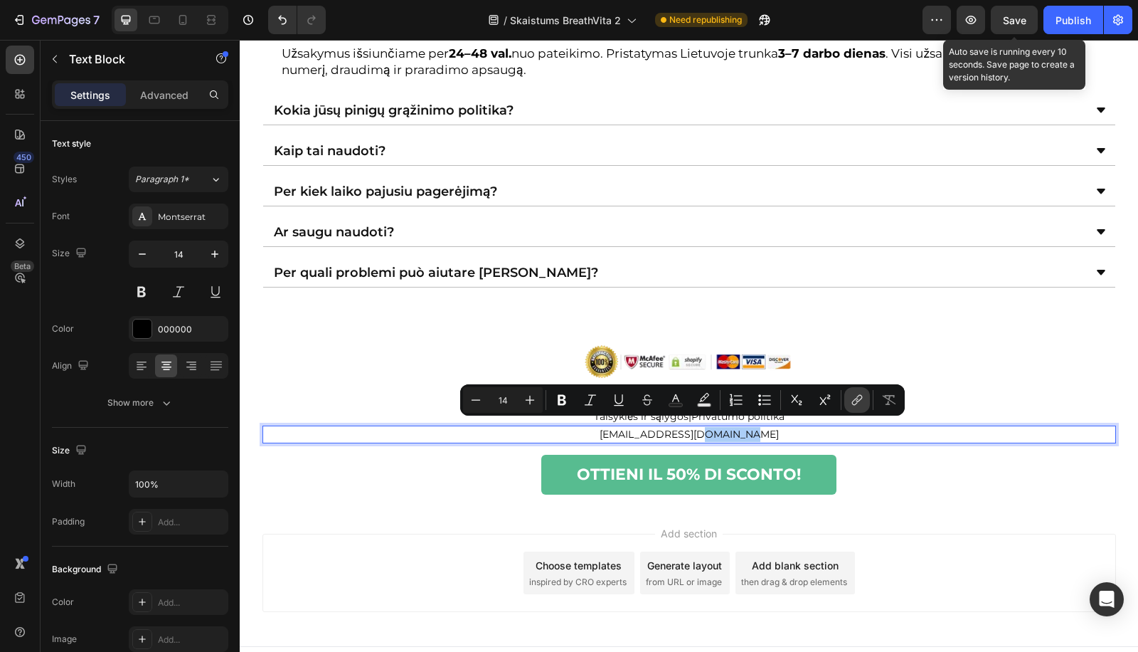
click at [861, 396] on icon "Editor contextual toolbar" at bounding box center [859, 398] width 6 height 7
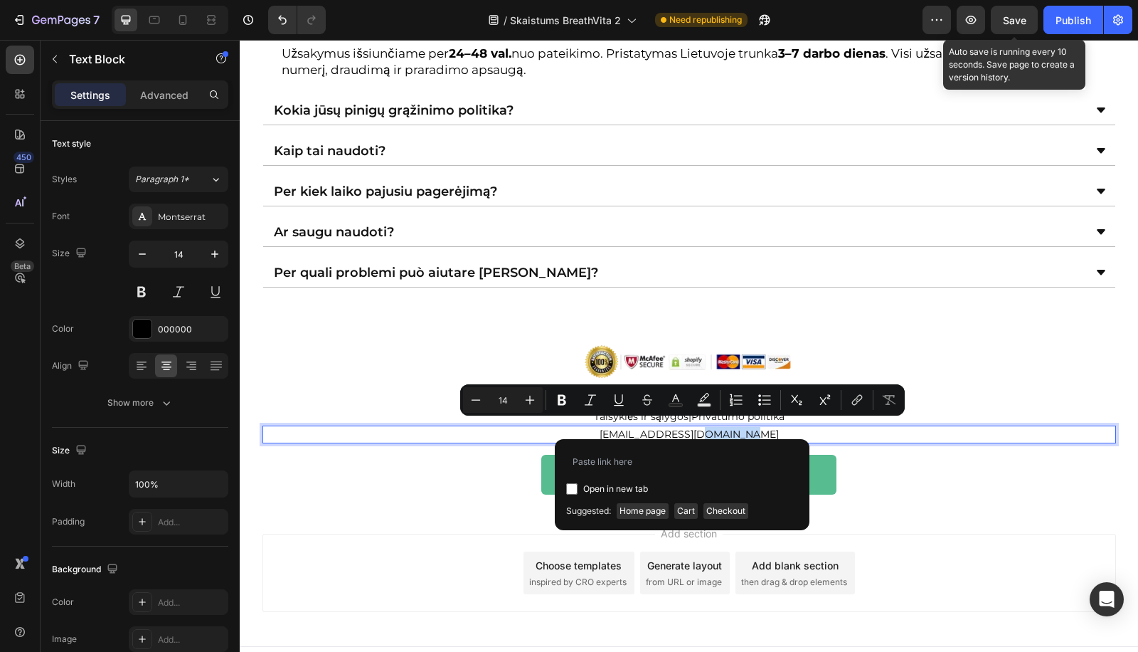
click at [842, 428] on p "[EMAIL_ADDRESS][DOMAIN_NAME]" at bounding box center [689, 434] width 851 height 15
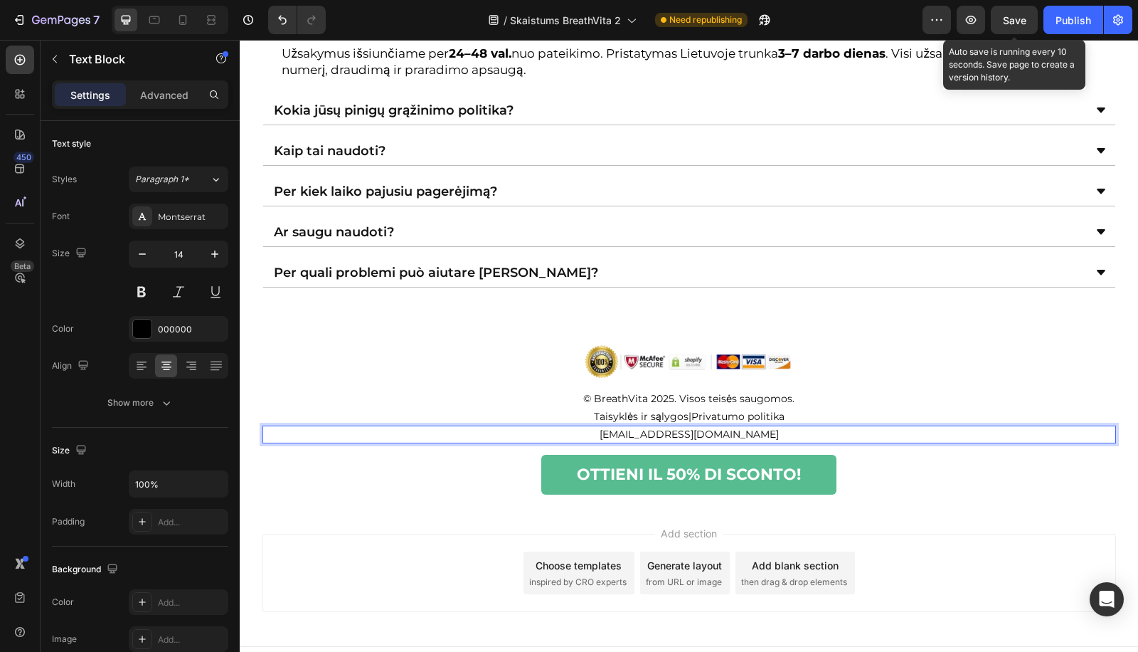
click at [842, 428] on p "[EMAIL_ADDRESS][DOMAIN_NAME]" at bounding box center [689, 434] width 851 height 15
copy p "[EMAIL_ADDRESS][DOMAIN_NAME]"
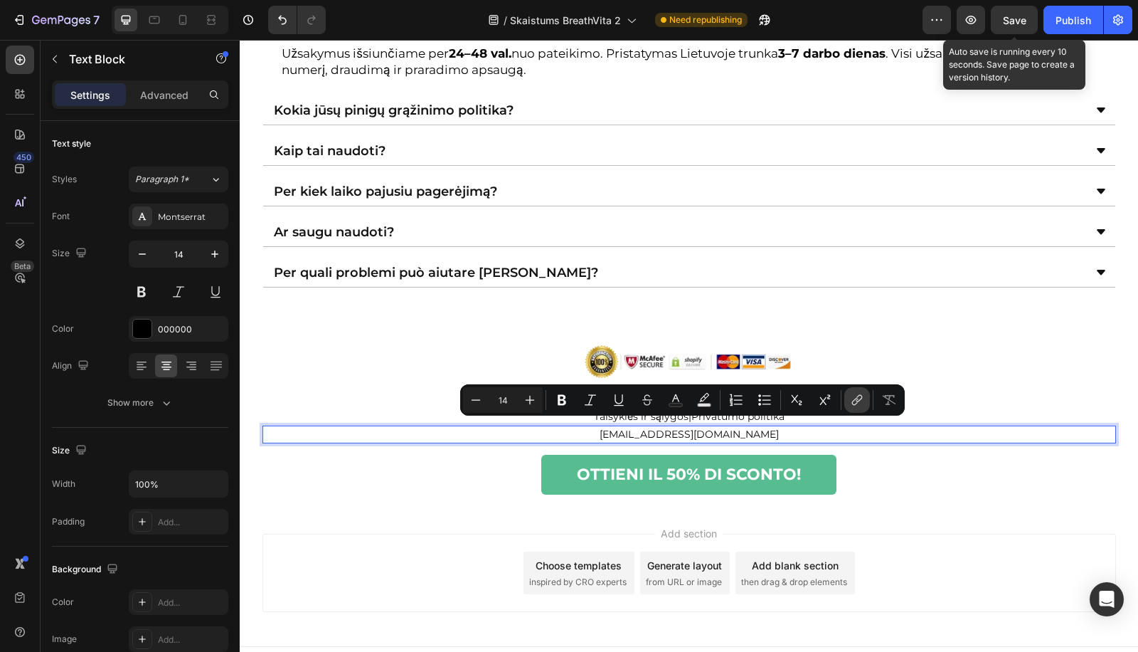
click at [851, 389] on button "link" at bounding box center [857, 400] width 26 height 26
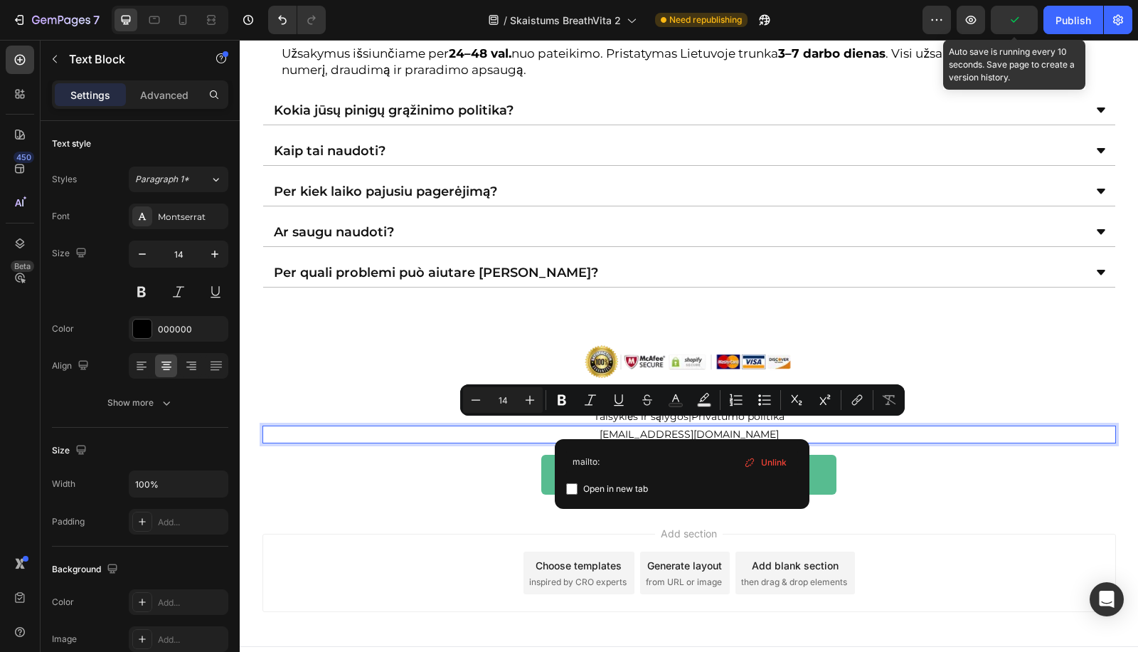
type input "mailto:sveiki@skaistums-baltijas.com"
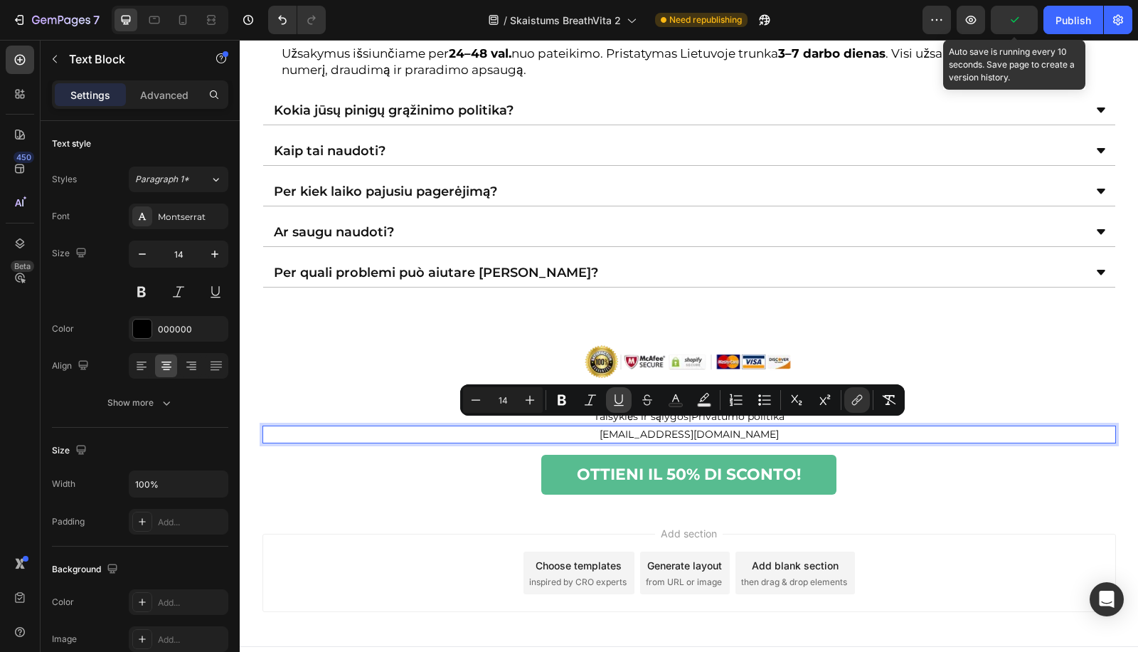
click at [630, 395] on button "Underline" at bounding box center [619, 400] width 26 height 26
click at [403, 391] on p "© BreathVita 2025. Visos teisės saugomos." at bounding box center [689, 398] width 851 height 15
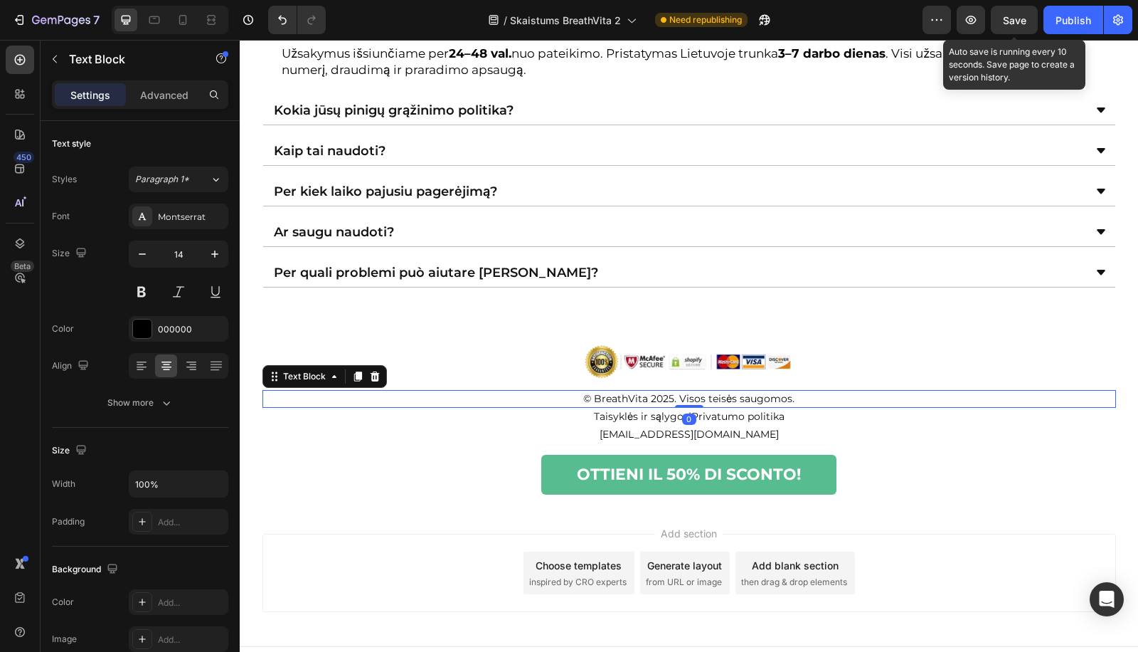
scroll to position [4222, 0]
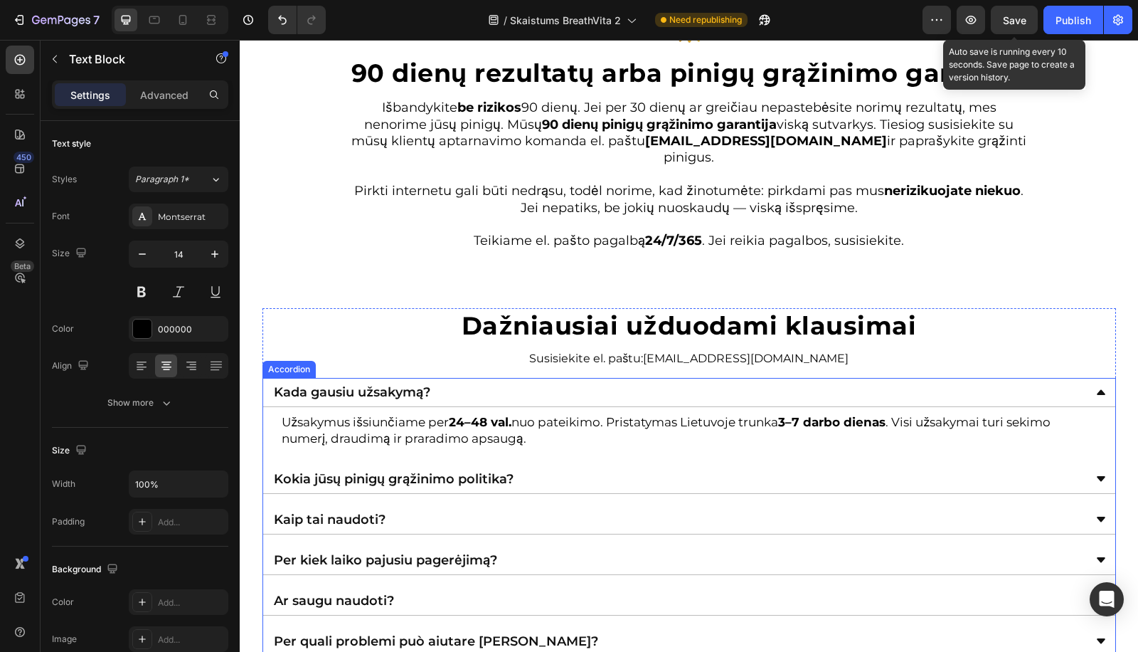
click at [905, 489] on div "Kokia jūsų pinigų grąžinimo politika?" at bounding box center [689, 478] width 852 height 29
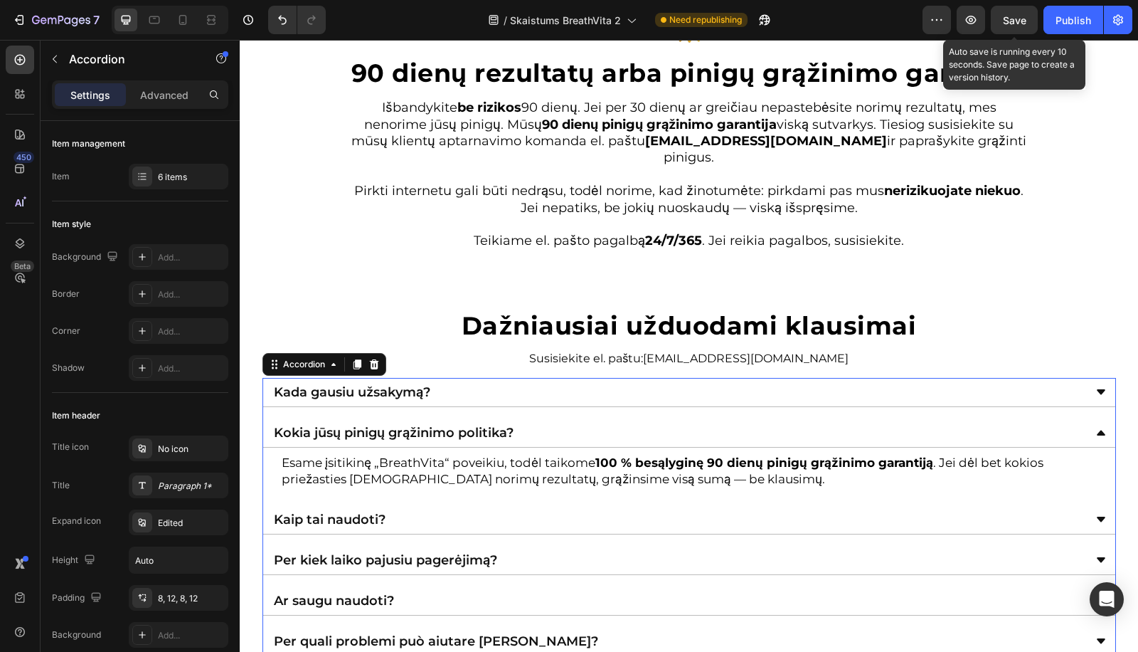
click at [888, 518] on div "Kaip tai naudoti?" at bounding box center [678, 519] width 812 height 17
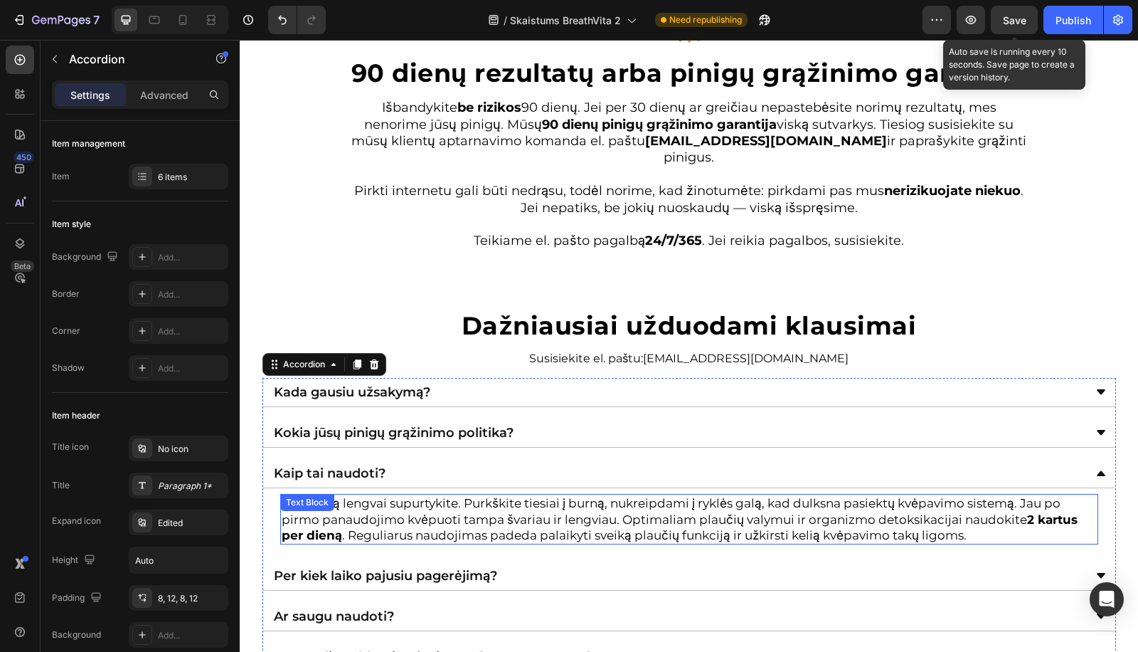
click at [854, 561] on div "Per kiek laiko pajusiu pagerėjimą?" at bounding box center [689, 575] width 852 height 29
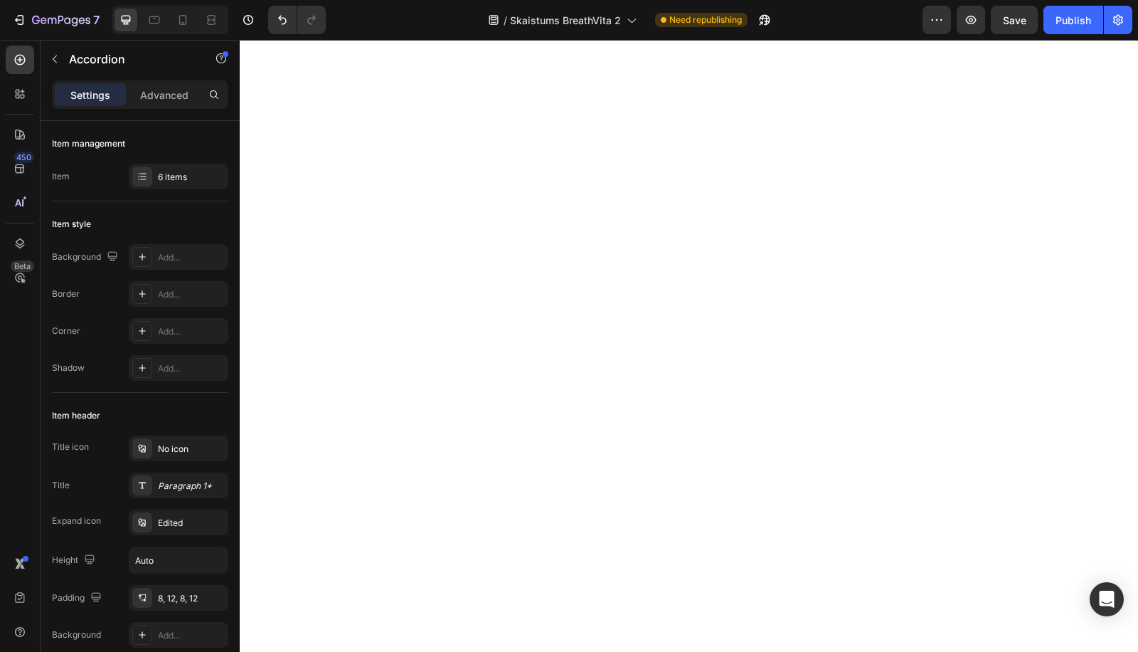
scroll to position [3874, 0]
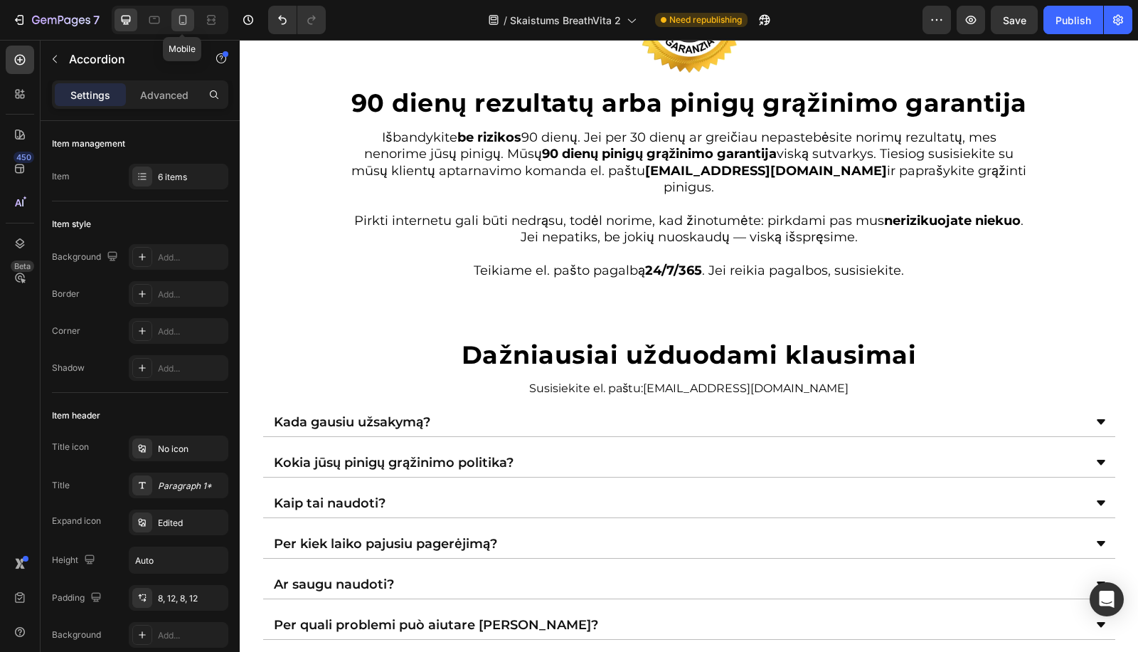
click at [172, 28] on div at bounding box center [182, 20] width 23 height 23
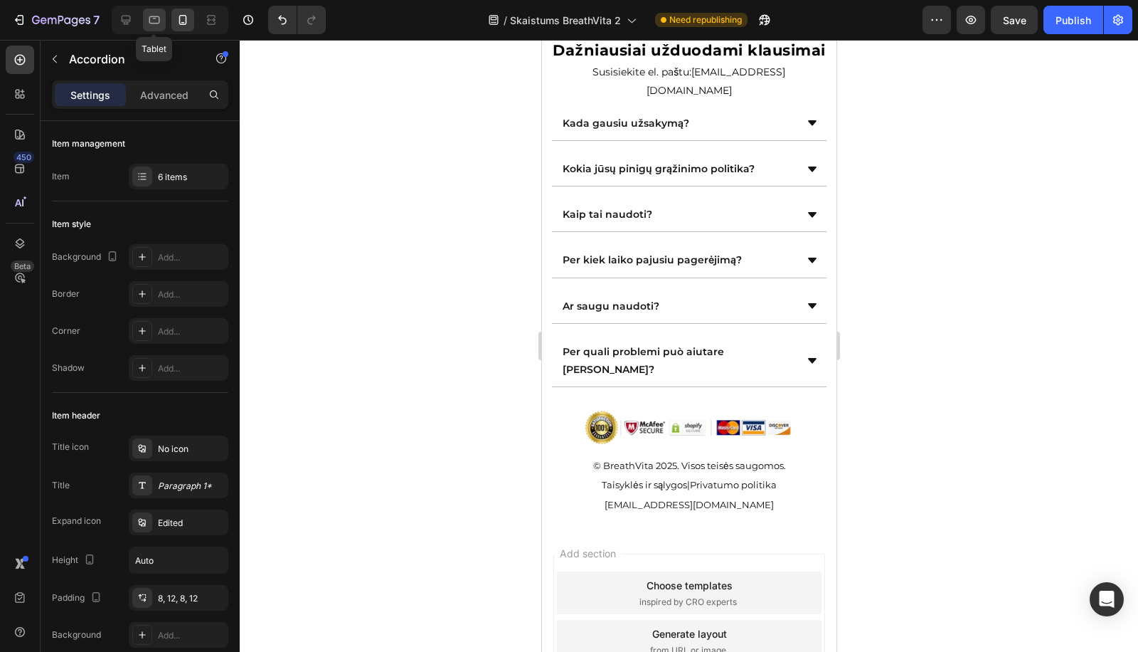
scroll to position [3808, 0]
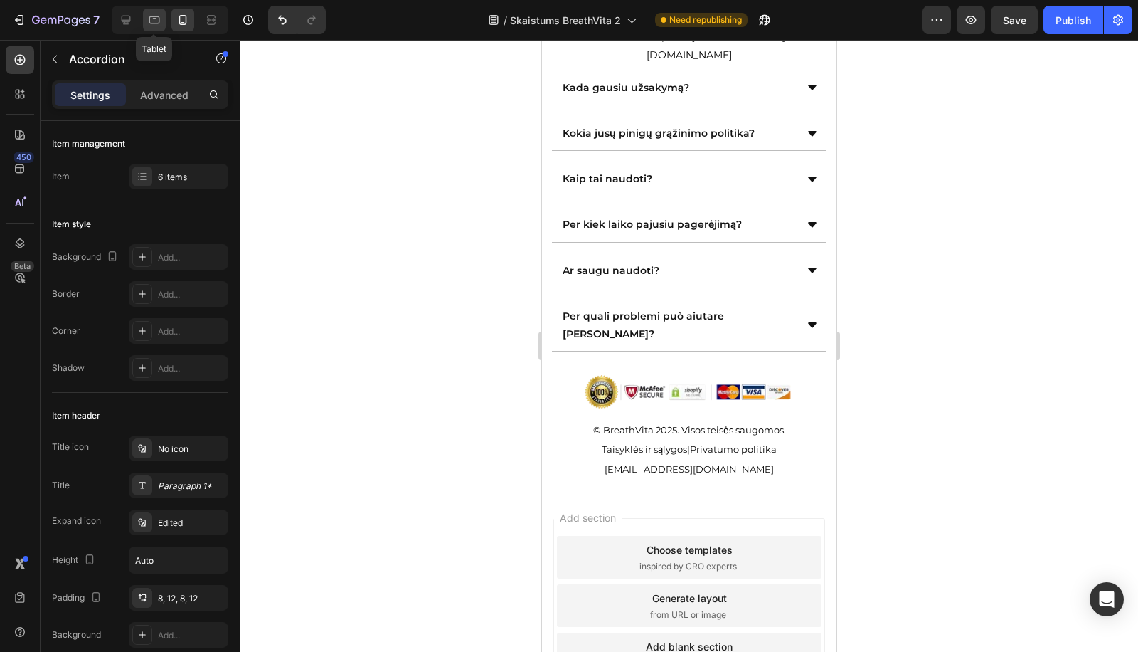
click at [158, 28] on div at bounding box center [154, 20] width 23 height 23
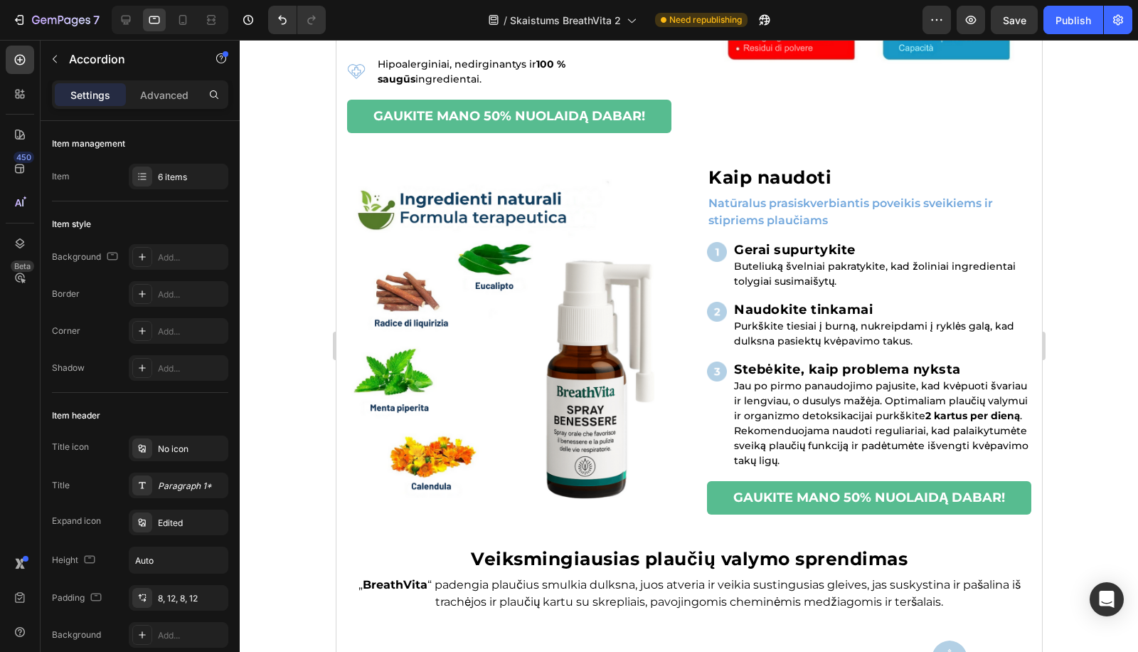
scroll to position [1354, 0]
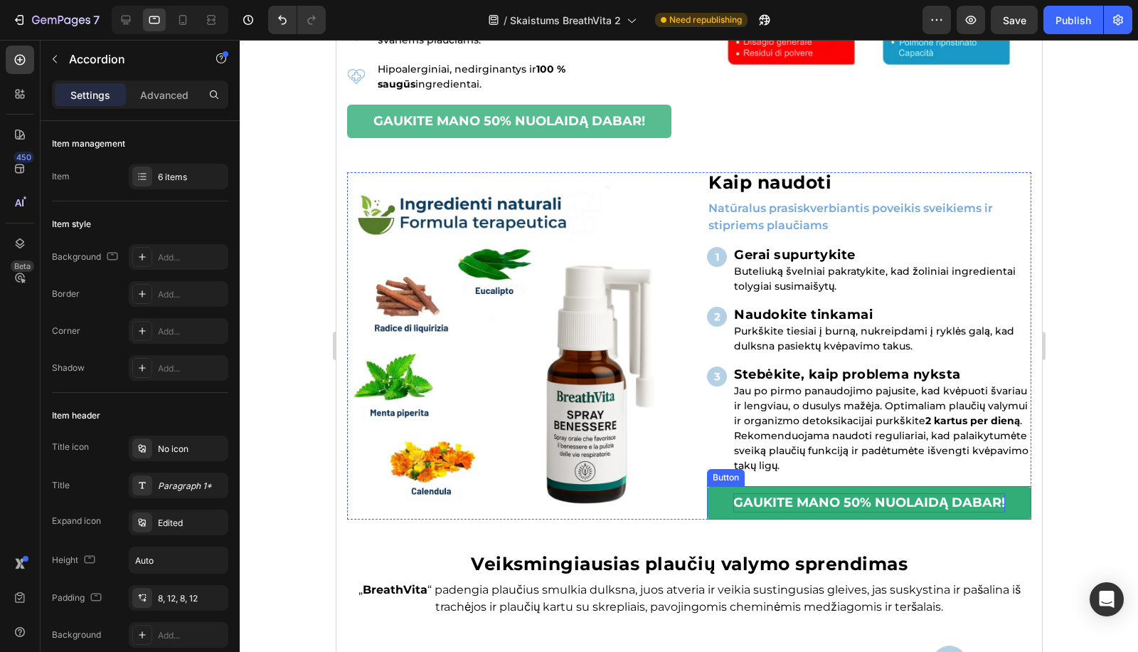
click at [837, 499] on strong "GAUKITE MANO 50% NUOLAIDĄ DABAR!" at bounding box center [869, 502] width 272 height 16
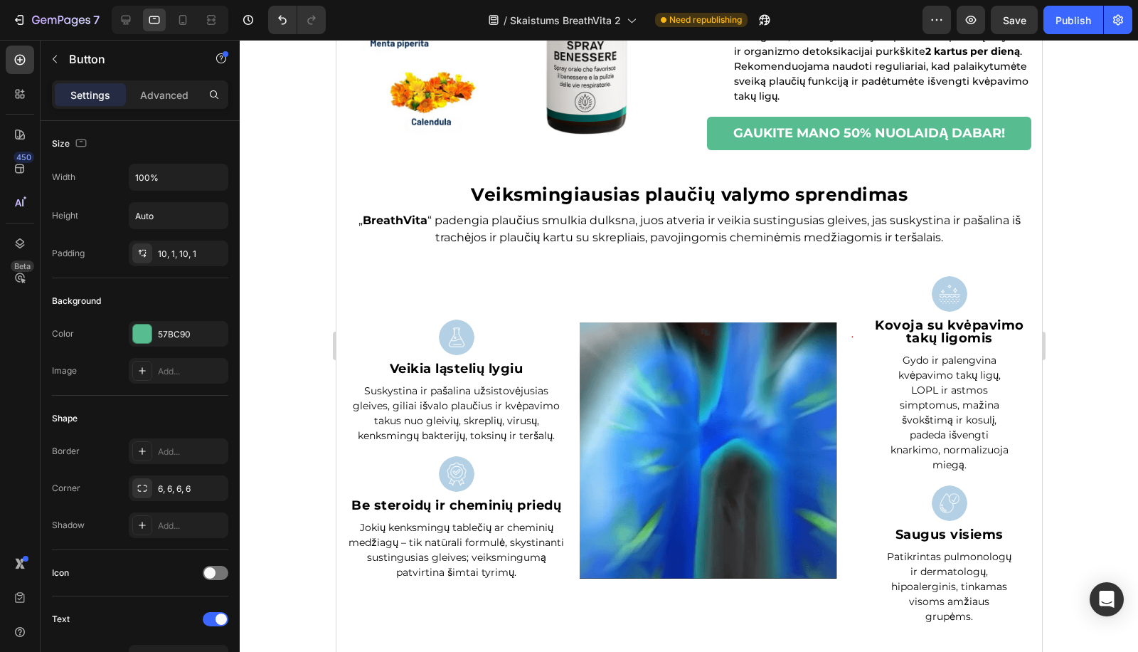
scroll to position [248, 0]
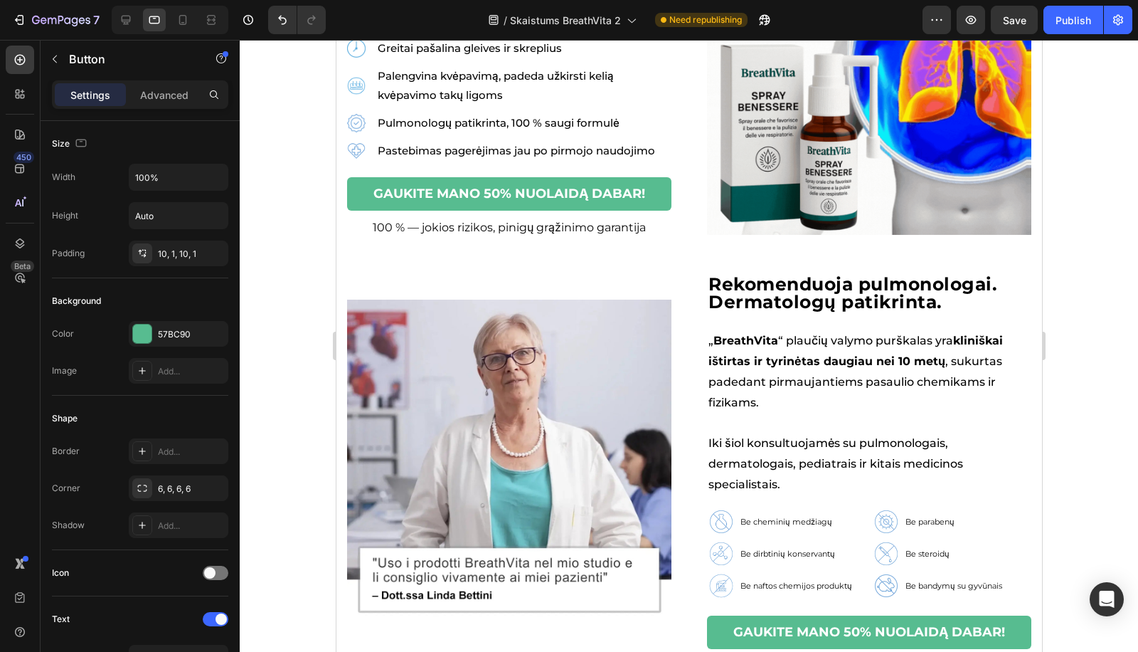
click at [180, 33] on div at bounding box center [170, 20] width 117 height 28
click at [181, 27] on div at bounding box center [182, 20] width 23 height 23
type input "16"
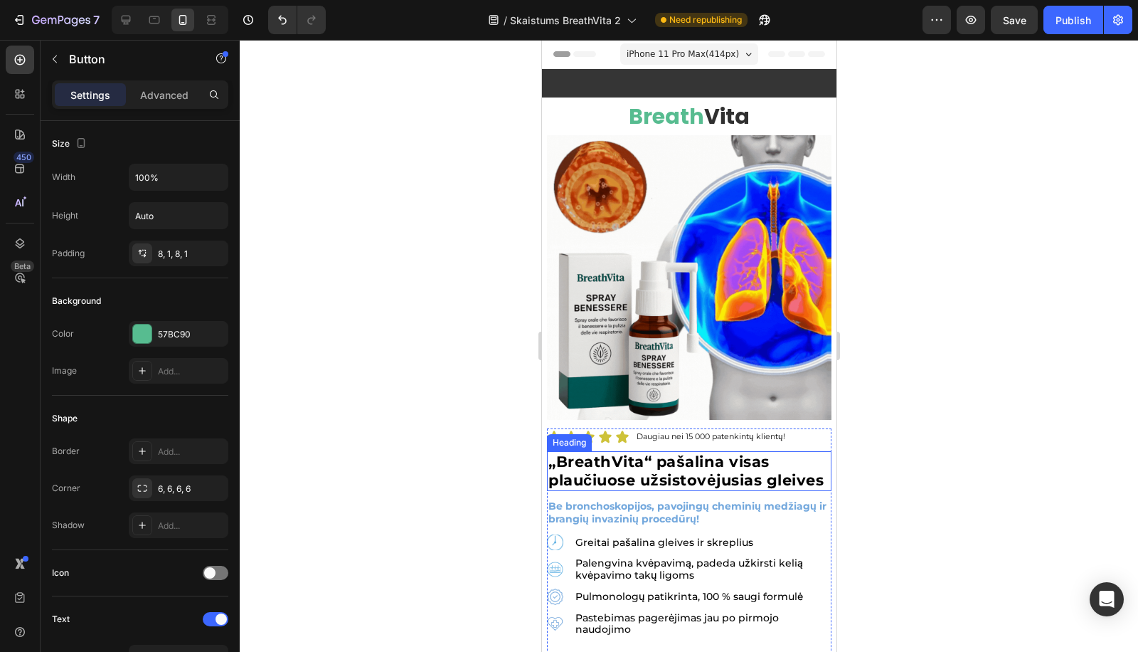
scroll to position [368, 0]
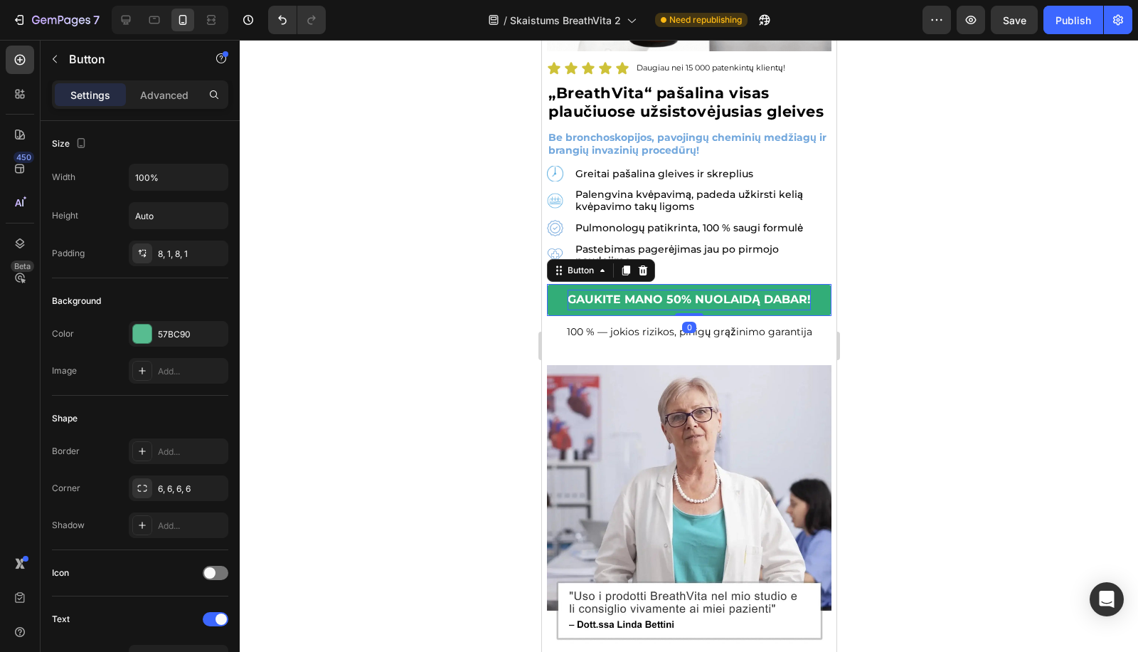
click at [696, 306] on strong "GAUKITE MANO 50% NUOLAIDĄ DABAR!" at bounding box center [688, 299] width 243 height 14
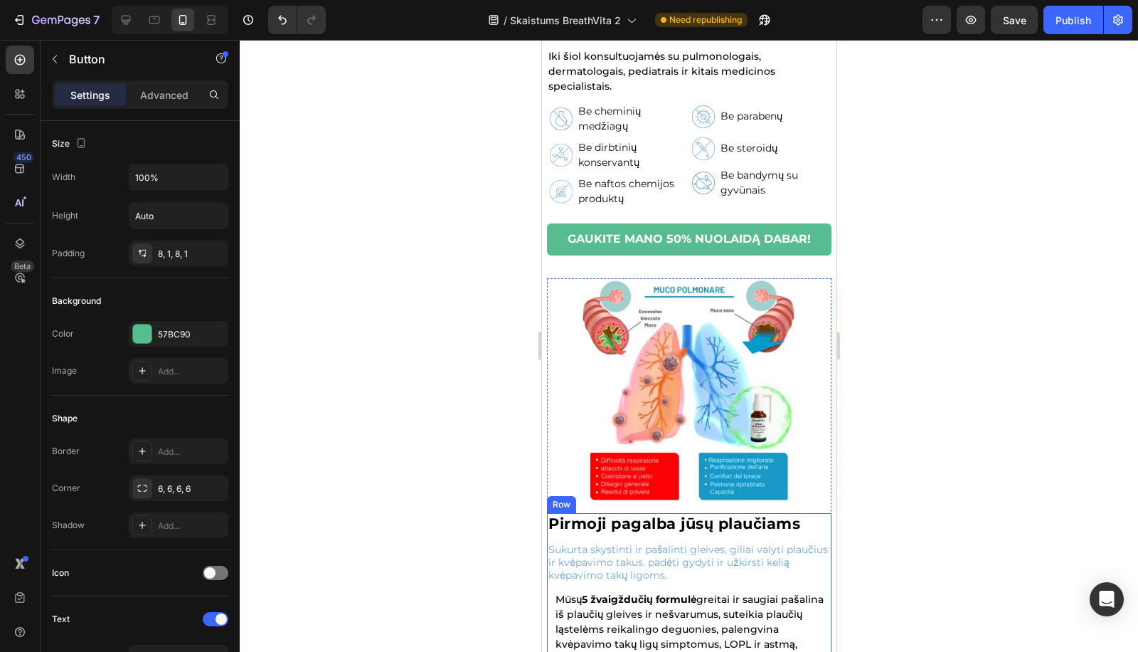
scroll to position [1844, 0]
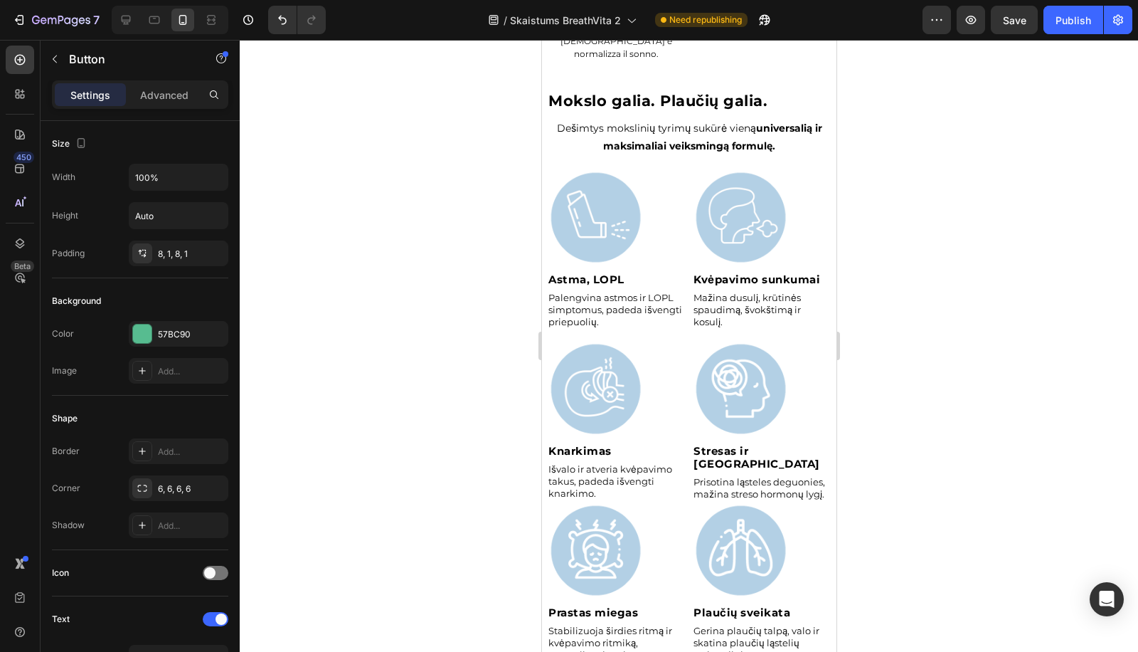
scroll to position [2951, 0]
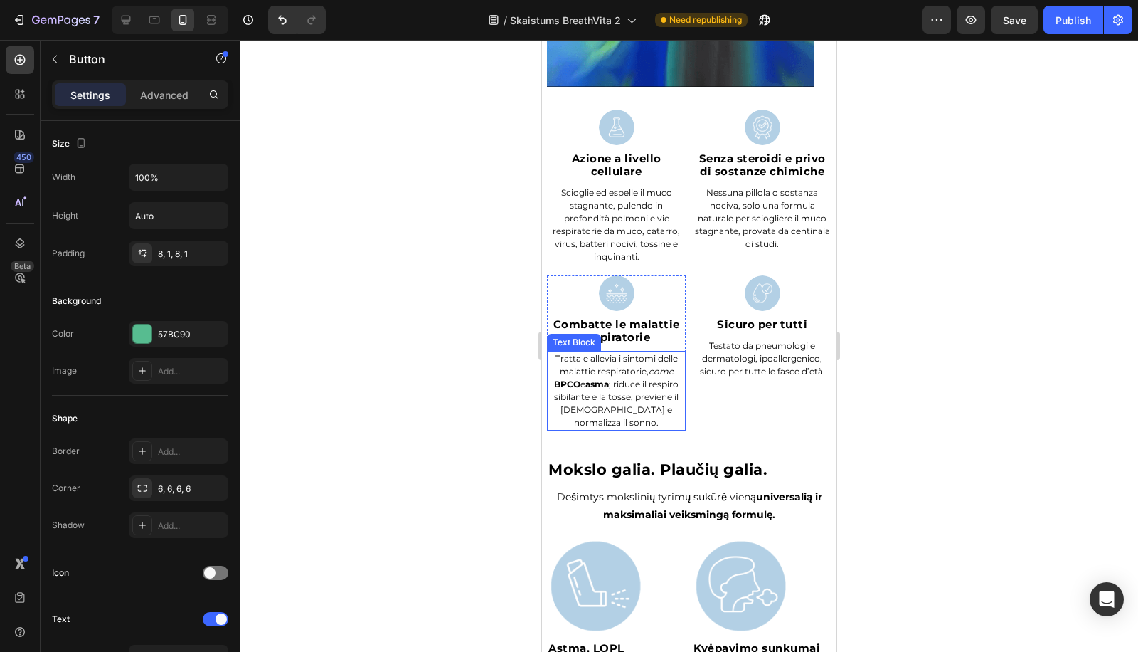
click at [666, 405] on p "Tratta e allevia i sintomi delle malattie respiratorie, come BPCO e asma ; ridu…" at bounding box center [616, 390] width 136 height 77
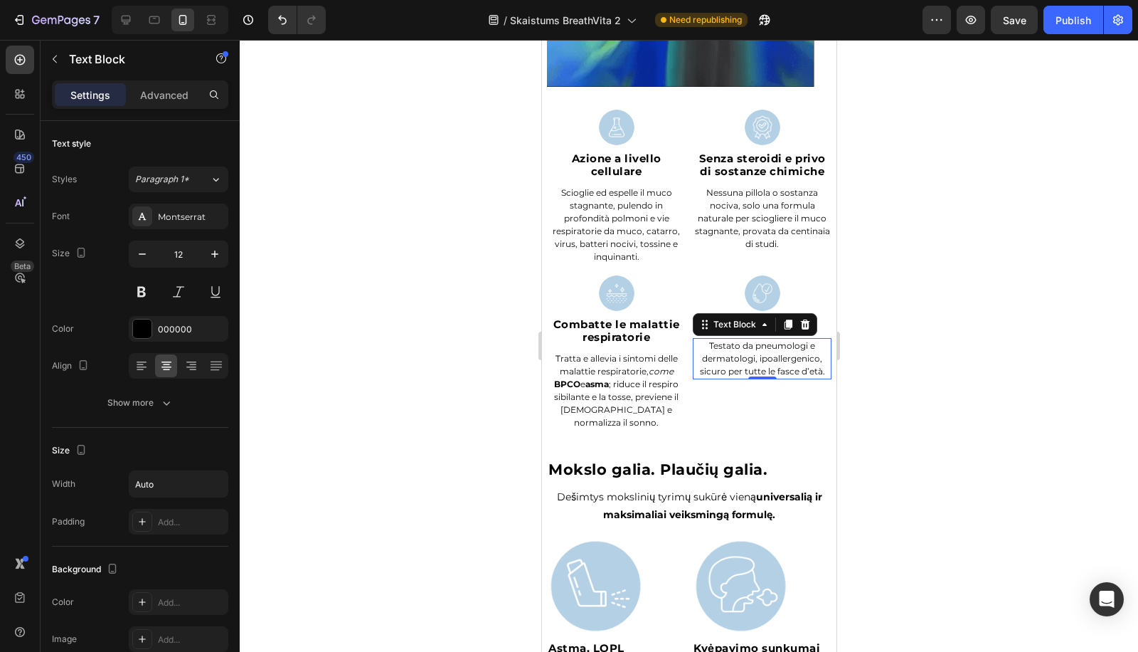
click at [741, 361] on p "Testato da pneumologi e dermatologi, ipoallergenico, sicuro per tutte le fasce …" at bounding box center [762, 358] width 136 height 38
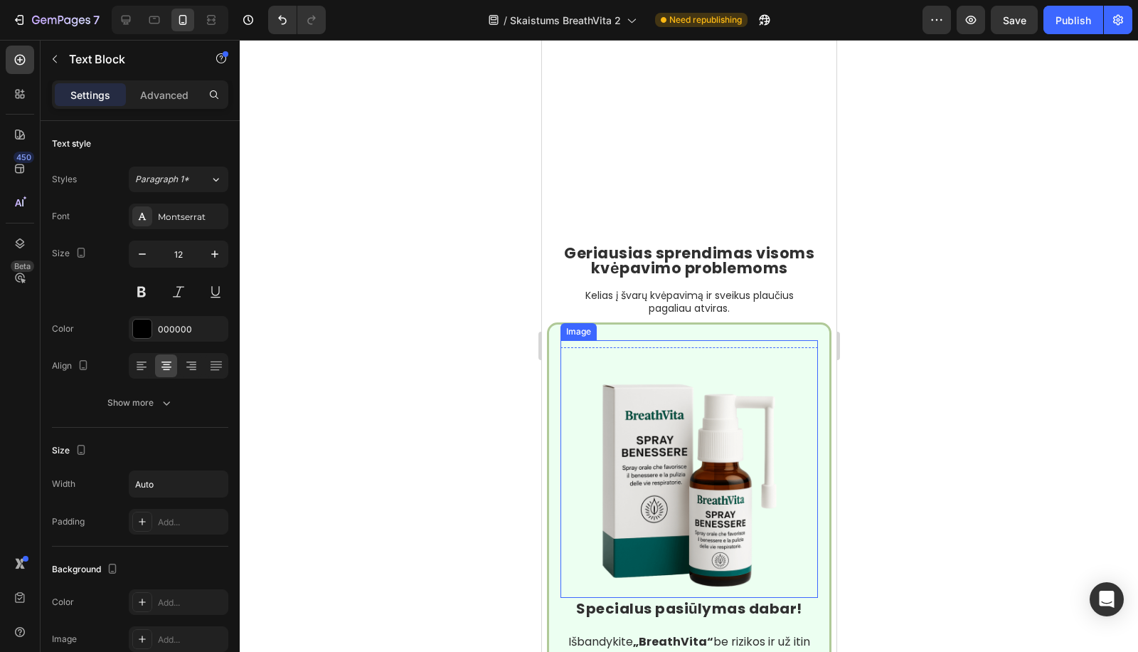
scroll to position [5532, 0]
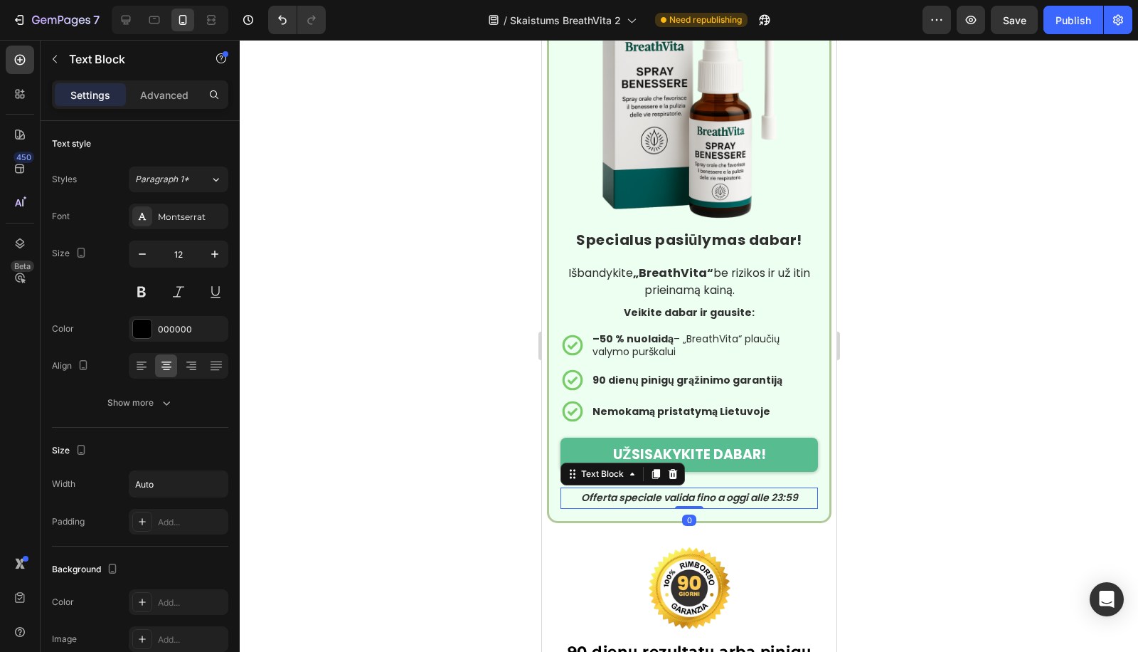
click at [766, 490] on icon "Offerta speciale valida fino a oggi alle 23:59" at bounding box center [688, 497] width 217 height 14
click at [115, 23] on div at bounding box center [126, 20] width 23 height 23
type input "18"
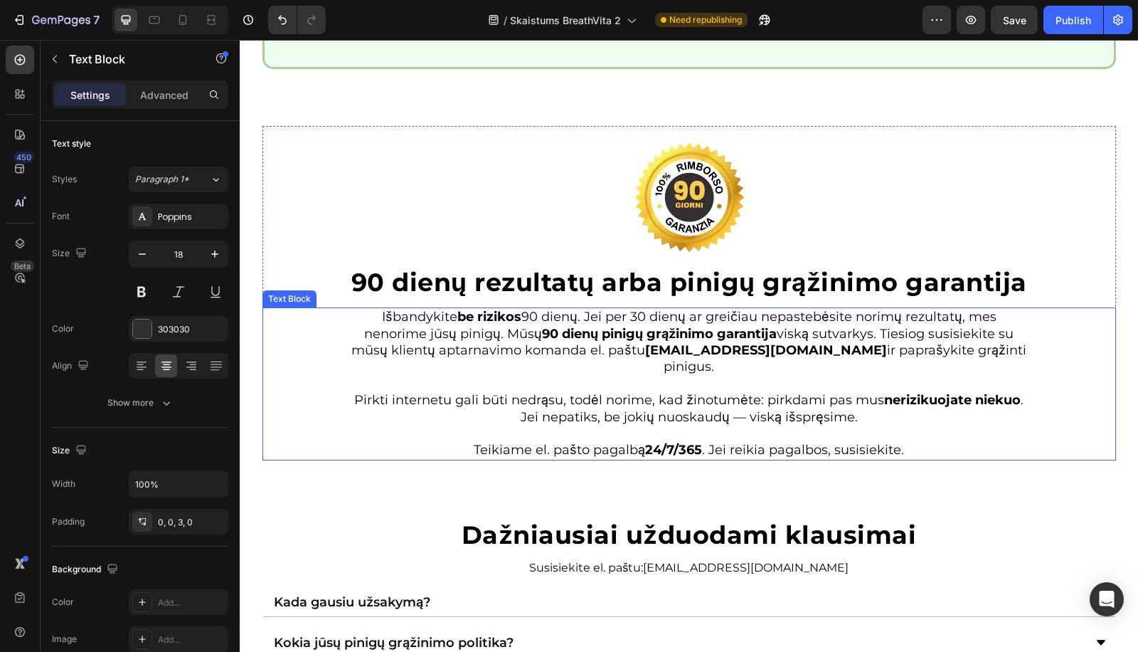
scroll to position [4767, 0]
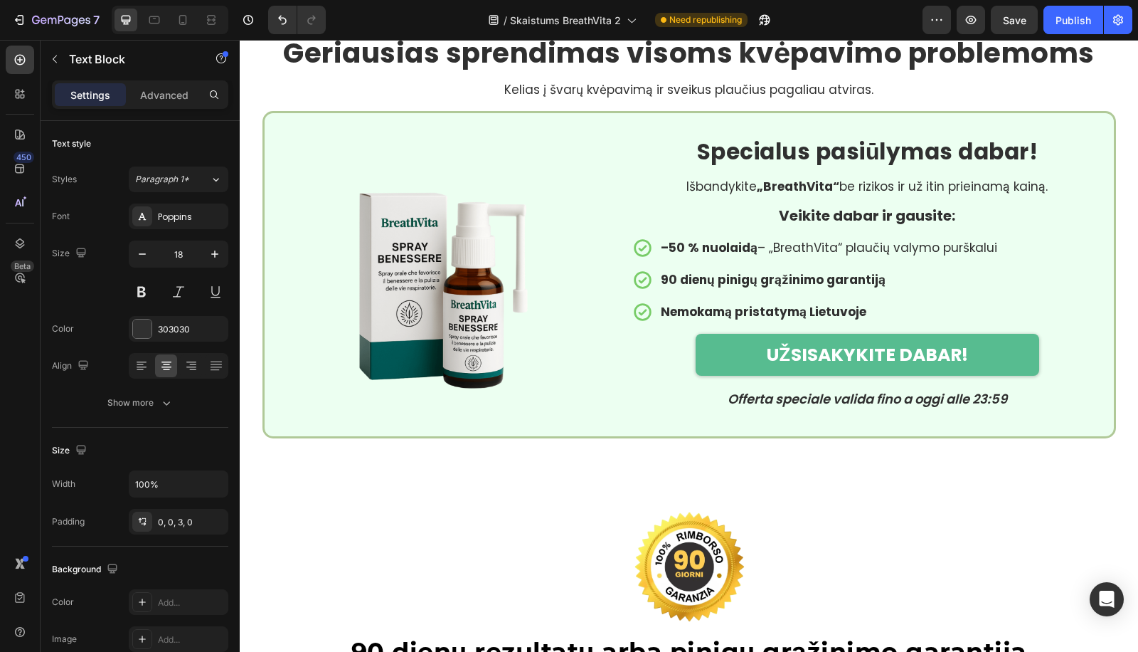
click at [817, 392] on icon "Offerta speciale valida fino a oggi alle 23:59" at bounding box center [868, 399] width 280 height 18
click at [819, 396] on icon "Offerta speciale valida fino a oggi alle 23:59" at bounding box center [868, 399] width 280 height 18
click at [845, 388] on div "UŽSISAKYKITE DABAR! Button" at bounding box center [866, 363] width 469 height 58
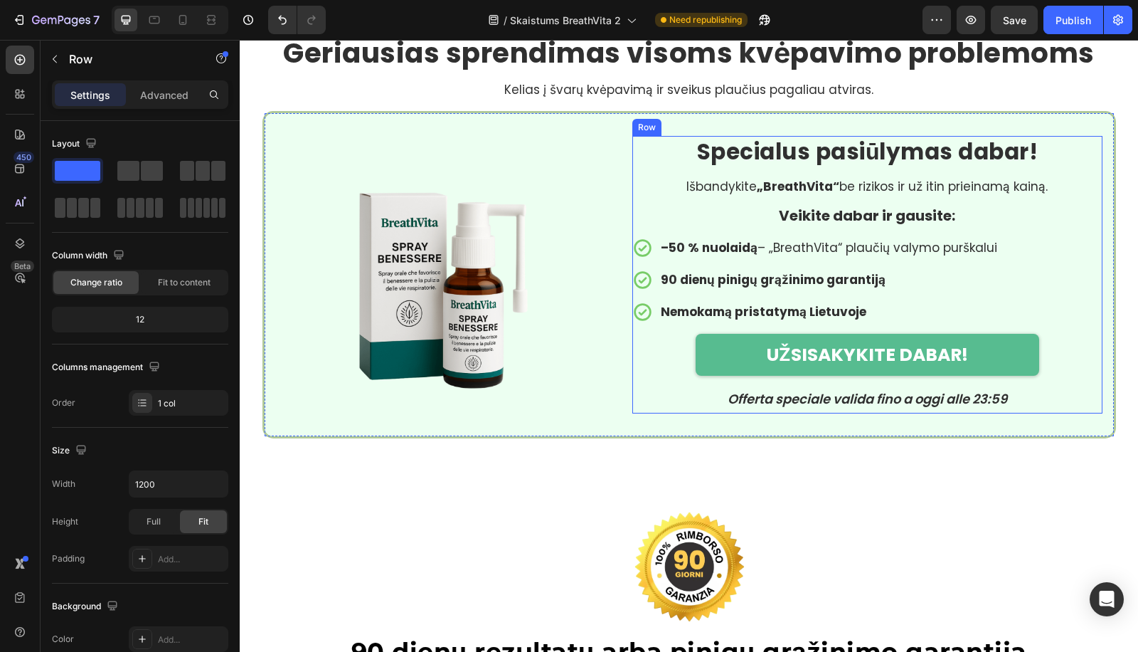
click at [845, 388] on div "UŽSISAKYKITE DABAR! Button" at bounding box center [866, 363] width 469 height 58
click at [844, 402] on icon "Offerta speciale valida fino a oggi alle 23:59" at bounding box center [868, 399] width 280 height 18
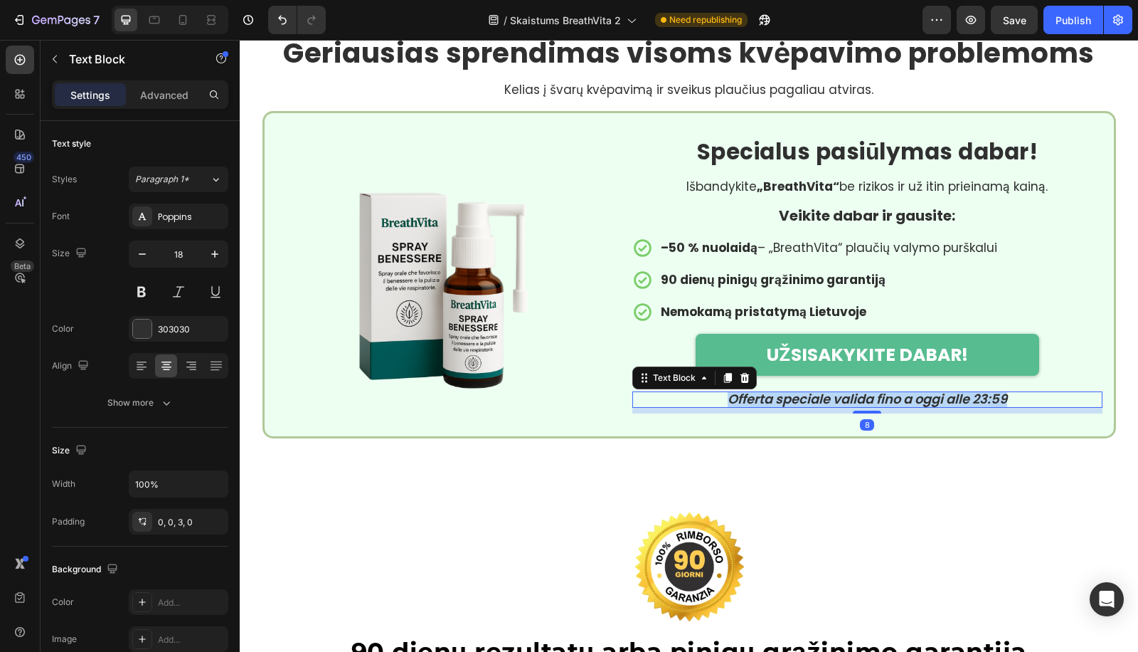
click at [844, 402] on icon "Offerta speciale valida fino a oggi alle 23:59" at bounding box center [868, 399] width 280 height 18
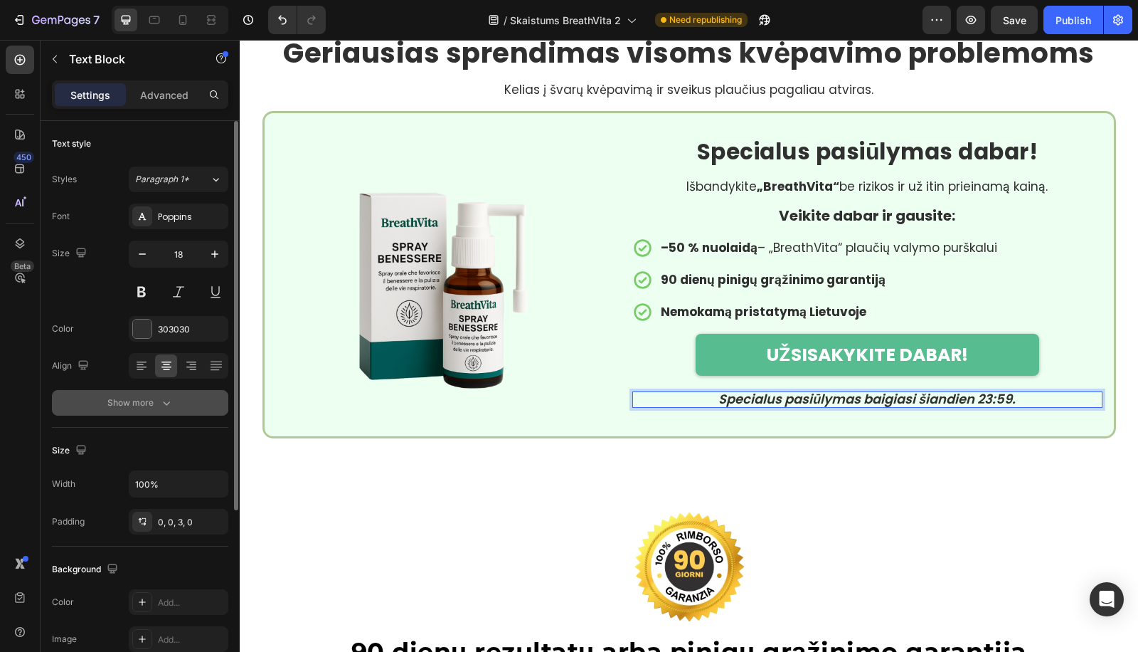
click at [102, 546] on div "Text style Styles Paragraph 1* Font Poppins Size 18 Color 303030 Align Show more" at bounding box center [140, 604] width 176 height 117
click at [124, 405] on div "Show more" at bounding box center [140, 402] width 66 height 14
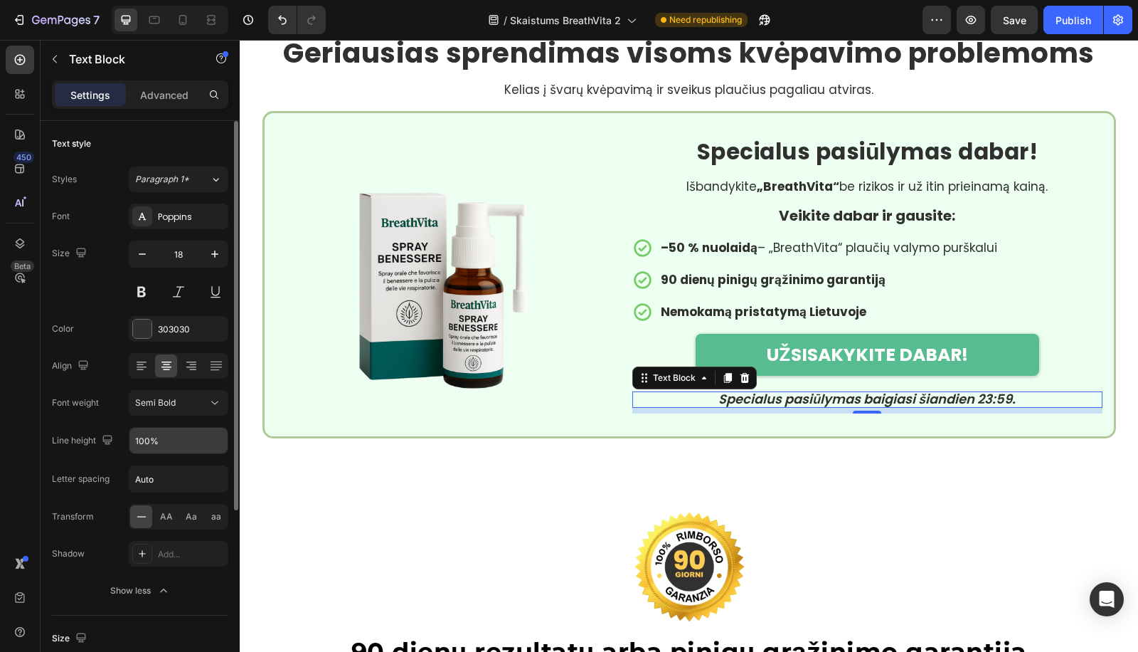
click at [132, 445] on input "100%" at bounding box center [178, 441] width 98 height 26
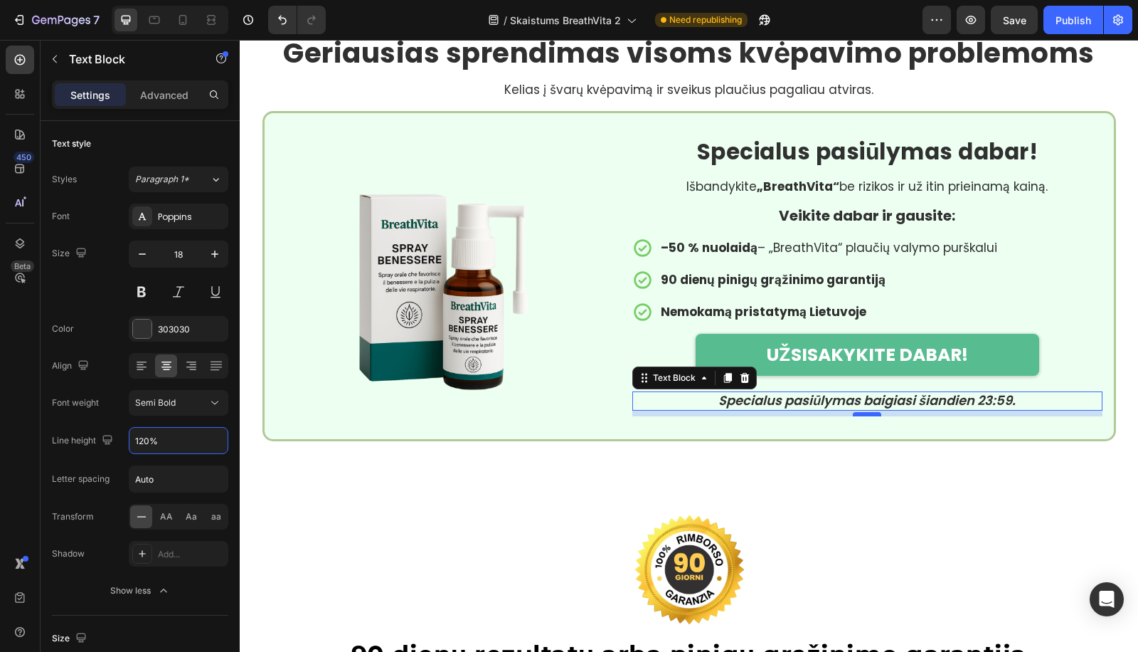
type input "120%"
drag, startPoint x: 858, startPoint y: 414, endPoint x: 823, endPoint y: 169, distance: 247.2
click at [894, 237] on div "Specialus pasiūlymas dabar! Heading Išbandykite „BreathVita“ be rizikos ir už i…" at bounding box center [866, 276] width 469 height 280
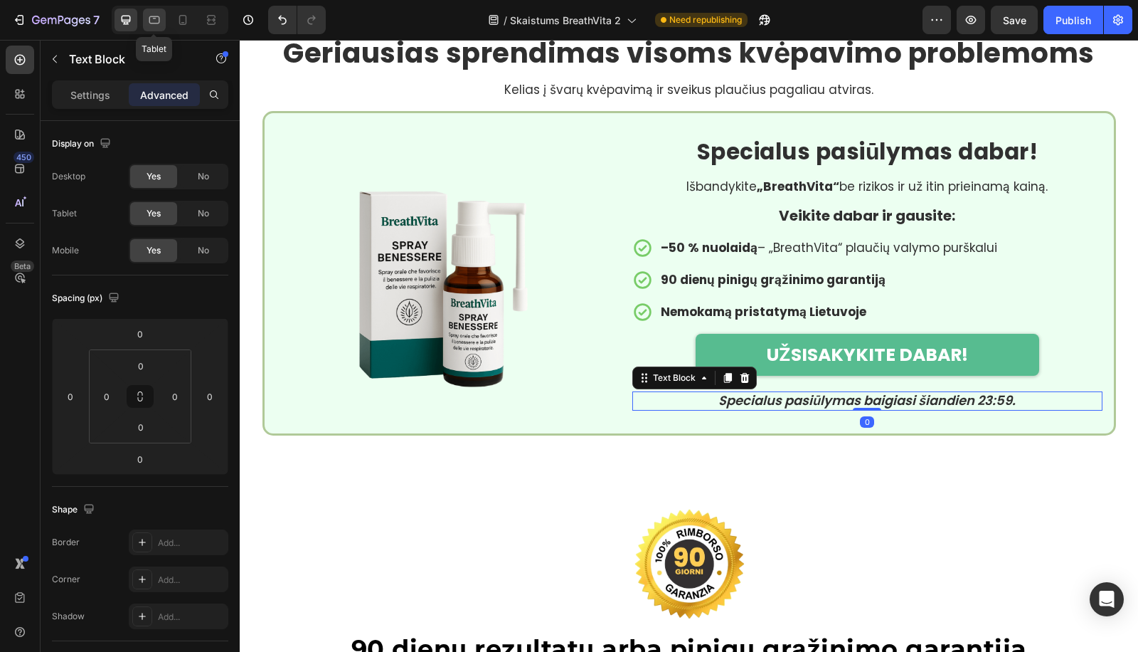
click at [162, 21] on div at bounding box center [154, 20] width 23 height 23
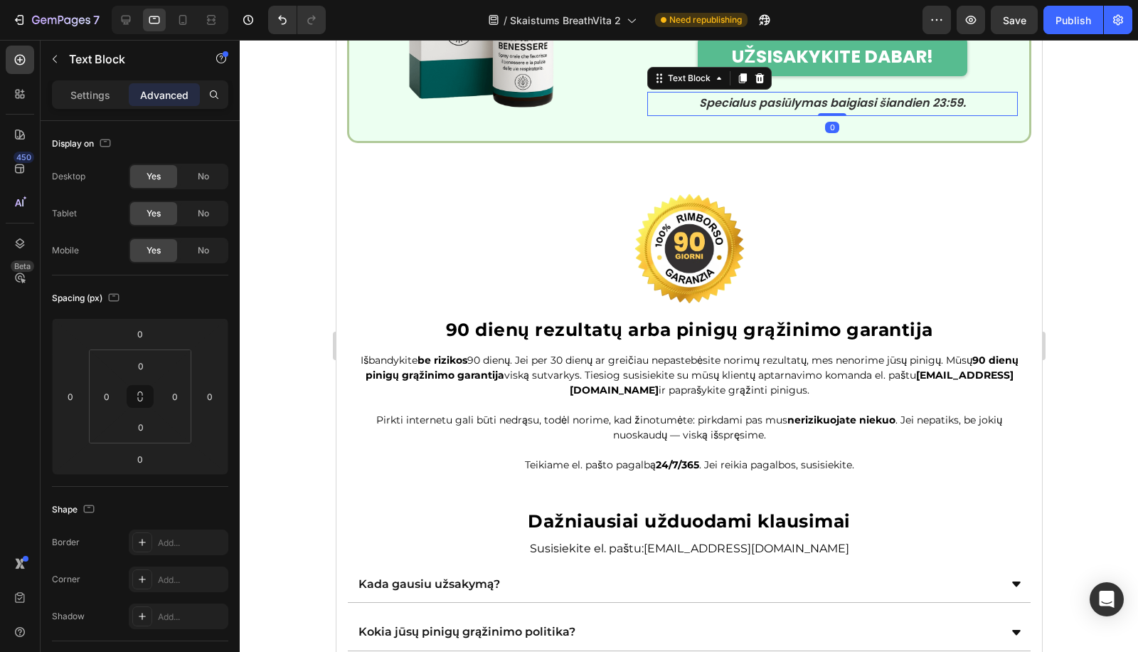
scroll to position [4863, 0]
click at [83, 96] on p "Settings" at bounding box center [90, 94] width 40 height 15
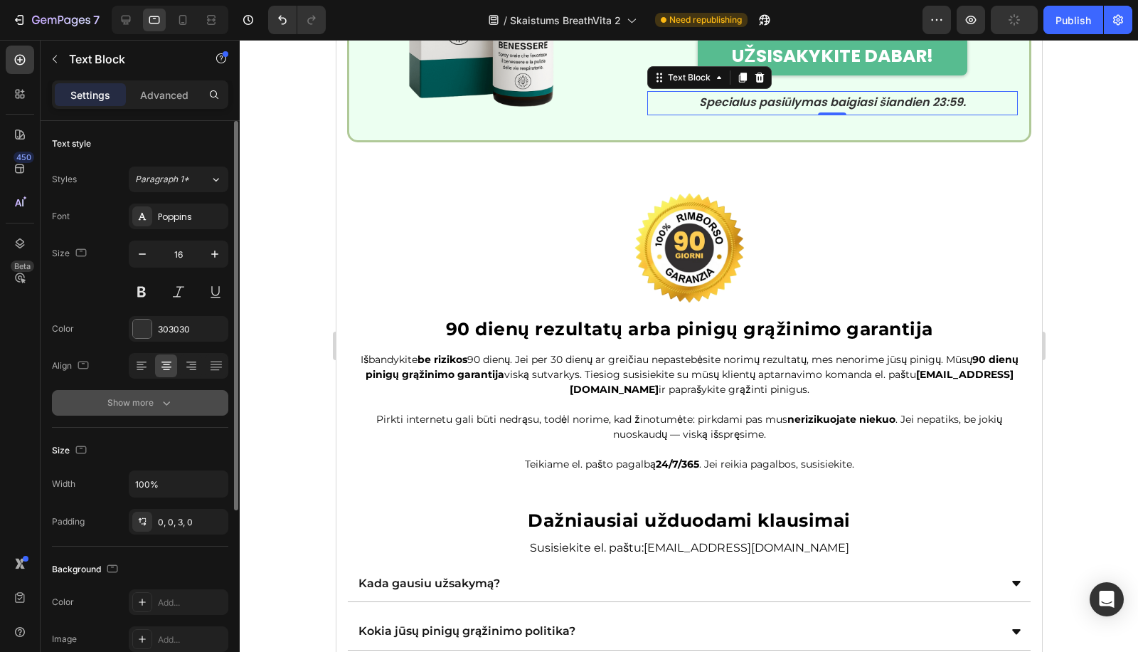
click at [127, 410] on button "Show more" at bounding box center [140, 403] width 176 height 26
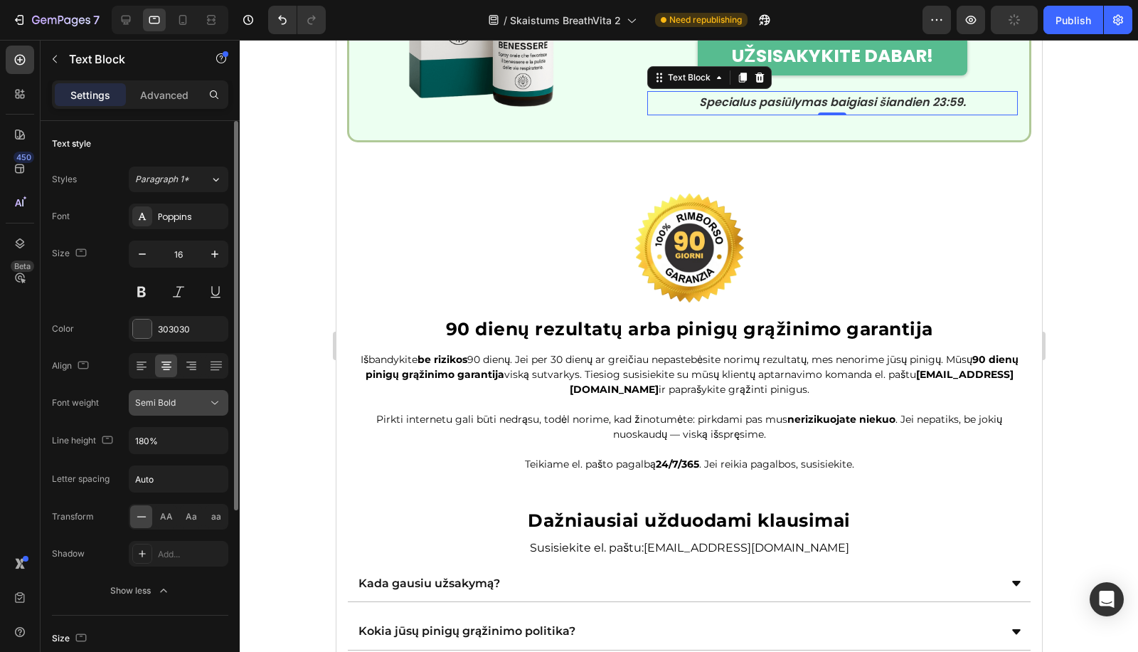
drag, startPoint x: 127, startPoint y: 431, endPoint x: 140, endPoint y: 408, distance: 26.7
click at [128, 431] on div "Line height 180%" at bounding box center [140, 440] width 176 height 27
paste input "2"
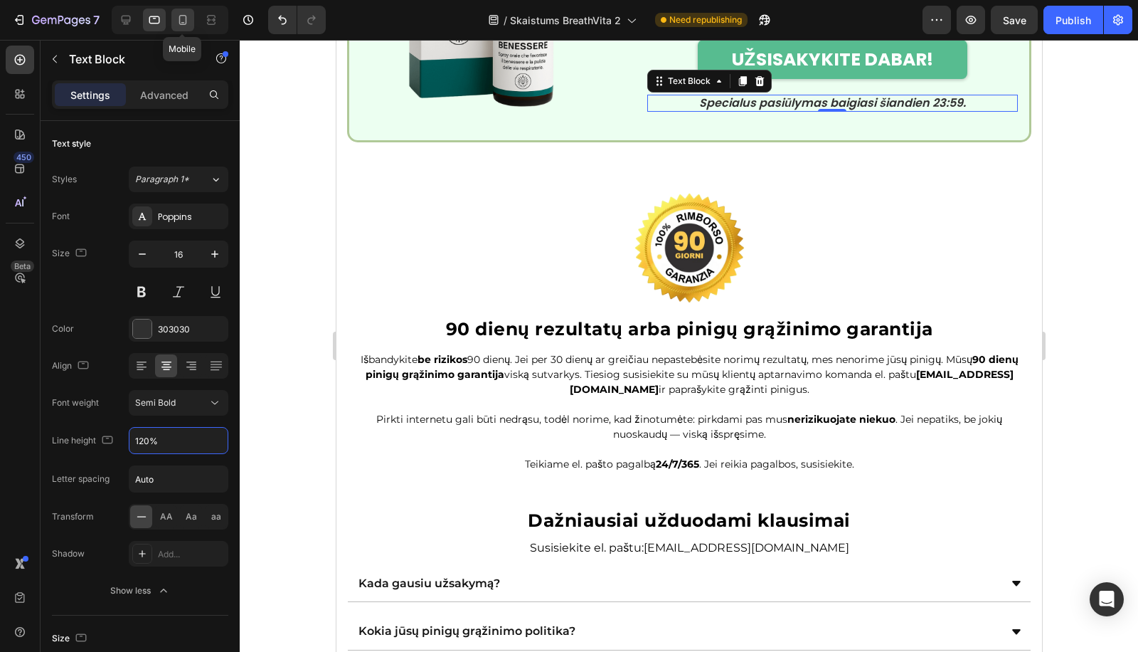
type input "120%"
click at [186, 26] on icon at bounding box center [183, 20] width 14 height 14
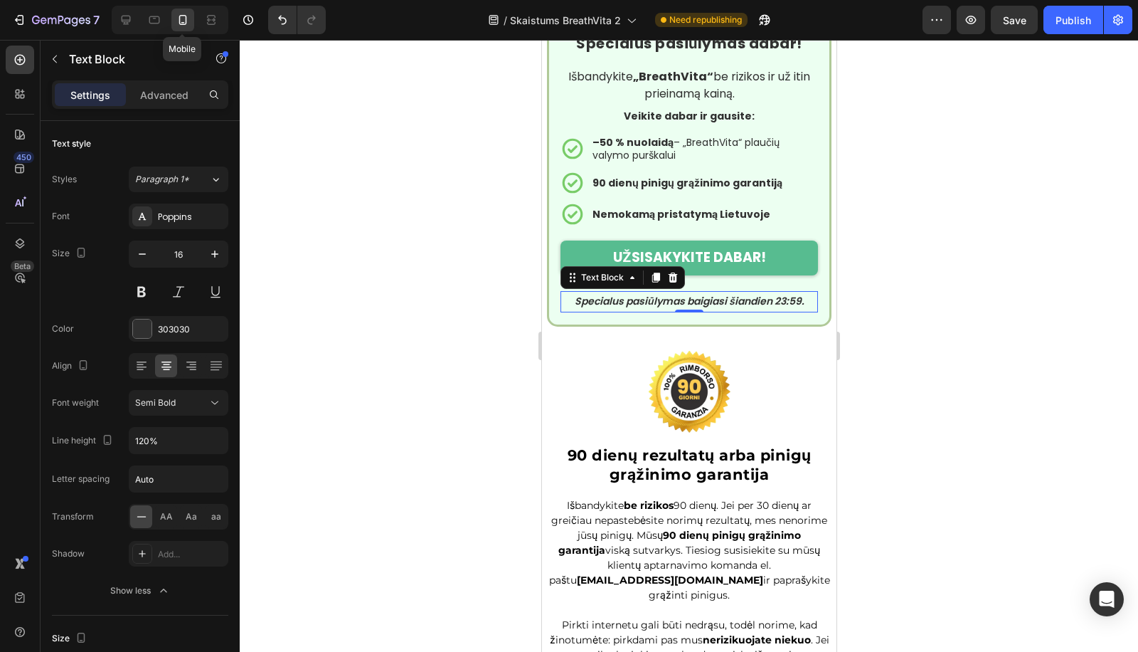
type input "14"
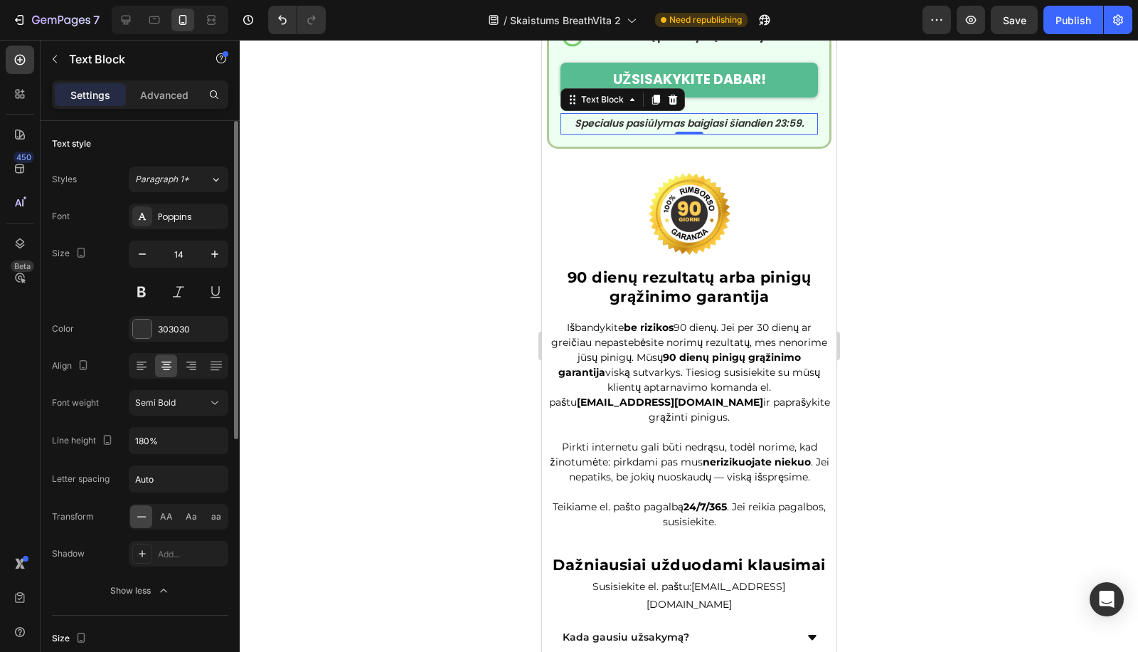
scroll to position [5051, 0]
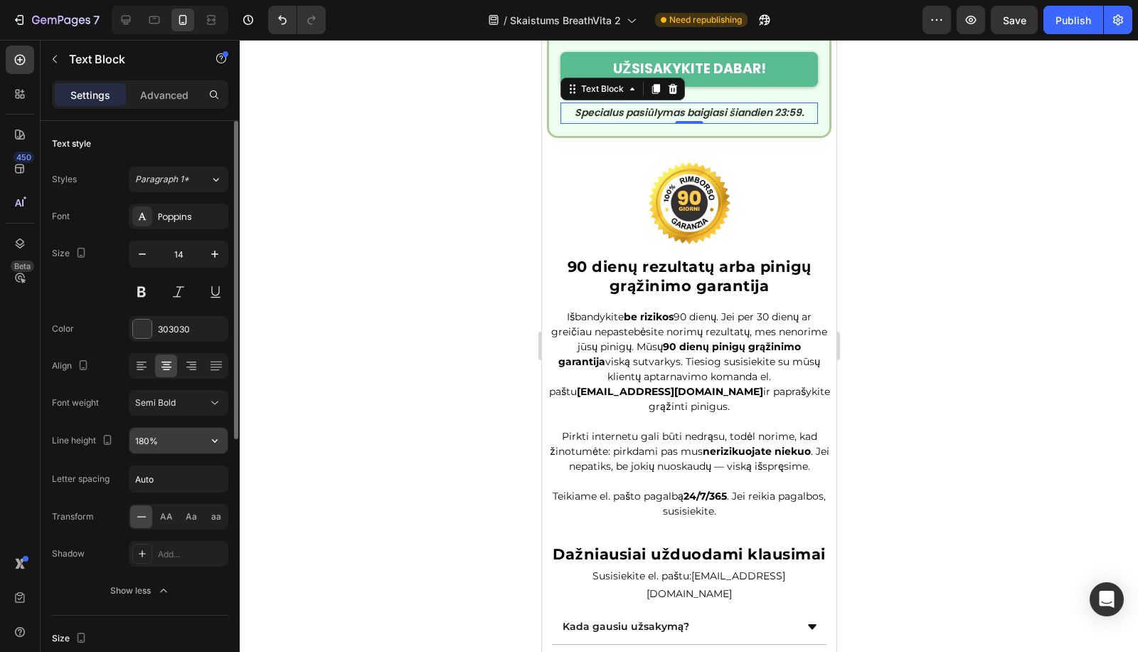
click at [152, 428] on input "180%" at bounding box center [178, 441] width 98 height 26
paste input "2"
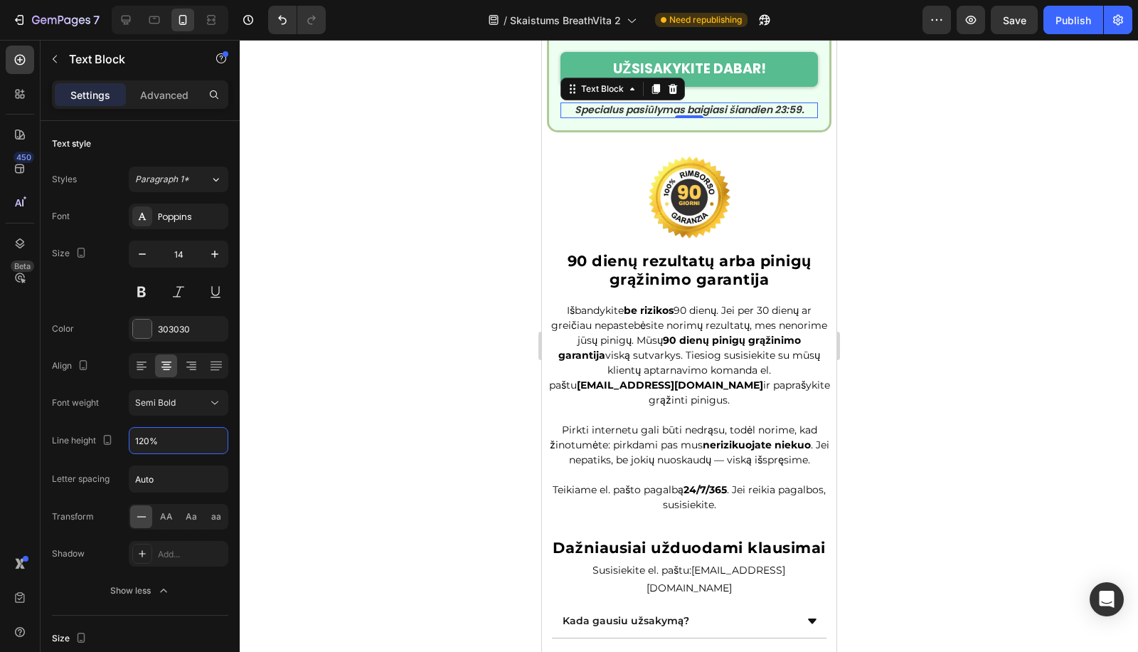
type input "120%"
click at [946, 22] on button "button" at bounding box center [937, 20] width 28 height 28
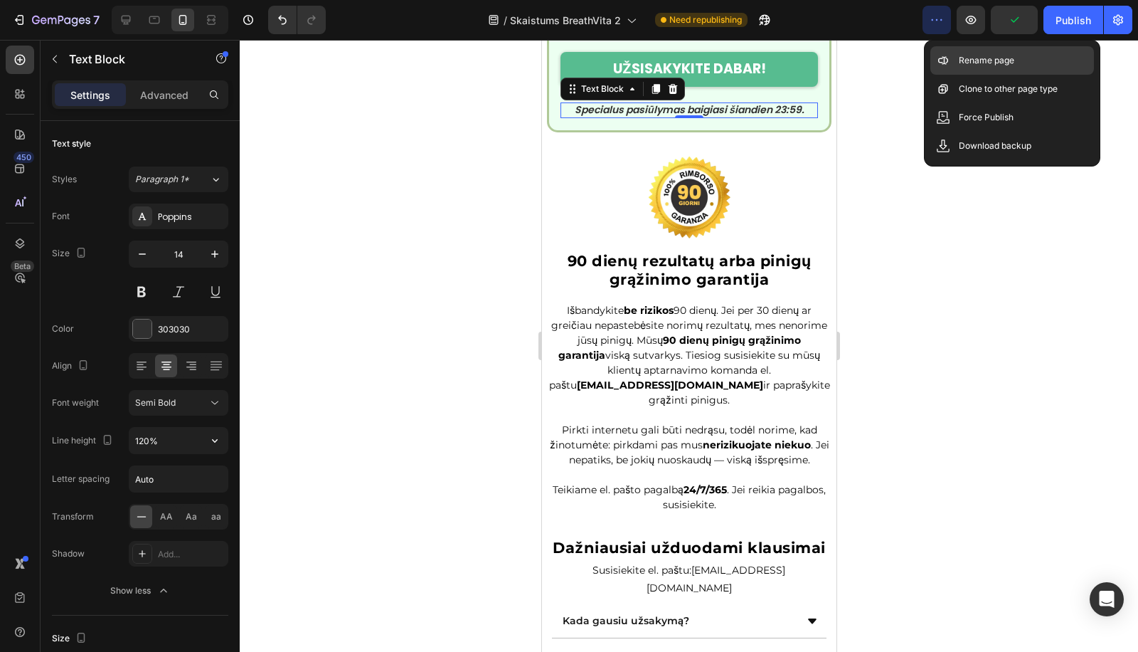
click at [961, 61] on p "Rename page" at bounding box center [986, 60] width 55 height 14
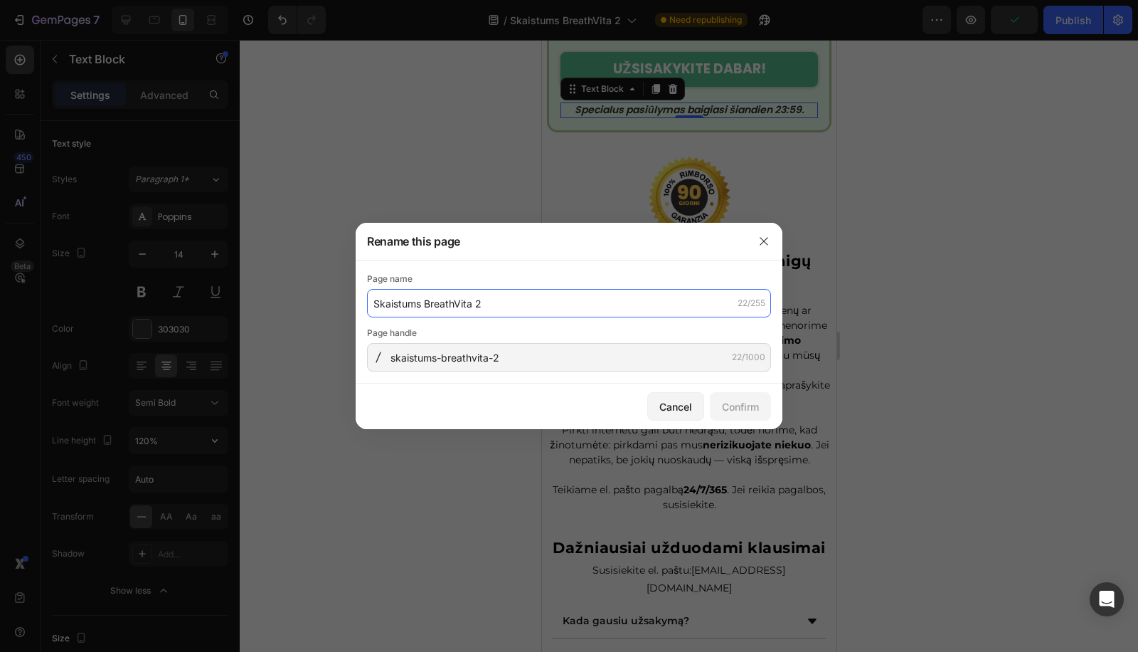
click at [578, 304] on input "Skaistums BreathVita 2" at bounding box center [569, 303] width 404 height 28
paste input "BreathVita – Plaučių valymo purškalas | –50% nuolaida šiandien"
type input "BreathVita – Plaučių valymo purškalas | –50% nuolaida šiandien"
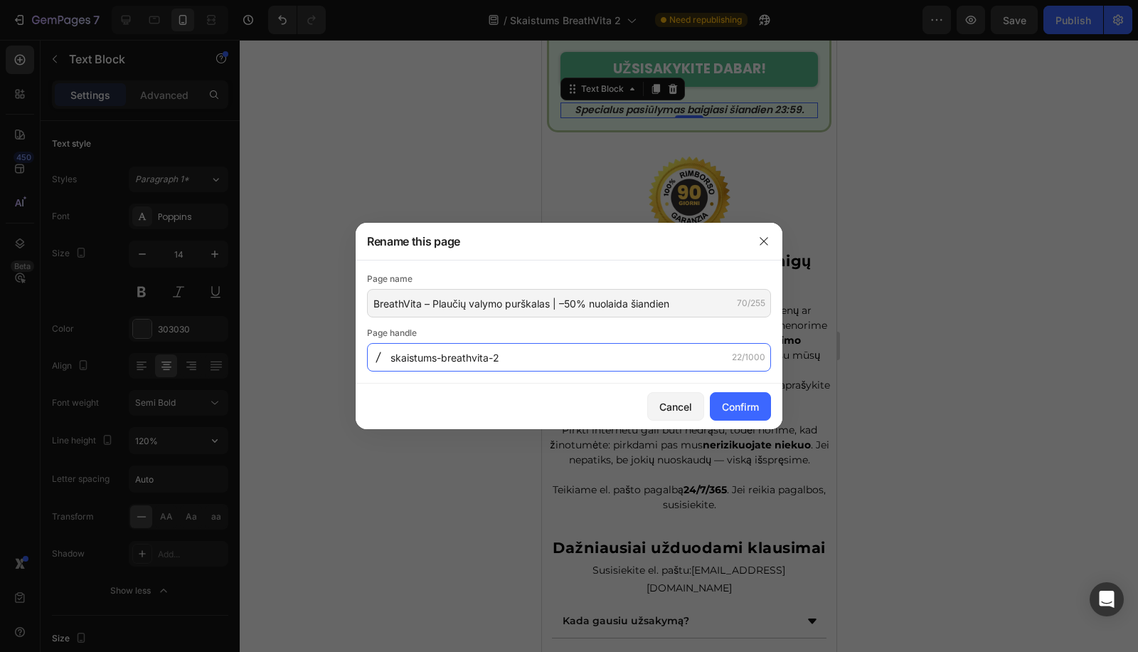
click at [605, 353] on input "skaistums-breathvita-2" at bounding box center [569, 357] width 404 height 28
paste input "breathvita-plauciu-valymo-purskalas-50-nuolaida"
type input "breathvita-plauciu-valymo-purskalas-50-nuolaida"
click at [775, 404] on div "Cancel Confirm" at bounding box center [569, 406] width 427 height 46
click at [743, 393] on button "Confirm" at bounding box center [740, 406] width 61 height 28
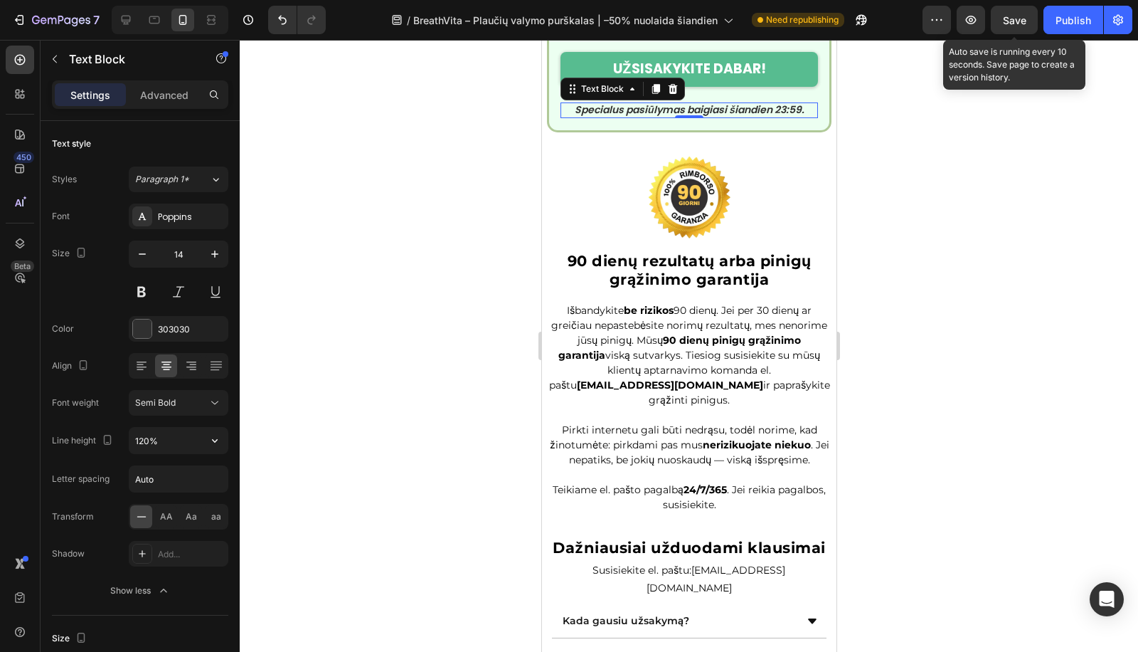
drag, startPoint x: 1024, startPoint y: 20, endPoint x: 1039, endPoint y: 16, distance: 15.4
click at [1026, 19] on span "Save" at bounding box center [1014, 20] width 23 height 12
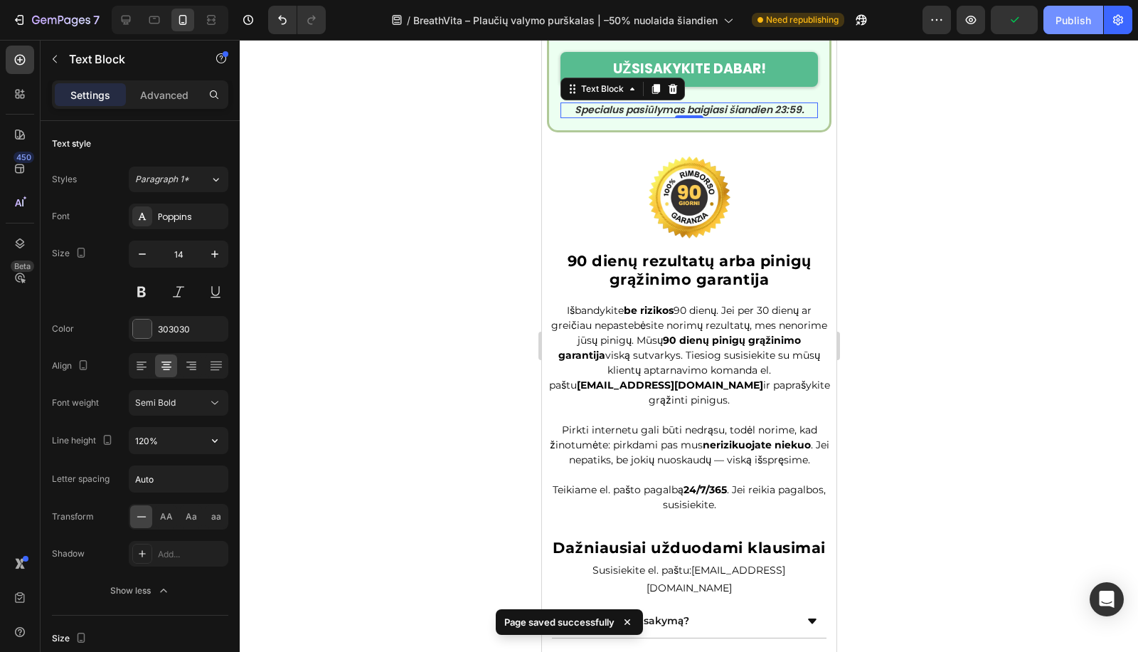
click at [1061, 13] on div "Publish" at bounding box center [1074, 20] width 36 height 15
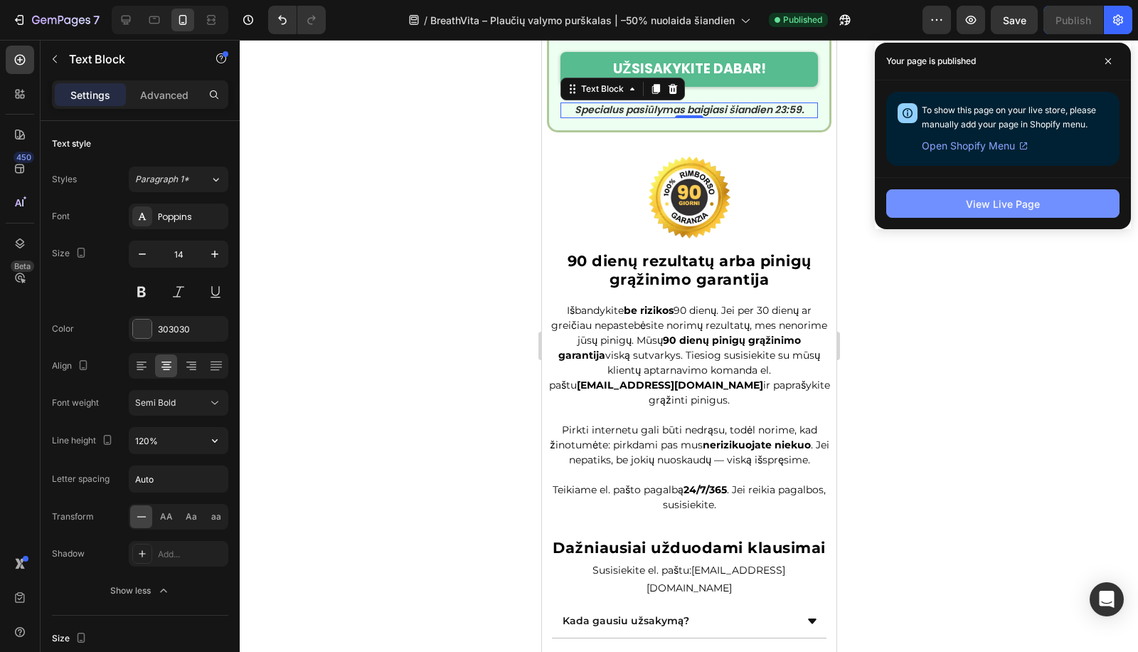
click at [970, 200] on div "View Live Page" at bounding box center [1003, 203] width 74 height 15
